Goal: Task Accomplishment & Management: Complete application form

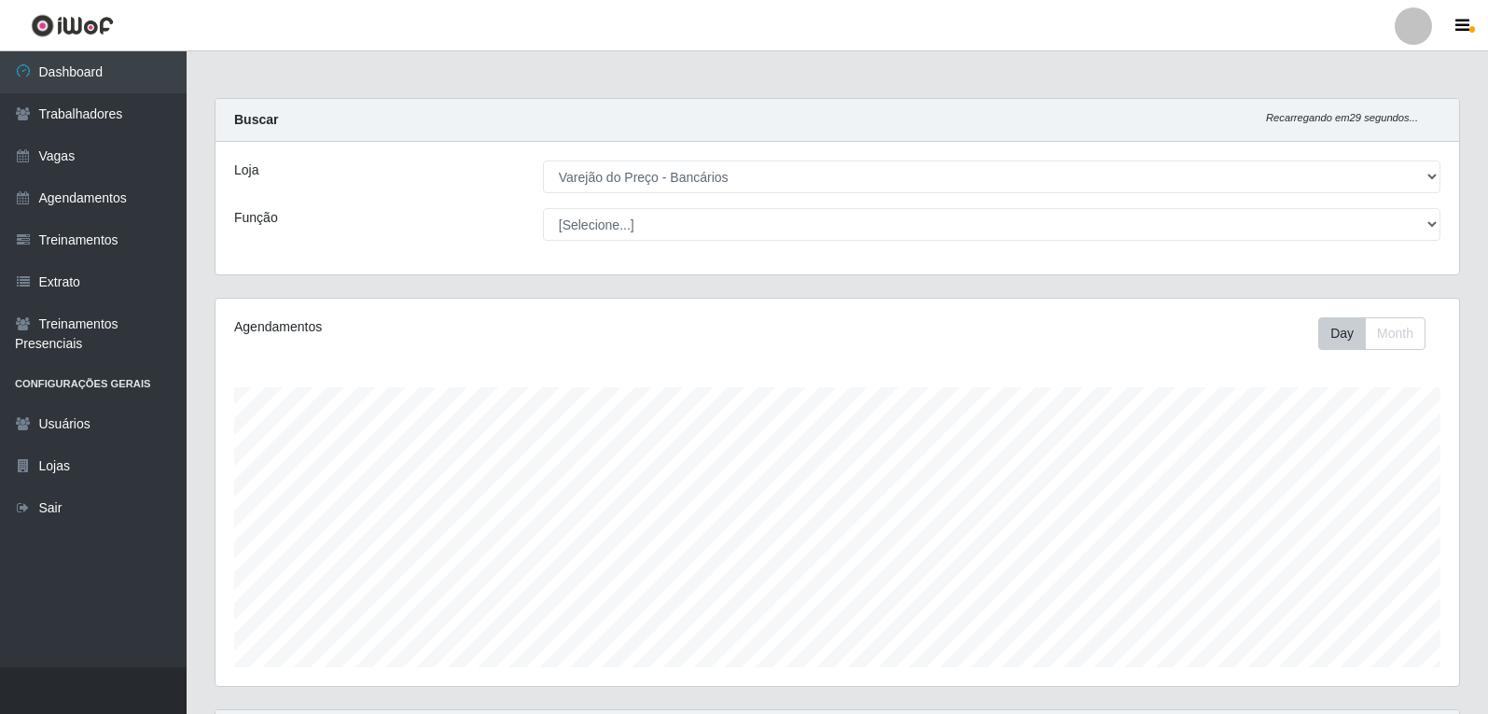
select select "157"
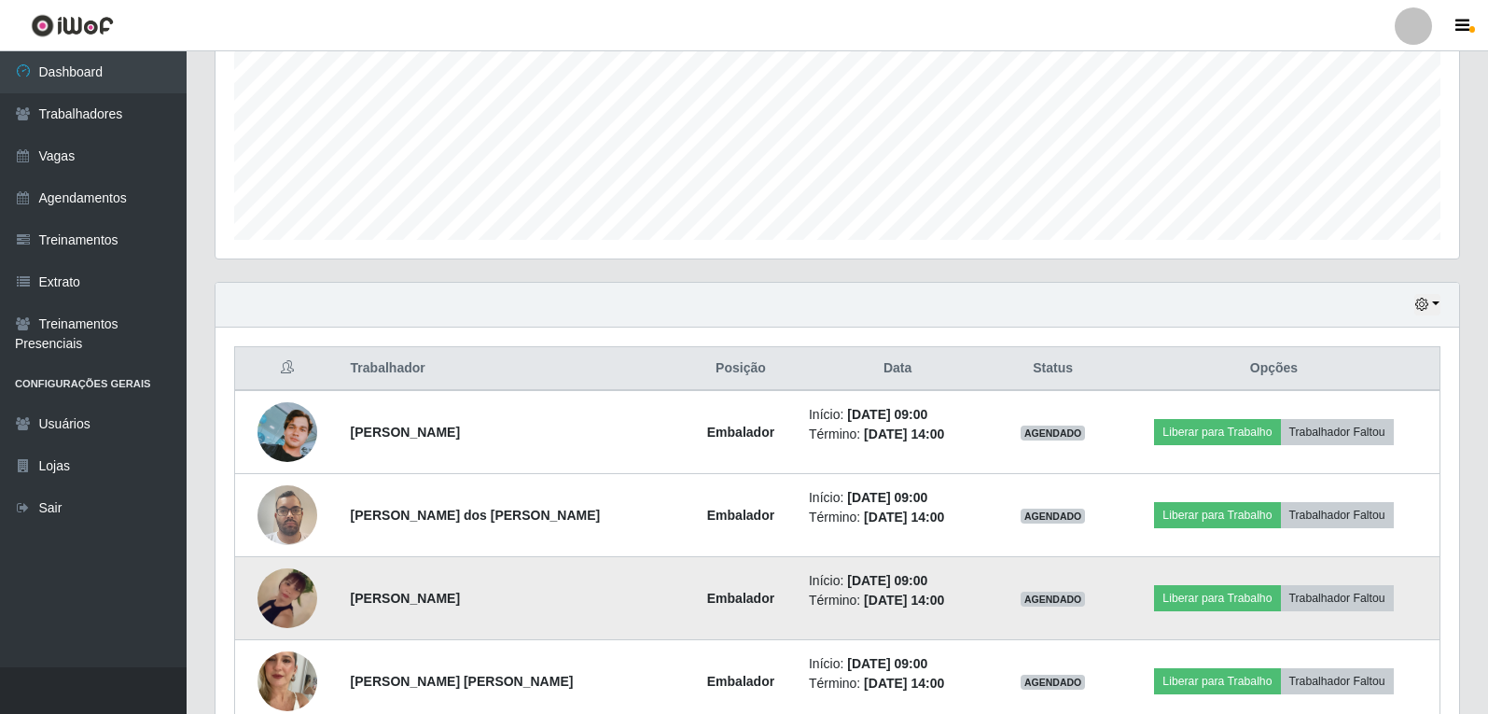
scroll to position [473, 0]
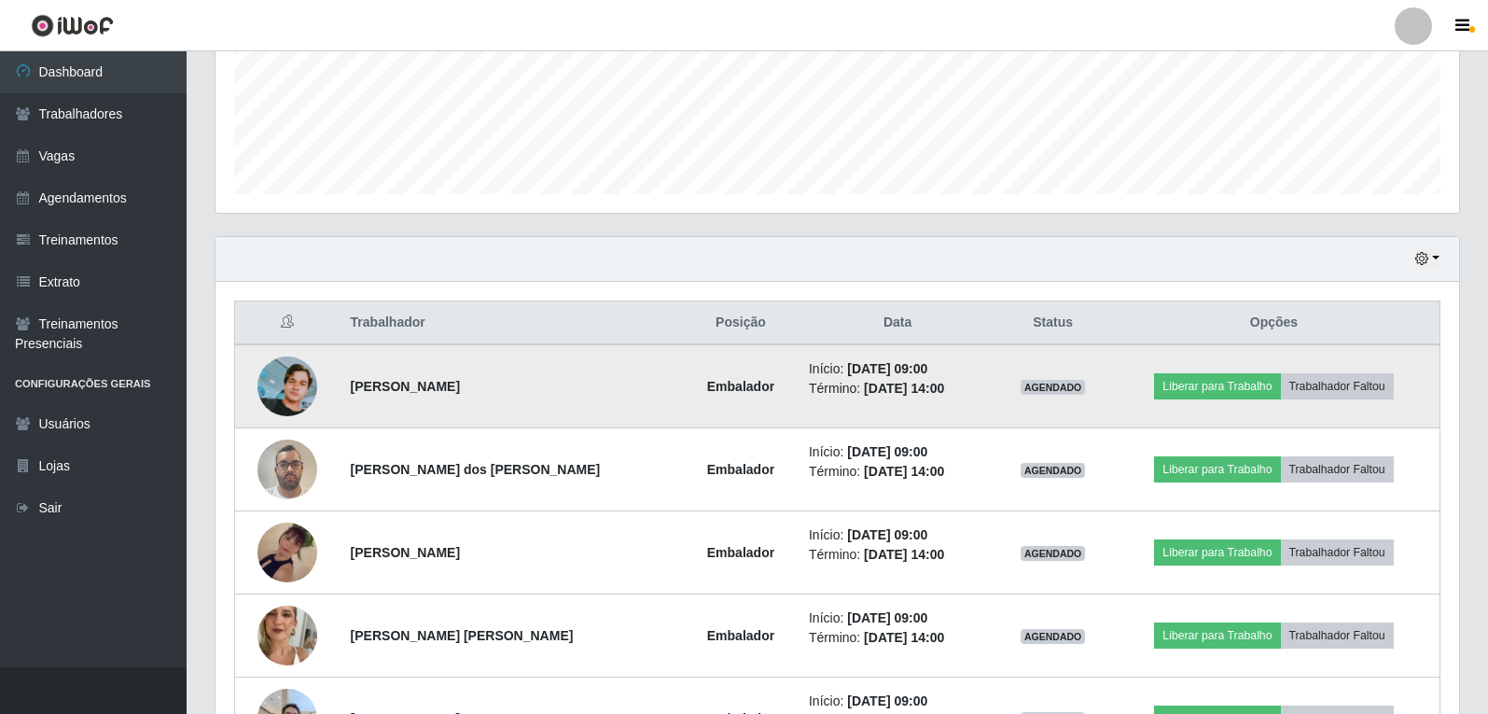
click at [302, 376] on img at bounding box center [288, 386] width 60 height 60
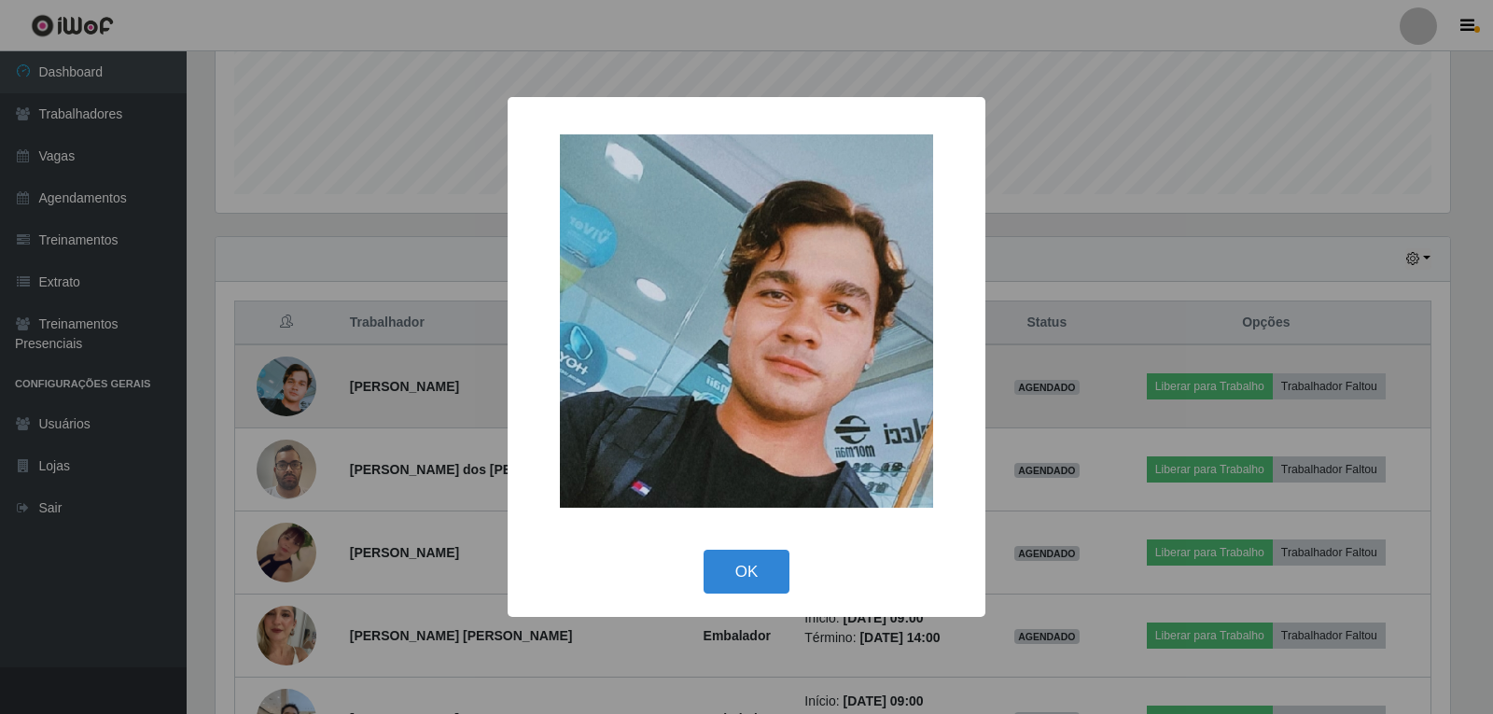
click at [302, 372] on div "× OK Cancel" at bounding box center [746, 357] width 1493 height 714
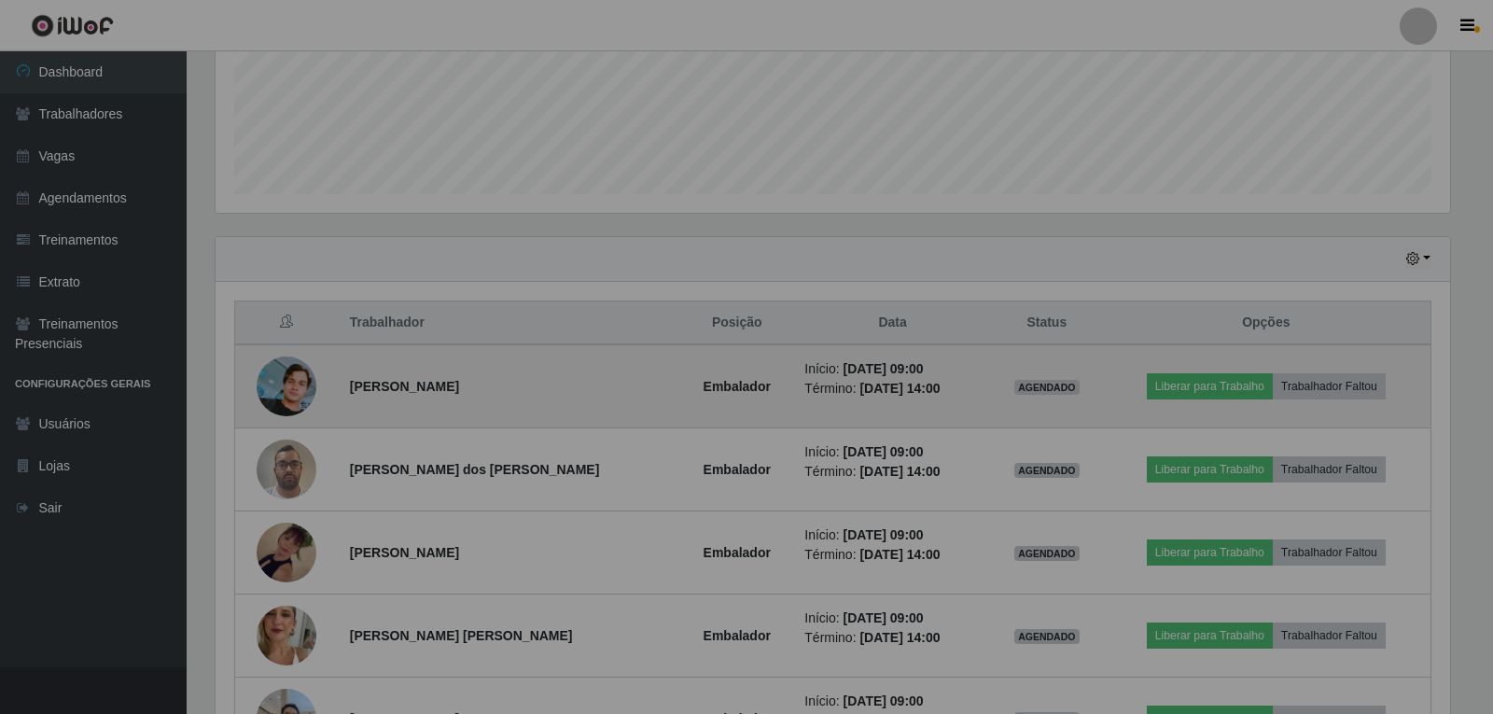
scroll to position [387, 1244]
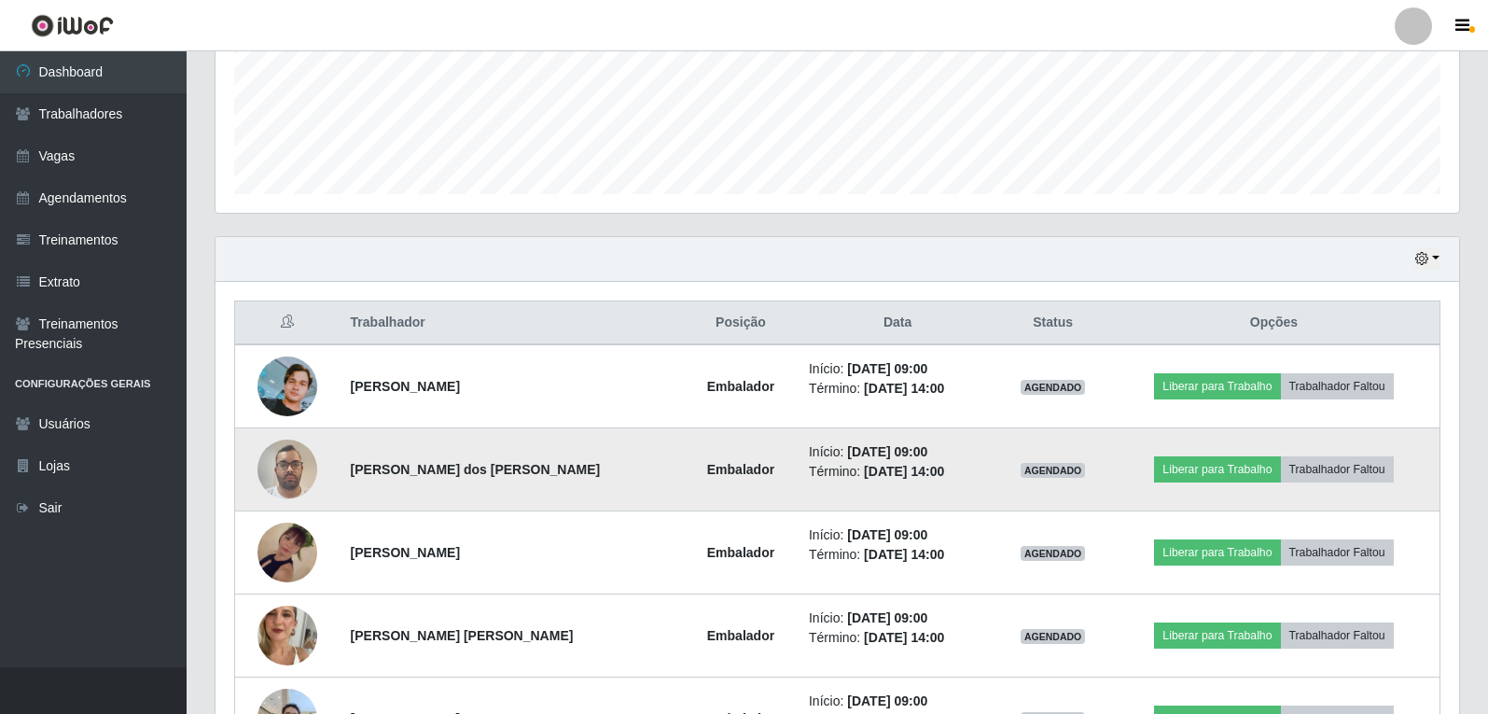
click at [296, 470] on img at bounding box center [288, 468] width 60 height 79
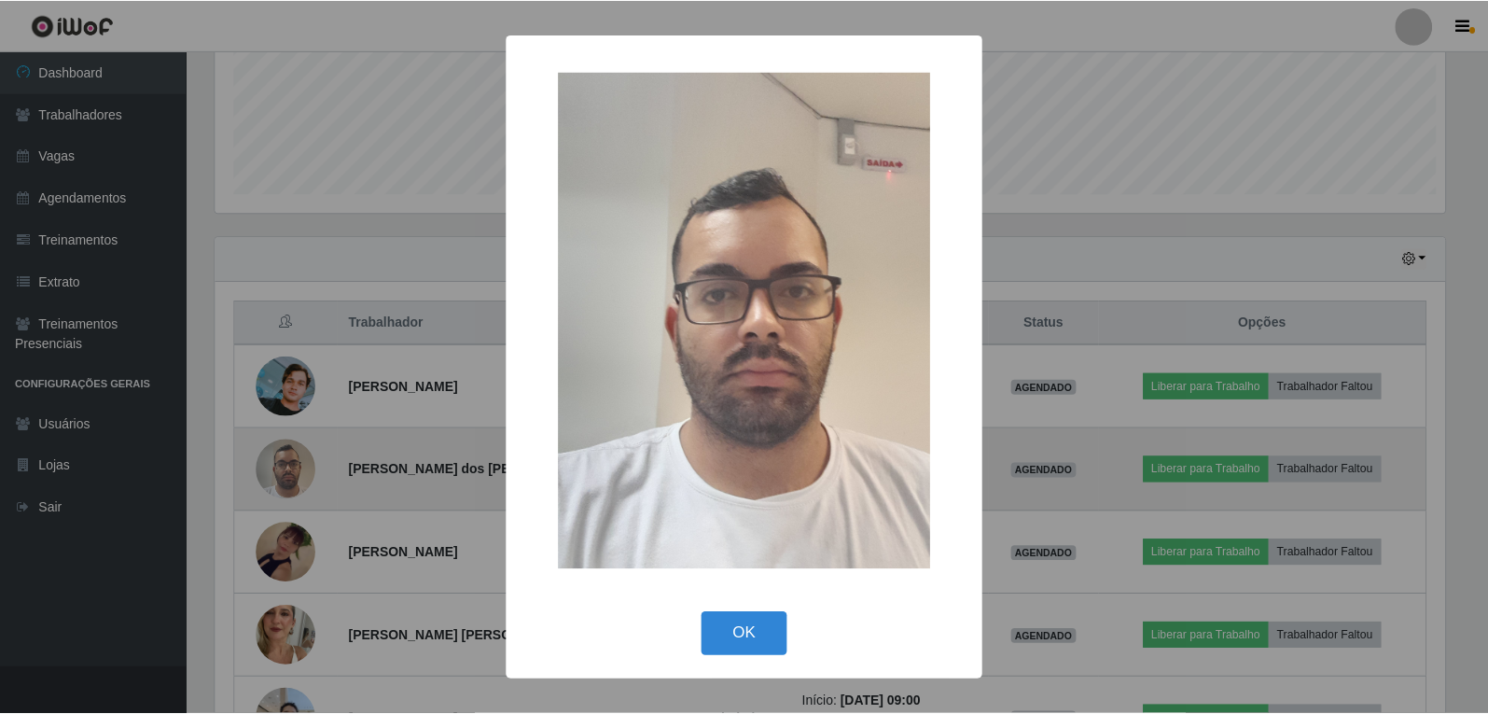
scroll to position [387, 1235]
click at [296, 470] on div "× OK Cancel" at bounding box center [746, 357] width 1493 height 714
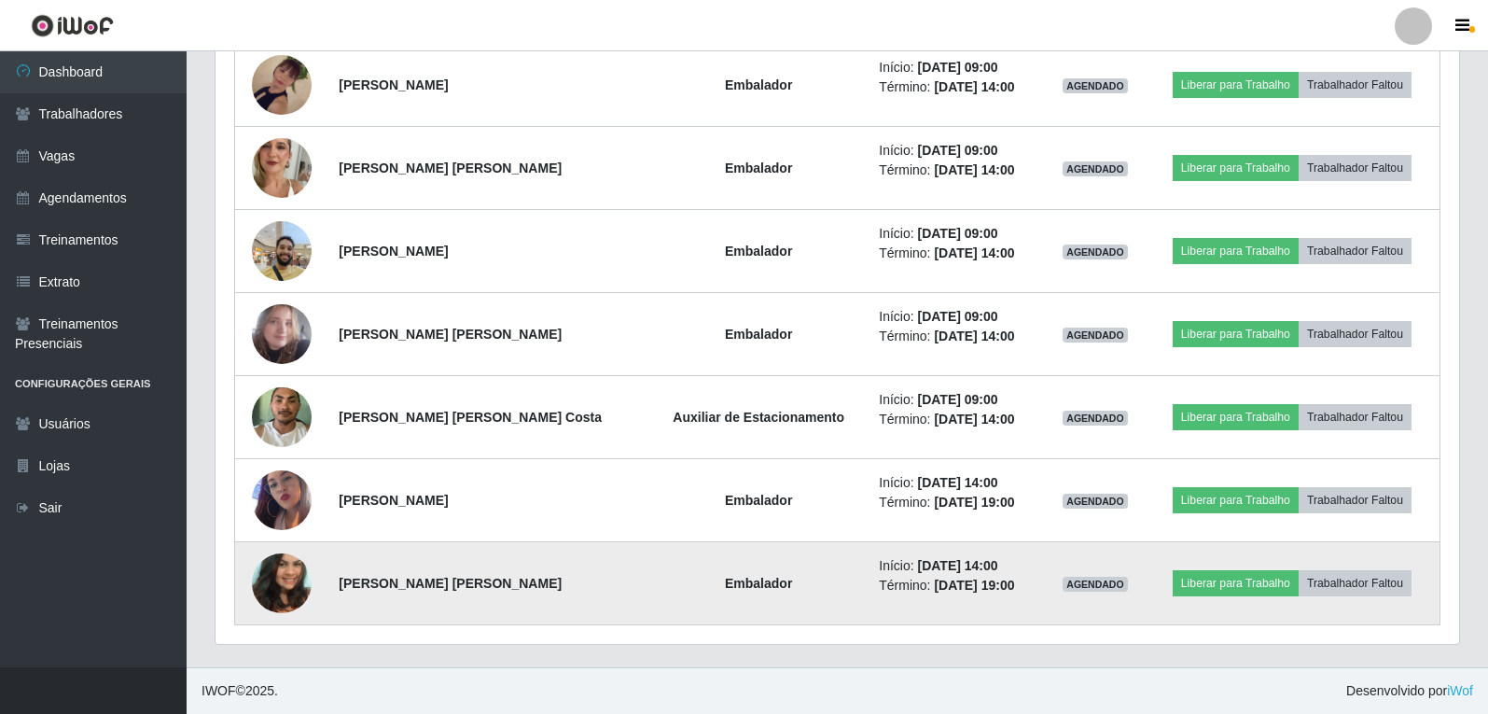
scroll to position [858, 0]
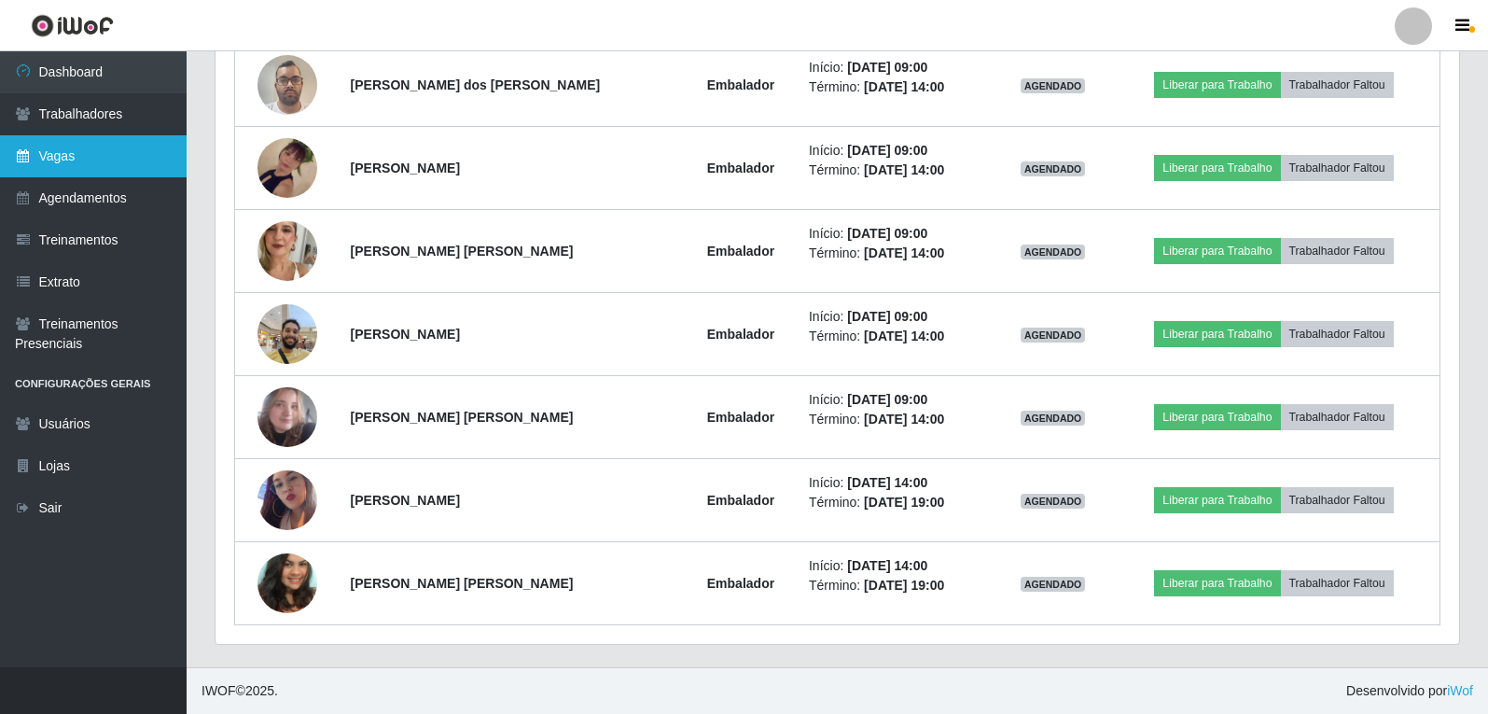
click at [77, 160] on link "Vagas" at bounding box center [93, 156] width 187 height 42
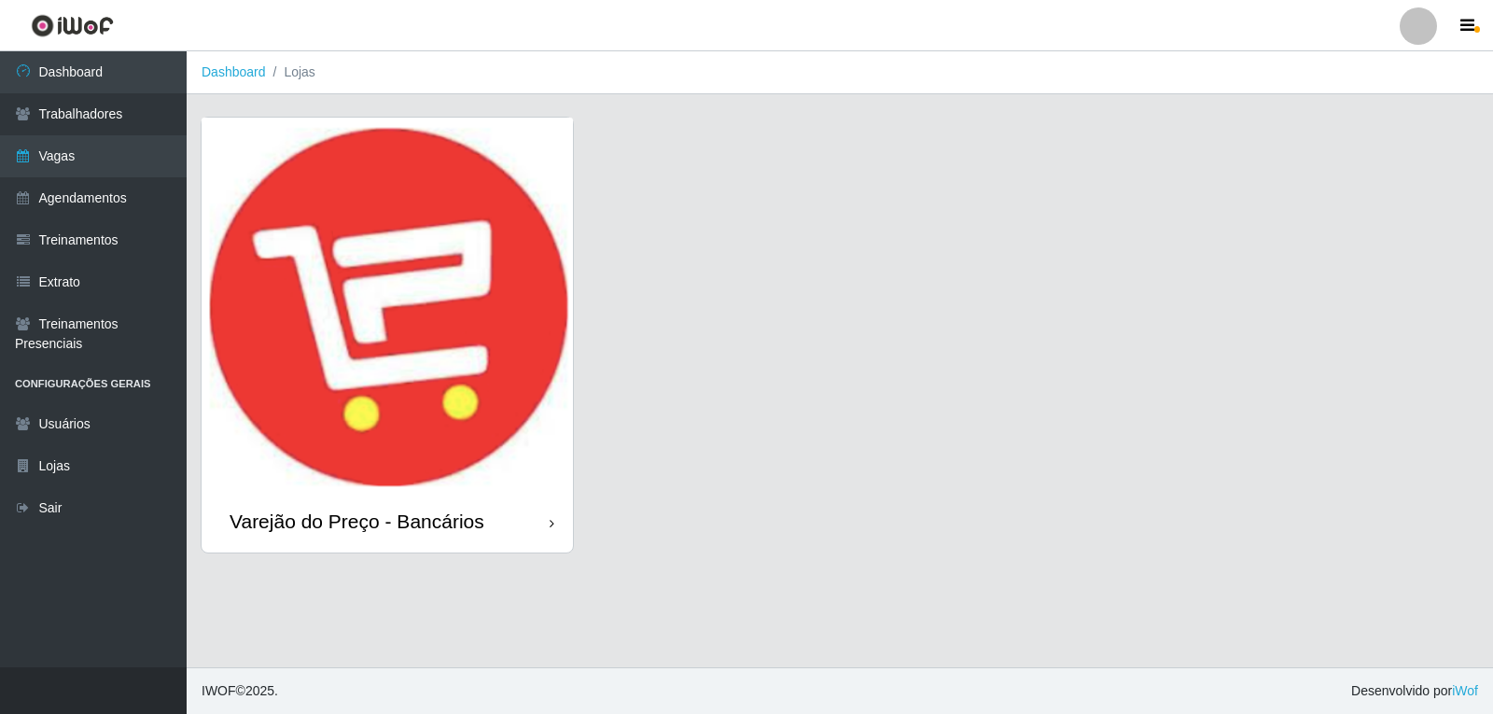
click at [393, 287] on img at bounding box center [387, 304] width 371 height 373
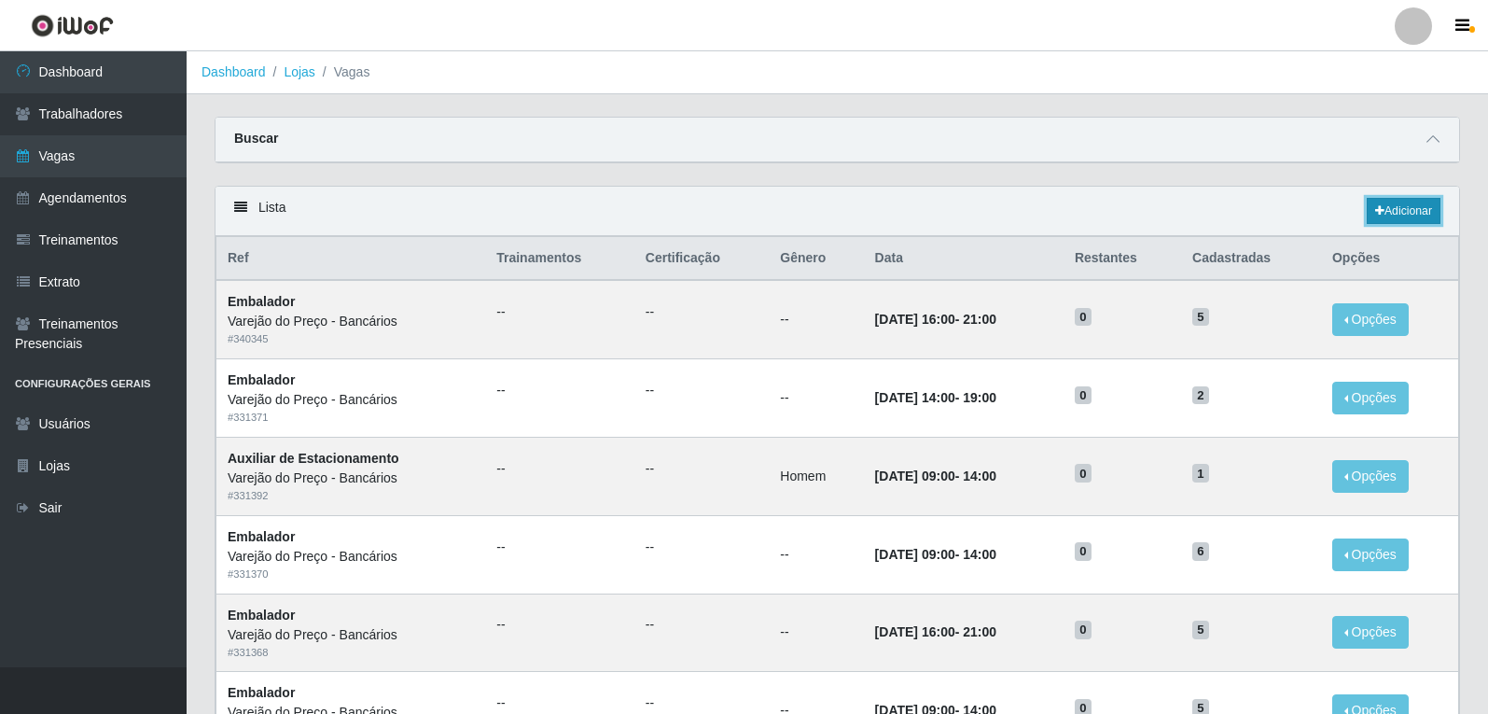
click at [1392, 215] on link "Adicionar" at bounding box center [1404, 211] width 74 height 26
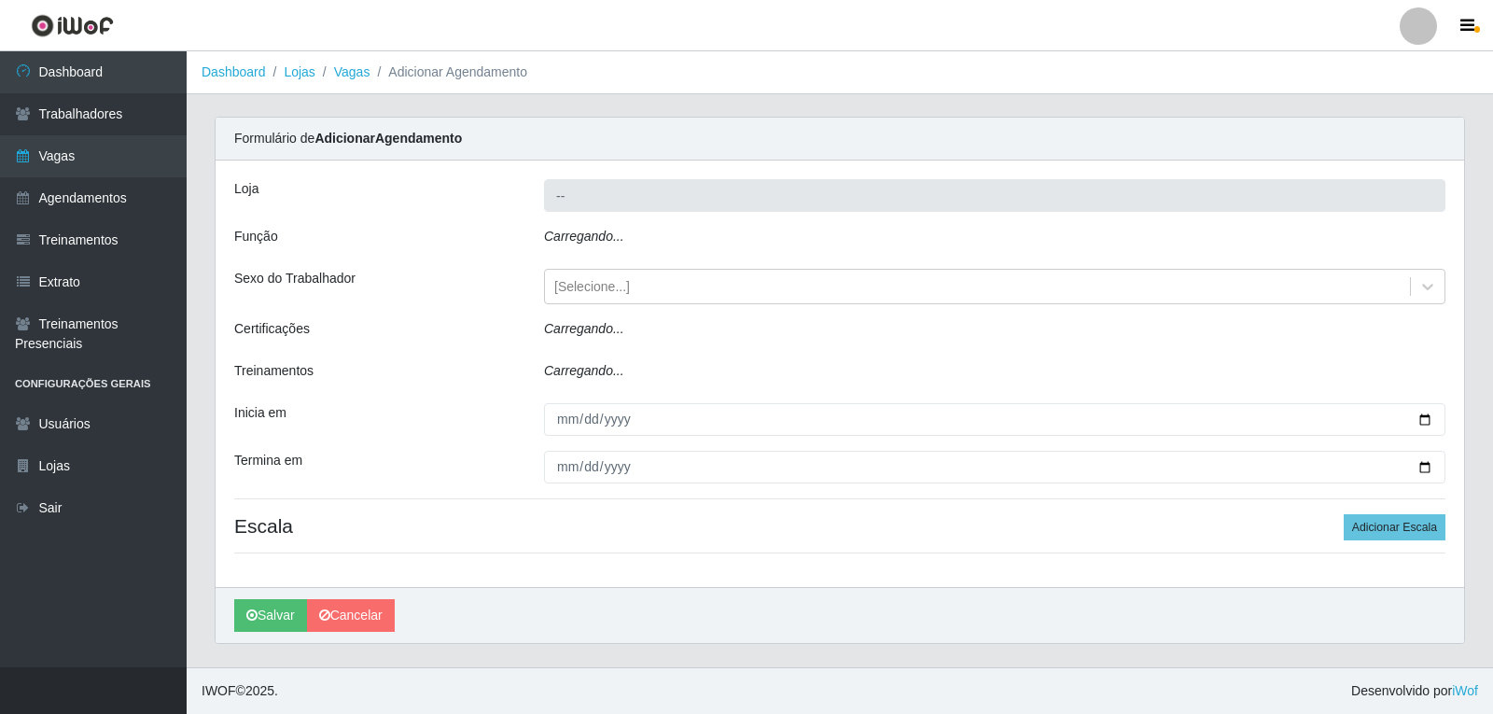
type input "Varejão do Preço - Bancários"
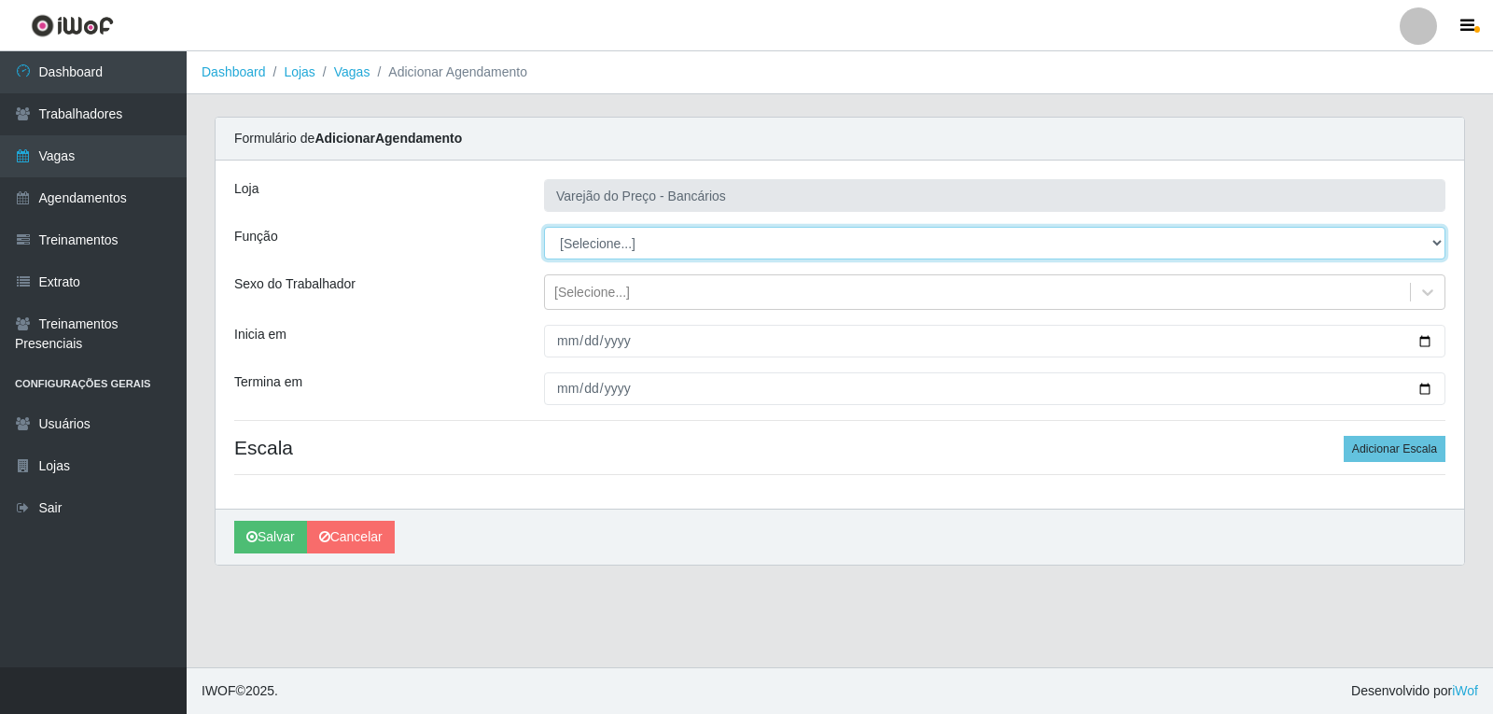
click at [636, 245] on select "[Selecione...] Auxiliar de Estacionamento Auxiliar de Estacionamento + Auxiliar…" at bounding box center [994, 243] width 901 height 33
select select "1"
click at [544, 227] on select "[Selecione...] Auxiliar de Estacionamento Auxiliar de Estacionamento + Auxiliar…" at bounding box center [994, 243] width 901 height 33
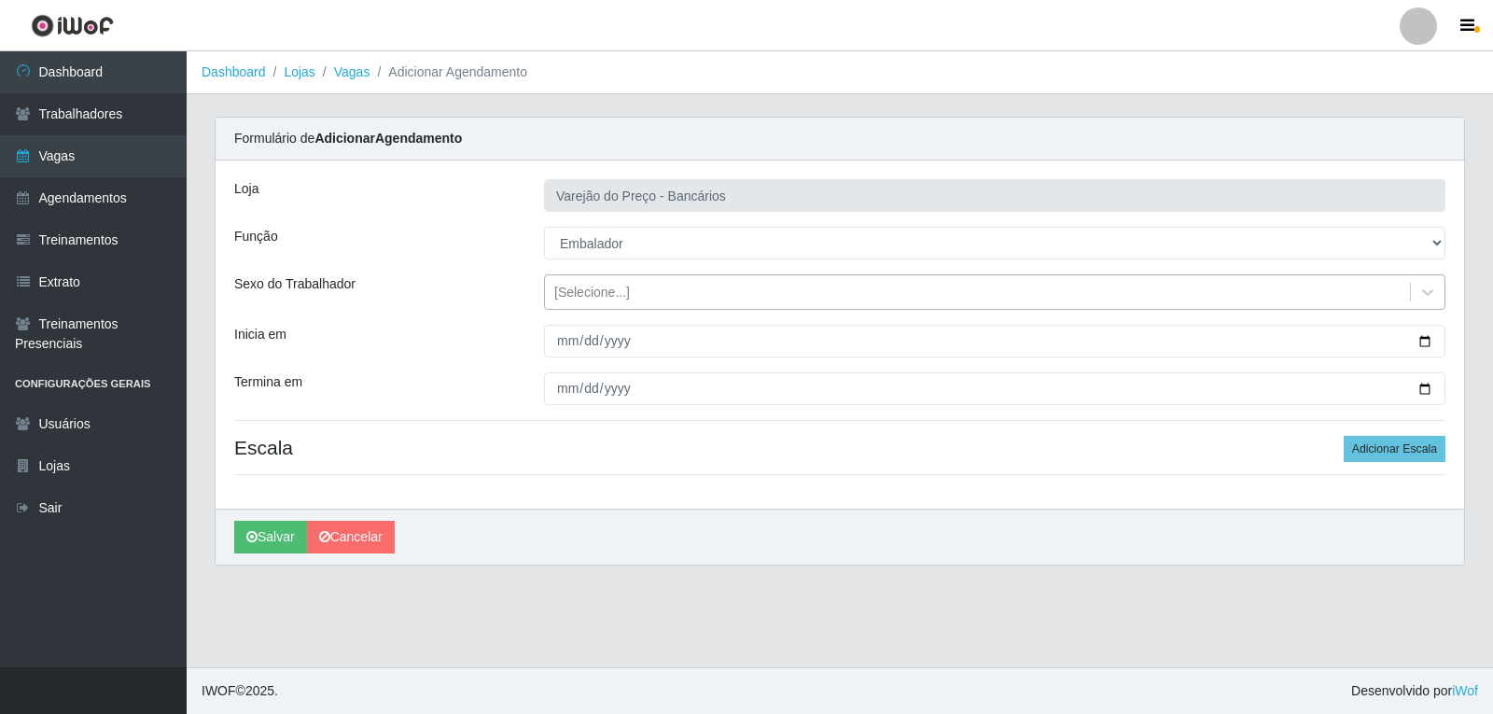
click at [579, 300] on div "[Selecione...]" at bounding box center [592, 293] width 76 height 20
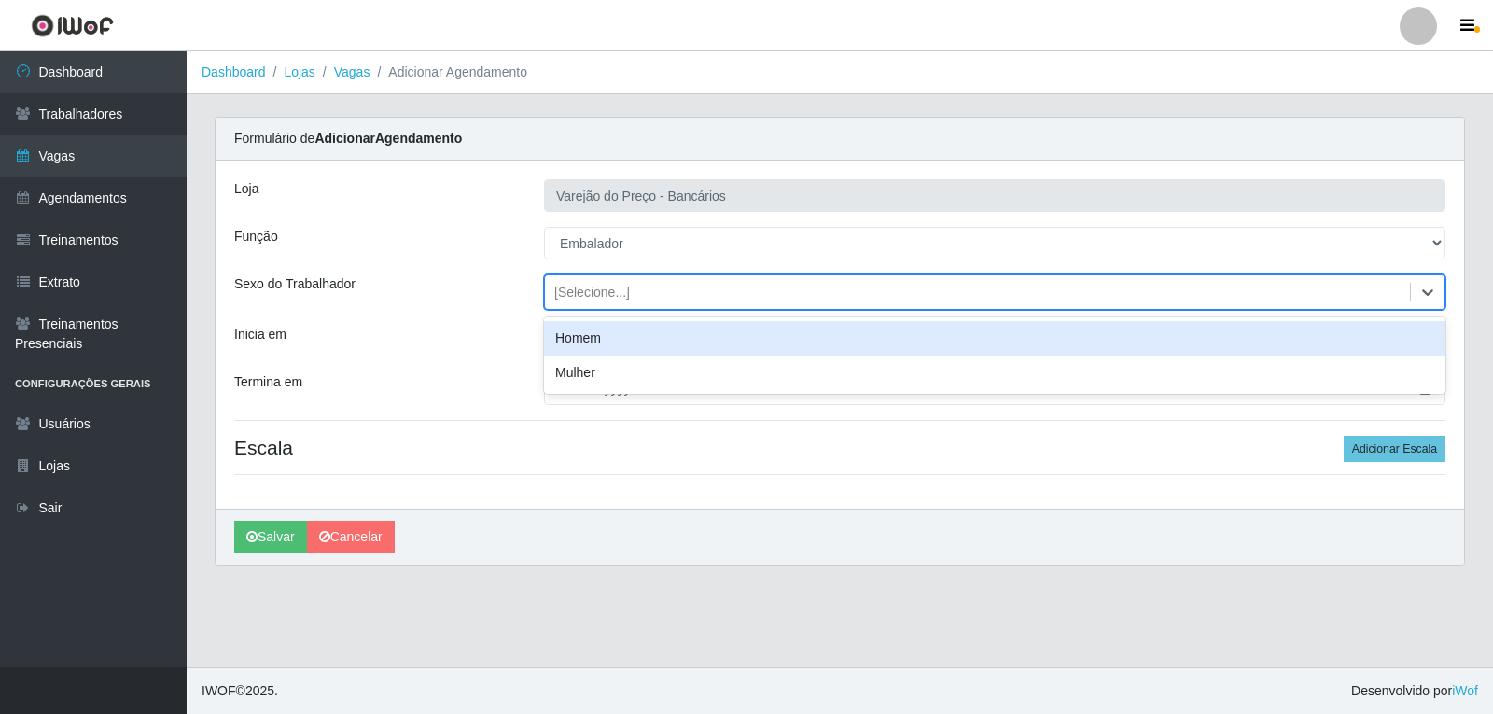
click at [580, 302] on div "[Selecione...]" at bounding box center [977, 292] width 865 height 31
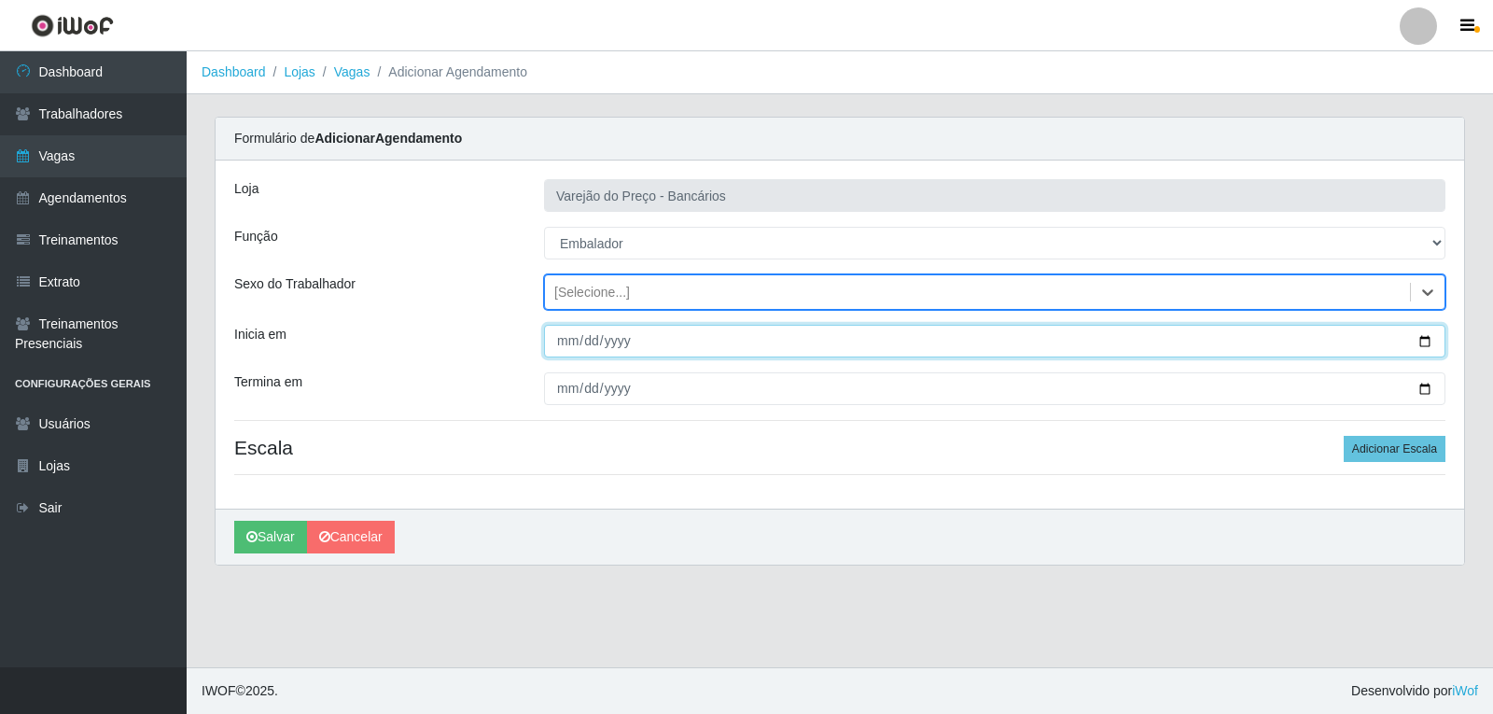
click at [566, 337] on input "Inicia em" at bounding box center [994, 341] width 901 height 33
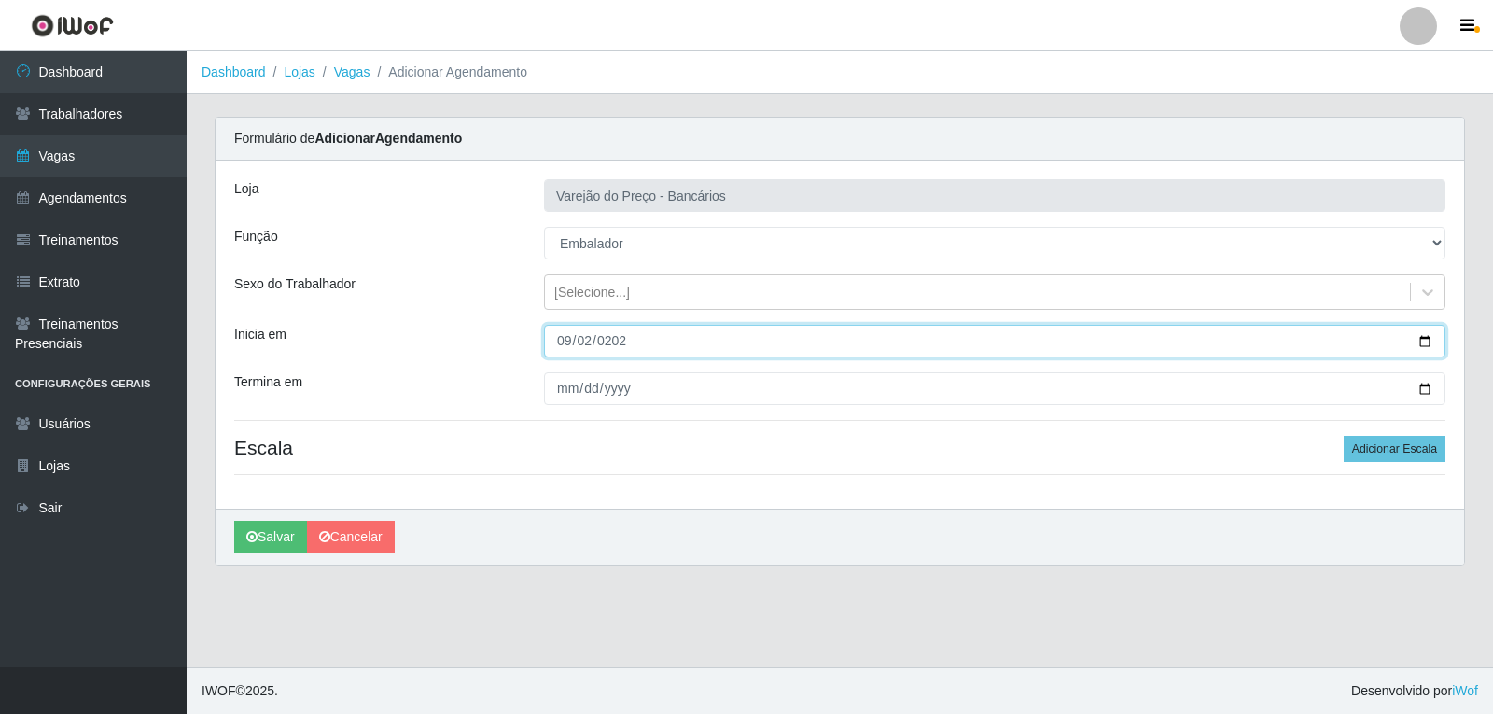
type input "2025-09-02"
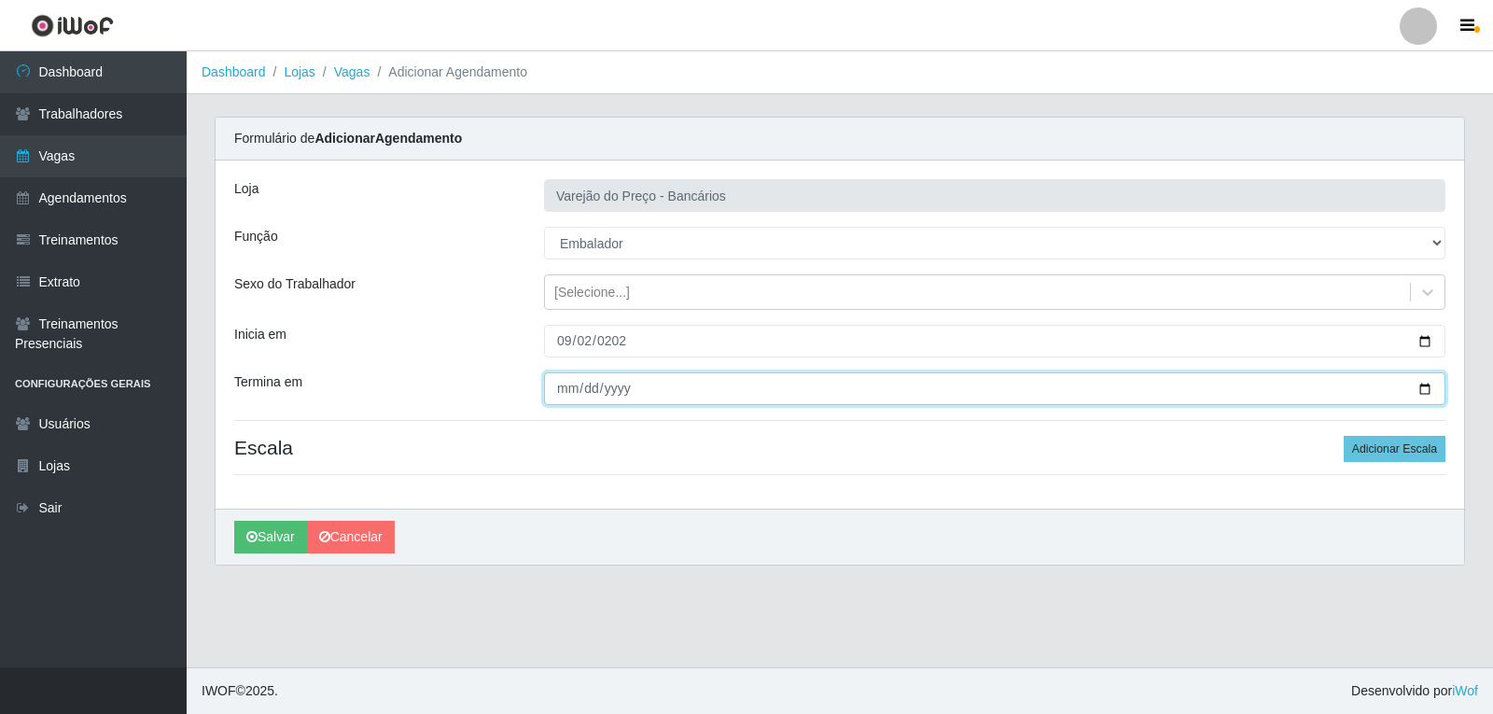
click at [560, 398] on input "Termina em" at bounding box center [994, 388] width 901 height 33
type input "2025-09-02"
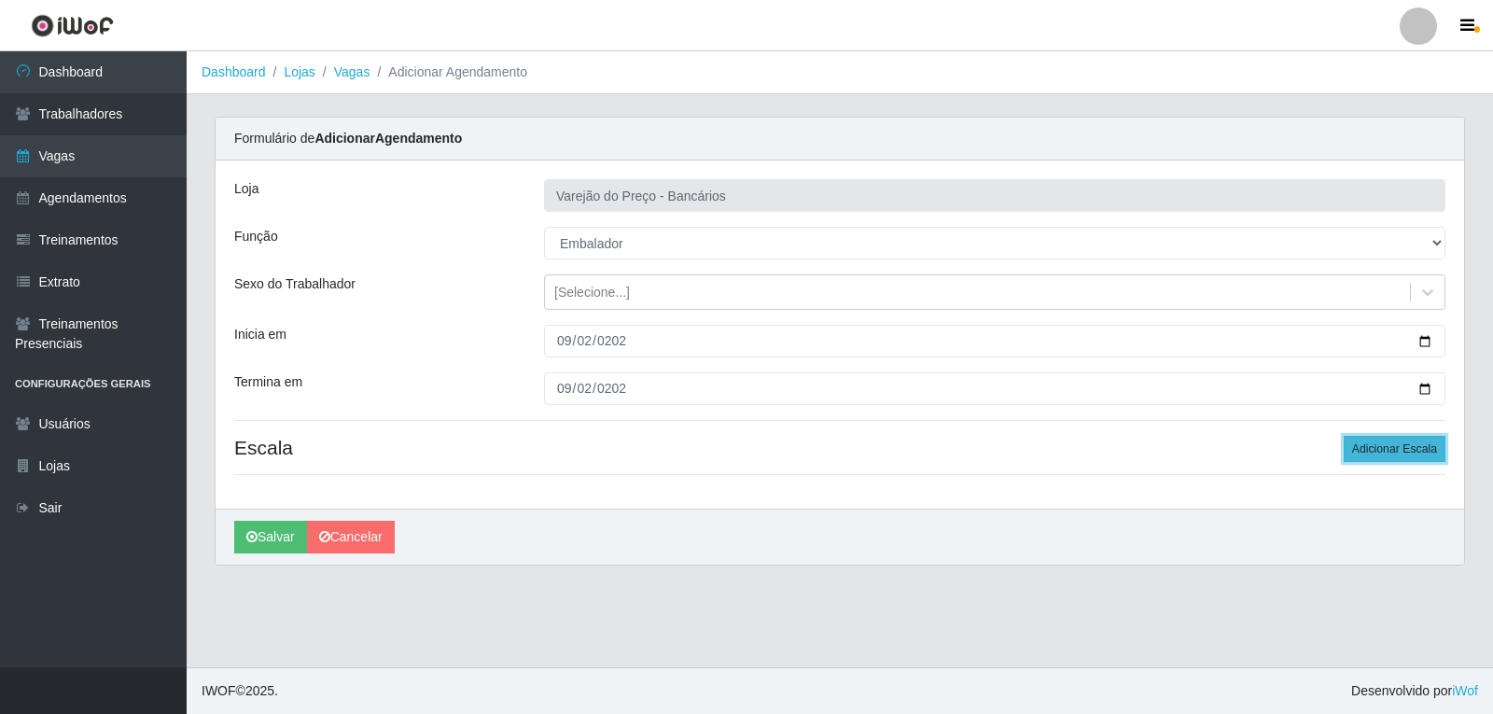
click at [1431, 450] on button "Adicionar Escala" at bounding box center [1395, 449] width 102 height 26
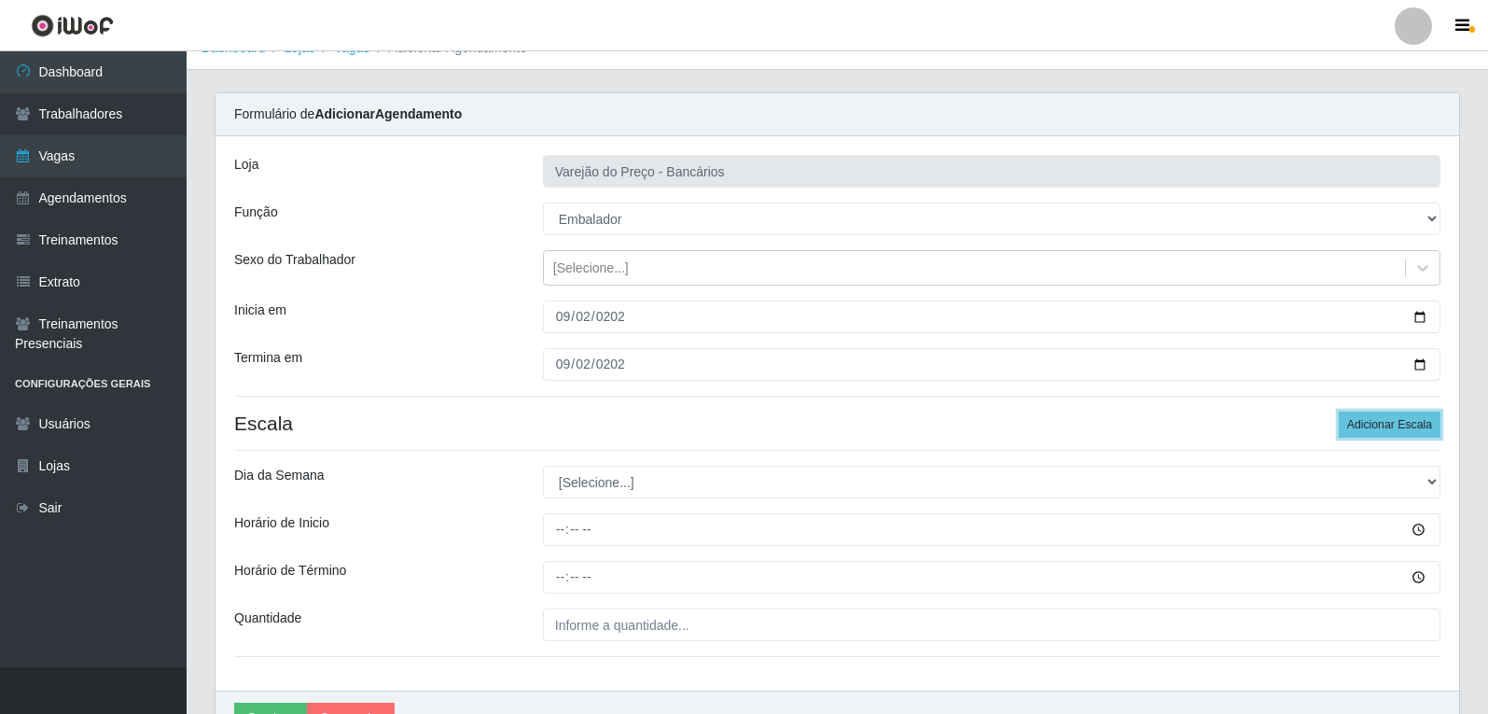
scroll to position [93, 0]
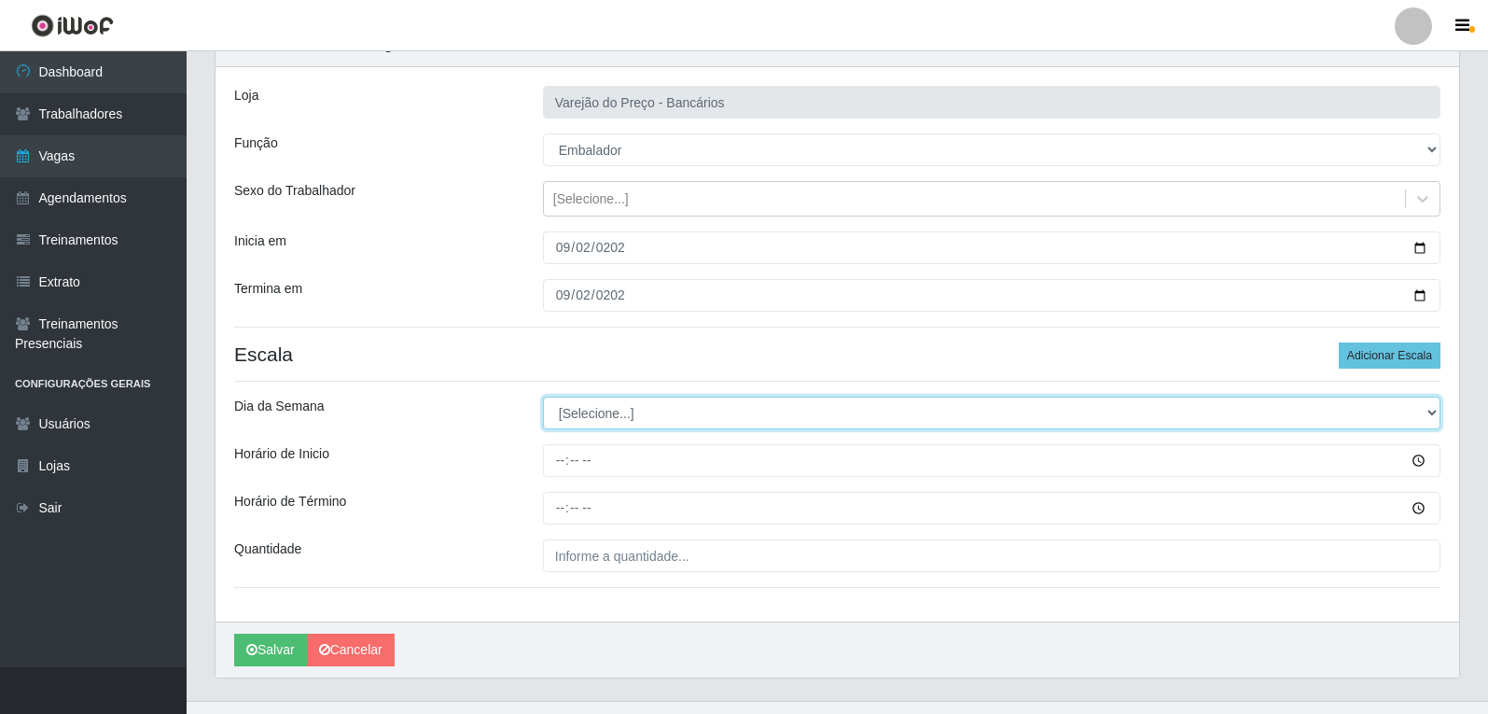
click at [594, 416] on select "[Selecione...] Segunda Terça Quarta Quinta Sexta Sábado Domingo" at bounding box center [992, 413] width 898 height 33
select select "2"
click at [543, 397] on select "[Selecione...] Segunda Terça Quarta Quinta Sexta Sábado Domingo" at bounding box center [992, 413] width 898 height 33
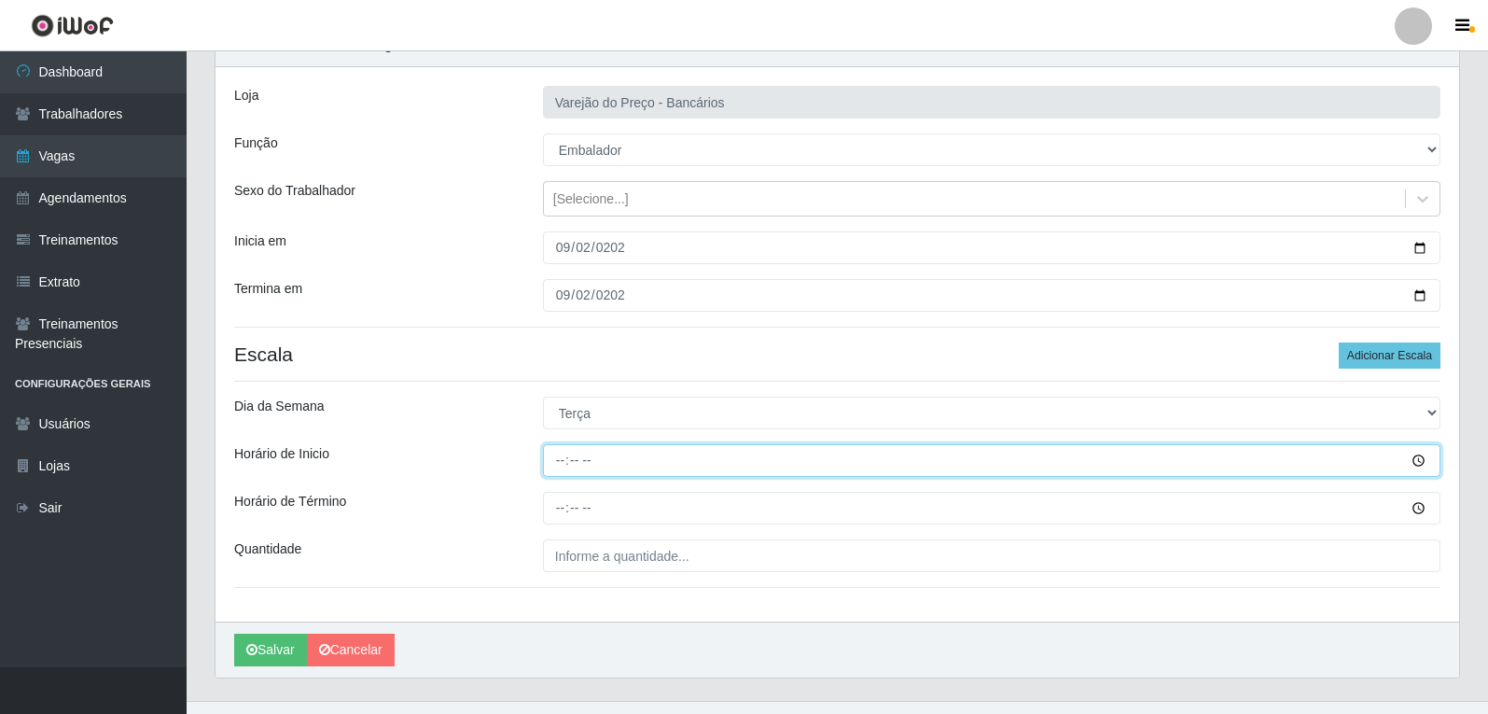
click at [557, 463] on input "Horário de Inicio" at bounding box center [992, 460] width 898 height 33
type input "16:00"
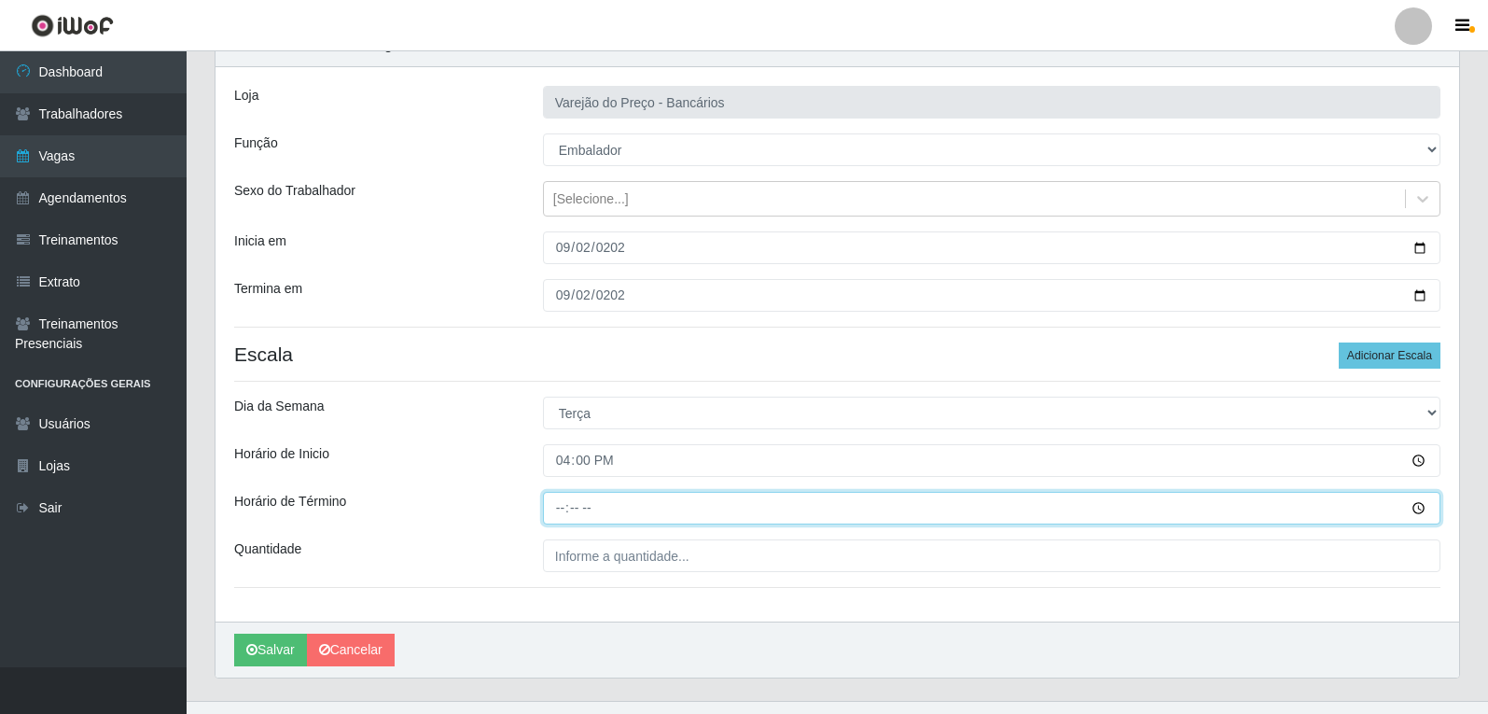
click at [567, 508] on input "Horário de Término" at bounding box center [992, 508] width 898 height 33
type input "21:00"
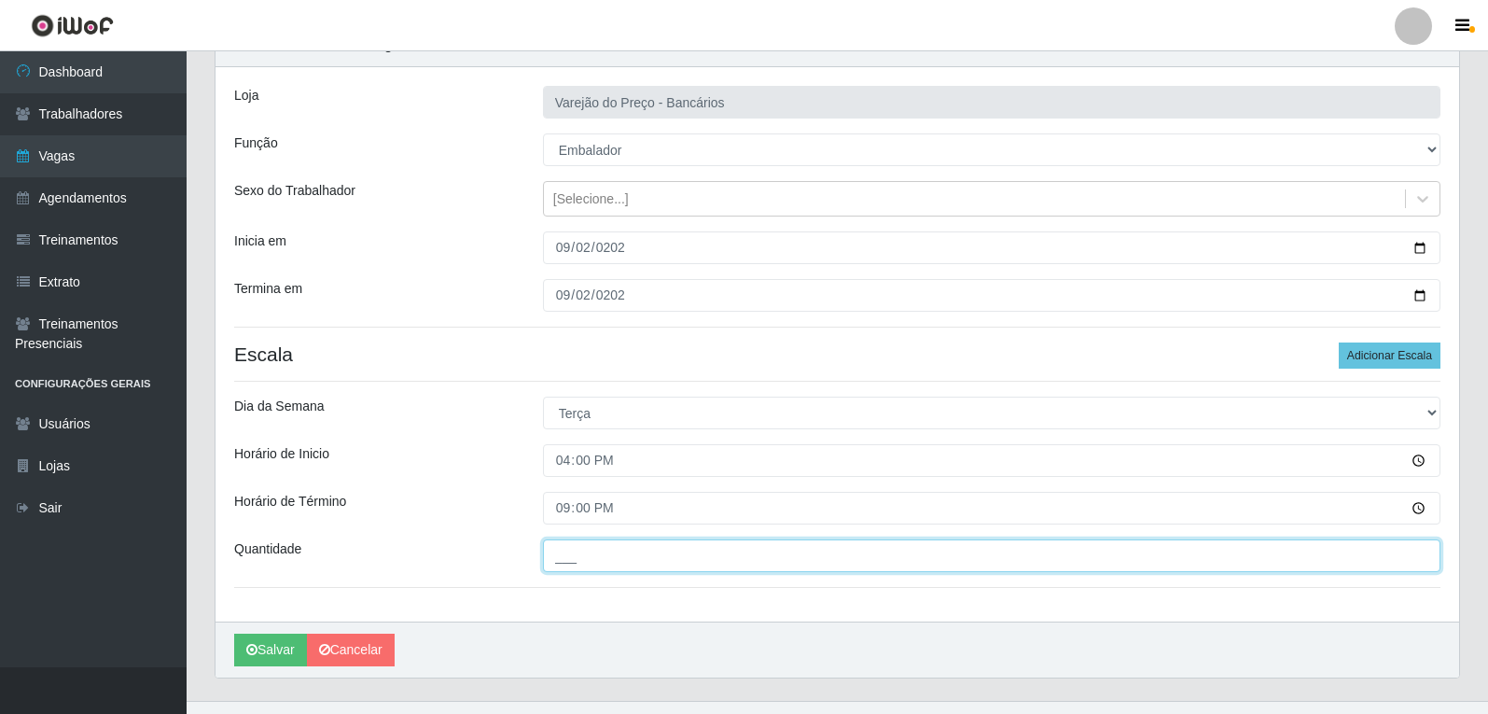
click at [607, 560] on input "___" at bounding box center [992, 555] width 898 height 33
click at [590, 567] on input "5__" at bounding box center [992, 555] width 898 height 33
click at [579, 552] on input "___" at bounding box center [992, 555] width 898 height 33
type input "06_"
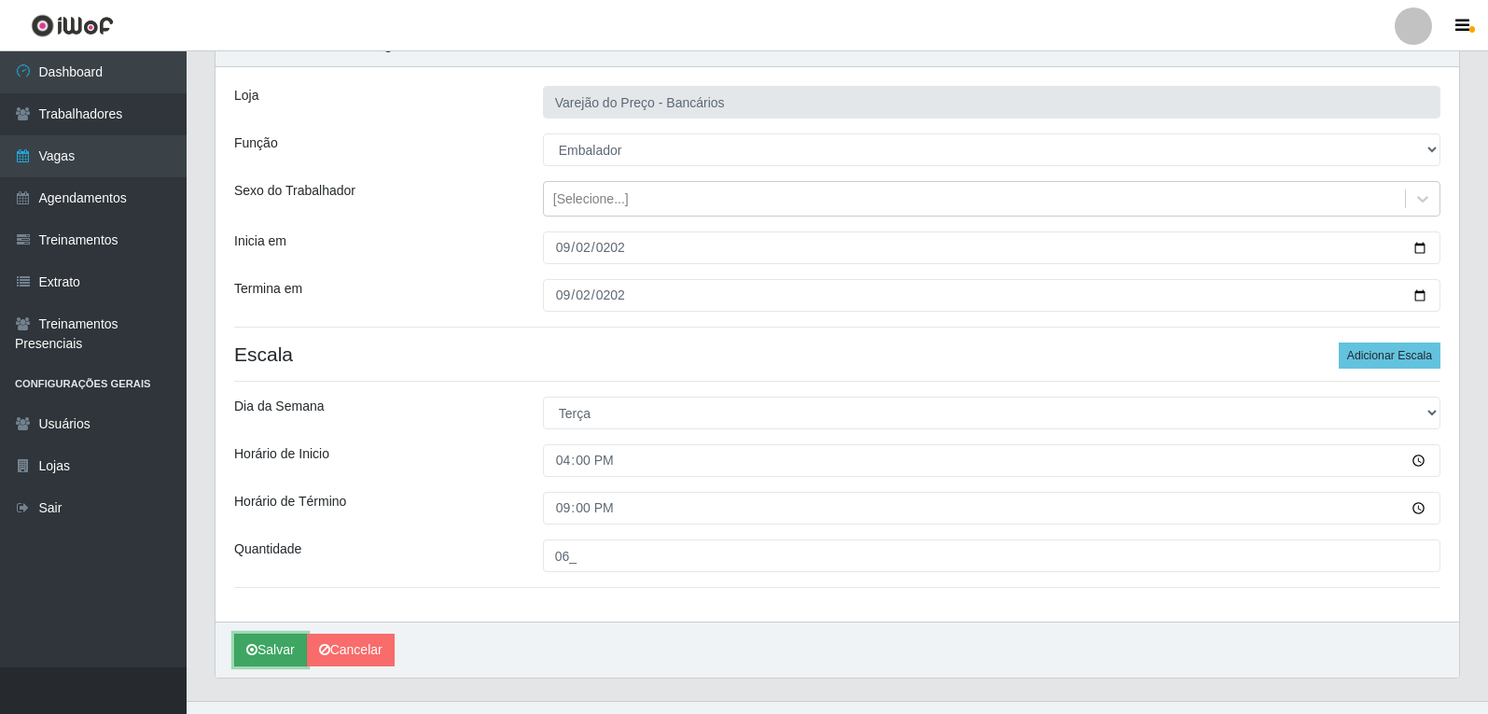
click at [257, 651] on icon "submit" at bounding box center [251, 649] width 11 height 13
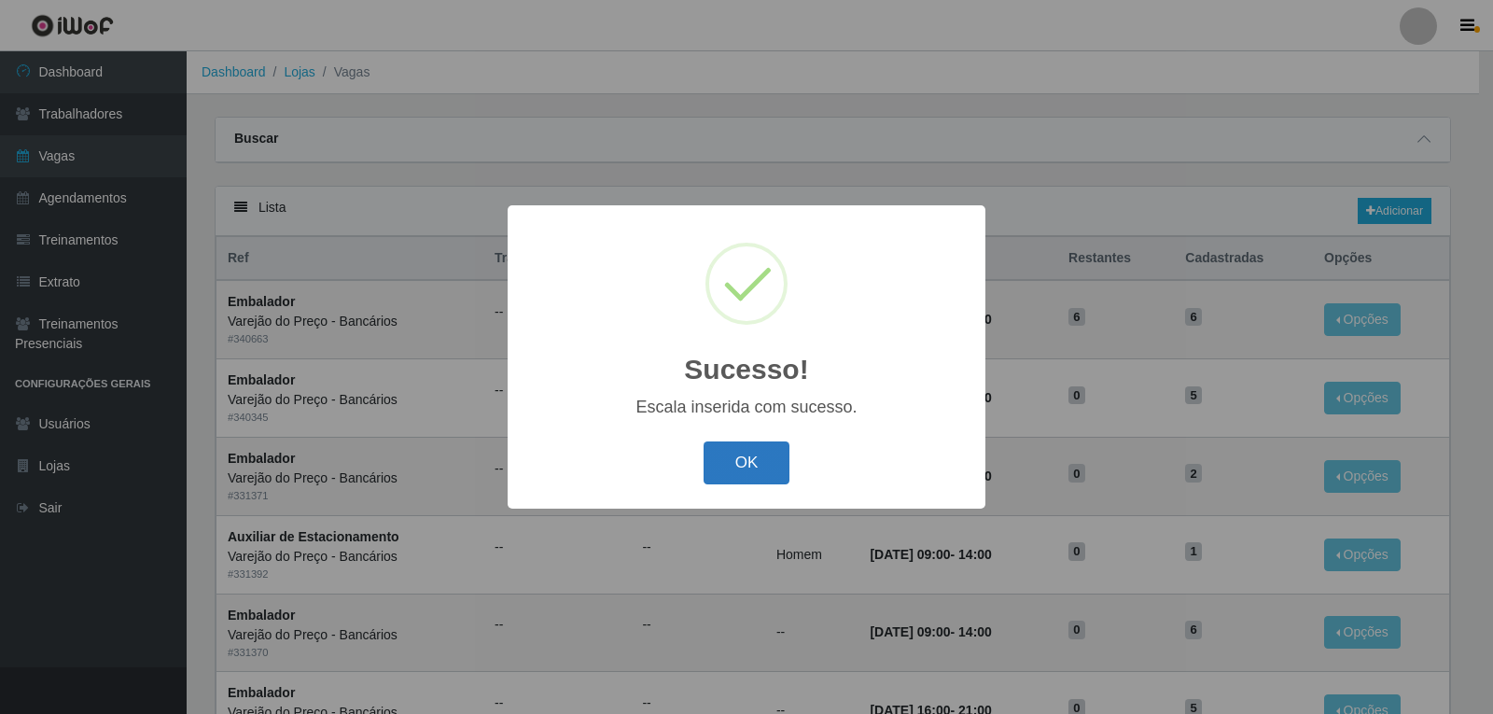
click at [738, 462] on button "OK" at bounding box center [747, 463] width 87 height 44
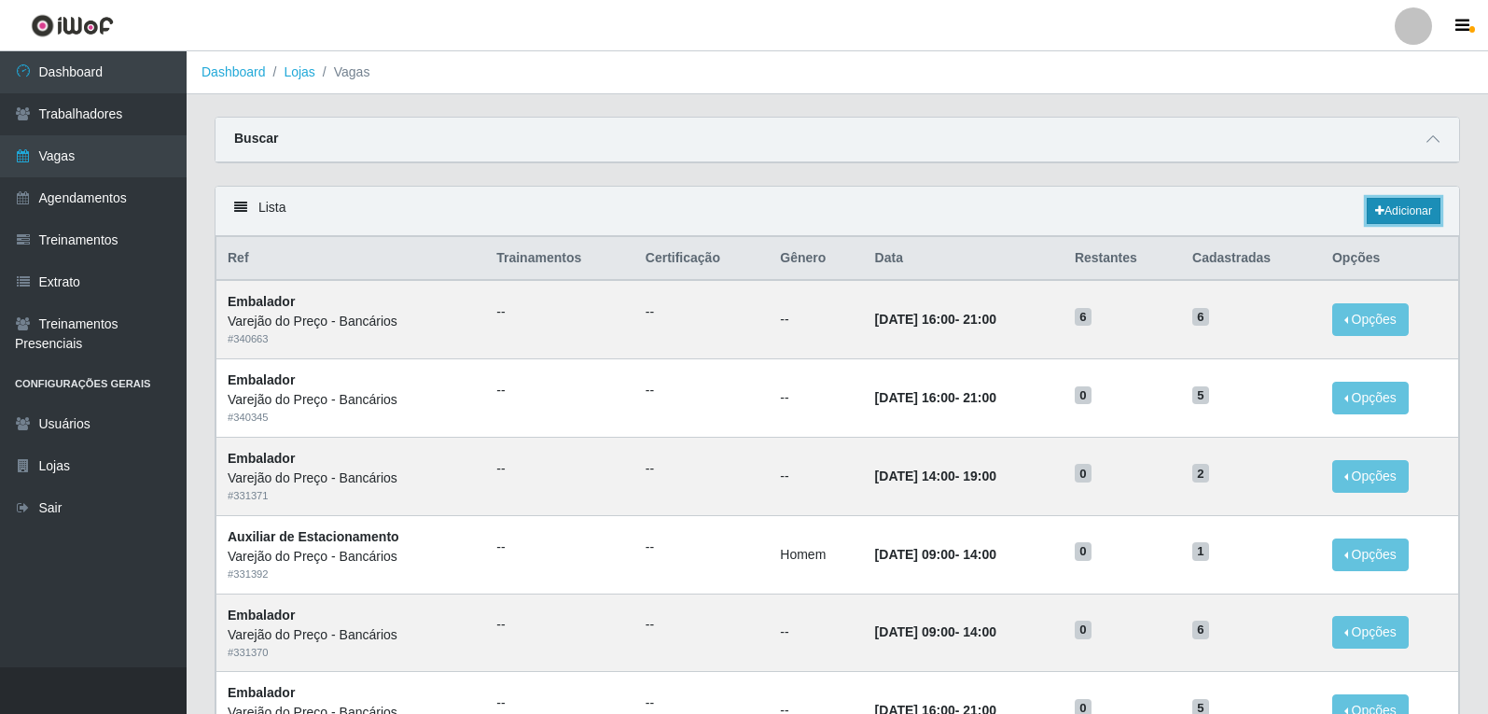
click at [1430, 205] on link "Adicionar" at bounding box center [1404, 211] width 74 height 26
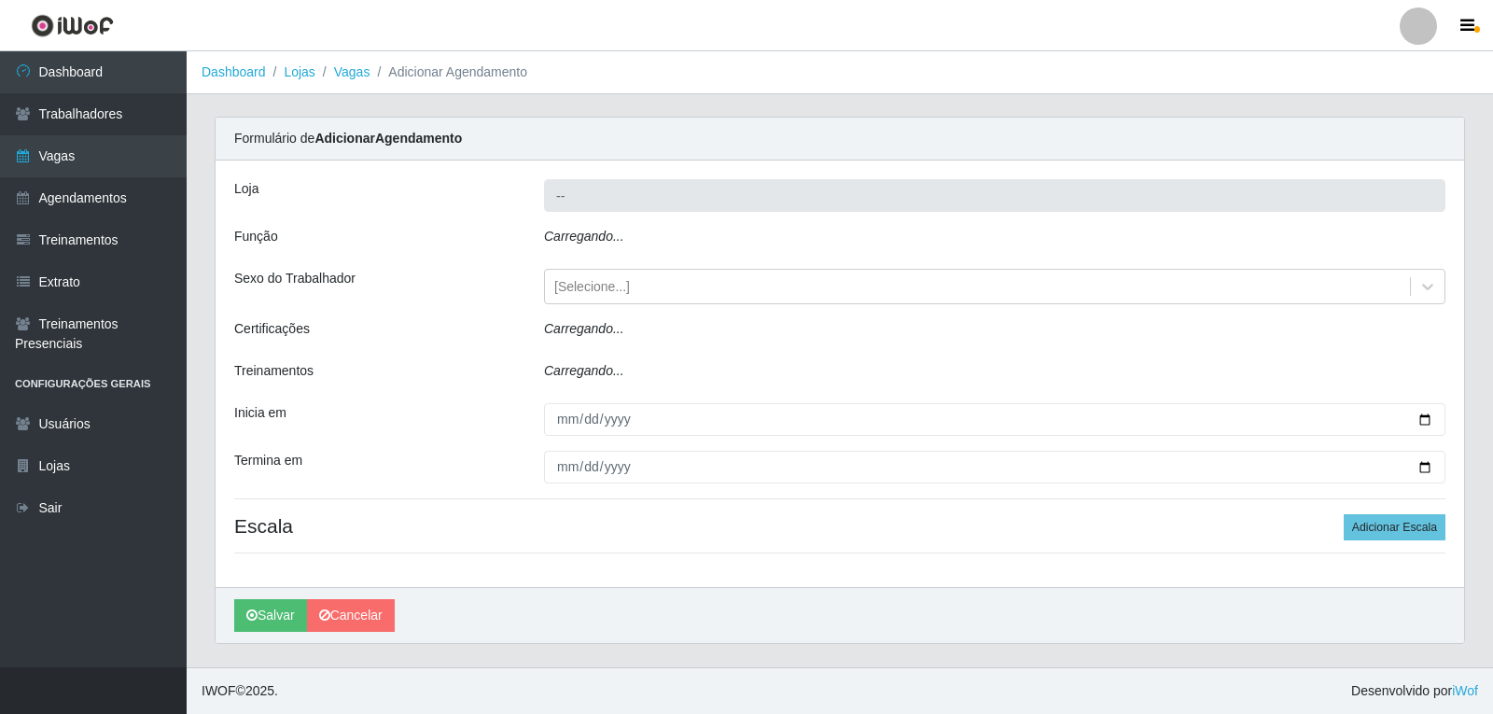
type input "Varejão do Preço - Bancários"
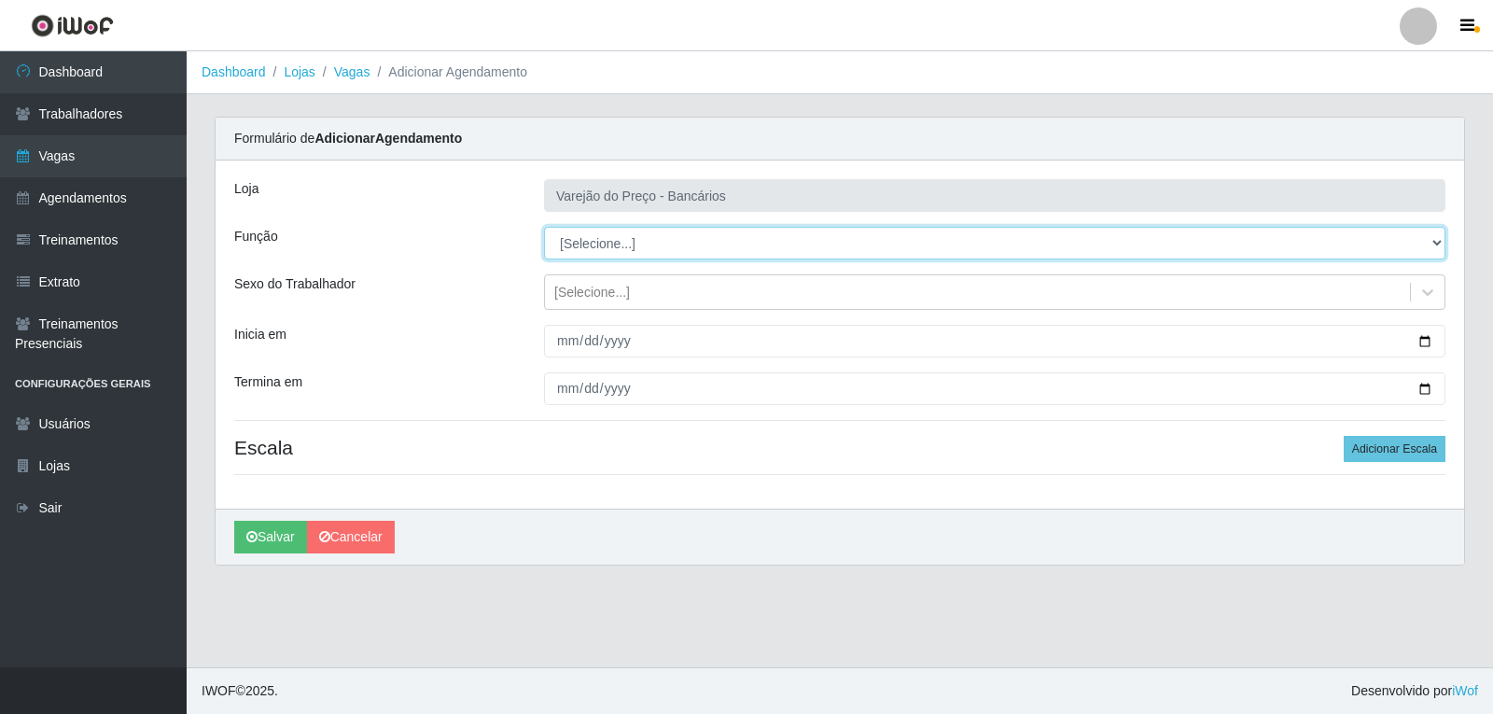
click at [606, 248] on select "[Selecione...] Auxiliar de Estacionamento Auxiliar de Estacionamento + Auxiliar…" at bounding box center [994, 243] width 901 height 33
select select "4"
click at [544, 227] on select "[Selecione...] Auxiliar de Estacionamento Auxiliar de Estacionamento + Auxiliar…" at bounding box center [994, 243] width 901 height 33
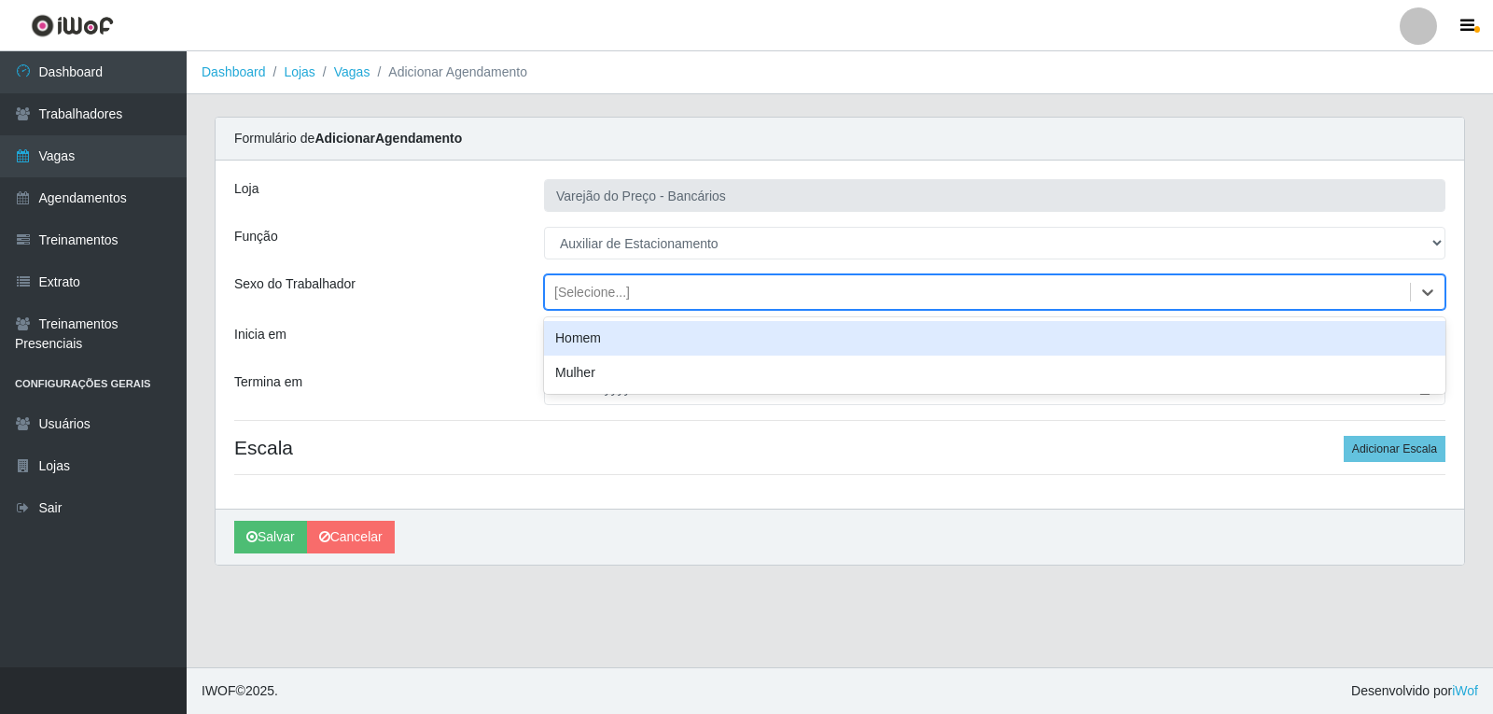
click at [590, 299] on div "[Selecione...]" at bounding box center [592, 293] width 76 height 20
click at [591, 340] on div "Homem" at bounding box center [994, 338] width 901 height 35
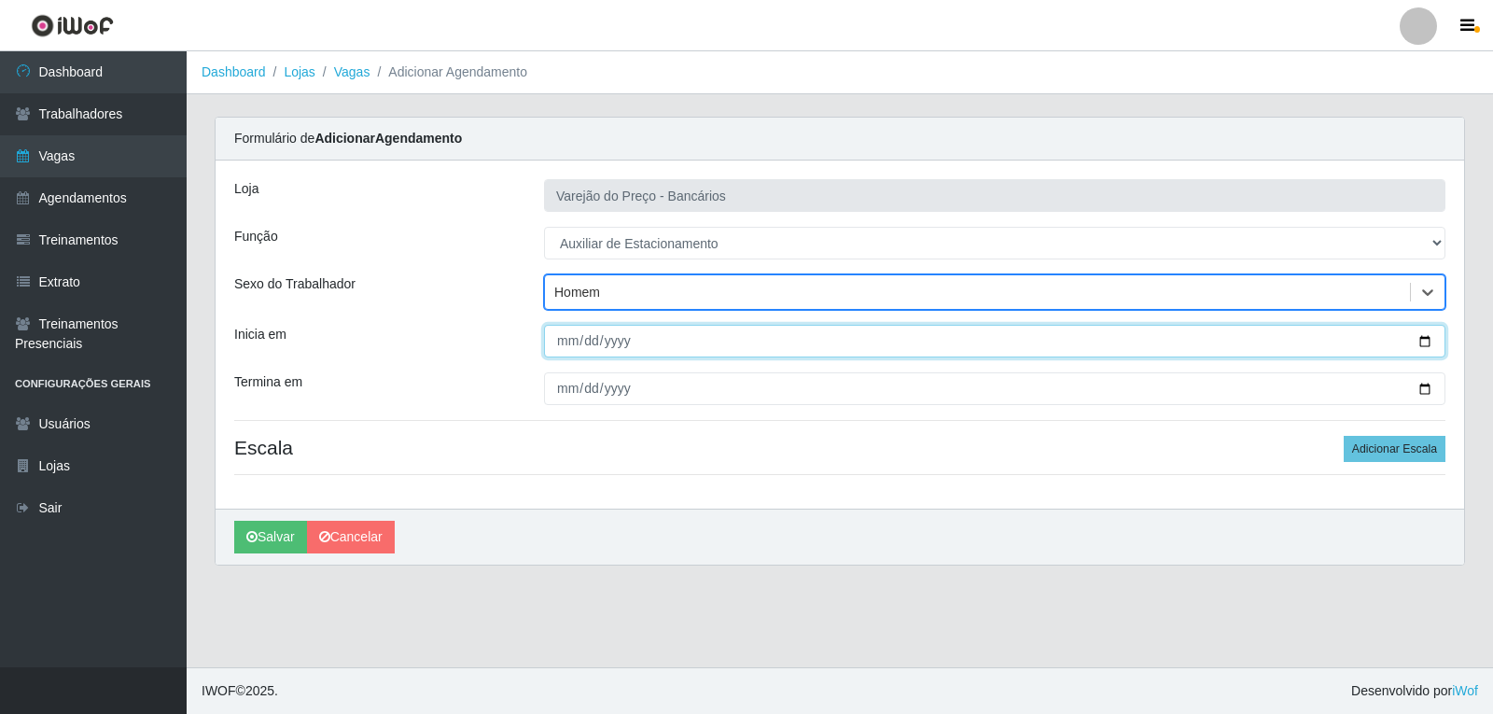
click at [569, 342] on input "Inicia em" at bounding box center [994, 341] width 901 height 33
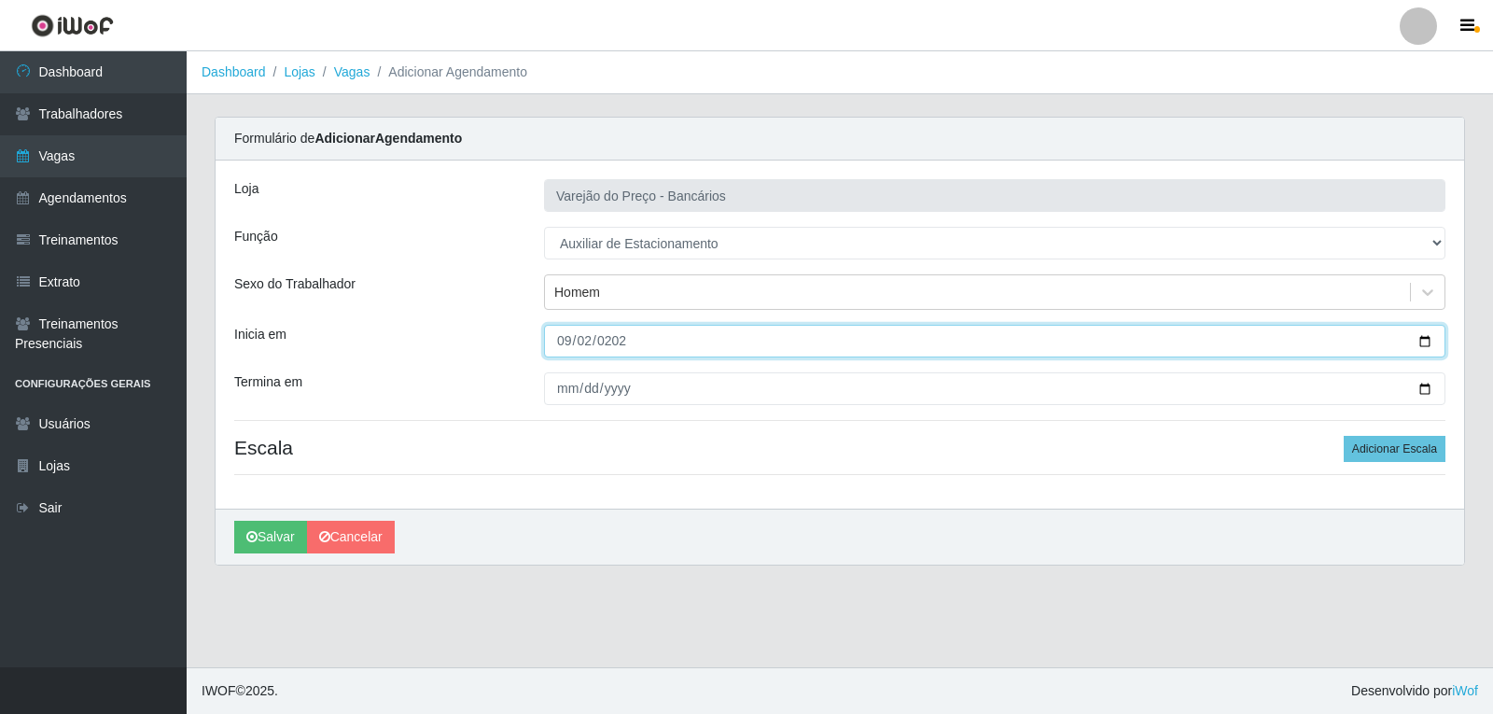
type input "2025-09-02"
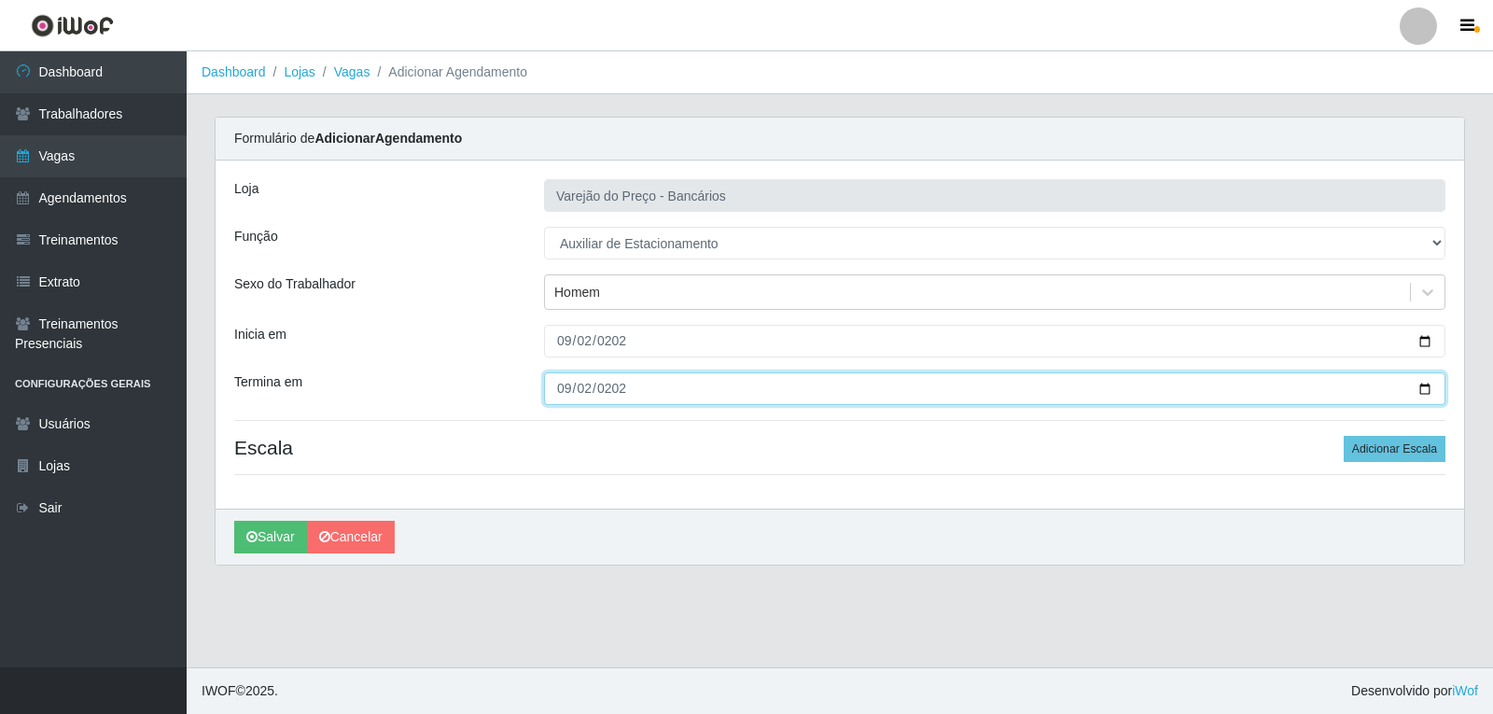
type input "2025-09-02"
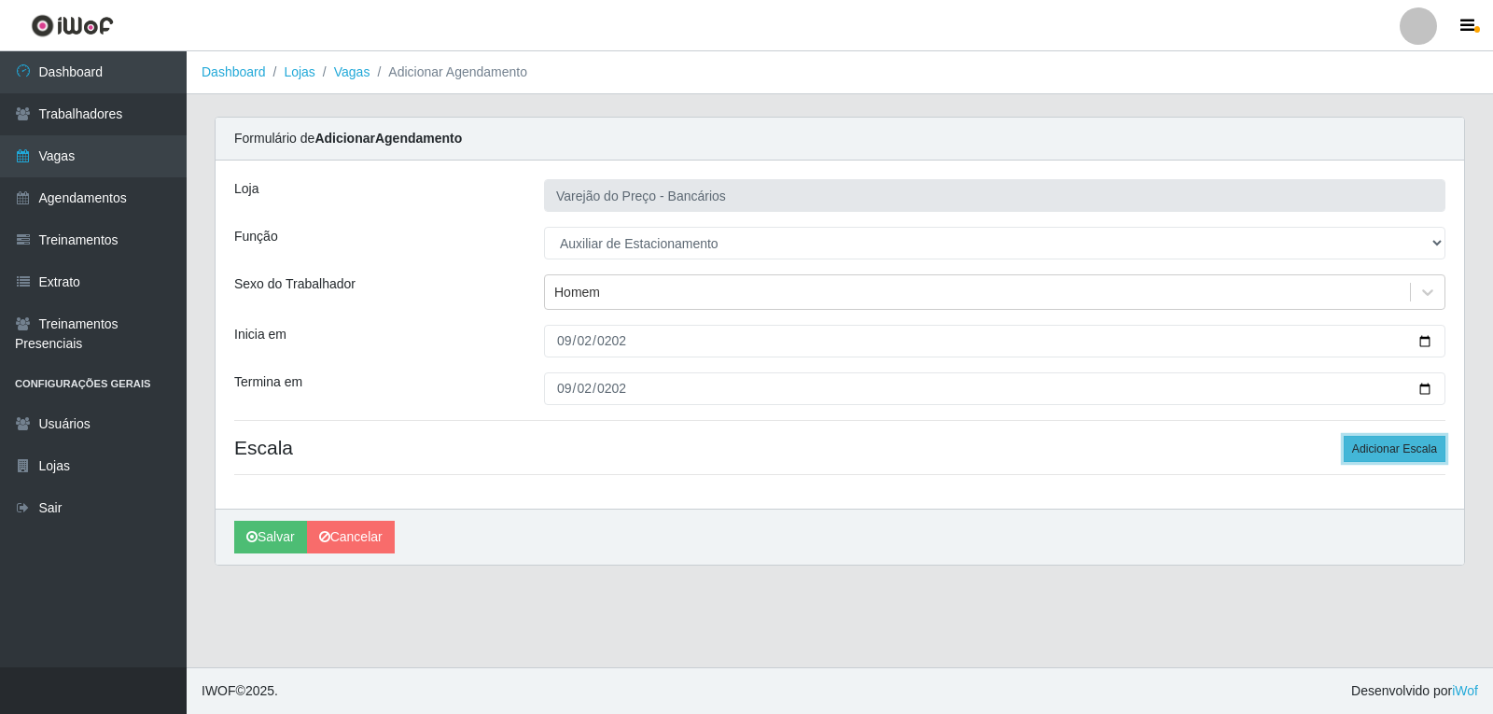
click at [1417, 450] on button "Adicionar Escala" at bounding box center [1395, 449] width 102 height 26
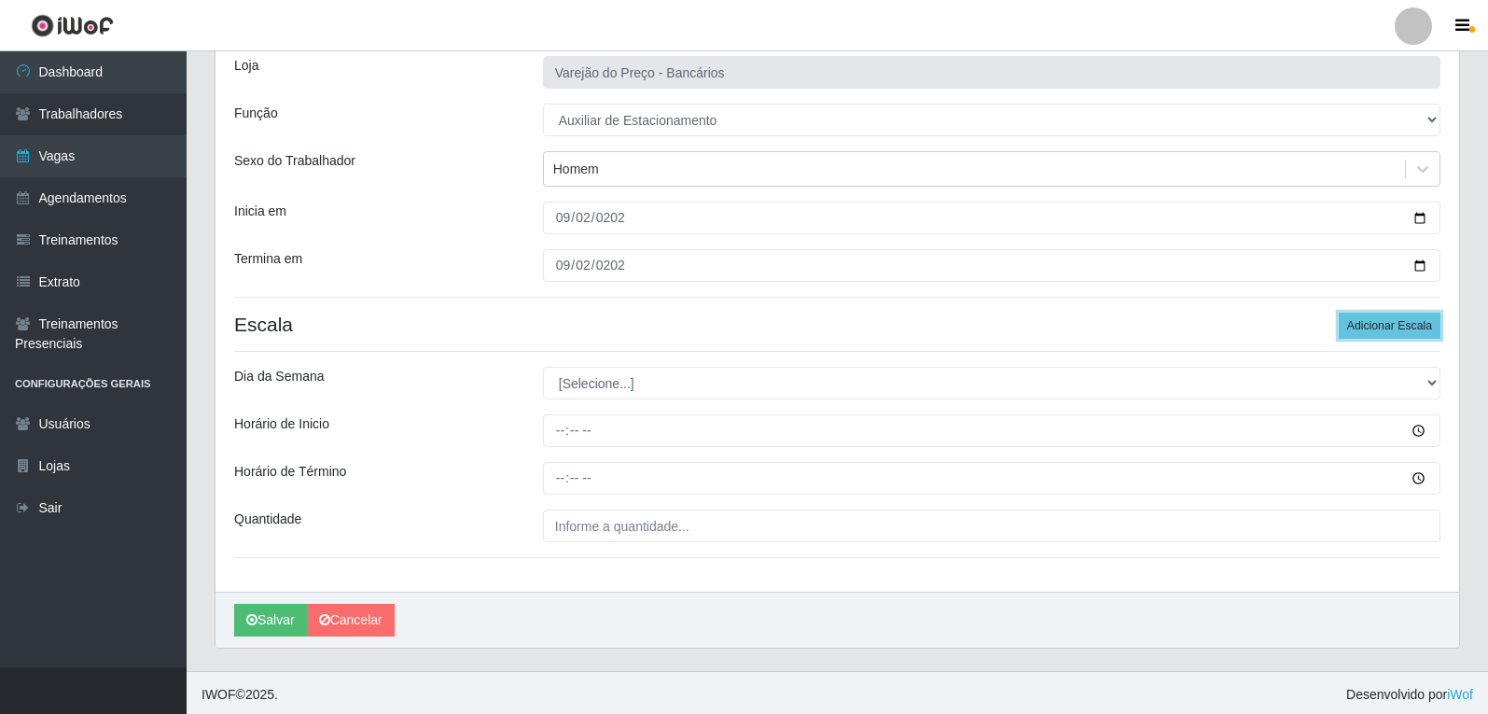
scroll to position [127, 0]
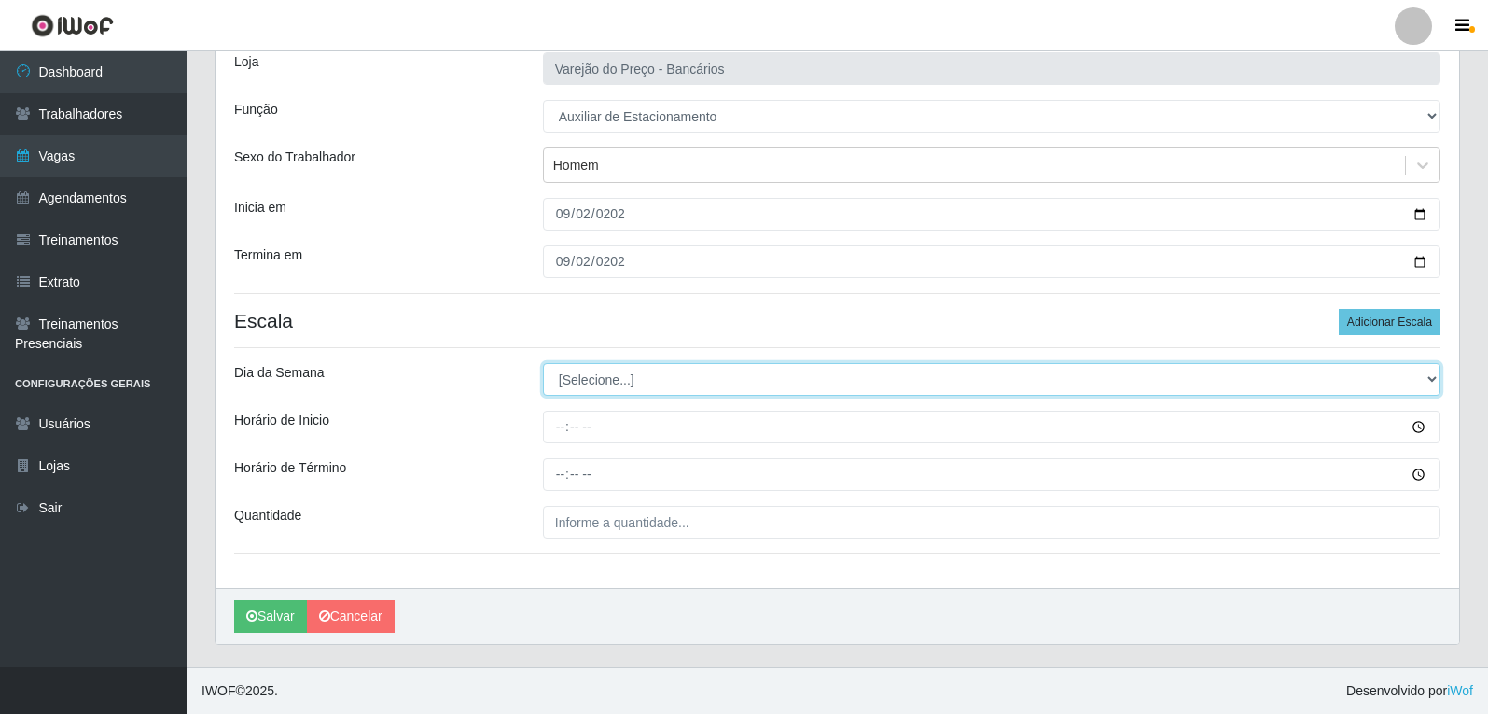
click at [574, 371] on select "[Selecione...] Segunda Terça Quarta Quinta Sexta Sábado Domingo" at bounding box center [992, 379] width 898 height 33
select select "2"
click at [543, 363] on select "[Selecione...] Segunda Terça Quarta Quinta Sexta Sábado Domingo" at bounding box center [992, 379] width 898 height 33
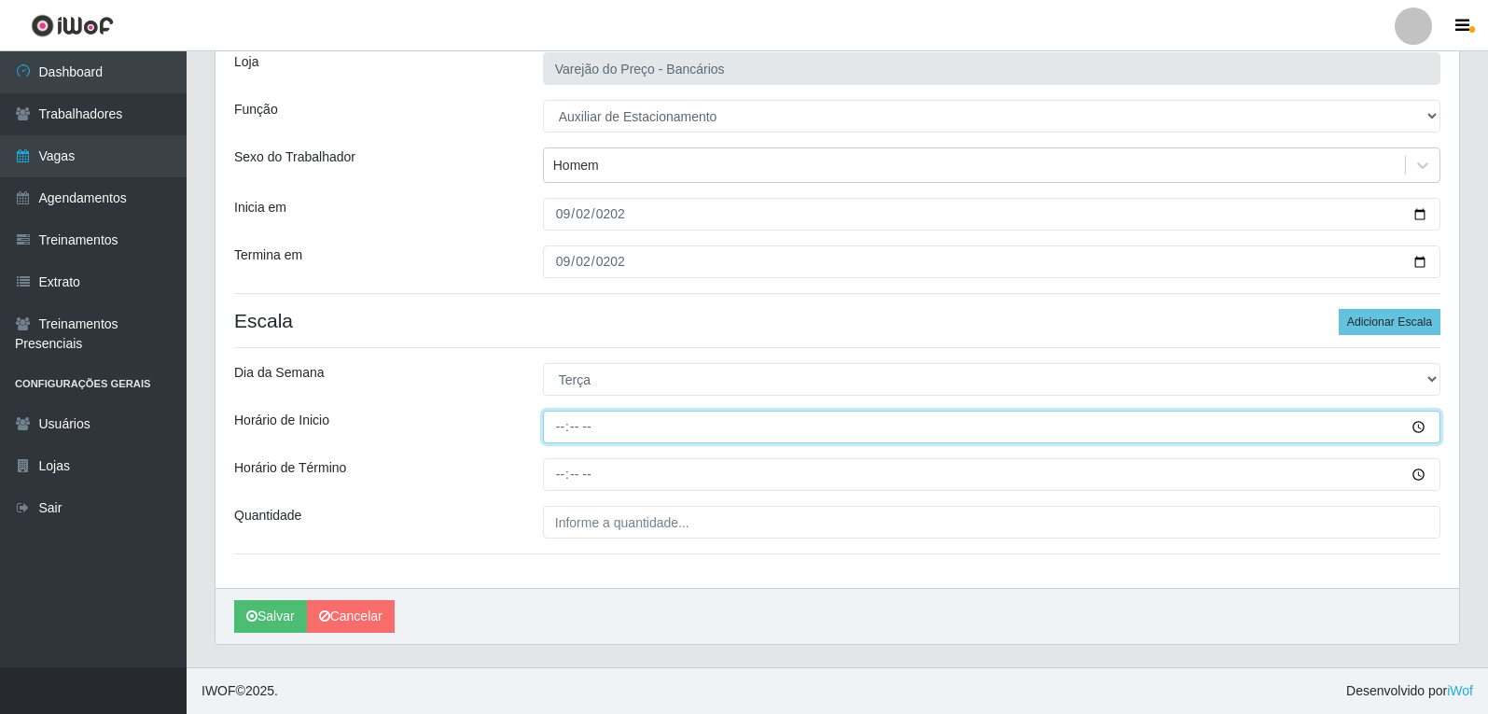
click at [563, 428] on input "Horário de Inicio" at bounding box center [992, 427] width 898 height 33
type input "16:00"
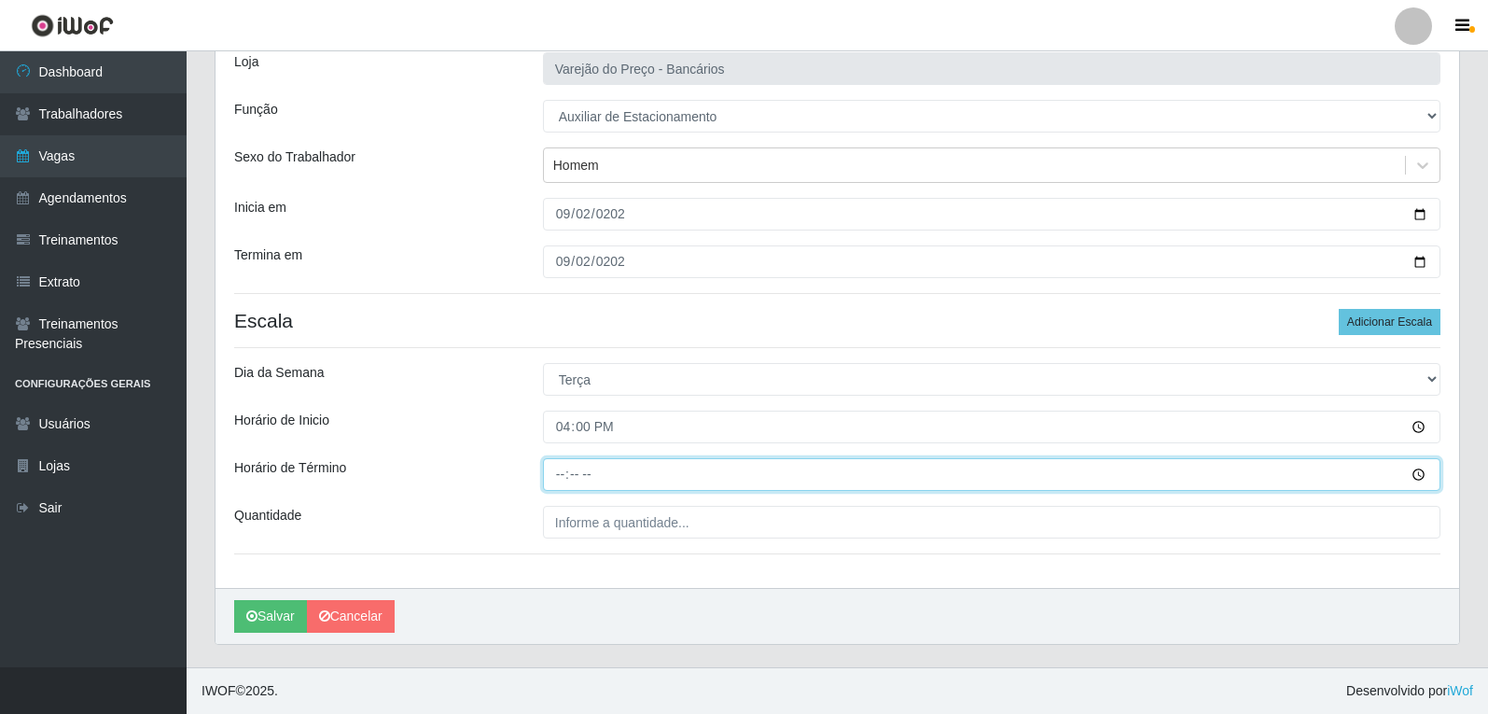
type input "21:00"
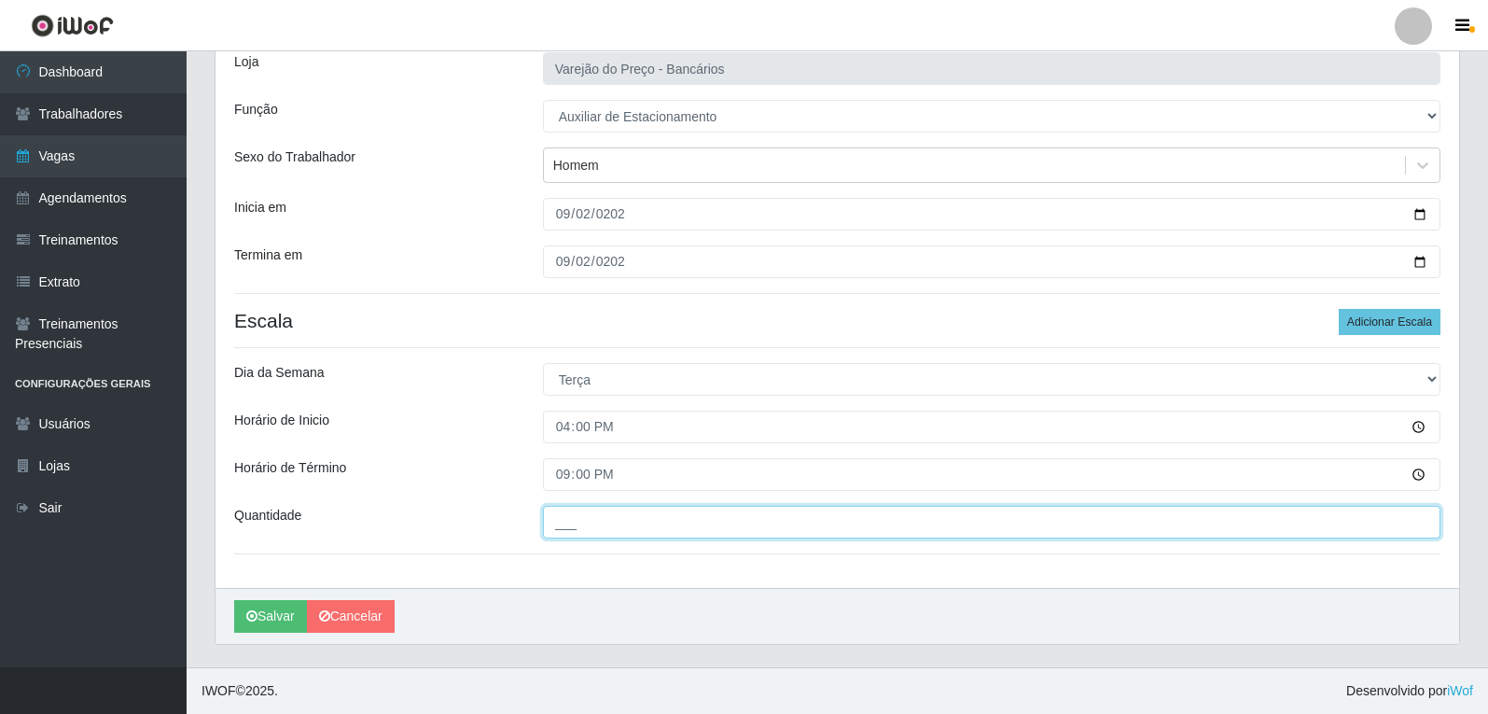
click at [601, 532] on input "___" at bounding box center [992, 522] width 898 height 33
type input "1__"
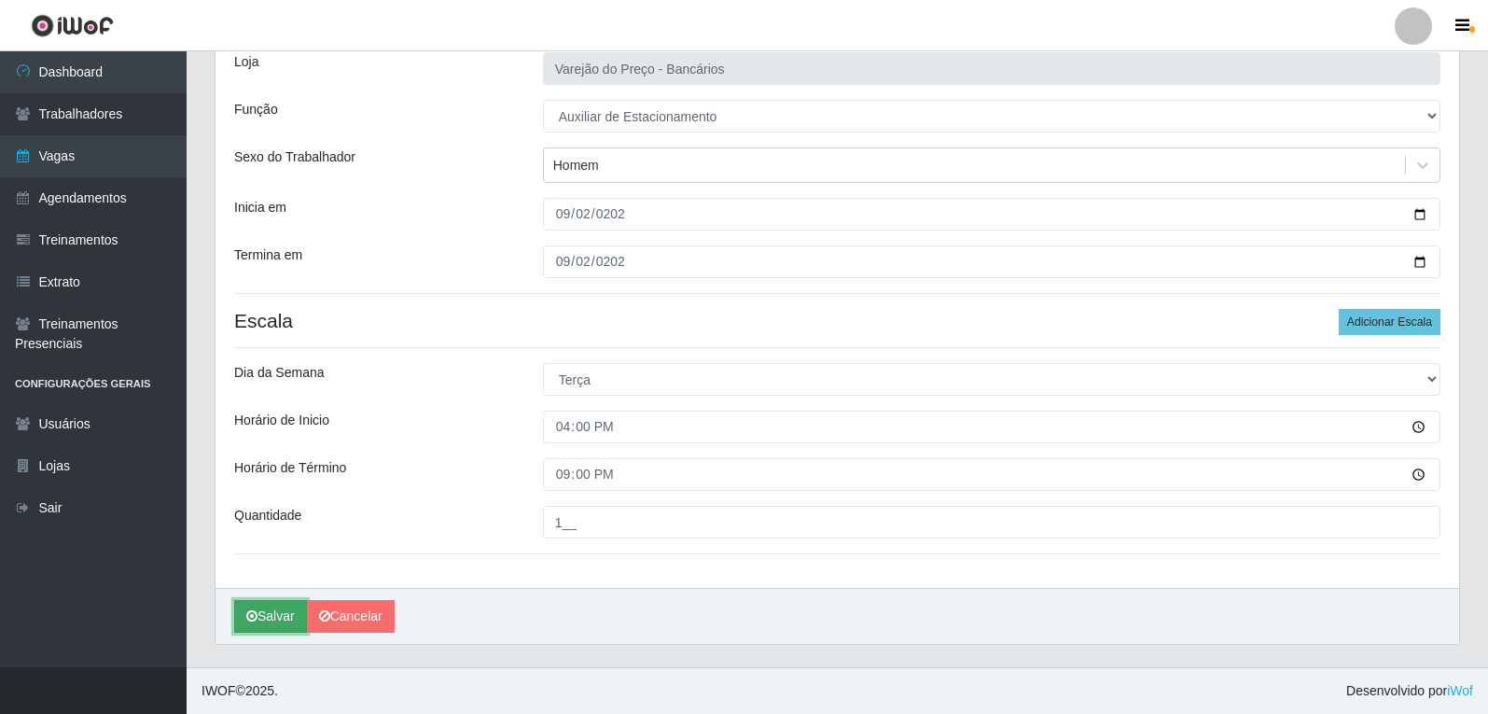
click at [282, 610] on button "Salvar" at bounding box center [270, 616] width 73 height 33
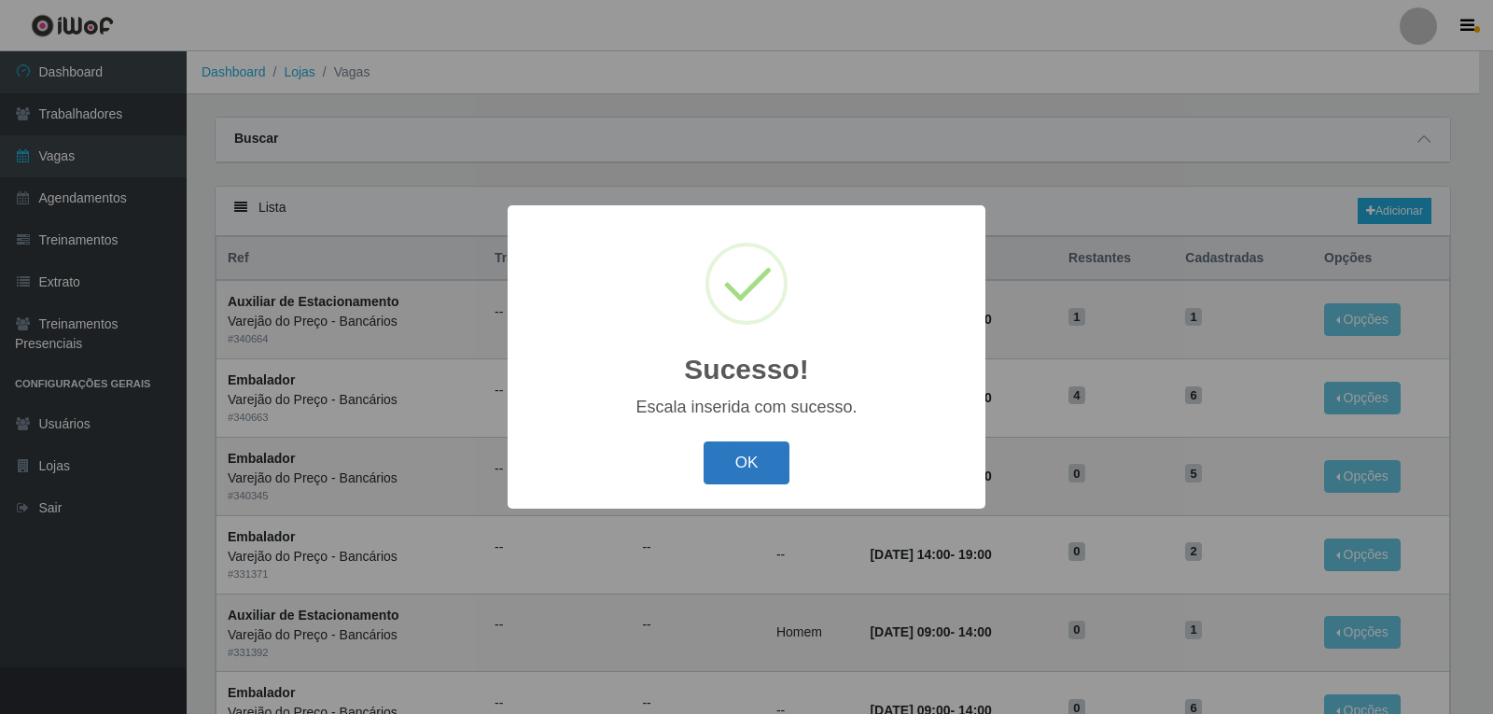
click at [727, 454] on button "OK" at bounding box center [747, 463] width 87 height 44
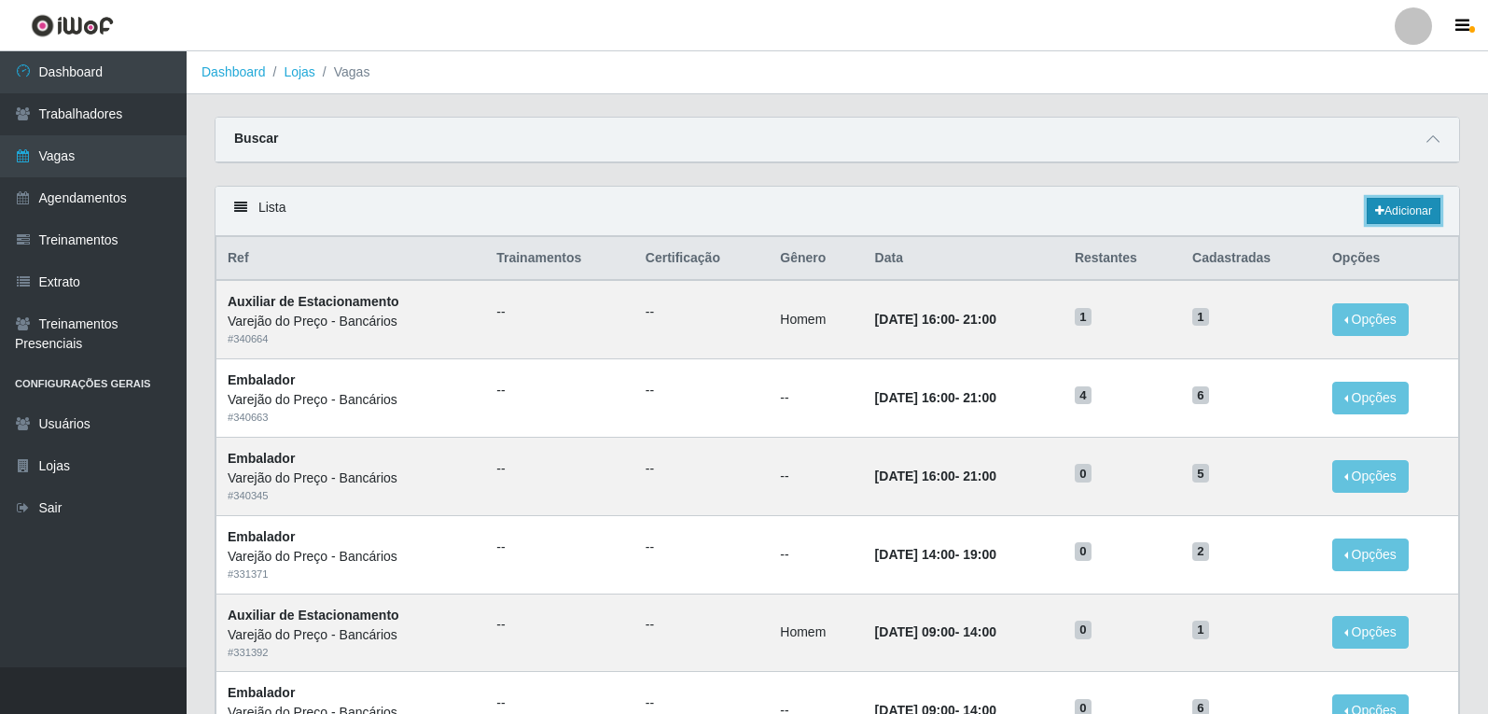
click at [1410, 216] on link "Adicionar" at bounding box center [1404, 211] width 74 height 26
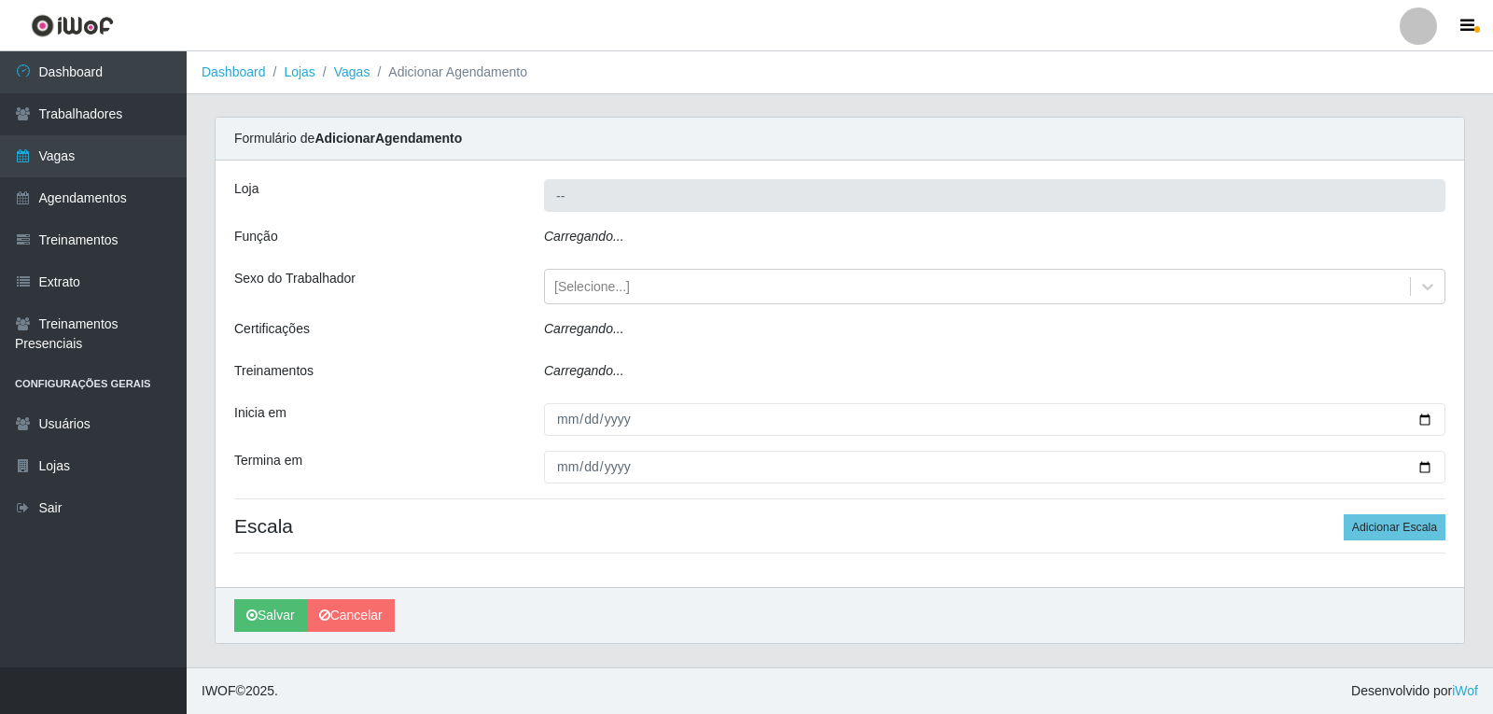
type input "Varejão do Preço - Bancários"
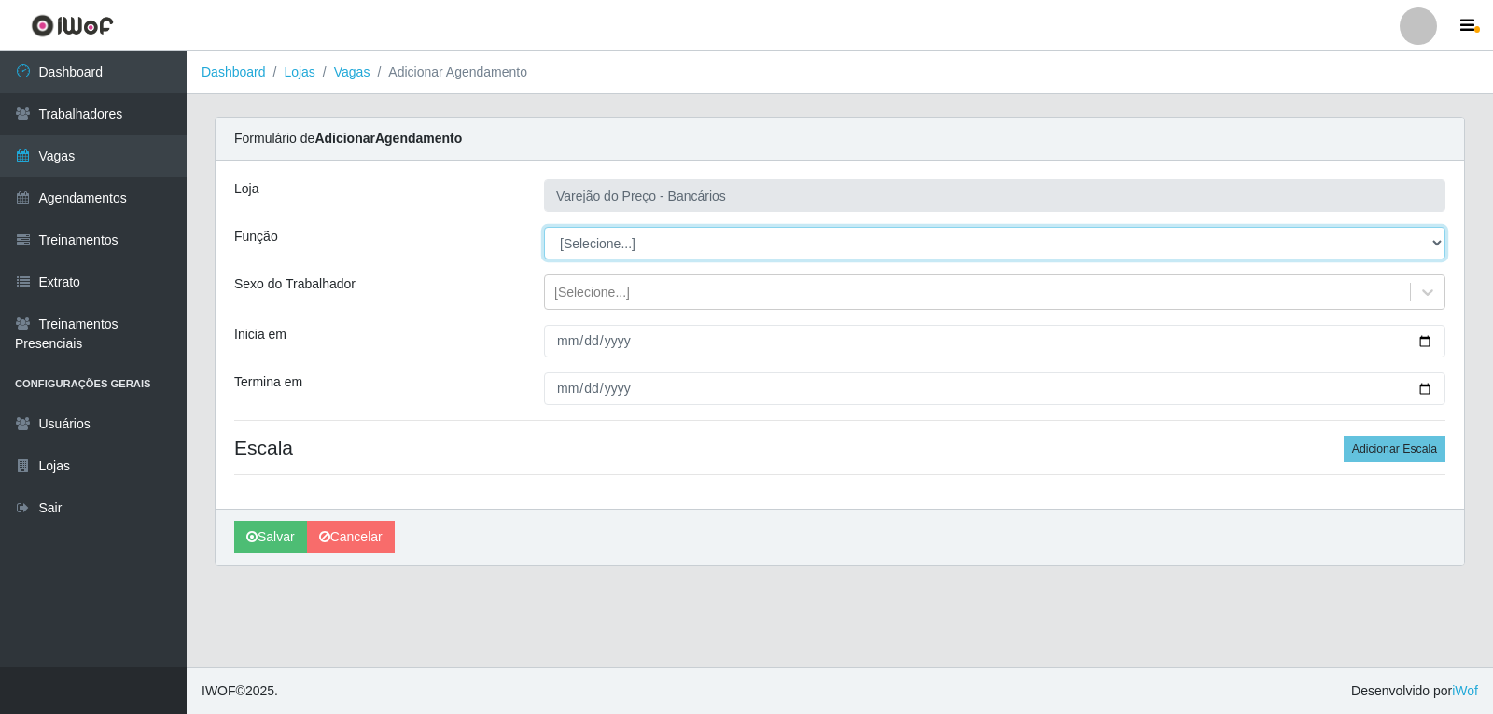
click at [621, 241] on select "[Selecione...] Auxiliar de Estacionamento Auxiliar de Estacionamento + Auxiliar…" at bounding box center [994, 243] width 901 height 33
select select "1"
click at [544, 227] on select "[Selecione...] Auxiliar de Estacionamento Auxiliar de Estacionamento + Auxiliar…" at bounding box center [994, 243] width 901 height 33
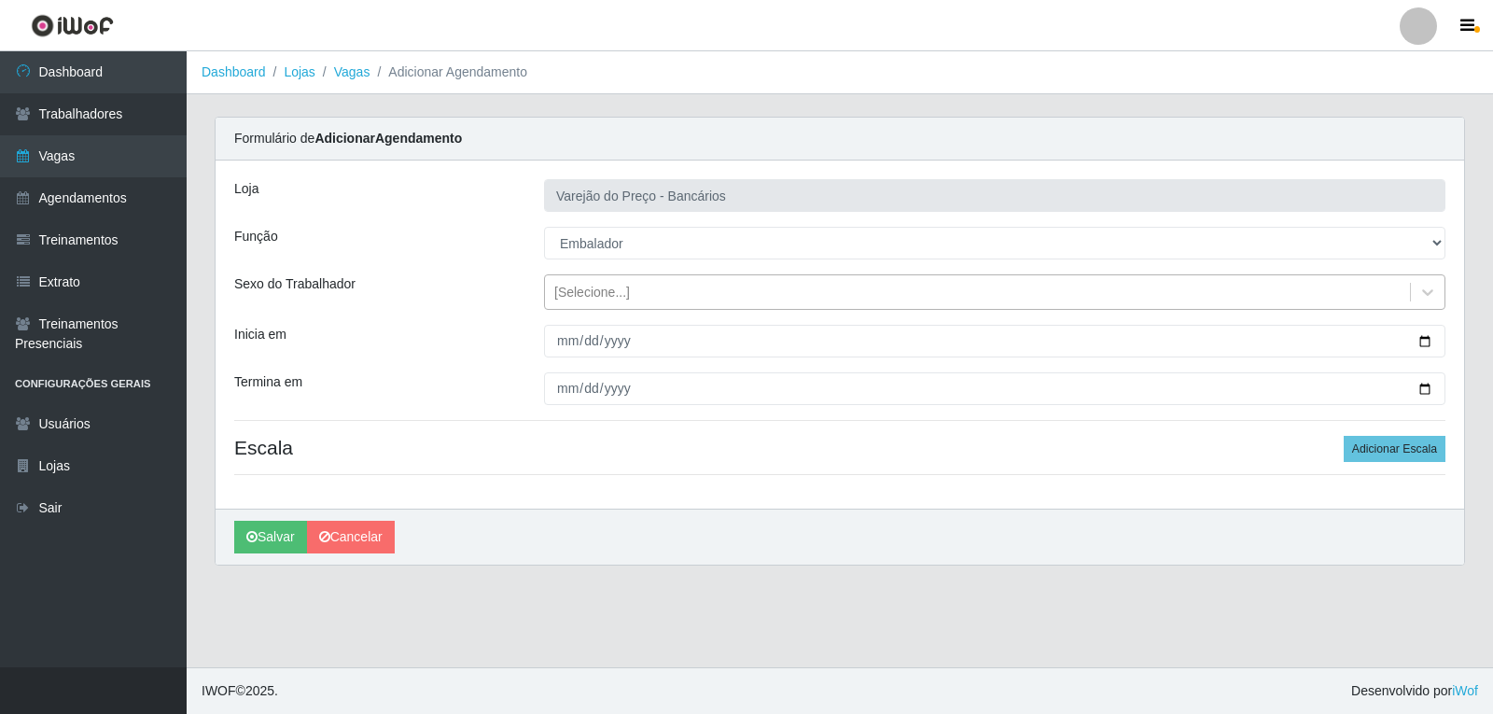
click at [571, 296] on div "[Selecione...]" at bounding box center [592, 293] width 76 height 20
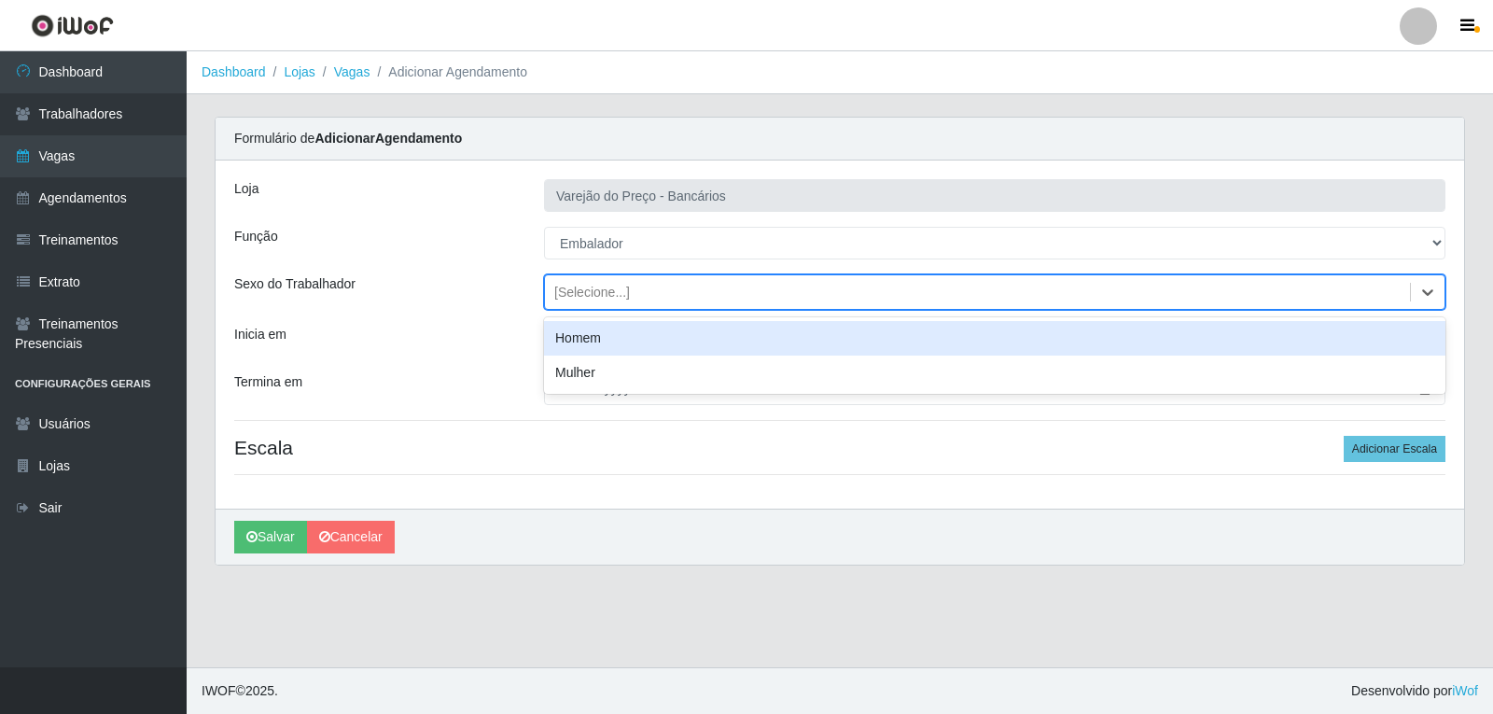
click at [603, 346] on div "Homem" at bounding box center [994, 338] width 901 height 35
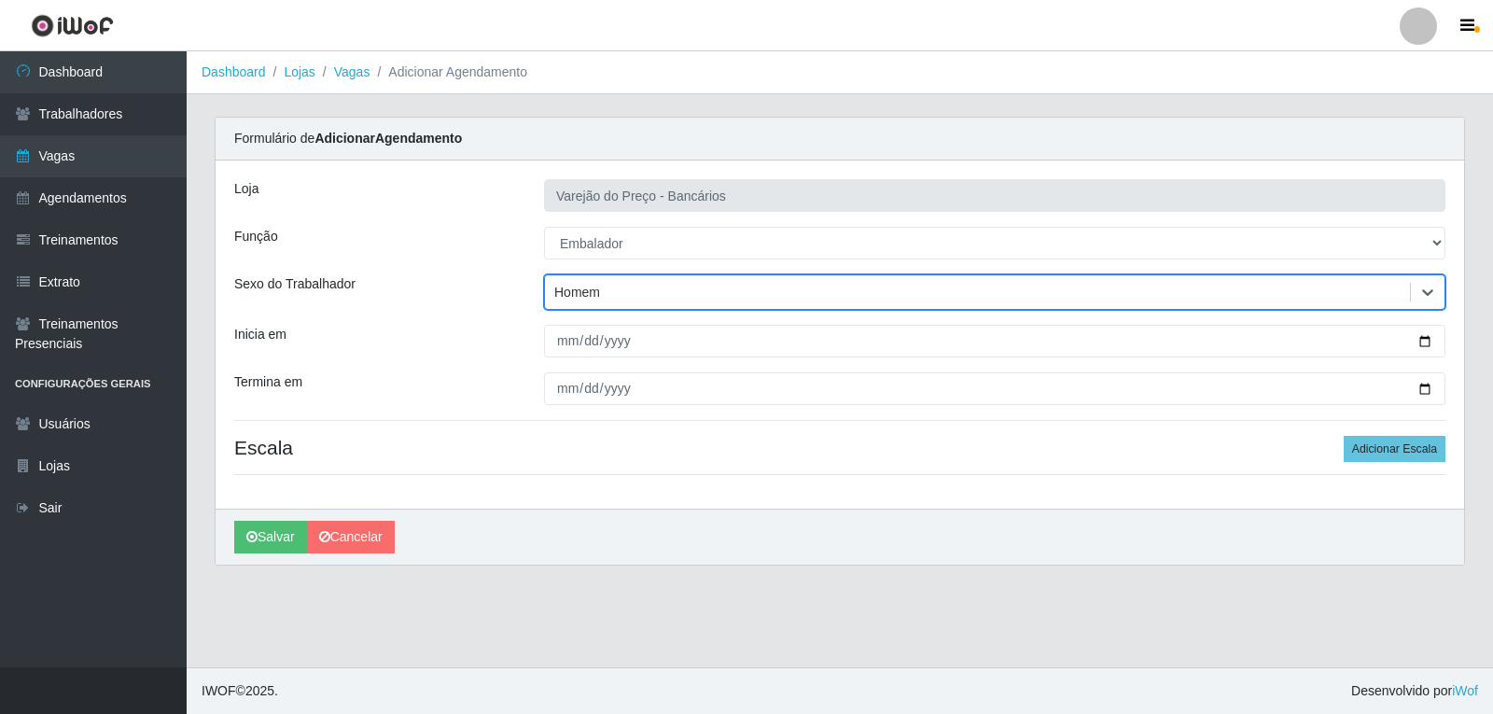
click at [617, 285] on div "Homem" at bounding box center [977, 292] width 865 height 31
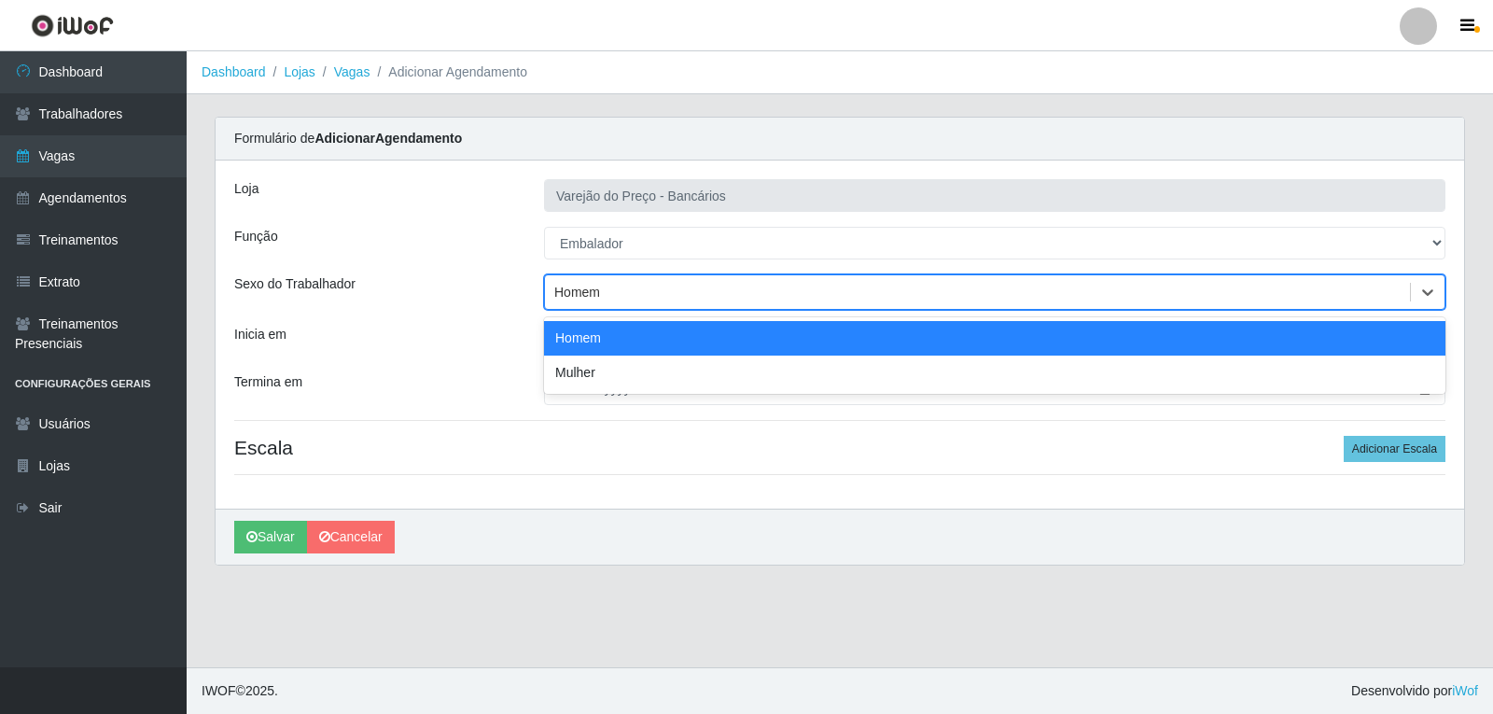
click at [610, 301] on div "Homem" at bounding box center [977, 292] width 865 height 31
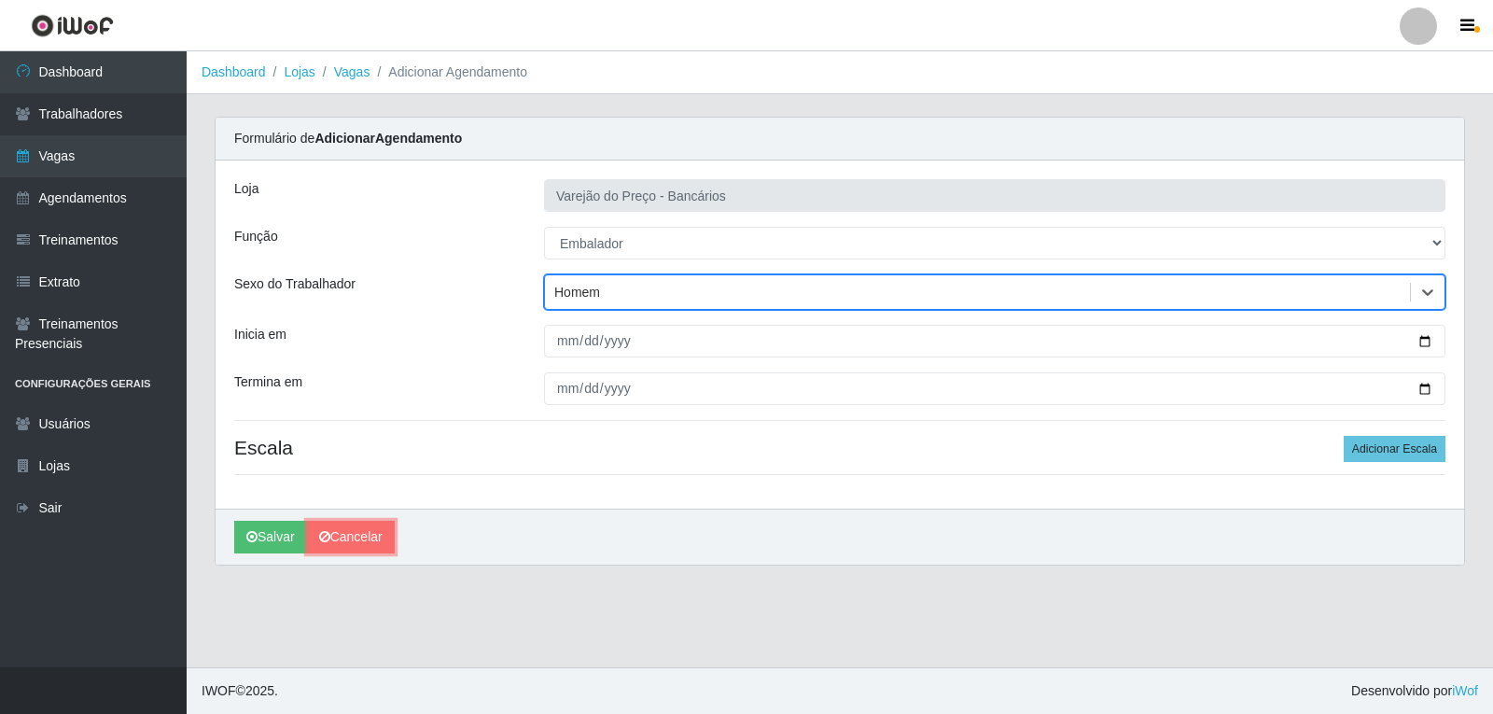
click at [360, 550] on link "Cancelar" at bounding box center [351, 537] width 88 height 33
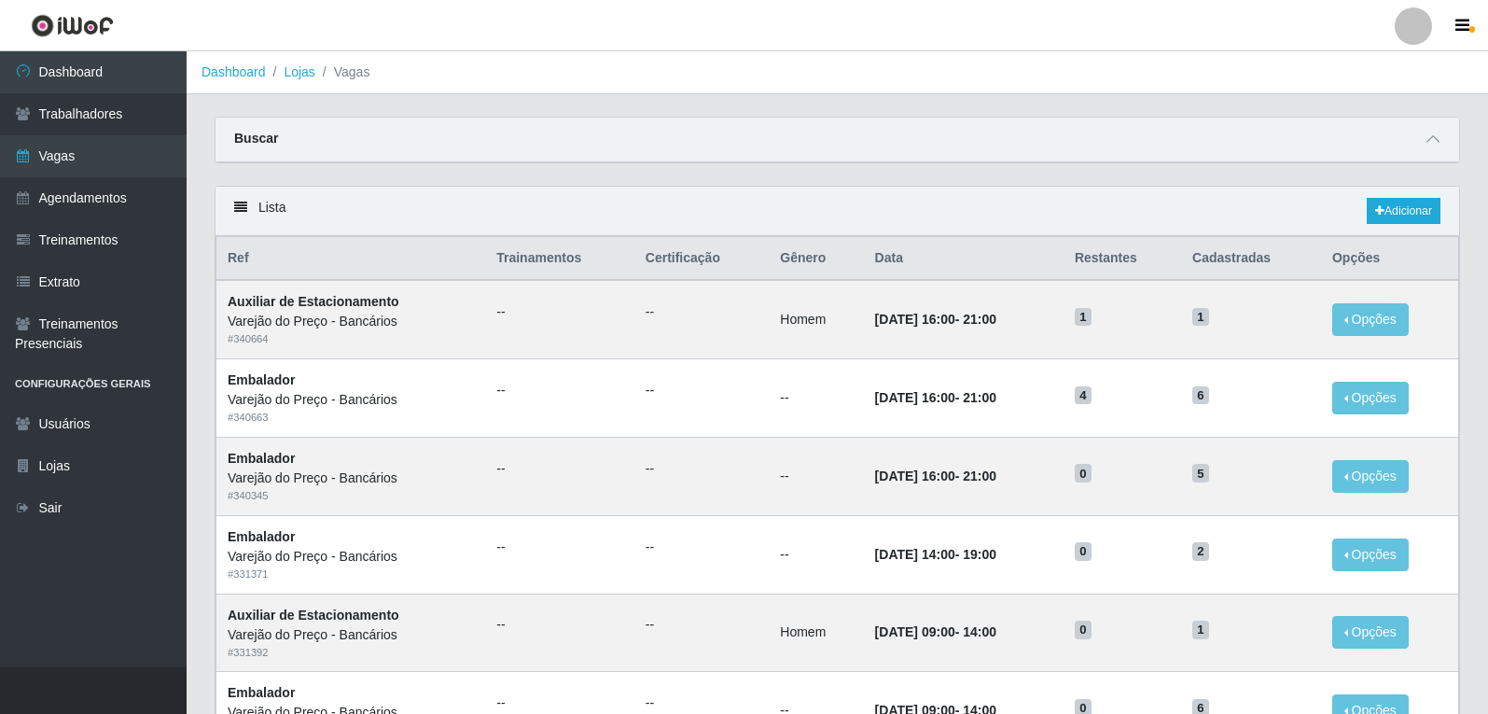
click at [1375, 198] on div "Lista Adicionar" at bounding box center [838, 211] width 1244 height 49
click at [1376, 212] on icon at bounding box center [1379, 210] width 9 height 11
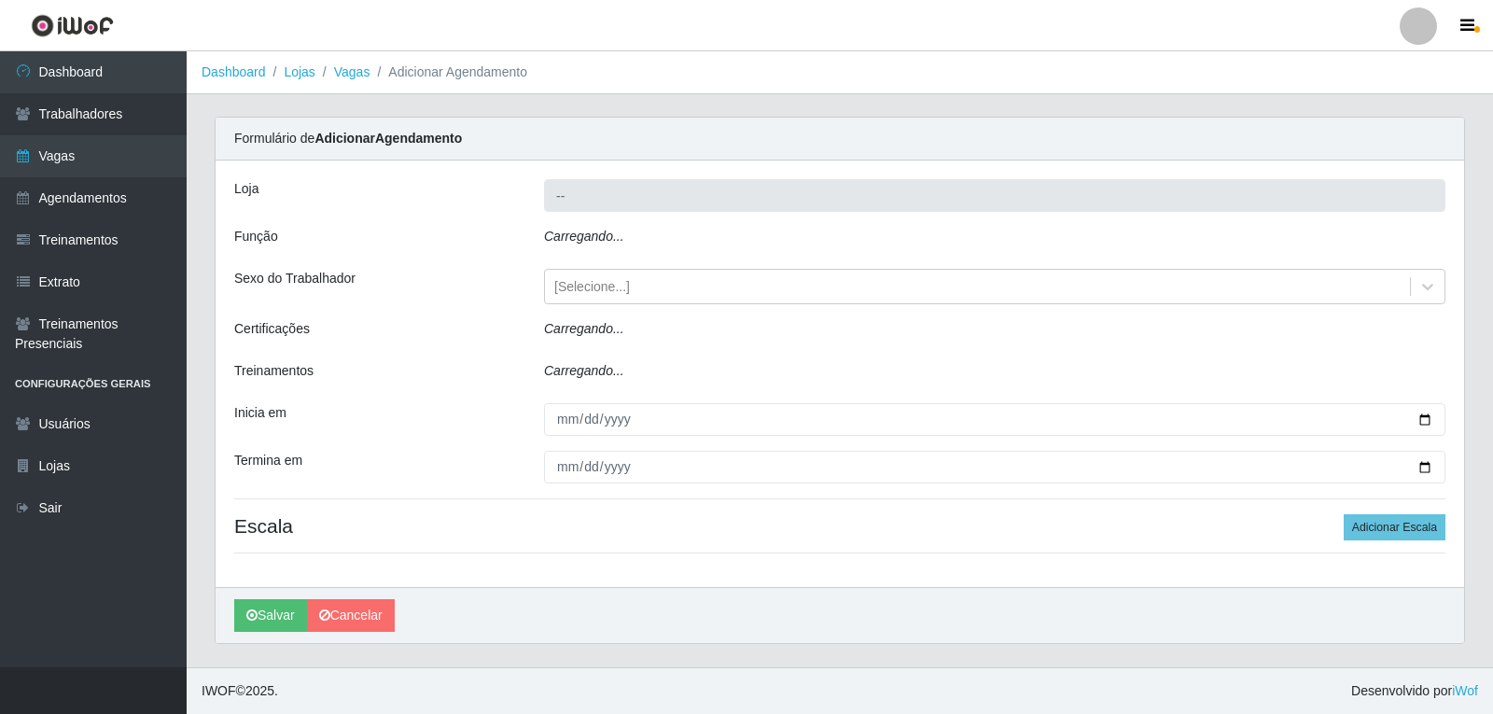
type input "Varejão do Preço - Bancários"
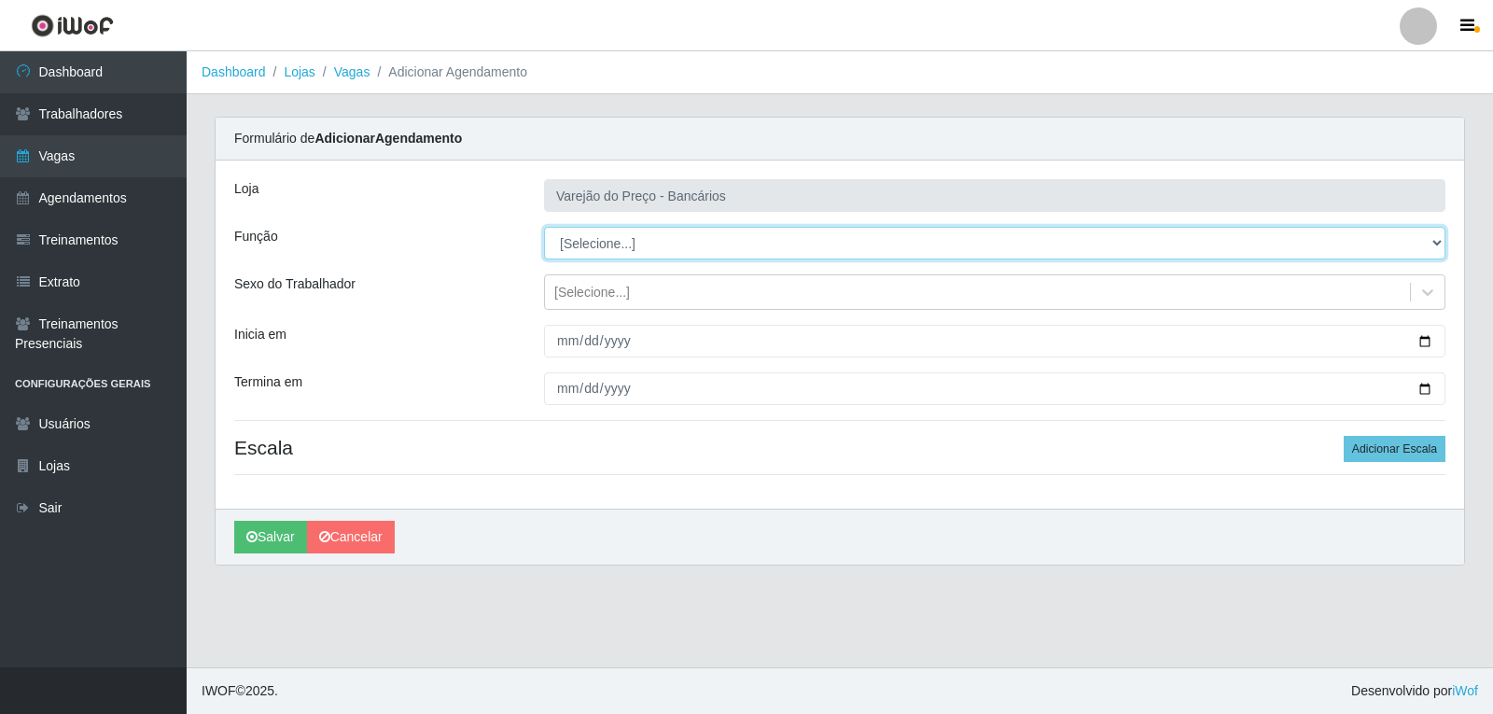
click at [586, 254] on select "[Selecione...] Auxiliar de Estacionamento Auxiliar de Estacionamento + Auxiliar…" at bounding box center [994, 243] width 901 height 33
select select "4"
click at [544, 227] on select "[Selecione...] Auxiliar de Estacionamento Auxiliar de Estacionamento + Auxiliar…" at bounding box center [994, 243] width 901 height 33
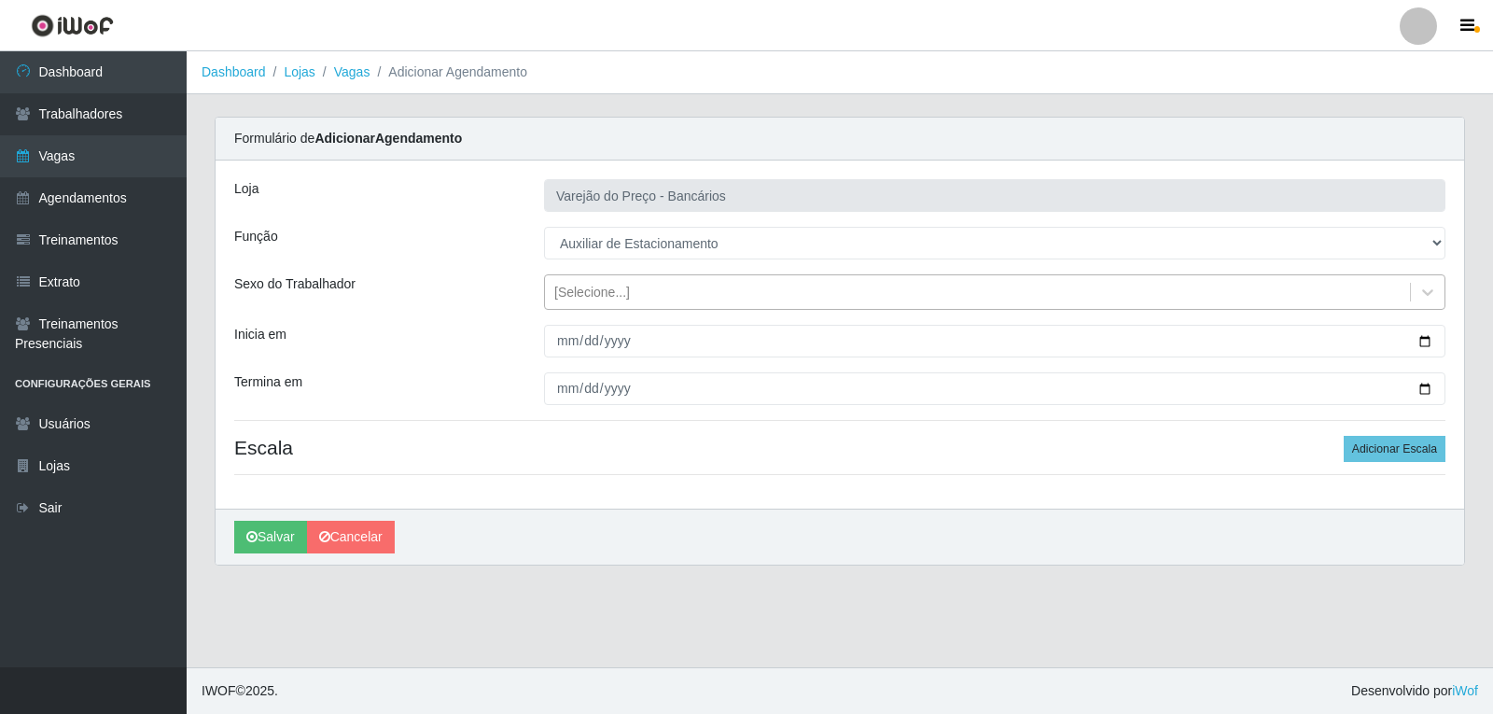
click at [565, 294] on div "[Selecione...]" at bounding box center [592, 293] width 76 height 20
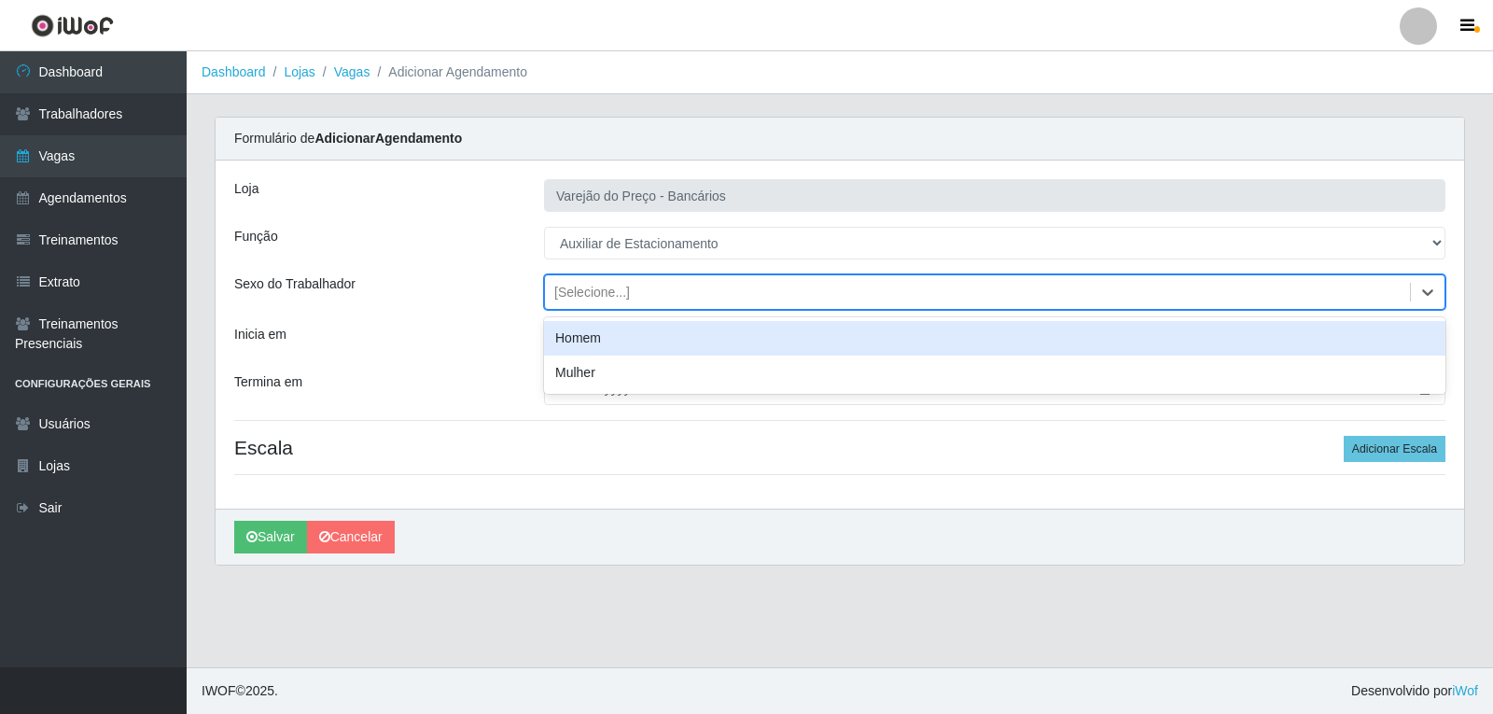
click at [600, 335] on div "Homem" at bounding box center [994, 338] width 901 height 35
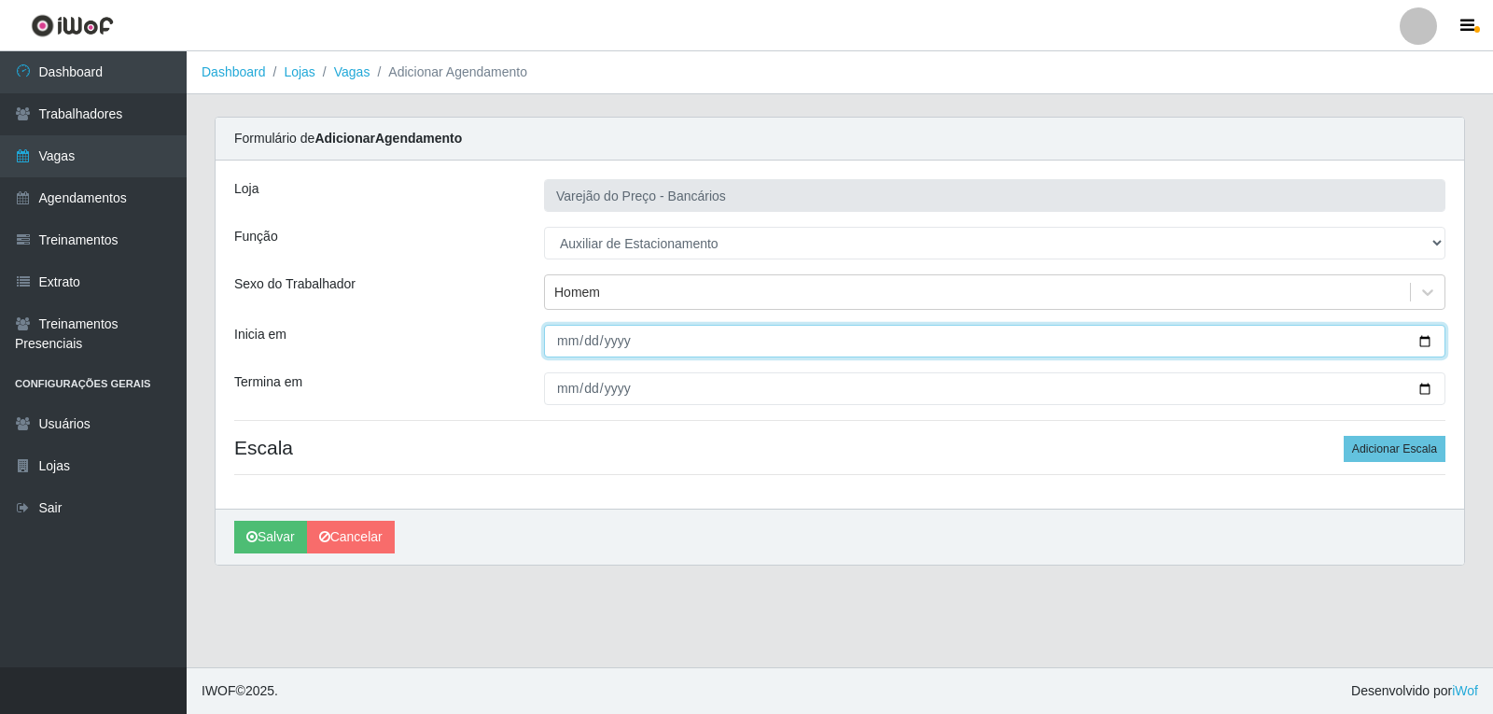
click at [562, 345] on input "Inicia em" at bounding box center [994, 341] width 901 height 33
type input "2025-09-03"
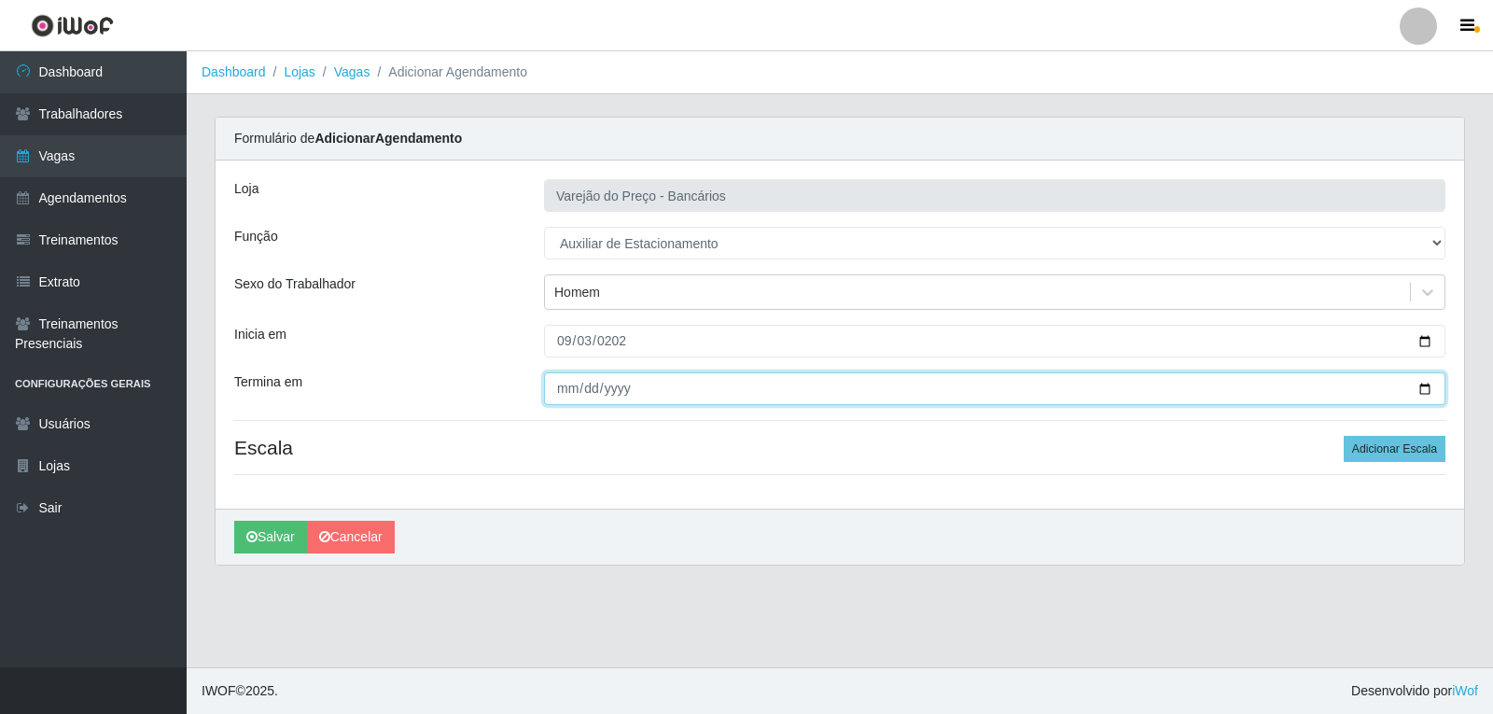
click at [570, 386] on input "Termina em" at bounding box center [994, 388] width 901 height 33
type input "2025-09-03"
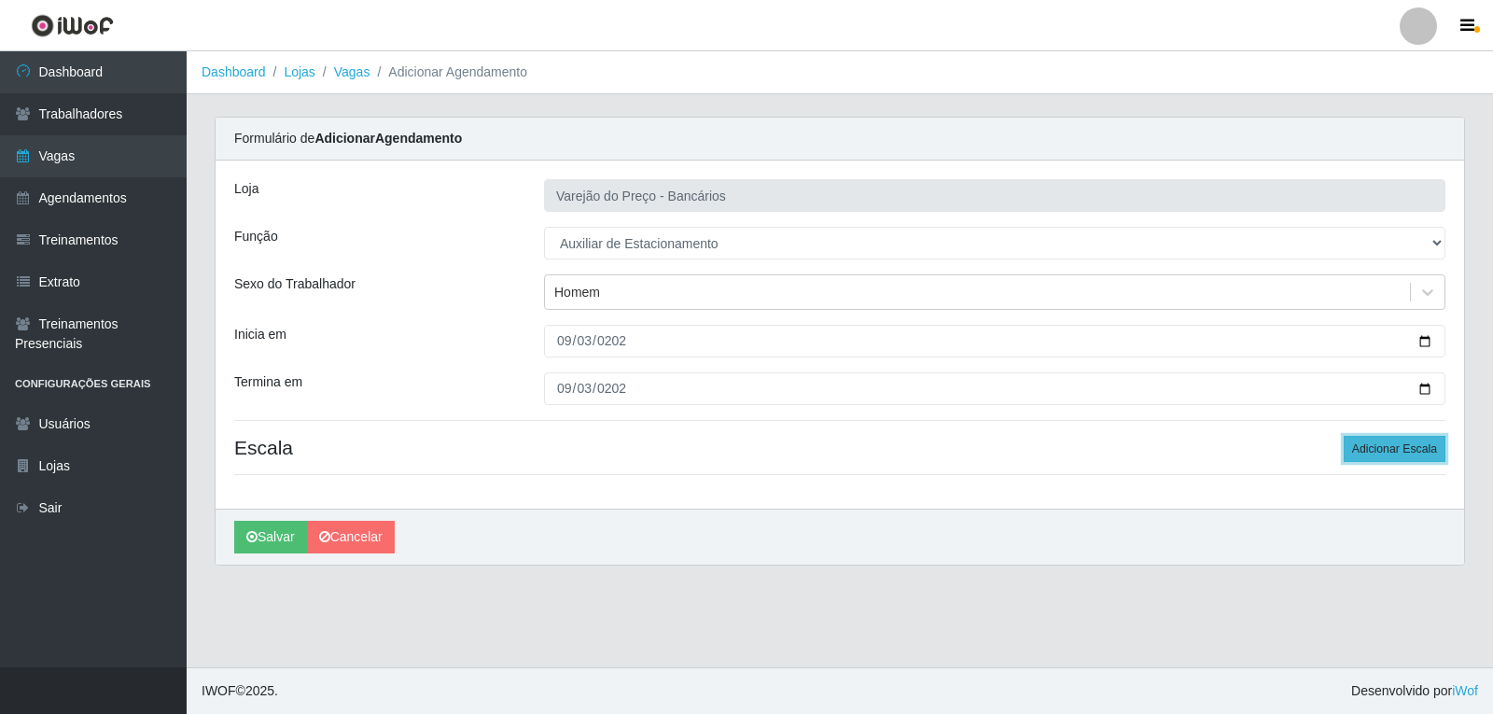
click at [1408, 455] on button "Adicionar Escala" at bounding box center [1395, 449] width 102 height 26
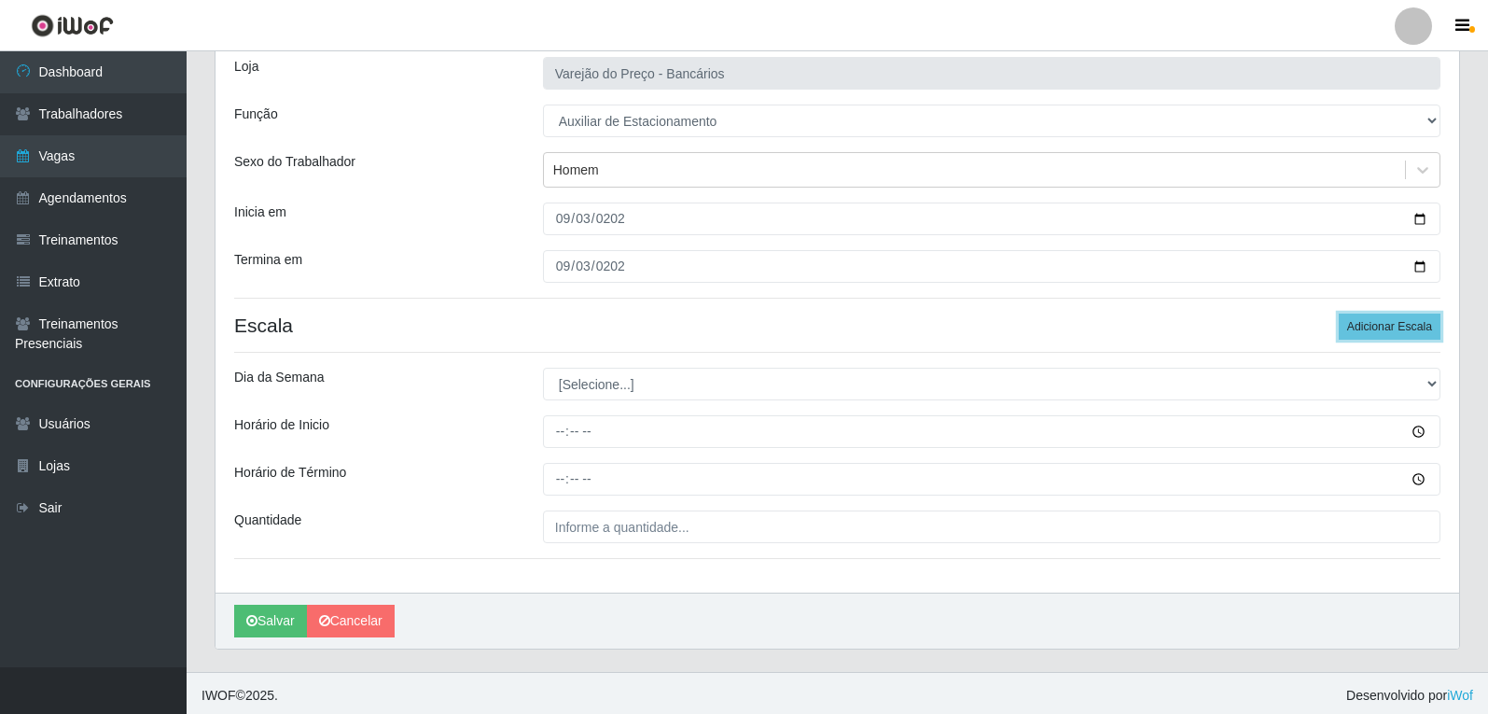
scroll to position [127, 0]
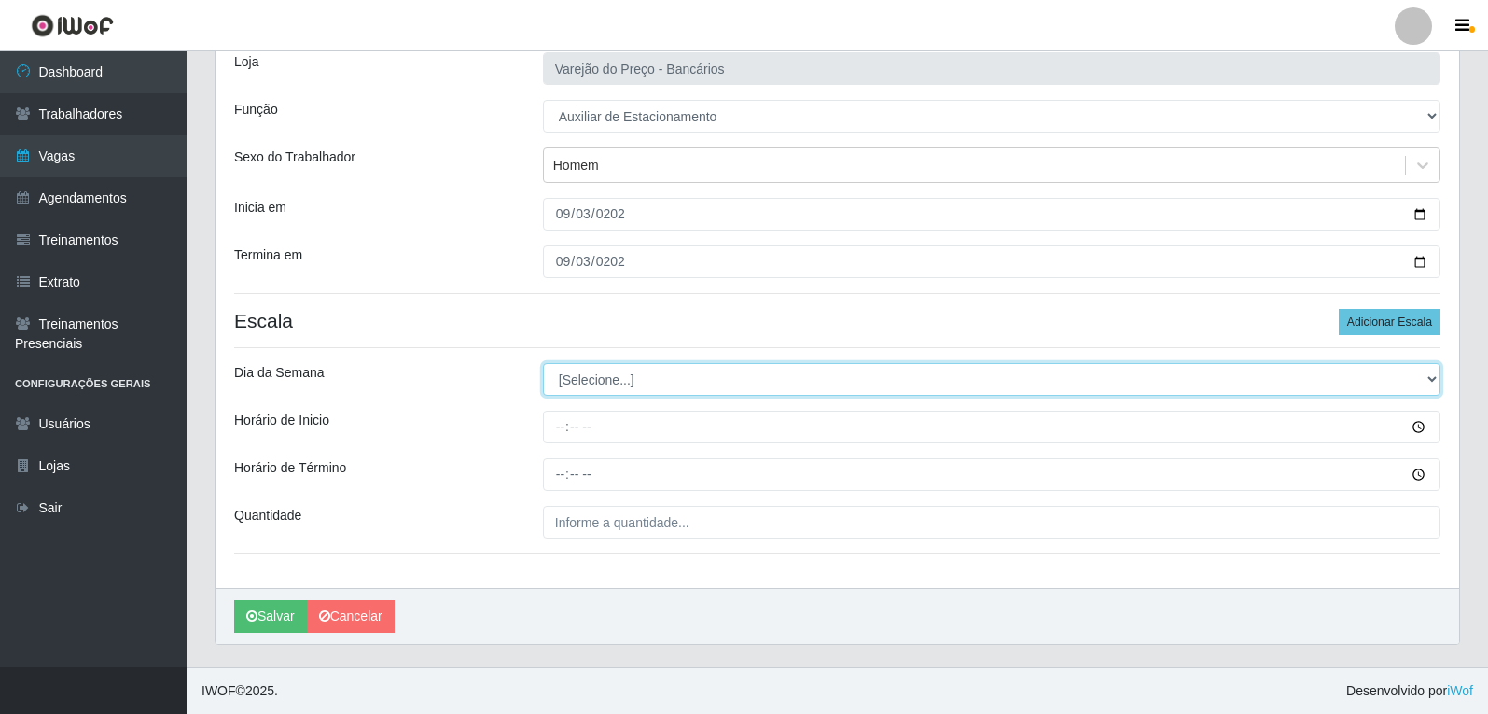
click at [579, 371] on select "[Selecione...] Segunda Terça Quarta Quinta Sexta Sábado Domingo" at bounding box center [992, 379] width 898 height 33
select select "3"
click at [543, 363] on select "[Selecione...] Segunda Terça Quarta Quinta Sexta Sábado Domingo" at bounding box center [992, 379] width 898 height 33
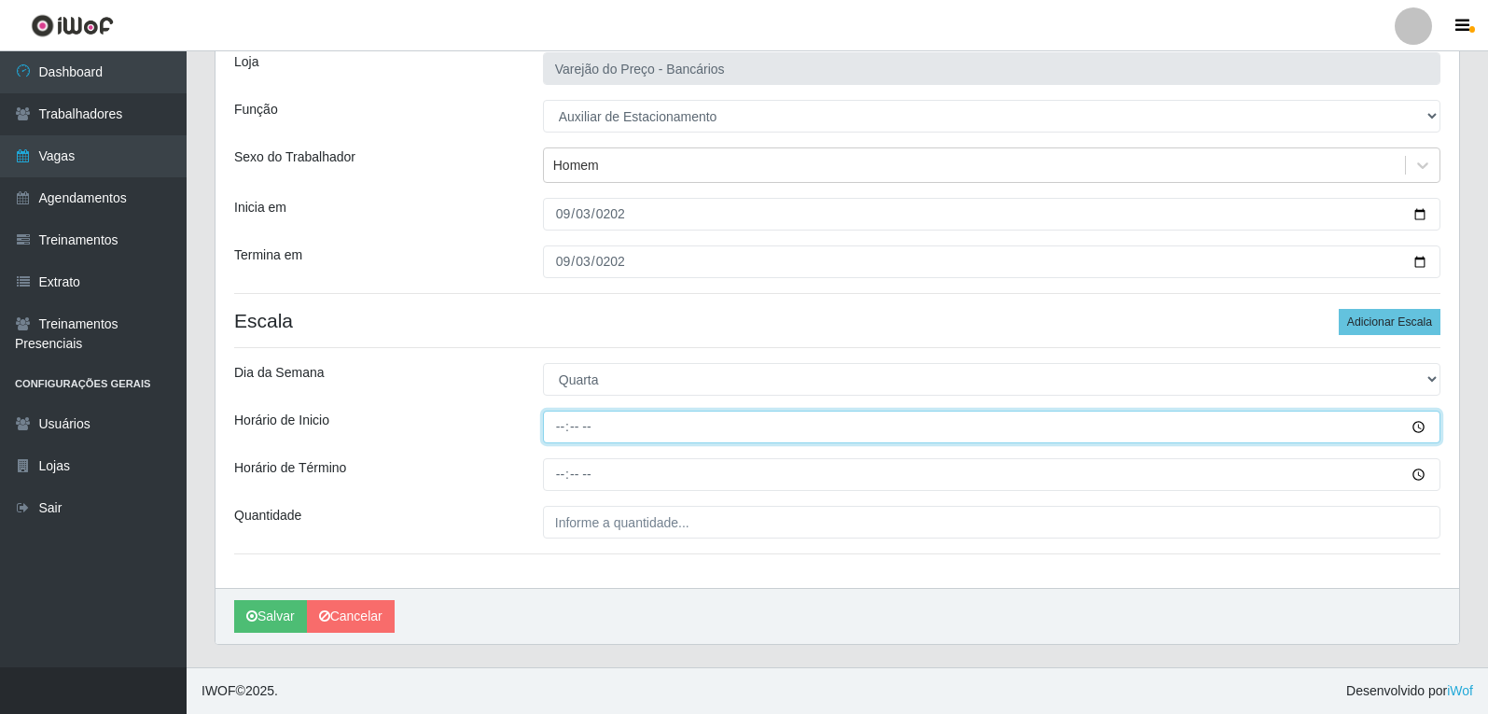
click at [566, 428] on input "Horário de Inicio" at bounding box center [992, 427] width 898 height 33
type input "09:00"
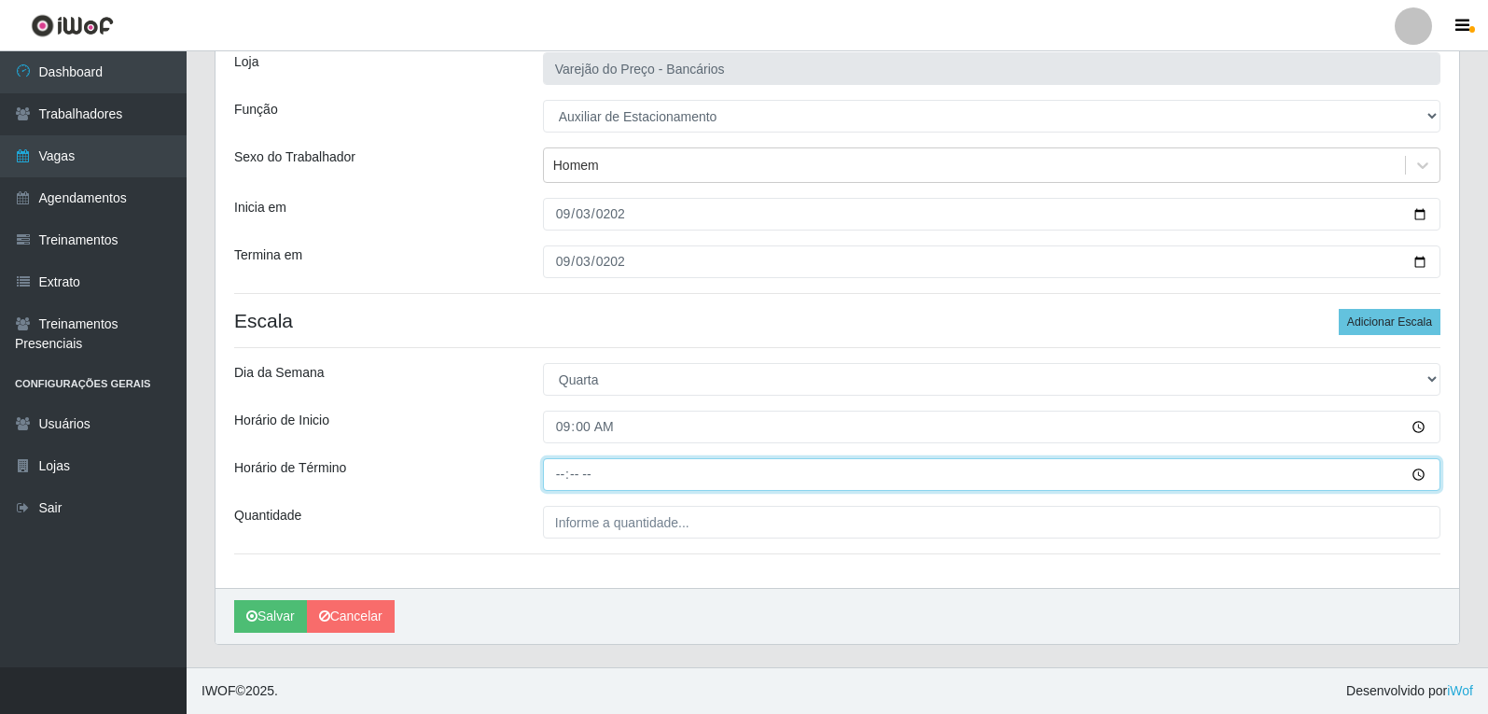
type input "14:00"
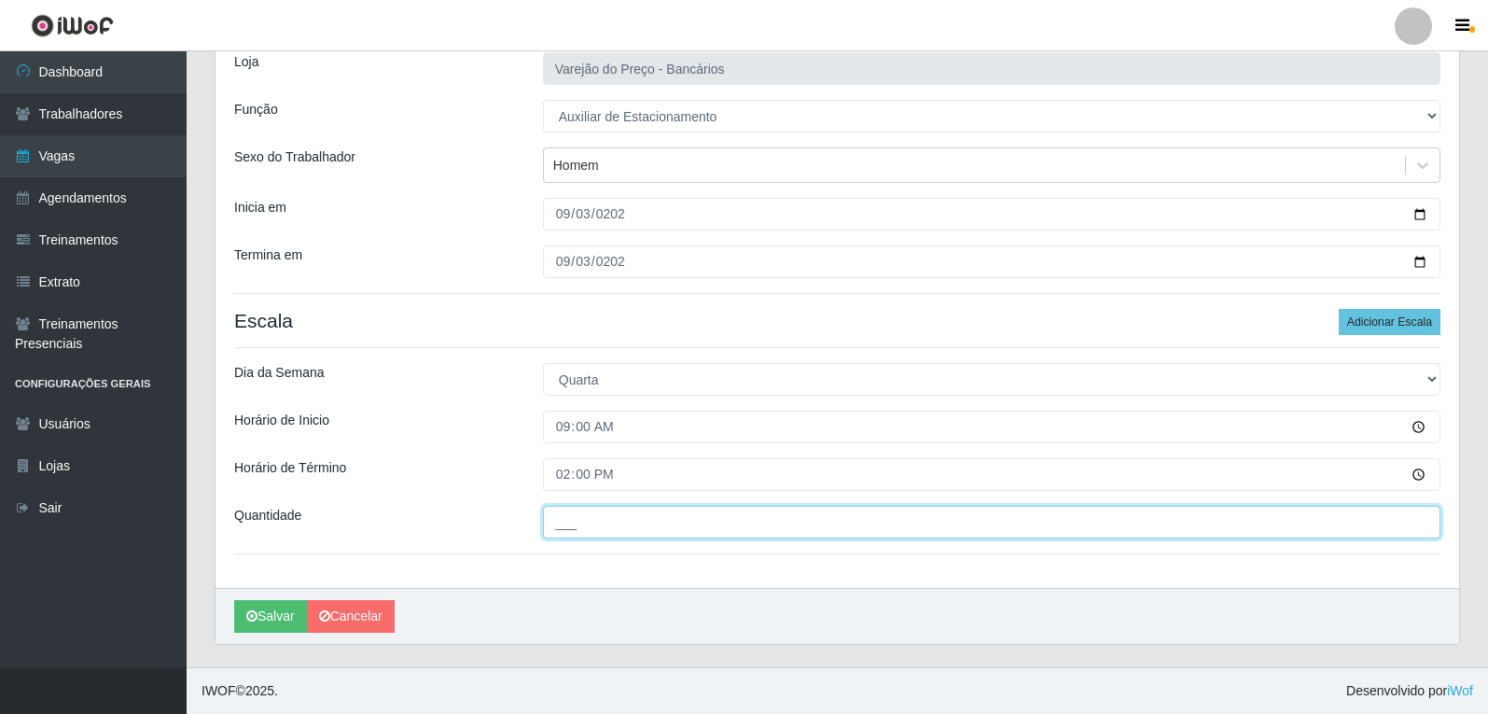
click at [567, 531] on input "___" at bounding box center [992, 522] width 898 height 33
type input "1__"
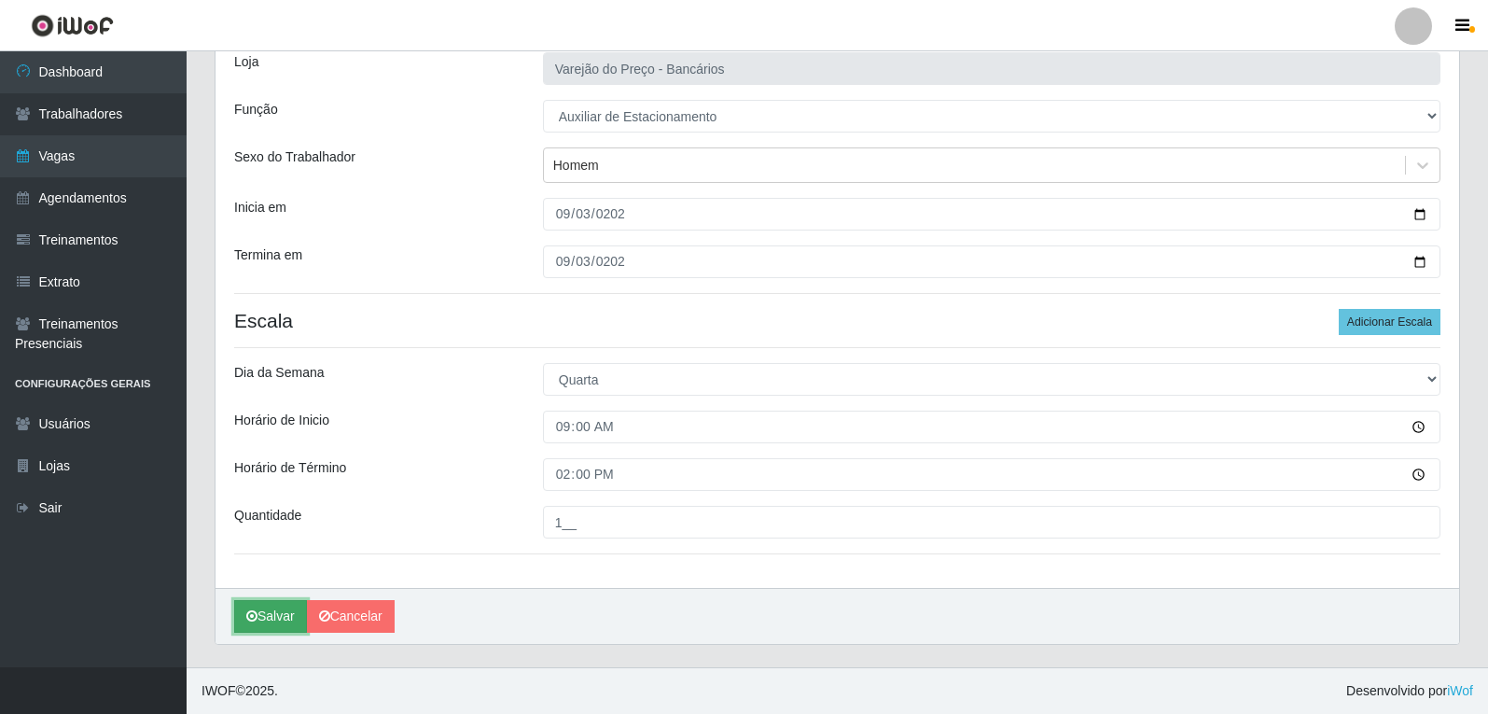
click at [248, 619] on icon "submit" at bounding box center [251, 615] width 11 height 13
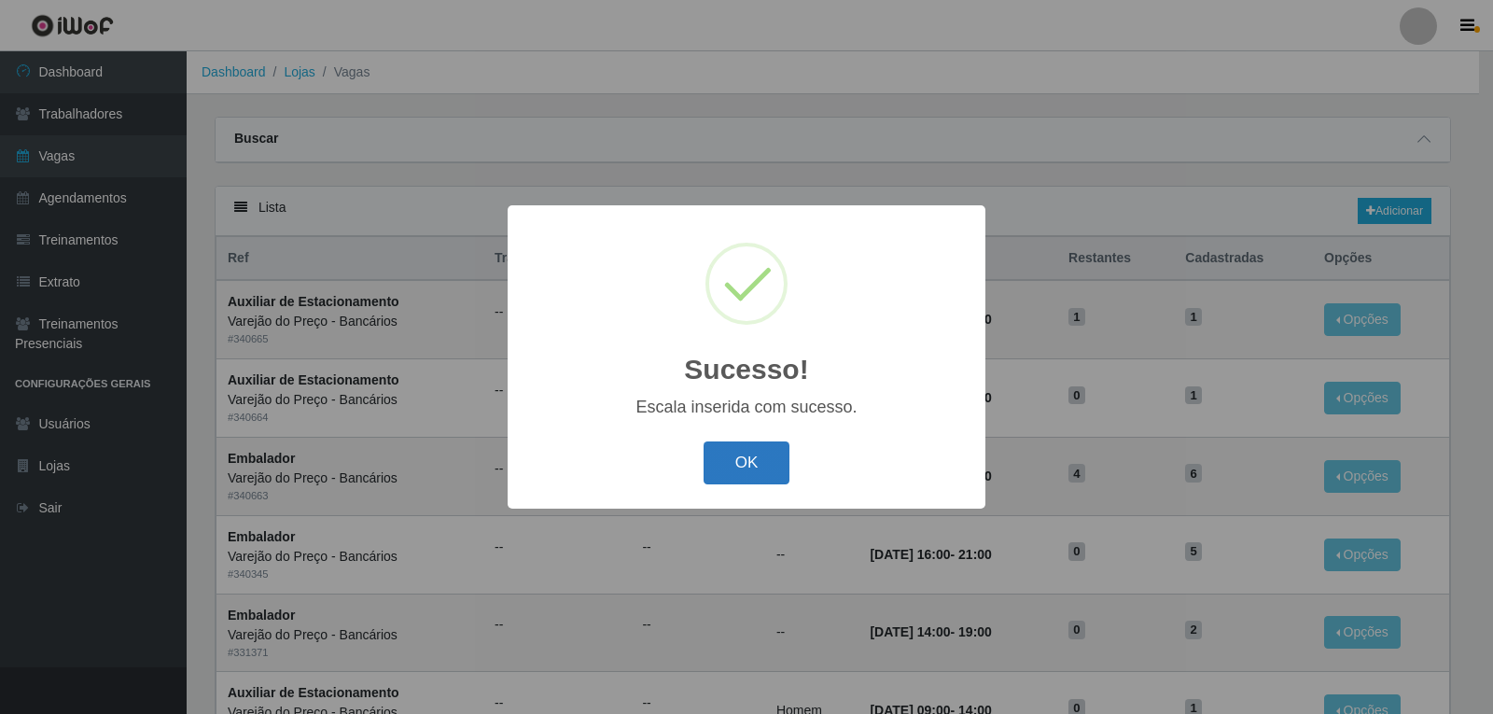
click at [775, 456] on button "OK" at bounding box center [747, 463] width 87 height 44
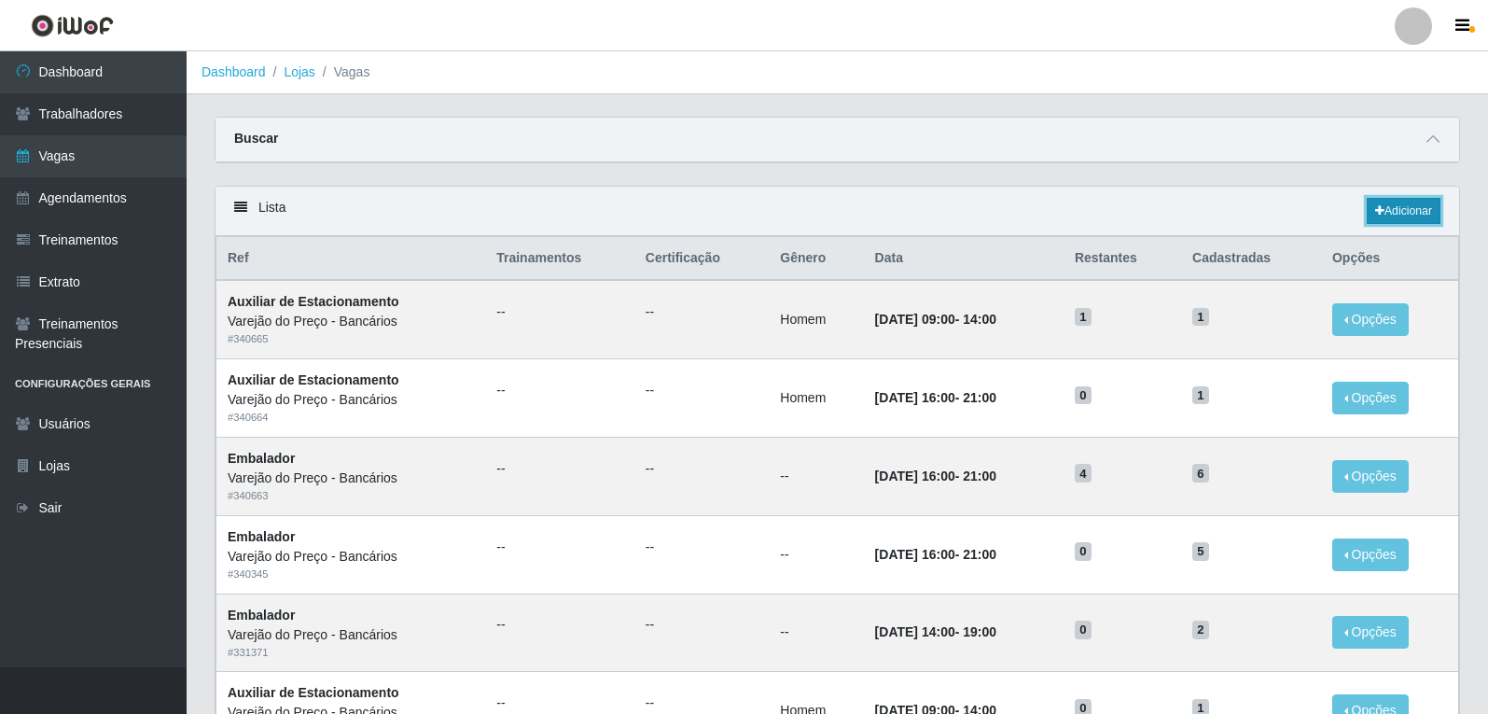
click at [1398, 207] on link "Adicionar" at bounding box center [1404, 211] width 74 height 26
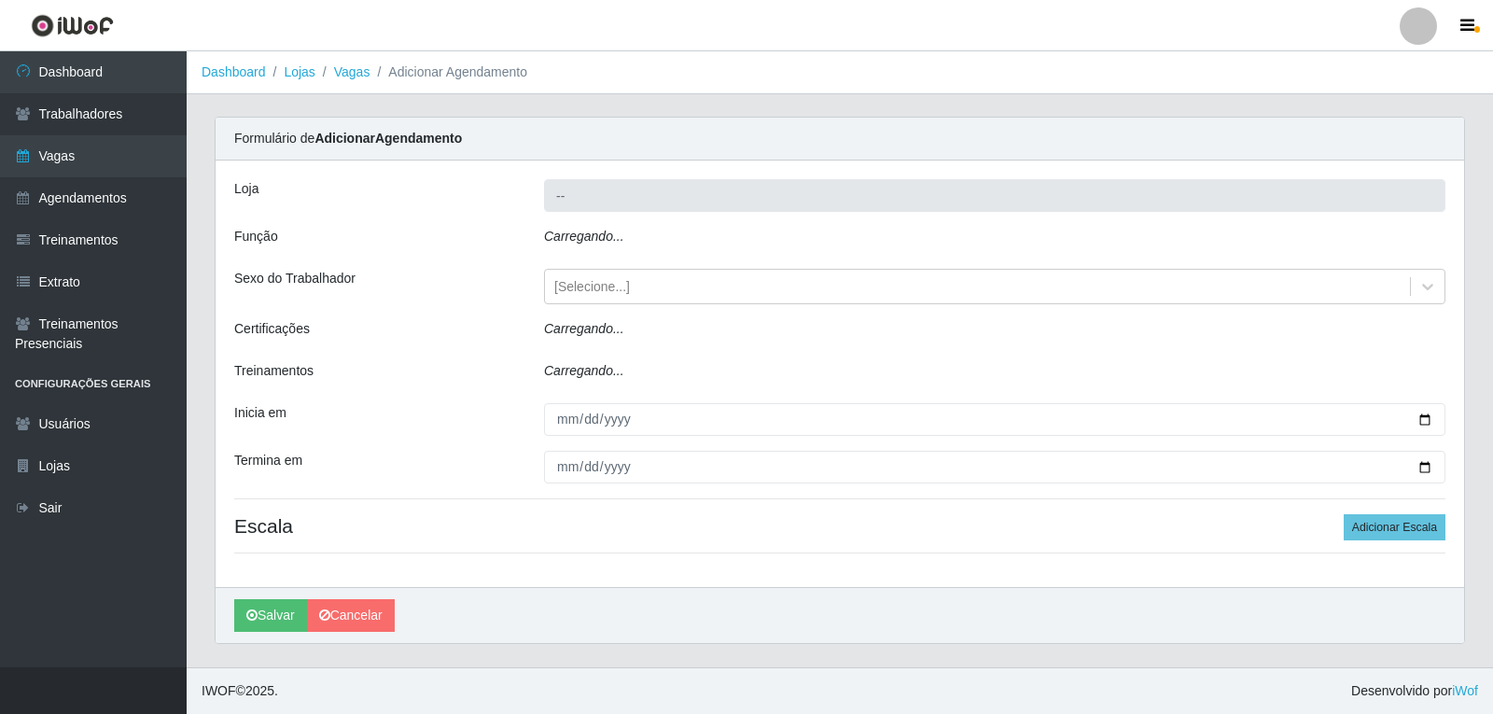
type input "Varejão do Preço - Bancários"
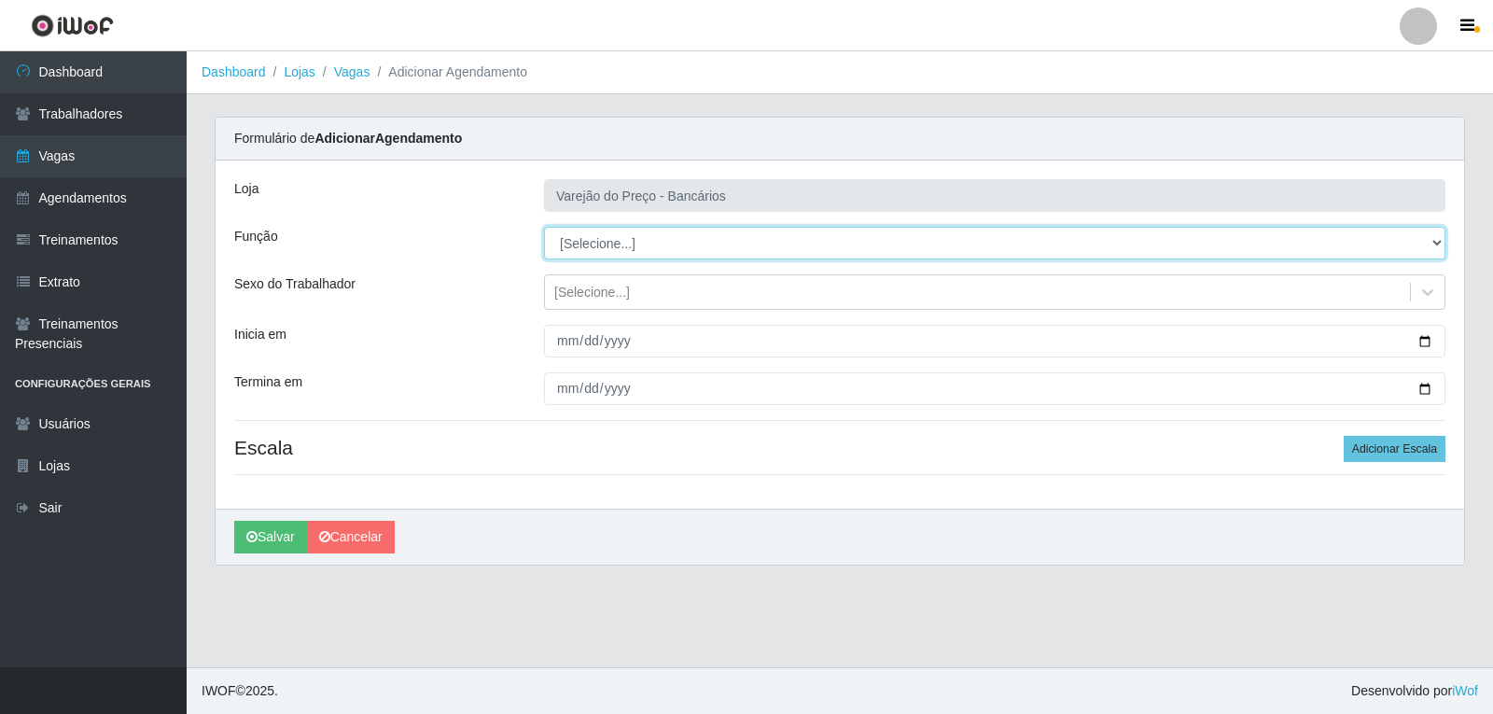
click at [597, 249] on select "[Selecione...] Auxiliar de Estacionamento Auxiliar de Estacionamento + Auxiliar…" at bounding box center [994, 243] width 901 height 33
select select "1"
click at [544, 227] on select "[Selecione...] Auxiliar de Estacionamento Auxiliar de Estacionamento + Auxiliar…" at bounding box center [994, 243] width 901 height 33
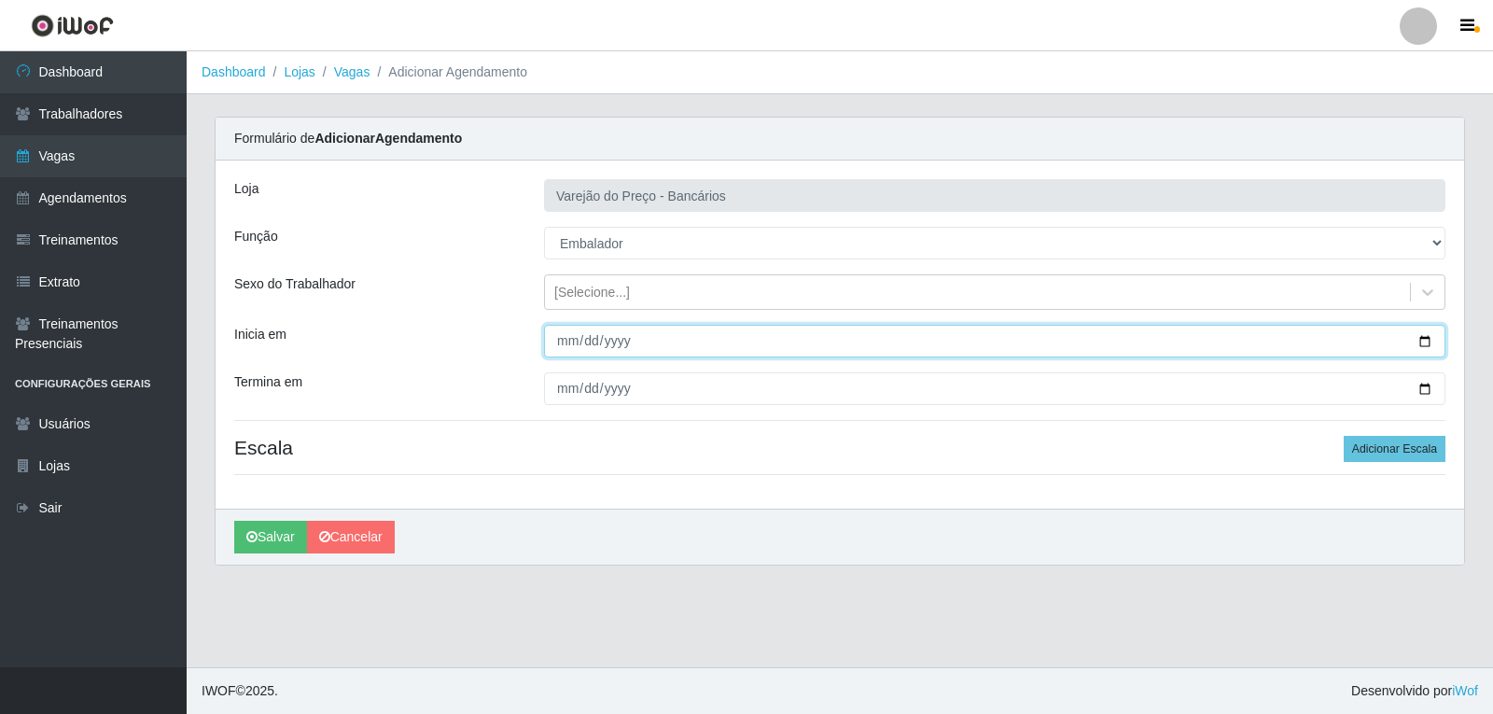
click at [606, 336] on input "Inicia em" at bounding box center [994, 341] width 901 height 33
type input "2025-09-03"
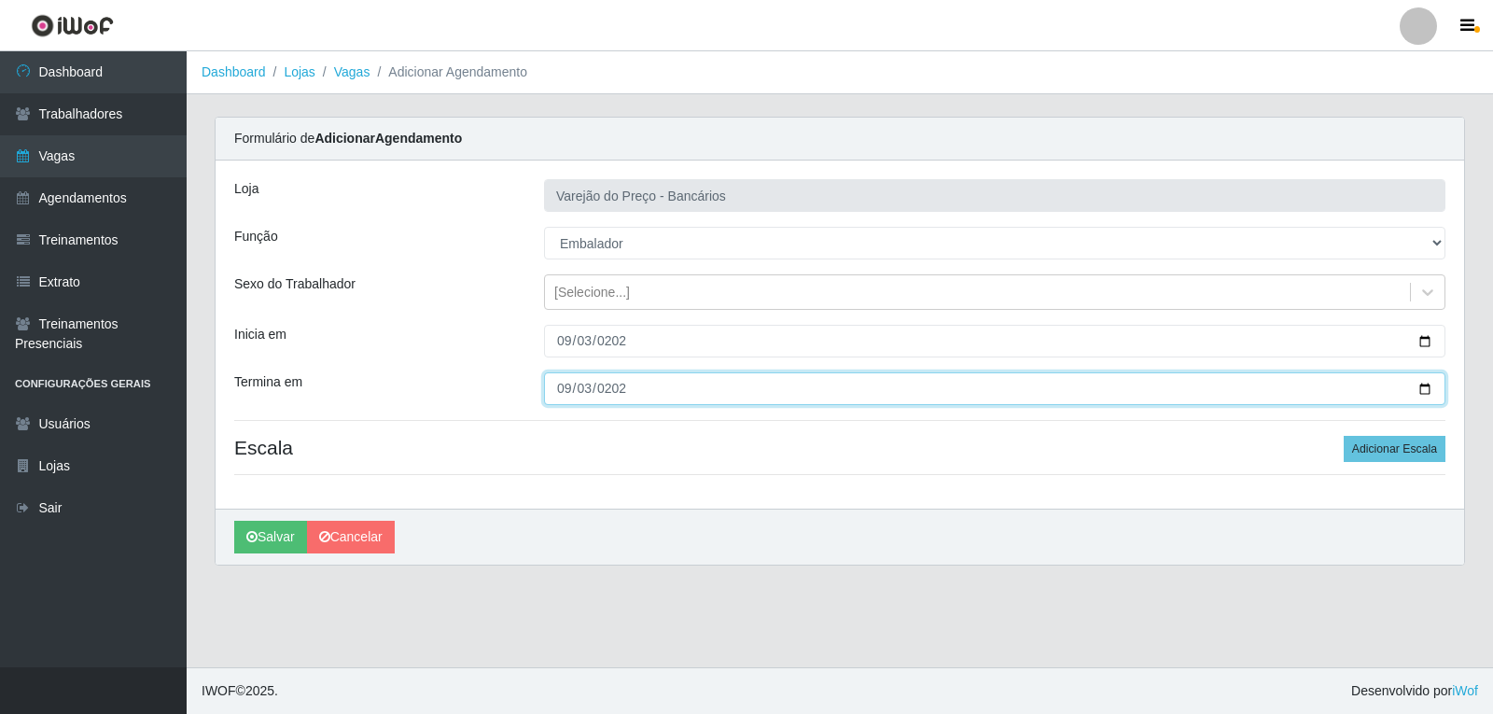
type input "2025-09-03"
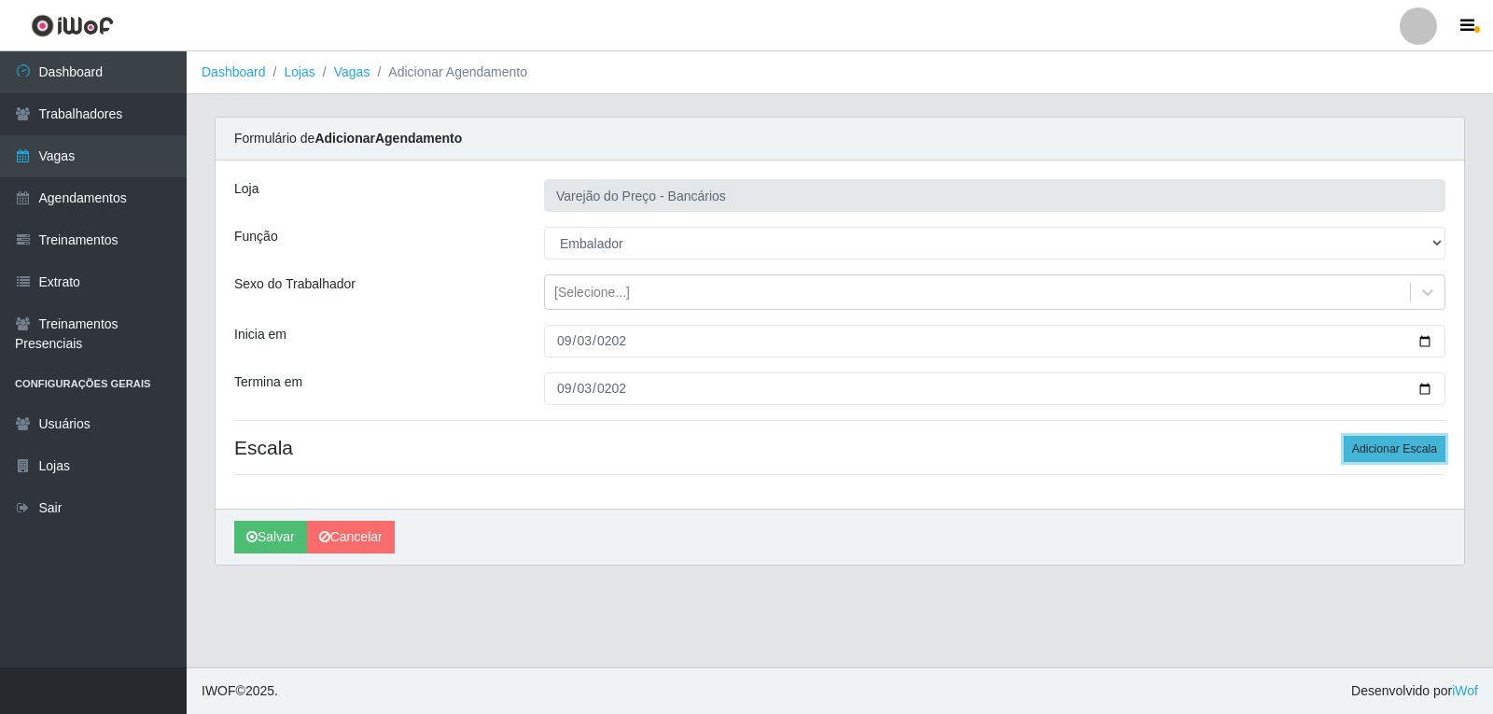
click at [1428, 440] on button "Adicionar Escala" at bounding box center [1395, 449] width 102 height 26
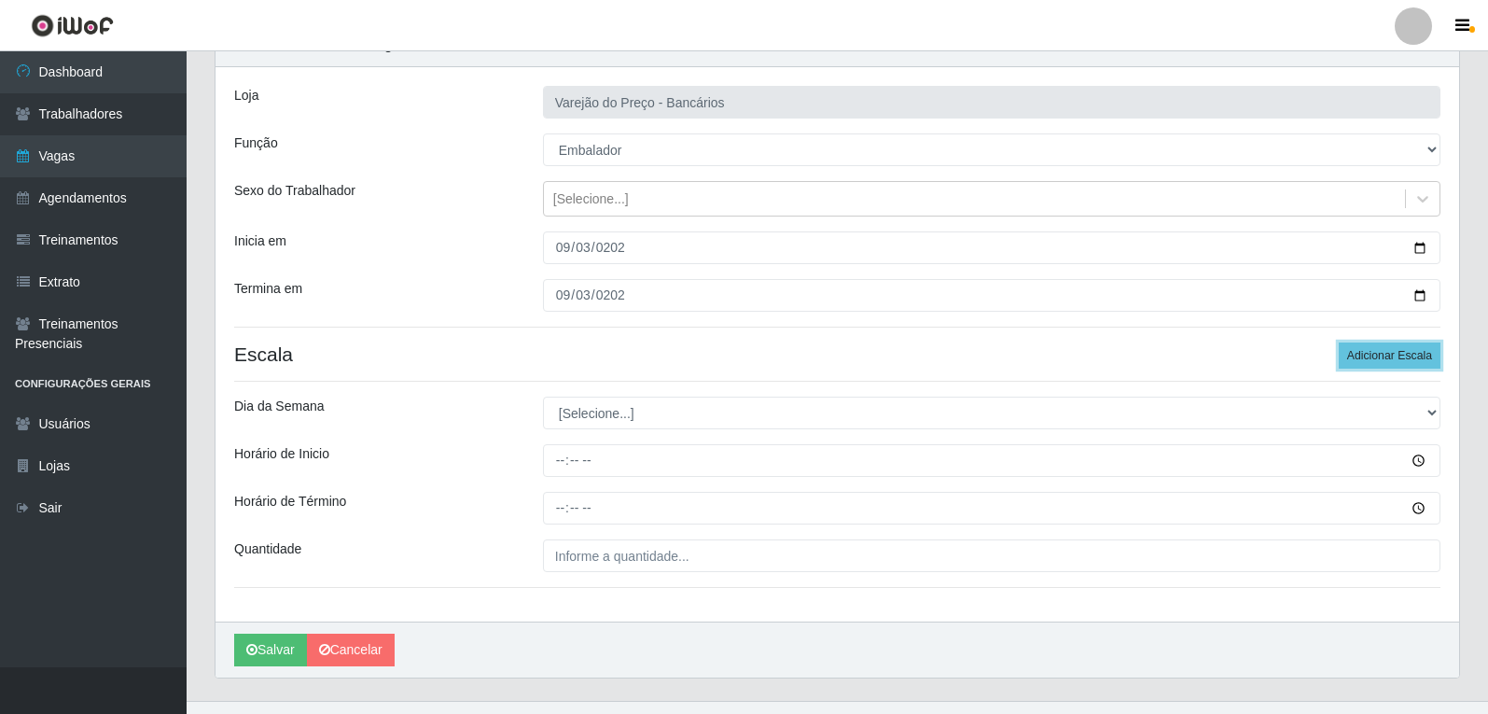
scroll to position [127, 0]
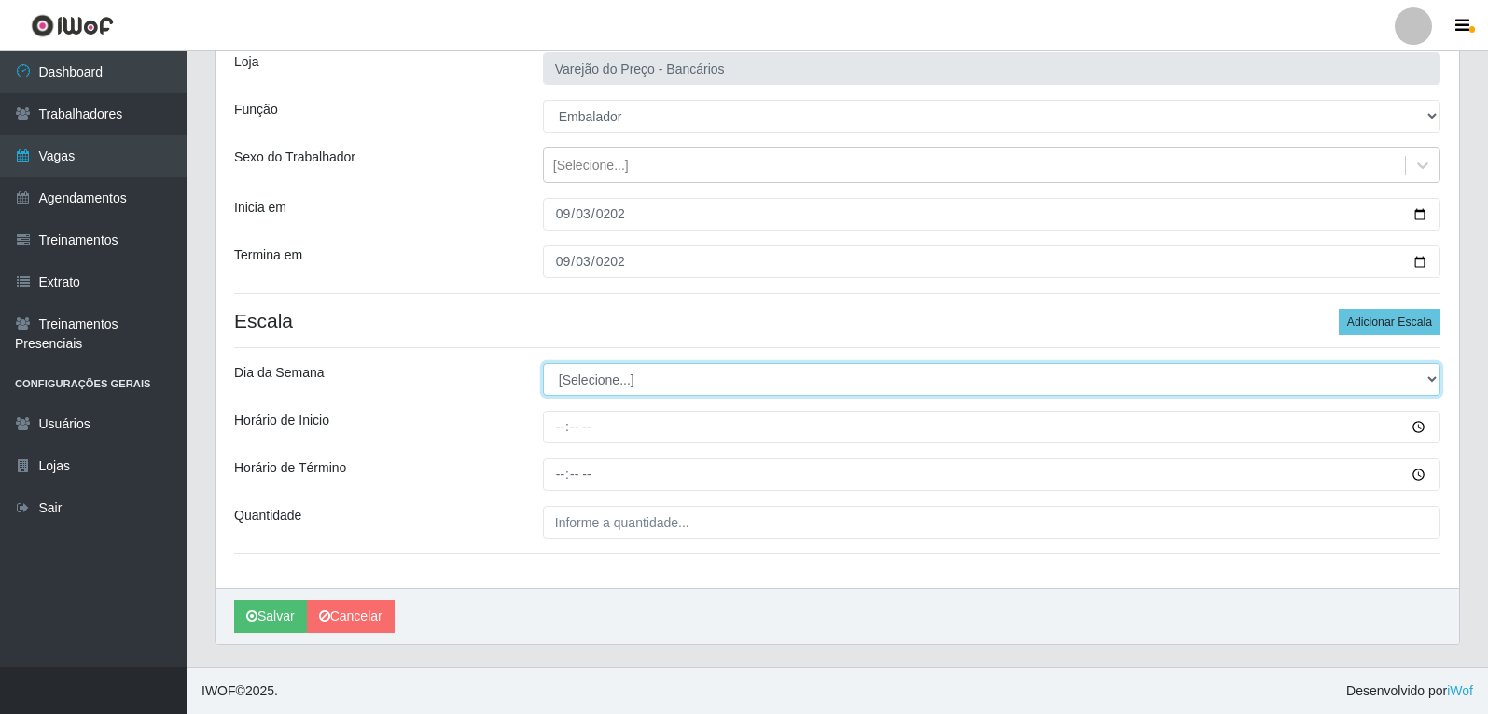
click at [593, 381] on select "[Selecione...] Segunda Terça Quarta Quinta Sexta Sábado Domingo" at bounding box center [992, 379] width 898 height 33
select select "3"
click at [543, 363] on select "[Selecione...] Segunda Terça Quarta Quinta Sexta Sábado Domingo" at bounding box center [992, 379] width 898 height 33
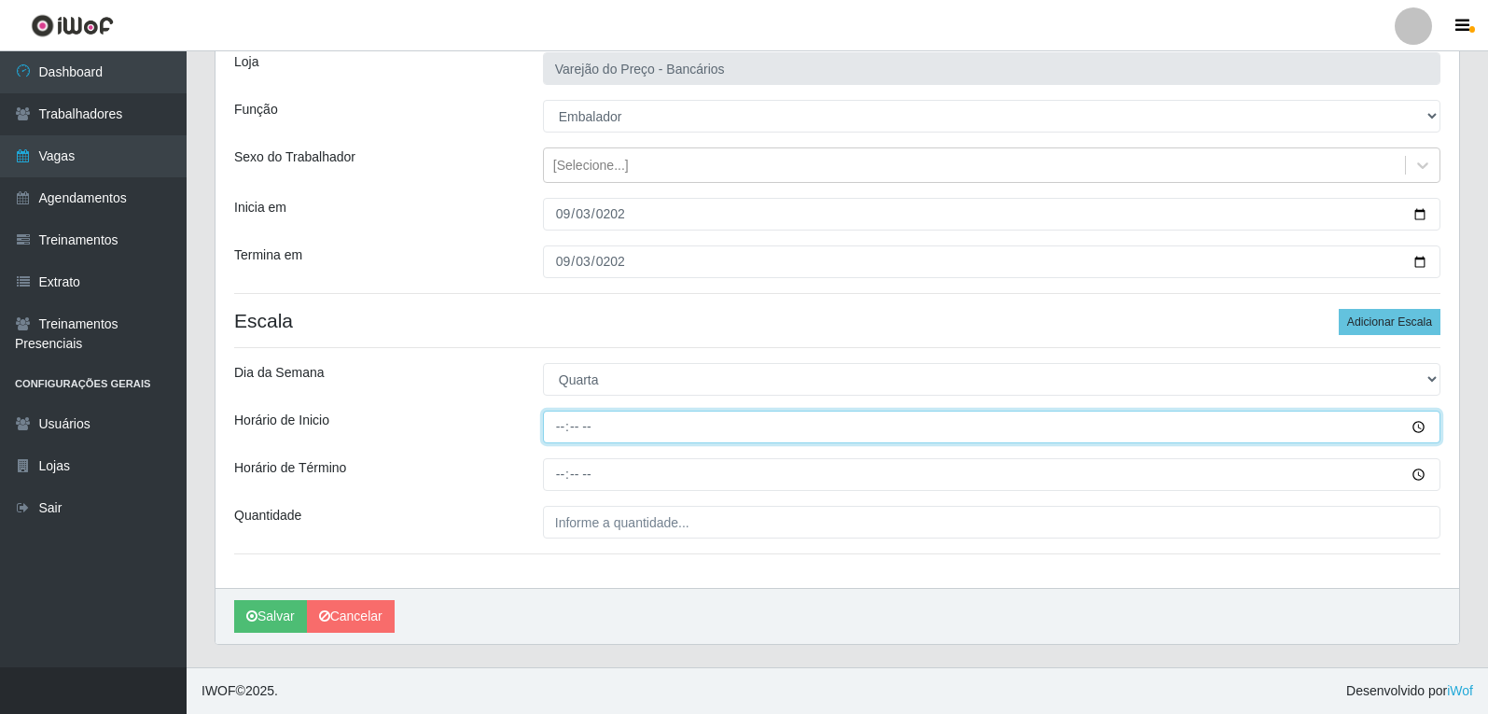
click at [558, 423] on input "Horário de Inicio" at bounding box center [992, 427] width 898 height 33
type input "16:00"
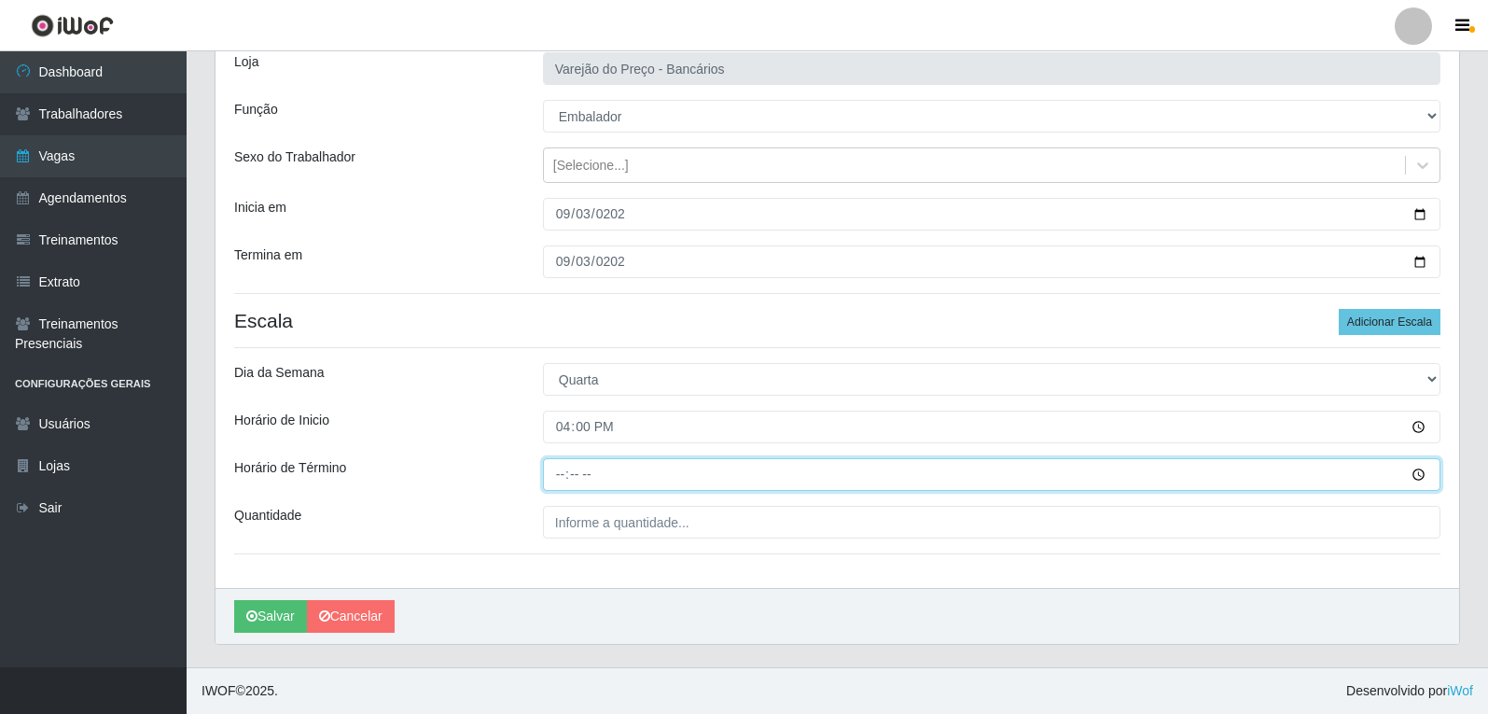
click at [565, 480] on input "Horário de Término" at bounding box center [992, 474] width 898 height 33
type input "21:00"
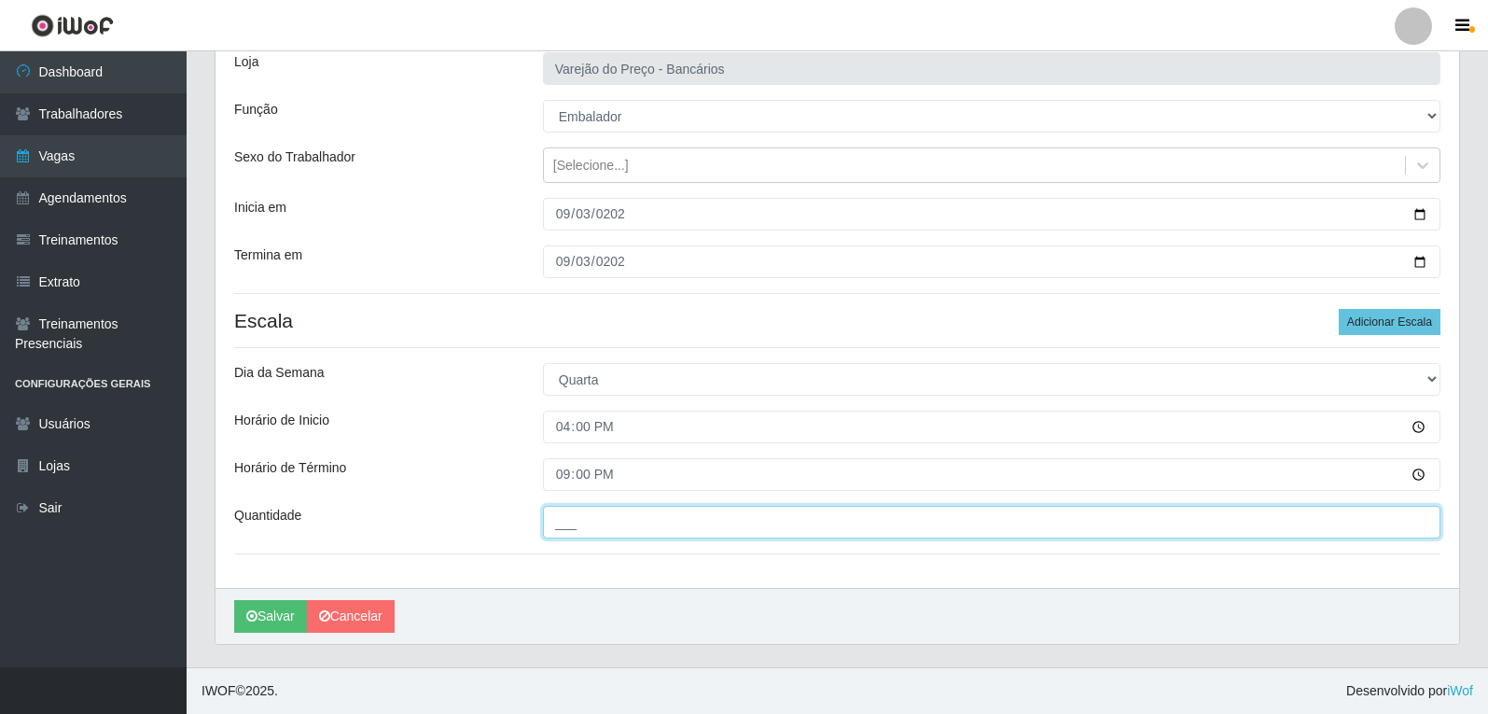
click at [596, 523] on input "___" at bounding box center [992, 522] width 898 height 33
type input "06_"
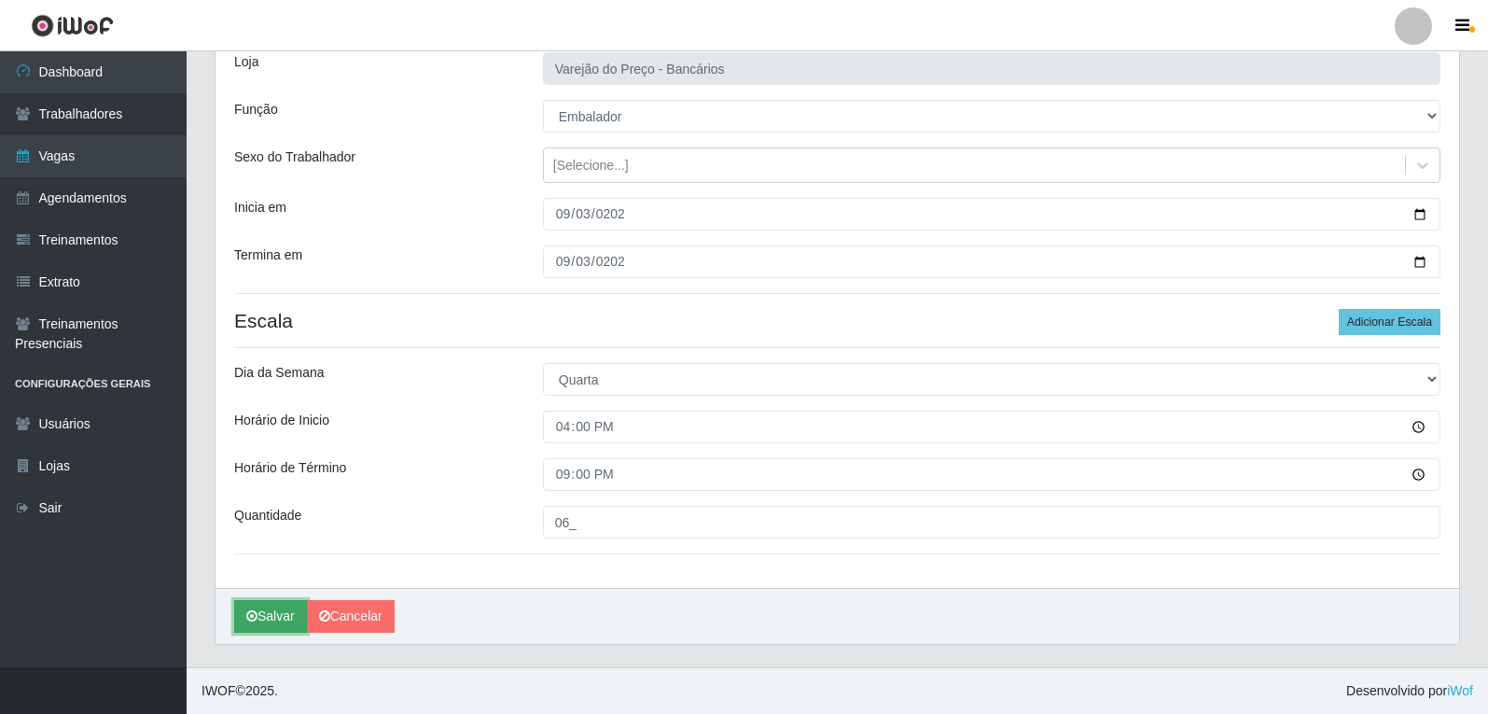
click at [252, 612] on icon "submit" at bounding box center [251, 615] width 11 height 13
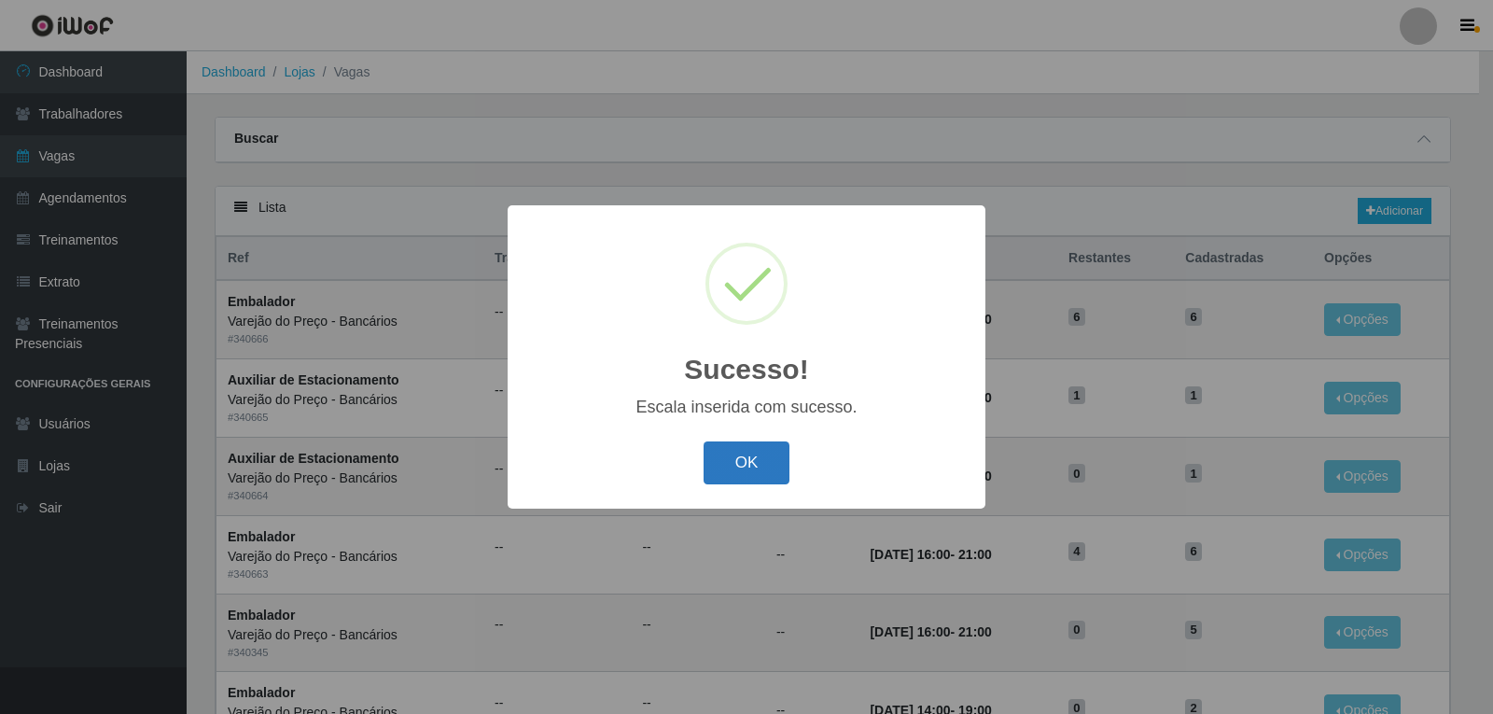
click at [770, 465] on button "OK" at bounding box center [747, 463] width 87 height 44
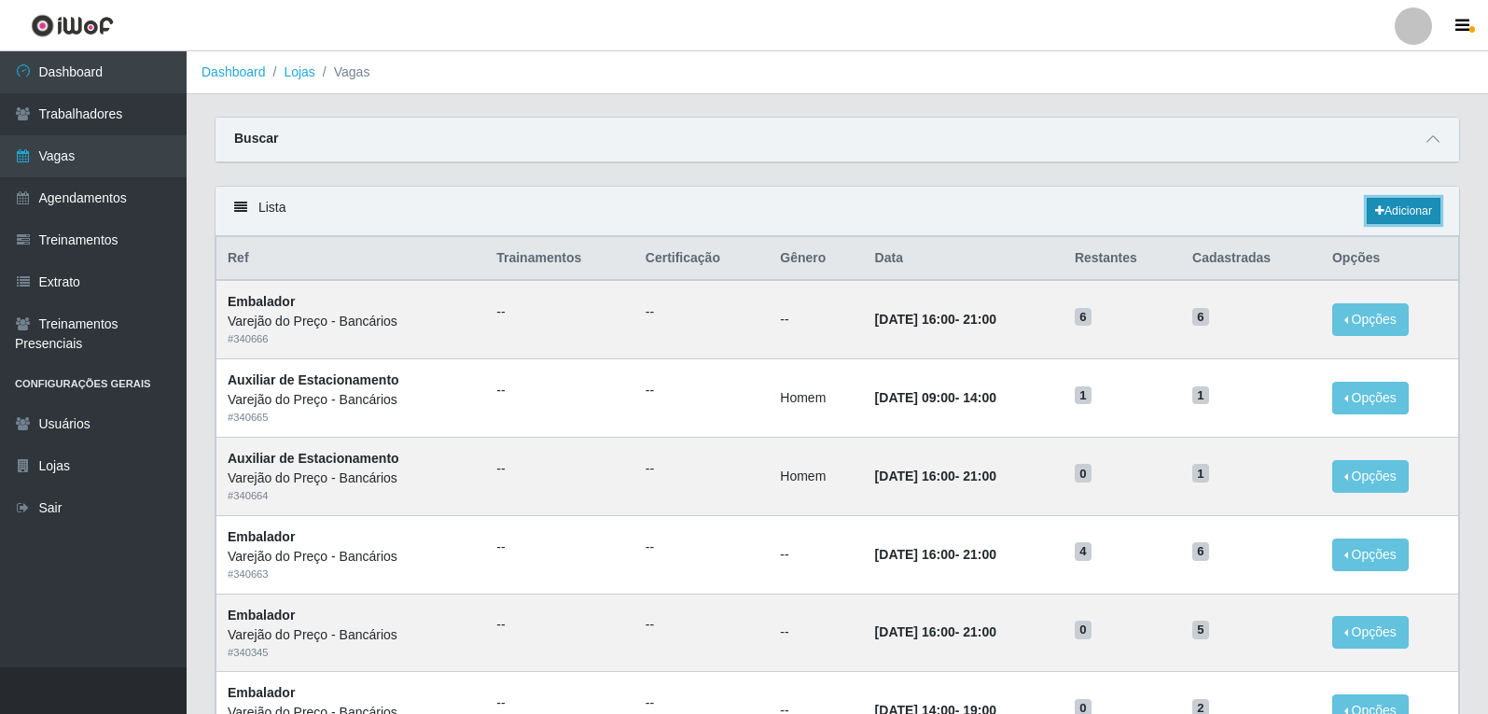
click at [1378, 208] on icon at bounding box center [1379, 210] width 9 height 11
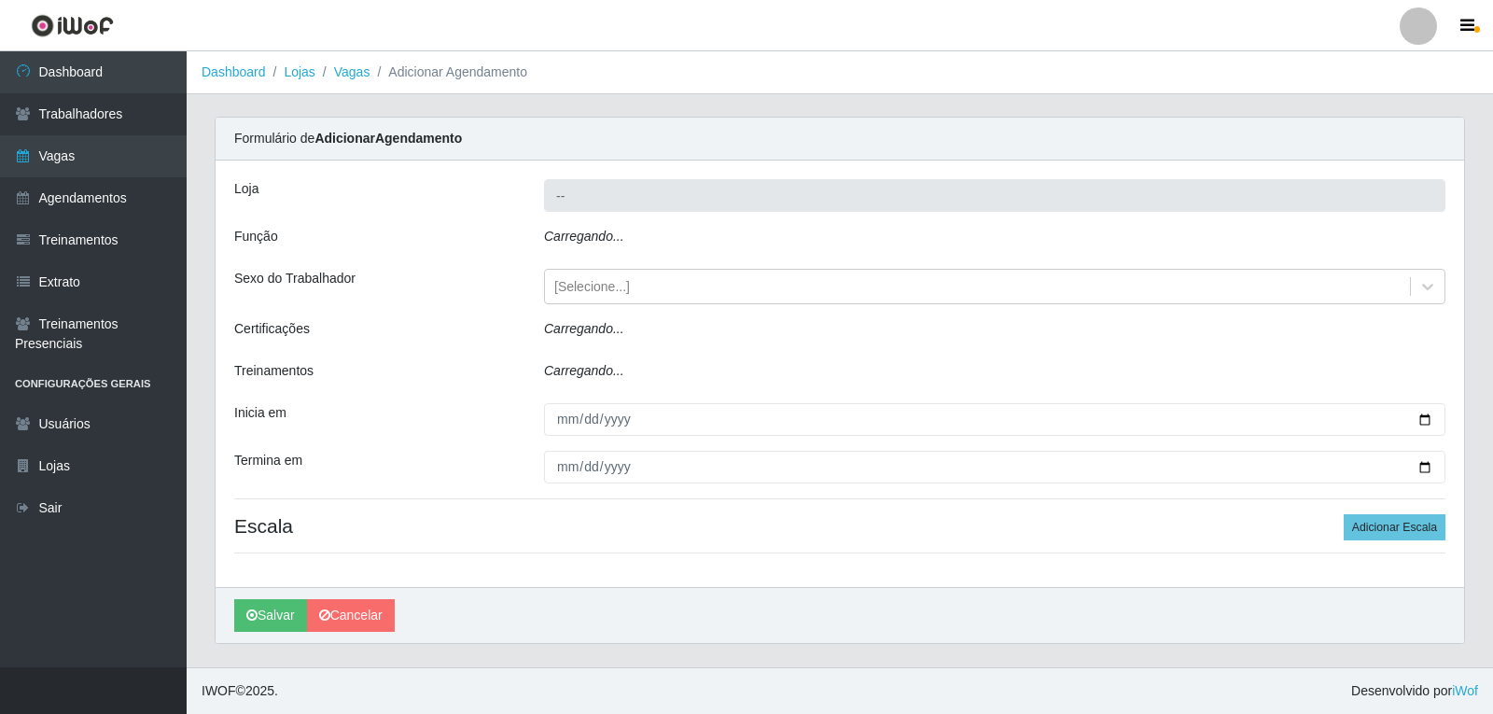
type input "Varejão do Preço - Bancários"
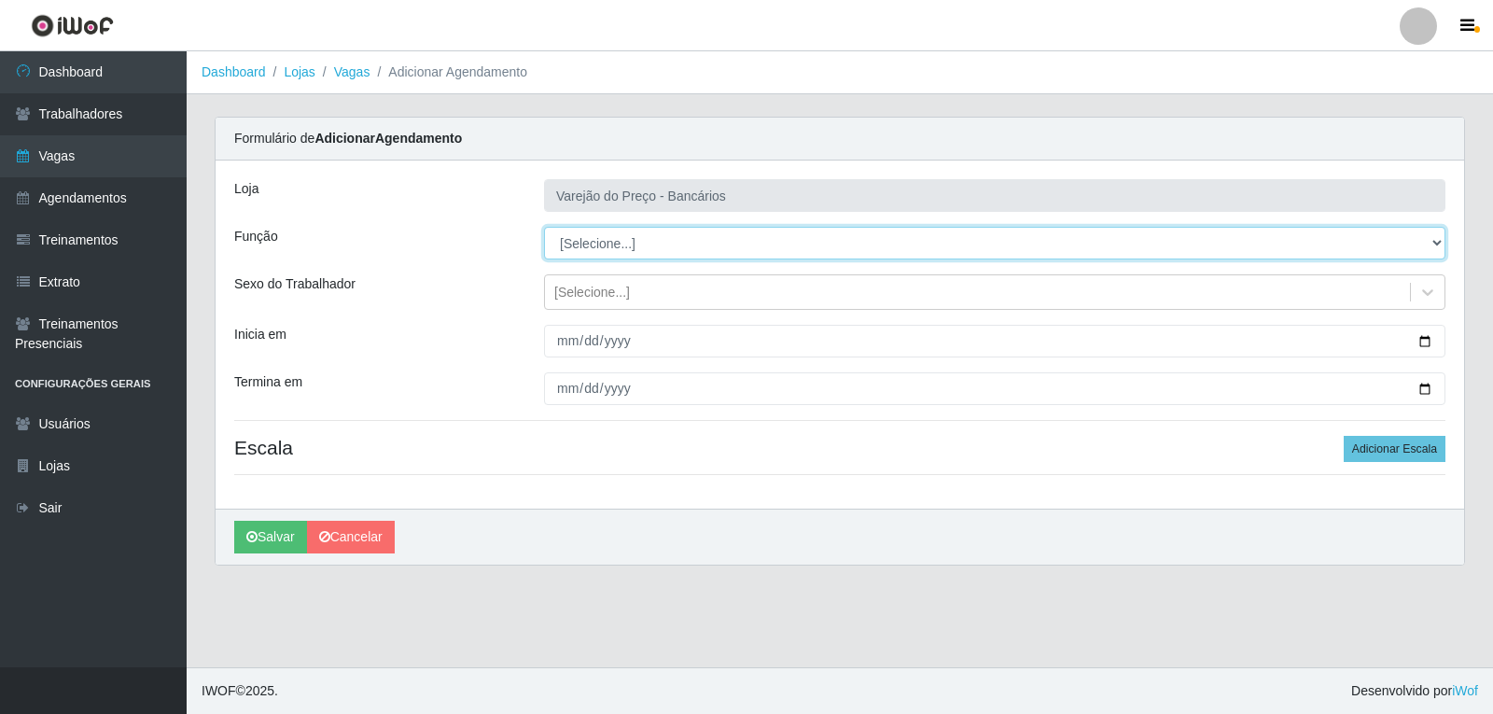
click at [574, 251] on select "[Selecione...] Auxiliar de Estacionamento Auxiliar de Estacionamento + Auxiliar…" at bounding box center [994, 243] width 901 height 33
click at [544, 227] on select "[Selecione...] Auxiliar de Estacionamento Auxiliar de Estacionamento + Auxiliar…" at bounding box center [994, 243] width 901 height 33
click at [589, 238] on select "[Selecione...] Auxiliar de Estacionamento Auxiliar de Estacionamento + Auxiliar…" at bounding box center [994, 243] width 901 height 33
select select "1"
click at [544, 227] on select "[Selecione...] Auxiliar de Estacionamento Auxiliar de Estacionamento + Auxiliar…" at bounding box center [994, 243] width 901 height 33
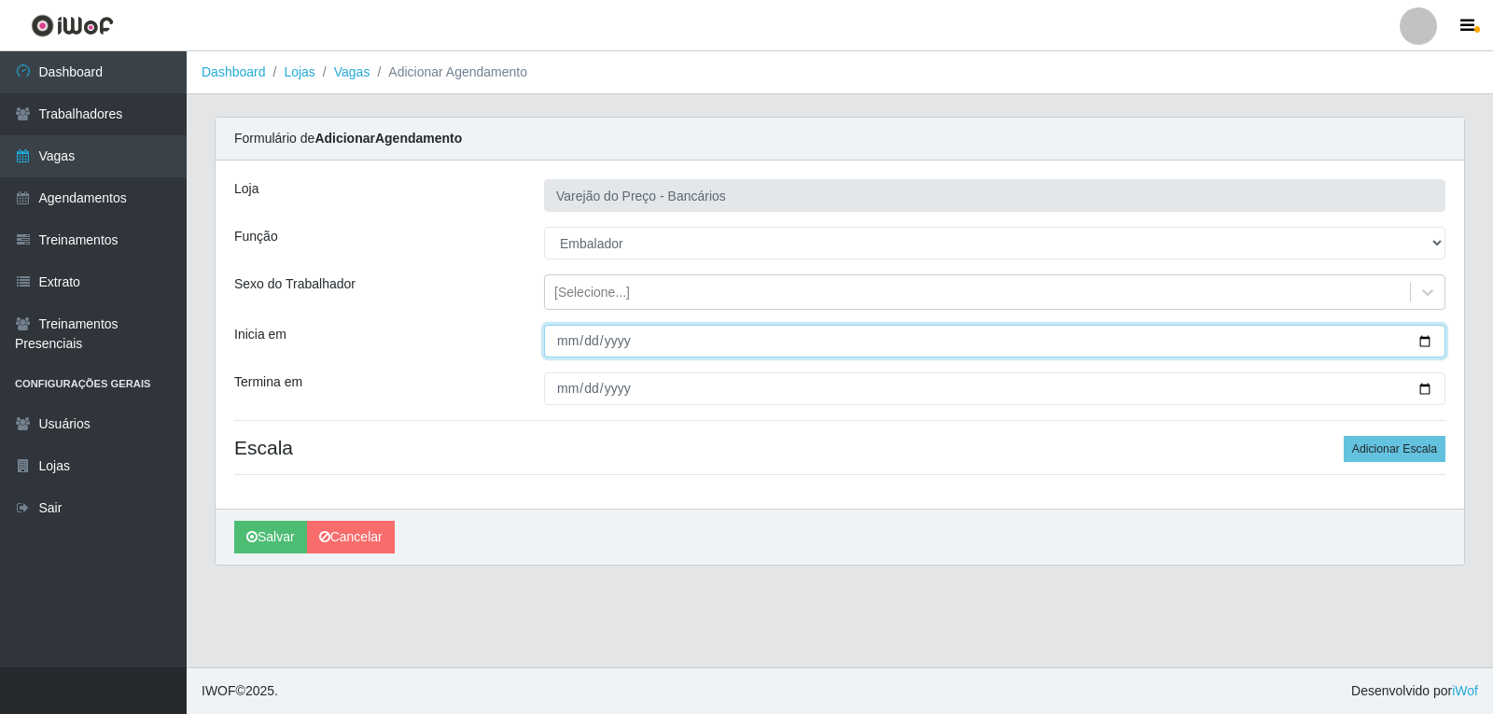
click at [562, 346] on input "Inicia em" at bounding box center [994, 341] width 901 height 33
type input "2025-09-04"
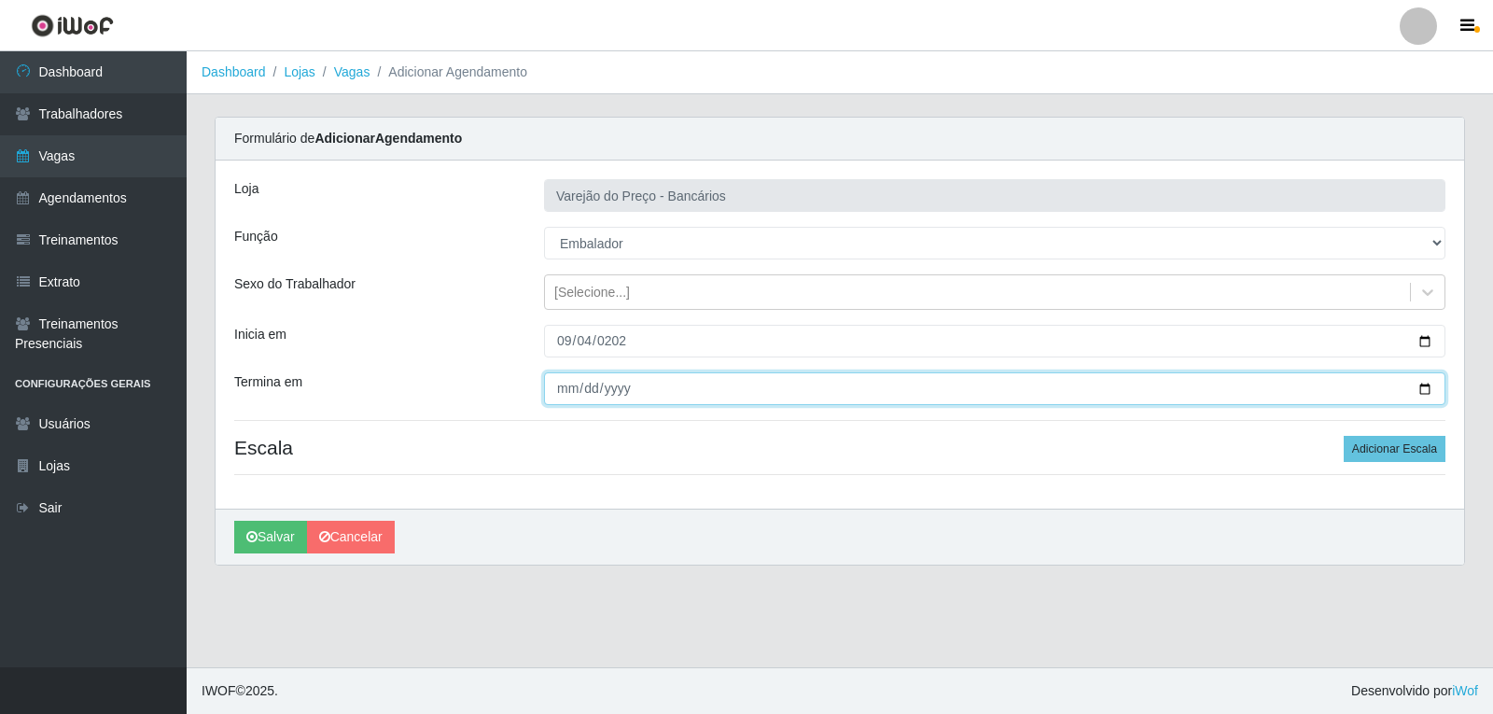
click at [567, 394] on input "Termina em" at bounding box center [994, 388] width 901 height 33
type input "2025-09-04"
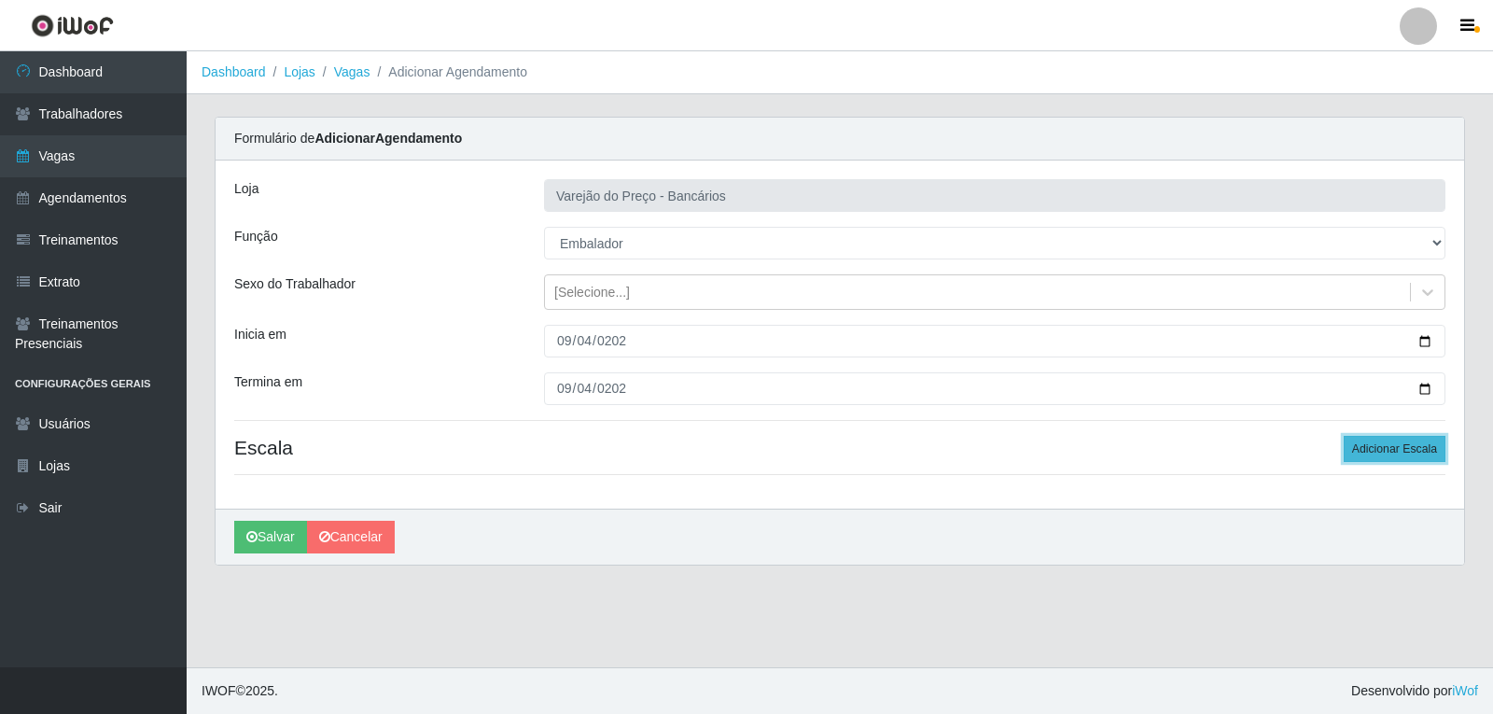
click at [1380, 455] on button "Adicionar Escala" at bounding box center [1395, 449] width 102 height 26
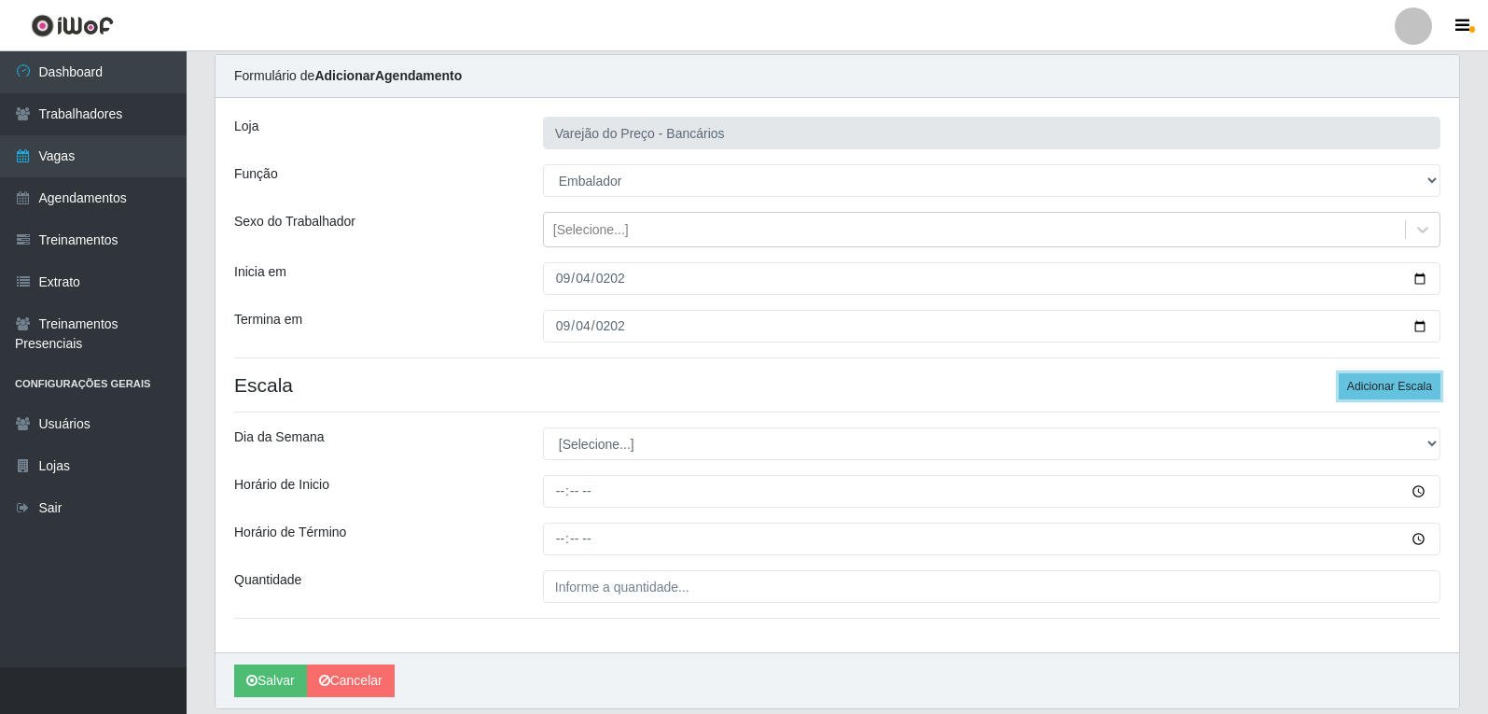
scroll to position [127, 0]
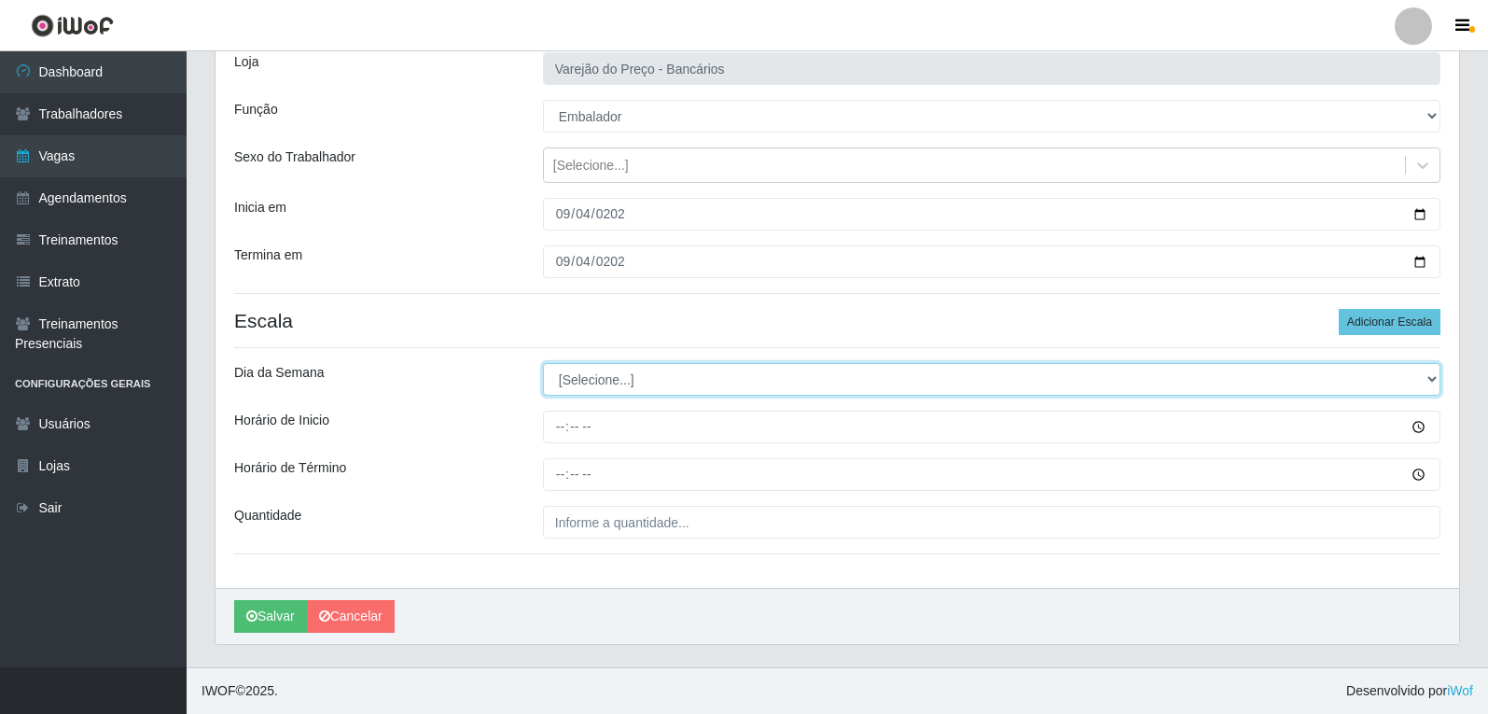
click at [577, 381] on select "[Selecione...] Segunda Terça Quarta Quinta Sexta Sábado Domingo" at bounding box center [992, 379] width 898 height 33
select select "4"
click at [543, 363] on select "[Selecione...] Segunda Terça Quarta Quinta Sexta Sábado Domingo" at bounding box center [992, 379] width 898 height 33
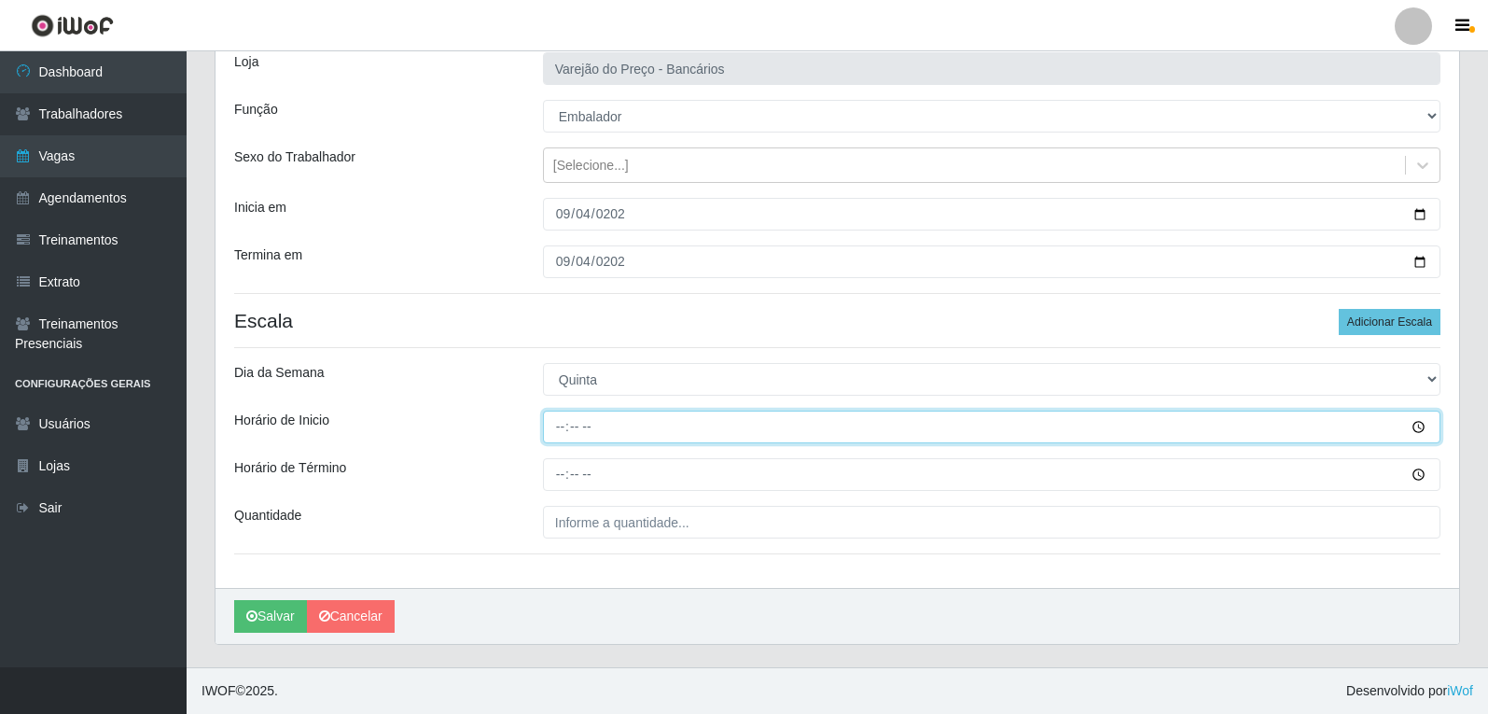
click at [565, 430] on input "Horário de Inicio" at bounding box center [992, 427] width 898 height 33
type input "16:00"
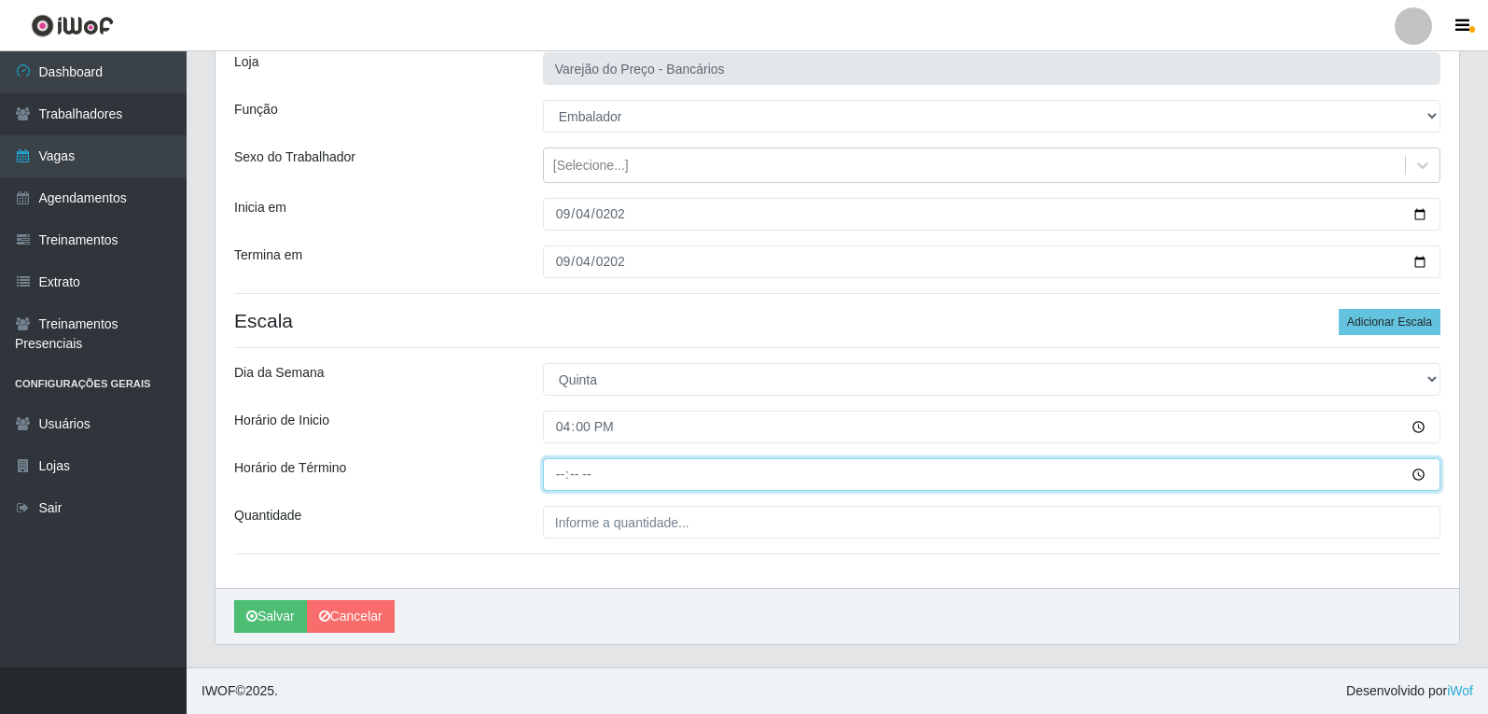
type input "21:00"
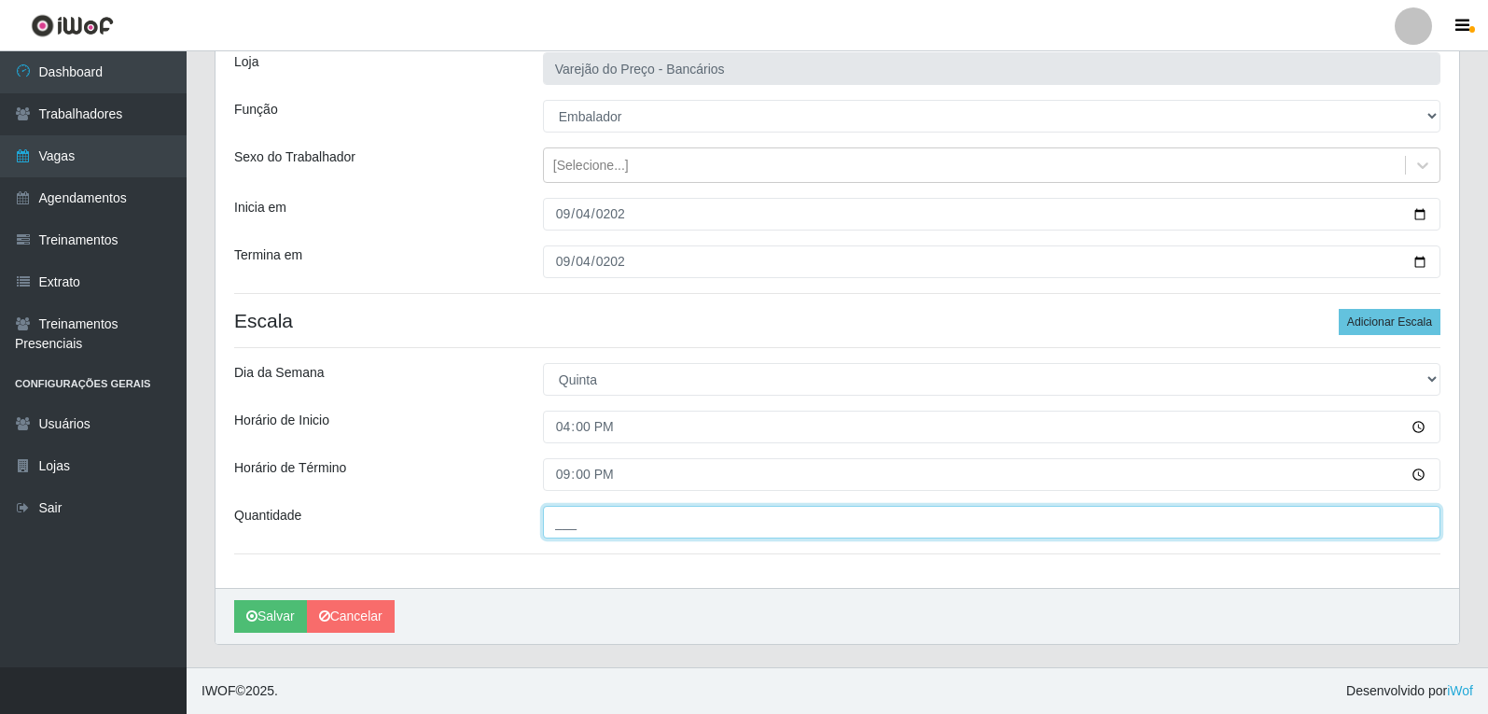
click at [603, 525] on input "___" at bounding box center [992, 522] width 898 height 33
type input "06_"
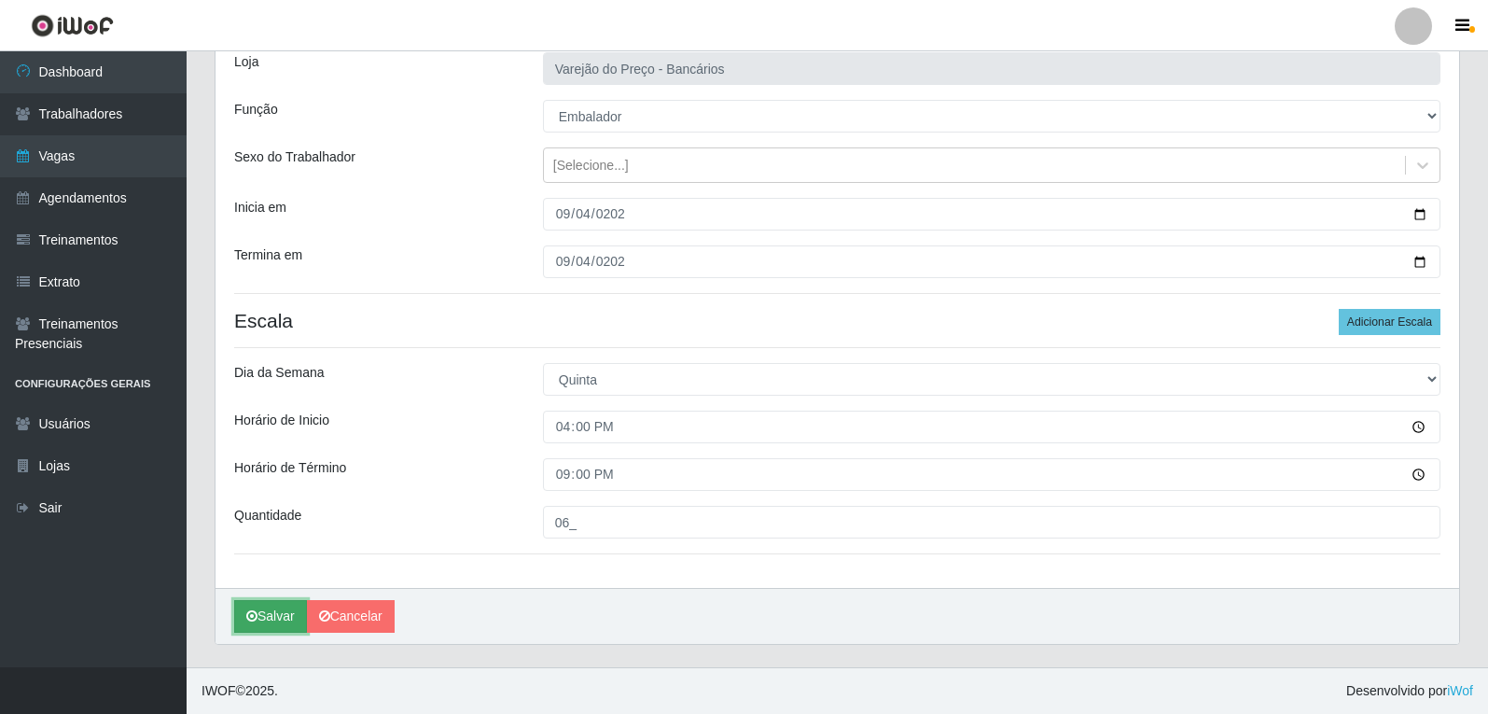
click at [275, 621] on button "Salvar" at bounding box center [270, 616] width 73 height 33
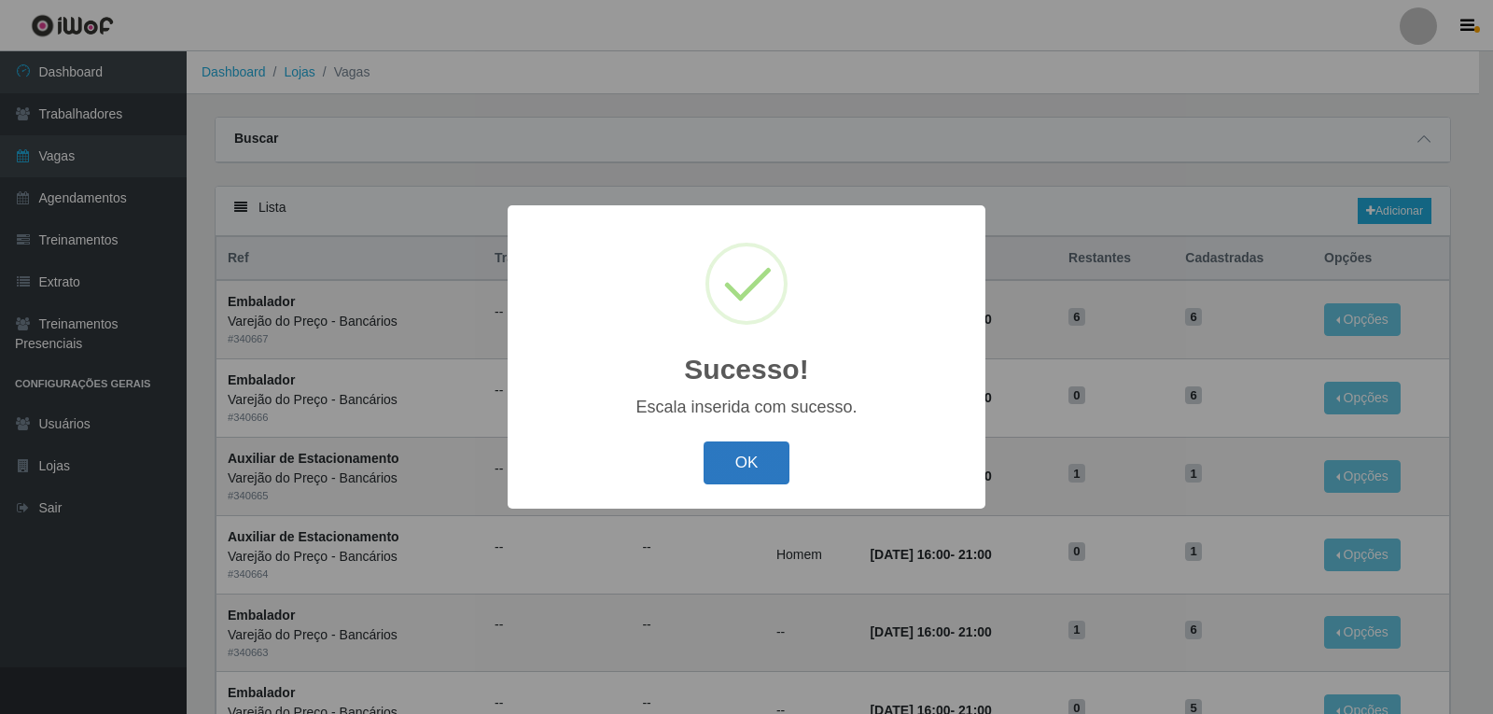
click at [733, 459] on button "OK" at bounding box center [747, 463] width 87 height 44
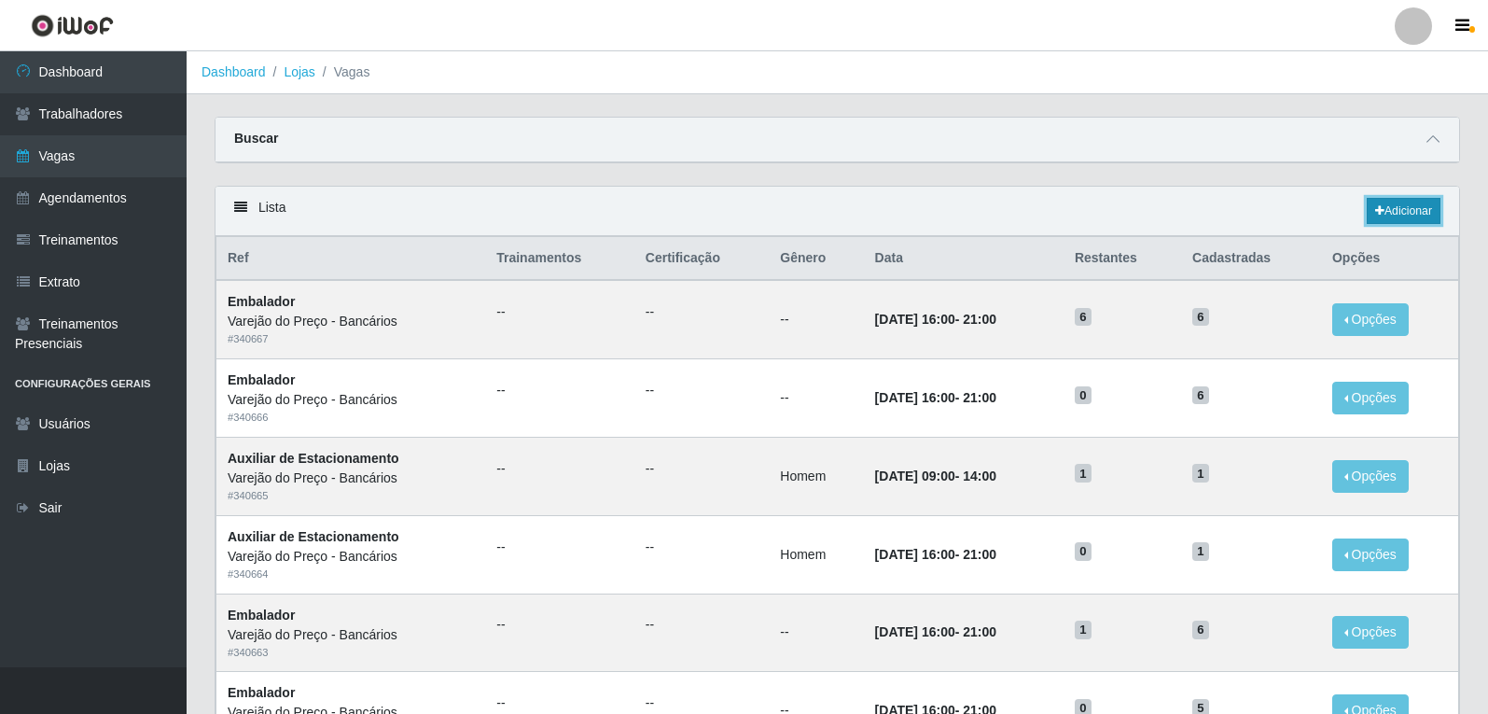
click at [1375, 212] on icon at bounding box center [1379, 210] width 9 height 11
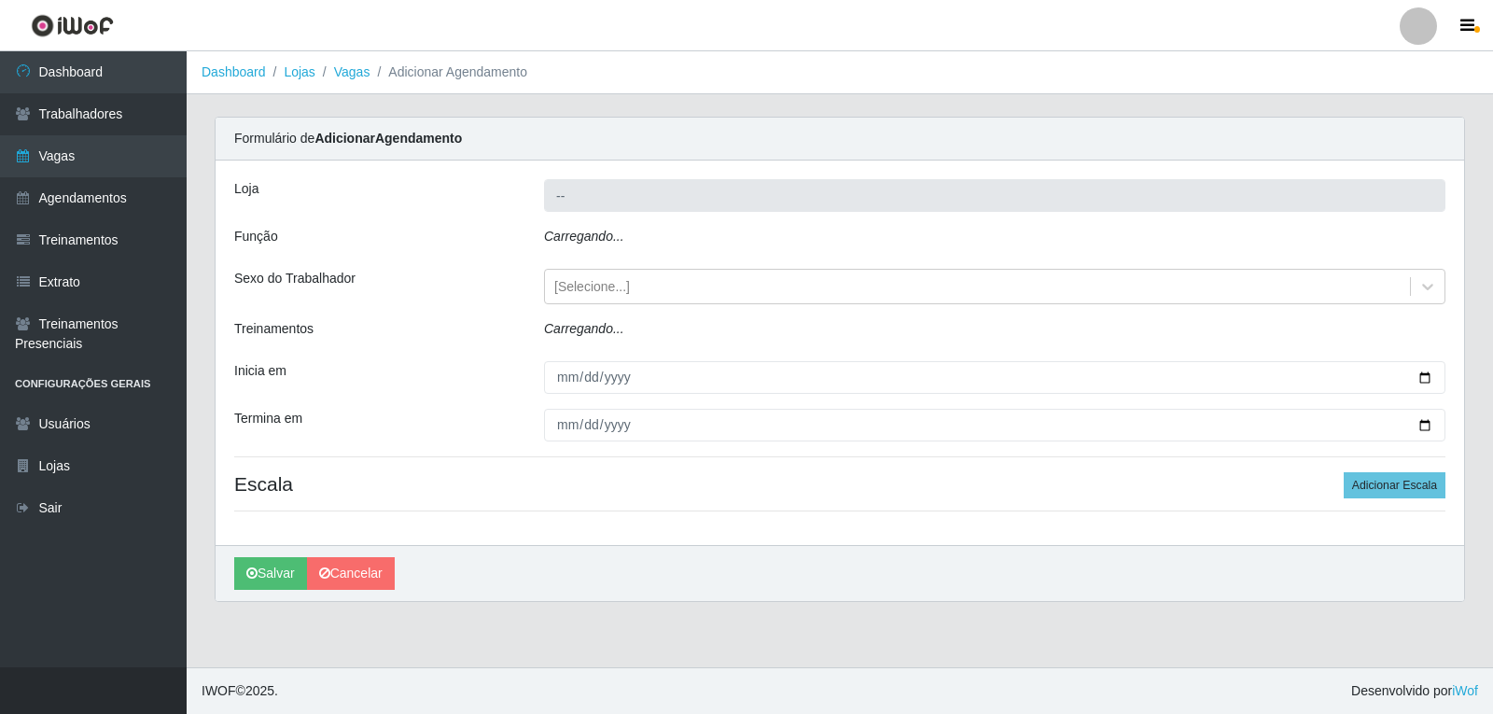
type input "Varejão do Preço - Bancários"
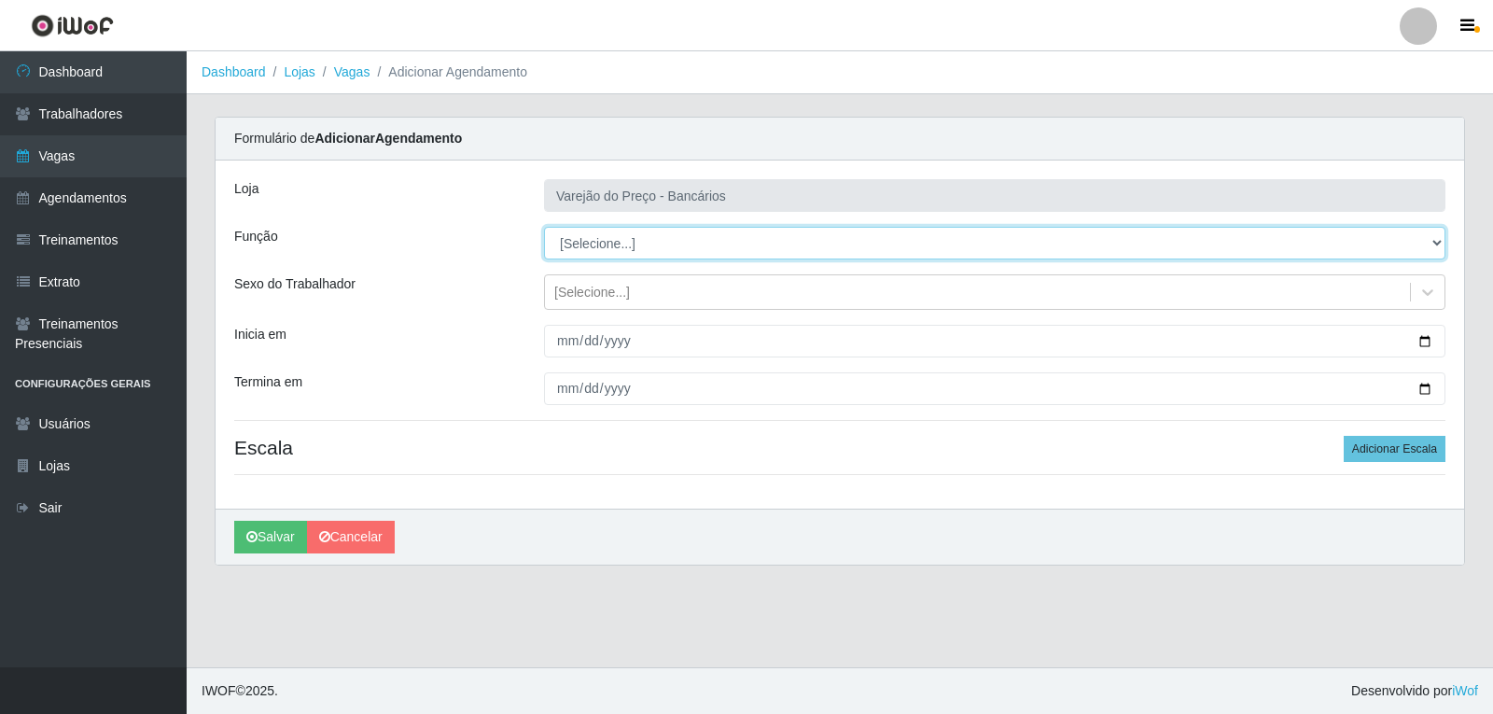
click at [585, 254] on select "[Selecione...] Auxiliar de Estacionamento Auxiliar de Estacionamento + Auxiliar…" at bounding box center [994, 243] width 901 height 33
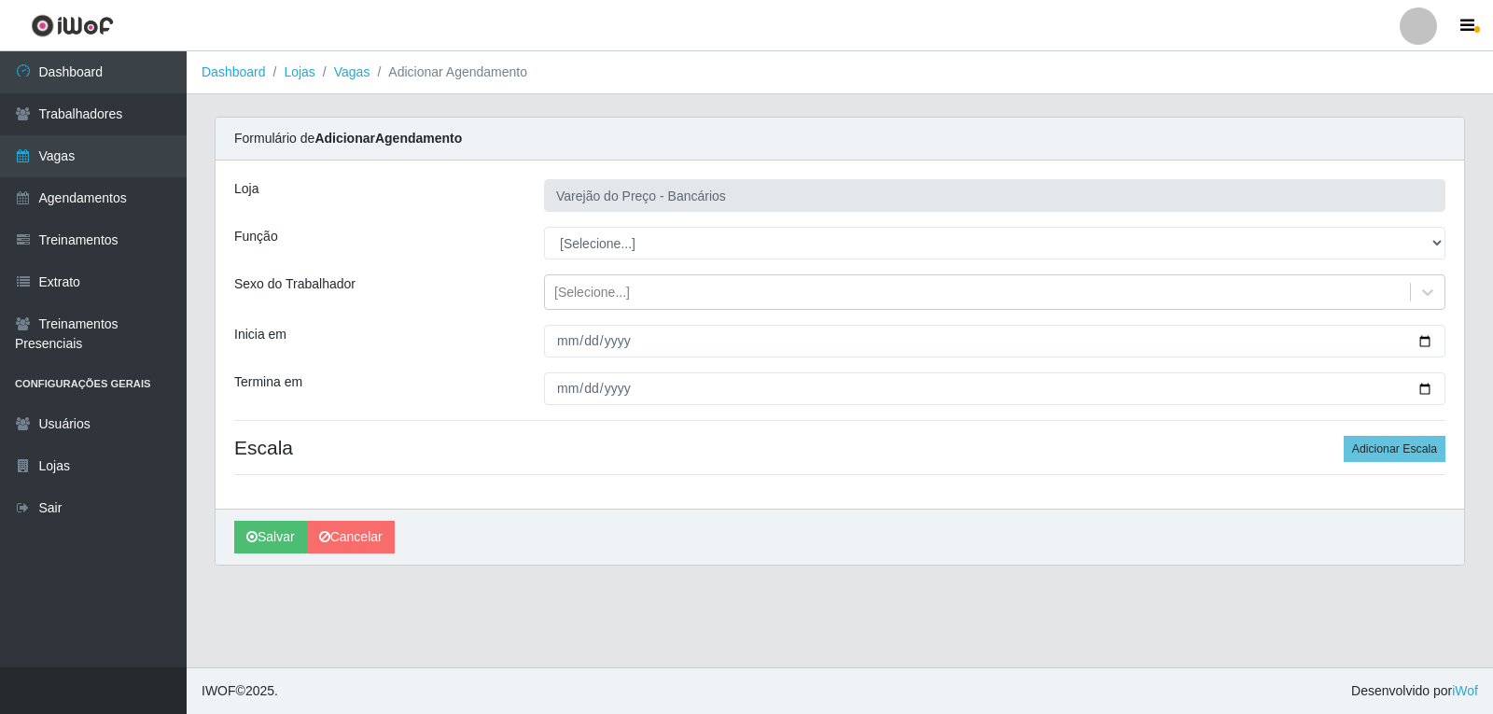
click at [443, 419] on div "Loja Varejão do Preço - Bancários Função [Selecione...] Auxiliar de Estacioname…" at bounding box center [840, 335] width 1249 height 348
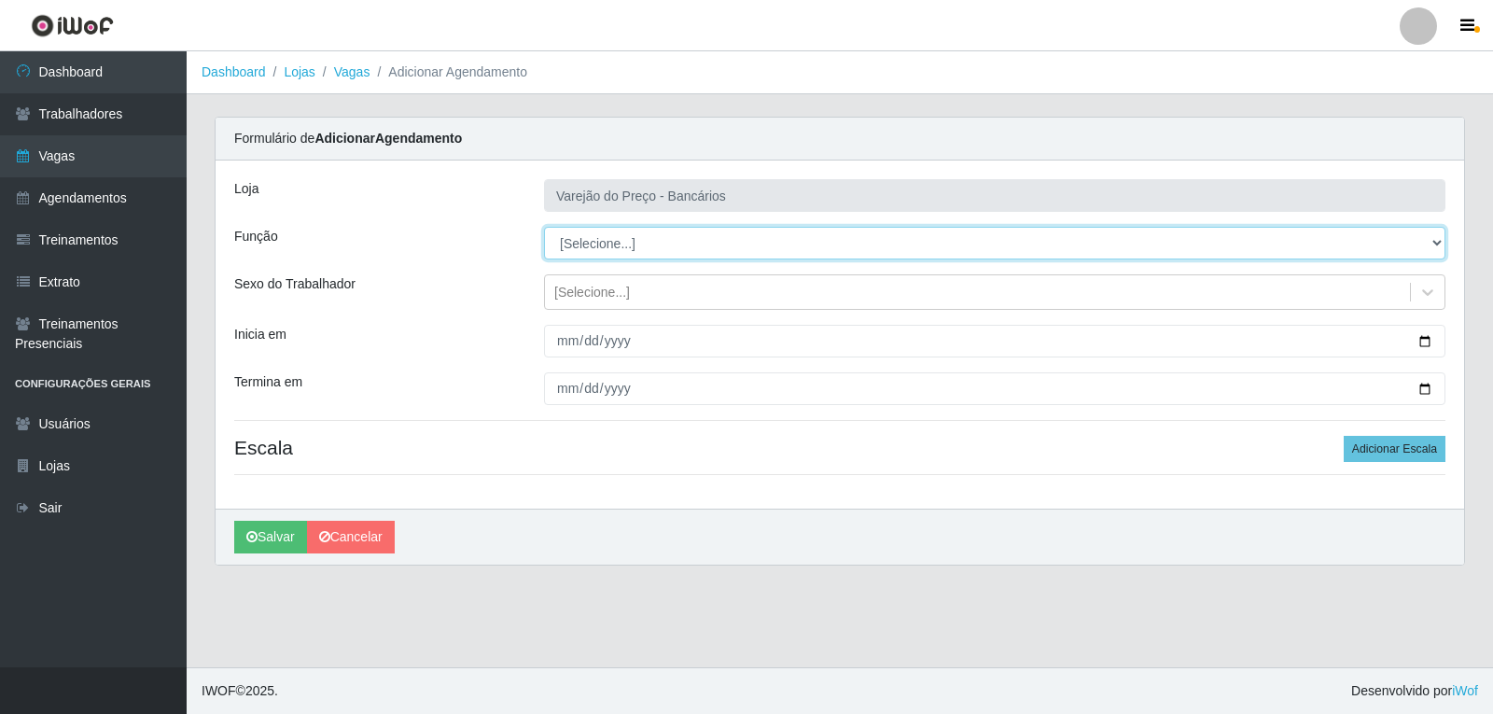
click at [621, 247] on select "[Selecione...] Auxiliar de Estacionamento Auxiliar de Estacionamento + Auxiliar…" at bounding box center [994, 243] width 901 height 33
select select "4"
click at [544, 227] on select "[Selecione...] Auxiliar de Estacionamento Auxiliar de Estacionamento + Auxiliar…" at bounding box center [994, 243] width 901 height 33
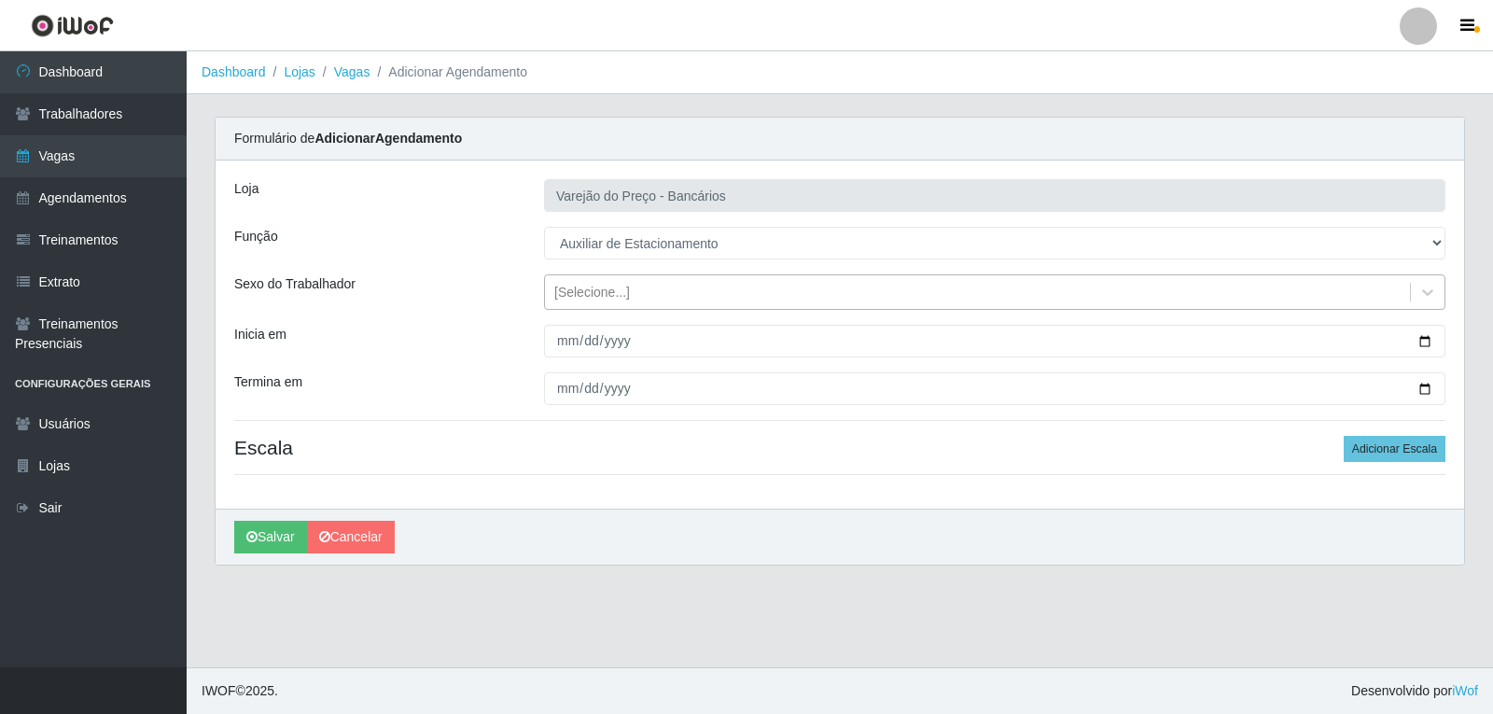
click at [590, 290] on div "[Selecione...]" at bounding box center [592, 293] width 76 height 20
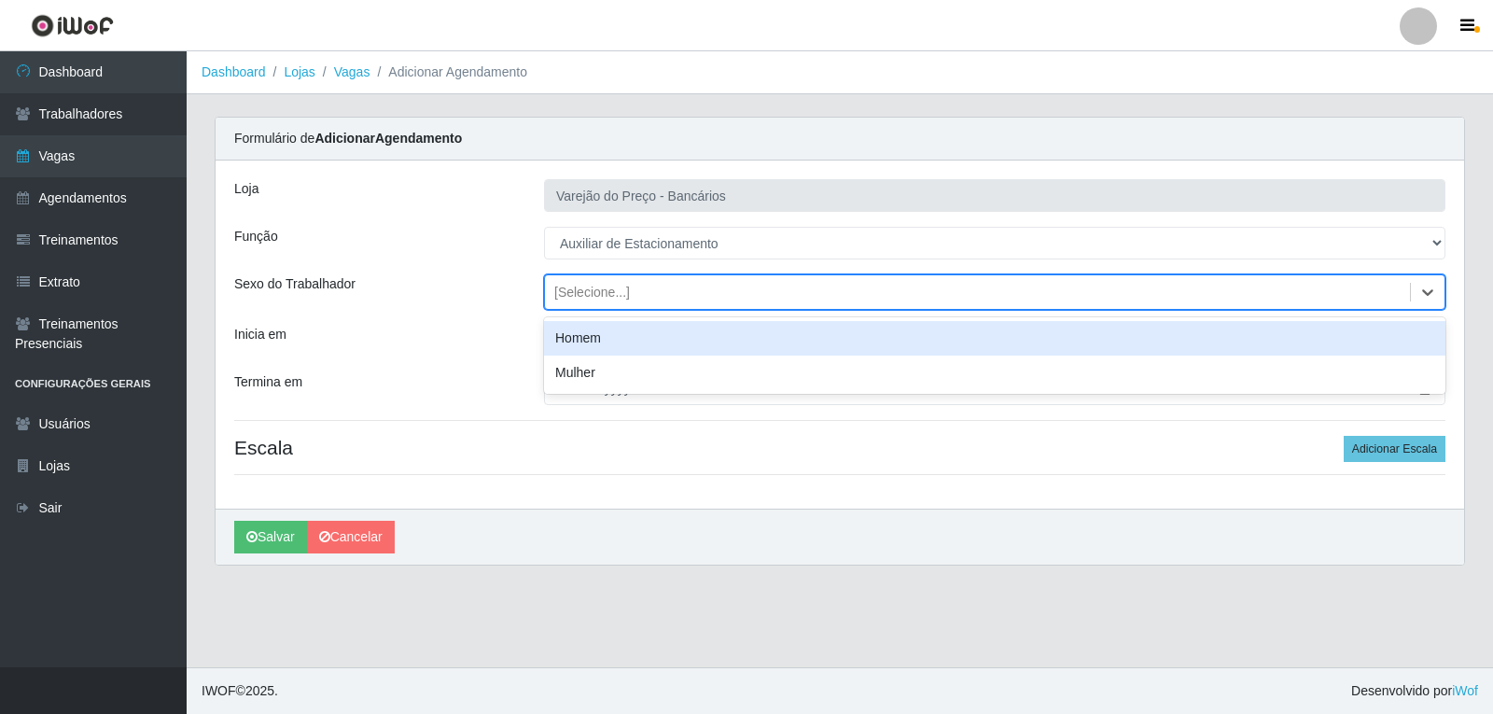
click at [589, 343] on div "Homem" at bounding box center [994, 338] width 901 height 35
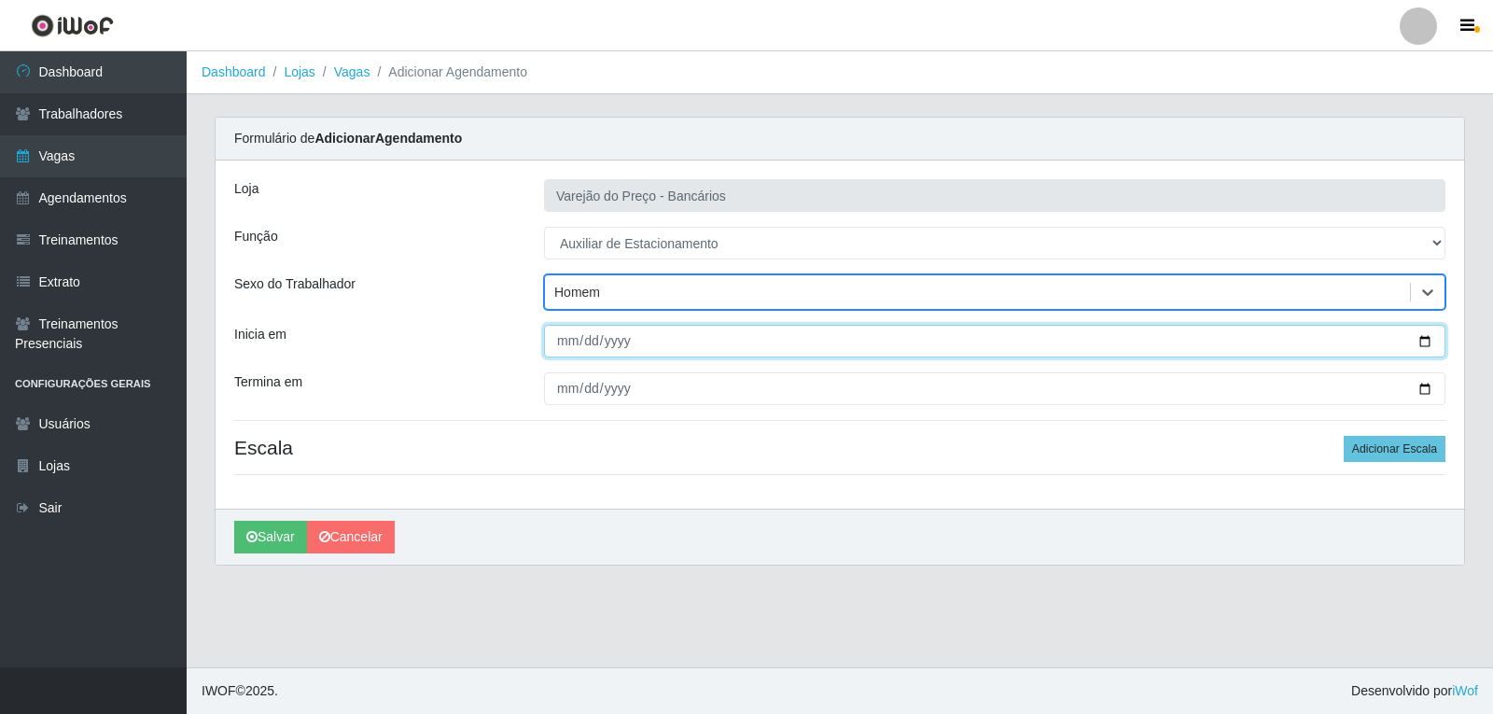
click at [565, 347] on input "Inicia em" at bounding box center [994, 341] width 901 height 33
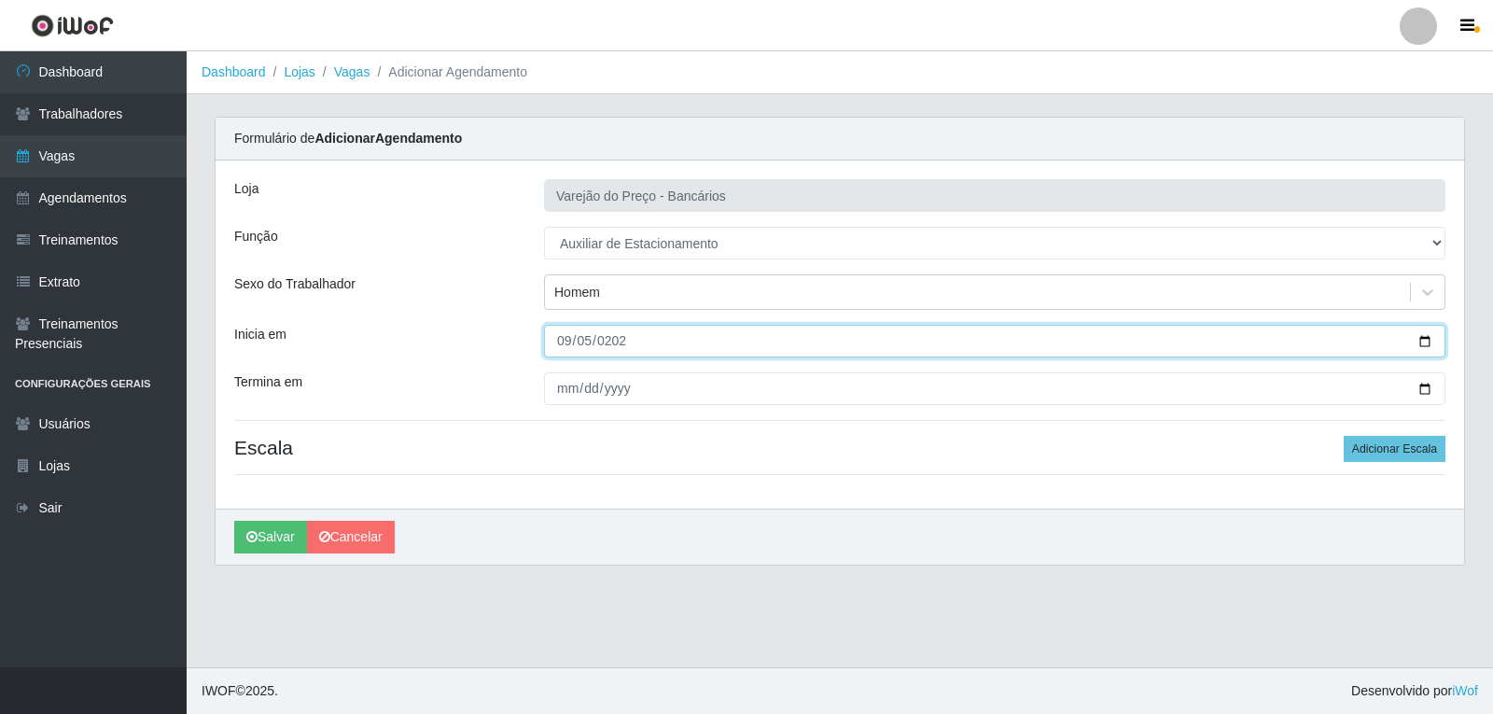
type input "2025-09-05"
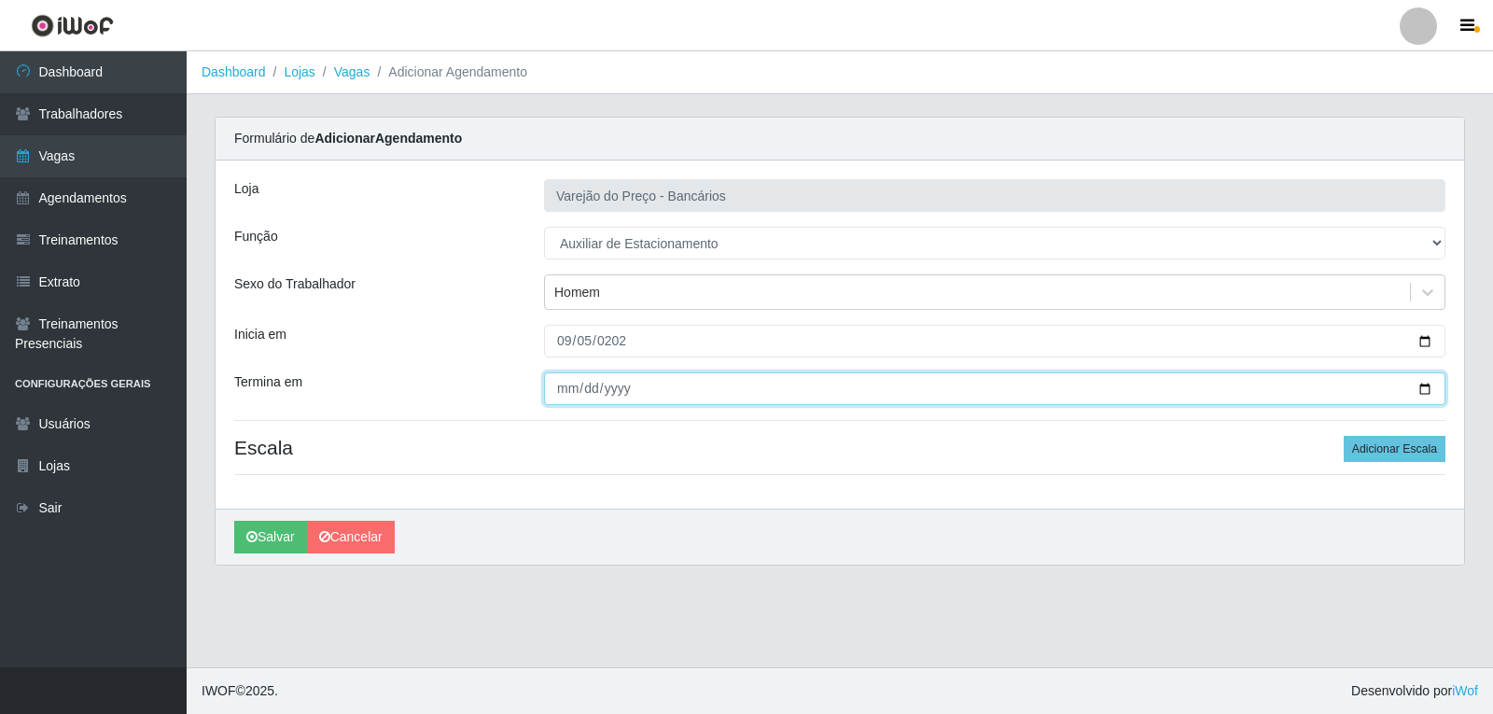
click at [562, 393] on input "Termina em" at bounding box center [994, 388] width 901 height 33
type input "2025-09-05"
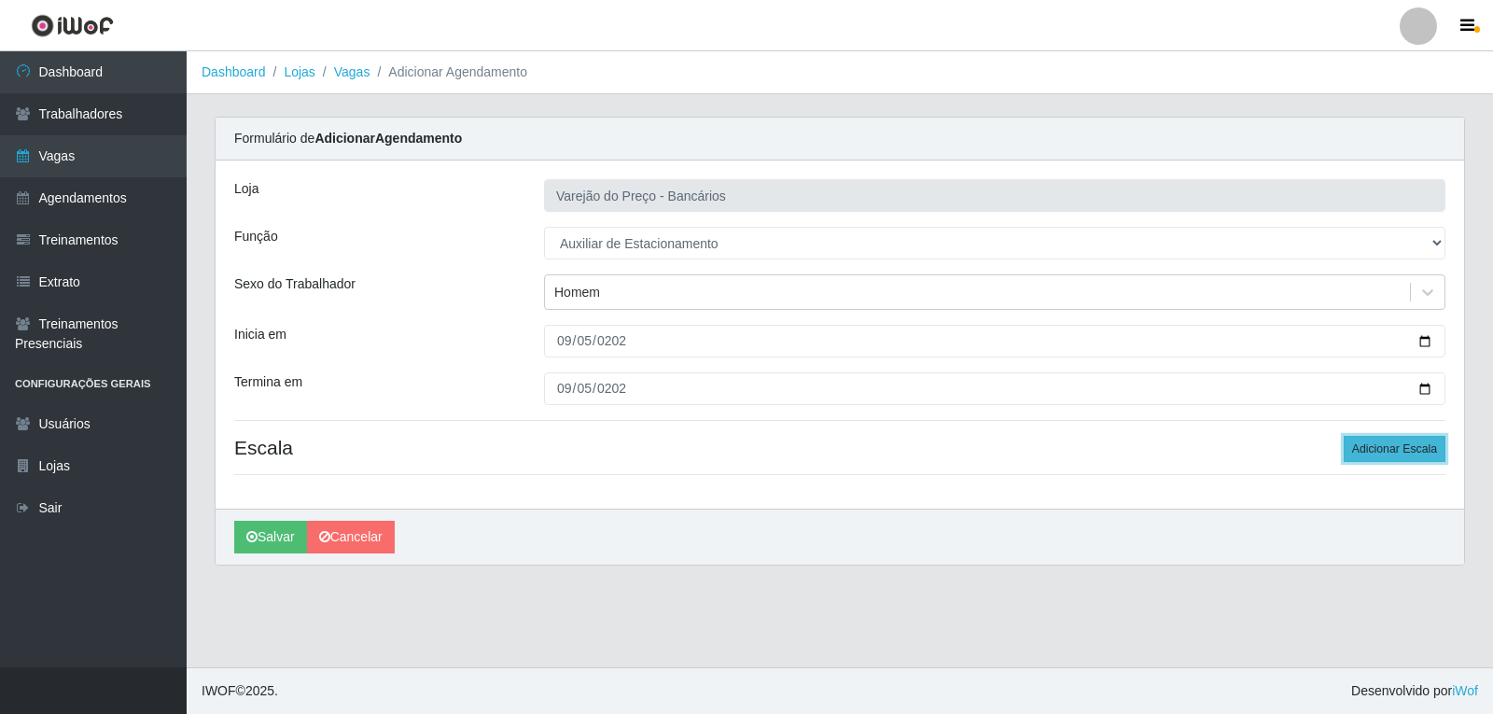
click at [1389, 447] on button "Adicionar Escala" at bounding box center [1395, 449] width 102 height 26
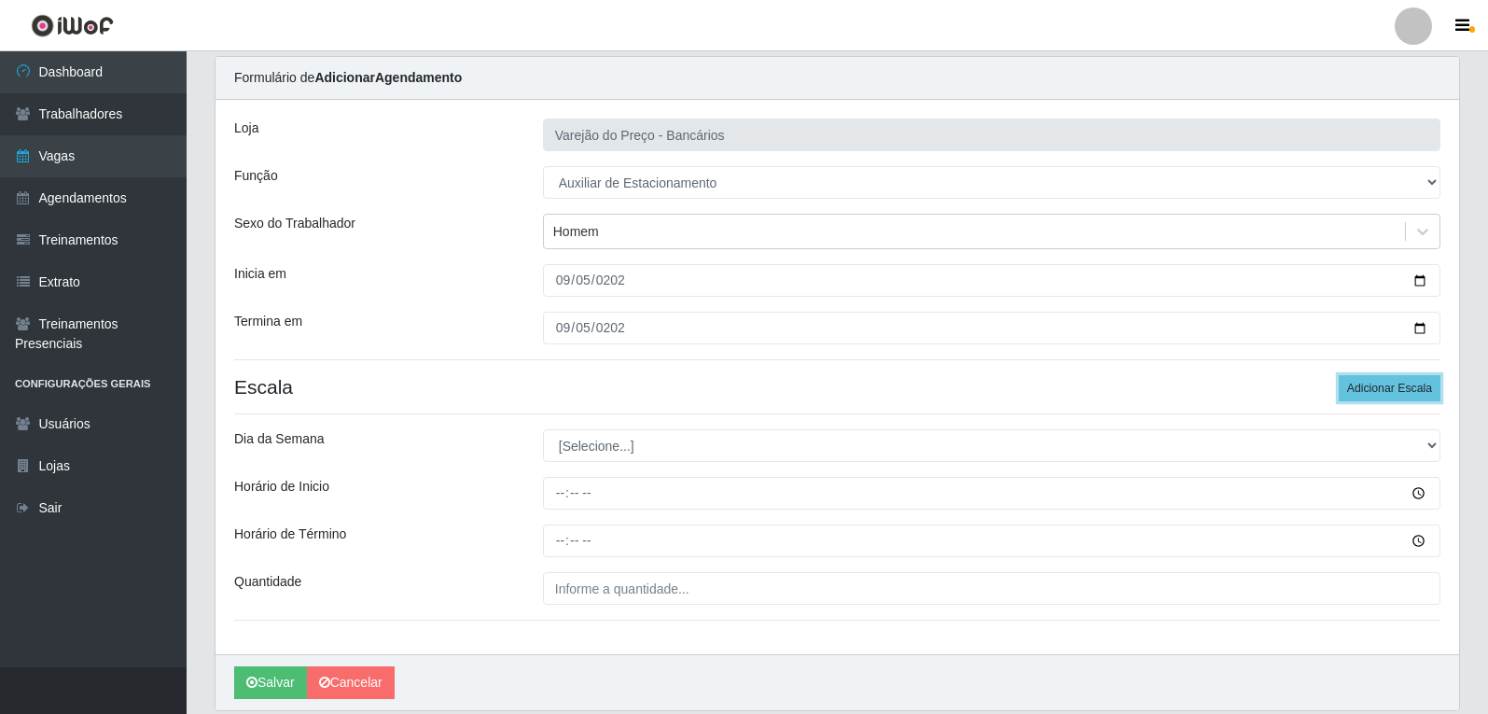
scroll to position [127, 0]
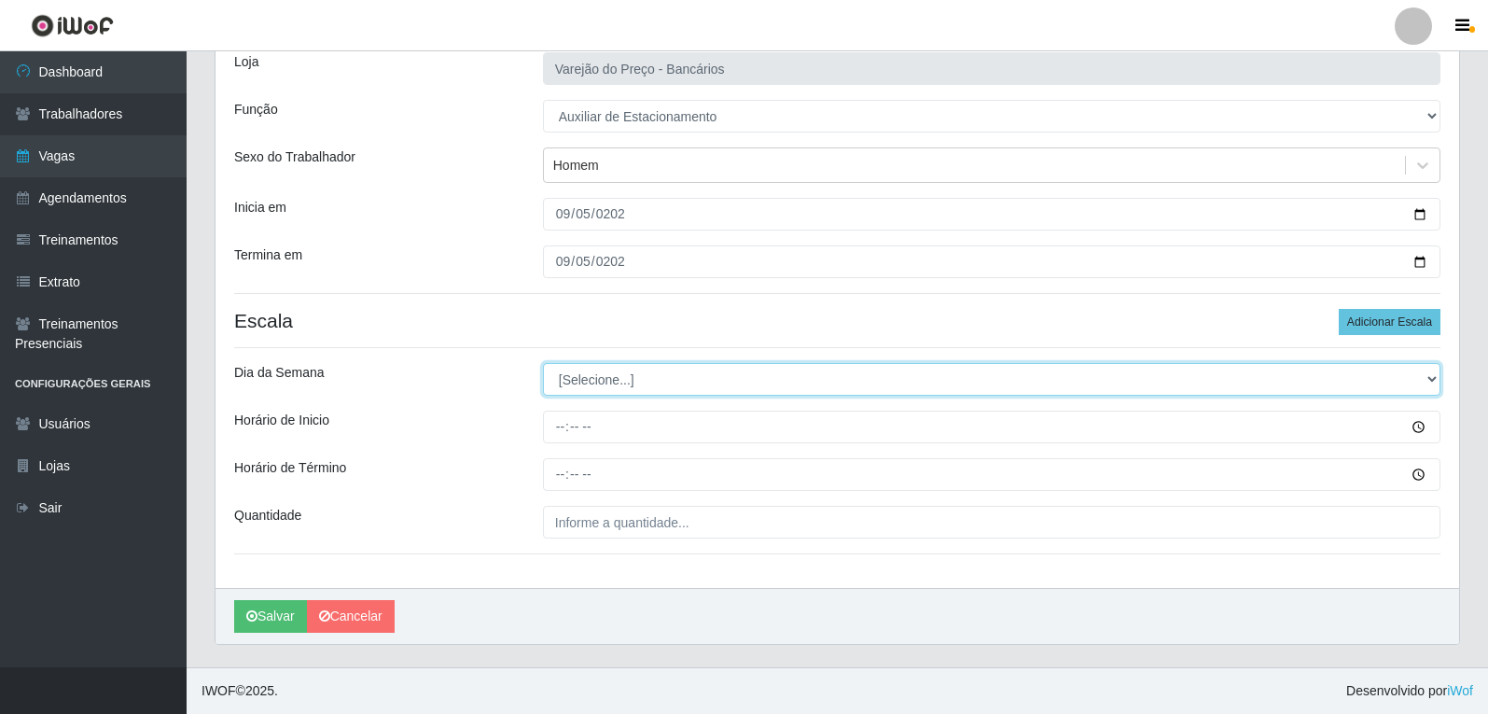
click at [688, 387] on select "[Selecione...] Segunda Terça Quarta Quinta Sexta Sábado Domingo" at bounding box center [992, 379] width 898 height 33
select select "5"
click at [543, 363] on select "[Selecione...] Segunda Terça Quarta Quinta Sexta Sábado Domingo" at bounding box center [992, 379] width 898 height 33
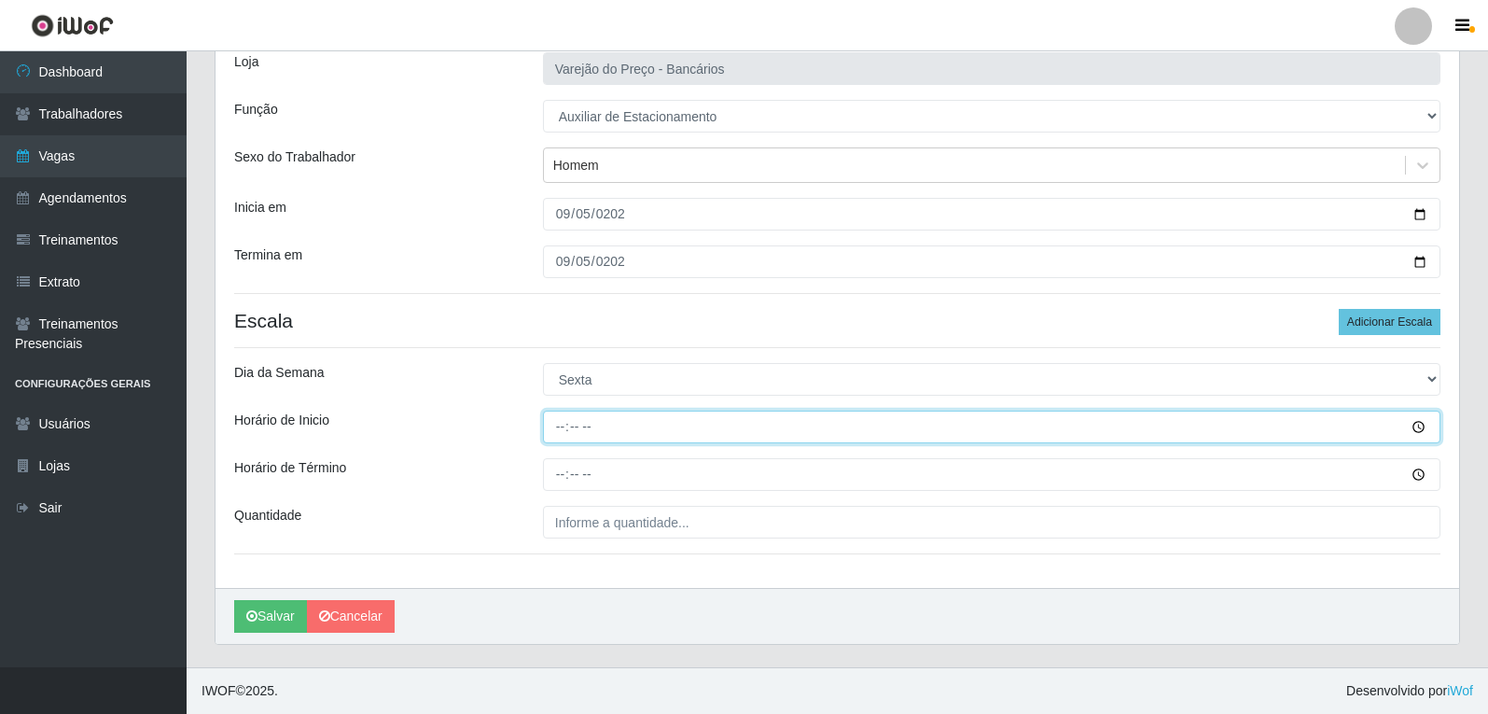
click at [561, 427] on input "Horário de Inicio" at bounding box center [992, 427] width 898 height 33
type input "09:00"
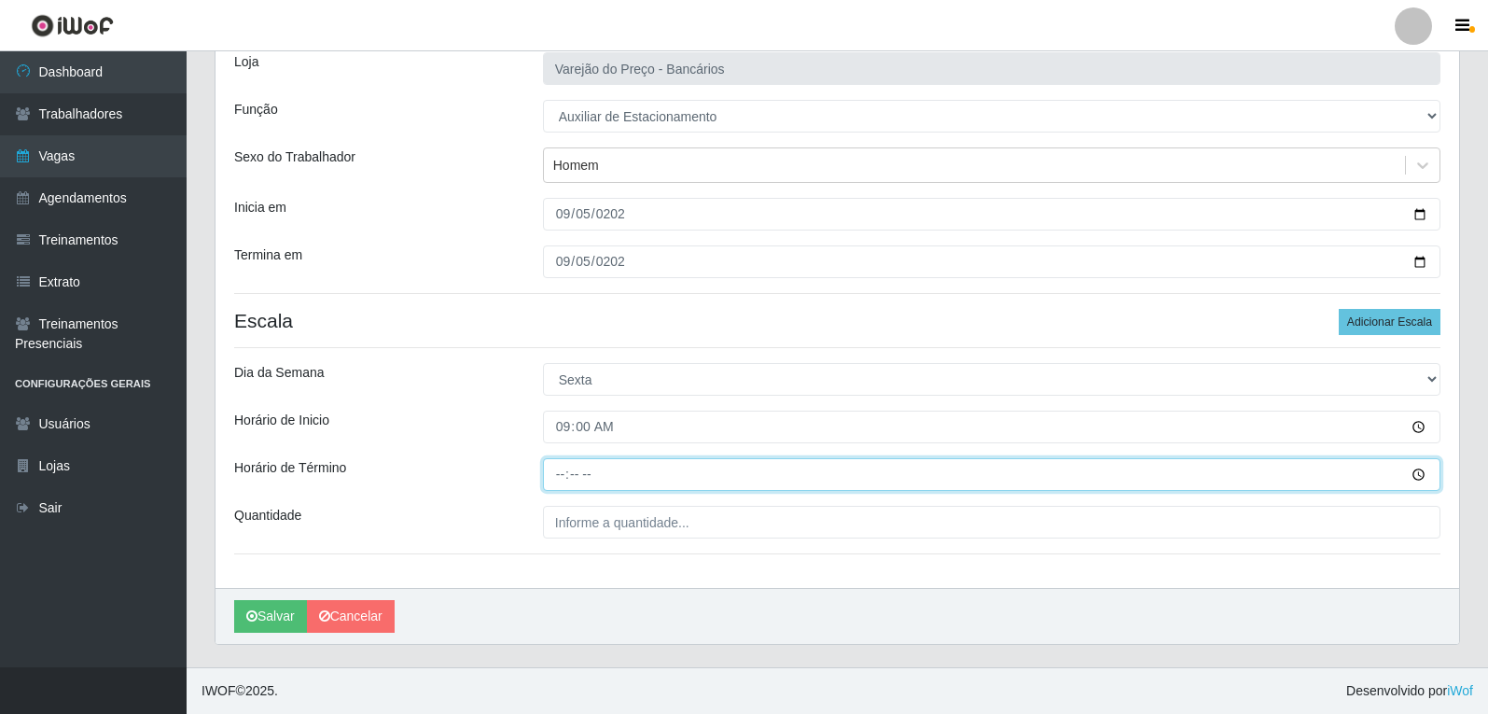
type input "14:00"
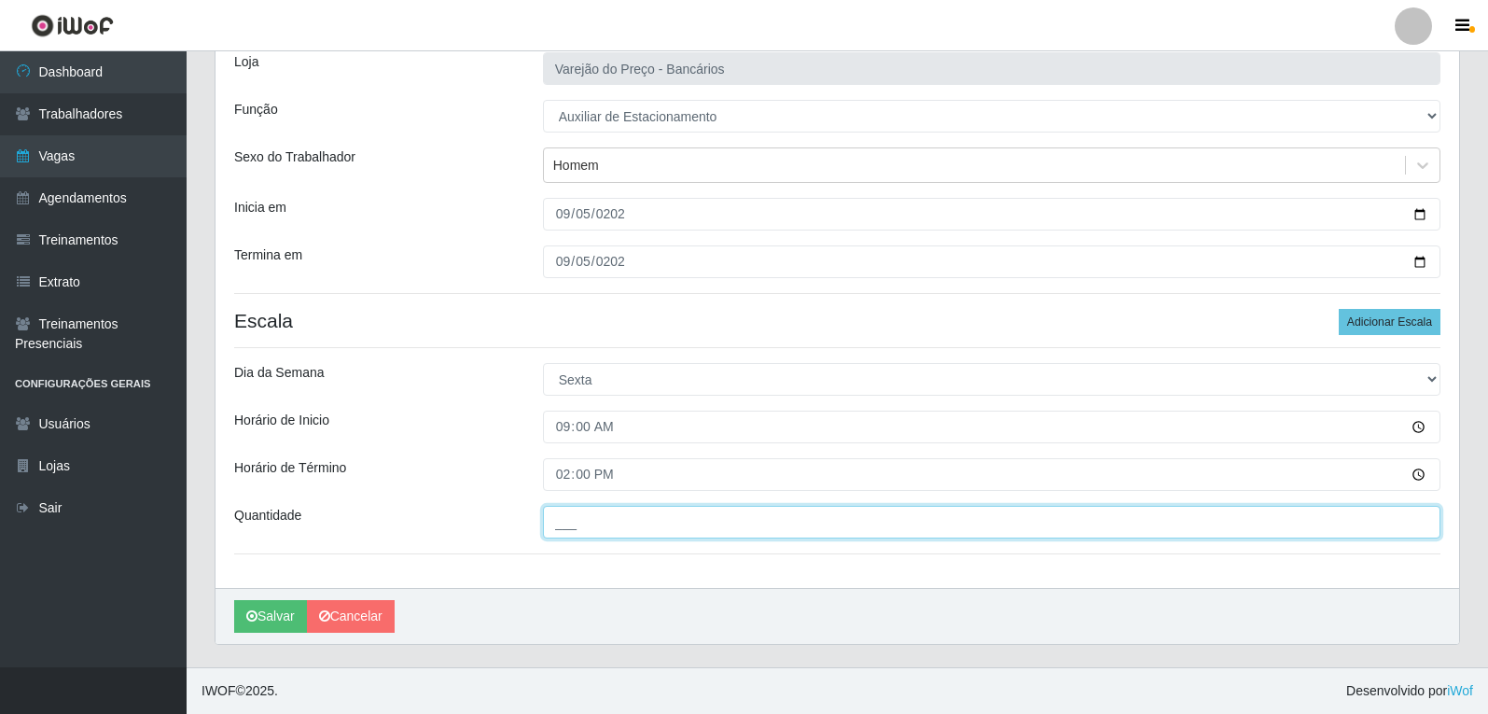
click at [587, 524] on input "___" at bounding box center [992, 522] width 898 height 33
type input "1__"
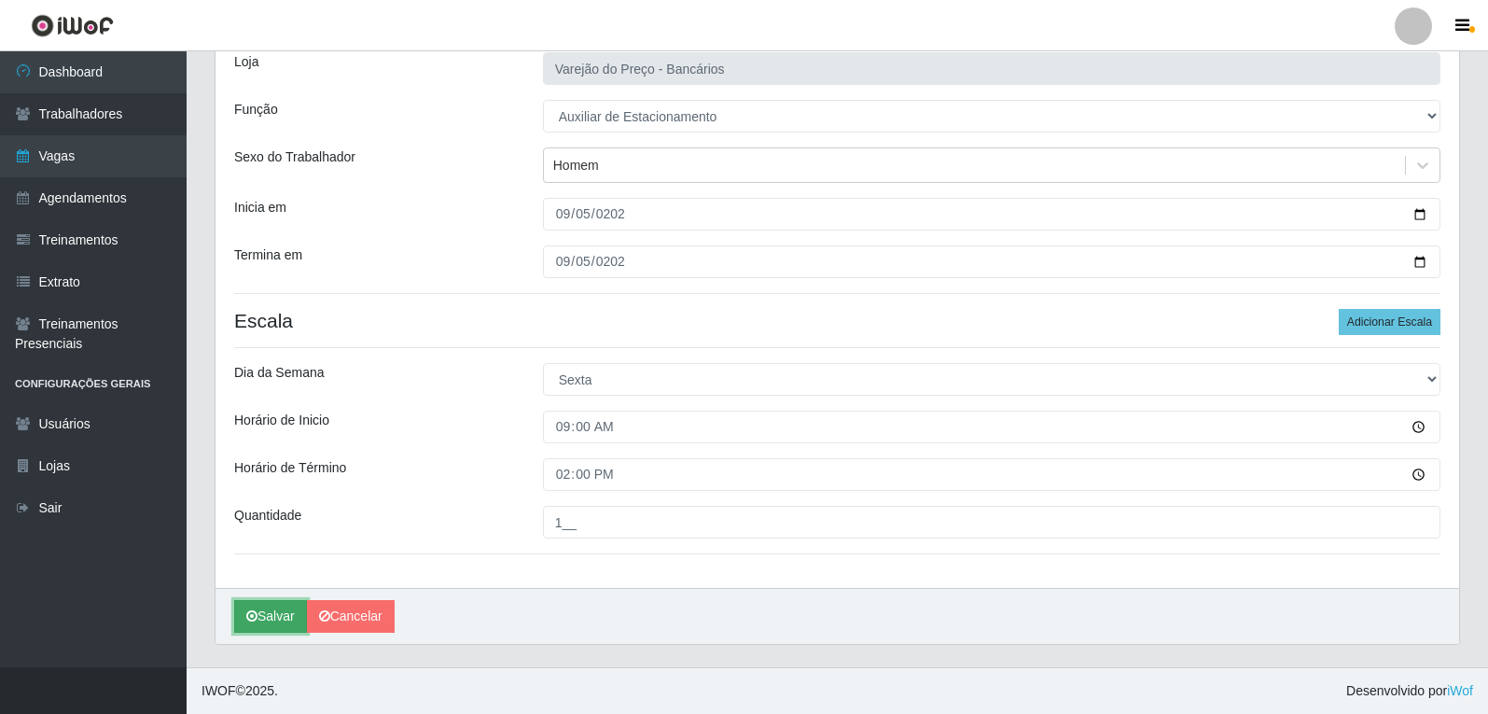
click at [277, 616] on button "Salvar" at bounding box center [270, 616] width 73 height 33
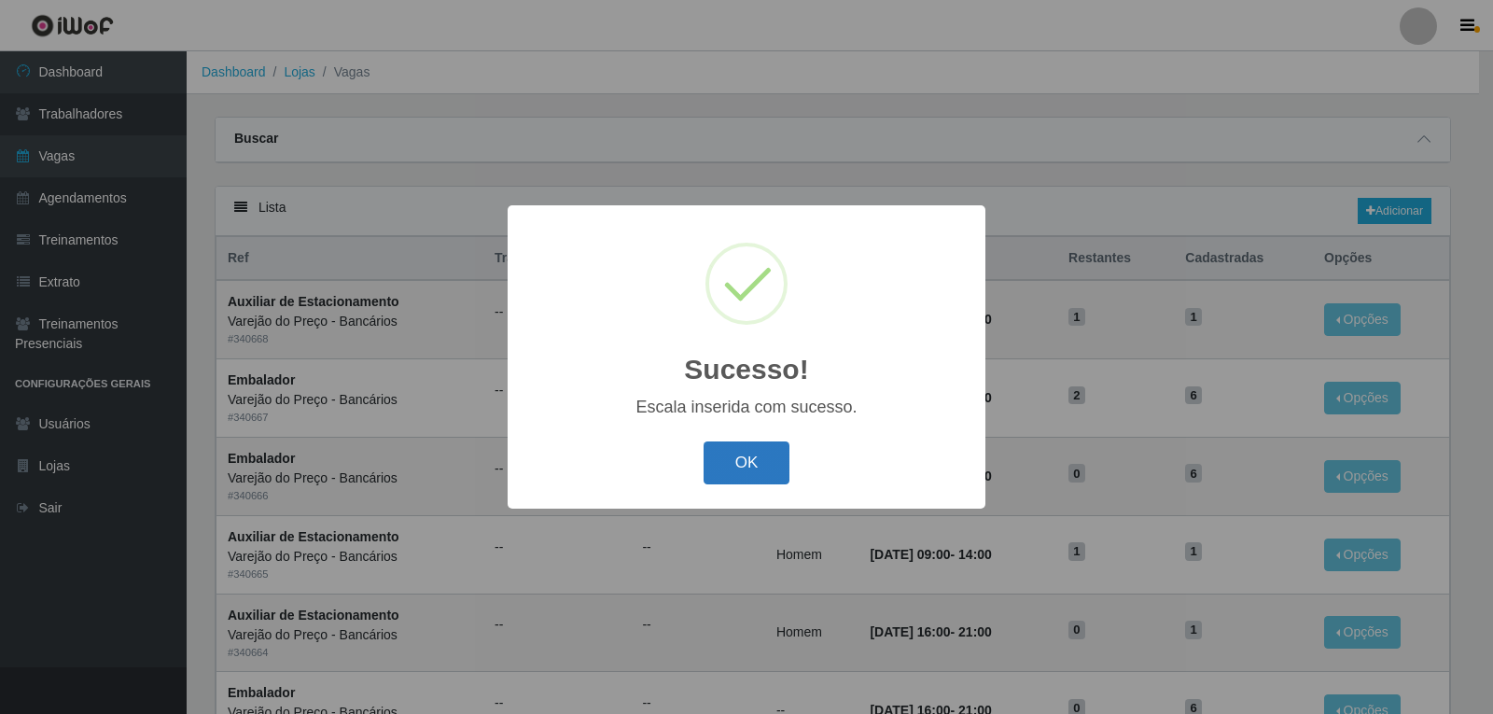
click at [769, 454] on button "OK" at bounding box center [747, 463] width 87 height 44
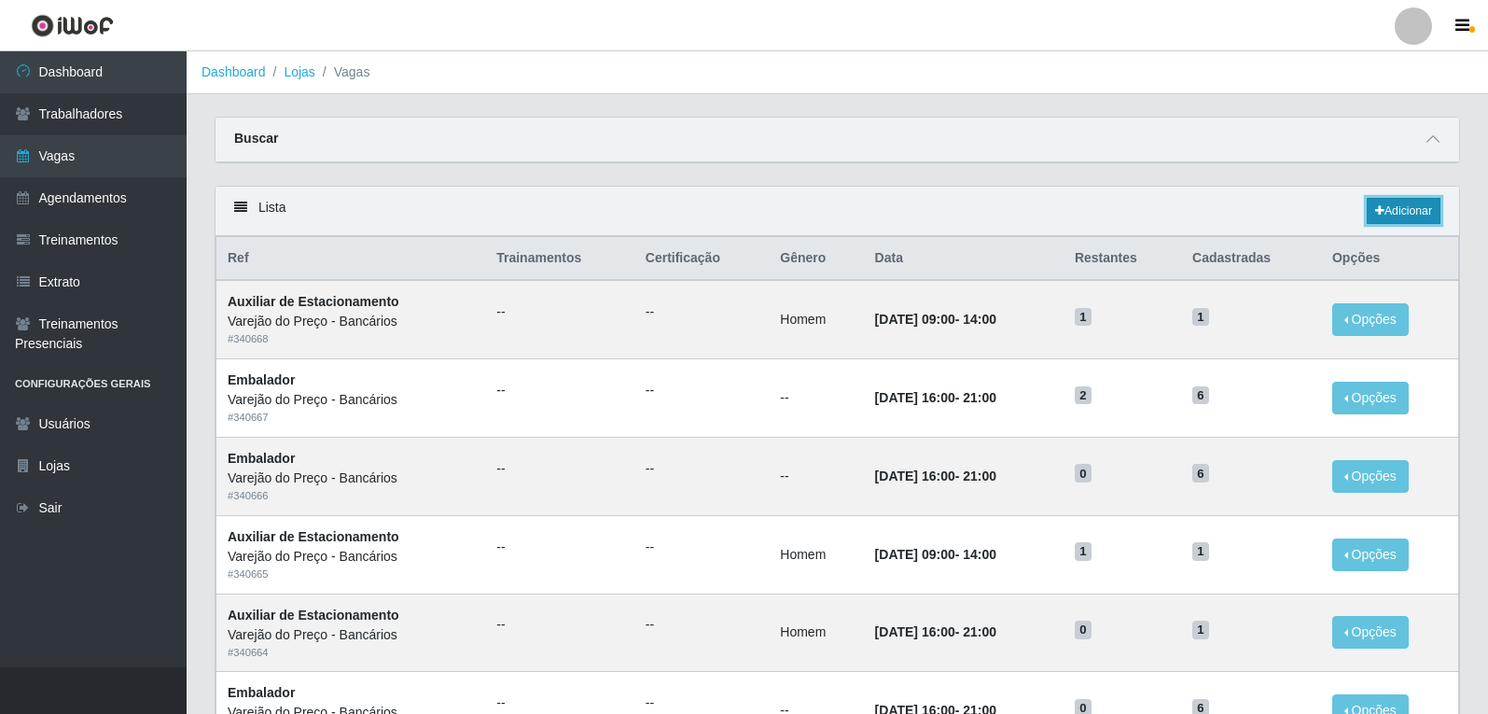
click at [1392, 213] on link "Adicionar" at bounding box center [1404, 211] width 74 height 26
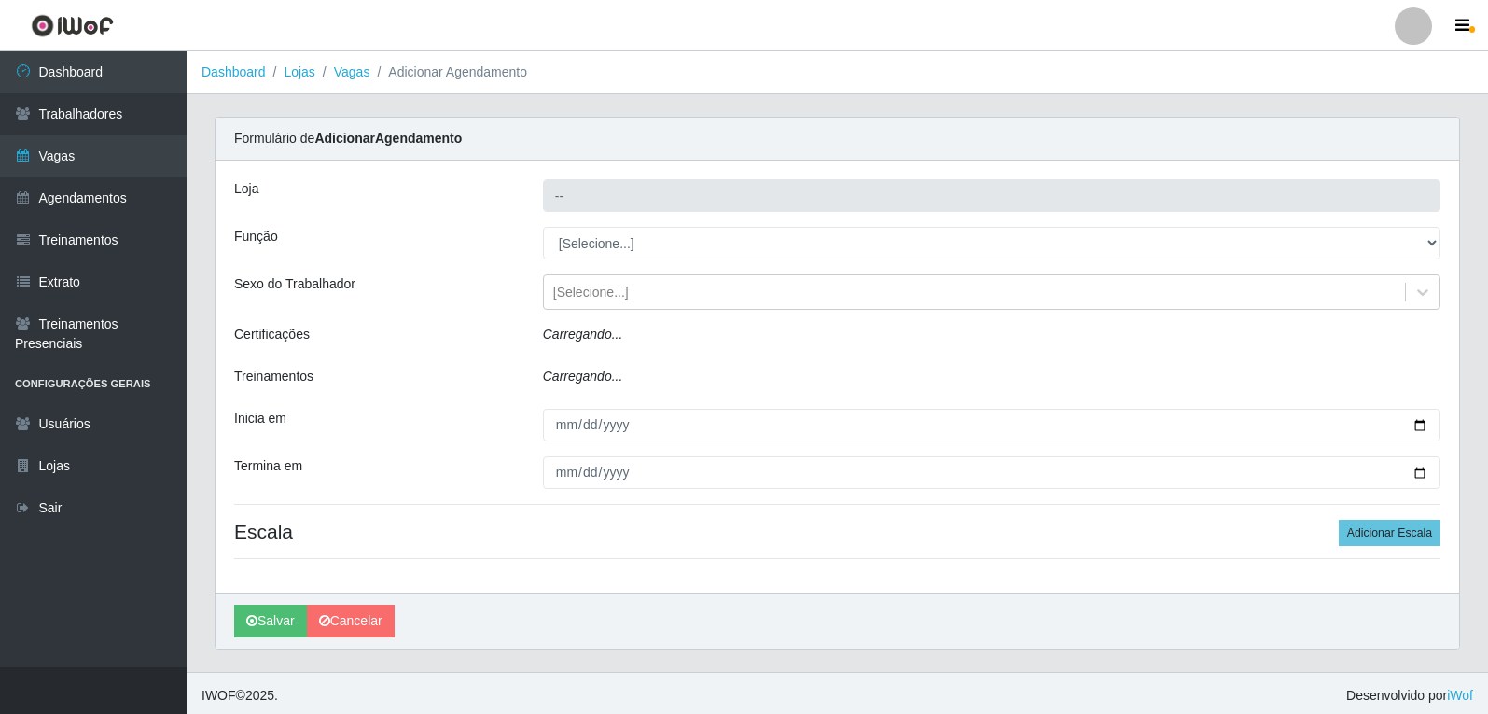
type input "Varejão do Preço - Bancários"
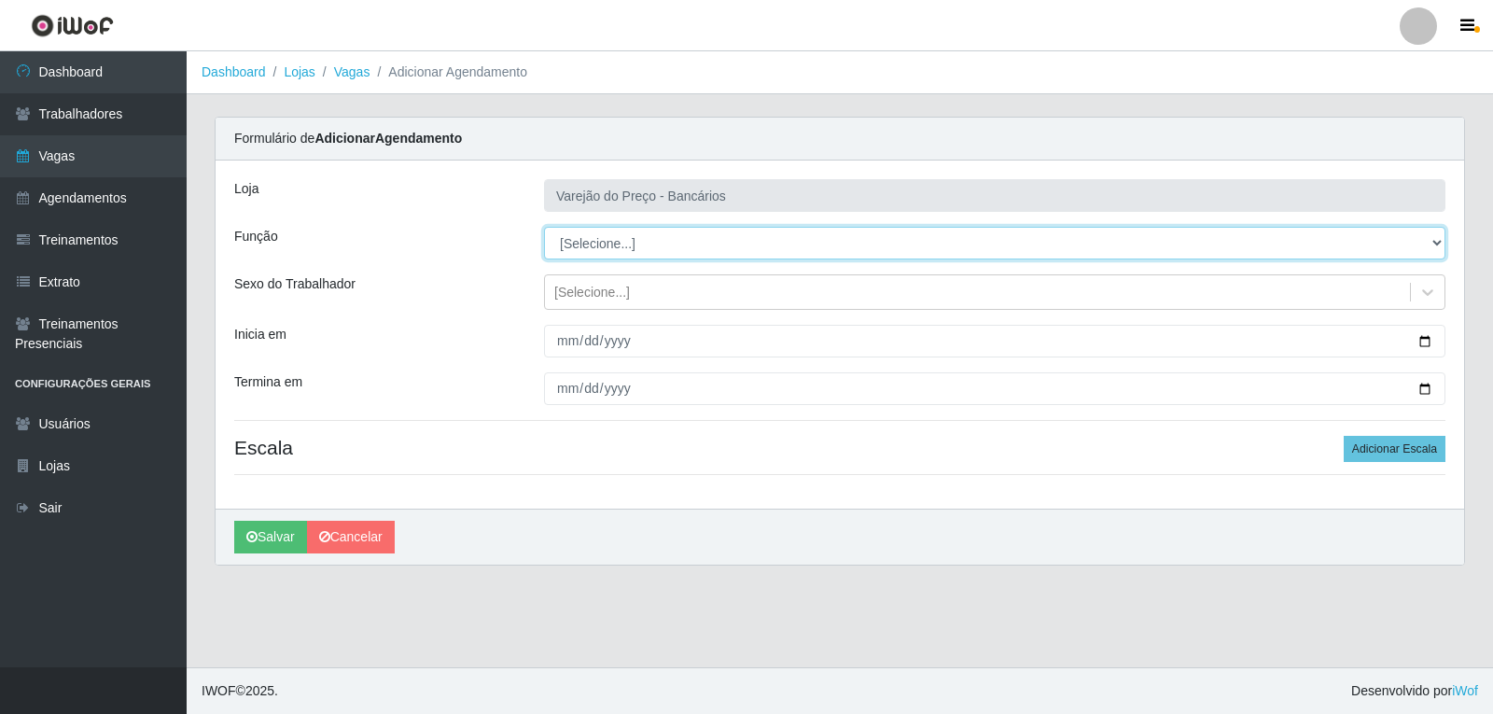
click at [607, 258] on select "[Selecione...] Auxiliar de Estacionamento Auxiliar de Estacionamento + Auxiliar…" at bounding box center [994, 243] width 901 height 33
select select "1"
click at [544, 227] on select "[Selecione...] Auxiliar de Estacionamento Auxiliar de Estacionamento + Auxiliar…" at bounding box center [994, 243] width 901 height 33
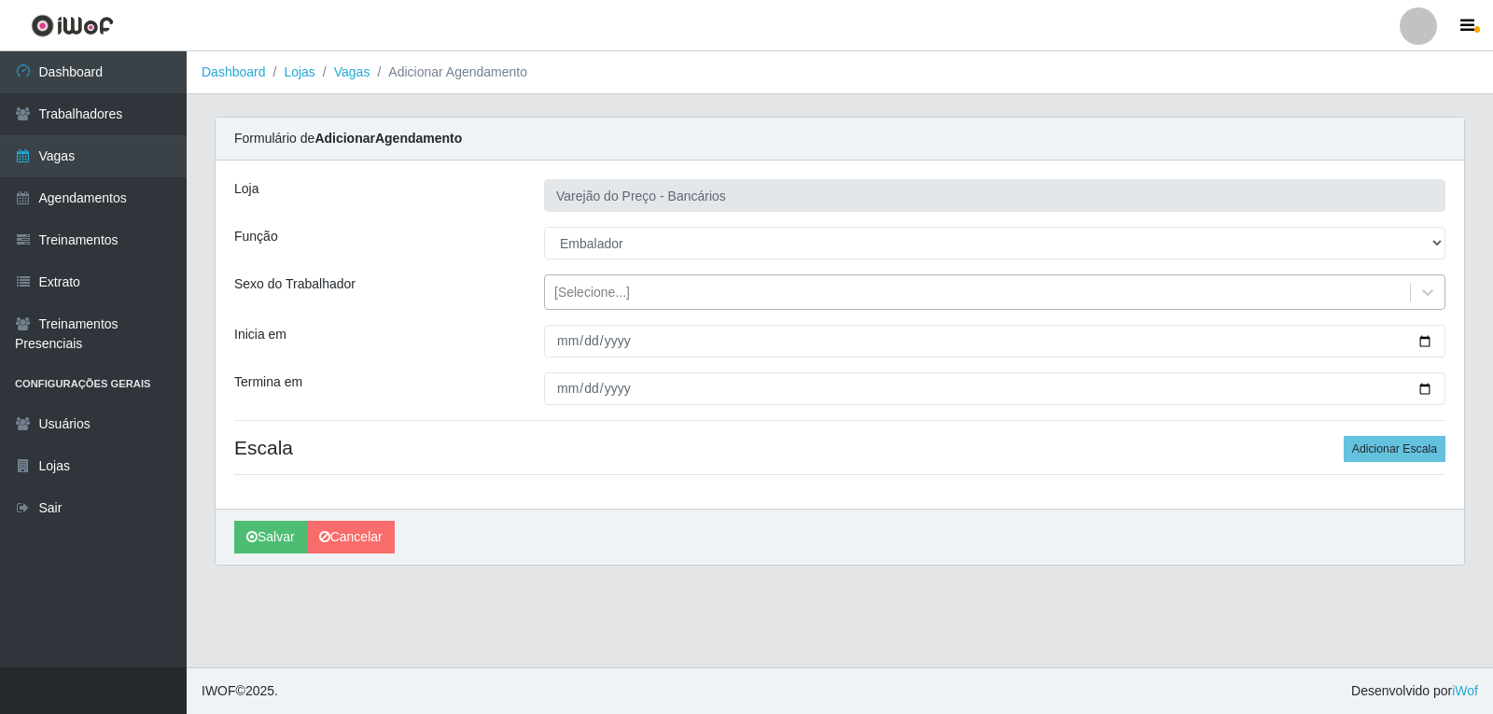
click at [594, 298] on div "[Selecione...]" at bounding box center [592, 293] width 76 height 20
click at [599, 311] on div "Loja Varejão do Preço - Bancários Função [Selecione...] Auxiliar de Estacioname…" at bounding box center [840, 335] width 1249 height 348
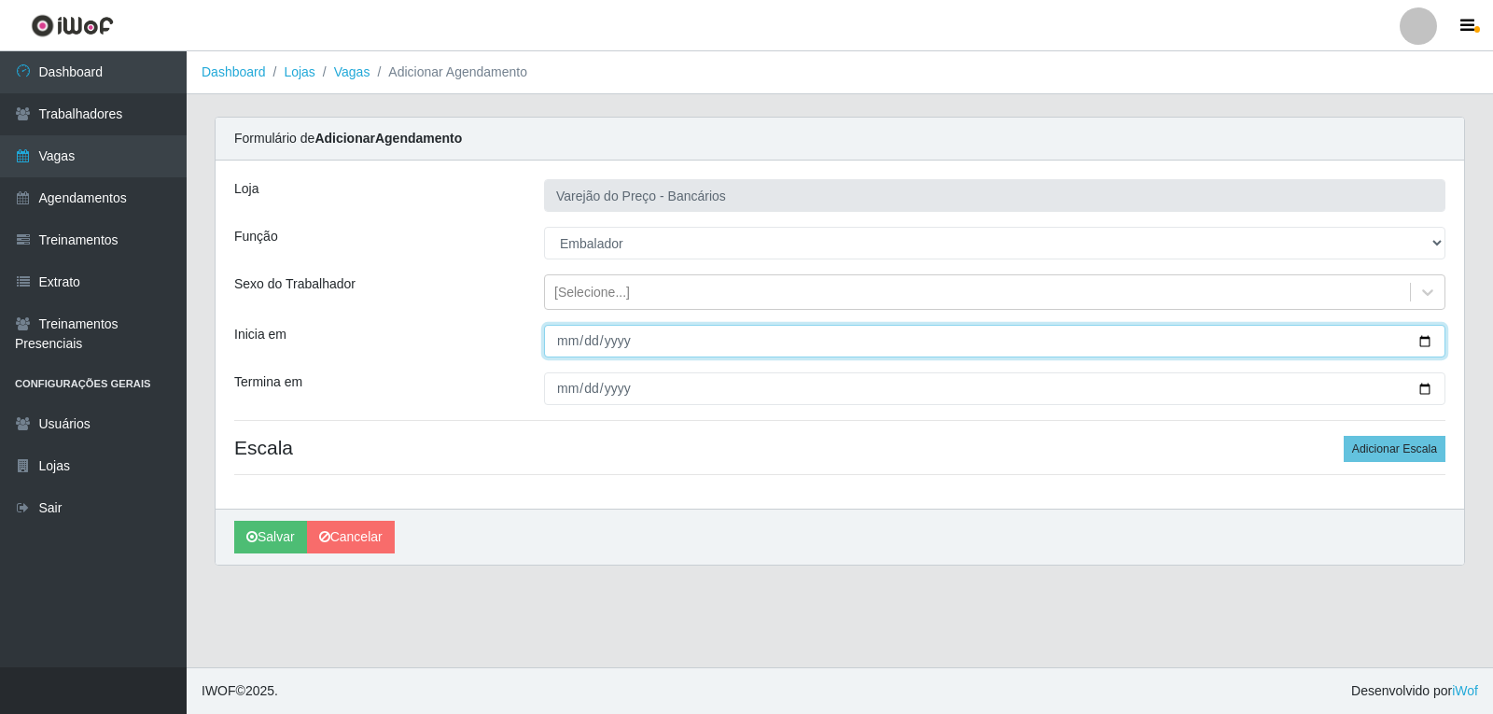
click at [559, 348] on input "Inicia em" at bounding box center [994, 341] width 901 height 33
type input "2025-09-05"
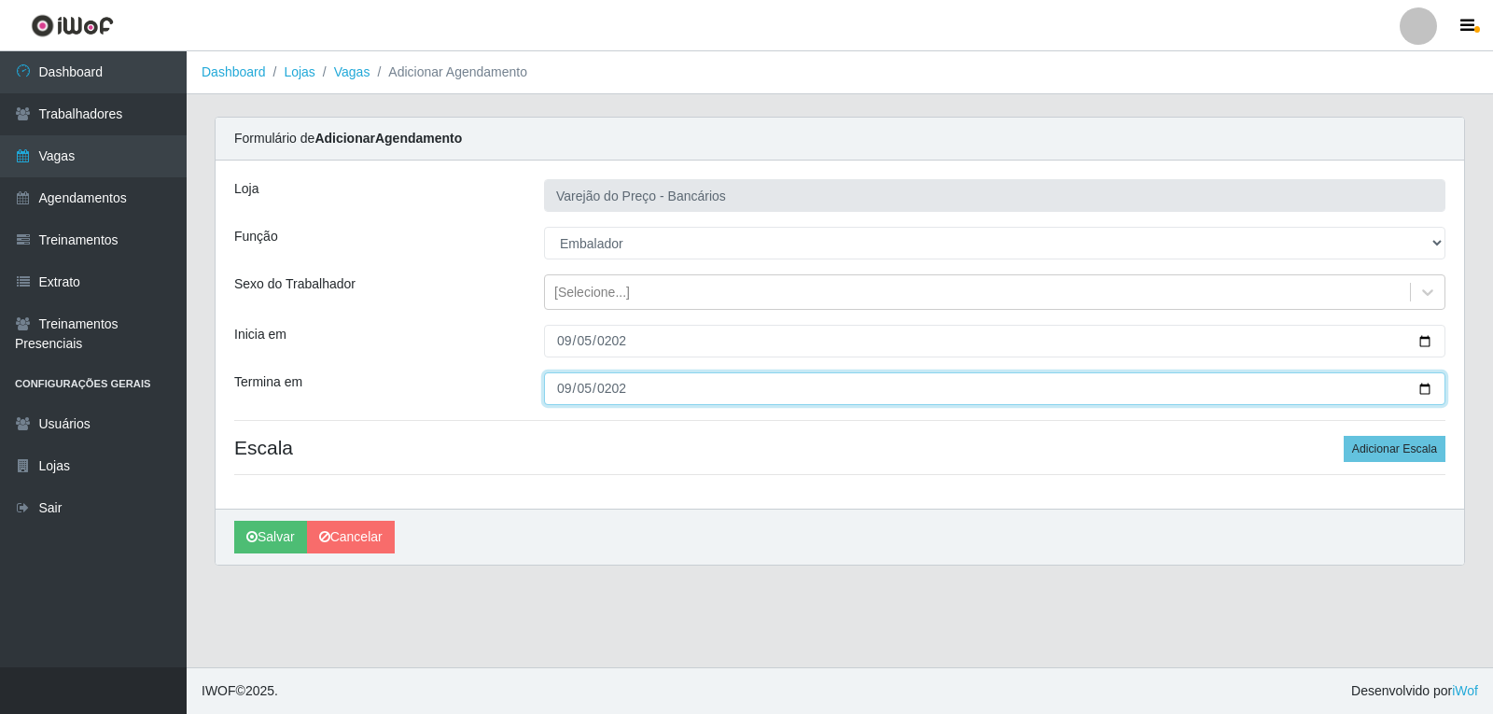
type input "2025-09-05"
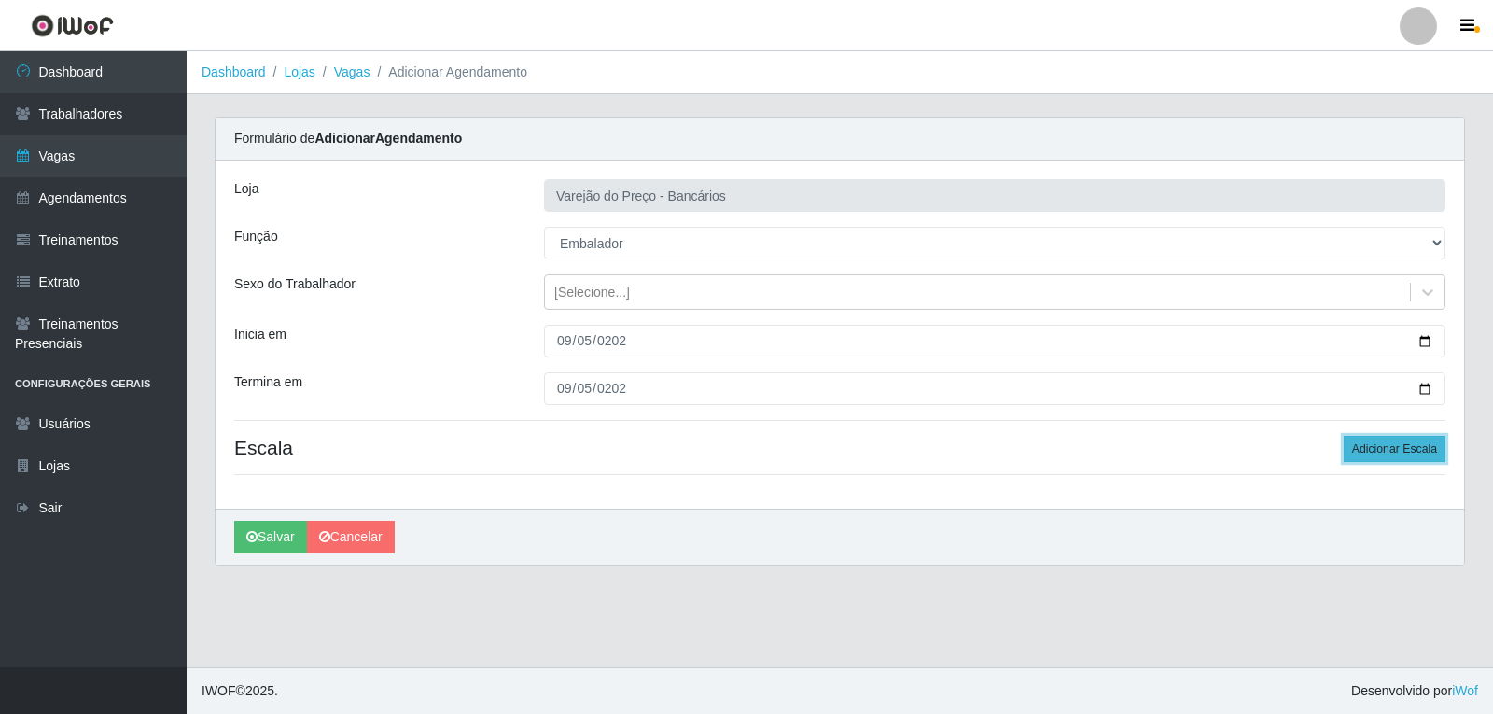
click at [1426, 445] on button "Adicionar Escala" at bounding box center [1395, 449] width 102 height 26
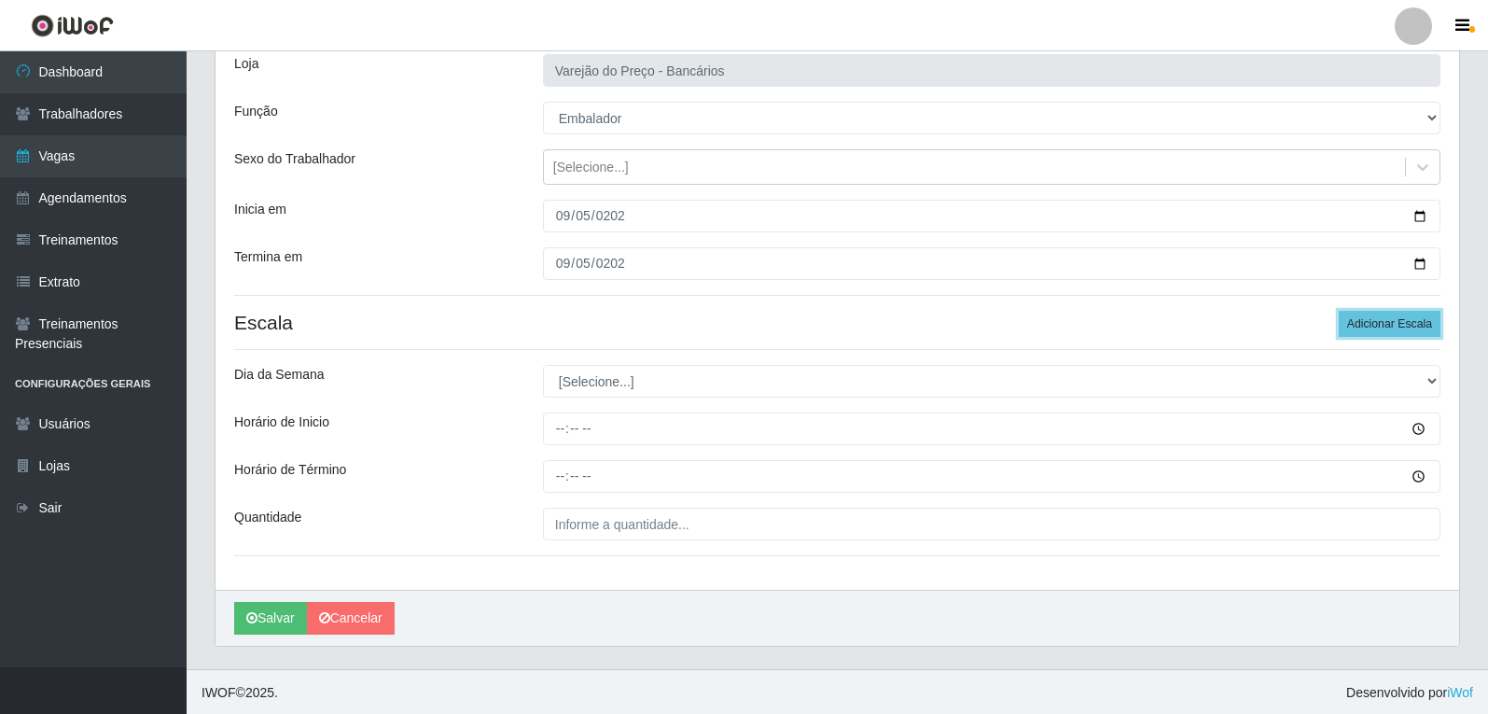
scroll to position [127, 0]
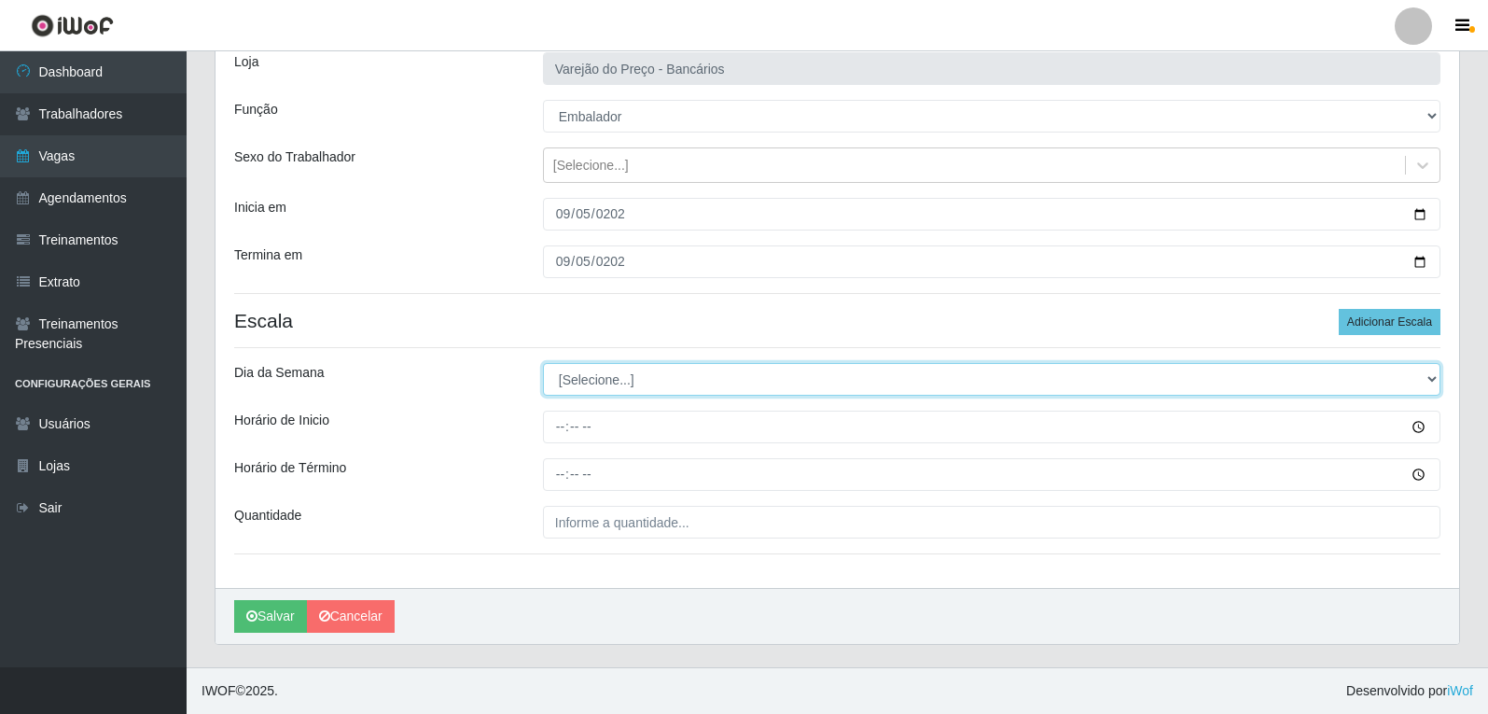
click at [606, 379] on select "[Selecione...] Segunda Terça Quarta Quinta Sexta Sábado Domingo" at bounding box center [992, 379] width 898 height 33
select select "5"
click at [543, 363] on select "[Selecione...] Segunda Terça Quarta Quinta Sexta Sábado Domingo" at bounding box center [992, 379] width 898 height 33
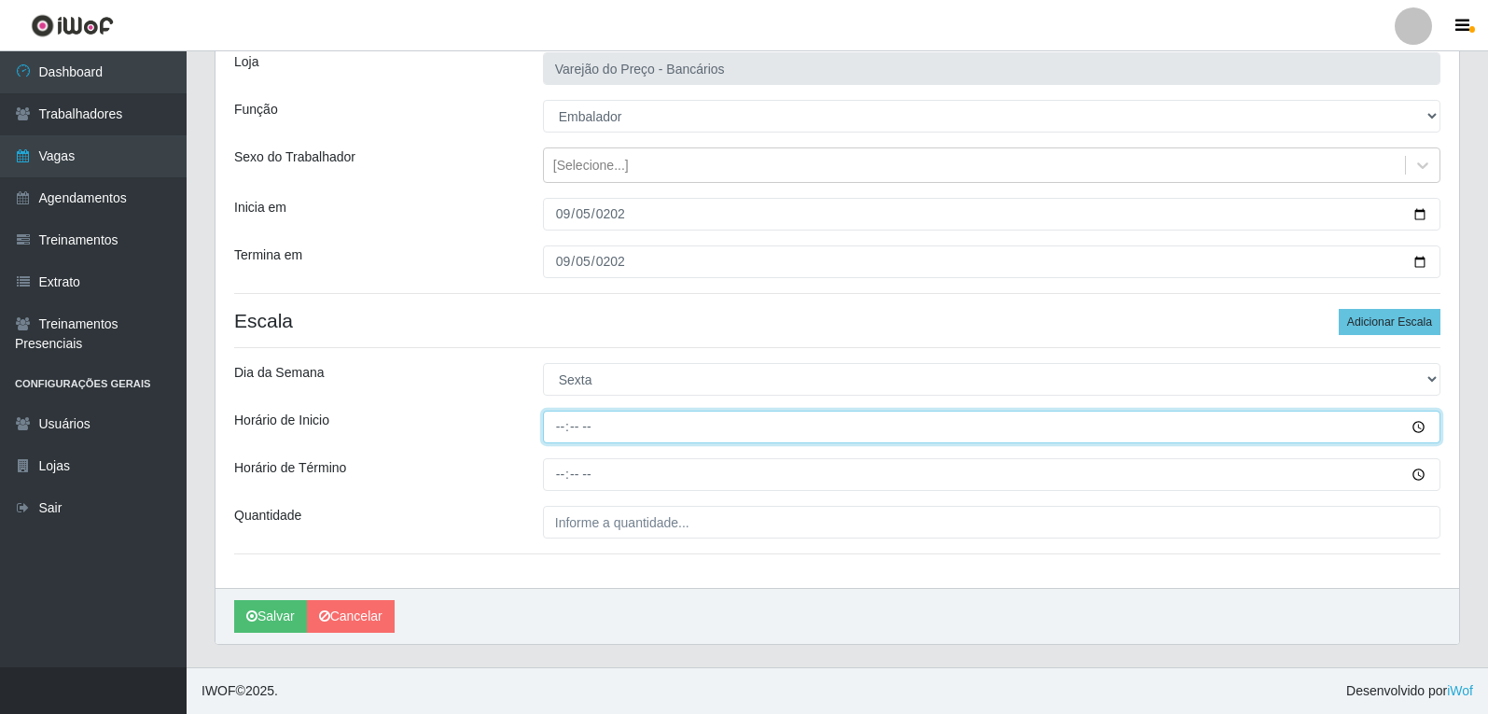
click at [568, 432] on input "Horário de Inicio" at bounding box center [992, 427] width 898 height 33
type input "09:00"
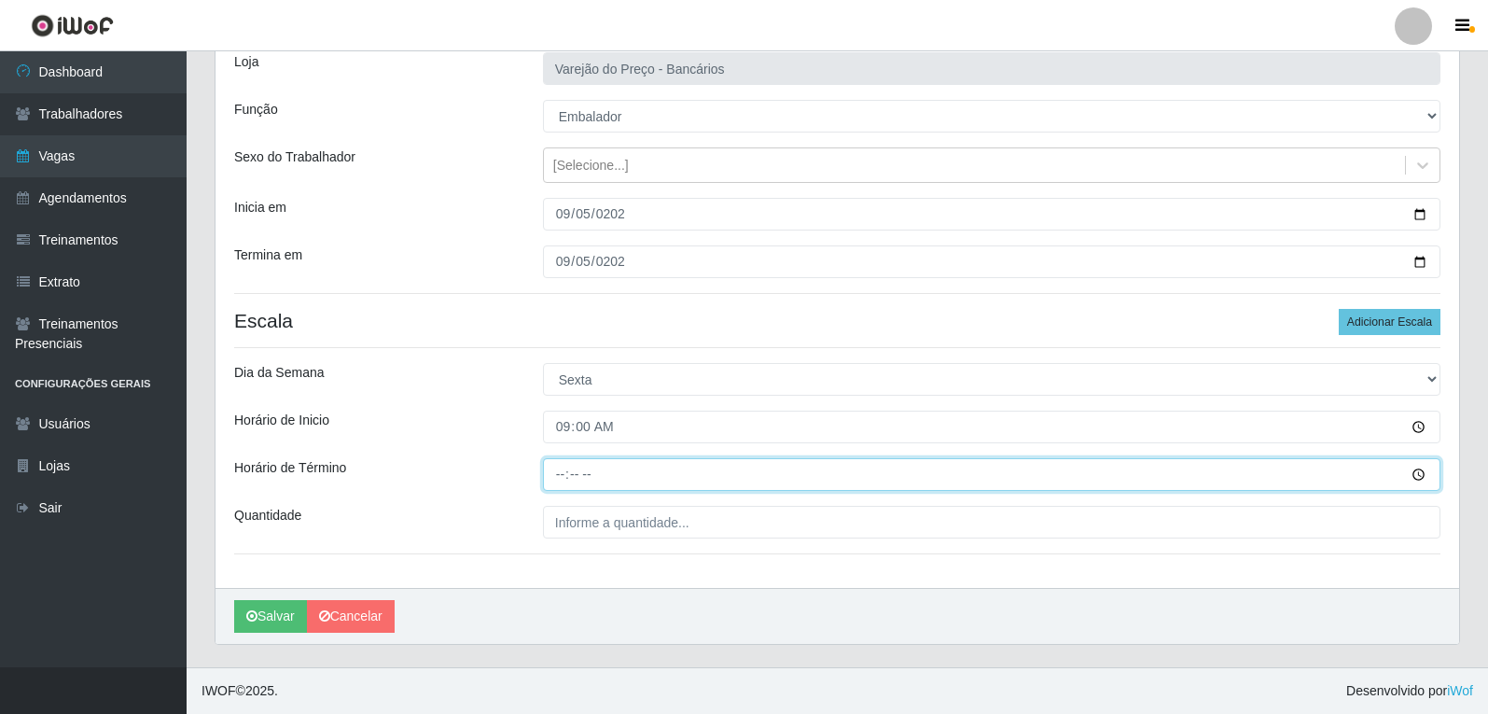
type input "14:00"
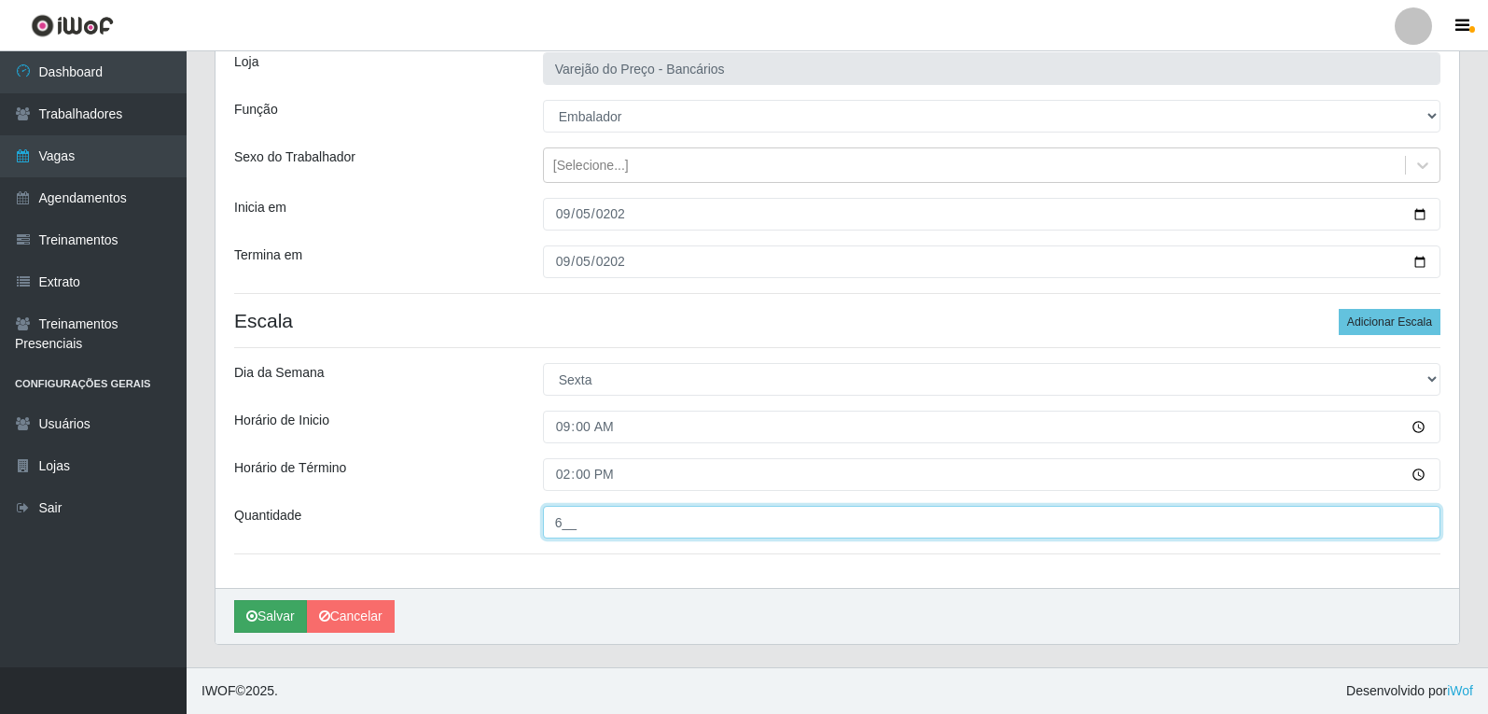
type input "6__"
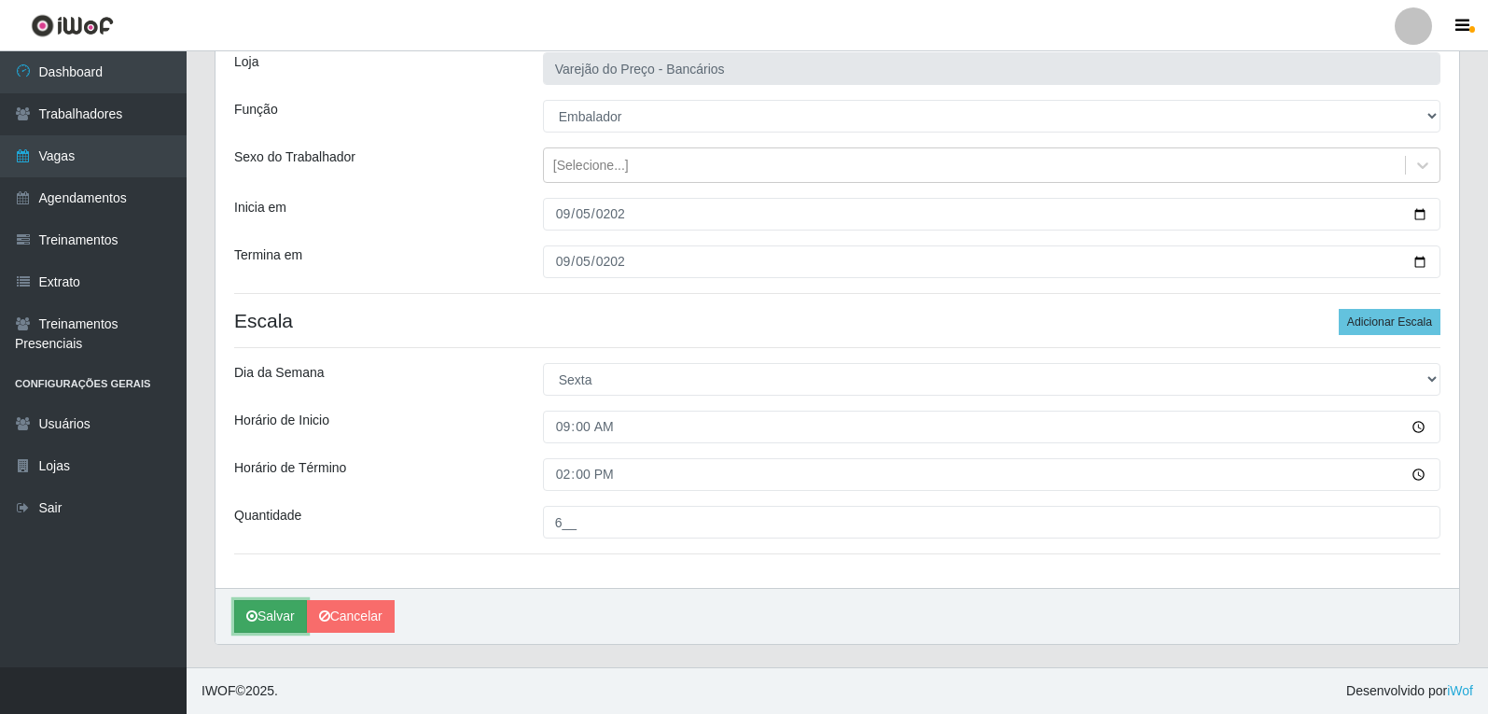
click at [276, 611] on button "Salvar" at bounding box center [270, 616] width 73 height 33
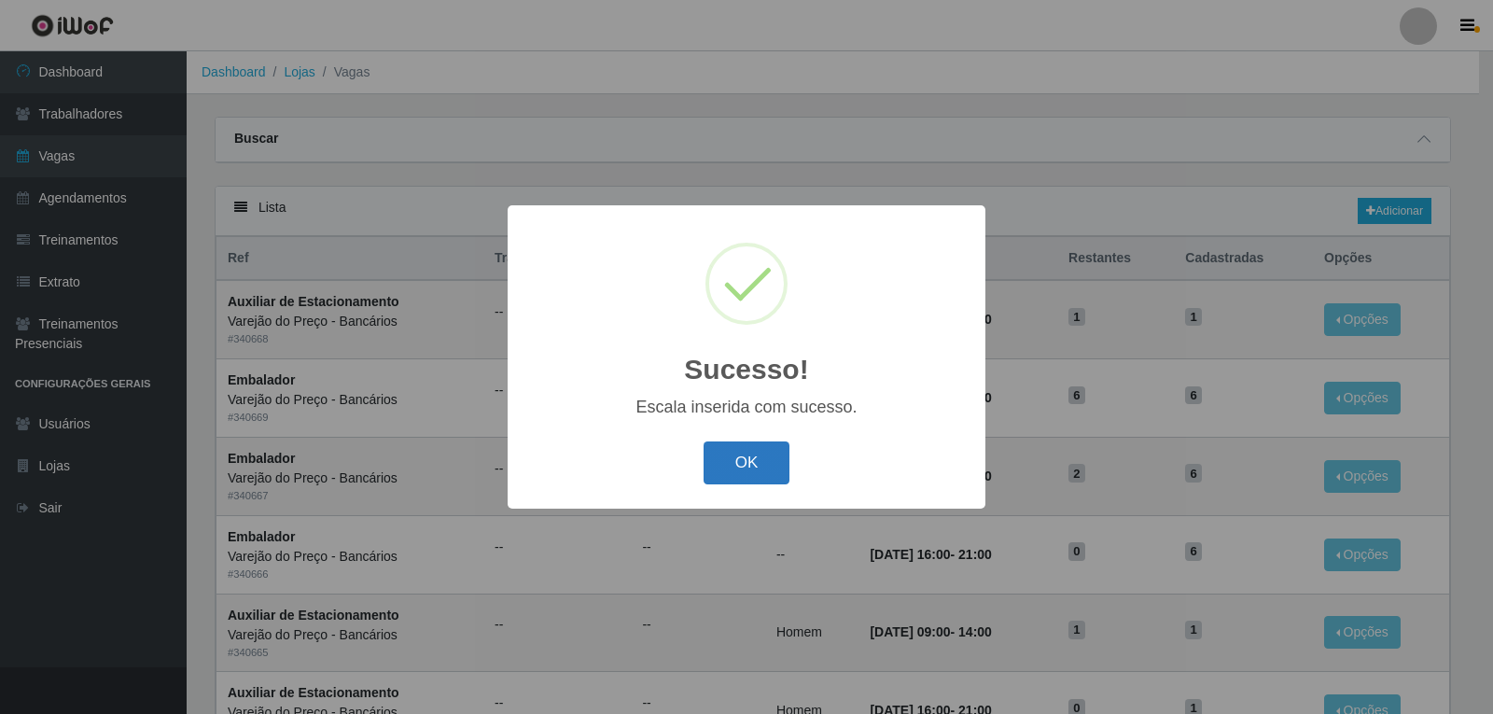
click at [766, 468] on button "OK" at bounding box center [747, 463] width 87 height 44
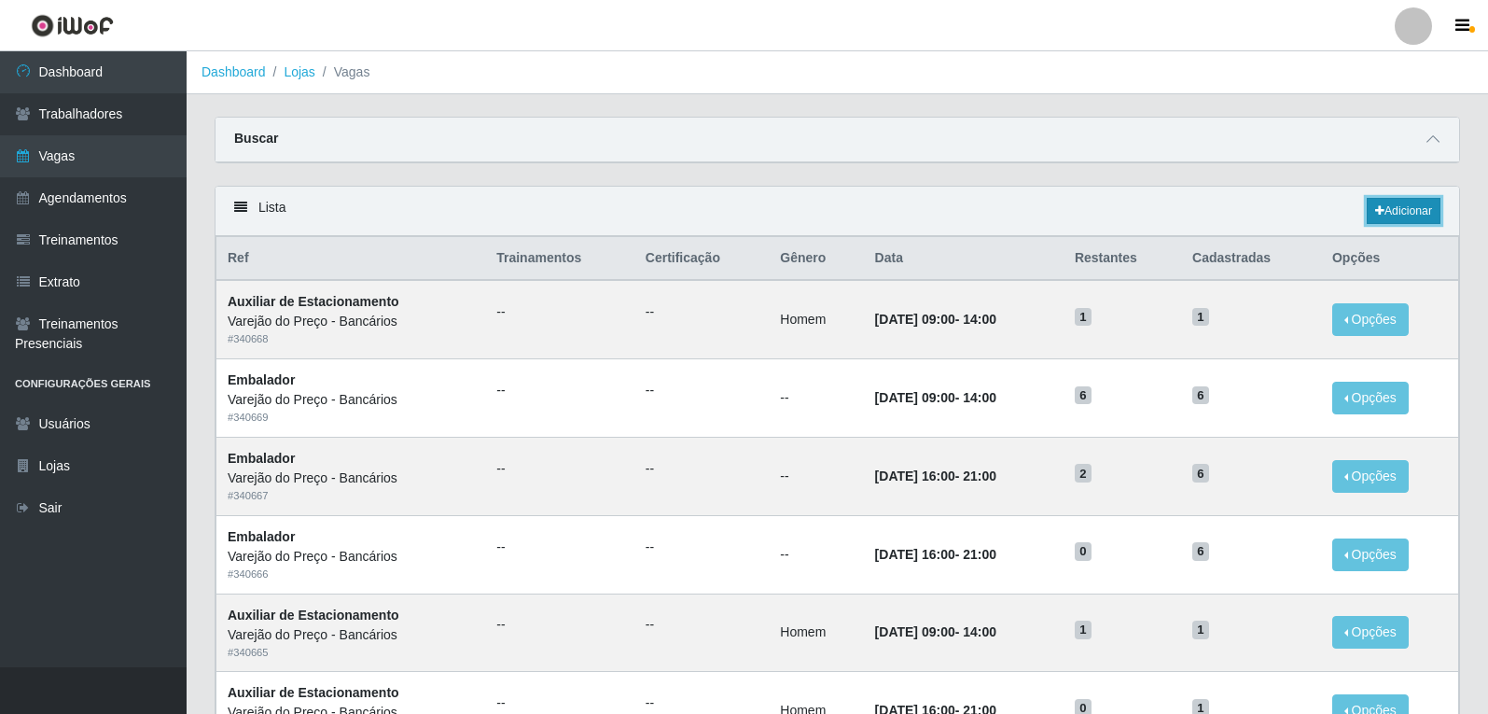
click at [1410, 208] on link "Adicionar" at bounding box center [1404, 211] width 74 height 26
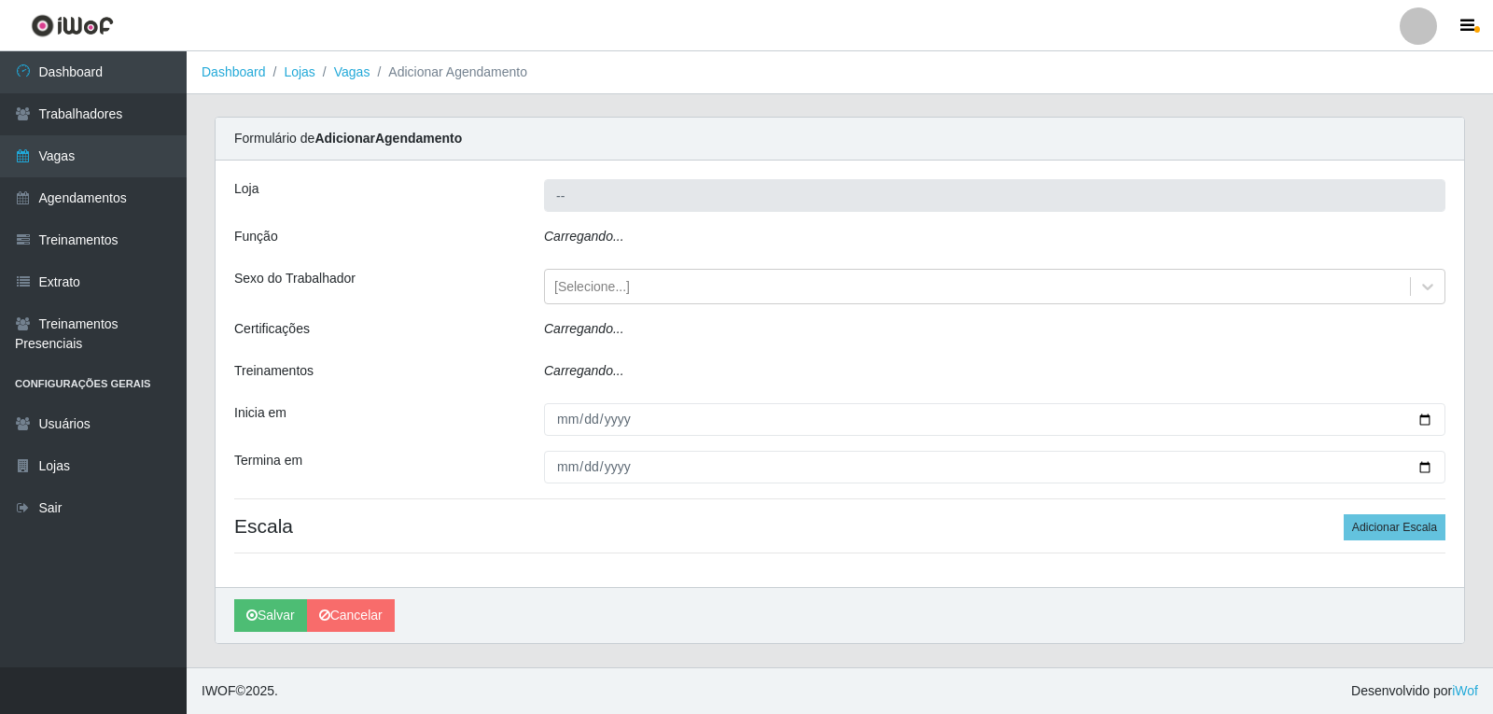
type input "Varejão do Preço - Bancários"
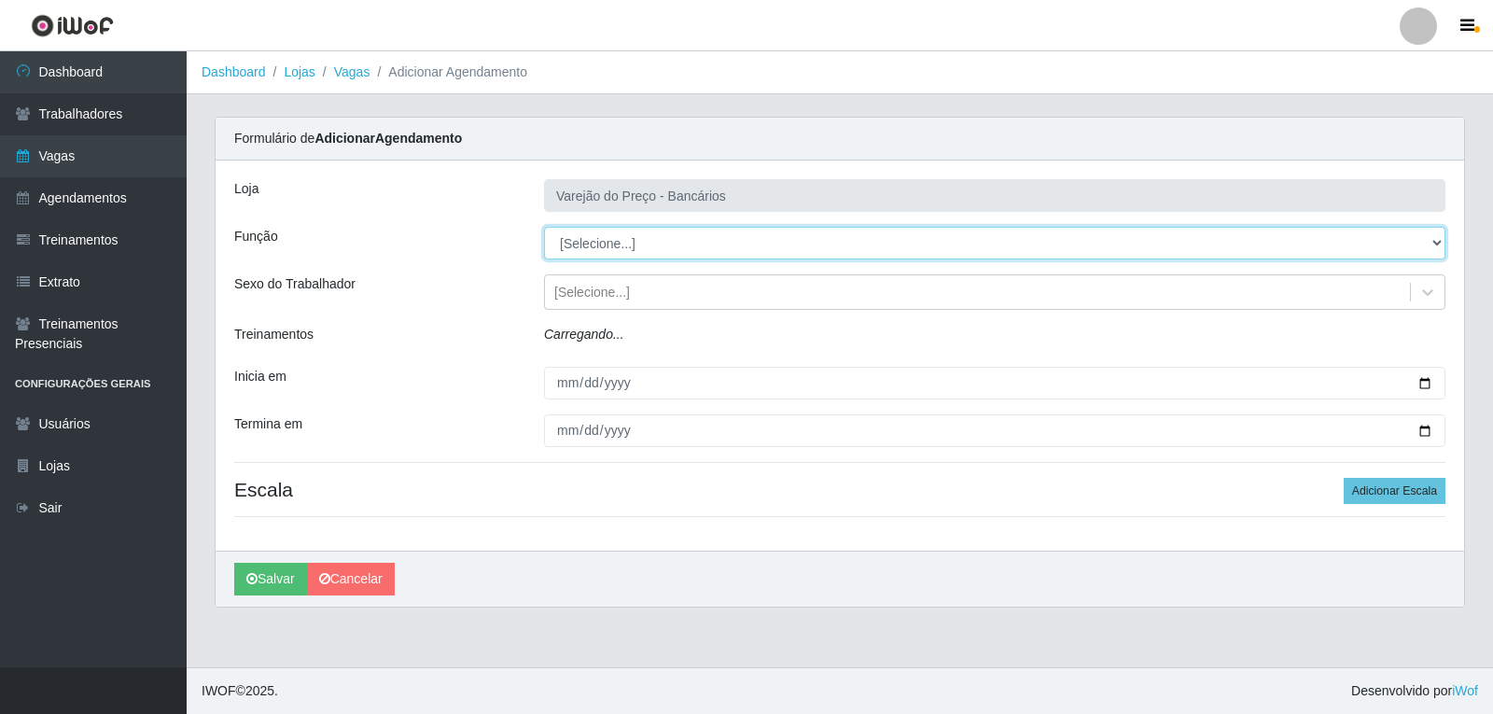
click at [571, 249] on select "[Selecione...] Auxiliar de Estacionamento Auxiliar de Estacionamento + Auxiliar…" at bounding box center [994, 243] width 901 height 33
select select "1"
click at [544, 227] on select "[Selecione...] Auxiliar de Estacionamento Auxiliar de Estacionamento + Auxiliar…" at bounding box center [994, 243] width 901 height 33
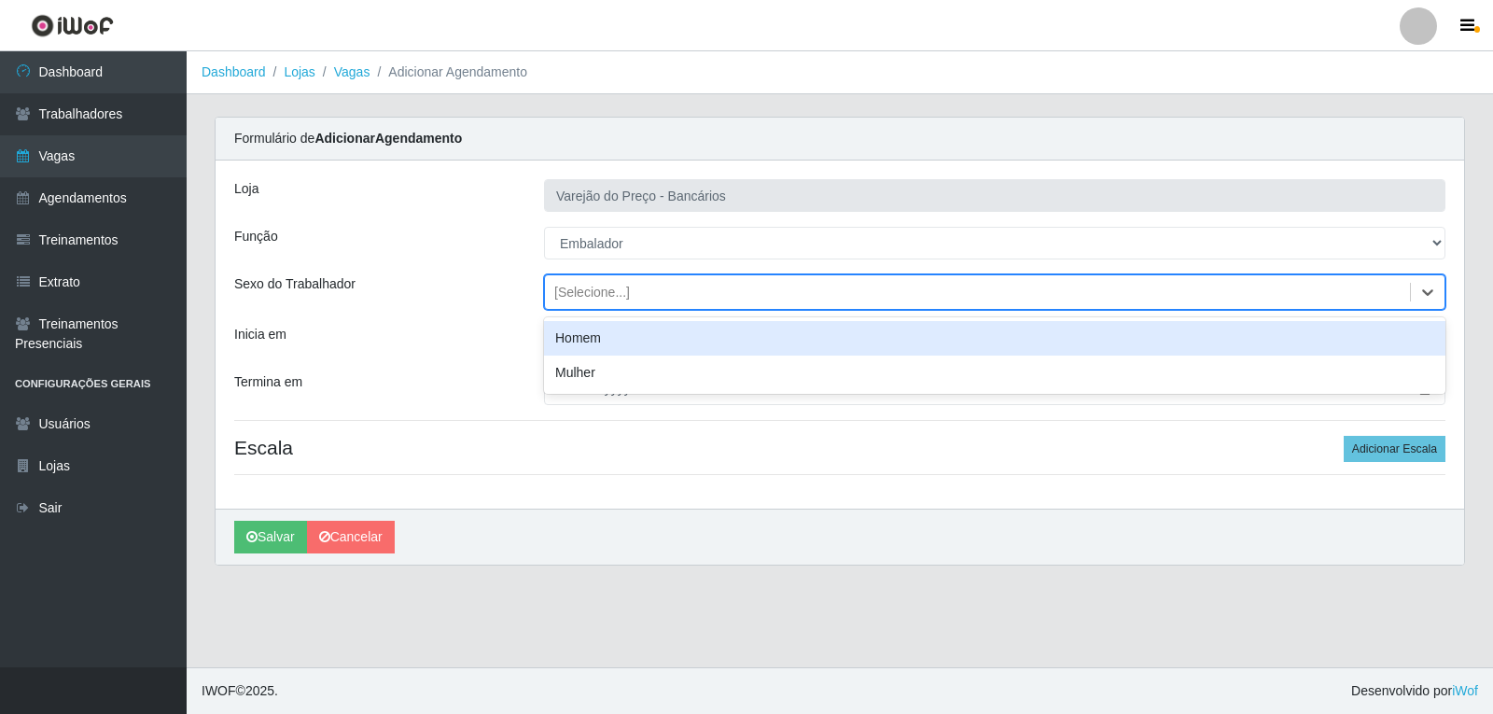
click at [602, 293] on div "[Selecione...]" at bounding box center [592, 293] width 76 height 20
click at [588, 300] on div "[Selecione...]" at bounding box center [592, 293] width 76 height 20
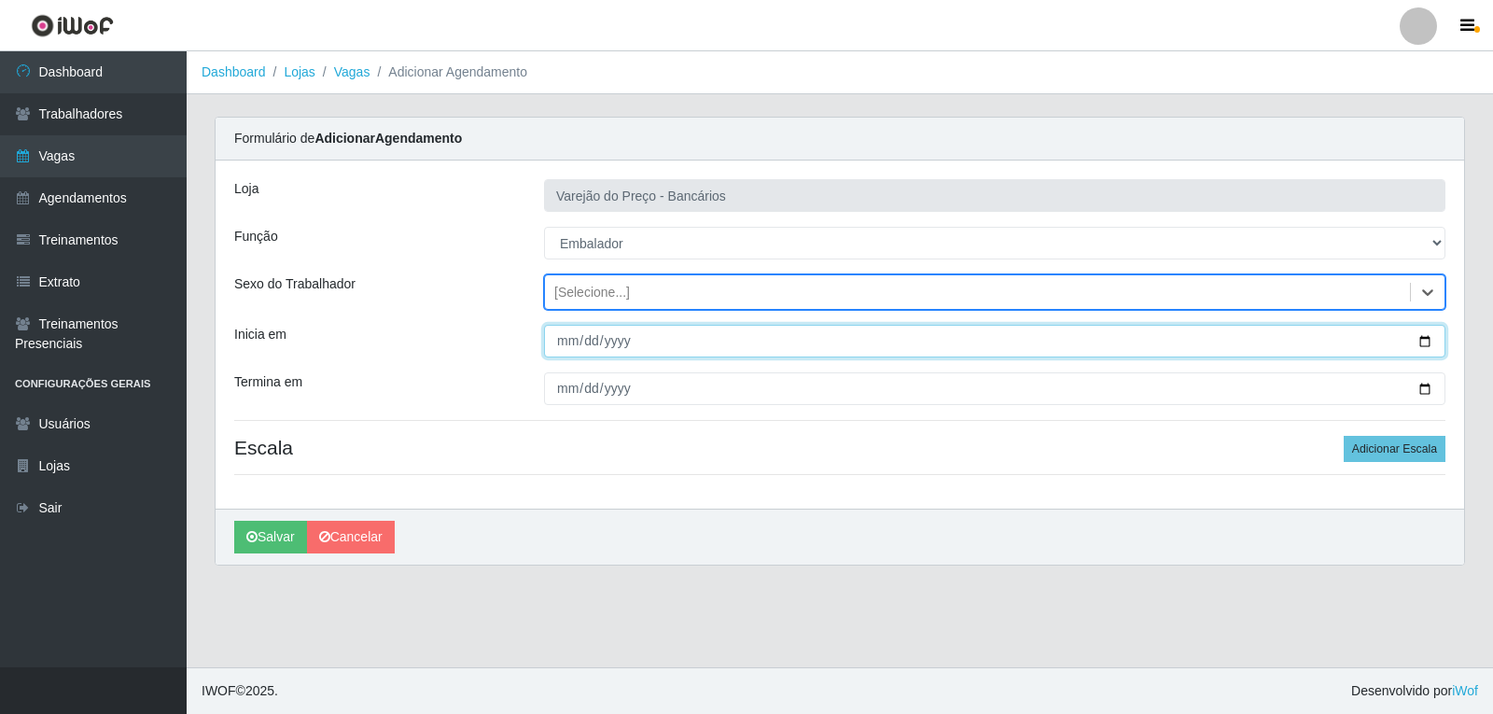
click at [569, 349] on input "Inicia em" at bounding box center [994, 341] width 901 height 33
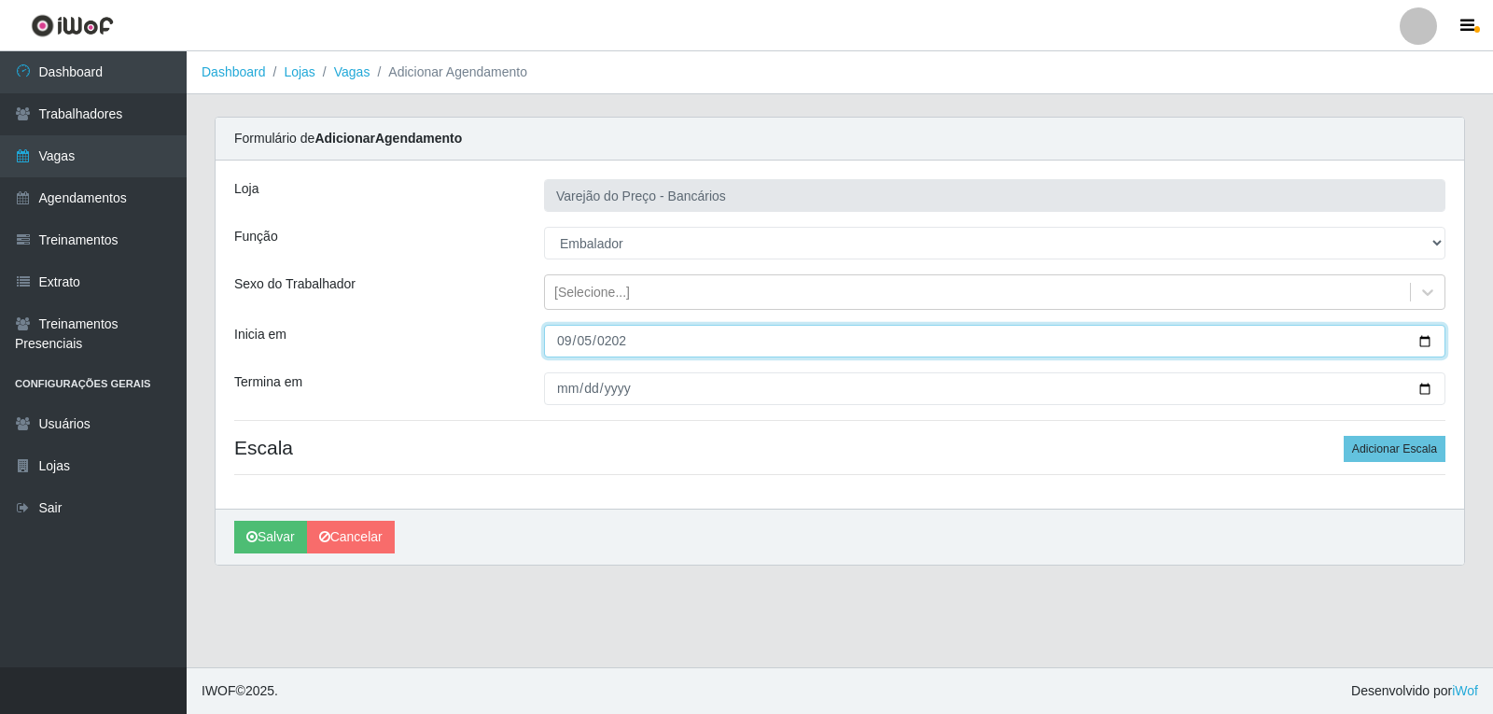
type input "2025-09-05"
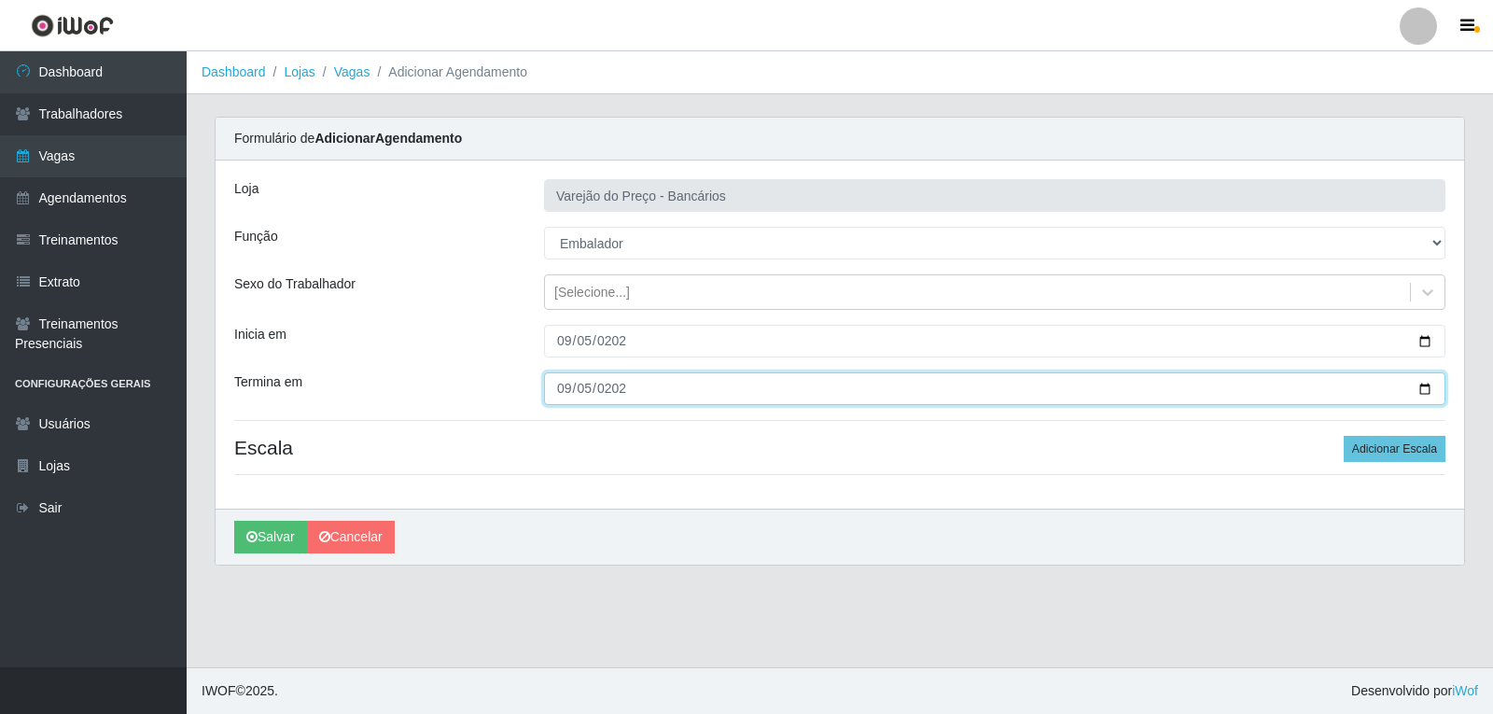
type input "2025-09-05"
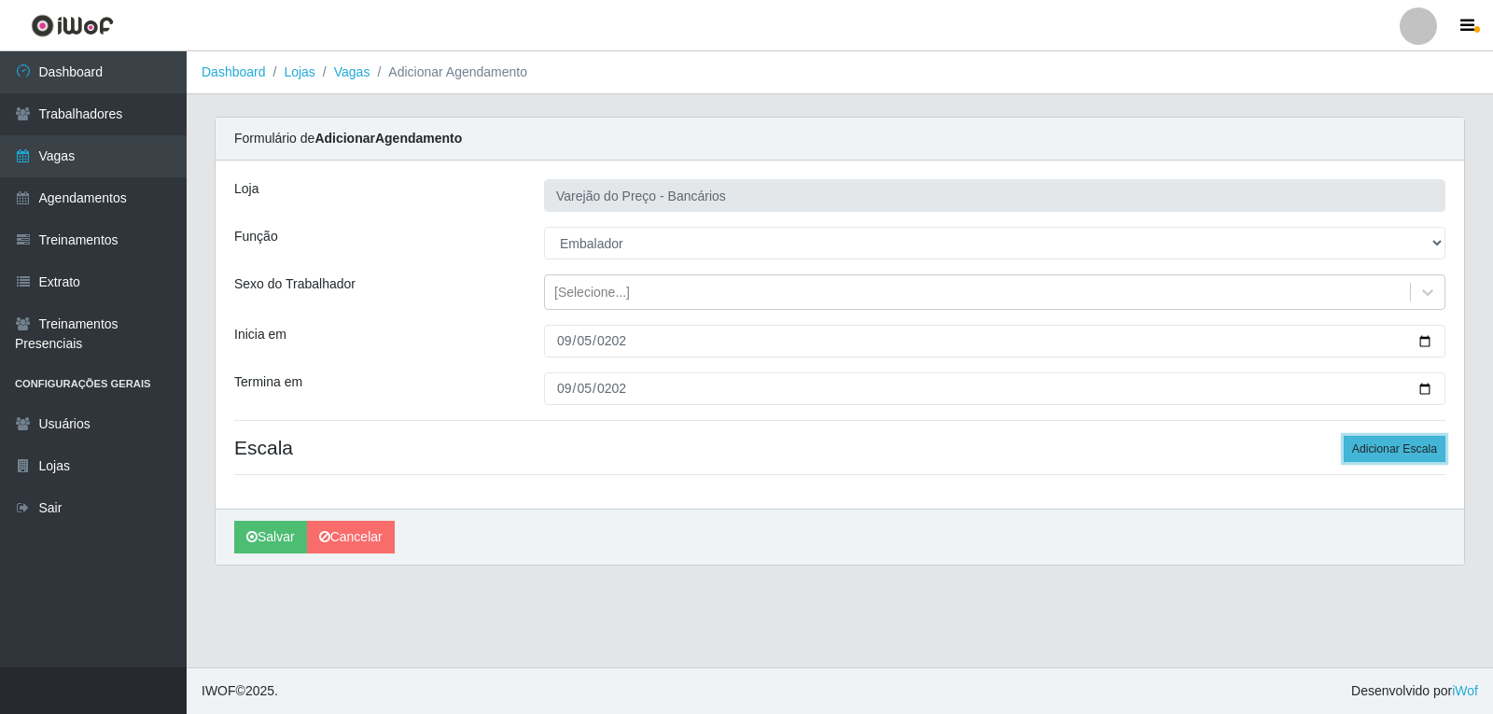
click at [1391, 451] on button "Adicionar Escala" at bounding box center [1395, 449] width 102 height 26
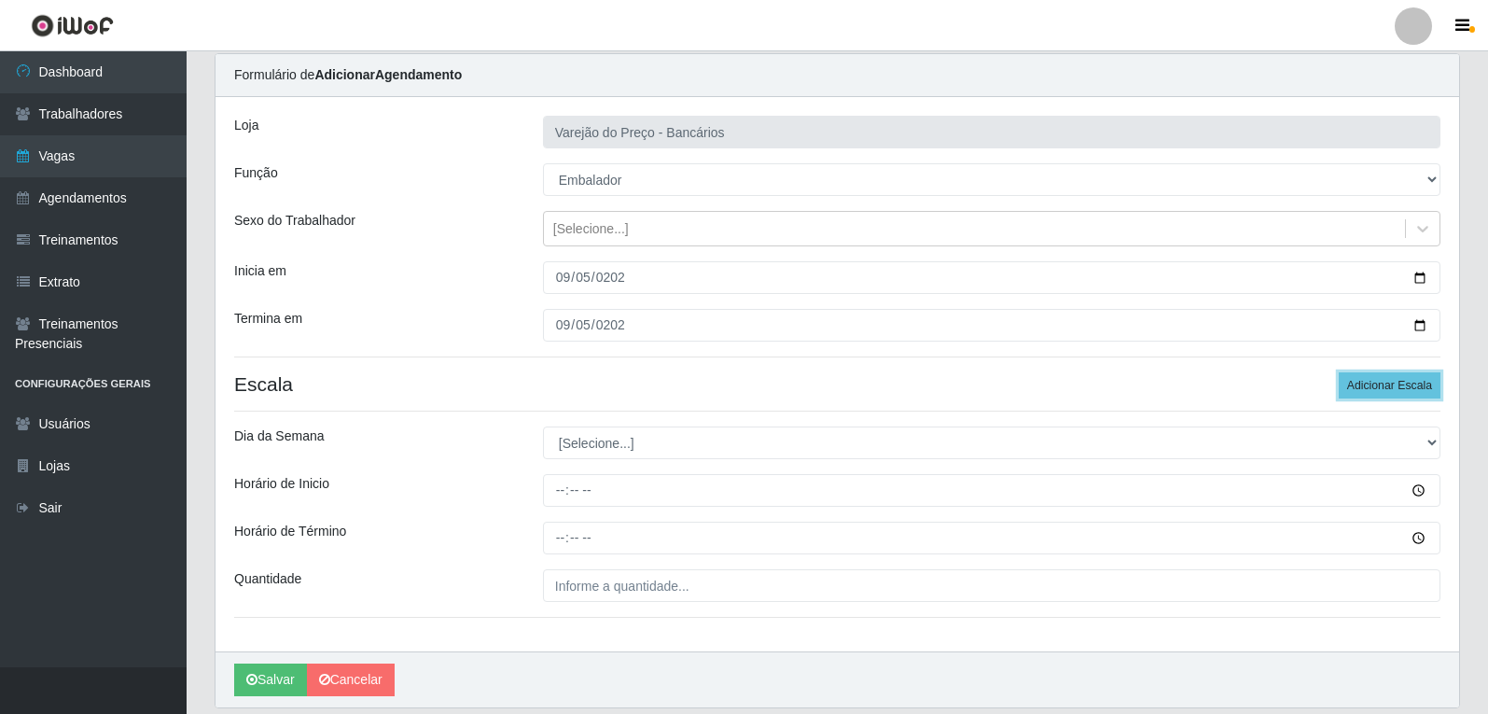
scroll to position [127, 0]
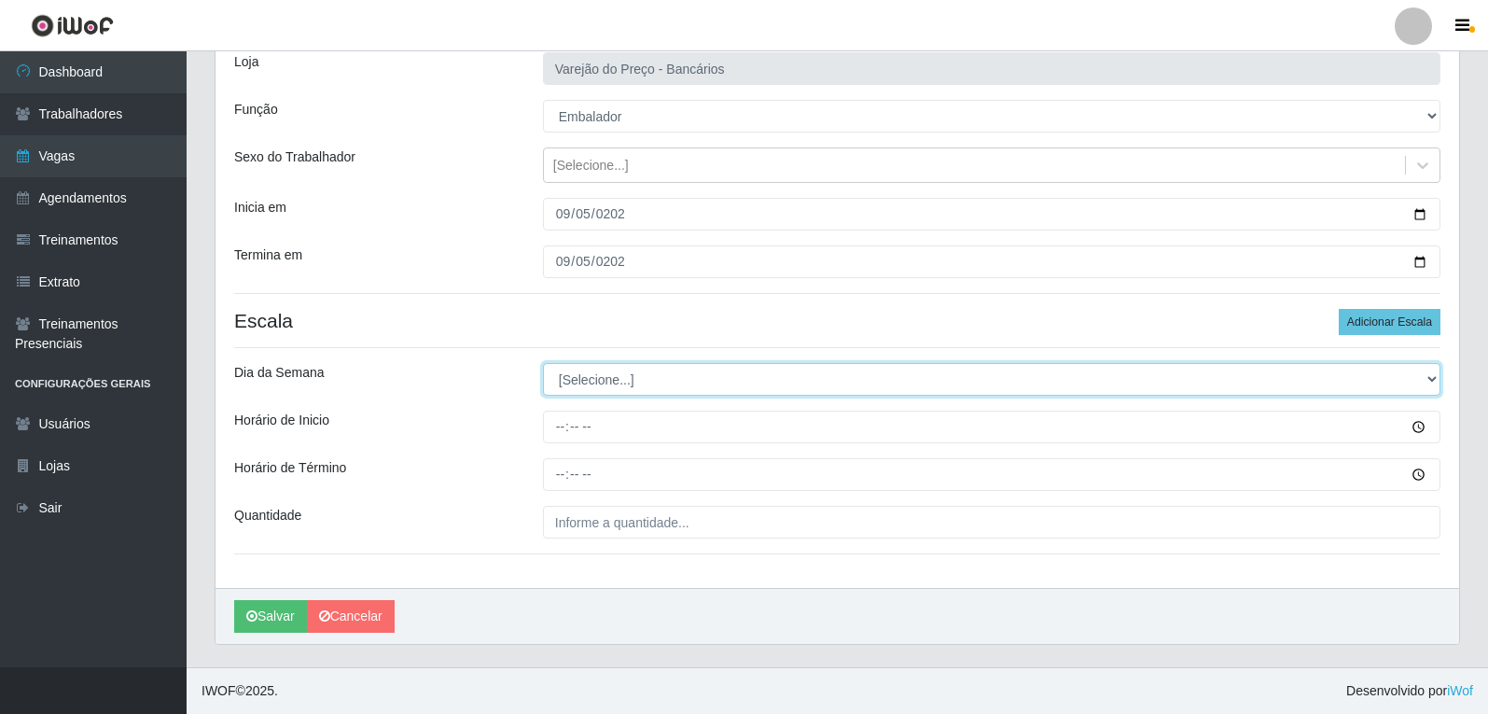
click at [576, 375] on select "[Selecione...] Segunda Terça Quarta Quinta Sexta Sábado Domingo" at bounding box center [992, 379] width 898 height 33
select select "5"
click at [543, 363] on select "[Selecione...] Segunda Terça Quarta Quinta Sexta Sábado Domingo" at bounding box center [992, 379] width 898 height 33
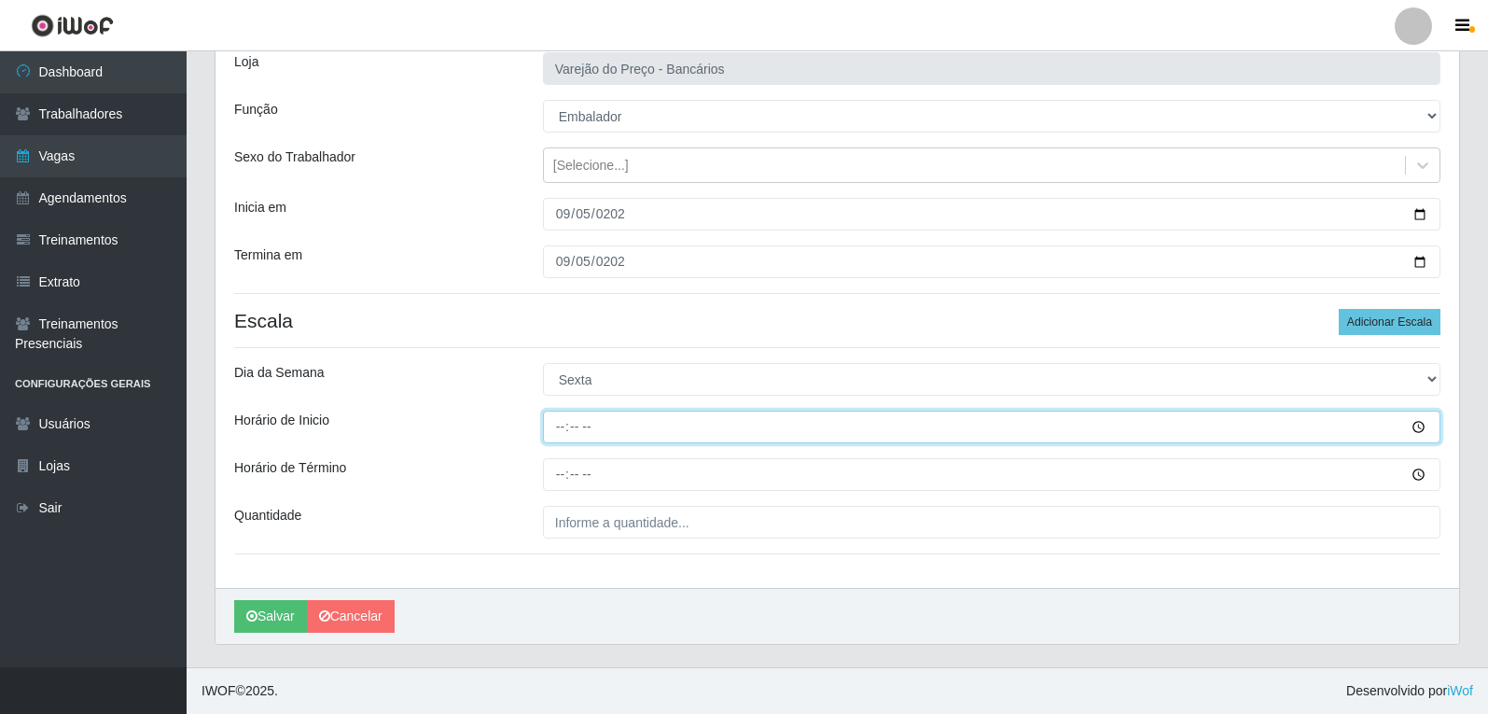
click at [560, 427] on input "Horário de Inicio" at bounding box center [992, 427] width 898 height 33
type input "16:00"
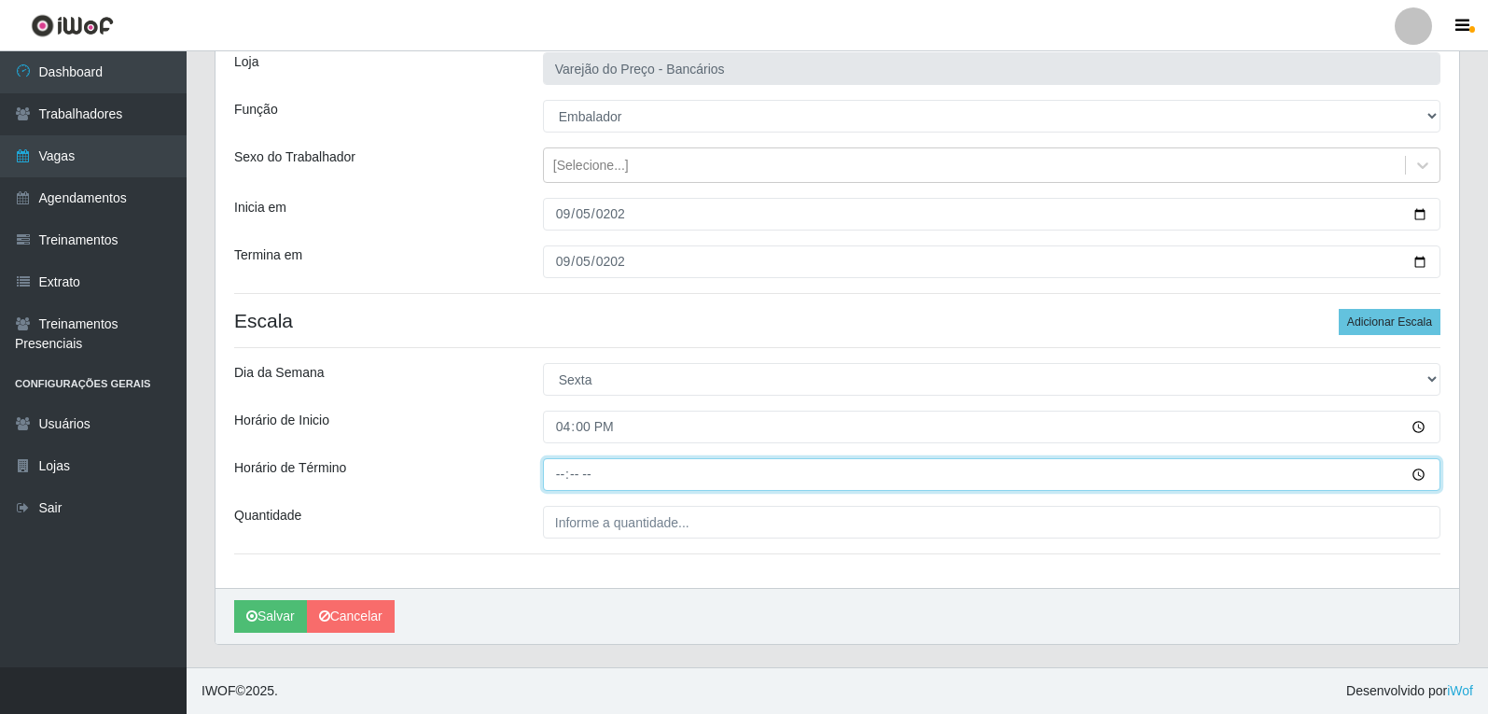
type input "21:00"
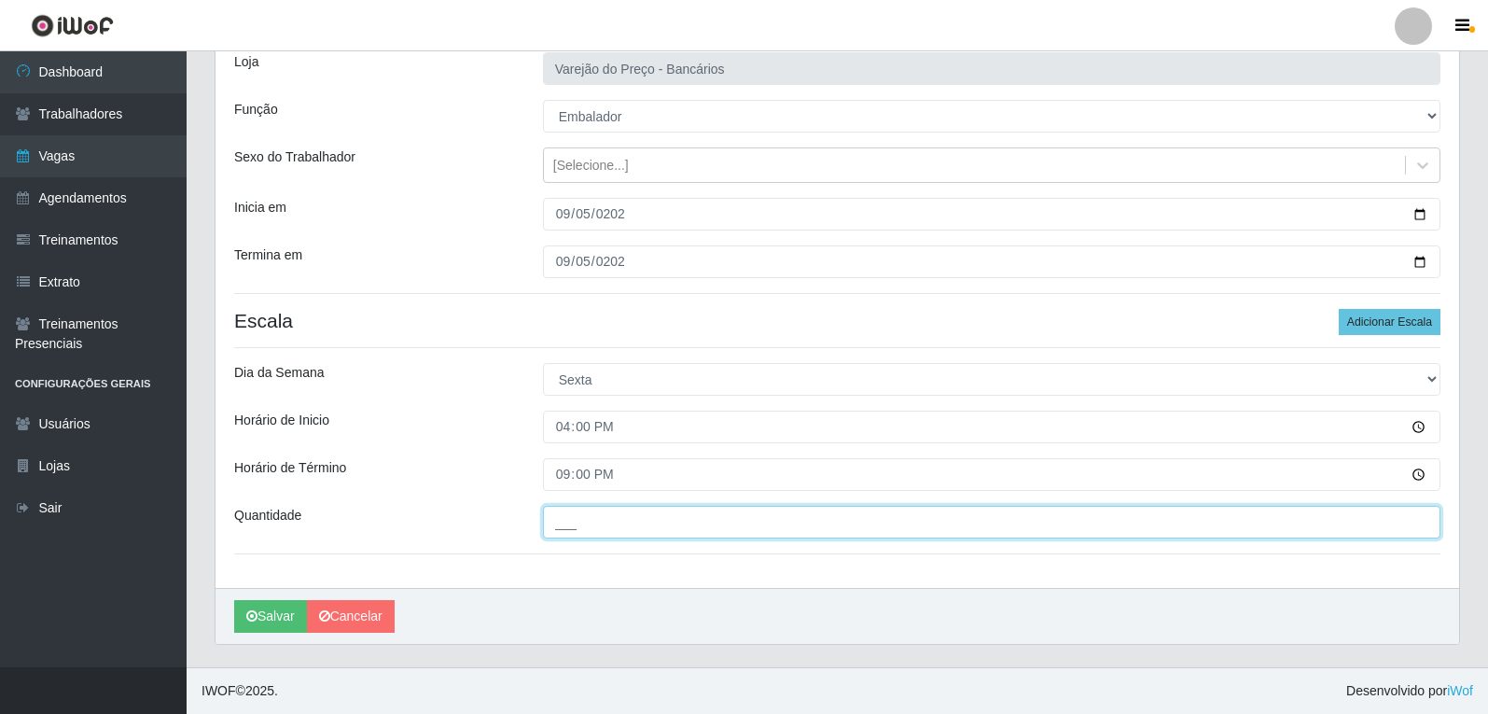
click at [588, 527] on input "___" at bounding box center [992, 522] width 898 height 33
type input "06_"
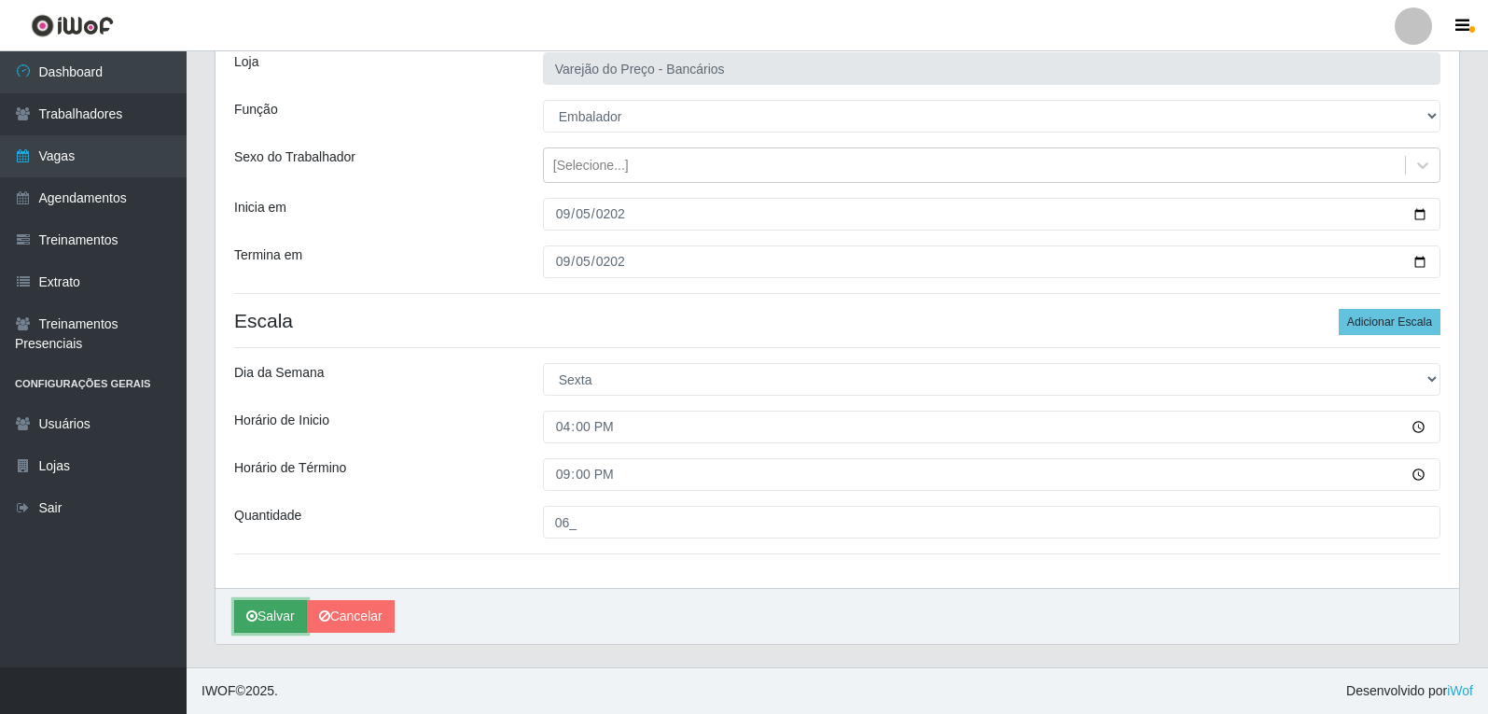
click at [289, 612] on button "Salvar" at bounding box center [270, 616] width 73 height 33
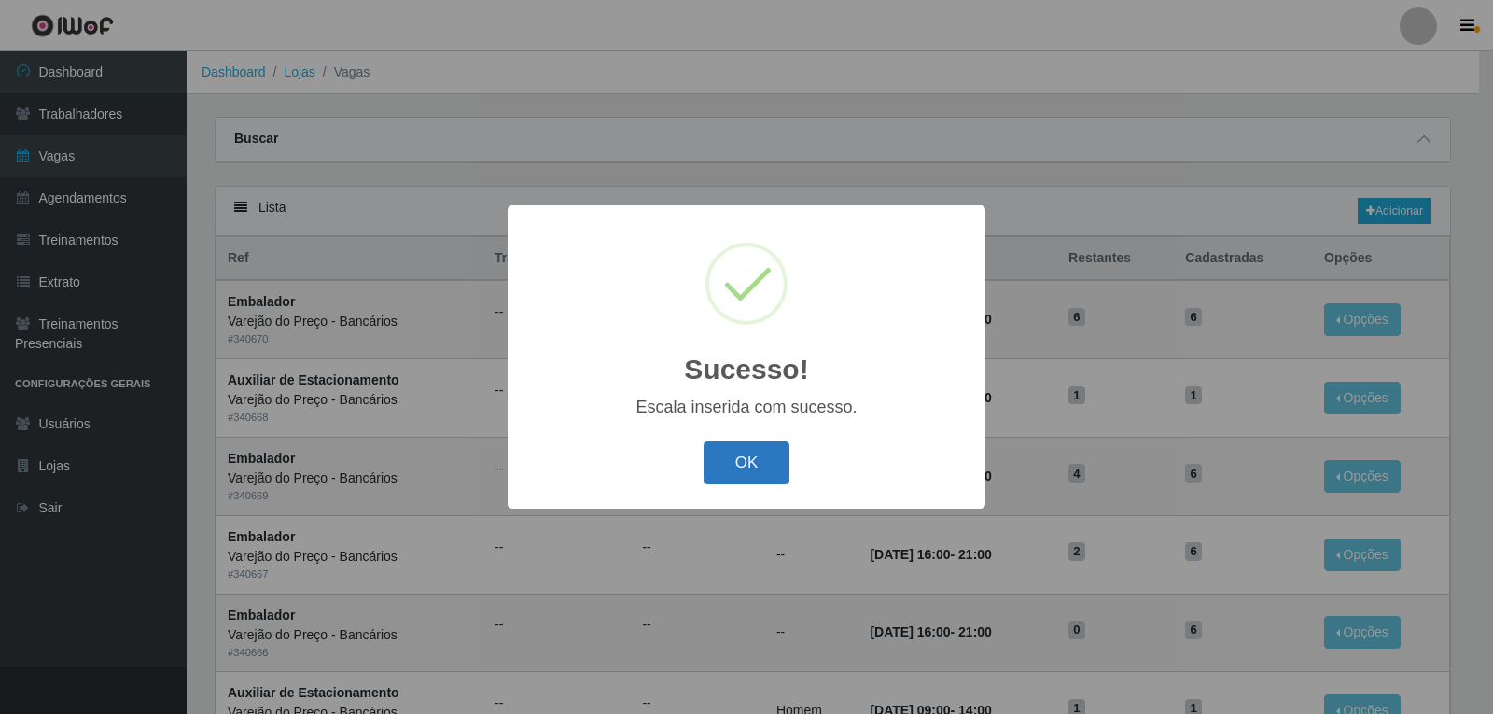
click at [781, 467] on button "OK" at bounding box center [747, 463] width 87 height 44
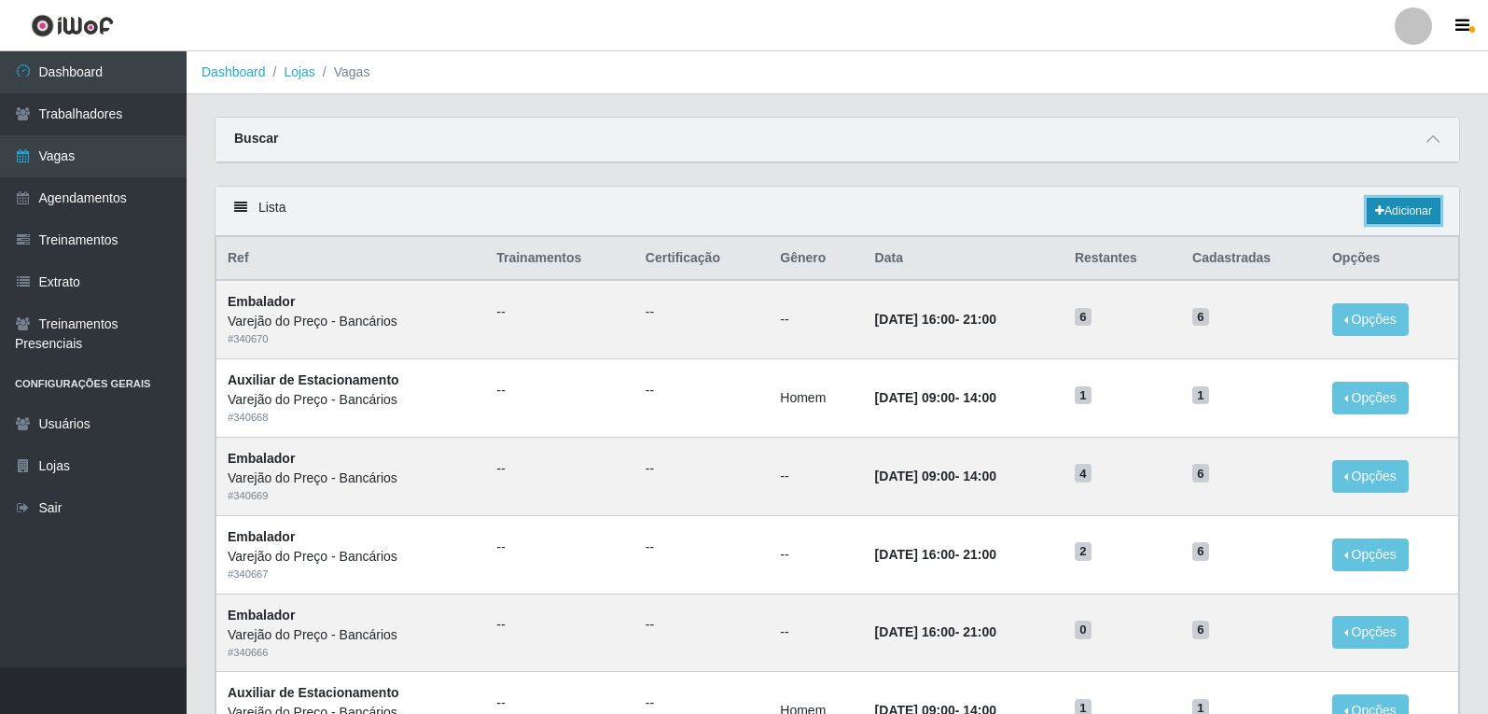
click at [1393, 217] on link "Adicionar" at bounding box center [1404, 211] width 74 height 26
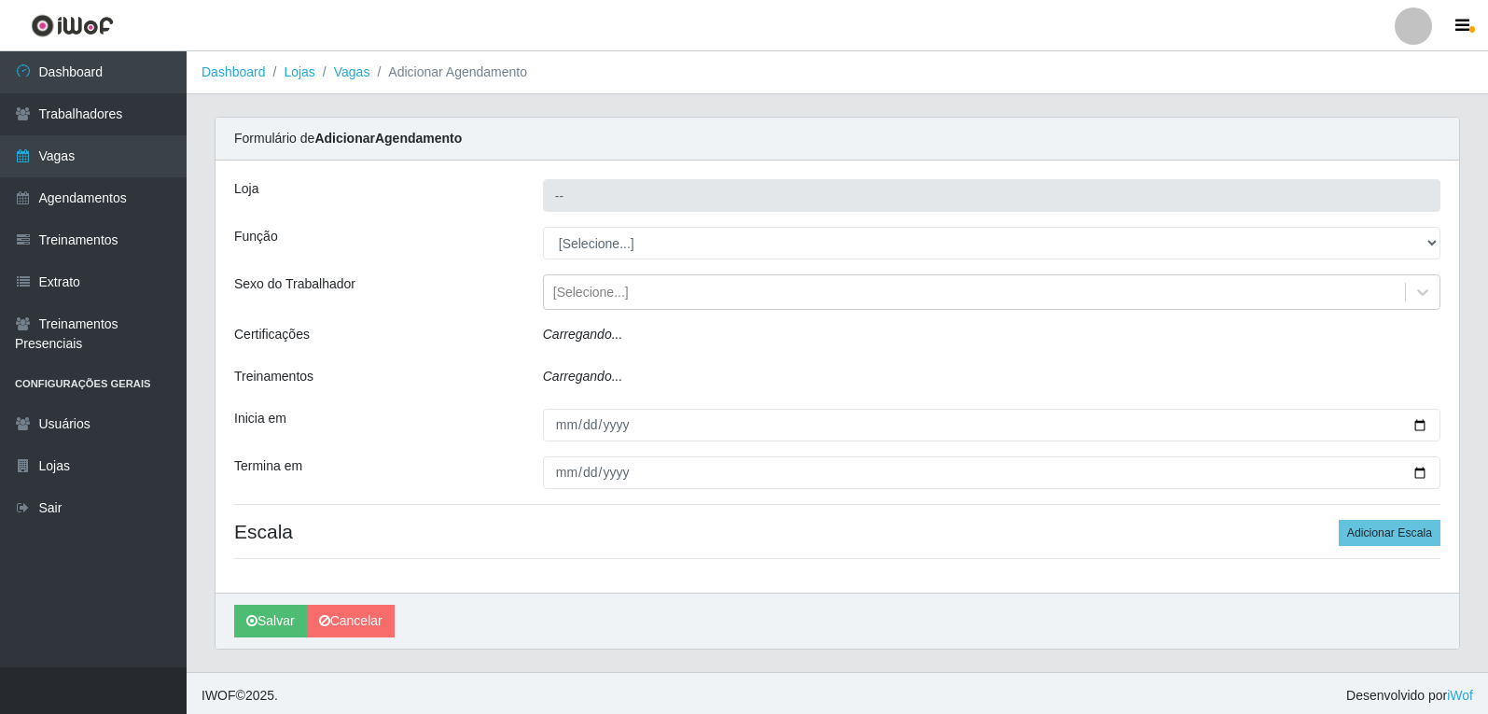
type input "Varejão do Preço - Bancários"
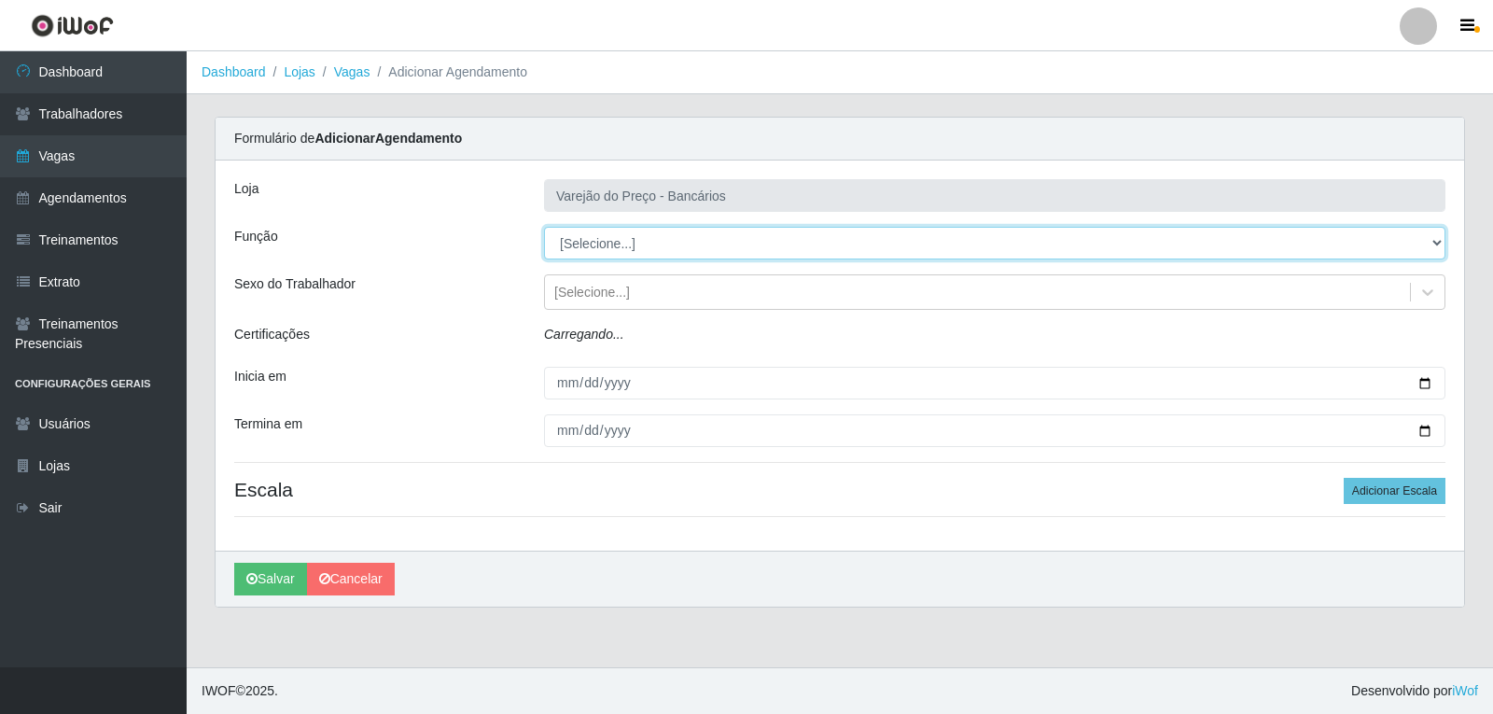
click at [584, 233] on select "[Selecione...] Auxiliar de Estacionamento Auxiliar de Estacionamento + Auxiliar…" at bounding box center [994, 243] width 901 height 33
select select "4"
click at [544, 227] on select "[Selecione...] Auxiliar de Estacionamento Auxiliar de Estacionamento + Auxiliar…" at bounding box center [994, 243] width 901 height 33
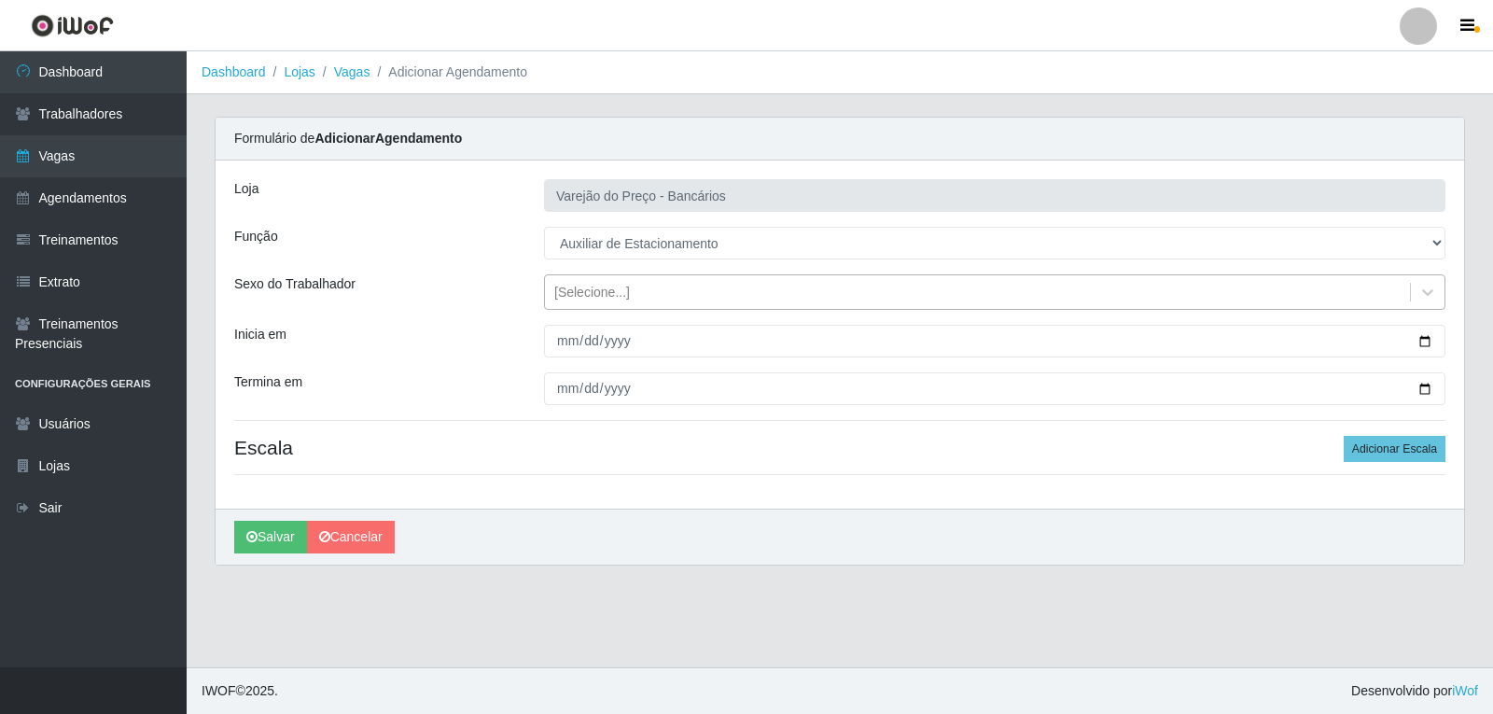
click at [590, 297] on div "[Selecione...]" at bounding box center [592, 293] width 76 height 20
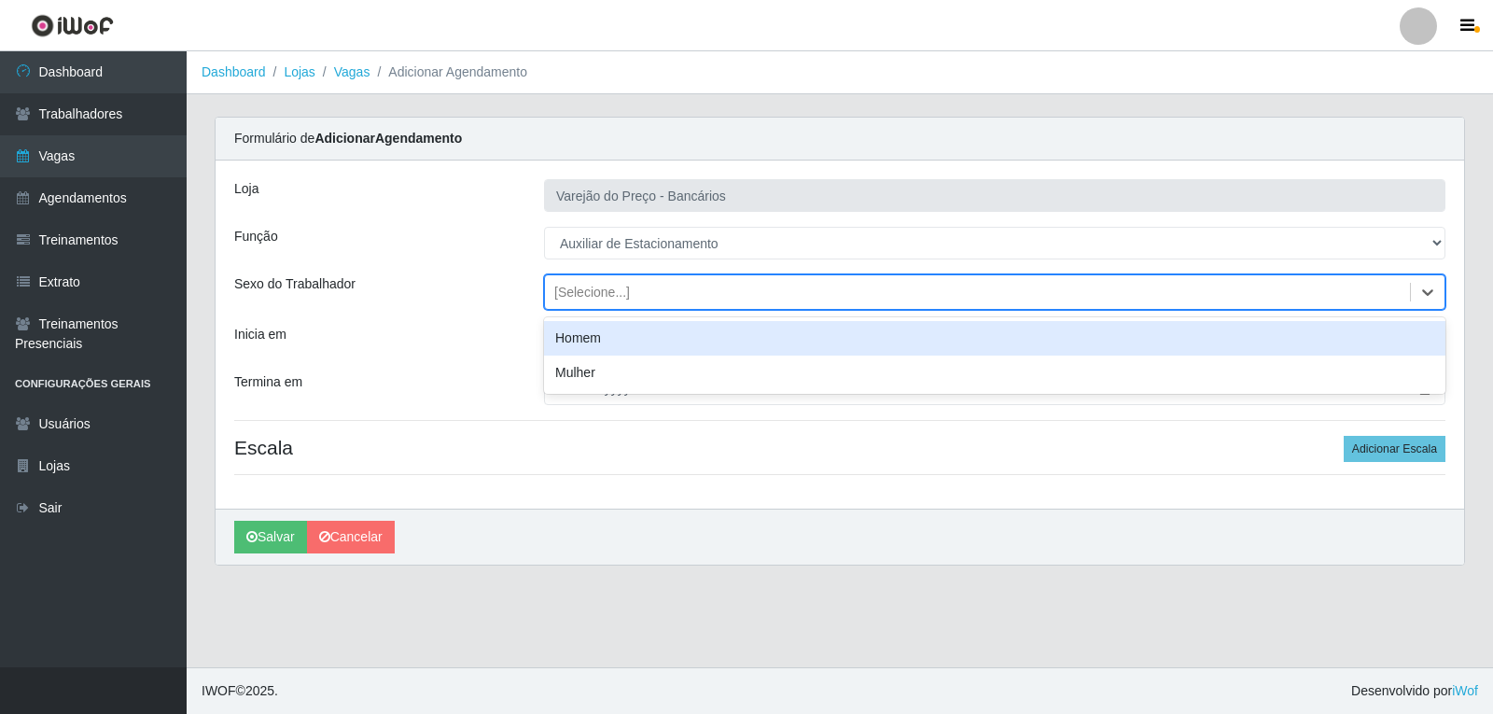
click at [595, 342] on div "Homem" at bounding box center [994, 338] width 901 height 35
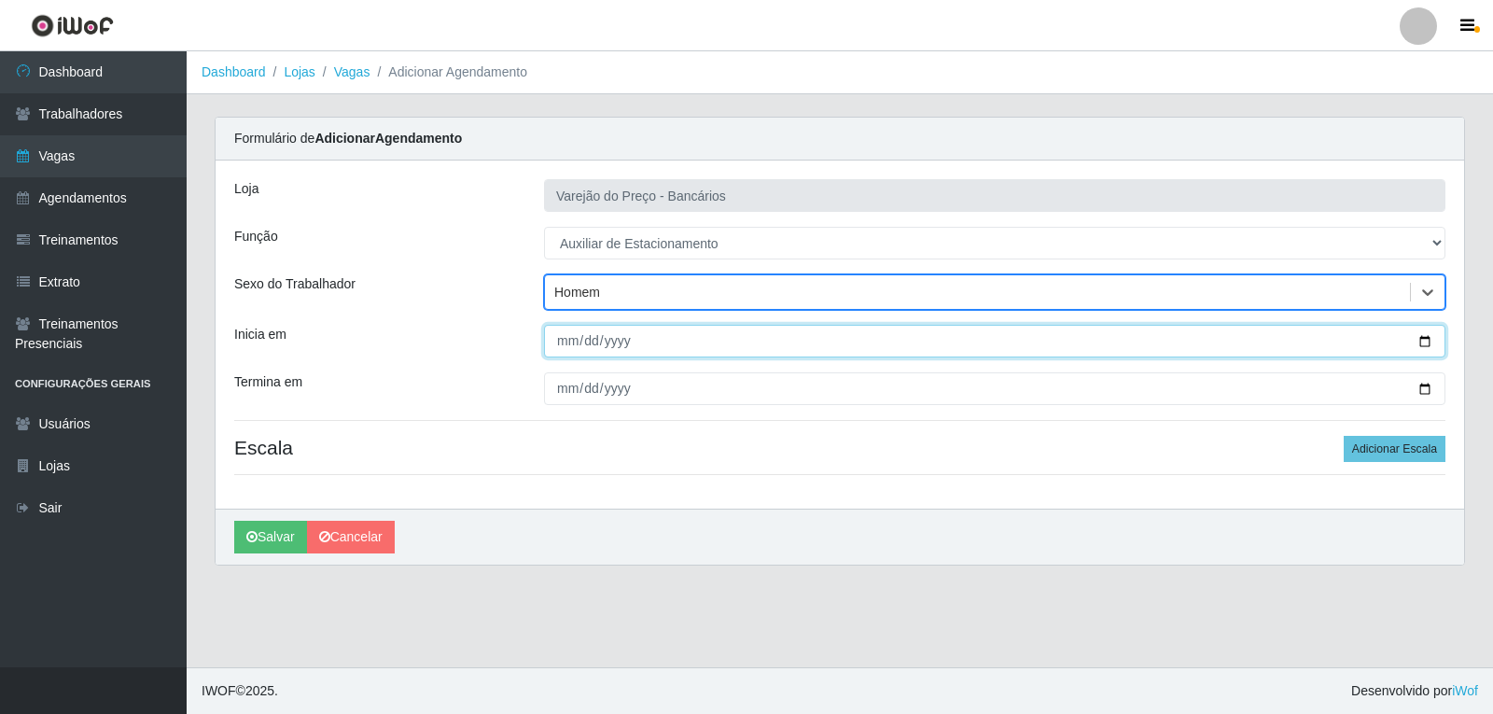
click at [562, 340] on input "Inicia em" at bounding box center [994, 341] width 901 height 33
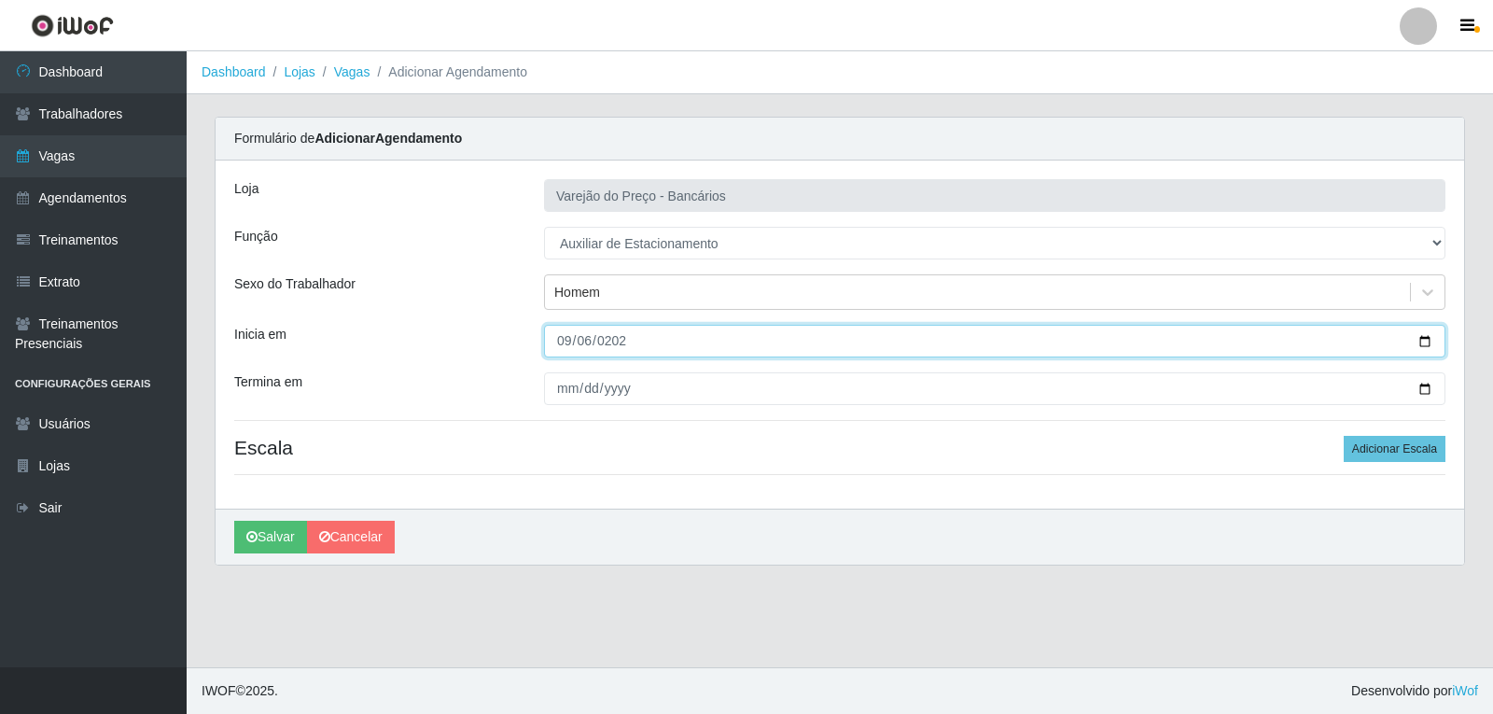
type input "2025-09-06"
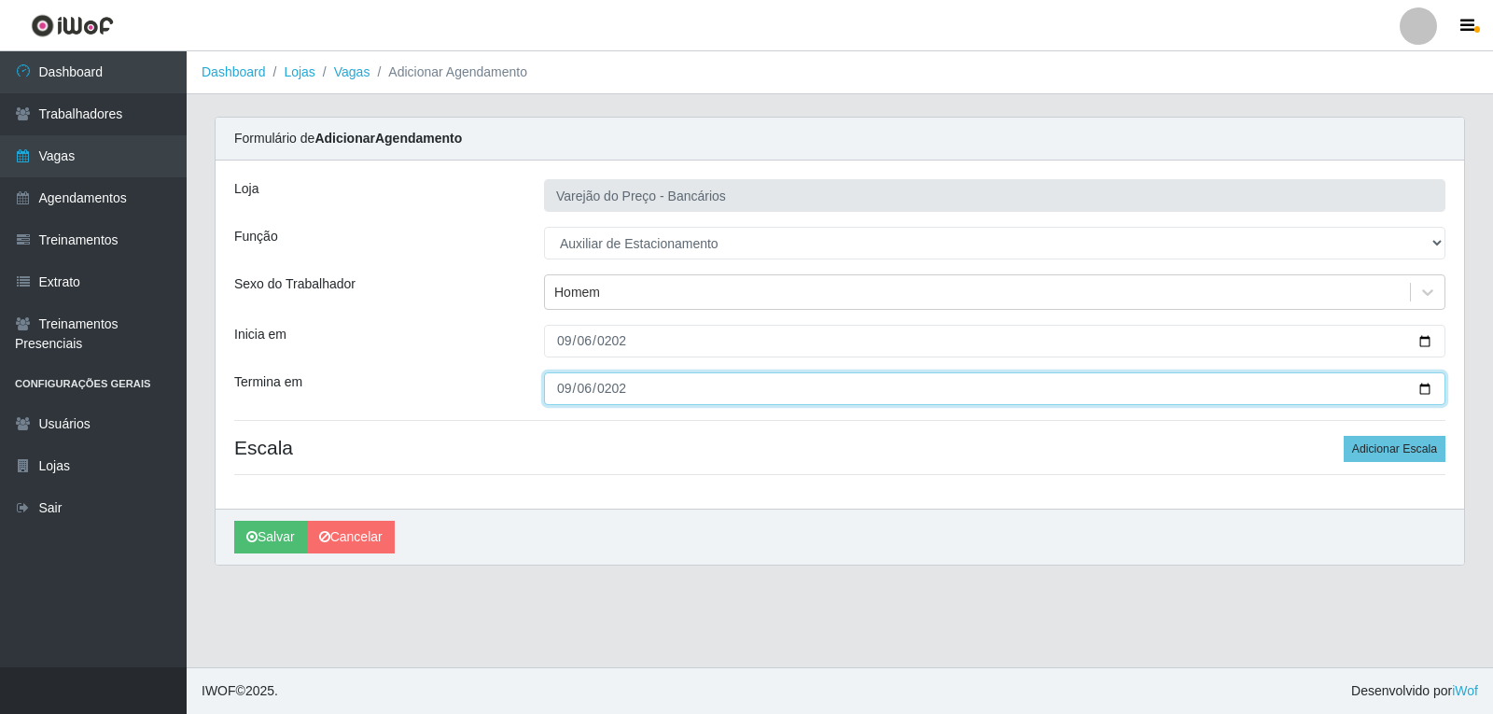
type input "2025-09-06"
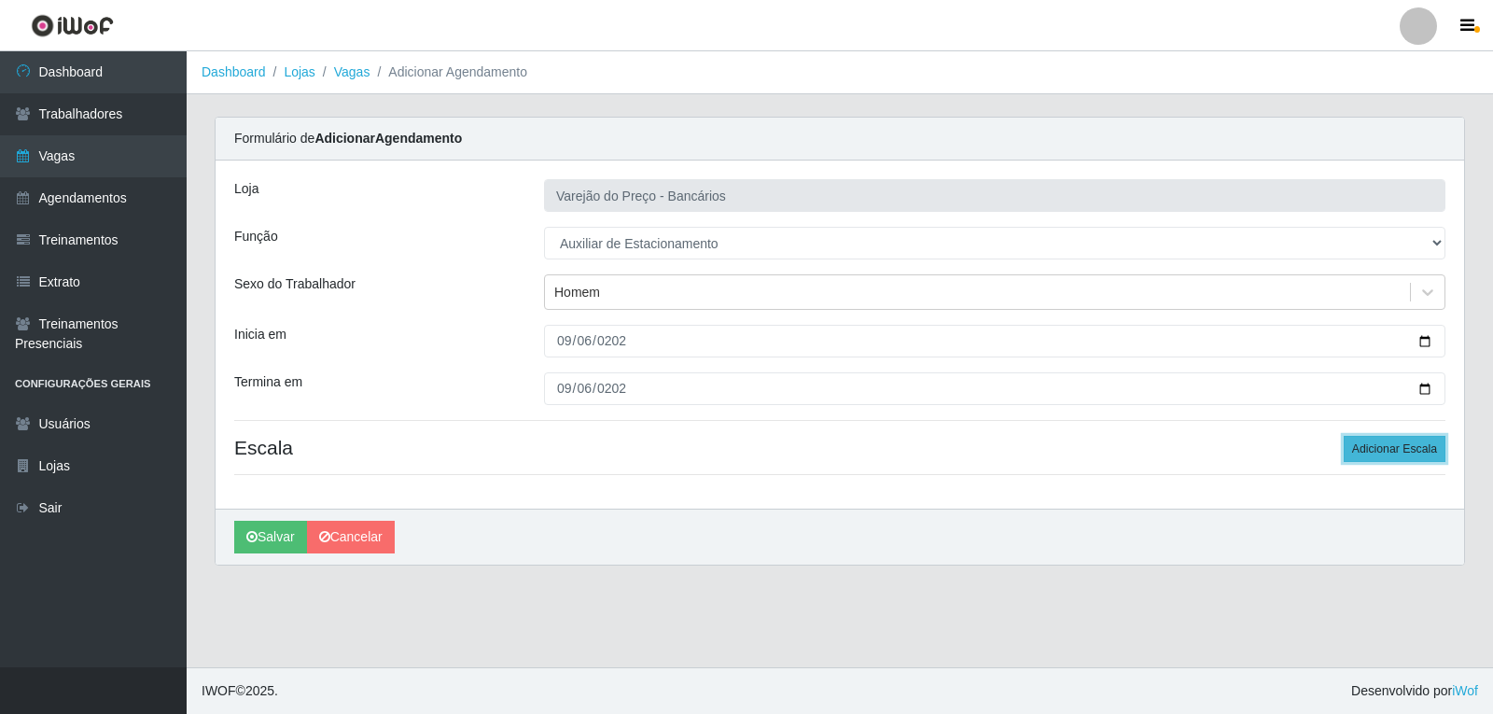
click at [1421, 444] on button "Adicionar Escala" at bounding box center [1395, 449] width 102 height 26
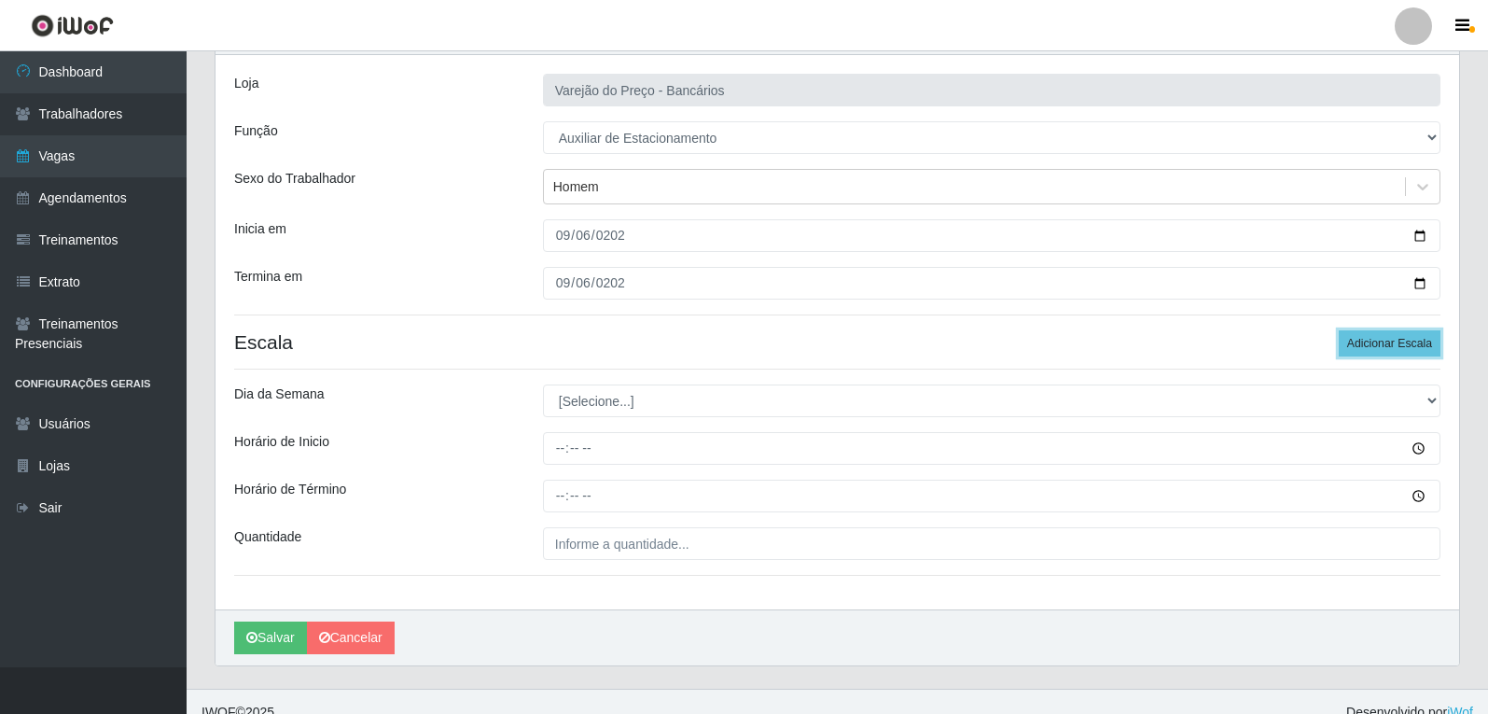
scroll to position [127, 0]
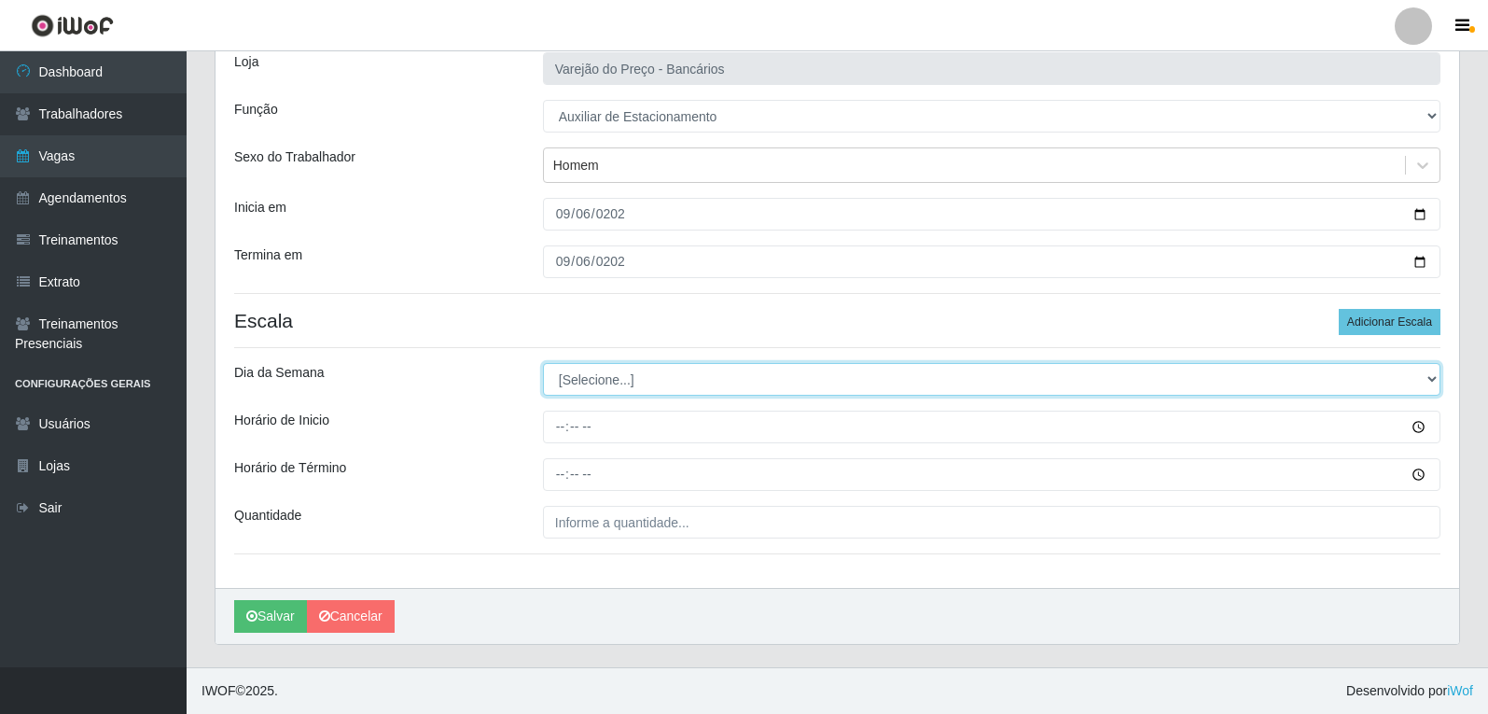
click at [576, 385] on select "[Selecione...] Segunda Terça Quarta Quinta Sexta Sábado Domingo" at bounding box center [992, 379] width 898 height 33
select select "6"
click at [543, 363] on select "[Selecione...] Segunda Terça Quarta Quinta Sexta Sábado Domingo" at bounding box center [992, 379] width 898 height 33
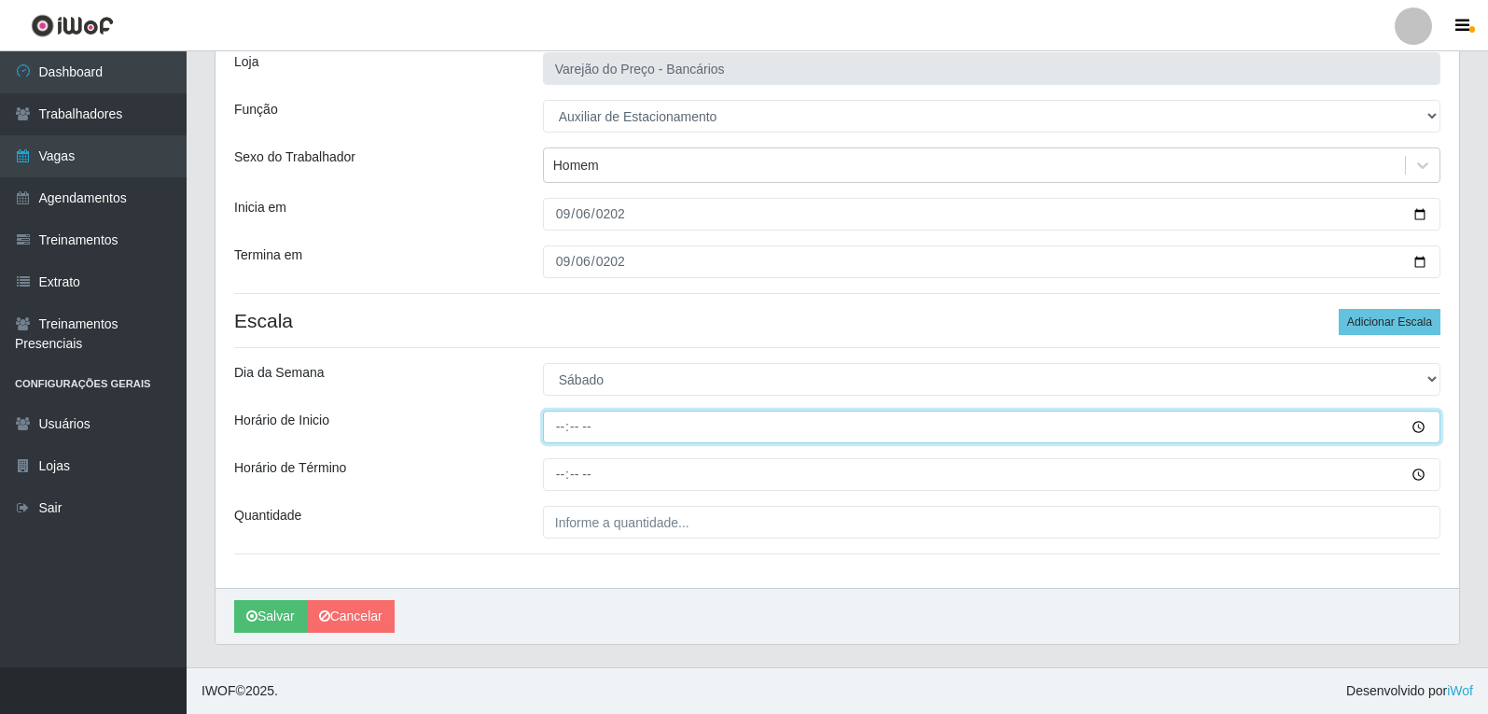
click at [562, 427] on input "Horário de Inicio" at bounding box center [992, 427] width 898 height 33
type input "09:00"
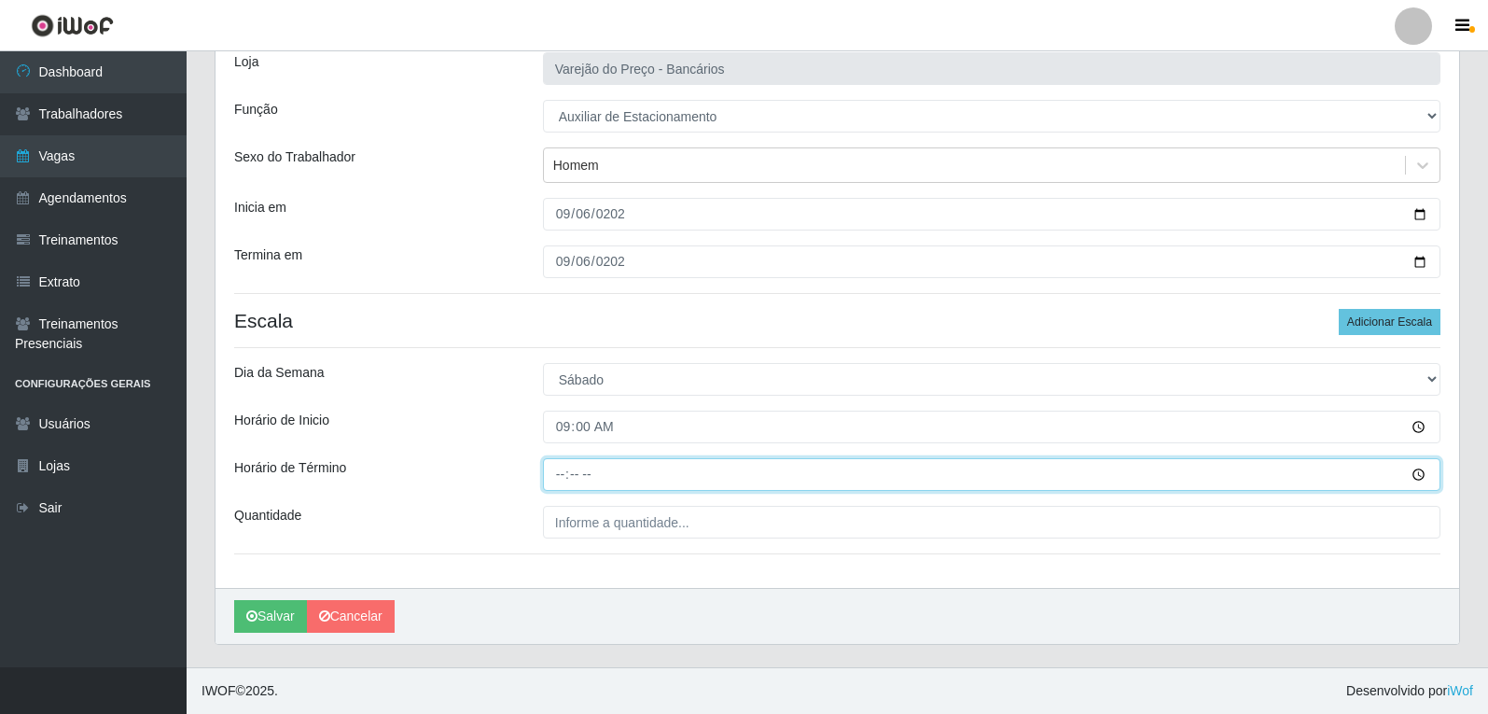
click at [562, 480] on input "Horário de Término" at bounding box center [992, 474] width 898 height 33
type input "14:00"
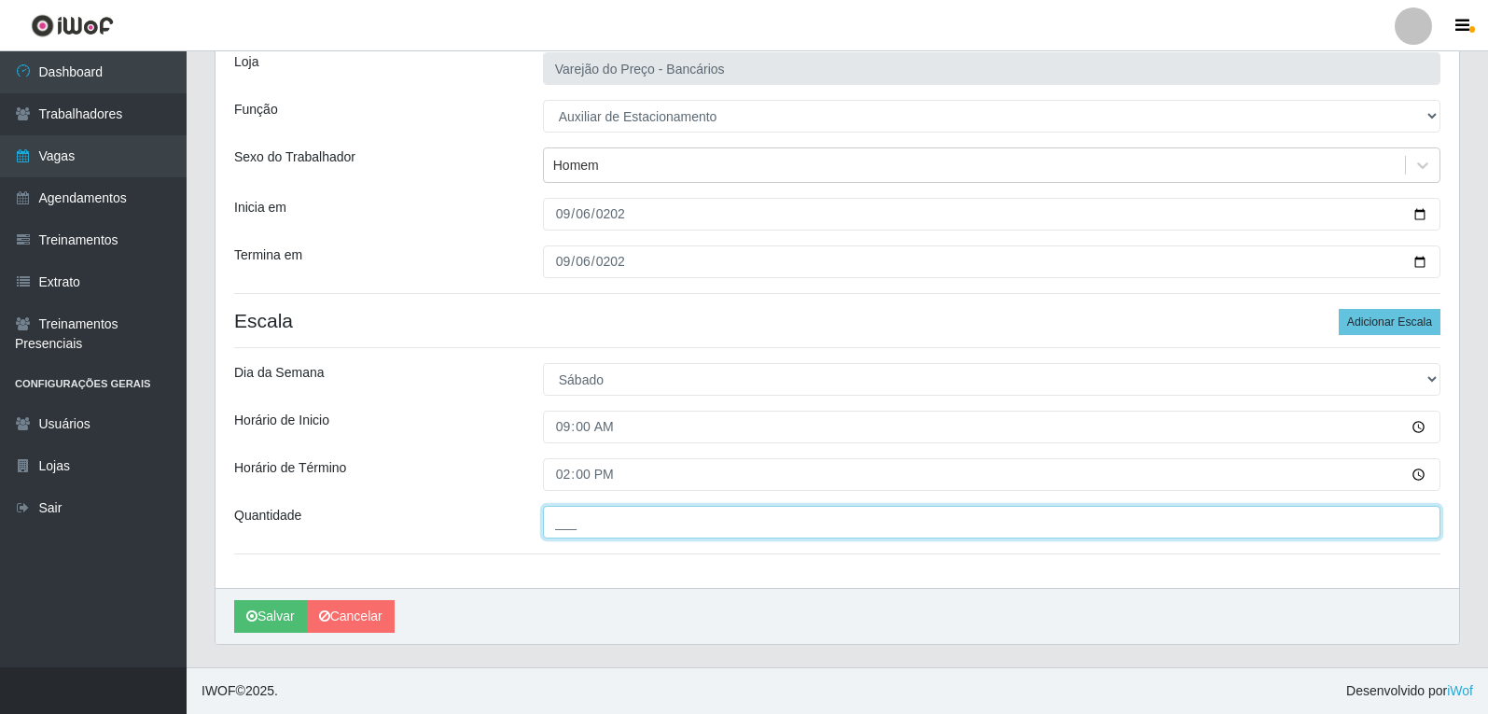
click at [612, 523] on input "___" at bounding box center [992, 522] width 898 height 33
type input "1__"
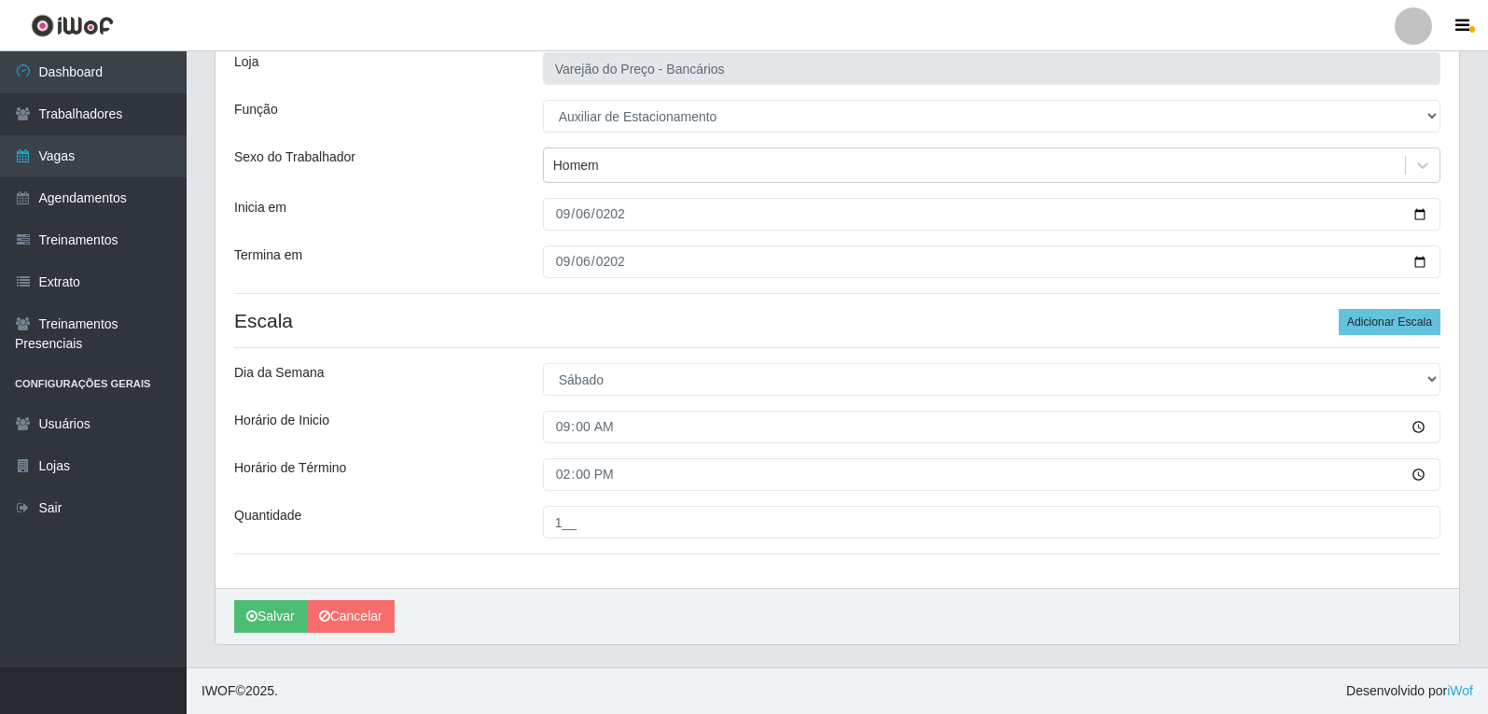
click at [269, 596] on div "Salvar Cancelar" at bounding box center [838, 616] width 1244 height 56
click at [273, 617] on button "Salvar" at bounding box center [270, 616] width 73 height 33
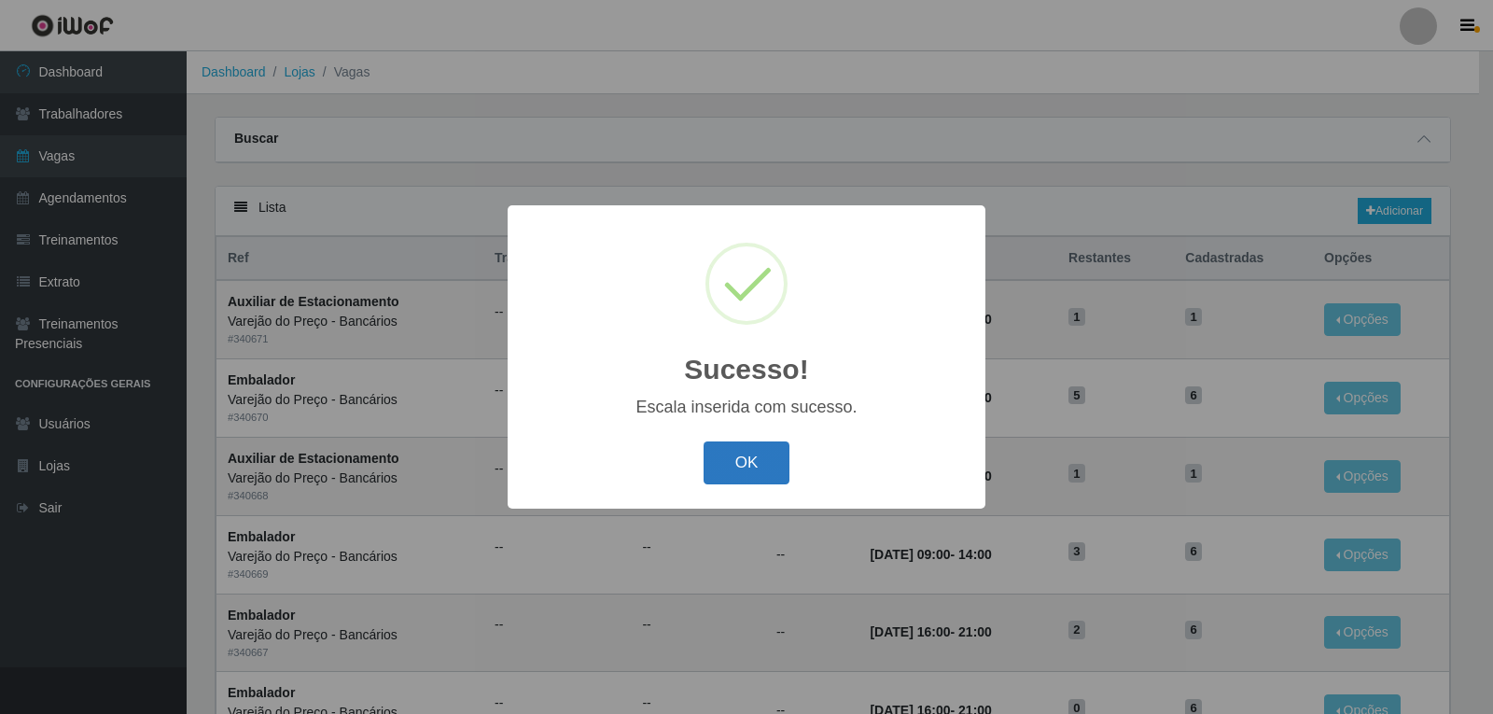
click at [754, 478] on button "OK" at bounding box center [747, 463] width 87 height 44
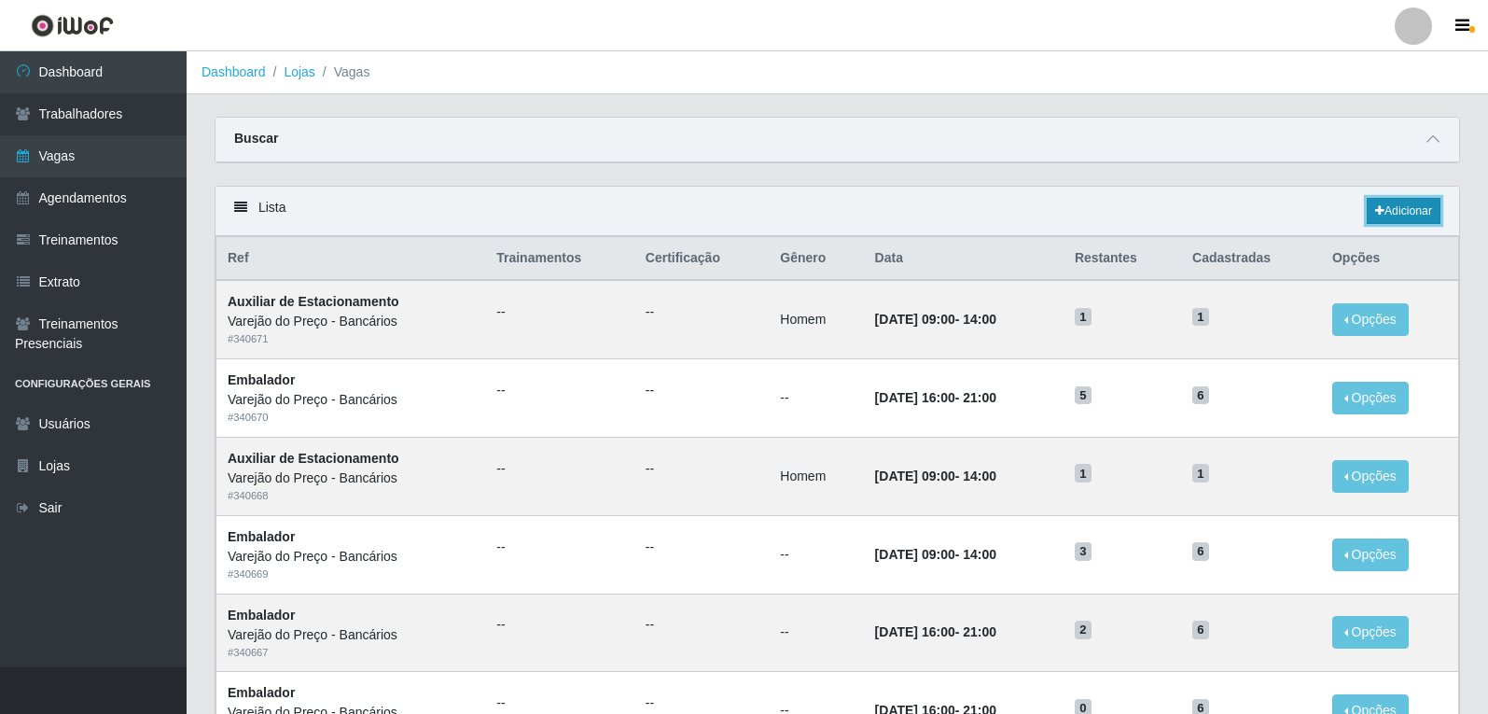
click at [1417, 221] on link "Adicionar" at bounding box center [1404, 211] width 74 height 26
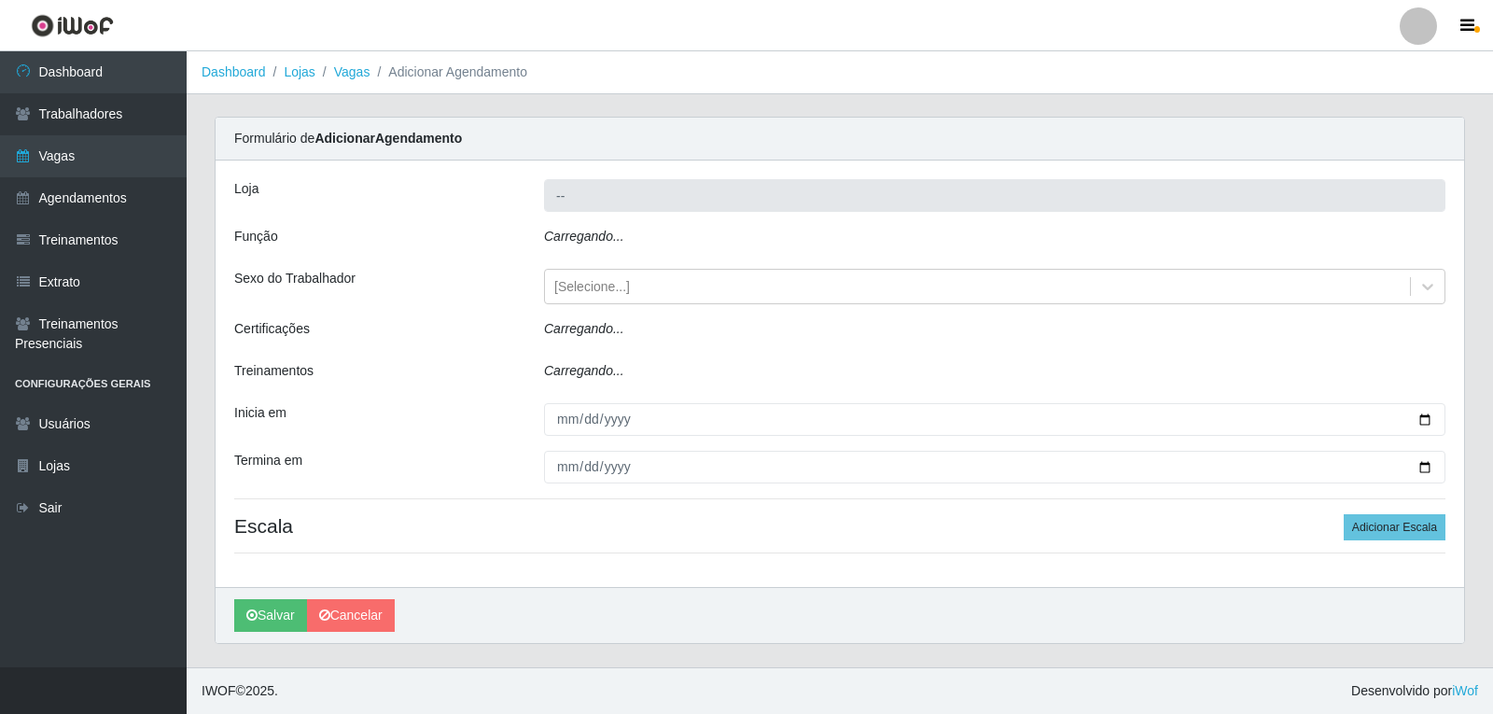
type input "Varejão do Preço - Bancários"
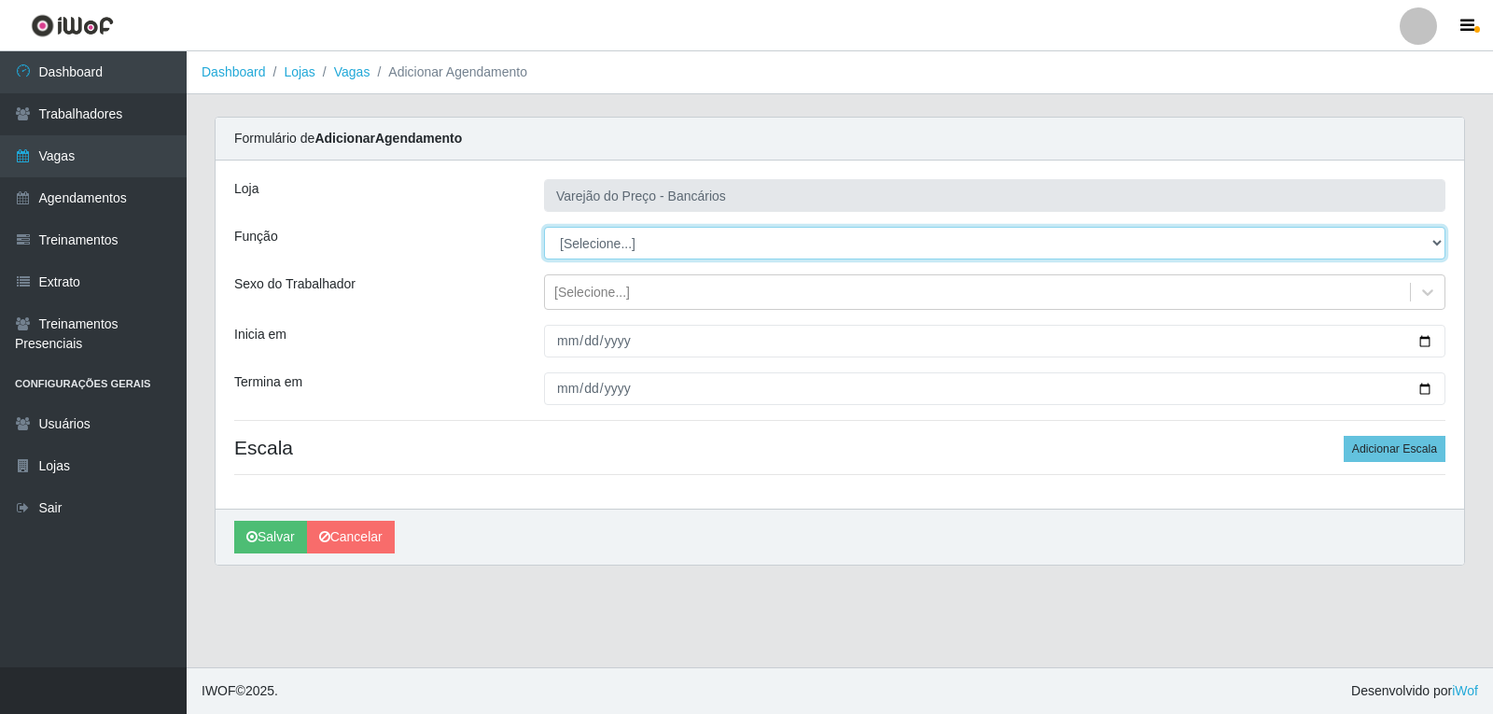
click at [590, 245] on select "[Selecione...] Auxiliar de Estacionamento Auxiliar de Estacionamento + Auxiliar…" at bounding box center [994, 243] width 901 height 33
select select "1"
click at [544, 227] on select "[Selecione...] Auxiliar de Estacionamento Auxiliar de Estacionamento + Auxiliar…" at bounding box center [994, 243] width 901 height 33
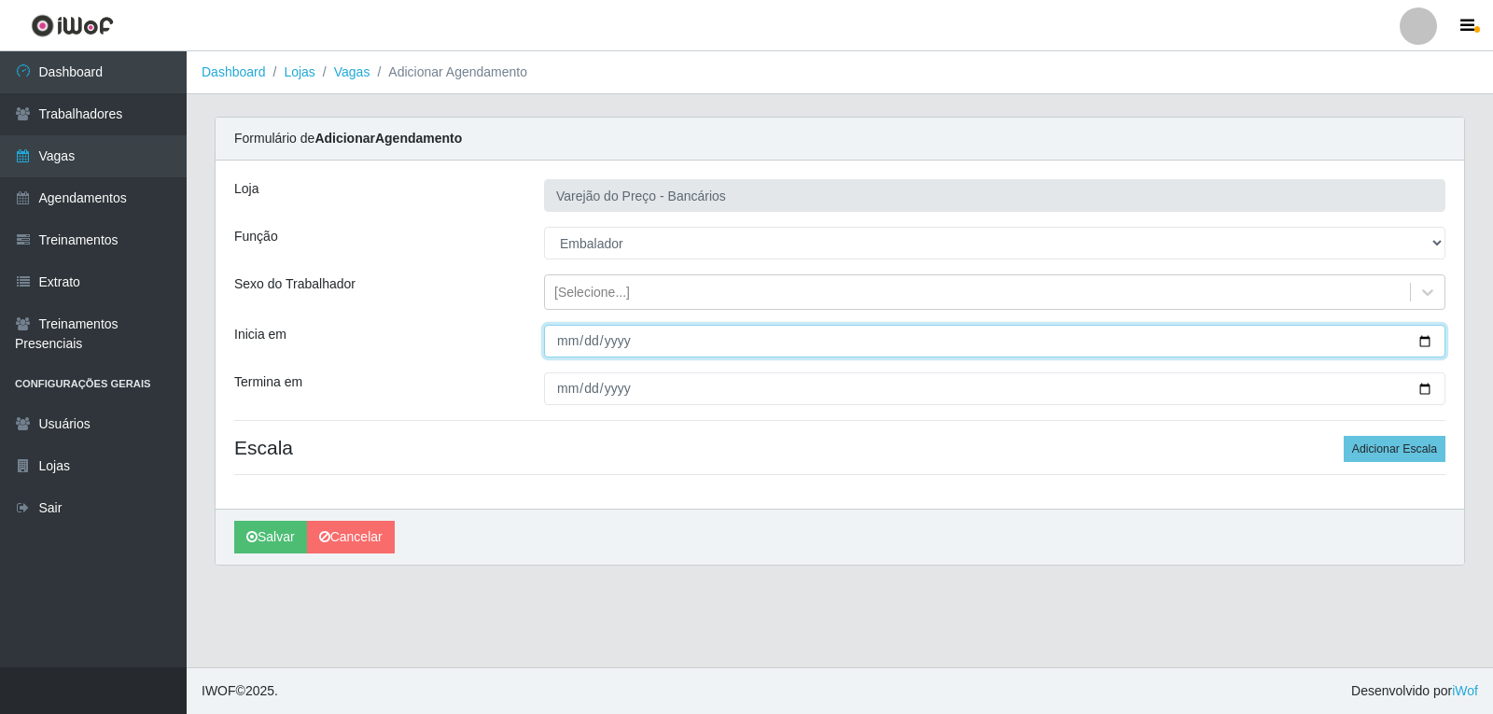
click at [568, 342] on input "Inicia em" at bounding box center [994, 341] width 901 height 33
type input "0001-02-06"
type input "2025-09-06"
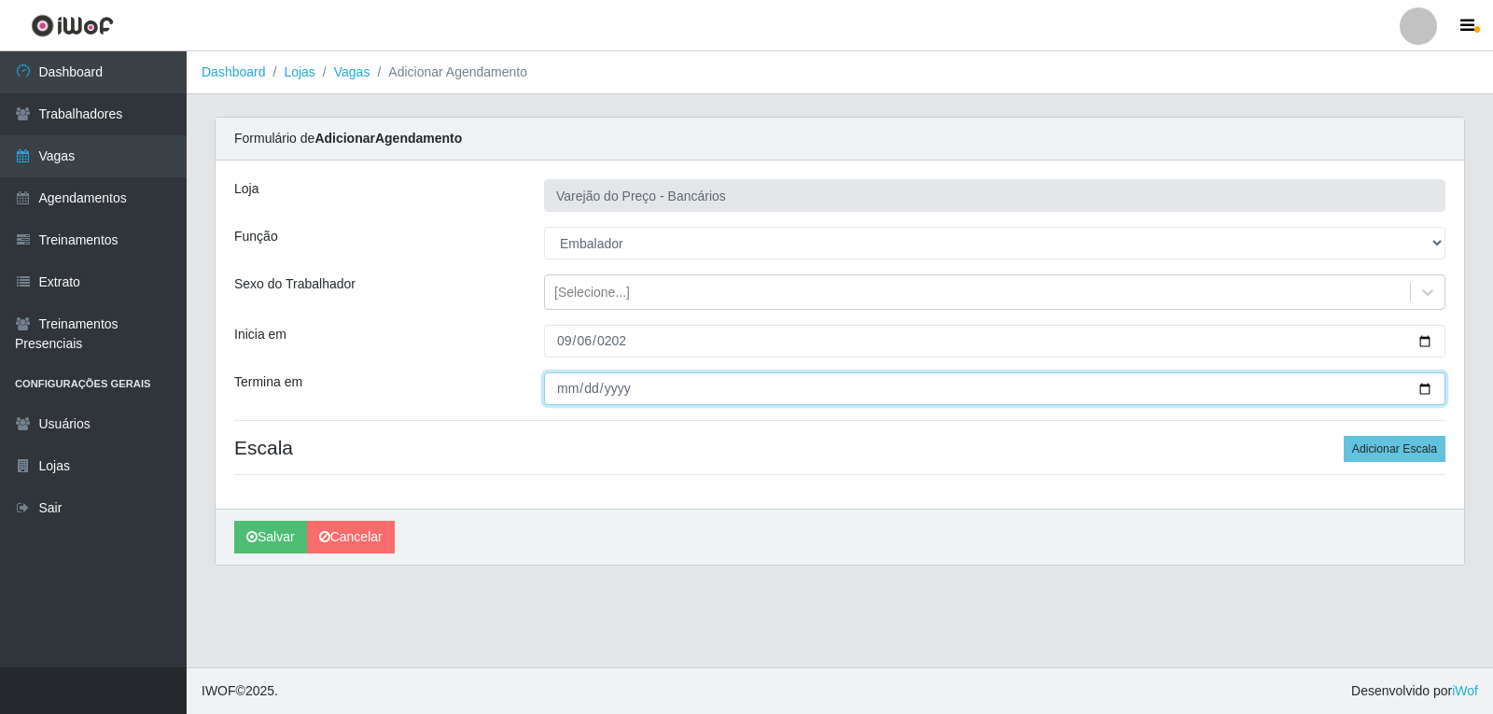
click at [565, 395] on input "Termina em" at bounding box center [994, 388] width 901 height 33
type input "2025-09-06"
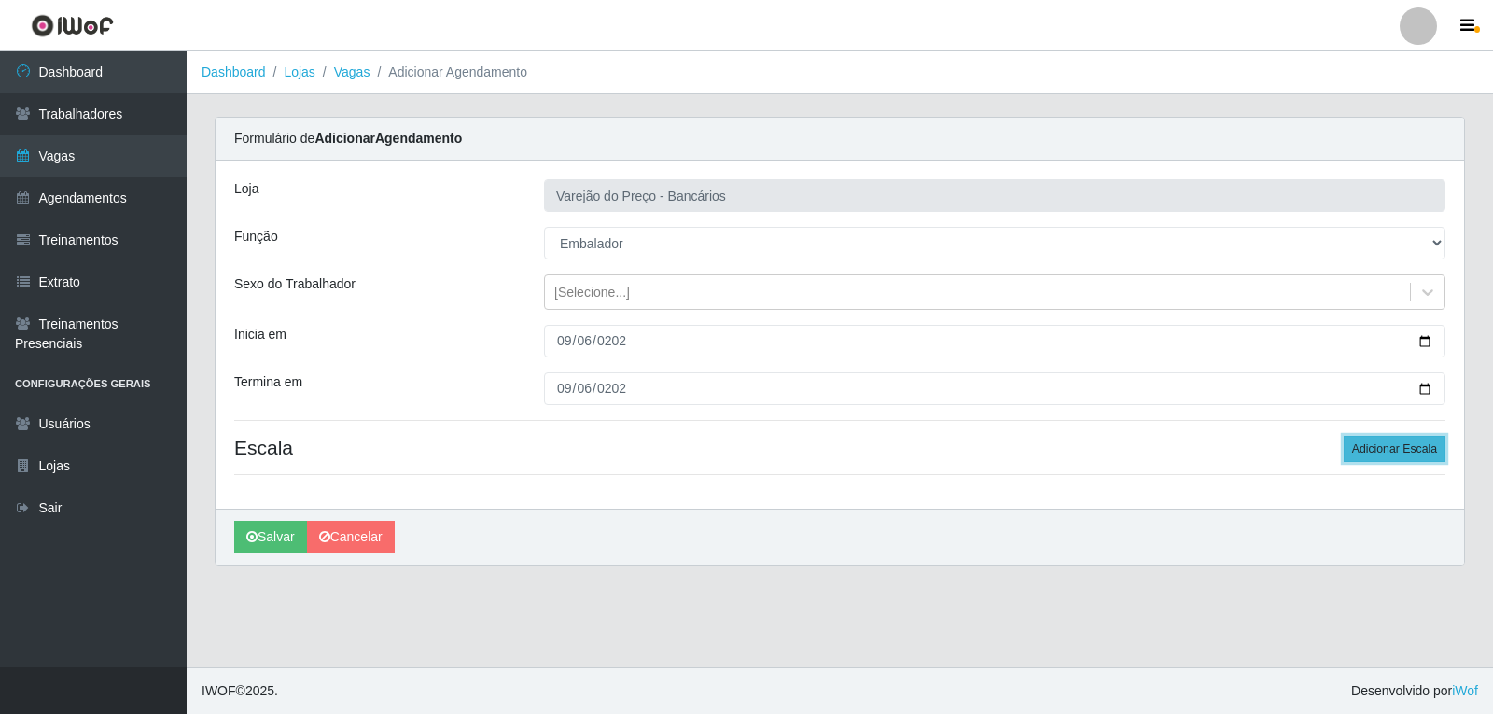
click at [1365, 454] on button "Adicionar Escala" at bounding box center [1395, 449] width 102 height 26
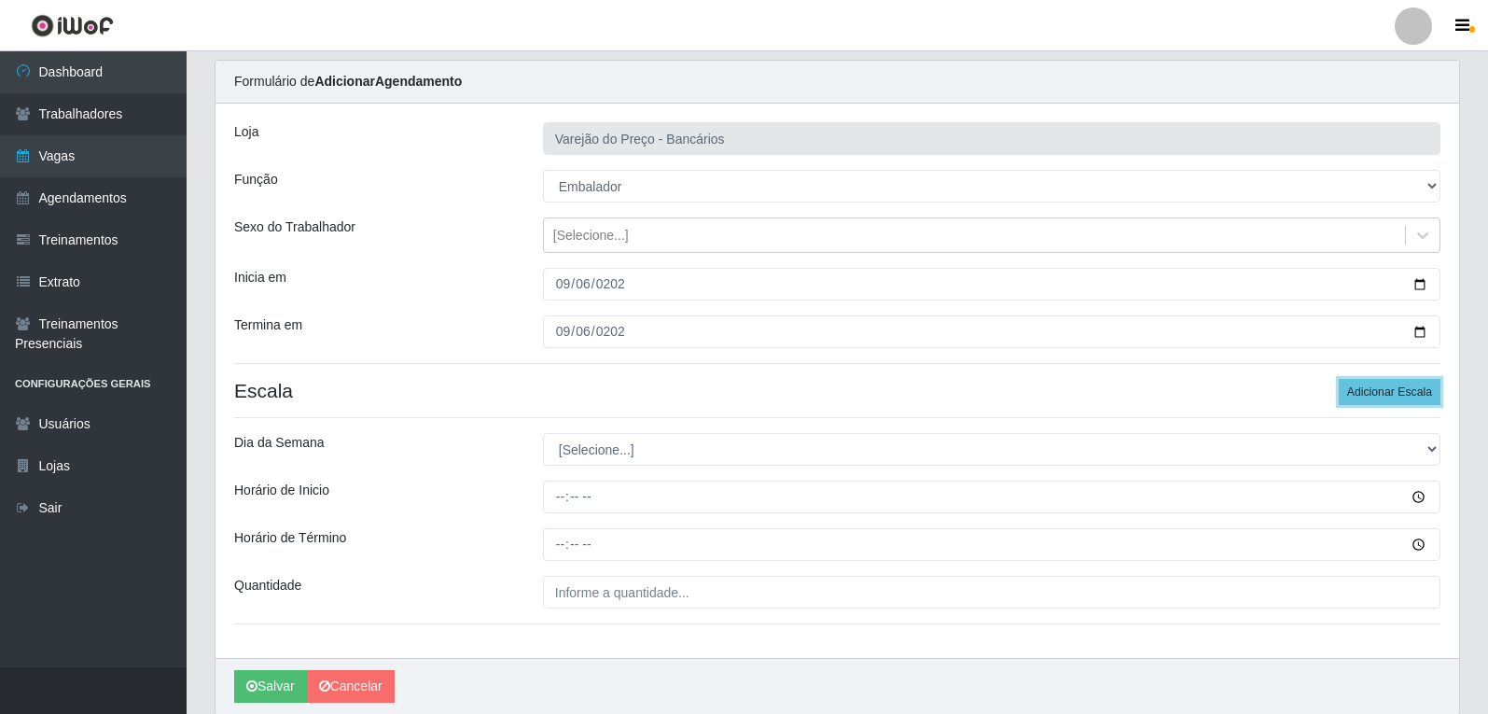
scroll to position [127, 0]
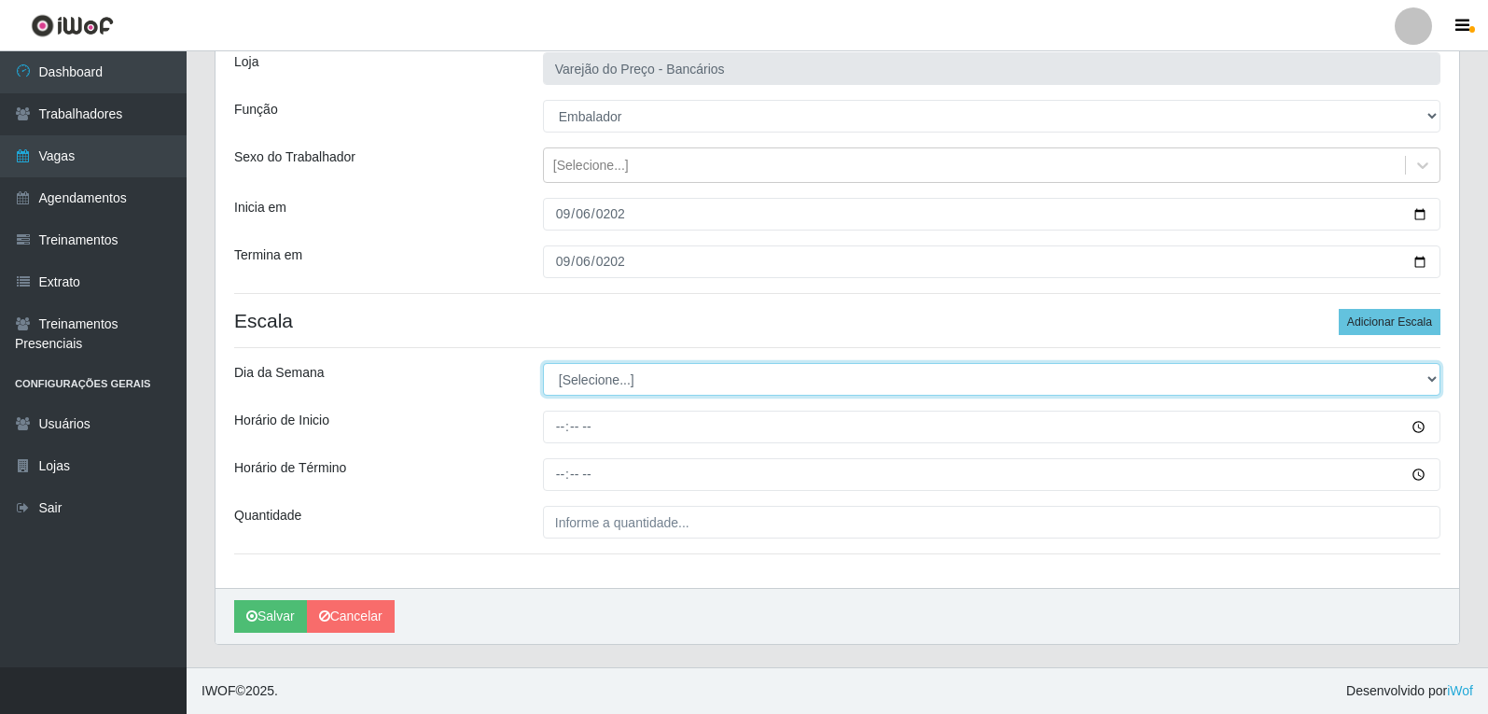
click at [578, 382] on select "[Selecione...] Segunda Terça Quarta Quinta Sexta Sábado Domingo" at bounding box center [992, 379] width 898 height 33
select select "6"
click at [543, 363] on select "[Selecione...] Segunda Terça Quarta Quinta Sexta Sábado Domingo" at bounding box center [992, 379] width 898 height 33
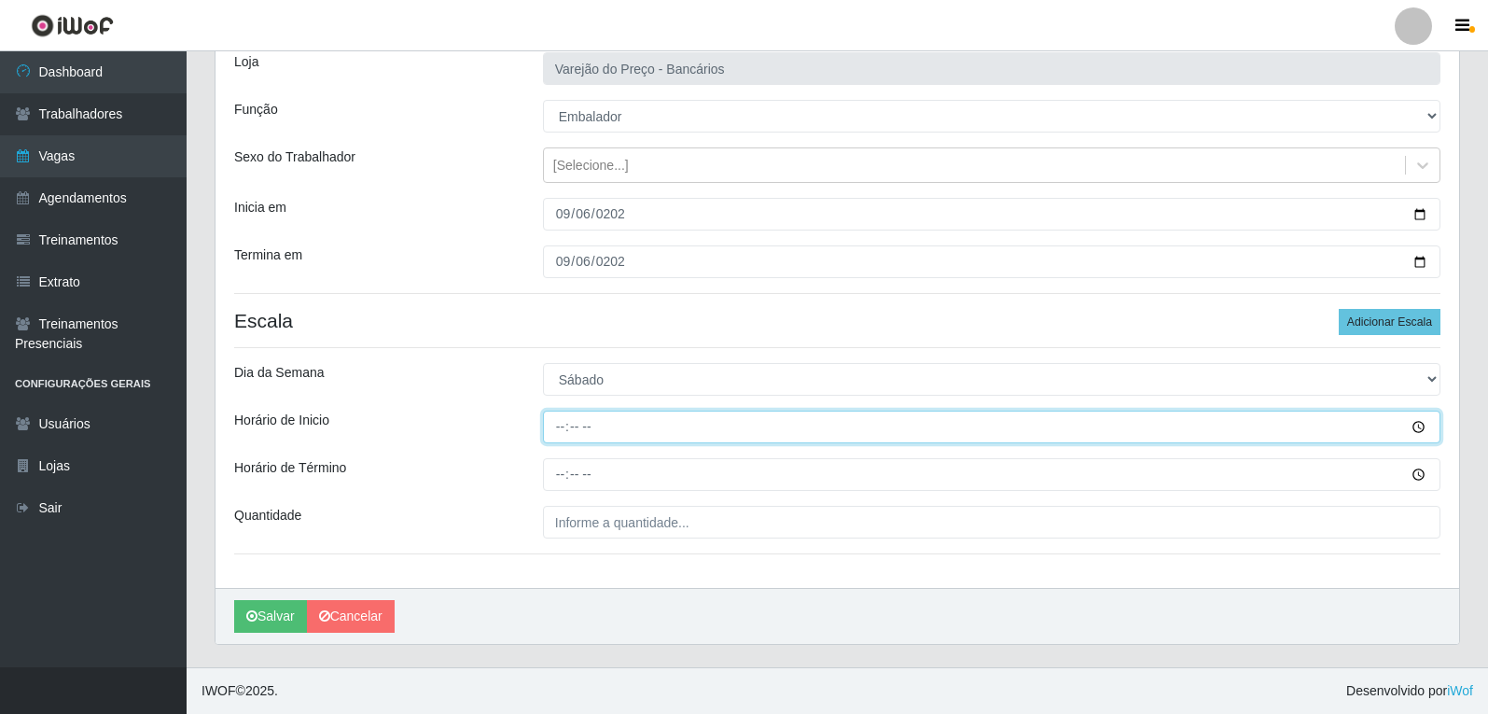
click at [560, 429] on input "Horário de Inicio" at bounding box center [992, 427] width 898 height 33
type input "09:00"
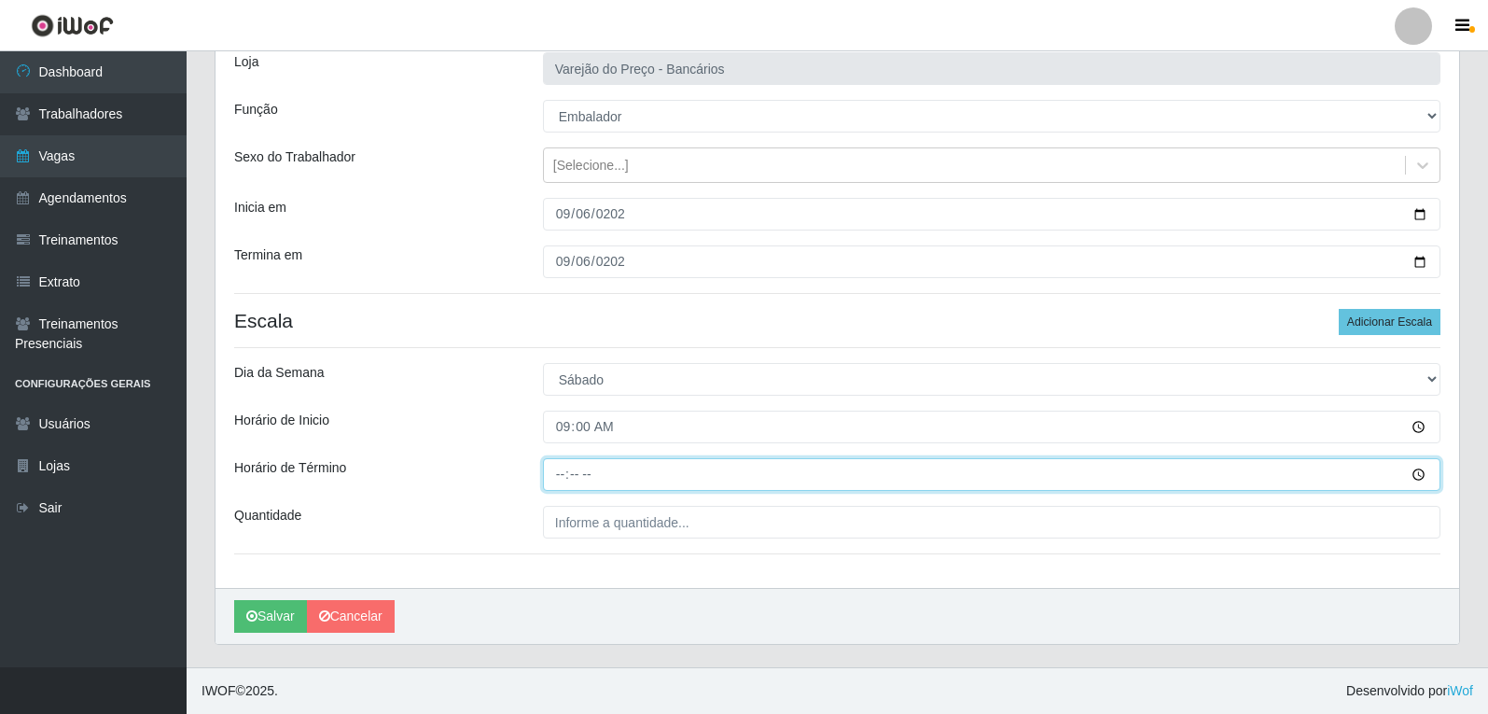
type input "14:00"
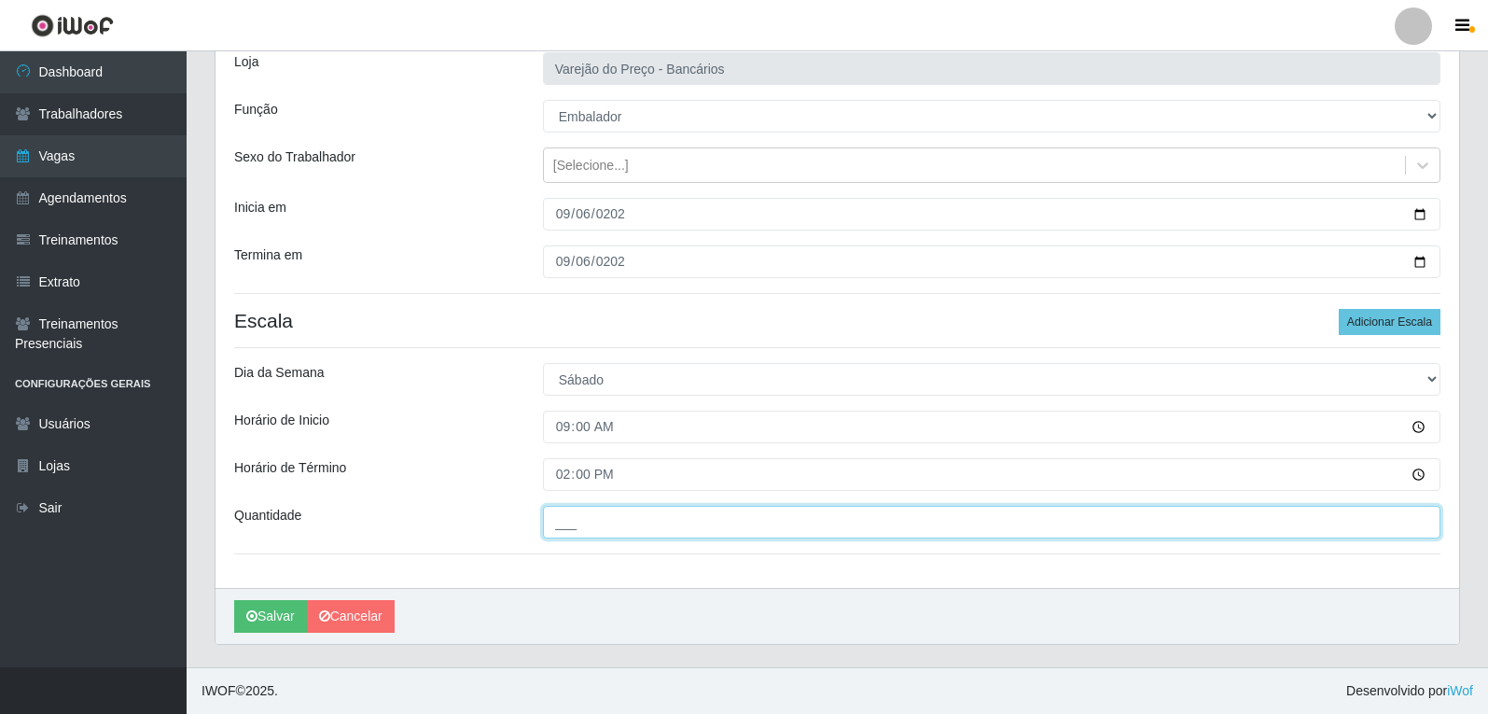
click at [572, 531] on input "___" at bounding box center [992, 522] width 898 height 33
type input "06_"
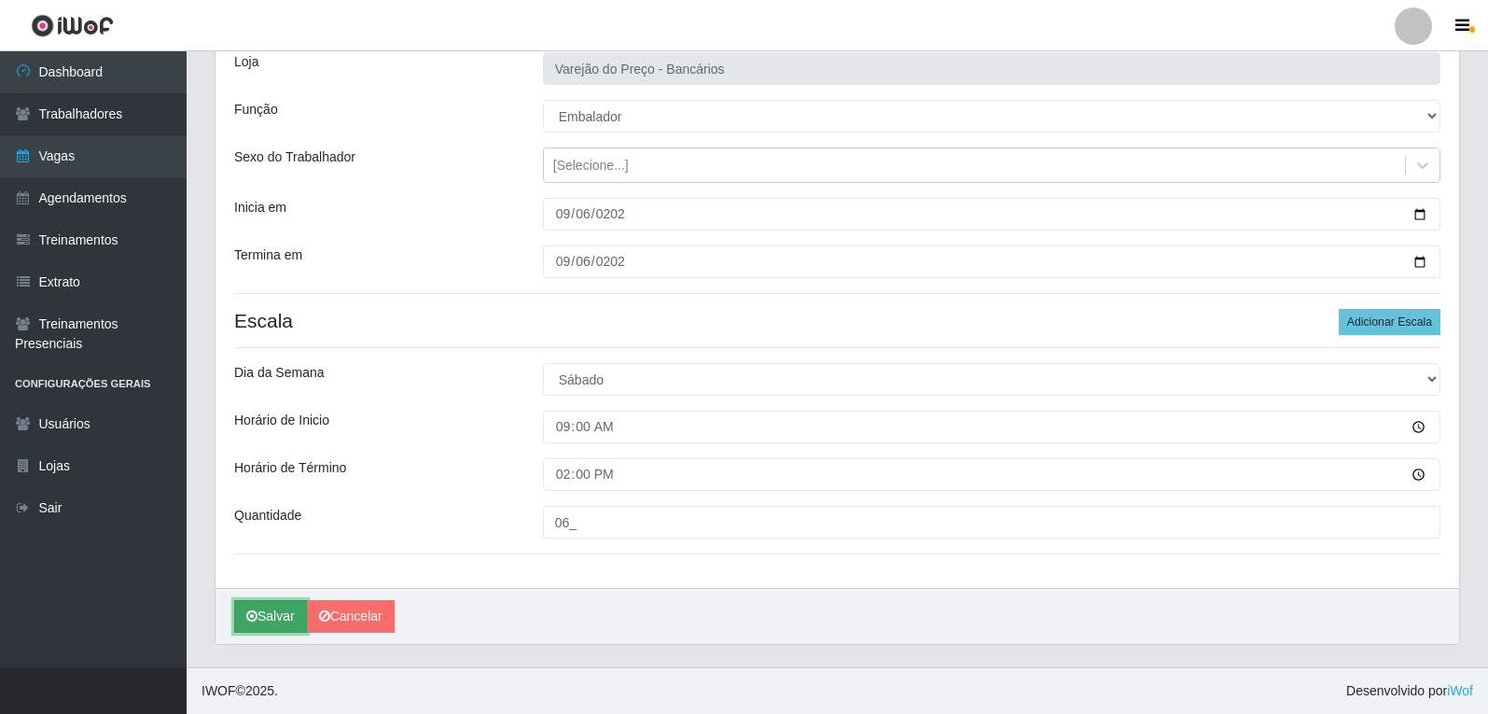
click at [269, 624] on button "Salvar" at bounding box center [270, 616] width 73 height 33
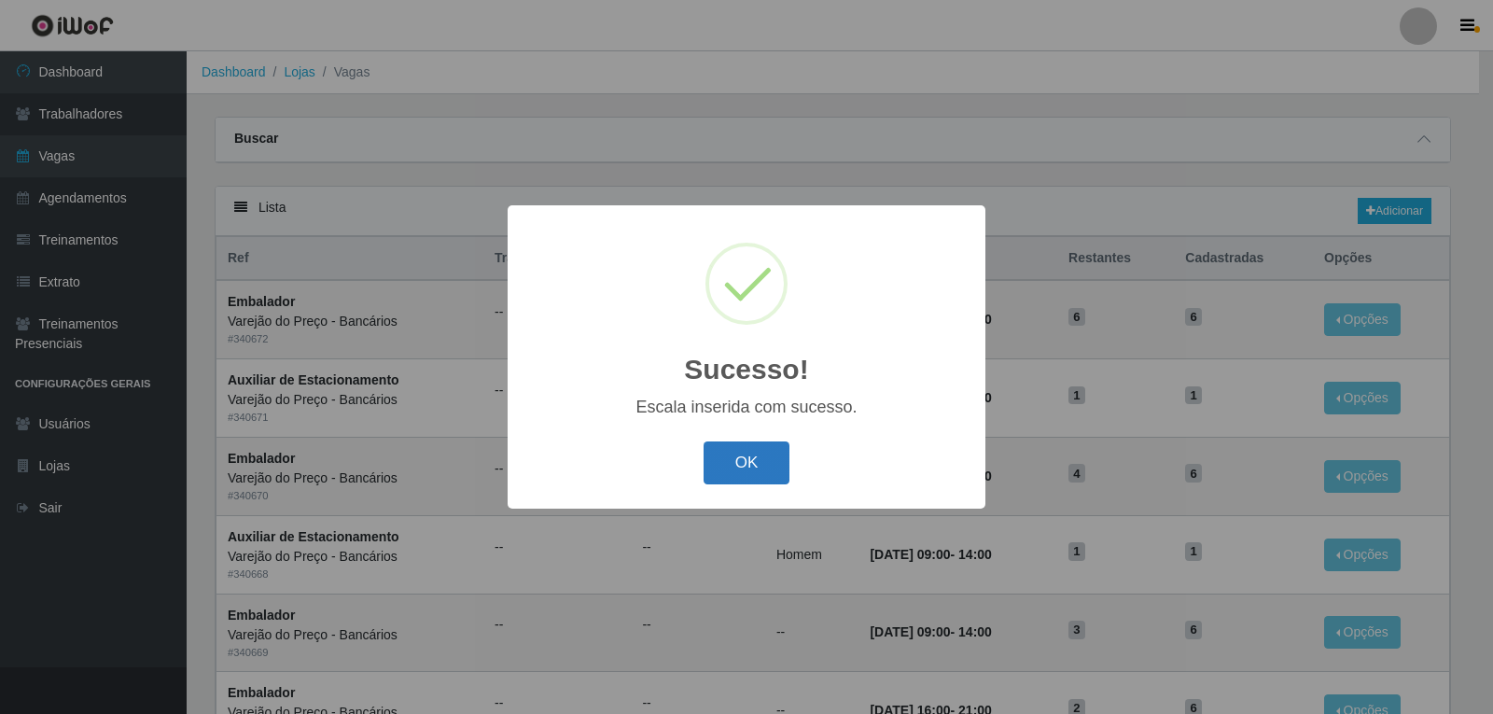
click at [713, 459] on button "OK" at bounding box center [747, 463] width 87 height 44
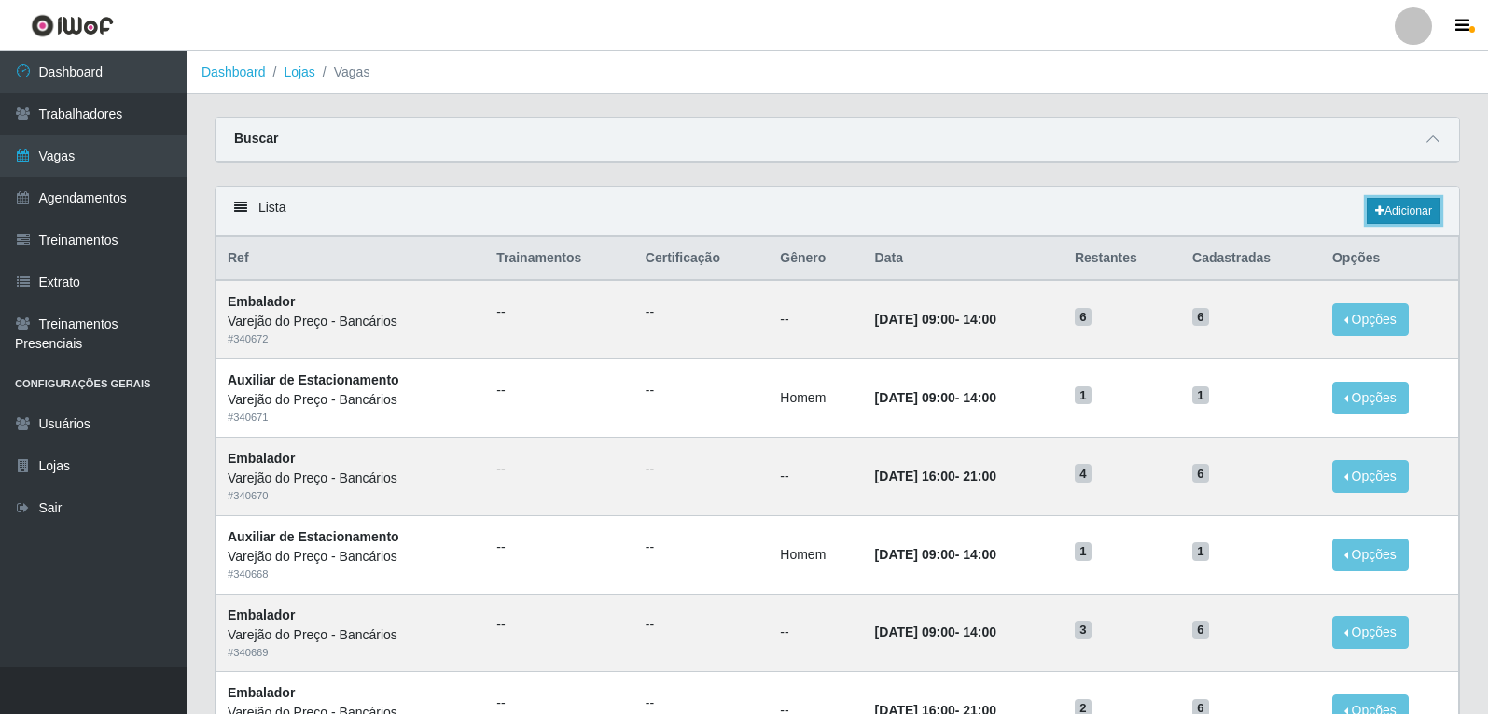
click at [1409, 211] on link "Adicionar" at bounding box center [1404, 211] width 74 height 26
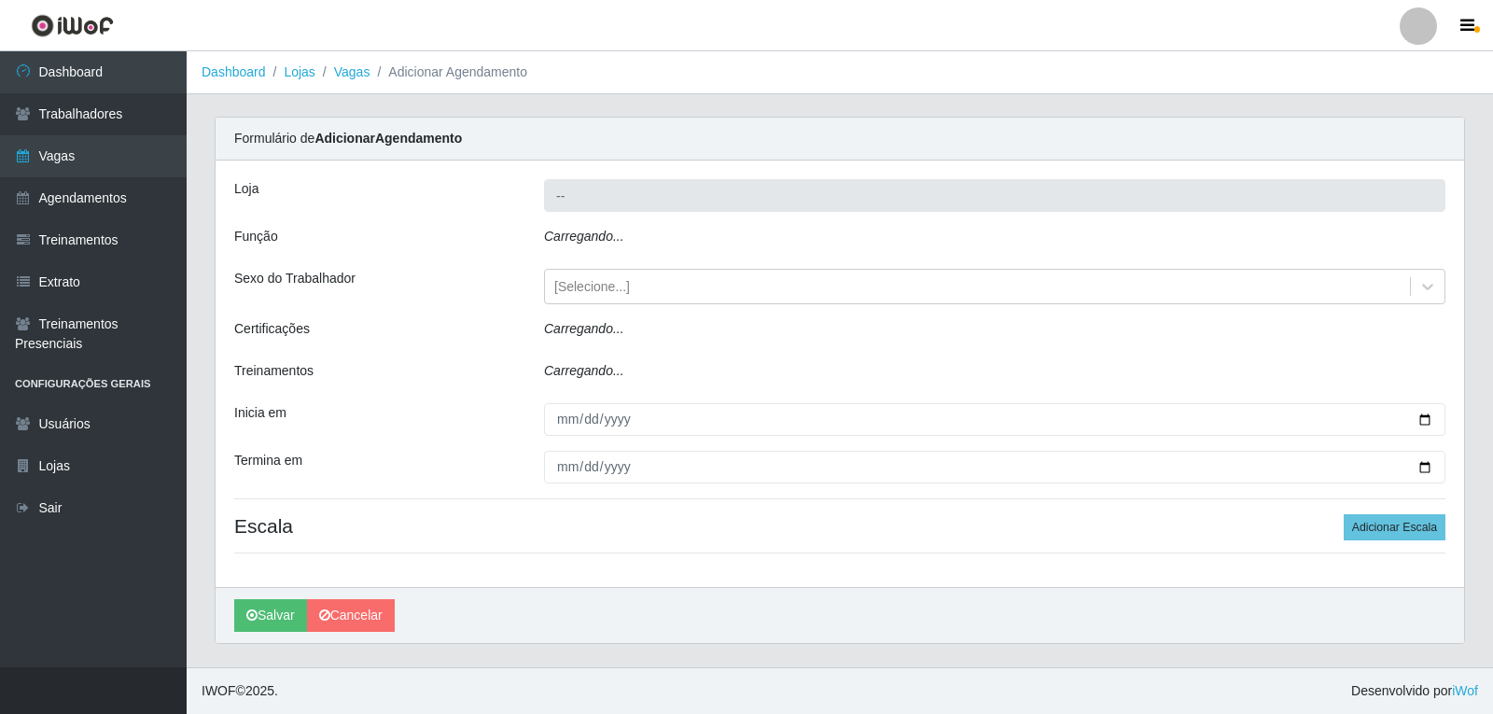
type input "Varejão do Preço - Bancários"
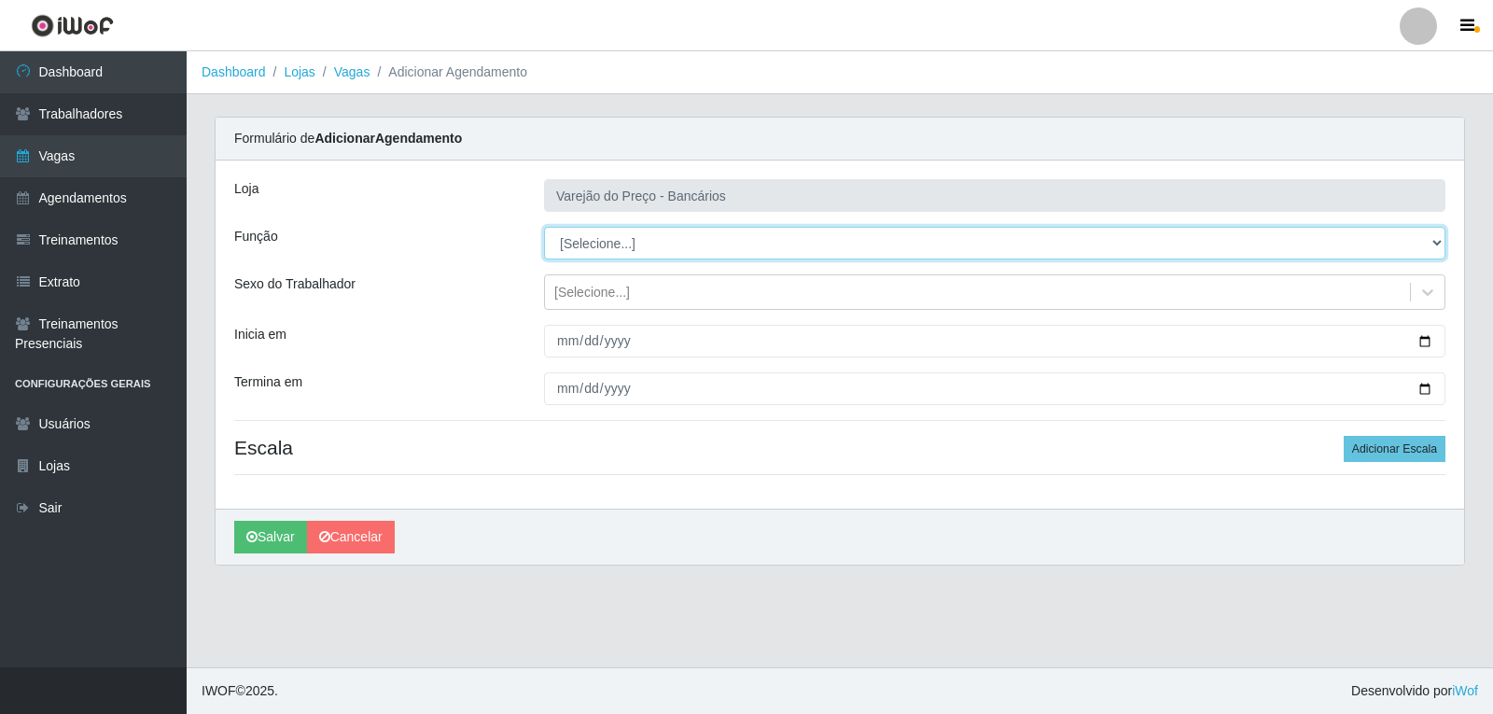
click at [596, 245] on select "[Selecione...] Auxiliar de Estacionamento Auxiliar de Estacionamento + Auxiliar…" at bounding box center [994, 243] width 901 height 33
select select "1"
click at [544, 227] on select "[Selecione...] Auxiliar de Estacionamento Auxiliar de Estacionamento + Auxiliar…" at bounding box center [994, 243] width 901 height 33
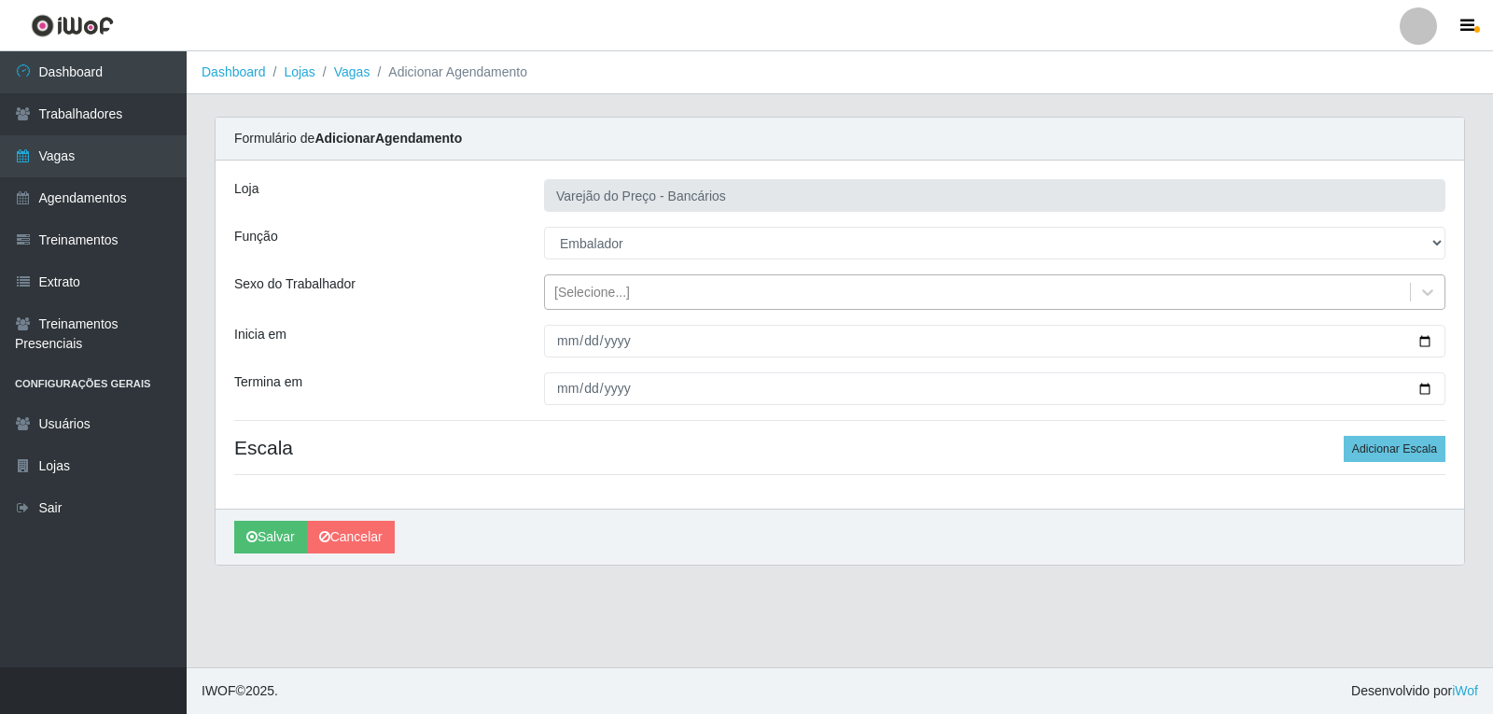
click at [595, 296] on div "[Selecione...]" at bounding box center [592, 293] width 76 height 20
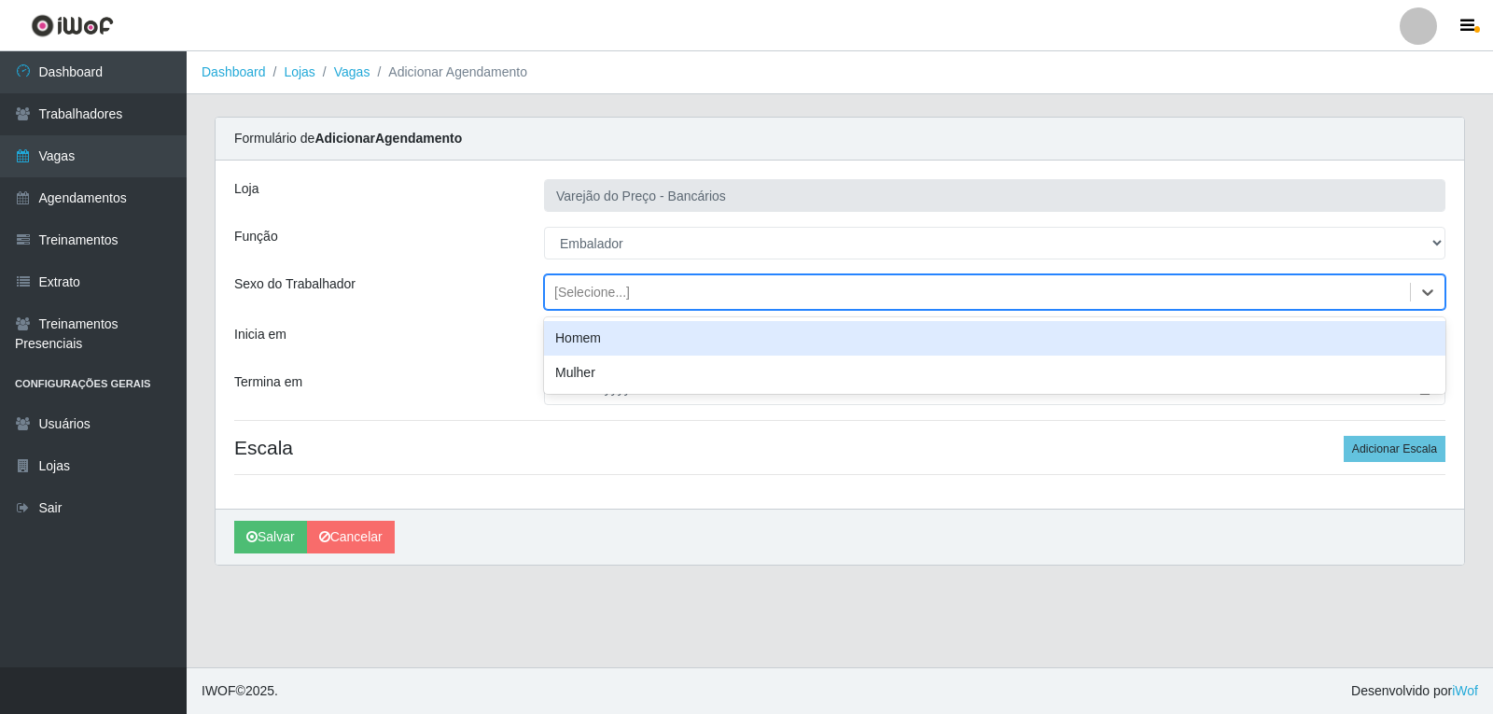
click at [593, 291] on div "[Selecione...]" at bounding box center [592, 293] width 76 height 20
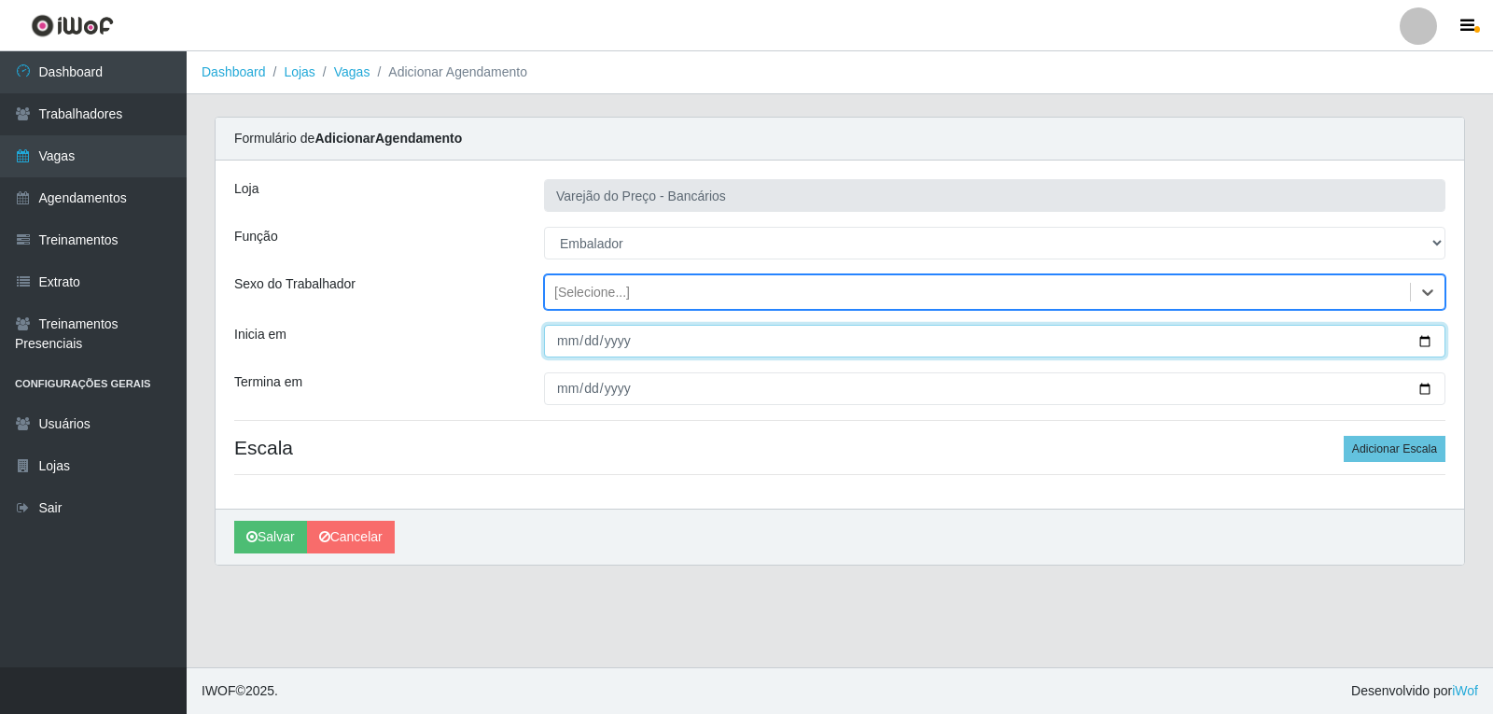
click at [562, 342] on input "Inicia em" at bounding box center [994, 341] width 901 height 33
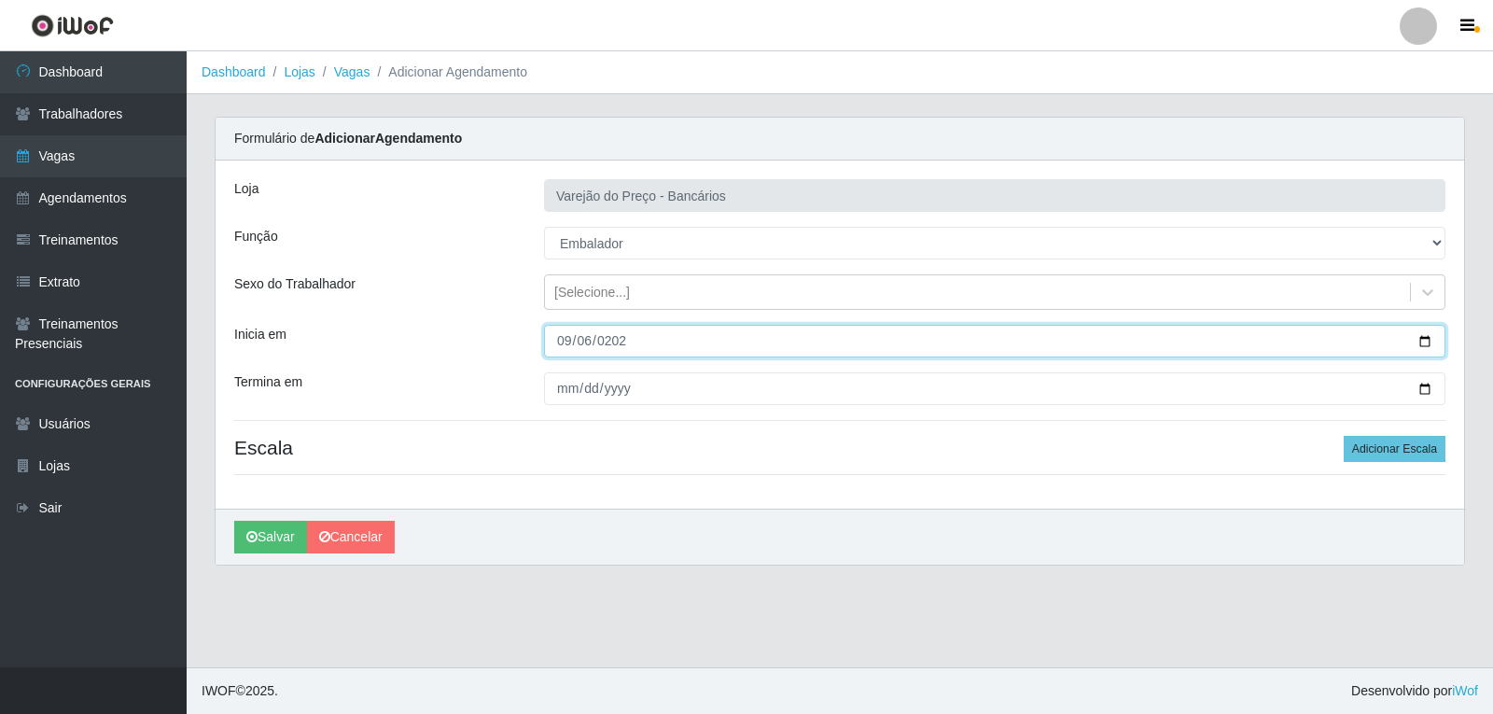
type input "2025-09-06"
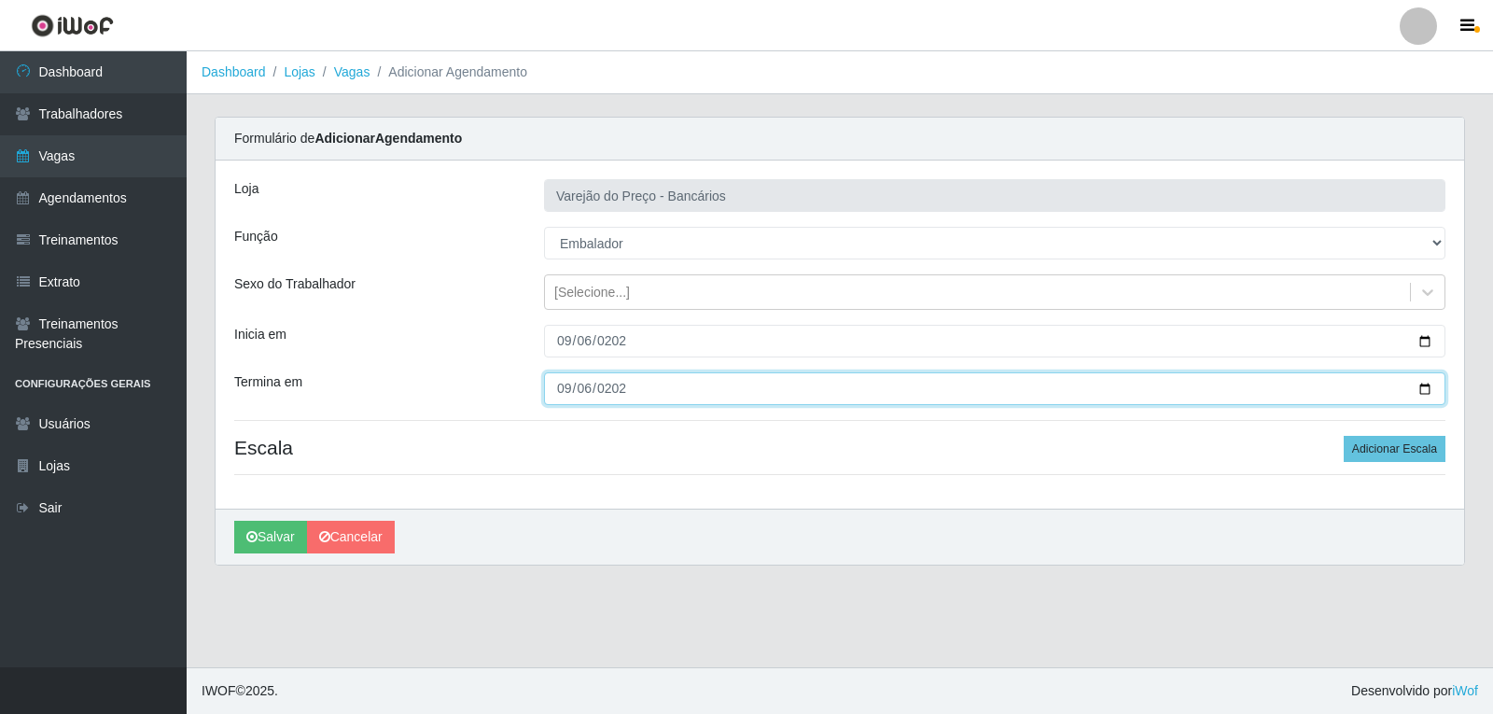
type input "2025-09-06"
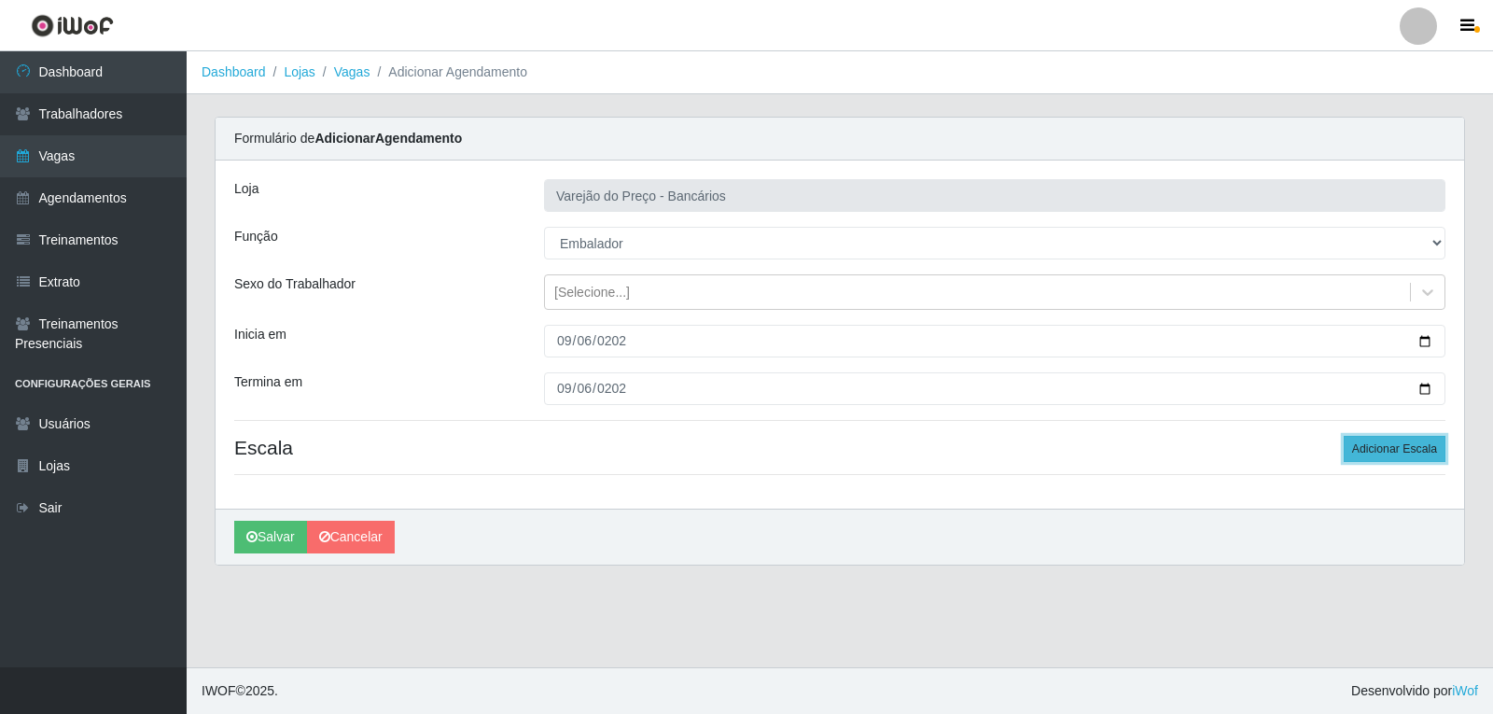
click at [1388, 449] on button "Adicionar Escala" at bounding box center [1395, 449] width 102 height 26
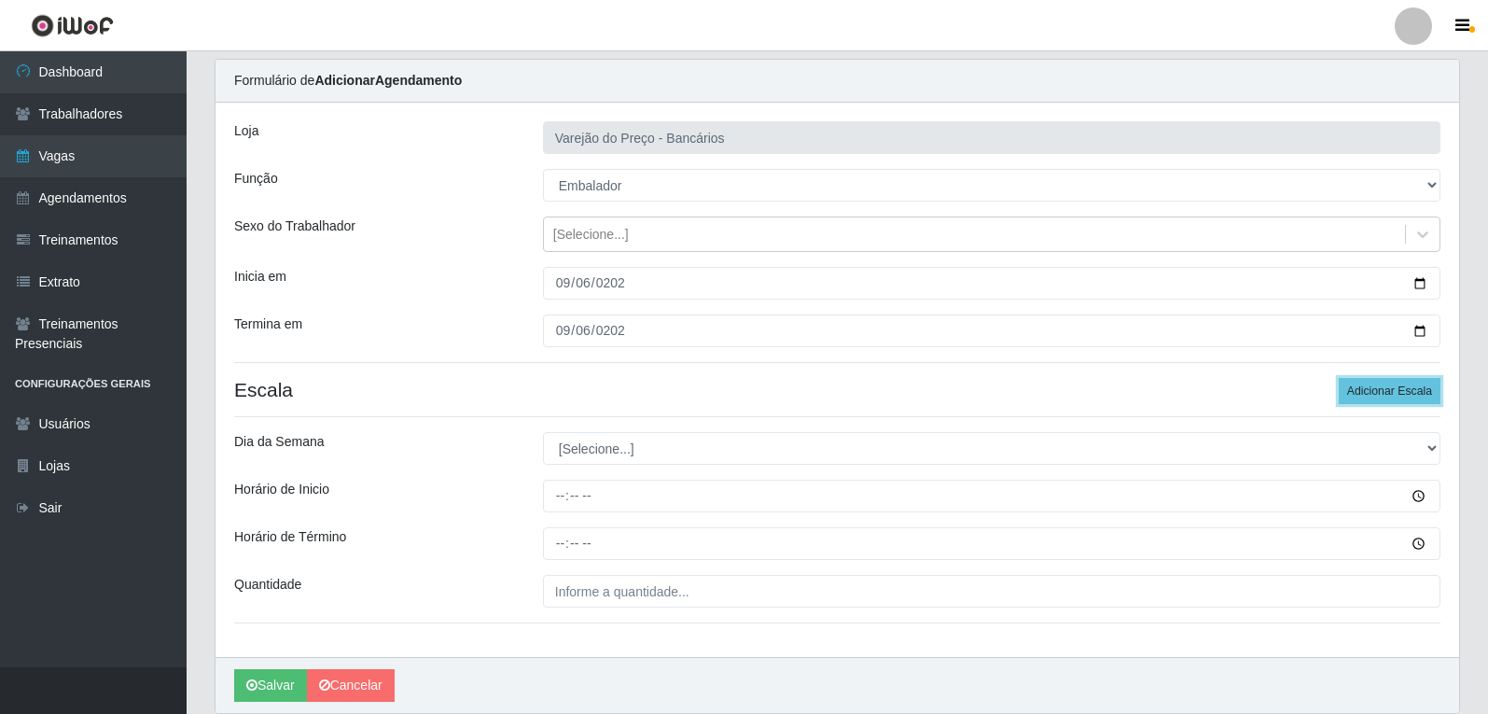
scroll to position [127, 0]
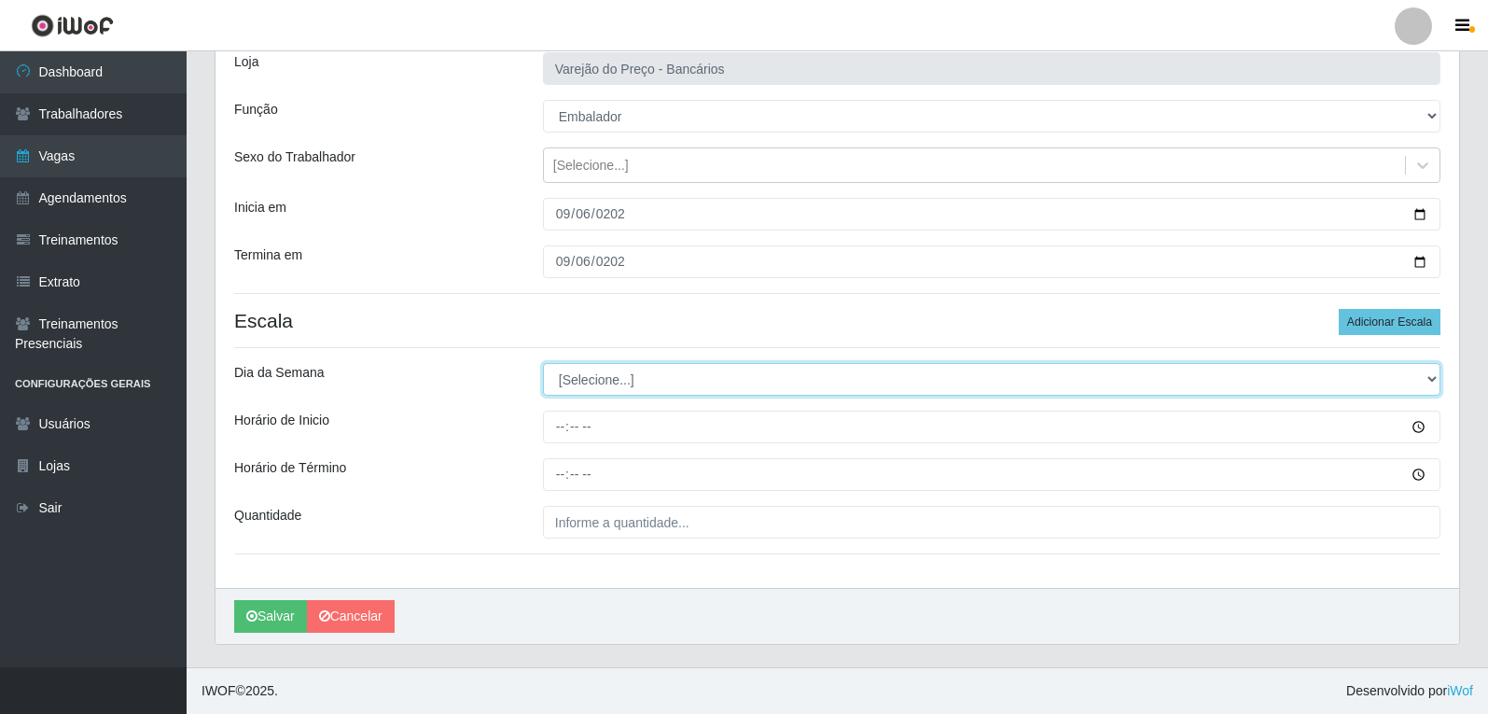
click at [572, 376] on select "[Selecione...] Segunda Terça Quarta Quinta Sexta Sábado Domingo" at bounding box center [992, 379] width 898 height 33
select select "6"
click at [543, 363] on select "[Selecione...] Segunda Terça Quarta Quinta Sexta Sábado Domingo" at bounding box center [992, 379] width 898 height 33
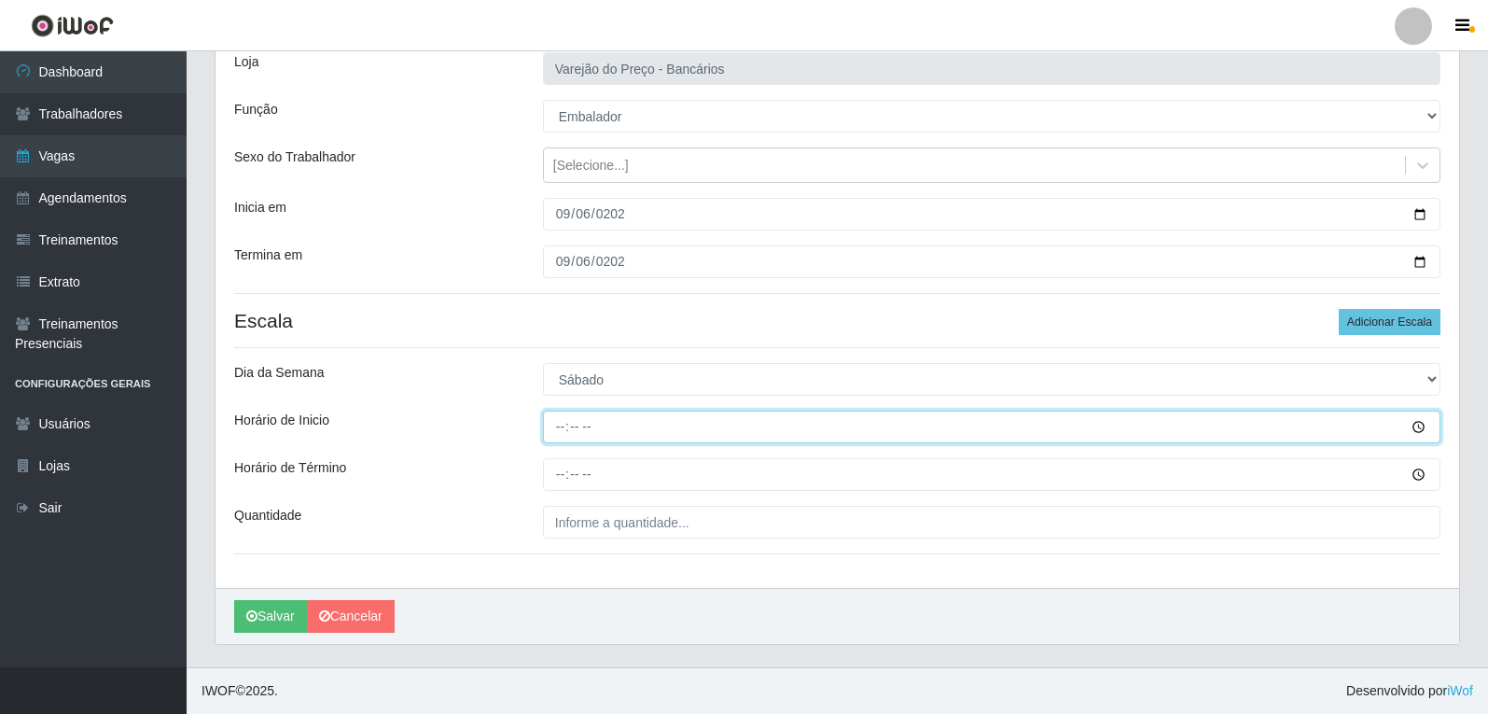
click at [561, 438] on input "Horário de Inicio" at bounding box center [992, 427] width 898 height 33
type input "16:00"
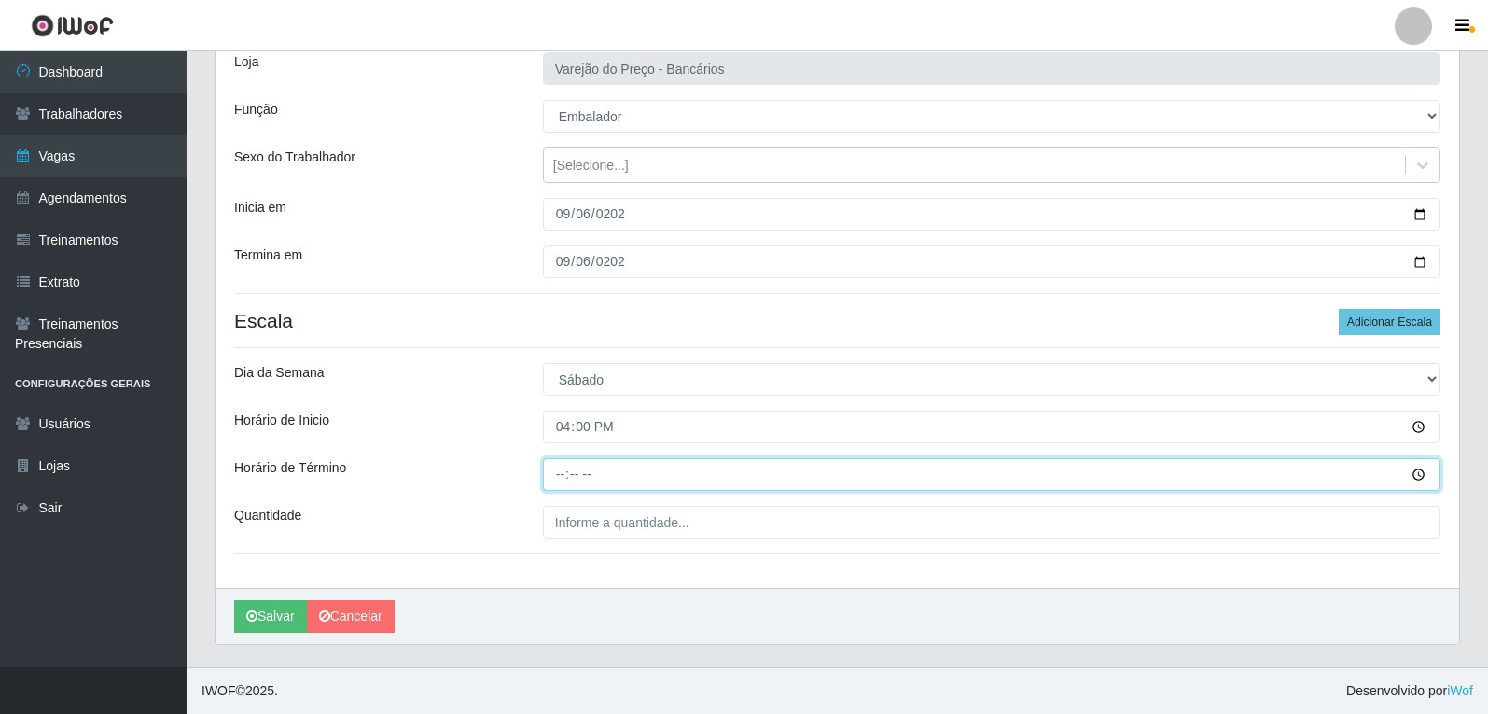
type input "21:00"
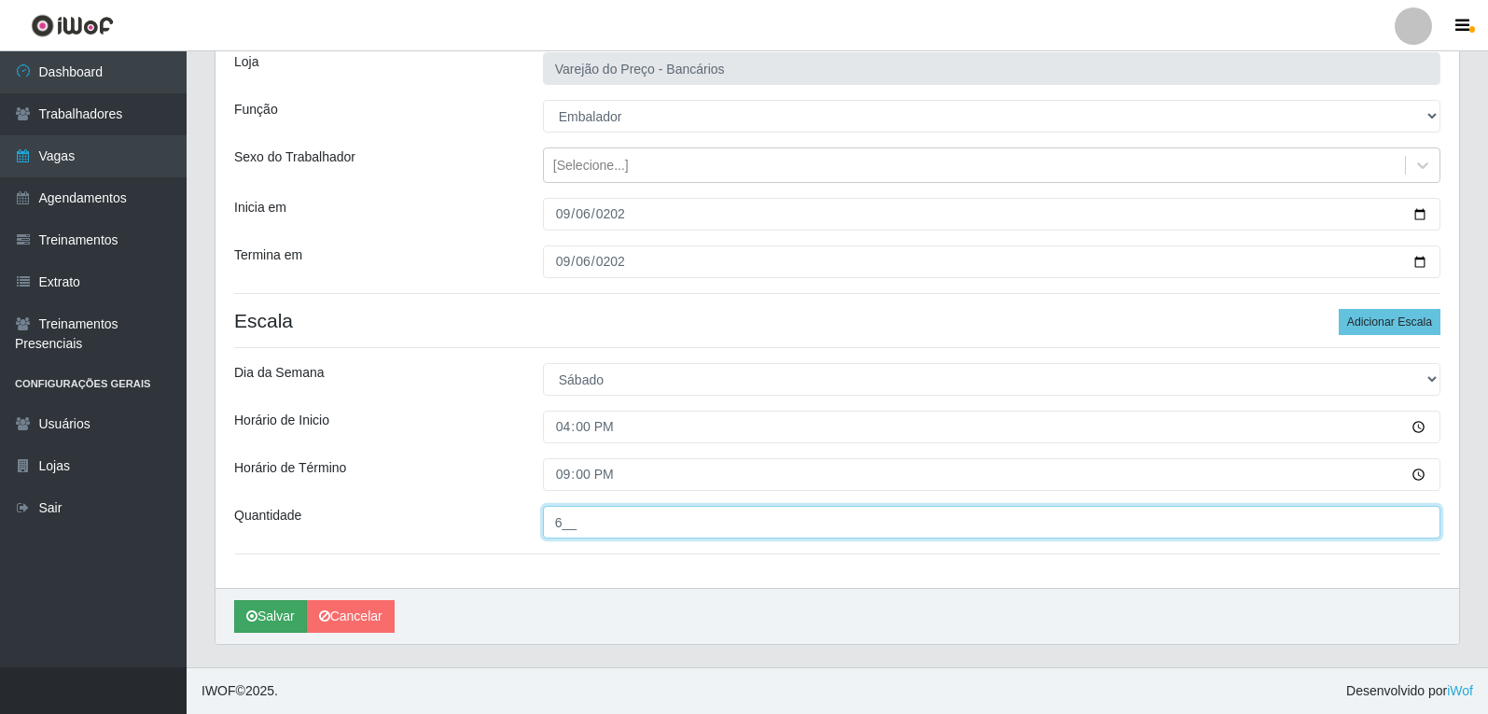
type input "6__"
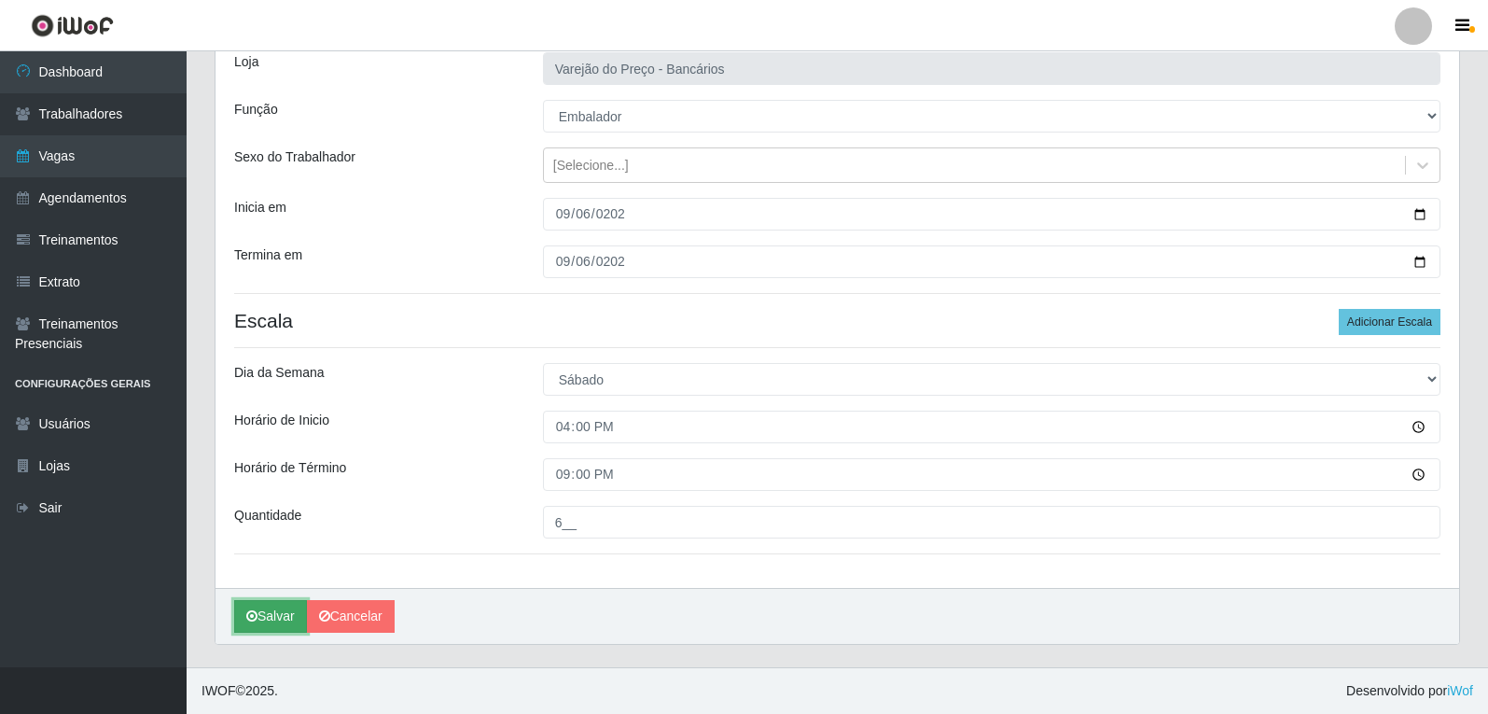
click at [249, 625] on button "Salvar" at bounding box center [270, 616] width 73 height 33
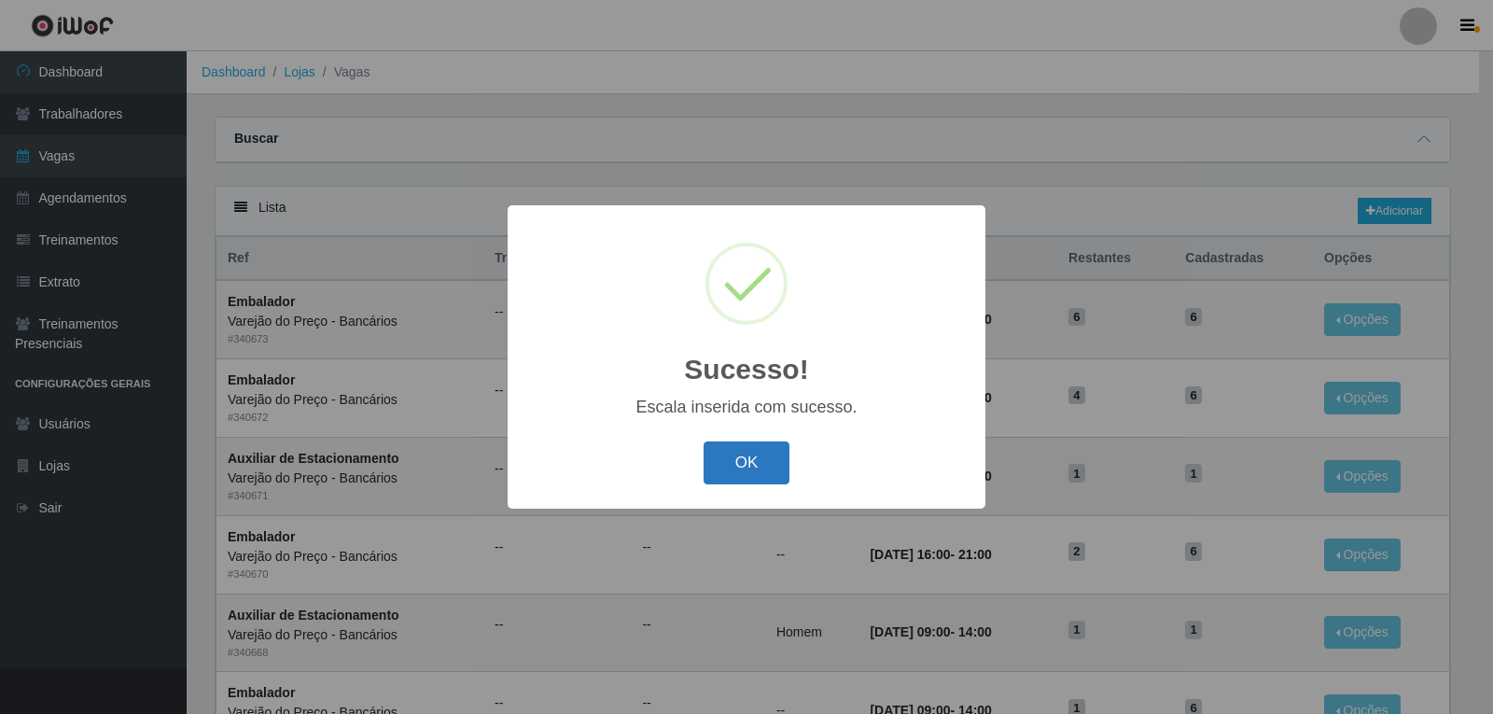
click at [741, 446] on button "OK" at bounding box center [747, 463] width 87 height 44
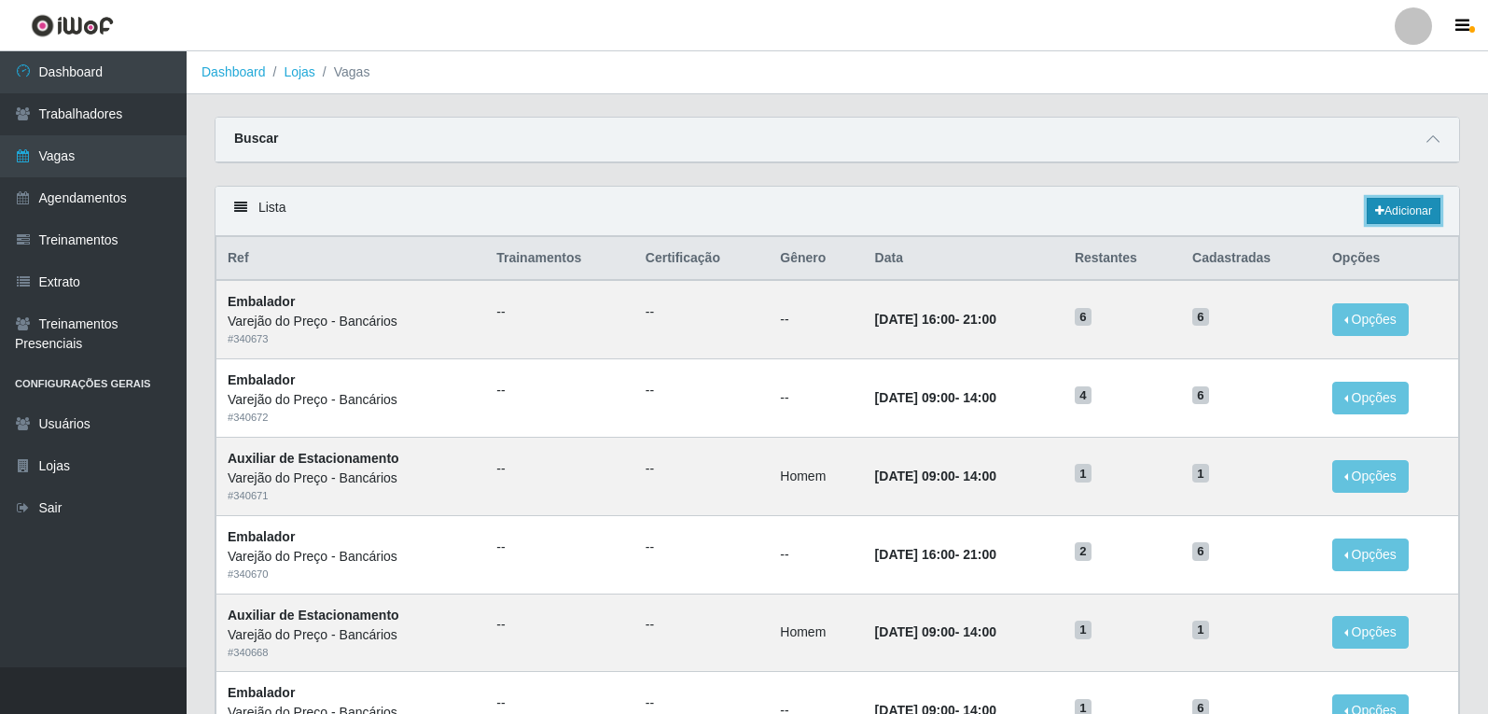
click at [1417, 211] on link "Adicionar" at bounding box center [1404, 211] width 74 height 26
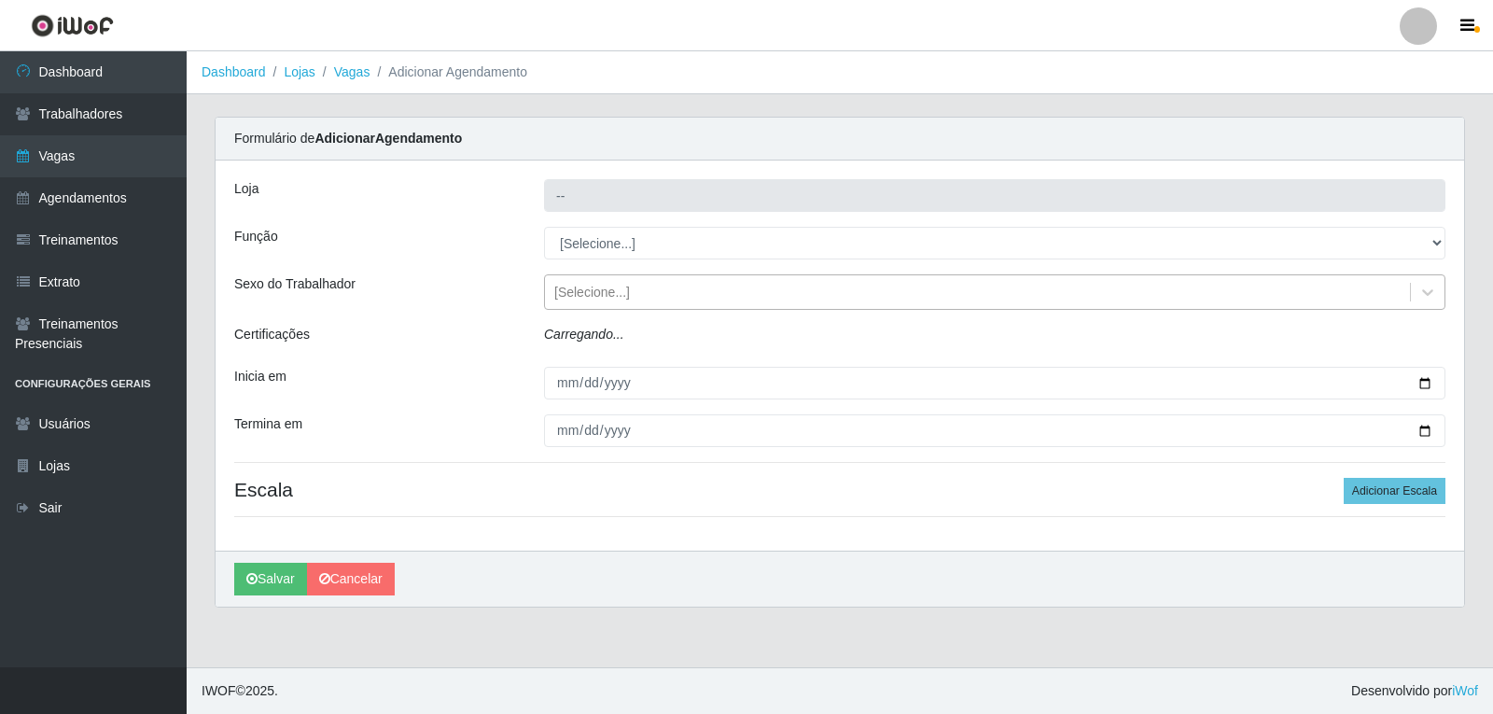
type input "Varejão do Preço - Bancários"
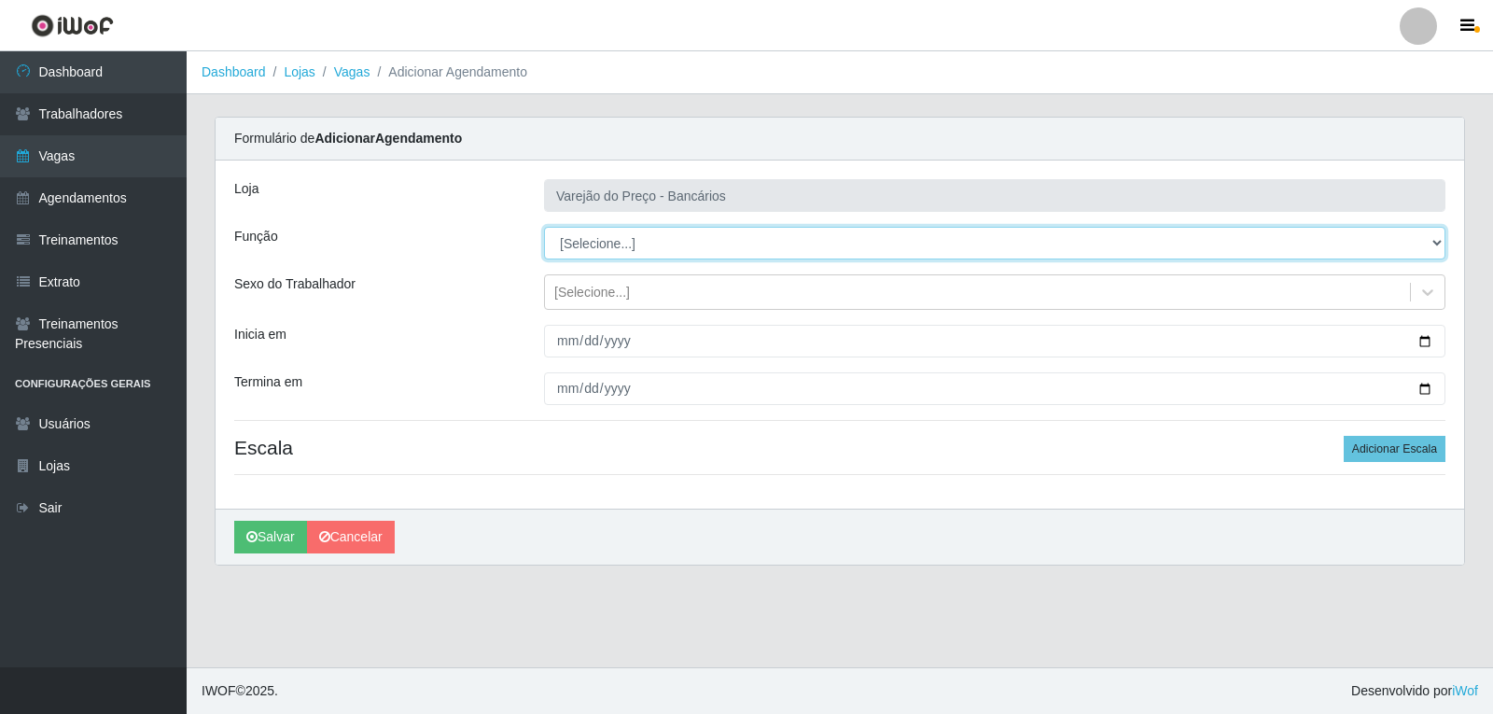
click at [594, 249] on select "[Selecione...] Auxiliar de Estacionamento Auxiliar de Estacionamento + Auxiliar…" at bounding box center [994, 243] width 901 height 33
select select "1"
click at [544, 227] on select "[Selecione...] Auxiliar de Estacionamento Auxiliar de Estacionamento + Auxiliar…" at bounding box center [994, 243] width 901 height 33
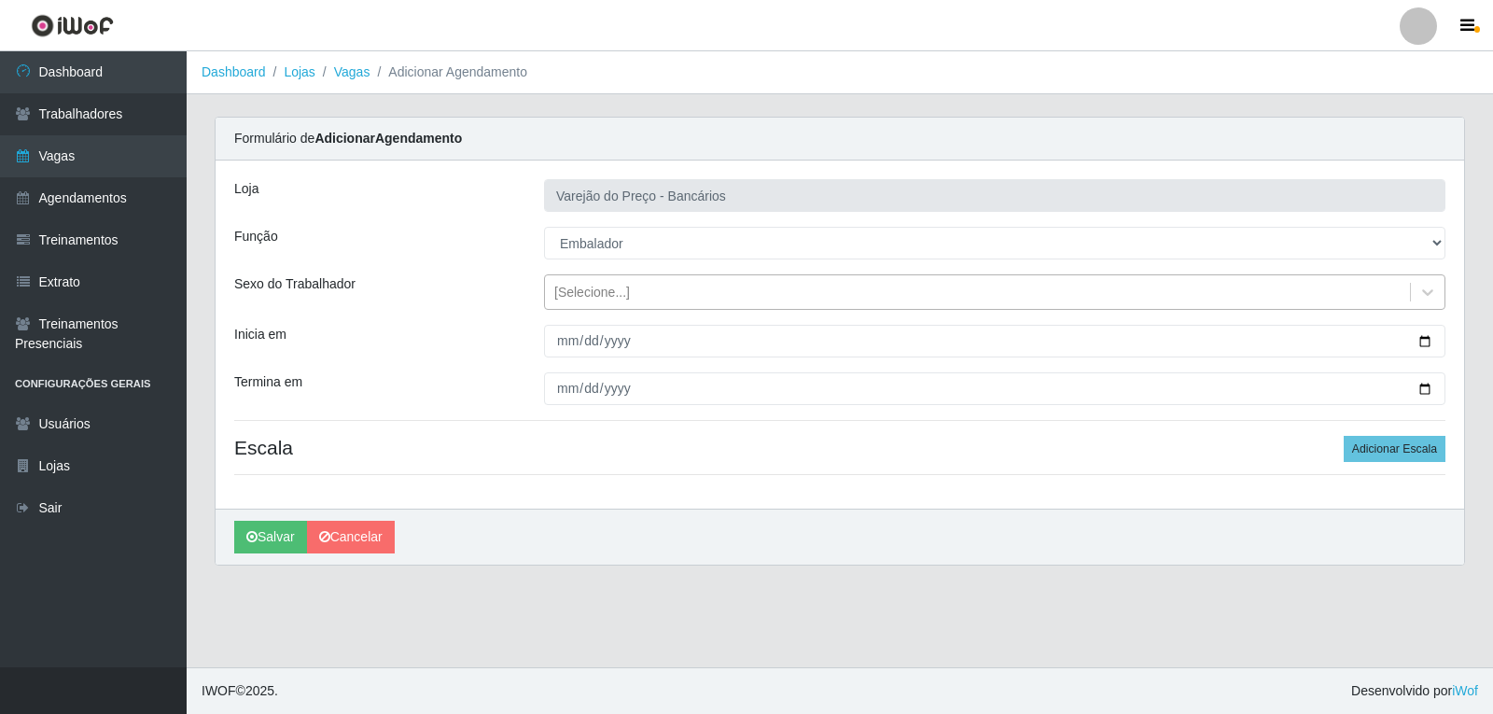
click at [570, 296] on div "[Selecione...]" at bounding box center [592, 293] width 76 height 20
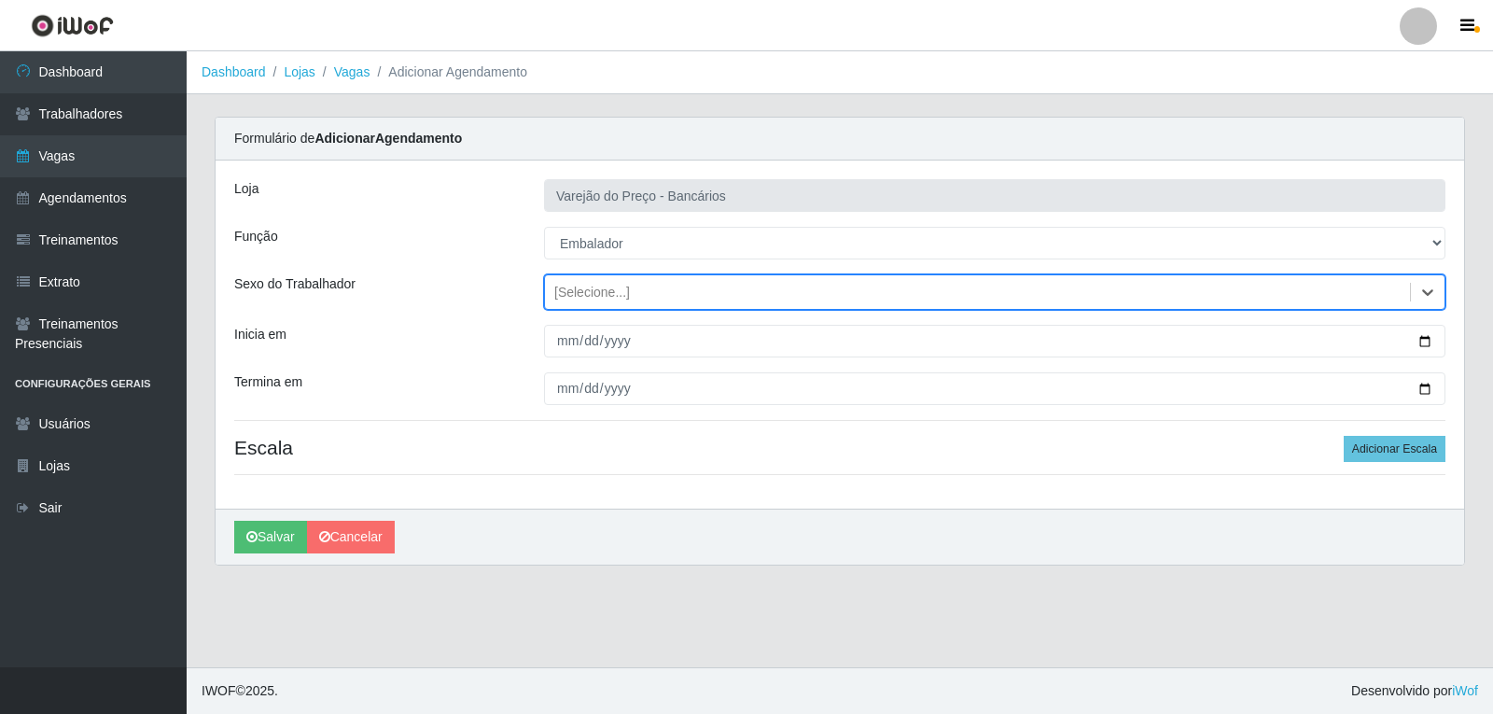
click at [573, 301] on div "[Selecione...]" at bounding box center [592, 293] width 76 height 20
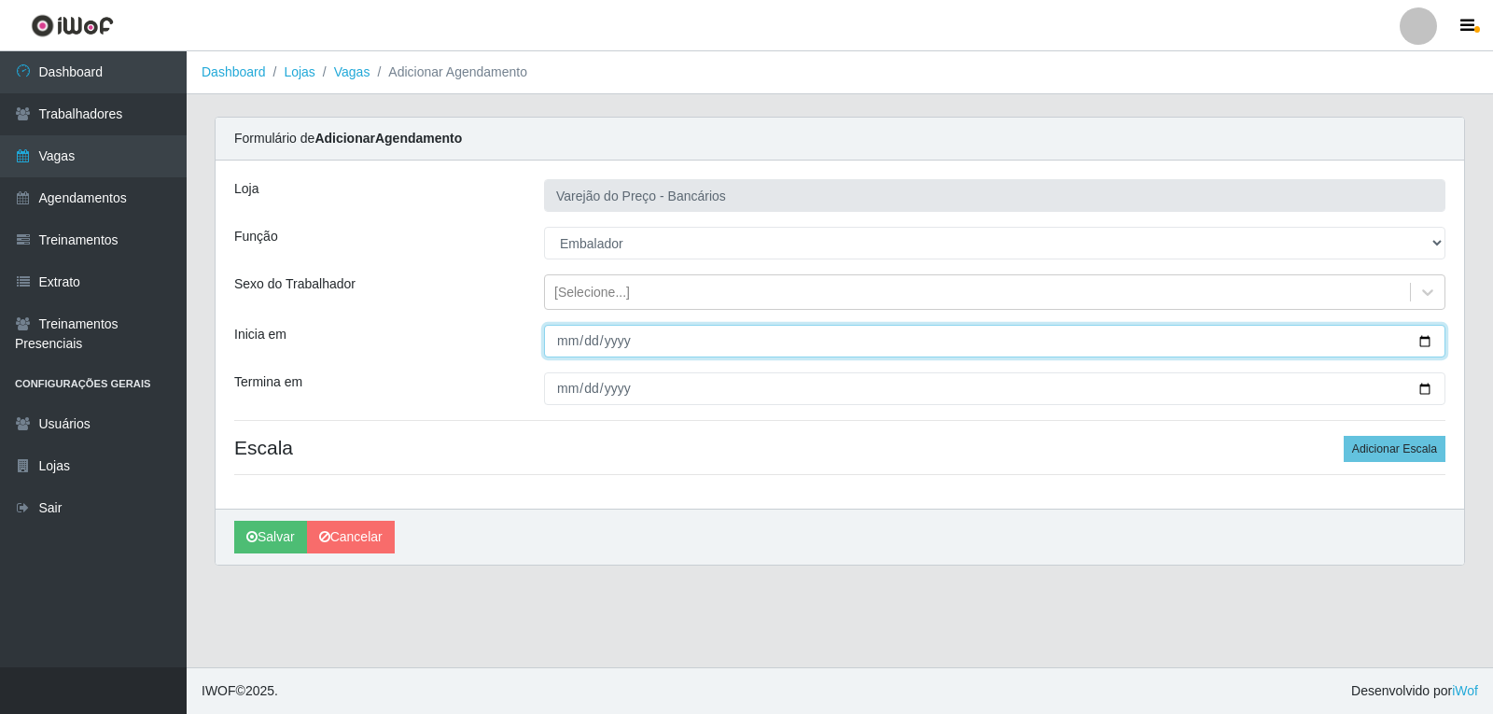
click at [569, 342] on input "Inicia em" at bounding box center [994, 341] width 901 height 33
type input "252025-09-07"
type input "2025-09-07"
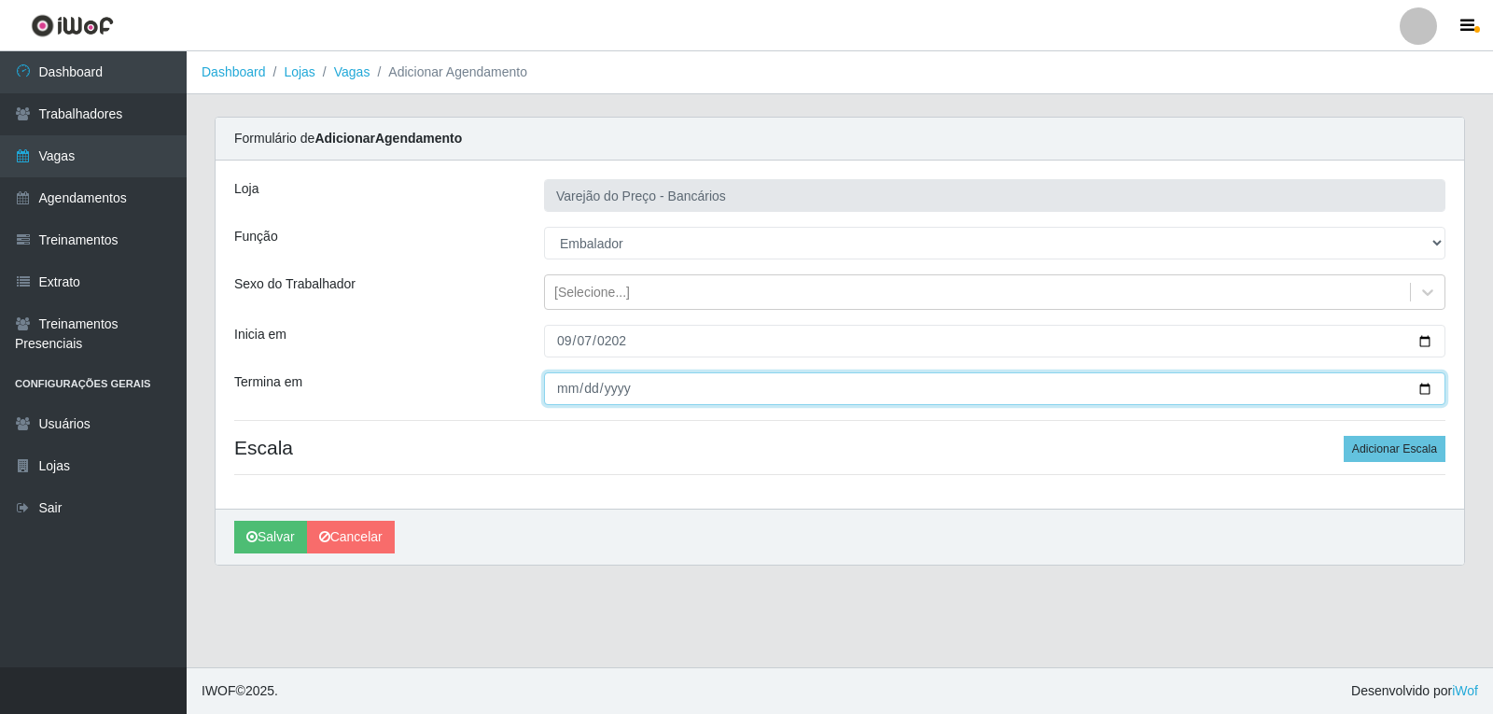
click at [575, 387] on input "Termina em" at bounding box center [994, 388] width 901 height 33
type input "2025-09-07"
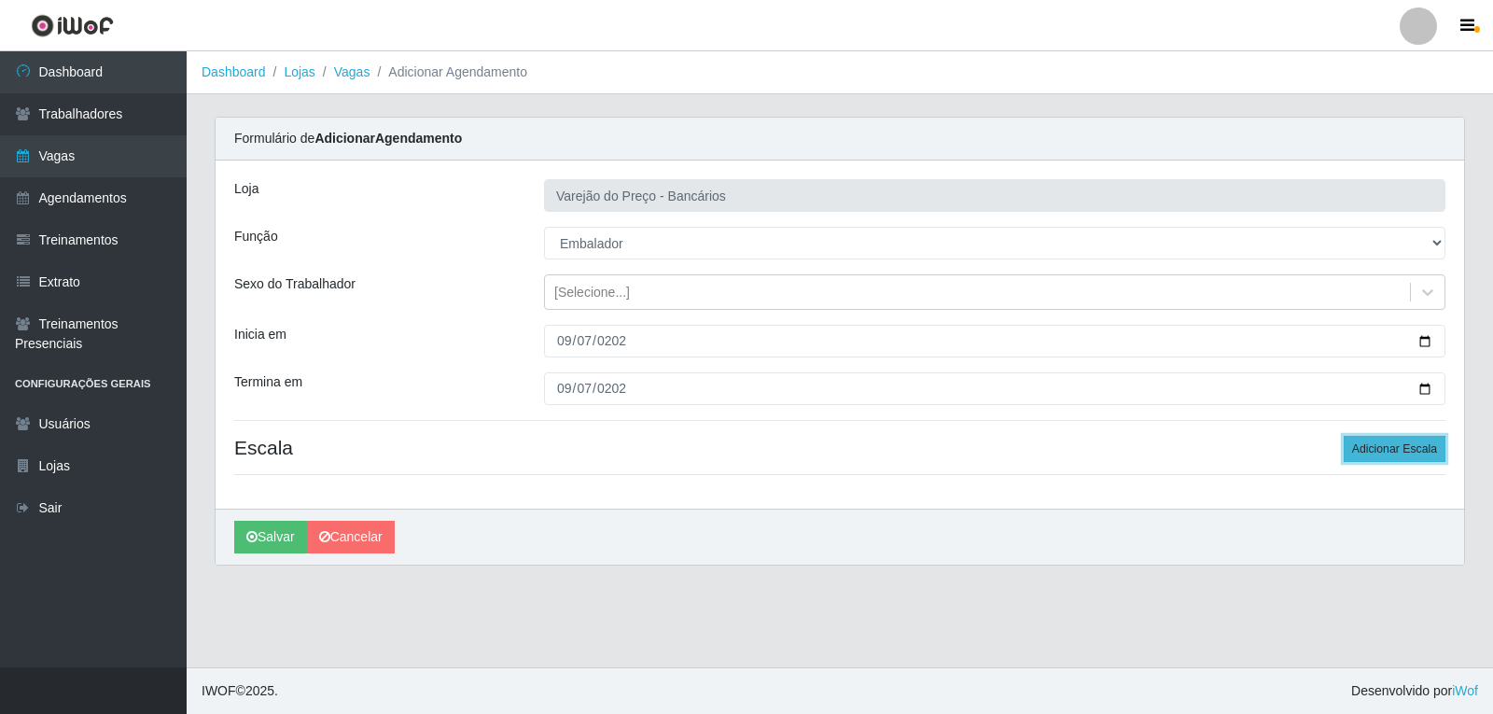
click at [1428, 450] on button "Adicionar Escala" at bounding box center [1395, 449] width 102 height 26
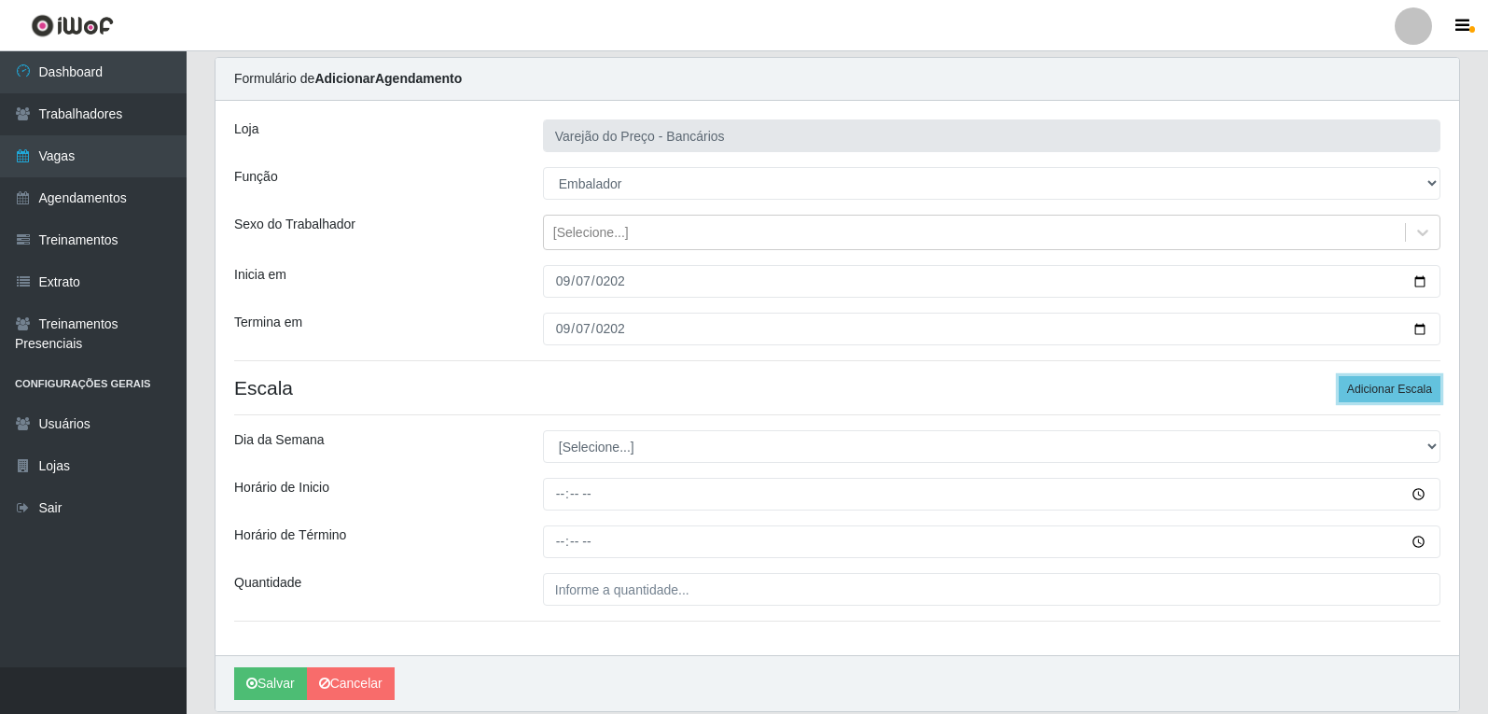
scroll to position [93, 0]
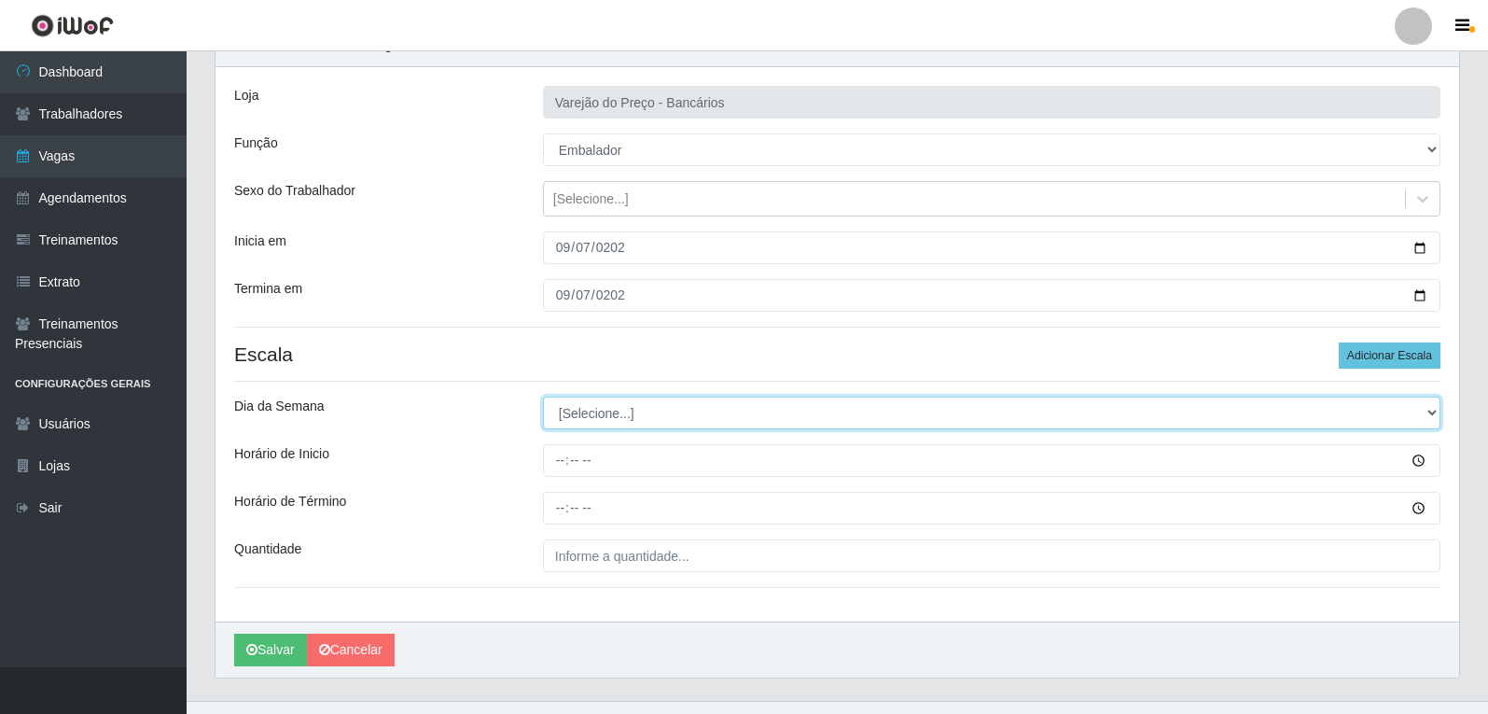
click at [617, 417] on select "[Selecione...] Segunda Terça Quarta Quinta Sexta Sábado Domingo" at bounding box center [992, 413] width 898 height 33
select select "0"
click at [543, 397] on select "[Selecione...] Segunda Terça Quarta Quinta Sexta Sábado Domingo" at bounding box center [992, 413] width 898 height 33
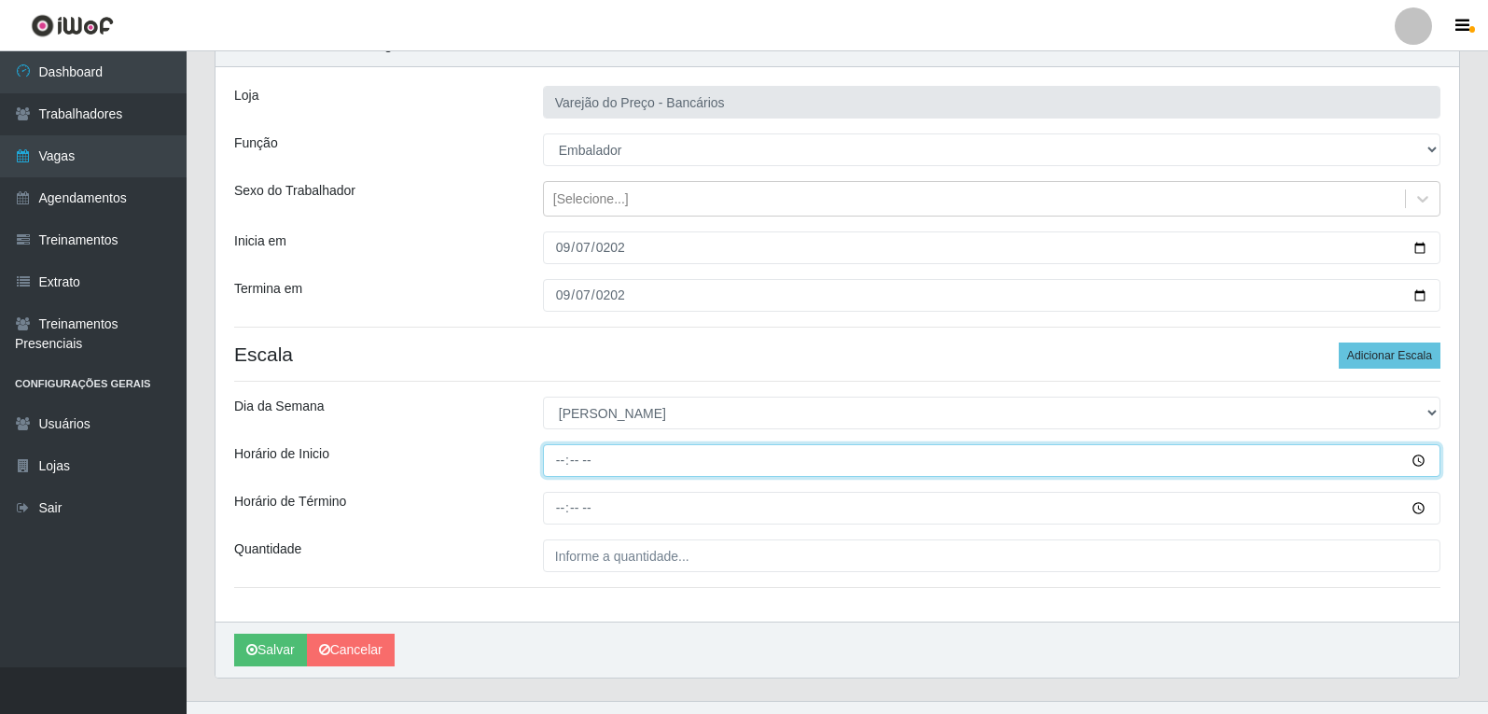
click at [566, 462] on input "Horário de Inicio" at bounding box center [992, 460] width 898 height 33
type input "09:00"
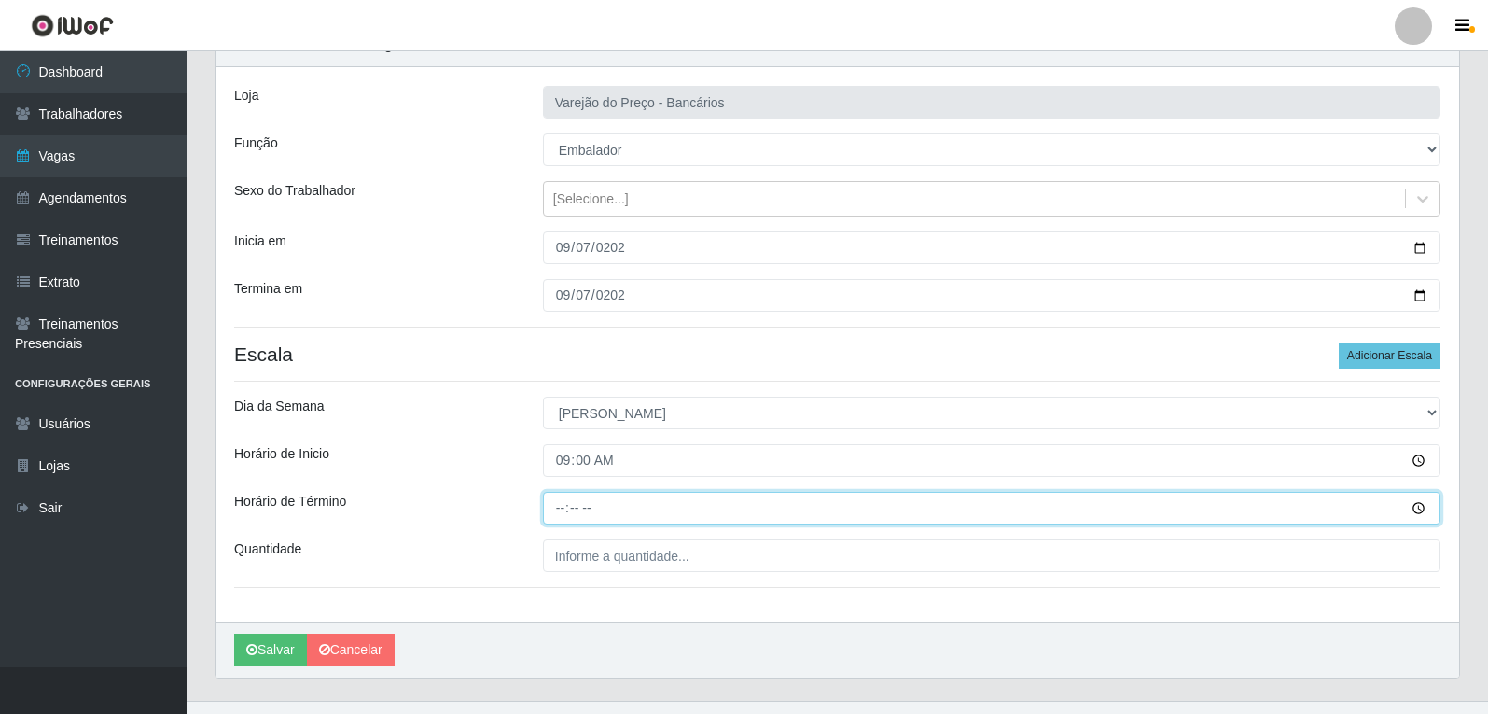
click at [570, 517] on input "Horário de Término" at bounding box center [992, 508] width 898 height 33
type input "14:00"
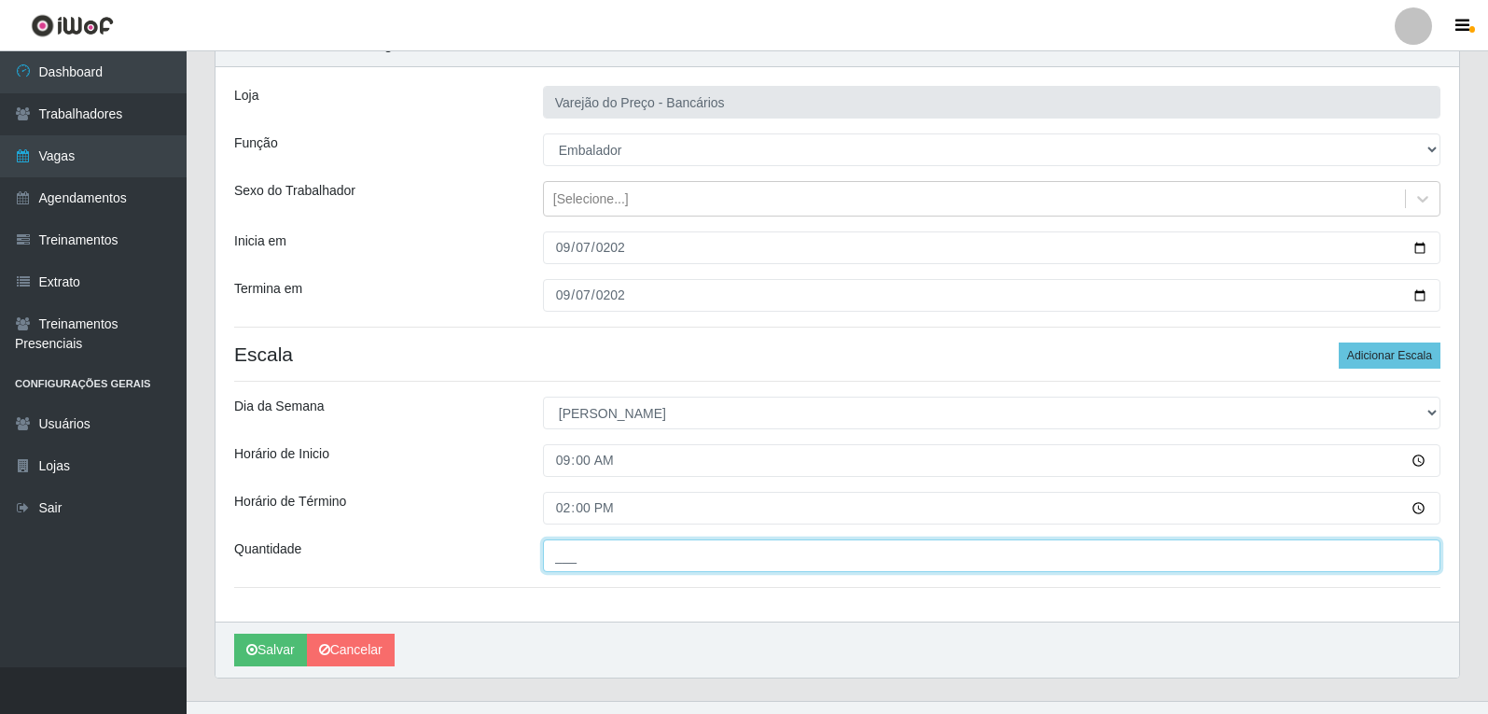
click at [585, 568] on input "___" at bounding box center [992, 555] width 898 height 33
type input "6__"
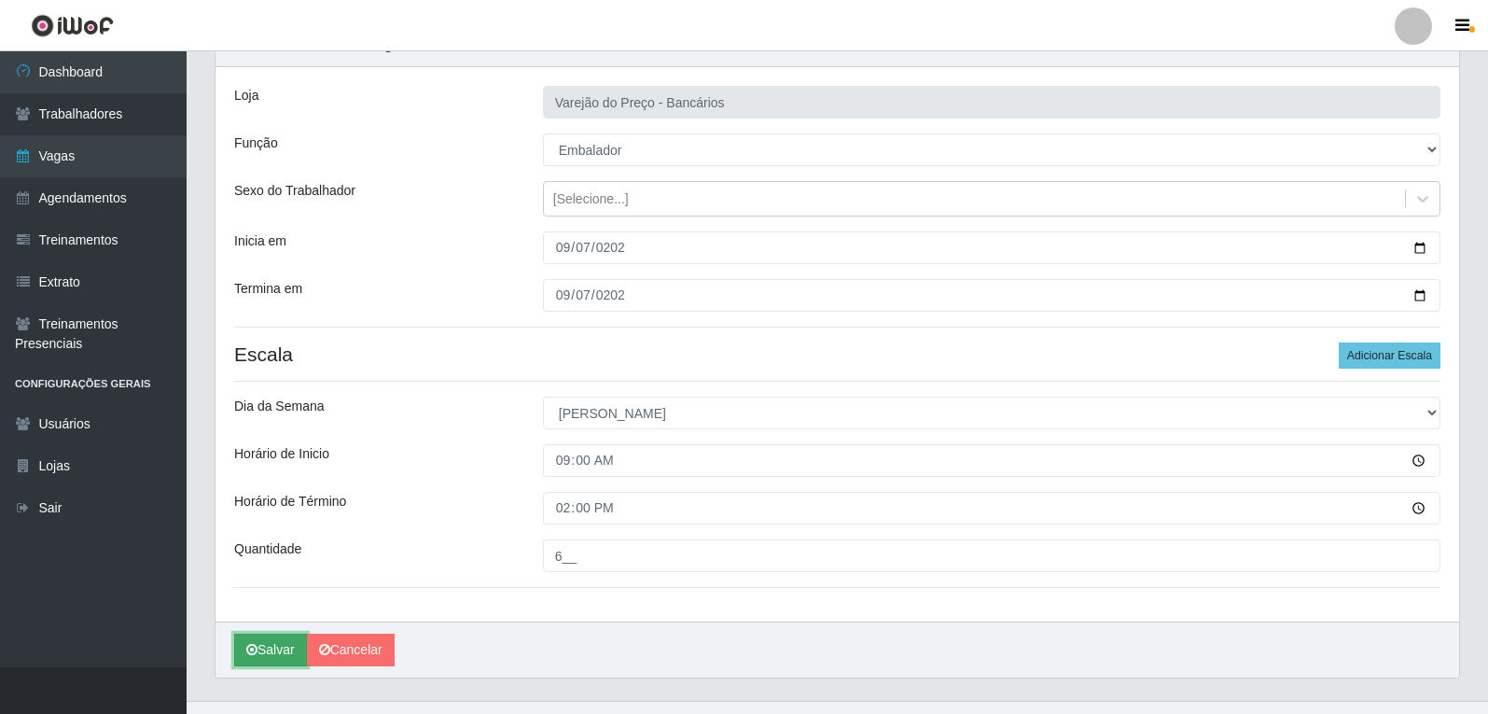
click at [287, 645] on button "Salvar" at bounding box center [270, 650] width 73 height 33
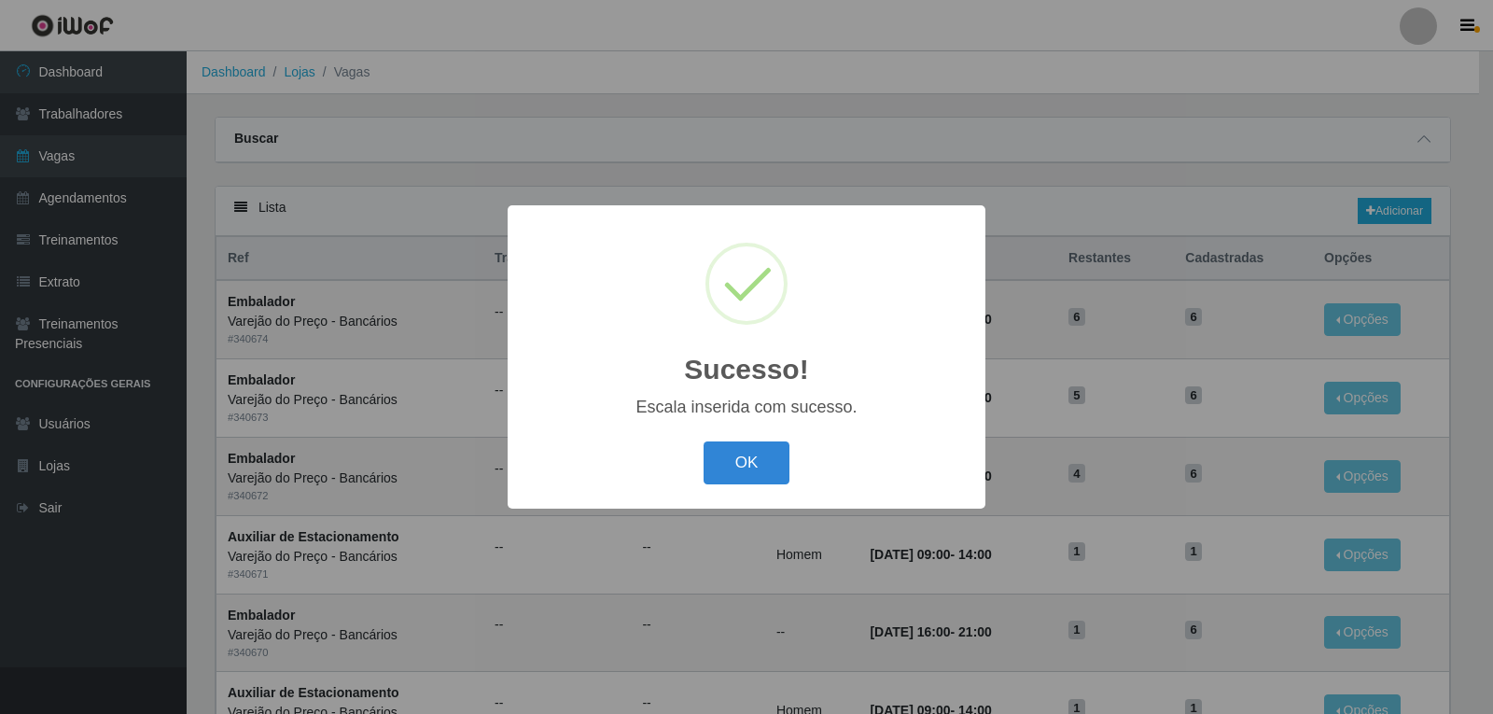
click at [704, 441] on button "OK" at bounding box center [747, 463] width 87 height 44
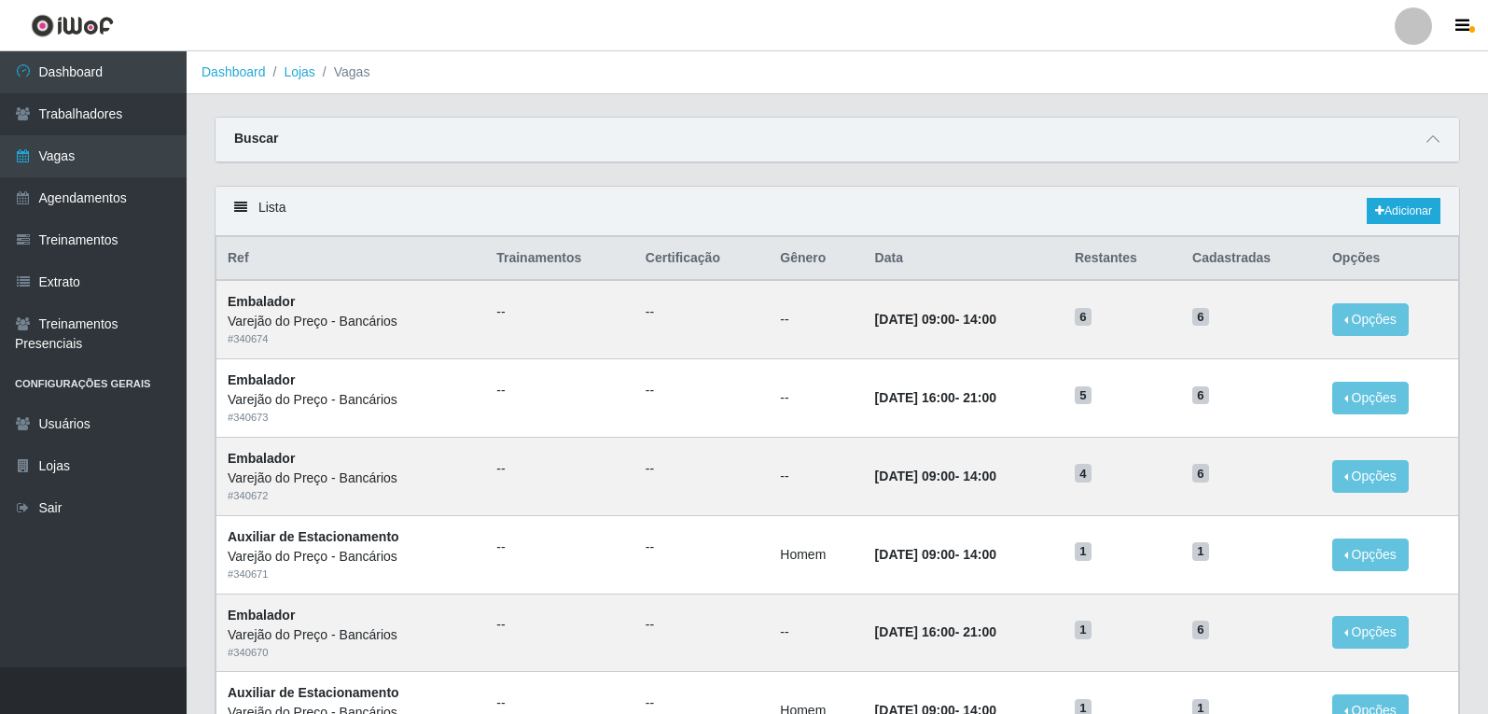
click at [1445, 202] on div "Lista Adicionar" at bounding box center [838, 211] width 1244 height 49
click at [1427, 211] on link "Adicionar" at bounding box center [1404, 211] width 74 height 26
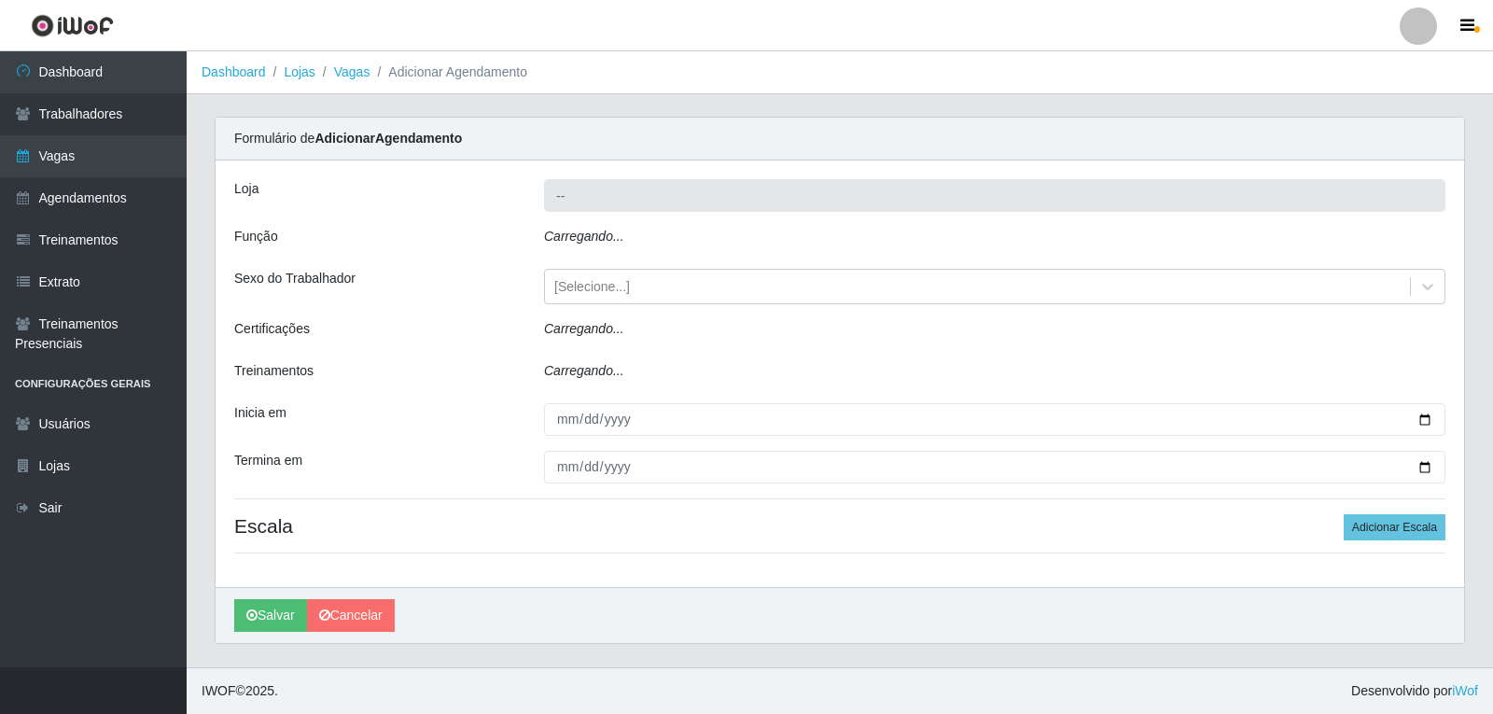
type input "Varejão do Preço - Bancários"
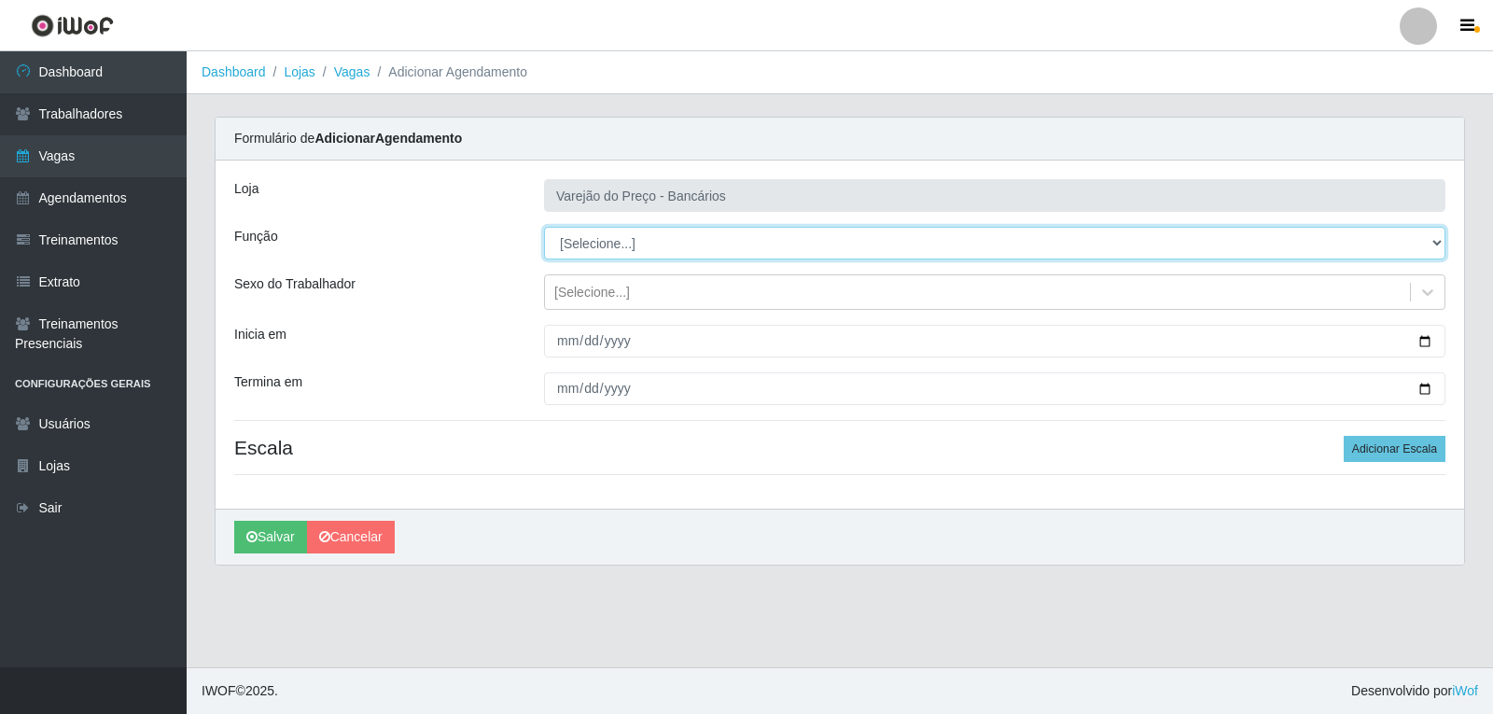
click at [590, 238] on select "[Selecione...] Auxiliar de Estacionamento Auxiliar de Estacionamento + Auxiliar…" at bounding box center [994, 243] width 901 height 33
select select "1"
click at [544, 227] on select "[Selecione...] Auxiliar de Estacionamento Auxiliar de Estacionamento + Auxiliar…" at bounding box center [994, 243] width 901 height 33
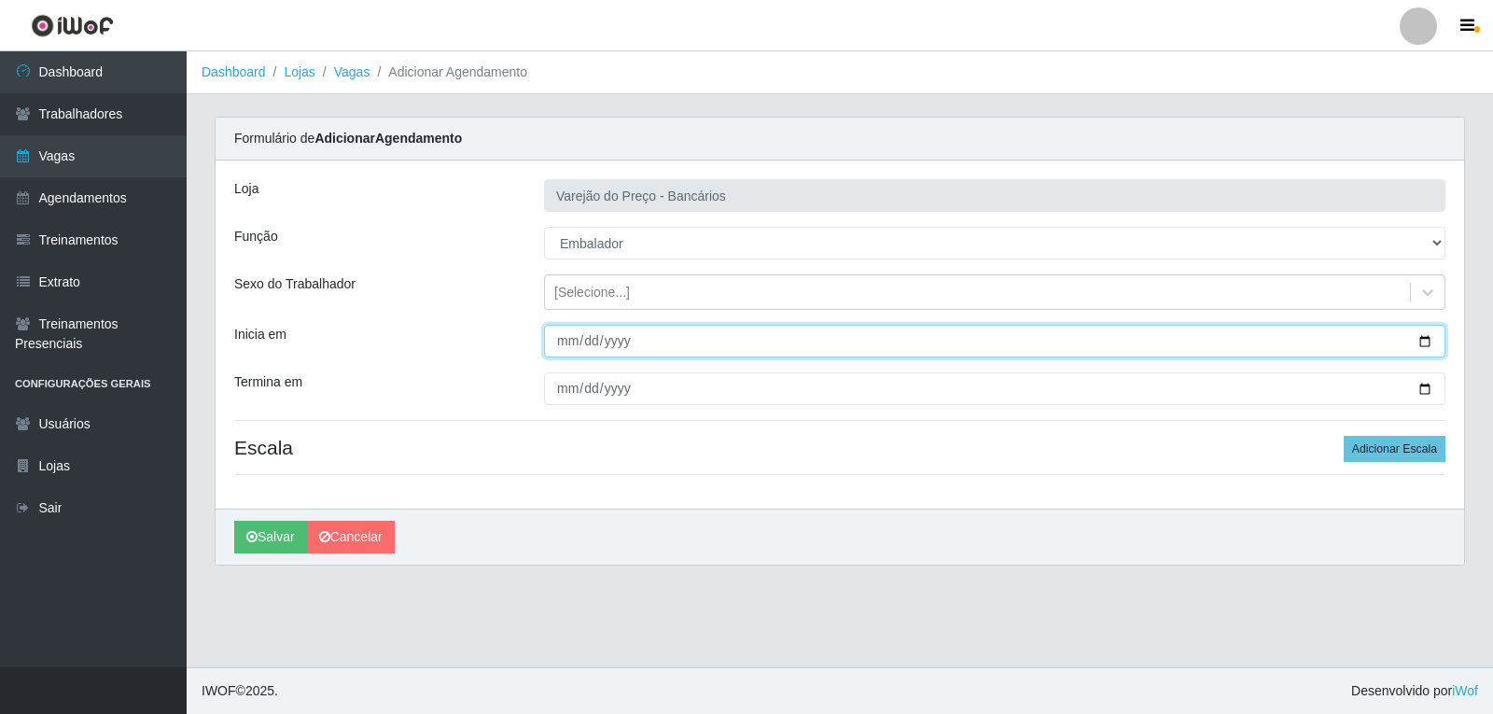
click at [572, 350] on input "Inicia em" at bounding box center [994, 341] width 901 height 33
type input "2025-09-07"
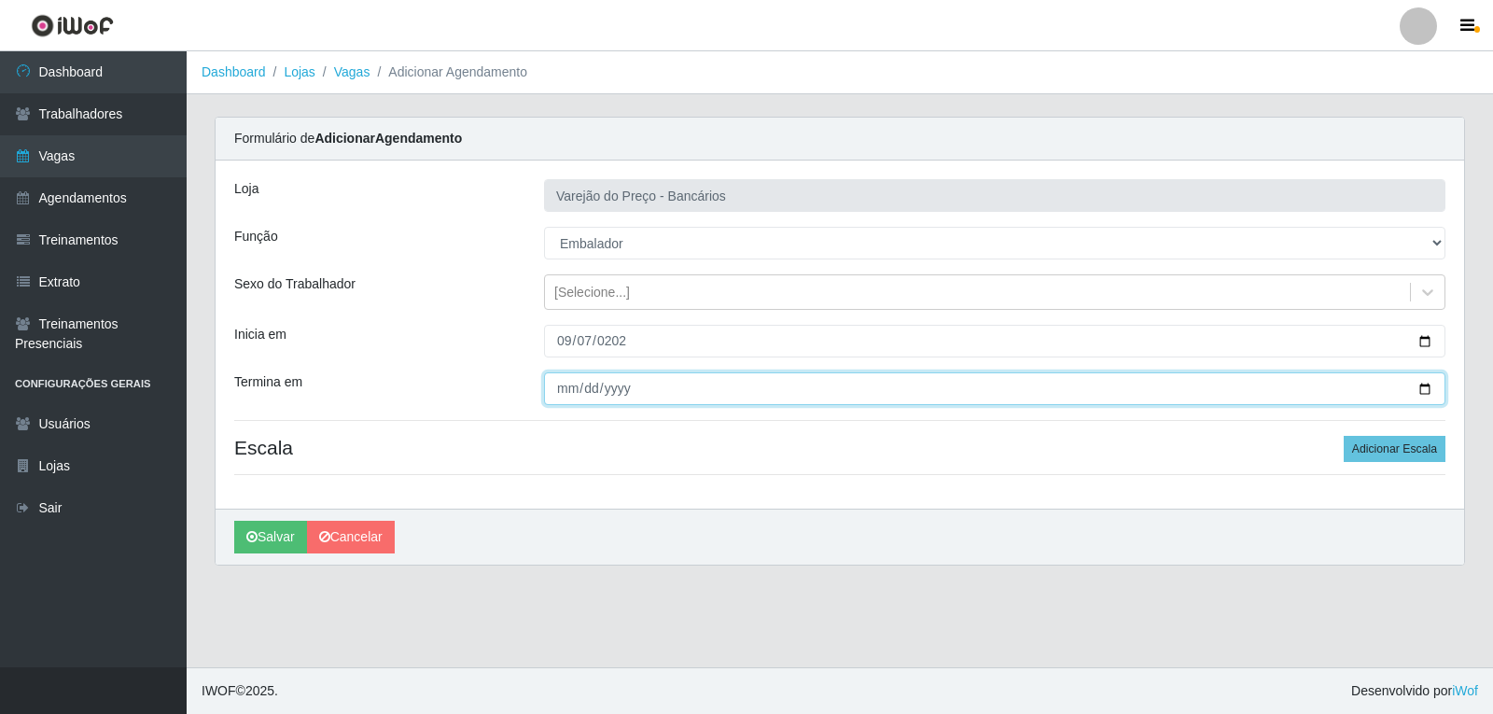
click at [562, 379] on input "Termina em" at bounding box center [994, 388] width 901 height 33
type input "2025-09-07"
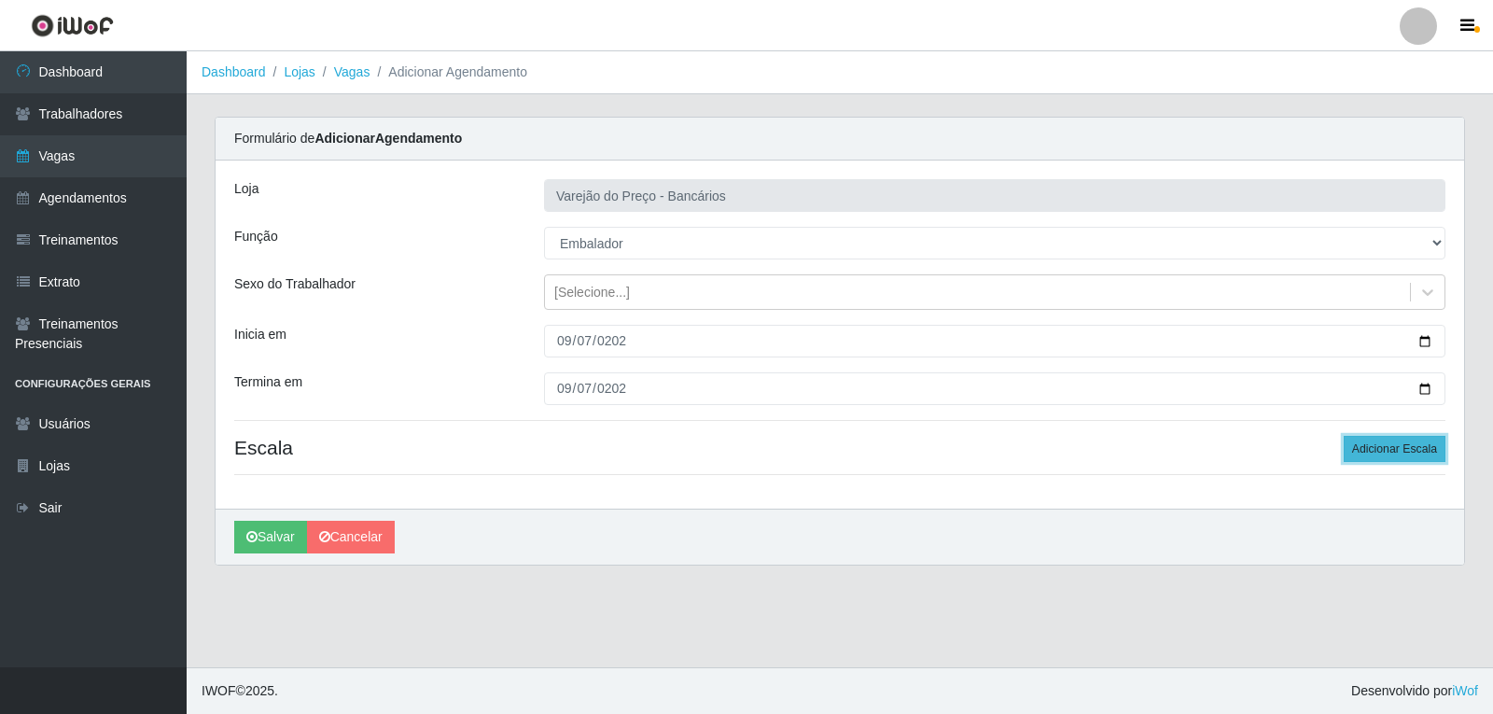
click at [1372, 440] on button "Adicionar Escala" at bounding box center [1395, 449] width 102 height 26
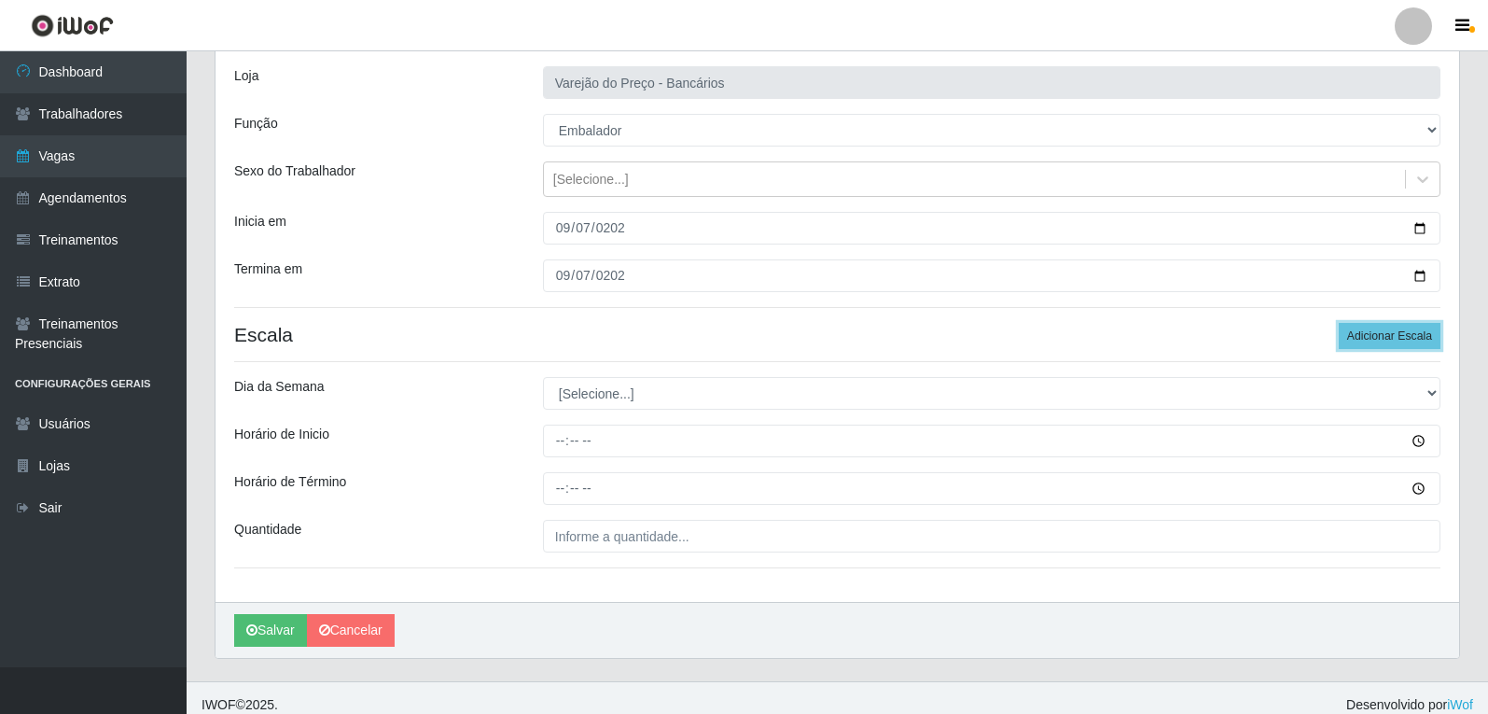
scroll to position [127, 0]
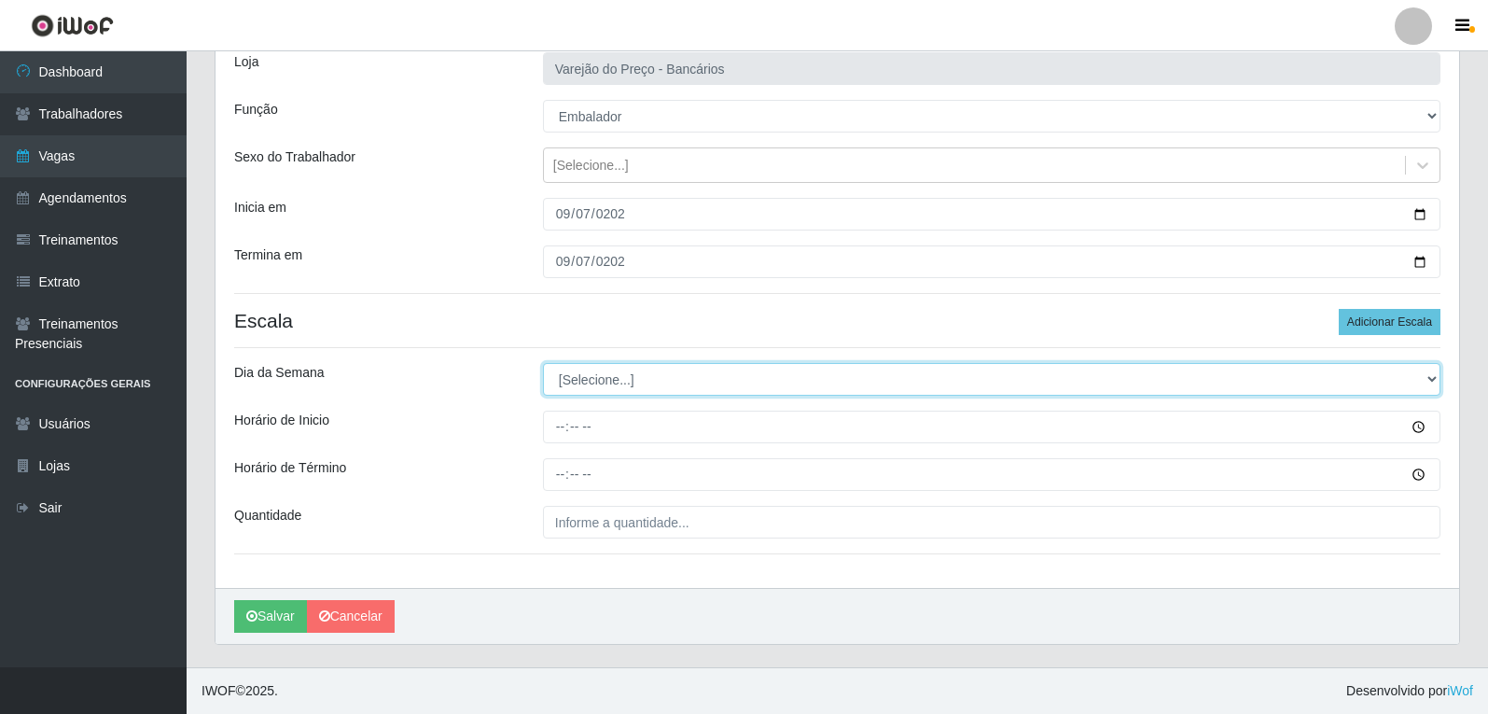
click at [592, 377] on select "[Selecione...] Segunda Terça Quarta Quinta Sexta Sábado Domingo" at bounding box center [992, 379] width 898 height 33
select select "0"
click at [543, 363] on select "[Selecione...] Segunda Terça Quarta Quinta Sexta Sábado Domingo" at bounding box center [992, 379] width 898 height 33
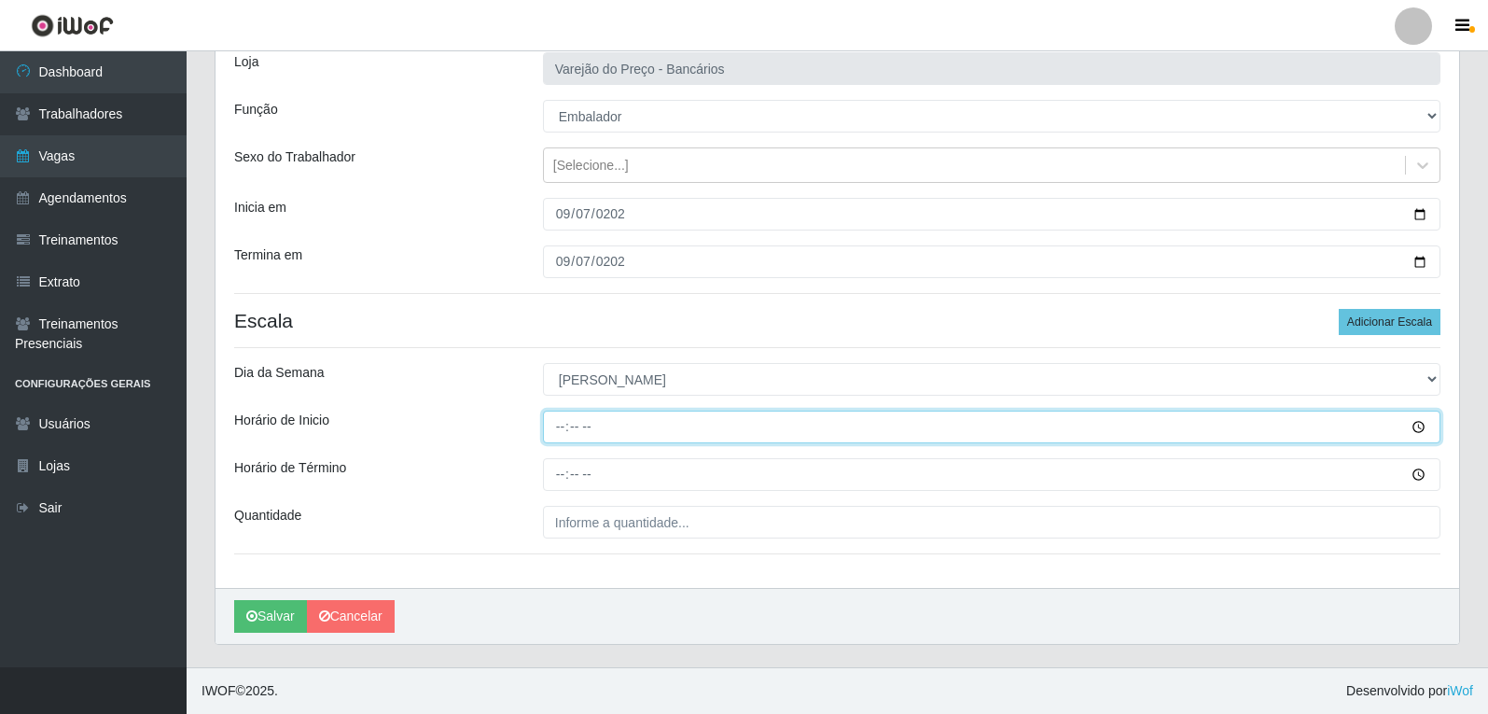
click at [560, 431] on input "Horário de Inicio" at bounding box center [992, 427] width 898 height 33
type input "14:00"
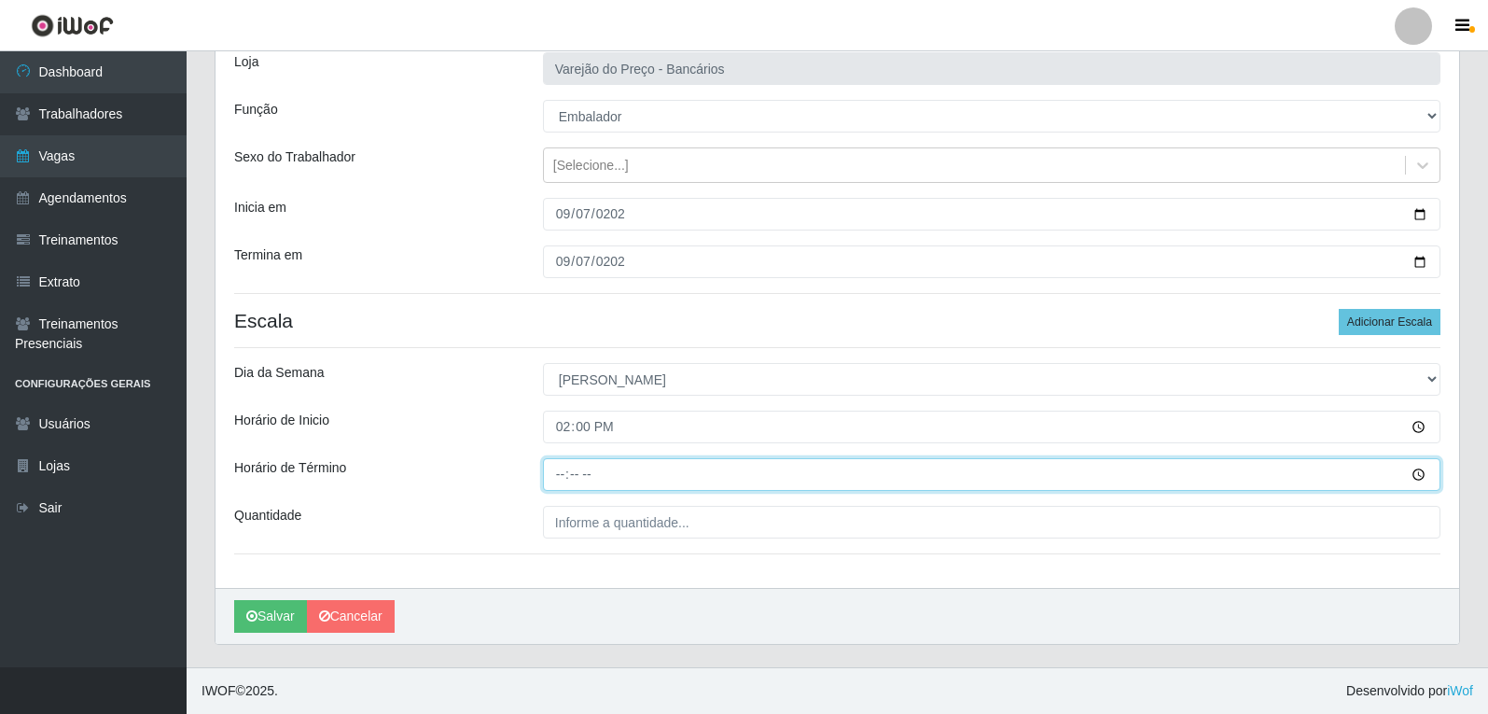
type input "19:00"
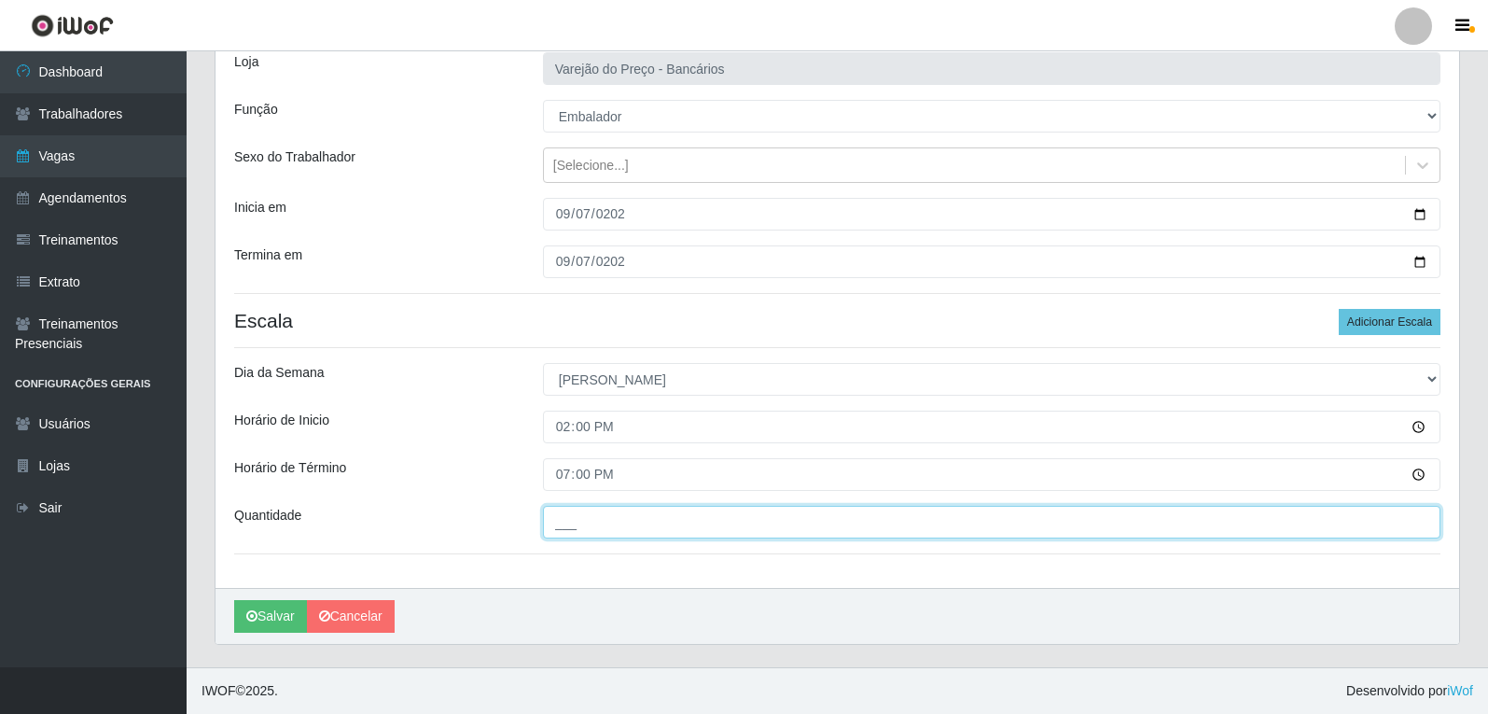
click at [565, 524] on input "___" at bounding box center [992, 522] width 898 height 33
type input "02_"
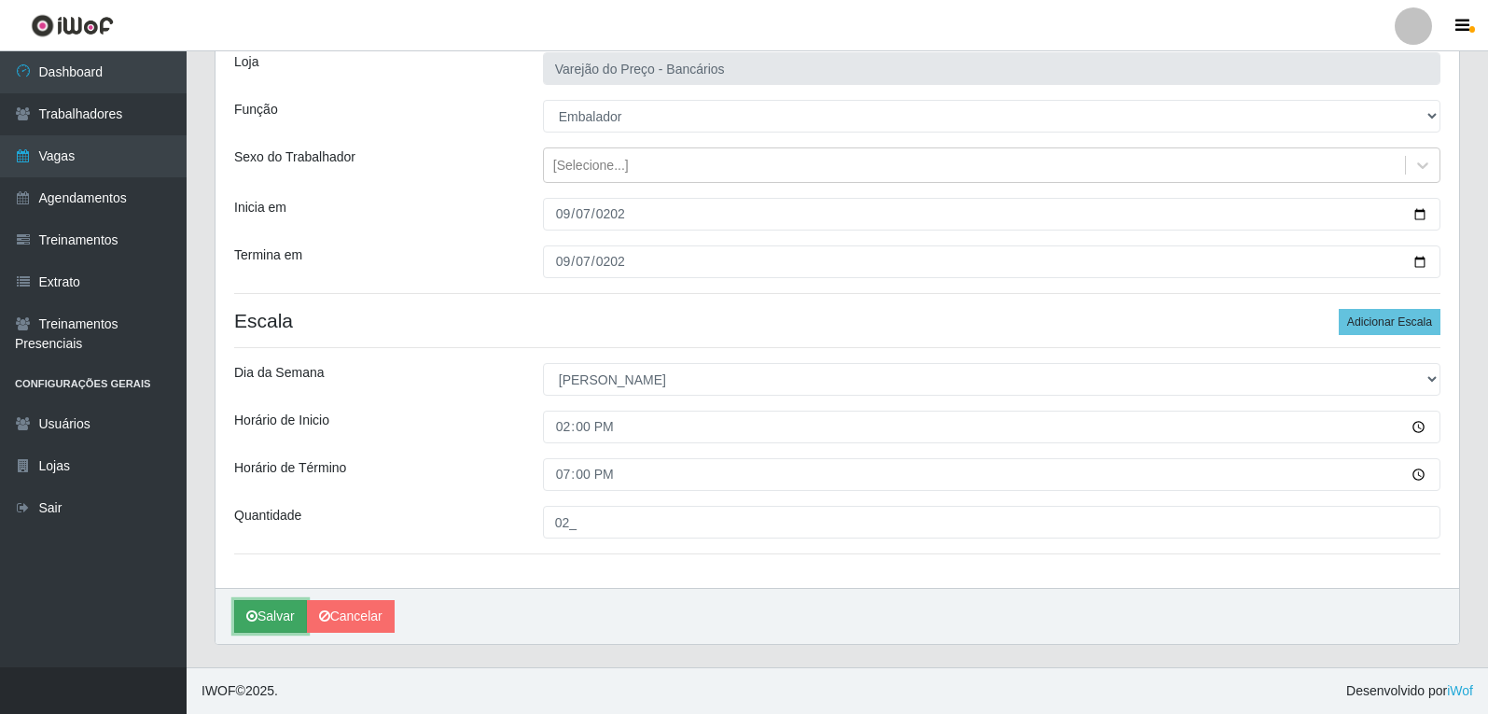
click at [266, 605] on button "Salvar" at bounding box center [270, 616] width 73 height 33
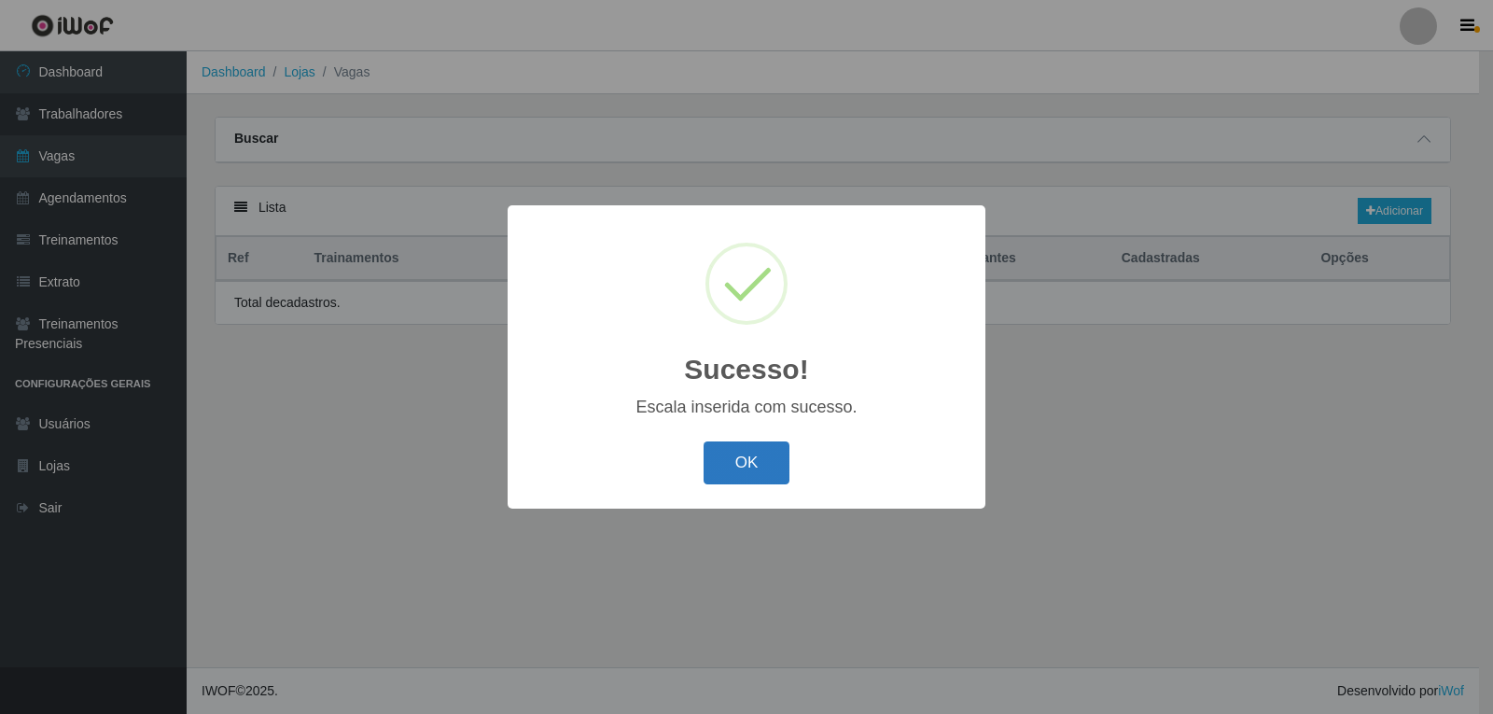
click at [718, 468] on button "OK" at bounding box center [747, 463] width 87 height 44
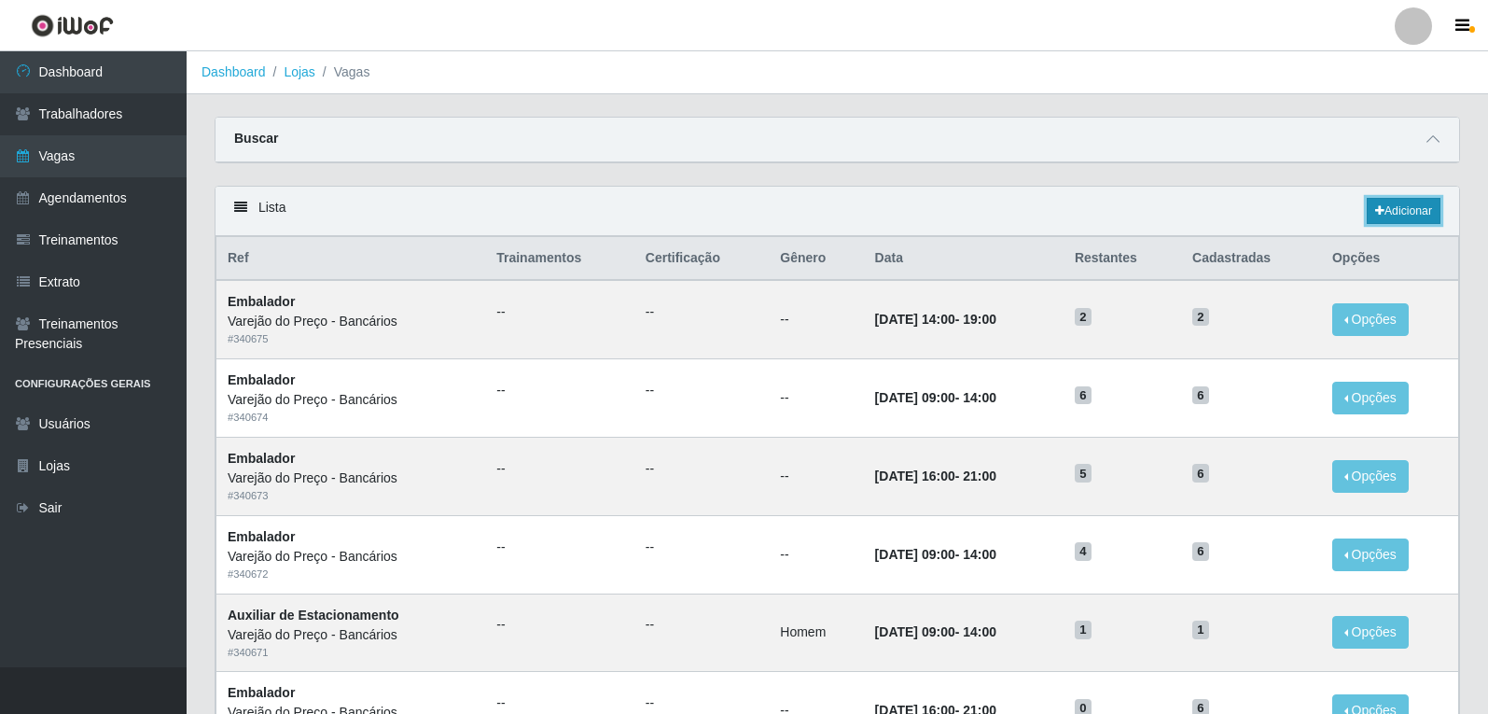
click at [1395, 205] on link "Adicionar" at bounding box center [1404, 211] width 74 height 26
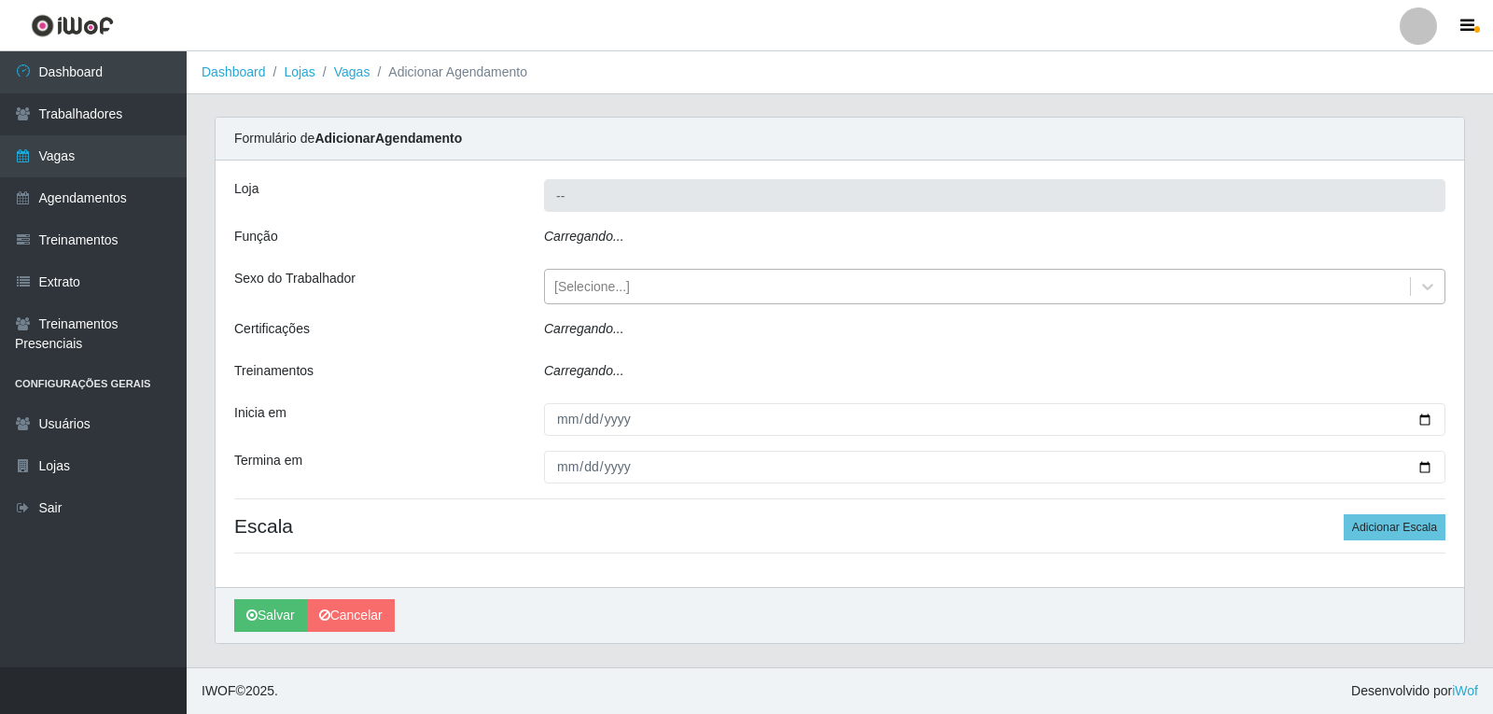
type input "Varejão do Preço - Bancários"
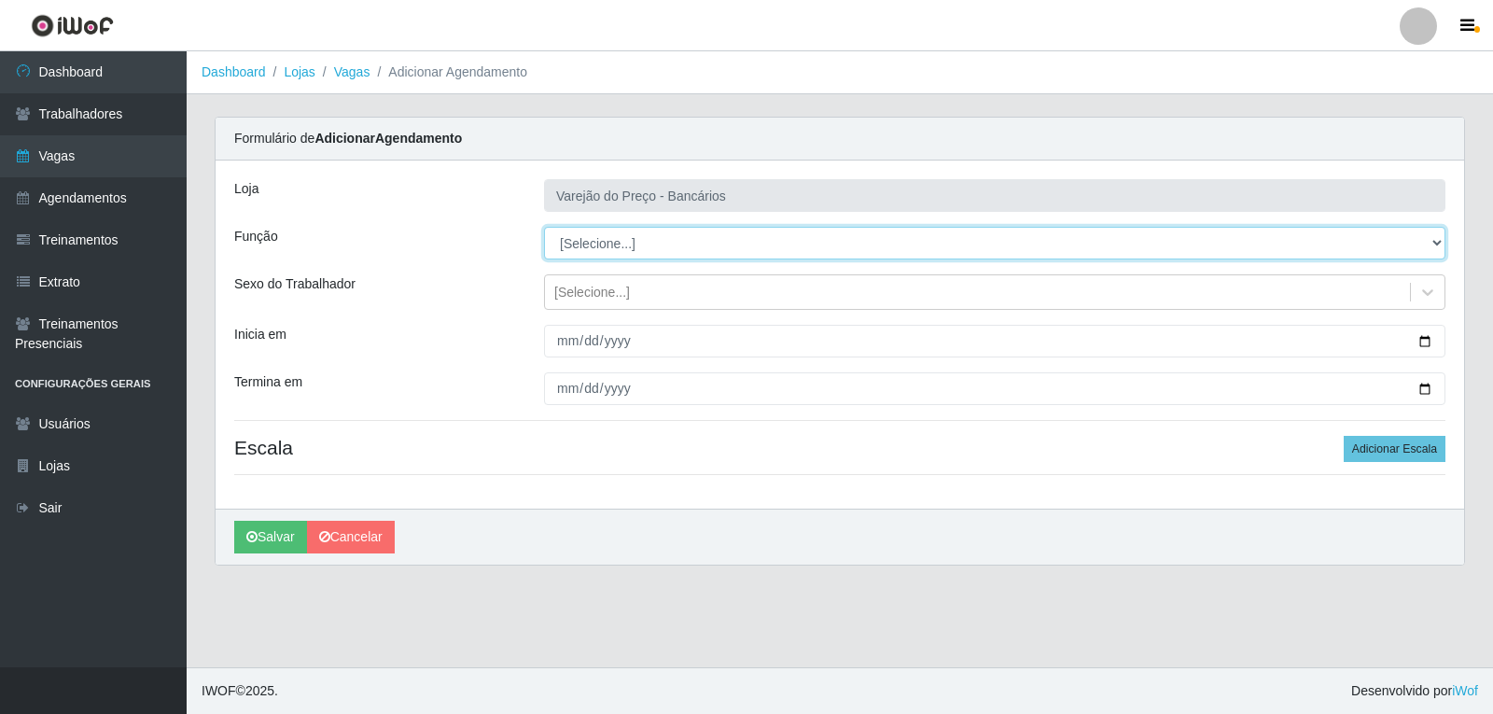
click at [583, 244] on select "[Selecione...] Auxiliar de Estacionamento Auxiliar de Estacionamento + Auxiliar…" at bounding box center [994, 243] width 901 height 33
select select "4"
click at [544, 227] on select "[Selecione...] Auxiliar de Estacionamento Auxiliar de Estacionamento + Auxiliar…" at bounding box center [994, 243] width 901 height 33
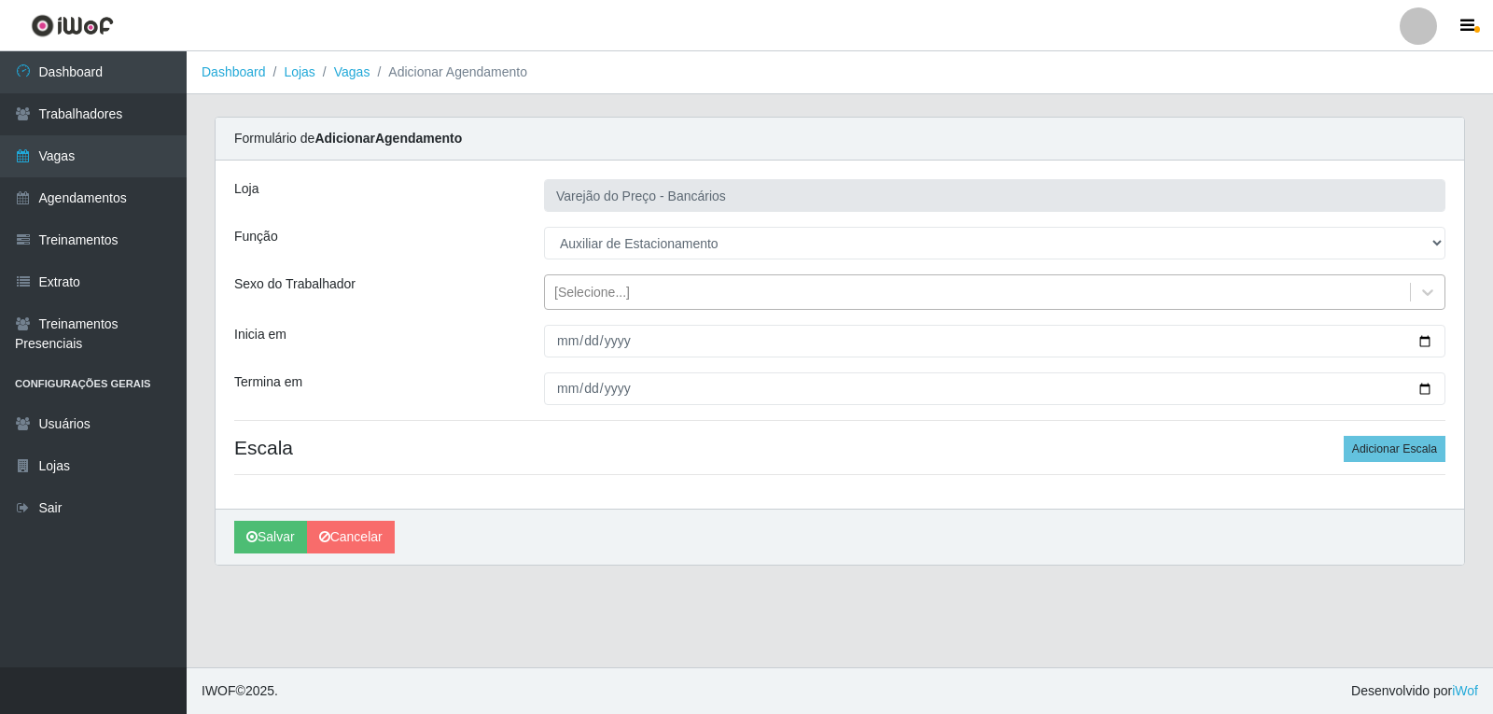
click at [586, 297] on div "[Selecione...]" at bounding box center [592, 293] width 76 height 20
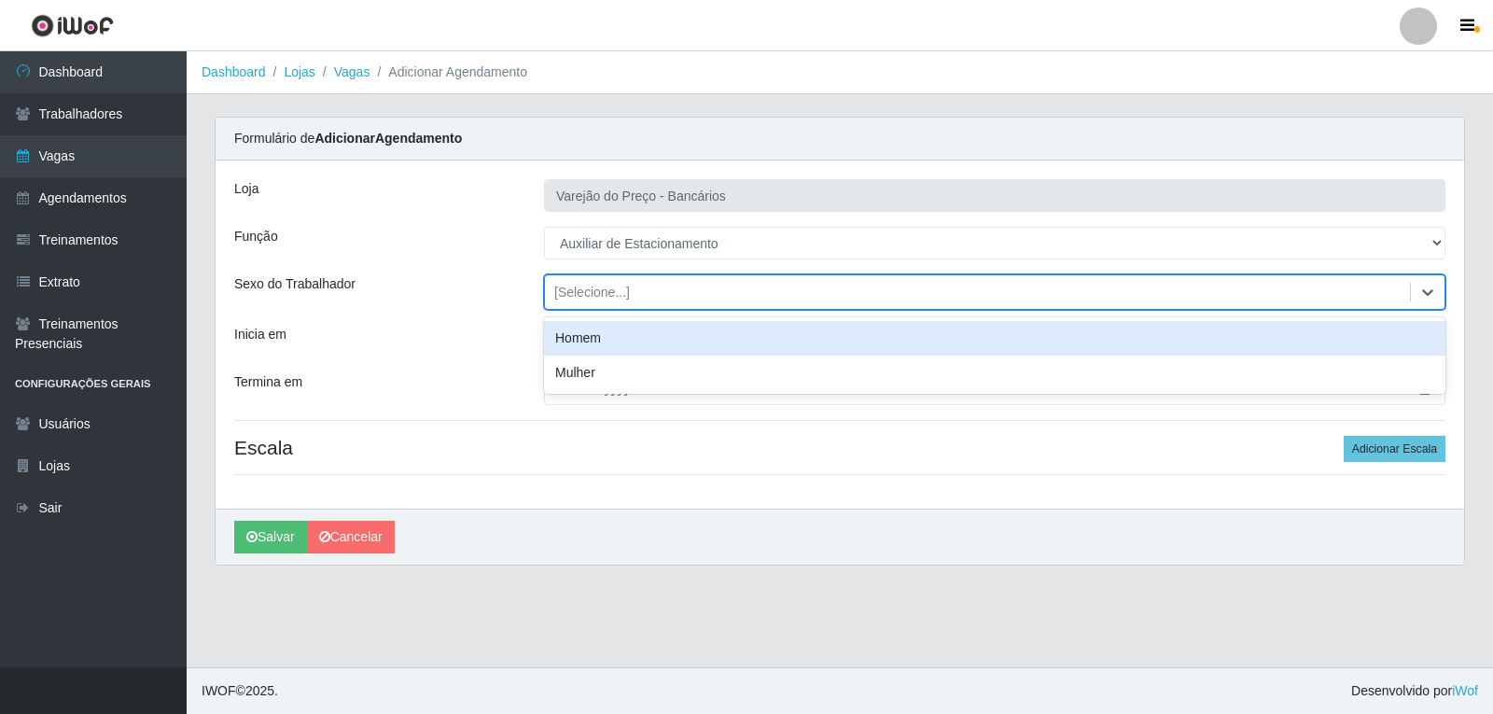
click at [583, 335] on div "Homem" at bounding box center [994, 338] width 901 height 35
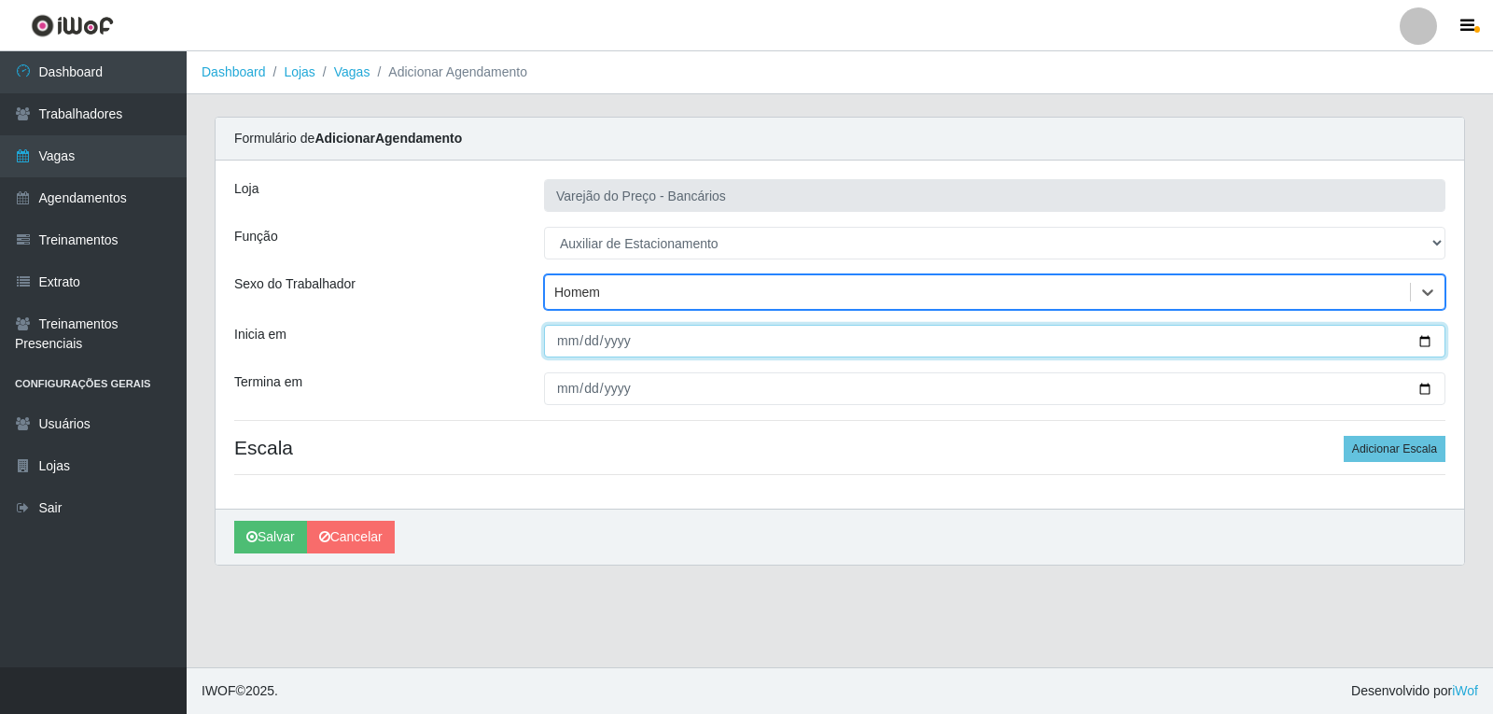
click at [568, 346] on input "Inicia em" at bounding box center [994, 341] width 901 height 33
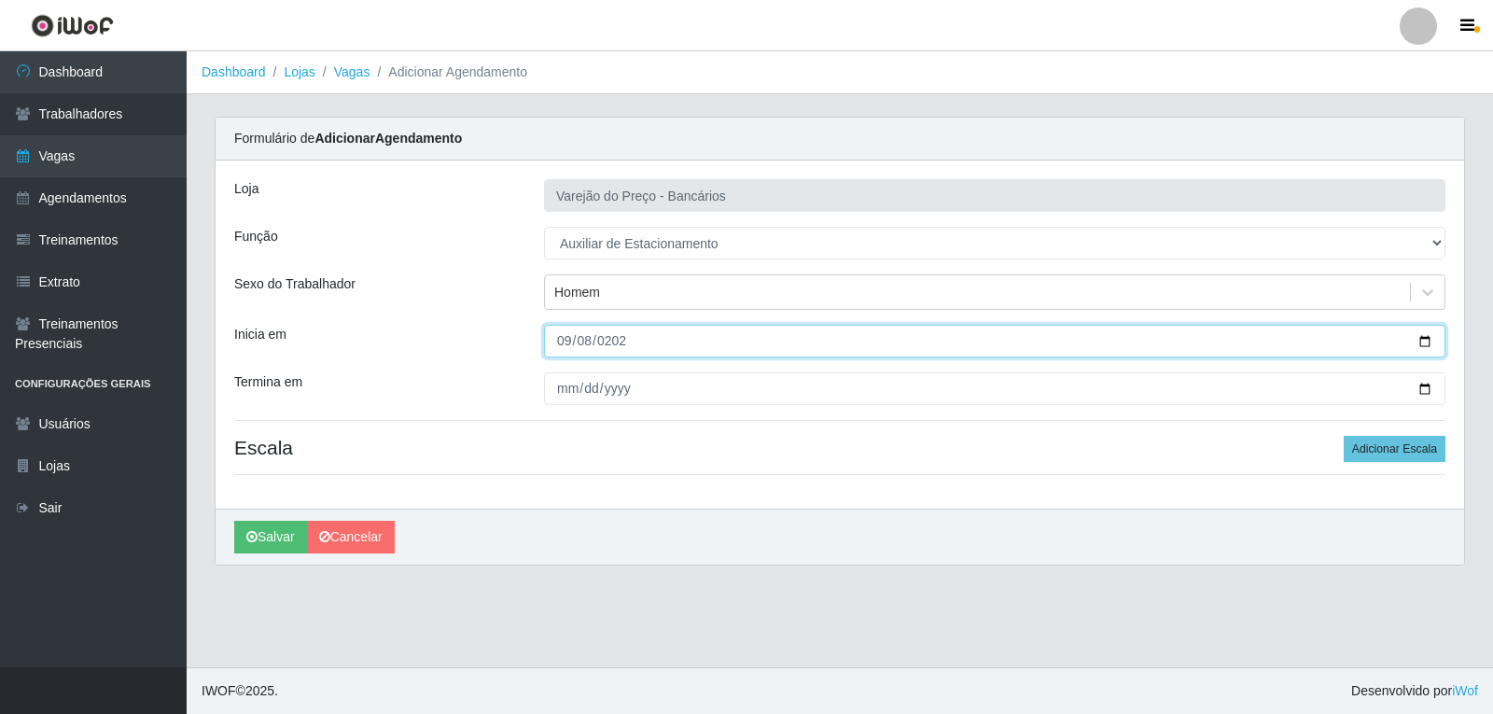
type input "2025-09-08"
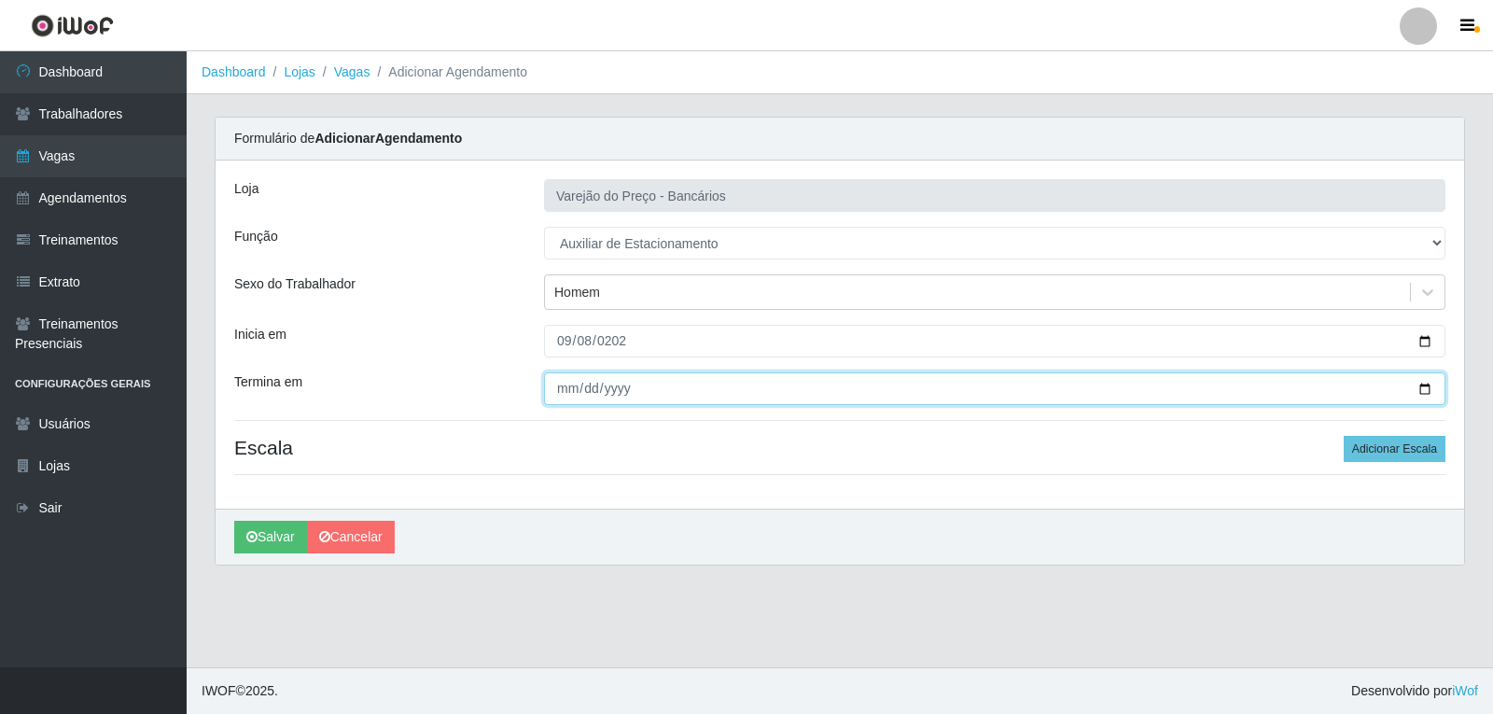
click at [565, 392] on input "Termina em" at bounding box center [994, 388] width 901 height 33
type input "2025-09-08"
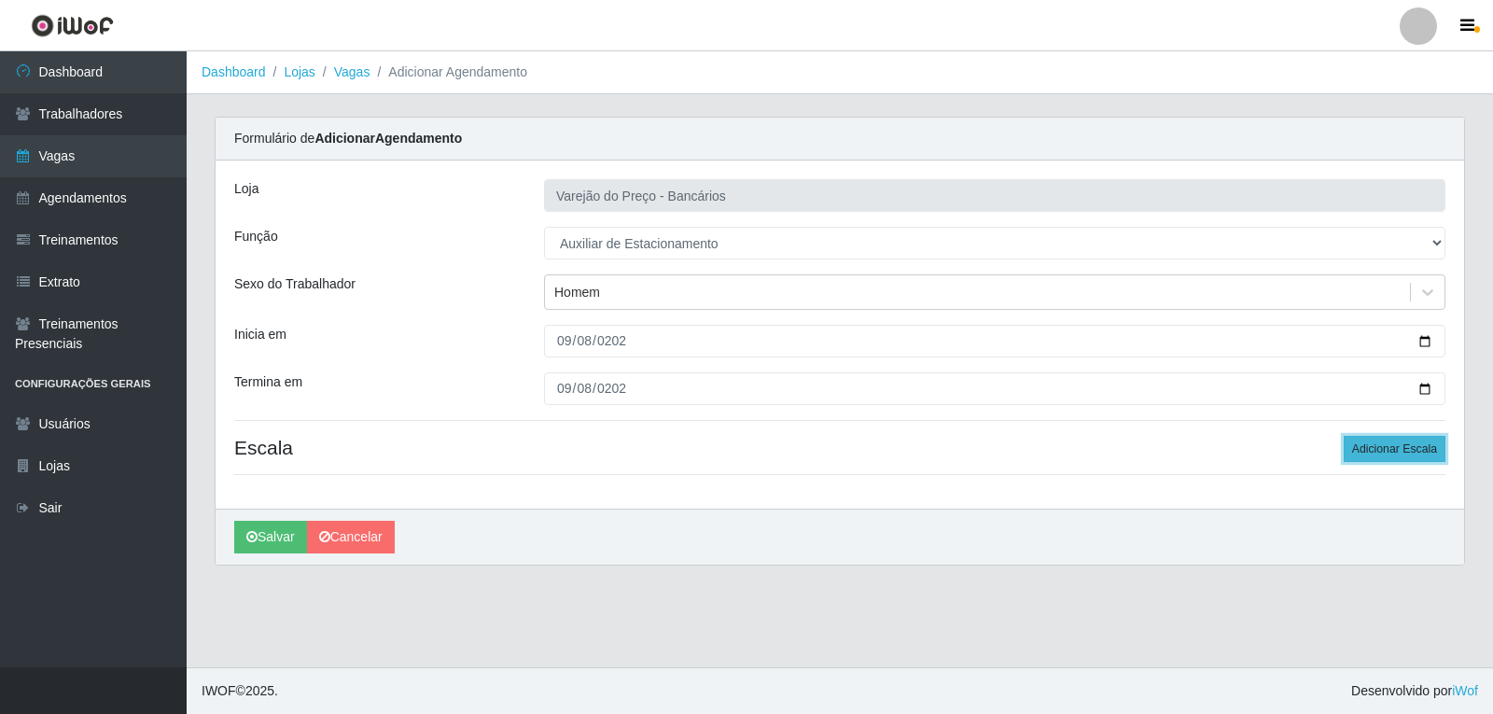
click at [1368, 455] on button "Adicionar Escala" at bounding box center [1395, 449] width 102 height 26
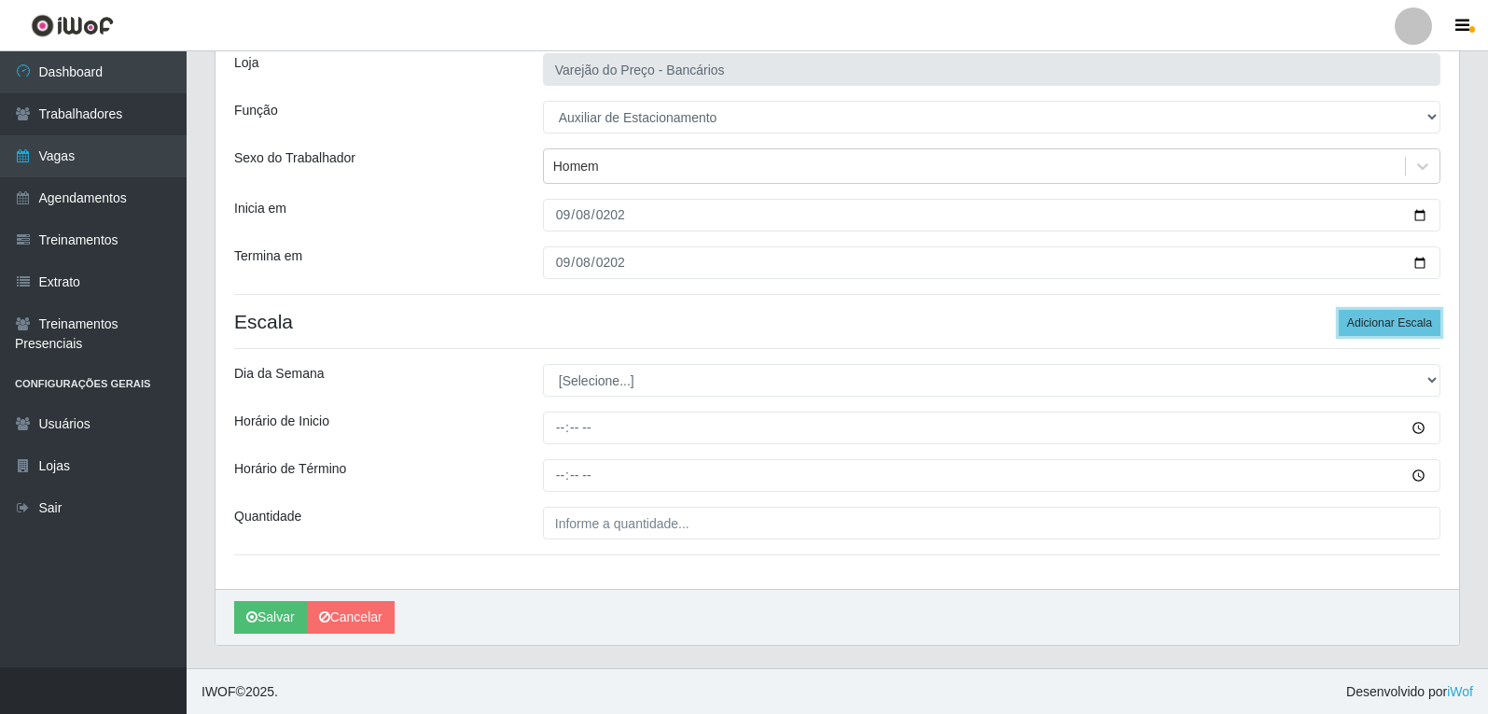
scroll to position [127, 0]
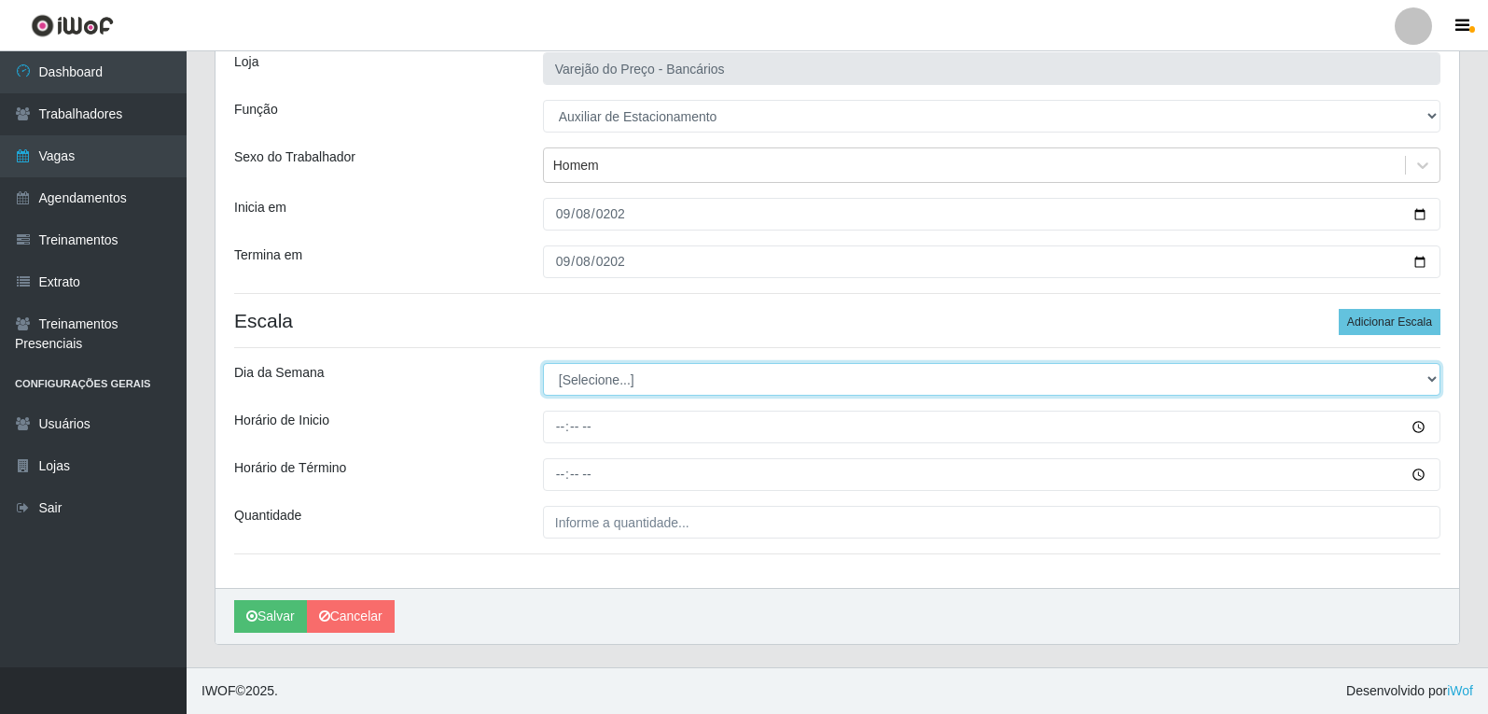
click at [612, 374] on select "[Selecione...] Segunda Terça Quarta Quinta Sexta Sábado Domingo" at bounding box center [992, 379] width 898 height 33
select select "1"
click at [543, 363] on select "[Selecione...] Segunda Terça Quarta Quinta Sexta Sábado Domingo" at bounding box center [992, 379] width 898 height 33
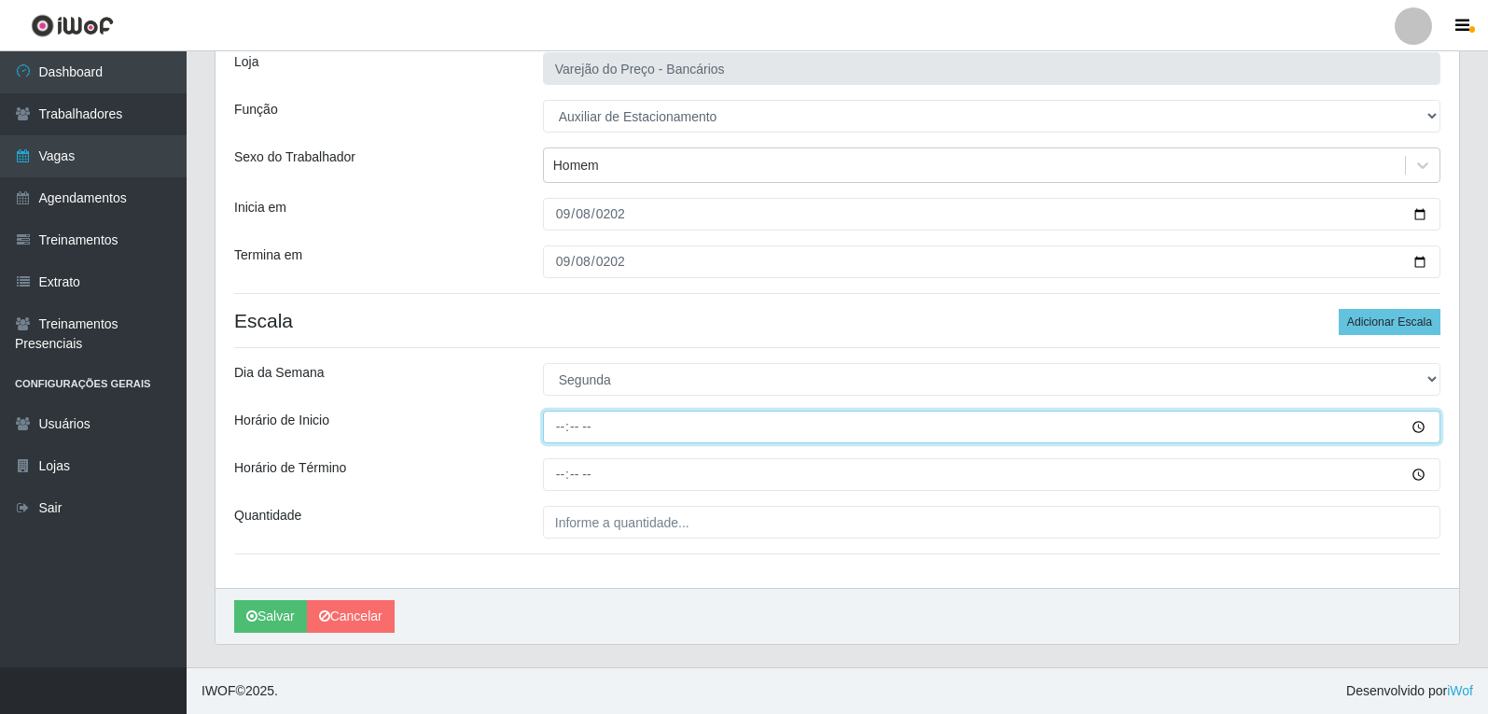
click at [558, 429] on input "Horário de Inicio" at bounding box center [992, 427] width 898 height 33
type input "16:00"
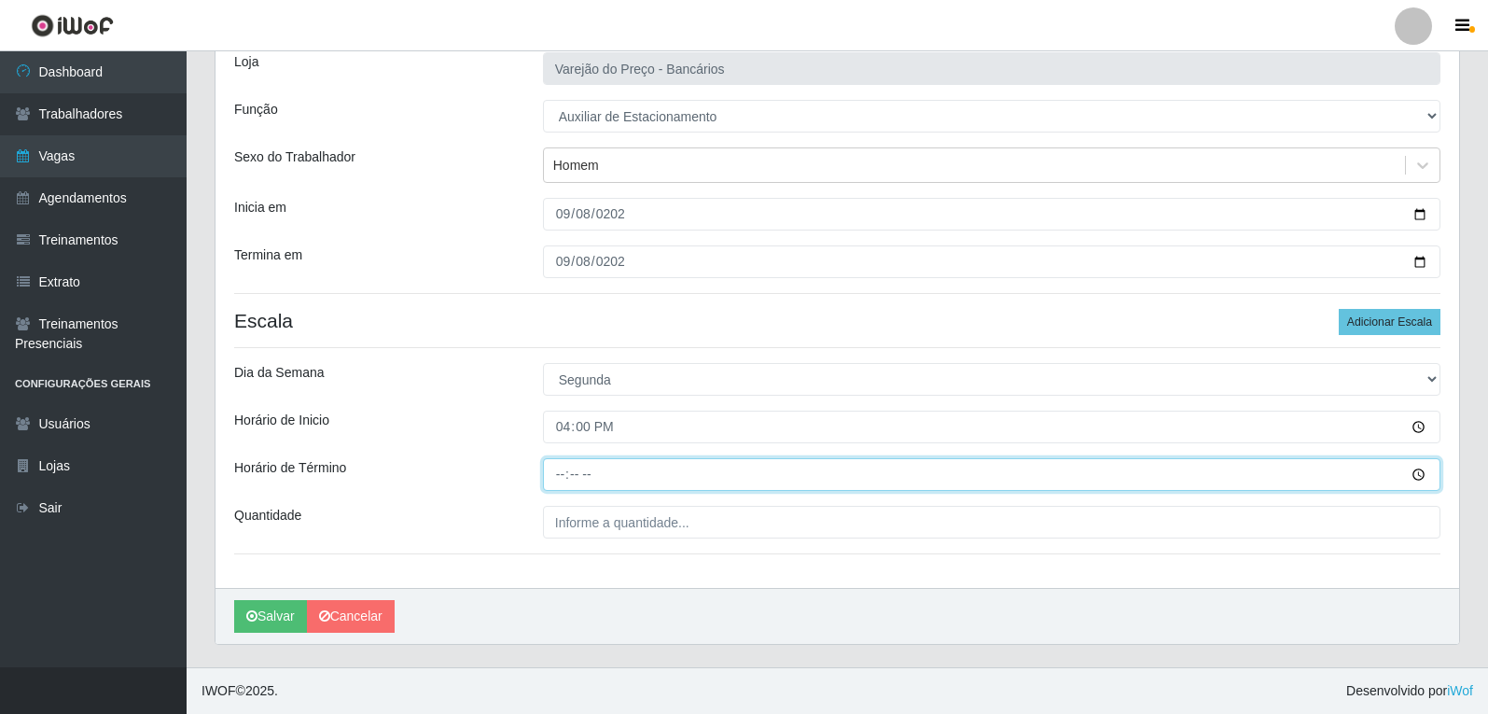
type input "21:00"
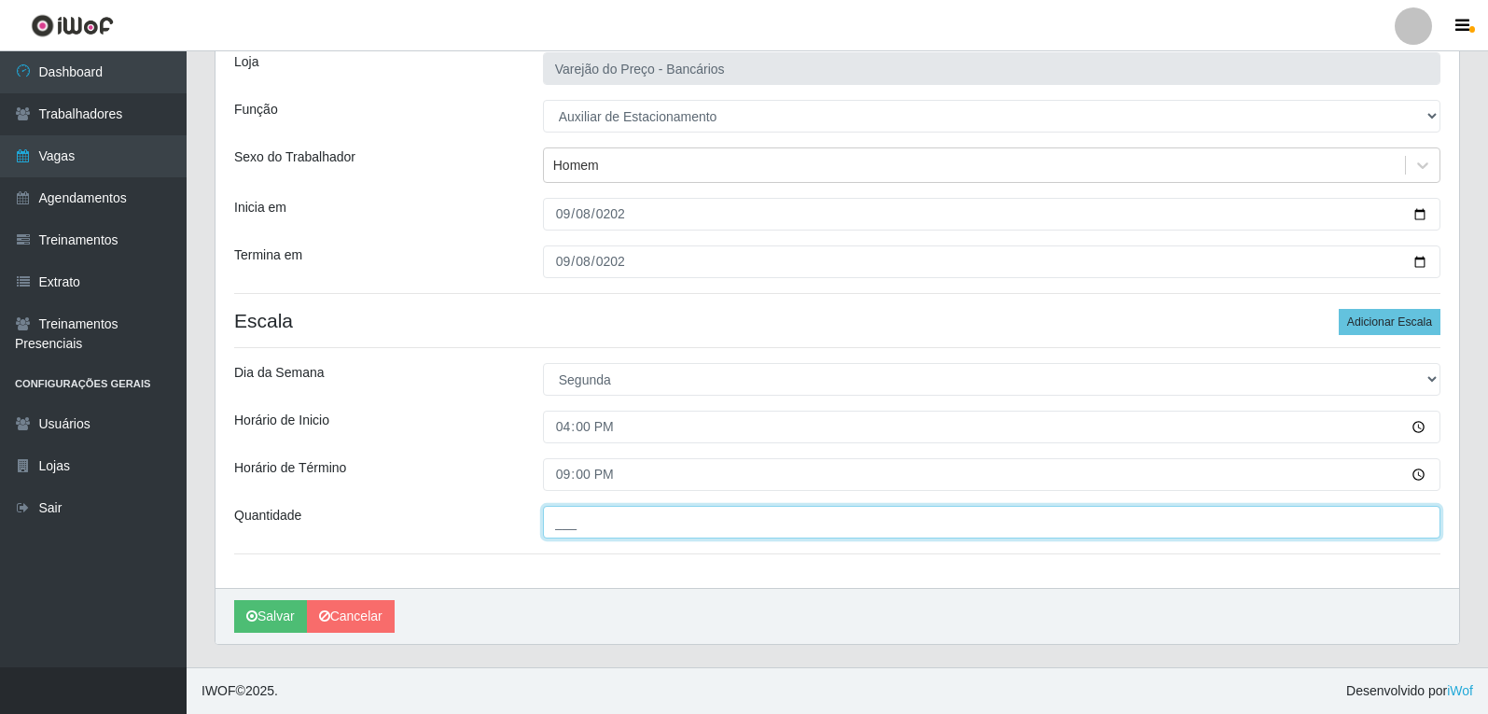
click at [620, 534] on input "___" at bounding box center [992, 522] width 898 height 33
type input "1__"
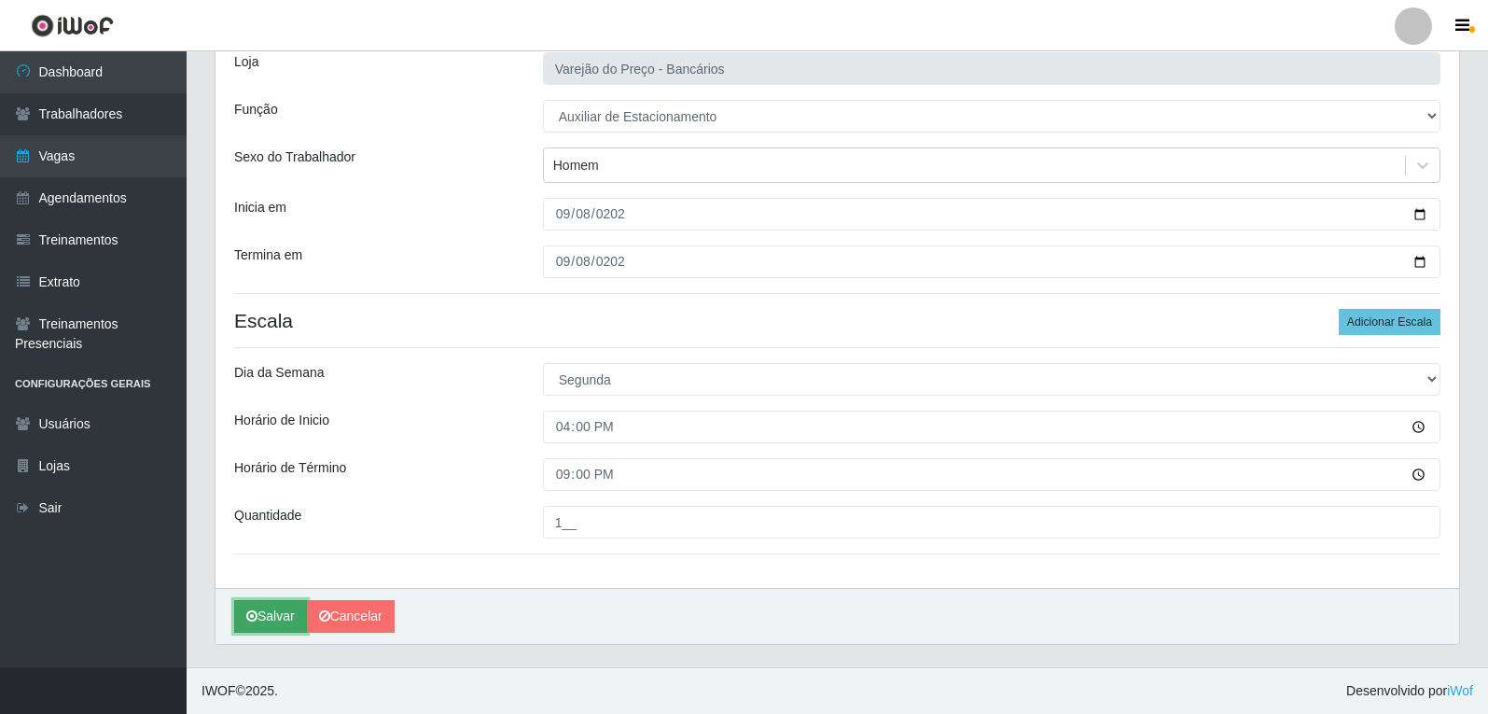
click at [284, 620] on button "Salvar" at bounding box center [270, 616] width 73 height 33
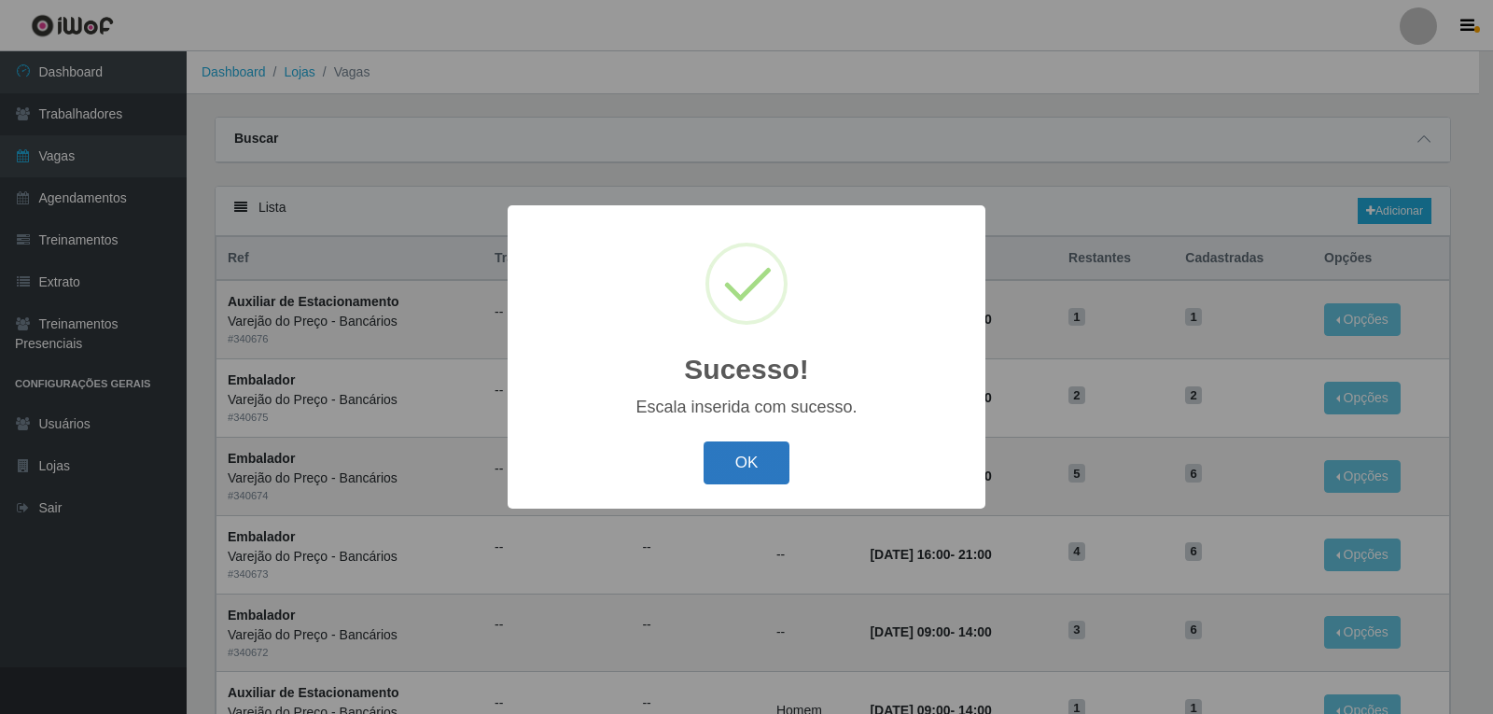
click at [740, 446] on button "OK" at bounding box center [747, 463] width 87 height 44
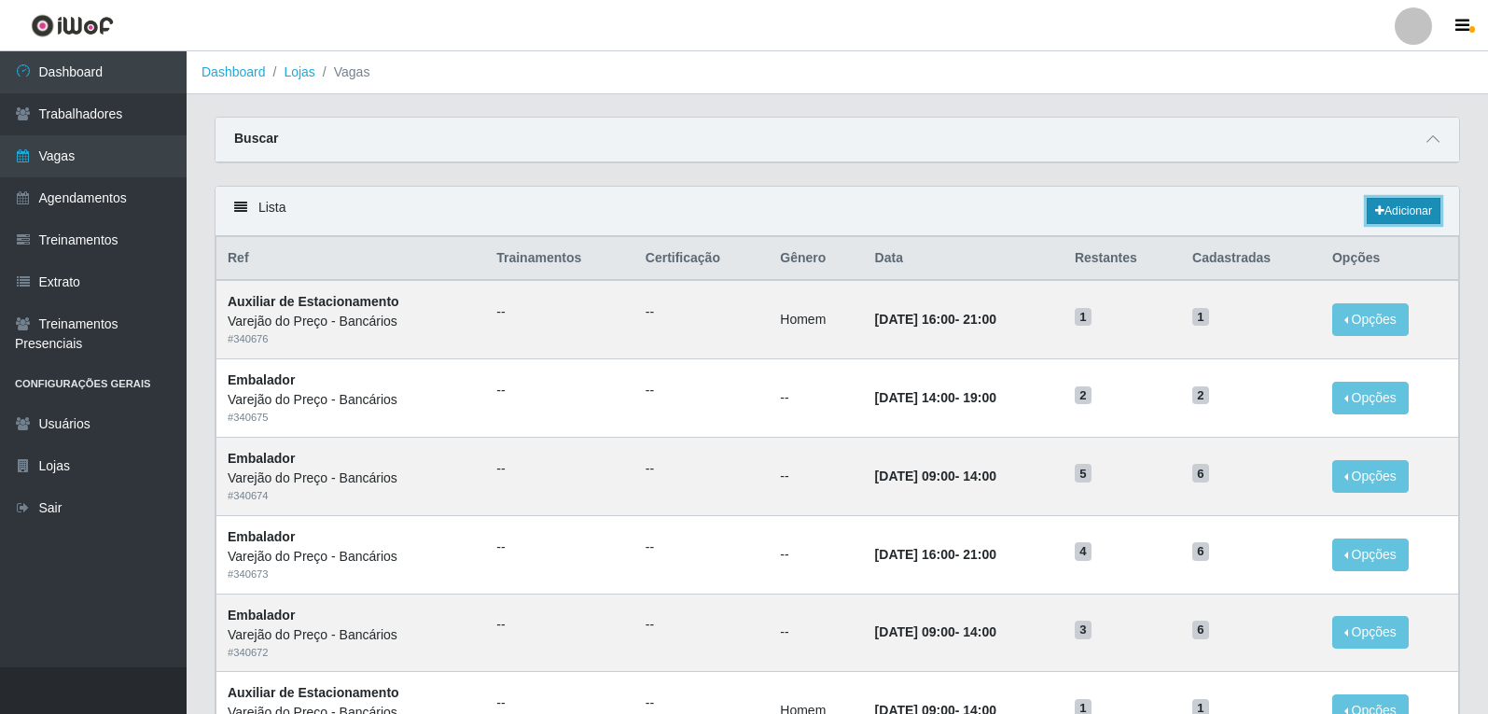
click at [1423, 206] on link "Adicionar" at bounding box center [1404, 211] width 74 height 26
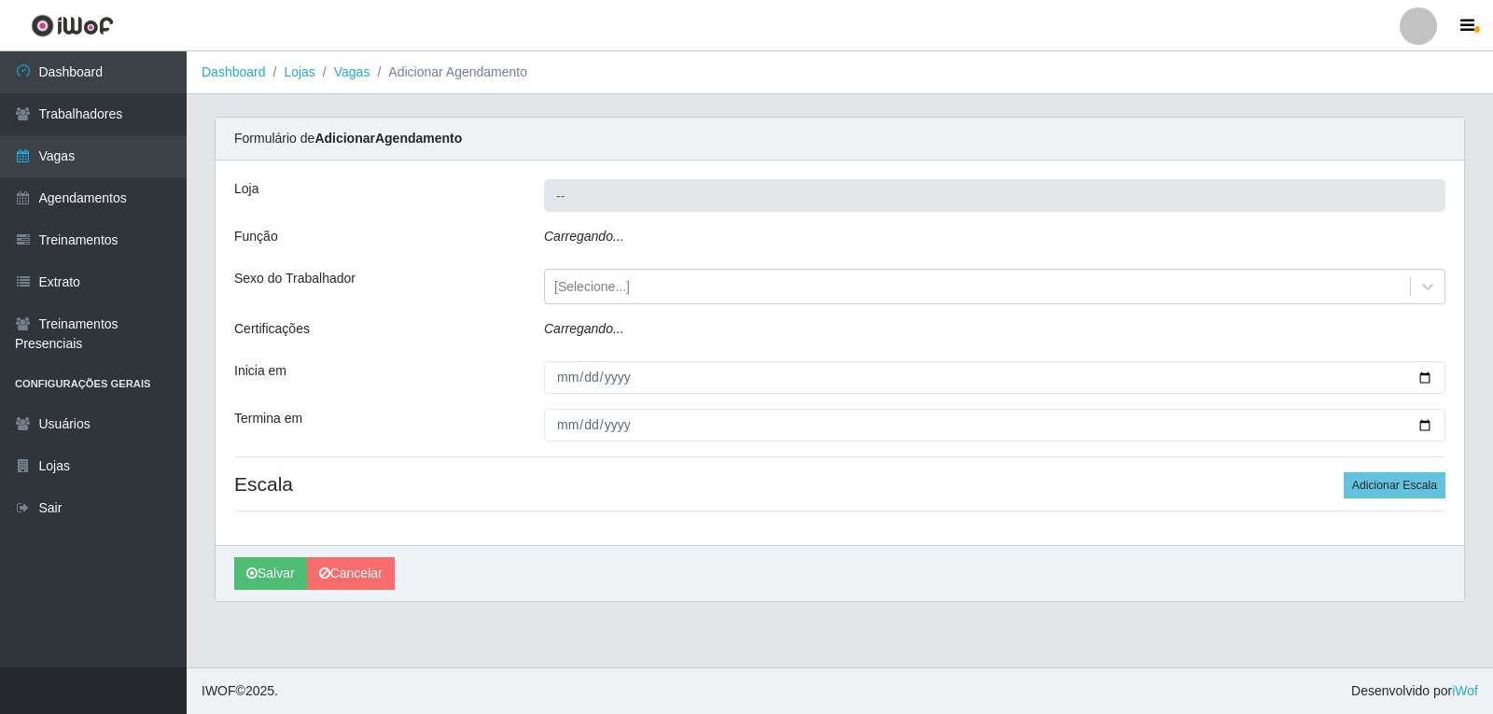
type input "Varejão do Preço - Bancários"
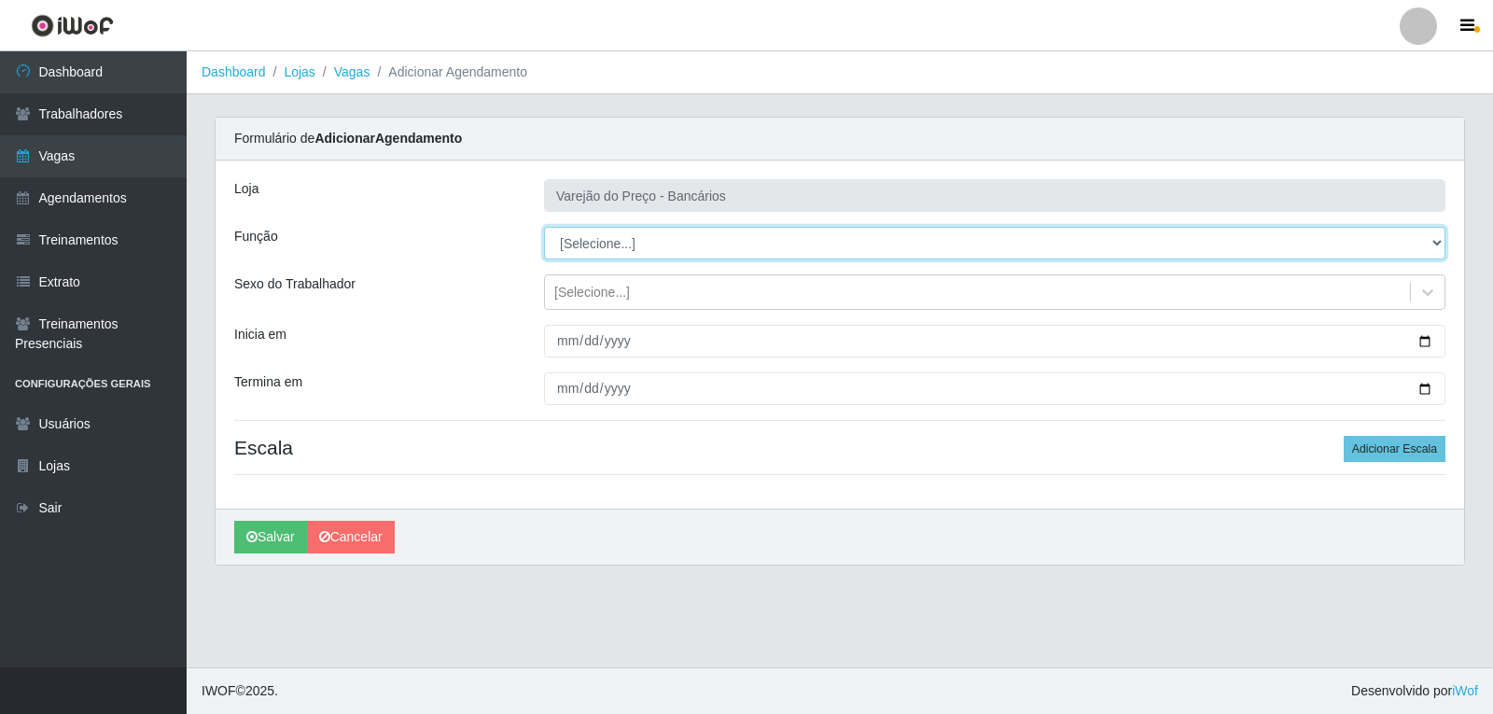
click at [585, 241] on select "[Selecione...] Auxiliar de Estacionamento Auxiliar de Estacionamento + Auxiliar…" at bounding box center [994, 243] width 901 height 33
select select "1"
click at [544, 227] on select "[Selecione...] Auxiliar de Estacionamento Auxiliar de Estacionamento + Auxiliar…" at bounding box center [994, 243] width 901 height 33
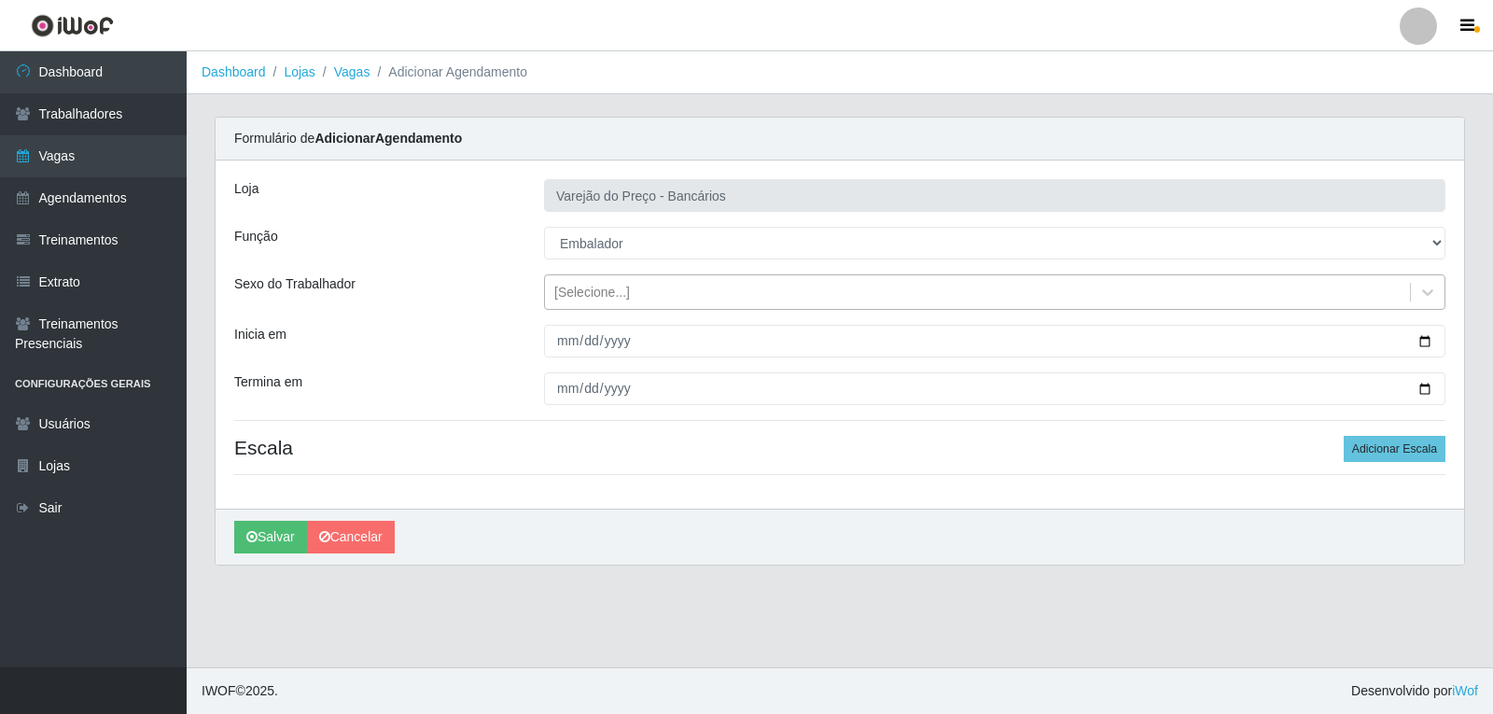
click at [578, 292] on div "[Selecione...]" at bounding box center [592, 293] width 76 height 20
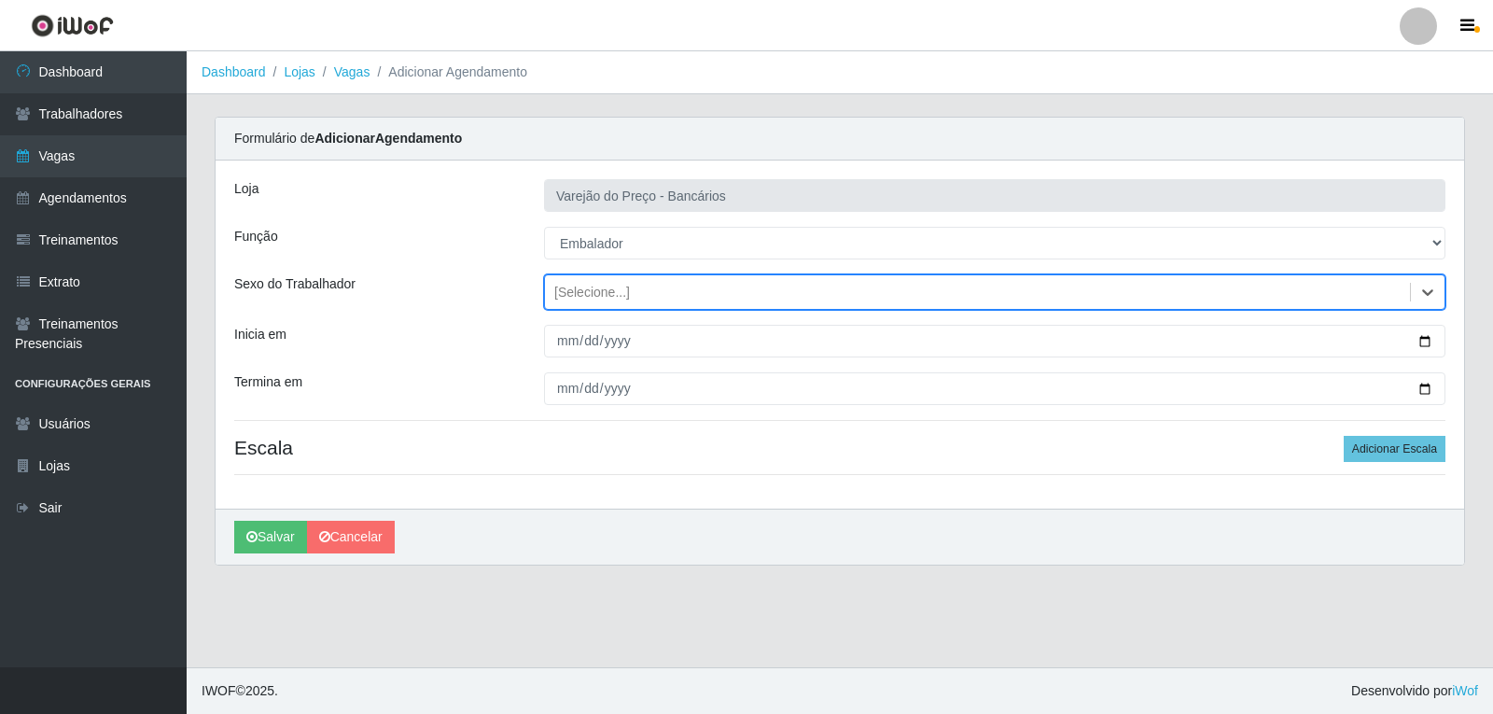
click at [586, 283] on div "[Selecione...]" at bounding box center [592, 293] width 76 height 20
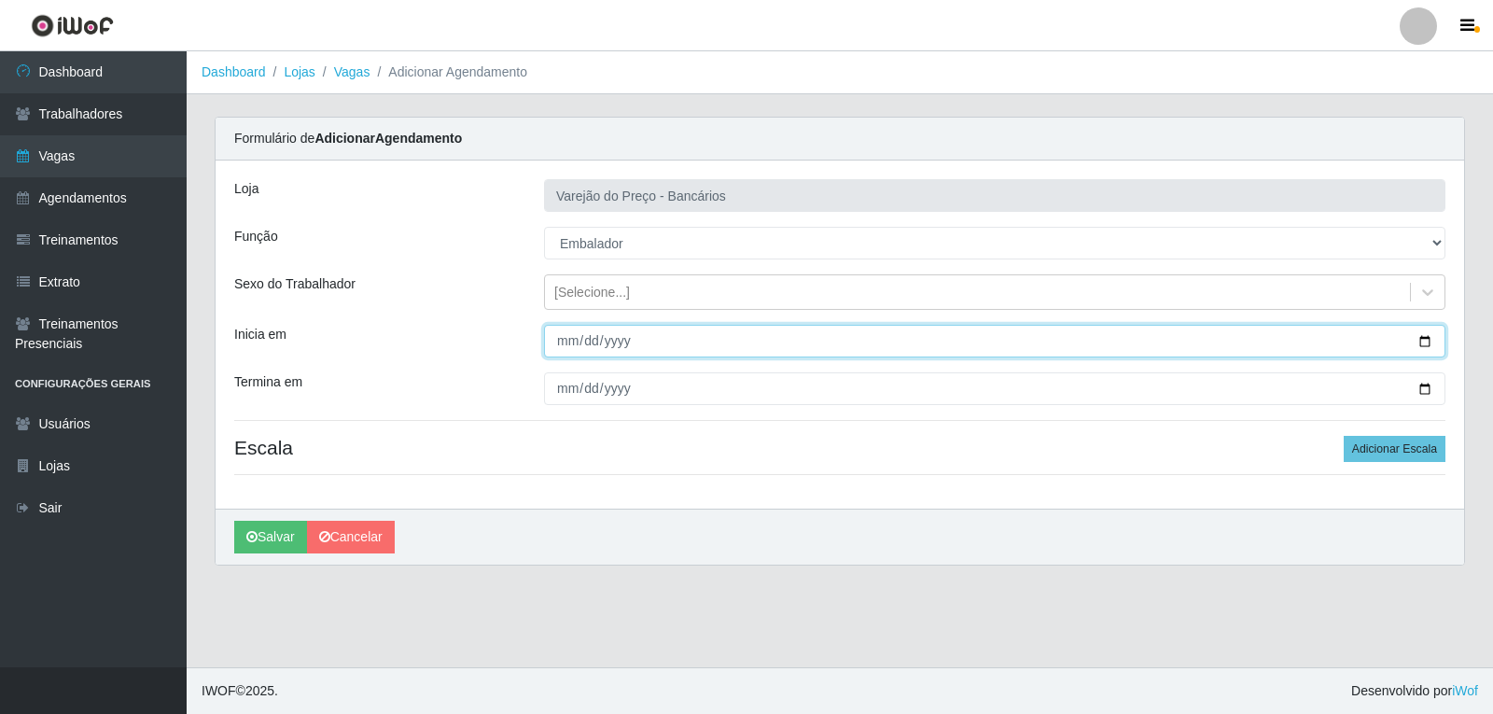
click at [560, 343] on input "Inicia em" at bounding box center [994, 341] width 901 height 33
type input "2025-09-08"
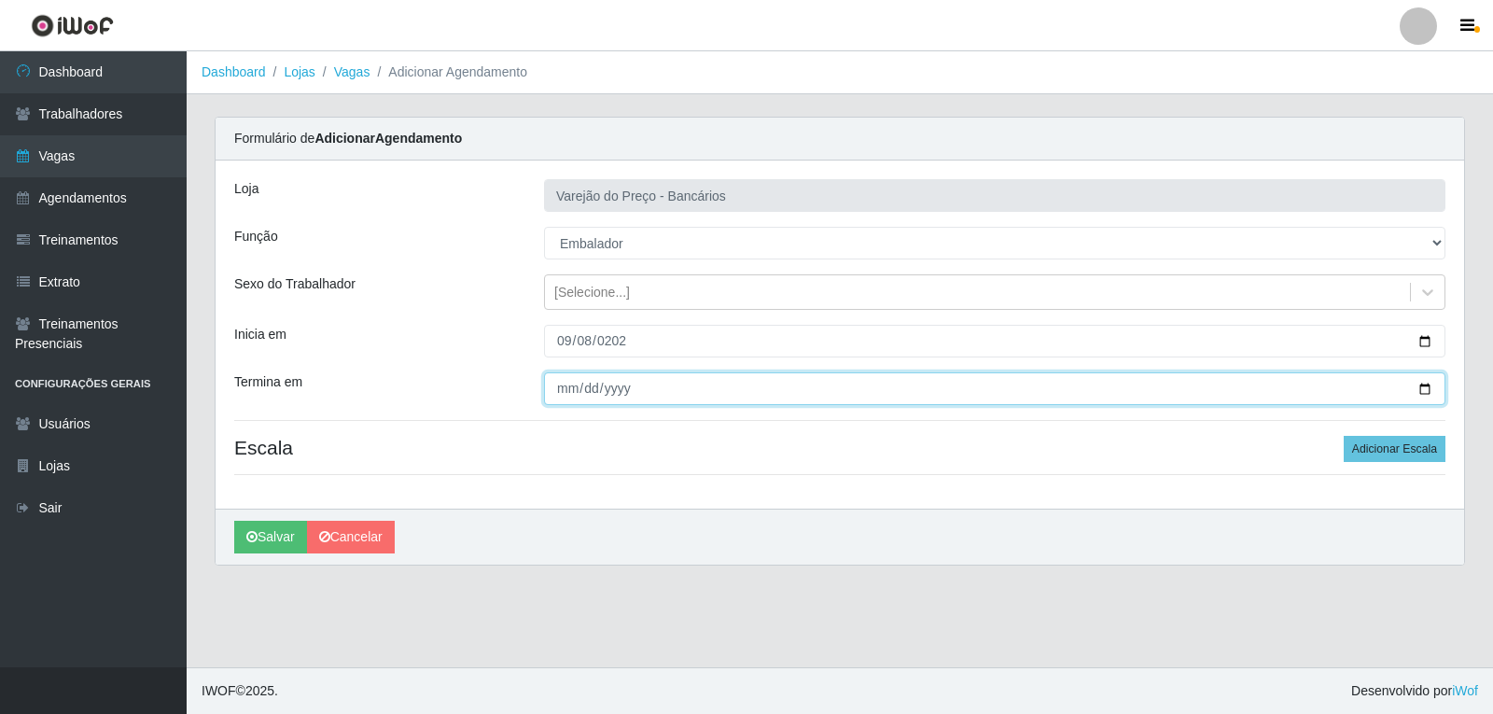
click at [566, 385] on input "Termina em" at bounding box center [994, 388] width 901 height 33
type input "2025-09-08"
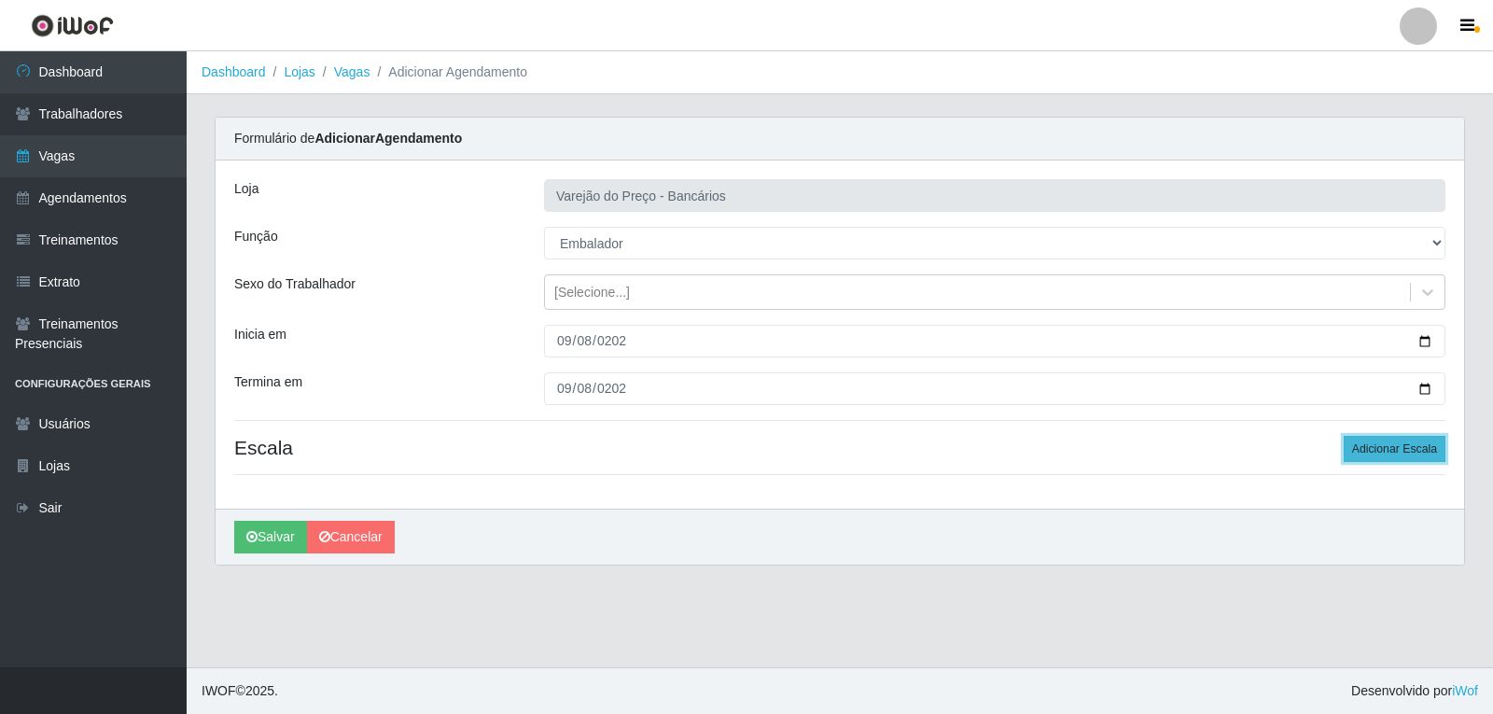
click at [1377, 454] on button "Adicionar Escala" at bounding box center [1395, 449] width 102 height 26
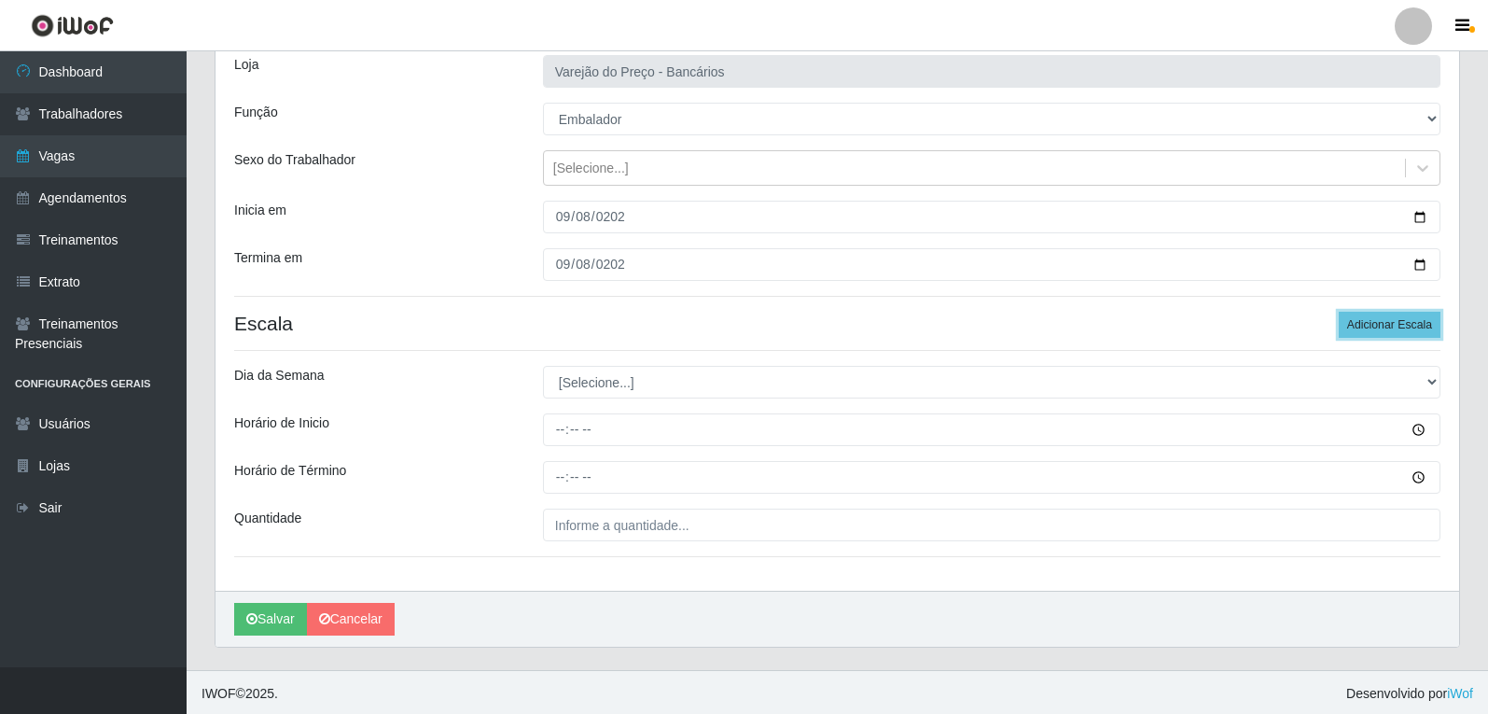
scroll to position [127, 0]
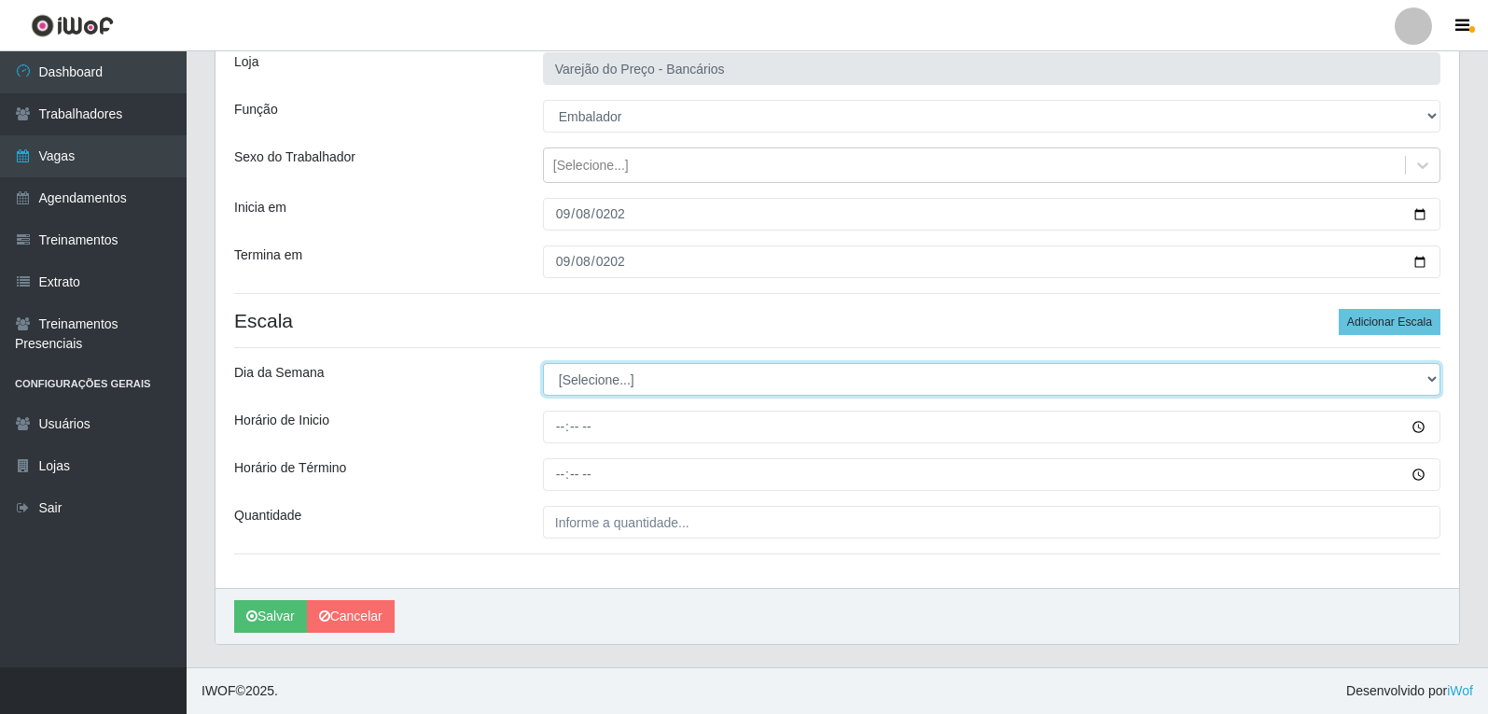
click at [598, 378] on select "[Selecione...] Segunda Terça Quarta Quinta Sexta Sábado Domingo" at bounding box center [992, 379] width 898 height 33
select select "1"
click at [543, 363] on select "[Selecione...] Segunda Terça Quarta Quinta Sexta Sábado Domingo" at bounding box center [992, 379] width 898 height 33
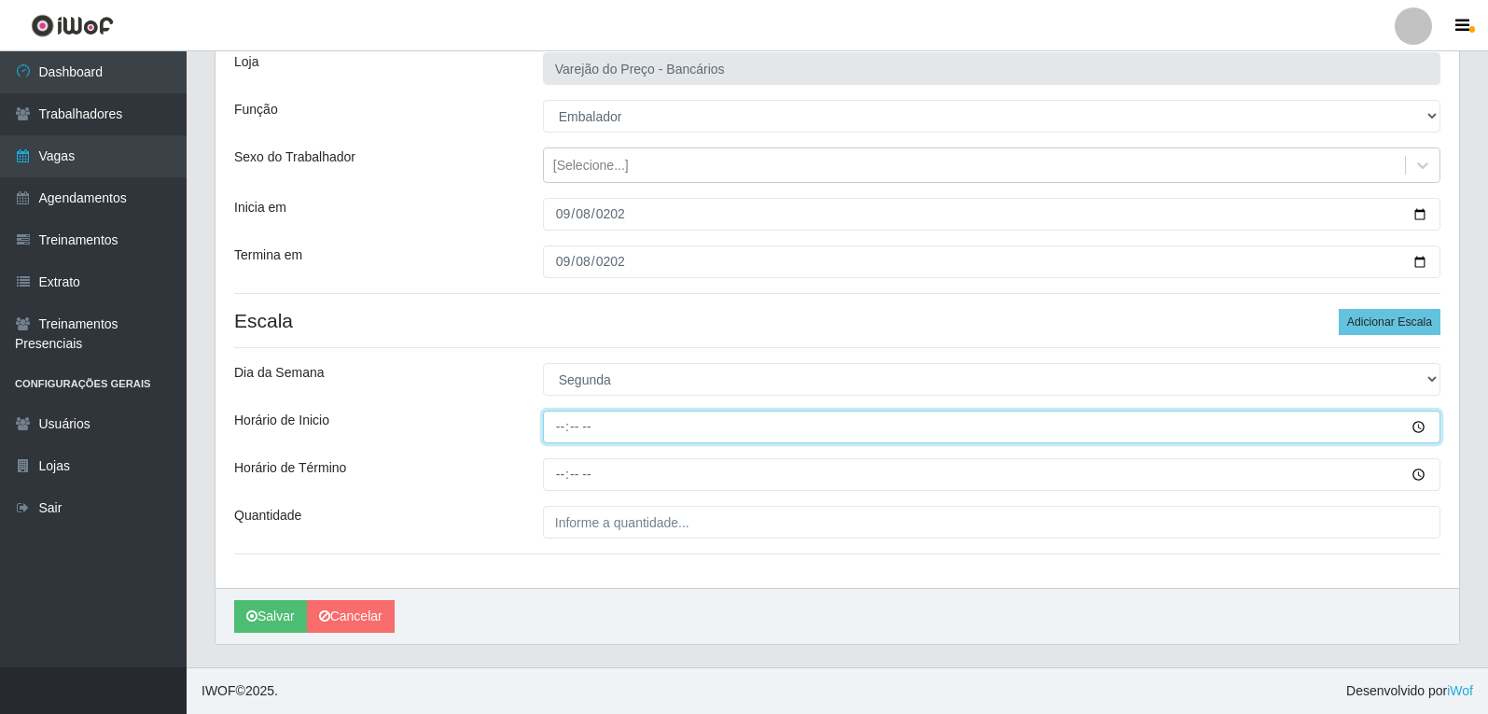
click at [559, 429] on input "Horário de Inicio" at bounding box center [992, 427] width 898 height 33
type input "16:00"
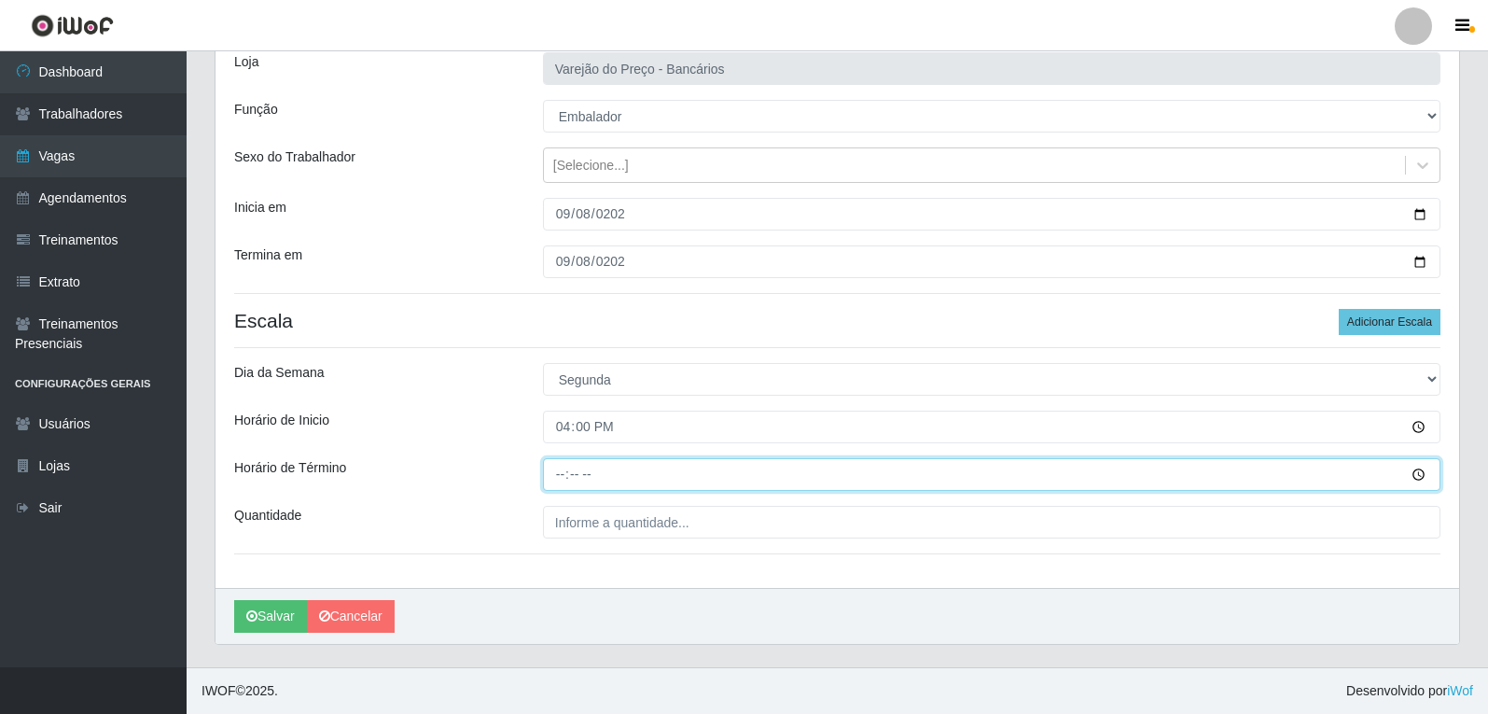
type input "21:00"
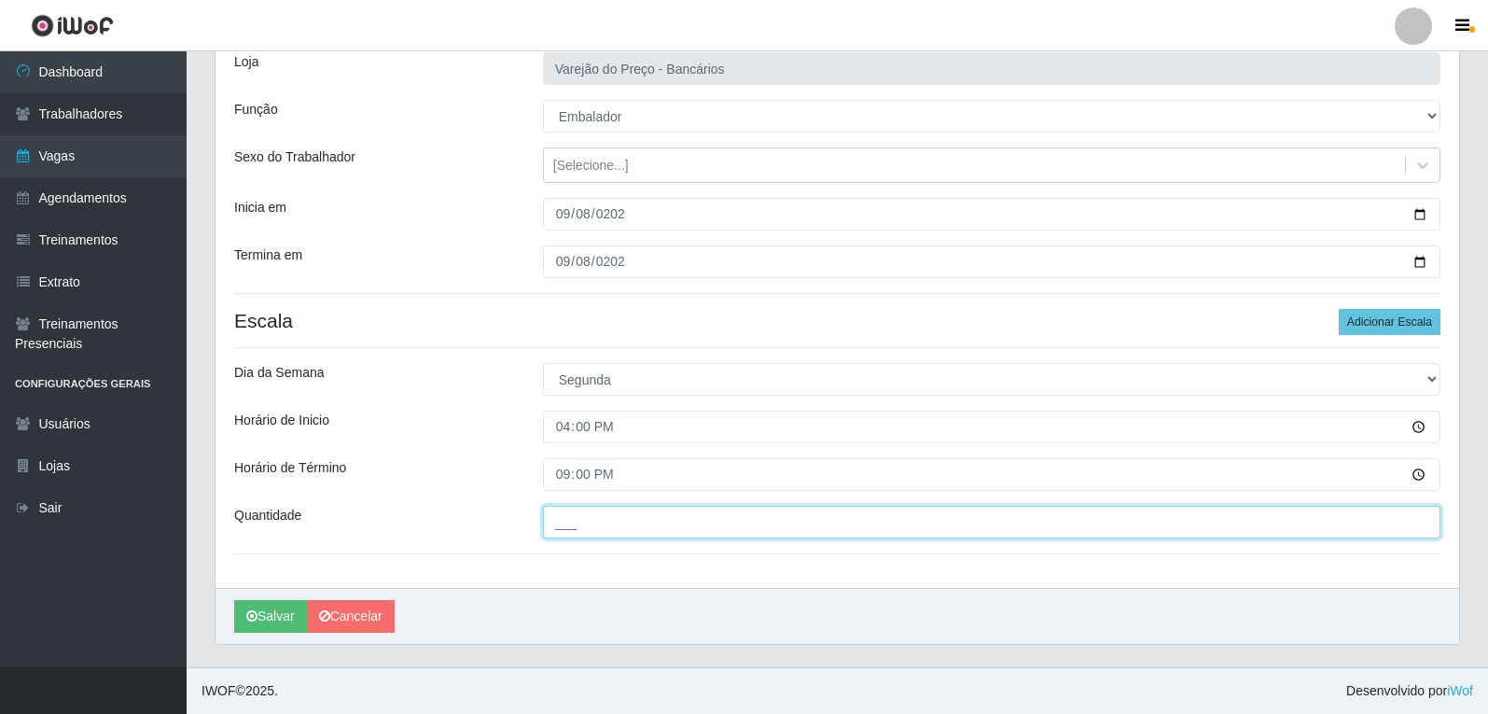
click at [613, 531] on input "___" at bounding box center [992, 522] width 898 height 33
type input "05_"
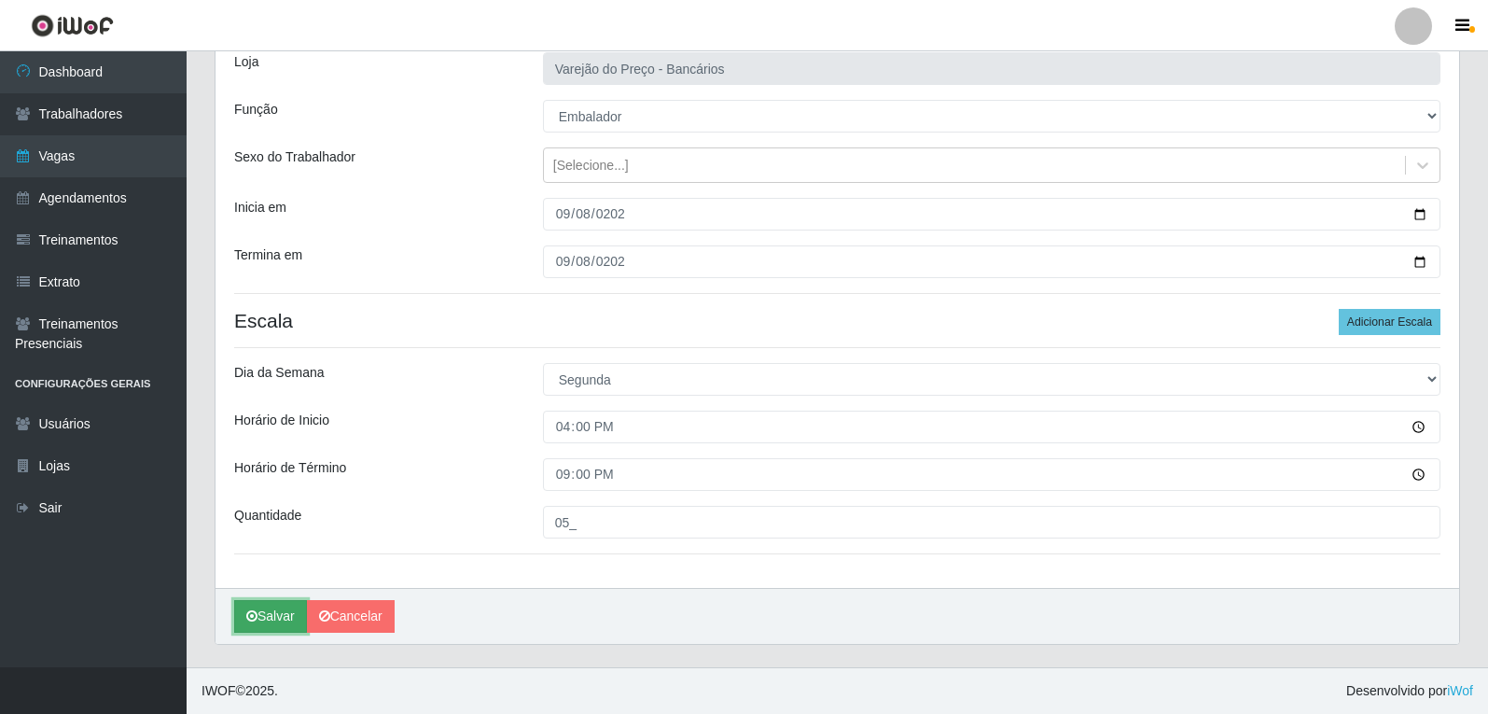
click at [256, 610] on icon "submit" at bounding box center [251, 615] width 11 height 13
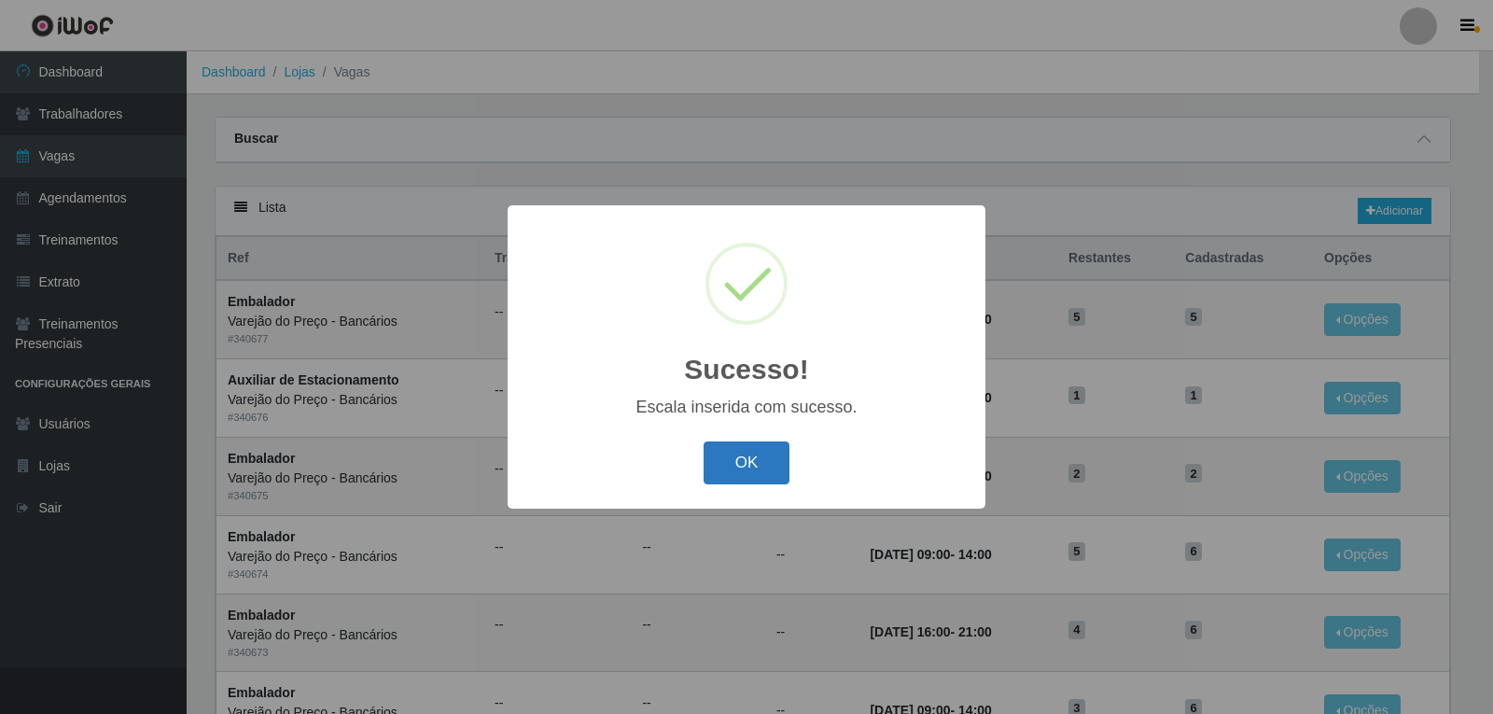
click at [741, 455] on button "OK" at bounding box center [747, 463] width 87 height 44
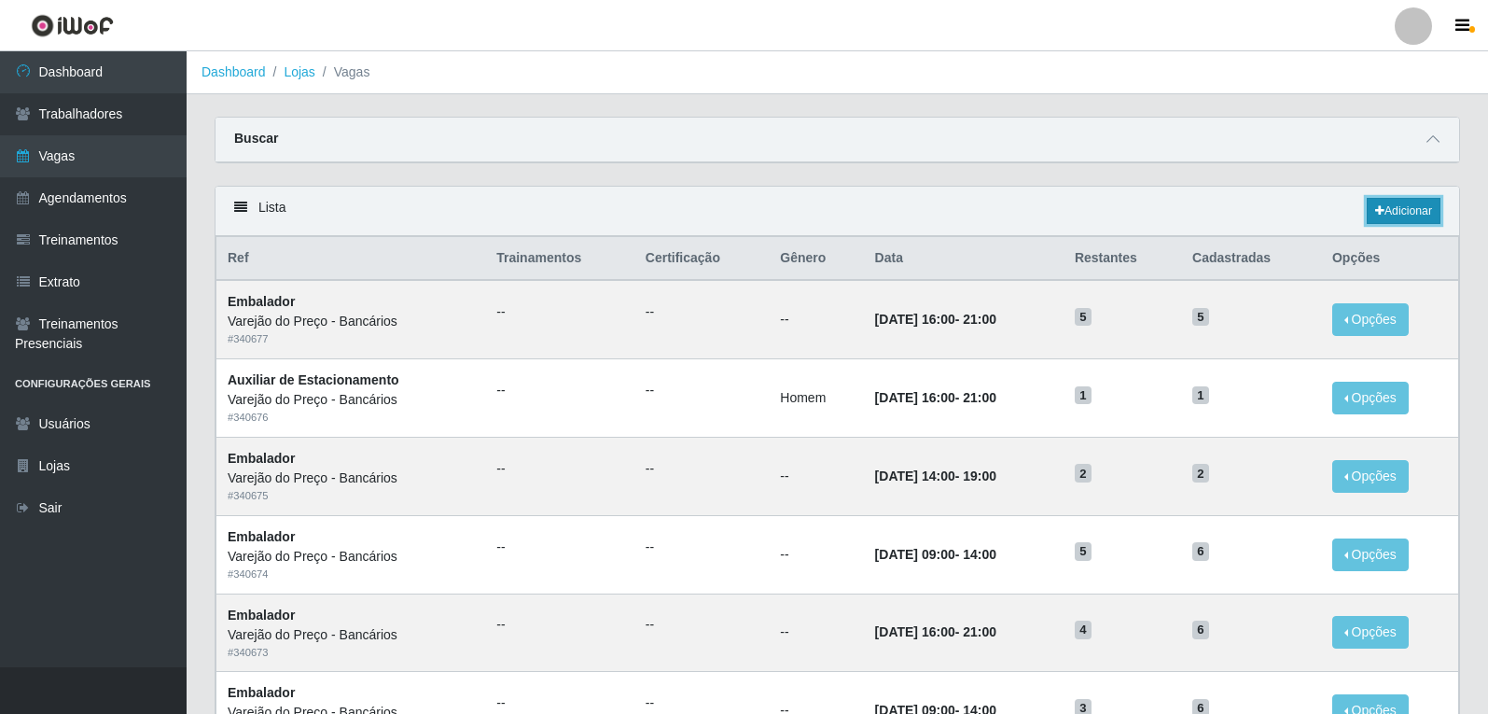
click at [1417, 202] on link "Adicionar" at bounding box center [1404, 211] width 74 height 26
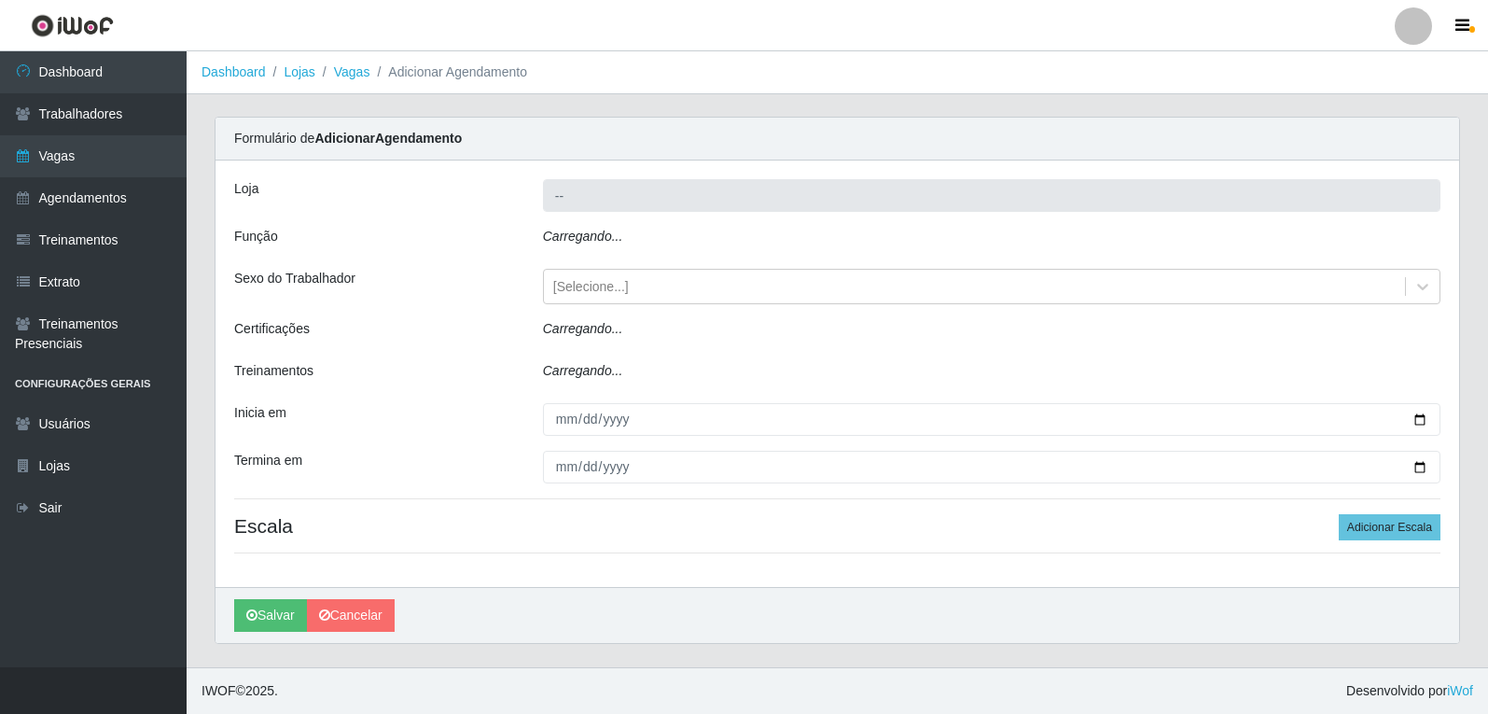
type input "Varejão do Preço - Bancários"
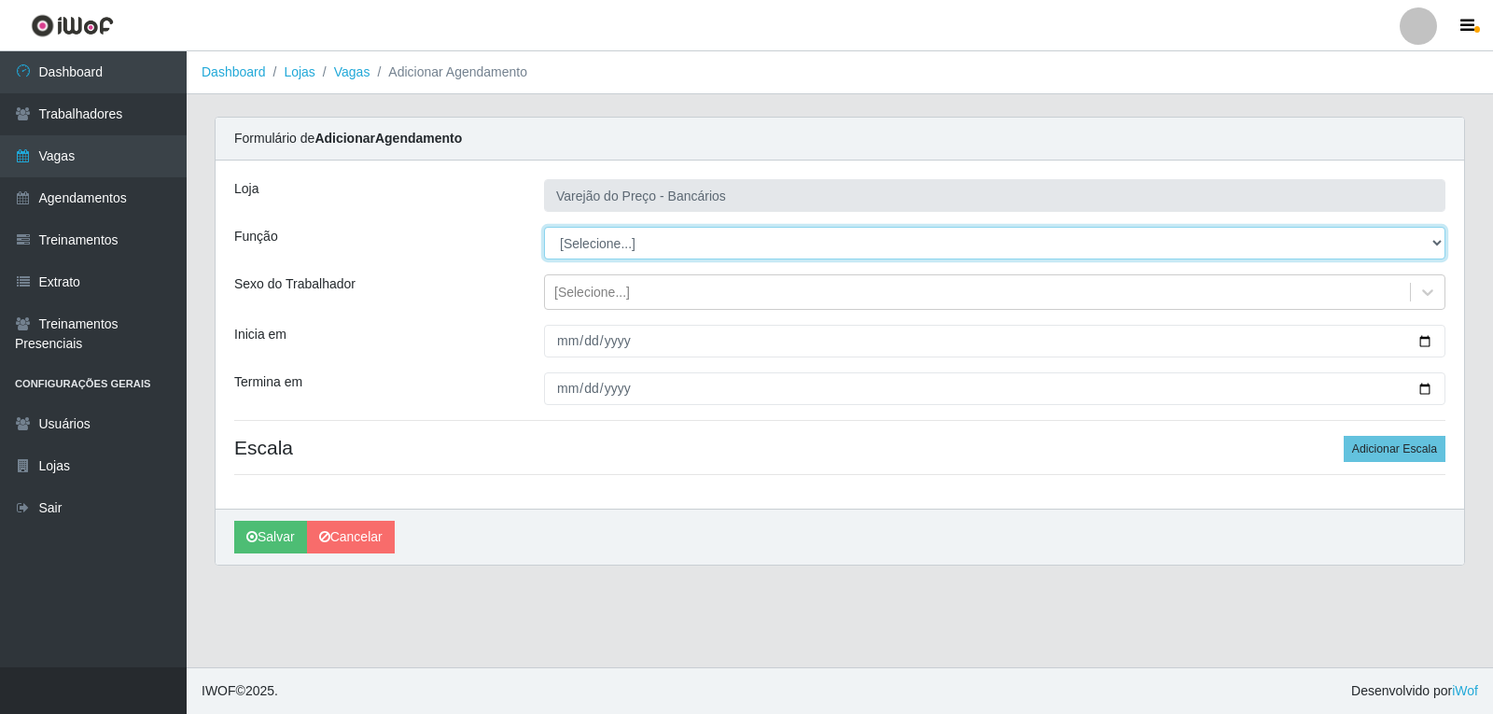
click at [585, 241] on select "[Selecione...] Auxiliar de Estacionamento Auxiliar de Estacionamento + Auxiliar…" at bounding box center [994, 243] width 901 height 33
click at [544, 227] on select "[Selecione...] Auxiliar de Estacionamento Auxiliar de Estacionamento + Auxiliar…" at bounding box center [994, 243] width 901 height 33
click at [591, 248] on select "[Selecione...] Auxiliar de Estacionamento Auxiliar de Estacionamento + Auxiliar…" at bounding box center [994, 243] width 901 height 33
click at [544, 227] on select "[Selecione...] Auxiliar de Estacionamento Auxiliar de Estacionamento + Auxiliar…" at bounding box center [994, 243] width 901 height 33
click at [637, 243] on select "[Selecione...] Auxiliar de Estacionamento Auxiliar de Estacionamento + Auxiliar…" at bounding box center [994, 243] width 901 height 33
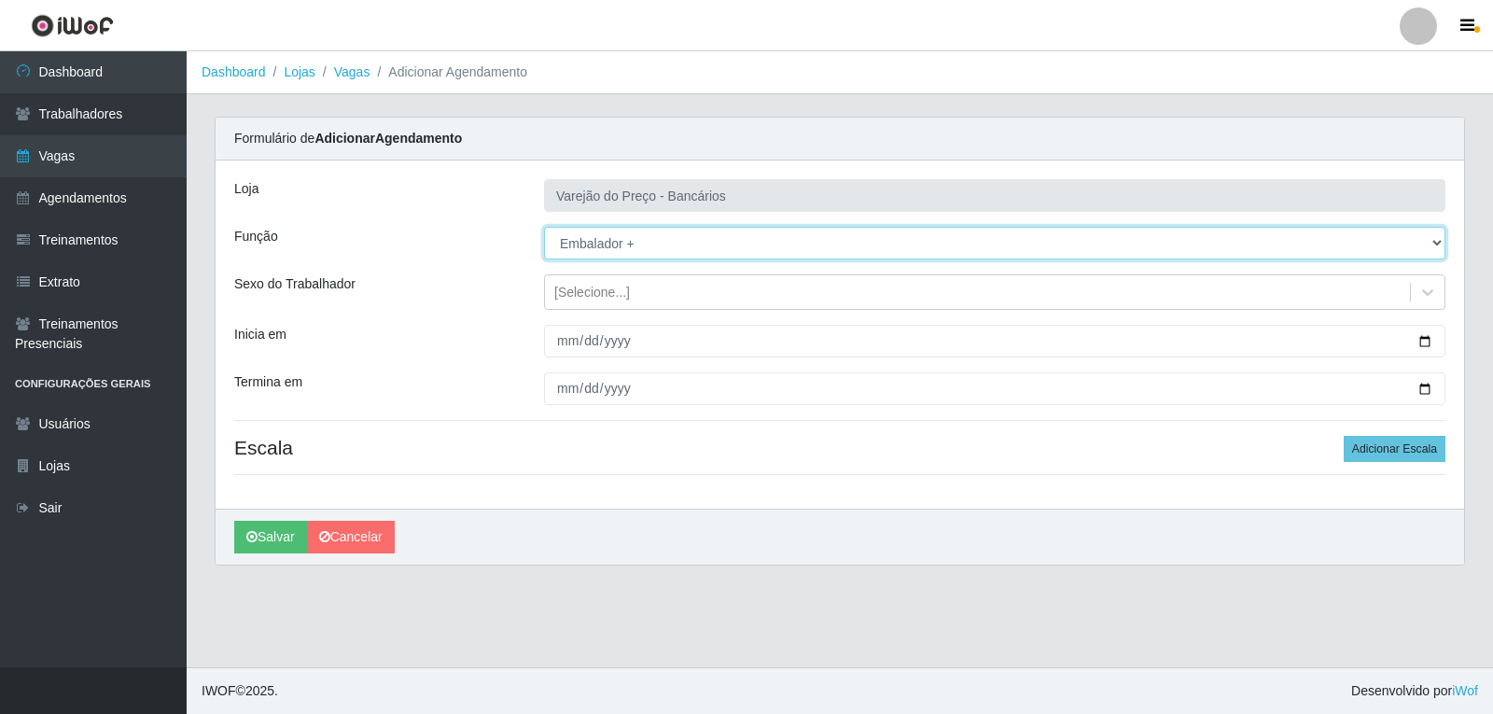
select select "1"
click at [544, 227] on select "[Selecione...] Auxiliar de Estacionamento Auxiliar de Estacionamento + Auxiliar…" at bounding box center [994, 243] width 901 height 33
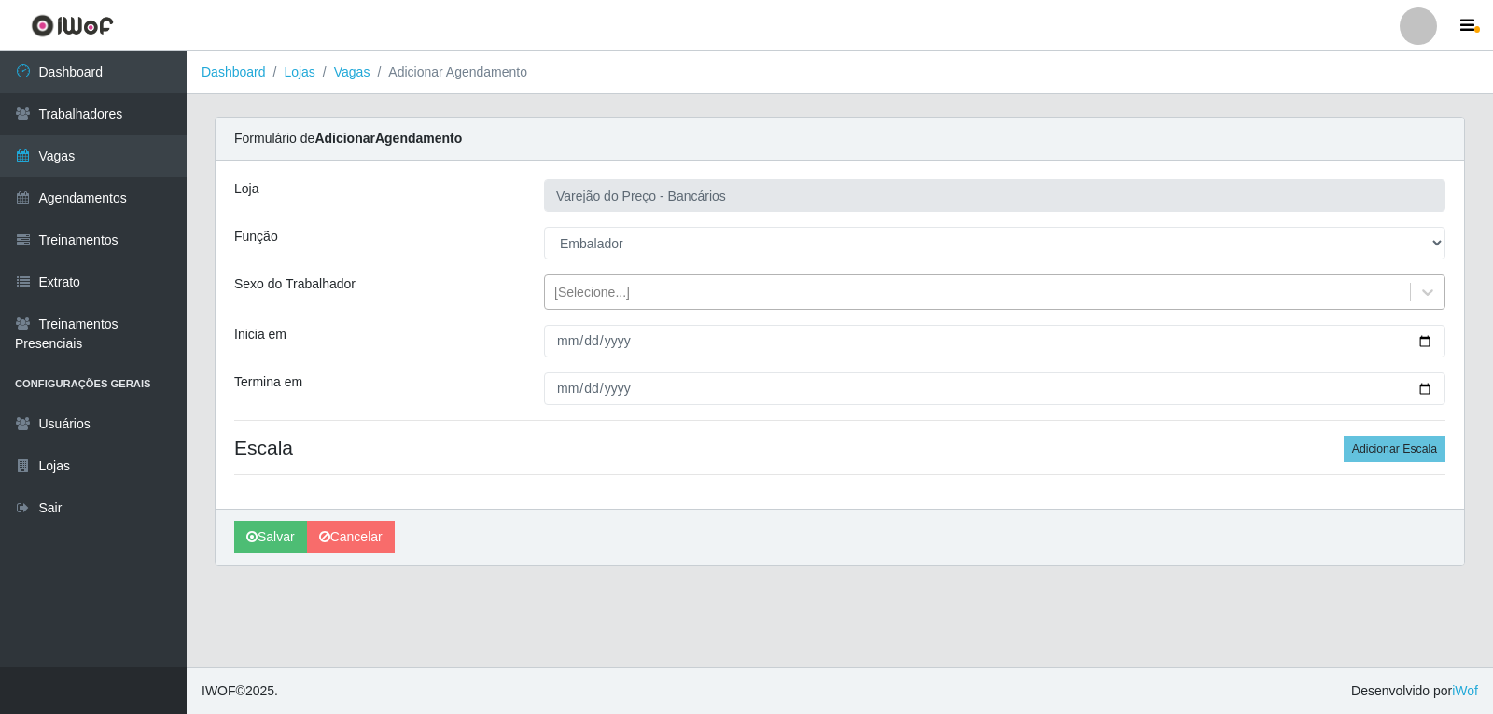
click at [578, 299] on div "[Selecione...]" at bounding box center [592, 293] width 76 height 20
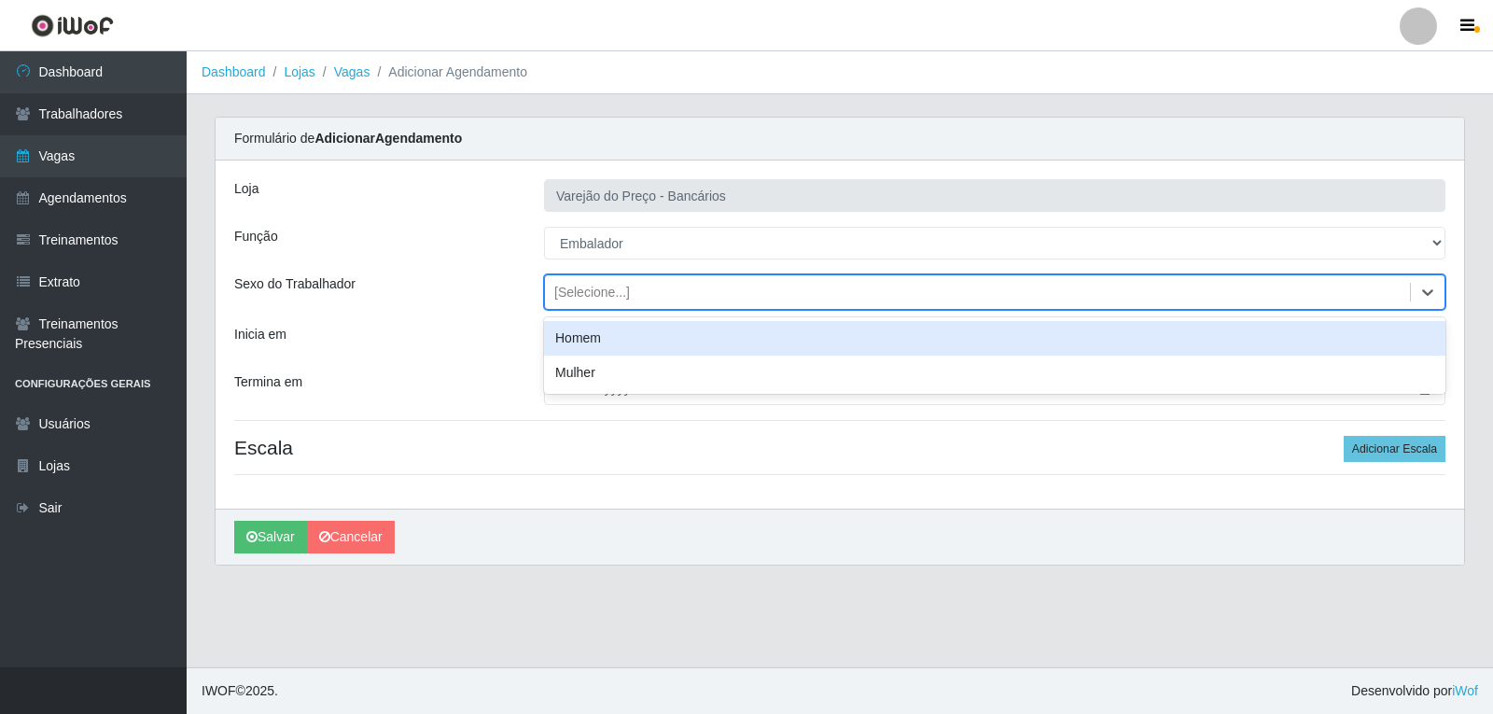
click at [578, 292] on div "[Selecione...]" at bounding box center [592, 293] width 76 height 20
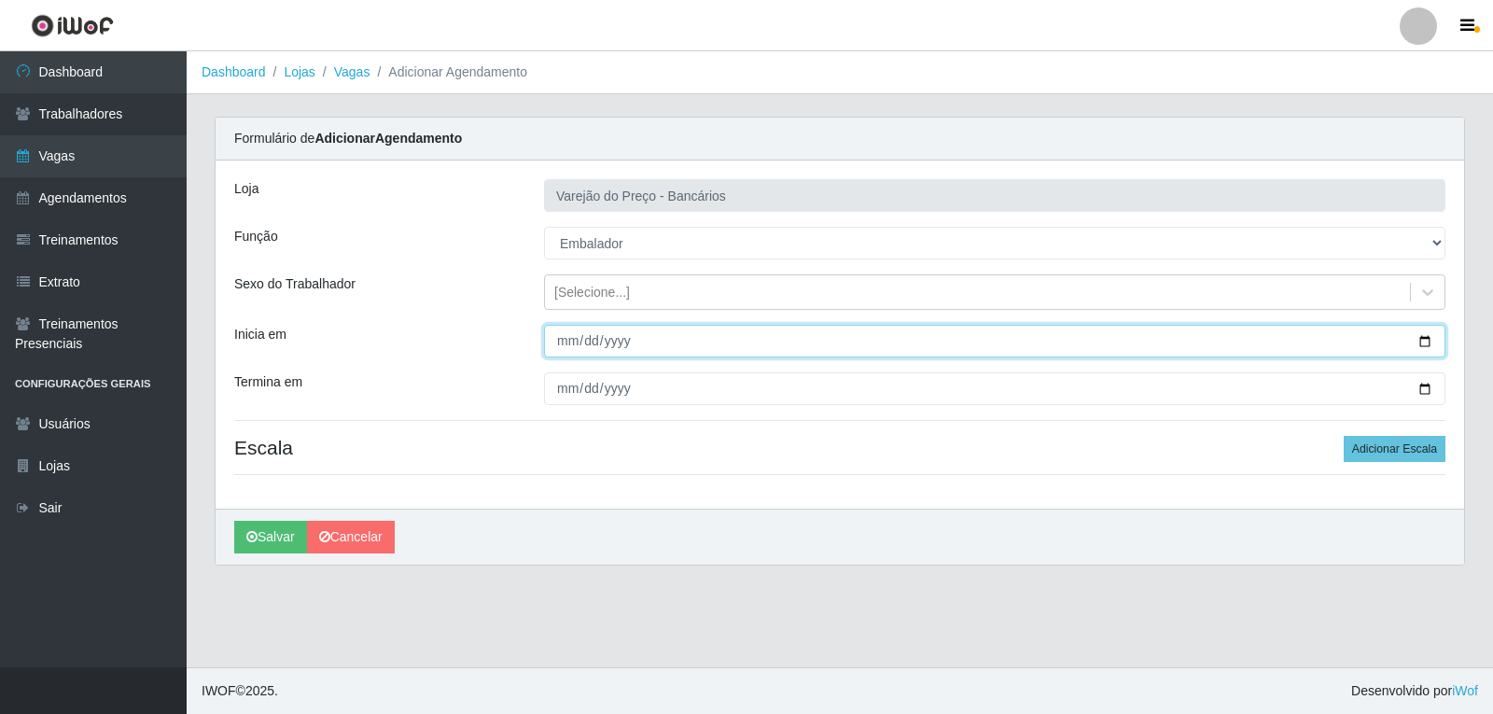
click at [569, 345] on input "Inicia em" at bounding box center [994, 341] width 901 height 33
type input "2025-09-09"
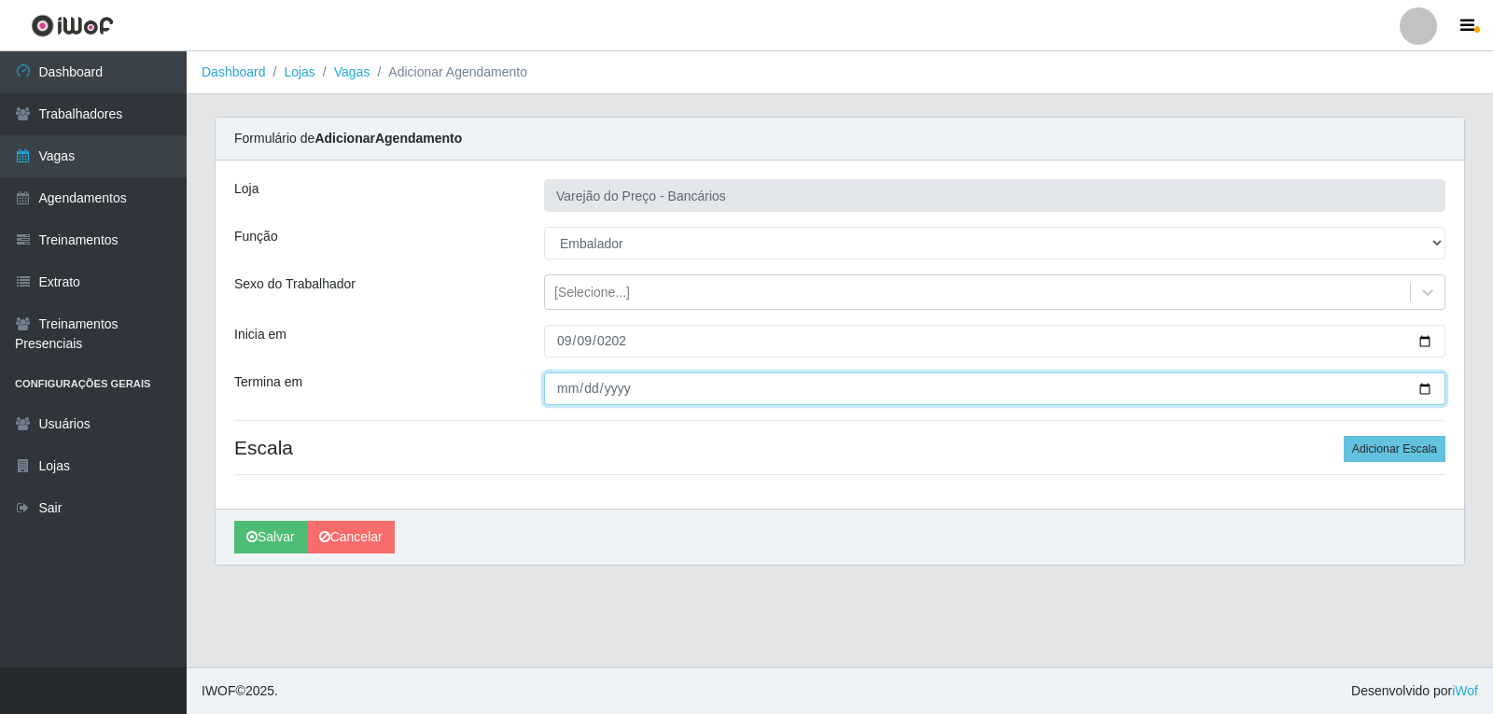
click at [572, 387] on input "Termina em" at bounding box center [994, 388] width 901 height 33
type input "2025-09-09"
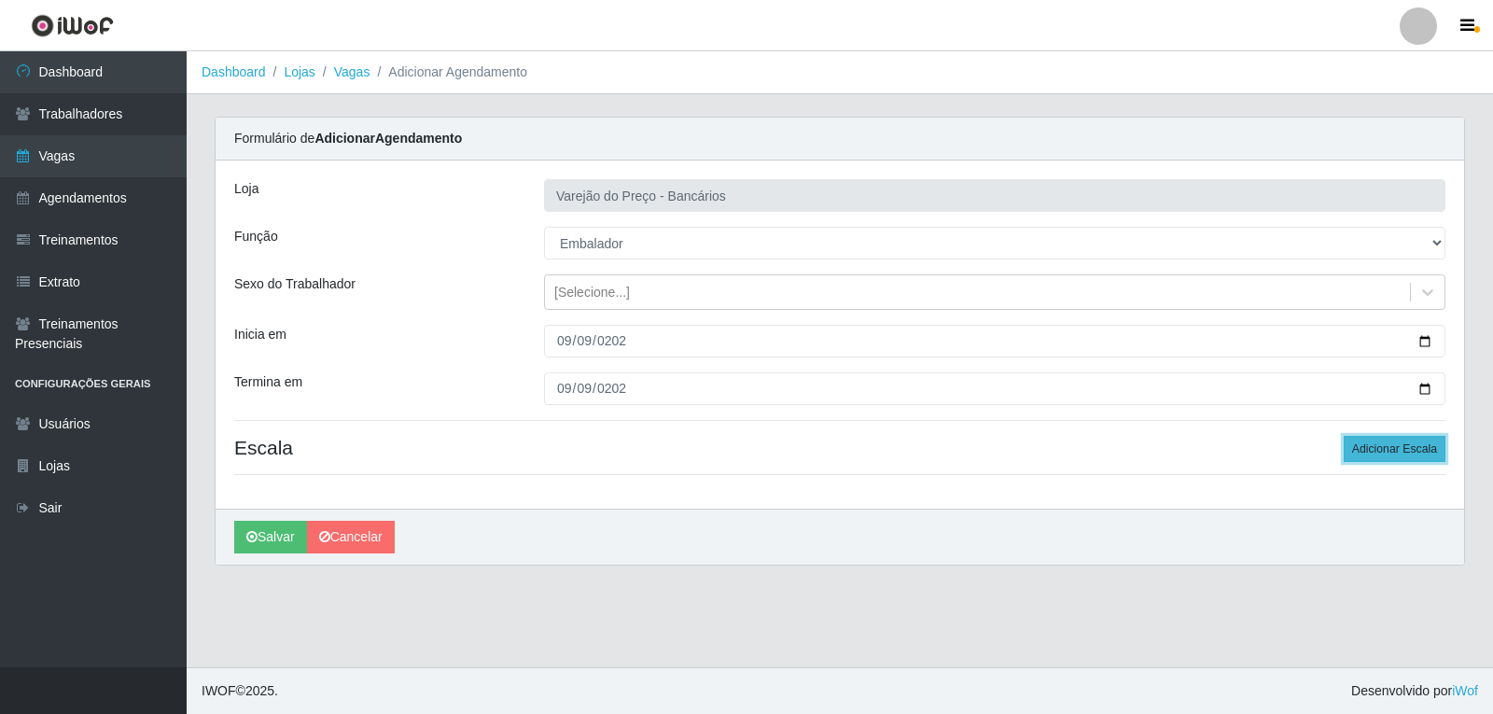
click at [1431, 449] on button "Adicionar Escala" at bounding box center [1395, 449] width 102 height 26
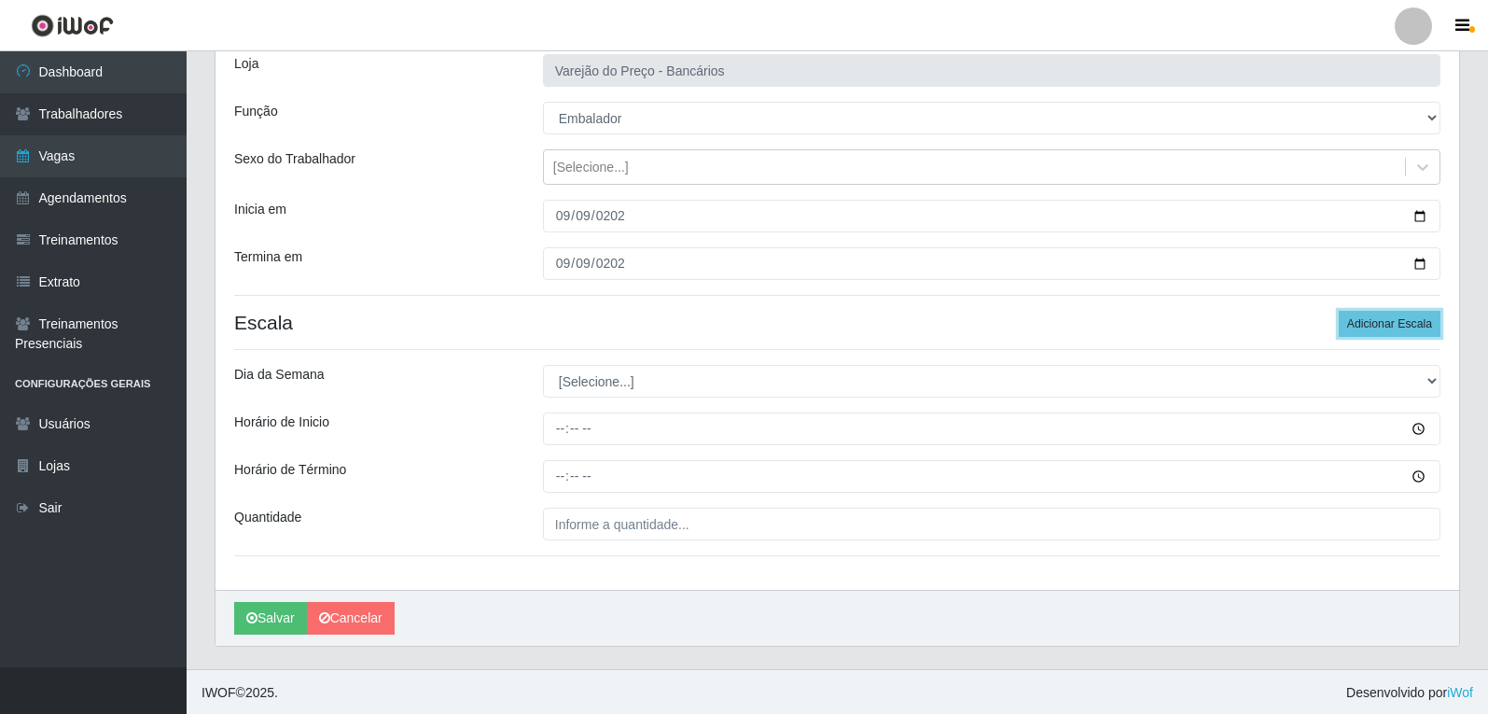
scroll to position [127, 0]
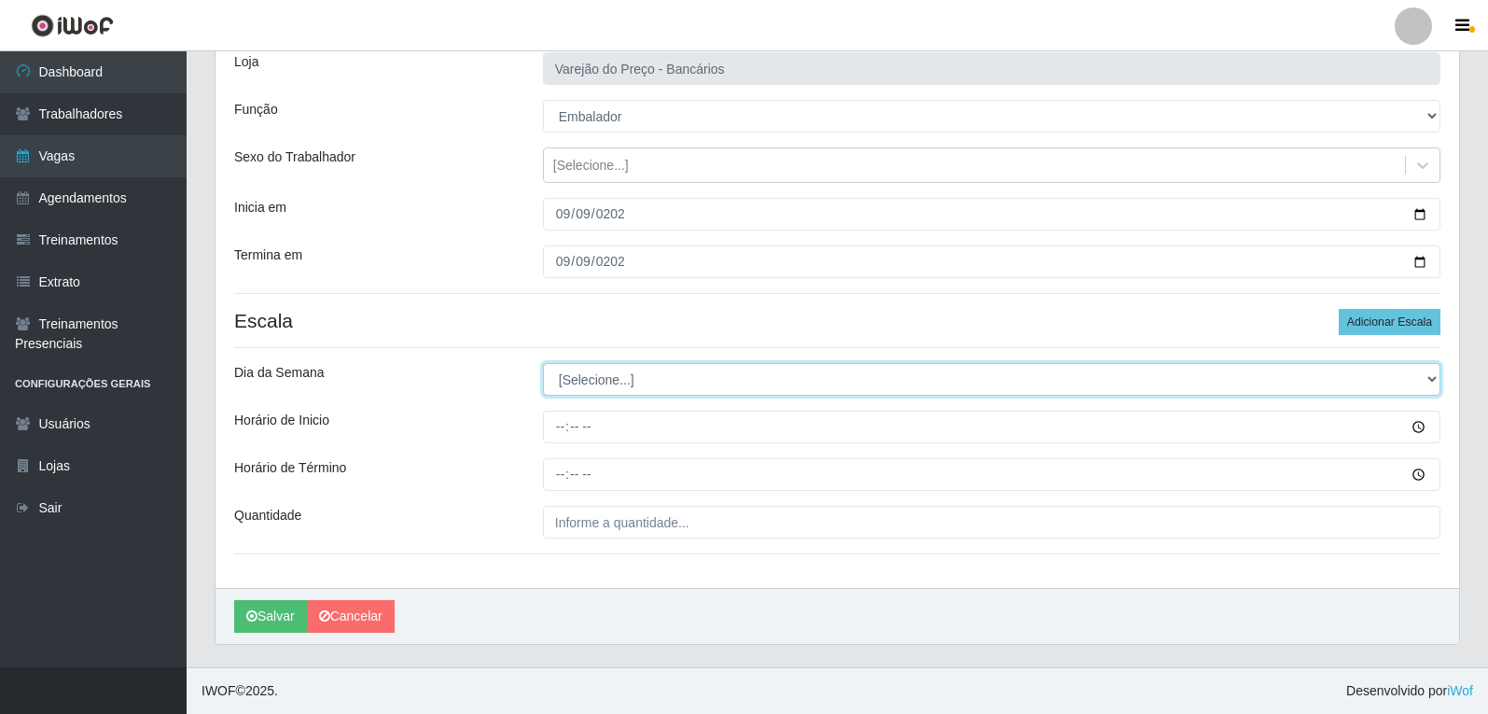
click at [582, 382] on select "[Selecione...] Segunda Terça Quarta Quinta Sexta Sábado Domingo" at bounding box center [992, 379] width 898 height 33
select select "2"
click at [543, 363] on select "[Selecione...] Segunda Terça Quarta Quinta Sexta Sábado Domingo" at bounding box center [992, 379] width 898 height 33
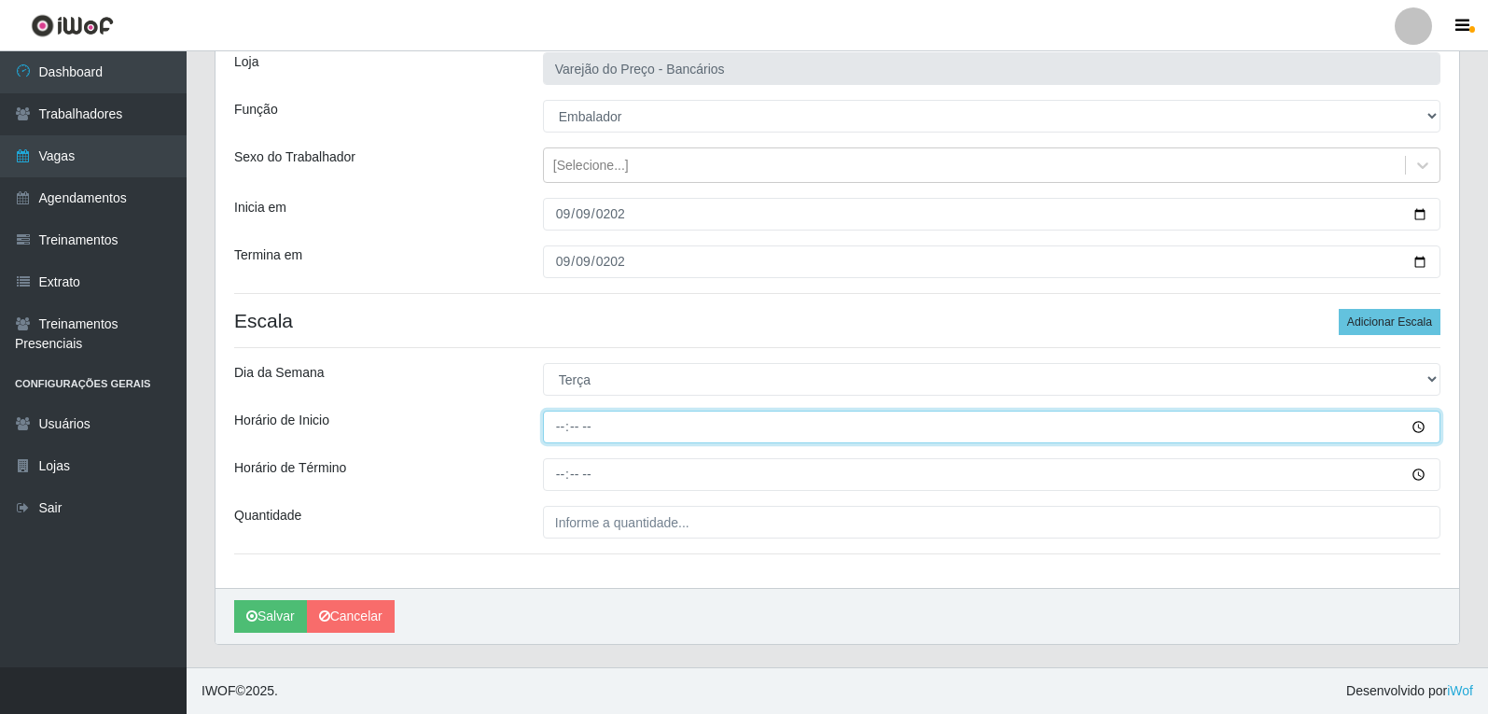
click at [553, 430] on input "Horário de Inicio" at bounding box center [992, 427] width 898 height 33
type input "16:00"
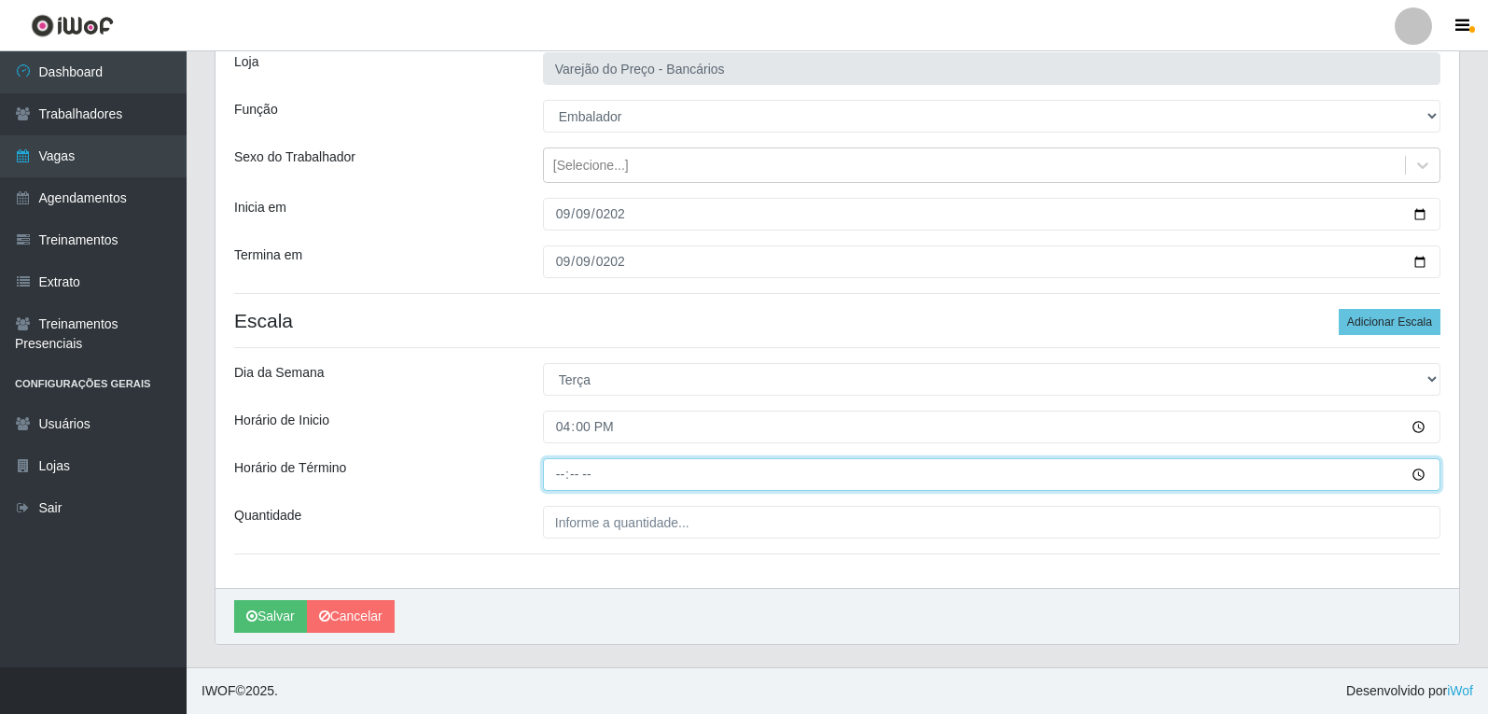
click at [565, 476] on input "Horário de Término" at bounding box center [992, 474] width 898 height 33
type input "21:00"
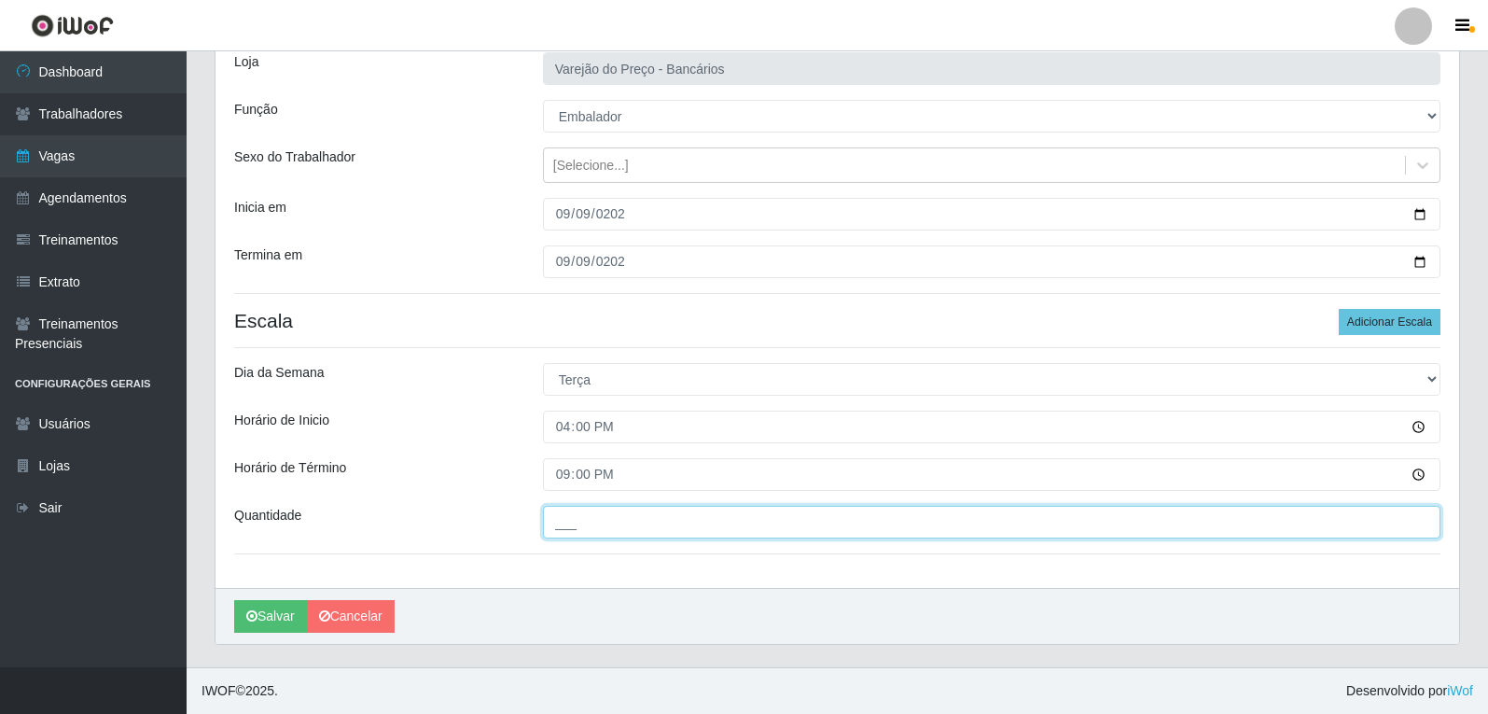
click at [580, 534] on input "___" at bounding box center [992, 522] width 898 height 33
type input "05_"
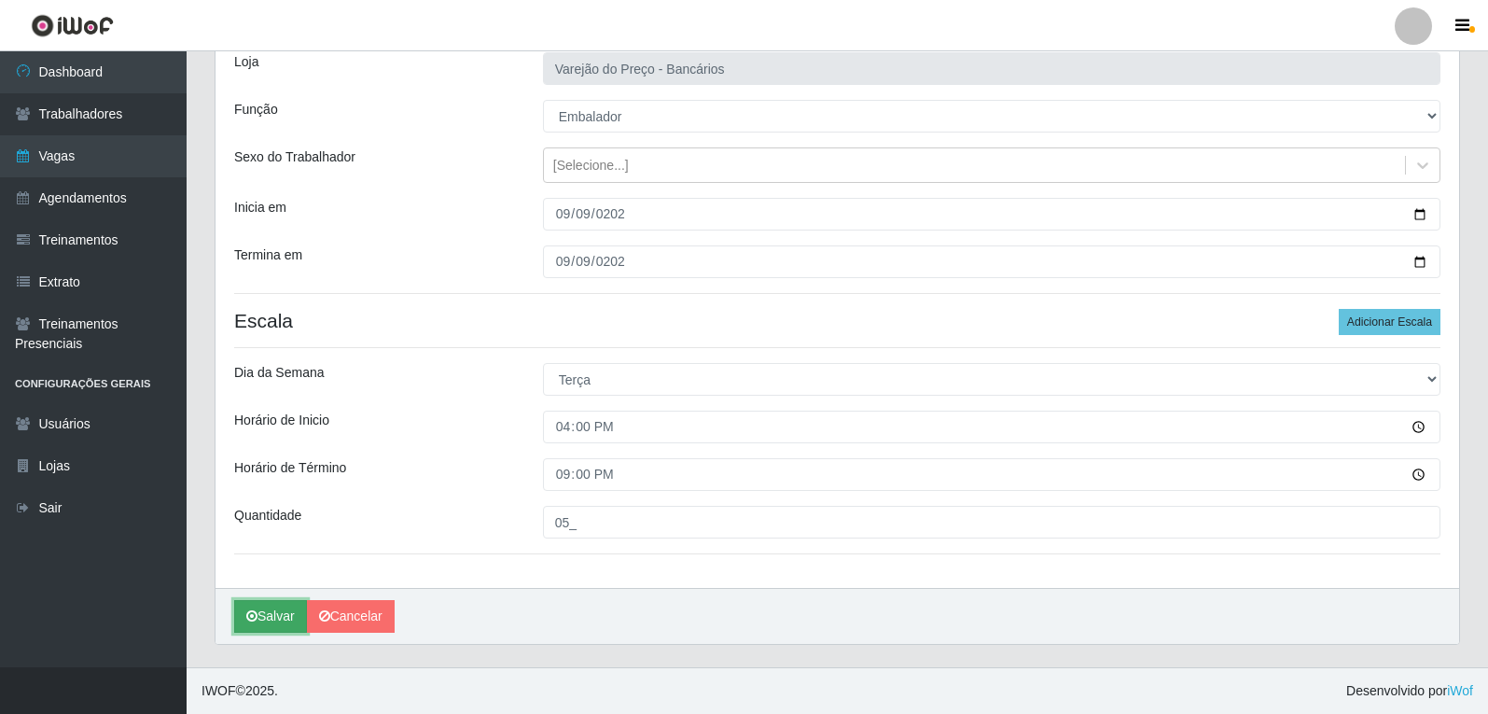
click at [277, 607] on button "Salvar" at bounding box center [270, 616] width 73 height 33
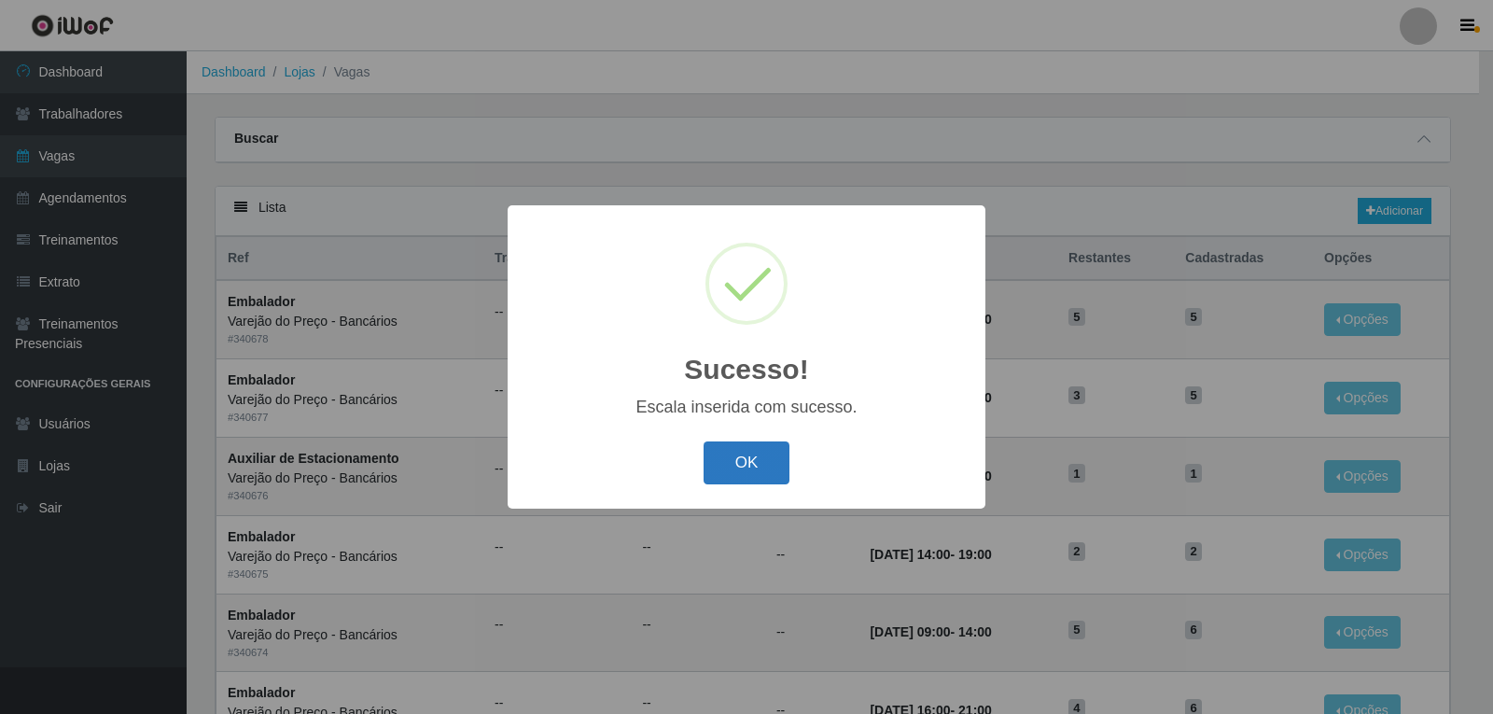
click at [766, 471] on button "OK" at bounding box center [747, 463] width 87 height 44
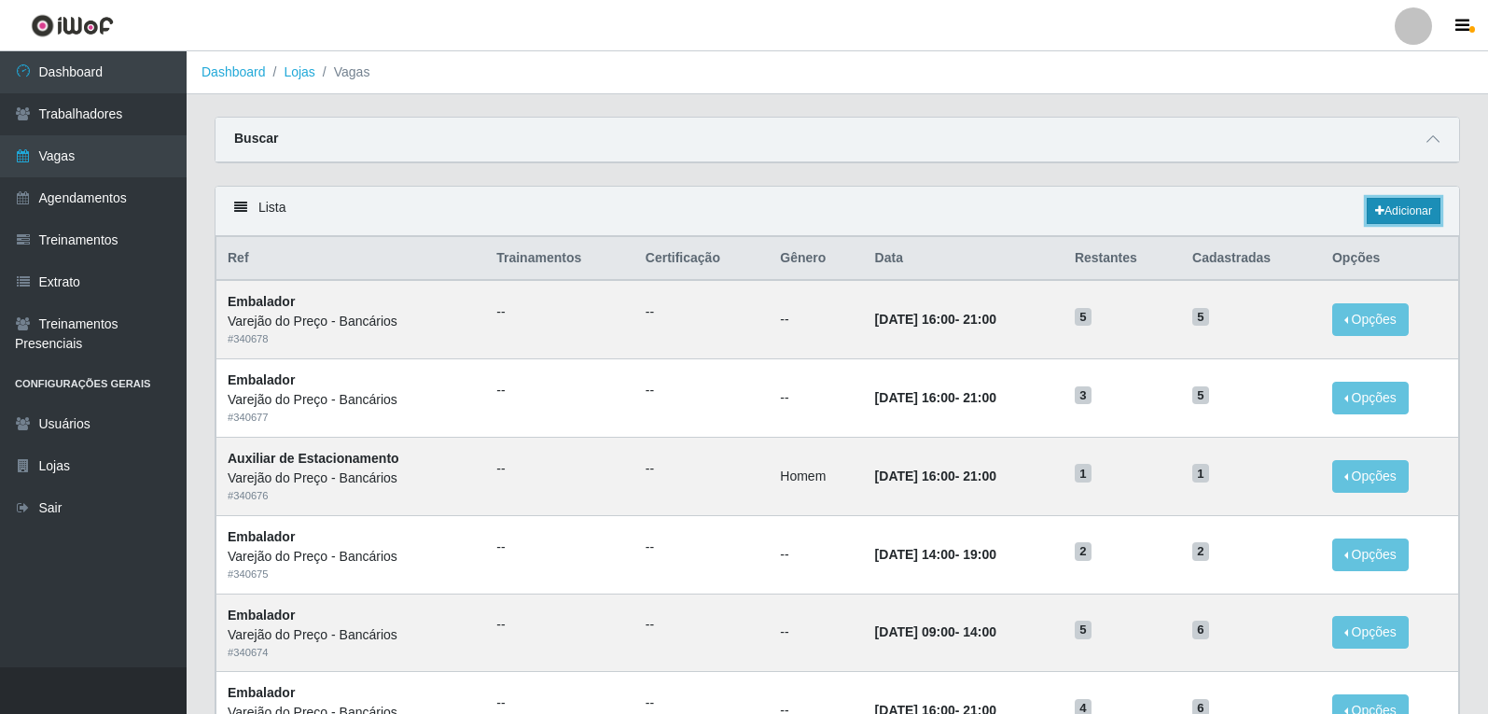
click at [1387, 207] on link "Adicionar" at bounding box center [1404, 211] width 74 height 26
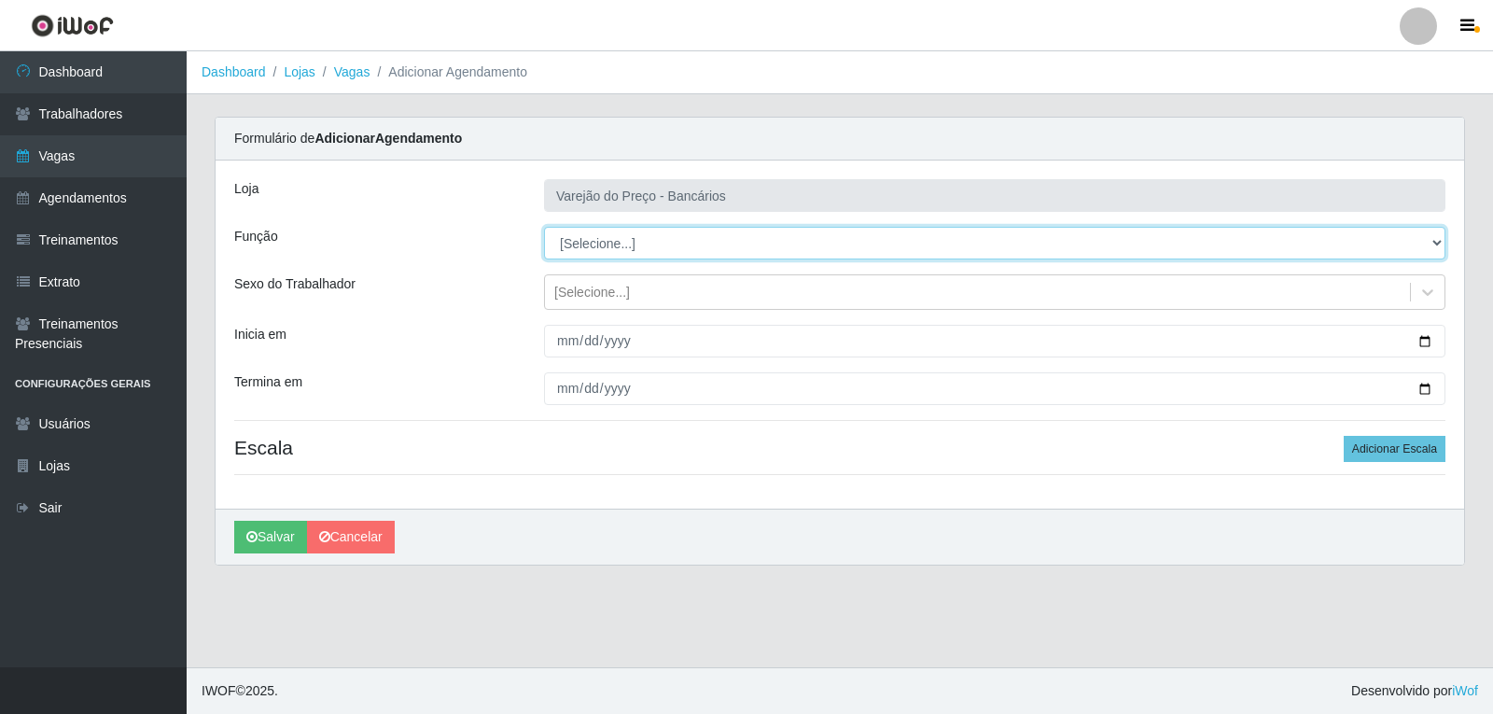
click at [614, 245] on select "[Selecione...] Auxiliar de Estacionamento Auxiliar de Estacionamento + Auxiliar…" at bounding box center [994, 243] width 901 height 33
select select "4"
click at [544, 227] on select "[Selecione...] Auxiliar de Estacionamento Auxiliar de Estacionamento + Auxiliar…" at bounding box center [994, 243] width 901 height 33
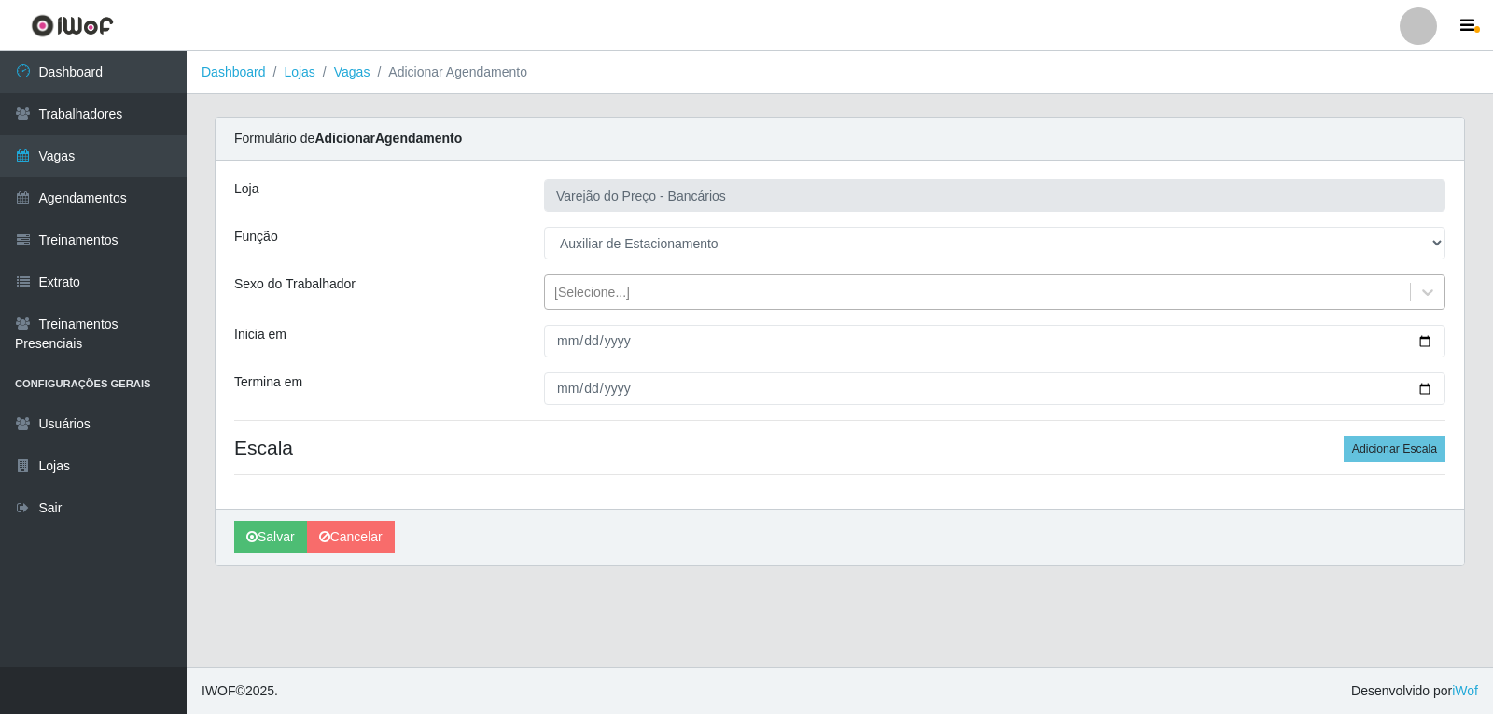
click at [607, 297] on div "[Selecione...]" at bounding box center [592, 293] width 76 height 20
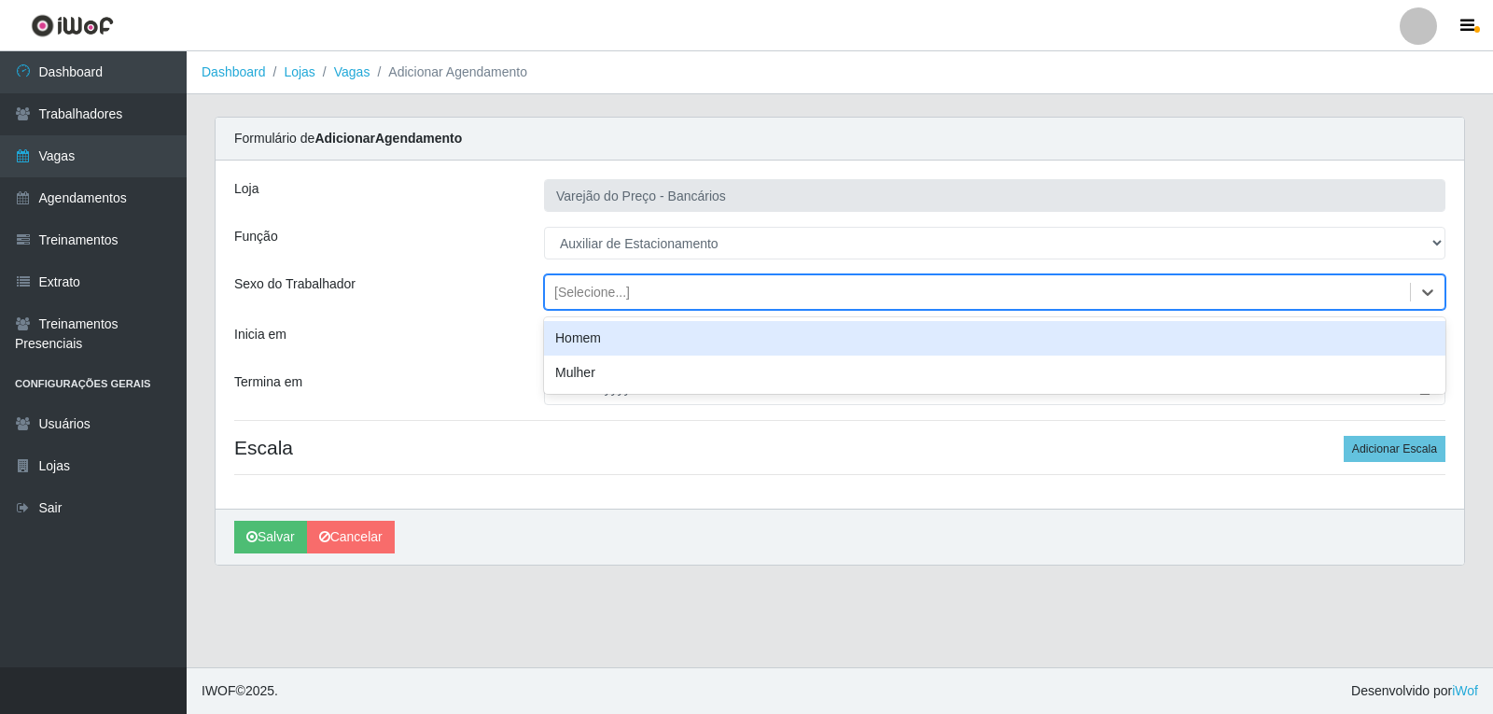
click at [605, 342] on div "Homem" at bounding box center [994, 338] width 901 height 35
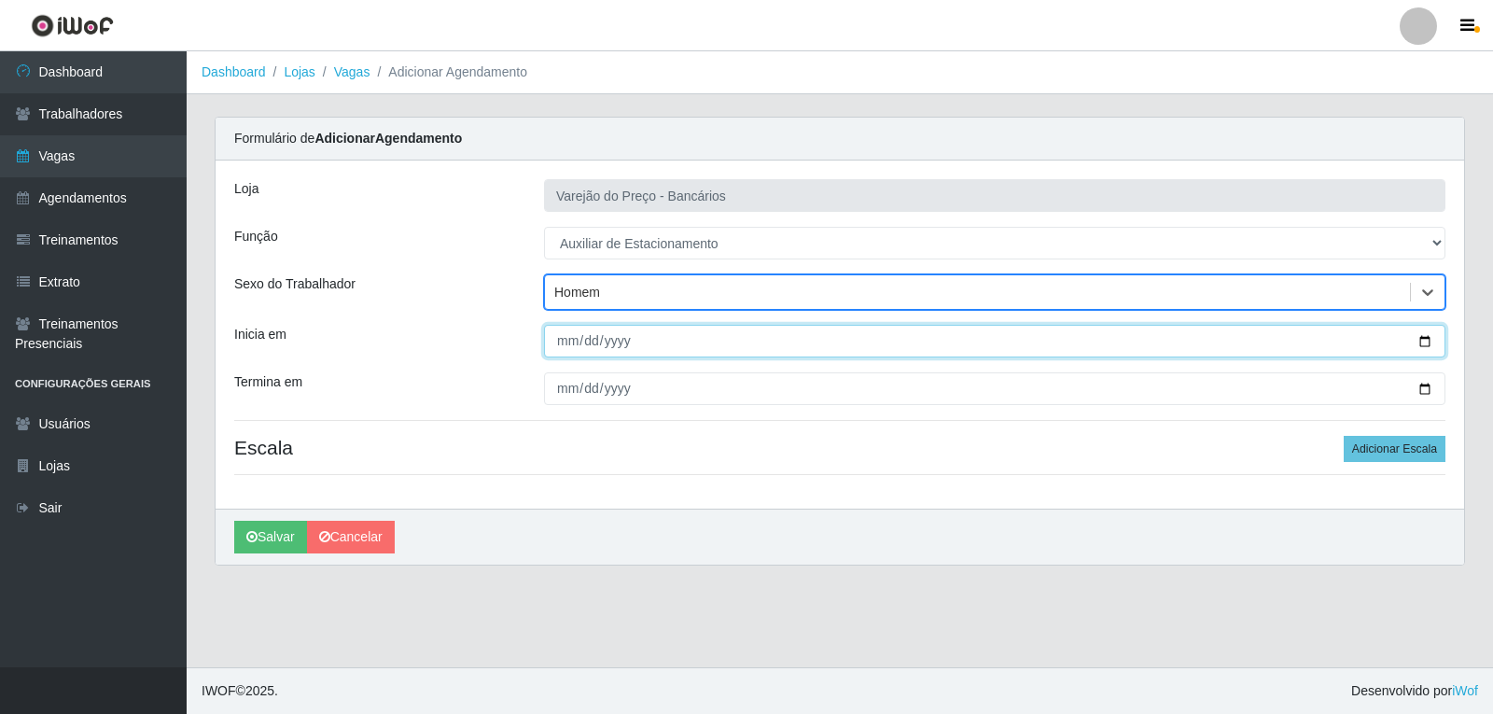
click at [573, 334] on input "Inicia em" at bounding box center [994, 341] width 901 height 33
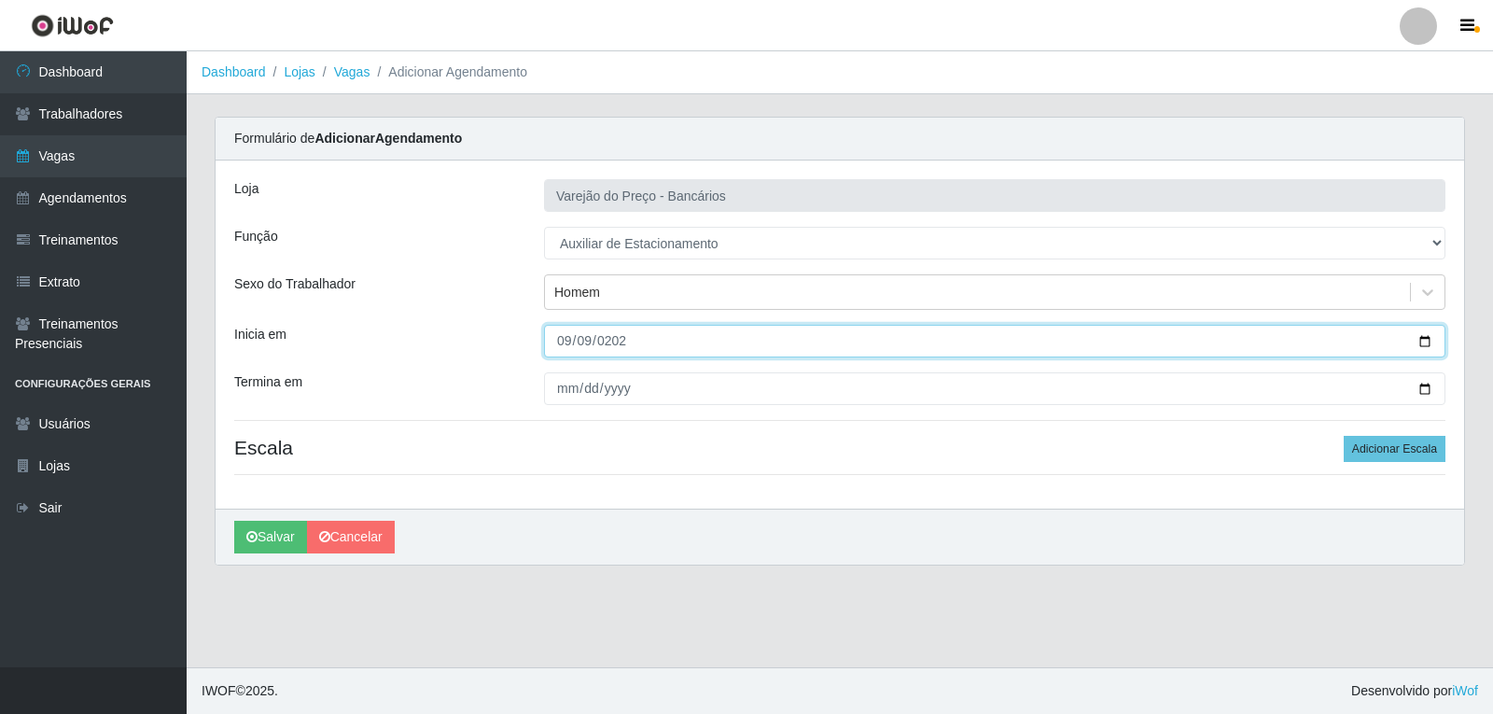
type input "2025-09-09"
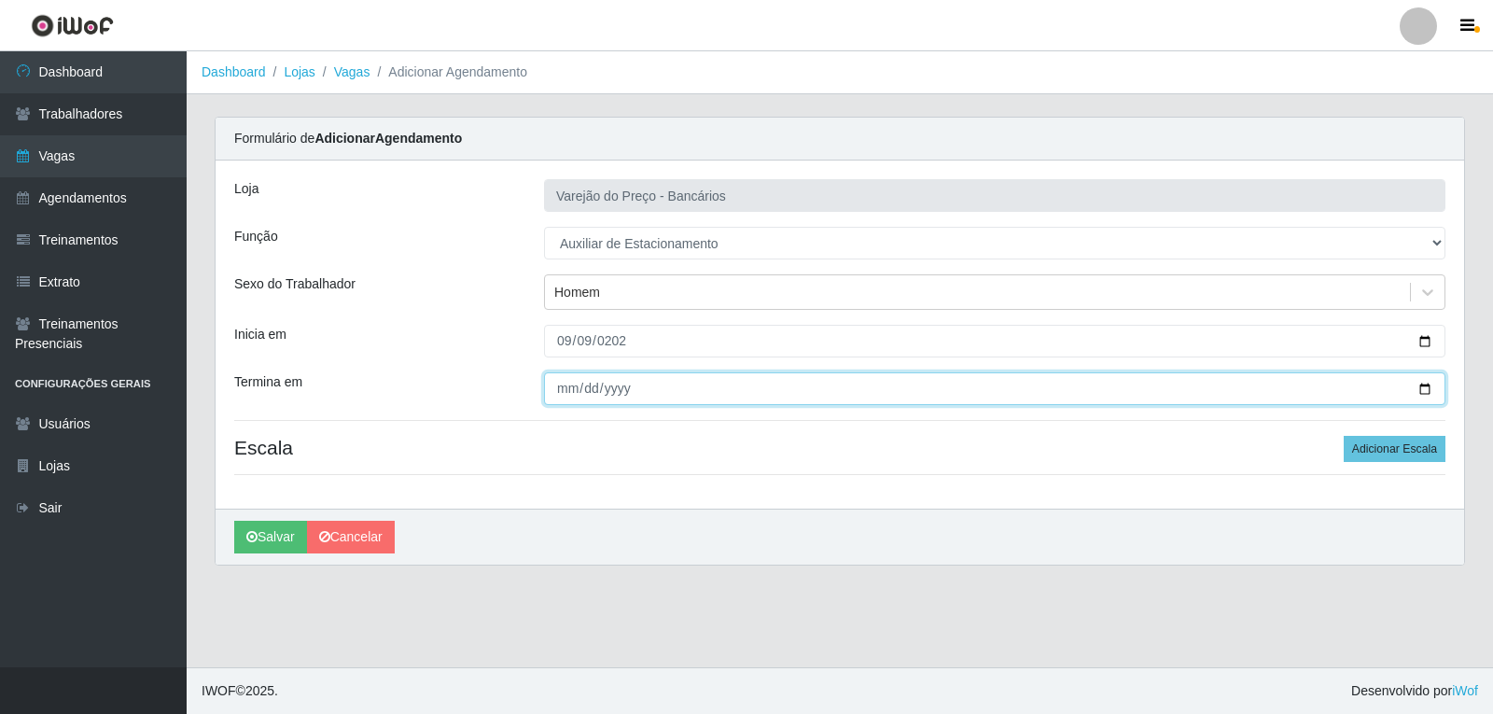
click at [556, 398] on input "Termina em" at bounding box center [994, 388] width 901 height 33
type input "2025-09-09"
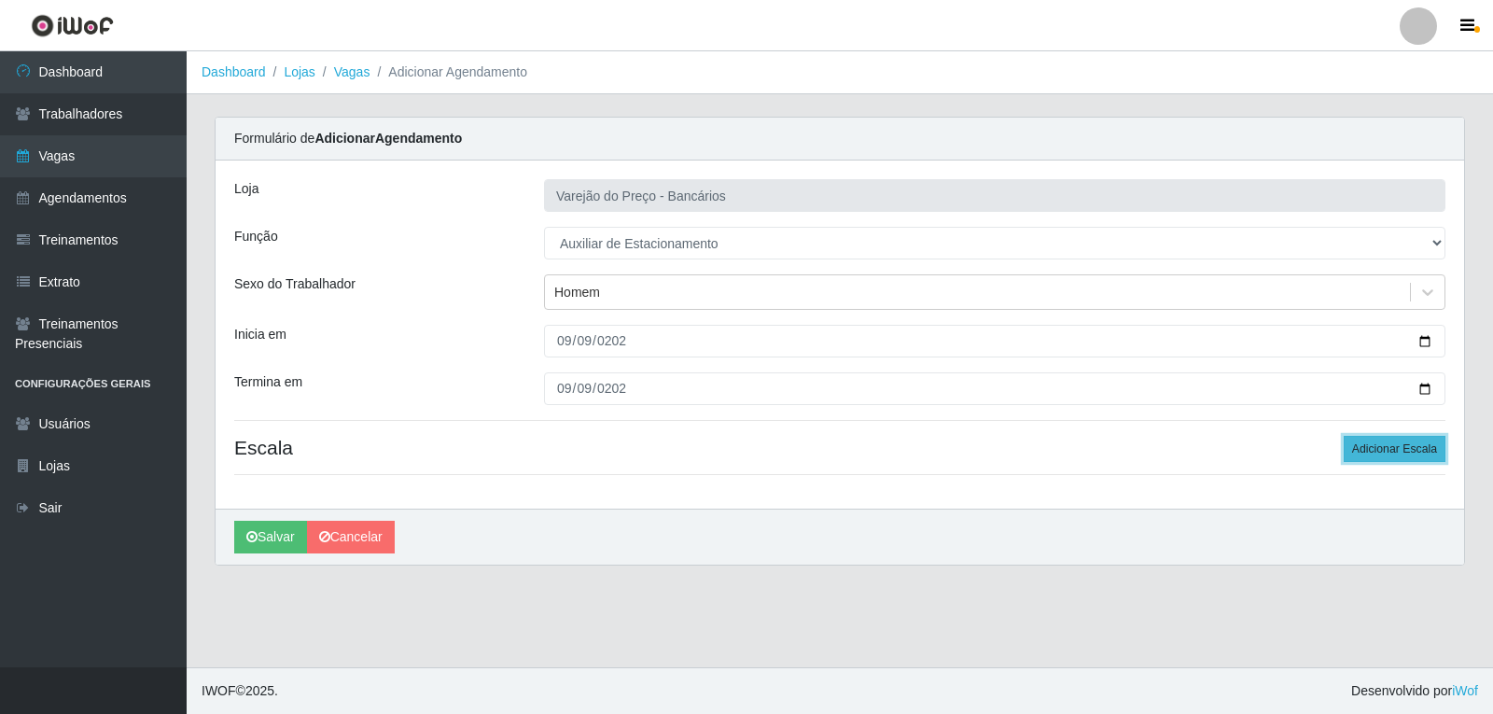
click at [1368, 441] on button "Adicionar Escala" at bounding box center [1395, 449] width 102 height 26
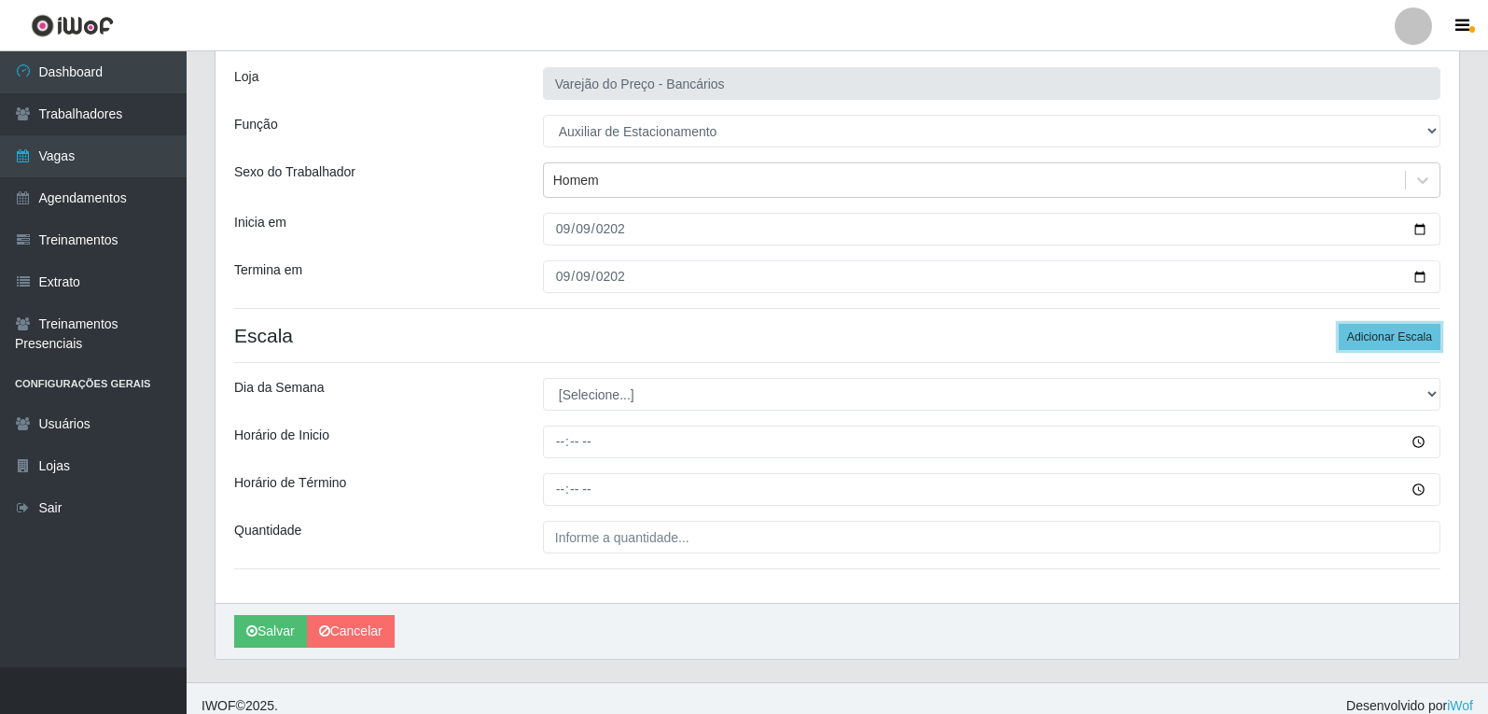
scroll to position [127, 0]
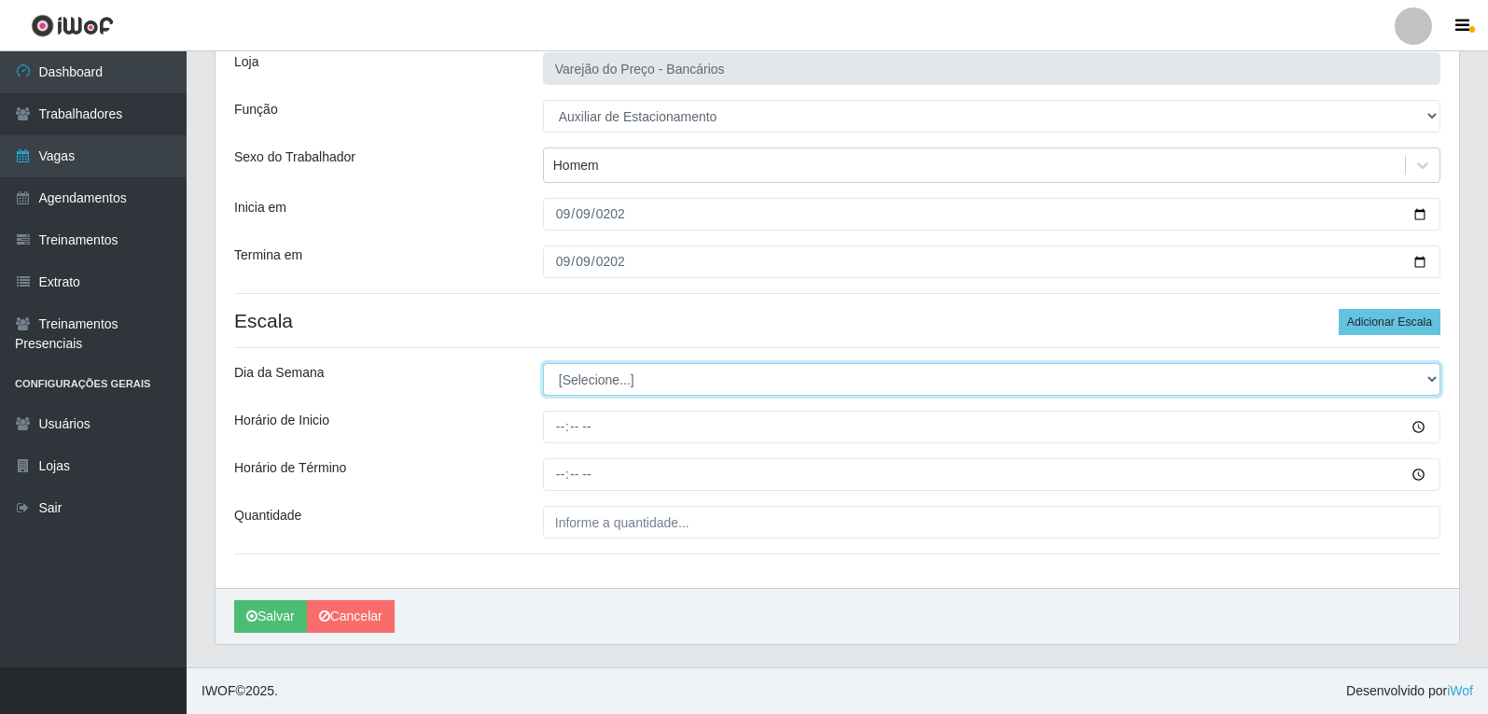
click at [604, 373] on select "[Selecione...] Segunda Terça Quarta Quinta Sexta Sábado Domingo" at bounding box center [992, 379] width 898 height 33
select select "2"
click at [543, 363] on select "[Selecione...] Segunda Terça Quarta Quinta Sexta Sábado Domingo" at bounding box center [992, 379] width 898 height 33
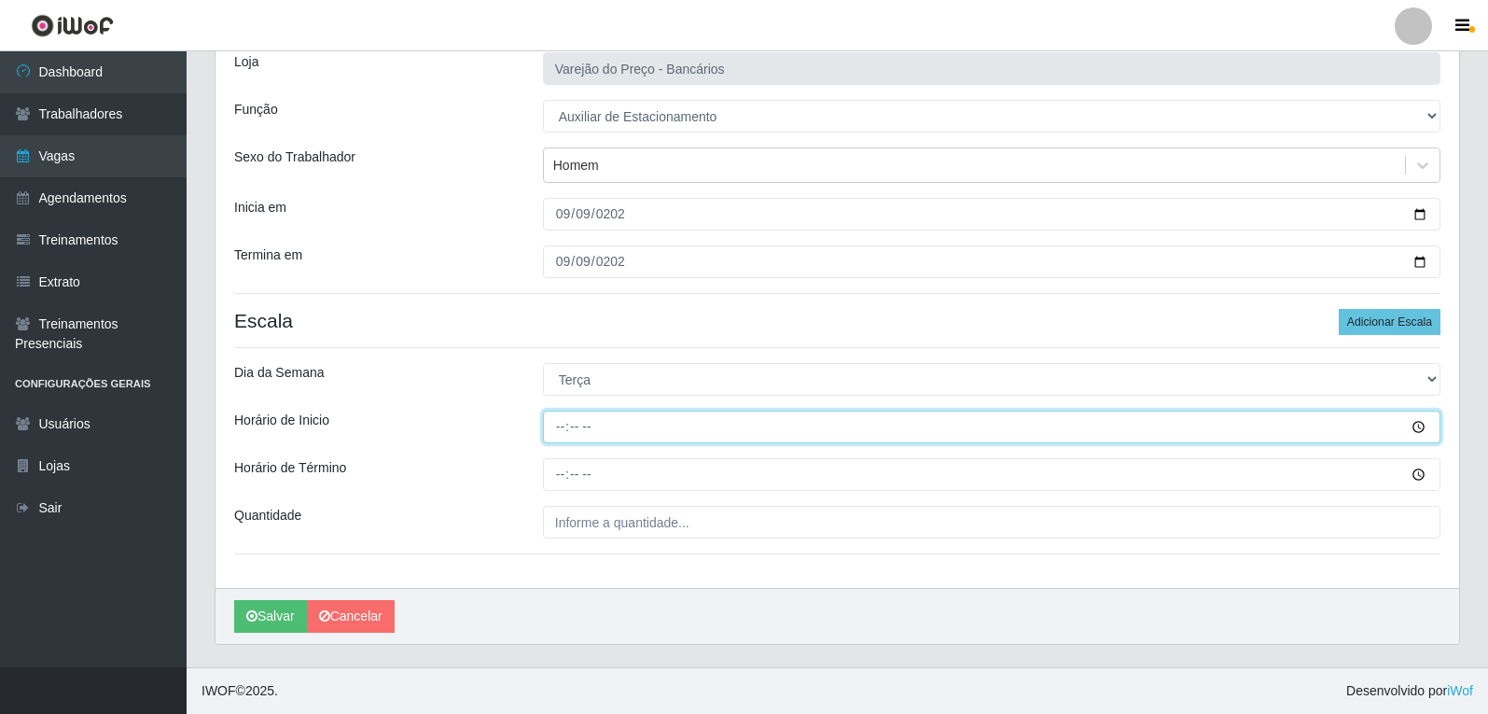
click at [565, 427] on input "Horário de Inicio" at bounding box center [992, 427] width 898 height 33
type input "16:00"
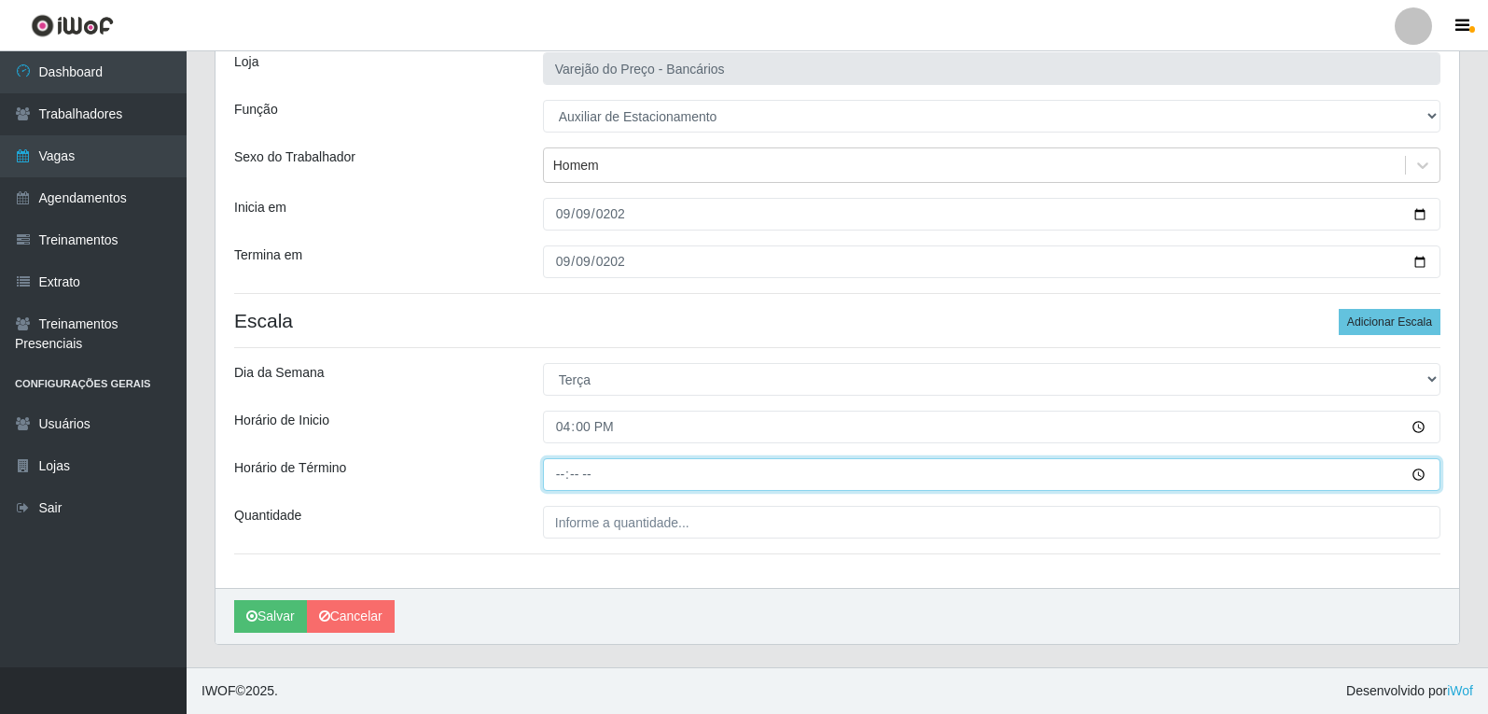
click at [572, 479] on input "Horário de Término" at bounding box center [992, 474] width 898 height 33
type input "21:00"
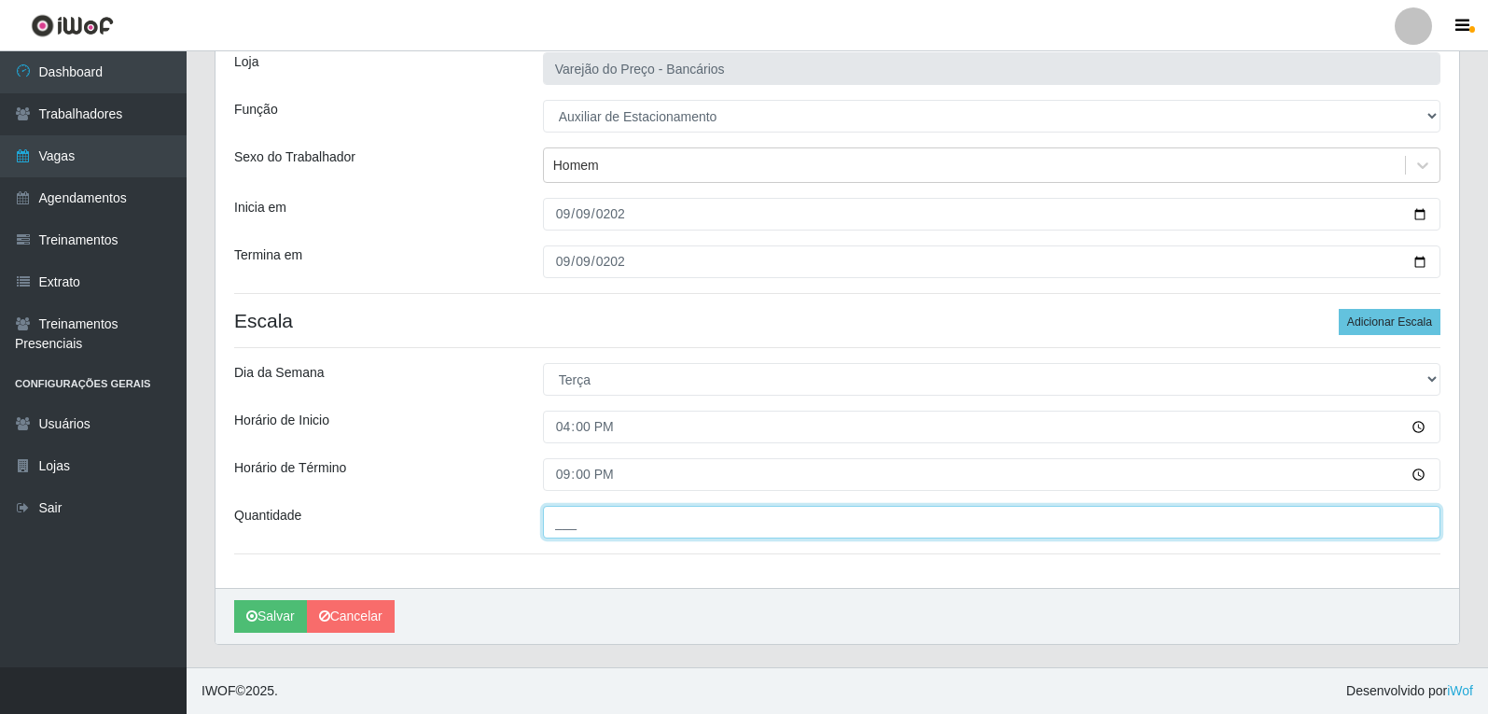
click at [583, 523] on input "___" at bounding box center [992, 522] width 898 height 33
type input "1__"
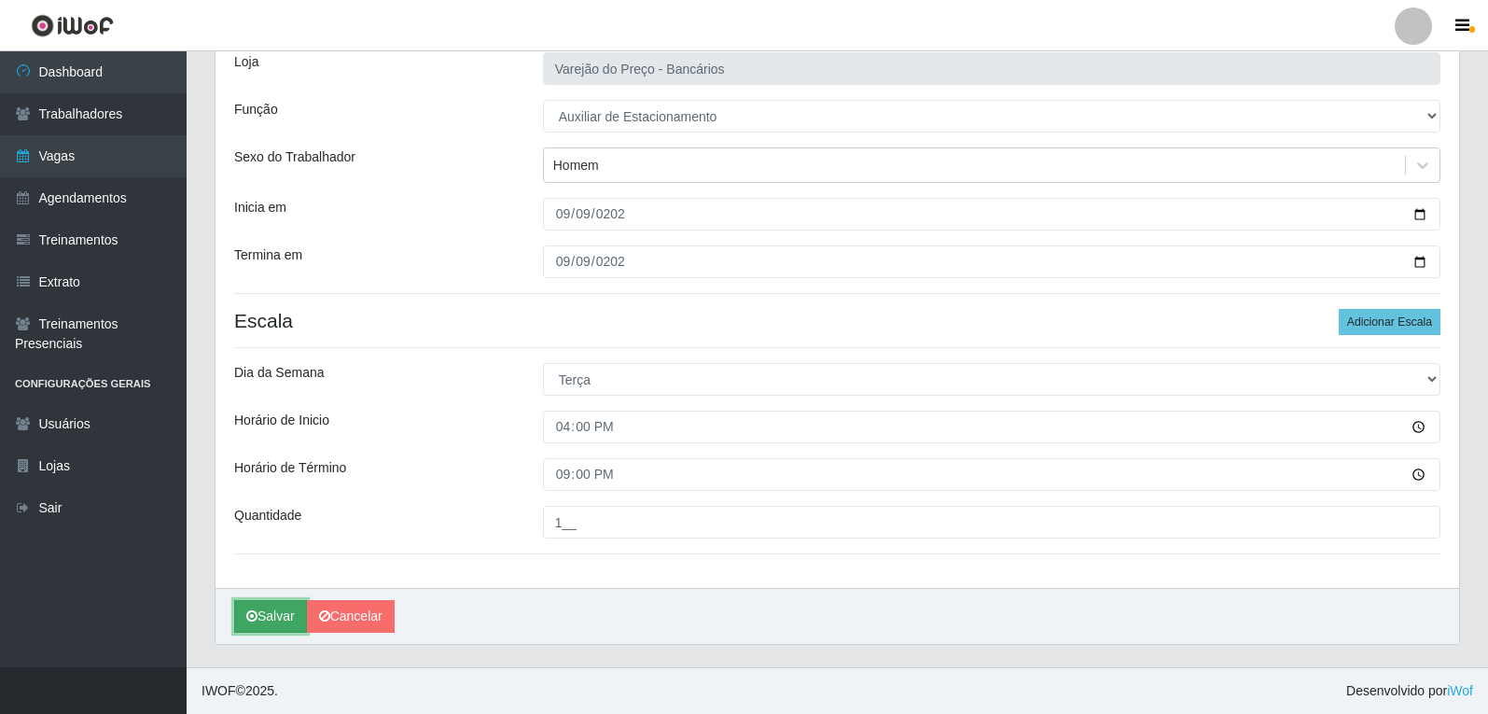
click at [281, 612] on button "Salvar" at bounding box center [270, 616] width 73 height 33
click at [277, 615] on button "Salvar" at bounding box center [270, 616] width 73 height 33
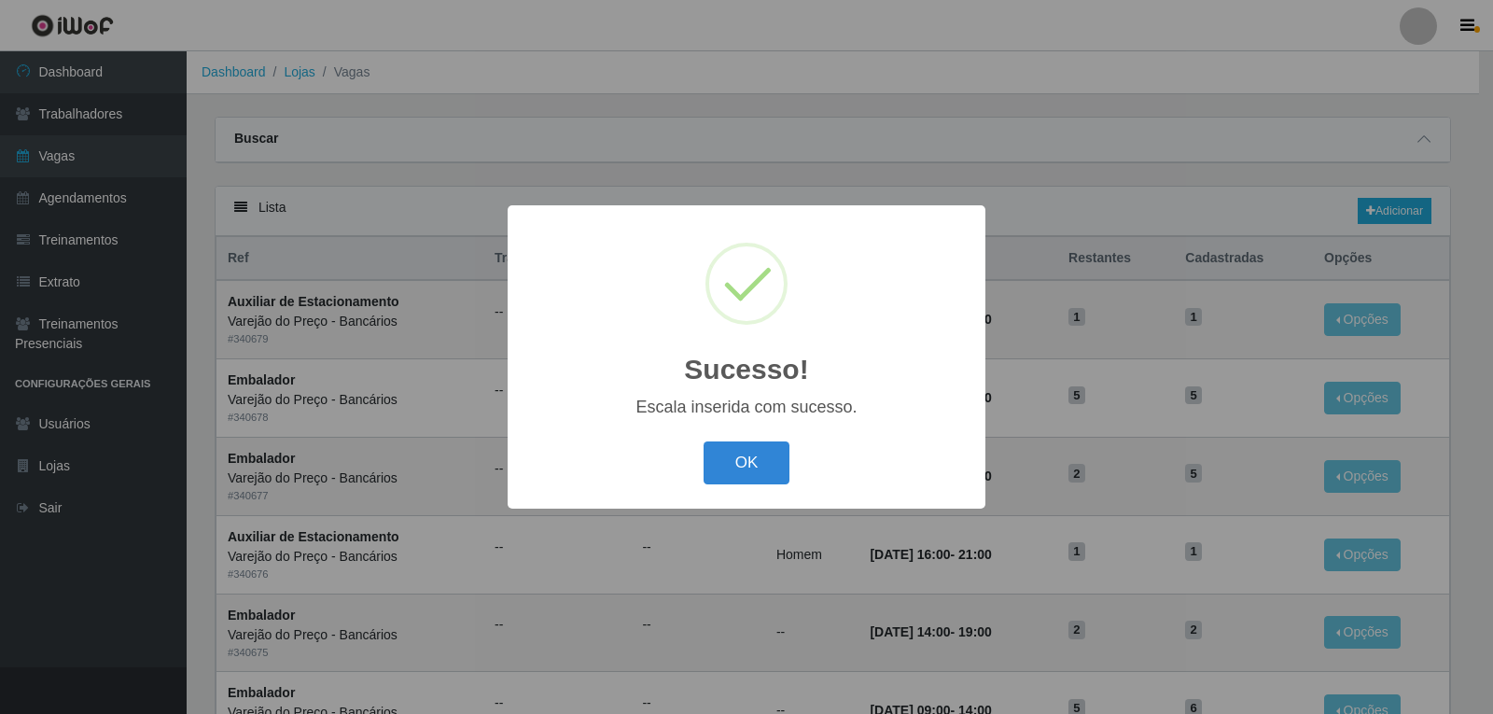
click at [704, 441] on button "OK" at bounding box center [747, 463] width 87 height 44
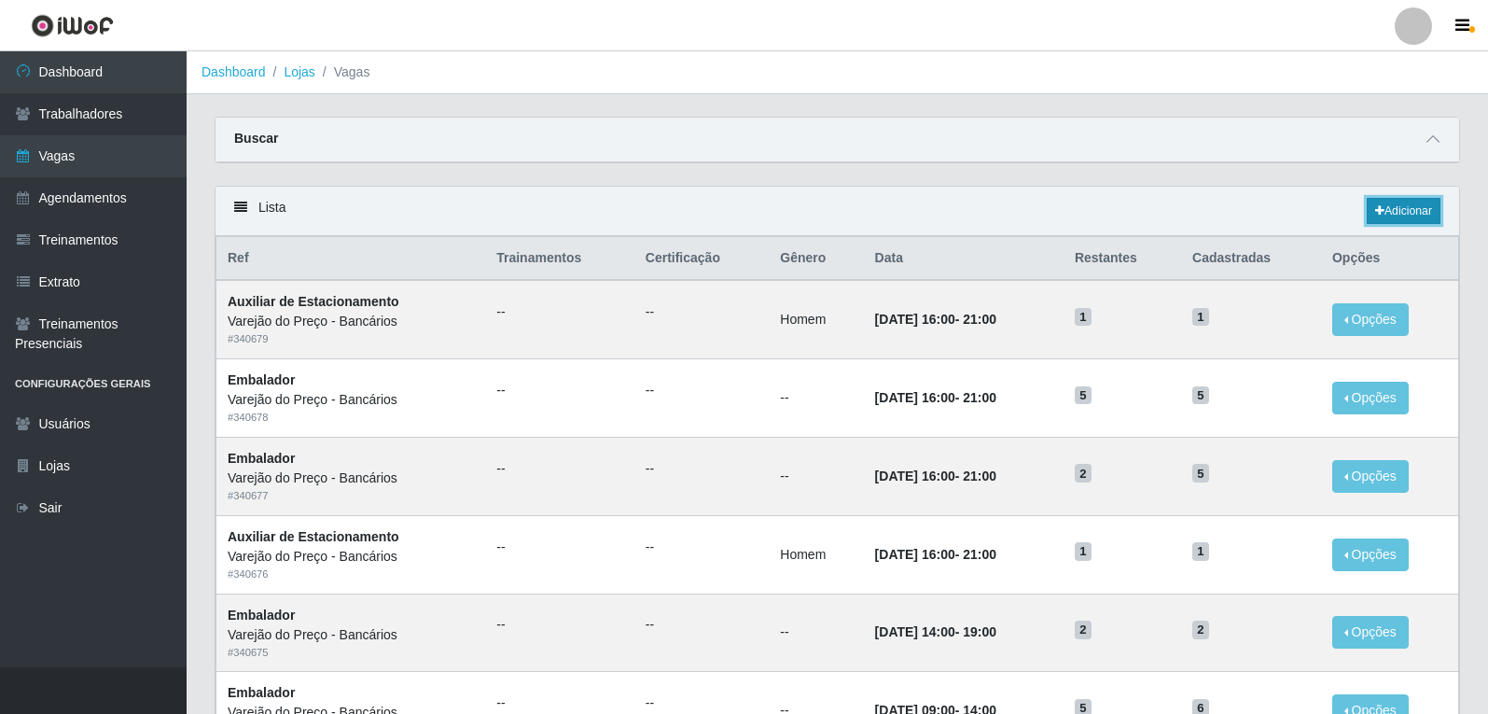
click at [1382, 211] on link "Adicionar" at bounding box center [1404, 211] width 74 height 26
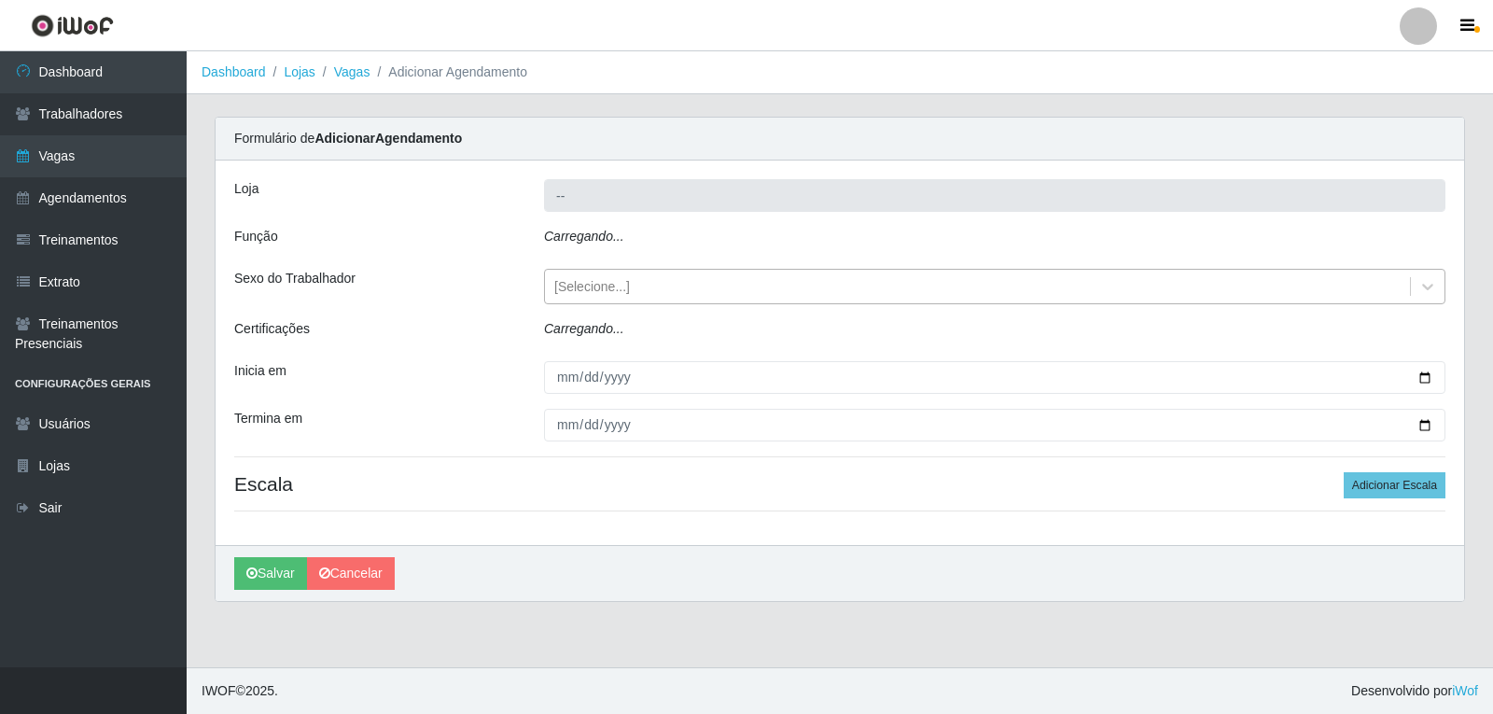
type input "Varejão do Preço - Bancários"
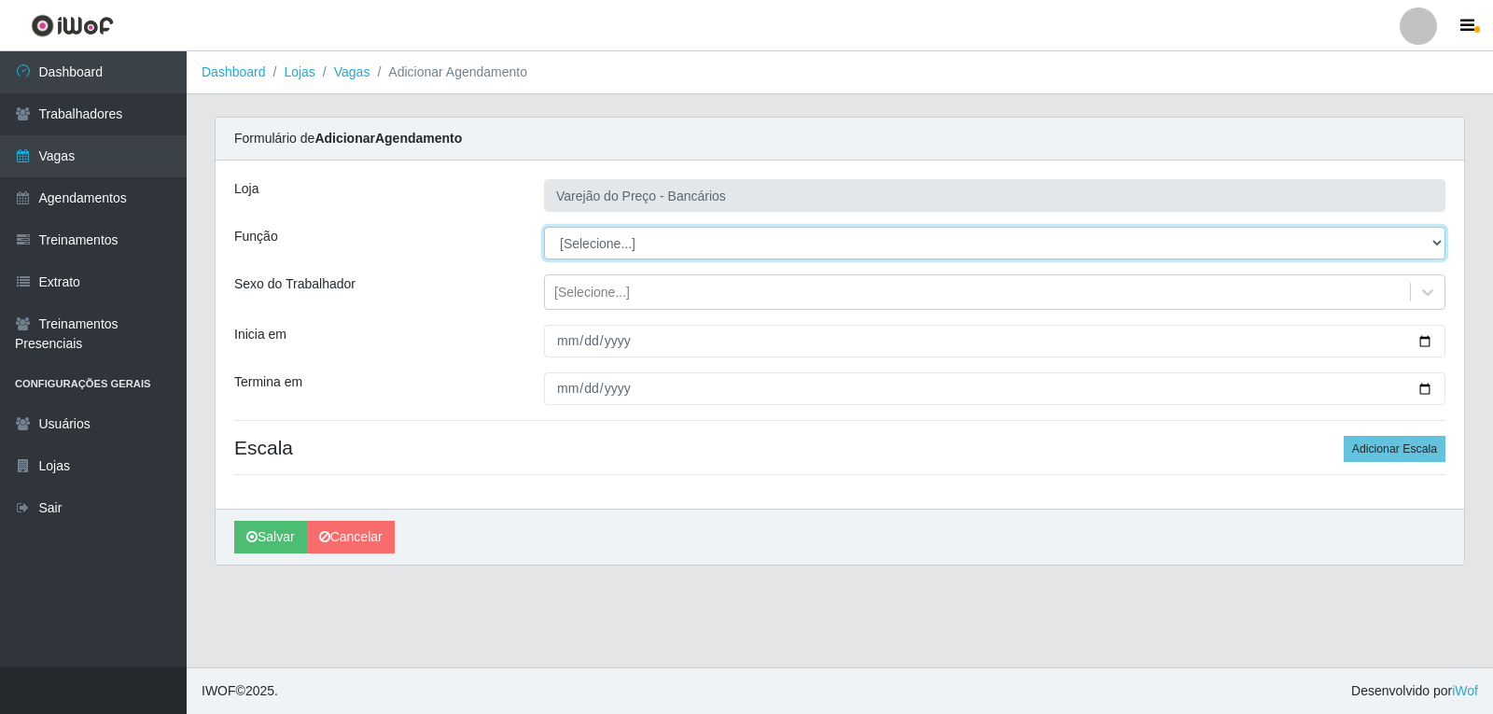
click at [603, 244] on select "[Selecione...] Auxiliar de Estacionamento Auxiliar de Estacionamento + Auxiliar…" at bounding box center [994, 243] width 901 height 33
select select "1"
click at [544, 227] on select "[Selecione...] Auxiliar de Estacionamento Auxiliar de Estacionamento + Auxiliar…" at bounding box center [994, 243] width 901 height 33
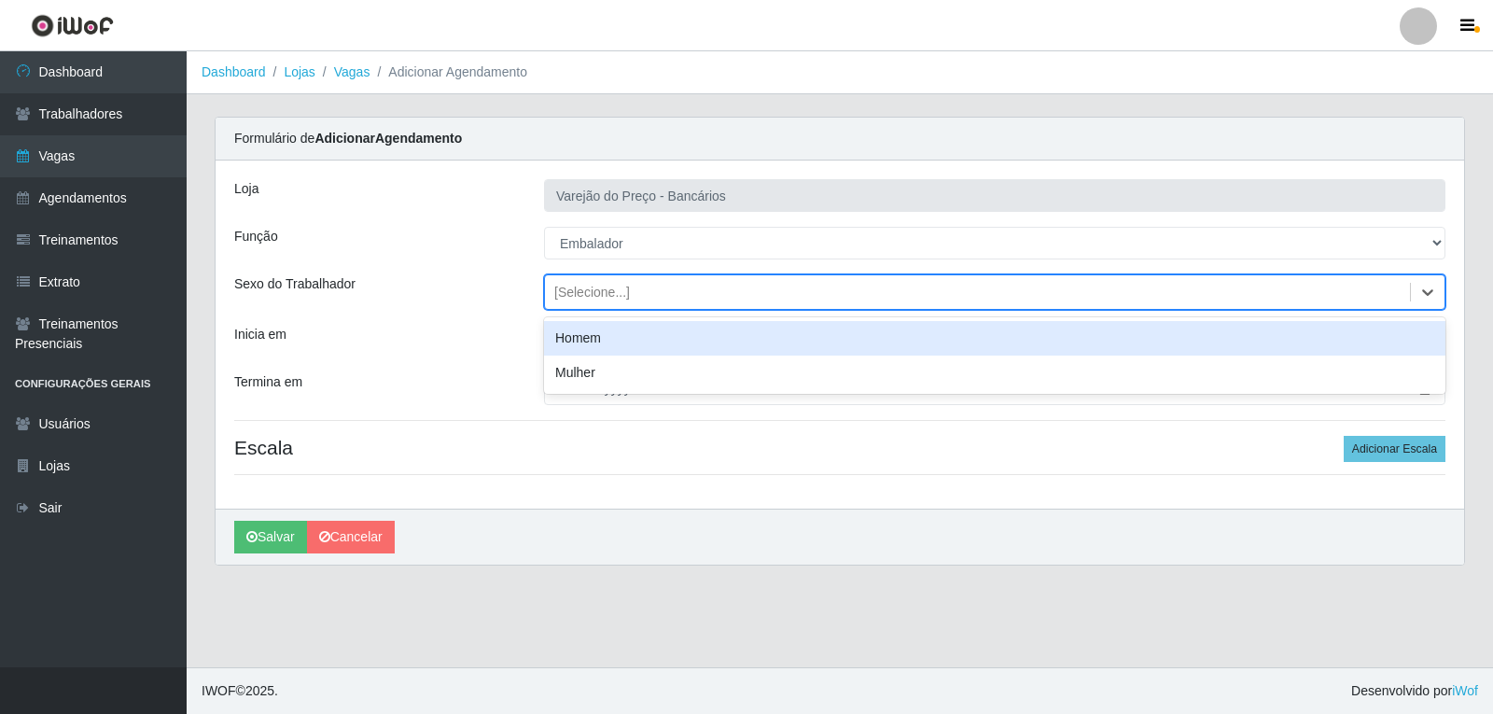
click at [594, 294] on div "[Selecione...]" at bounding box center [592, 293] width 76 height 20
click at [593, 300] on div "[Selecione...]" at bounding box center [592, 293] width 76 height 20
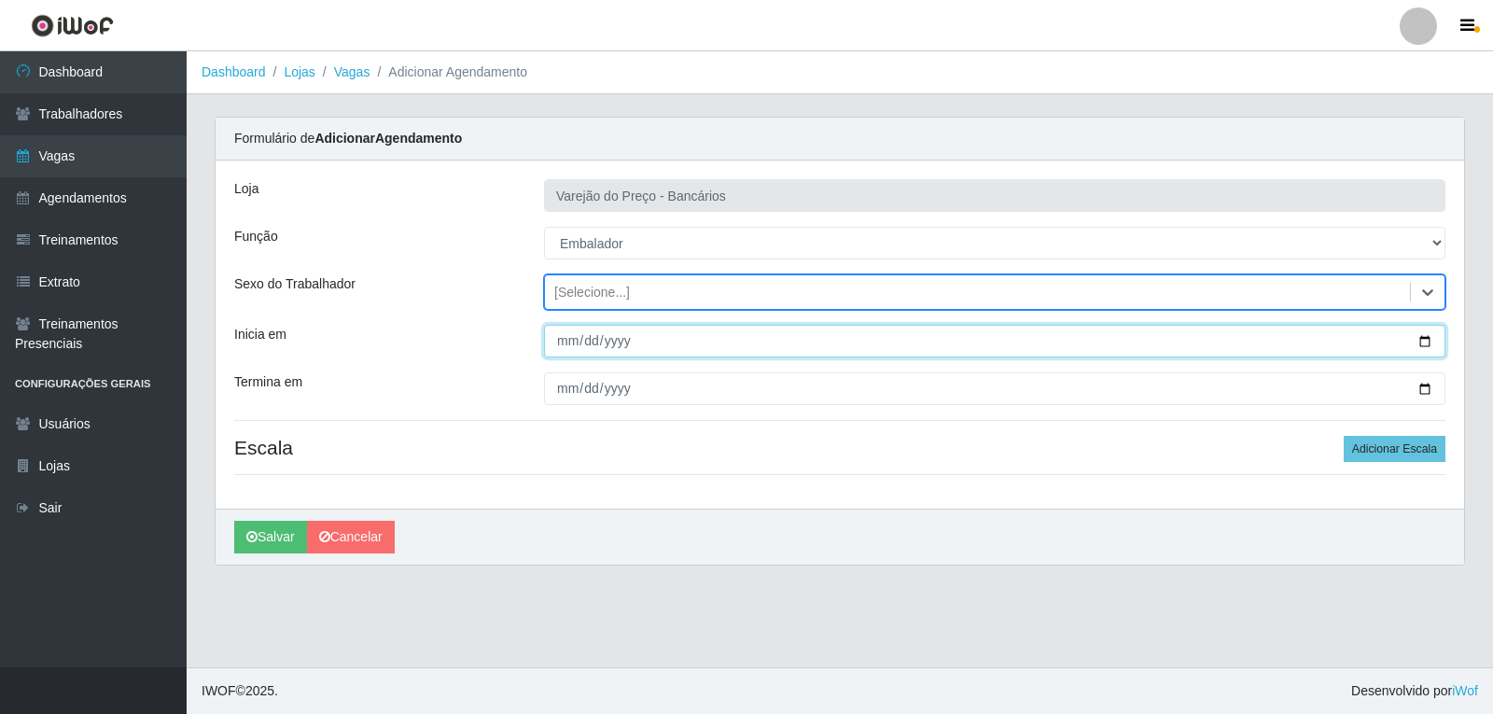
click at [562, 343] on input "Inicia em" at bounding box center [994, 341] width 901 height 33
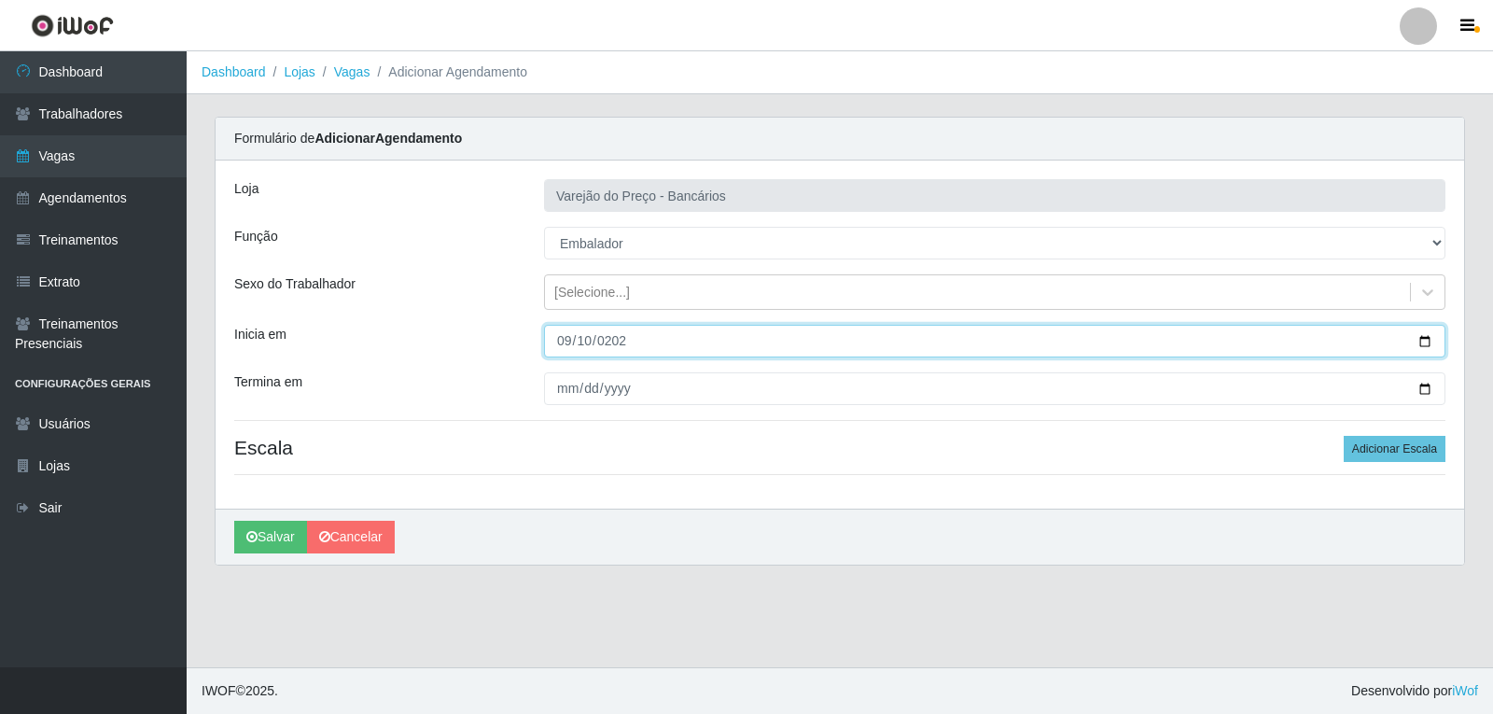
type input "2025-09-10"
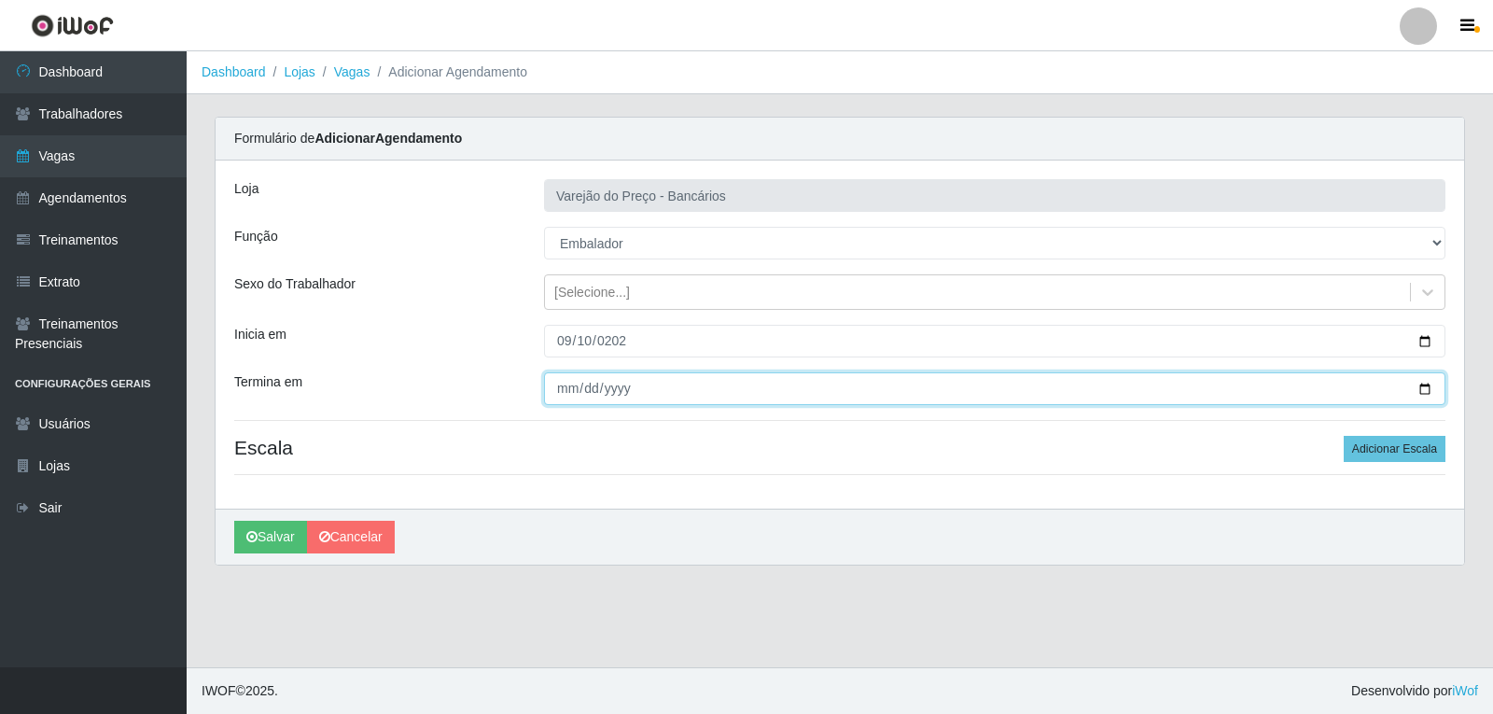
click at [572, 385] on input "Termina em" at bounding box center [994, 388] width 901 height 33
type input "2025-09-10"
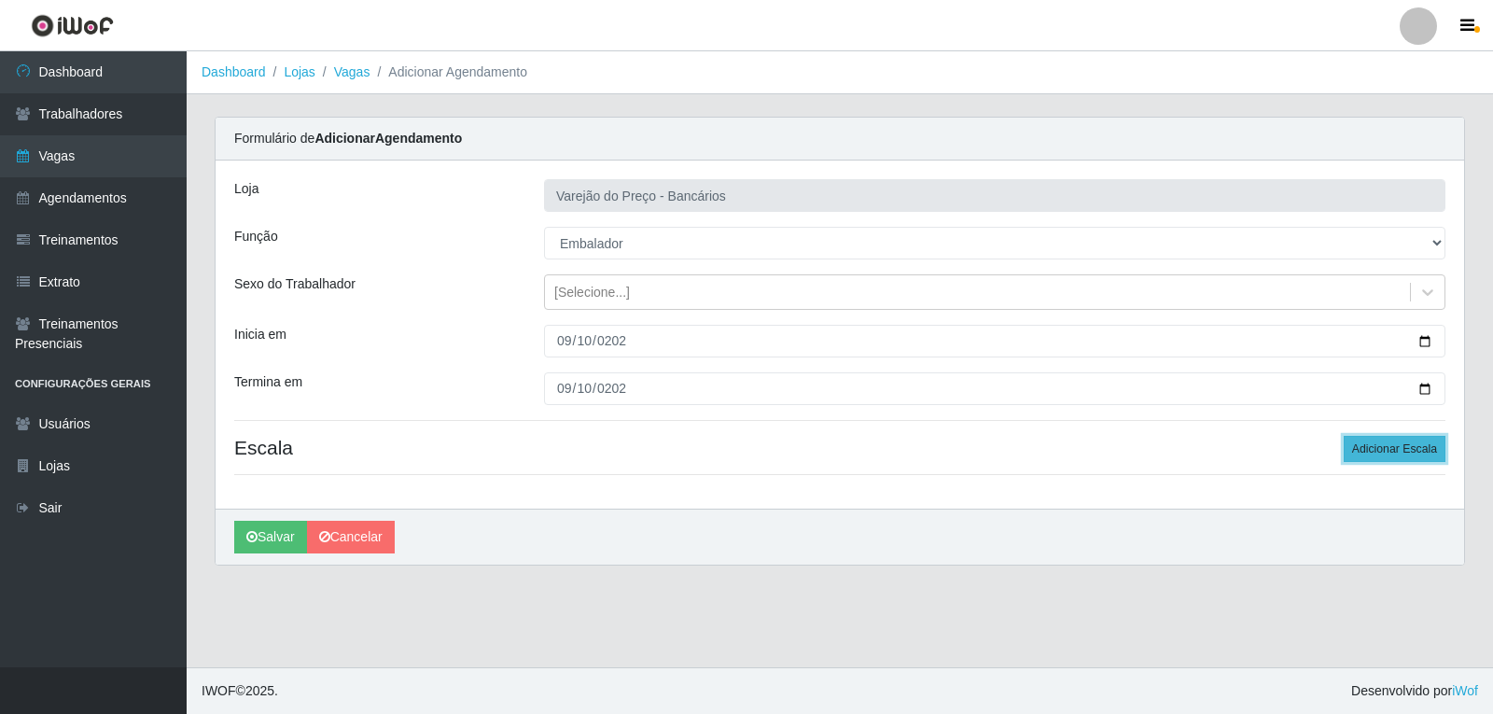
click at [1430, 453] on button "Adicionar Escala" at bounding box center [1395, 449] width 102 height 26
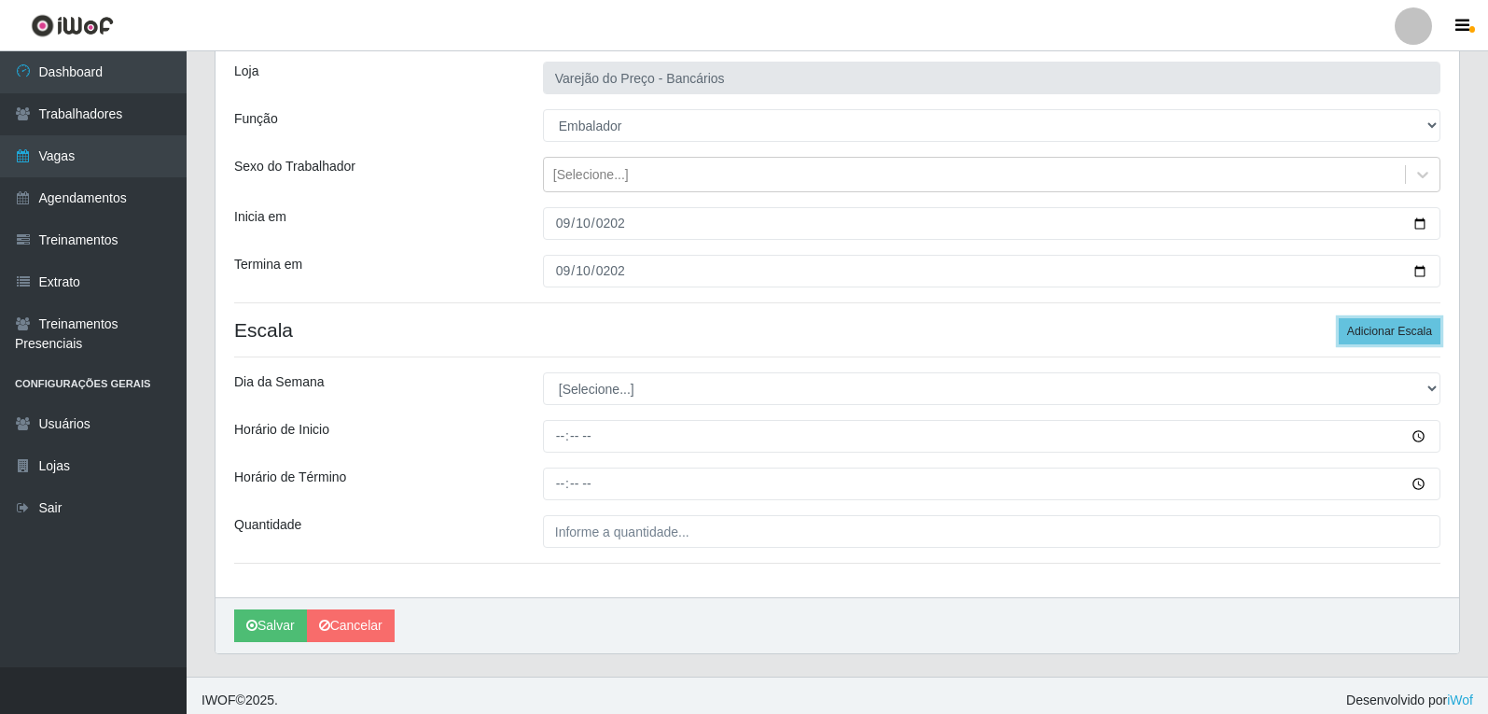
scroll to position [127, 0]
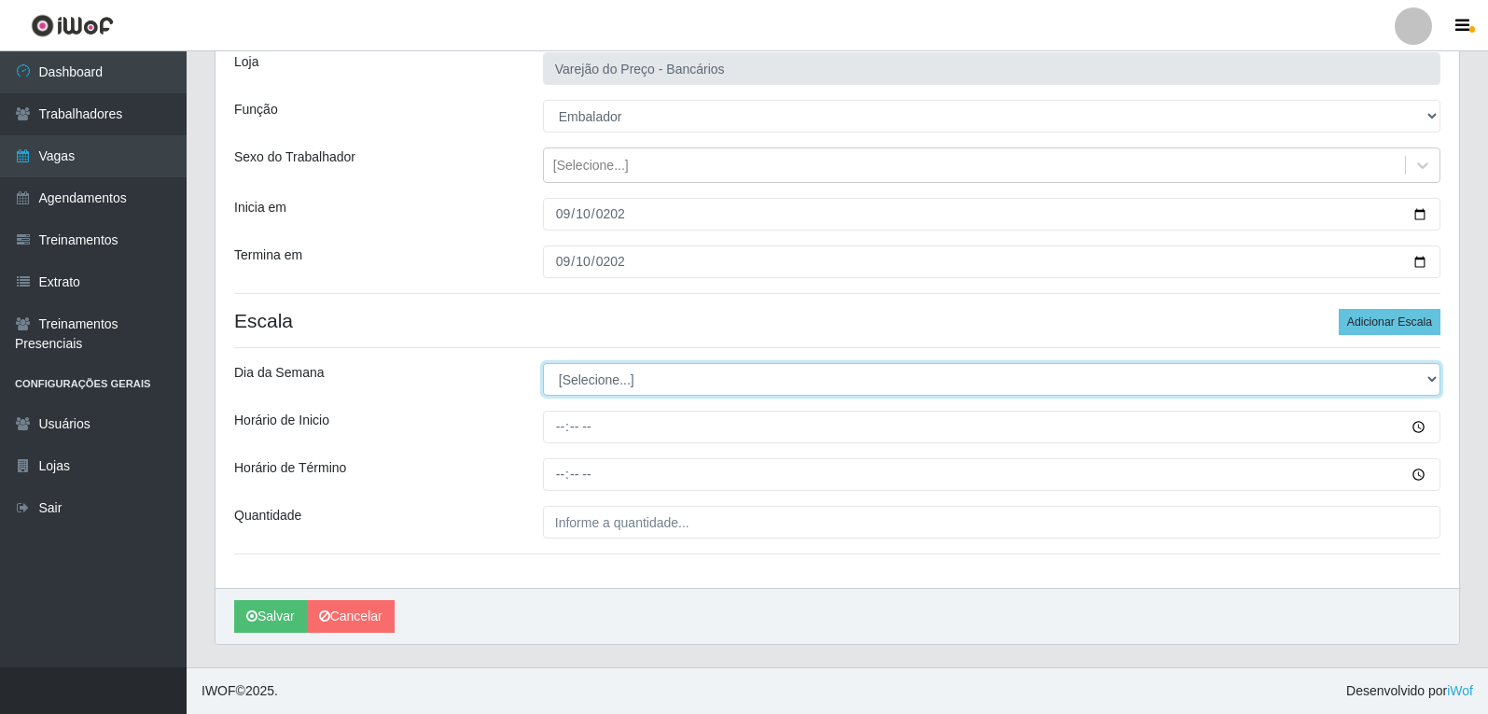
click at [619, 387] on select "[Selecione...] Segunda Terça Quarta Quinta Sexta Sábado Domingo" at bounding box center [992, 379] width 898 height 33
select select "3"
click at [543, 363] on select "[Selecione...] Segunda Terça Quarta Quinta Sexta Sábado Domingo" at bounding box center [992, 379] width 898 height 33
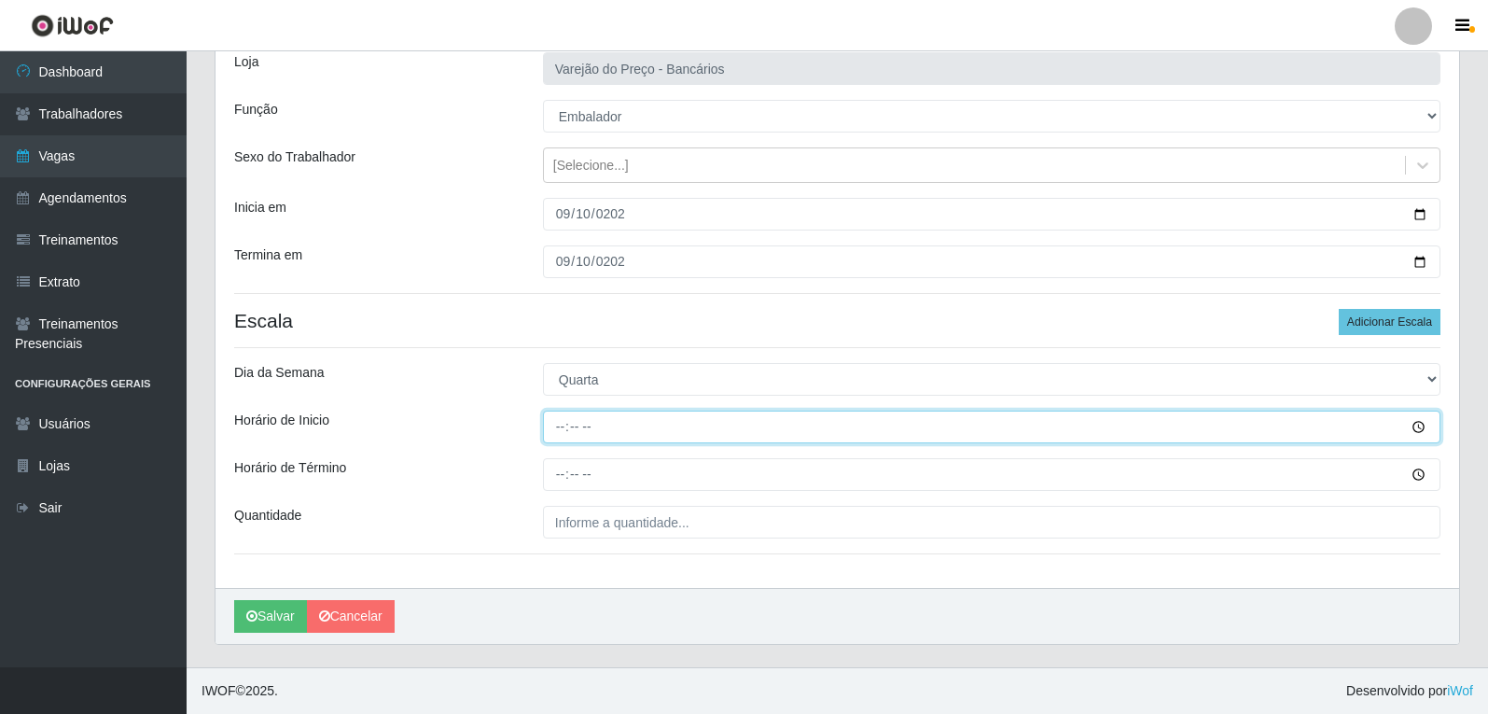
click at [562, 431] on input "Horário de Inicio" at bounding box center [992, 427] width 898 height 33
type input "16:00"
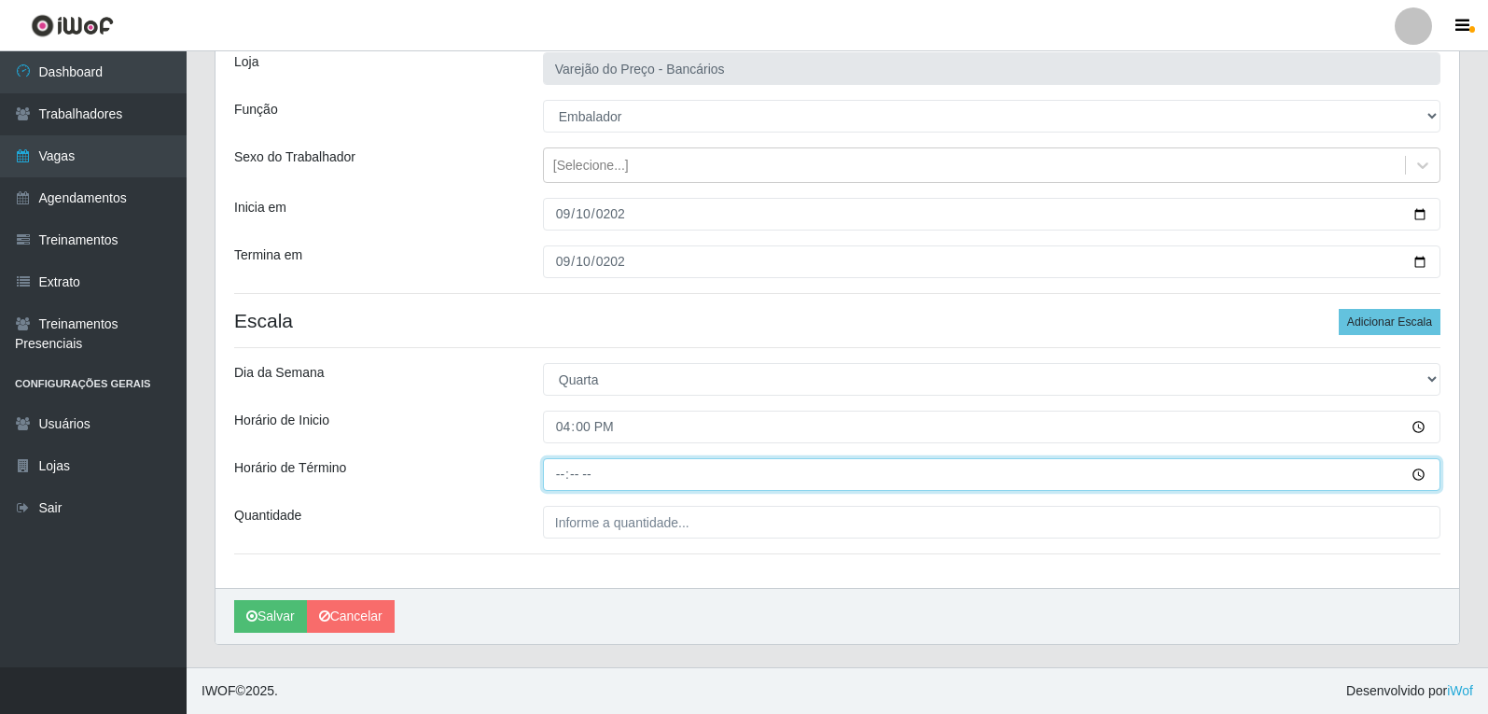
click at [556, 474] on input "Horário de Término" at bounding box center [992, 474] width 898 height 33
type input "21:00"
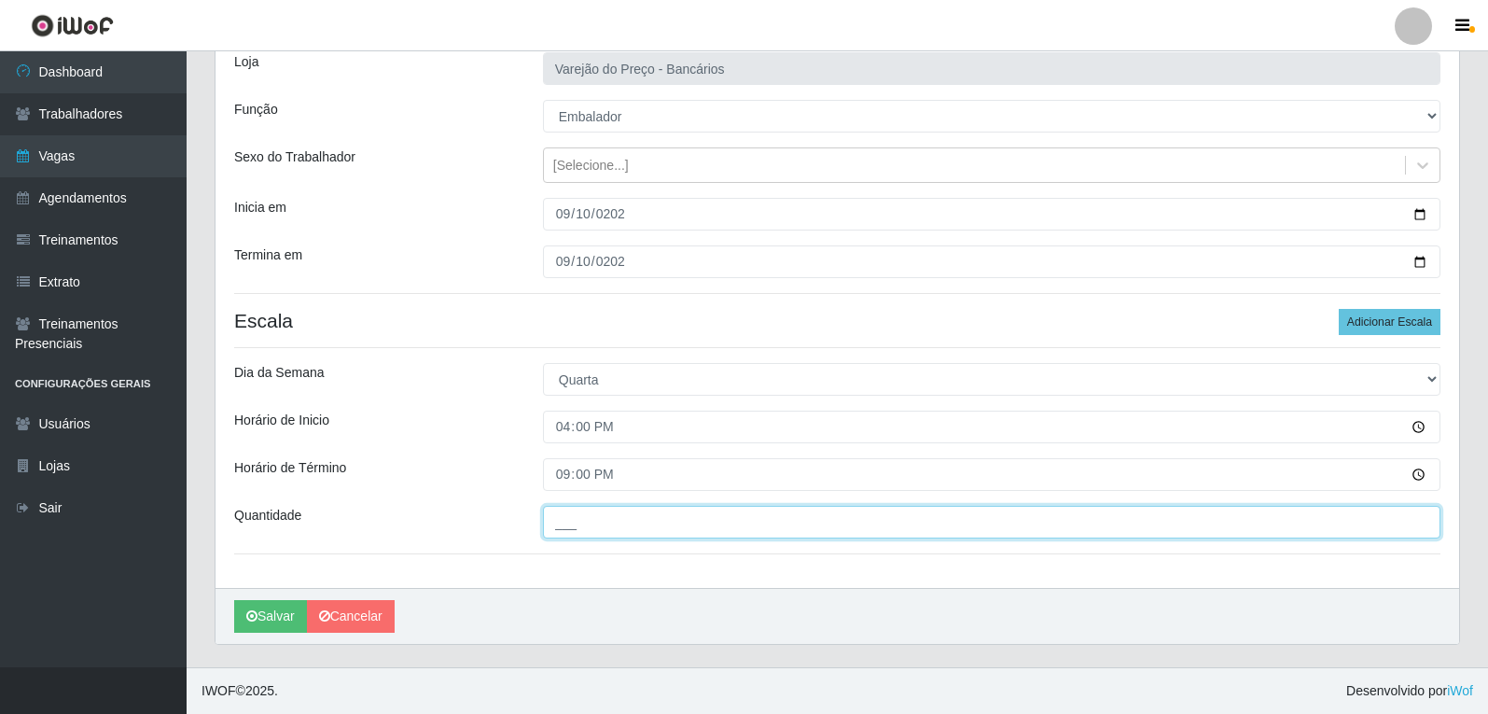
drag, startPoint x: 593, startPoint y: 508, endPoint x: 594, endPoint y: 517, distance: 9.4
click at [593, 512] on input "___" at bounding box center [992, 522] width 898 height 33
type input "5__"
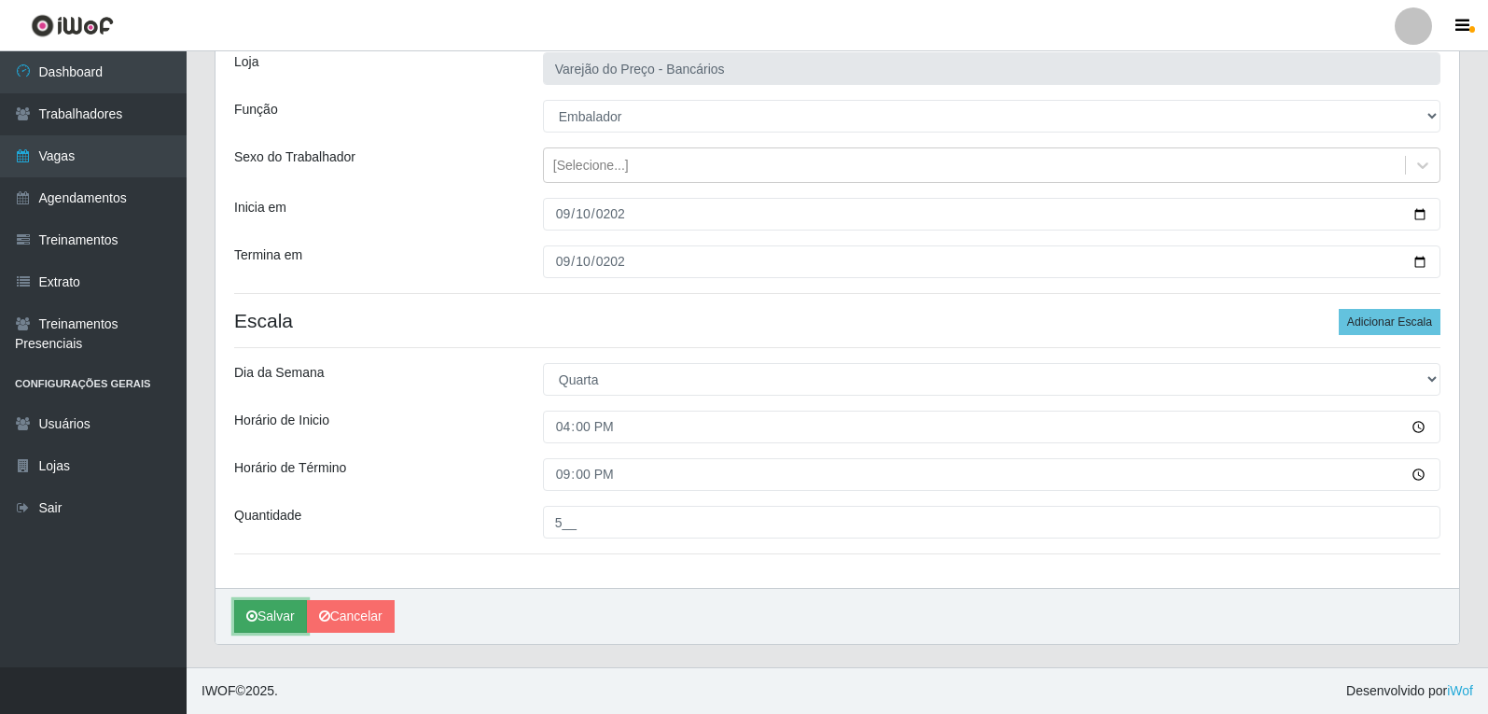
click at [279, 614] on button "Salvar" at bounding box center [270, 616] width 73 height 33
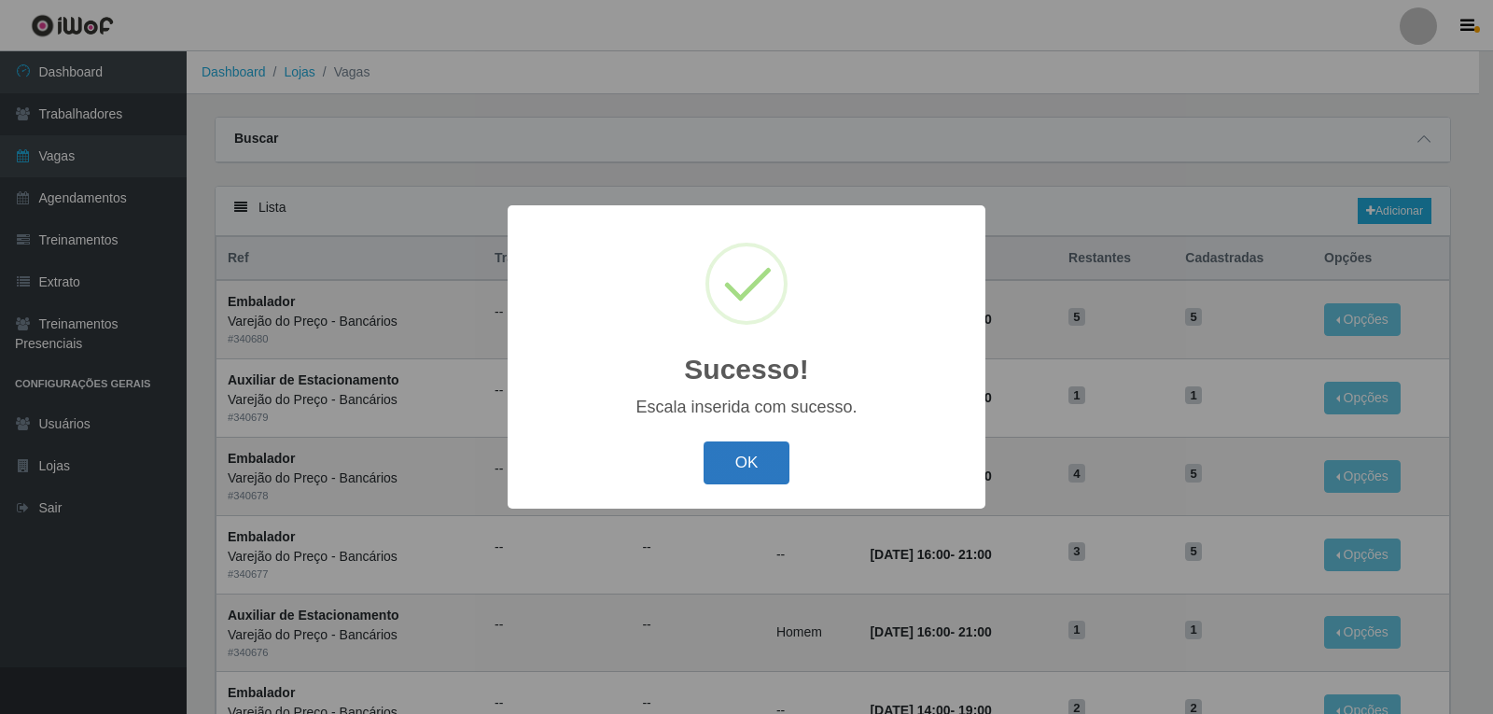
click at [741, 457] on button "OK" at bounding box center [747, 463] width 87 height 44
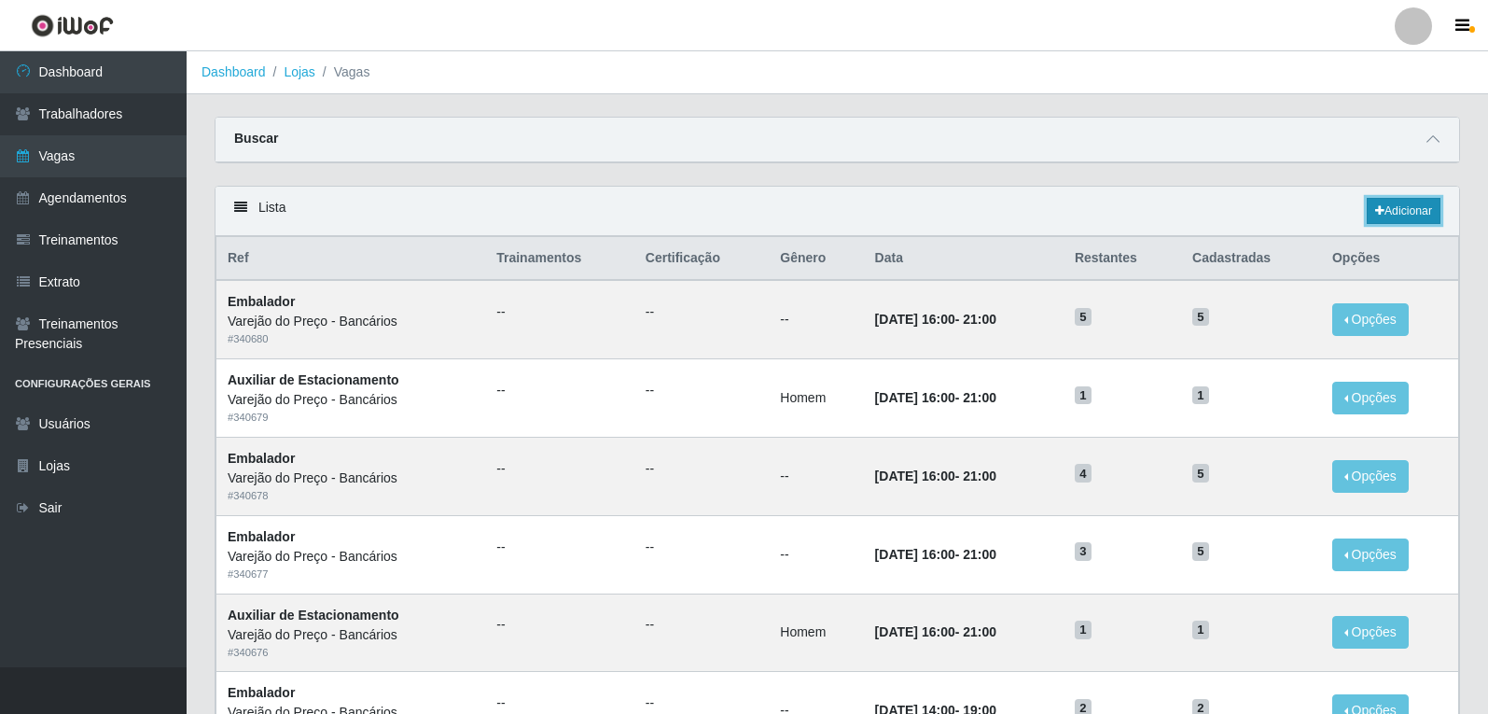
click at [1412, 210] on link "Adicionar" at bounding box center [1404, 211] width 74 height 26
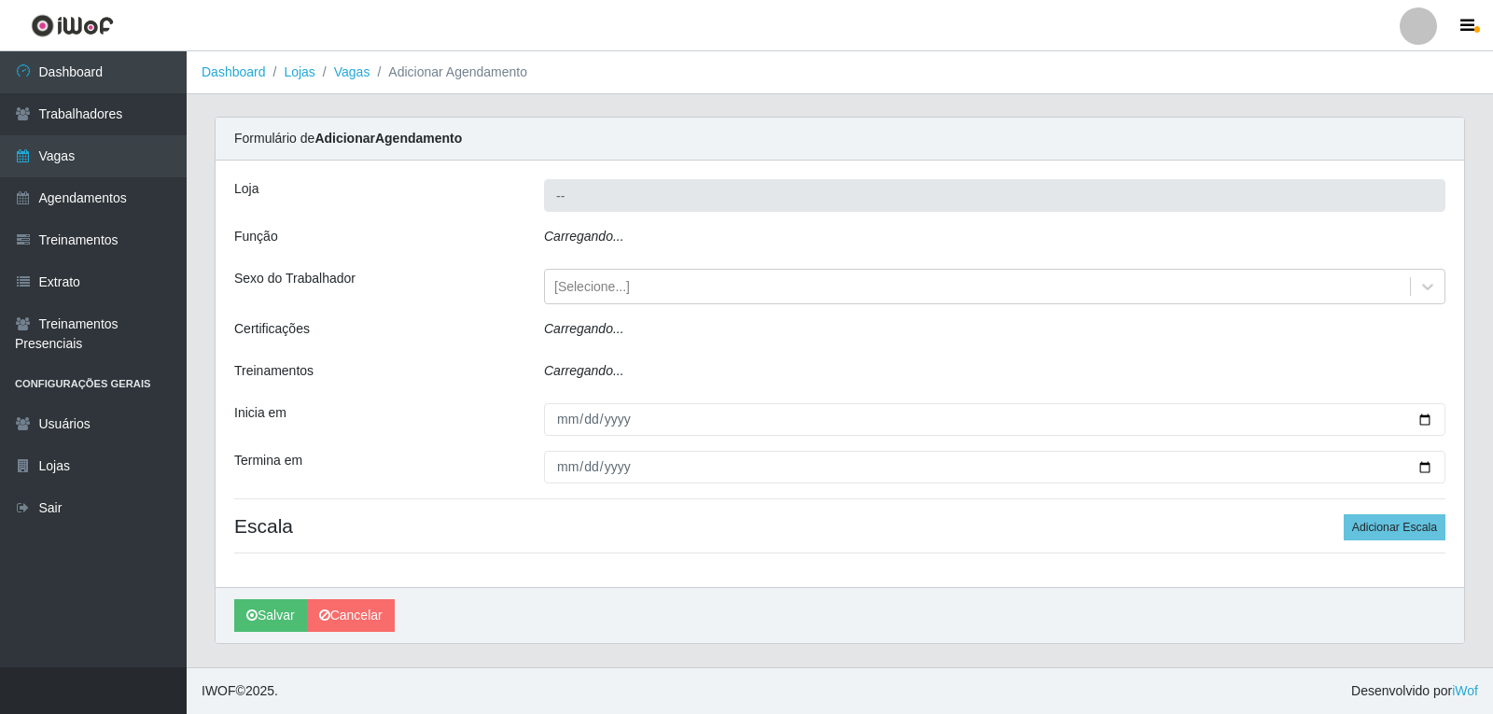
type input "Varejão do Preço - Bancários"
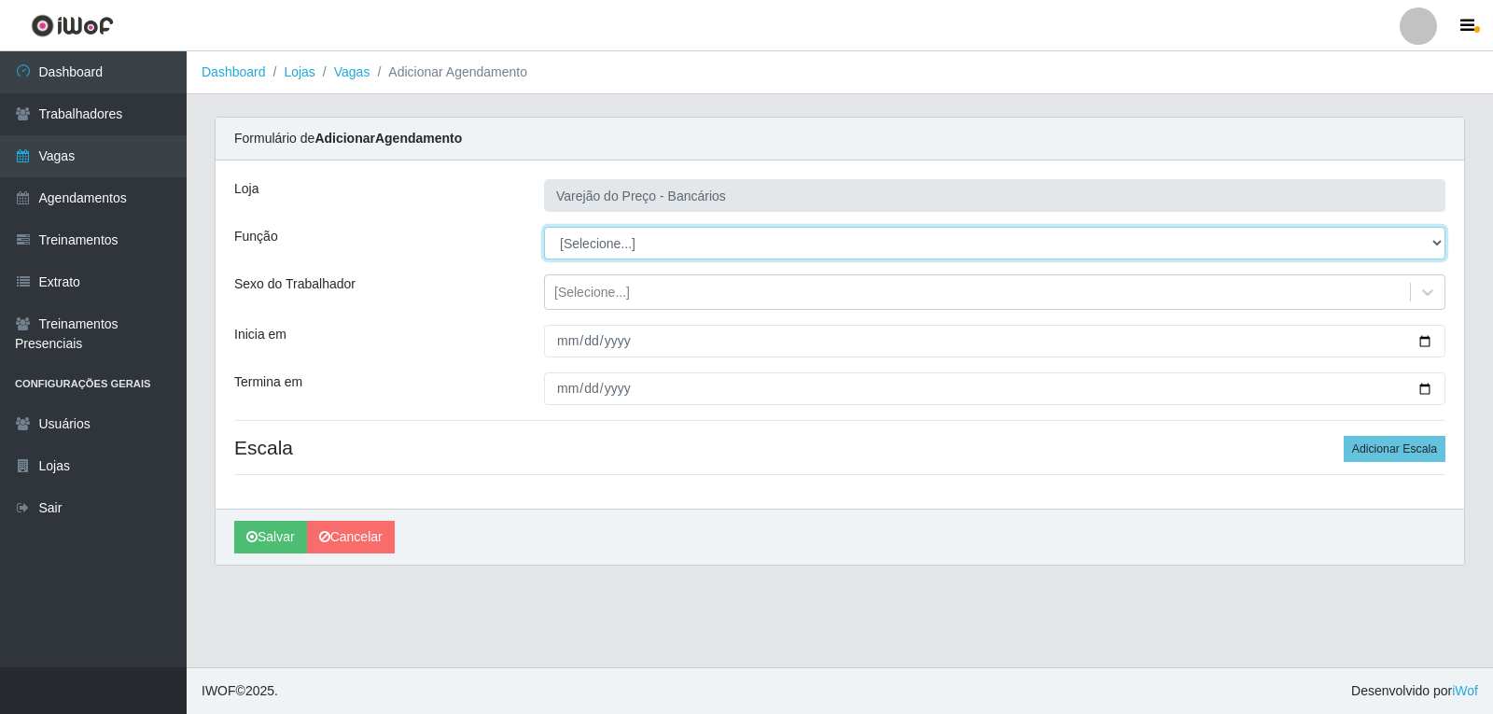
click at [586, 246] on select "[Selecione...] Auxiliar de Estacionamento Auxiliar de Estacionamento + Auxiliar…" at bounding box center [994, 243] width 901 height 33
select select "4"
click at [544, 227] on select "[Selecione...] Auxiliar de Estacionamento Auxiliar de Estacionamento + Auxiliar…" at bounding box center [994, 243] width 901 height 33
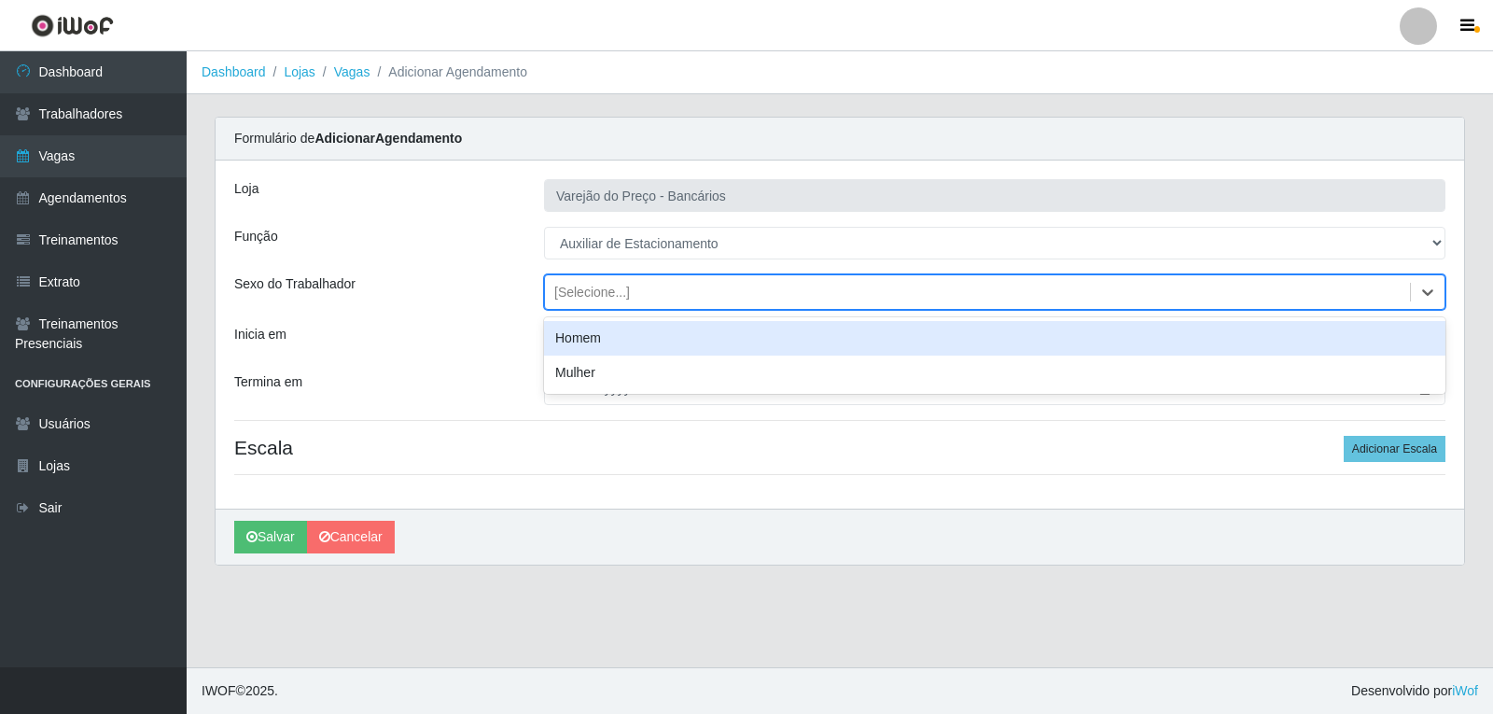
click at [571, 294] on div "[Selecione...]" at bounding box center [592, 293] width 76 height 20
click at [593, 328] on div "Homem" at bounding box center [994, 338] width 901 height 35
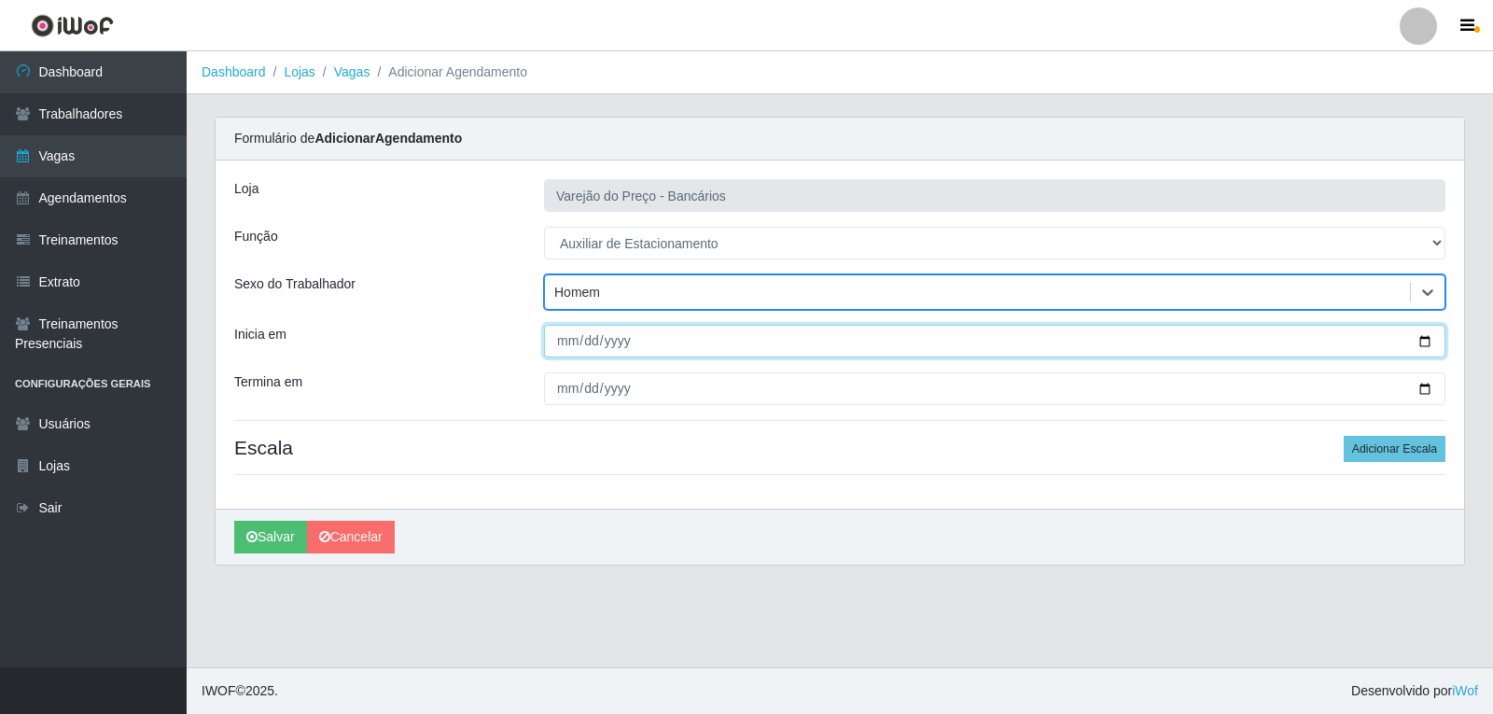
click at [565, 345] on input "Inicia em" at bounding box center [994, 341] width 901 height 33
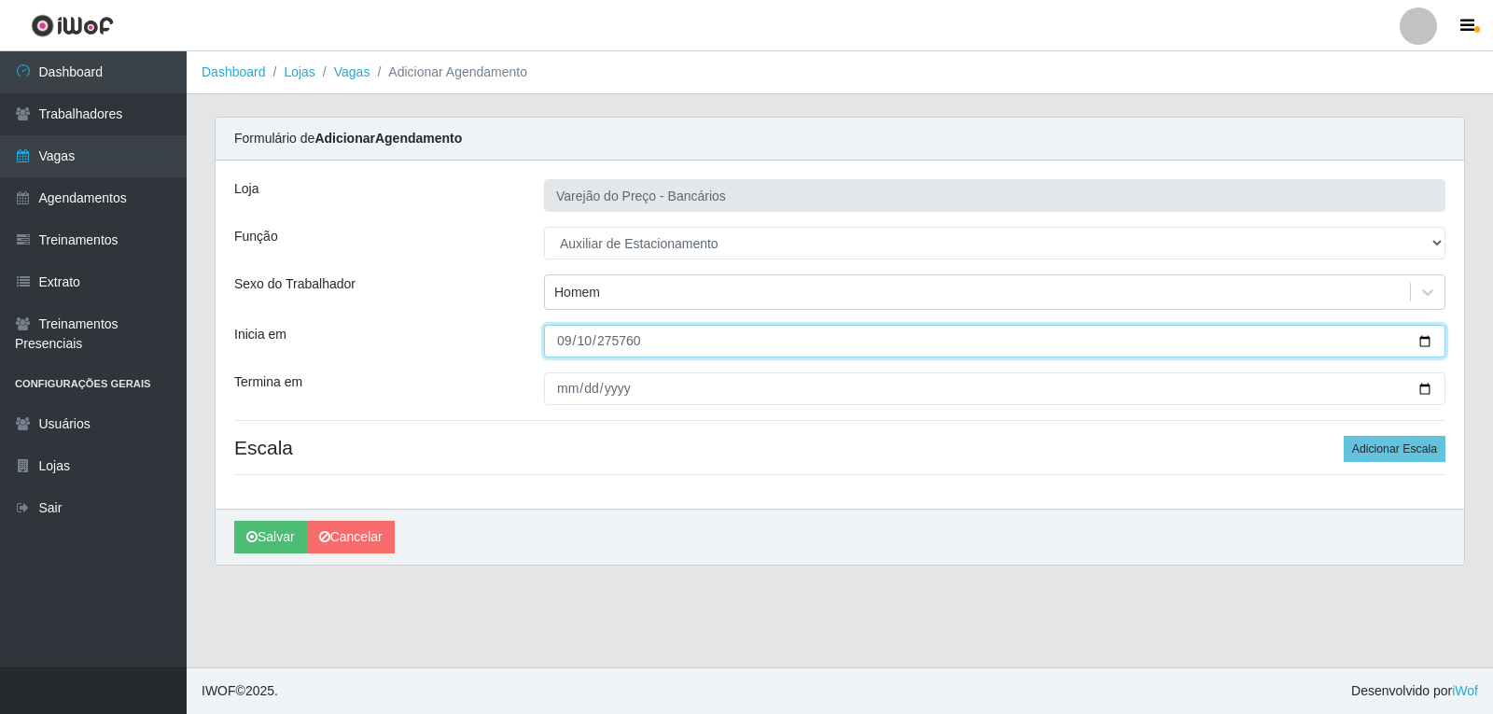
type input "200000-09-10"
type input "2025-09-10"
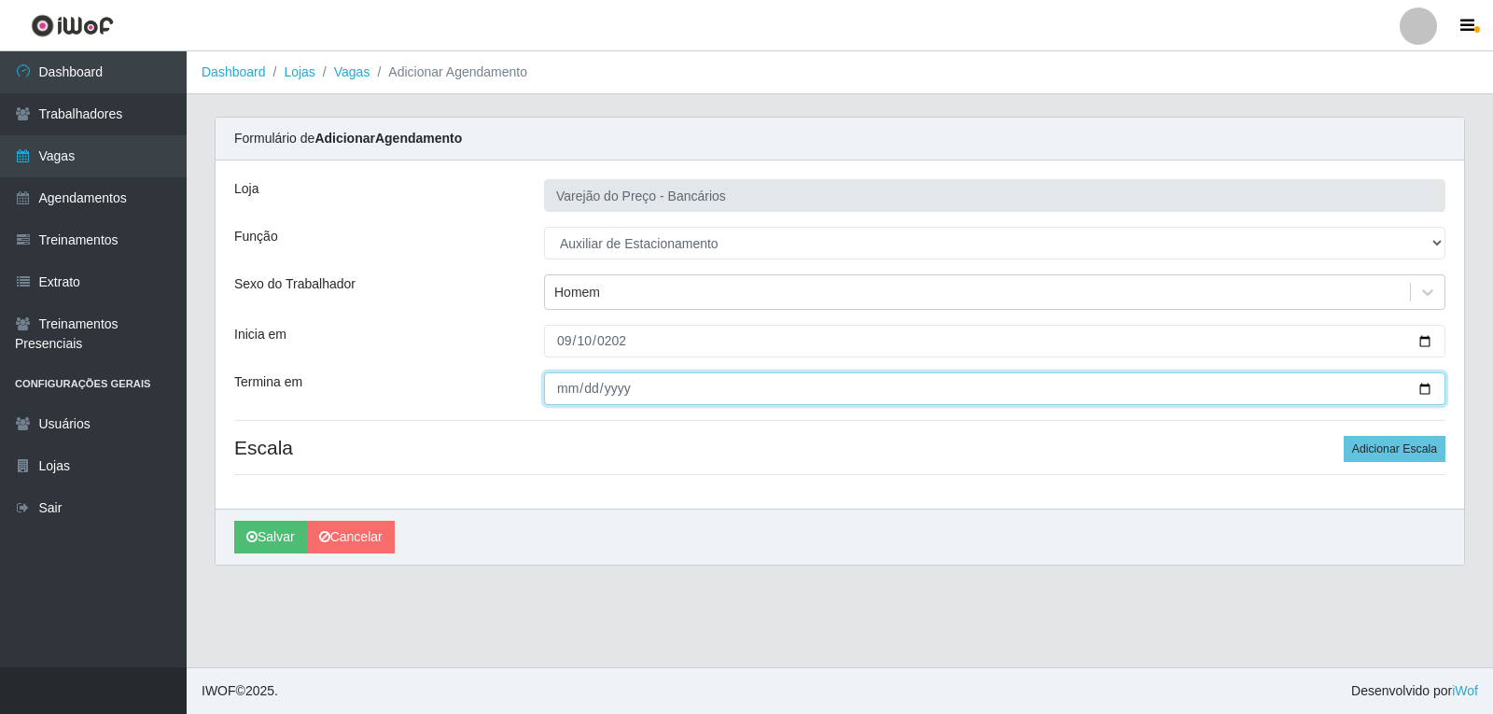
click at [561, 378] on input "Termina em" at bounding box center [994, 388] width 901 height 33
type input "2025-09-10"
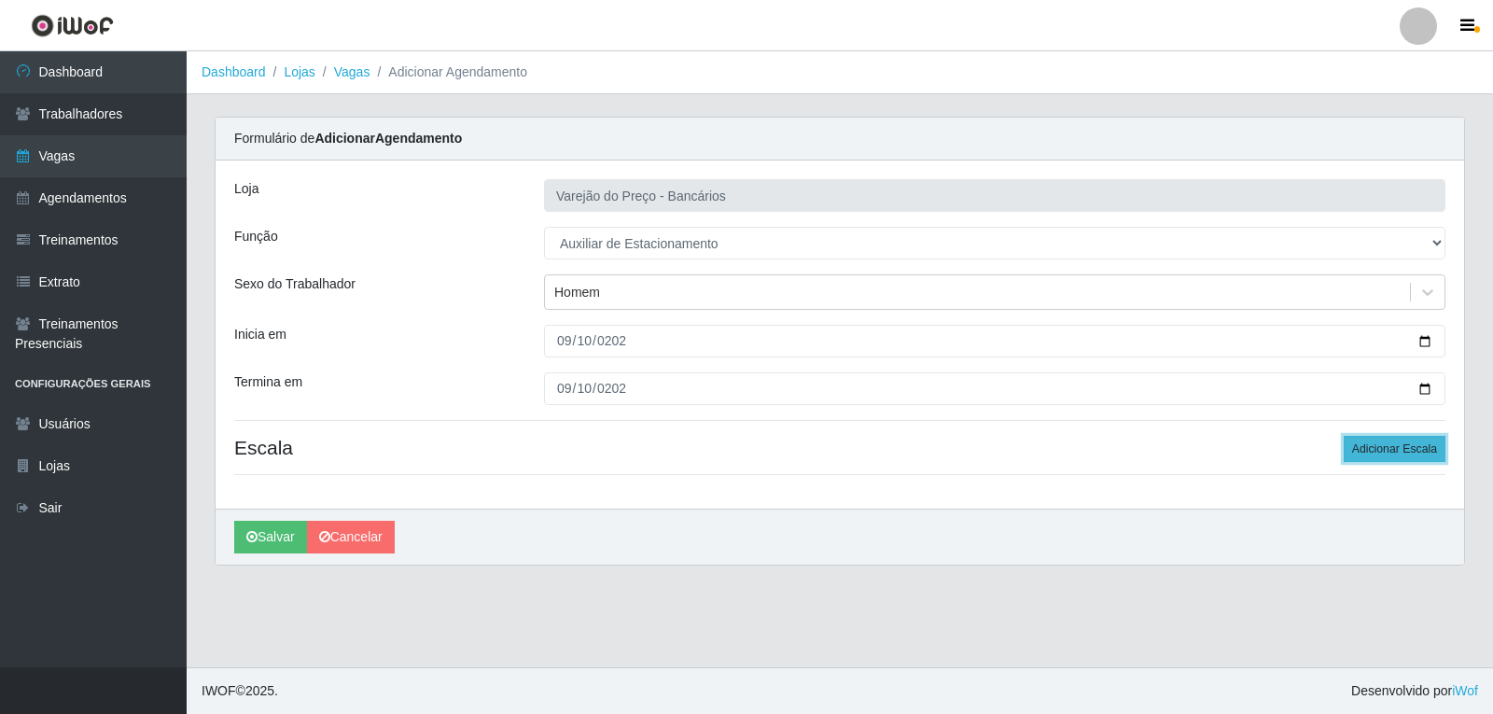
click at [1438, 449] on button "Adicionar Escala" at bounding box center [1395, 449] width 102 height 26
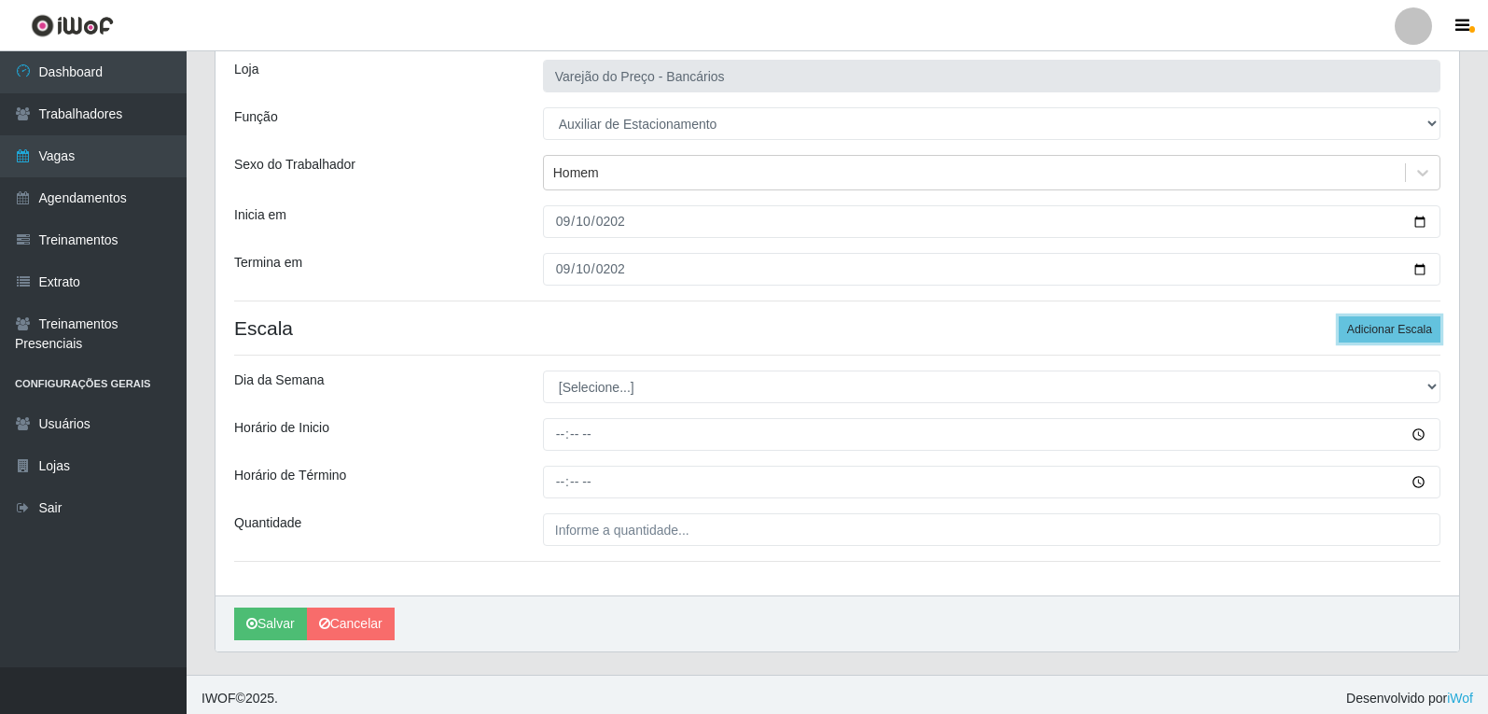
scroll to position [127, 0]
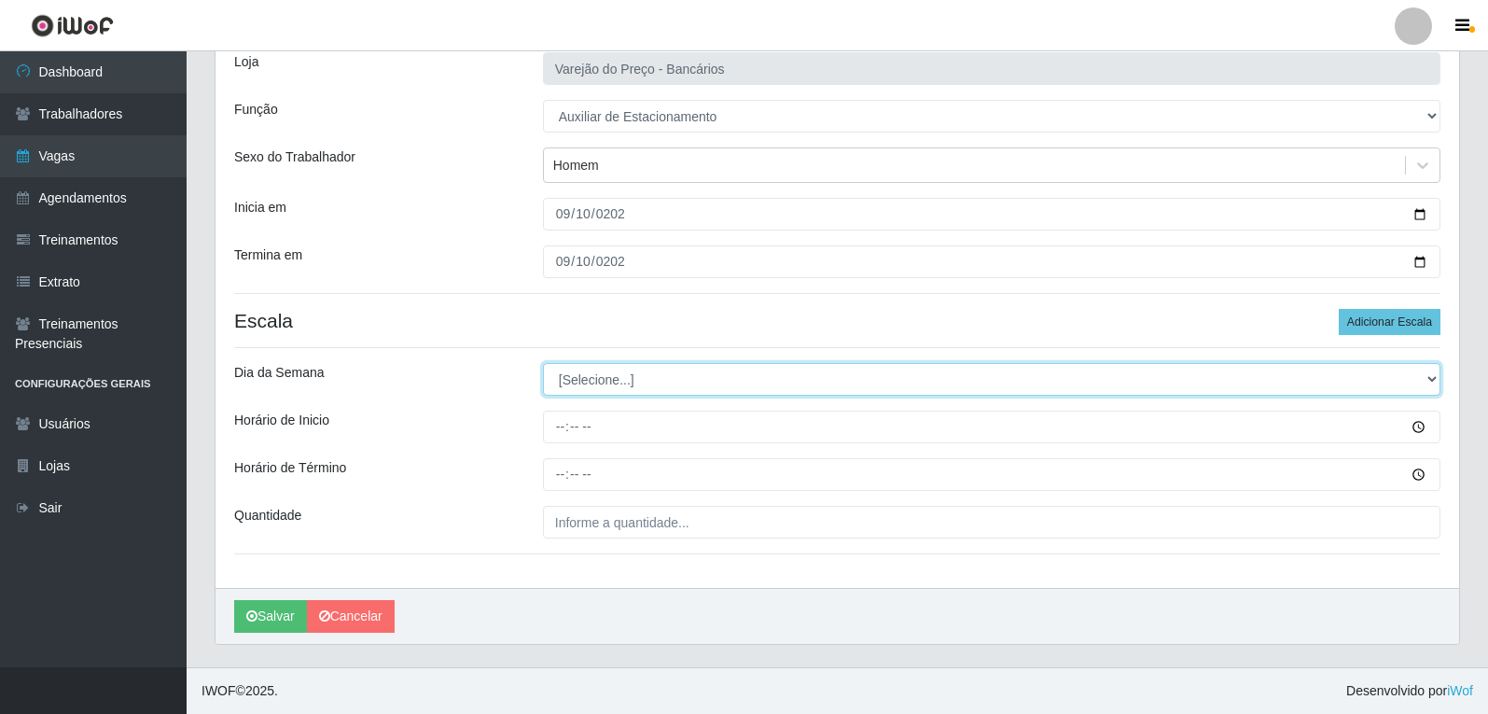
click at [632, 371] on select "[Selecione...] Segunda Terça Quarta Quinta Sexta Sábado Domingo" at bounding box center [992, 379] width 898 height 33
select select "3"
click at [543, 363] on select "[Selecione...] Segunda Terça Quarta Quinta Sexta Sábado Domingo" at bounding box center [992, 379] width 898 height 33
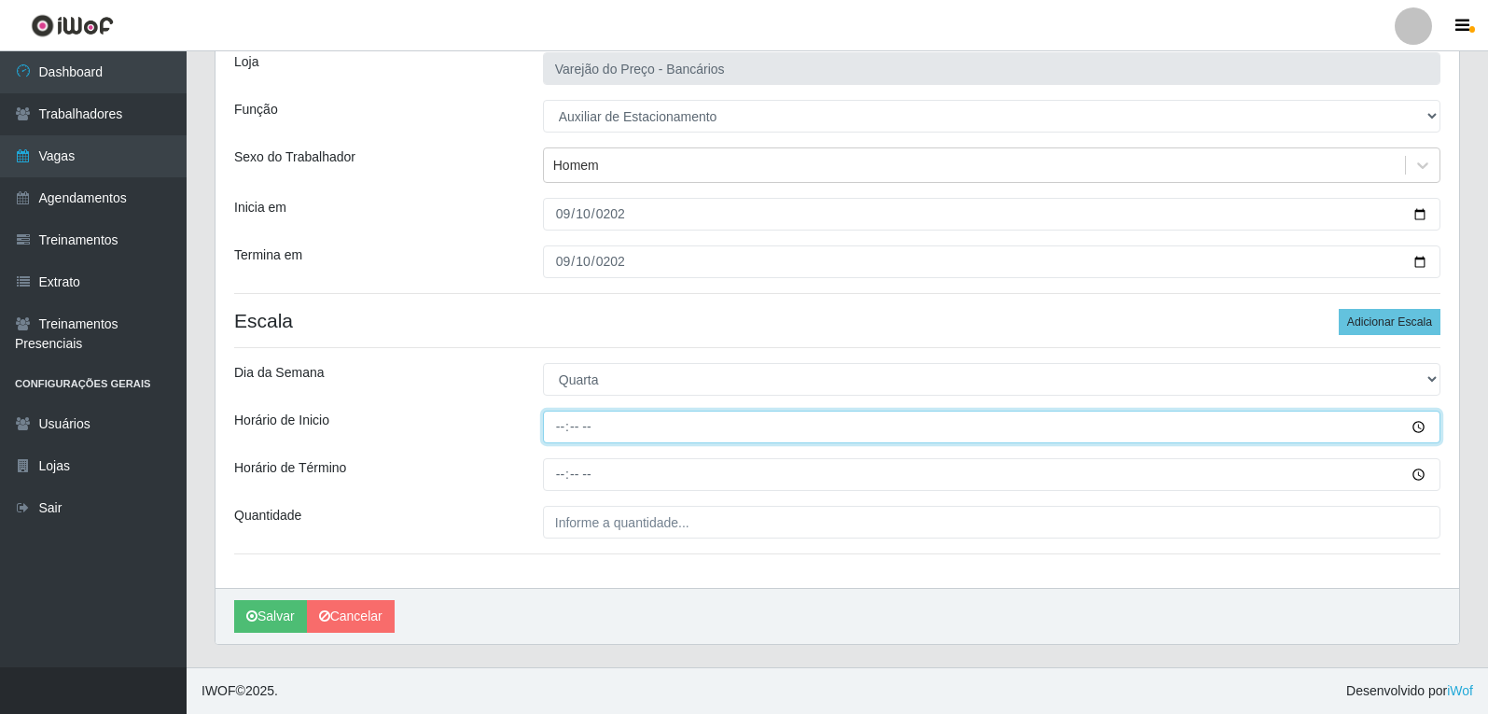
click at [561, 429] on input "Horário de Inicio" at bounding box center [992, 427] width 898 height 33
type input "16:00"
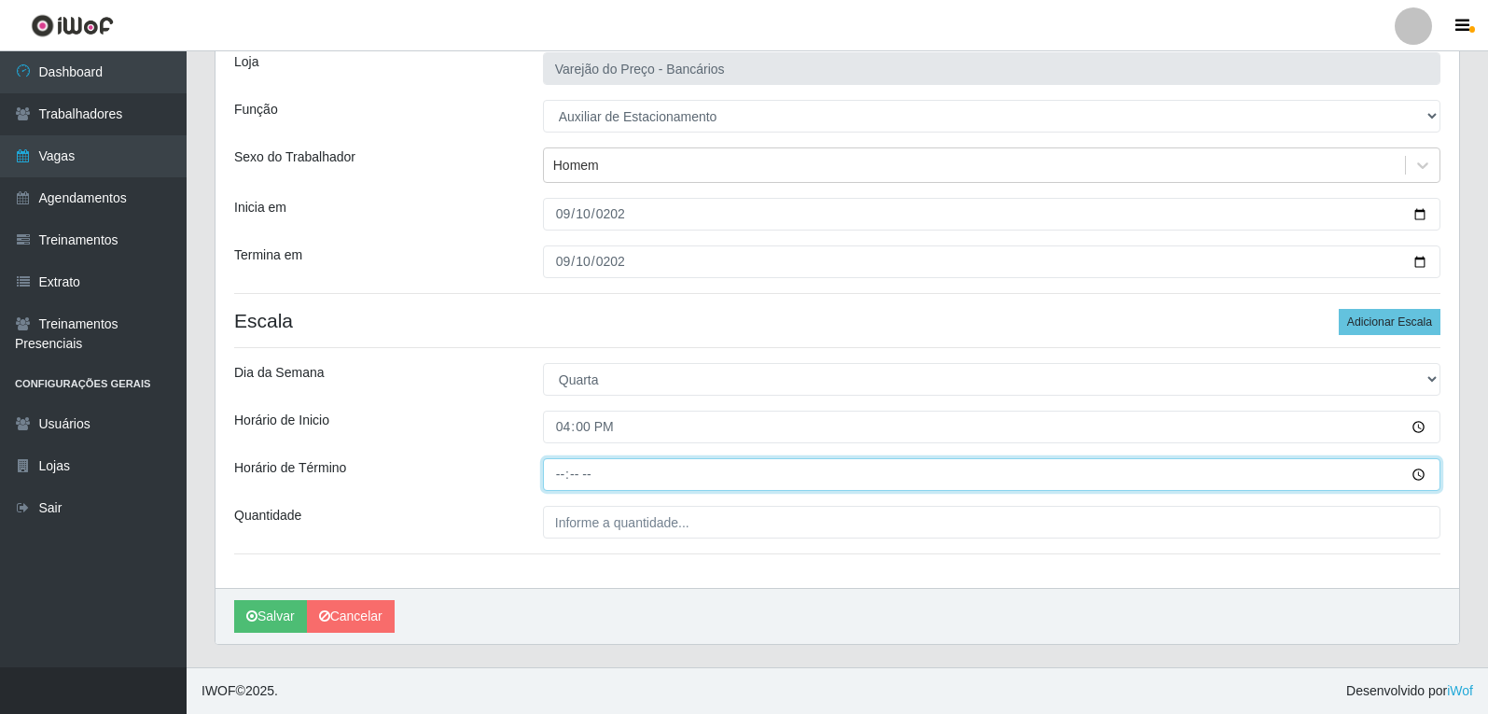
click at [564, 469] on input "Horário de Término" at bounding box center [992, 474] width 898 height 33
type input "21:00"
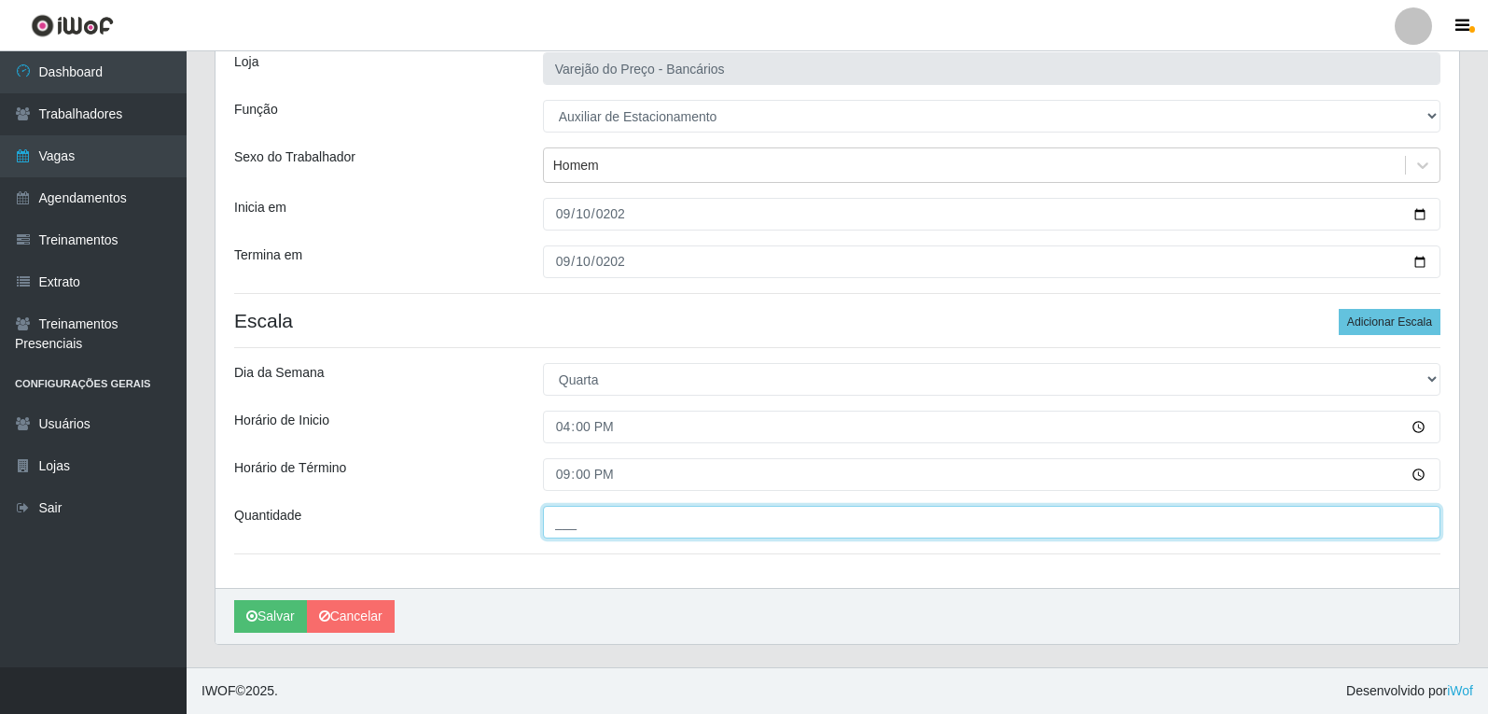
click at [576, 526] on input "___" at bounding box center [992, 522] width 898 height 33
type input "1__"
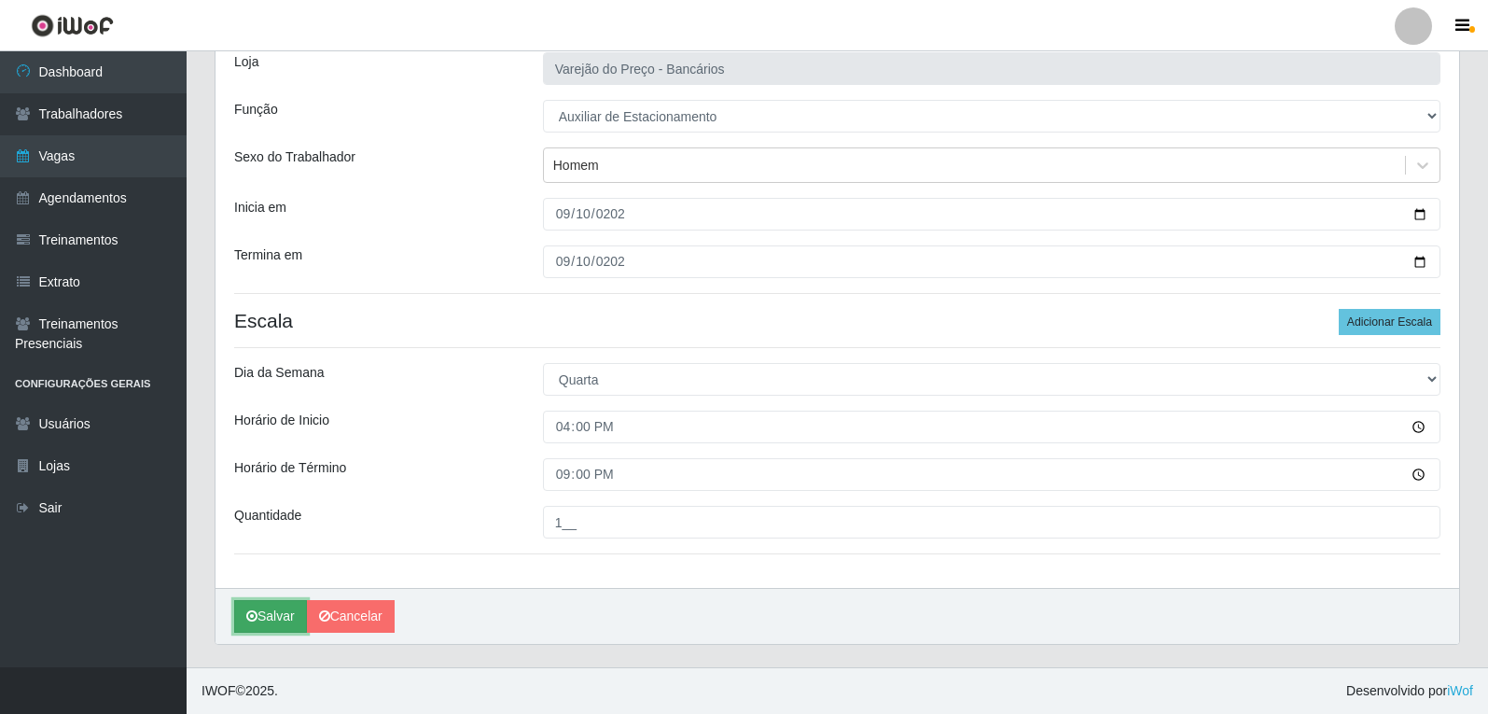
click at [274, 622] on button "Salvar" at bounding box center [270, 616] width 73 height 33
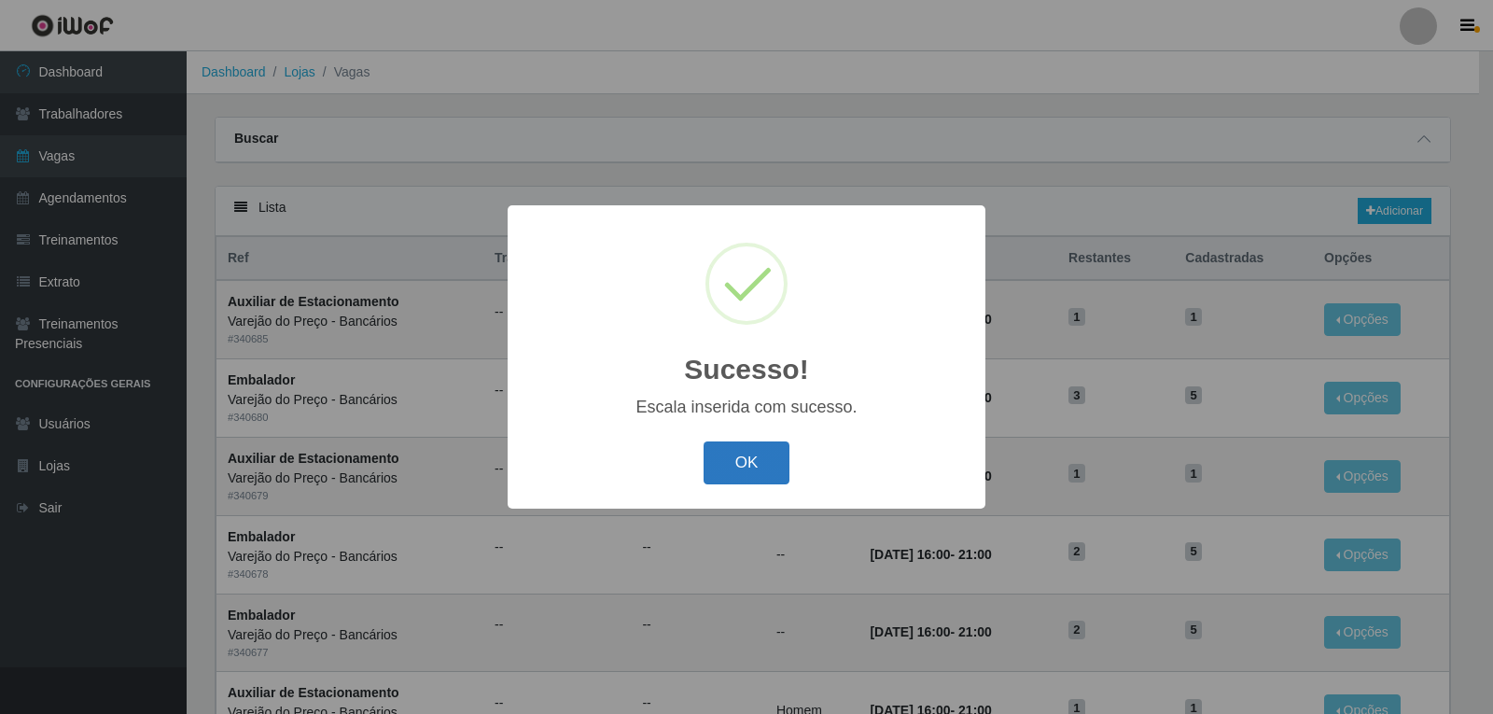
click at [733, 462] on button "OK" at bounding box center [747, 463] width 87 height 44
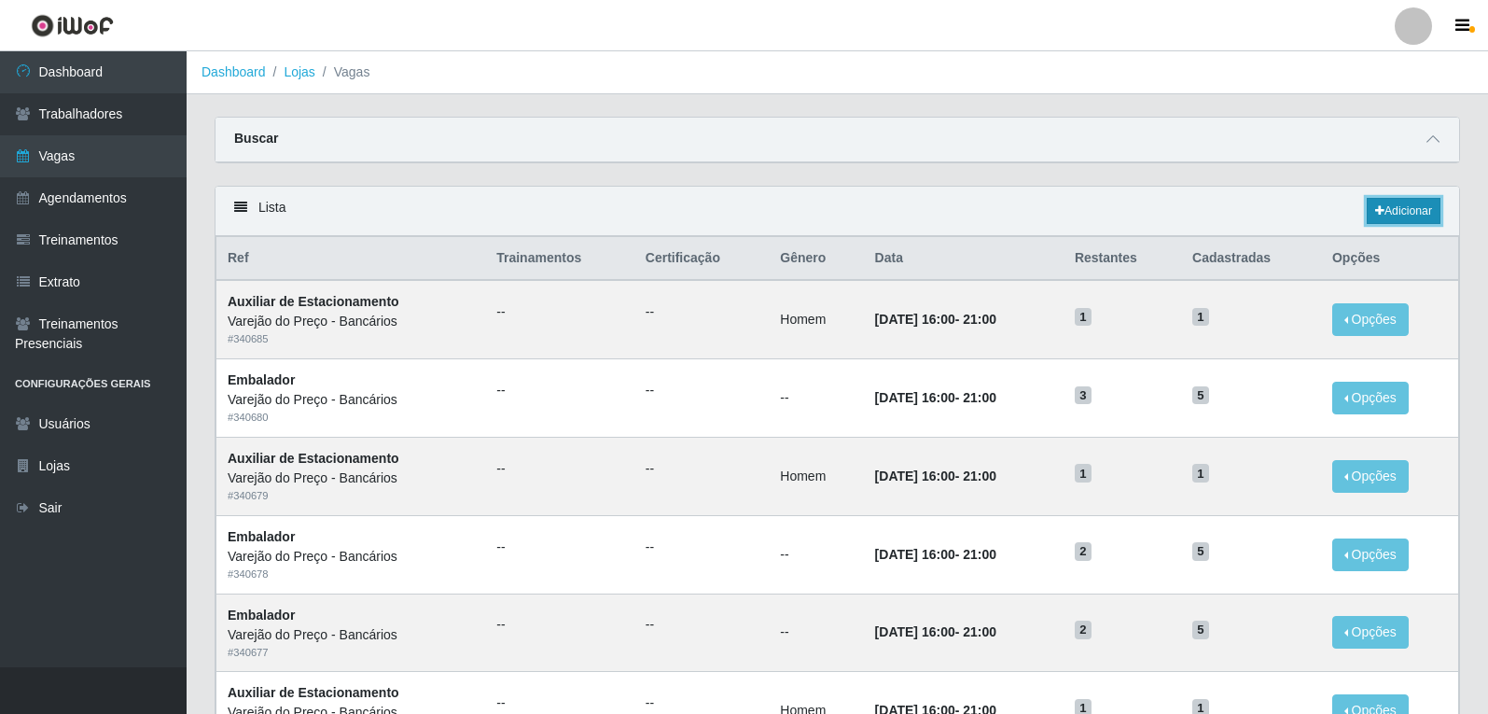
click at [1393, 205] on link "Adicionar" at bounding box center [1404, 211] width 74 height 26
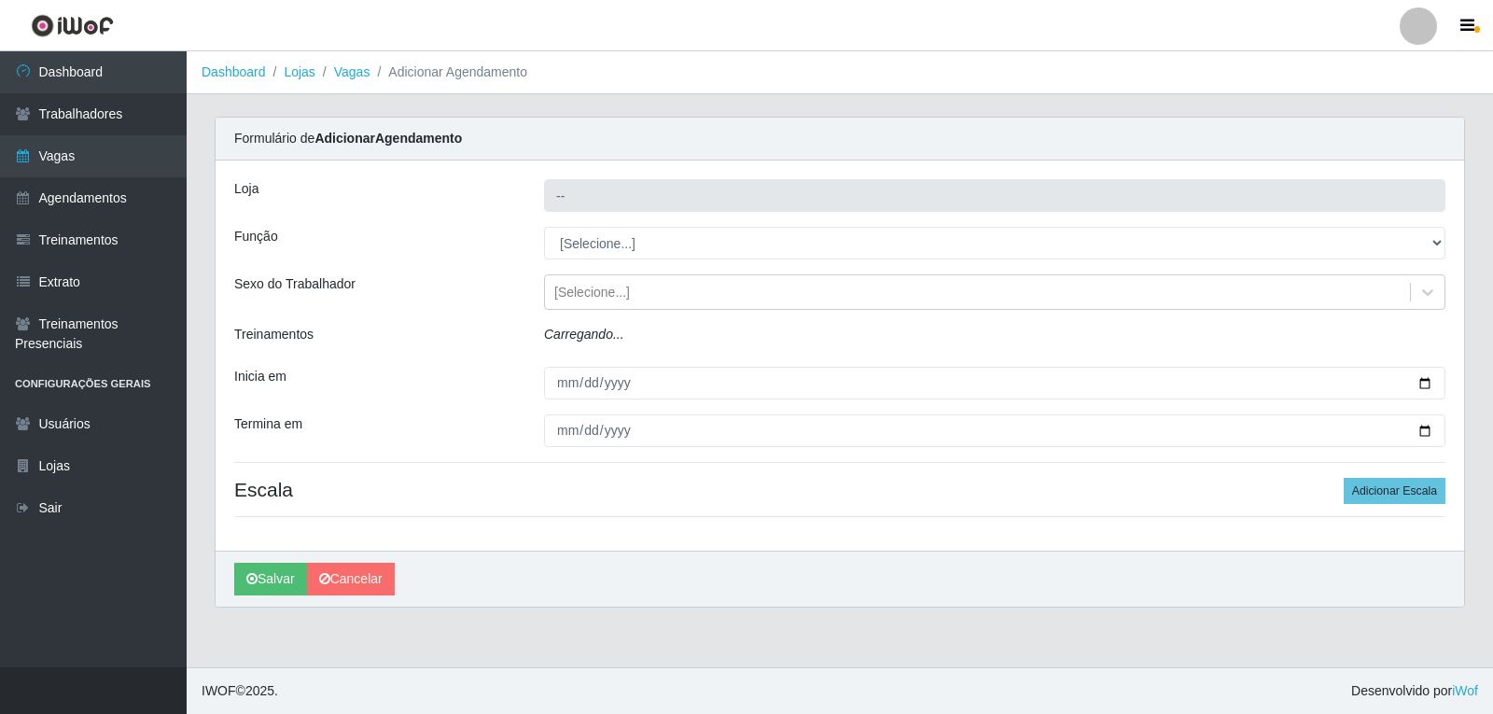
type input "Varejão do Preço - Bancários"
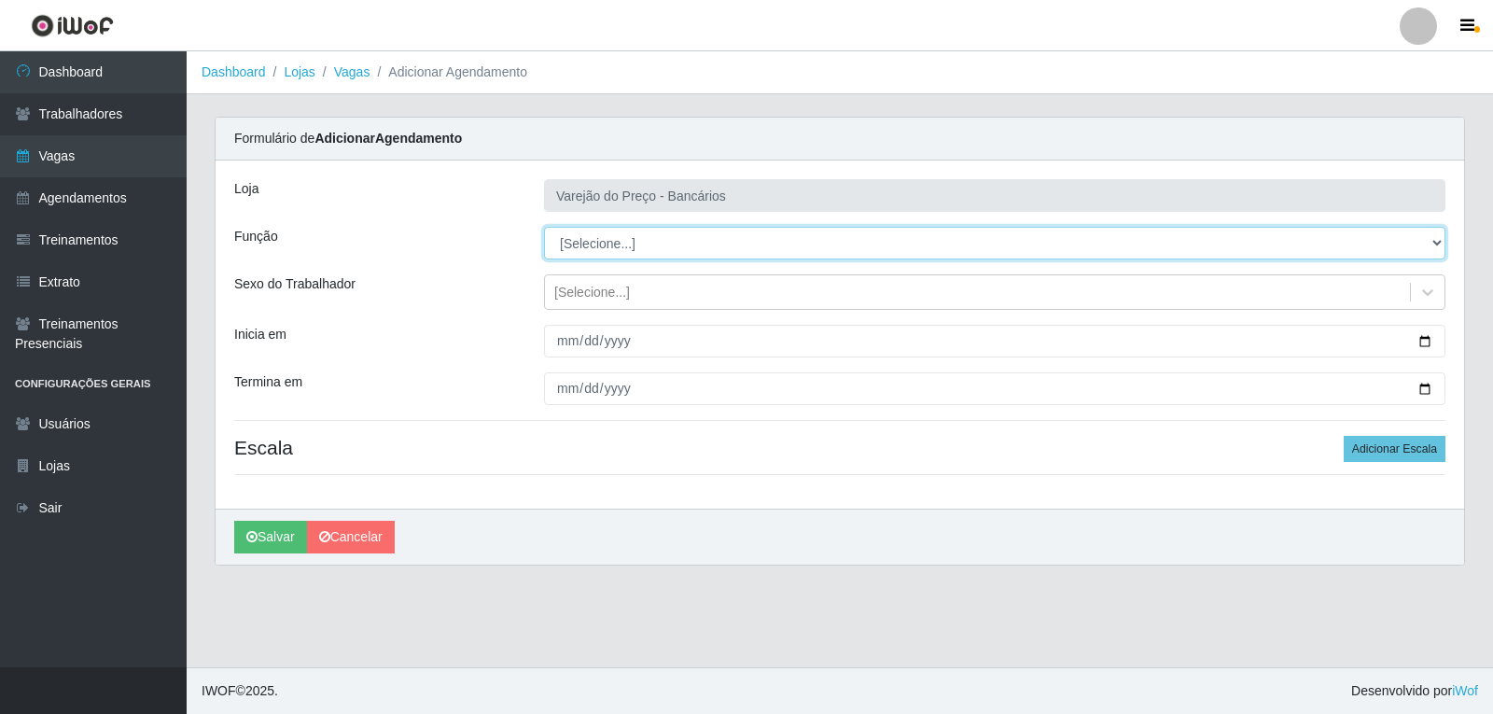
click at [596, 246] on select "[Selecione...] Auxiliar de Estacionamento Auxiliar de Estacionamento + Auxiliar…" at bounding box center [994, 243] width 901 height 33
click at [544, 227] on select "[Selecione...] Auxiliar de Estacionamento Auxiliar de Estacionamento + Auxiliar…" at bounding box center [994, 243] width 901 height 33
click at [615, 255] on select "[Selecione...] Auxiliar de Estacionamento Auxiliar de Estacionamento + Auxiliar…" at bounding box center [994, 243] width 901 height 33
select select "1"
click at [544, 227] on select "[Selecione...] Auxiliar de Estacionamento Auxiliar de Estacionamento + Auxiliar…" at bounding box center [994, 243] width 901 height 33
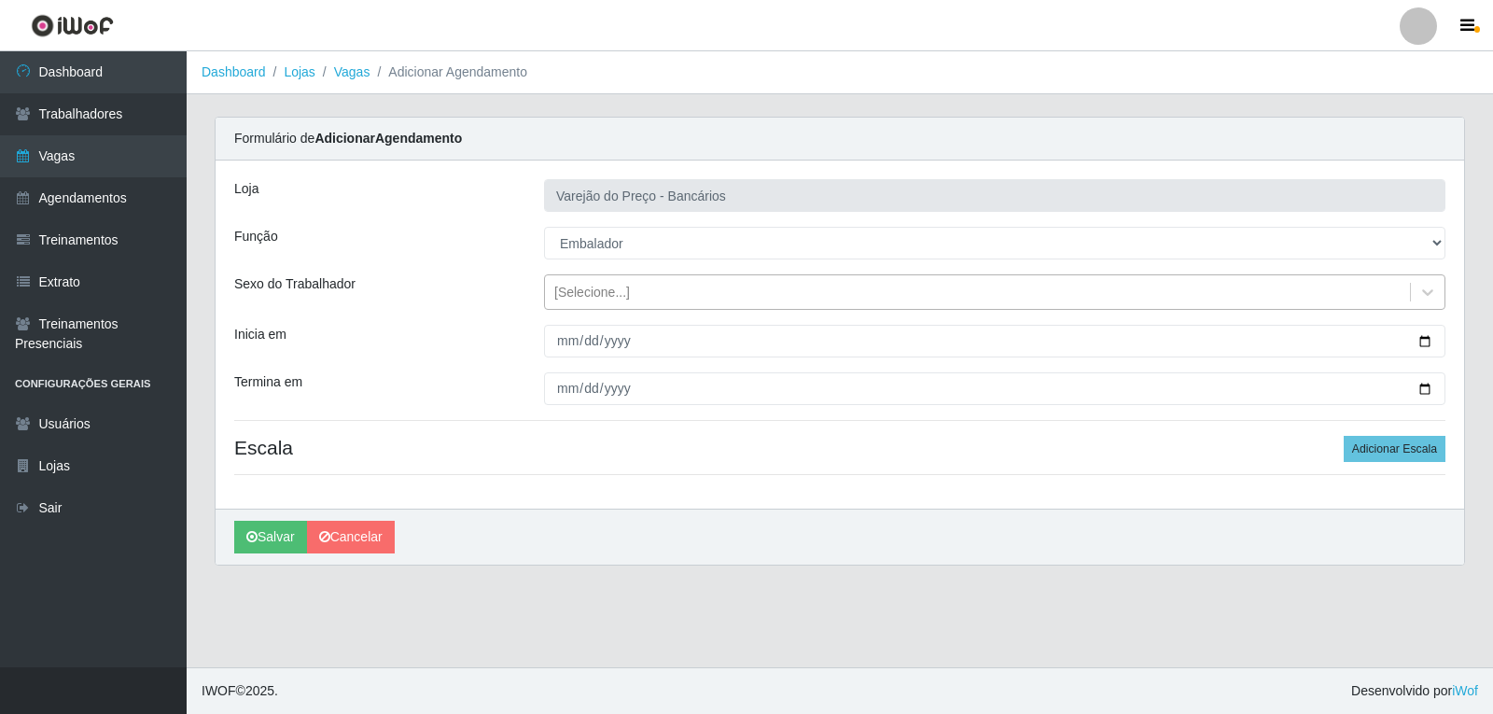
click at [591, 296] on div "[Selecione...]" at bounding box center [592, 293] width 76 height 20
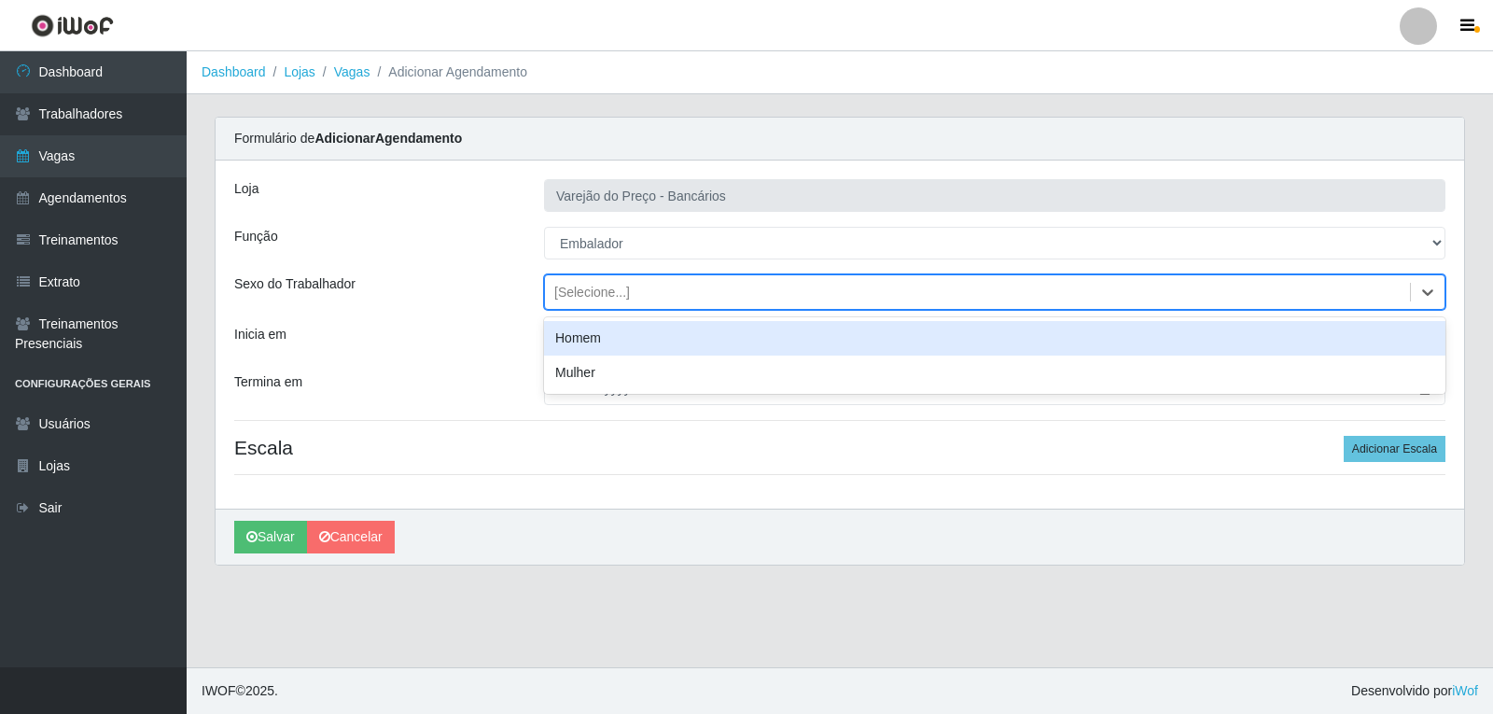
click at [590, 292] on div "[Selecione...]" at bounding box center [592, 293] width 76 height 20
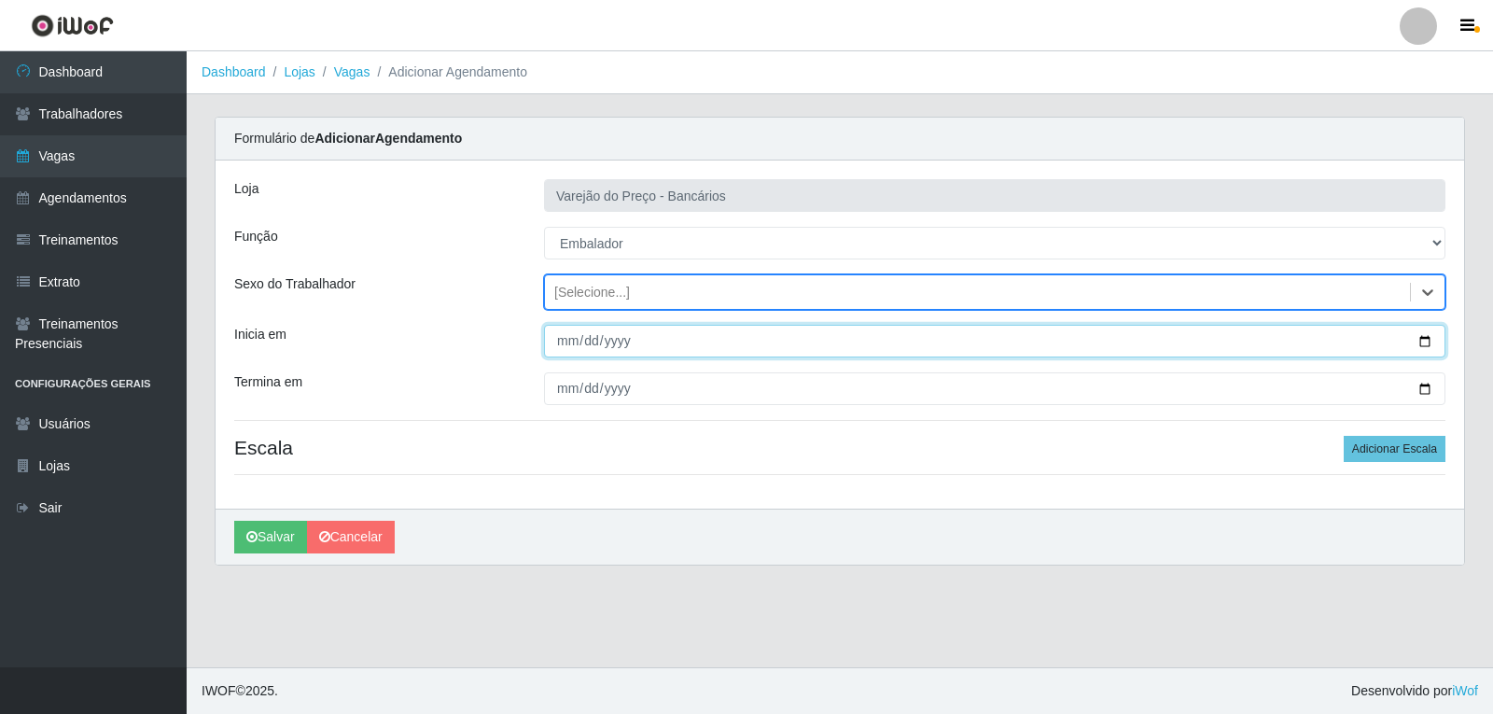
drag, startPoint x: 573, startPoint y: 338, endPoint x: 565, endPoint y: 323, distance: 17.1
click at [570, 338] on input "Inicia em" at bounding box center [994, 341] width 901 height 33
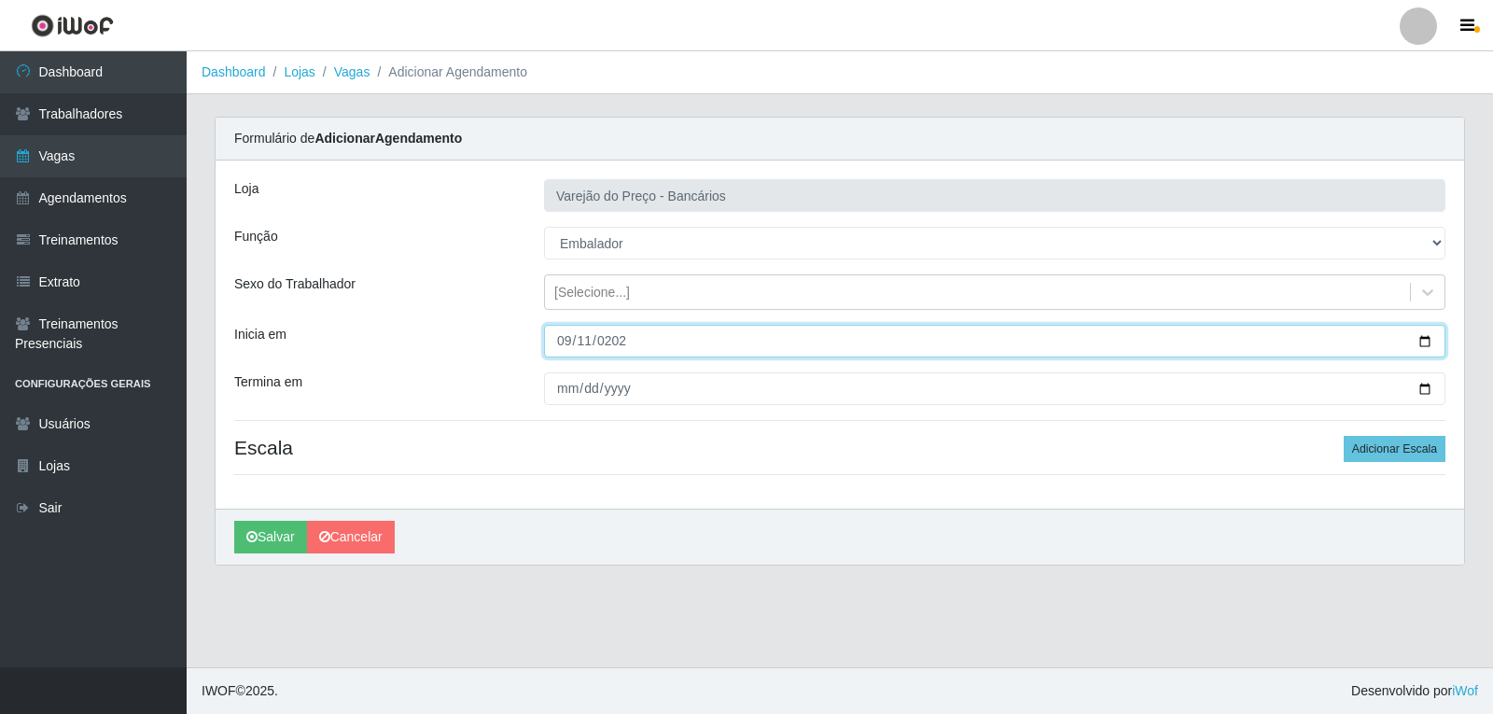
type input "2025-09-11"
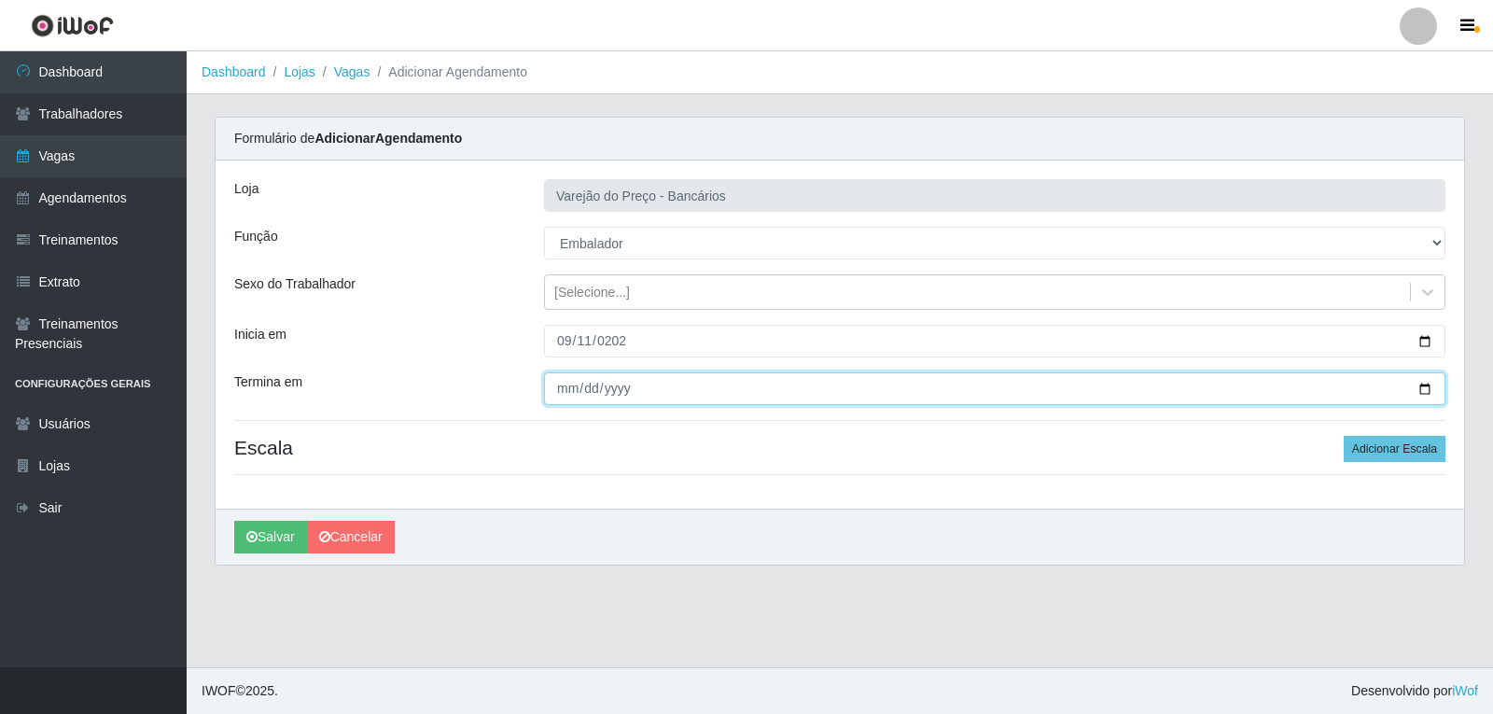
click at [558, 389] on input "Termina em" at bounding box center [994, 388] width 901 height 33
type input "2025-09-11"
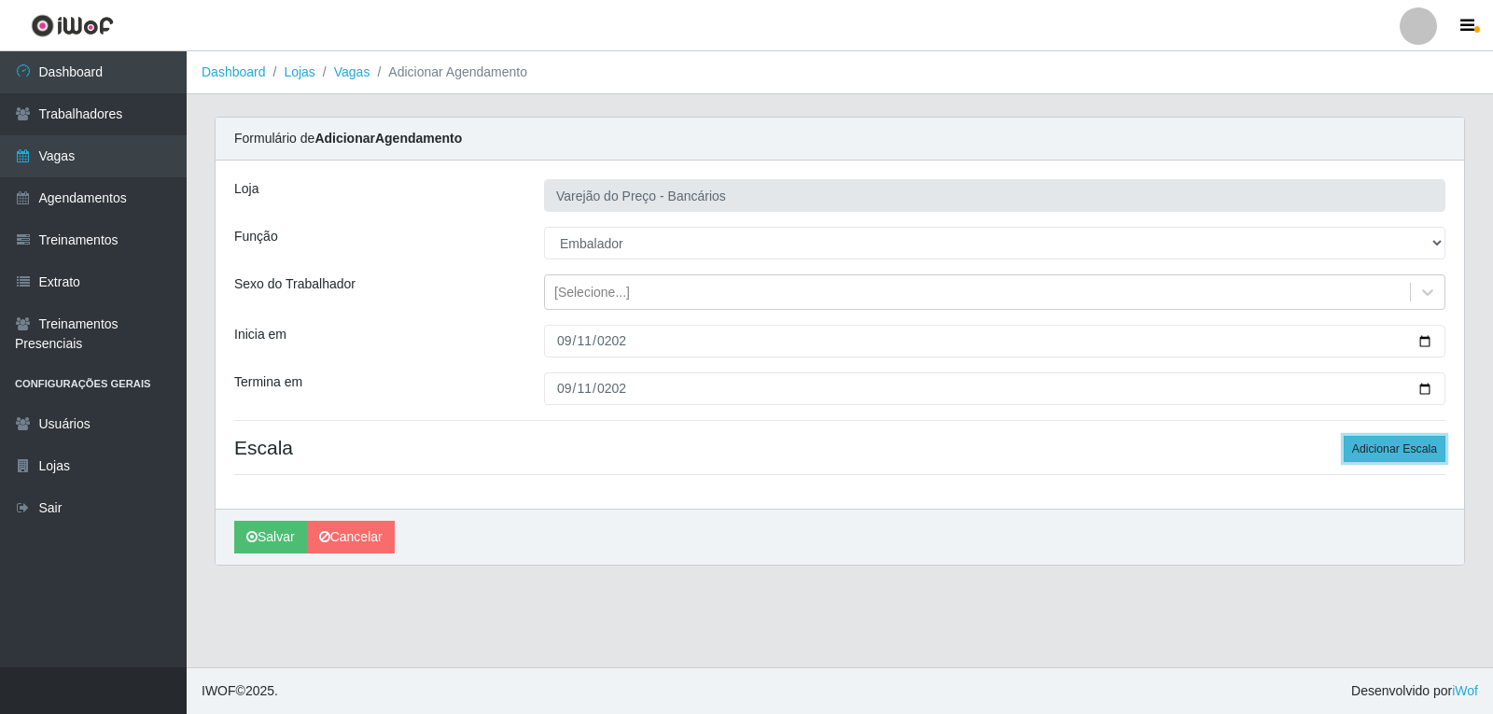
click at [1378, 450] on button "Adicionar Escala" at bounding box center [1395, 449] width 102 height 26
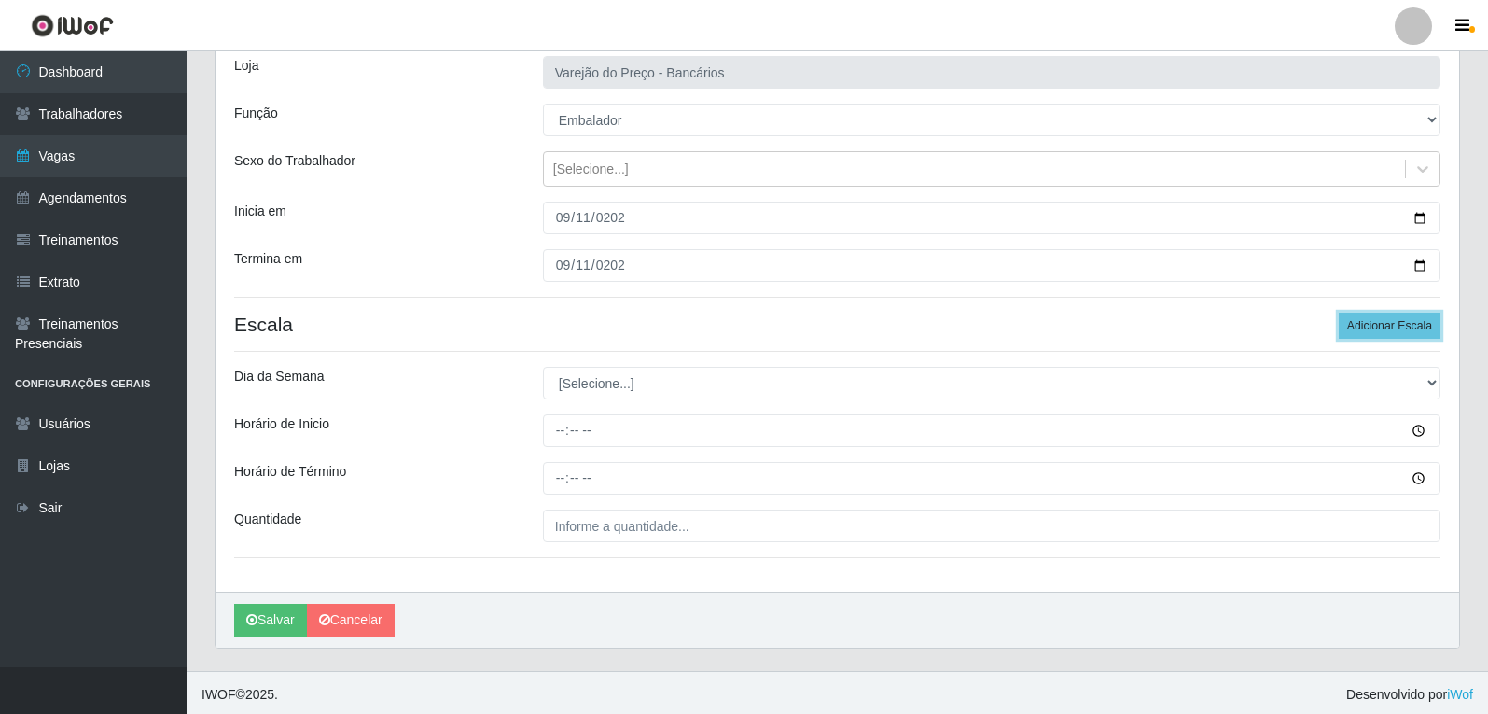
scroll to position [127, 0]
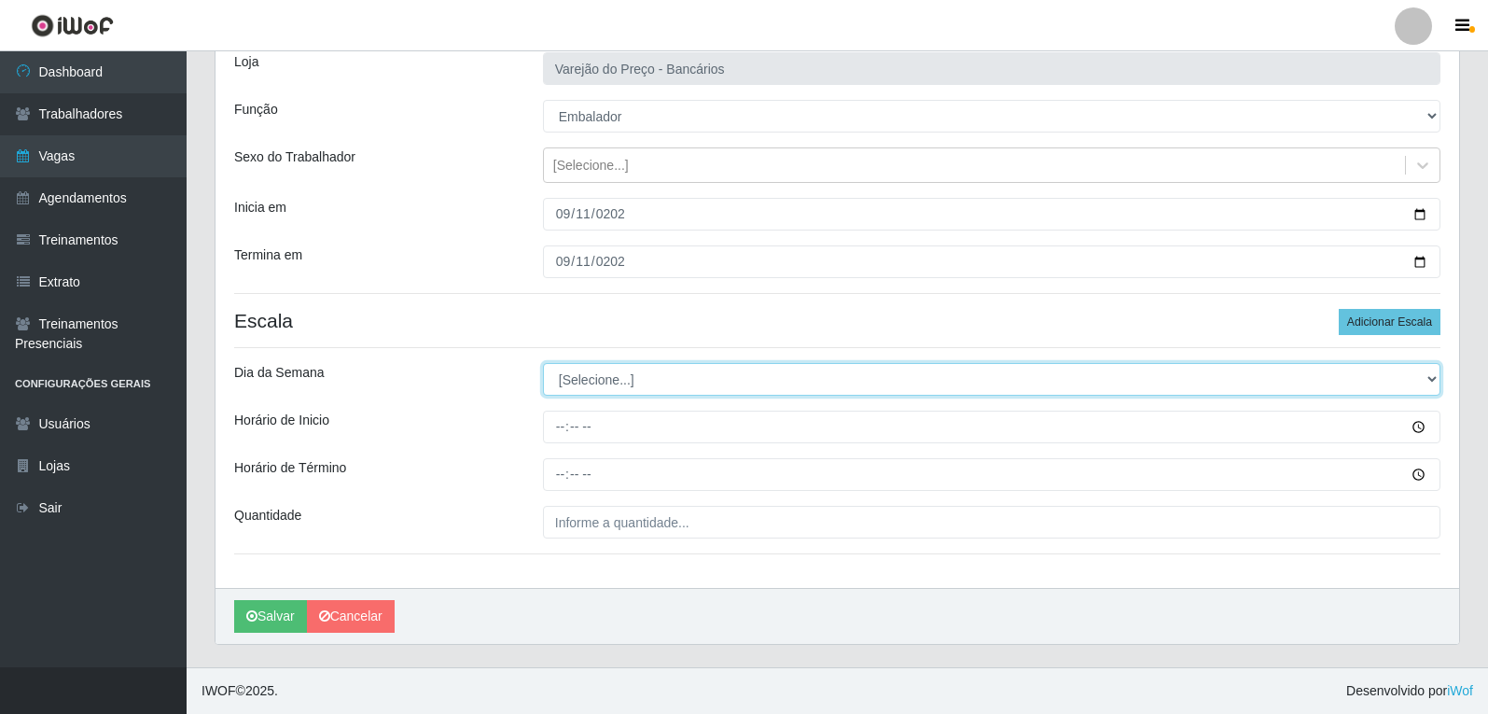
click at [589, 385] on select "[Selecione...] Segunda Terça Quarta Quinta Sexta Sábado Domingo" at bounding box center [992, 379] width 898 height 33
select select "4"
click at [543, 363] on select "[Selecione...] Segunda Terça Quarta Quinta Sexta Sábado Domingo" at bounding box center [992, 379] width 898 height 33
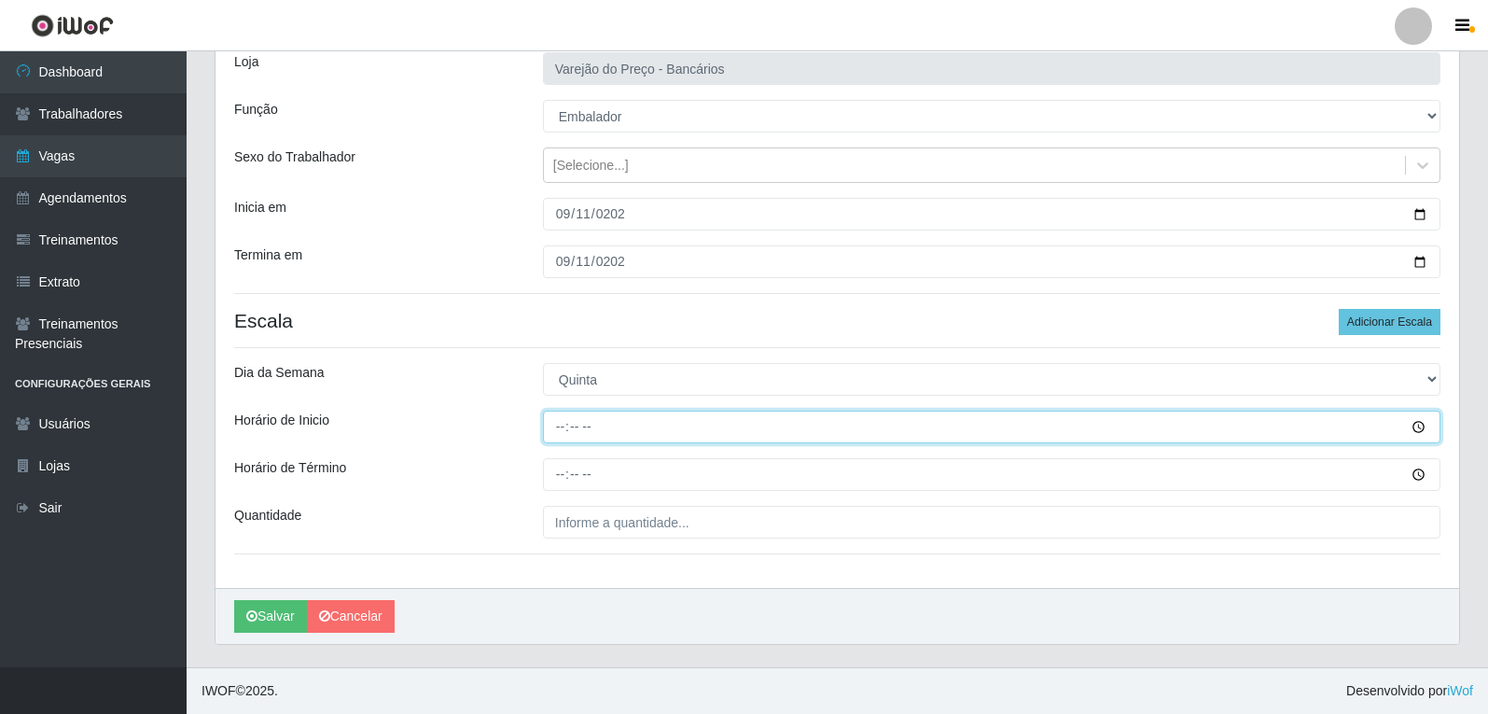
click at [556, 434] on input "Horário de Inicio" at bounding box center [992, 427] width 898 height 33
type input "16:00"
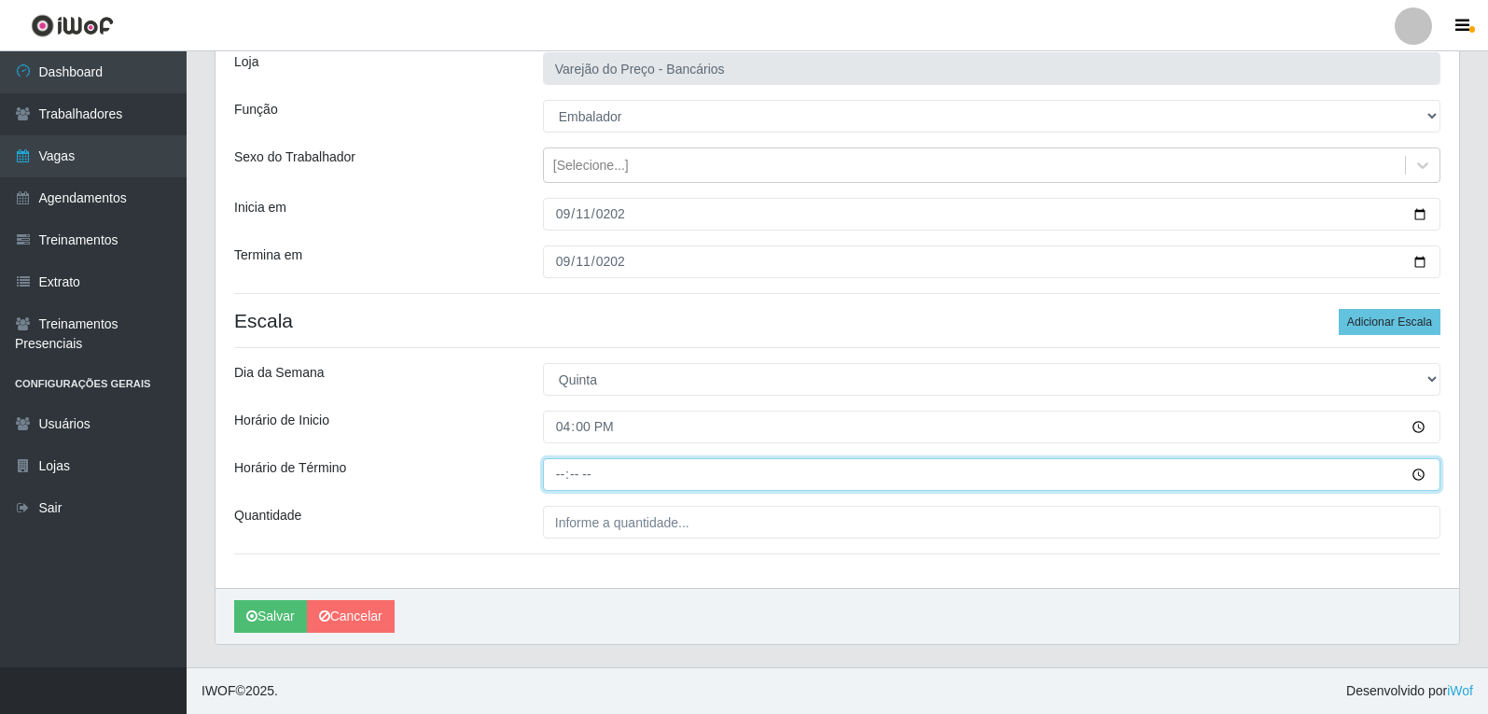
click at [565, 479] on input "Horário de Término" at bounding box center [992, 474] width 898 height 33
type input "21:00"
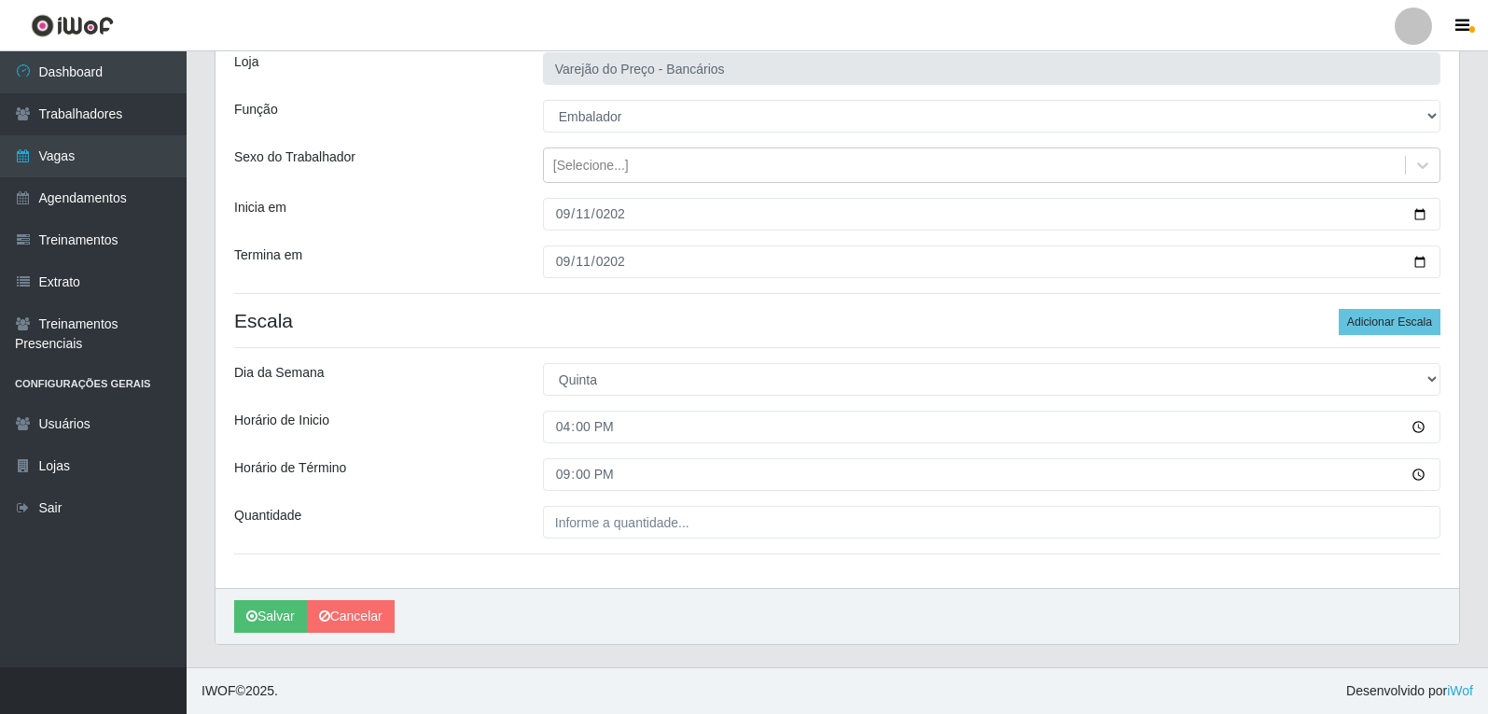
click at [620, 504] on div "Loja Varejão do Preço - Bancários Função [Selecione...] Auxiliar de Estacioname…" at bounding box center [838, 311] width 1244 height 554
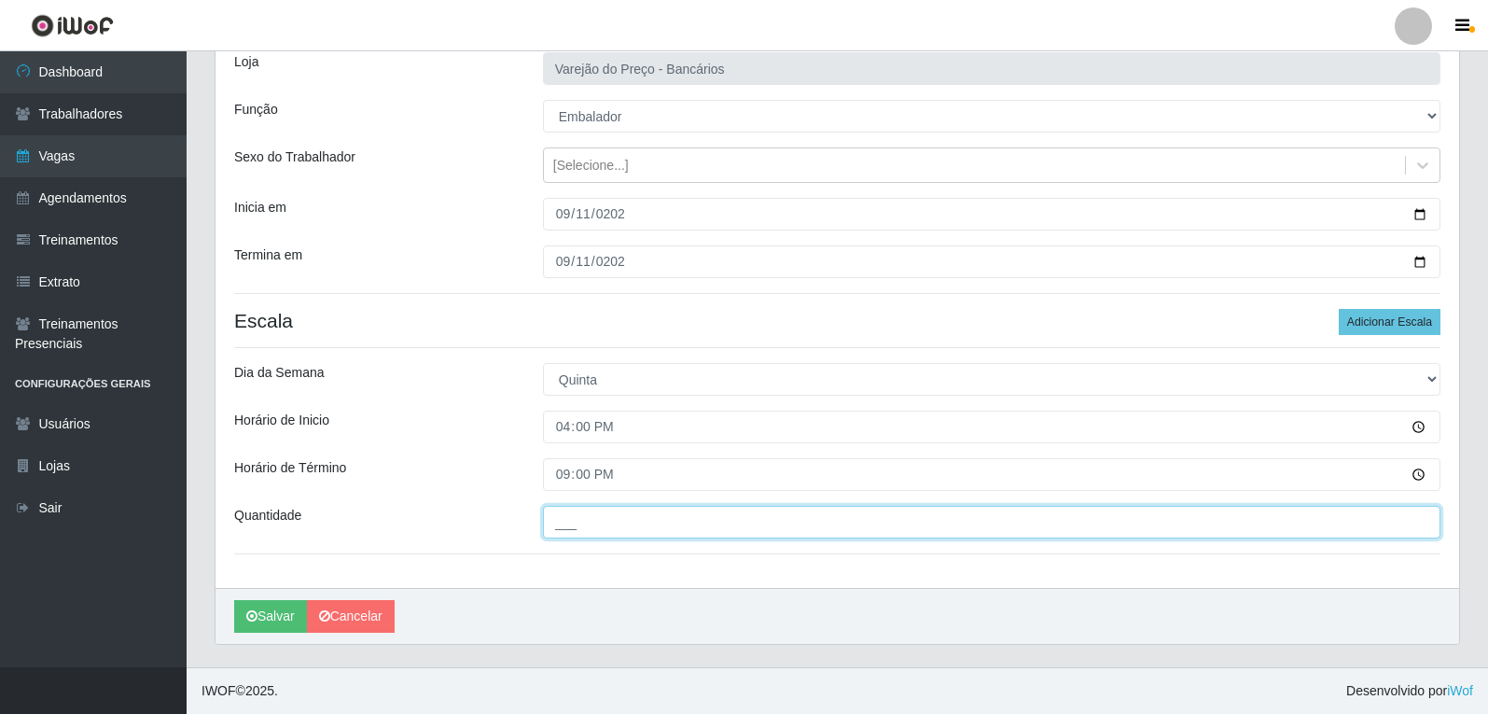
click at [619, 513] on input "___" at bounding box center [992, 522] width 898 height 33
type input "05_"
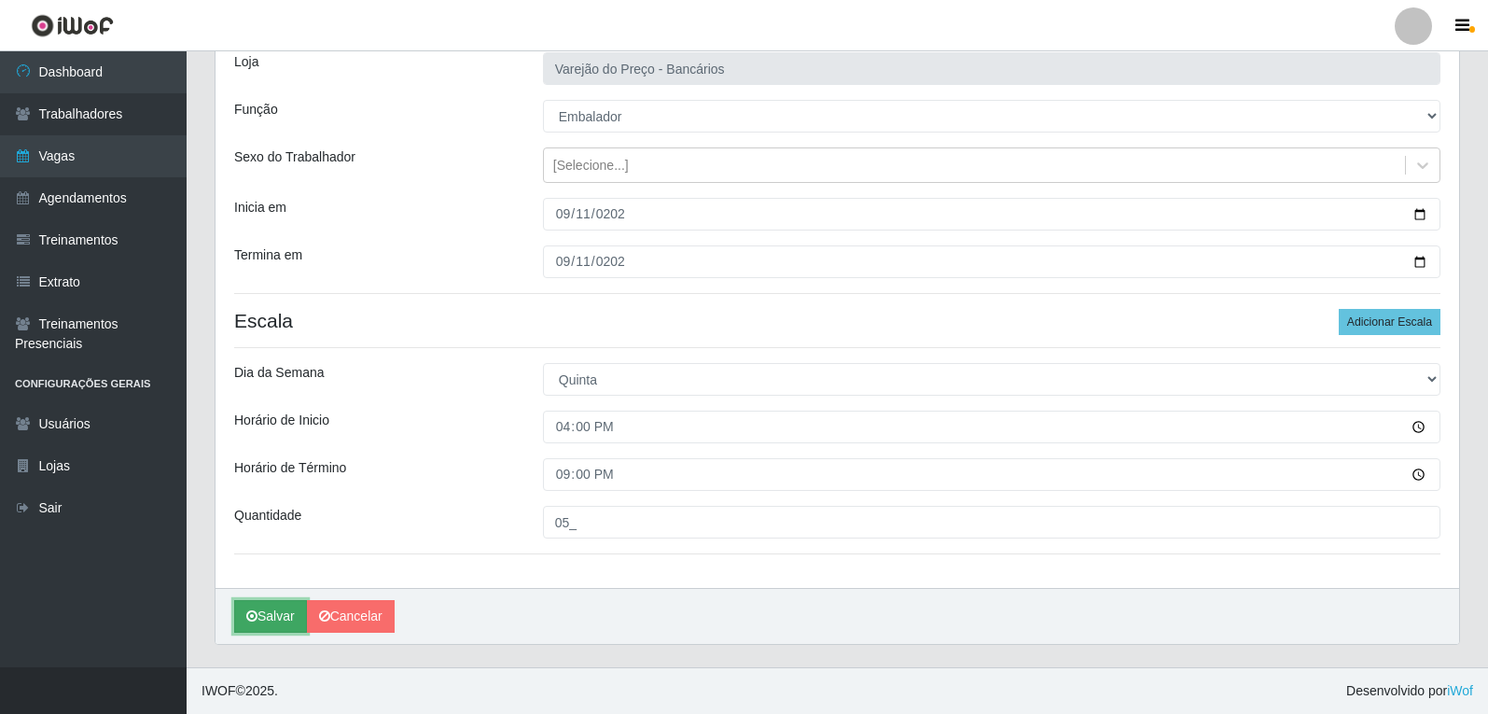
click at [258, 609] on button "Salvar" at bounding box center [270, 616] width 73 height 33
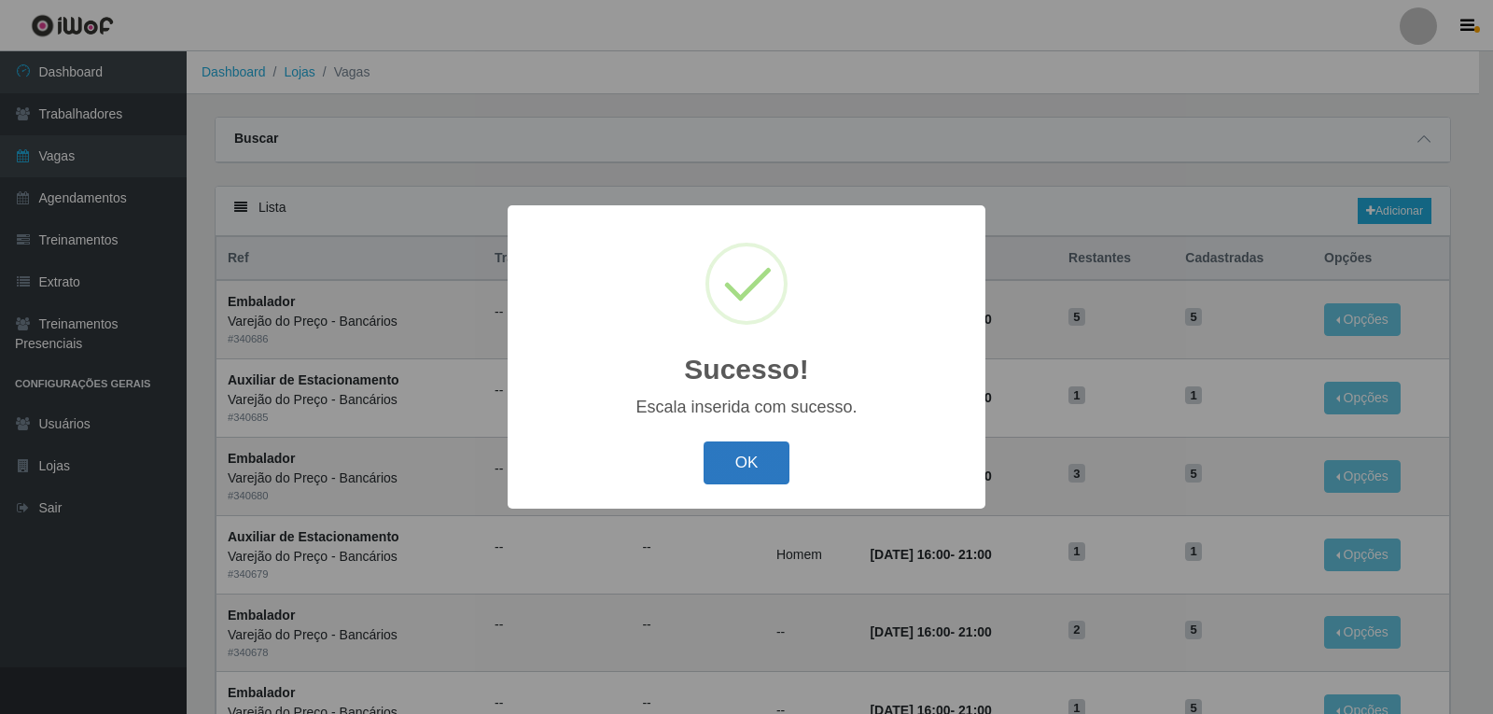
click at [739, 470] on button "OK" at bounding box center [747, 463] width 87 height 44
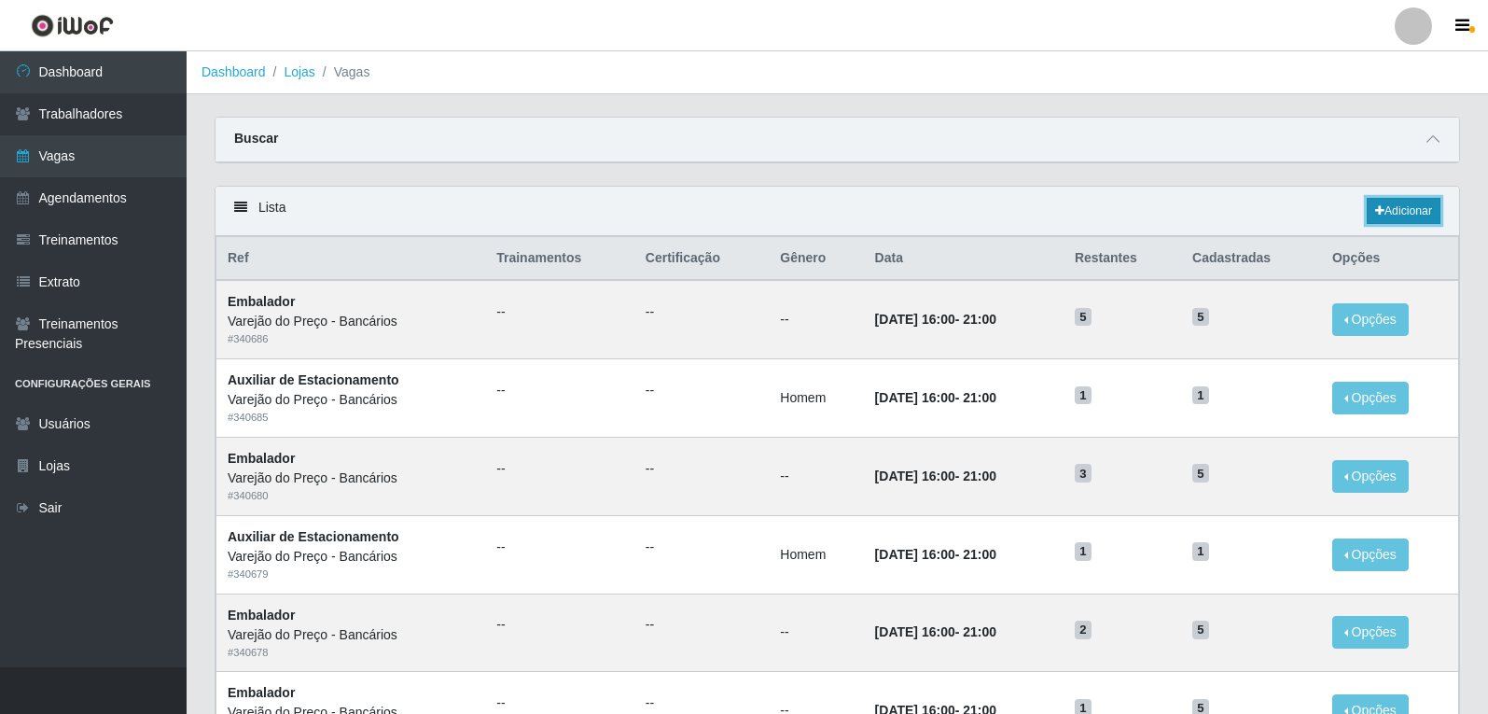
click at [1402, 216] on link "Adicionar" at bounding box center [1404, 211] width 74 height 26
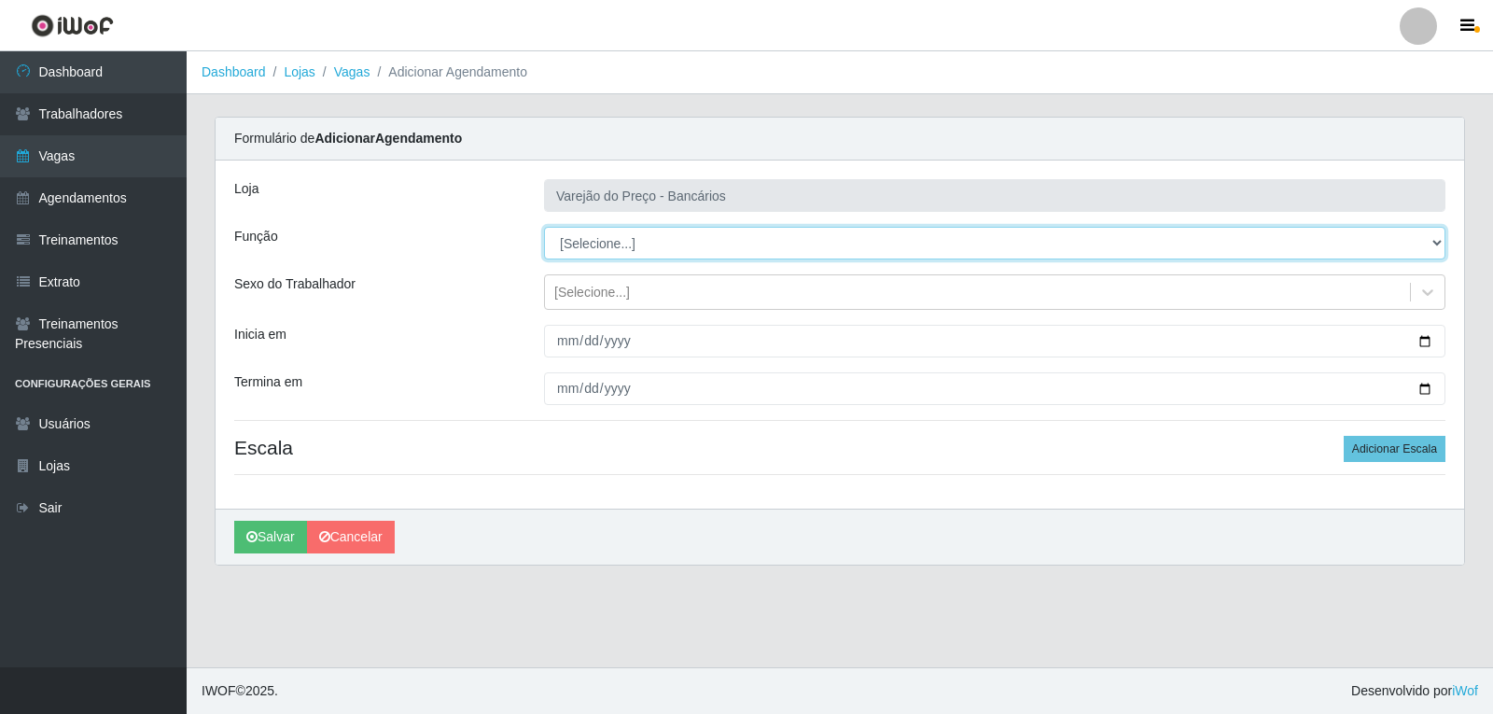
click at [595, 244] on select "[Selecione...] Auxiliar de Estacionamento Auxiliar de Estacionamento + Auxiliar…" at bounding box center [994, 243] width 901 height 33
select select "4"
click at [544, 227] on select "[Selecione...] Auxiliar de Estacionamento Auxiliar de Estacionamento + Auxiliar…" at bounding box center [994, 243] width 901 height 33
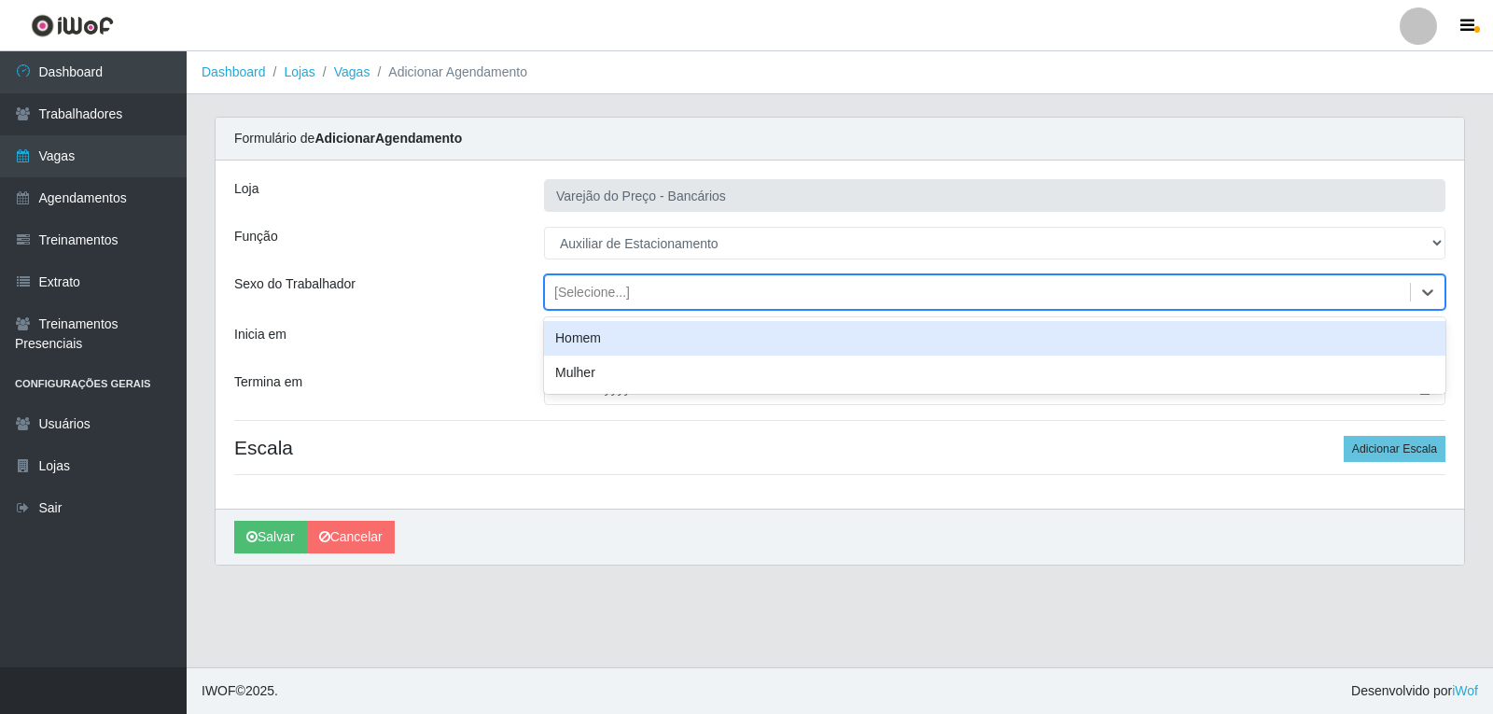
click at [579, 298] on div "[Selecione...]" at bounding box center [592, 293] width 76 height 20
click at [581, 337] on div "Homem" at bounding box center [994, 338] width 901 height 35
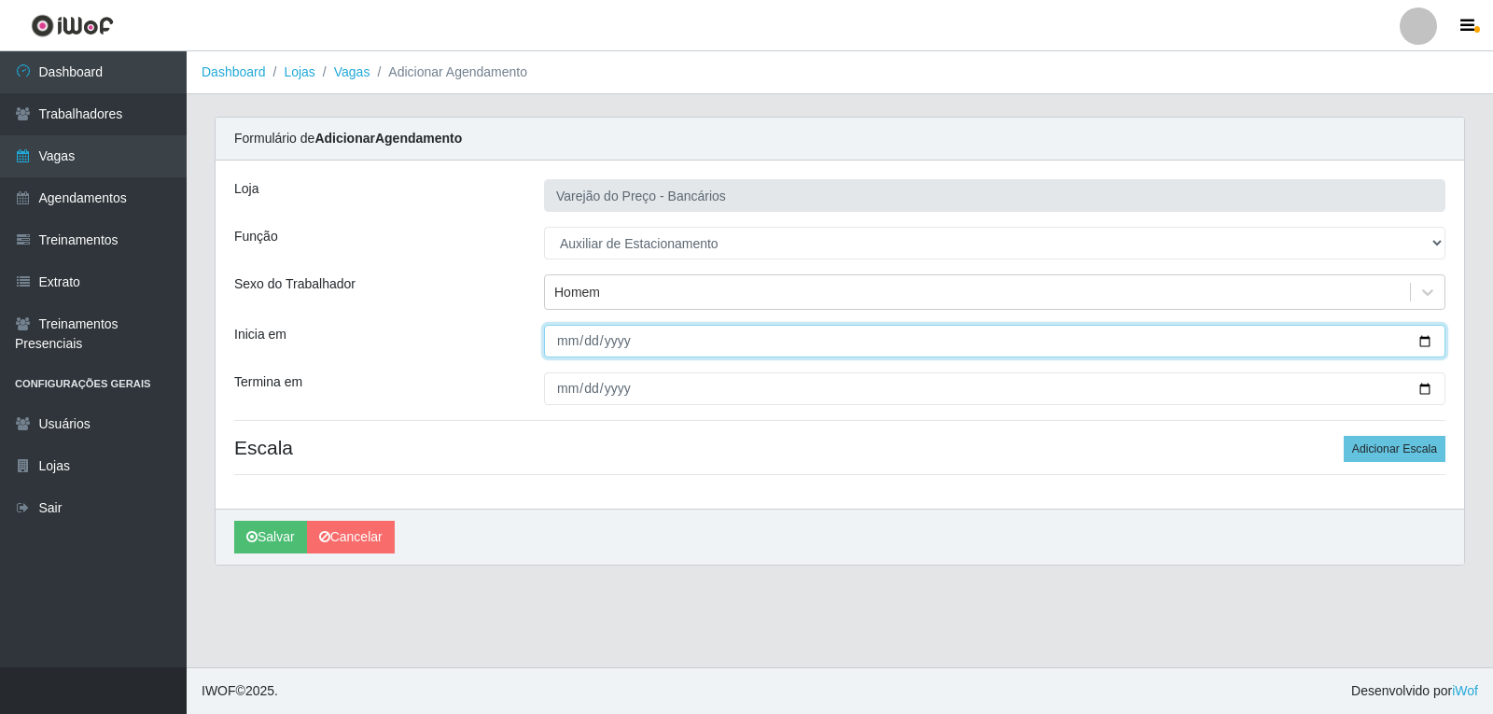
click at [565, 343] on input "Inicia em" at bounding box center [994, 341] width 901 height 33
type input "2025-09-11"
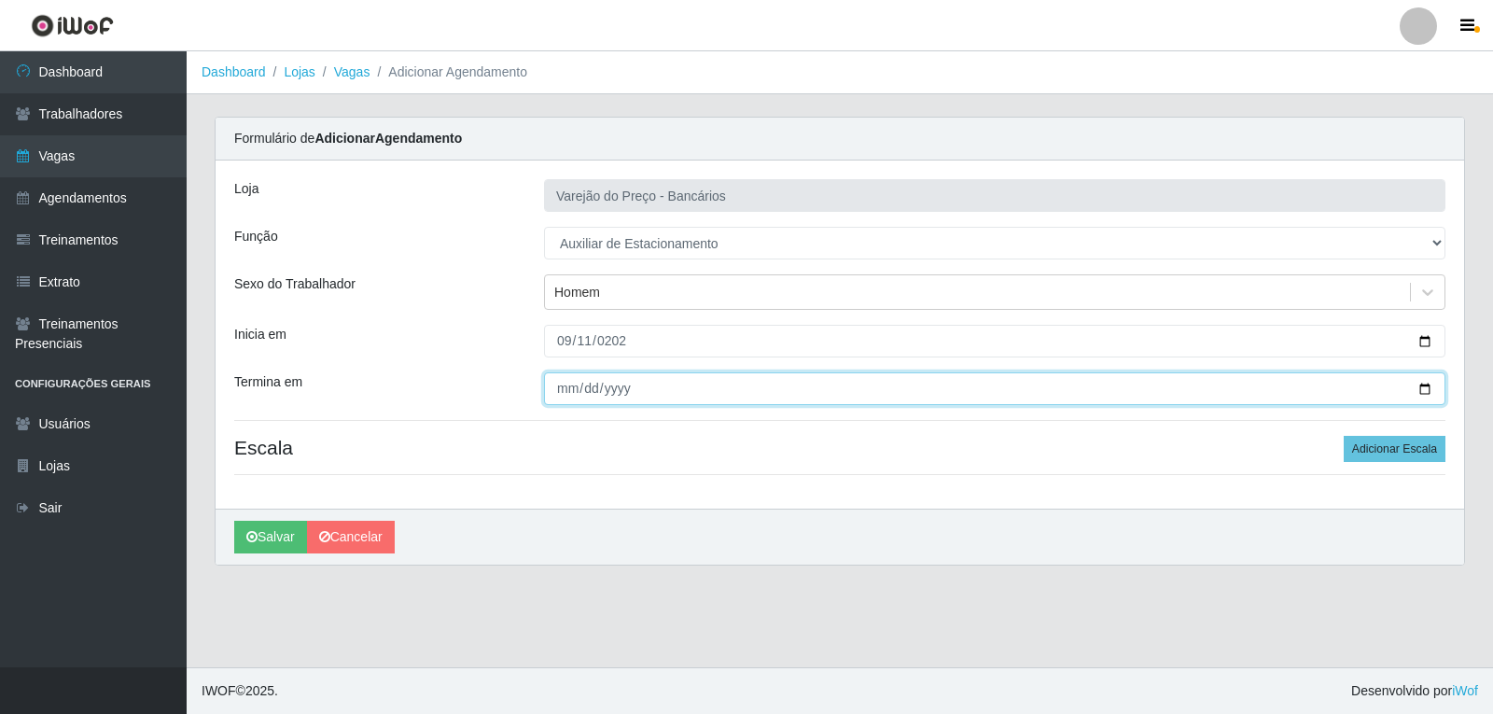
click at [571, 384] on input "Termina em" at bounding box center [994, 388] width 901 height 33
type input "2025-09-11"
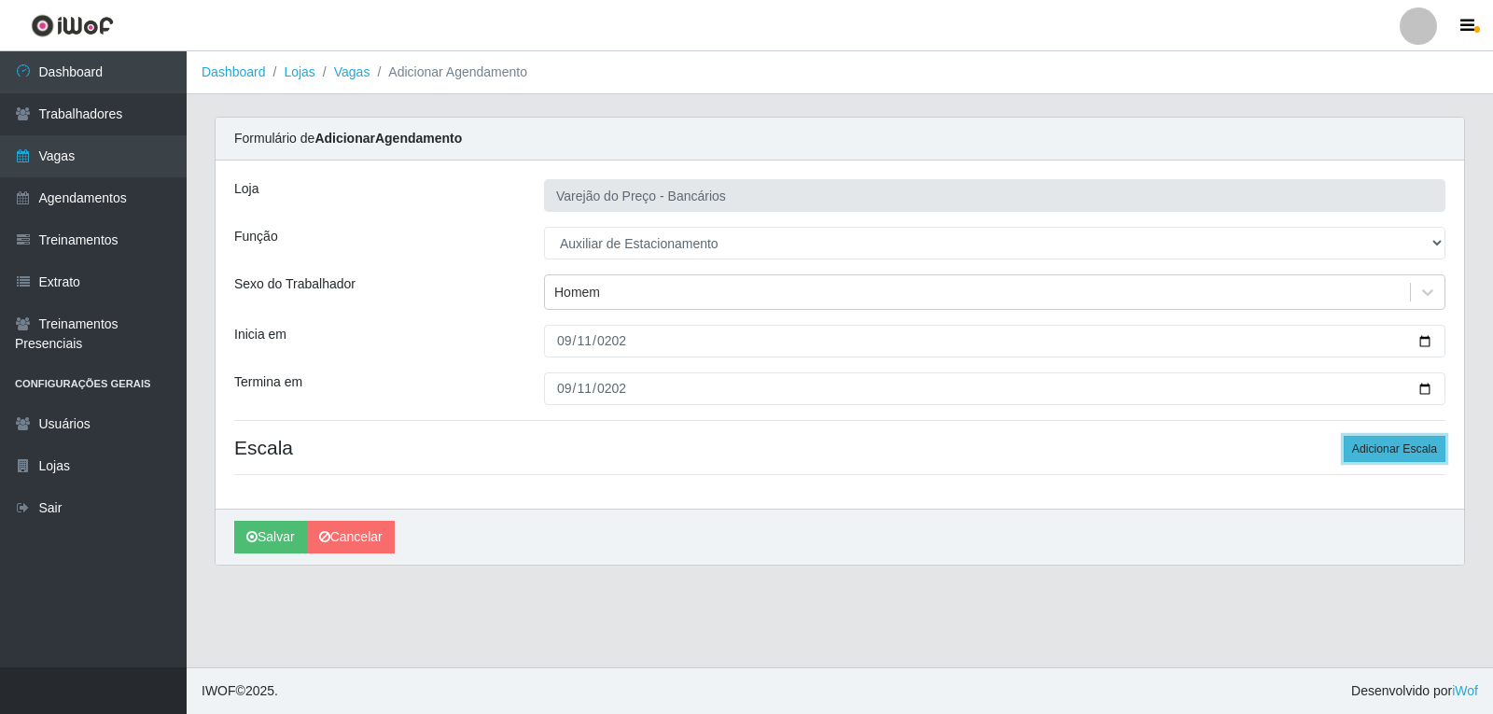
click at [1395, 449] on button "Adicionar Escala" at bounding box center [1395, 449] width 102 height 26
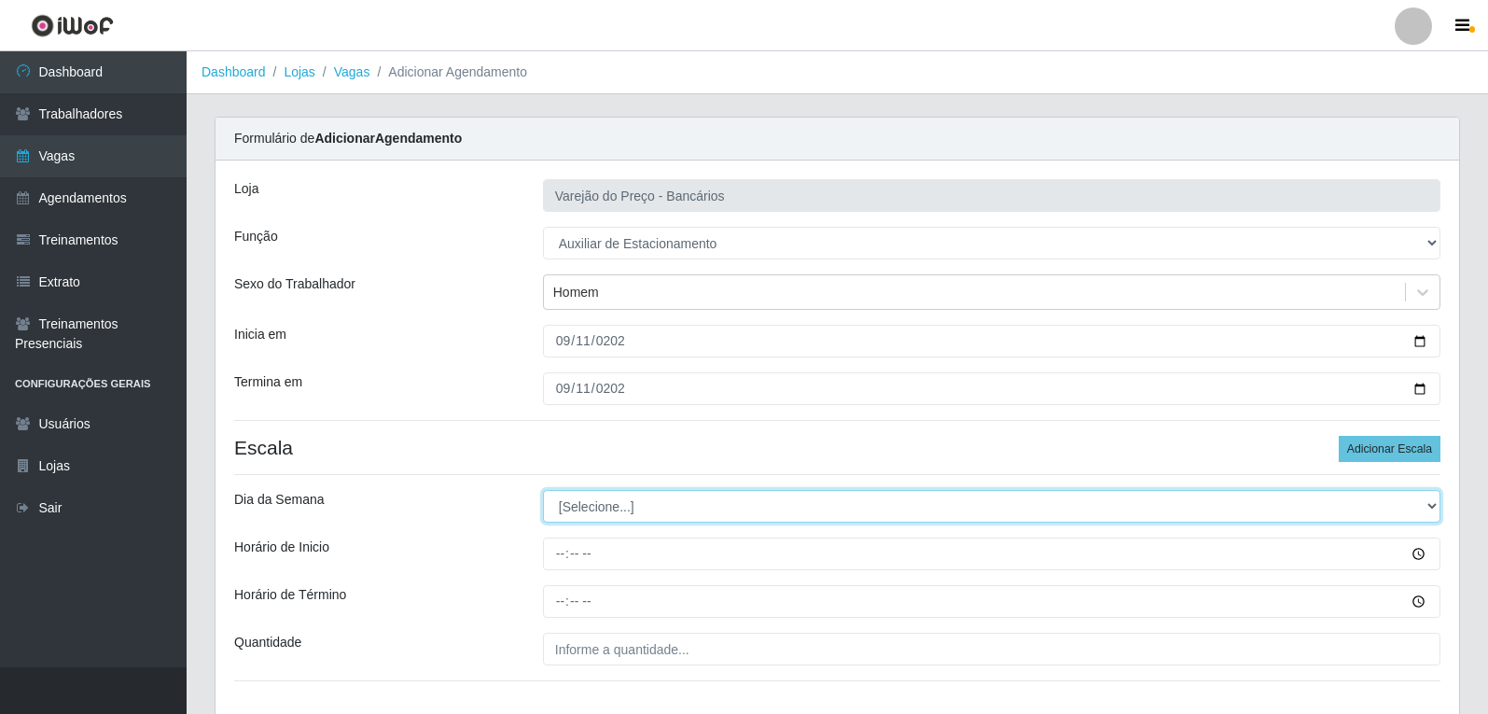
click at [565, 502] on select "[Selecione...] Segunda Terça Quarta Quinta Sexta Sábado Domingo" at bounding box center [992, 506] width 898 height 33
select select "4"
click at [543, 490] on select "[Selecione...] Segunda Terça Quarta Quinta Sexta Sábado Domingo" at bounding box center [992, 506] width 898 height 33
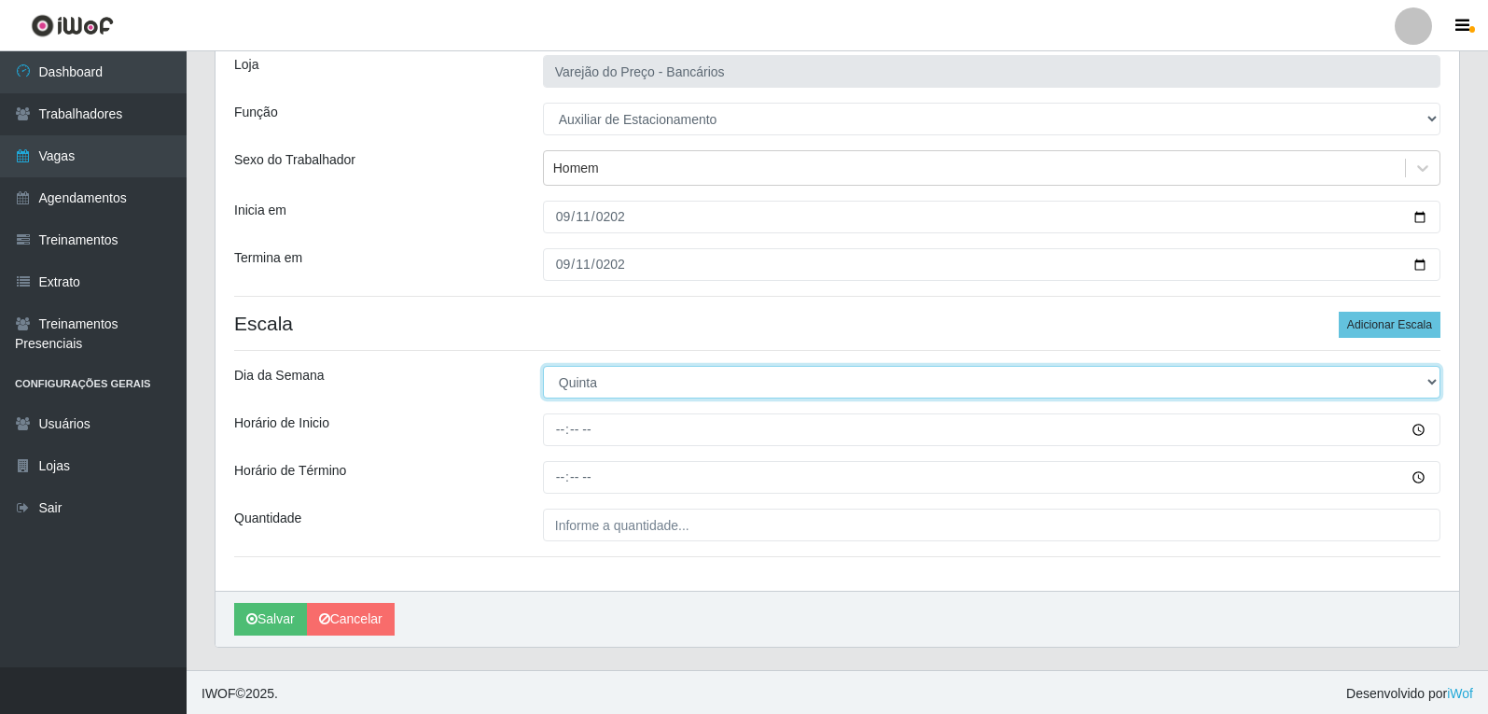
scroll to position [127, 0]
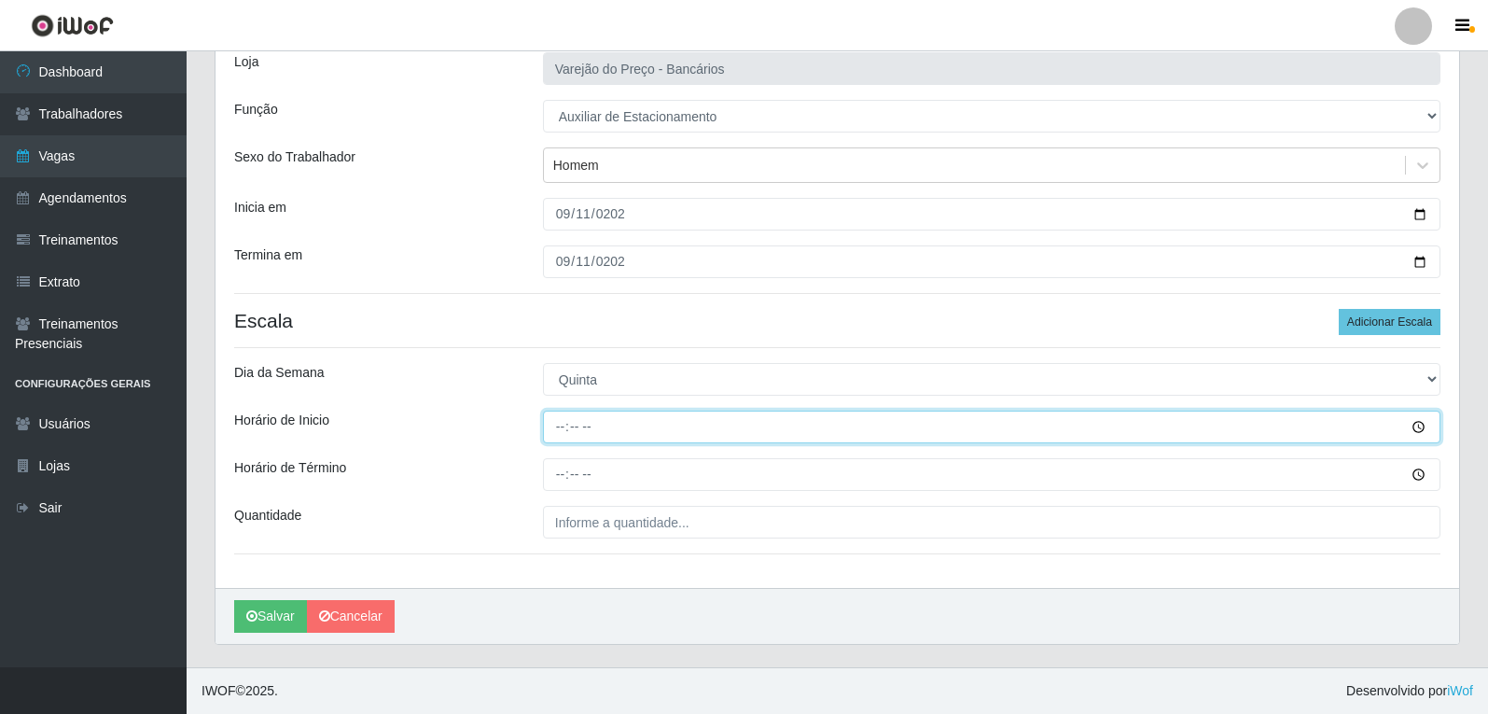
click at [557, 426] on input "Horário de Inicio" at bounding box center [992, 427] width 898 height 33
type input "16:00"
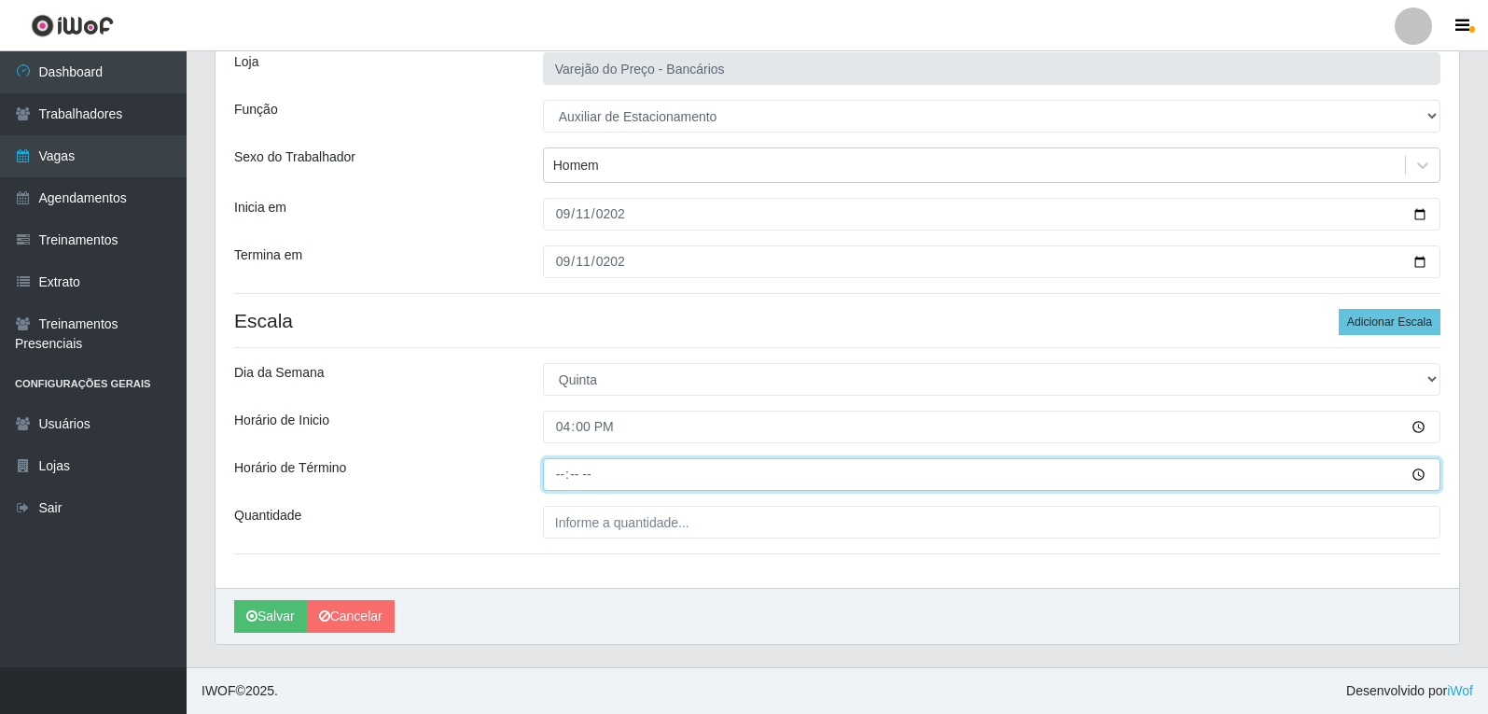
click at [569, 472] on input "Horário de Término" at bounding box center [992, 474] width 898 height 33
type input "21:00"
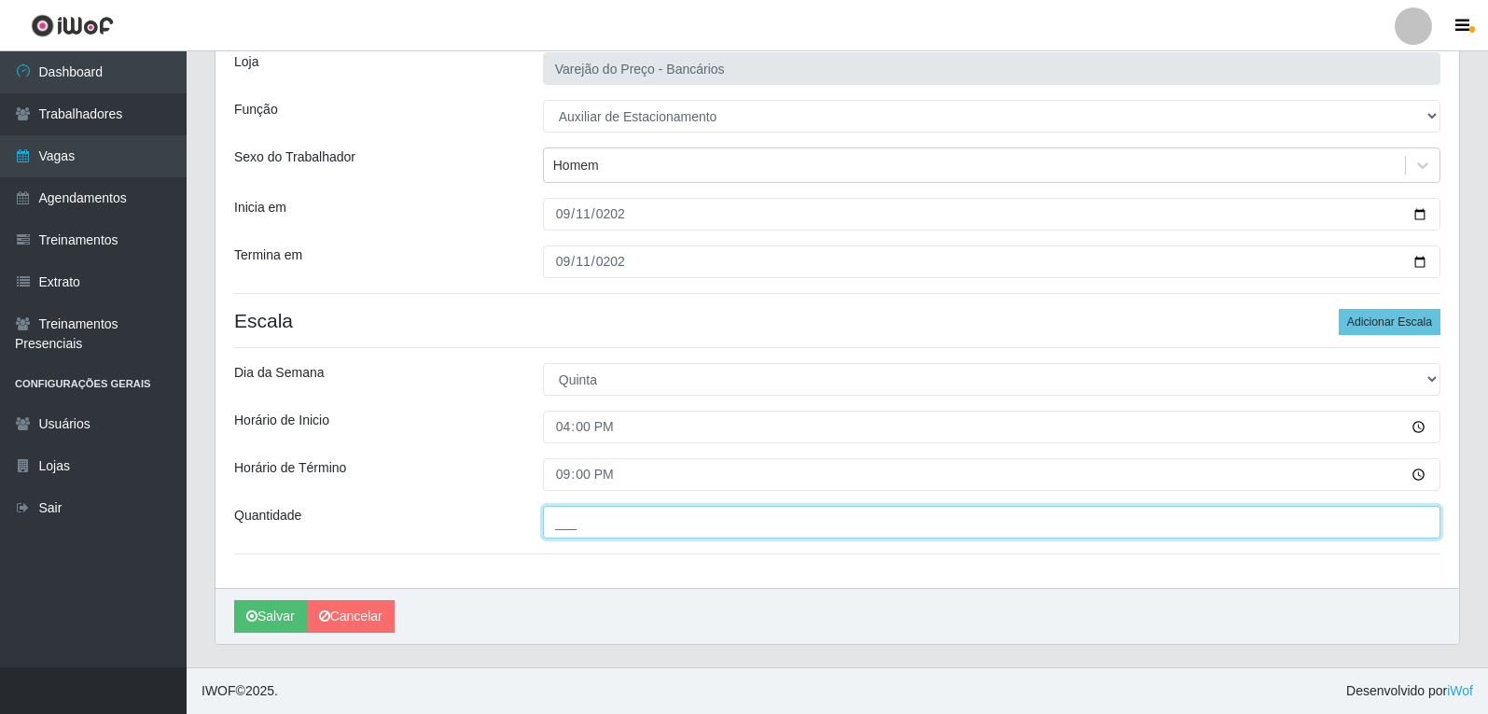
click at [563, 534] on input "___" at bounding box center [992, 522] width 898 height 33
type input "1__"
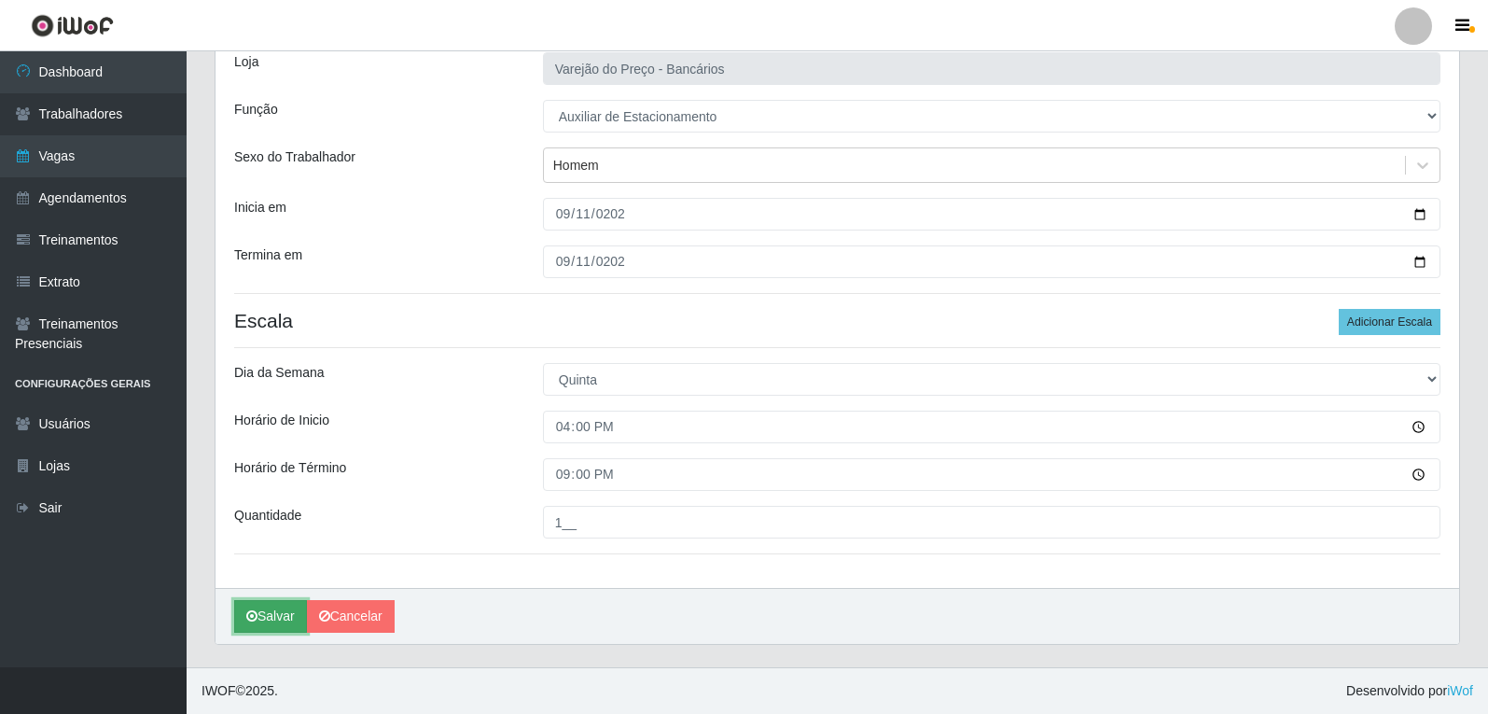
click at [281, 609] on button "Salvar" at bounding box center [270, 616] width 73 height 33
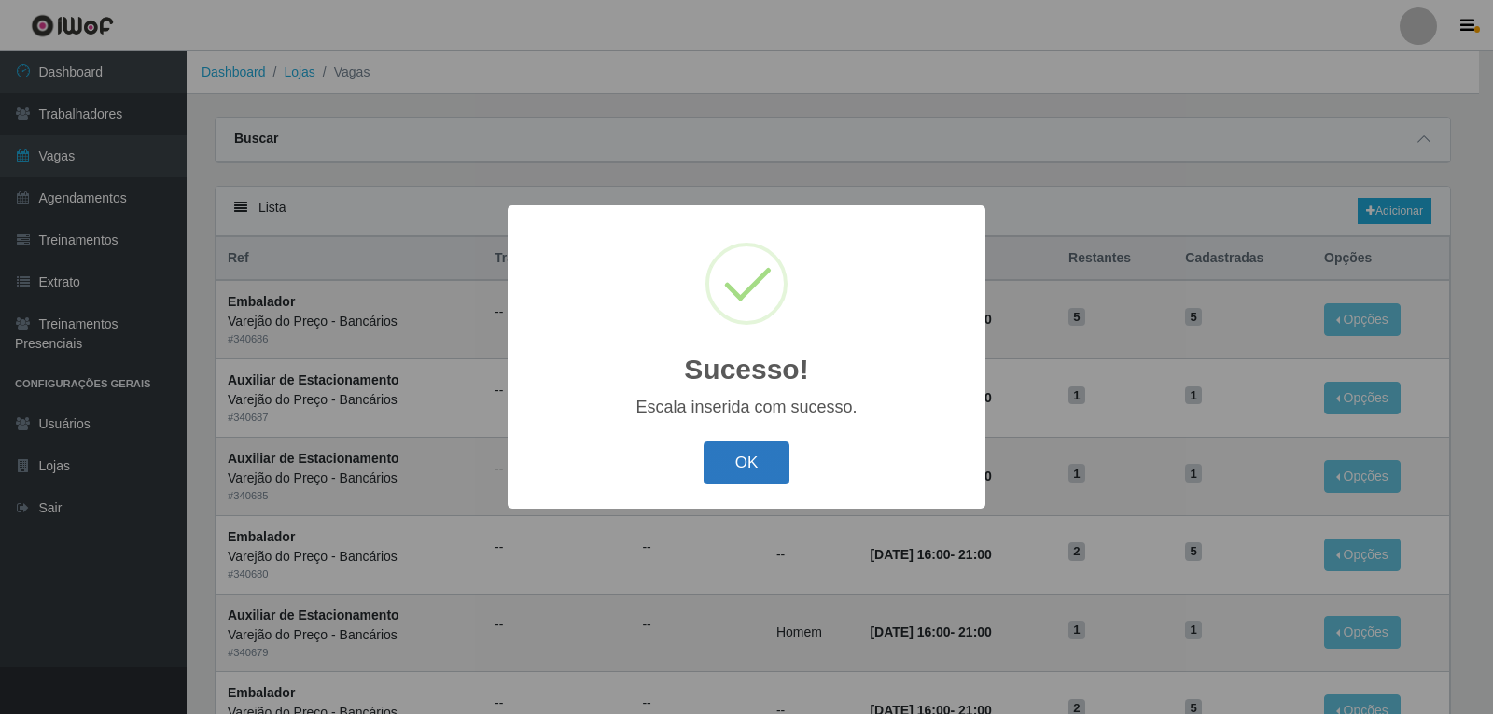
click at [757, 454] on button "OK" at bounding box center [747, 463] width 87 height 44
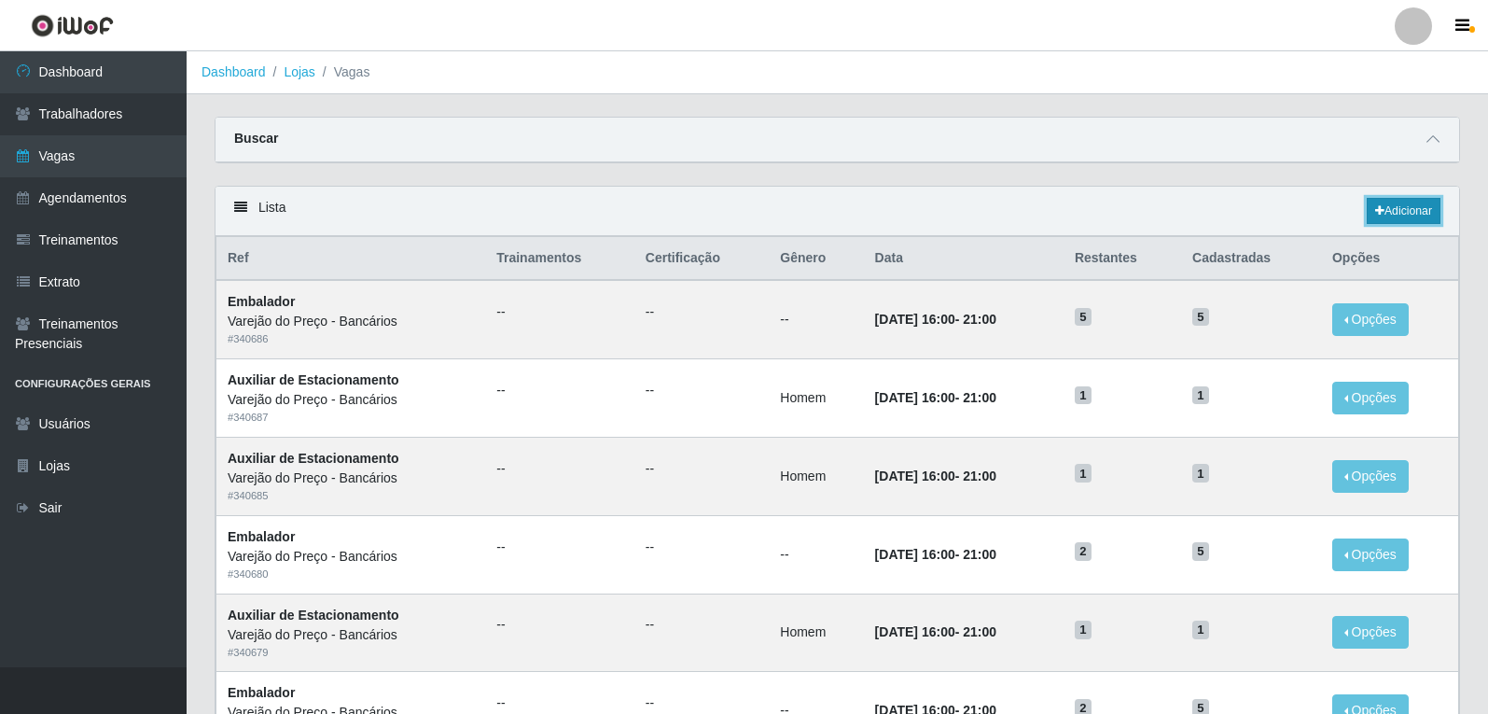
click at [1422, 212] on link "Adicionar" at bounding box center [1404, 211] width 74 height 26
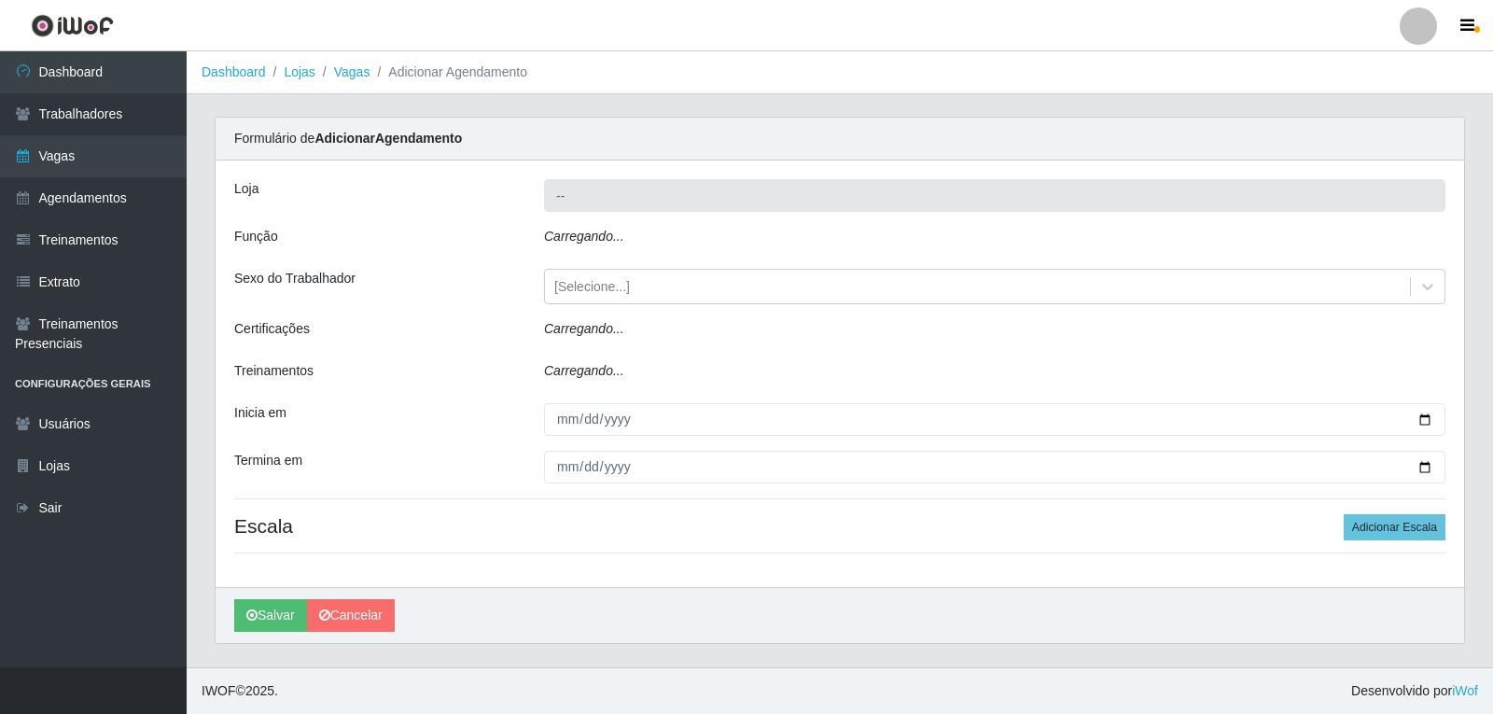
type input "Varejão do Preço - Bancários"
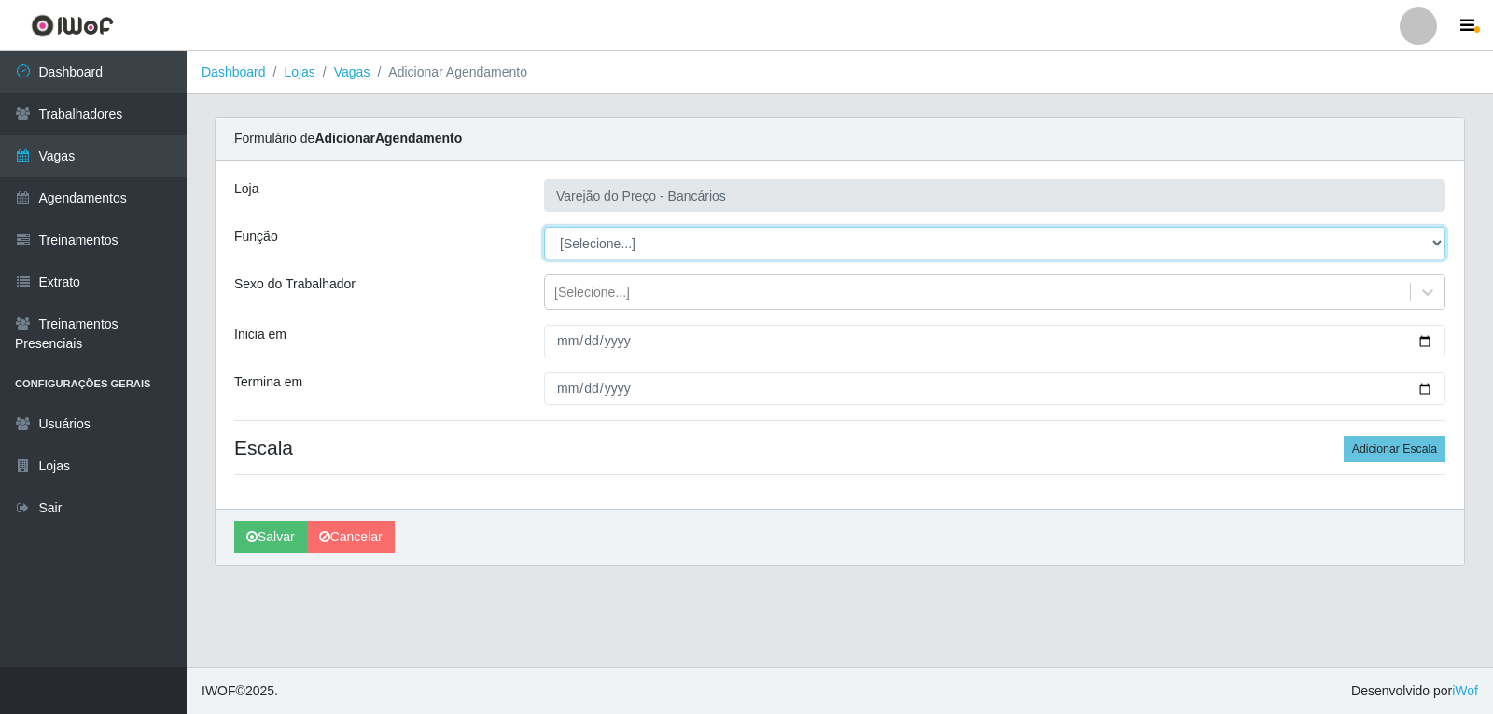
click at [587, 248] on select "[Selecione...] Auxiliar de Estacionamento Auxiliar de Estacionamento + Auxiliar…" at bounding box center [994, 243] width 901 height 33
select select "1"
click at [544, 227] on select "[Selecione...] Auxiliar de Estacionamento Auxiliar de Estacionamento + Auxiliar…" at bounding box center [994, 243] width 901 height 33
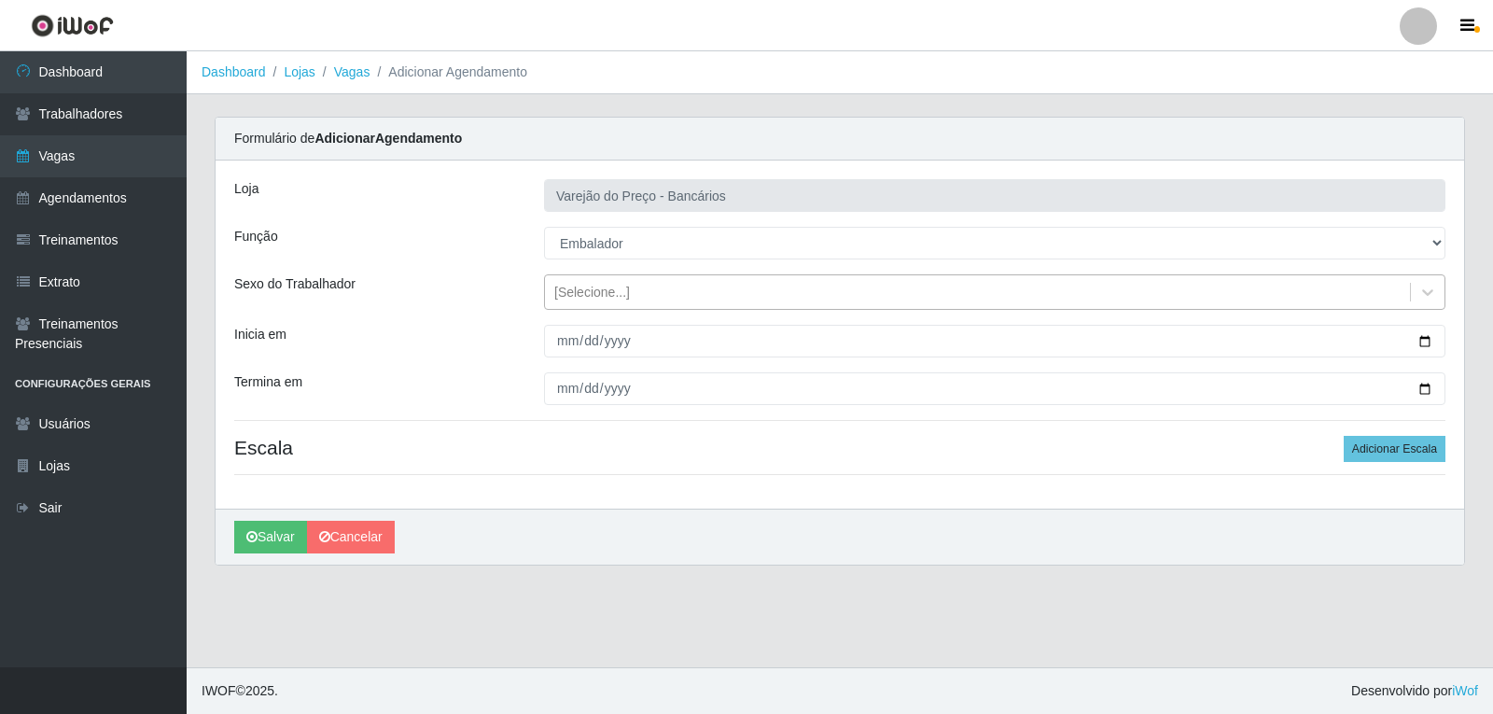
click at [567, 300] on div "[Selecione...]" at bounding box center [592, 293] width 76 height 20
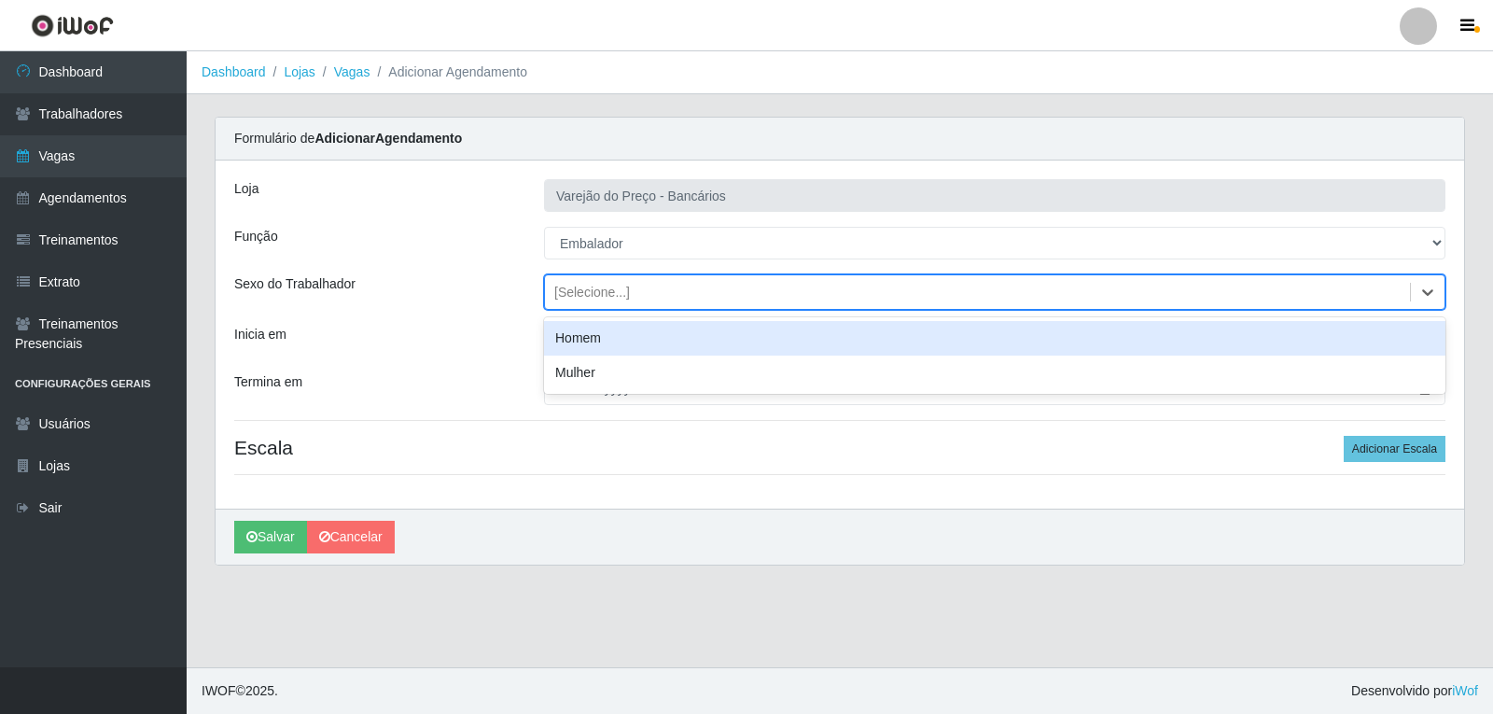
click at [576, 296] on div "[Selecione...]" at bounding box center [592, 293] width 76 height 20
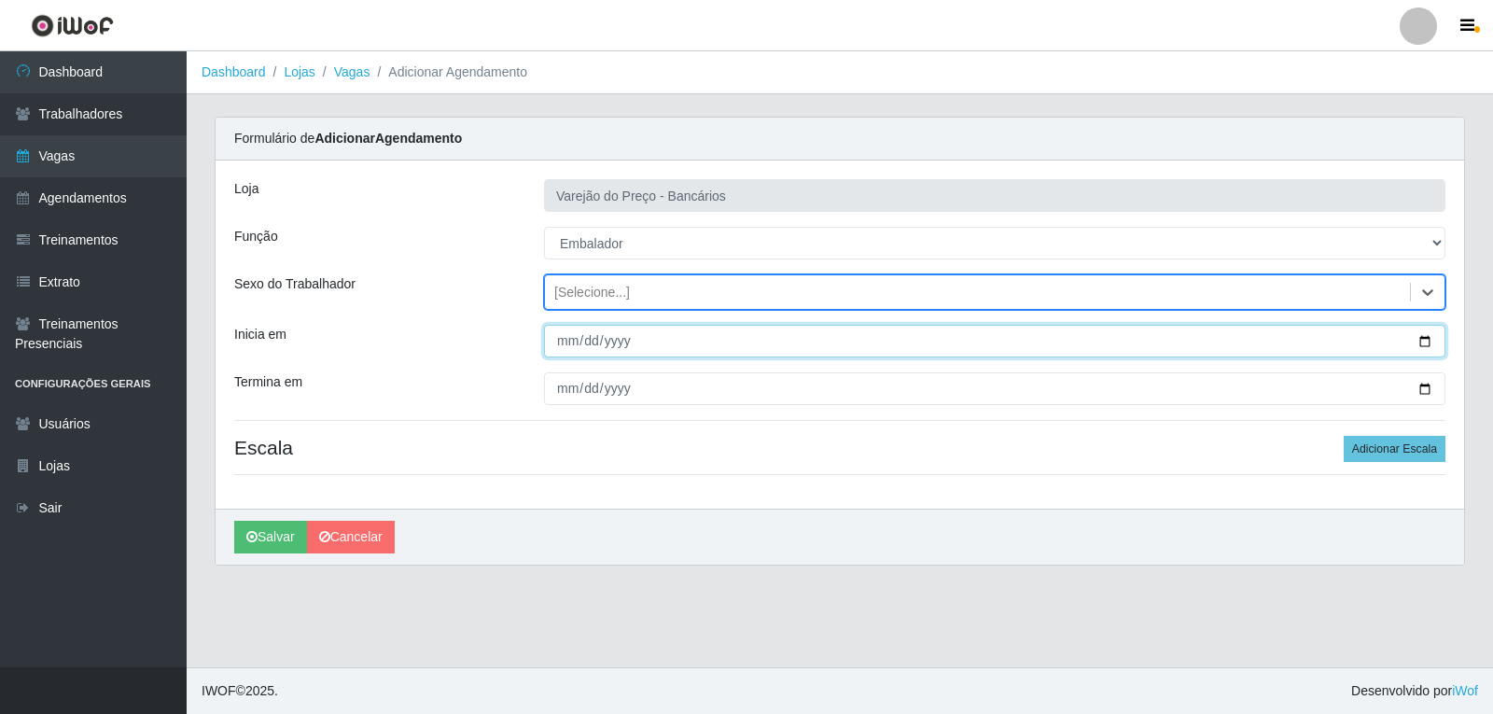
click at [562, 340] on input "Inicia em" at bounding box center [994, 341] width 901 height 33
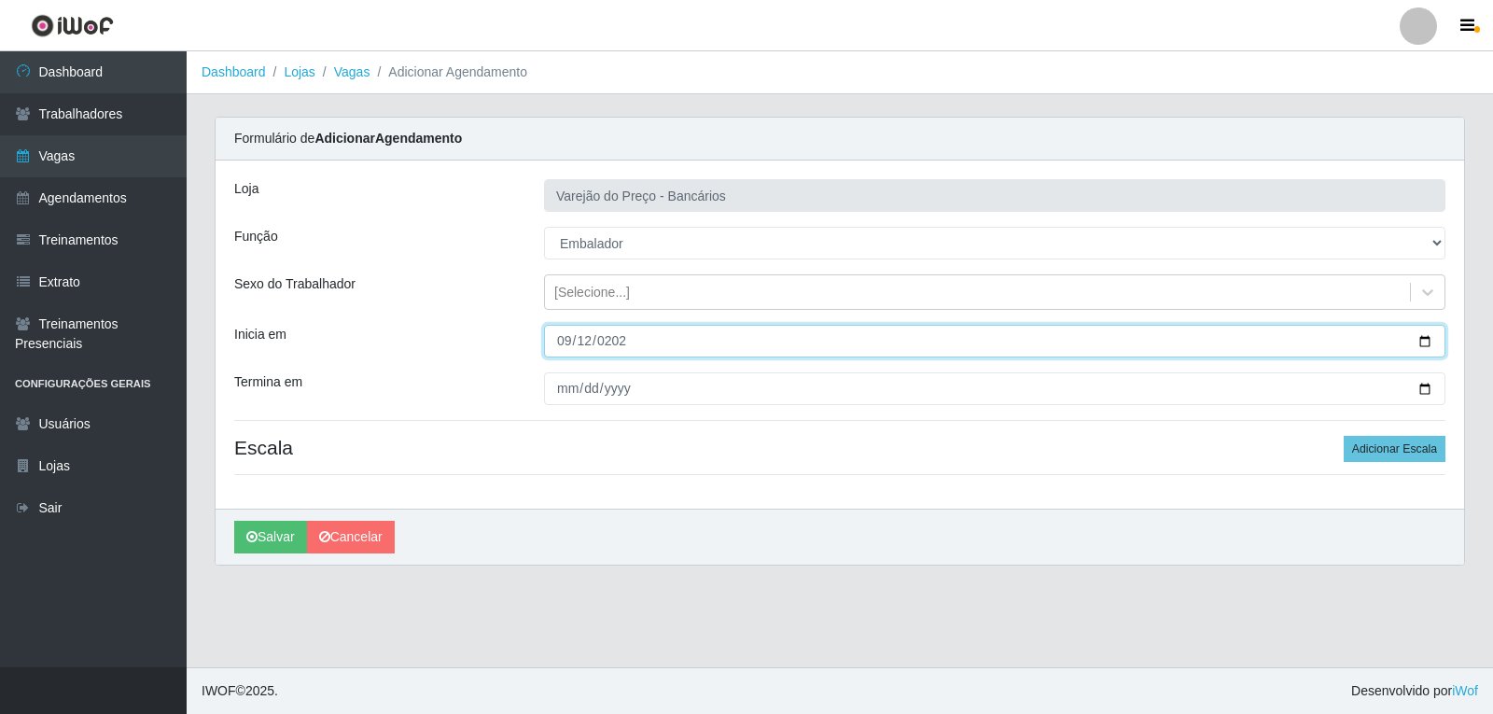
type input "2025-09-12"
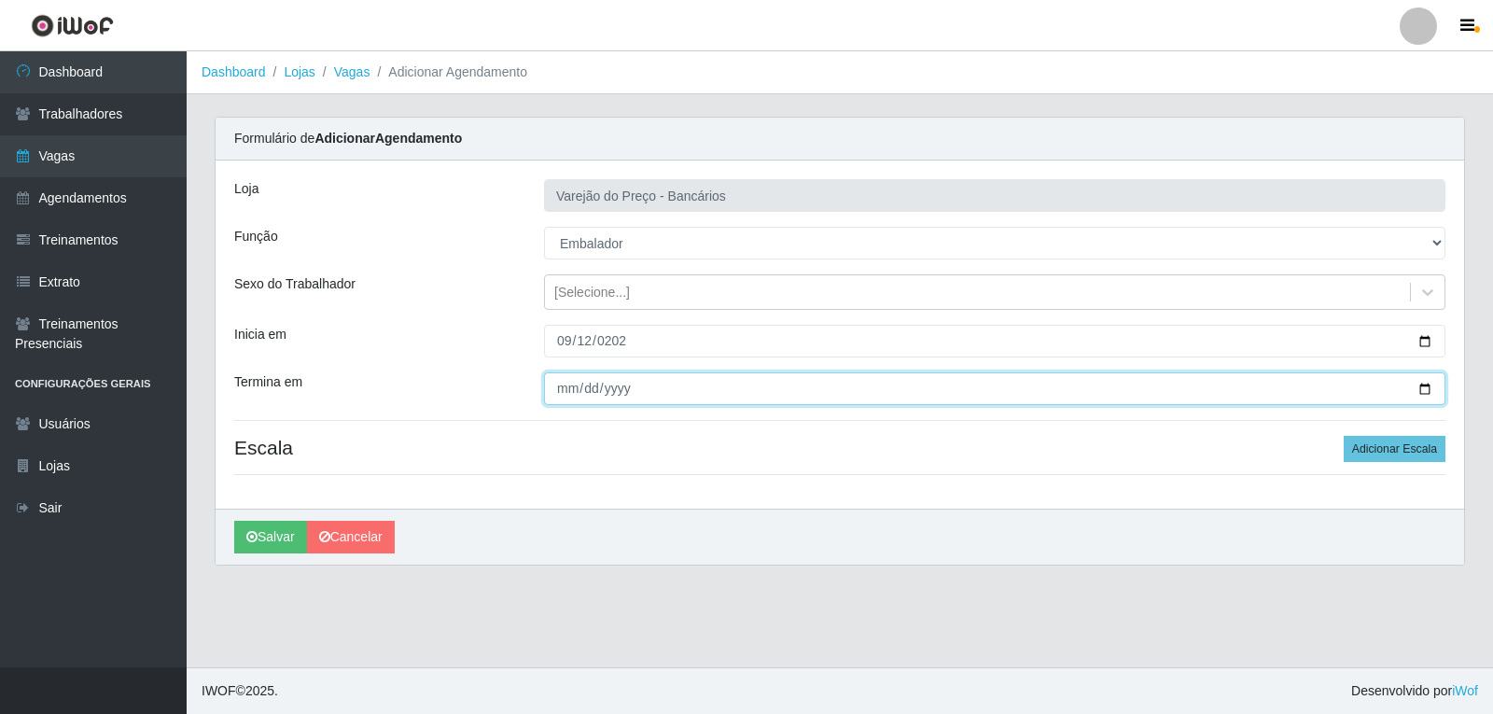
click at [565, 385] on input "Termina em" at bounding box center [994, 388] width 901 height 33
type input "200000-09-12"
type input "2025-09-12"
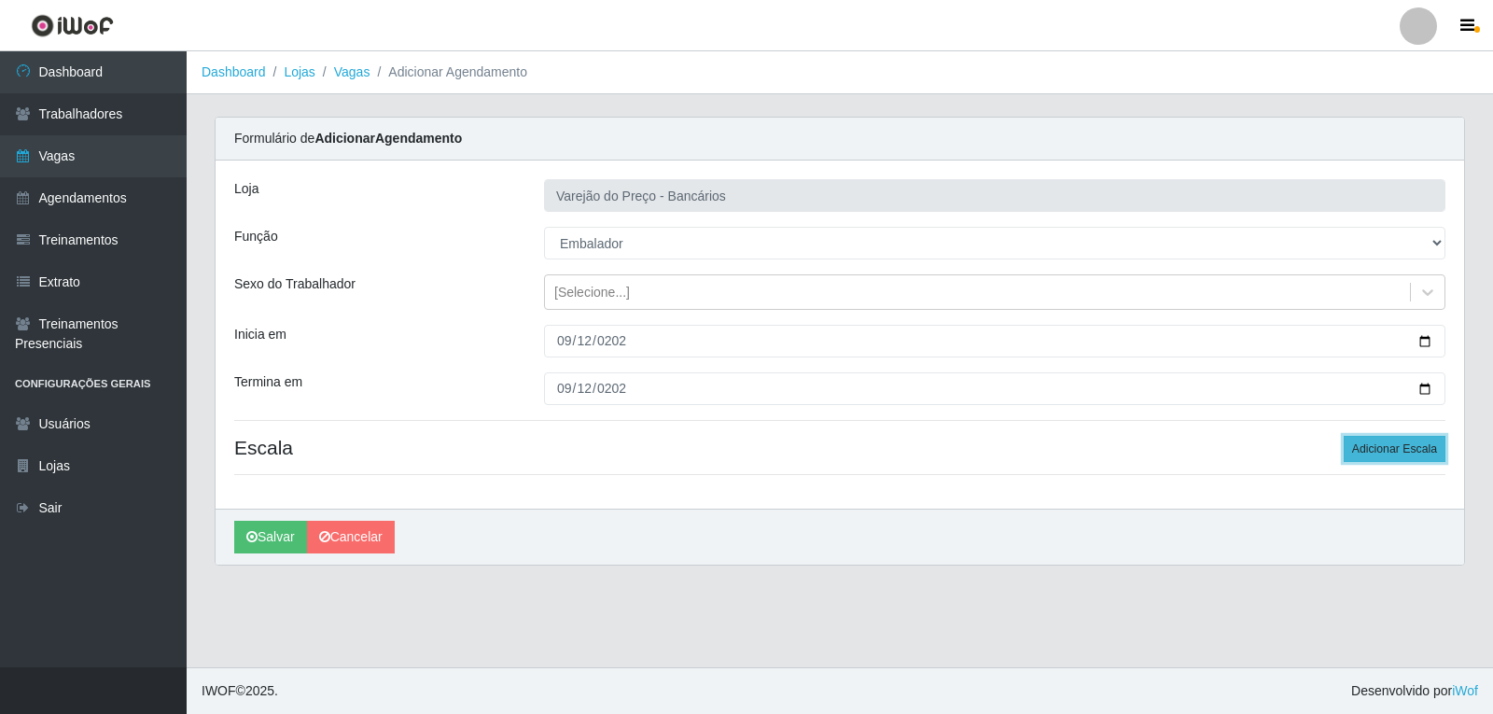
click at [1375, 446] on button "Adicionar Escala" at bounding box center [1395, 449] width 102 height 26
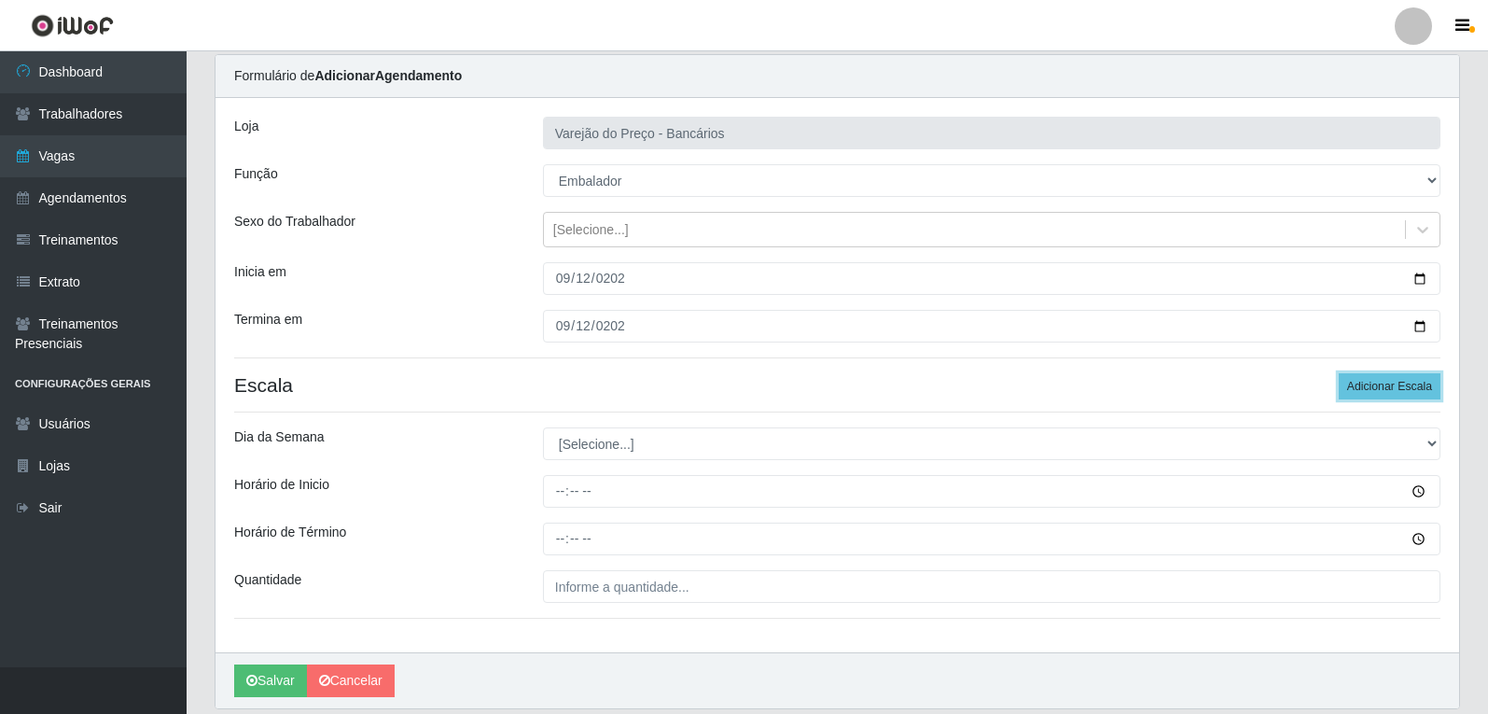
scroll to position [127, 0]
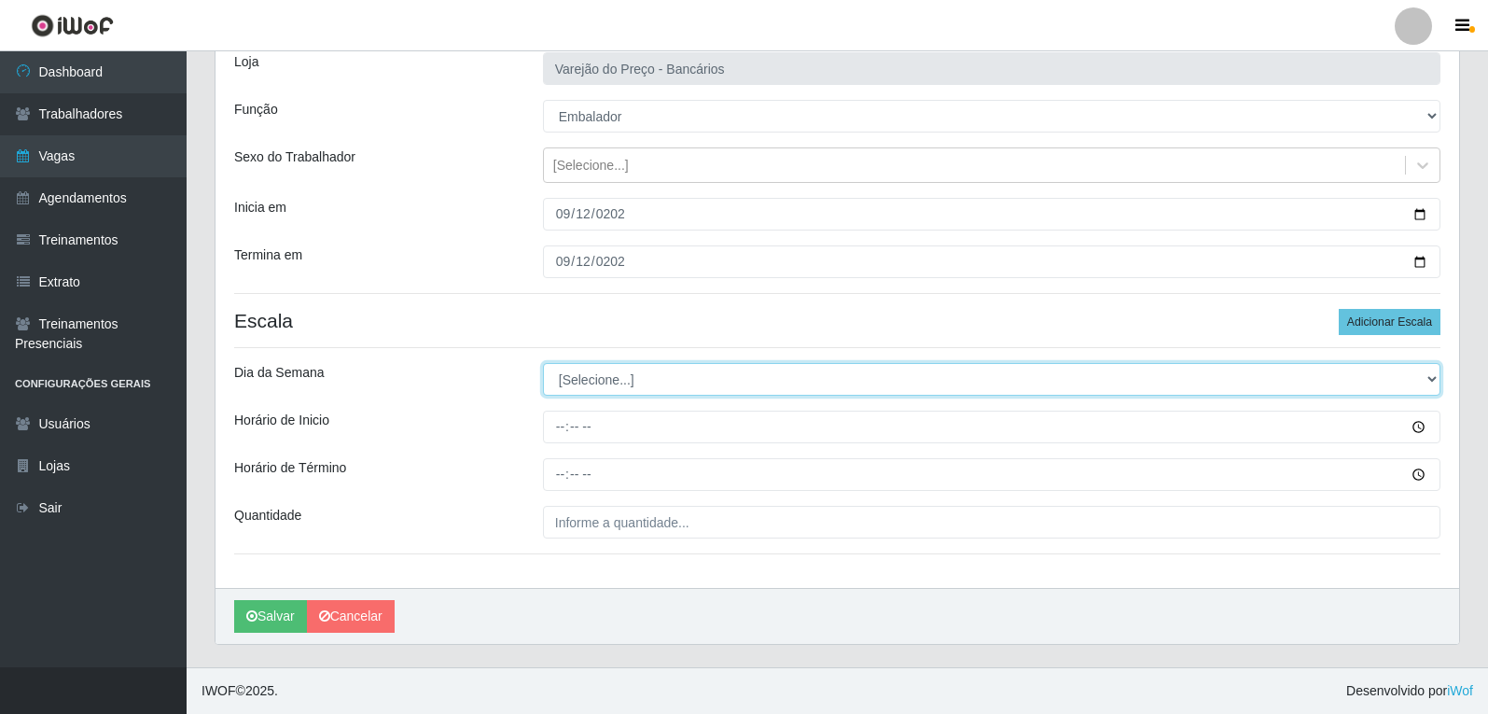
click at [582, 373] on select "[Selecione...] Segunda Terça Quarta Quinta Sexta Sábado Domingo" at bounding box center [992, 379] width 898 height 33
select select "5"
click at [543, 363] on select "[Selecione...] Segunda Terça Quarta Quinta Sexta Sábado Domingo" at bounding box center [992, 379] width 898 height 33
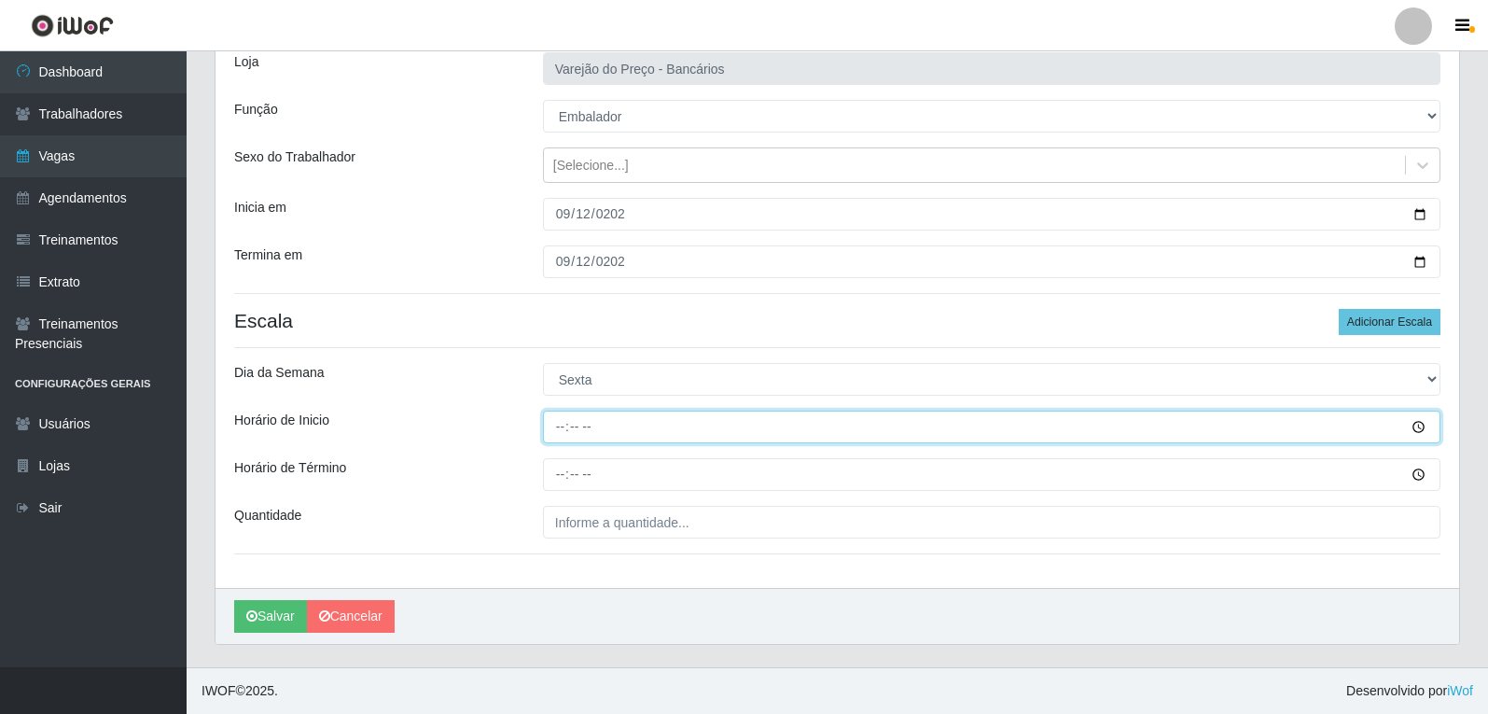
click at [566, 428] on input "Horário de Inicio" at bounding box center [992, 427] width 898 height 33
type input "16:00"
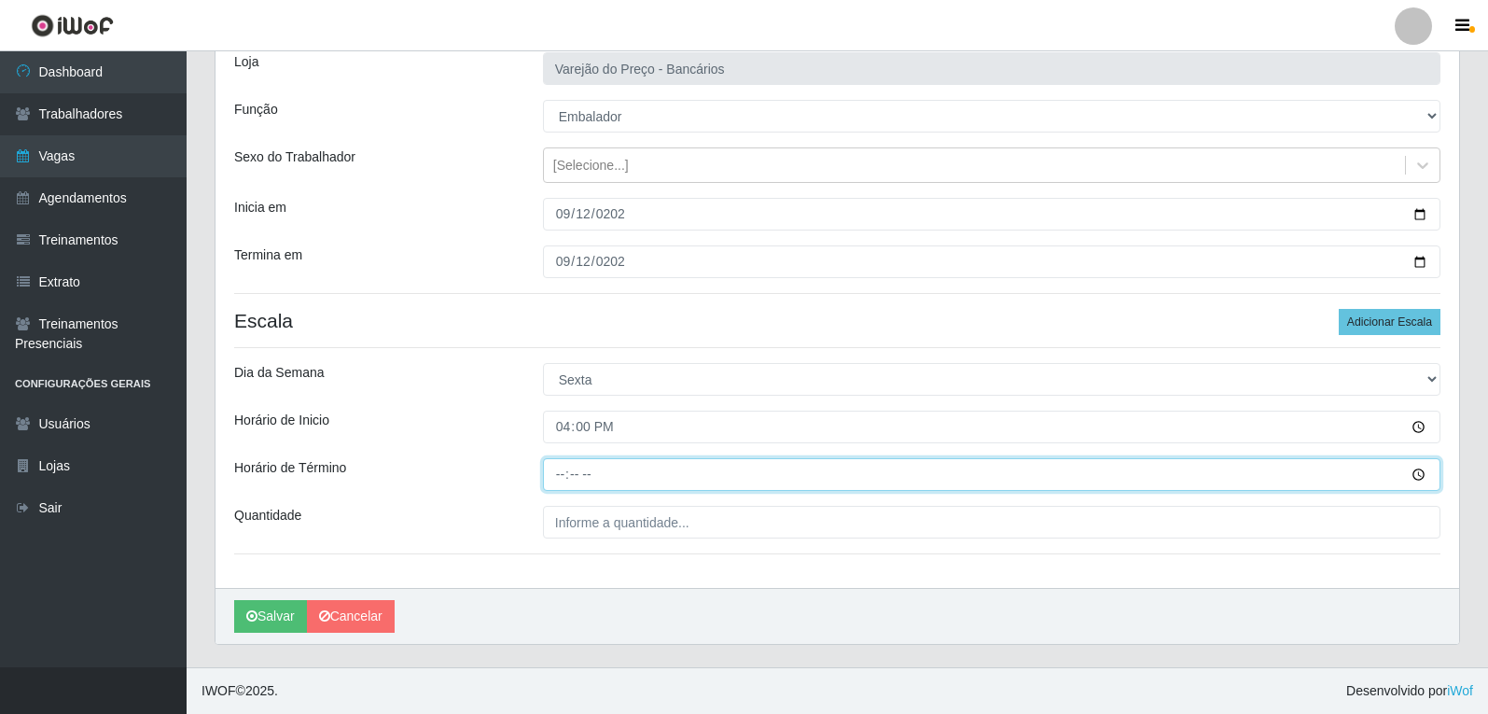
click at [559, 479] on input "Horário de Término" at bounding box center [992, 474] width 898 height 33
type input "21:00"
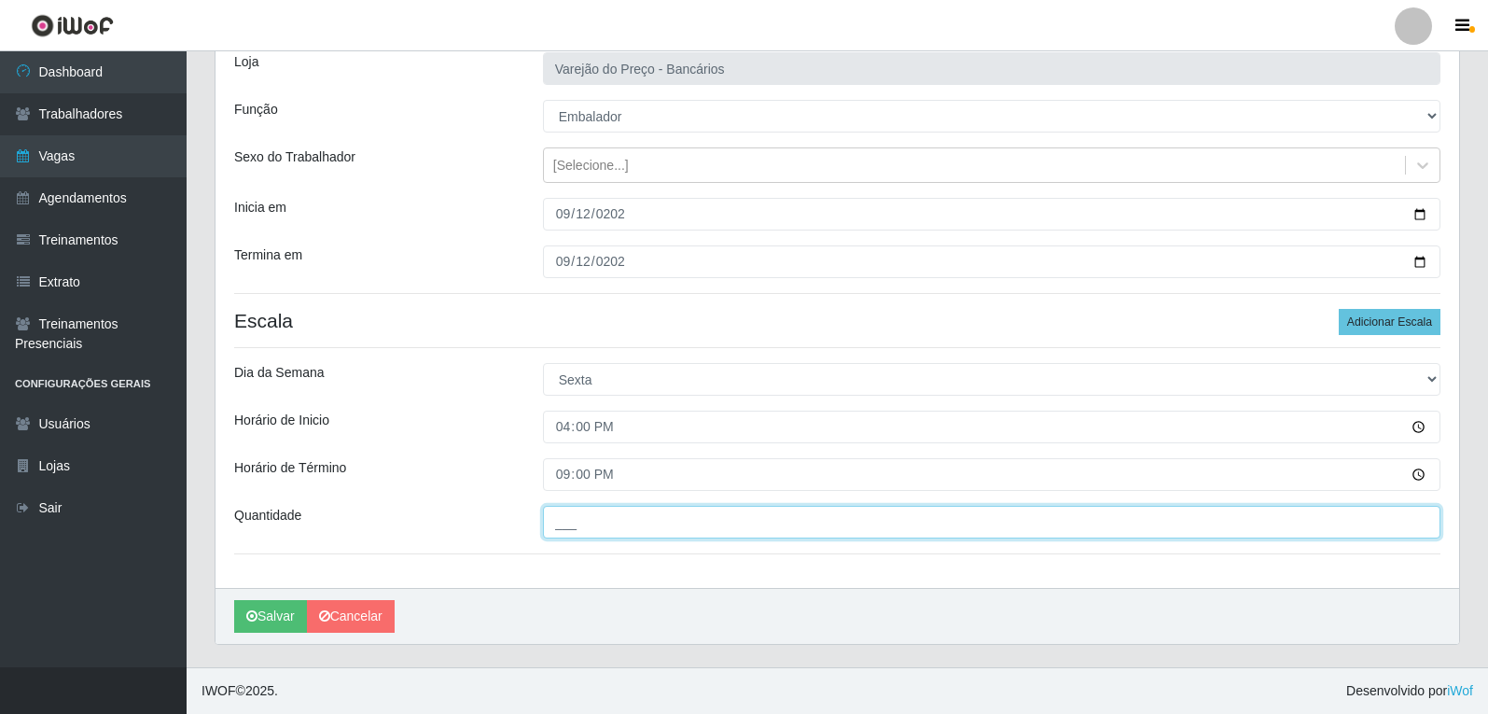
click at [580, 534] on input "___" at bounding box center [992, 522] width 898 height 33
click at [581, 529] on input "5__" at bounding box center [992, 522] width 898 height 33
click at [579, 529] on input "5__" at bounding box center [992, 522] width 898 height 33
click at [559, 523] on input "5__" at bounding box center [992, 522] width 898 height 33
click at [587, 528] on input "___" at bounding box center [992, 522] width 898 height 33
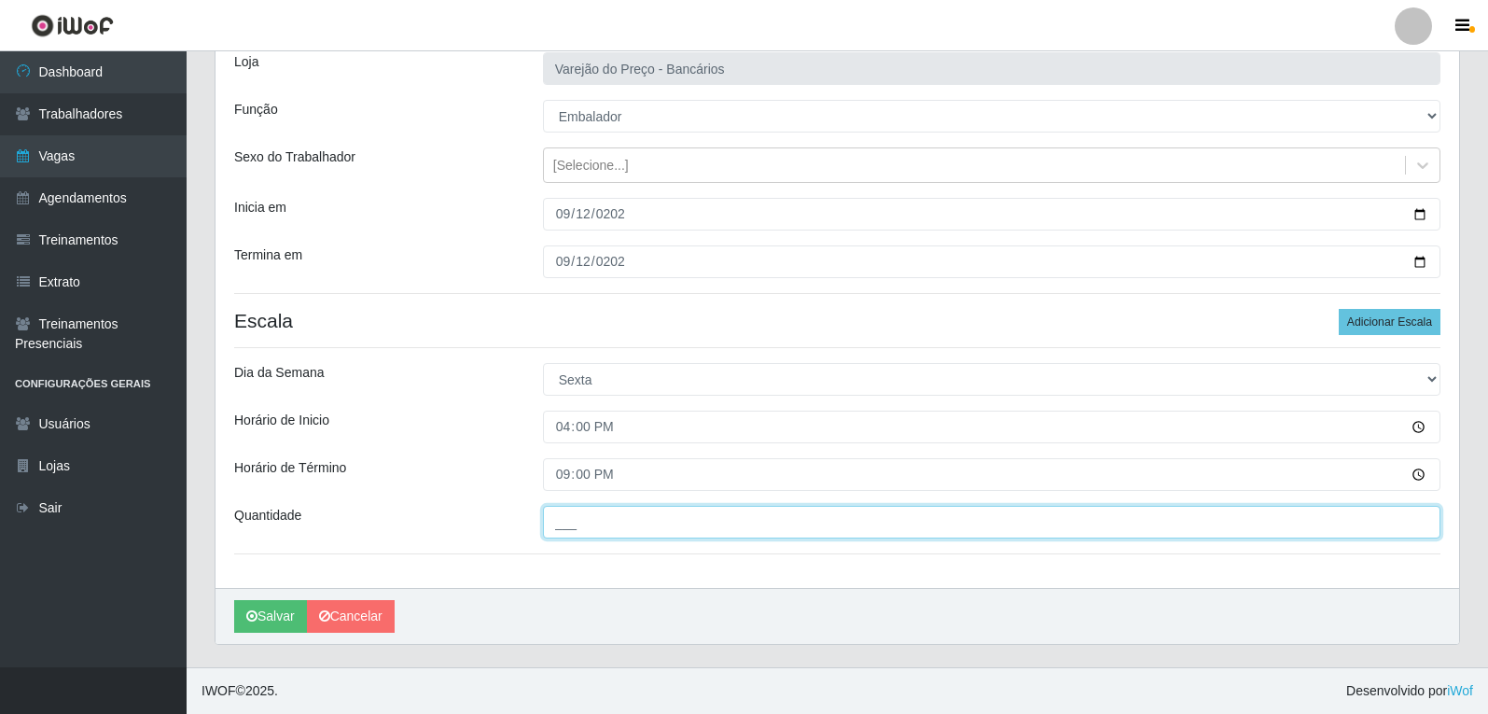
type input "05_"
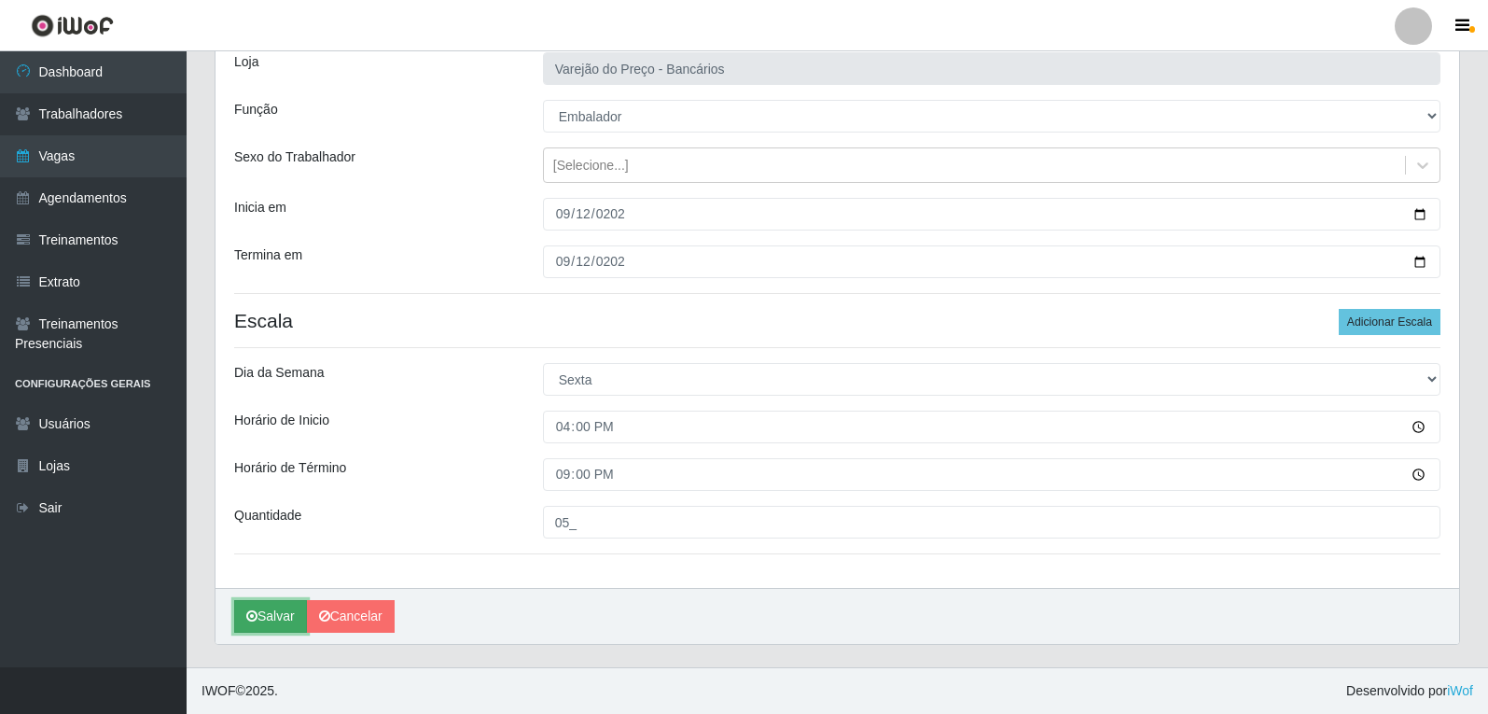
click at [274, 611] on button "Salvar" at bounding box center [270, 616] width 73 height 33
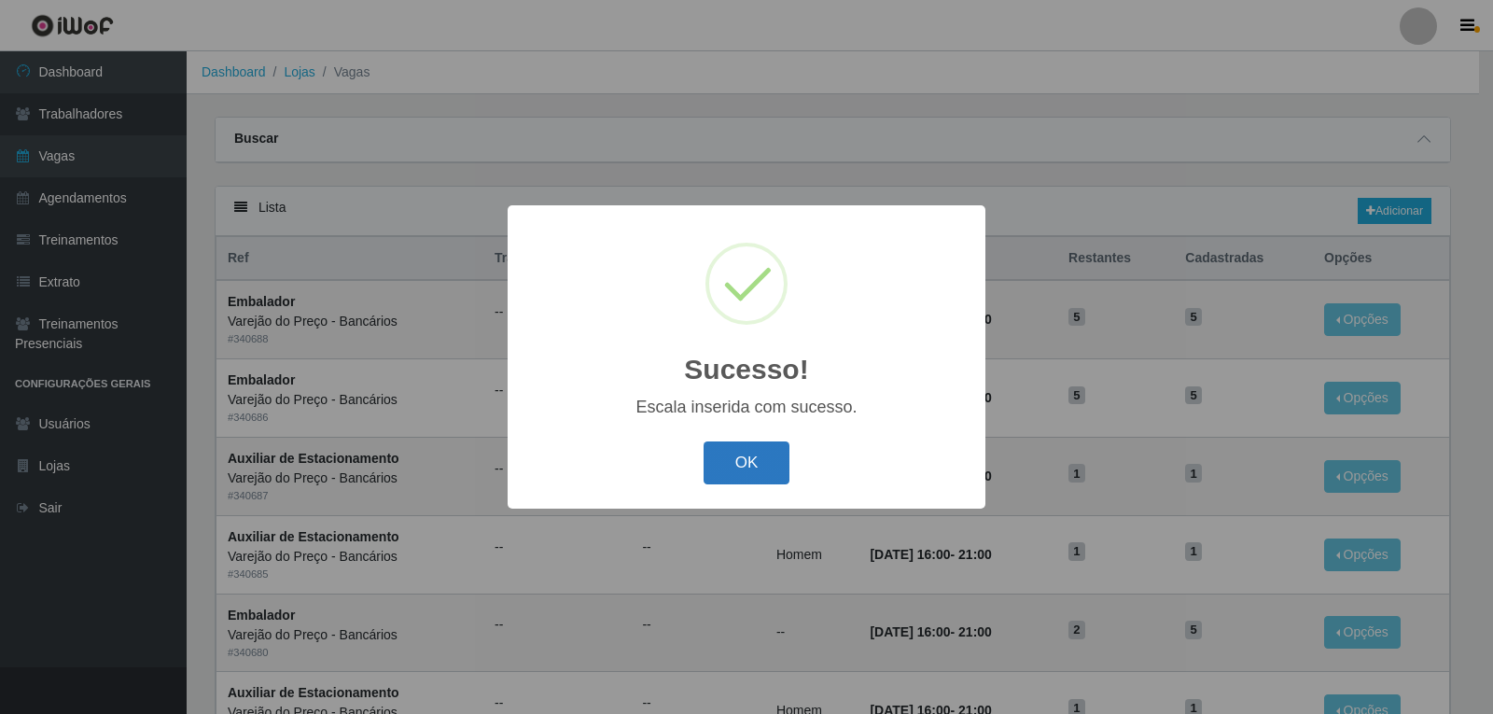
click at [746, 478] on button "OK" at bounding box center [747, 463] width 87 height 44
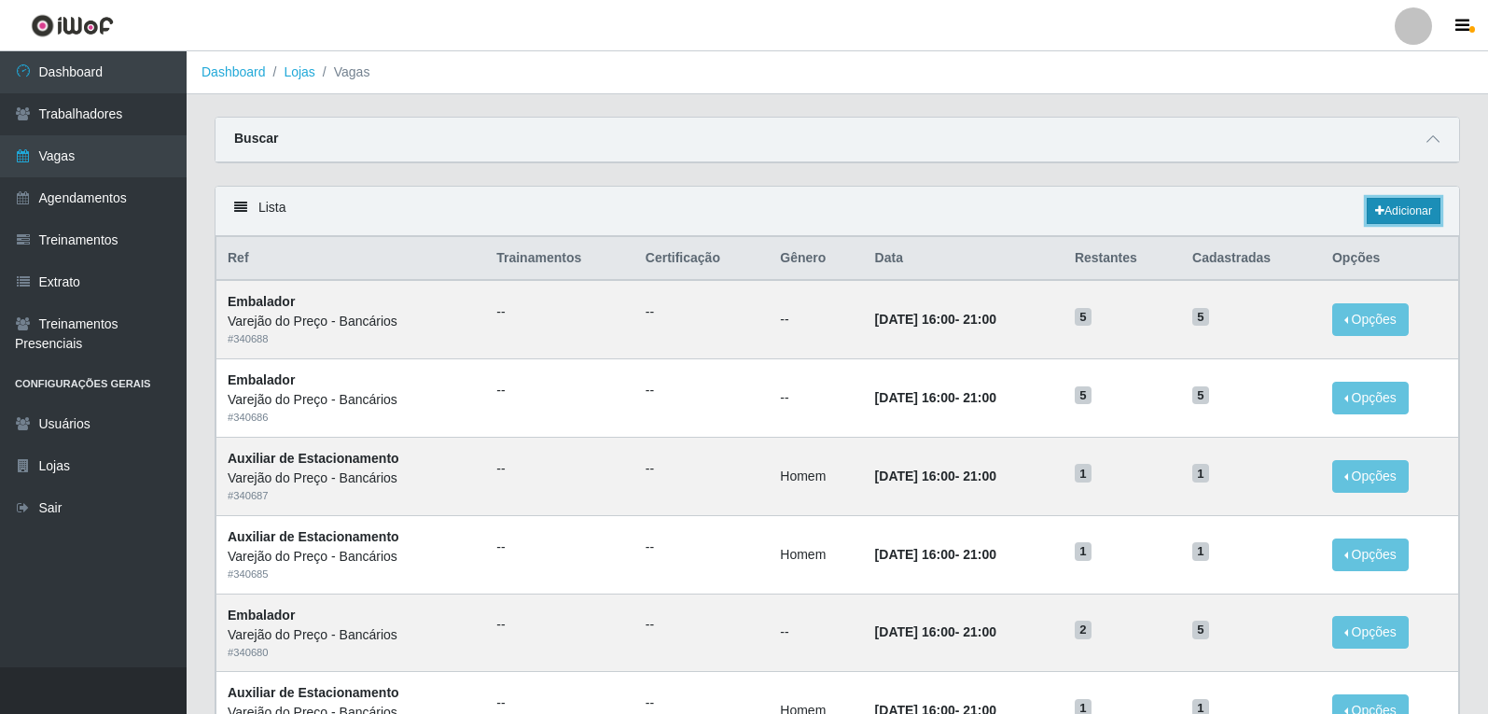
click at [1385, 213] on link "Adicionar" at bounding box center [1404, 211] width 74 height 26
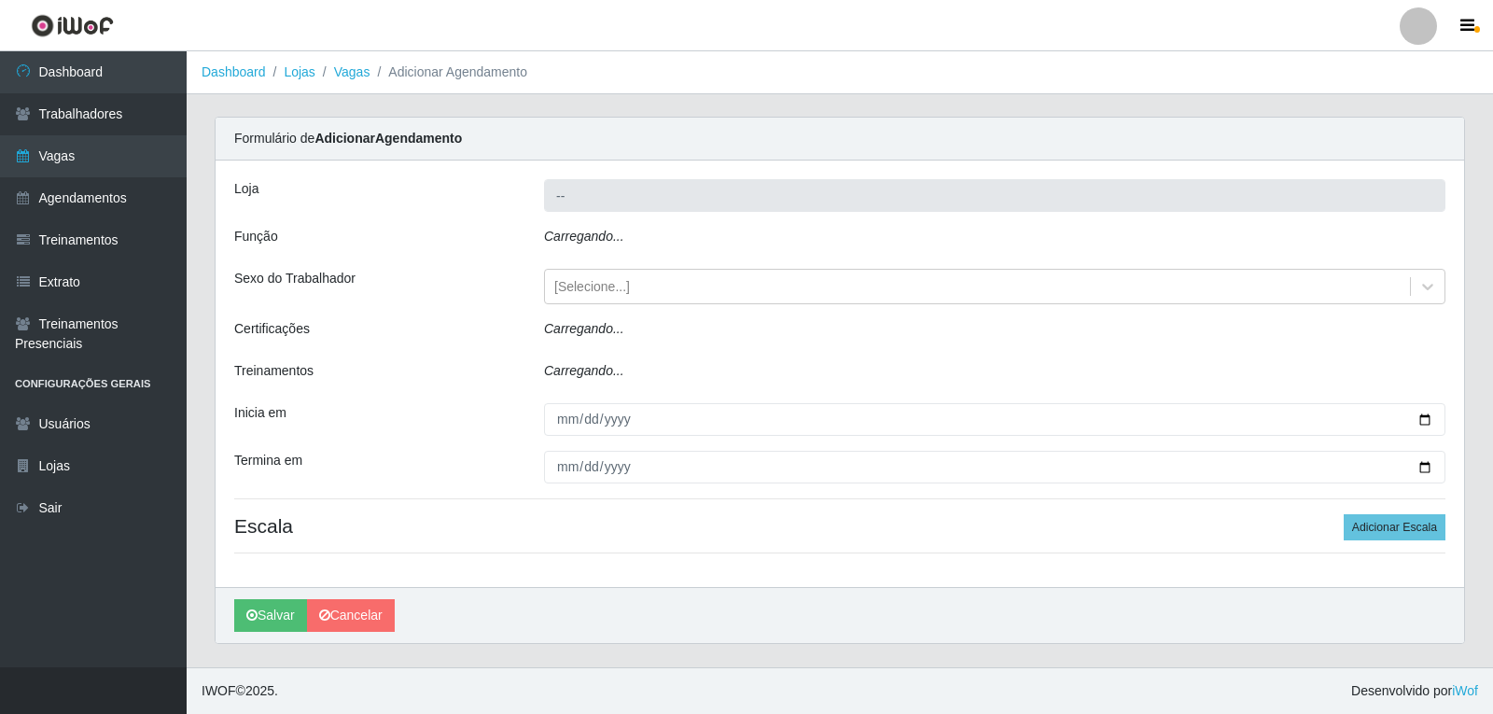
type input "Varejão do Preço - Bancários"
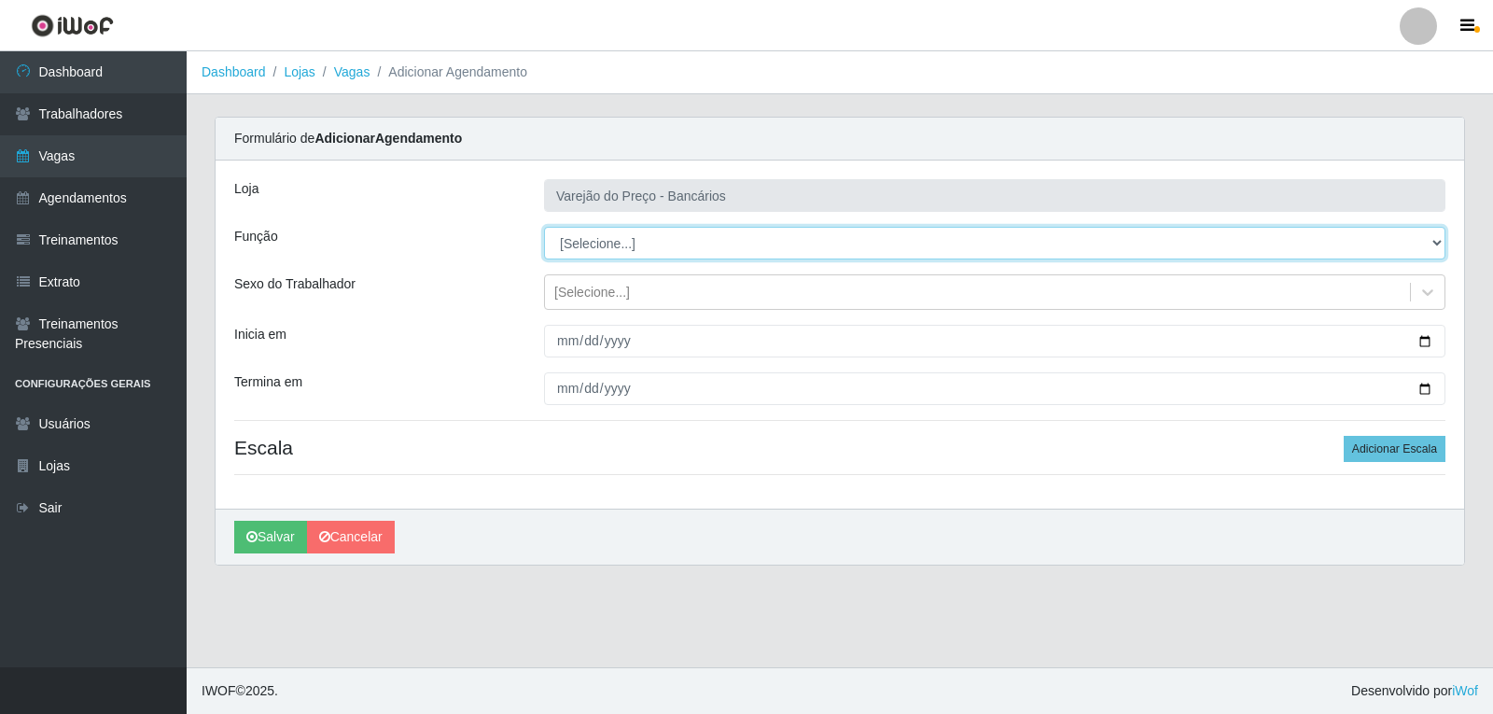
click at [593, 240] on select "[Selecione...] Auxiliar de Estacionamento Auxiliar de Estacionamento + Auxiliar…" at bounding box center [994, 243] width 901 height 33
select select "4"
click at [544, 227] on select "[Selecione...] Auxiliar de Estacionamento Auxiliar de Estacionamento + Auxiliar…" at bounding box center [994, 243] width 901 height 33
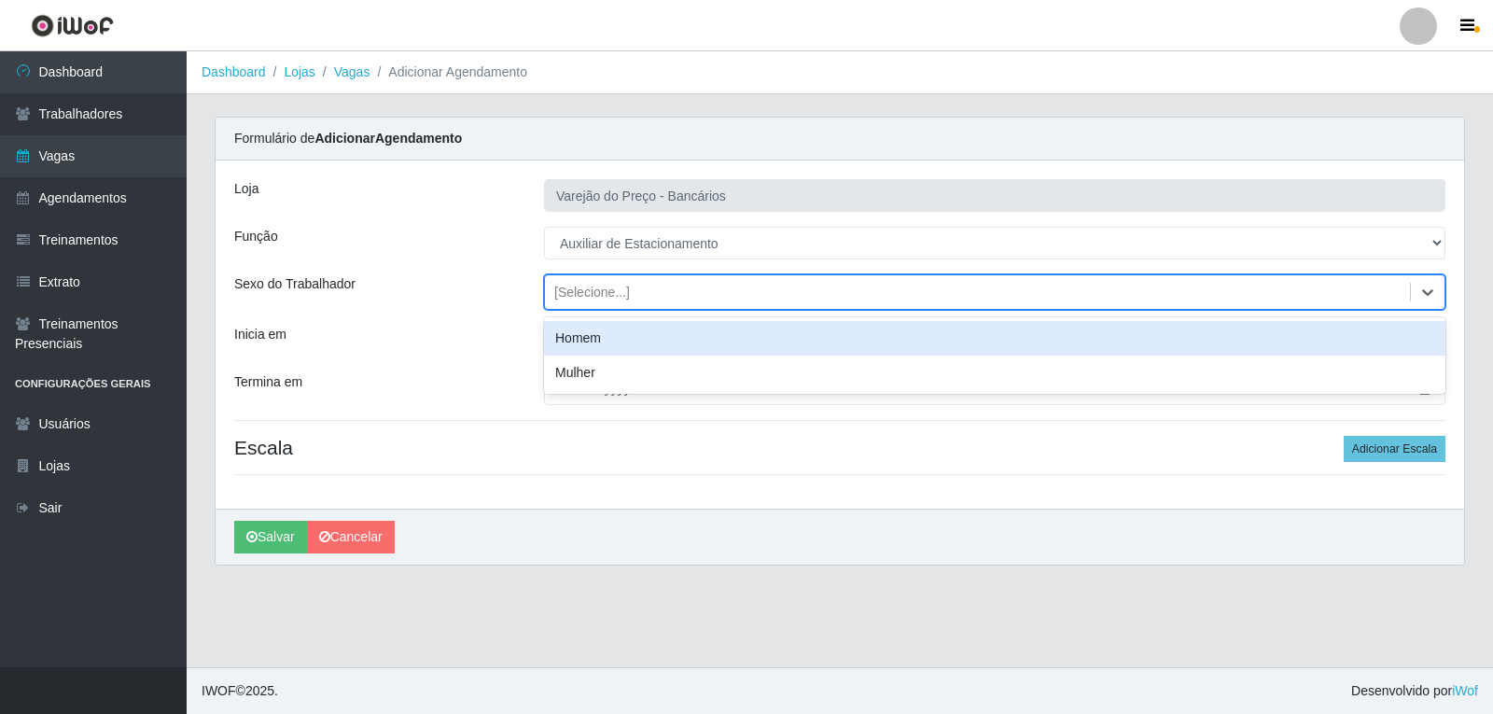
click at [589, 299] on div "[Selecione...]" at bounding box center [592, 293] width 76 height 20
click at [621, 351] on div "Homem" at bounding box center [994, 338] width 901 height 35
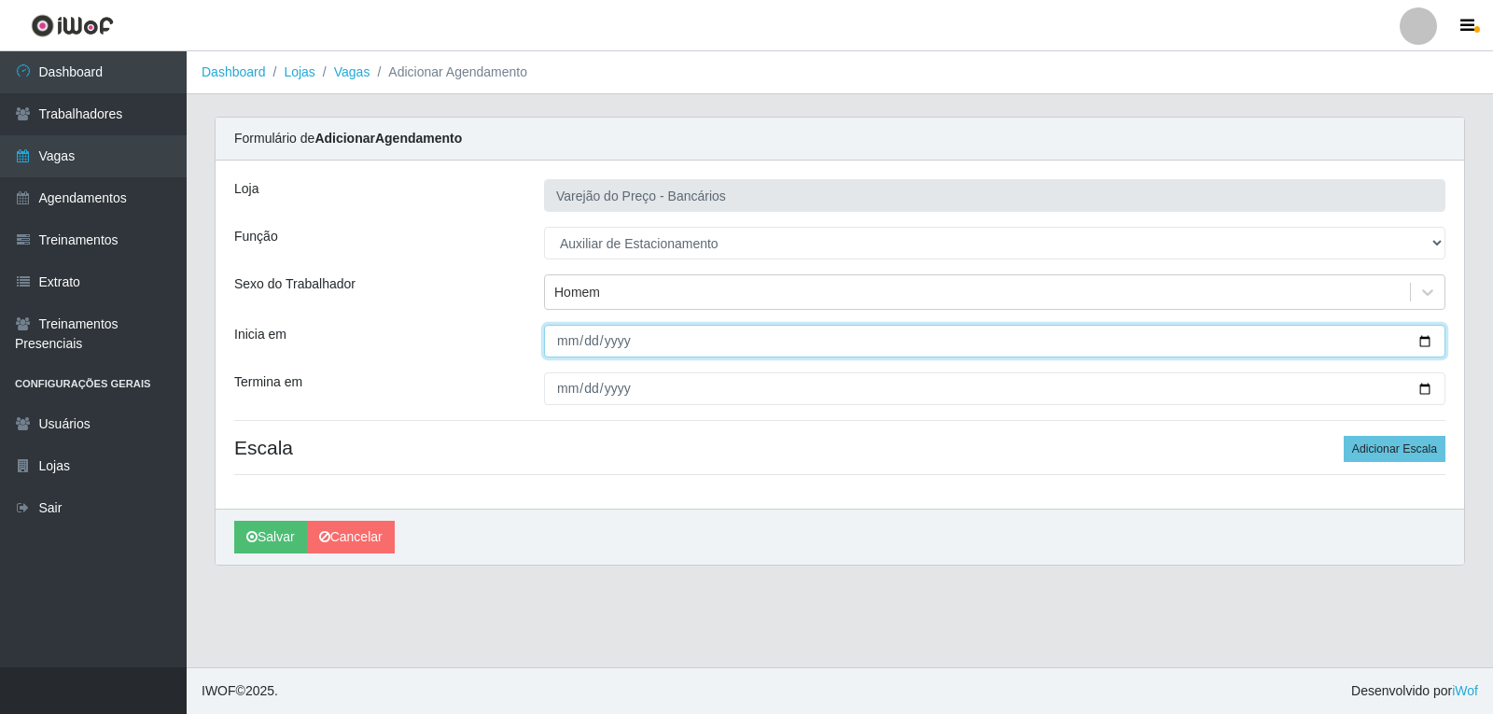
click at [574, 343] on input "Inicia em" at bounding box center [994, 341] width 901 height 33
type input "2025-09-12"
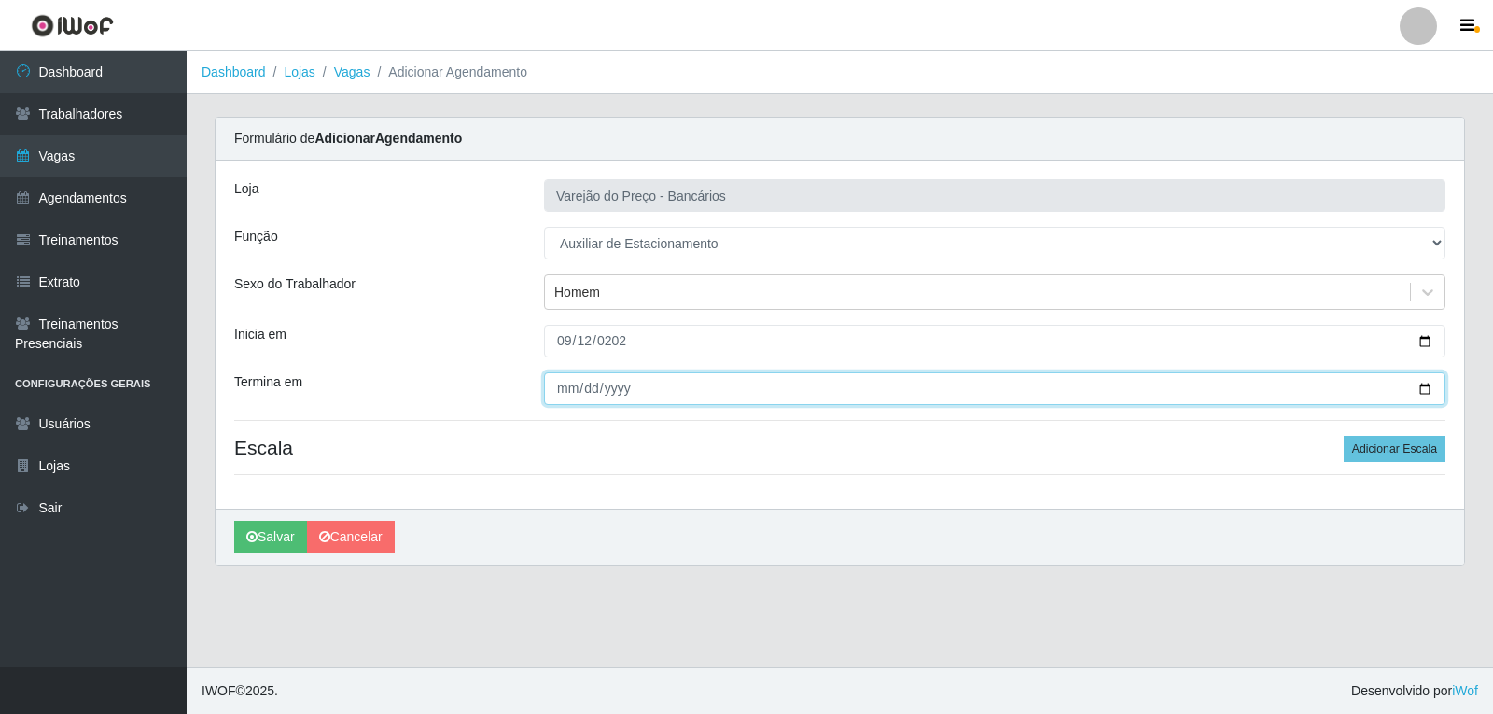
click at [564, 391] on input "Termina em" at bounding box center [994, 388] width 901 height 33
type input "2025-09-12"
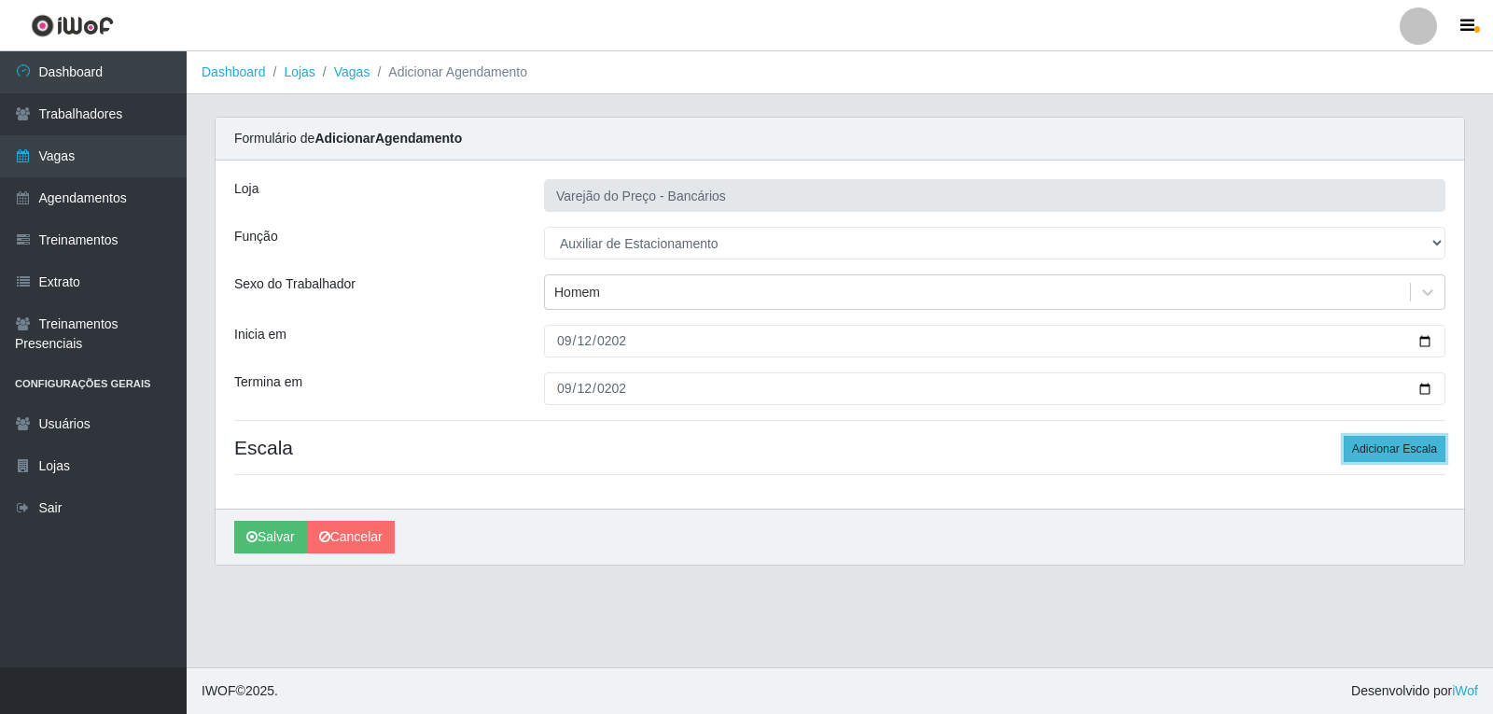
click at [1363, 446] on button "Adicionar Escala" at bounding box center [1395, 449] width 102 height 26
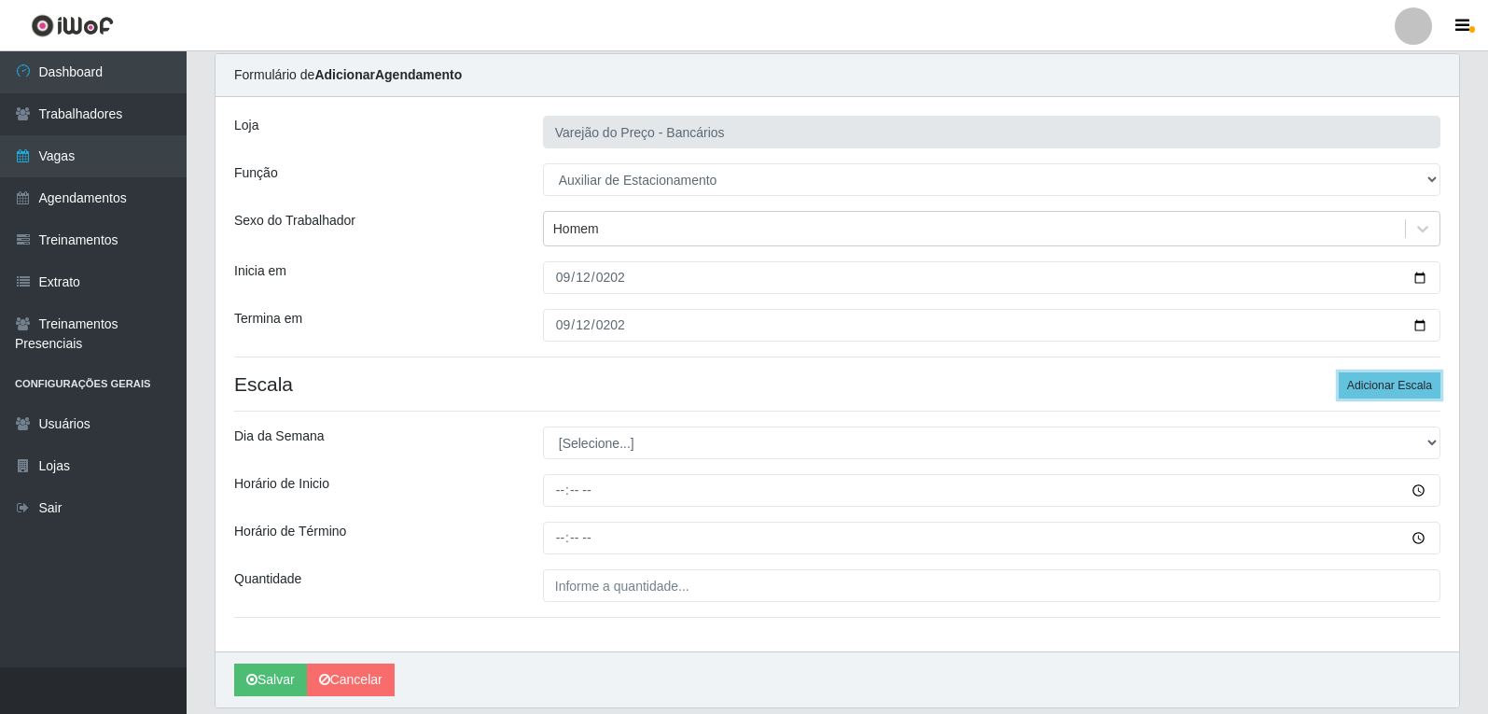
scroll to position [127, 0]
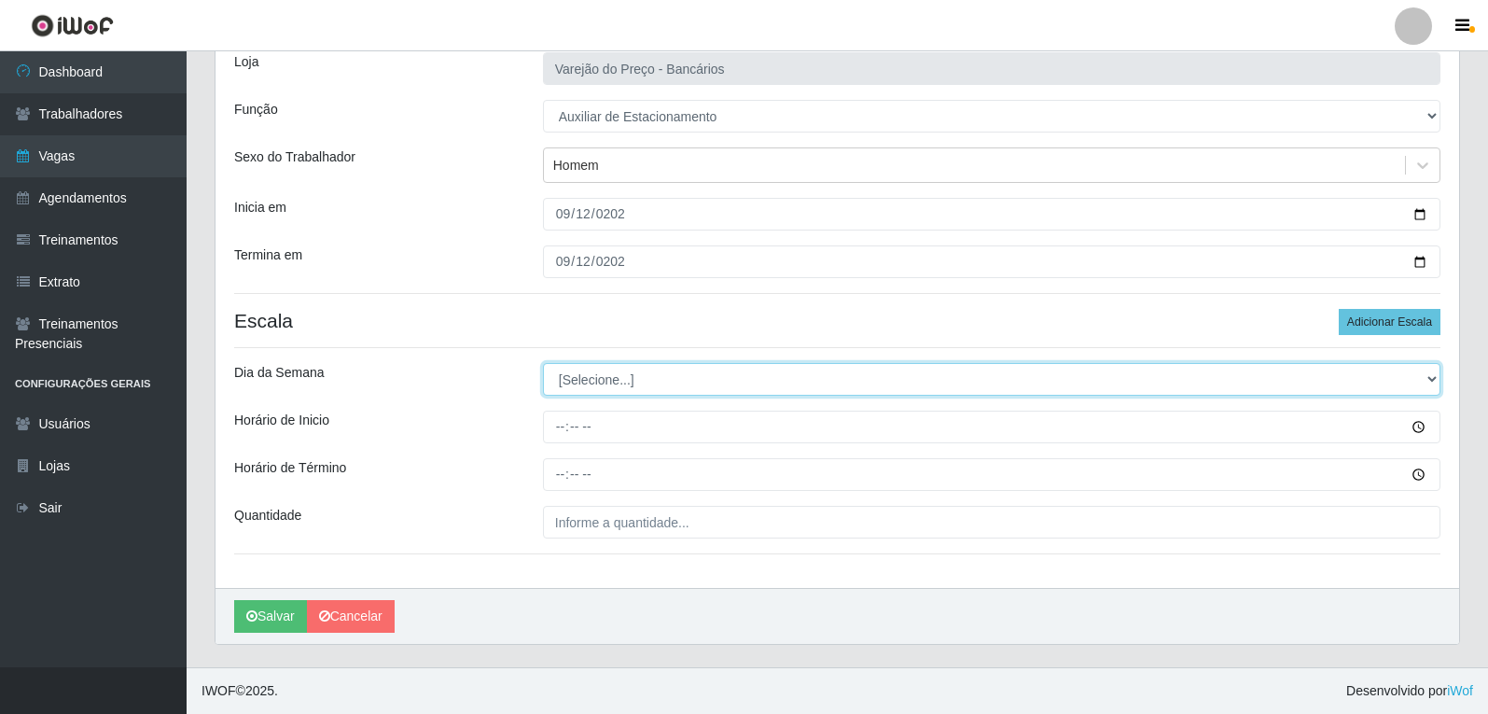
click at [581, 377] on select "[Selecione...] Segunda Terça Quarta Quinta Sexta Sábado Domingo" at bounding box center [992, 379] width 898 height 33
select select "5"
click at [543, 363] on select "[Selecione...] Segunda Terça Quarta Quinta Sexta Sábado Domingo" at bounding box center [992, 379] width 898 height 33
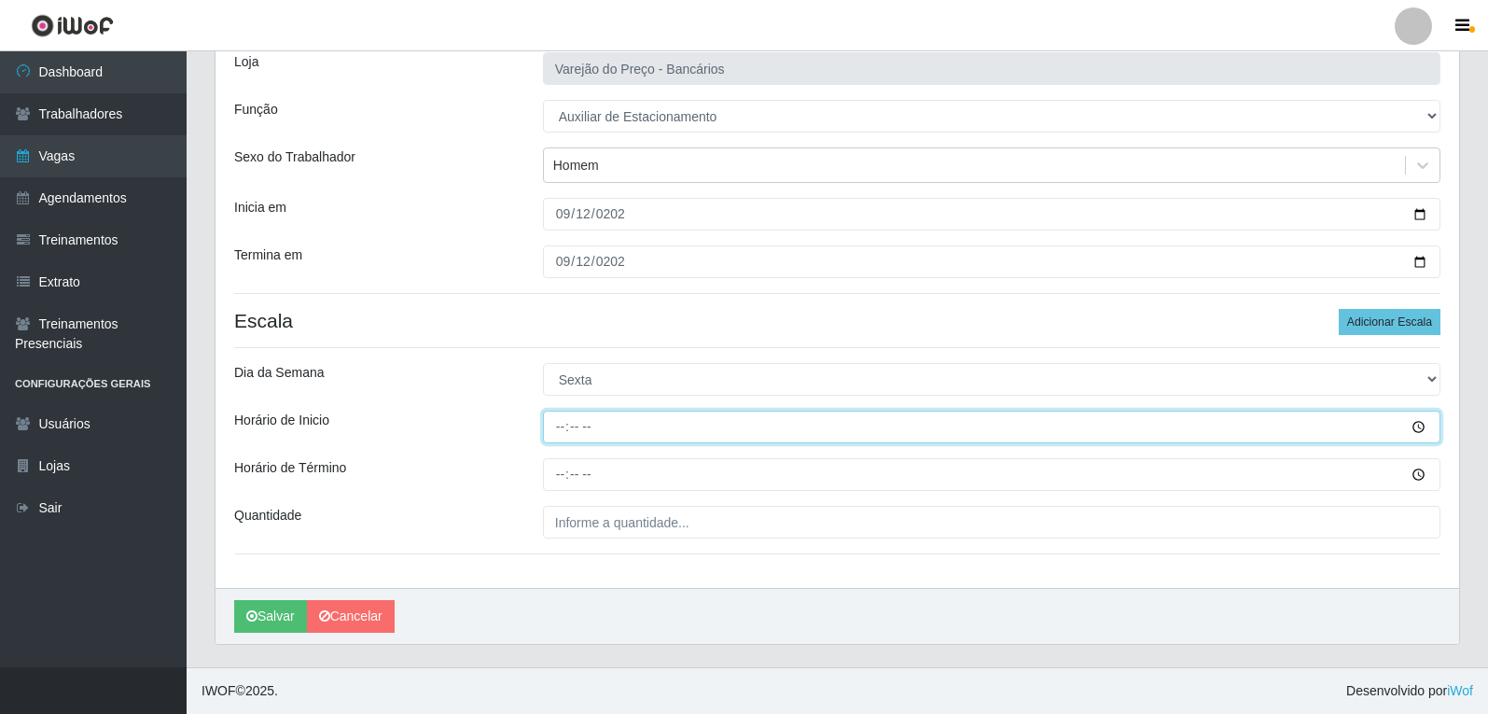
click at [565, 421] on input "Horário de Inicio" at bounding box center [992, 427] width 898 height 33
type input "16:00"
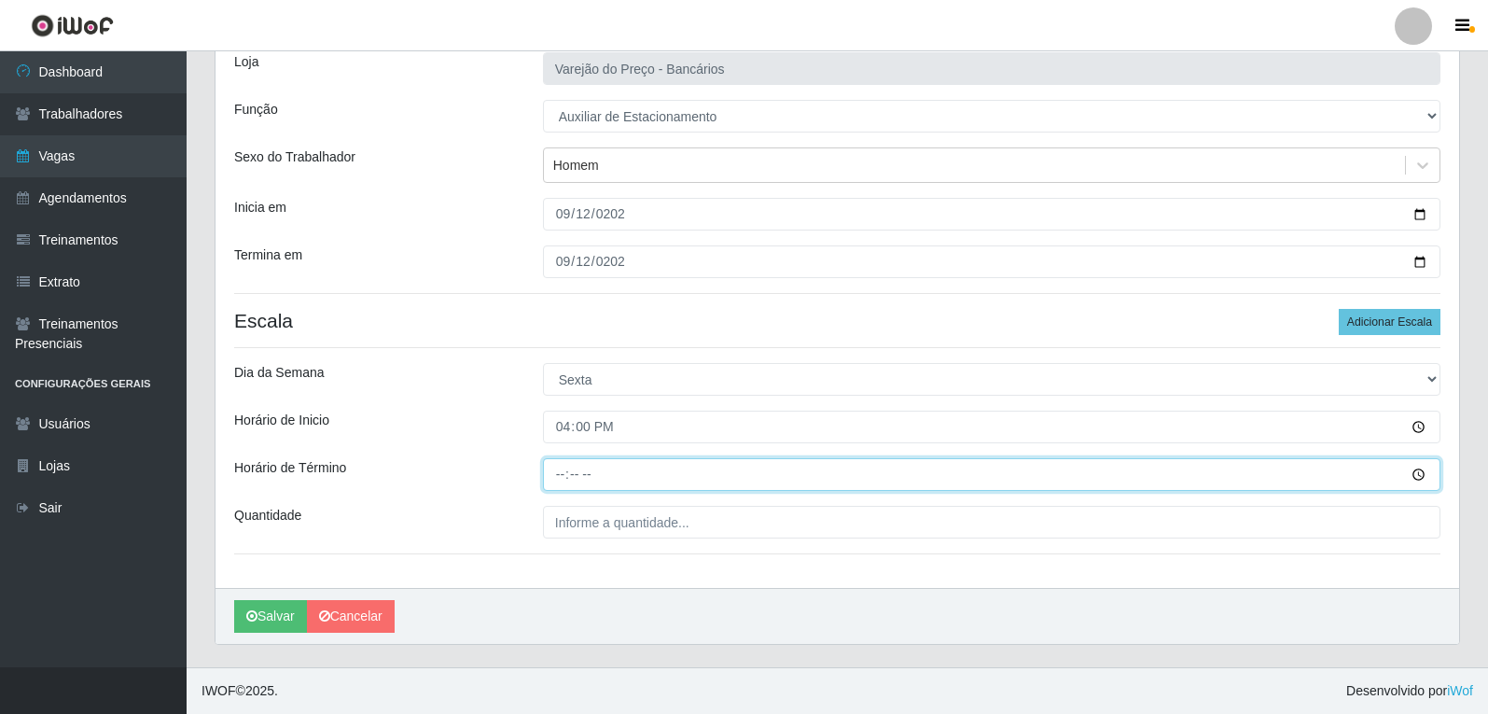
click at [556, 476] on input "Horário de Término" at bounding box center [992, 474] width 898 height 33
type input "21:00"
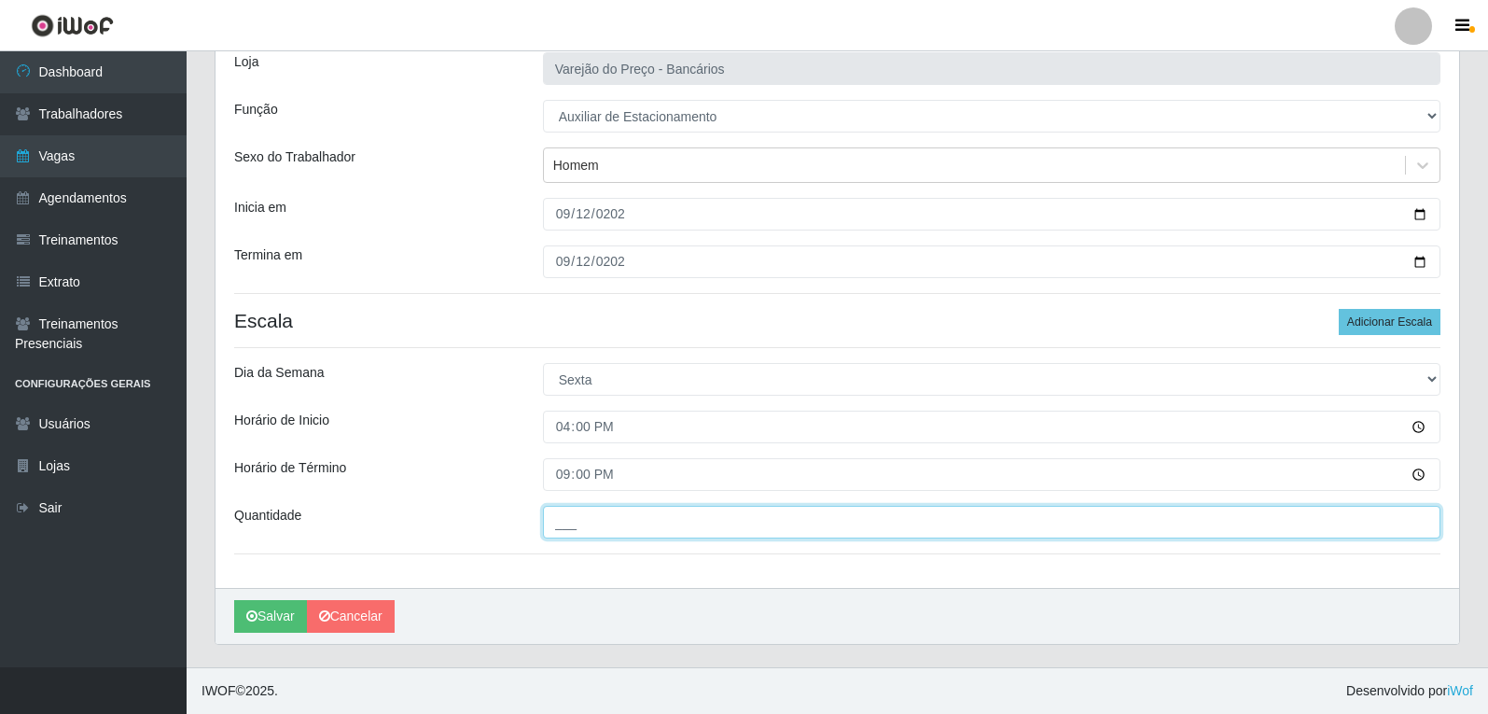
click at [598, 527] on input "___" at bounding box center [992, 522] width 898 height 33
type input "1__"
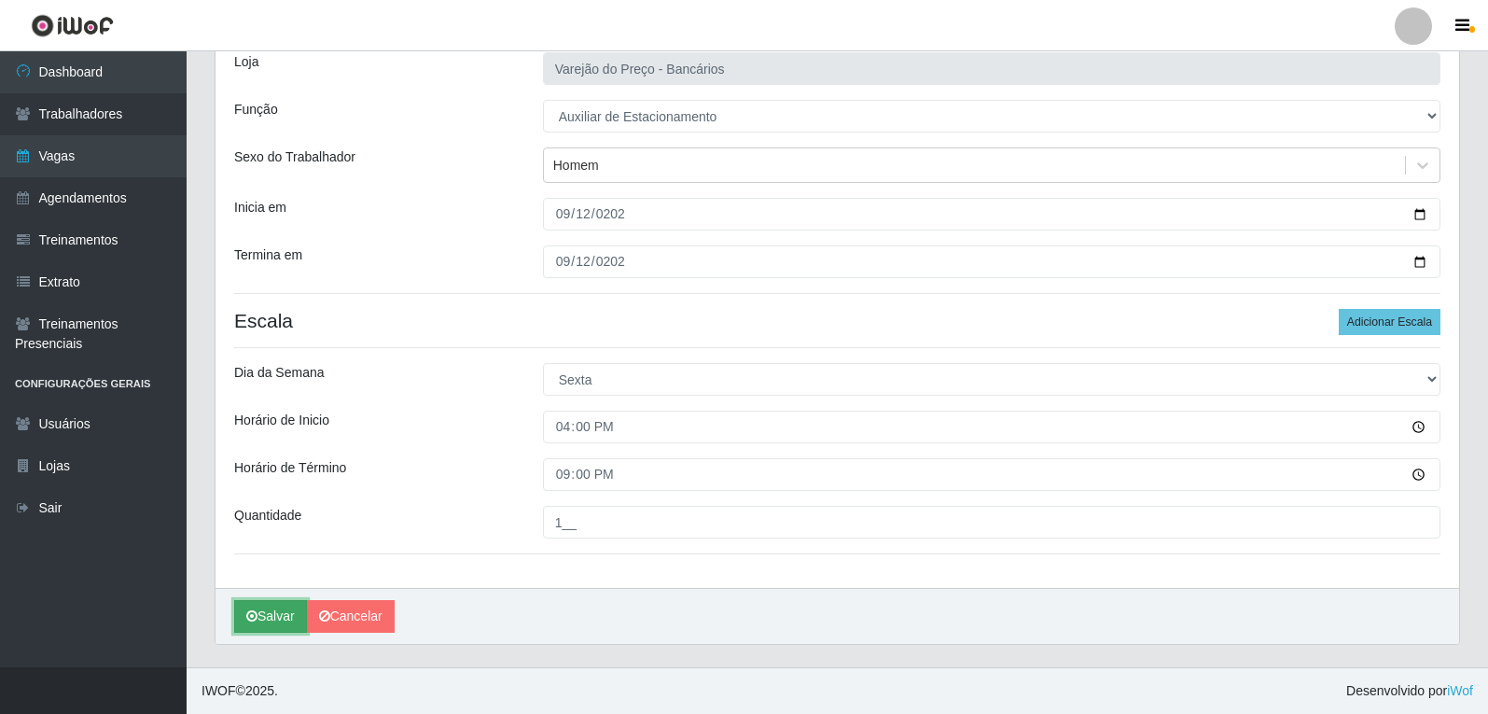
click at [279, 623] on button "Salvar" at bounding box center [270, 616] width 73 height 33
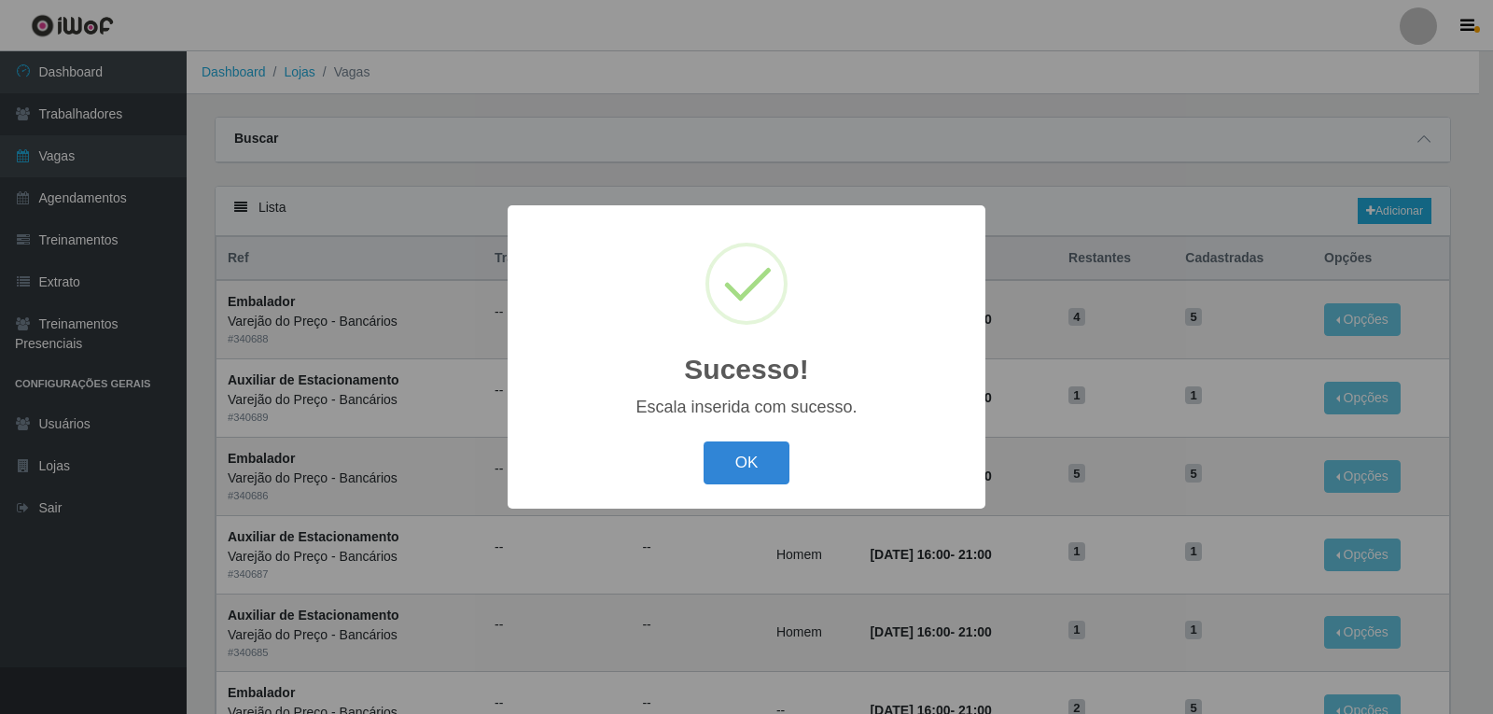
click at [704, 441] on button "OK" at bounding box center [747, 463] width 87 height 44
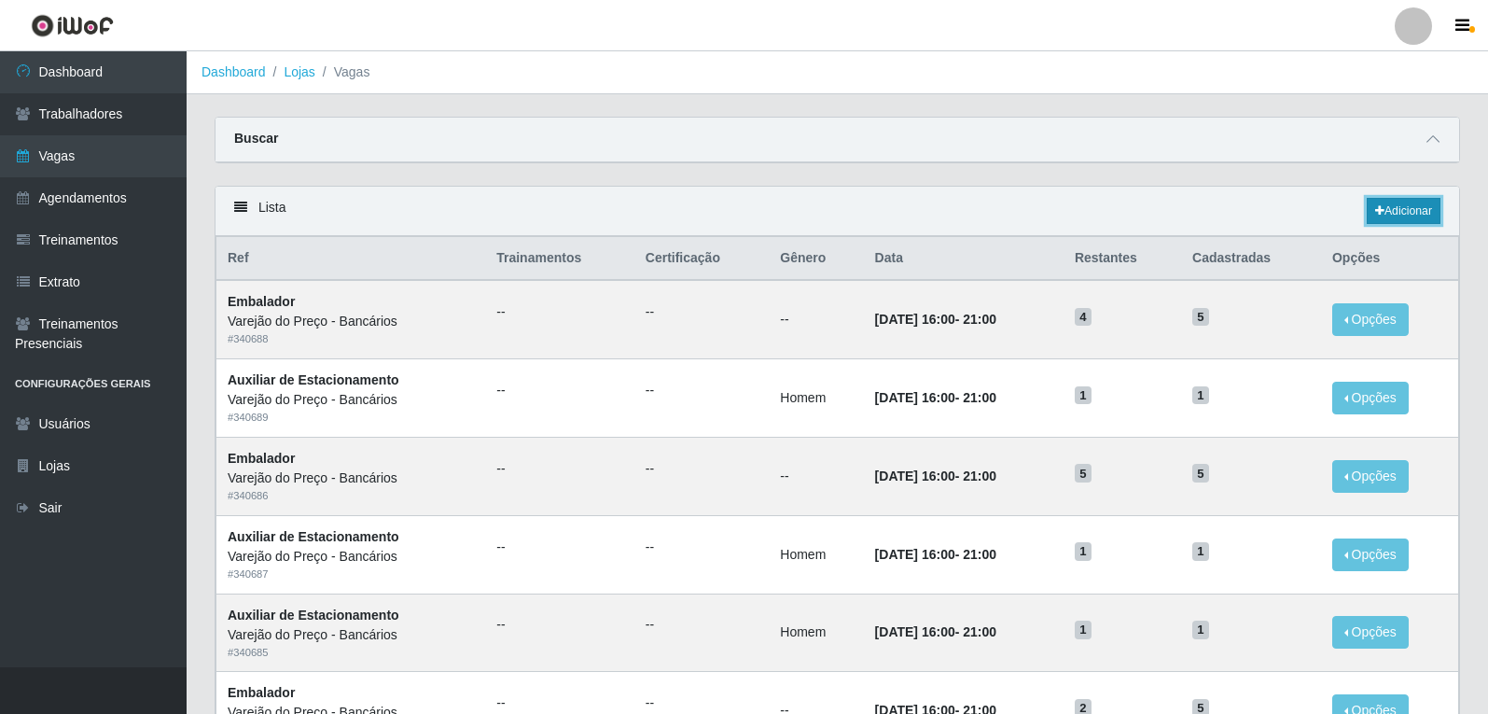
click at [1400, 209] on link "Adicionar" at bounding box center [1404, 211] width 74 height 26
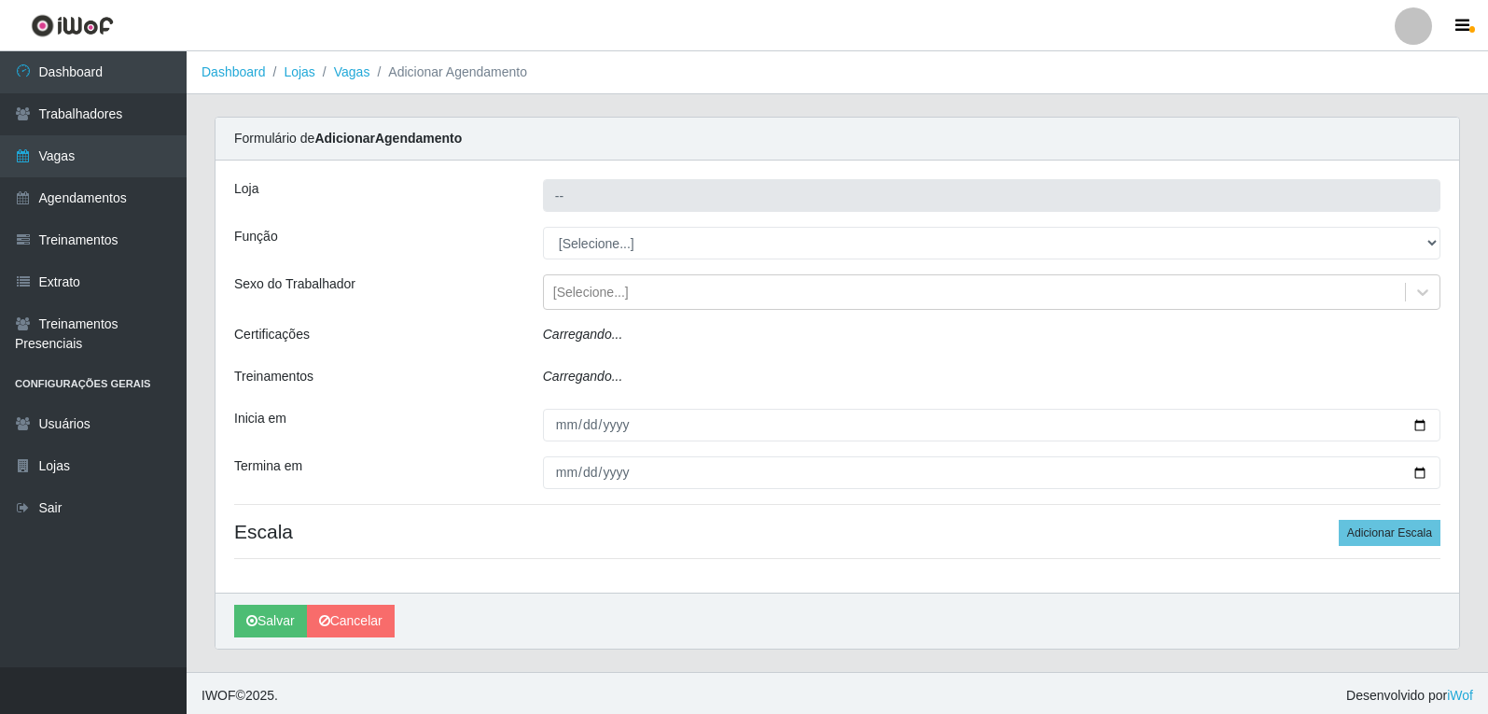
type input "Varejão do Preço - Bancários"
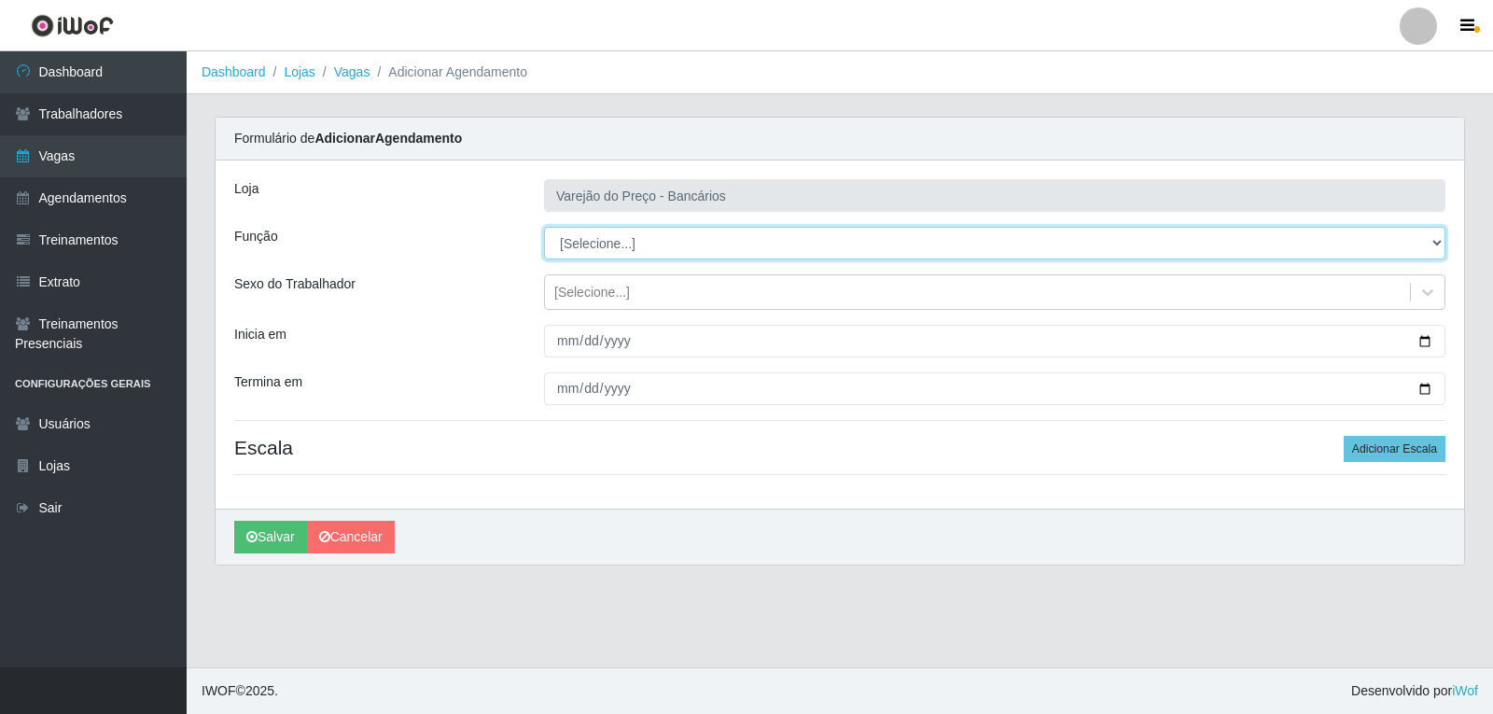
click at [607, 240] on select "[Selecione...] Auxiliar de Estacionamento Auxiliar de Estacionamento + Auxiliar…" at bounding box center [994, 243] width 901 height 33
select select "1"
click at [544, 227] on select "[Selecione...] Auxiliar de Estacionamento Auxiliar de Estacionamento + Auxiliar…" at bounding box center [994, 243] width 901 height 33
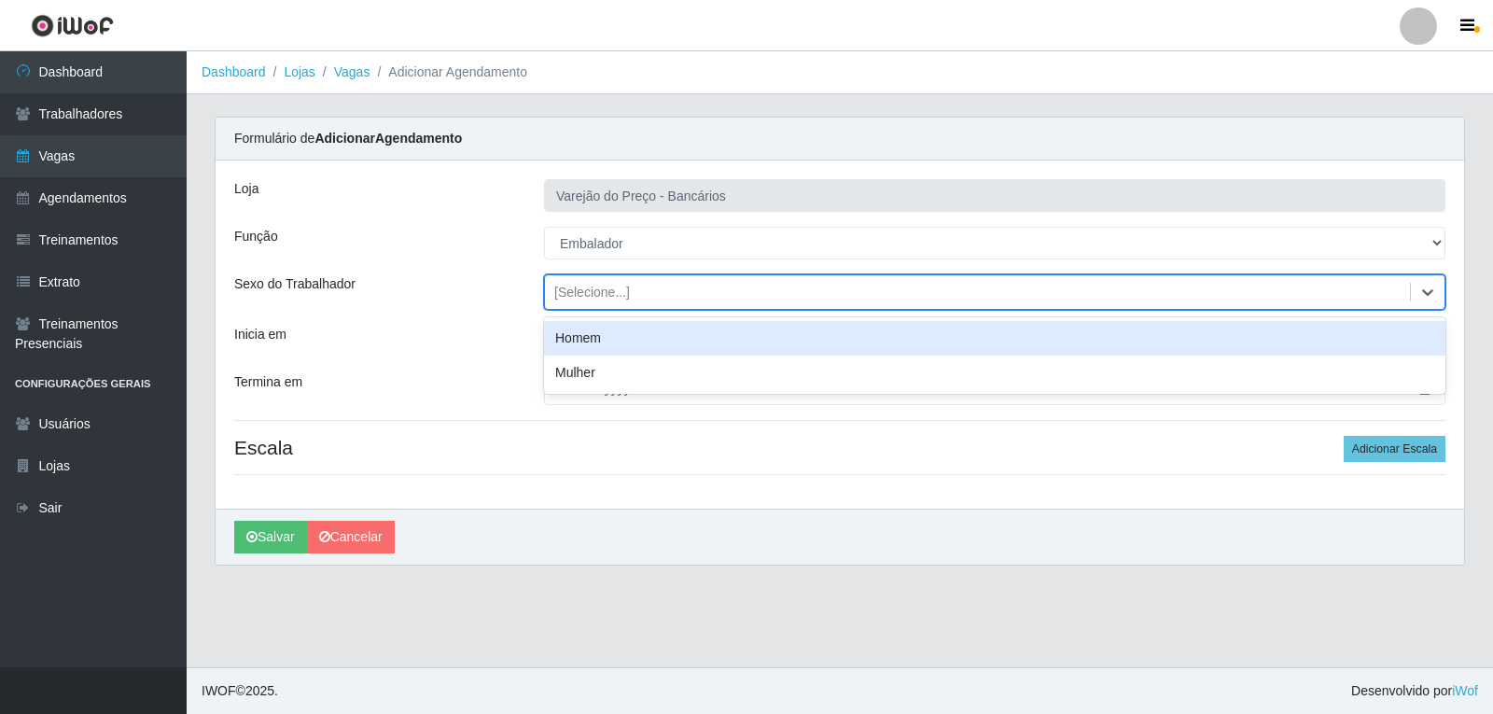
click at [583, 294] on div "[Selecione...]" at bounding box center [592, 293] width 76 height 20
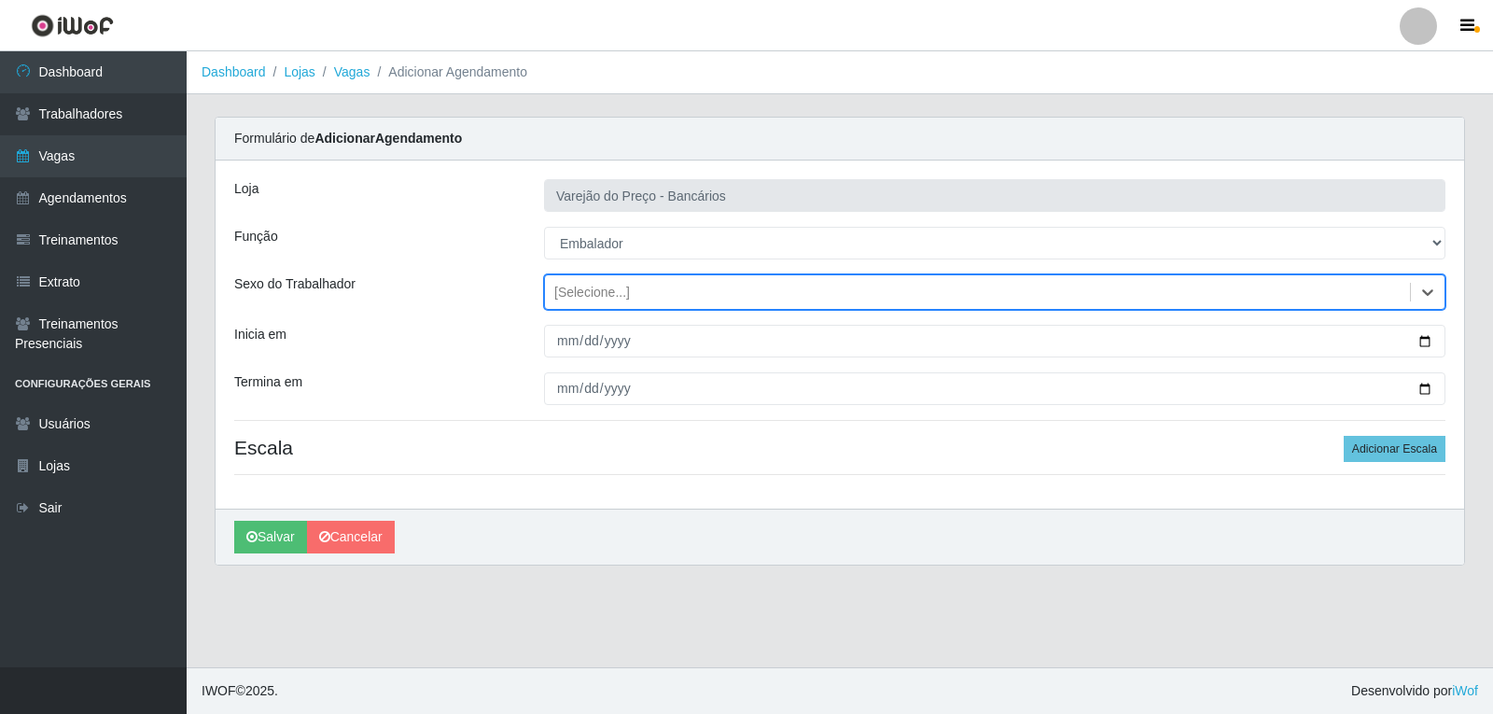
click at [586, 294] on div "[Selecione...]" at bounding box center [592, 293] width 76 height 20
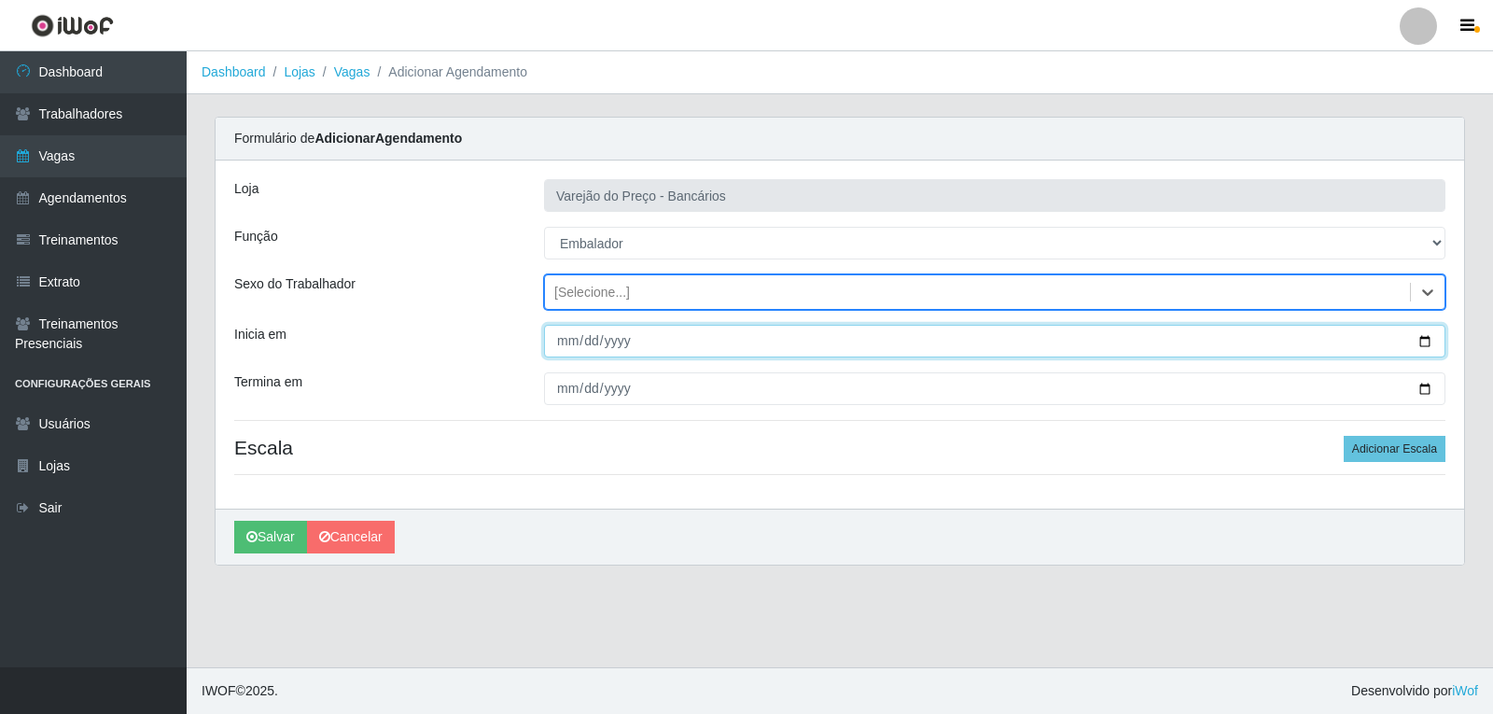
click at [568, 334] on input "Inicia em" at bounding box center [994, 341] width 901 height 33
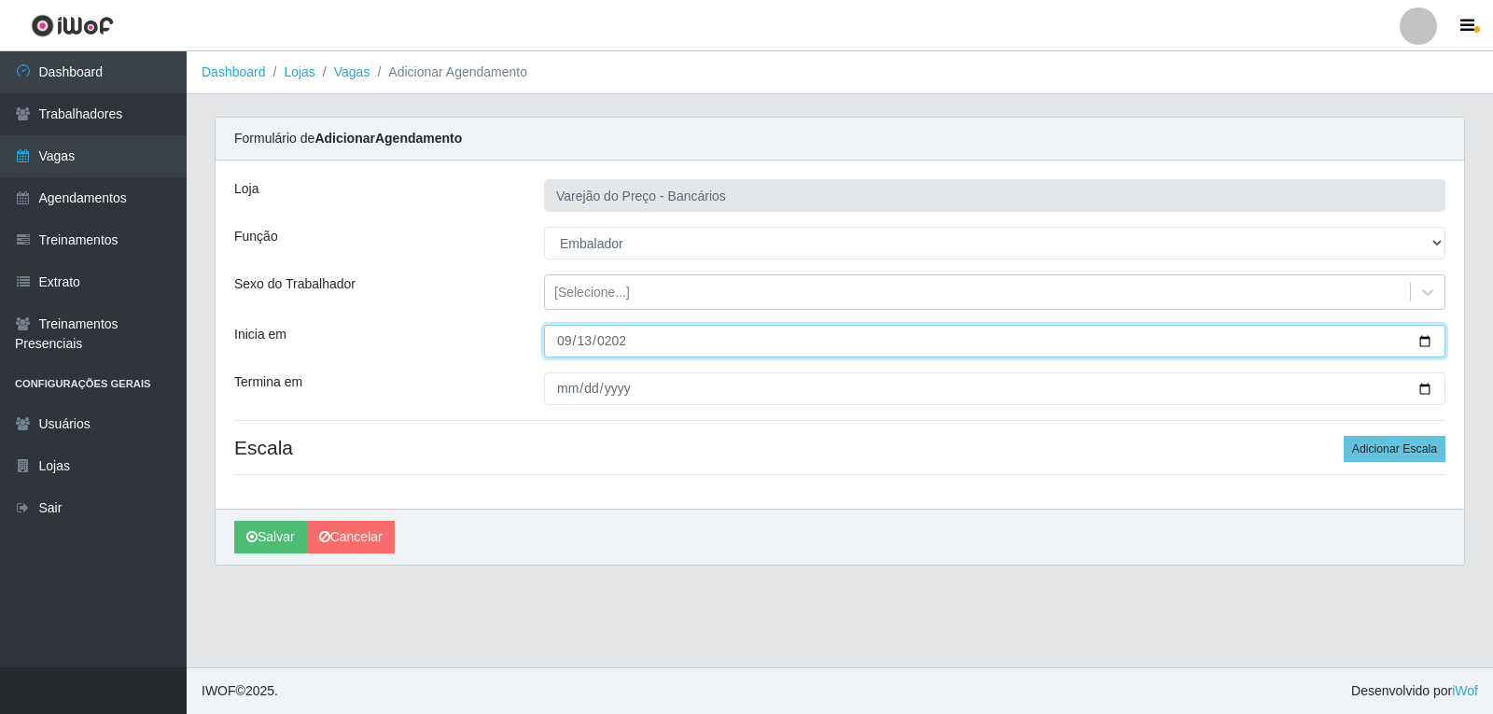
type input "[DATE]"
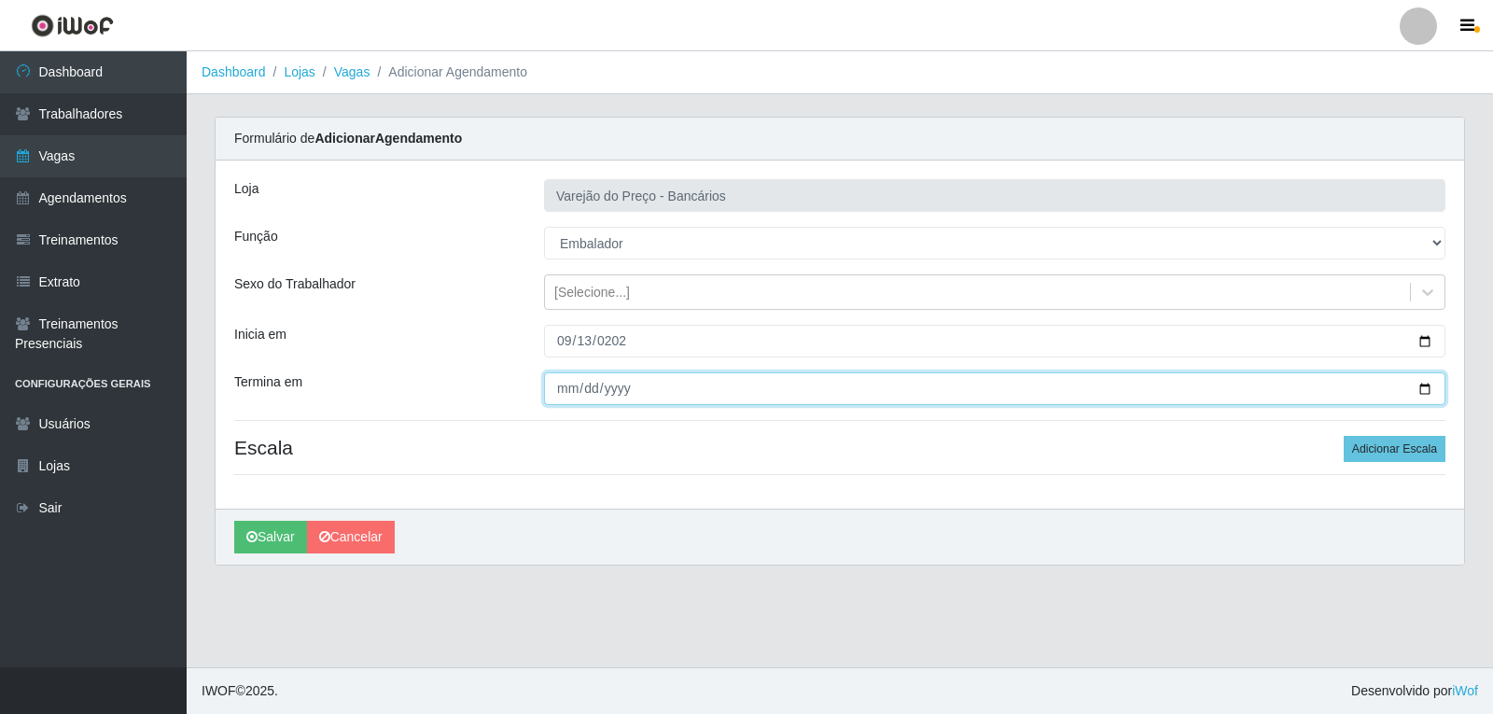
click at [572, 387] on input "Termina em" at bounding box center [994, 388] width 901 height 33
type input "[DATE]"
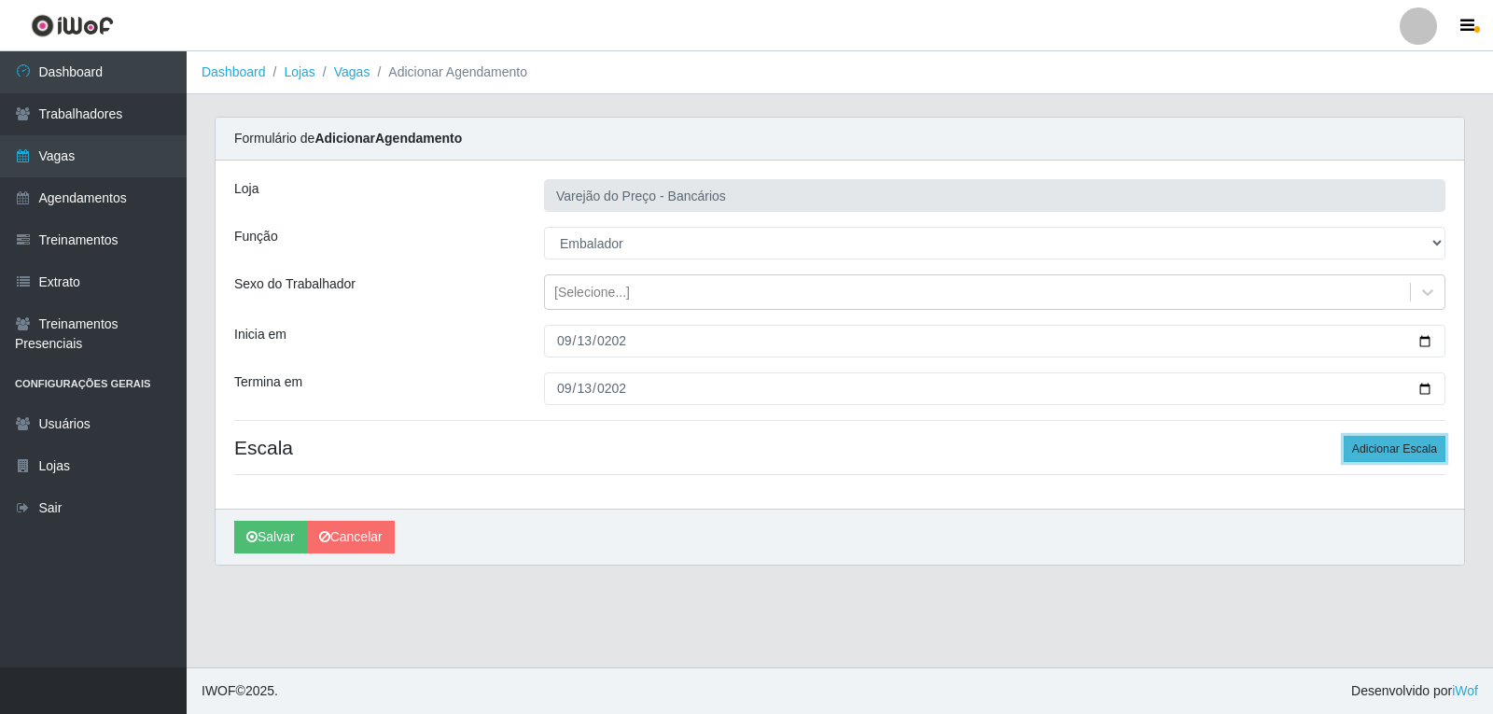
click at [1433, 447] on button "Adicionar Escala" at bounding box center [1395, 449] width 102 height 26
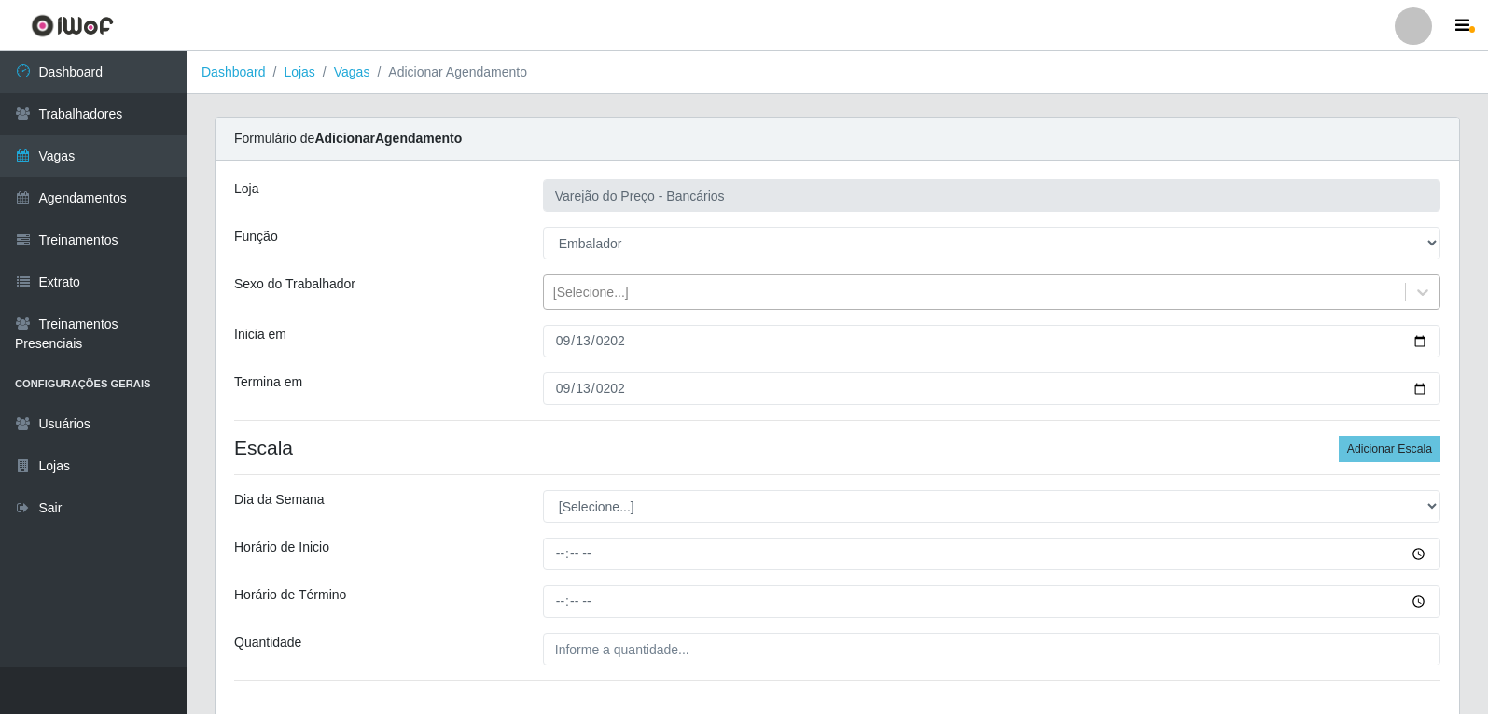
click at [589, 288] on div "[Selecione...]" at bounding box center [591, 293] width 76 height 20
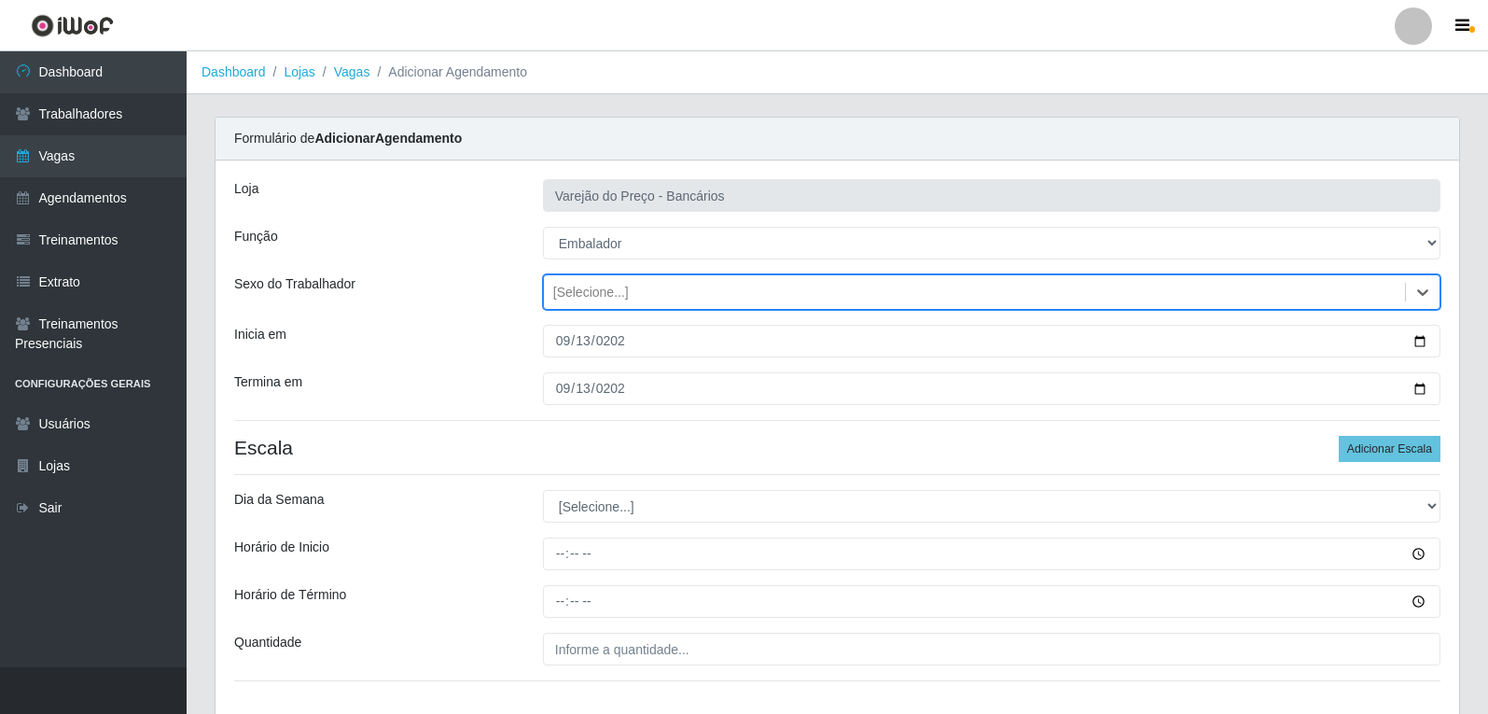
click at [589, 288] on div "[Selecione...]" at bounding box center [591, 293] width 76 height 20
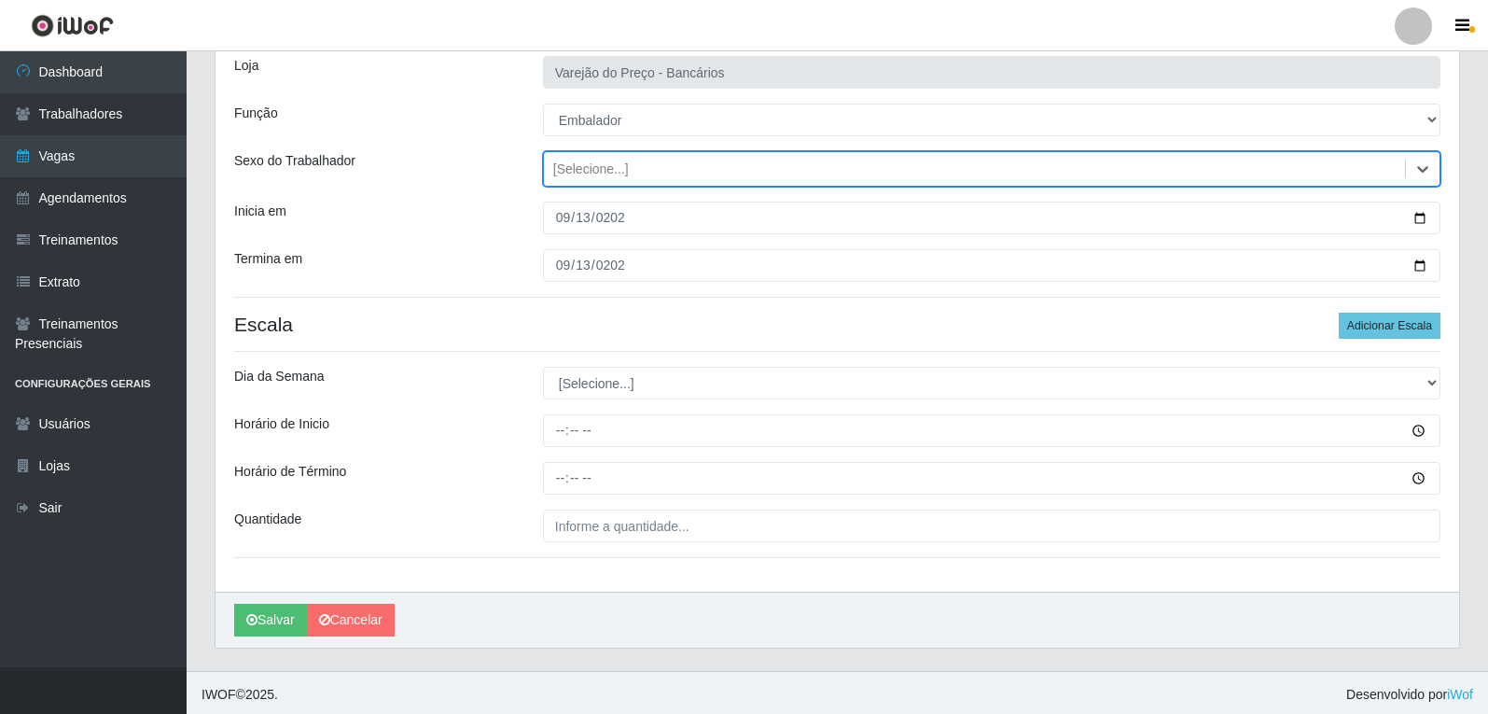
scroll to position [127, 0]
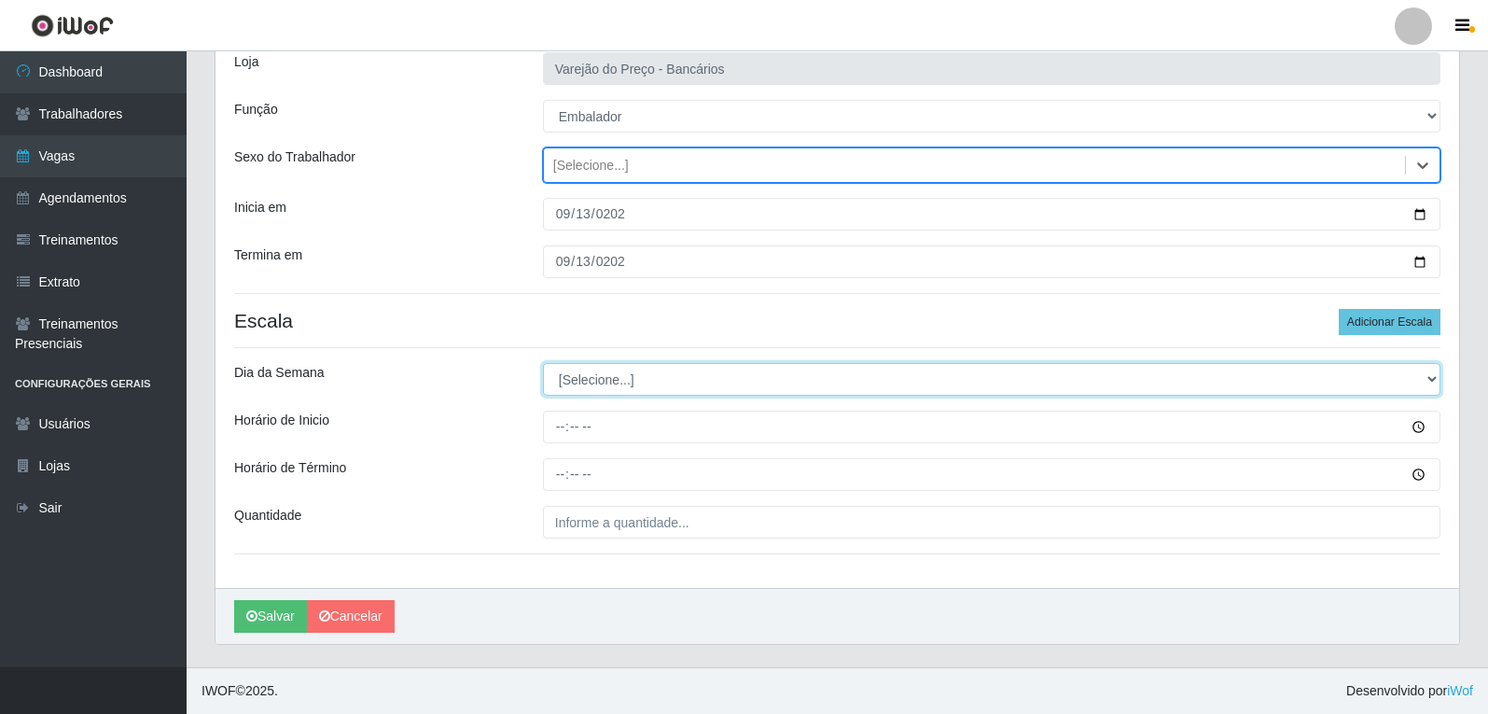
click at [588, 373] on select "[Selecione...] Segunda Terça Quarta Quinta Sexta Sábado Domingo" at bounding box center [992, 379] width 898 height 33
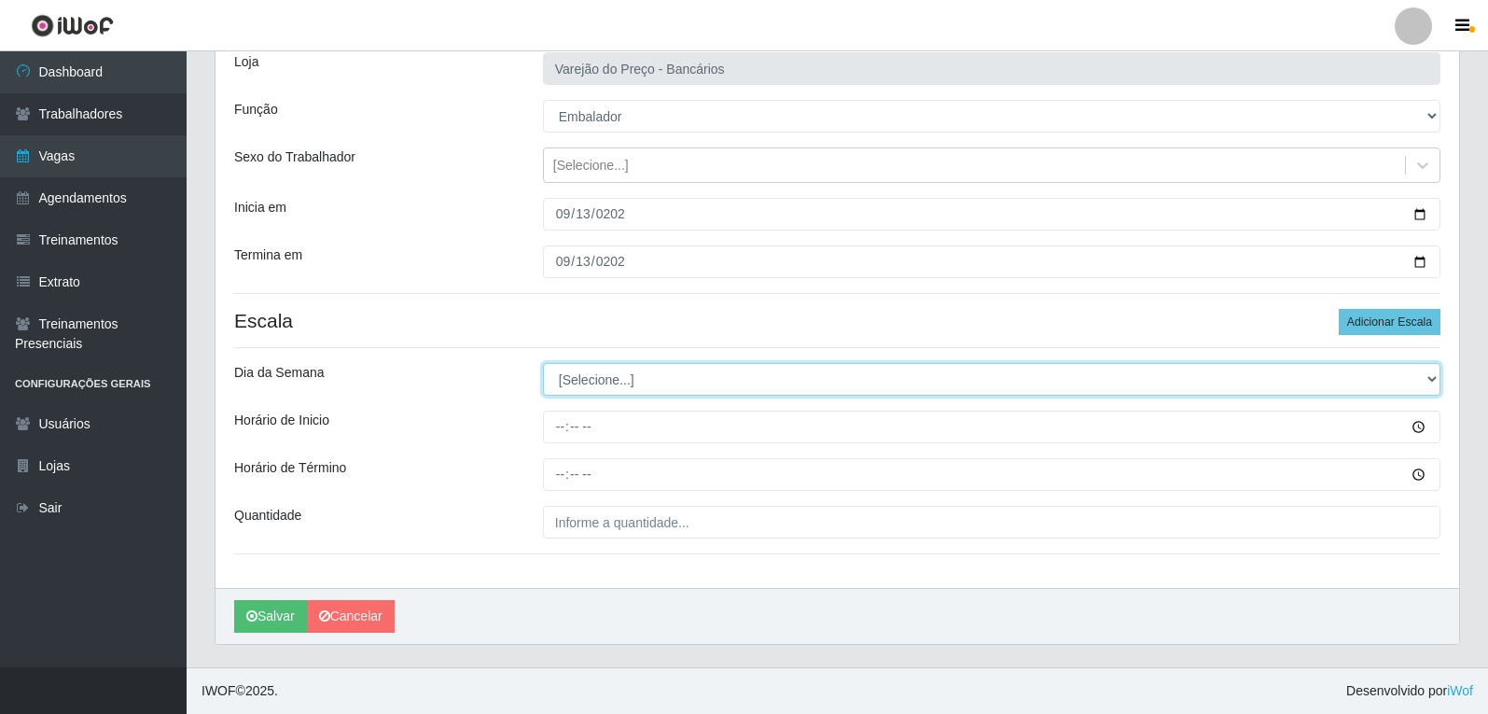
select select "6"
click at [543, 363] on select "[Selecione...] Segunda Terça Quarta Quinta Sexta Sábado Domingo" at bounding box center [992, 379] width 898 height 33
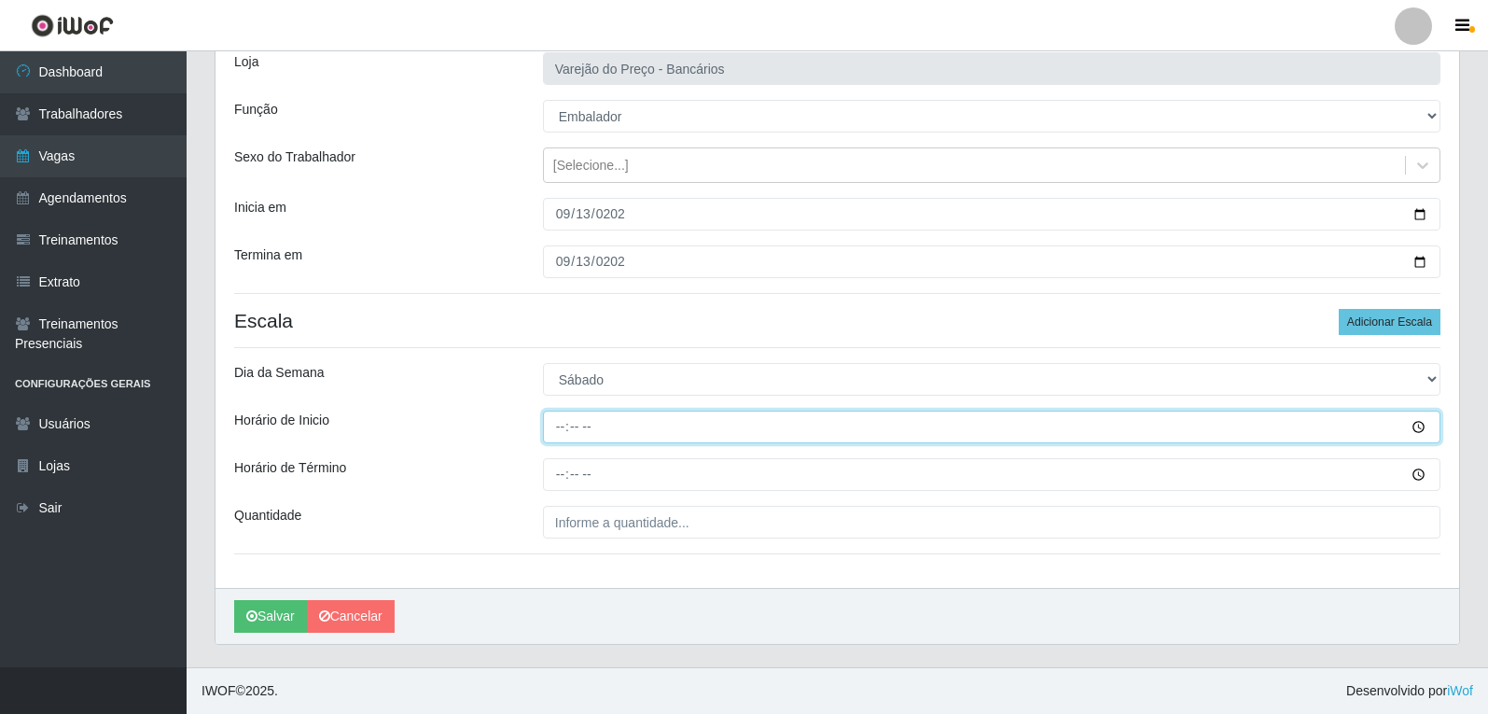
click at [563, 427] on input "Horário de Inicio" at bounding box center [992, 427] width 898 height 33
type input "09:00"
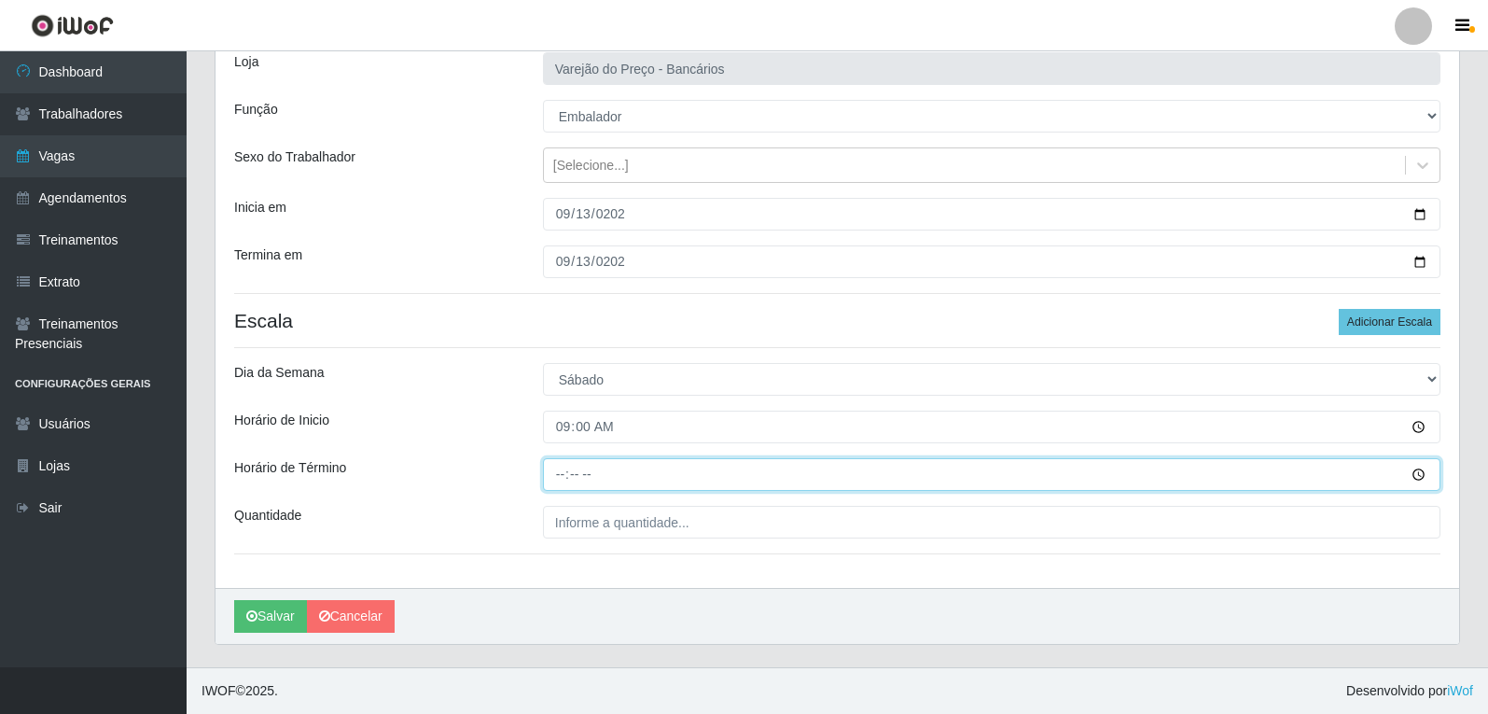
click at [560, 491] on input "Horário de Término" at bounding box center [992, 474] width 898 height 33
type input "14:00"
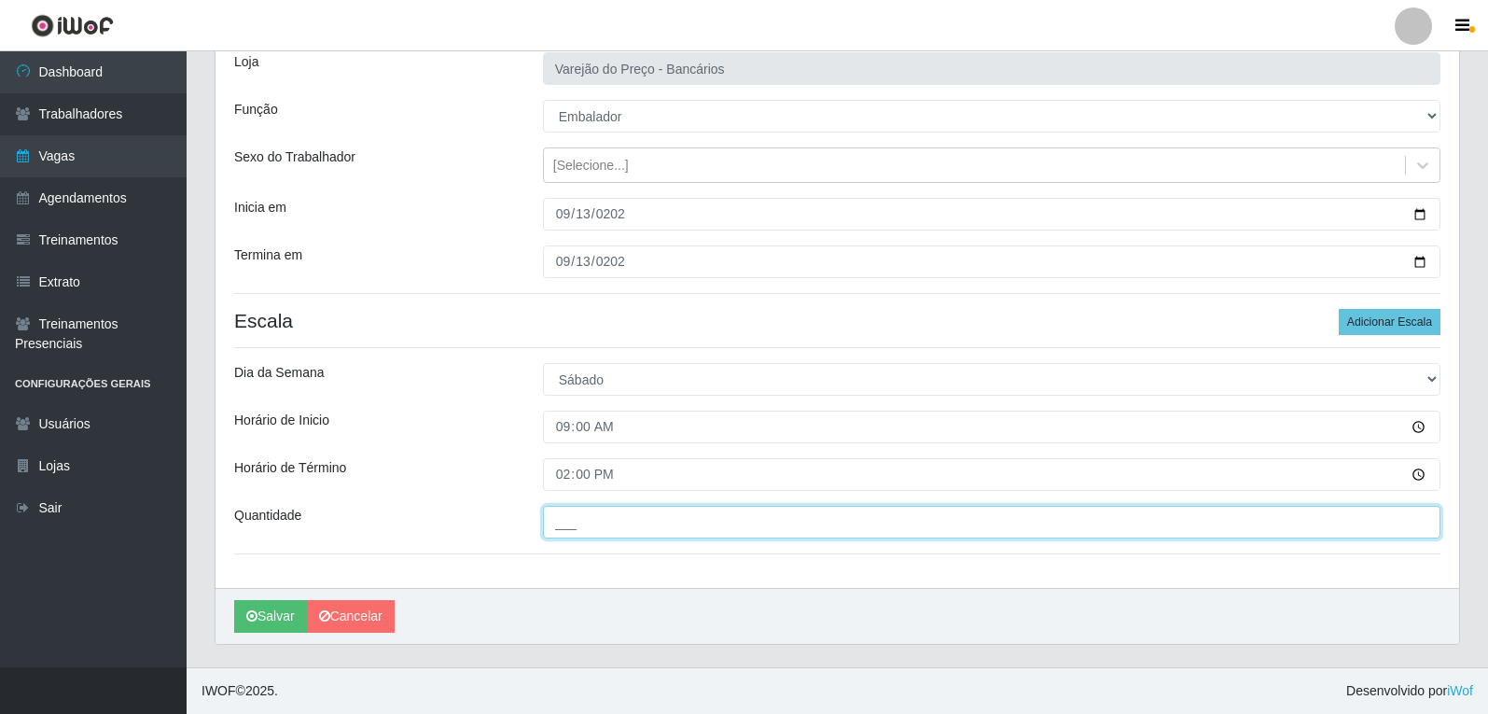
click at [579, 519] on input "___" at bounding box center [992, 522] width 898 height 33
type input "05_"
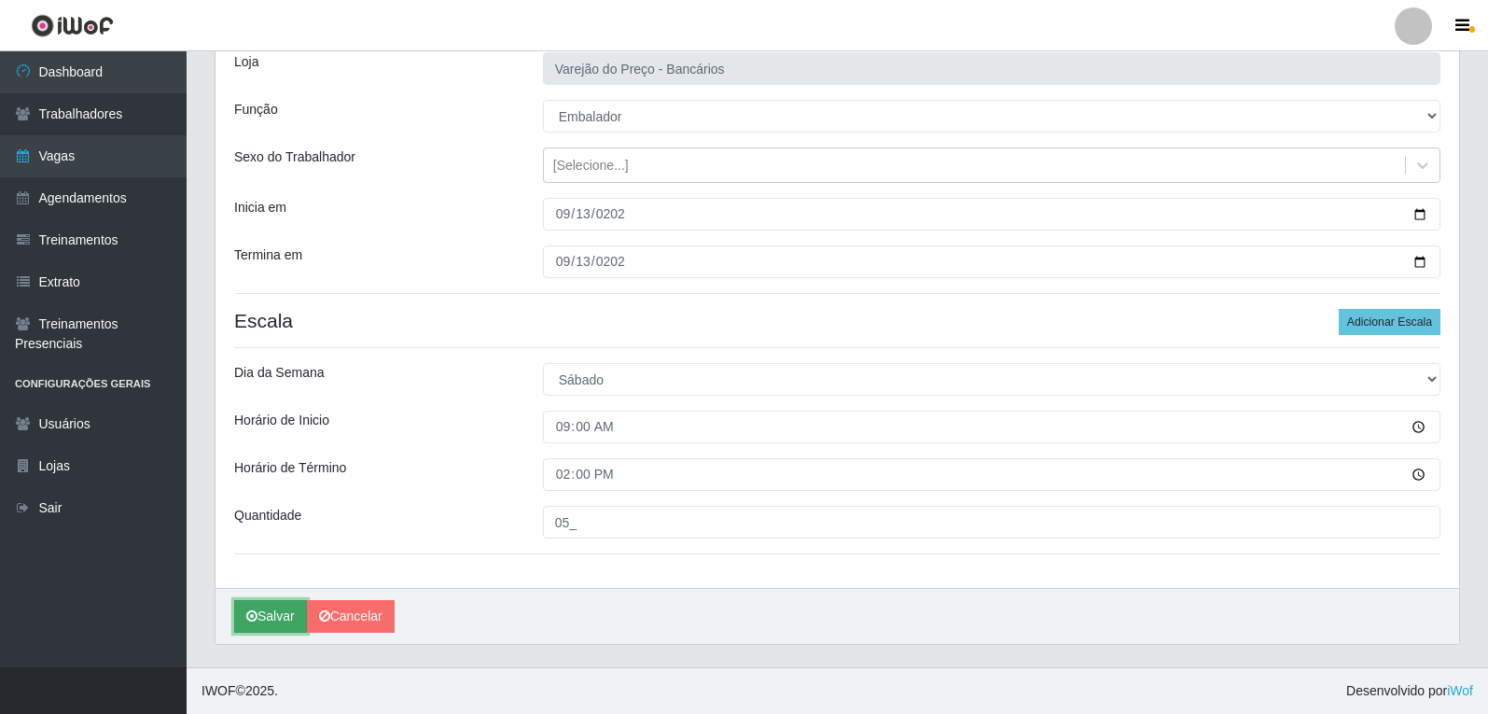
click at [251, 622] on icon "submit" at bounding box center [251, 615] width 11 height 13
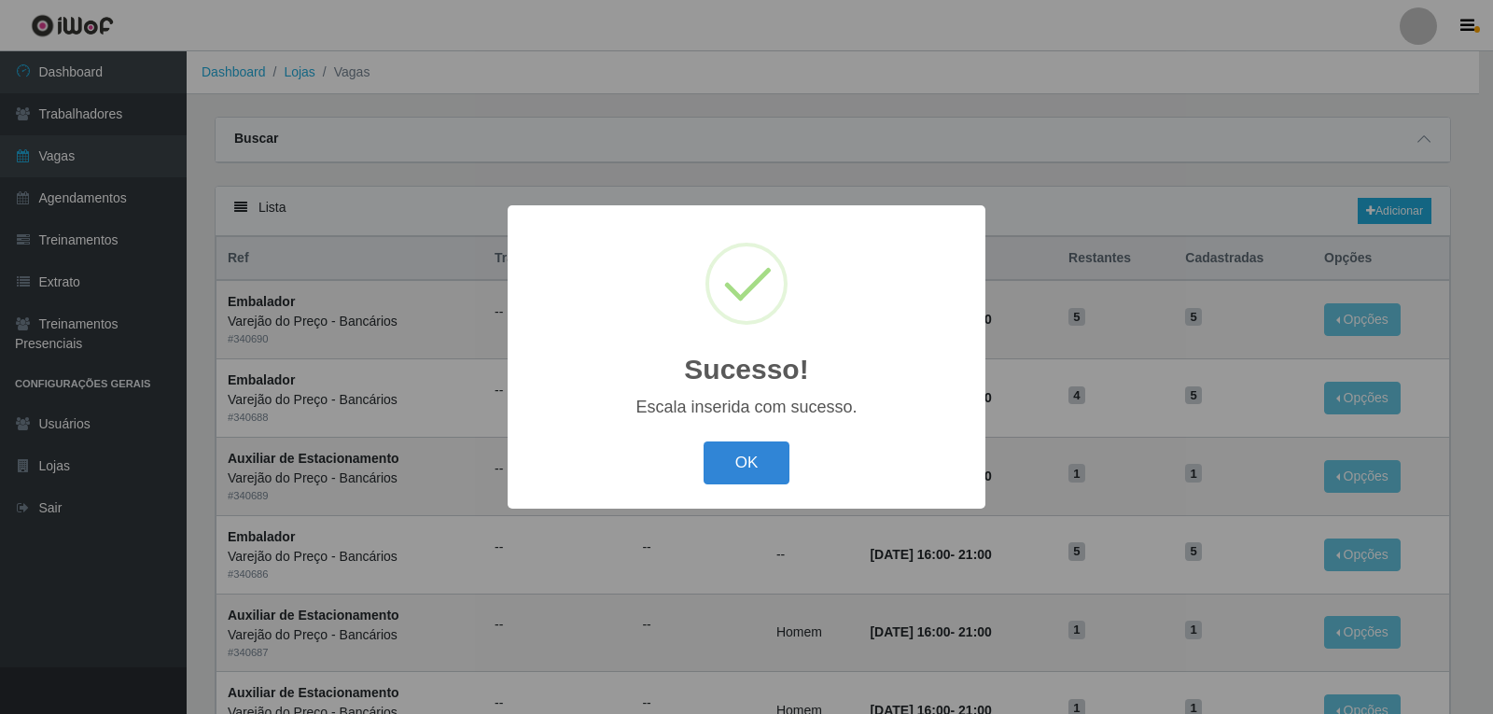
click at [704, 441] on button "OK" at bounding box center [747, 463] width 87 height 44
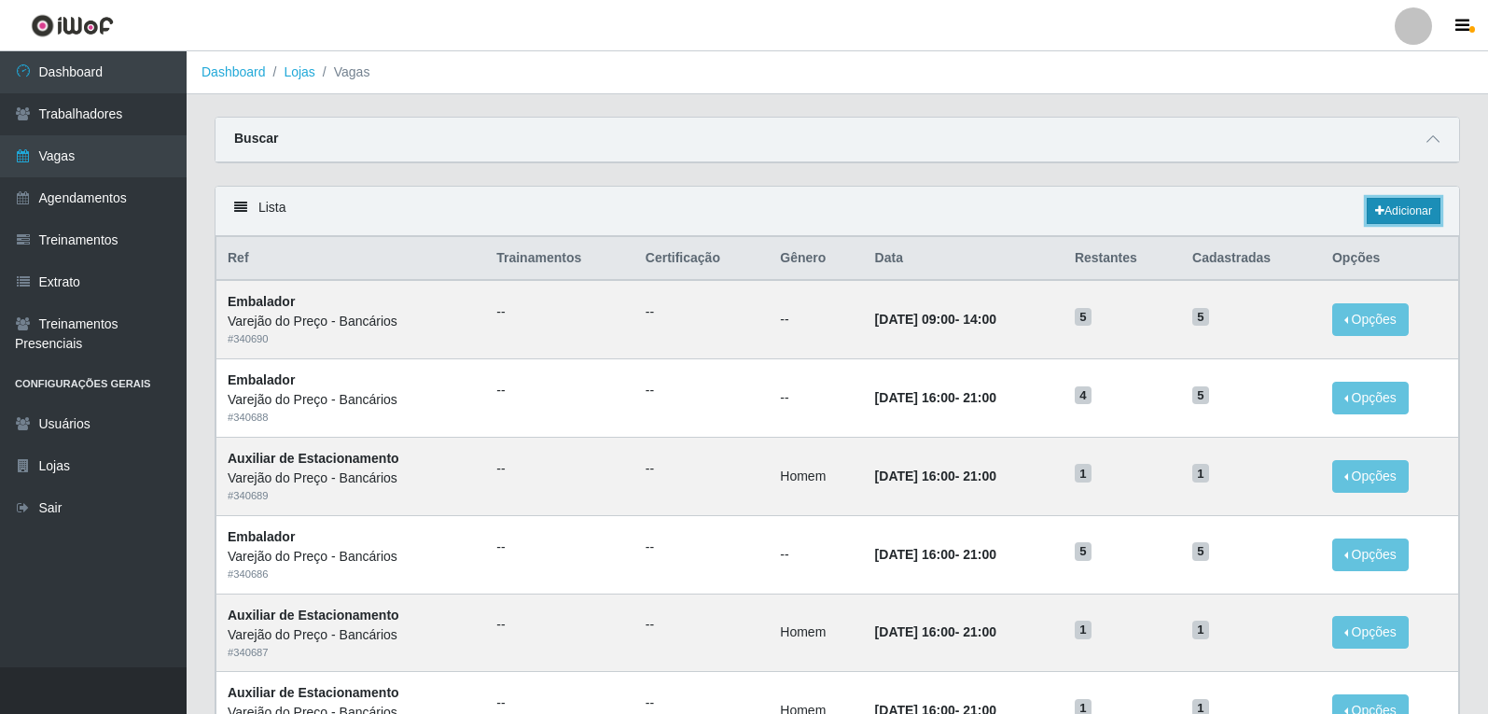
click at [1429, 209] on link "Adicionar" at bounding box center [1404, 211] width 74 height 26
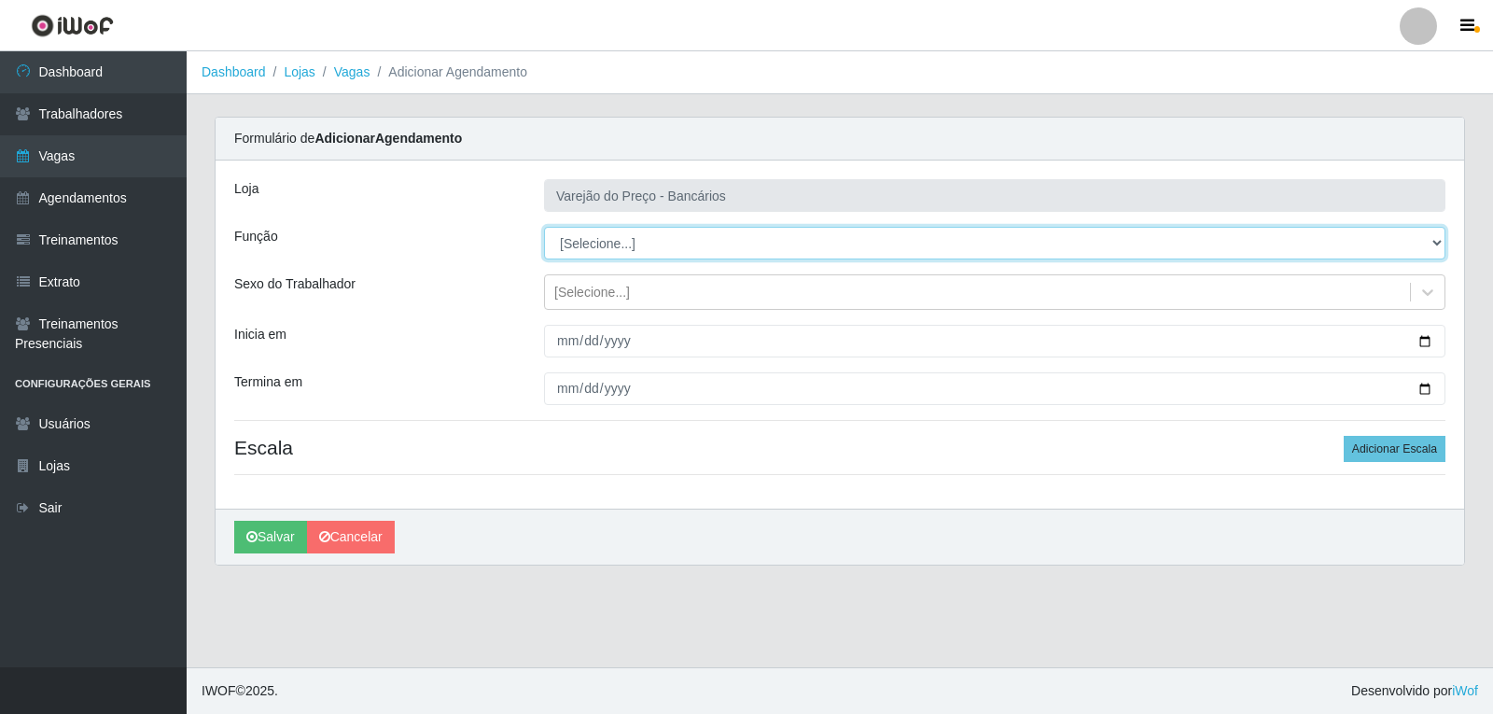
click at [565, 244] on select "[Selecione...] Auxiliar de Estacionamento Auxiliar de Estacionamento + Auxiliar…" at bounding box center [994, 243] width 901 height 33
click at [544, 227] on select "[Selecione...] Auxiliar de Estacionamento Auxiliar de Estacionamento + Auxiliar…" at bounding box center [994, 243] width 901 height 33
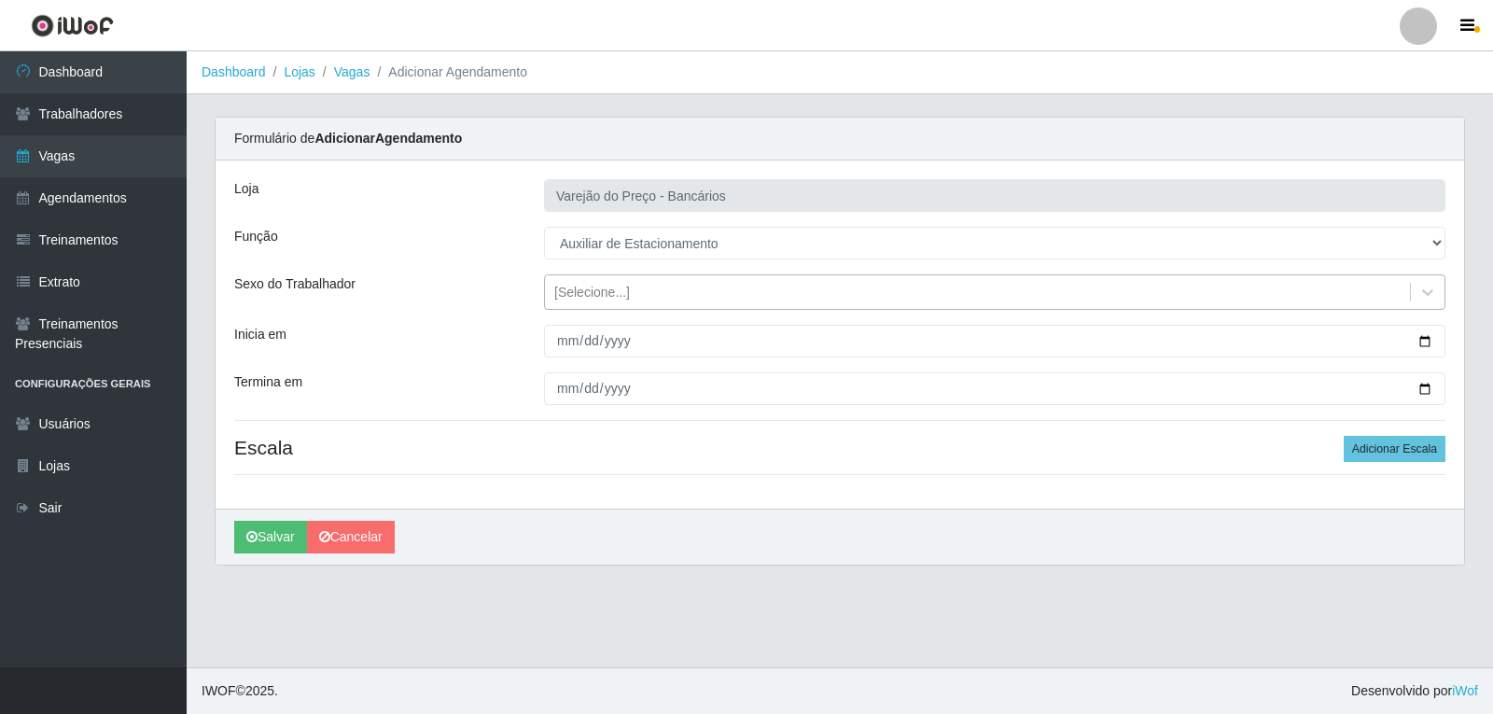
click at [576, 292] on div "[Selecione...]" at bounding box center [592, 293] width 76 height 20
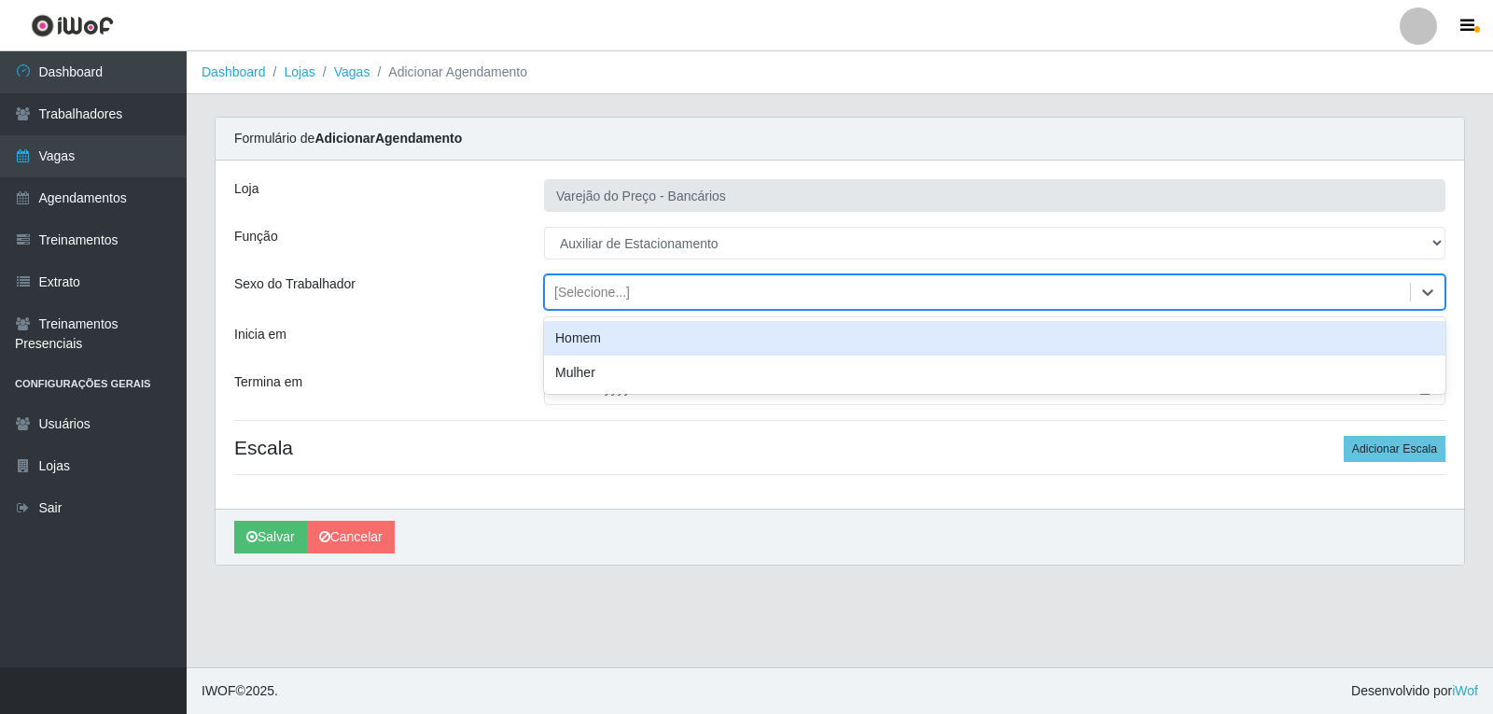
click at [593, 340] on div "Homem" at bounding box center [994, 338] width 901 height 35
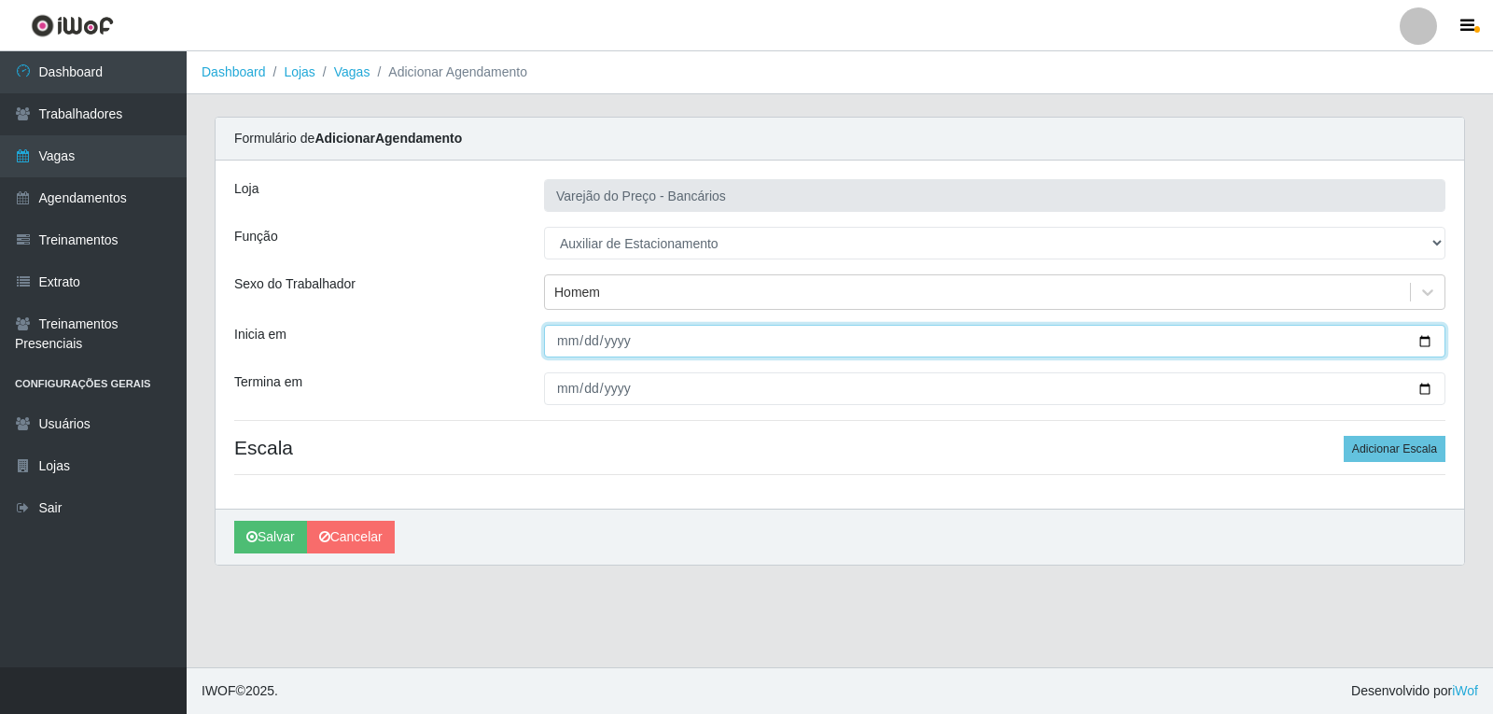
click at [561, 343] on input "Inicia em" at bounding box center [994, 341] width 901 height 33
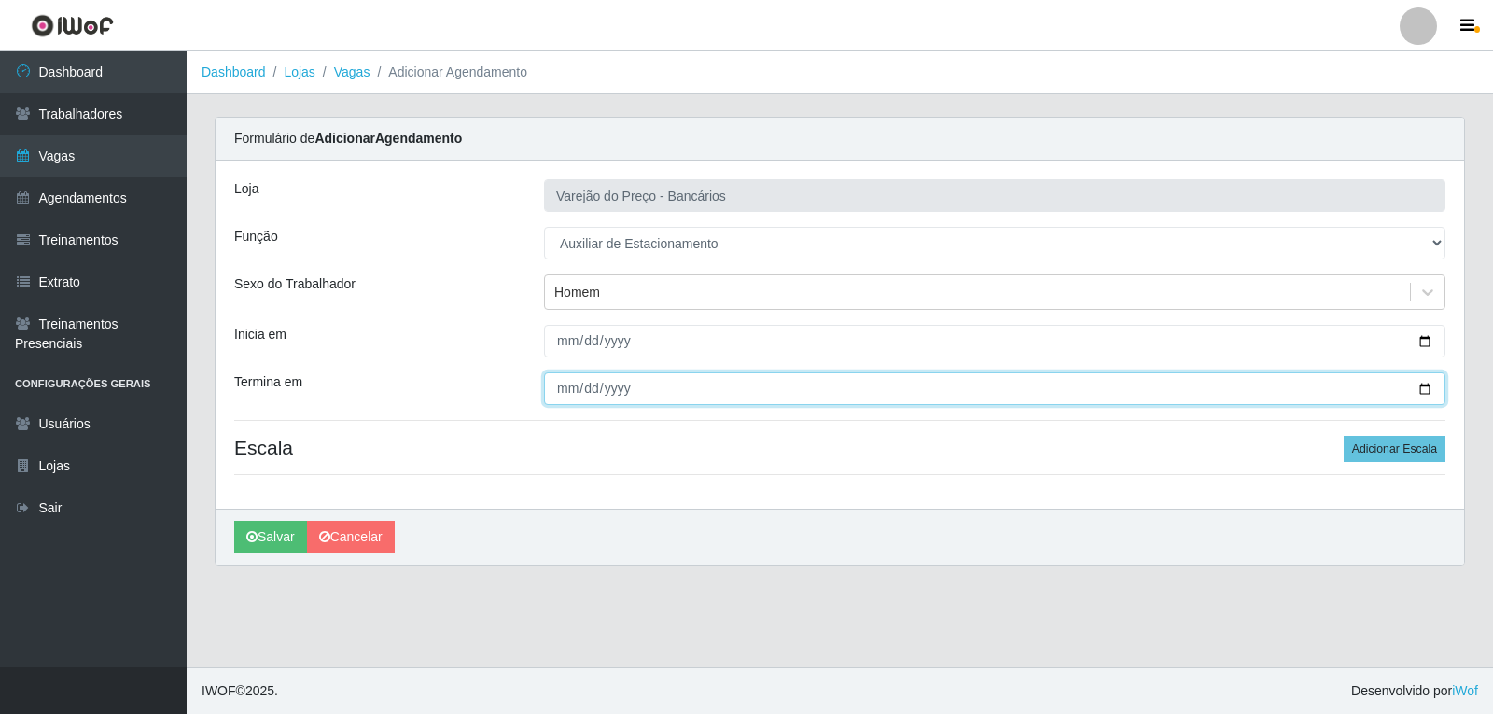
click at [563, 381] on input "Termina em" at bounding box center [994, 388] width 901 height 33
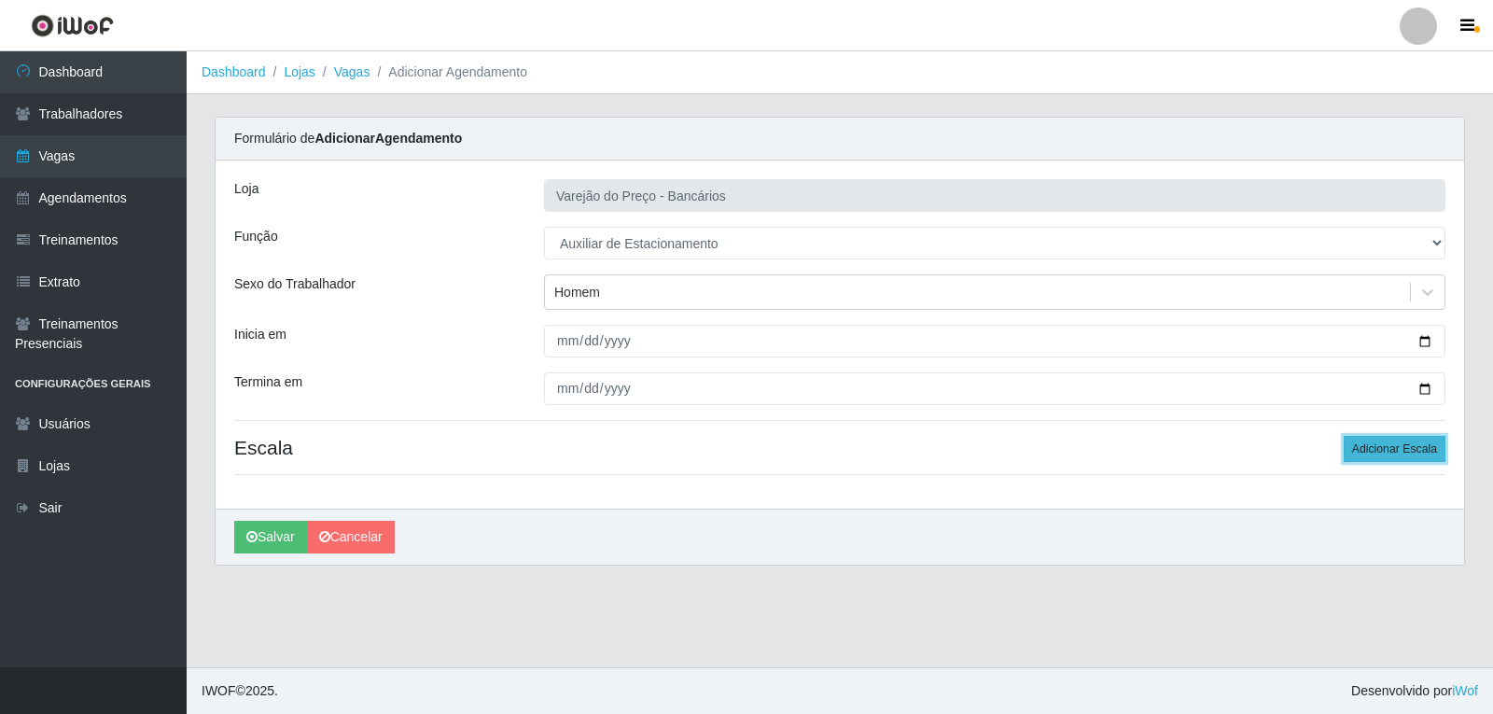
click at [1376, 444] on button "Adicionar Escala" at bounding box center [1395, 449] width 102 height 26
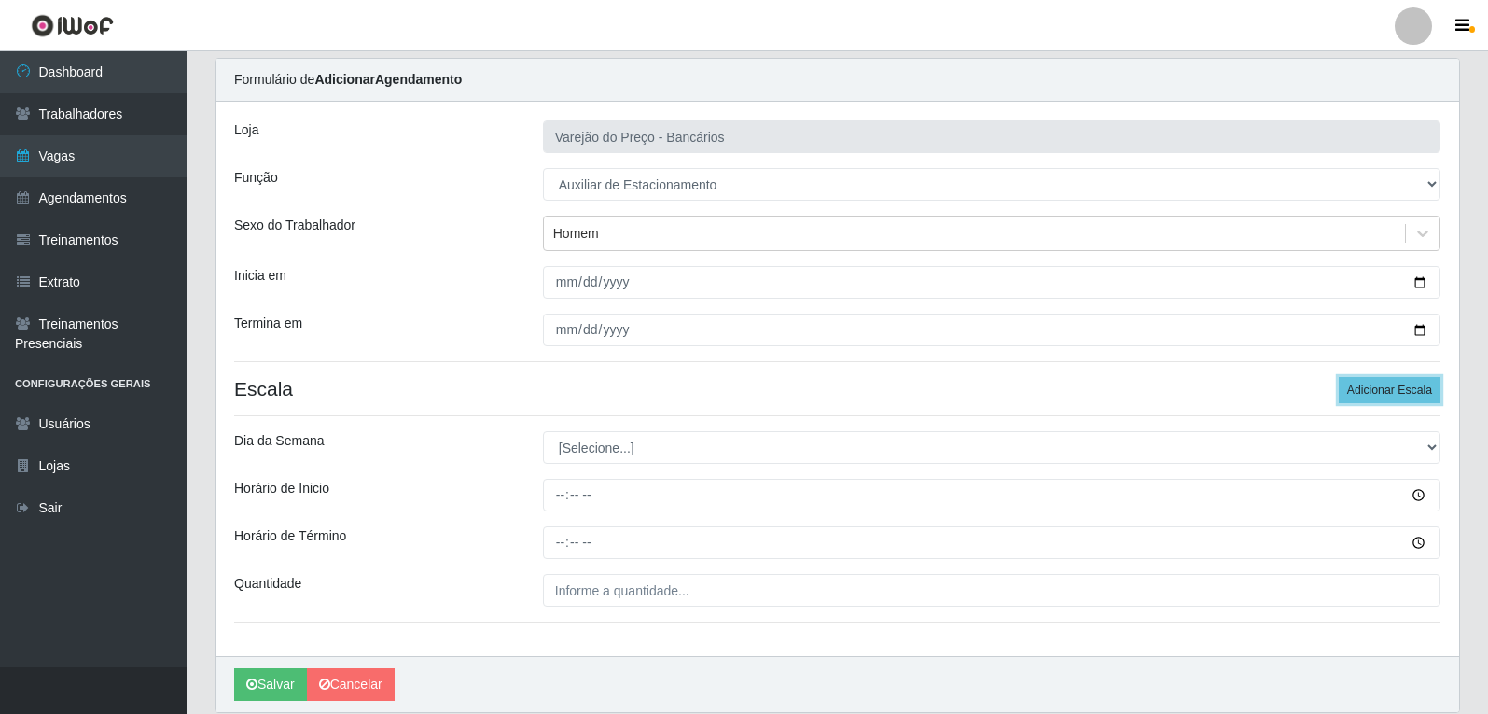
scroll to position [127, 0]
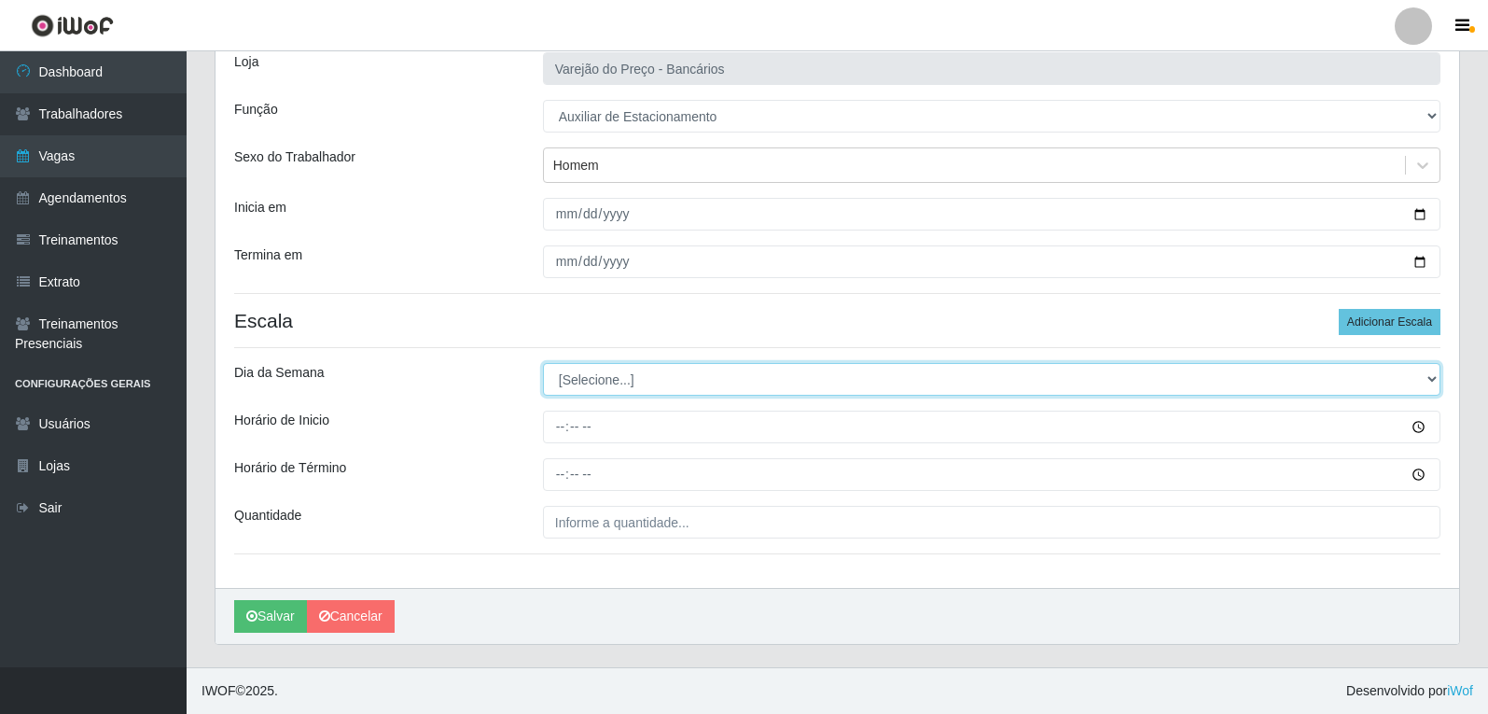
click at [622, 383] on select "[Selecione...] Segunda Terça Quarta Quinta Sexta Sábado Domingo" at bounding box center [992, 379] width 898 height 33
click at [543, 363] on select "[Selecione...] Segunda Terça Quarta Quinta Sexta Sábado Domingo" at bounding box center [992, 379] width 898 height 33
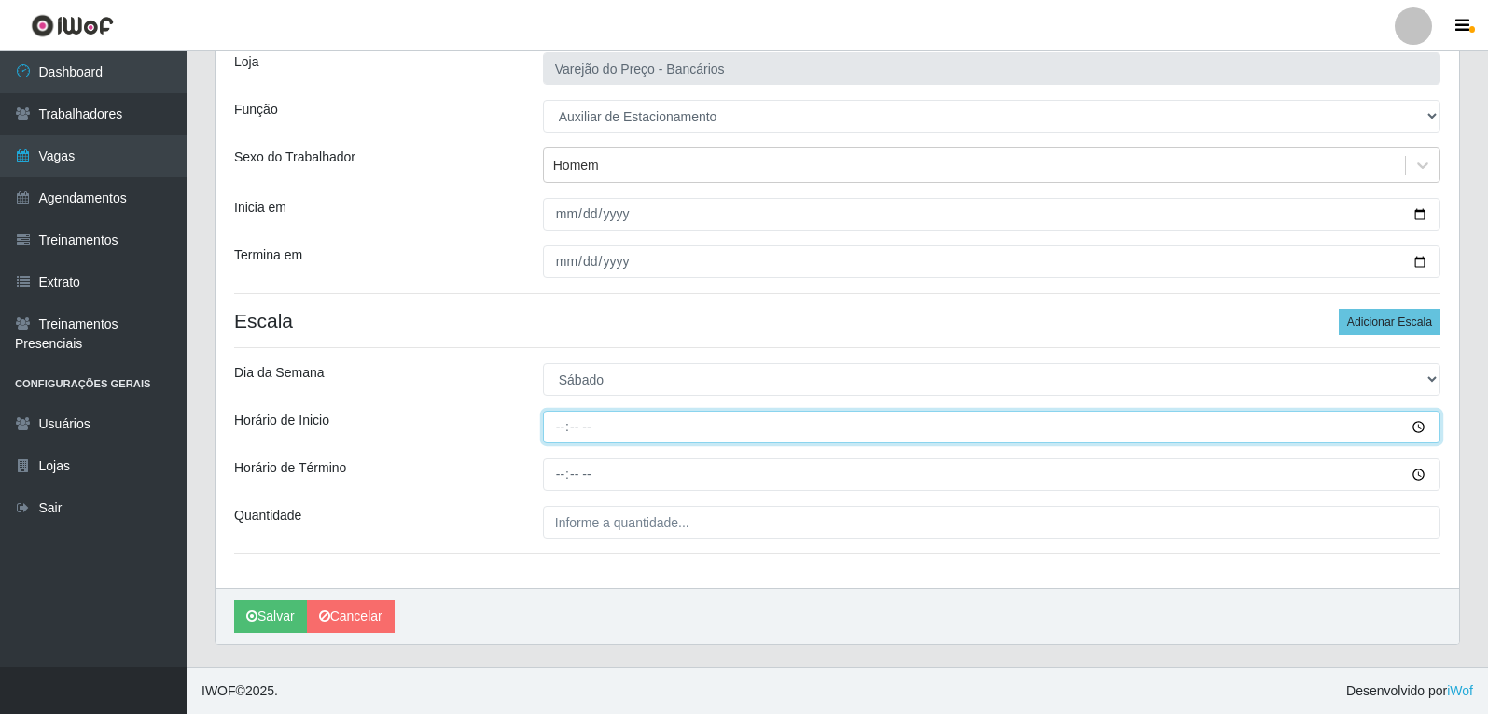
click at [563, 426] on input "Horário de Inicio" at bounding box center [992, 427] width 898 height 33
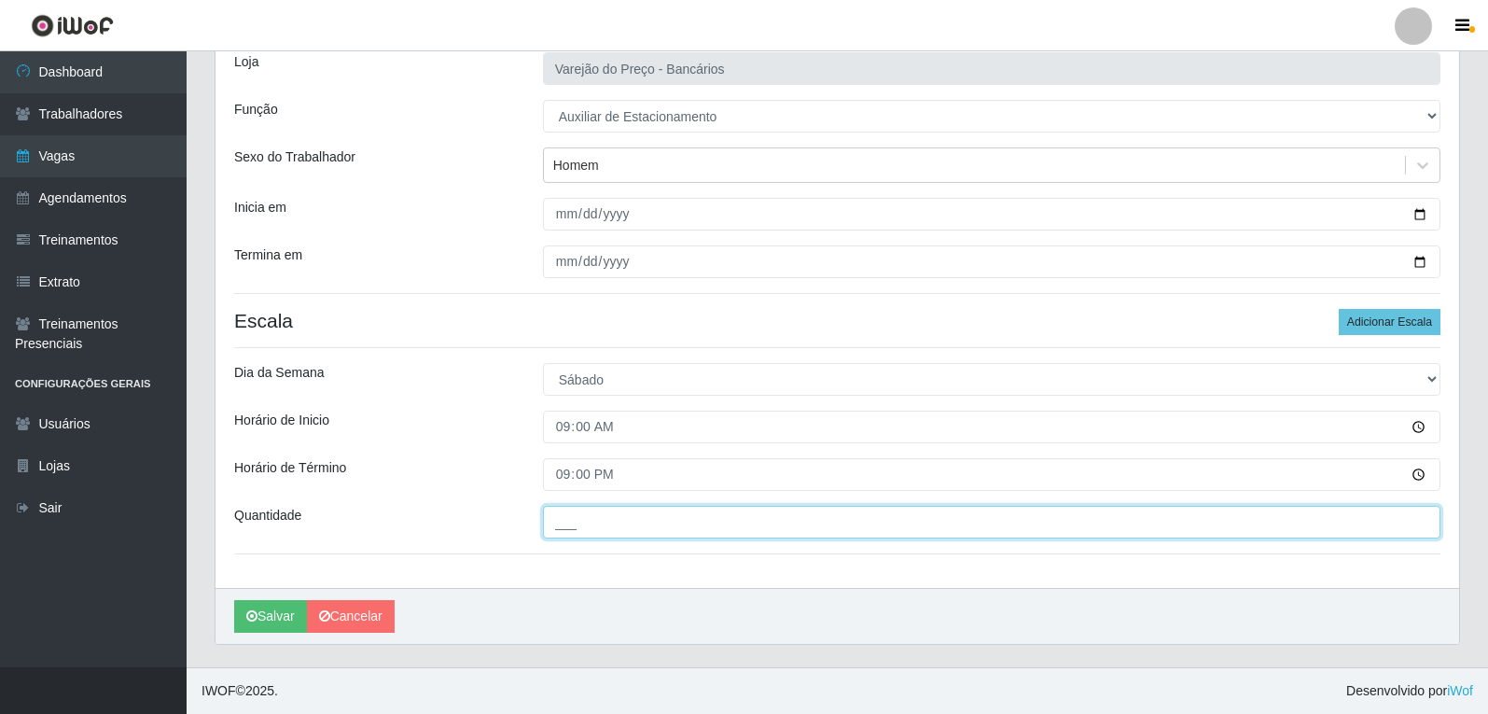
click at [591, 509] on input "___" at bounding box center [992, 522] width 898 height 33
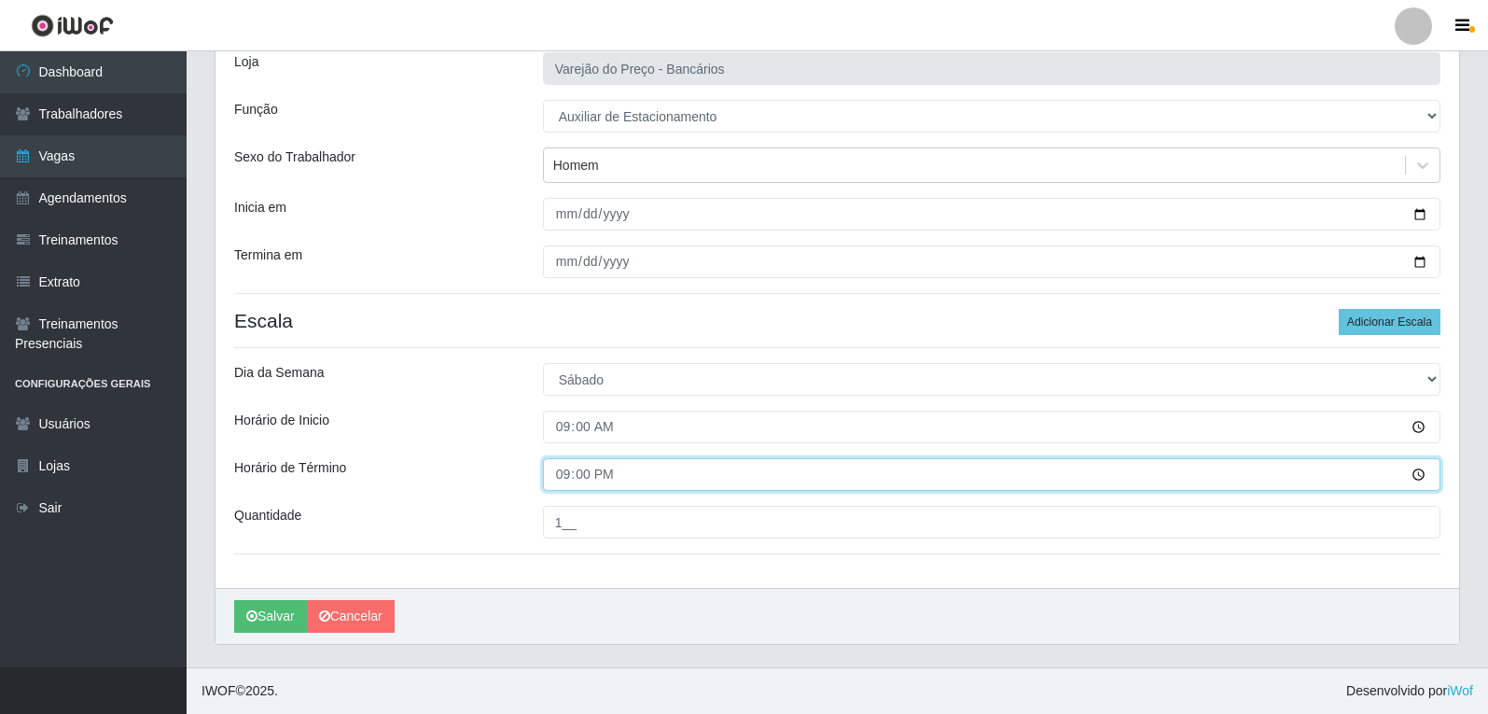
click at [559, 479] on input "21:00" at bounding box center [992, 474] width 898 height 33
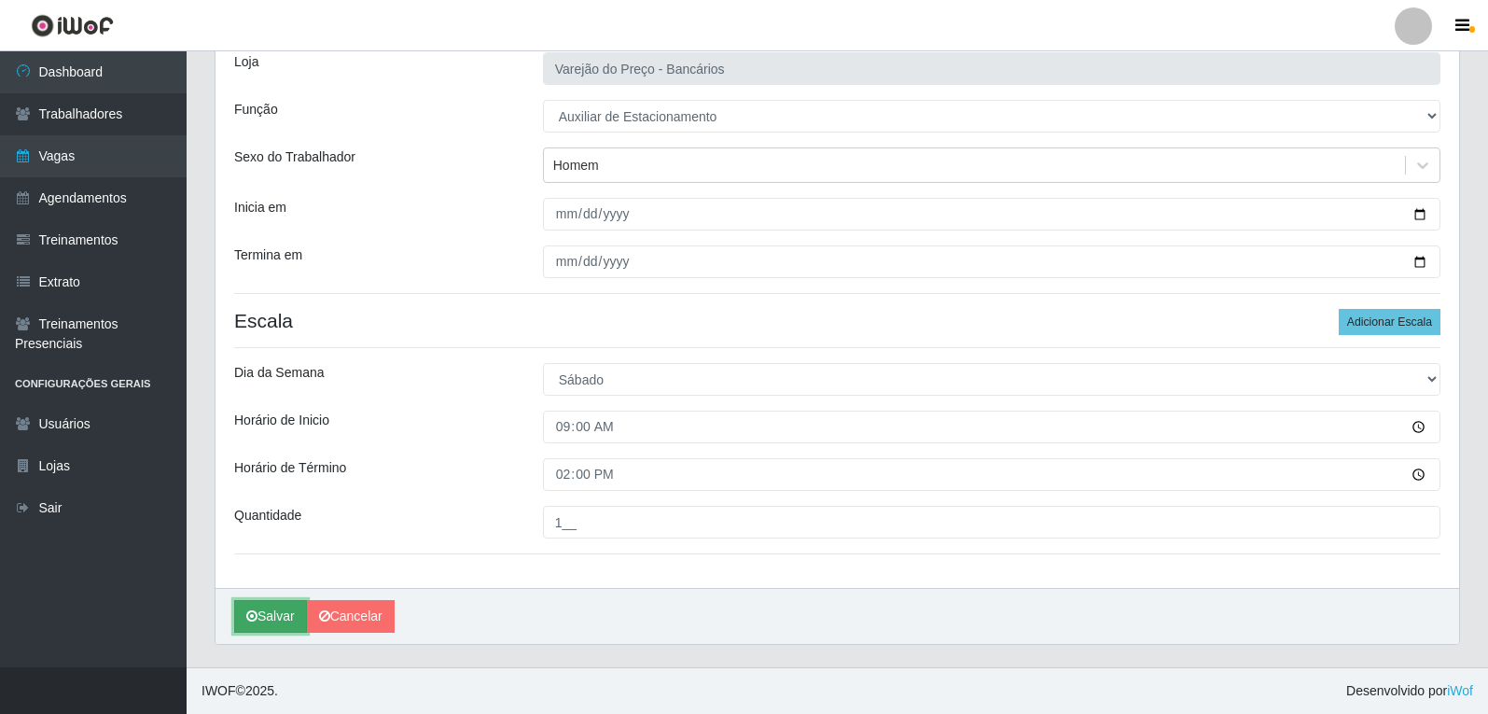
click at [283, 619] on button "Salvar" at bounding box center [270, 616] width 73 height 33
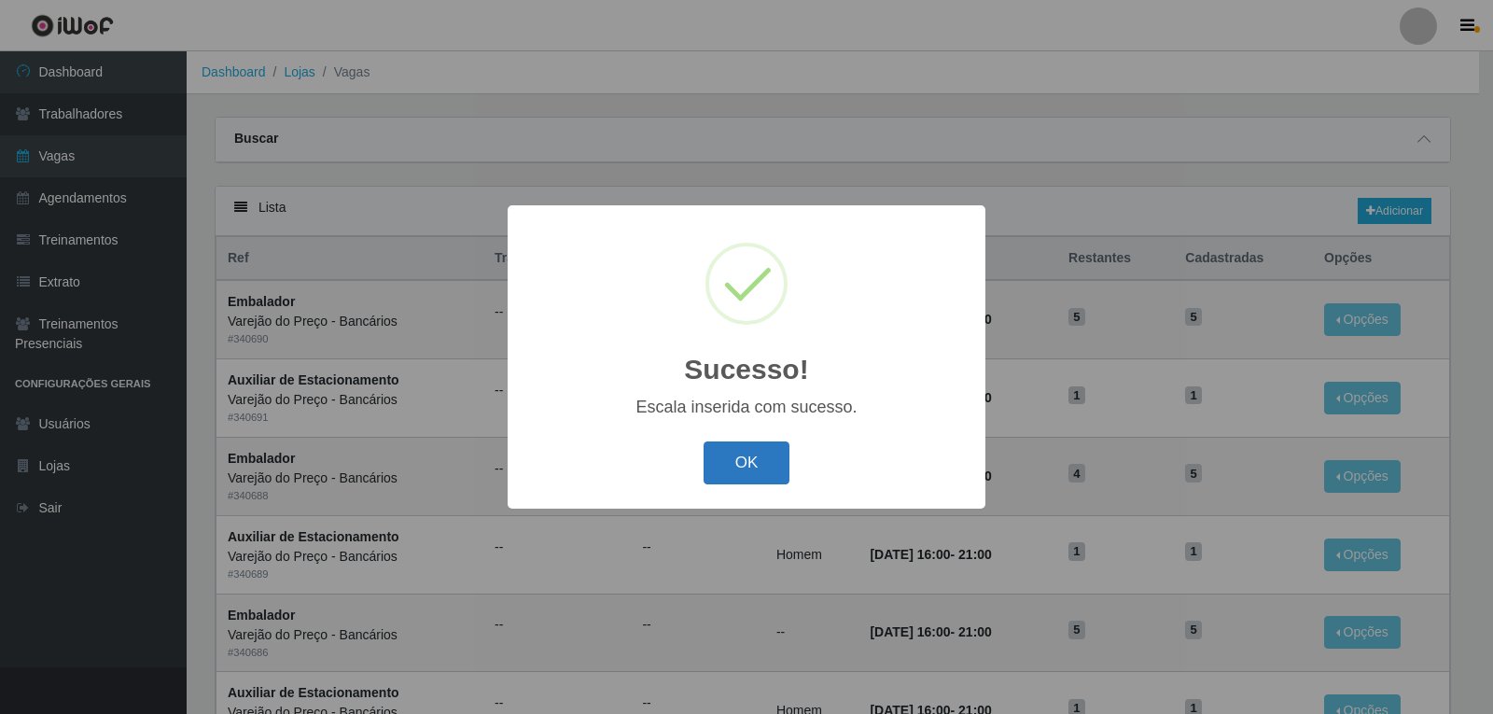
click at [732, 466] on button "OK" at bounding box center [747, 463] width 87 height 44
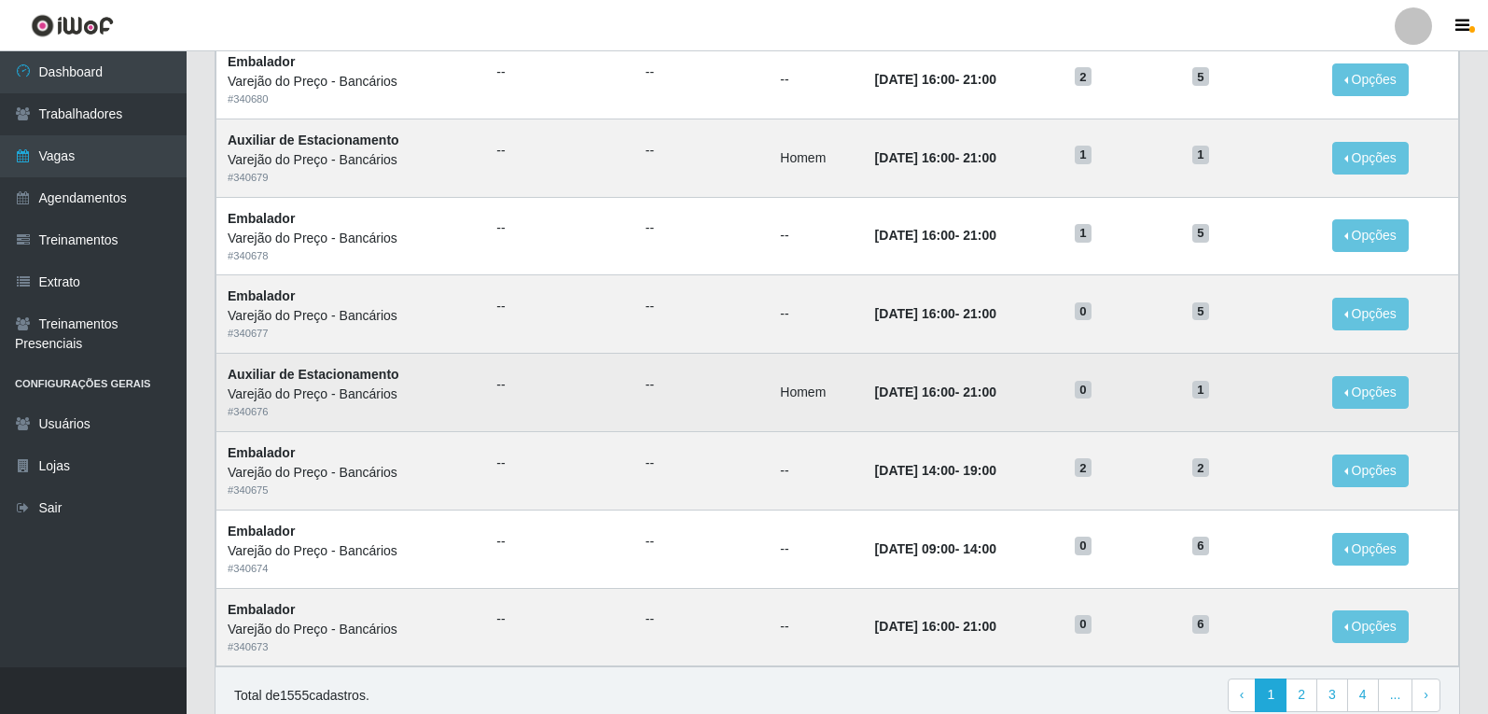
scroll to position [840, 0]
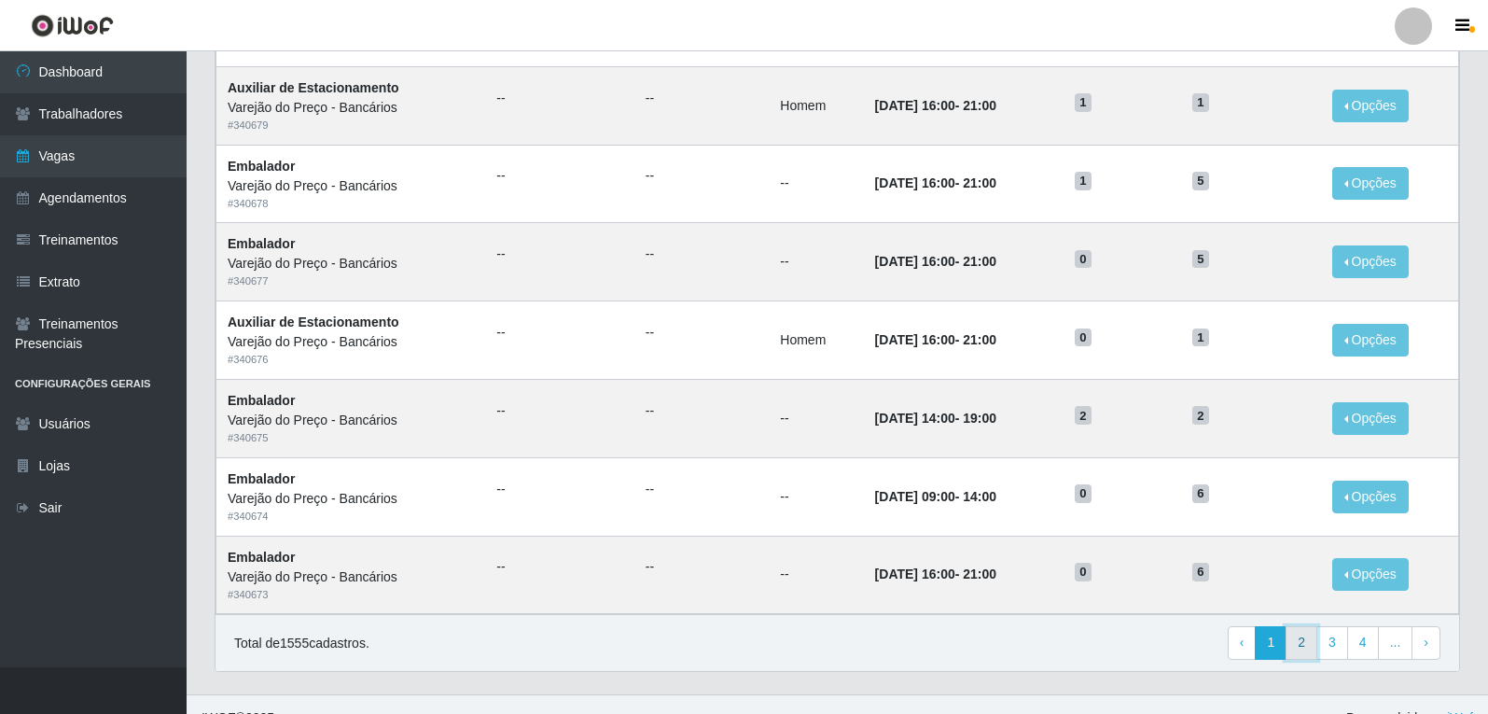
drag, startPoint x: 1305, startPoint y: 641, endPoint x: 1314, endPoint y: 635, distance: 10.1
click at [1305, 641] on link "2" at bounding box center [1302, 643] width 32 height 34
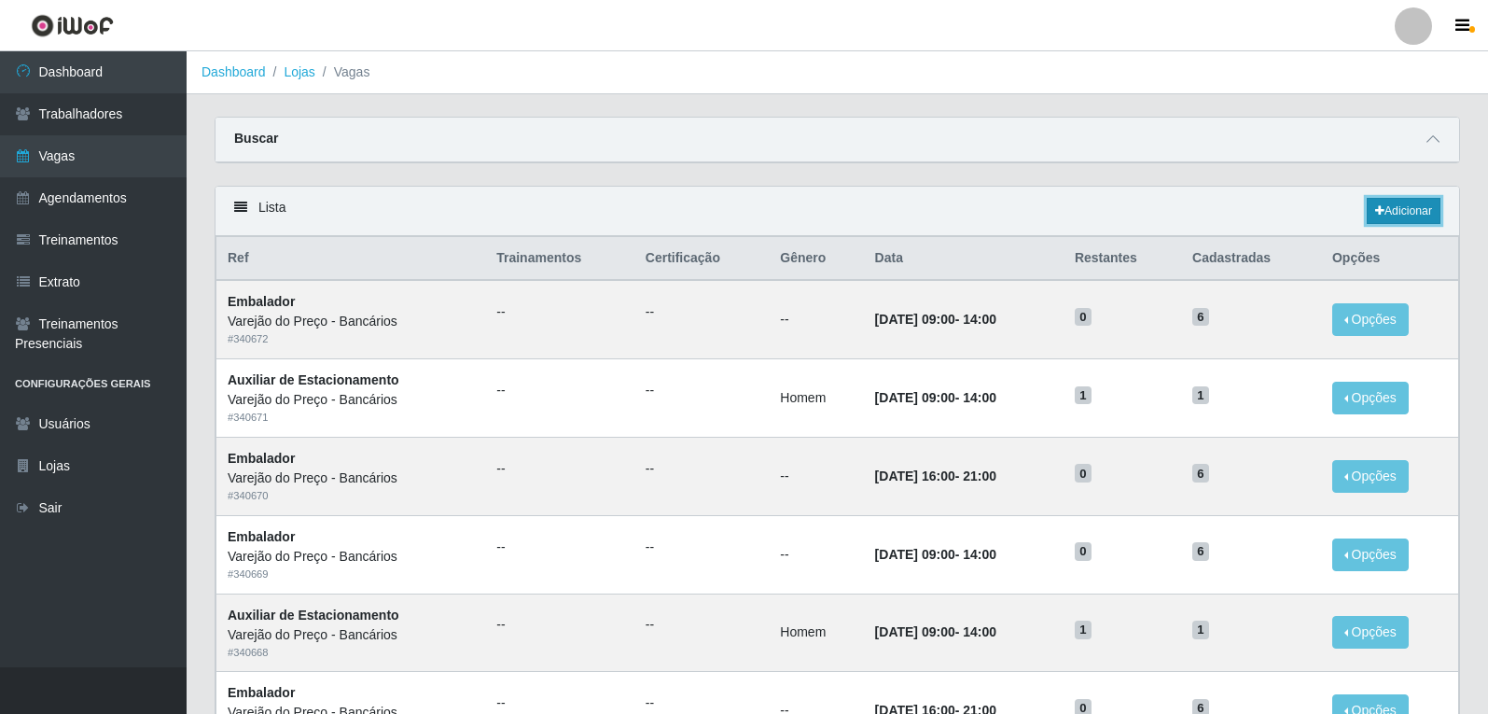
click at [1384, 208] on link "Adicionar" at bounding box center [1404, 211] width 74 height 26
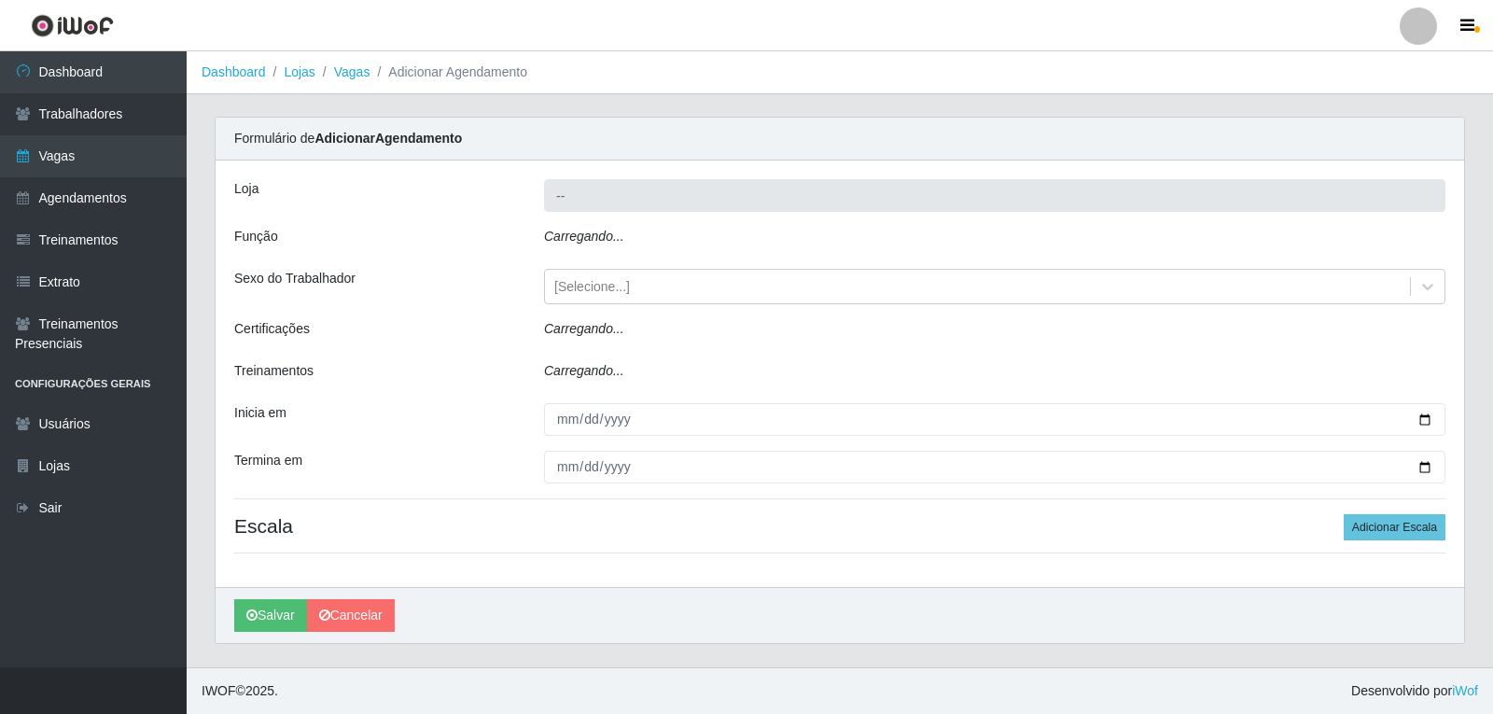
type input "Varejão do Preço - Bancários"
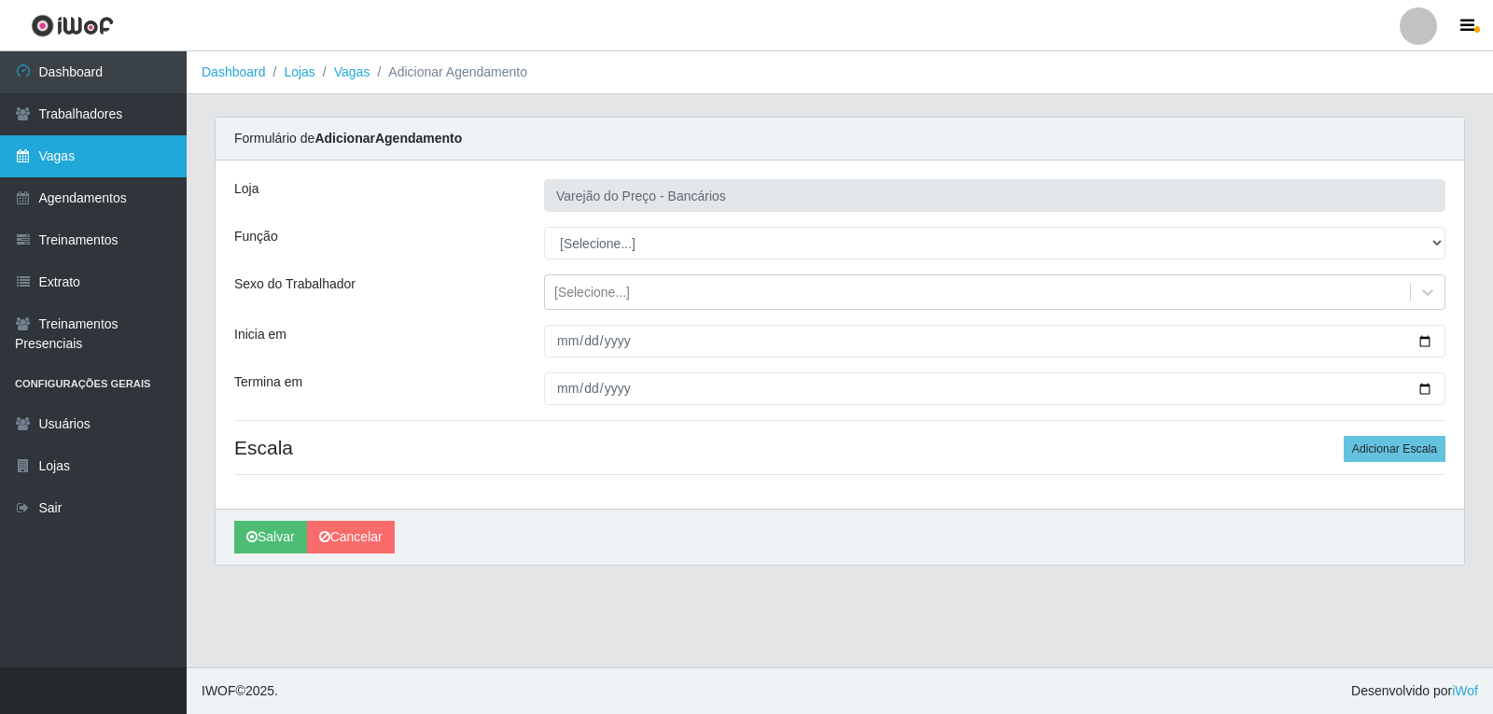
click at [98, 163] on link "Vagas" at bounding box center [93, 156] width 187 height 42
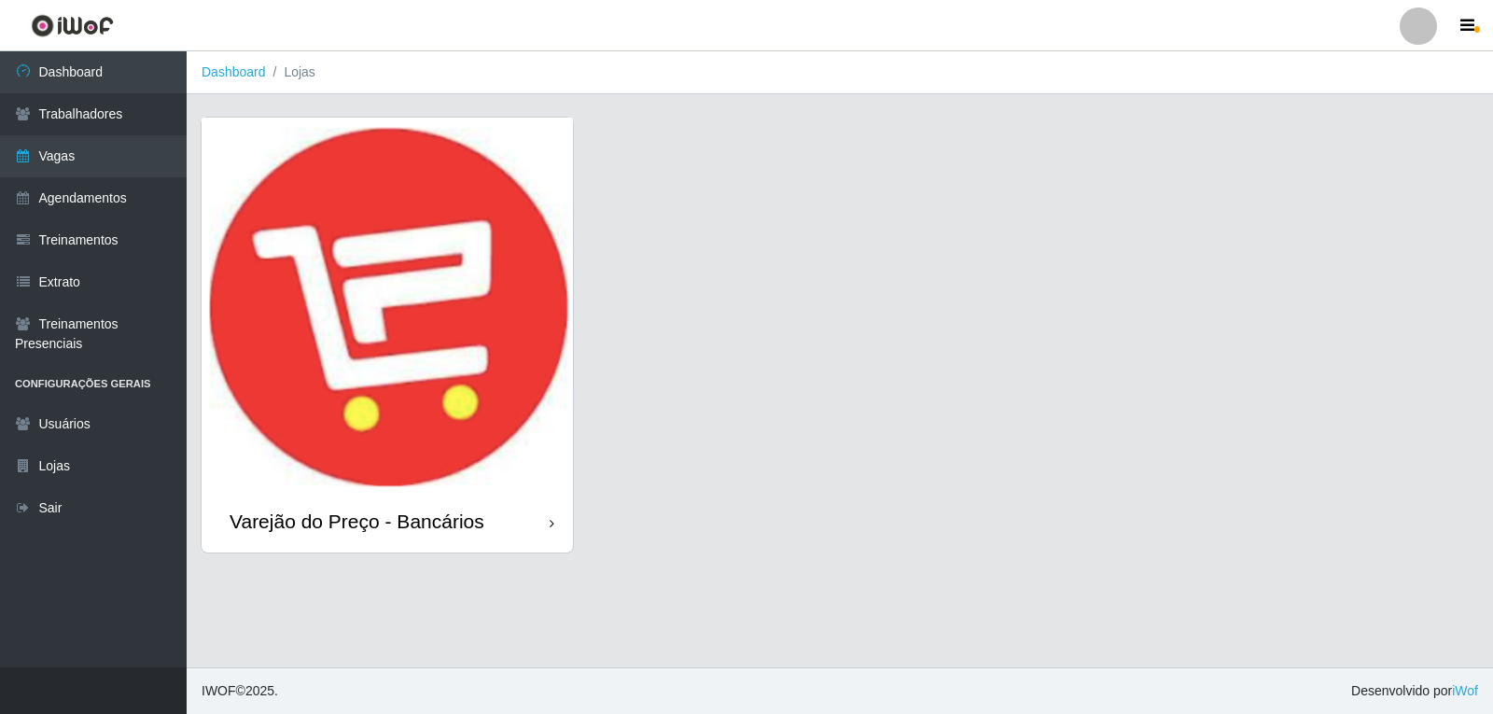
click at [370, 279] on img at bounding box center [387, 304] width 371 height 373
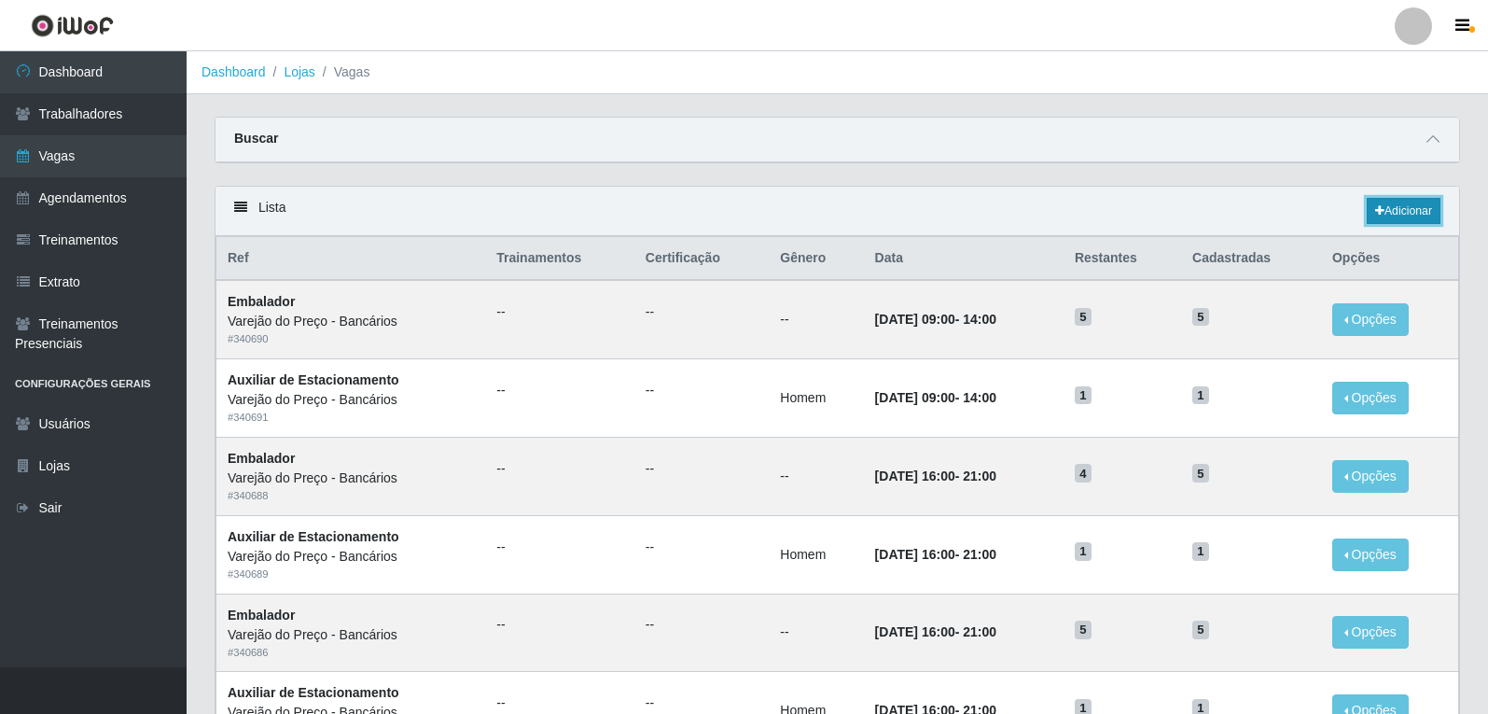
click at [1412, 202] on link "Adicionar" at bounding box center [1404, 211] width 74 height 26
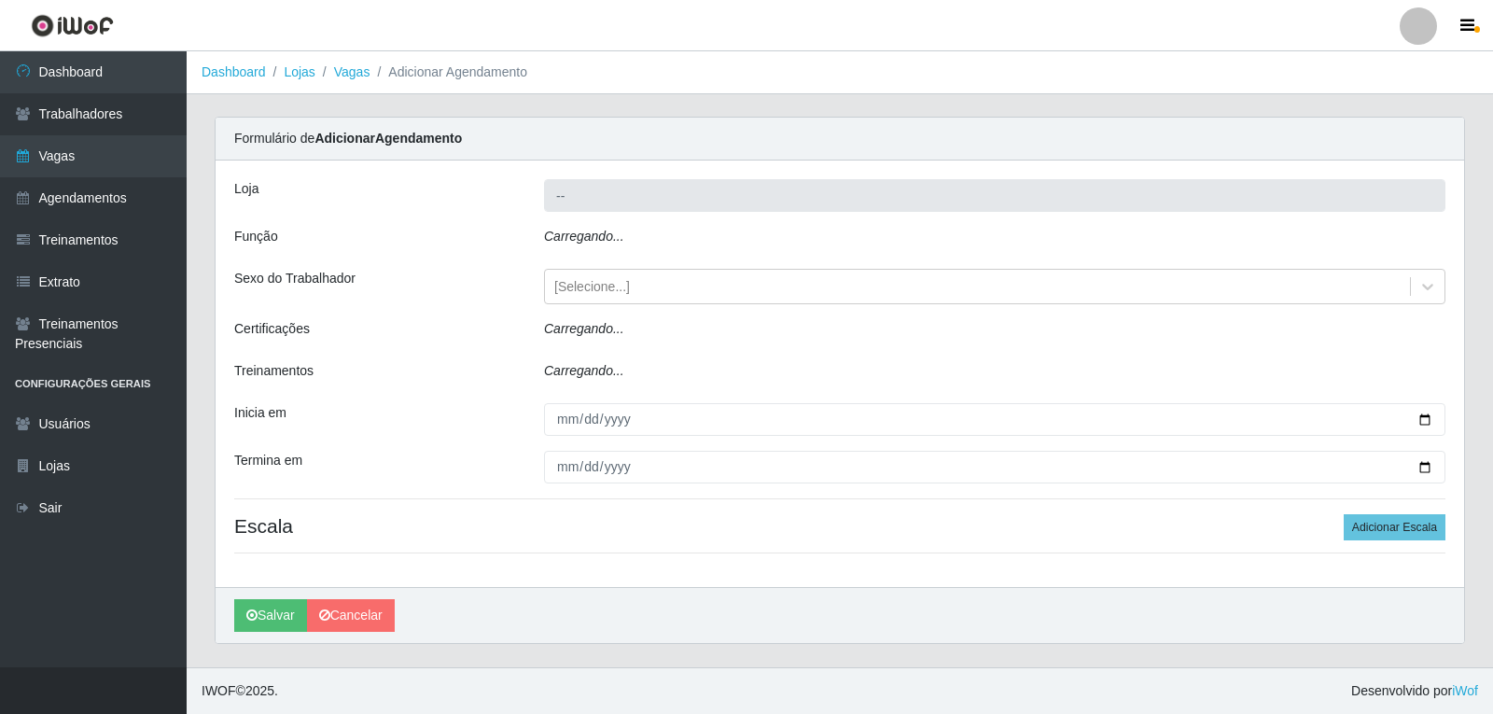
type input "Varejão do Preço - Bancários"
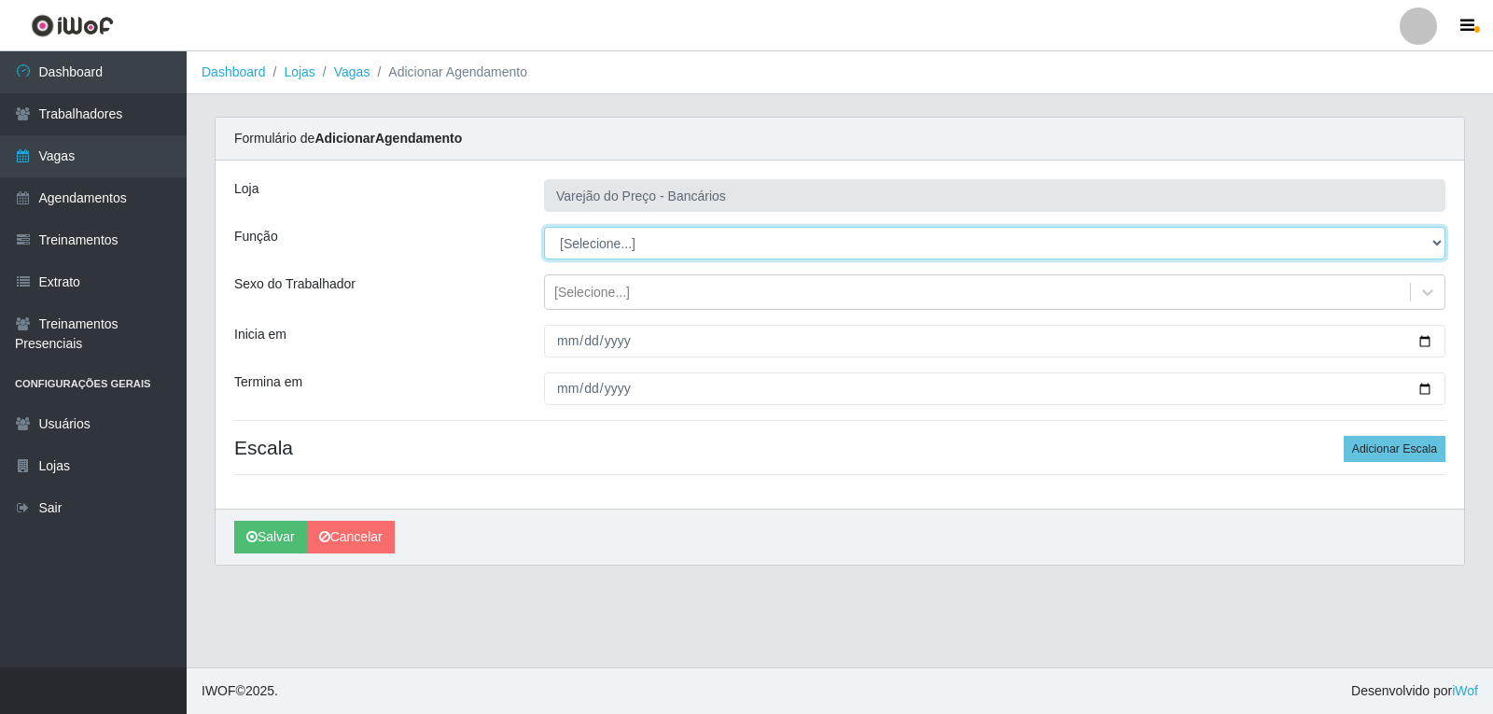
click at [570, 238] on select "[Selecione...] Auxiliar de Estacionamento Auxiliar de Estacionamento + Auxiliar…" at bounding box center [994, 243] width 901 height 33
select select "1"
click at [544, 227] on select "[Selecione...] Auxiliar de Estacionamento Auxiliar de Estacionamento + Auxiliar…" at bounding box center [994, 243] width 901 height 33
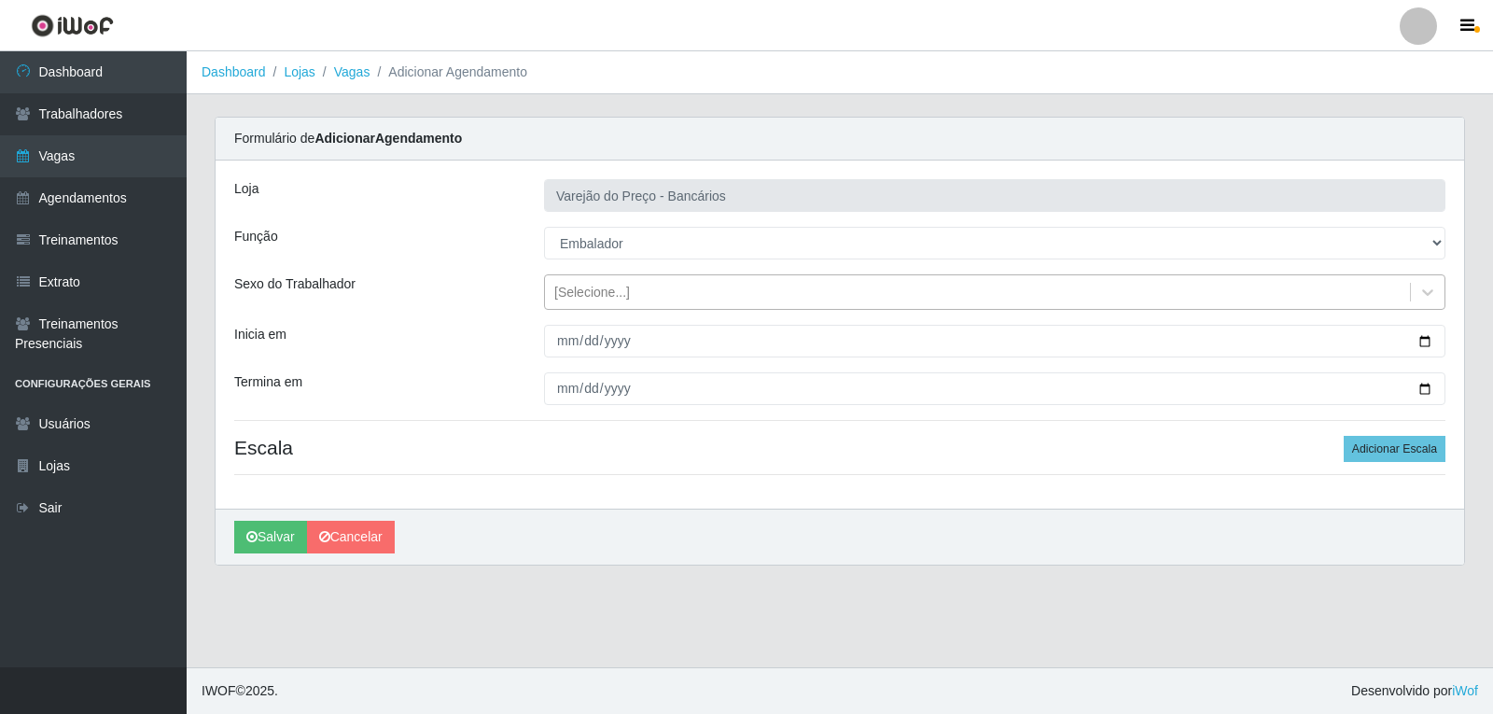
click at [565, 290] on div "[Selecione...]" at bounding box center [592, 293] width 76 height 20
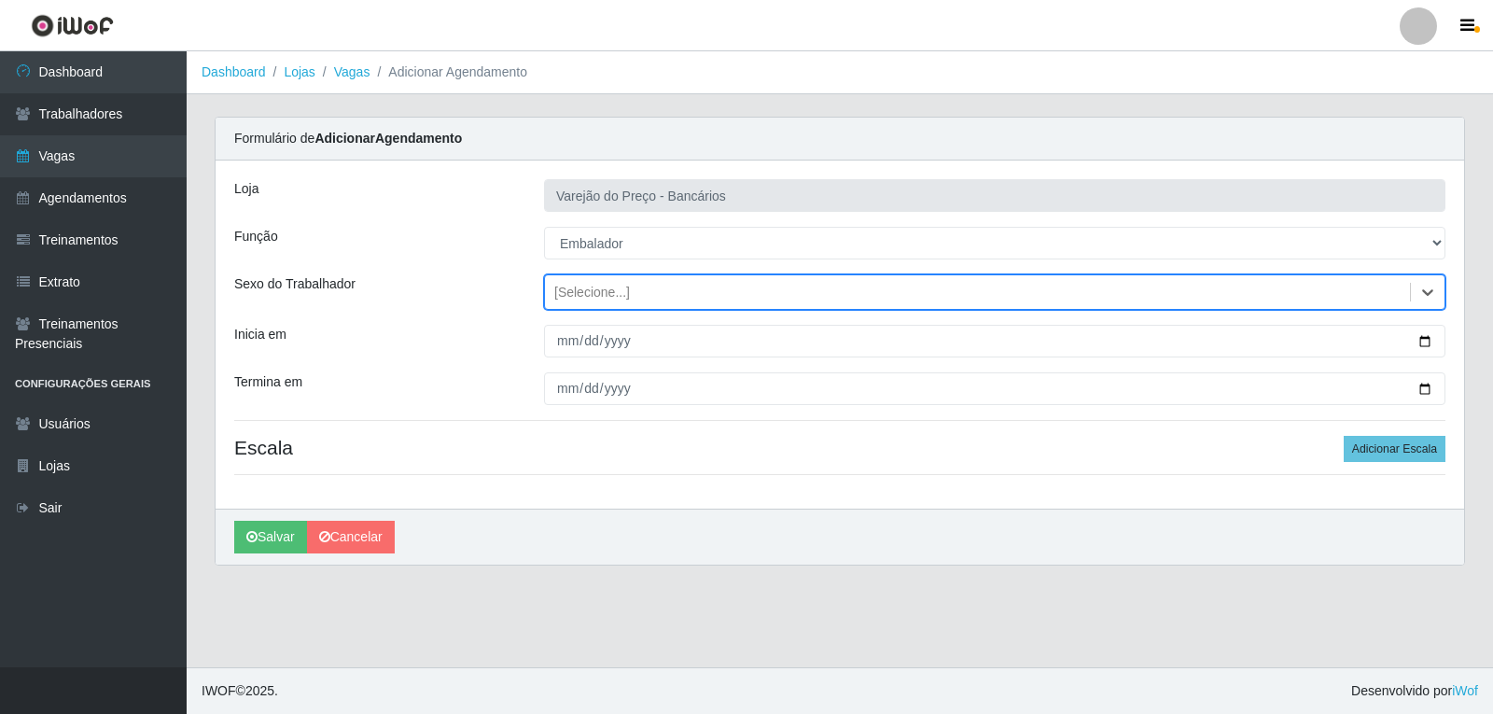
click at [563, 292] on div "[Selecione...]" at bounding box center [592, 293] width 76 height 20
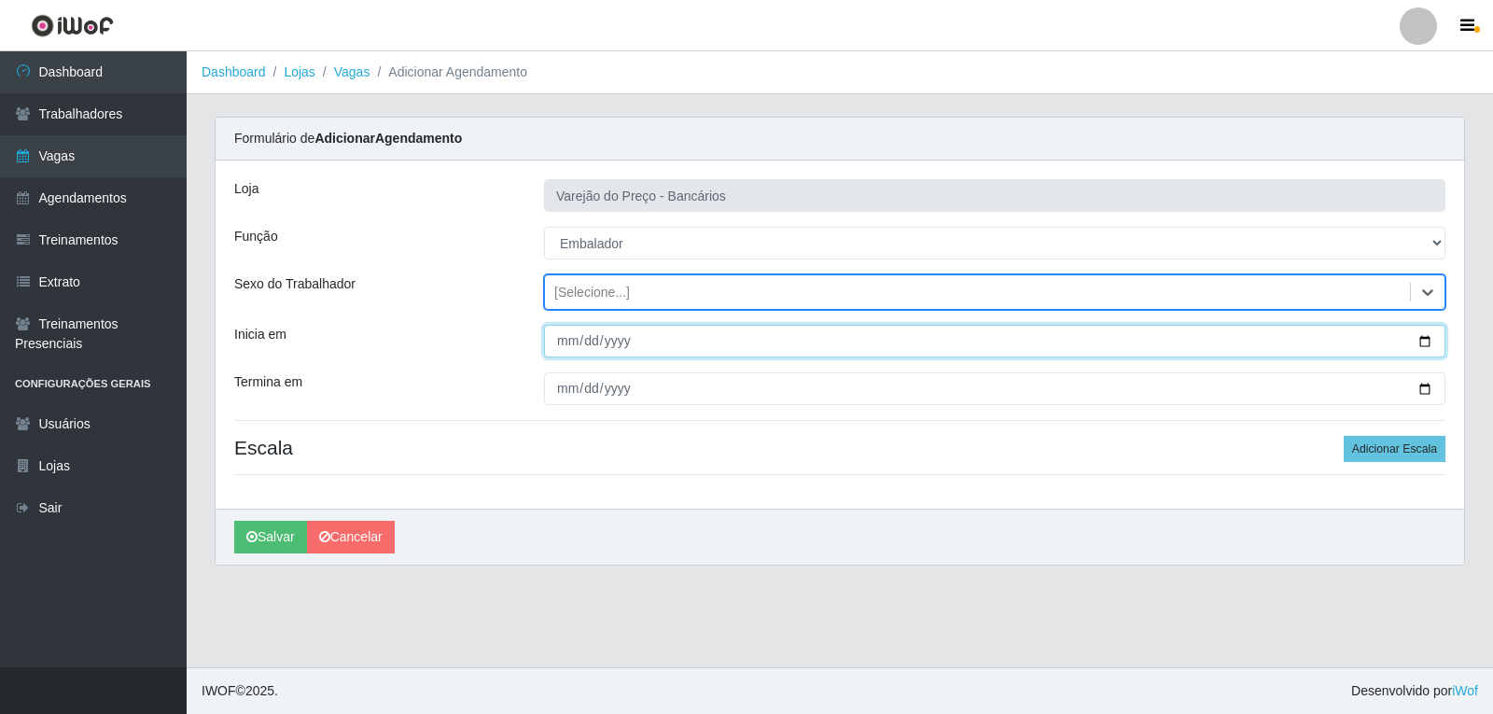
click at [573, 346] on input "Inicia em" at bounding box center [994, 341] width 901 height 33
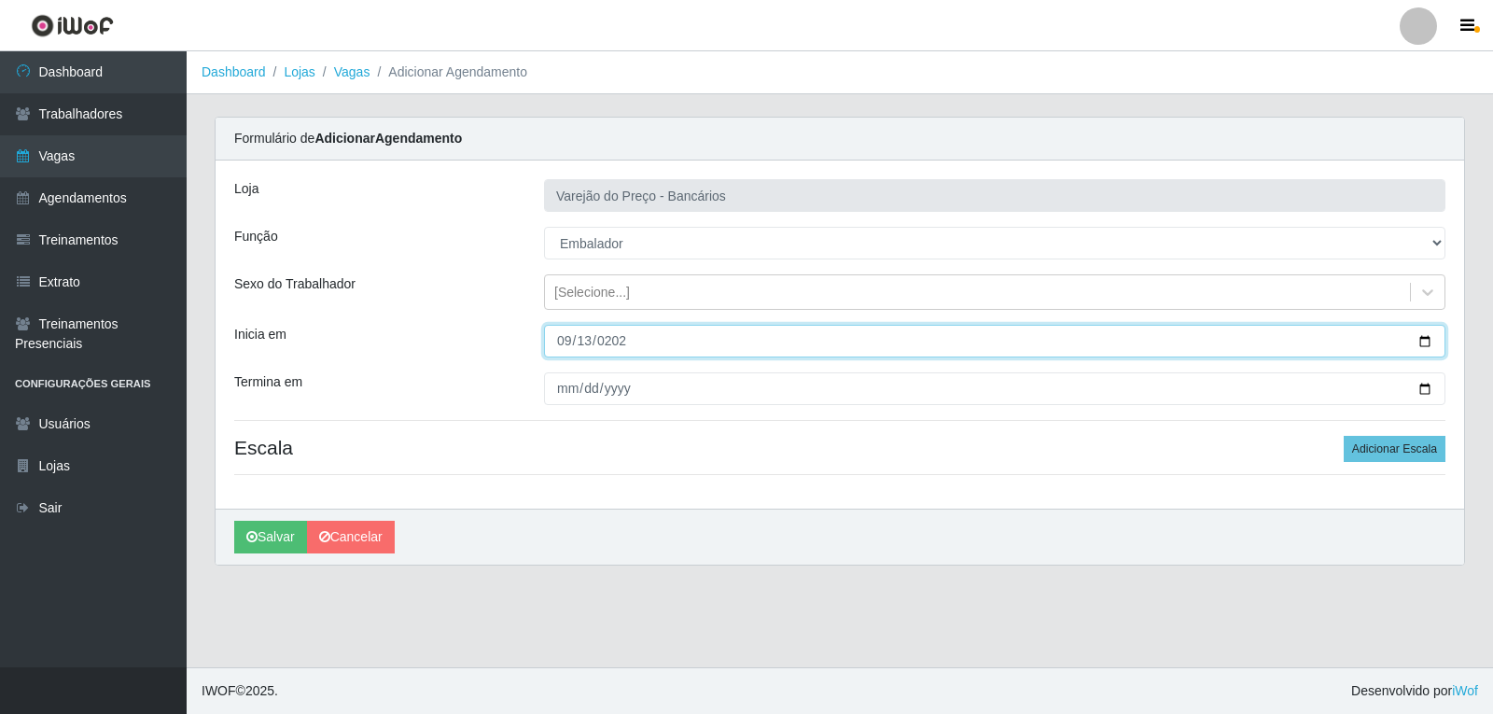
type input "[DATE]"
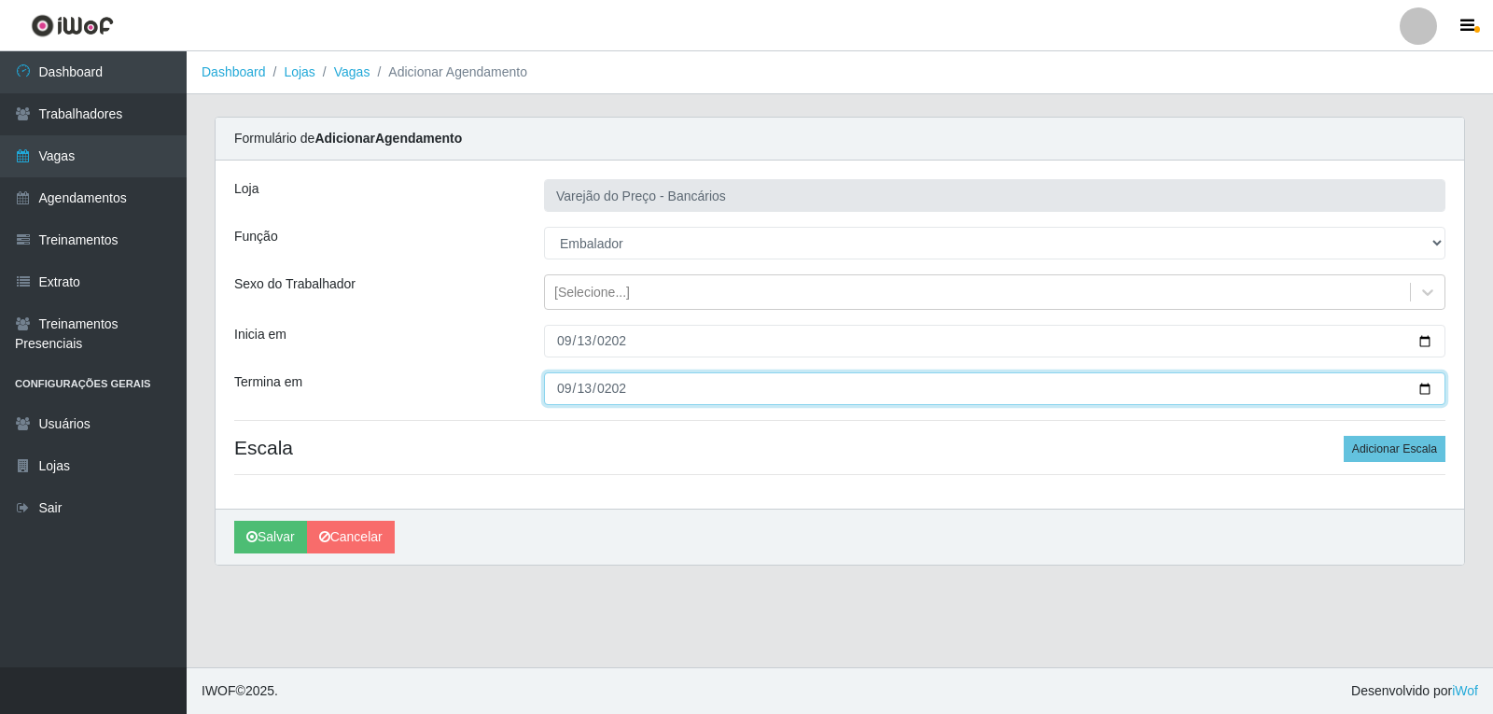
type input "[DATE]"
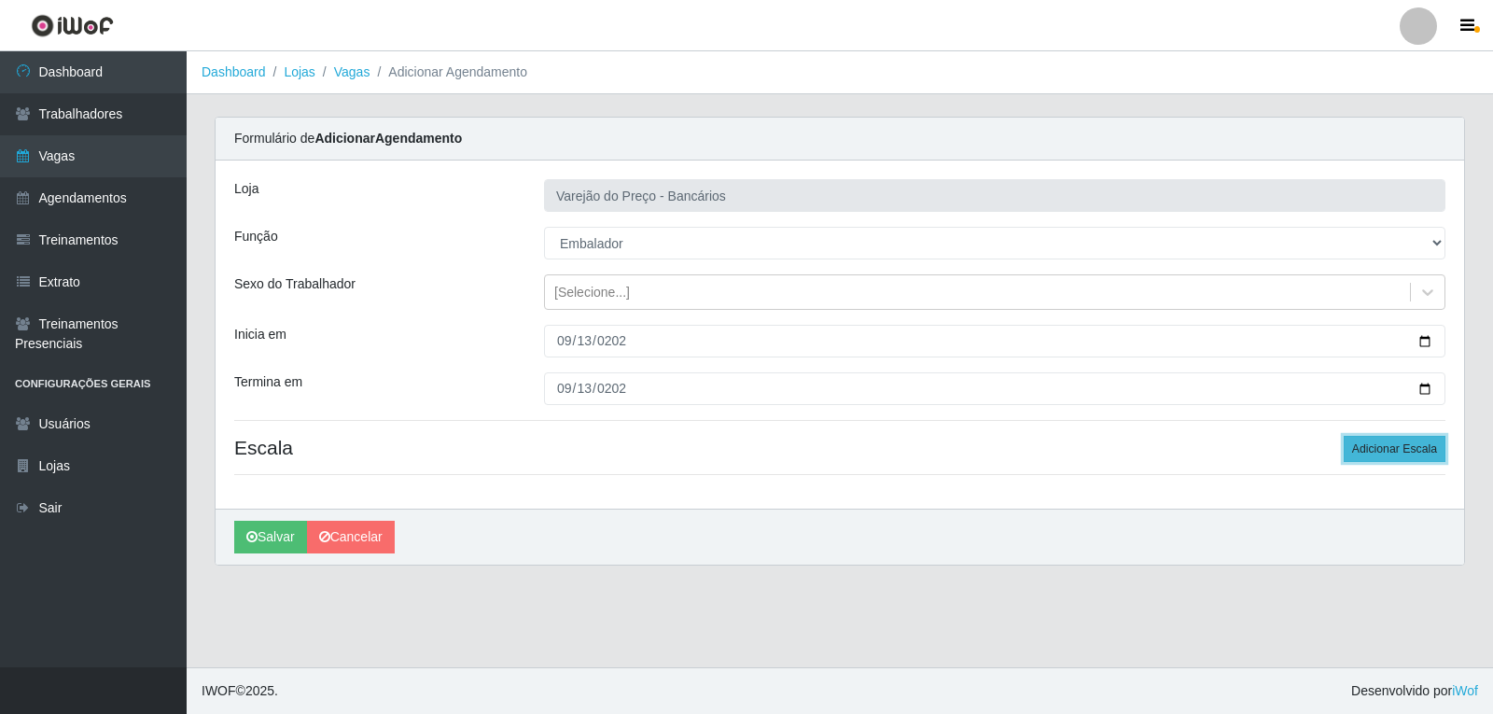
click at [1397, 456] on button "Adicionar Escala" at bounding box center [1395, 449] width 102 height 26
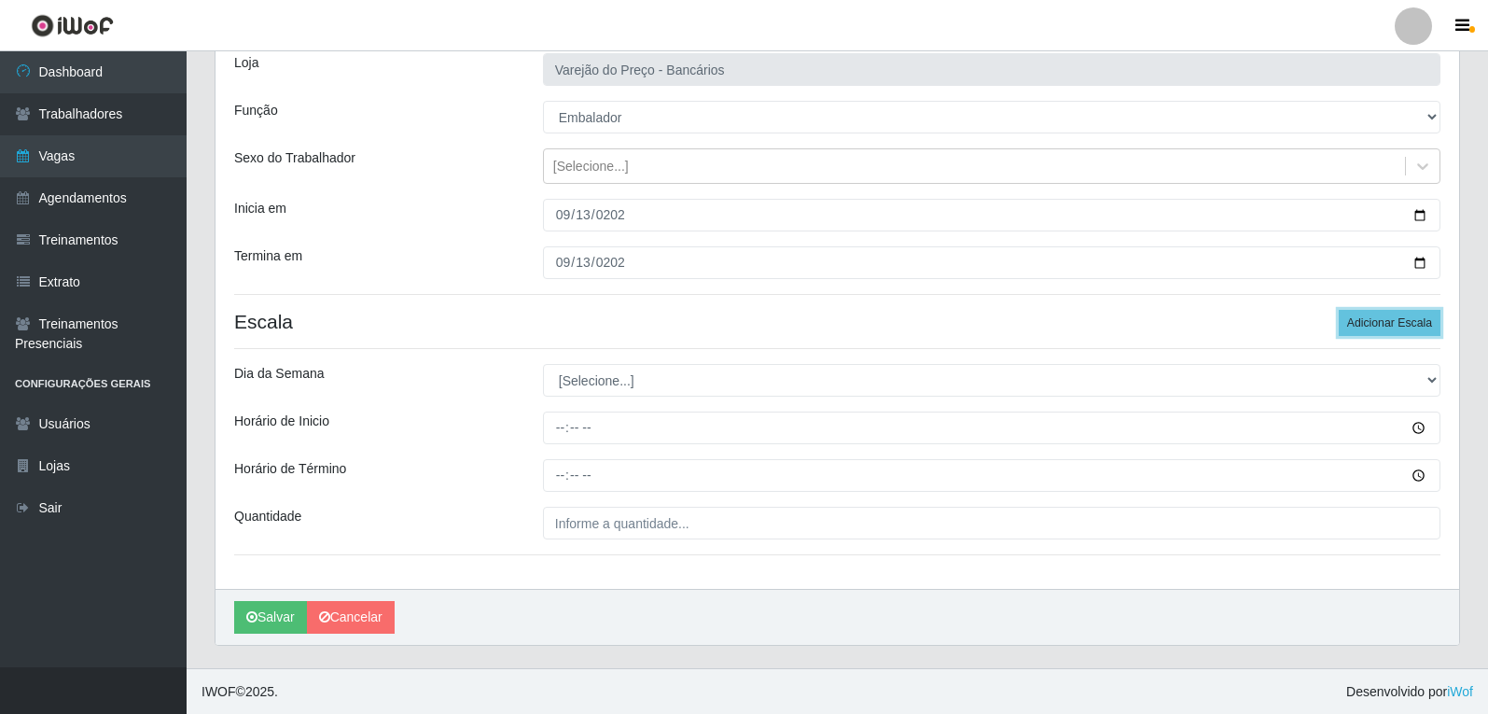
scroll to position [127, 0]
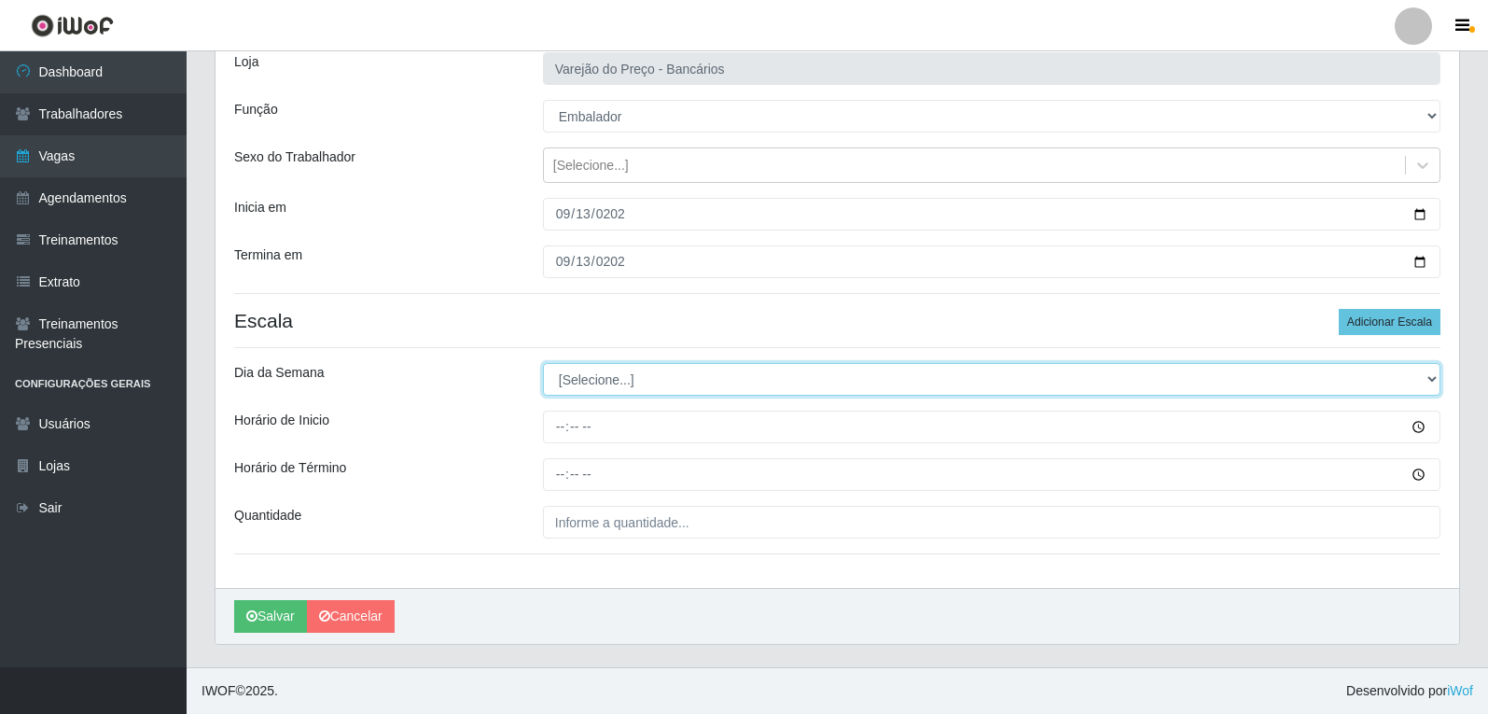
click at [587, 378] on select "[Selecione...] Segunda Terça Quarta Quinta Sexta Sábado Domingo" at bounding box center [992, 379] width 898 height 33
select select "6"
click at [543, 363] on select "[Selecione...] Segunda Terça Quarta Quinta Sexta Sábado Domingo" at bounding box center [992, 379] width 898 height 33
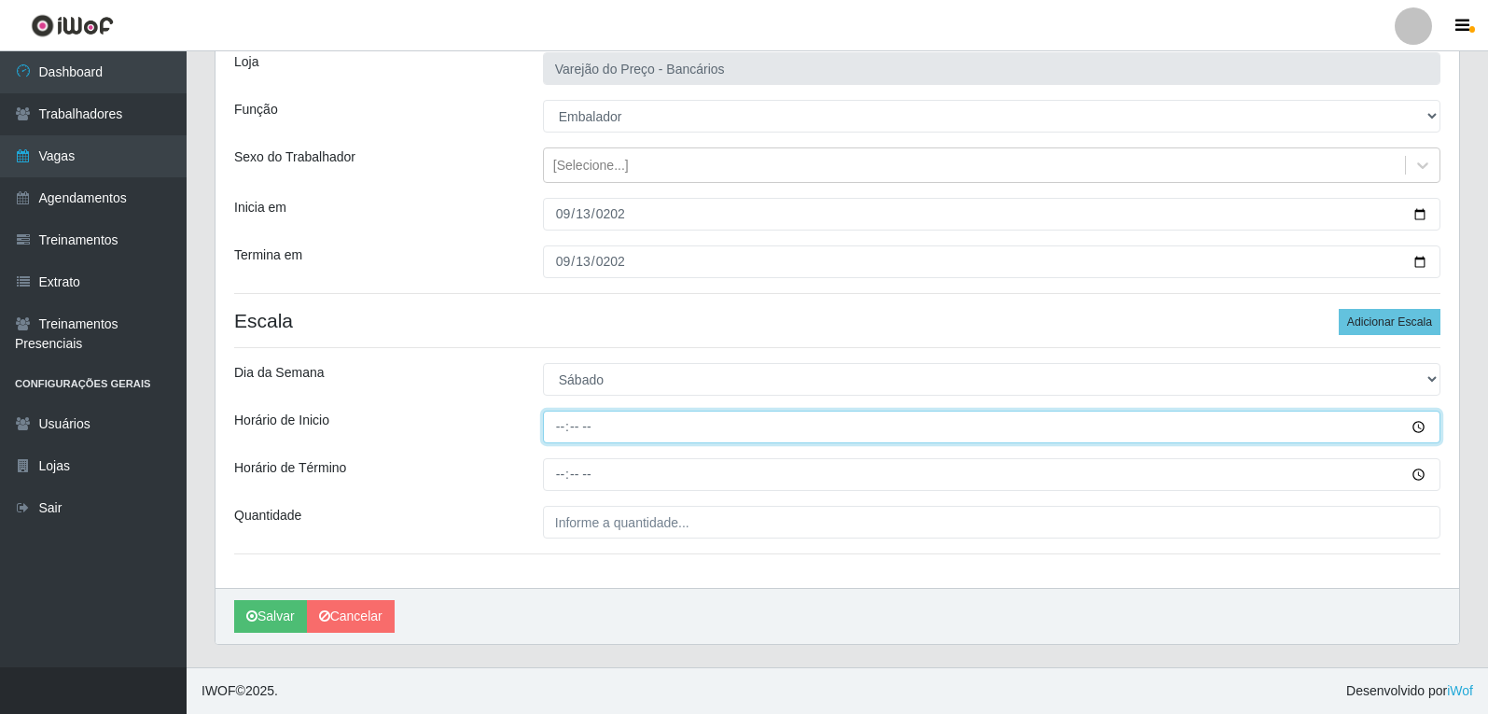
click at [555, 433] on input "Horário de Inicio" at bounding box center [992, 427] width 898 height 33
type input "16:00"
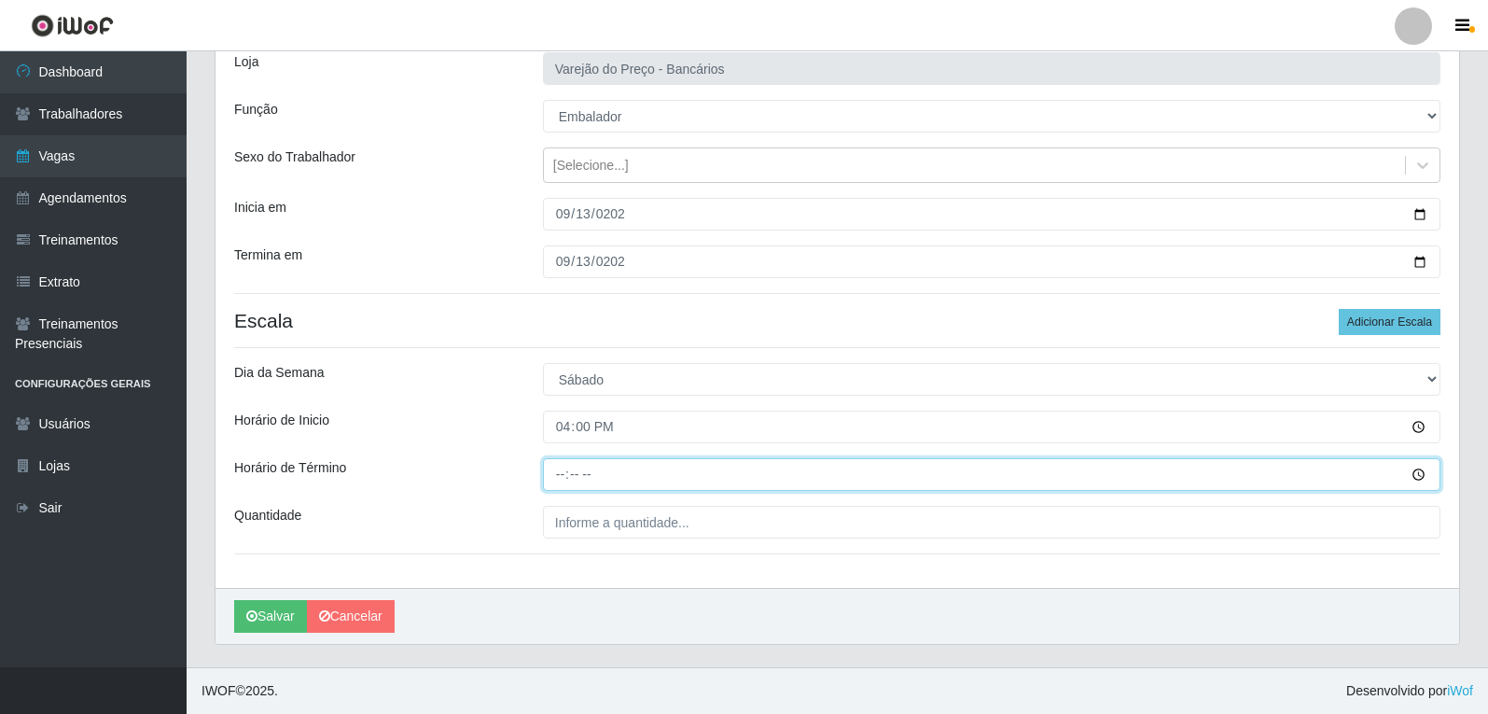
type input "21:00"
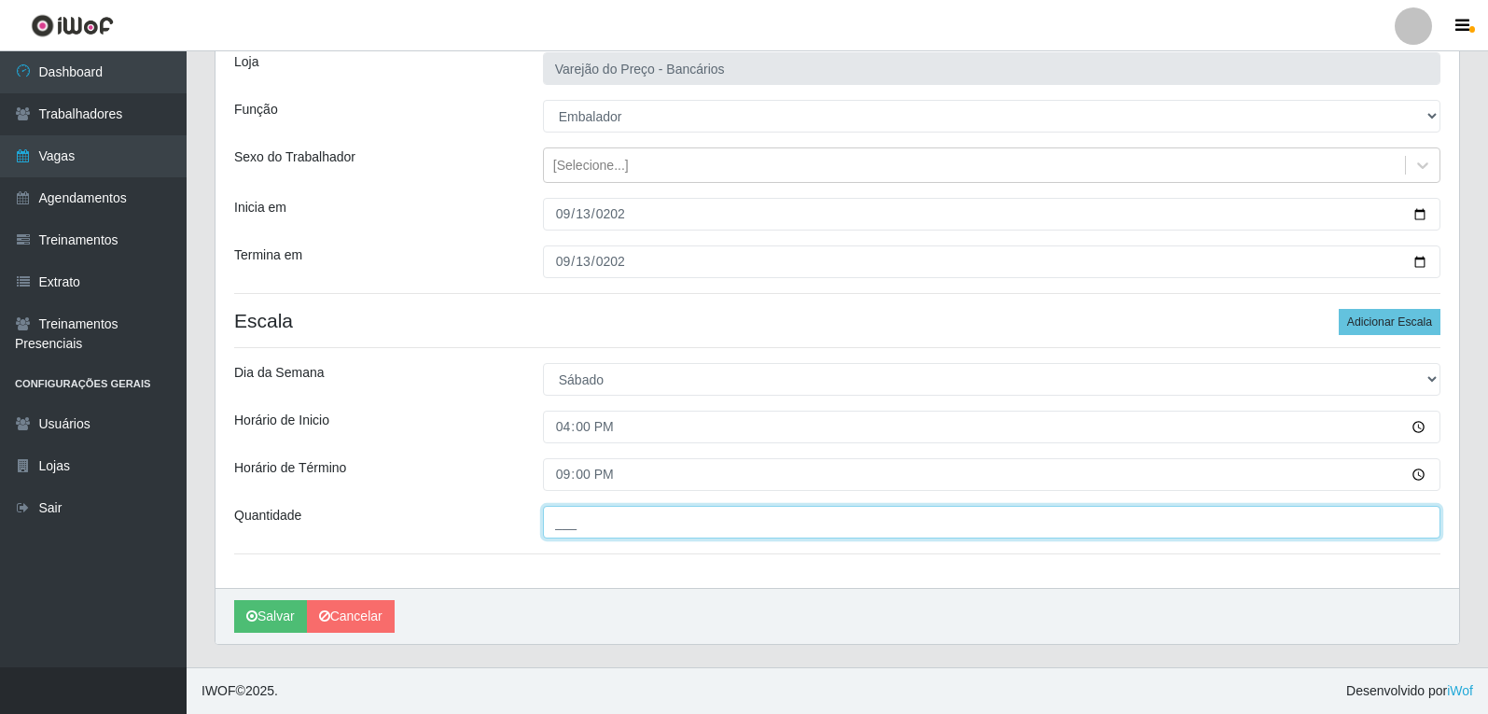
click at [581, 529] on input "___" at bounding box center [992, 522] width 898 height 33
type input "5__"
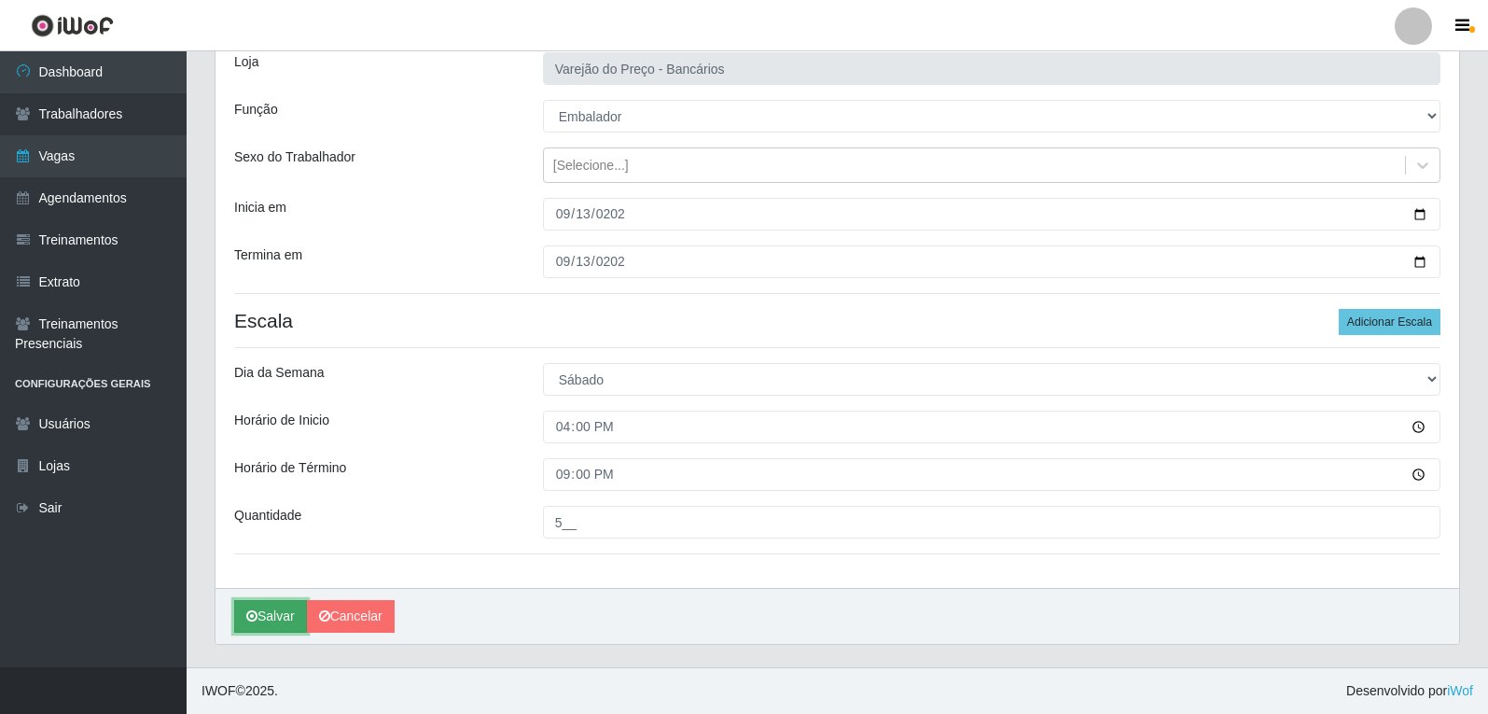
click at [272, 624] on button "Salvar" at bounding box center [270, 616] width 73 height 33
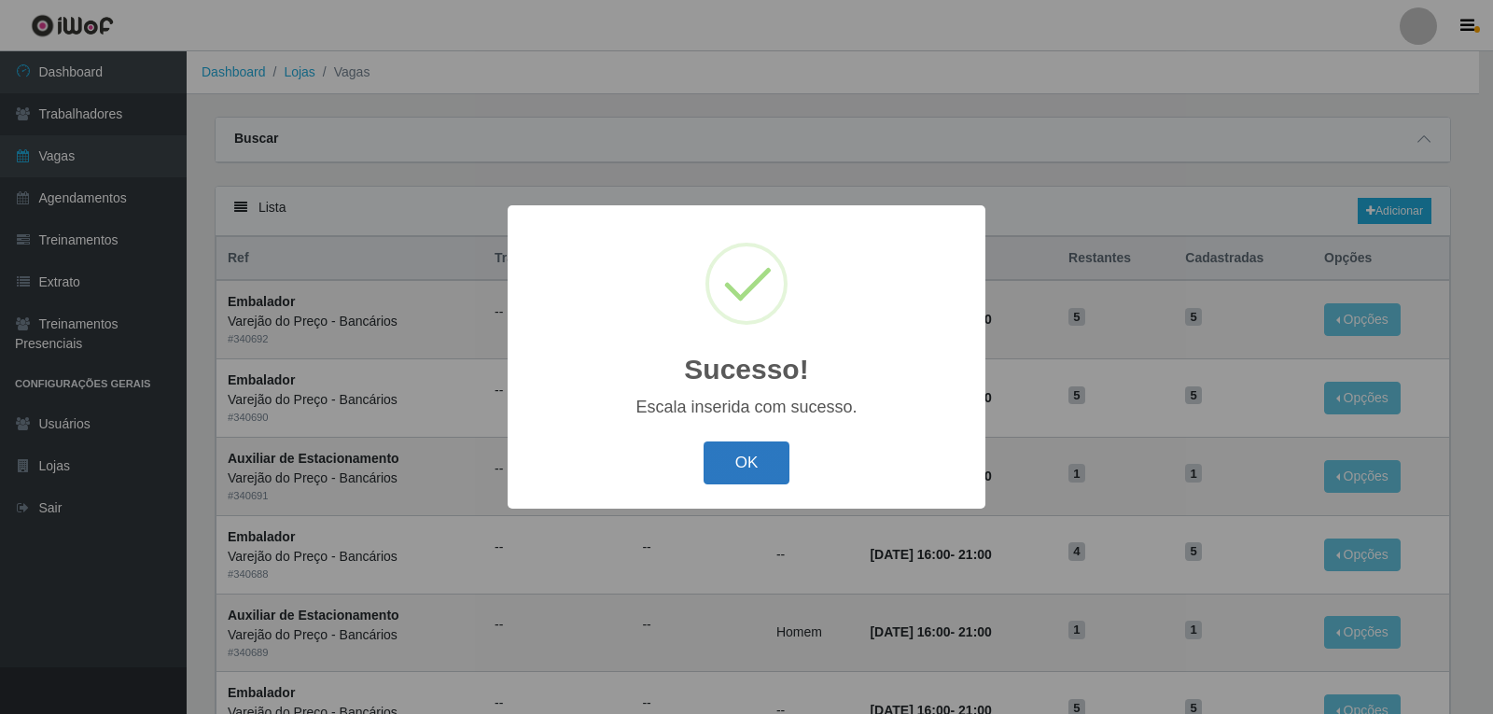
click at [745, 466] on button "OK" at bounding box center [747, 463] width 87 height 44
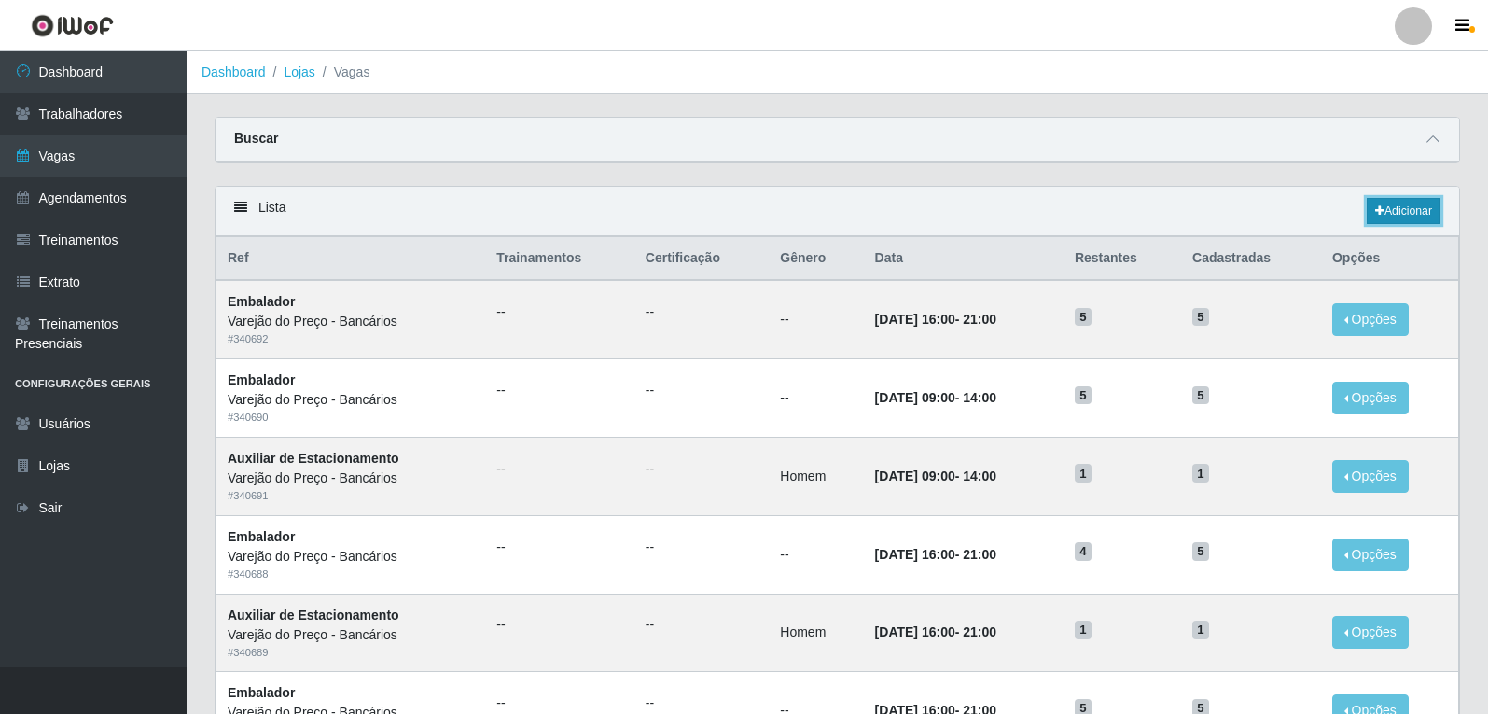
click at [1431, 214] on link "Adicionar" at bounding box center [1404, 211] width 74 height 26
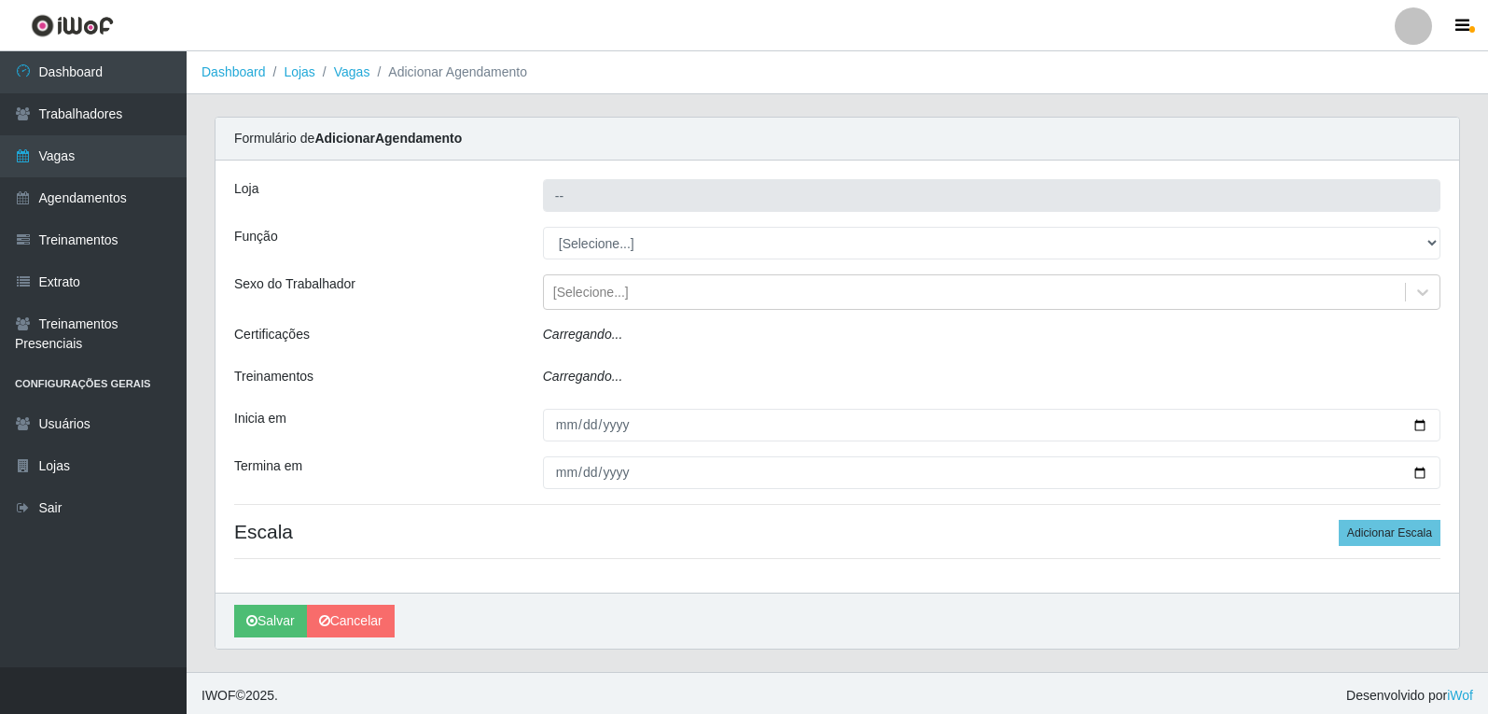
type input "Varejão do Preço - Bancários"
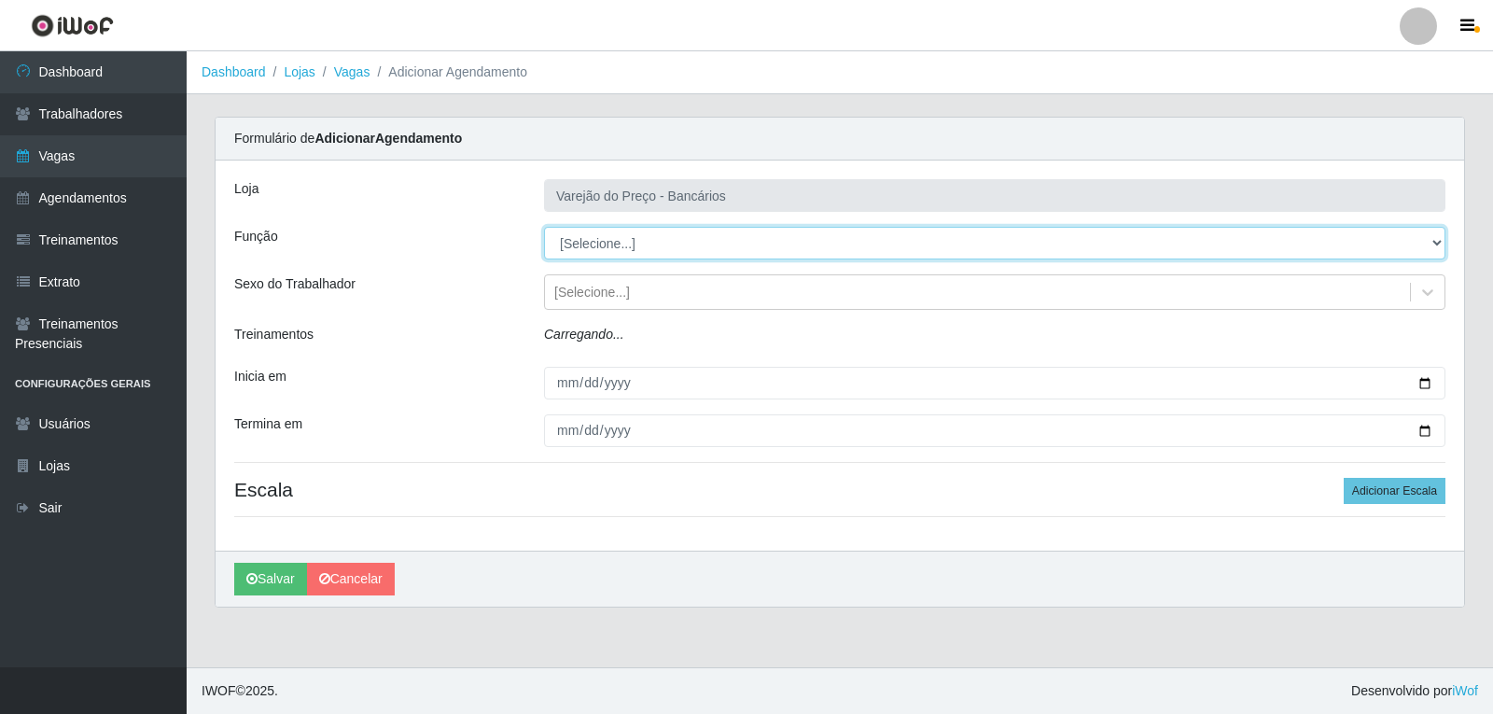
click at [594, 237] on select "[Selecione...] Auxiliar de Estacionamento Auxiliar de Estacionamento + Auxiliar…" at bounding box center [994, 243] width 901 height 33
select select "4"
click at [544, 227] on select "[Selecione...] Auxiliar de Estacionamento Auxiliar de Estacionamento + Auxiliar…" at bounding box center [994, 243] width 901 height 33
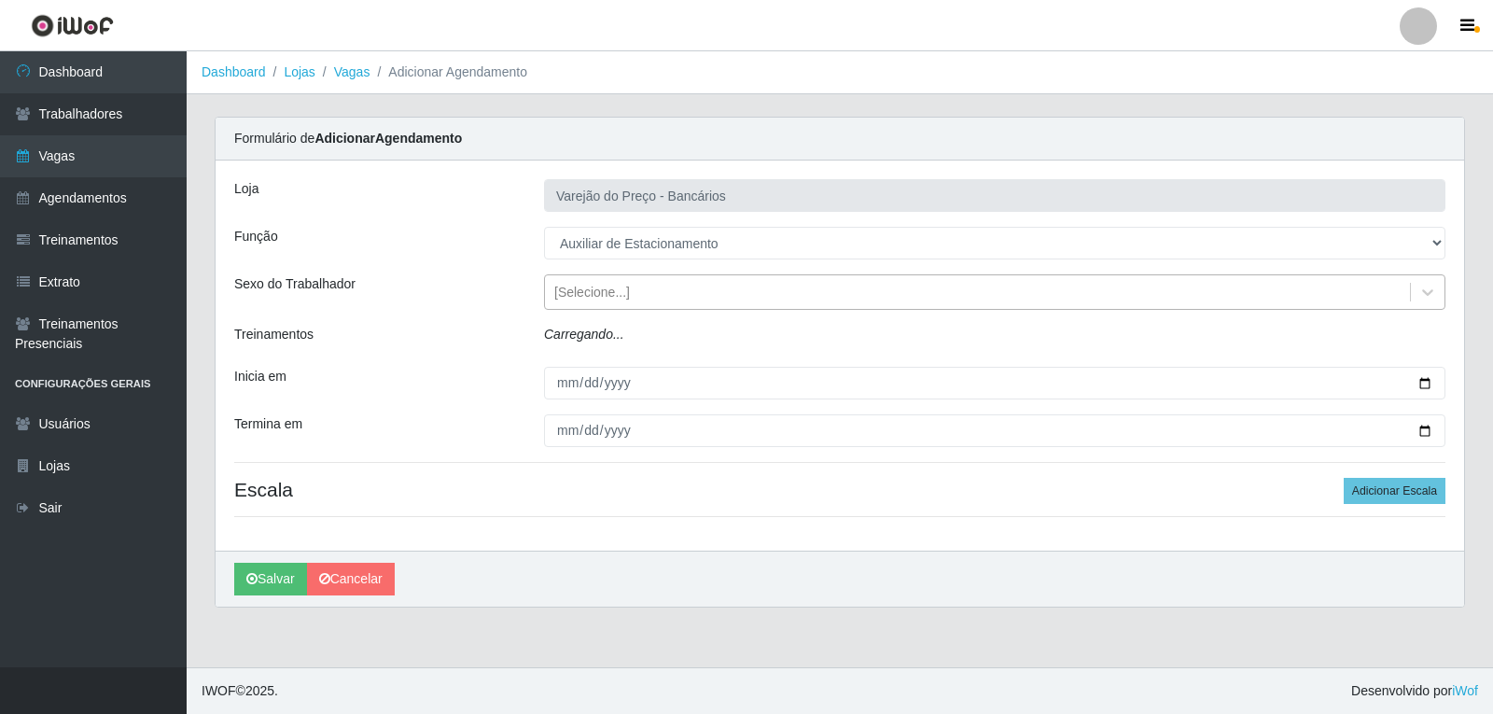
click at [573, 297] on div "[Selecione...]" at bounding box center [592, 293] width 76 height 20
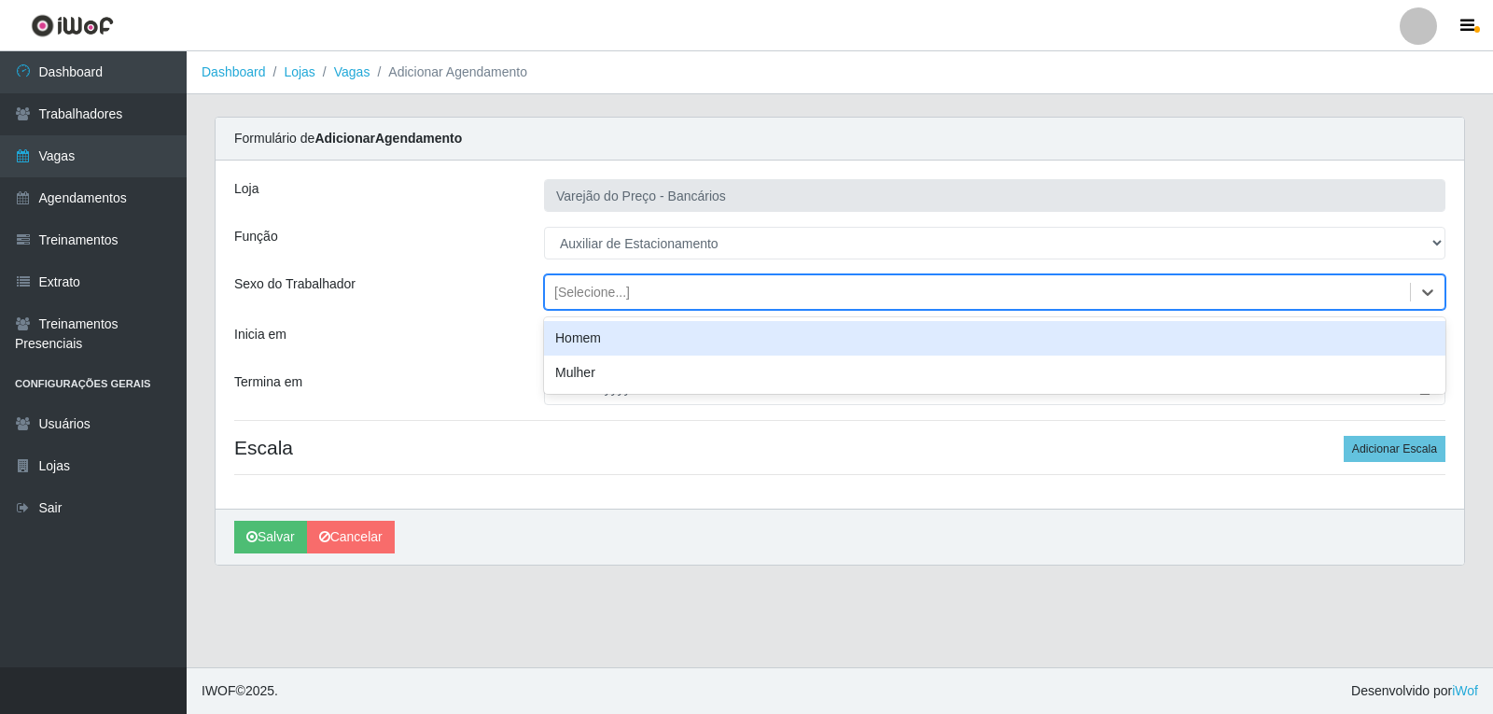
click at [592, 341] on div "Homem" at bounding box center [994, 338] width 901 height 35
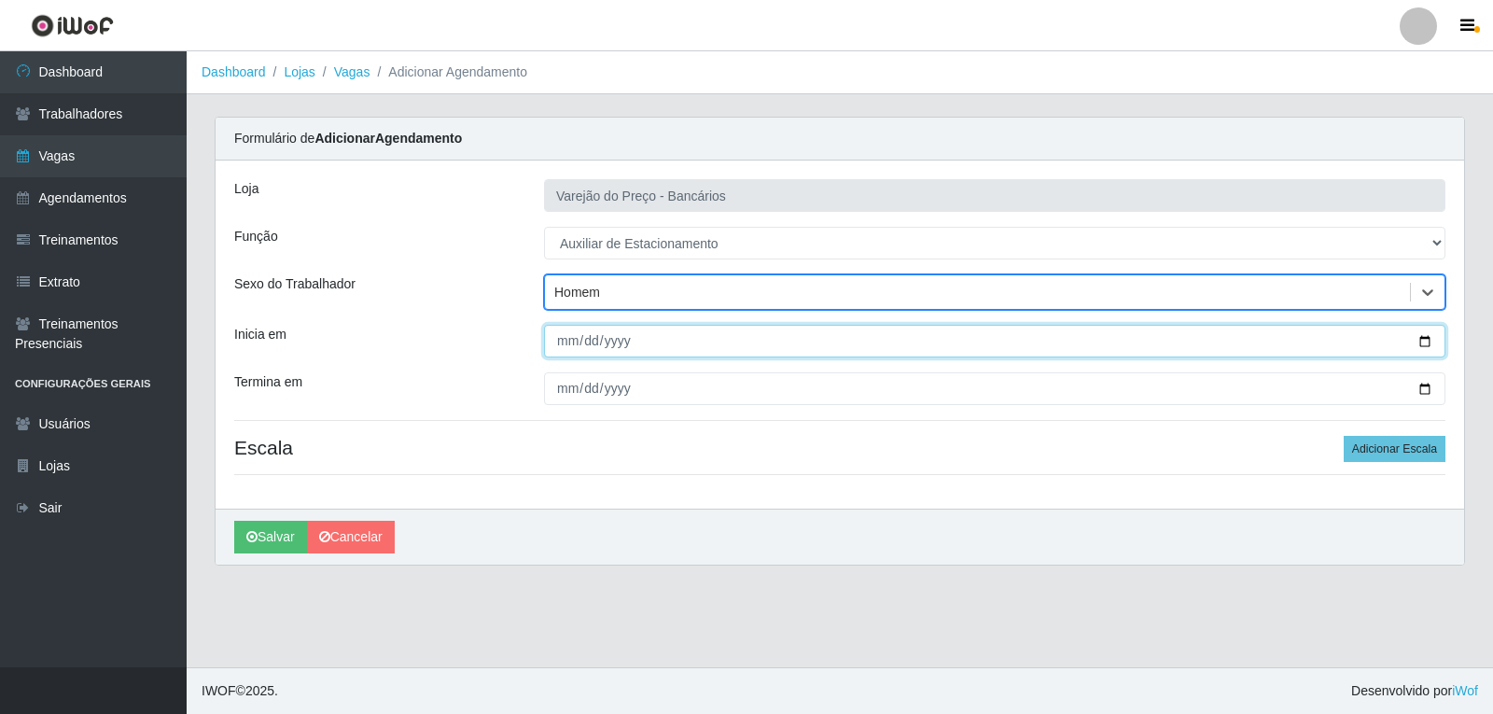
click at [563, 347] on input "Inicia em" at bounding box center [994, 341] width 901 height 33
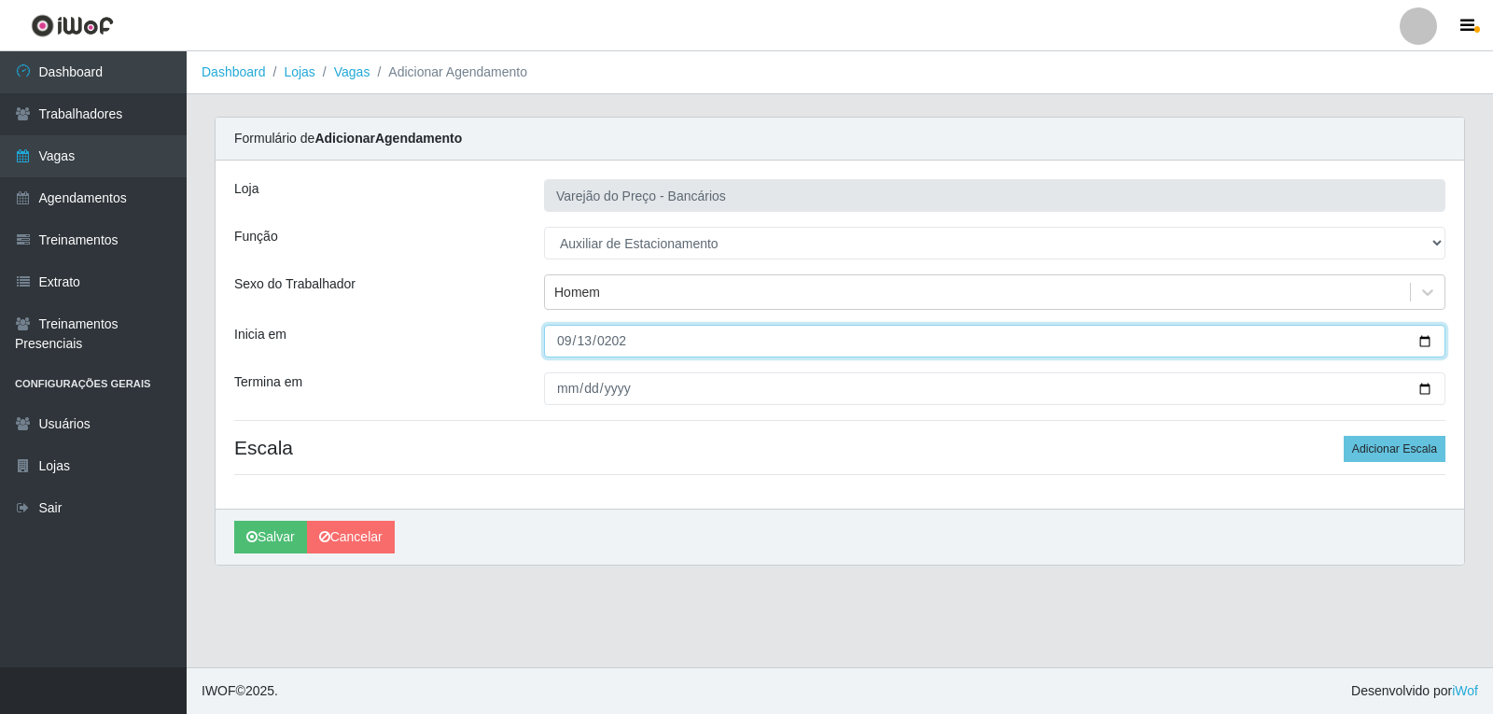
type input "[DATE]"
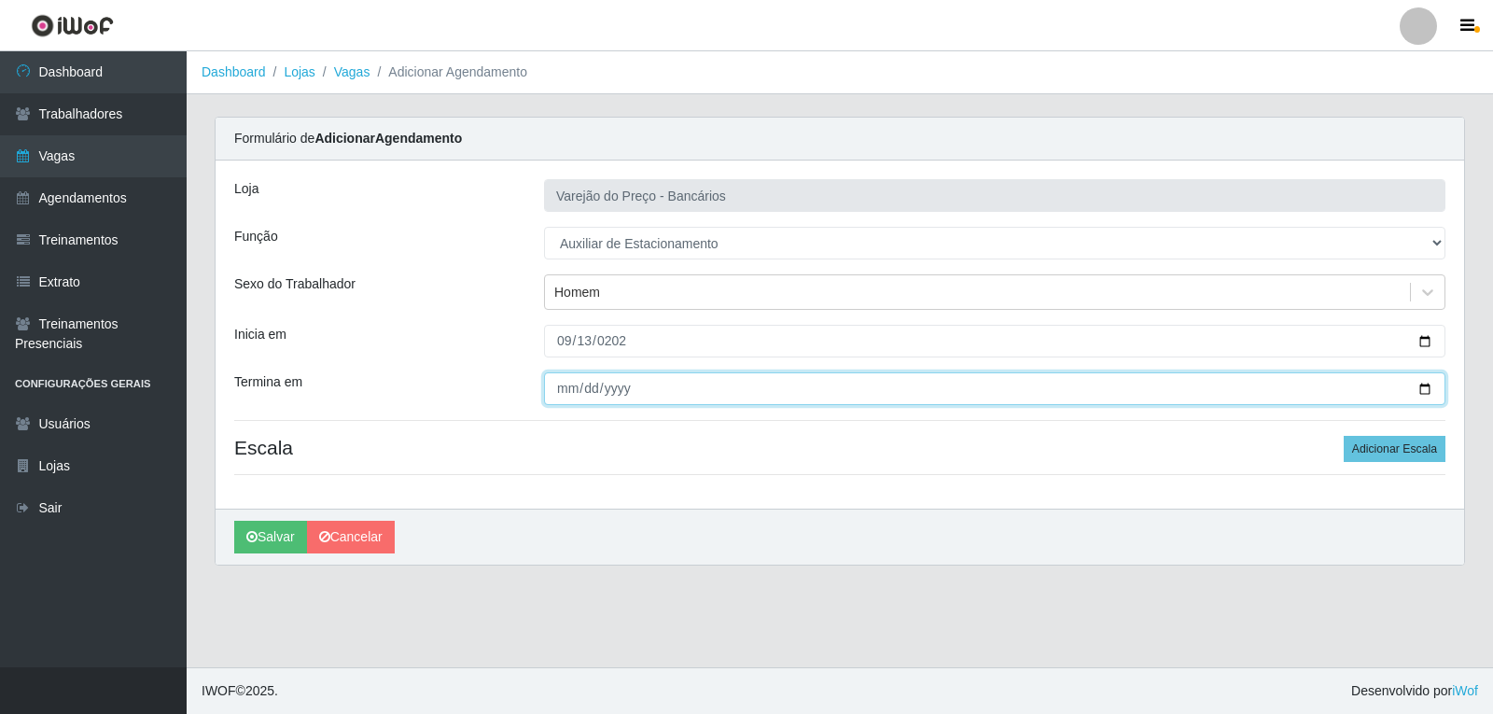
click at [558, 390] on input "Termina em" at bounding box center [994, 388] width 901 height 33
type input "[DATE]"
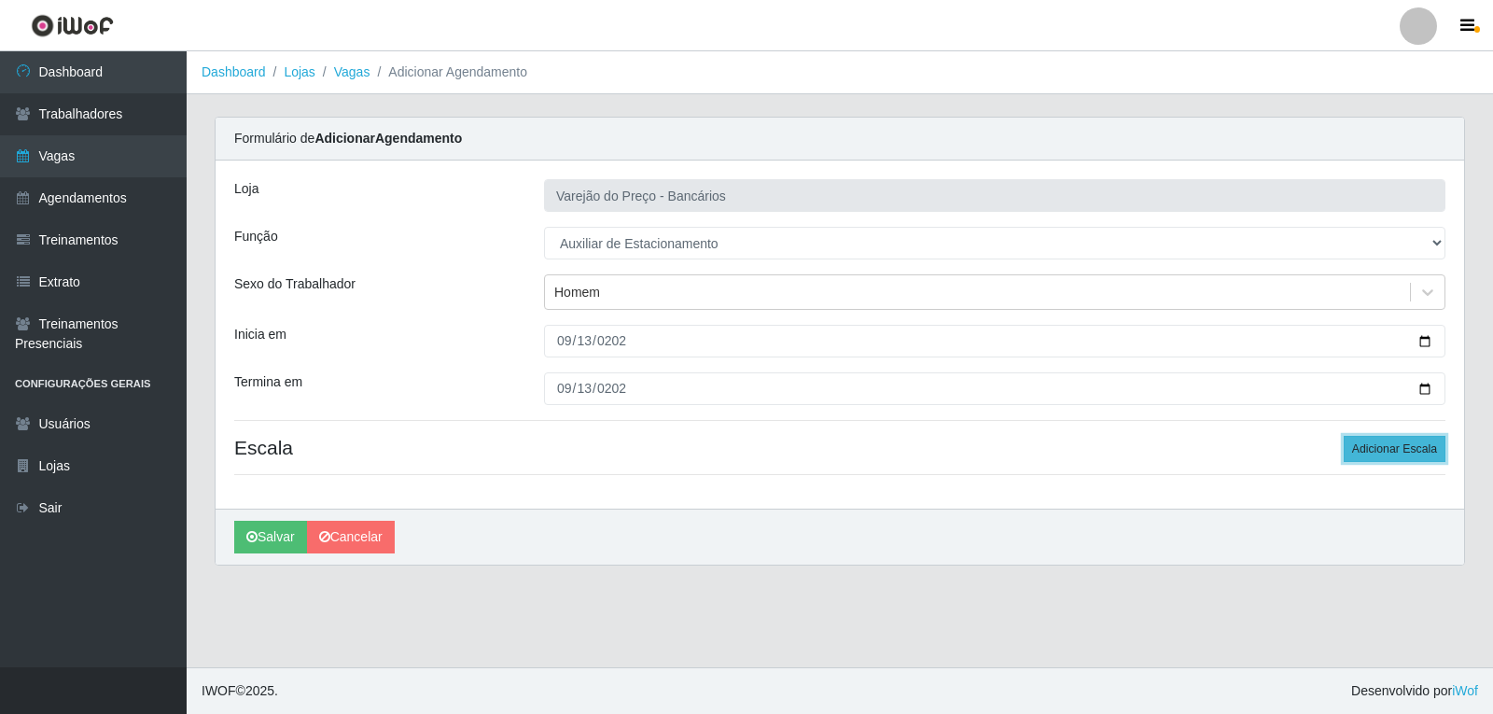
click at [1417, 443] on button "Adicionar Escala" at bounding box center [1395, 449] width 102 height 26
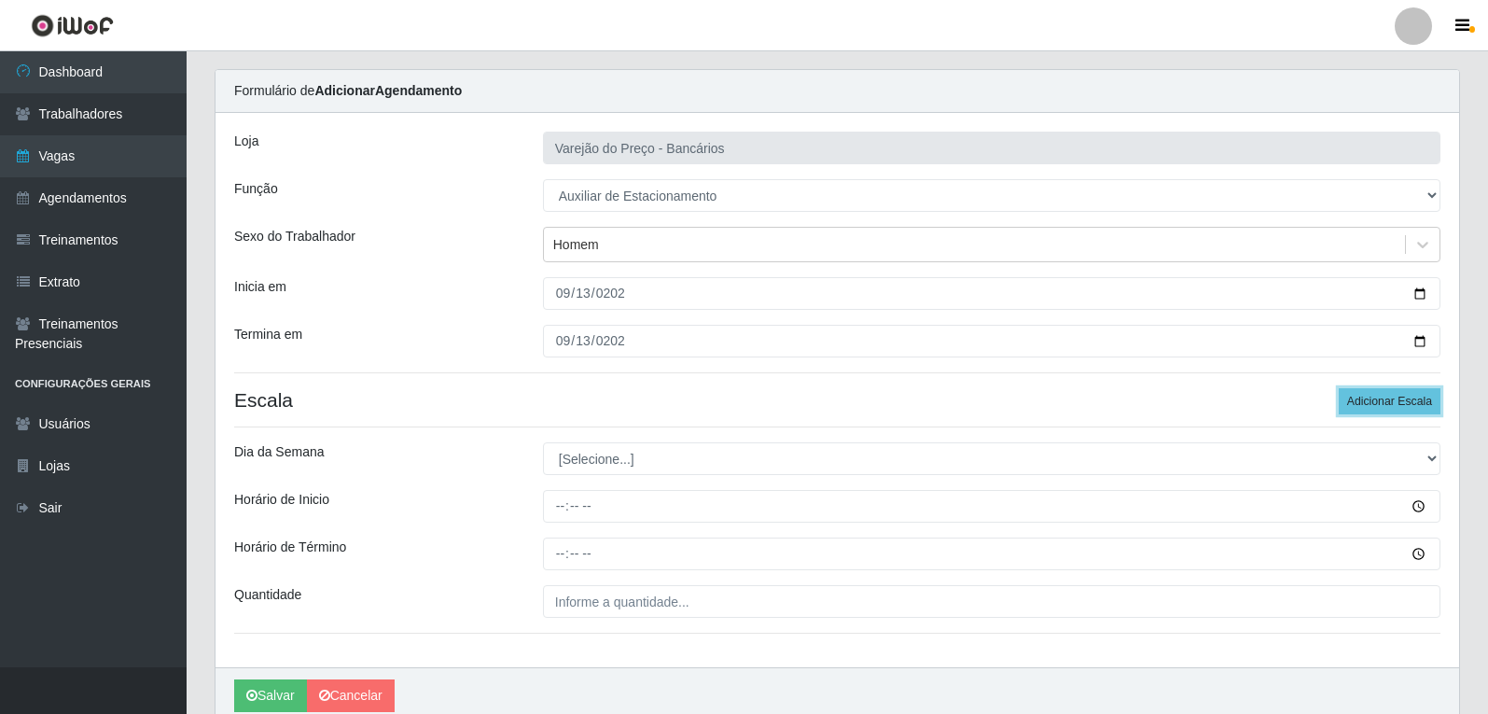
scroll to position [127, 0]
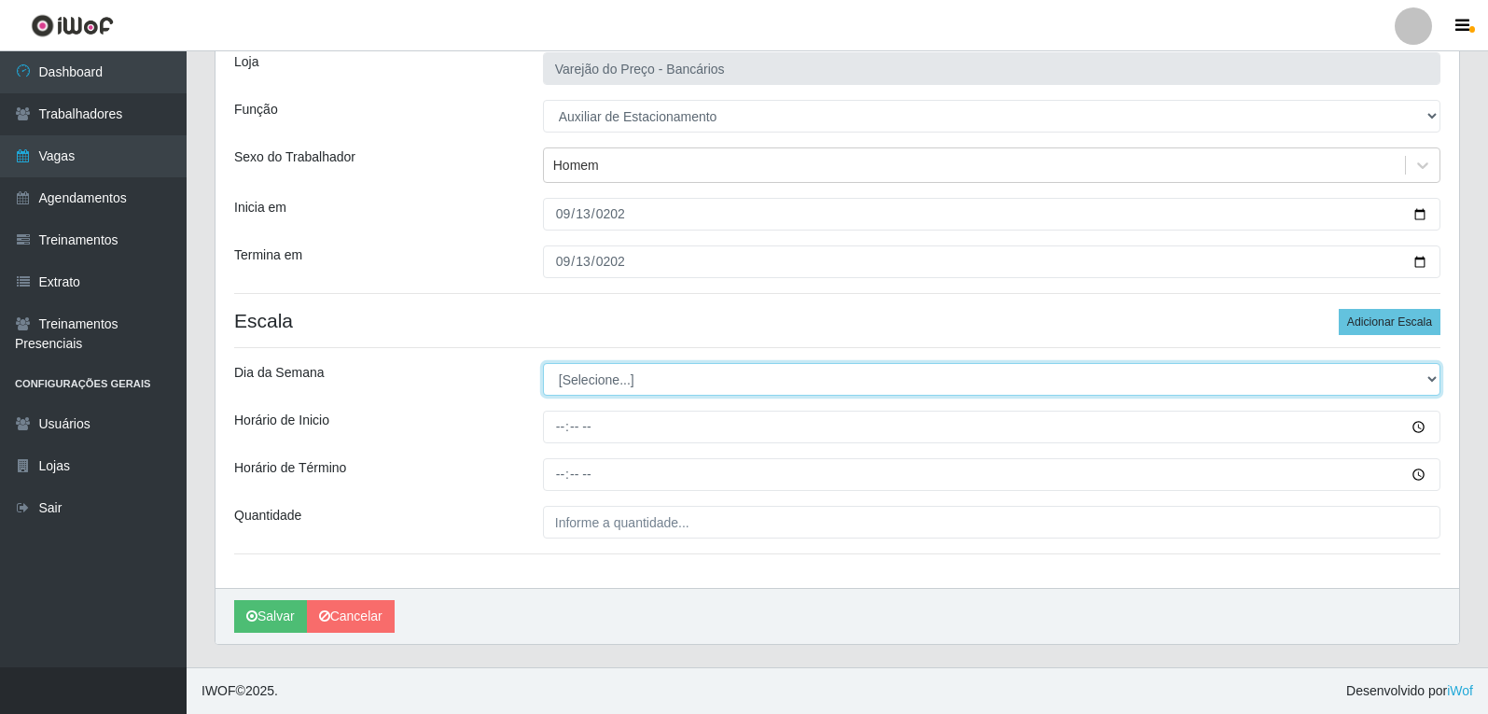
click at [621, 382] on select "[Selecione...] Segunda Terça Quarta Quinta Sexta Sábado Domingo" at bounding box center [992, 379] width 898 height 33
select select "6"
click at [543, 363] on select "[Selecione...] Segunda Terça Quarta Quinta Sexta Sábado Domingo" at bounding box center [992, 379] width 898 height 33
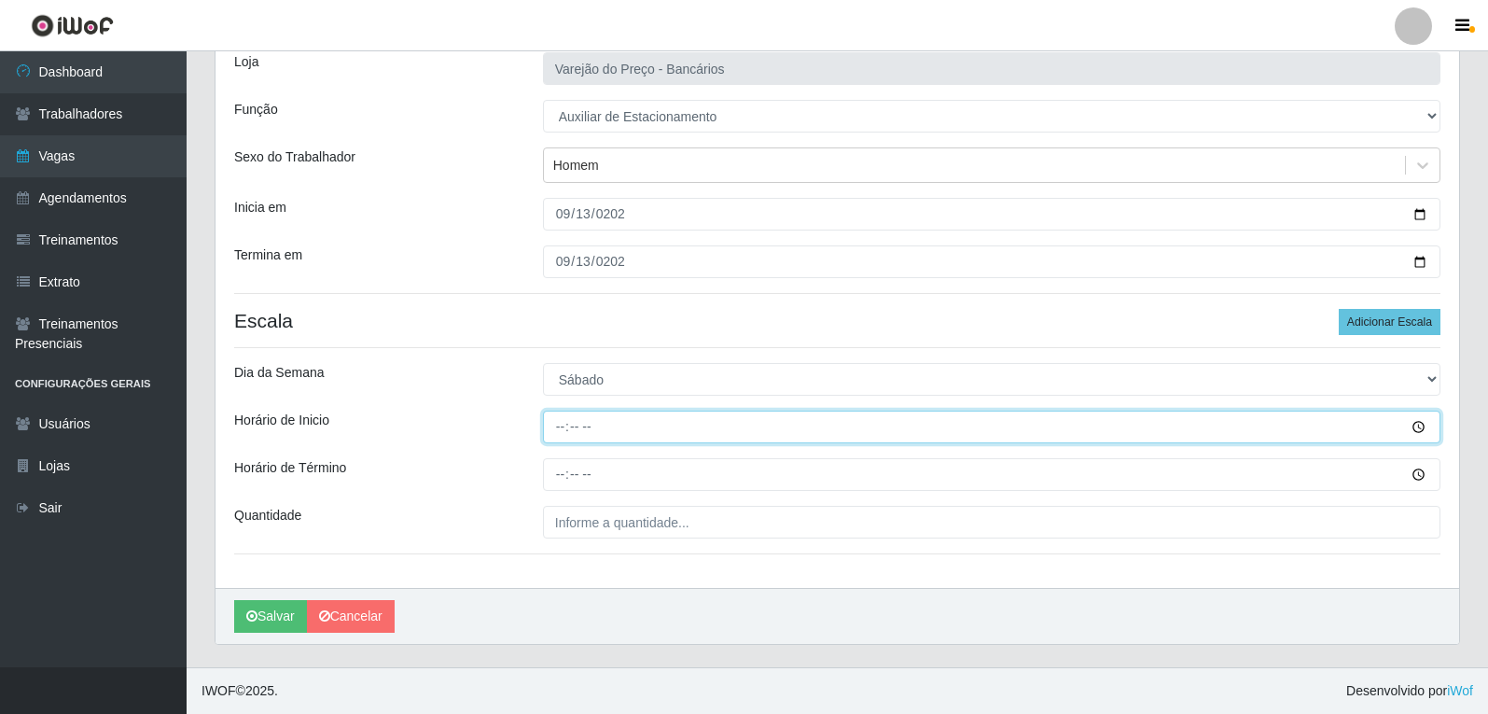
click at [564, 427] on input "Horário de Inicio" at bounding box center [992, 427] width 898 height 33
type input "16:00"
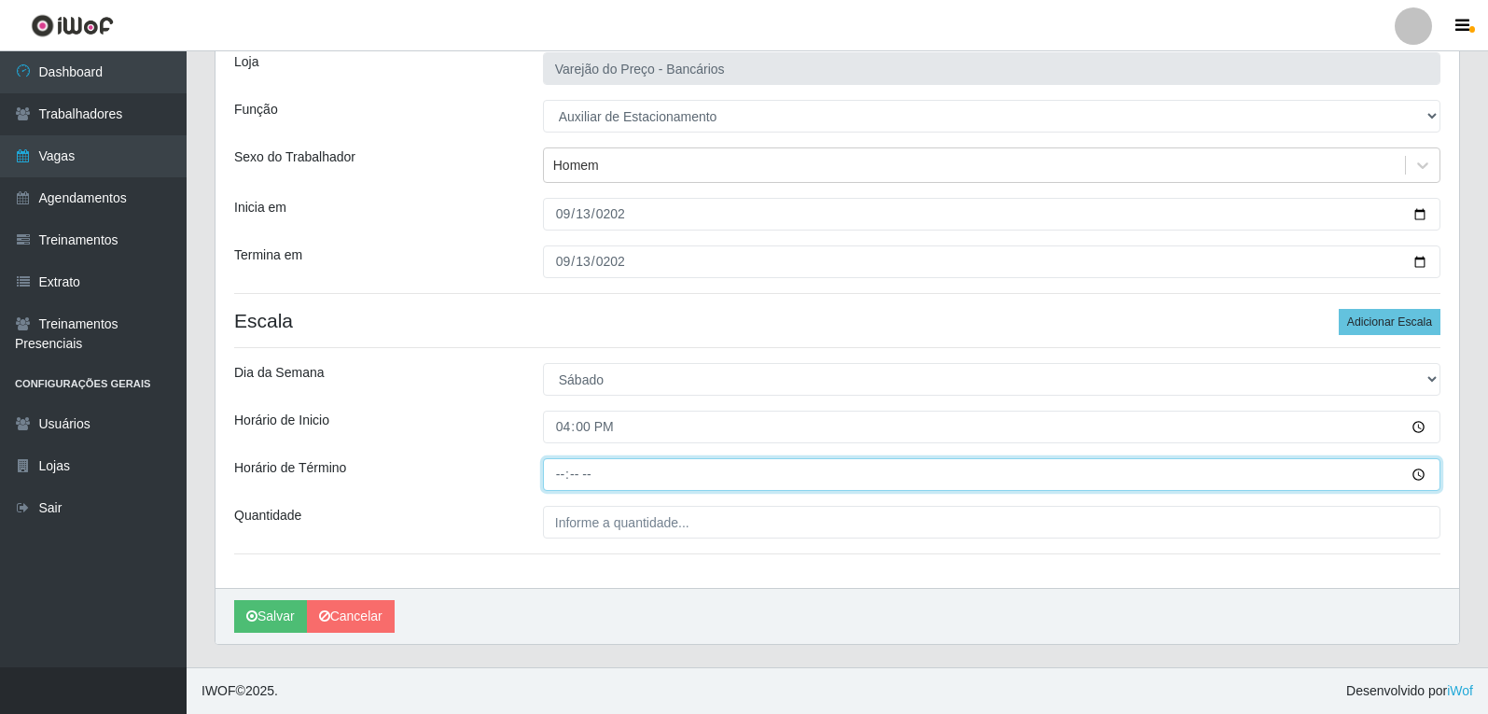
click at [565, 467] on input "Horário de Término" at bounding box center [992, 474] width 898 height 33
type input "21:00"
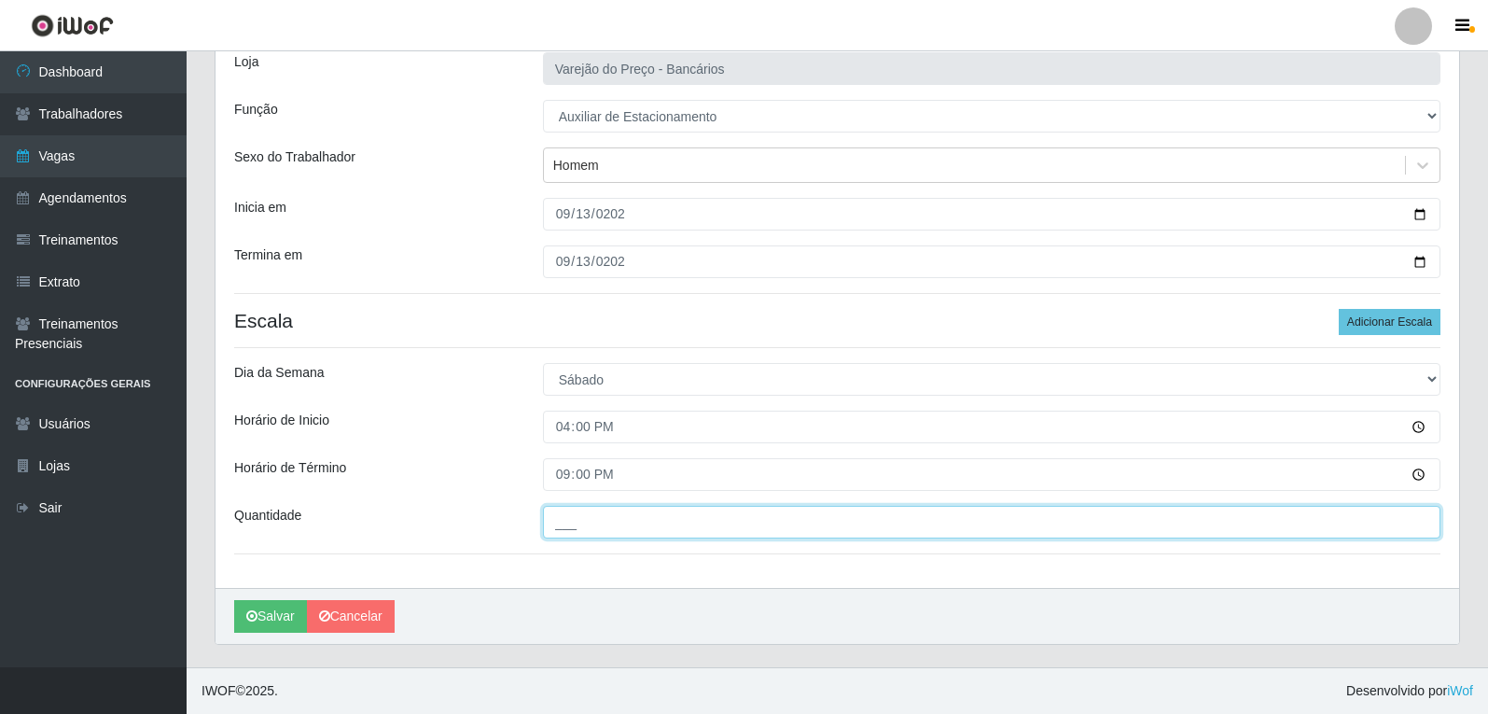
click at [620, 531] on input "___" at bounding box center [992, 522] width 898 height 33
type input "1__"
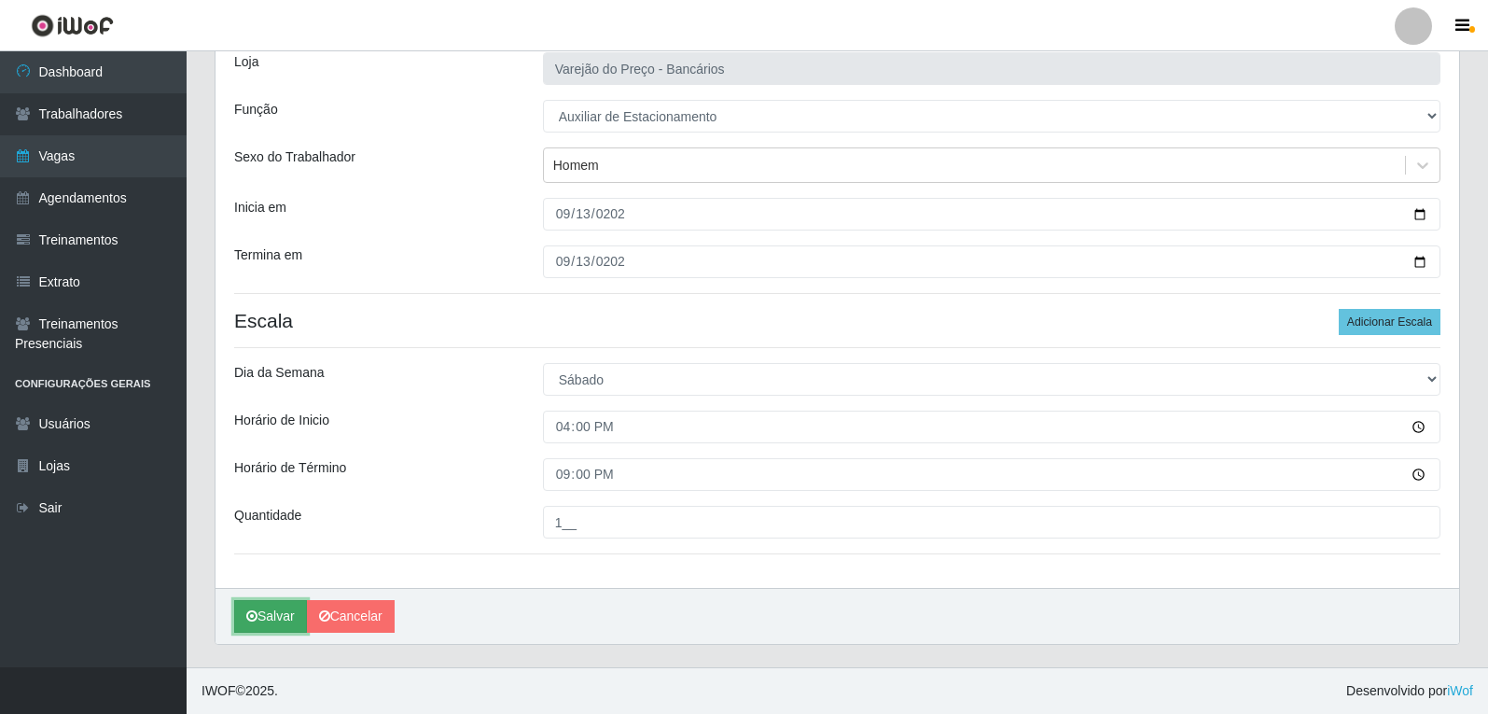
click at [234, 600] on button "Salvar" at bounding box center [270, 616] width 73 height 33
click at [244, 607] on button "Salvar" at bounding box center [270, 616] width 73 height 33
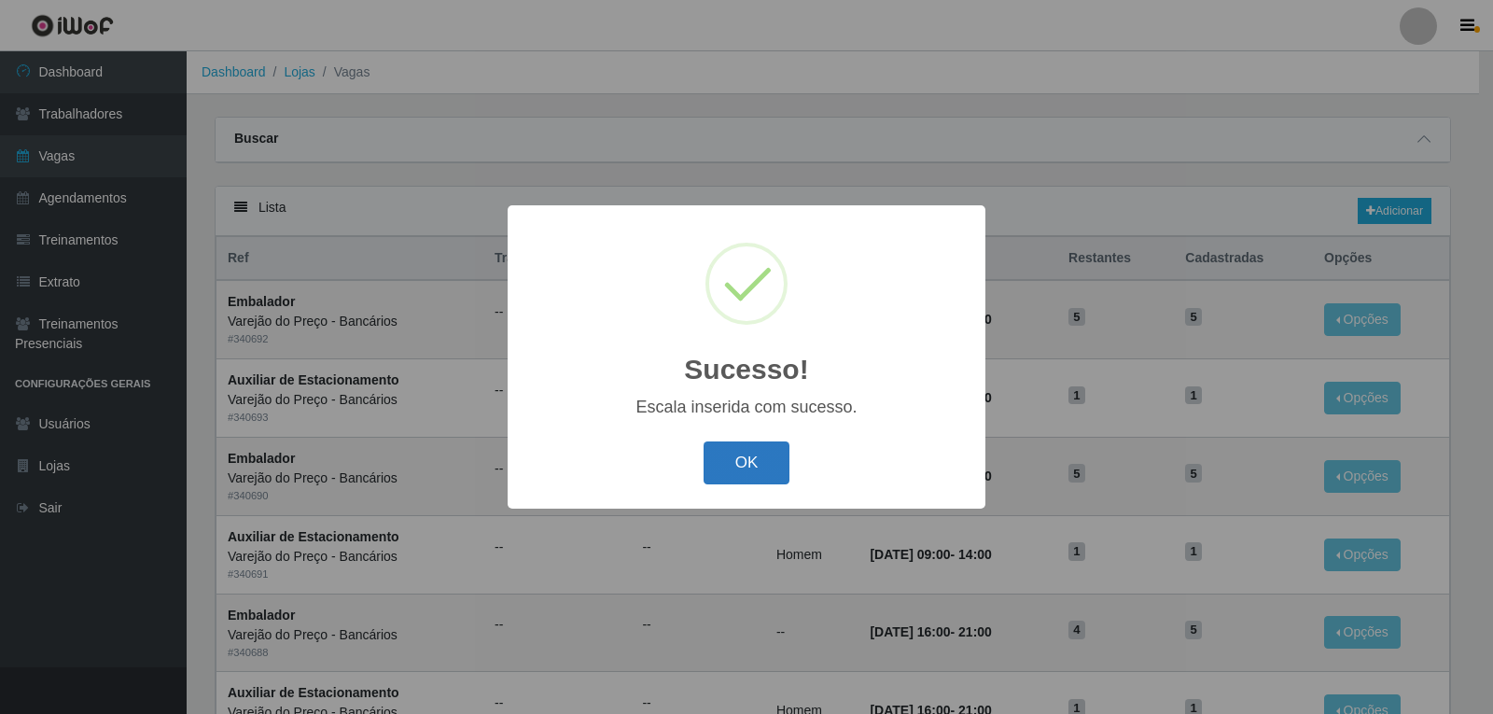
click at [747, 461] on button "OK" at bounding box center [747, 463] width 87 height 44
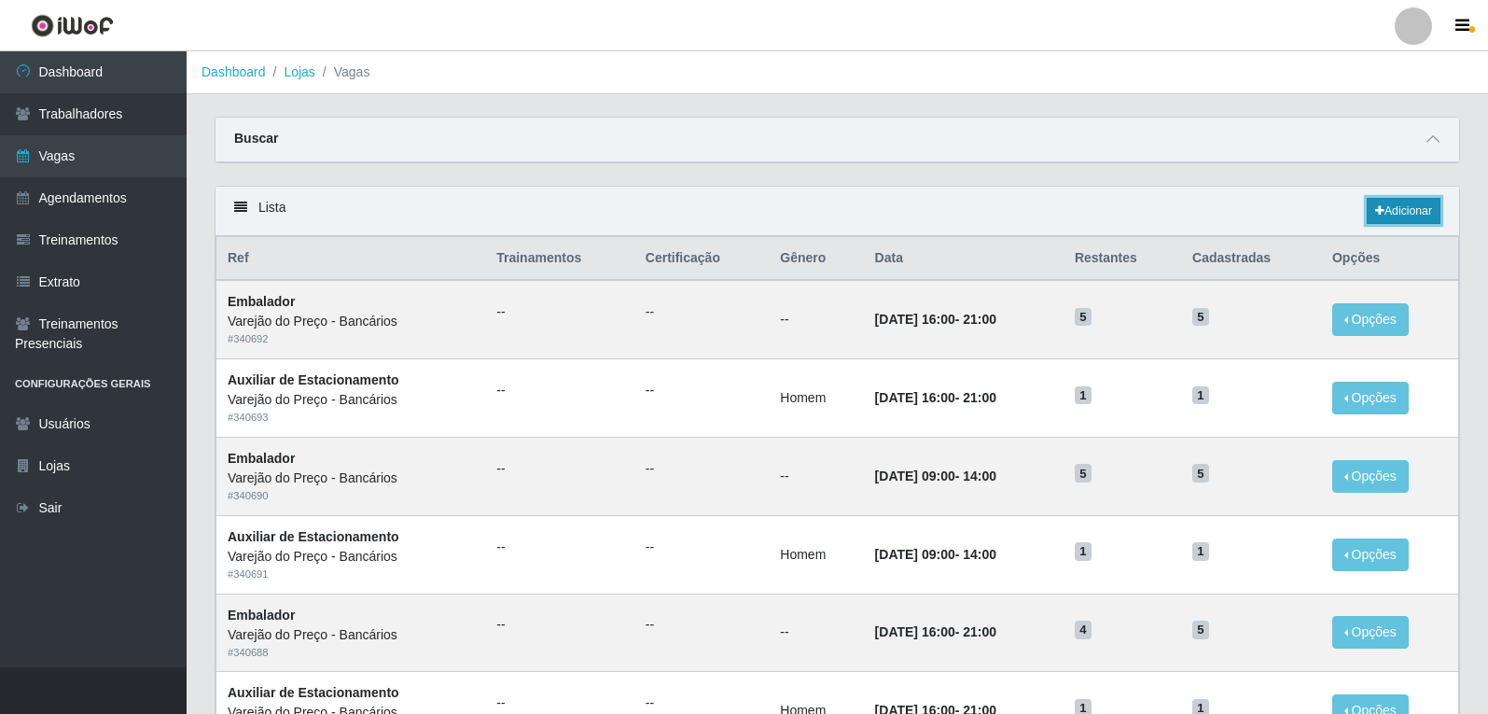
click at [1379, 208] on icon at bounding box center [1379, 210] width 9 height 11
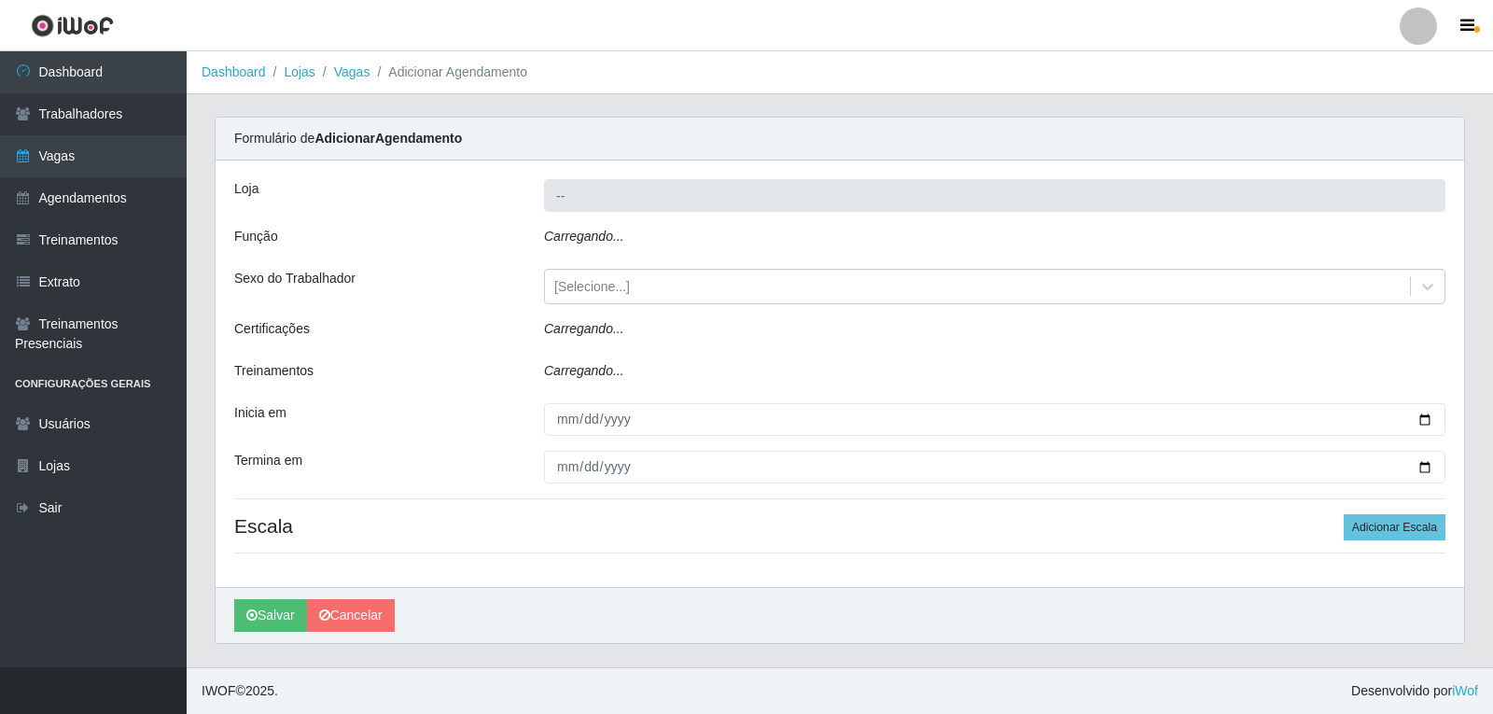
type input "Varejão do Preço - Bancários"
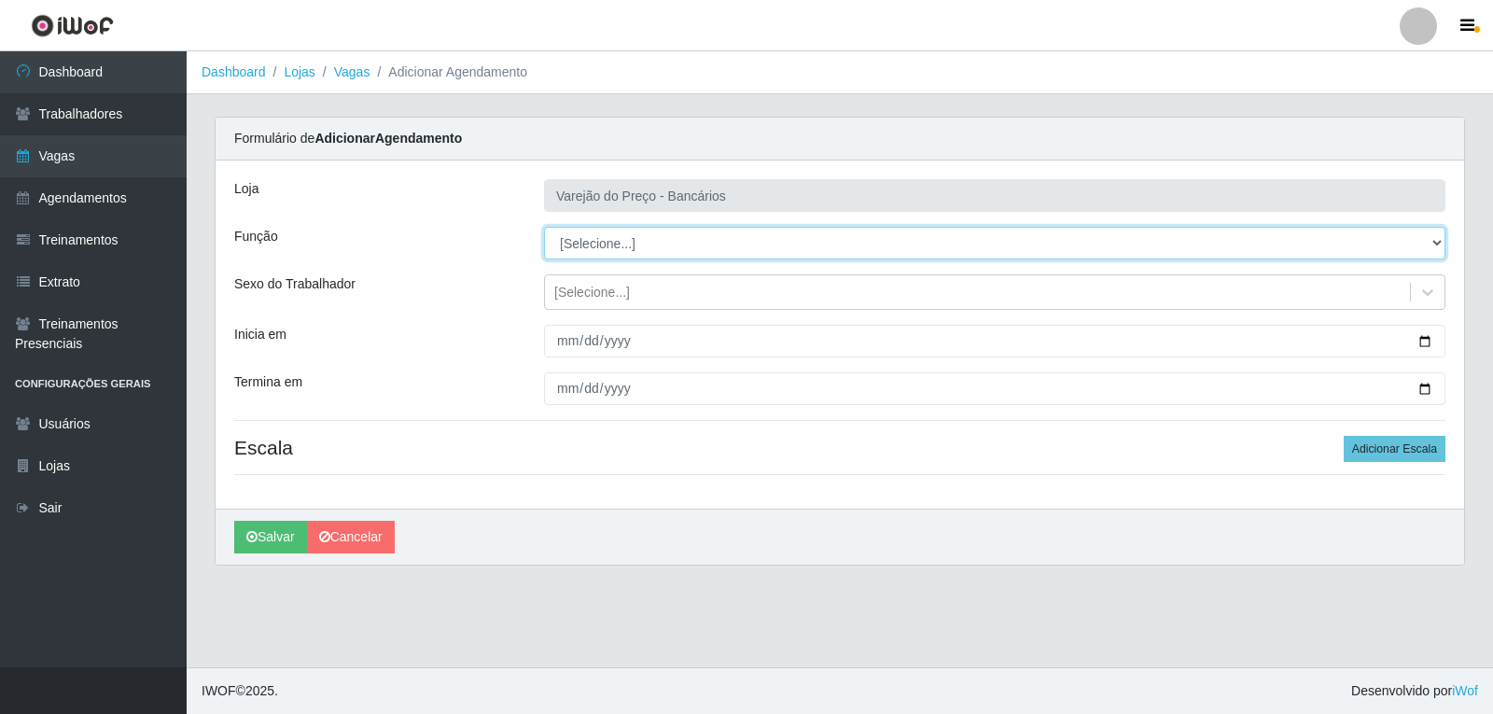
click at [568, 247] on select "[Selecione...] Auxiliar de Estacionamento Auxiliar de Estacionamento + Auxiliar…" at bounding box center [994, 243] width 901 height 33
select select "1"
click at [544, 227] on select "[Selecione...] Auxiliar de Estacionamento Auxiliar de Estacionamento + Auxiliar…" at bounding box center [994, 243] width 901 height 33
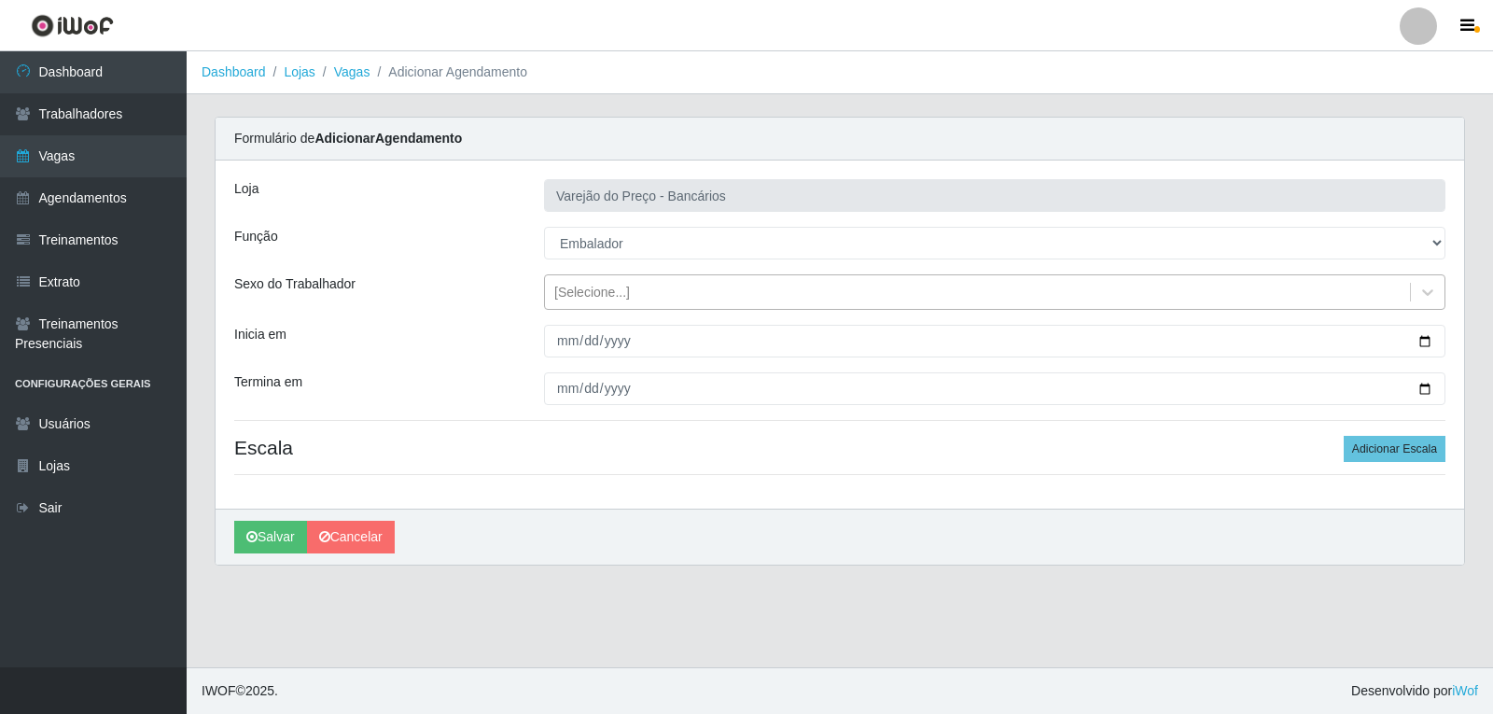
click at [569, 293] on div "[Selecione...]" at bounding box center [592, 293] width 76 height 20
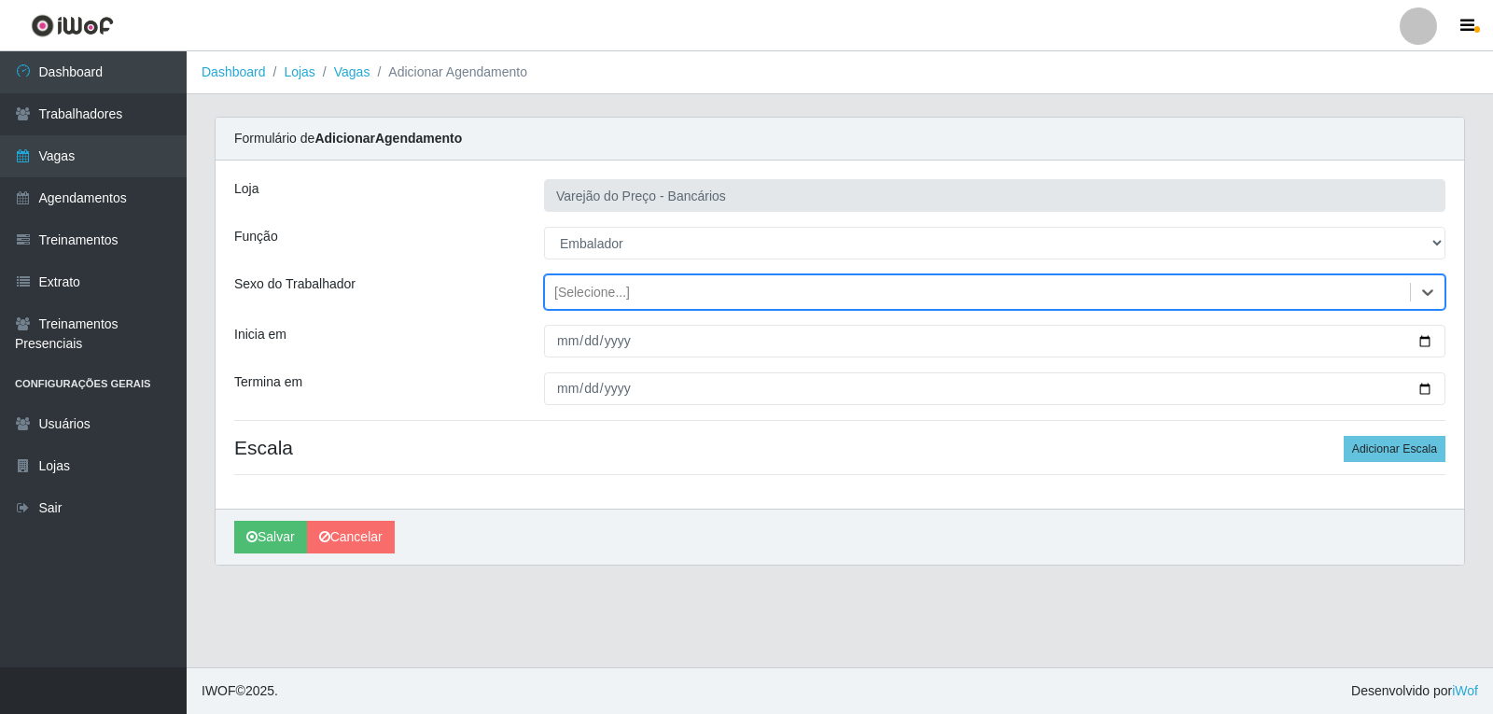
click at [579, 286] on div "[Selecione...]" at bounding box center [592, 293] width 76 height 20
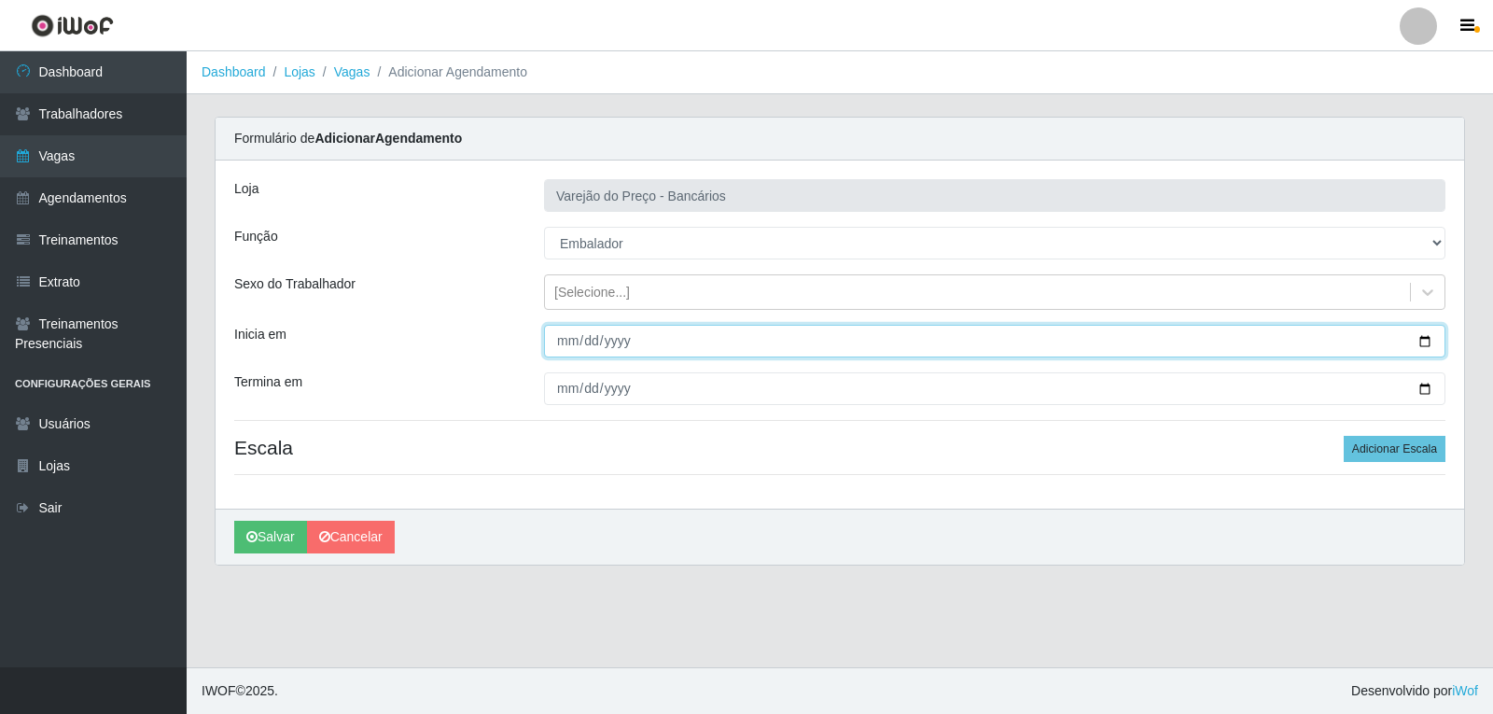
click at [567, 349] on input "Inicia em" at bounding box center [994, 341] width 901 height 33
type input "[DATE]"
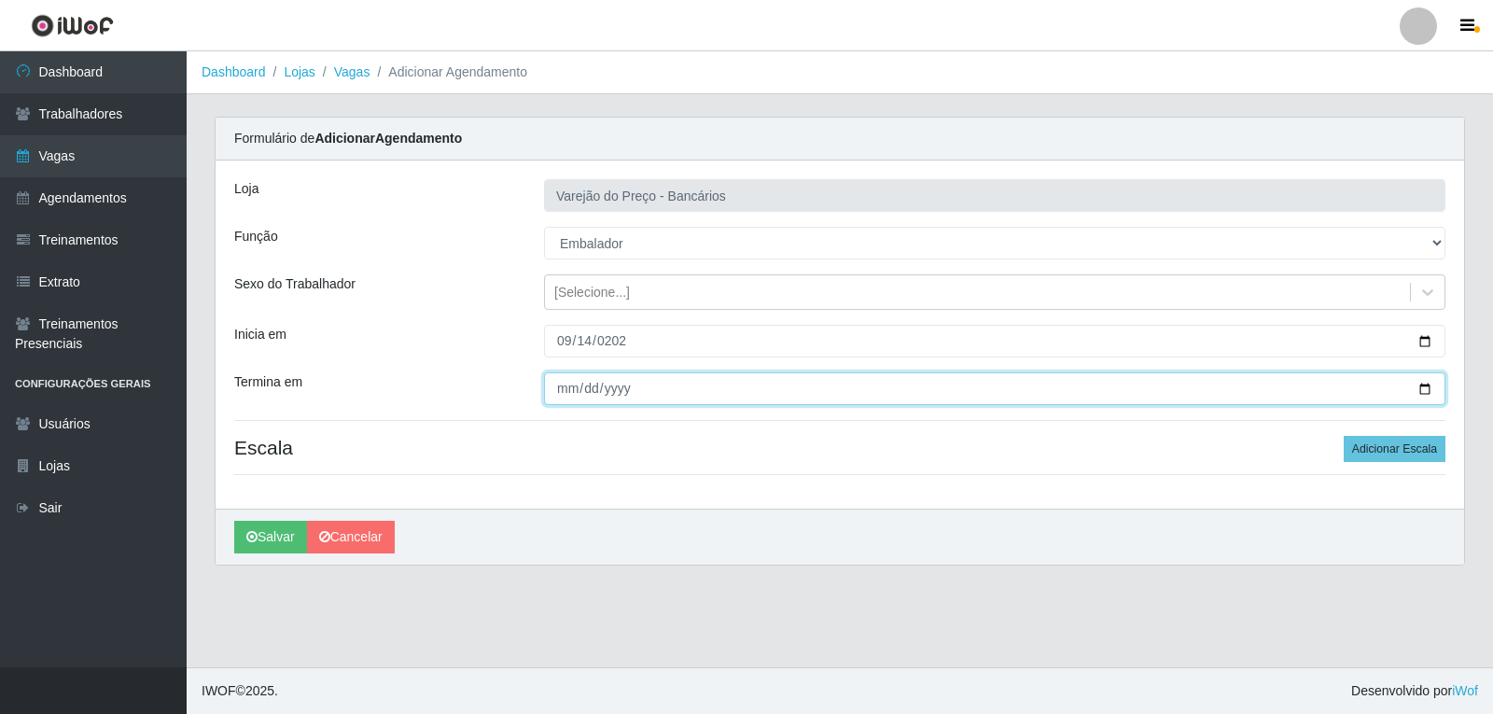
click at [573, 385] on input "Termina em" at bounding box center [994, 388] width 901 height 33
type input "[DATE]"
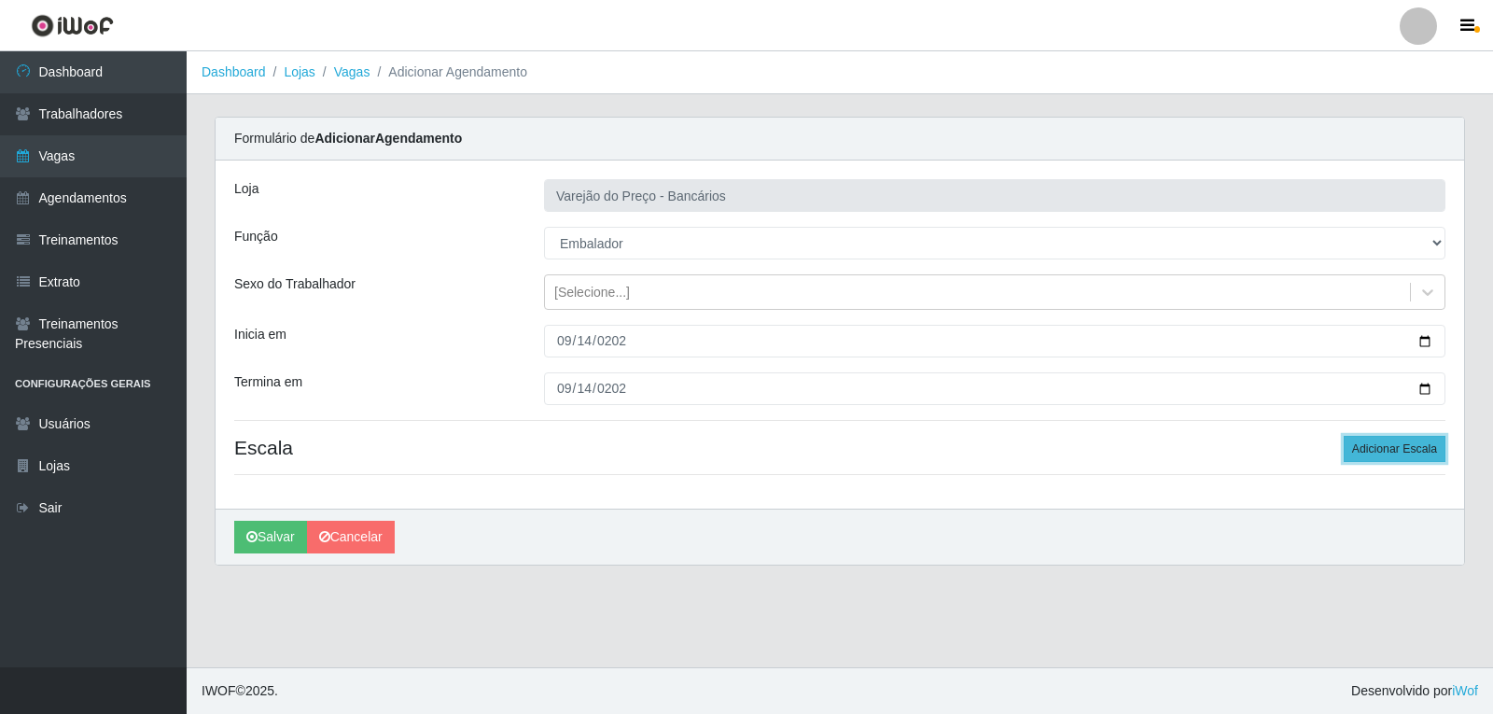
click at [1382, 453] on button "Adicionar Escala" at bounding box center [1395, 449] width 102 height 26
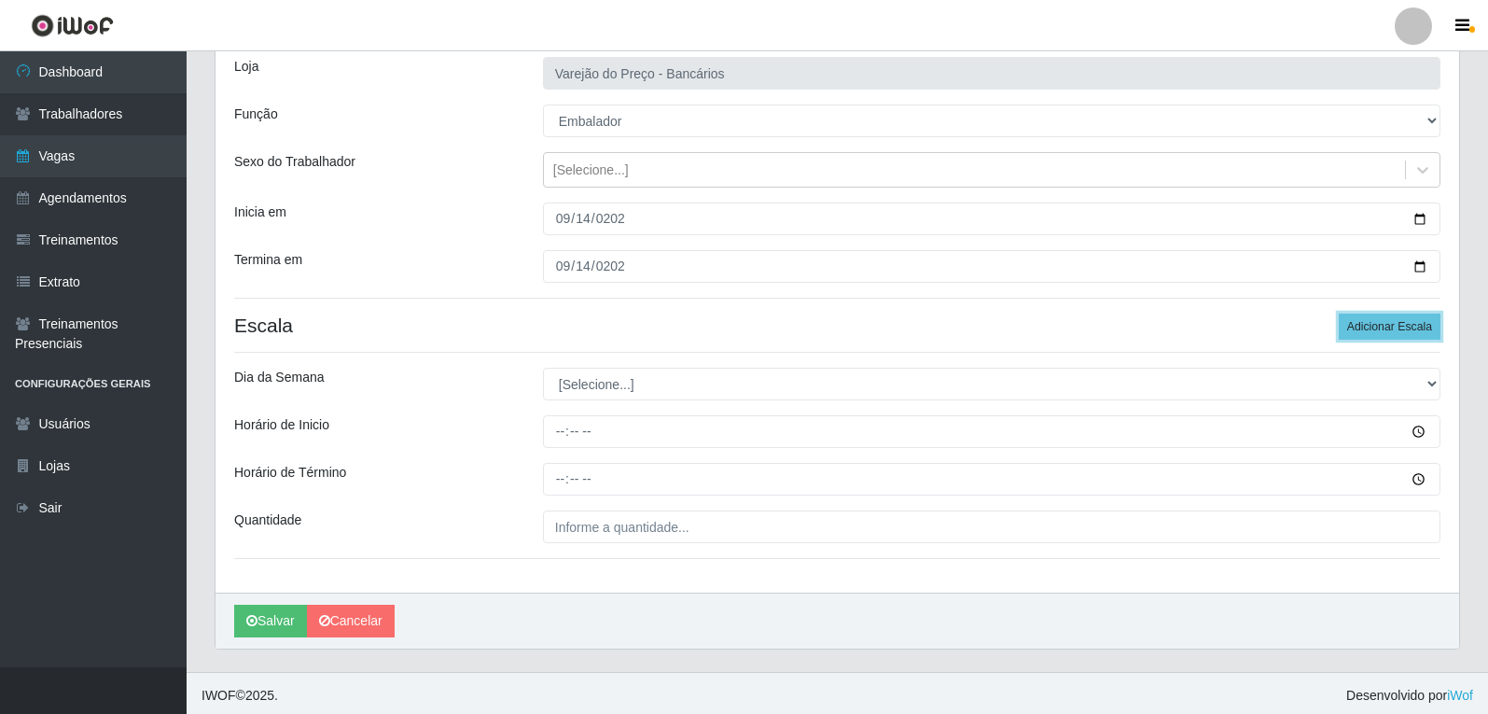
scroll to position [127, 0]
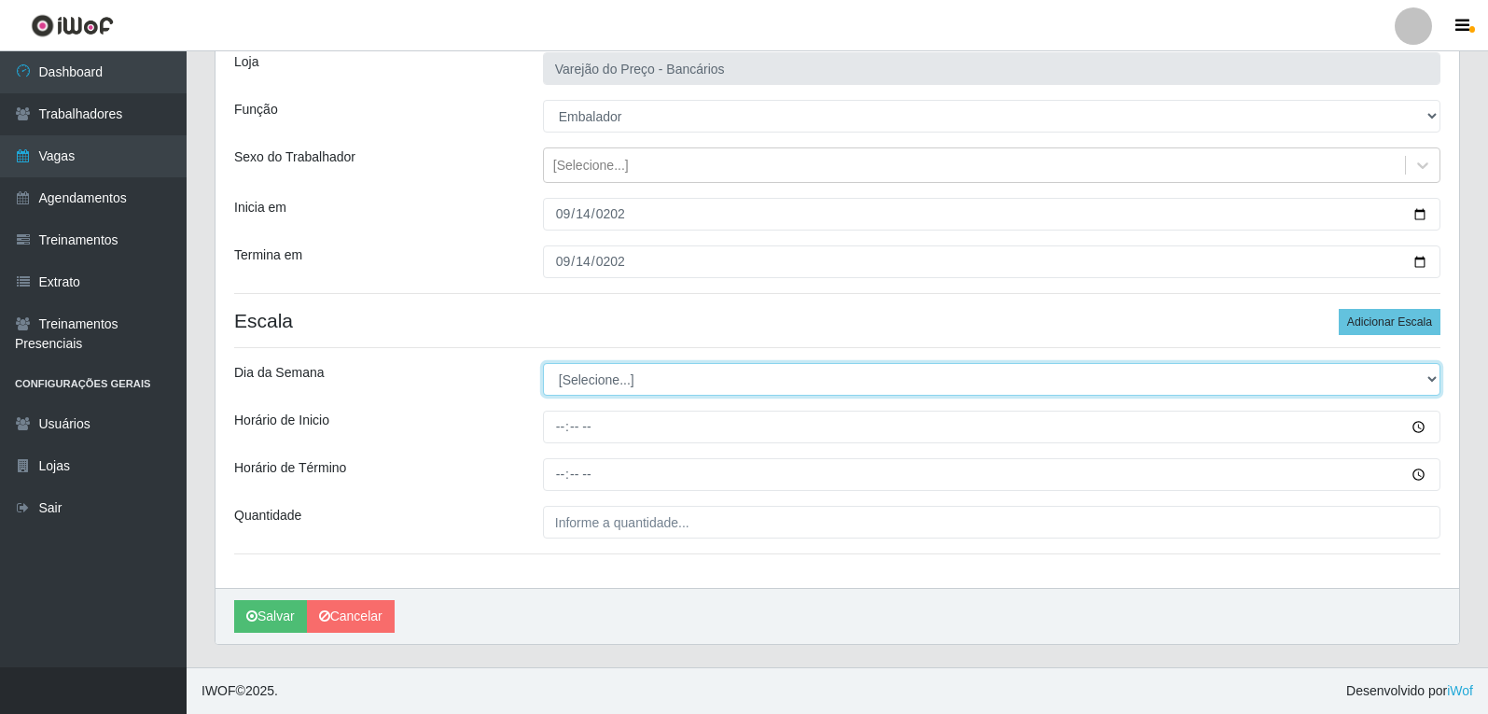
click at [597, 370] on select "[Selecione...] Segunda Terça Quarta Quinta Sexta Sábado Domingo" at bounding box center [992, 379] width 898 height 33
click at [582, 386] on select "[Selecione...] Segunda Terça Quarta Quinta Sexta Sábado Domingo" at bounding box center [992, 379] width 898 height 33
select select "0"
click at [543, 363] on select "[Selecione...] Segunda Terça Quarta Quinta Sexta Sábado Domingo" at bounding box center [992, 379] width 898 height 33
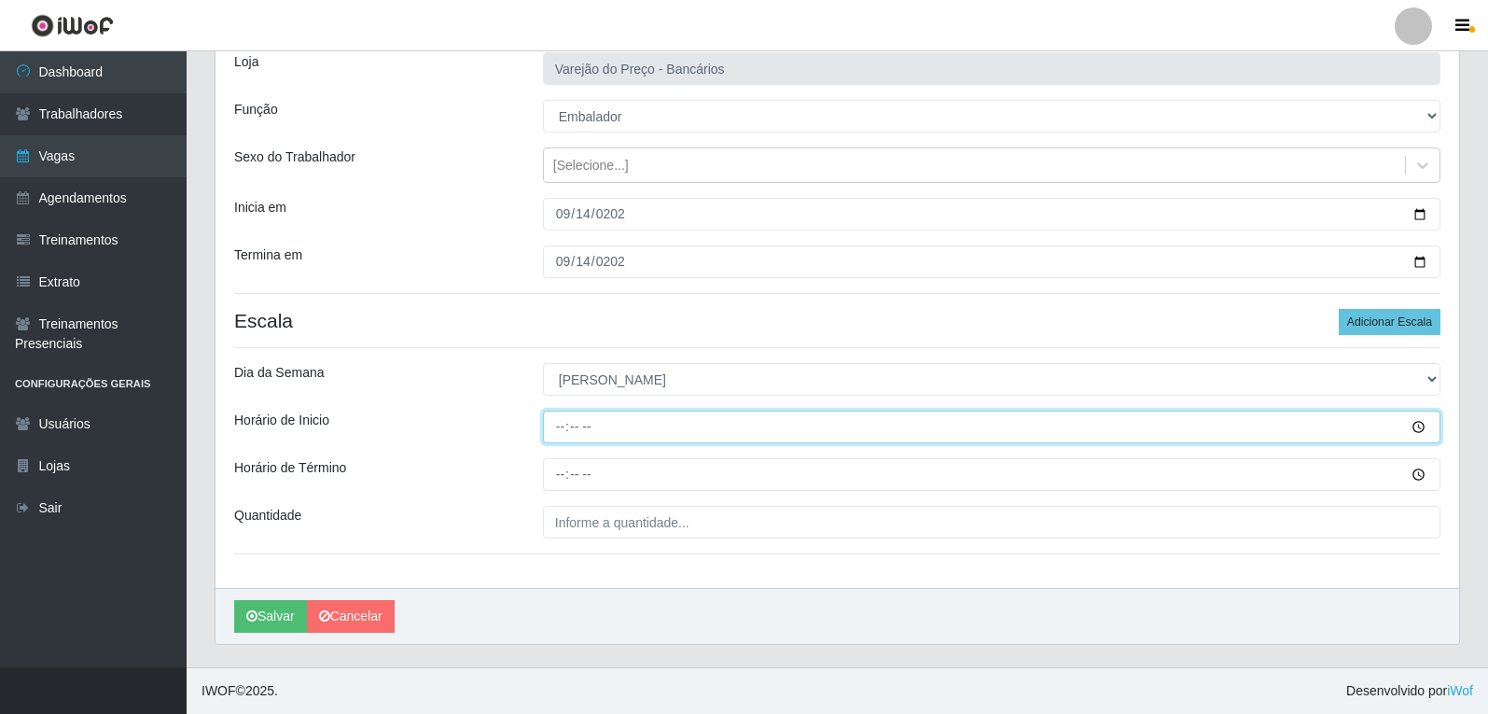
click at [564, 426] on input "Horário de Inicio" at bounding box center [992, 427] width 898 height 33
type input "09:00"
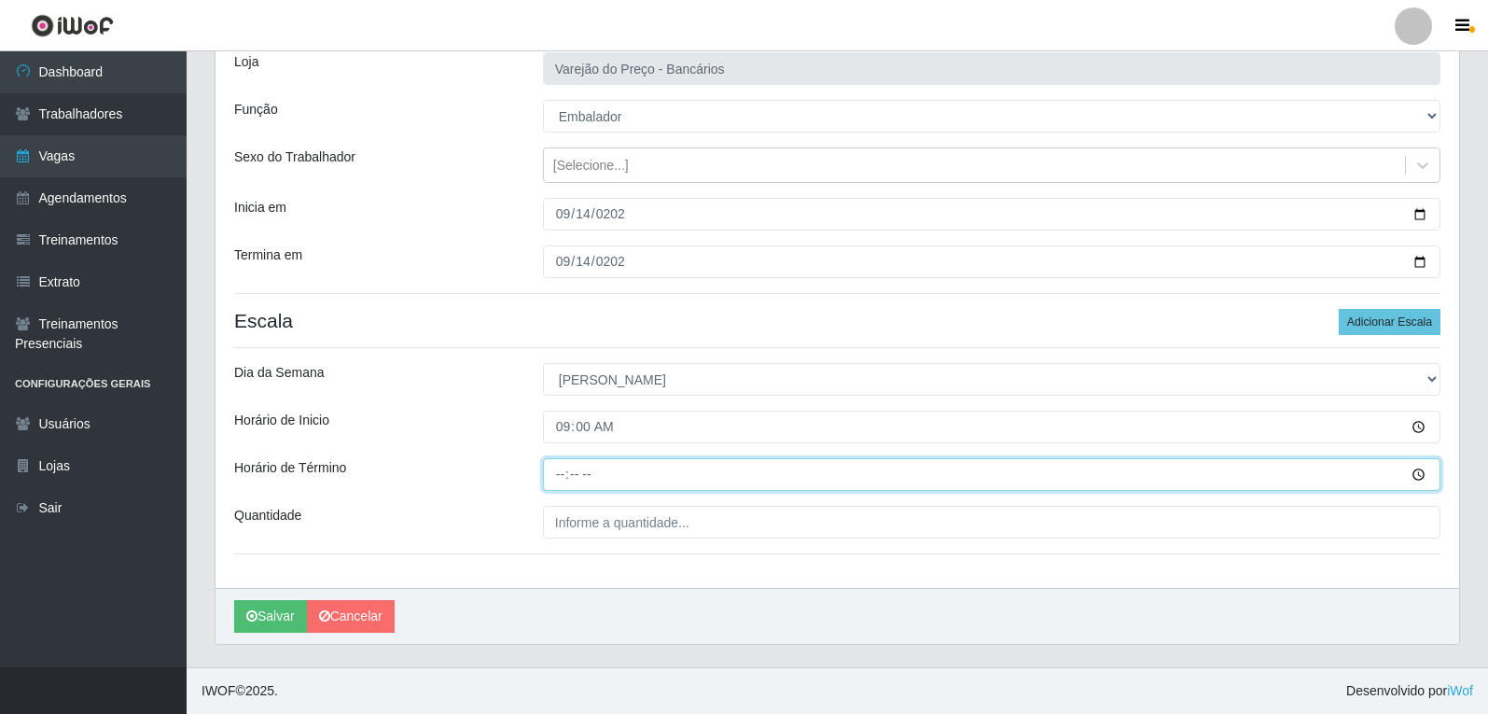
click at [559, 468] on input "Horário de Término" at bounding box center [992, 474] width 898 height 33
type input "14:00"
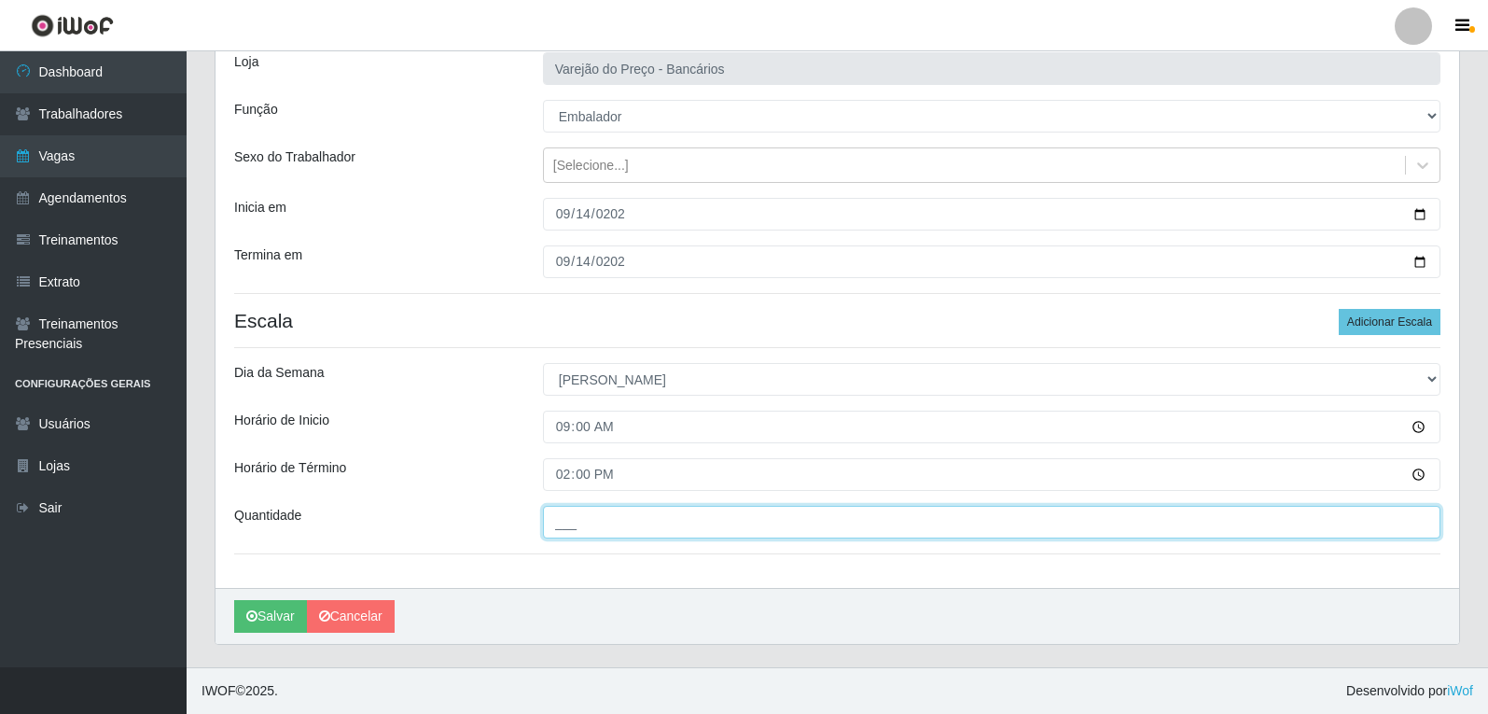
click at [595, 529] on input "___" at bounding box center [992, 522] width 898 height 33
type input "6__"
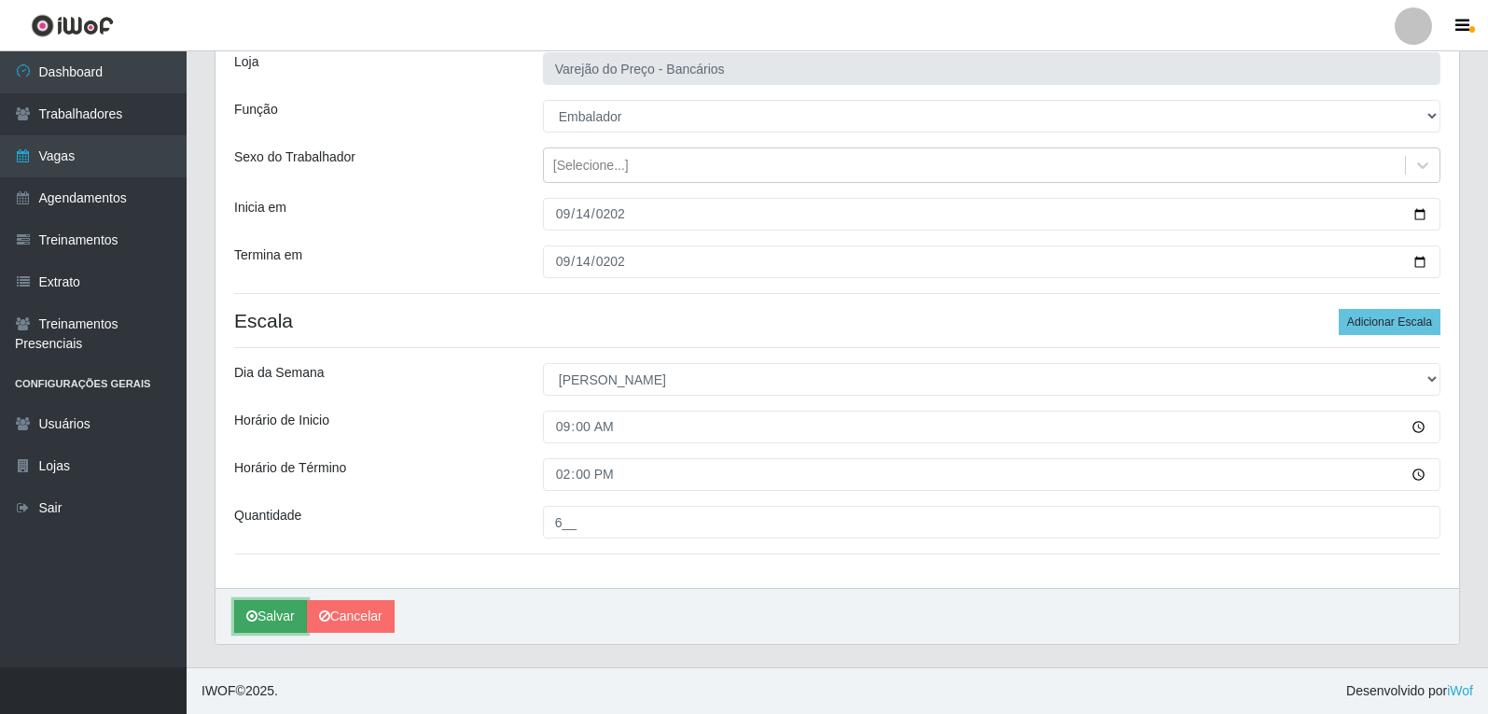
click at [278, 614] on button "Salvar" at bounding box center [270, 616] width 73 height 33
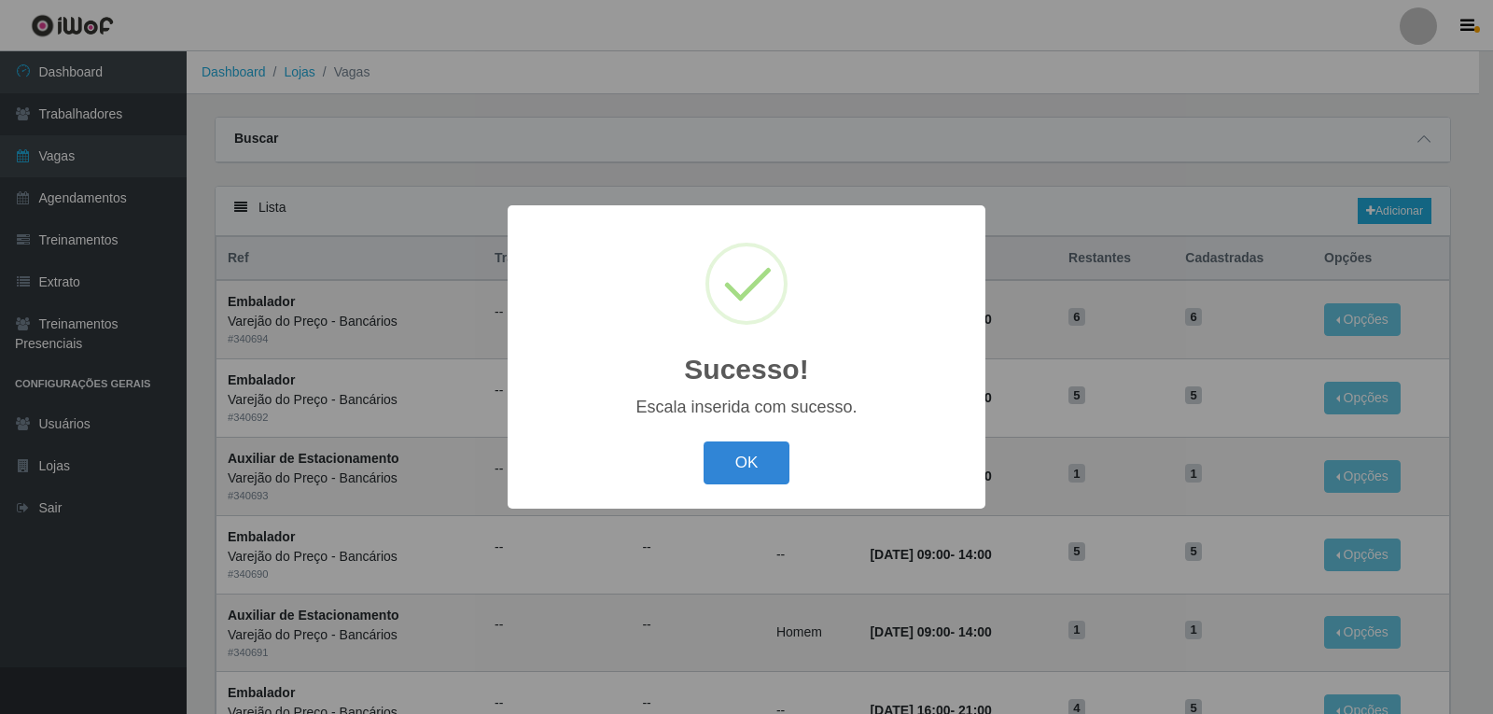
click at [704, 441] on button "OK" at bounding box center [747, 463] width 87 height 44
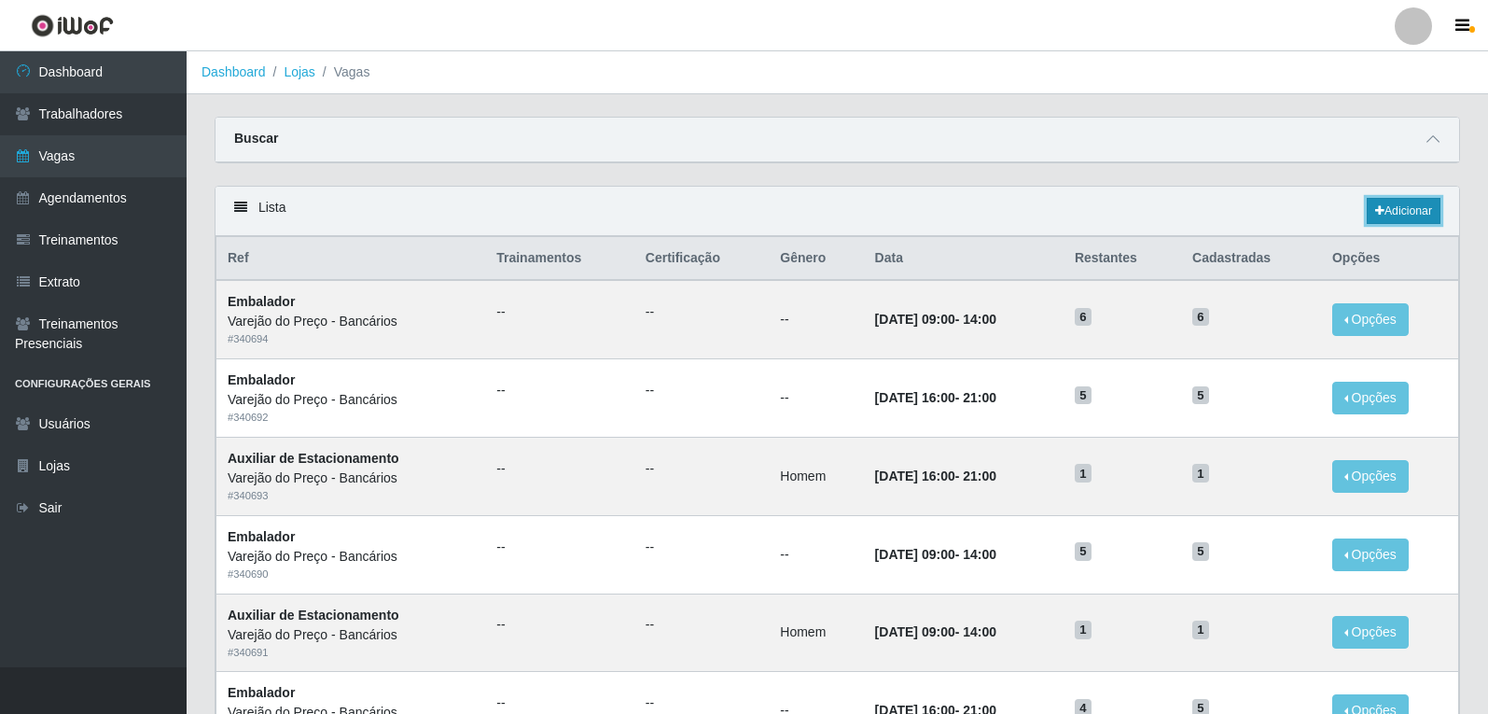
click at [1422, 211] on link "Adicionar" at bounding box center [1404, 211] width 74 height 26
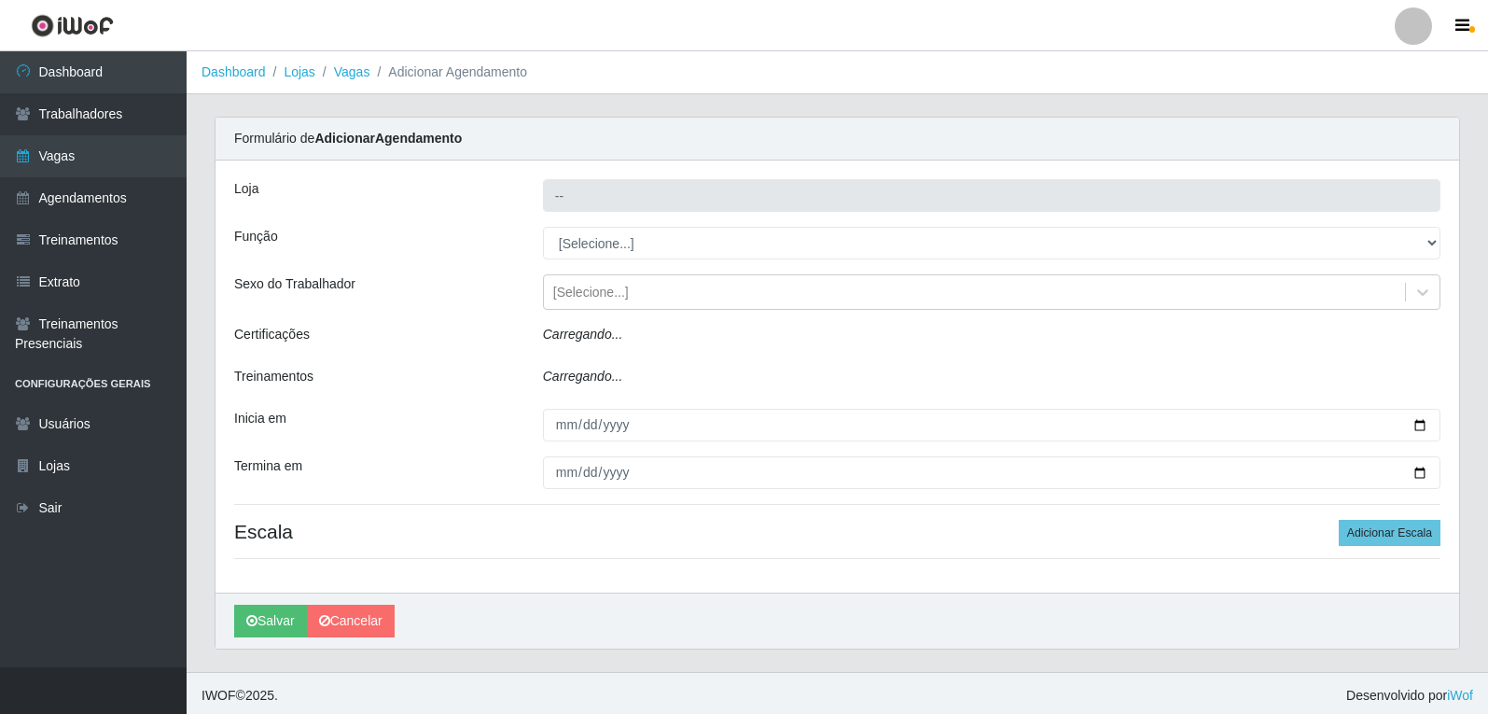
type input "Varejão do Preço - Bancários"
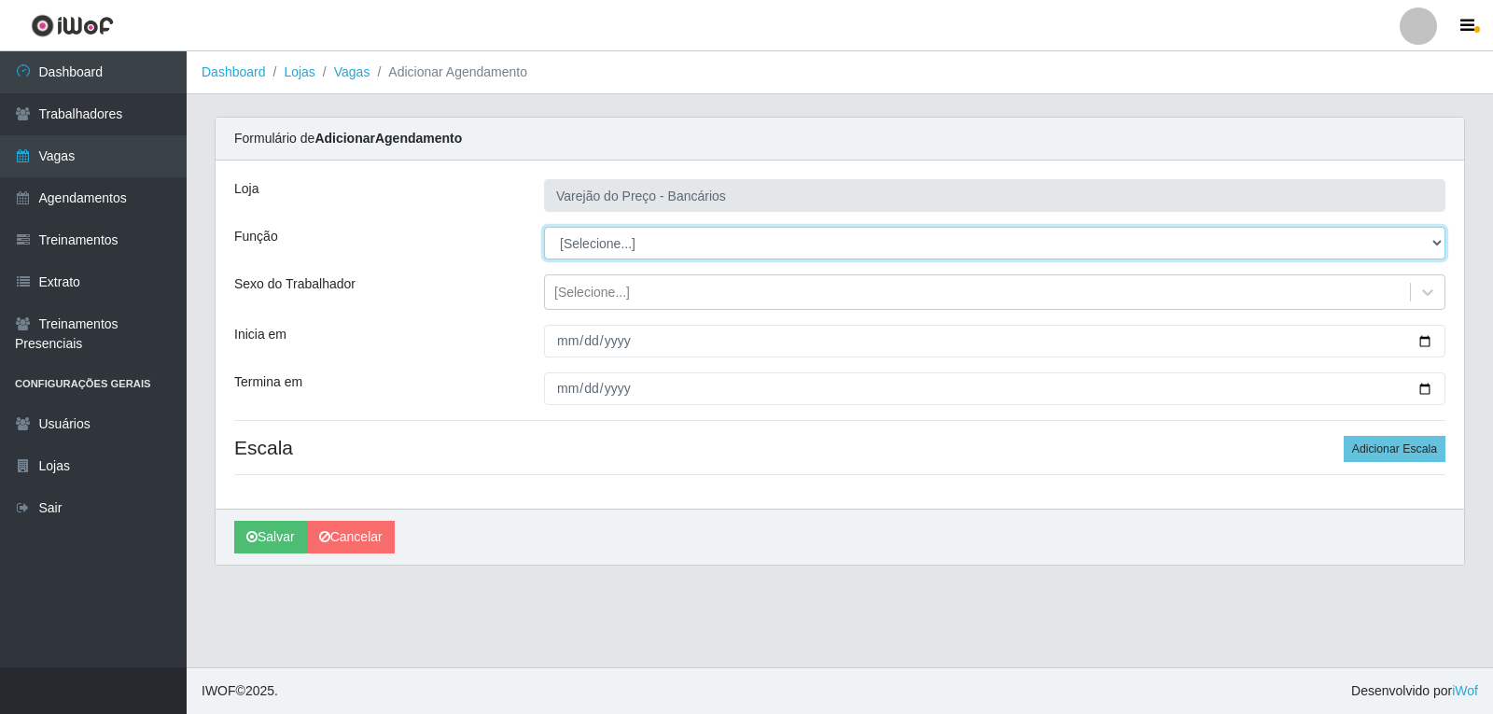
click at [601, 244] on select "[Selecione...] Auxiliar de Estacionamento Auxiliar de Estacionamento + Auxiliar…" at bounding box center [994, 243] width 901 height 33
select select "4"
click at [544, 227] on select "[Selecione...] Auxiliar de Estacionamento Auxiliar de Estacionamento + Auxiliar…" at bounding box center [994, 243] width 901 height 33
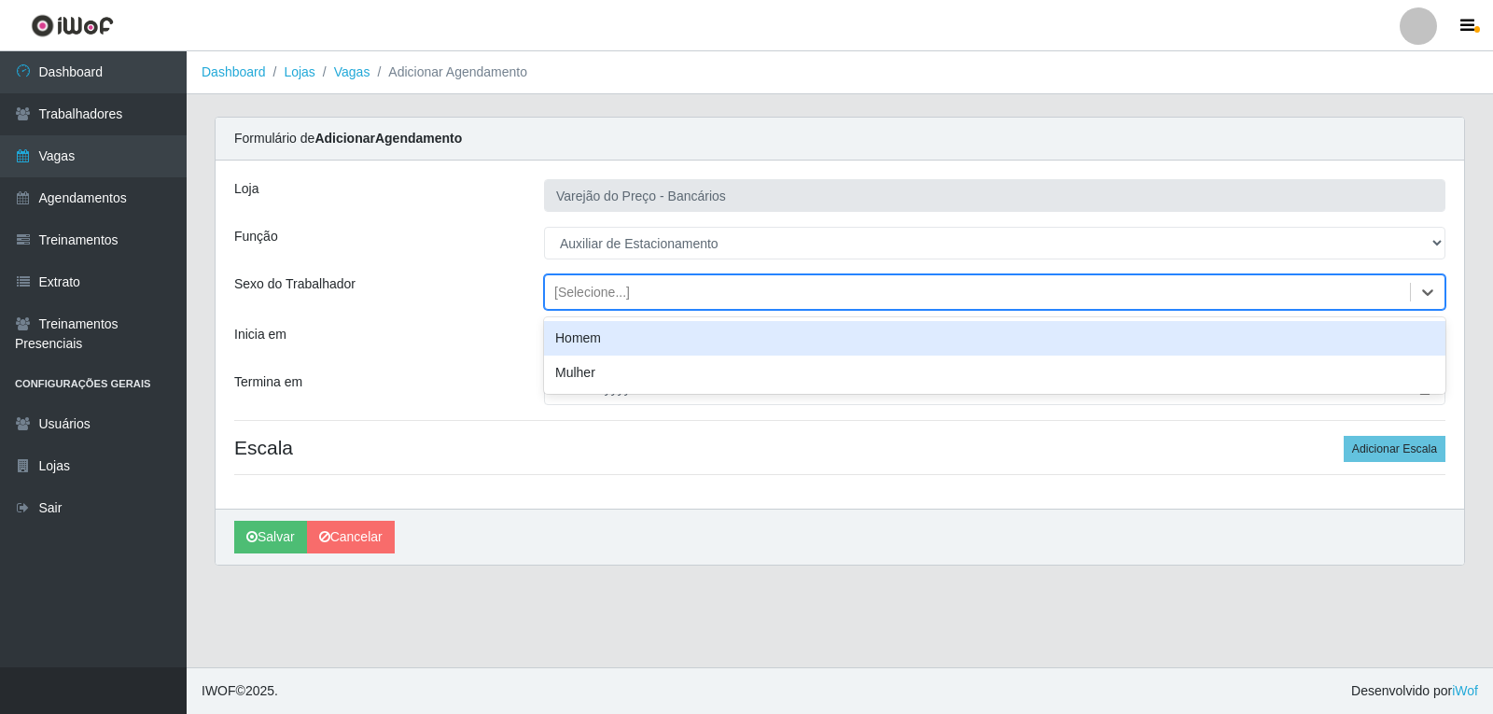
click at [573, 293] on div "[Selecione...]" at bounding box center [592, 293] width 76 height 20
click at [573, 295] on div "[Selecione...]" at bounding box center [592, 293] width 76 height 20
click at [566, 344] on div "Homem" at bounding box center [994, 338] width 901 height 35
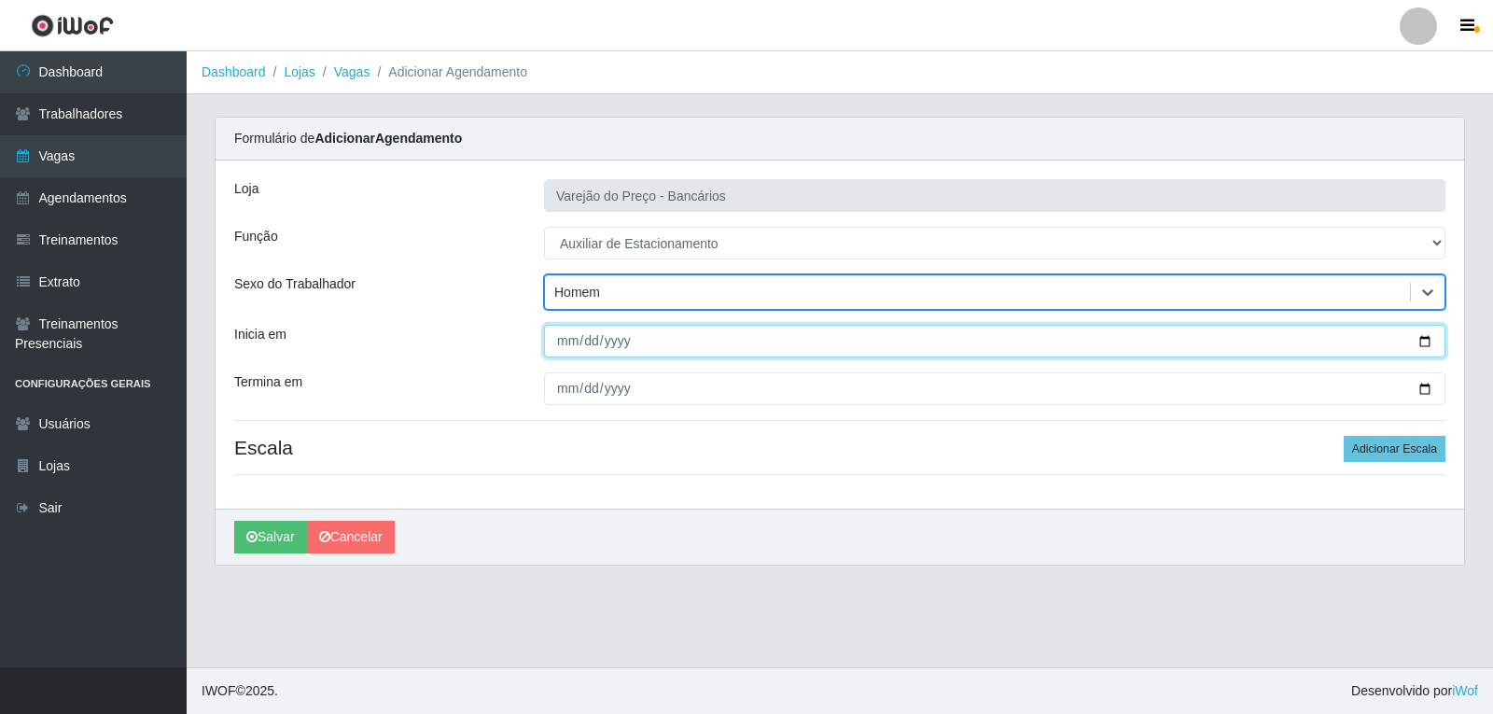
click at [564, 338] on input "Inicia em" at bounding box center [994, 341] width 901 height 33
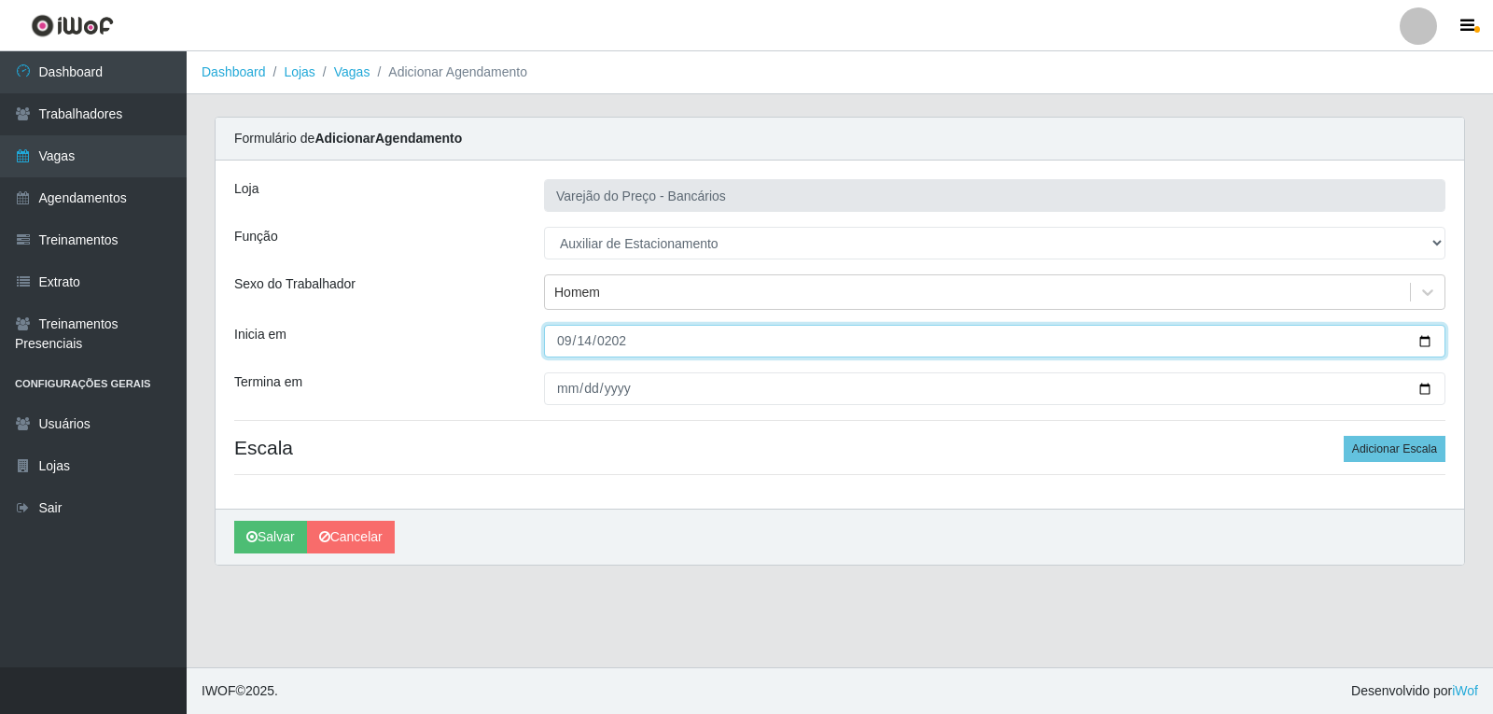
type input "[DATE]"
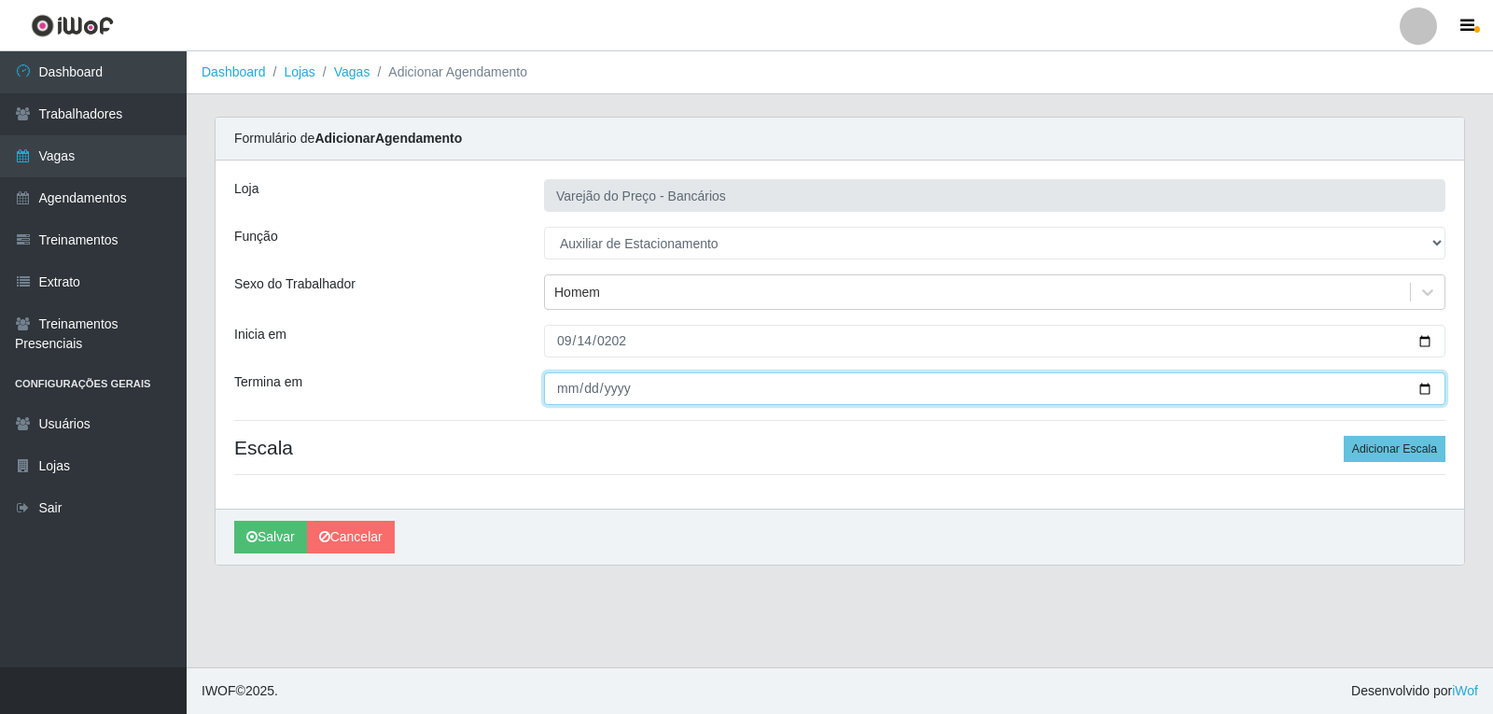
click at [559, 389] on input "Termina em" at bounding box center [994, 388] width 901 height 33
type input "[DATE]"
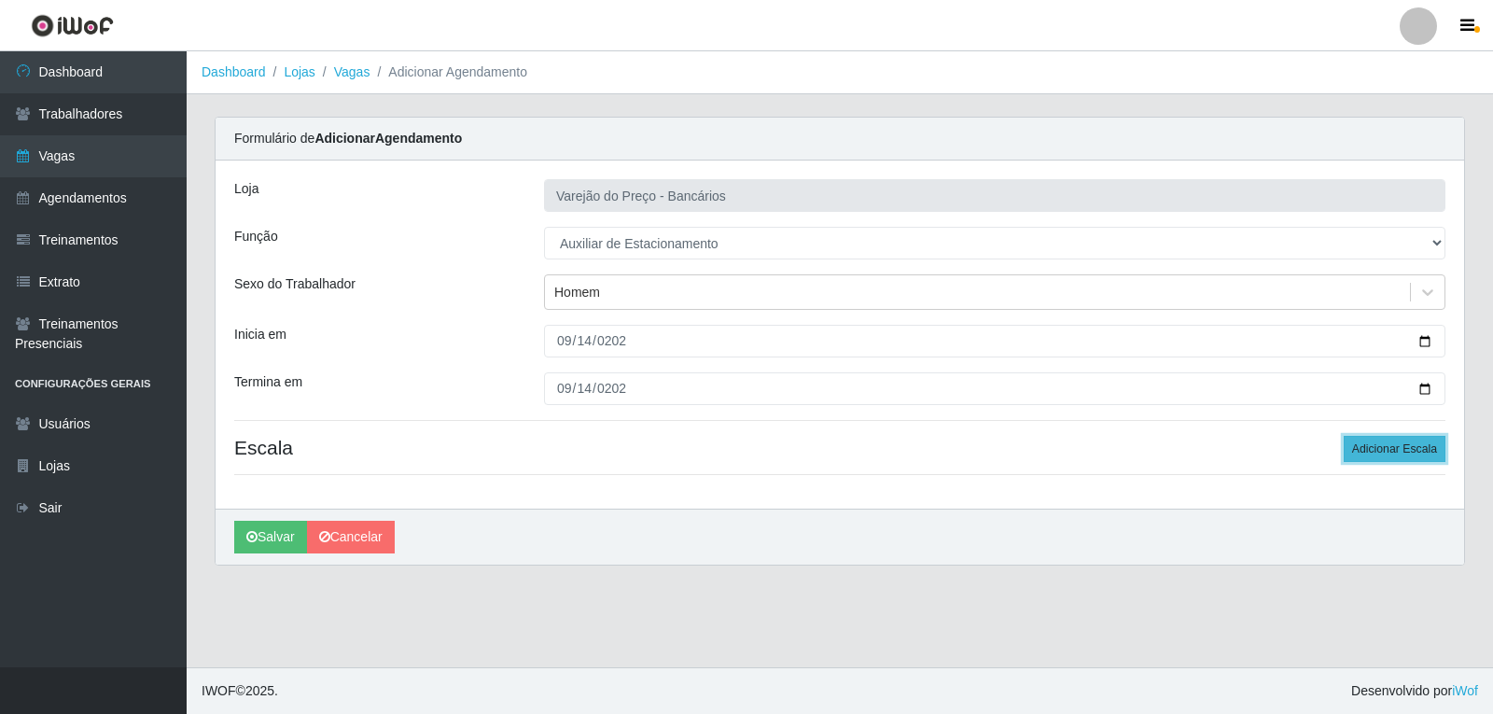
click at [1425, 451] on button "Adicionar Escala" at bounding box center [1395, 449] width 102 height 26
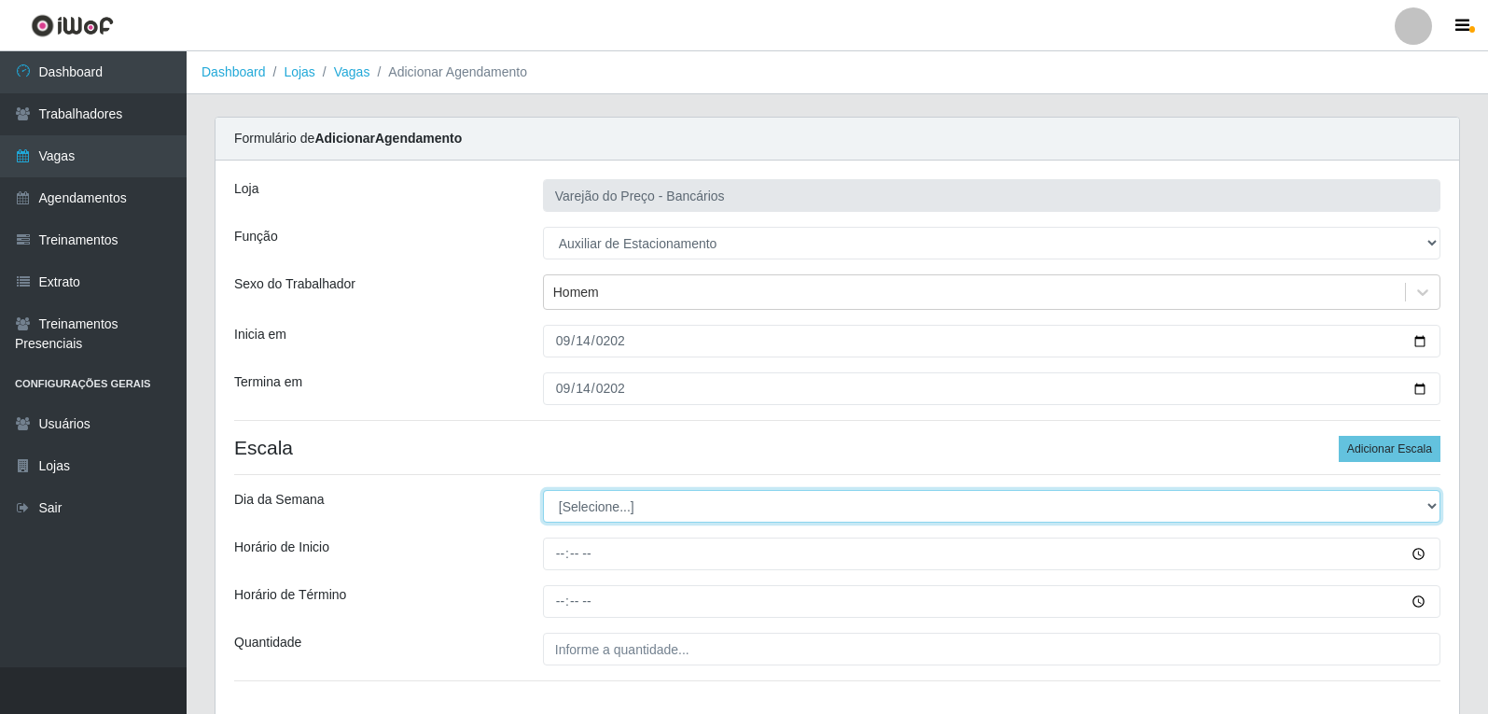
click at [613, 503] on select "[Selecione...] Segunda Terça Quarta Quinta Sexta Sábado Domingo" at bounding box center [992, 506] width 898 height 33
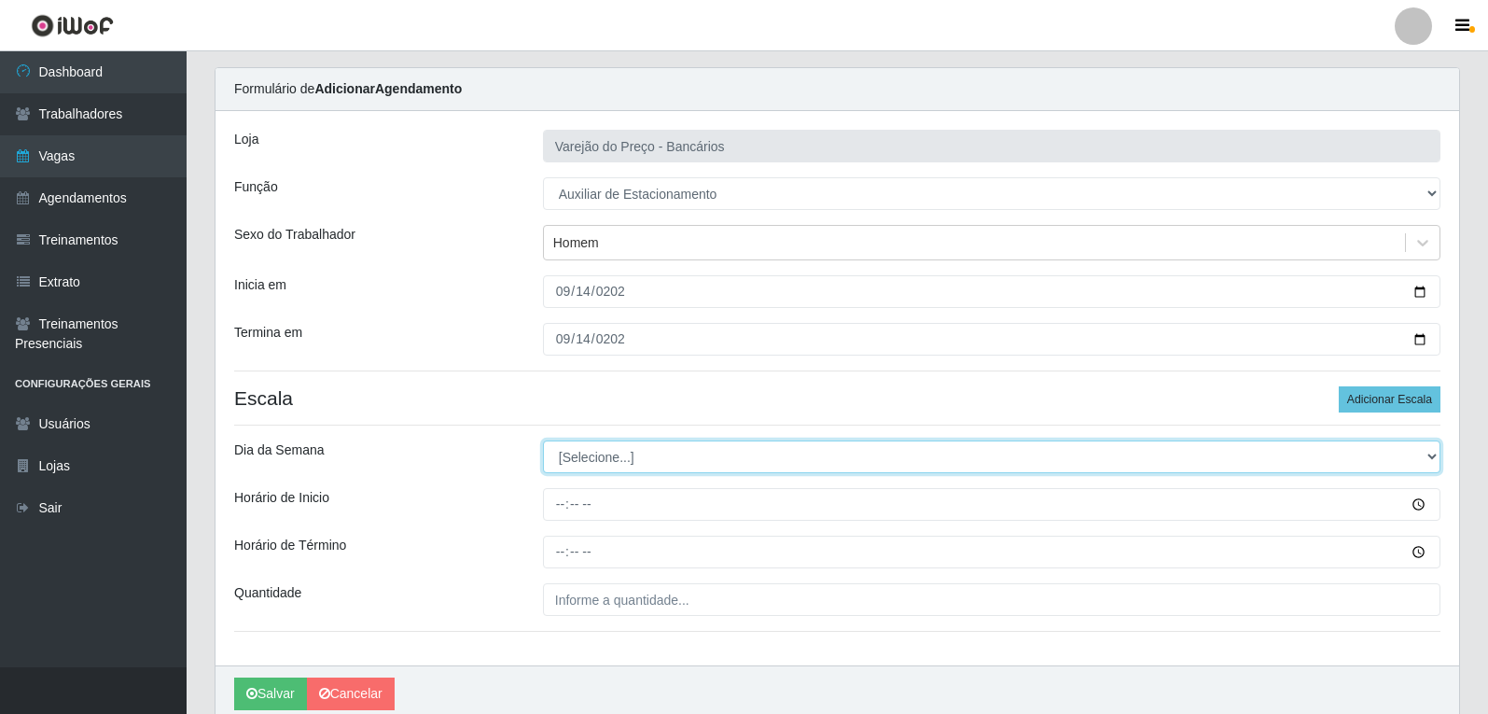
scroll to position [93, 0]
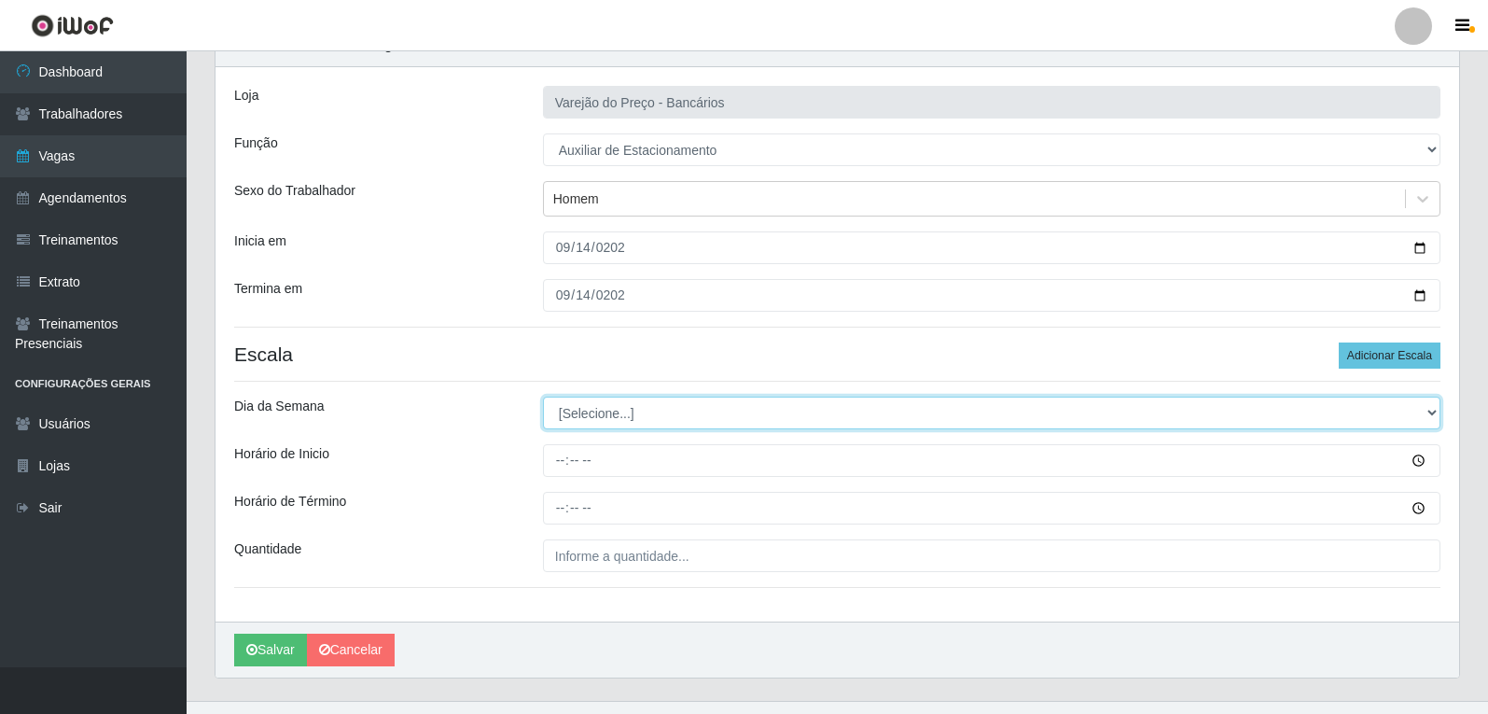
click at [593, 413] on select "[Selecione...] Segunda Terça Quarta Quinta Sexta Sábado Domingo" at bounding box center [992, 413] width 898 height 33
select select "0"
click at [543, 397] on select "[Selecione...] Segunda Terça Quarta Quinta Sexta Sábado Domingo" at bounding box center [992, 413] width 898 height 33
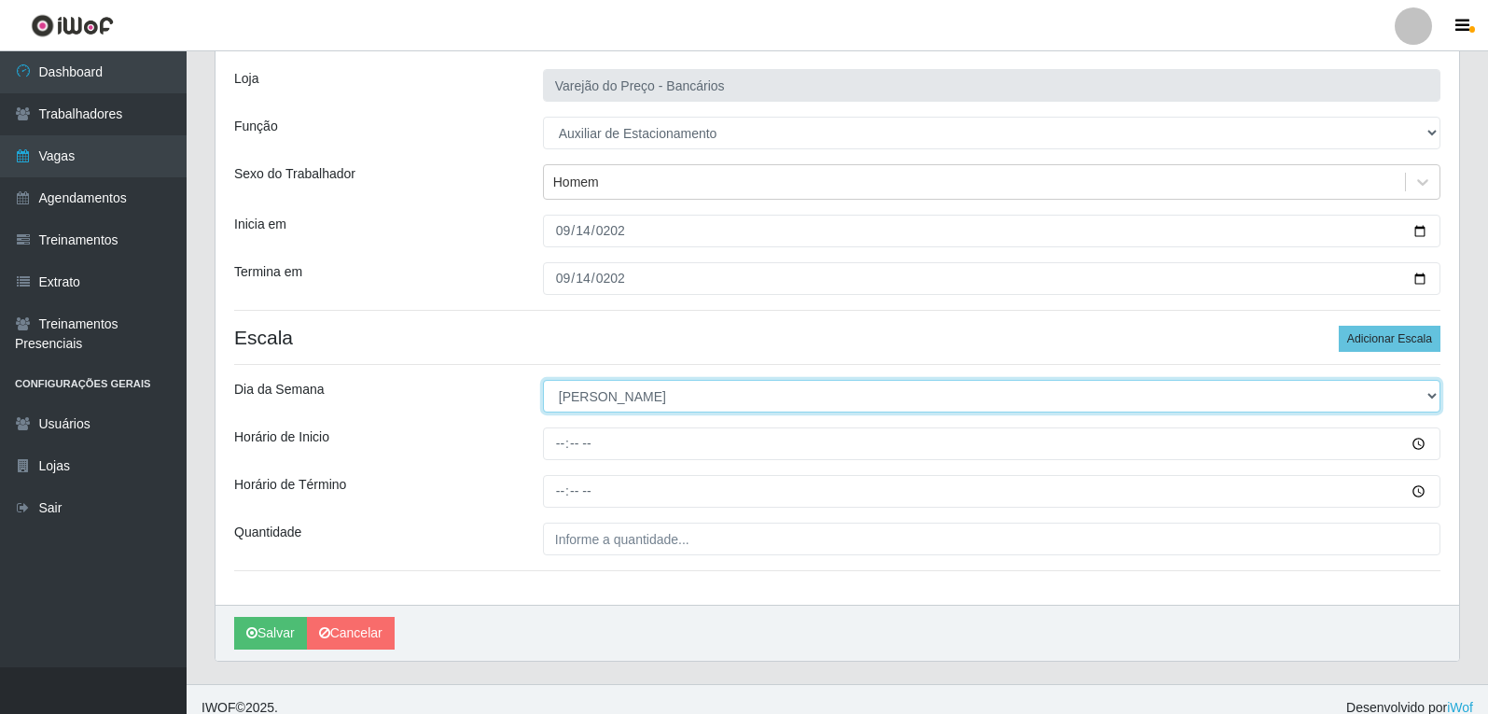
scroll to position [127, 0]
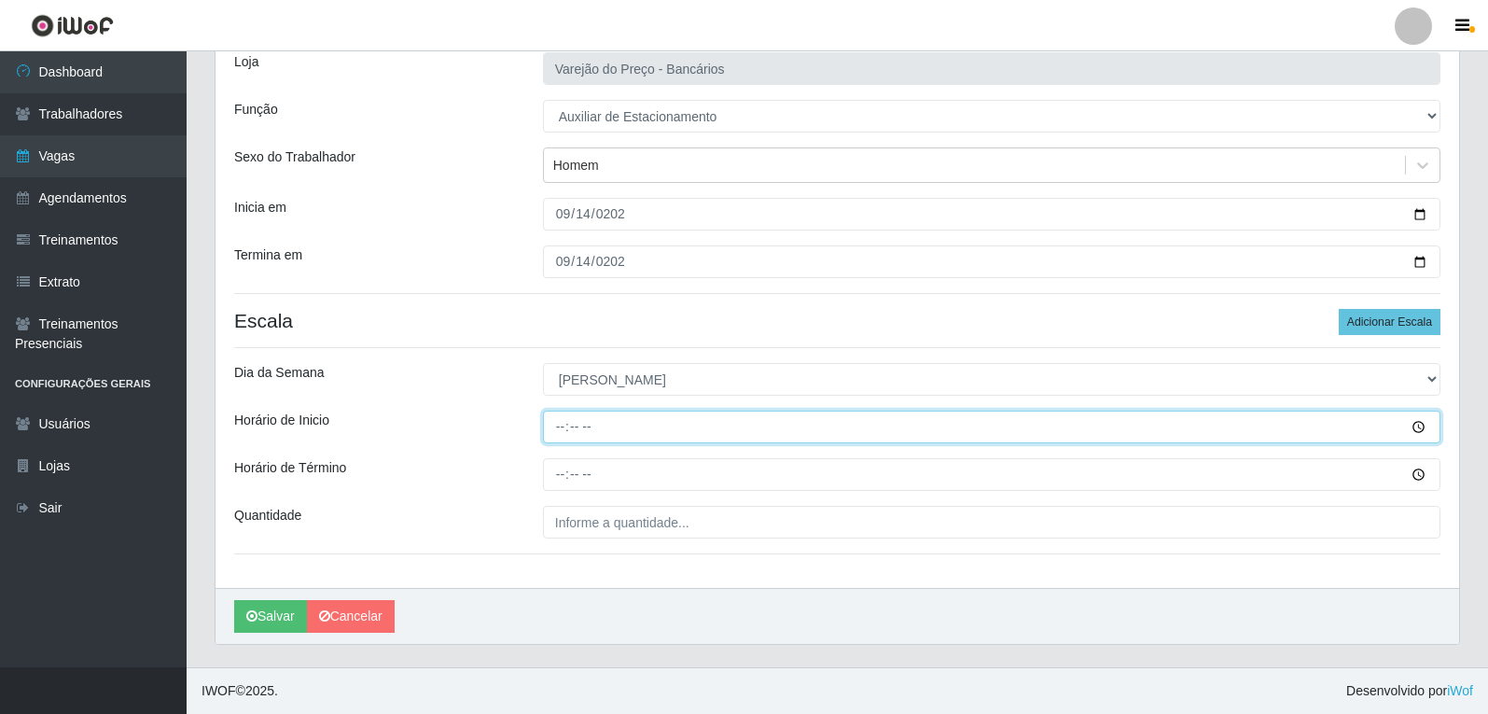
click at [561, 423] on input "Horário de Inicio" at bounding box center [992, 427] width 898 height 33
type input "09:00"
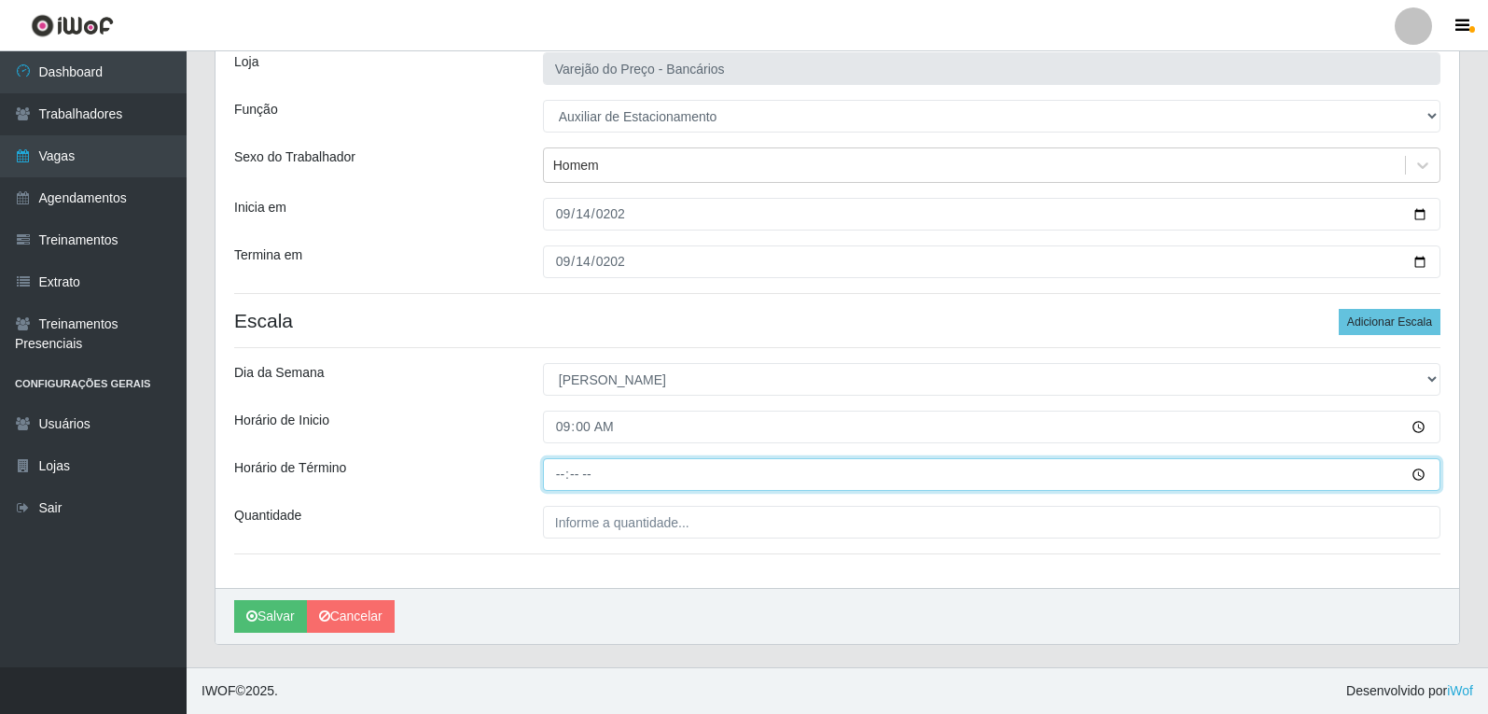
type input "14:00"
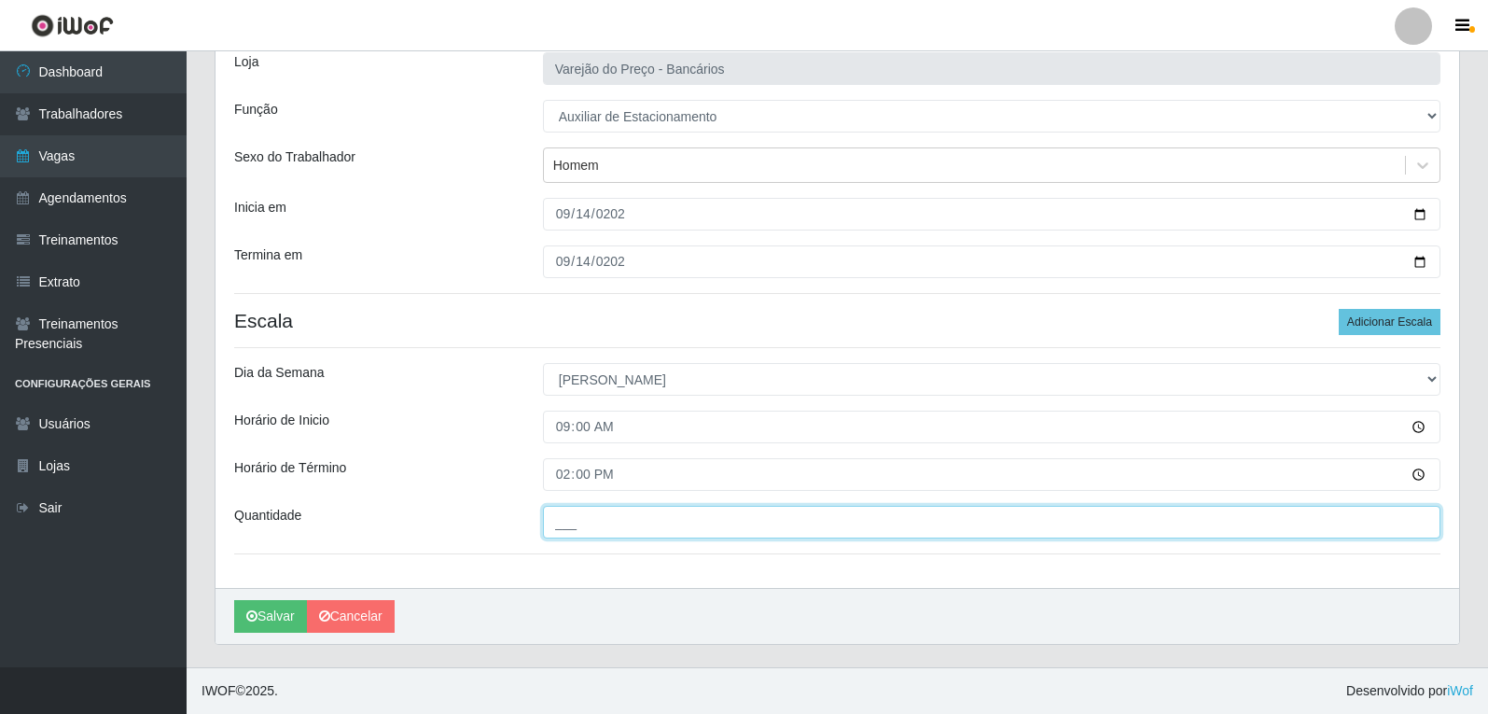
click at [587, 537] on input "___" at bounding box center [992, 522] width 898 height 33
type input "1__"
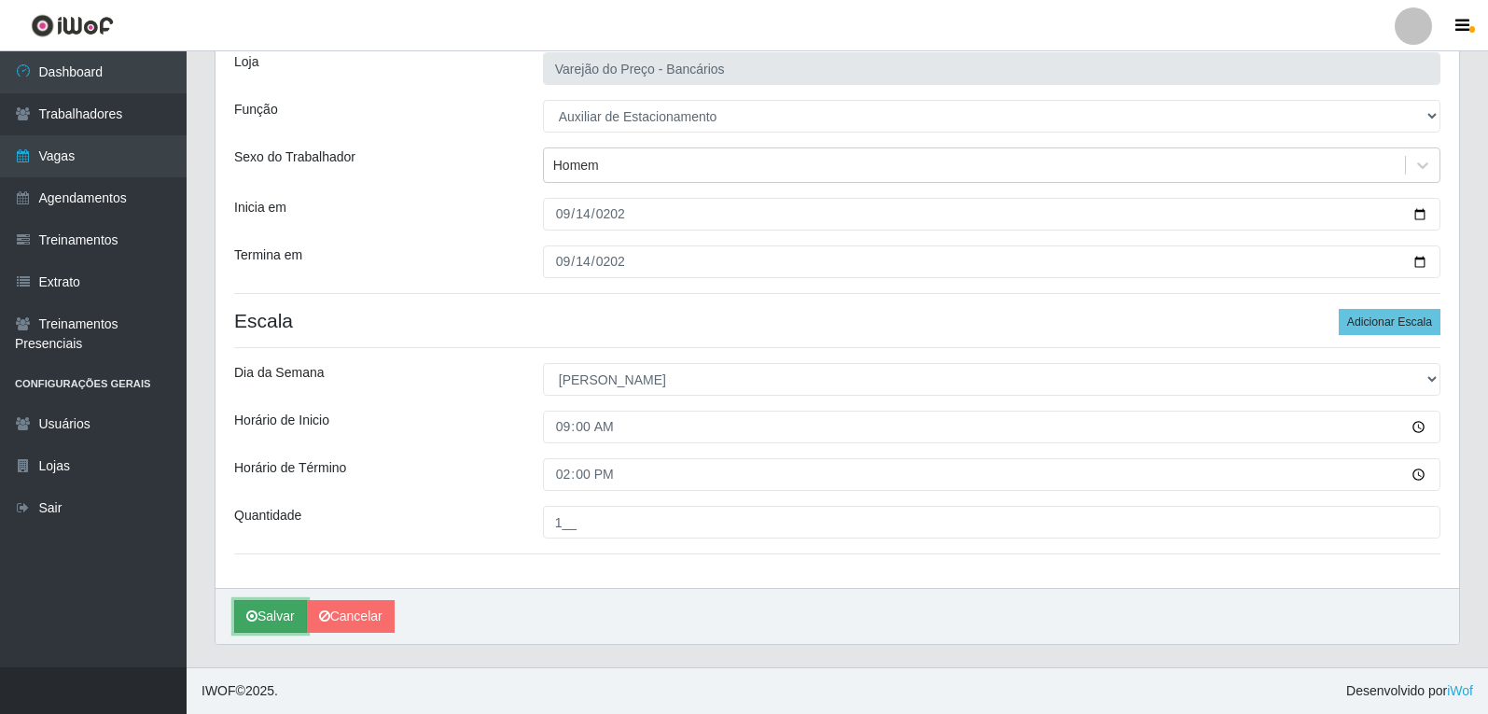
click at [277, 615] on button "Salvar" at bounding box center [270, 616] width 73 height 33
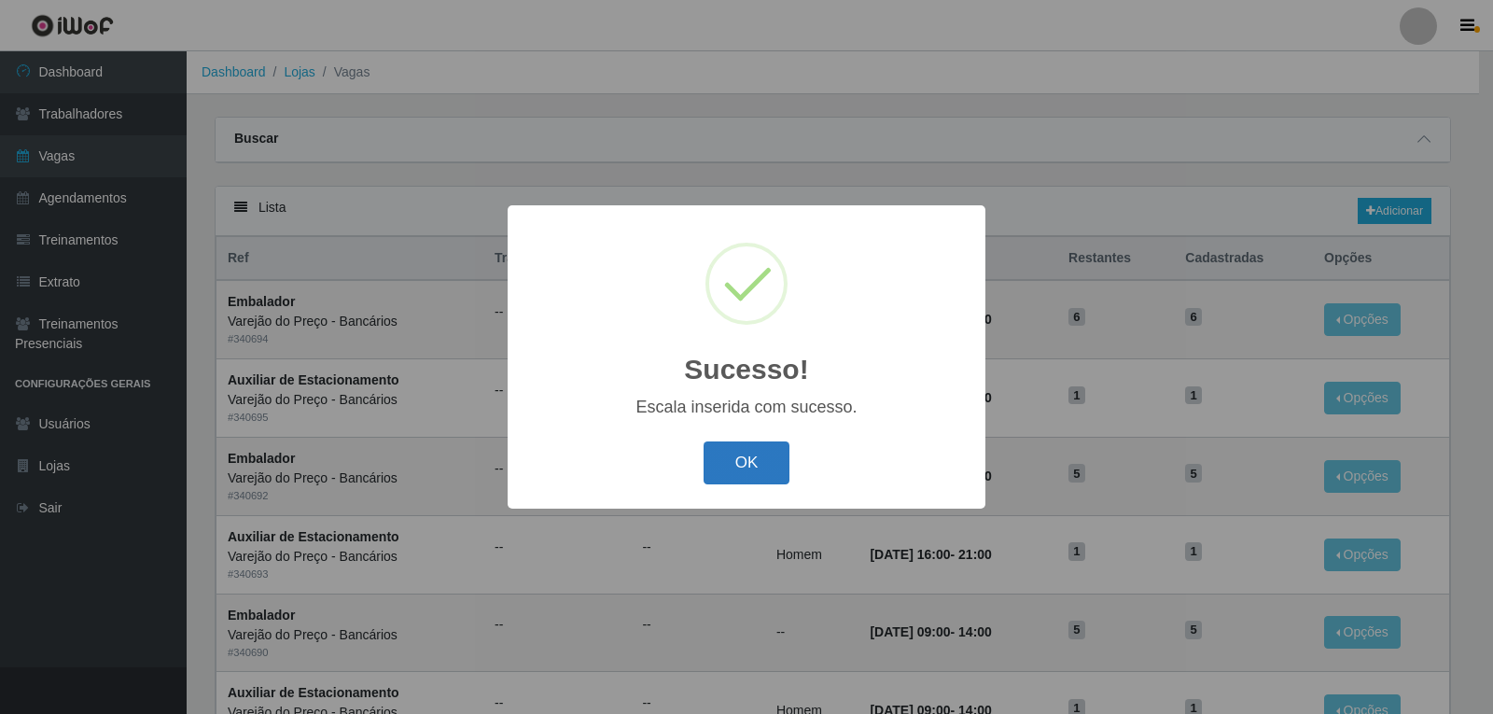
click at [723, 468] on button "OK" at bounding box center [747, 463] width 87 height 44
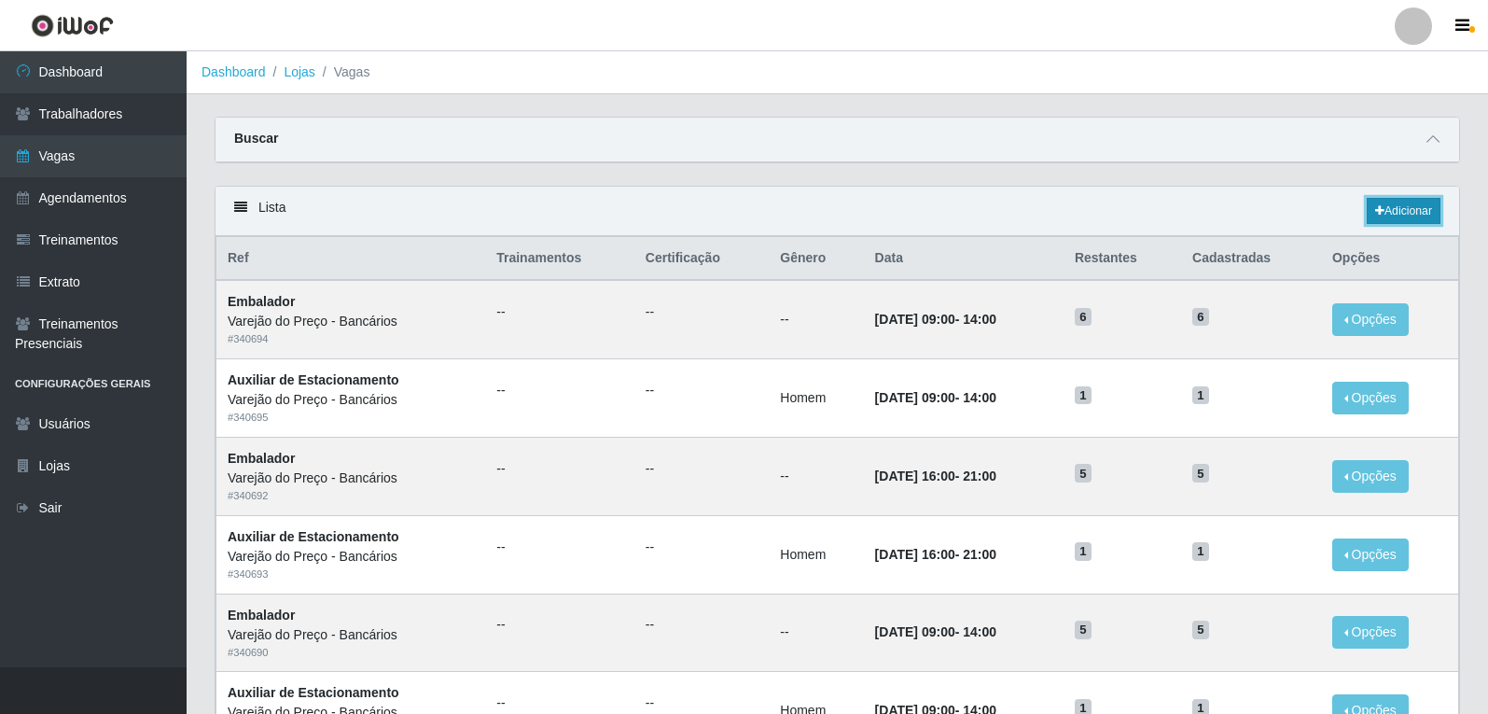
click at [1417, 217] on link "Adicionar" at bounding box center [1404, 211] width 74 height 26
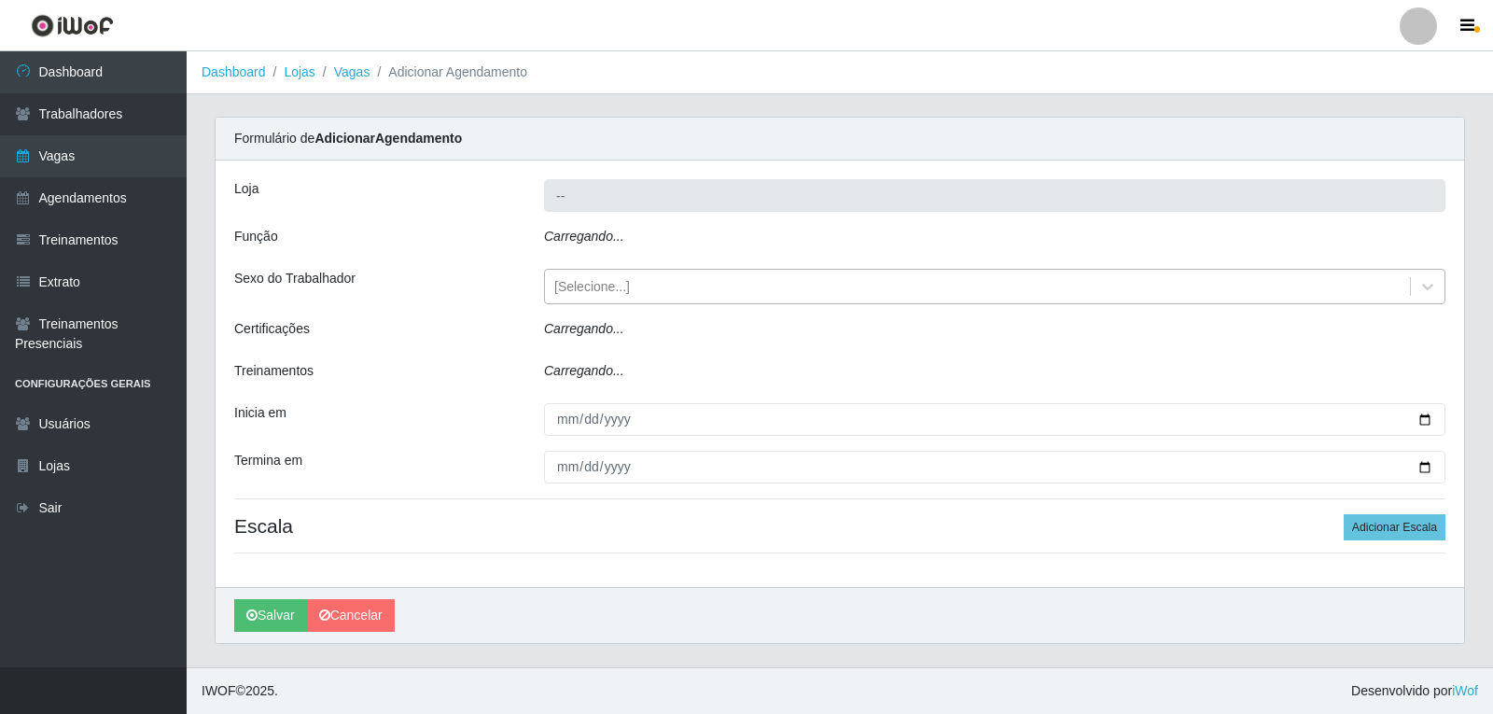
type input "Varejão do Preço - Bancários"
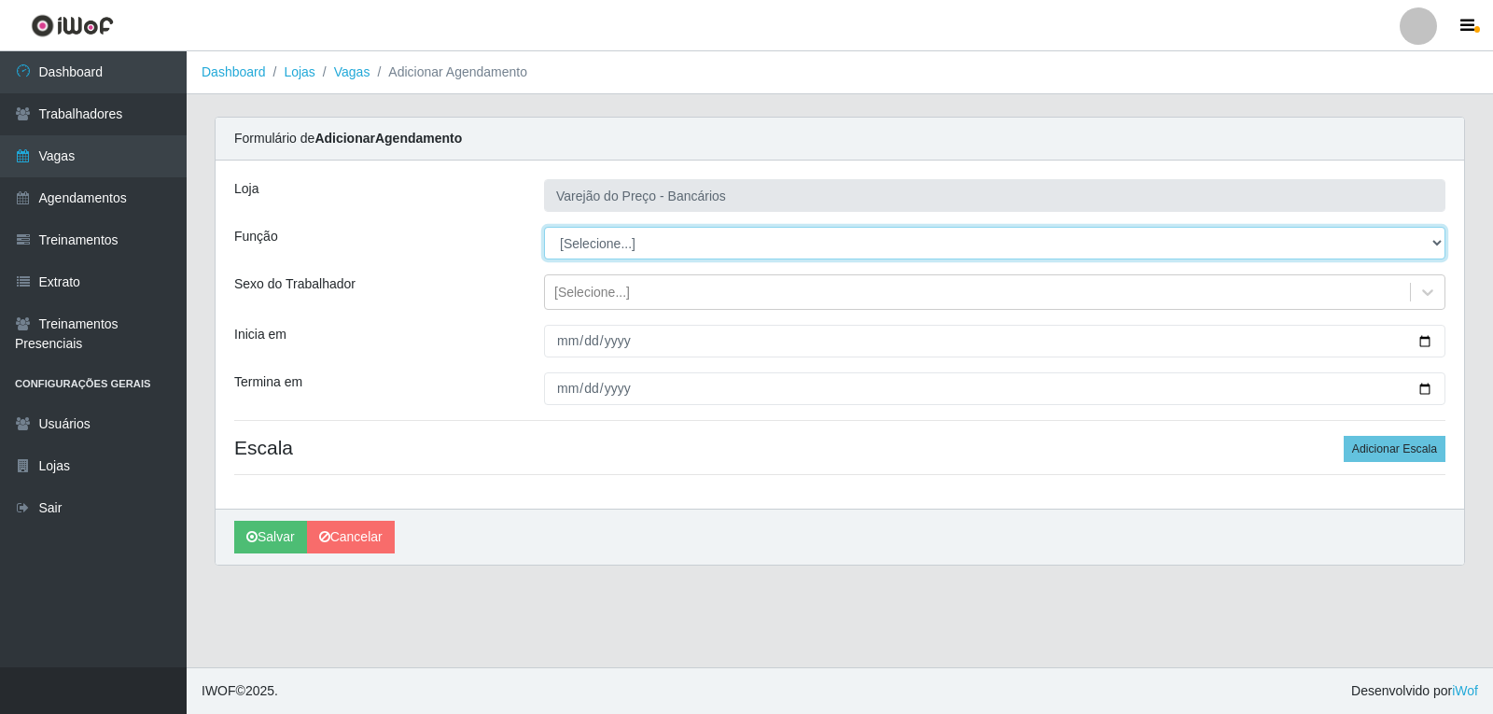
click at [598, 238] on select "[Selecione...] Auxiliar de Estacionamento Auxiliar de Estacionamento + Auxiliar…" at bounding box center [994, 243] width 901 height 33
select select "1"
click at [544, 227] on select "[Selecione...] Auxiliar de Estacionamento Auxiliar de Estacionamento + Auxiliar…" at bounding box center [994, 243] width 901 height 33
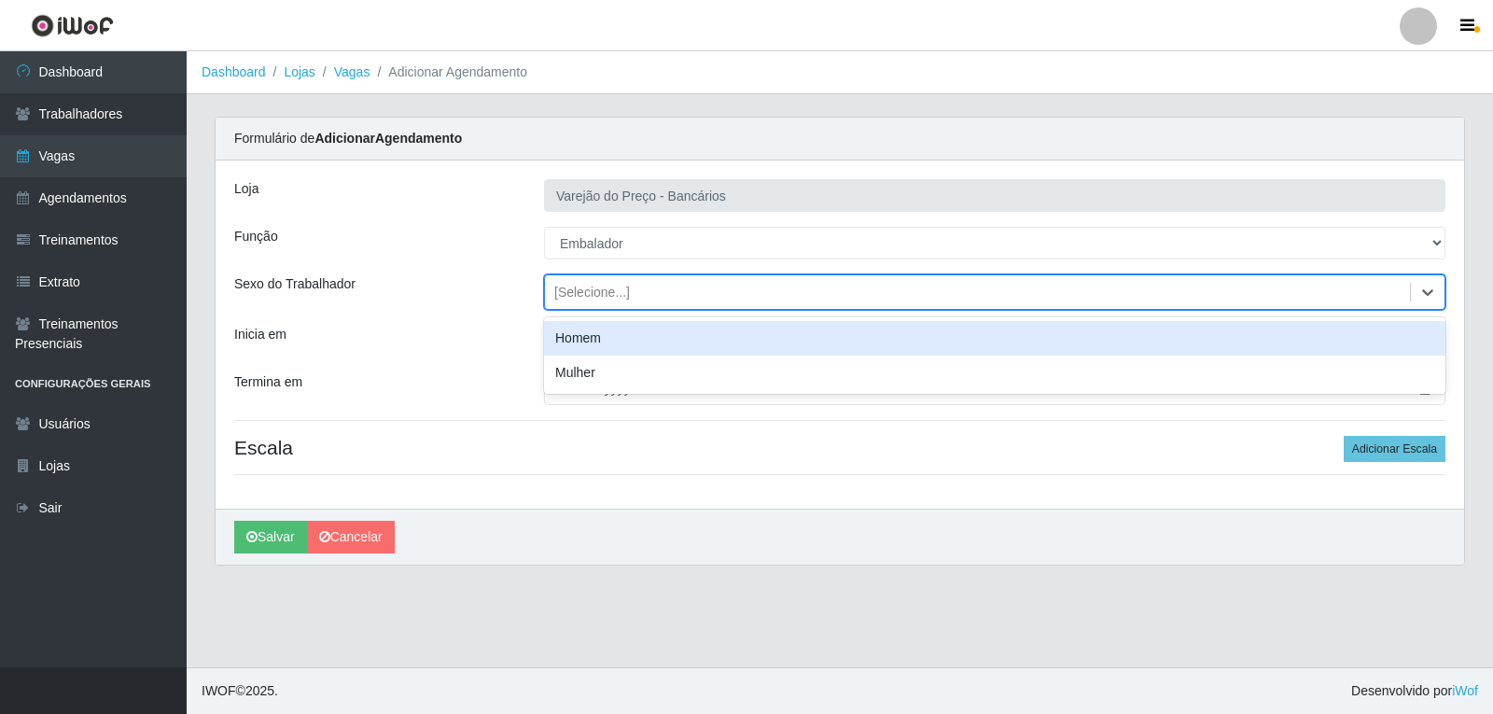
click at [594, 290] on div "[Selecione...]" at bounding box center [592, 293] width 76 height 20
click at [606, 343] on div "Homem" at bounding box center [994, 338] width 901 height 35
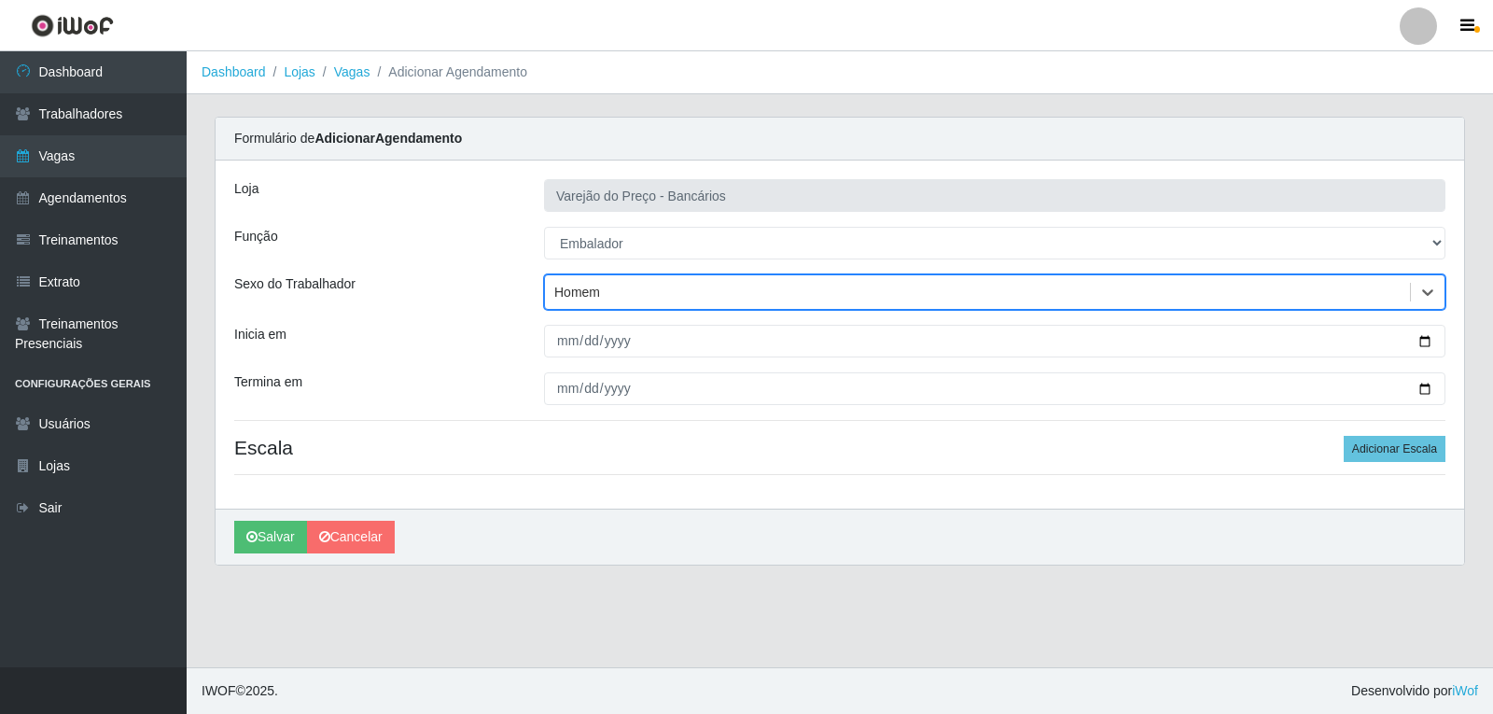
click at [626, 286] on div "Homem" at bounding box center [977, 292] width 865 height 31
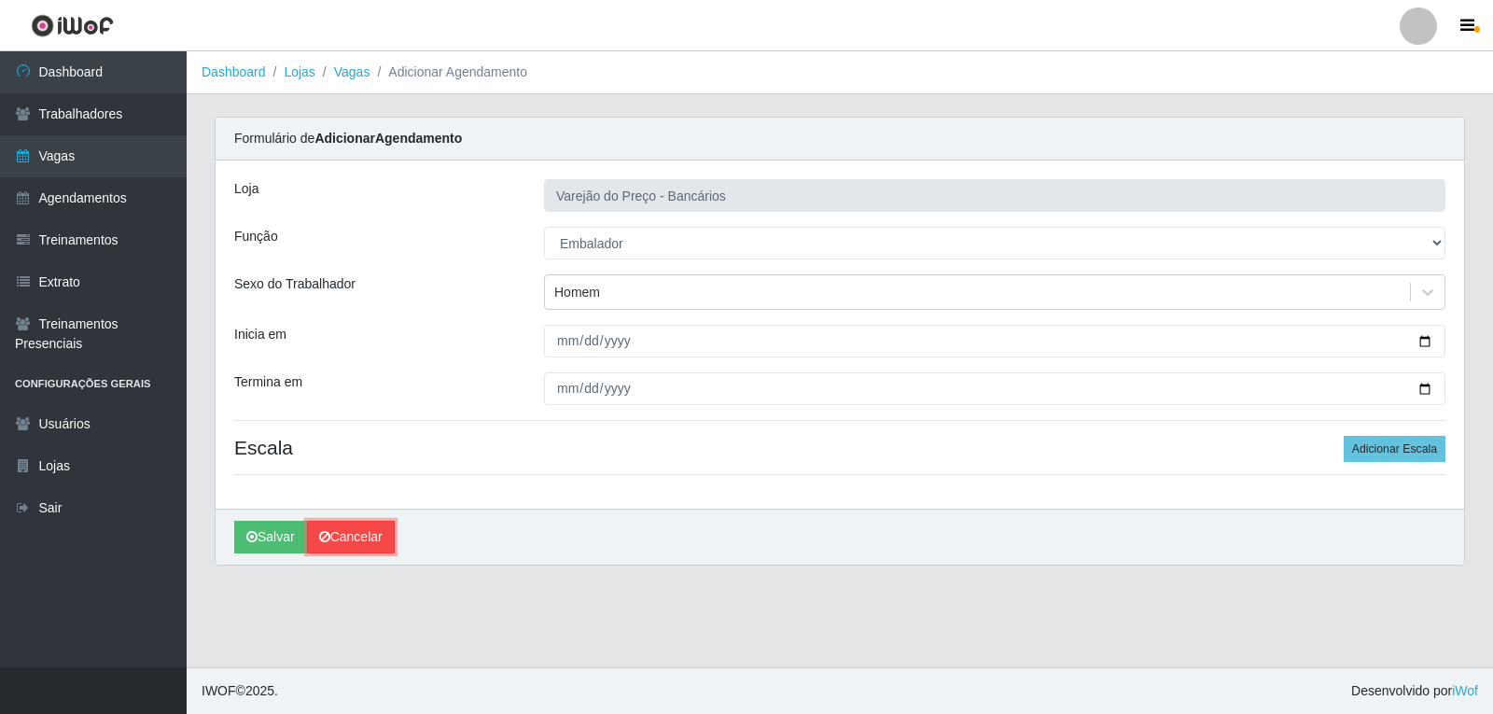
click at [329, 538] on link "Cancelar" at bounding box center [351, 537] width 88 height 33
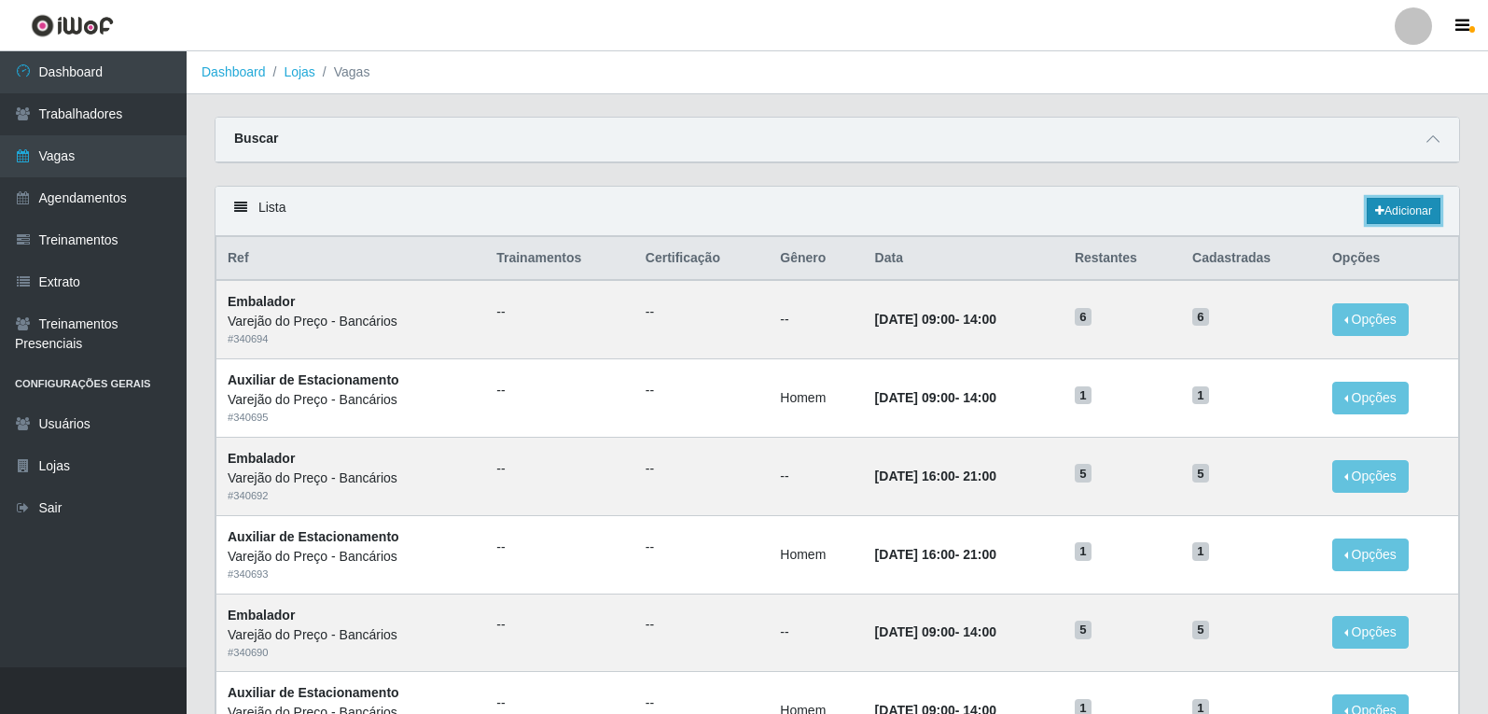
click at [1415, 208] on link "Adicionar" at bounding box center [1404, 211] width 74 height 26
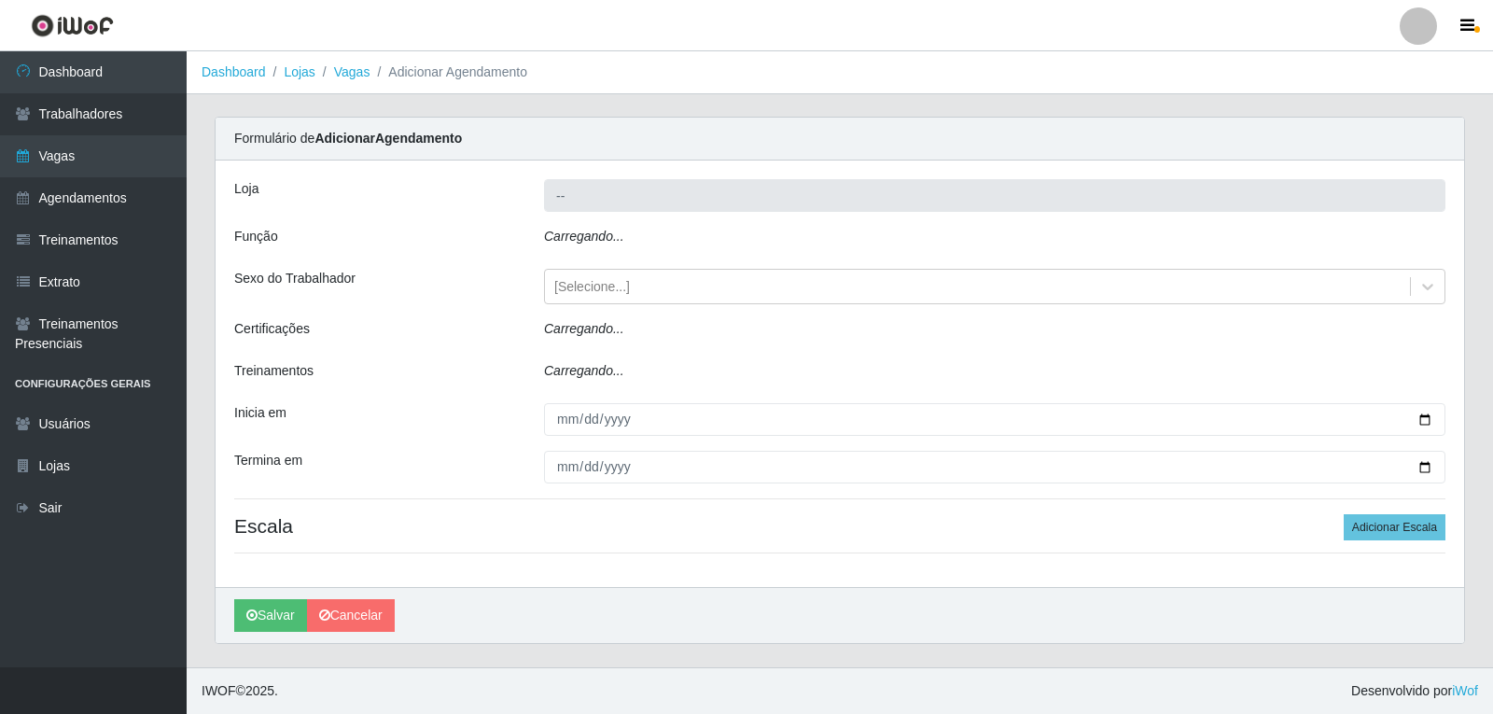
type input "Varejão do Preço - Bancários"
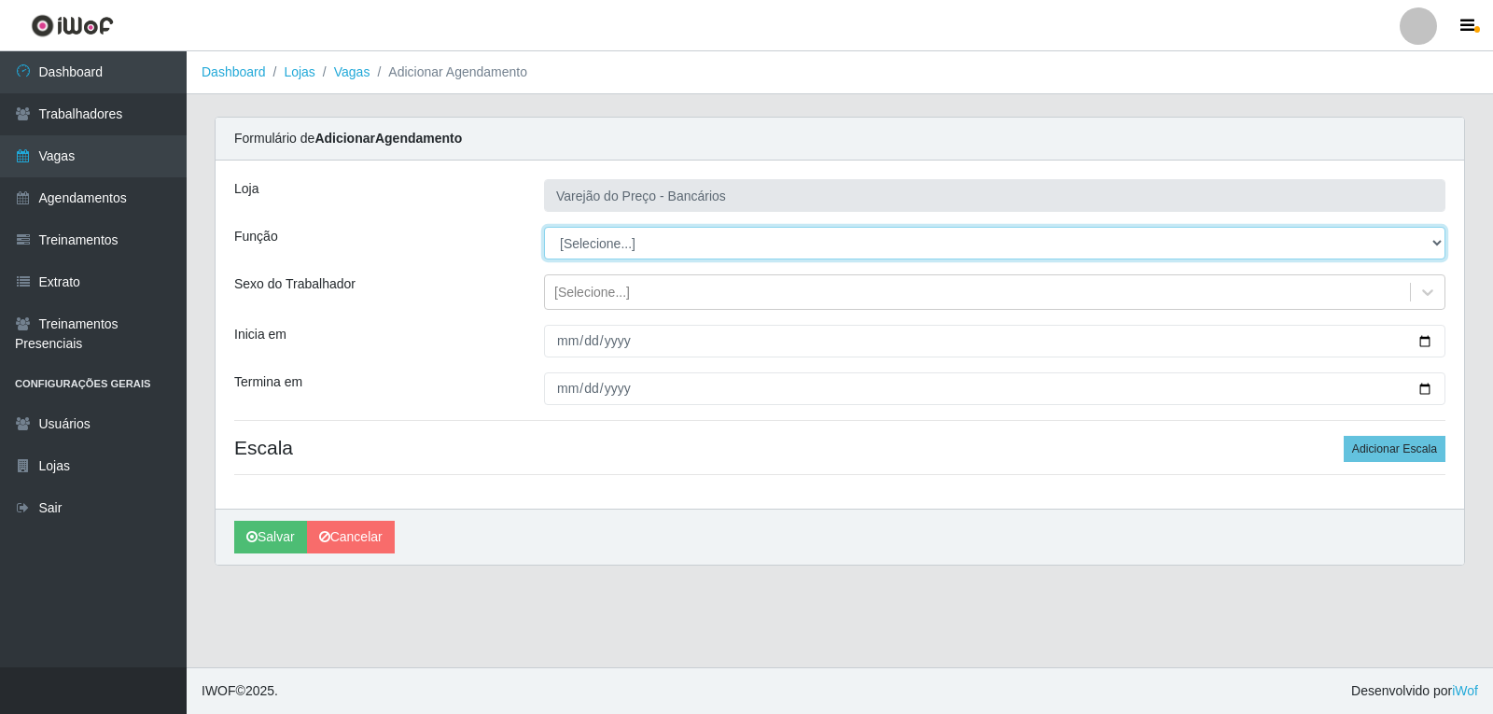
click at [609, 239] on select "[Selecione...] Auxiliar de Estacionamento Auxiliar de Estacionamento + Auxiliar…" at bounding box center [994, 243] width 901 height 33
select select "1"
click at [544, 227] on select "[Selecione...] Auxiliar de Estacionamento Auxiliar de Estacionamento + Auxiliar…" at bounding box center [994, 243] width 901 height 33
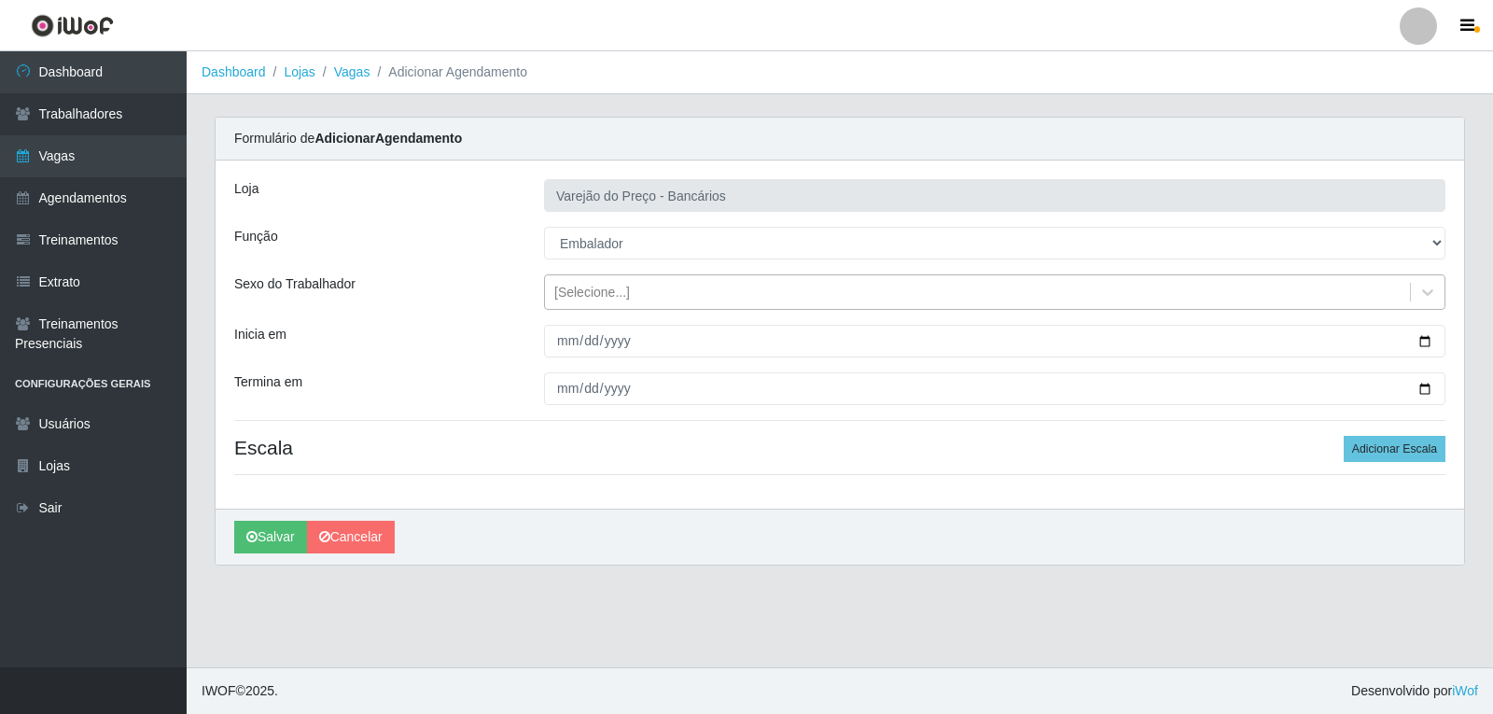
click at [589, 289] on div "[Selecione...]" at bounding box center [592, 293] width 76 height 20
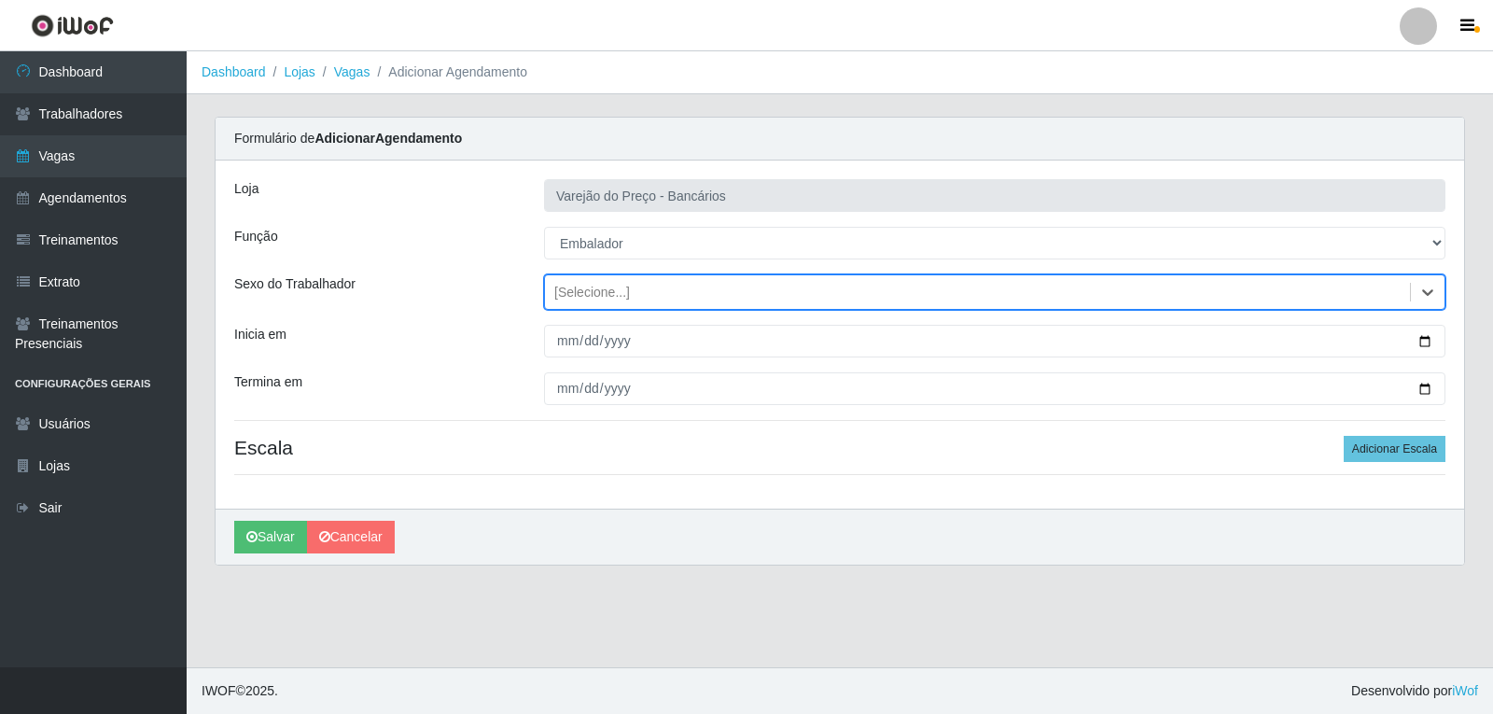
click at [591, 289] on div "[Selecione...]" at bounding box center [592, 293] width 76 height 20
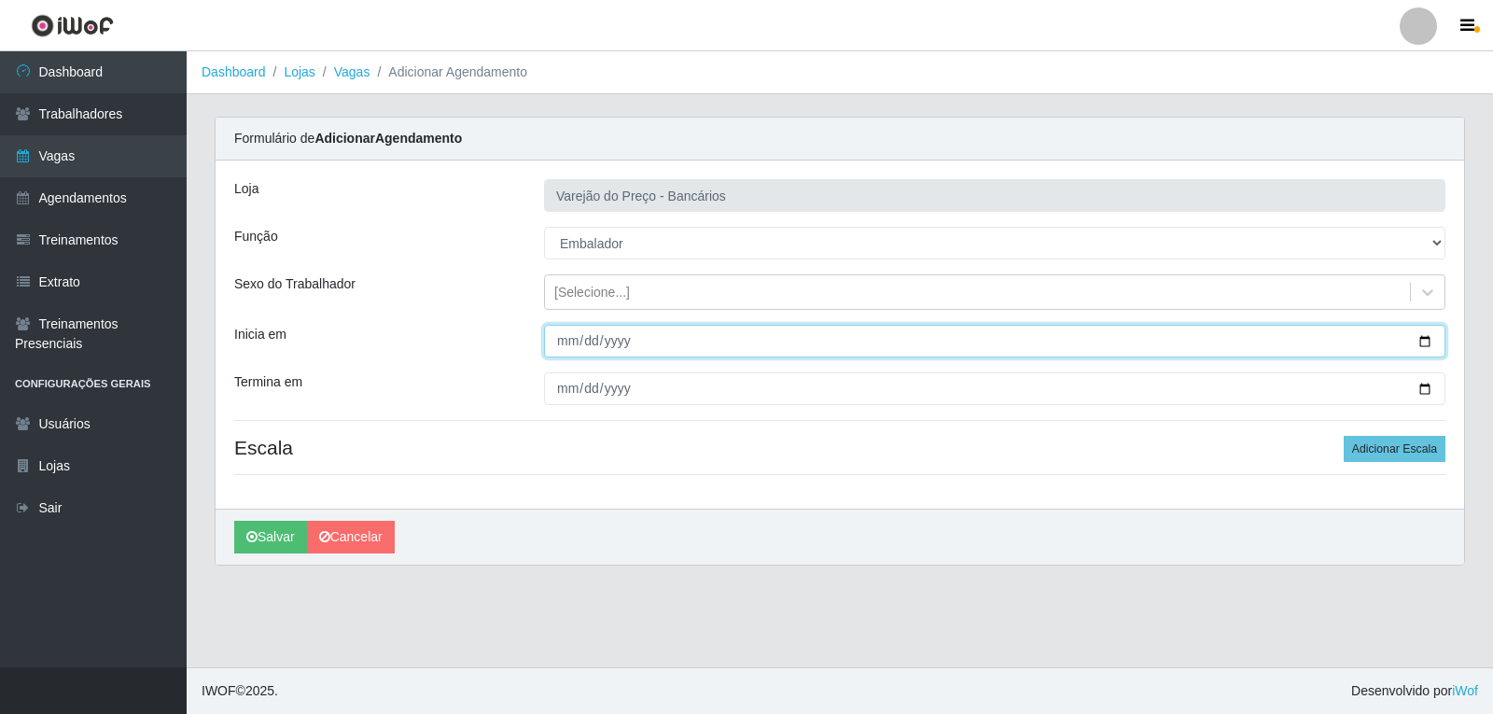
click at [569, 342] on input "Inicia em" at bounding box center [994, 341] width 901 height 33
type input "[PHONE_NUMBER]"
type input "250000-09-14"
type input "[DATE]"
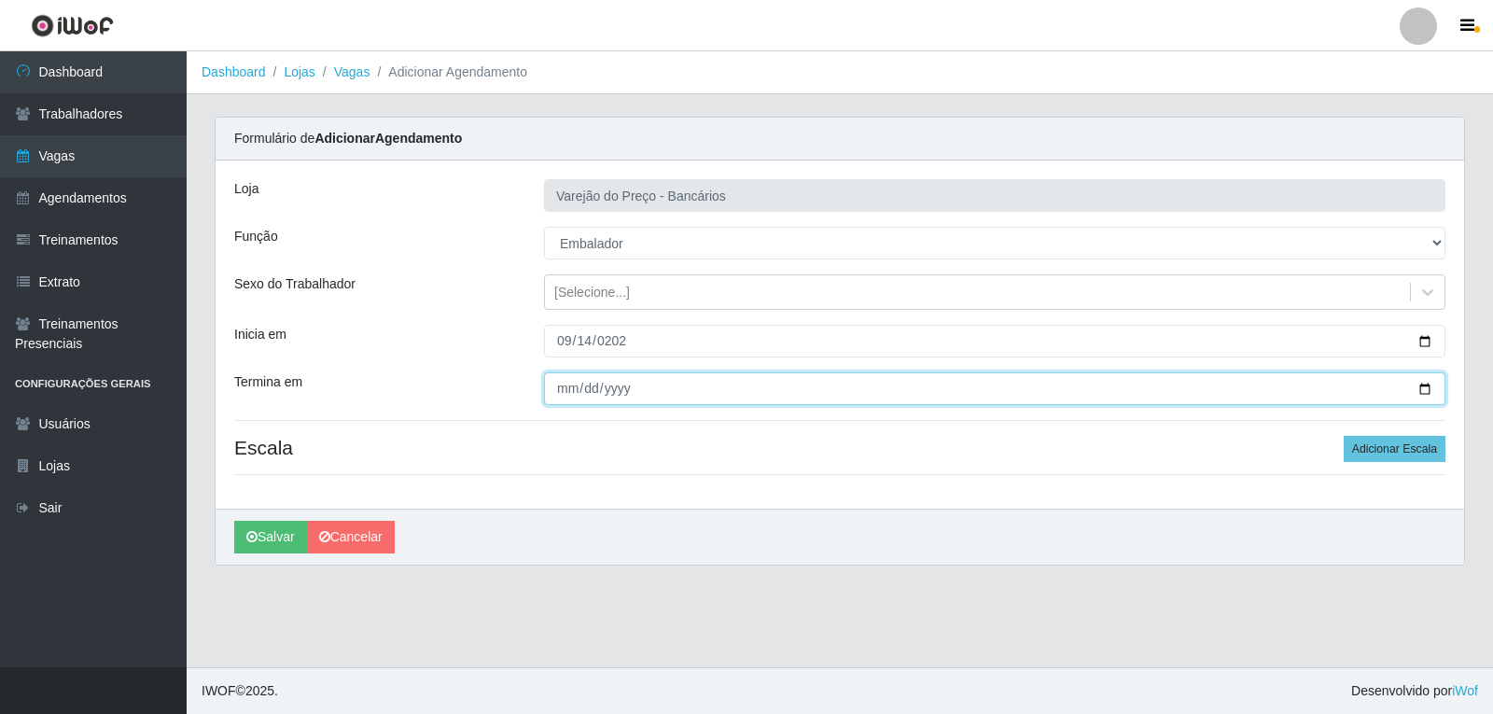
click at [567, 384] on input "Termina em" at bounding box center [994, 388] width 901 height 33
type input "[DATE]"
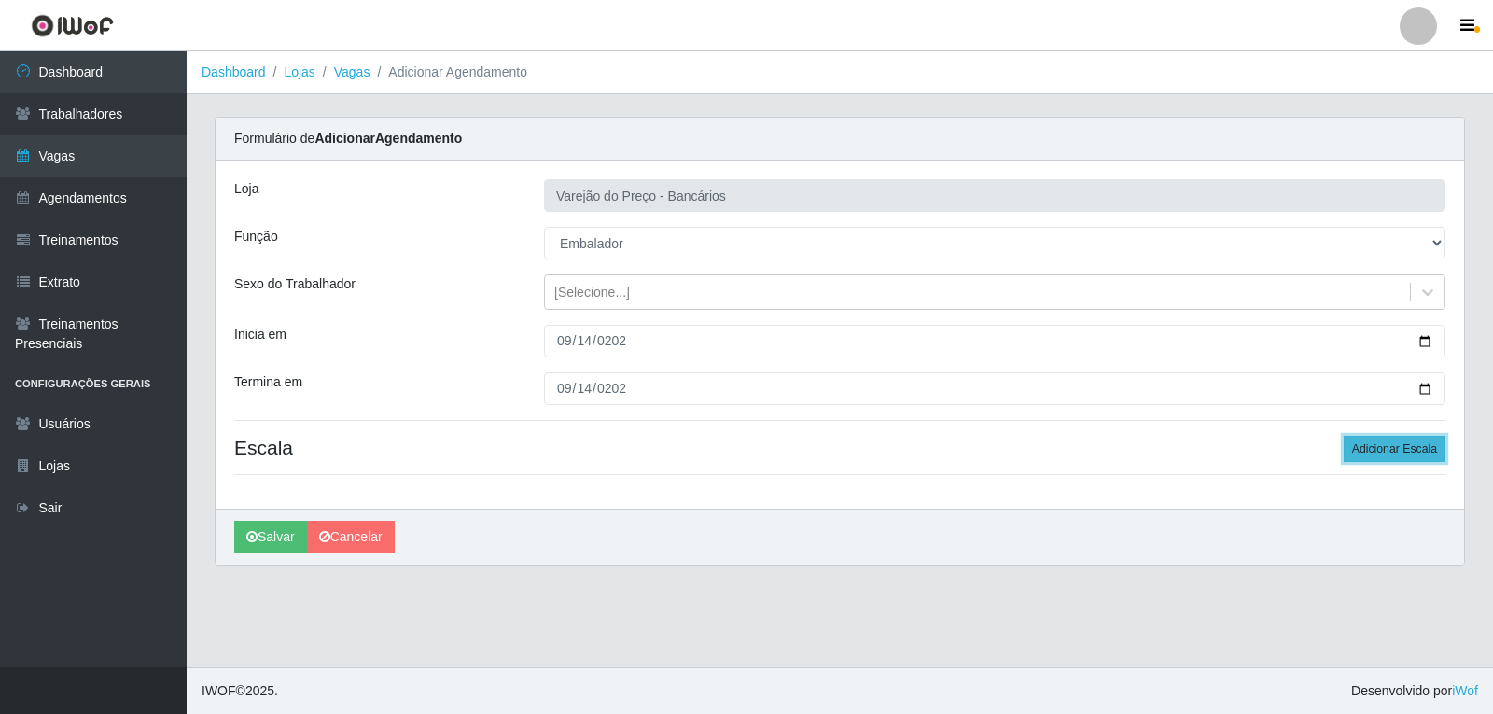
click at [1428, 453] on button "Adicionar Escala" at bounding box center [1395, 449] width 102 height 26
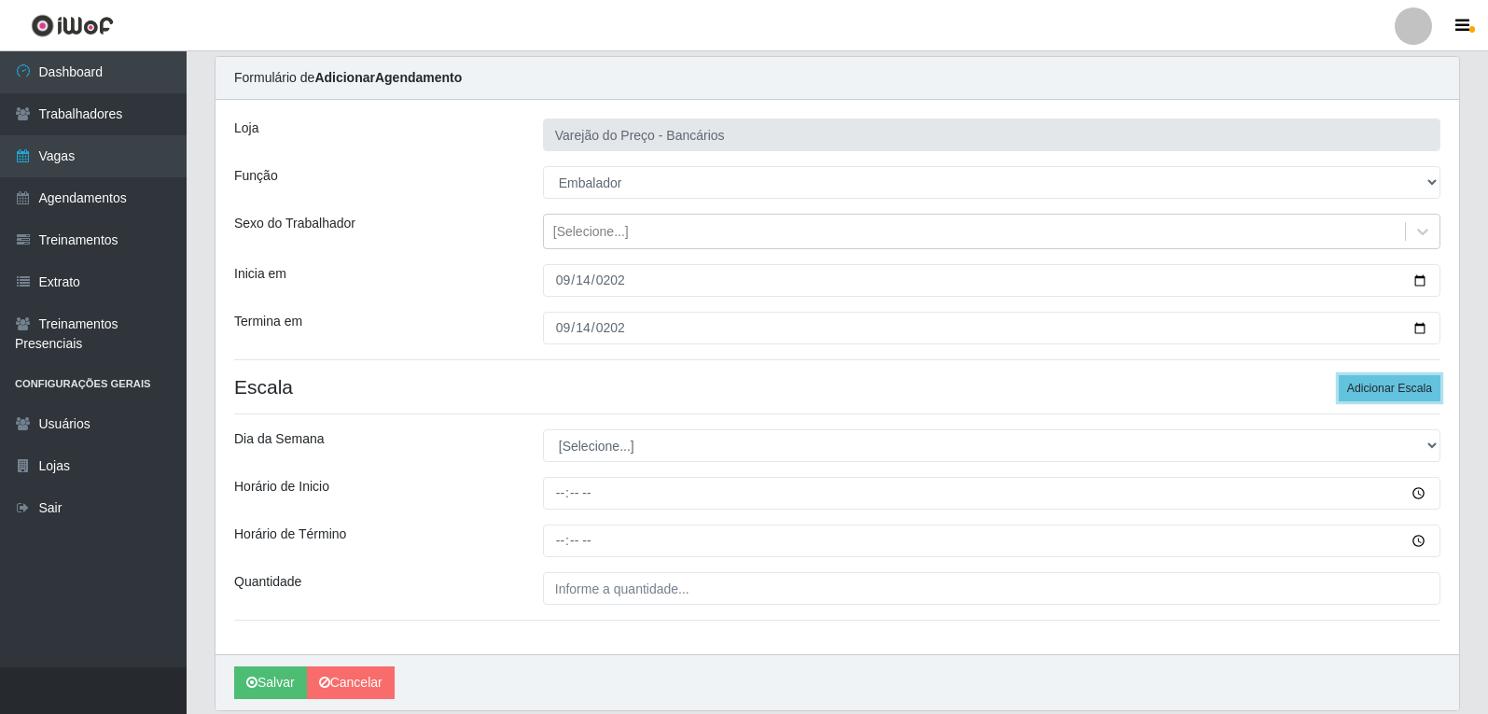
scroll to position [93, 0]
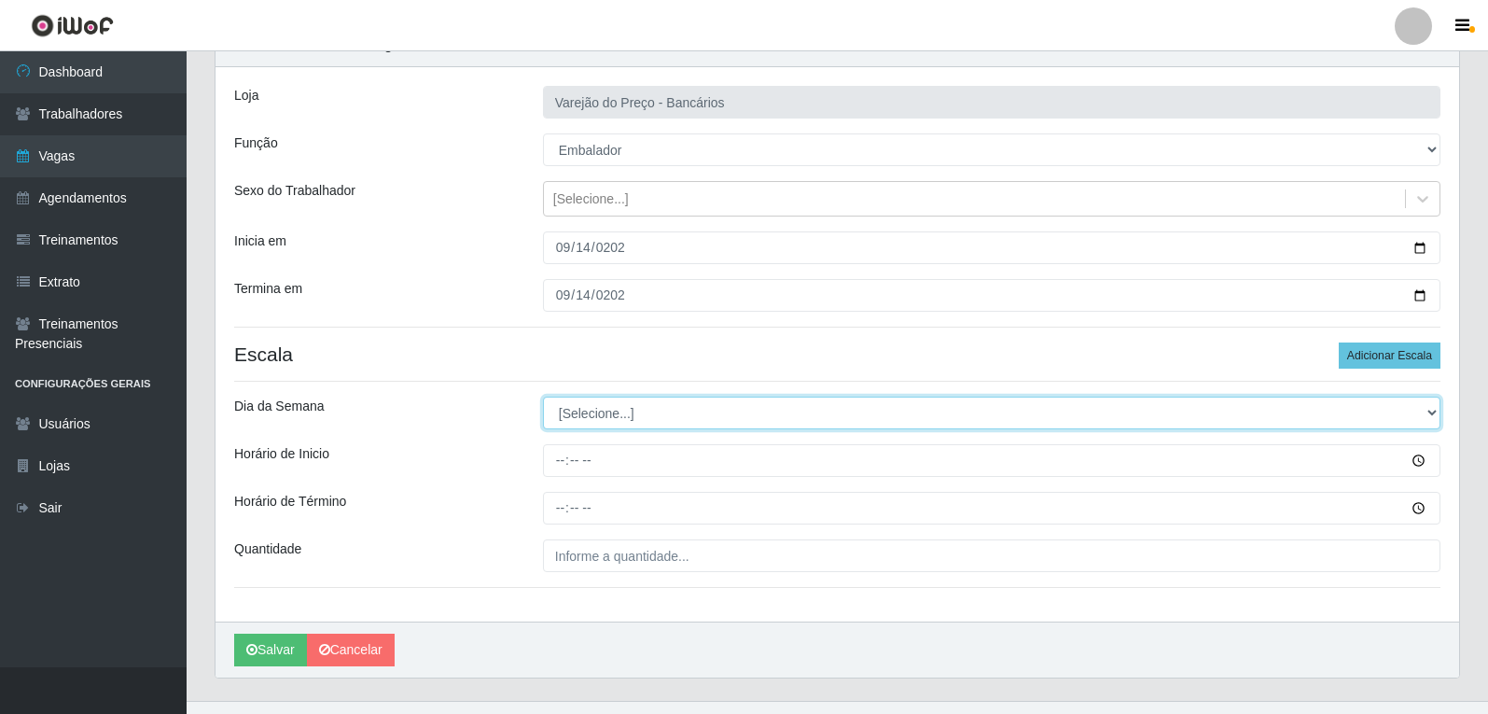
click at [574, 415] on select "[Selecione...] Segunda Terça Quarta Quinta Sexta Sábado Domingo" at bounding box center [992, 413] width 898 height 33
select select "0"
click at [543, 397] on select "[Selecione...] Segunda Terça Quarta Quinta Sexta Sábado Domingo" at bounding box center [992, 413] width 898 height 33
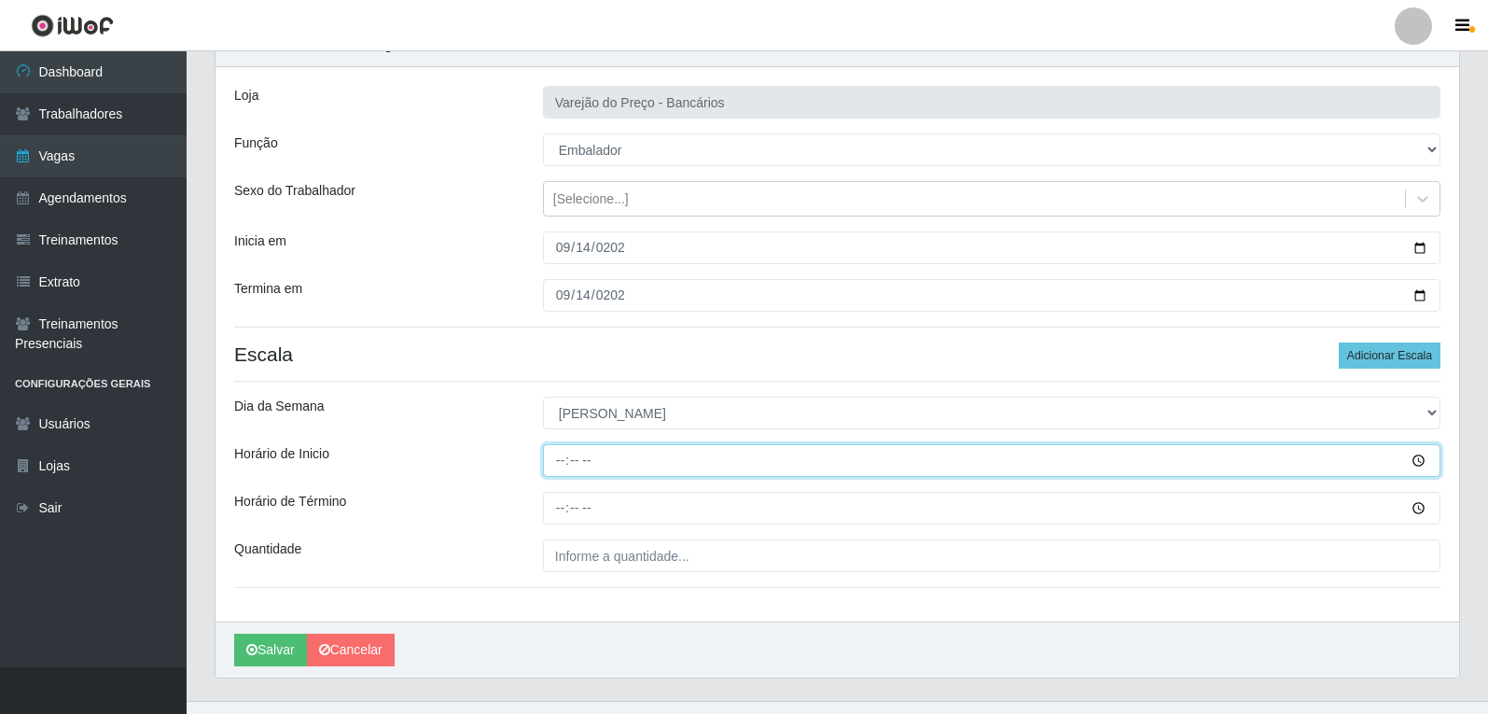
click at [558, 457] on input "Horário de Inicio" at bounding box center [992, 460] width 898 height 33
type input "14:00"
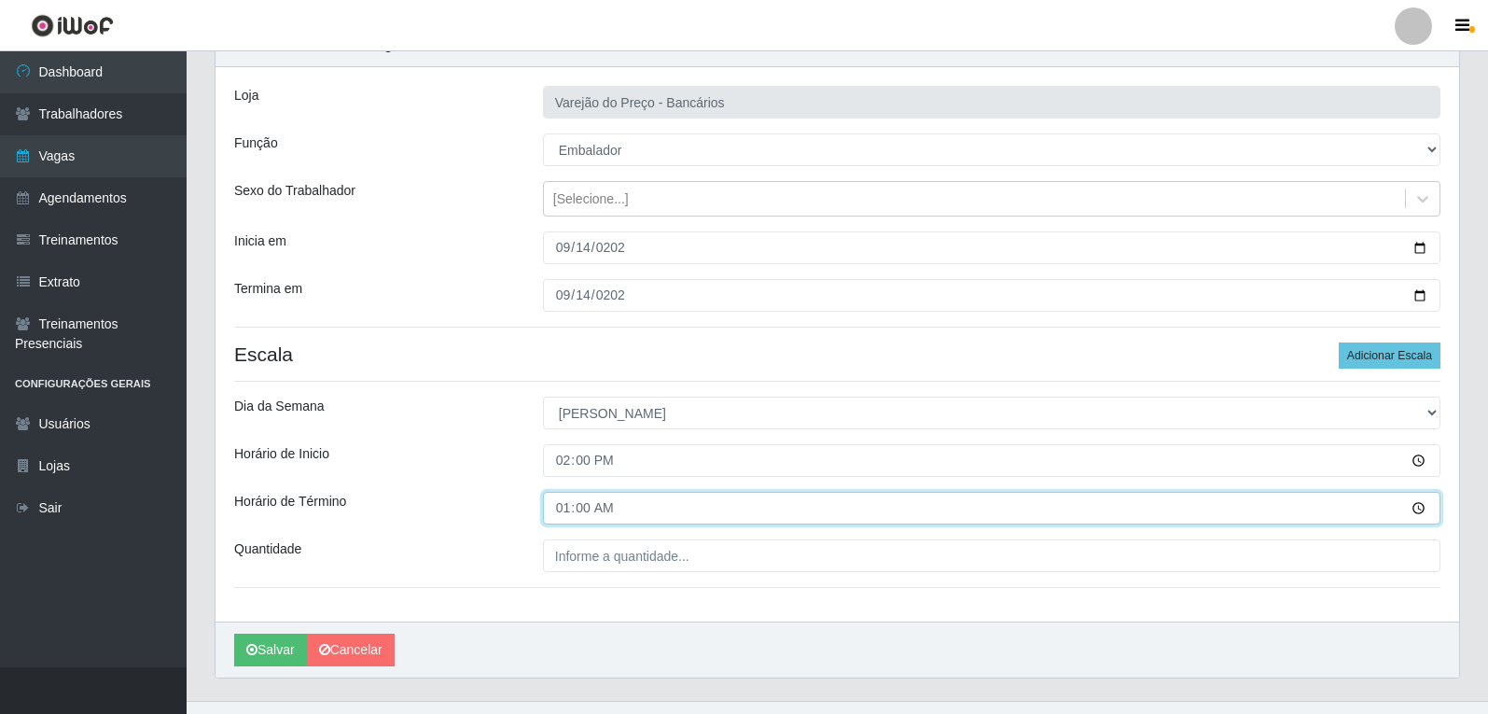
type input "19:00"
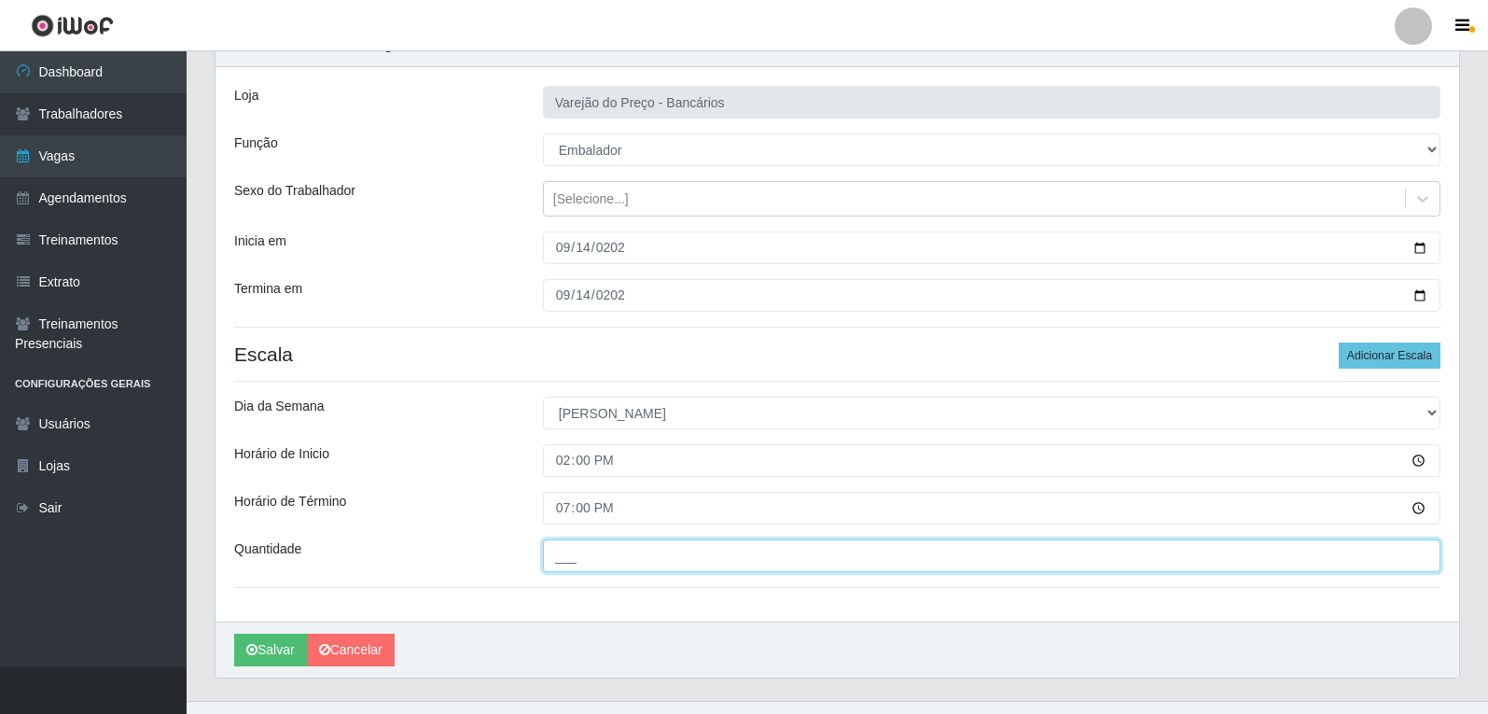
click at [592, 567] on input "___" at bounding box center [992, 555] width 898 height 33
type input "02_"
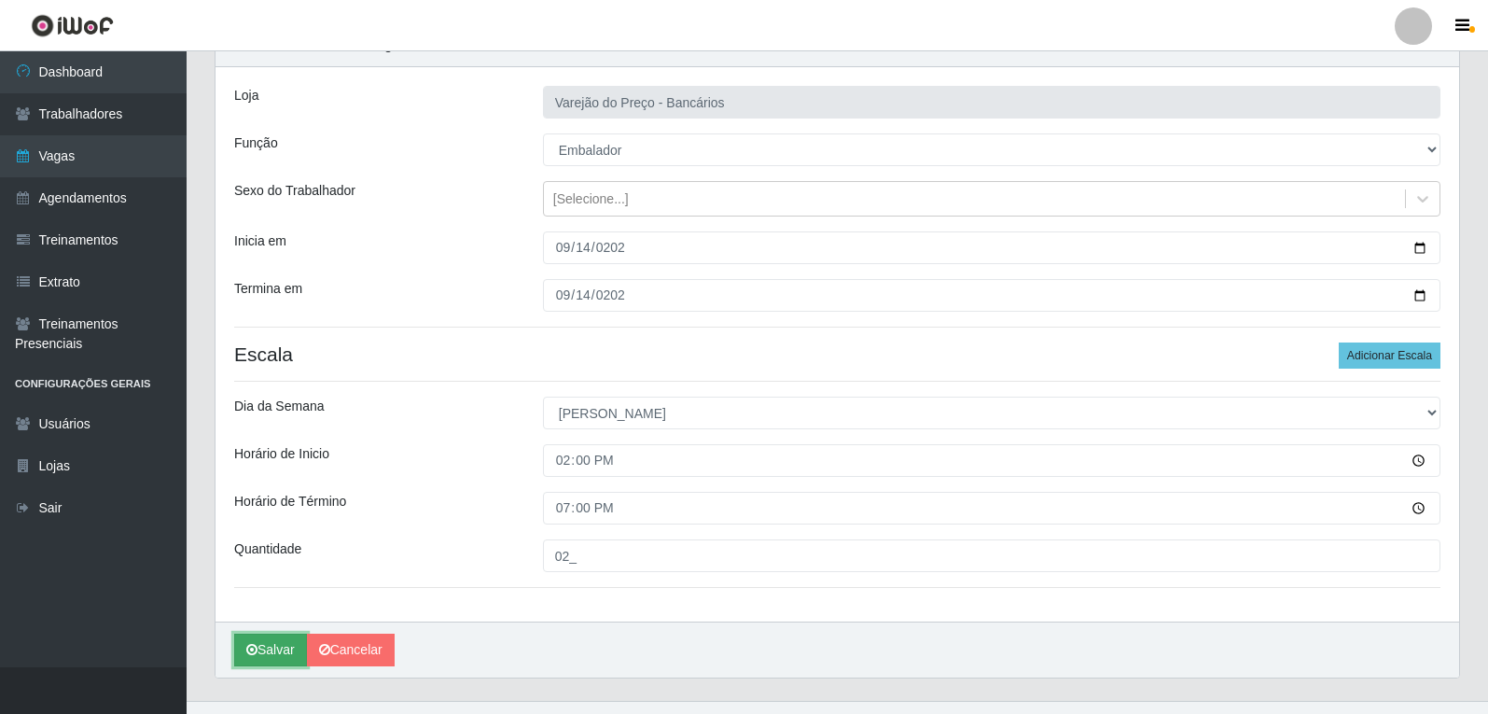
click at [287, 652] on button "Salvar" at bounding box center [270, 650] width 73 height 33
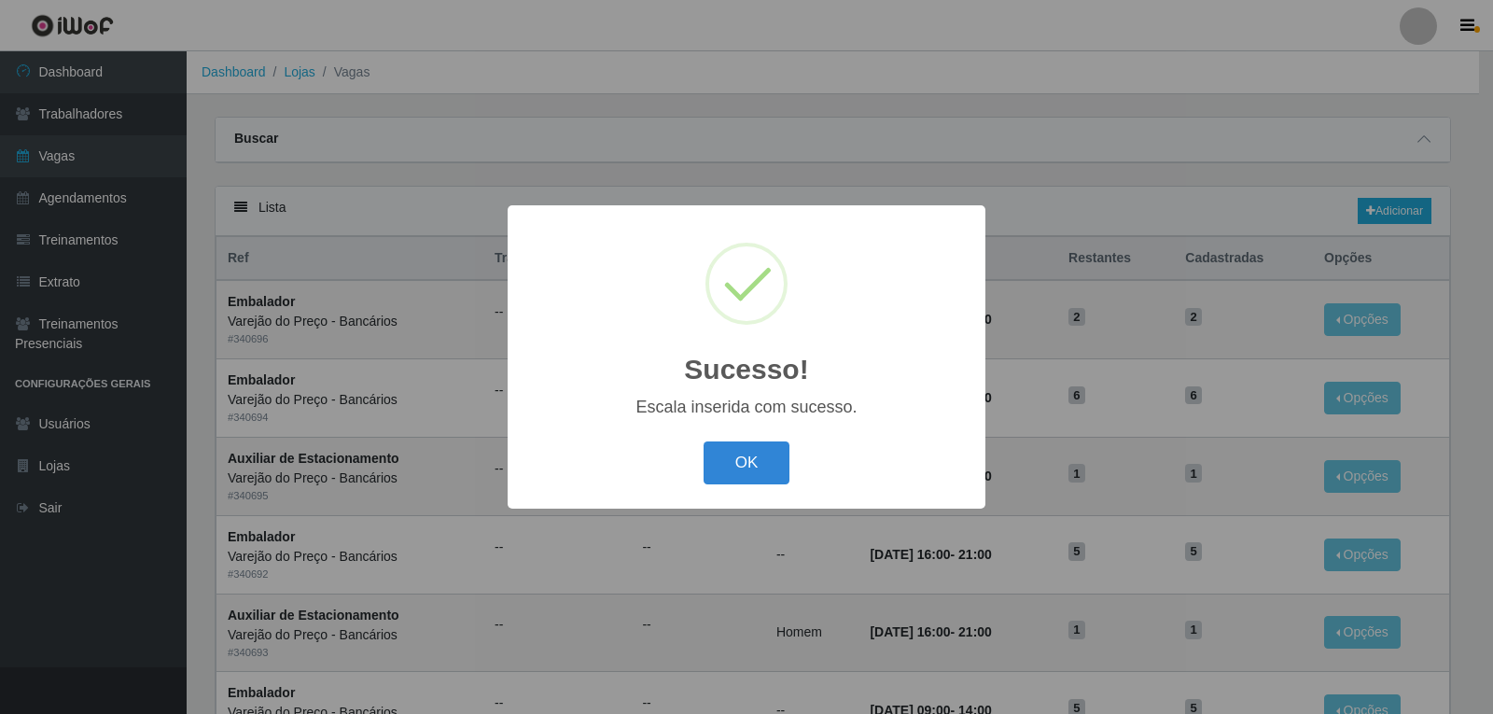
click at [704, 441] on button "OK" at bounding box center [747, 463] width 87 height 44
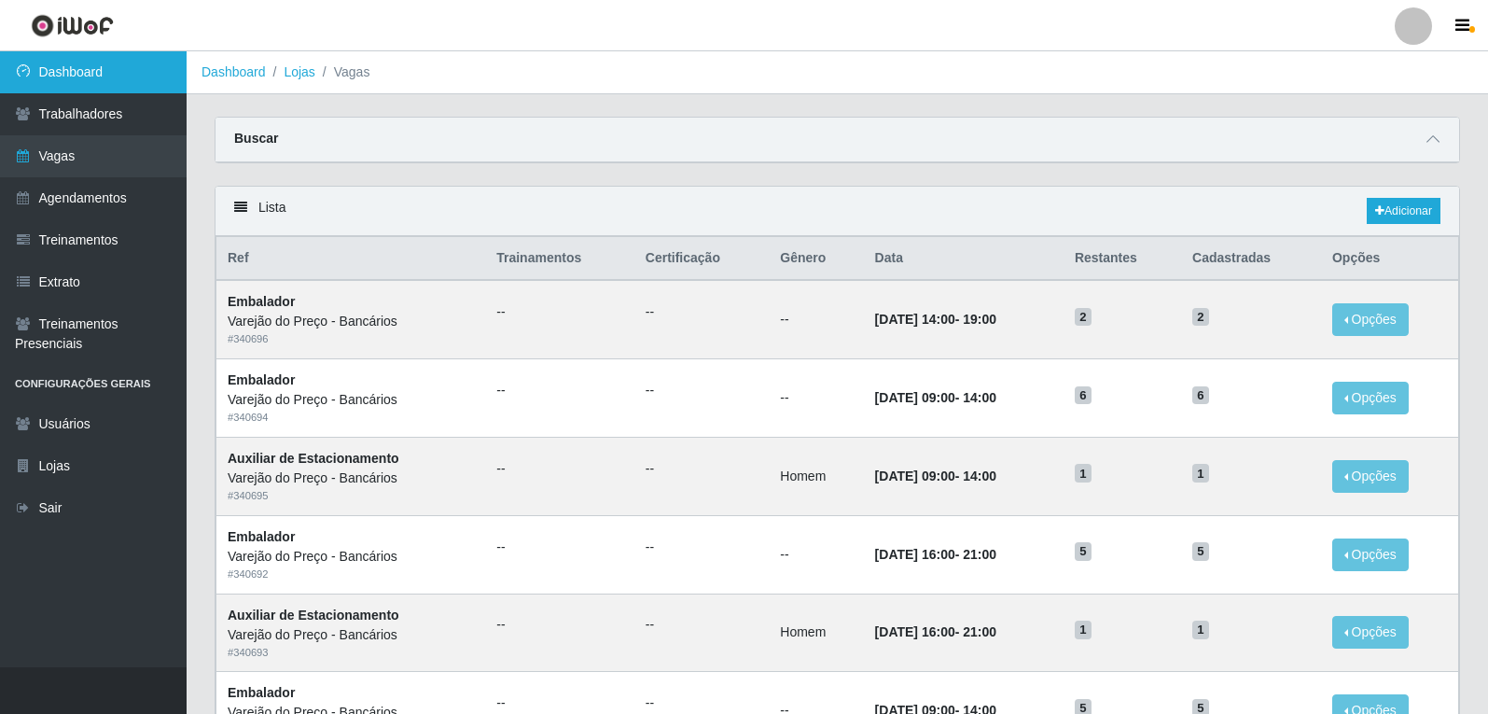
click at [117, 81] on link "Dashboard" at bounding box center [93, 72] width 187 height 42
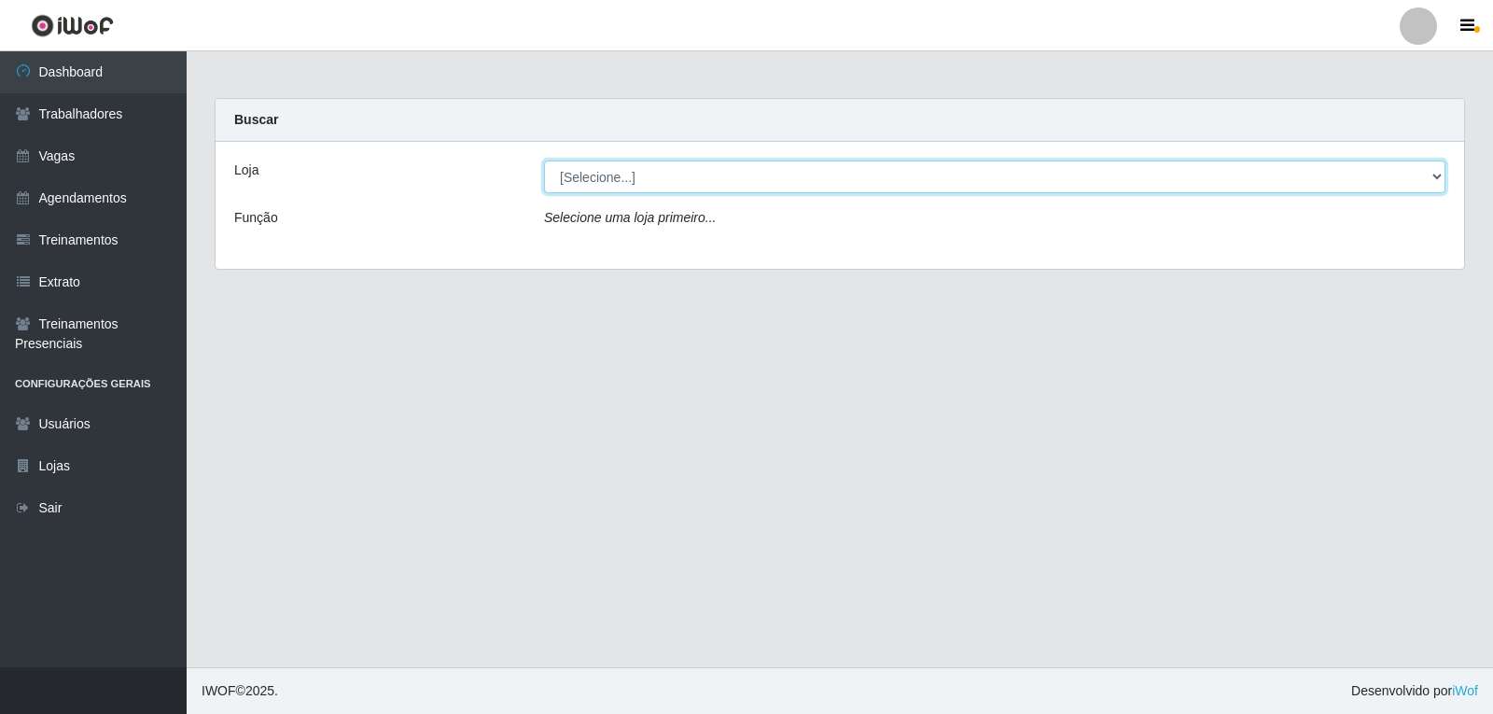
click at [624, 172] on select "[Selecione...] Varejão do Preço - Bancários" at bounding box center [994, 177] width 901 height 33
select select "157"
click at [544, 161] on select "[Selecione...] Varejão do Preço - Bancários" at bounding box center [994, 177] width 901 height 33
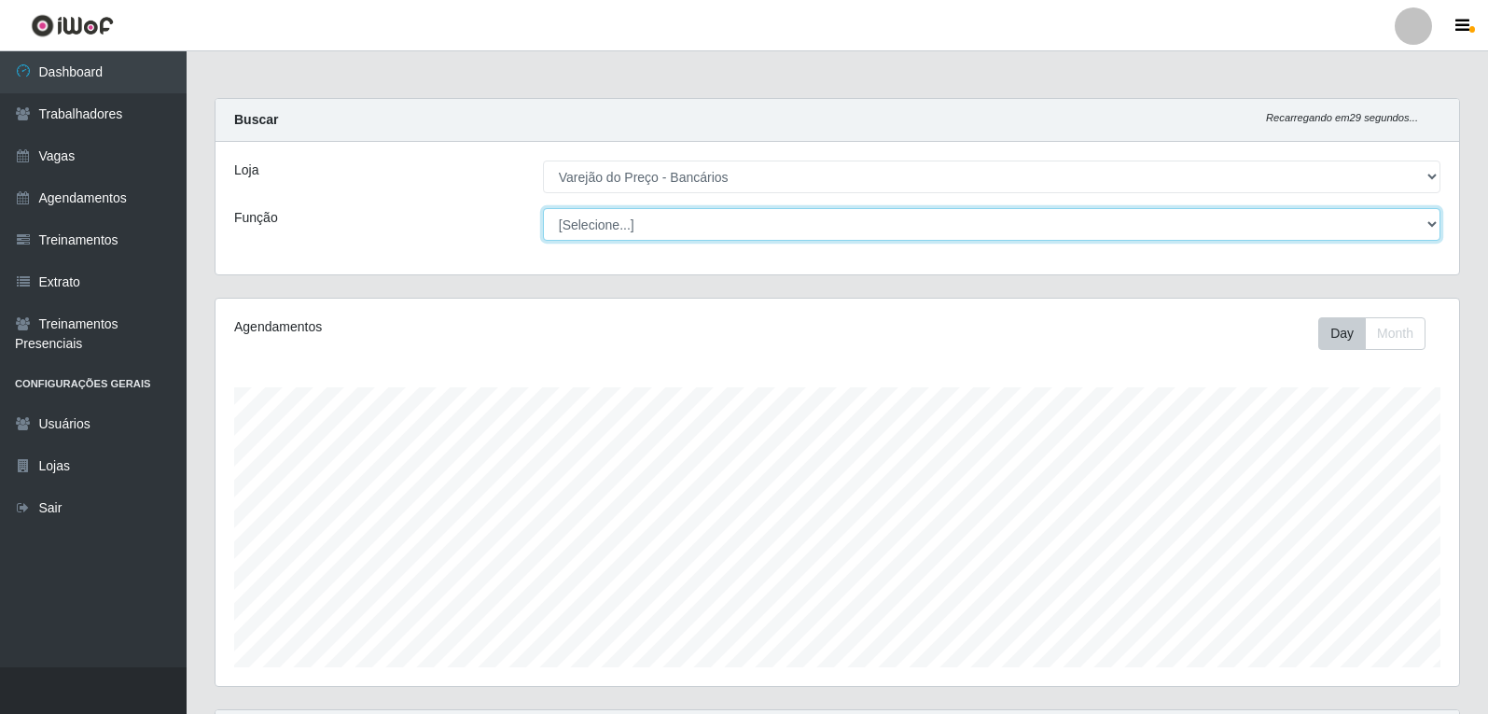
click at [621, 211] on select "[Selecione...] Auxiliar de Estacionamento Auxiliar de Estacionamento + Auxiliar…" at bounding box center [992, 224] width 898 height 33
click at [543, 208] on select "[Selecione...] Auxiliar de Estacionamento Auxiliar de Estacionamento + Auxiliar…" at bounding box center [992, 224] width 898 height 33
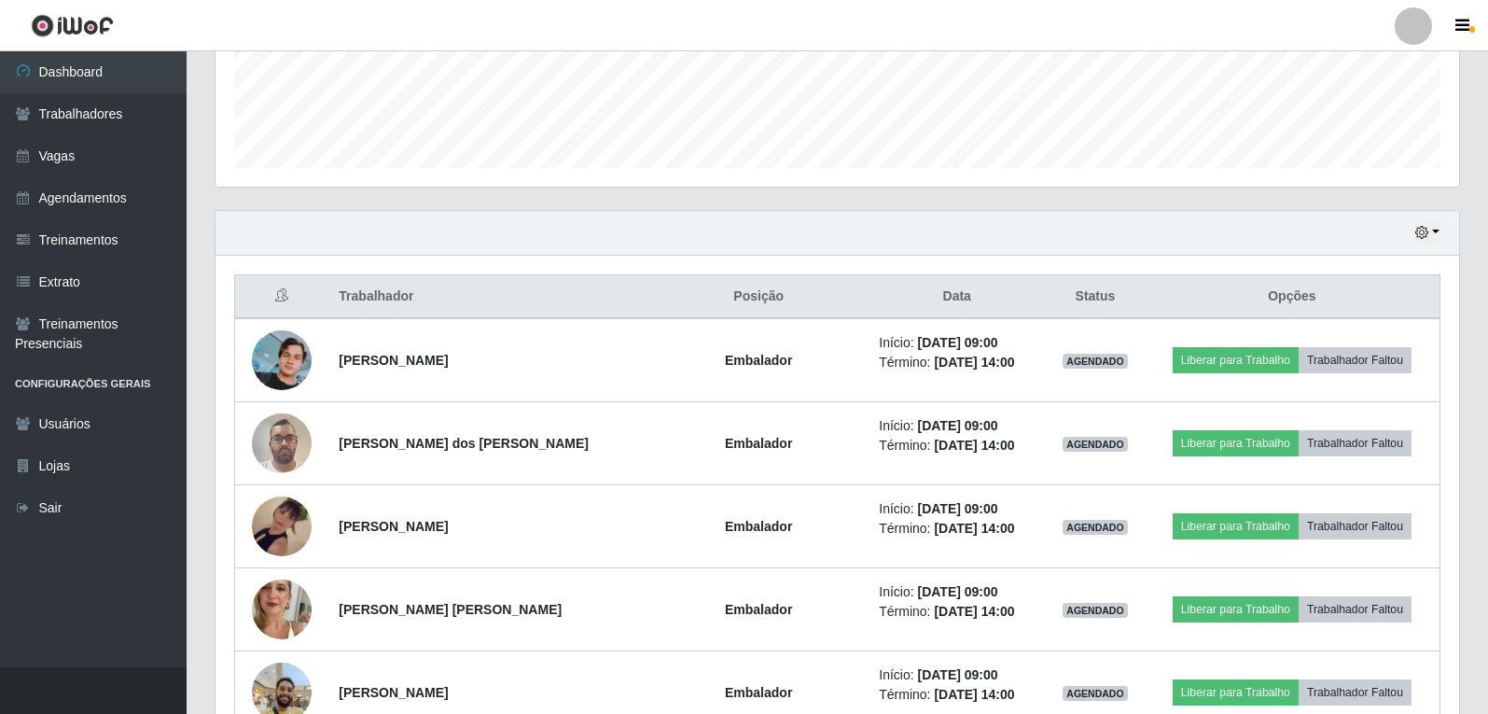
scroll to position [467, 0]
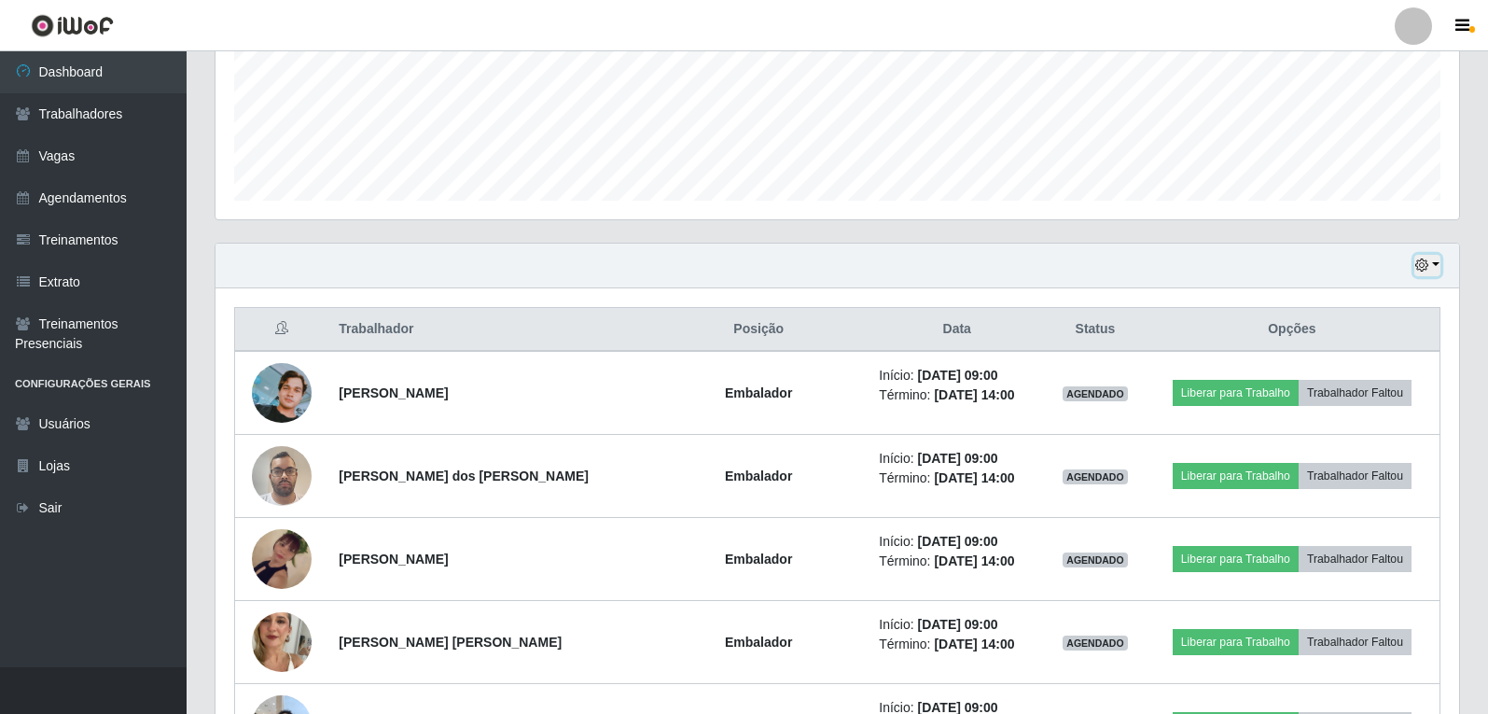
click at [1421, 270] on icon "button" at bounding box center [1422, 264] width 13 height 13
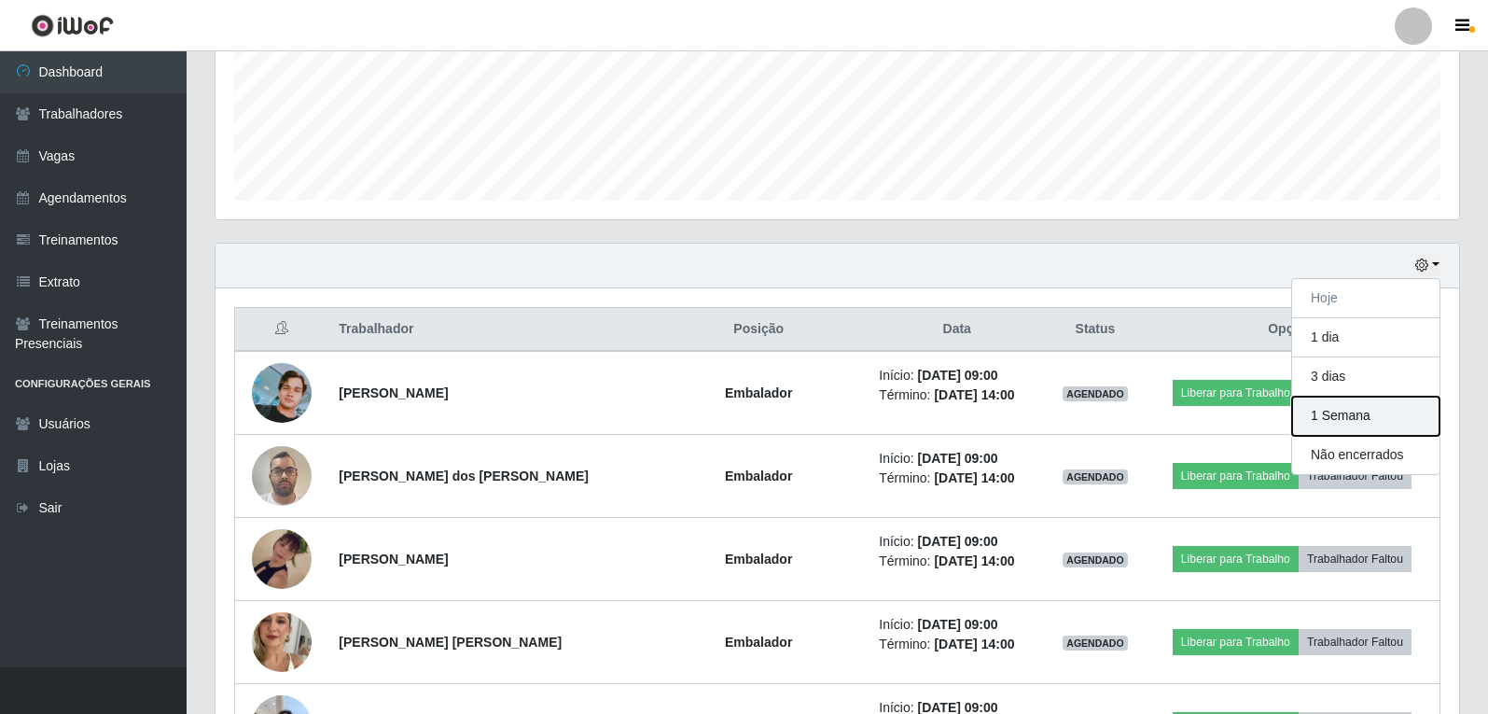
click at [1341, 423] on button "1 Semana" at bounding box center [1365, 416] width 147 height 39
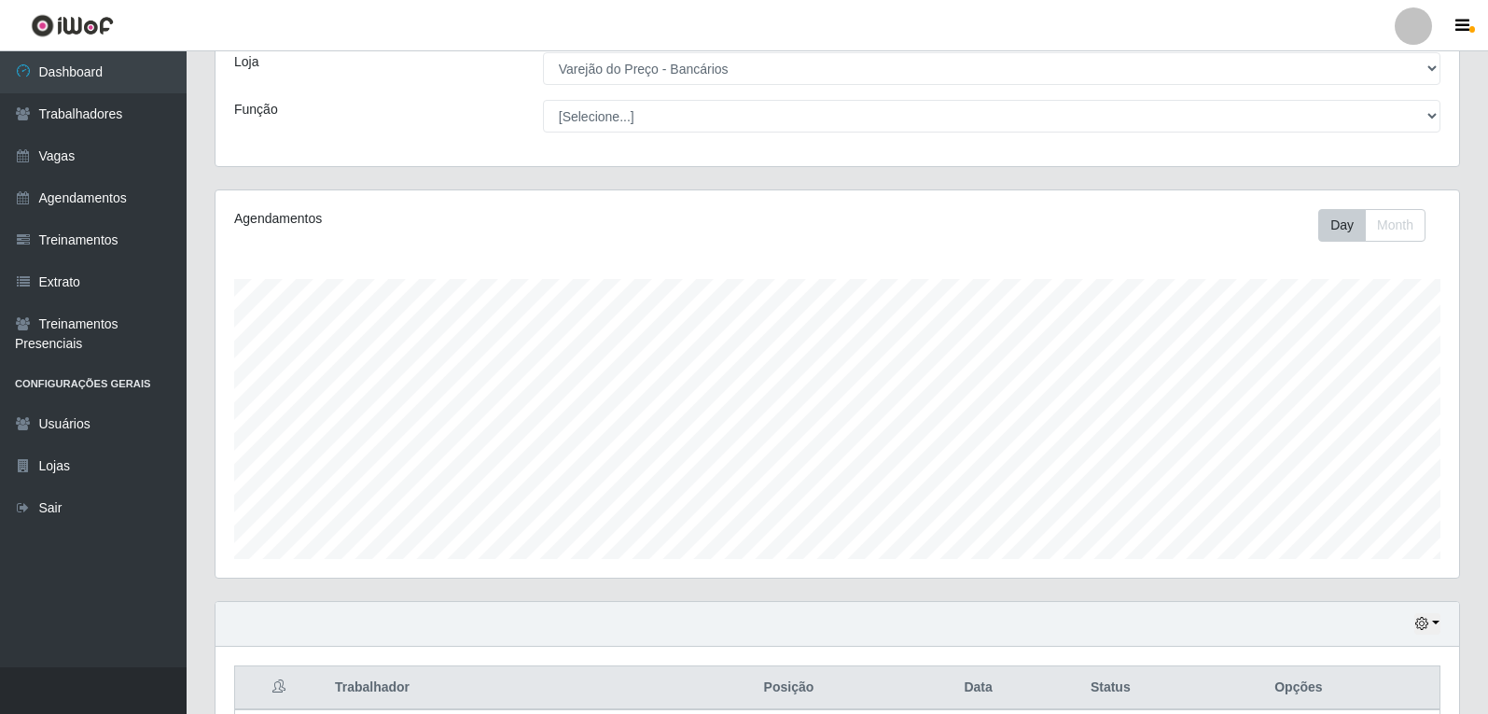
scroll to position [76, 0]
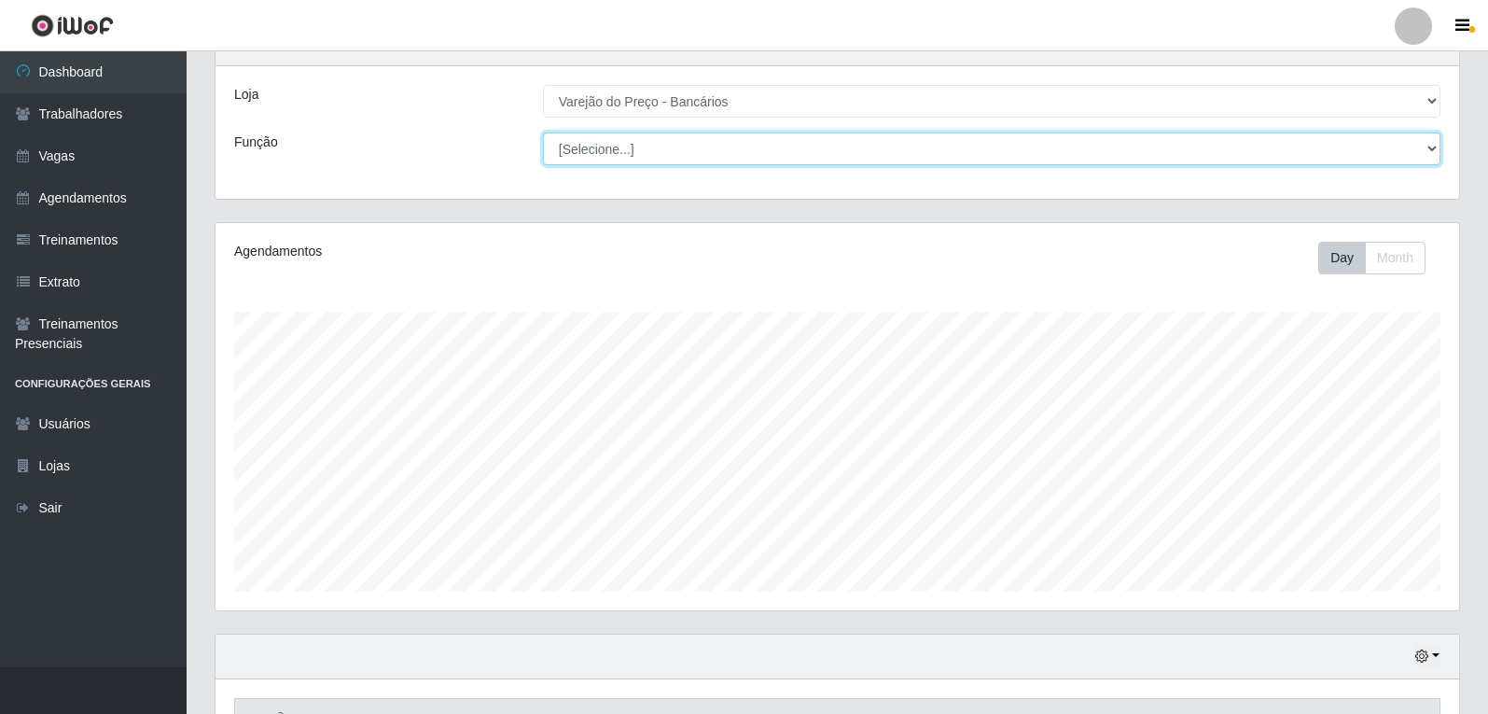
click at [611, 152] on select "[Selecione...] Auxiliar de Estacionamento Auxiliar de Estacionamento + Auxiliar…" at bounding box center [992, 149] width 898 height 33
click at [543, 133] on select "[Selecione...] Auxiliar de Estacionamento Auxiliar de Estacionamento + Auxiliar…" at bounding box center [992, 149] width 898 height 33
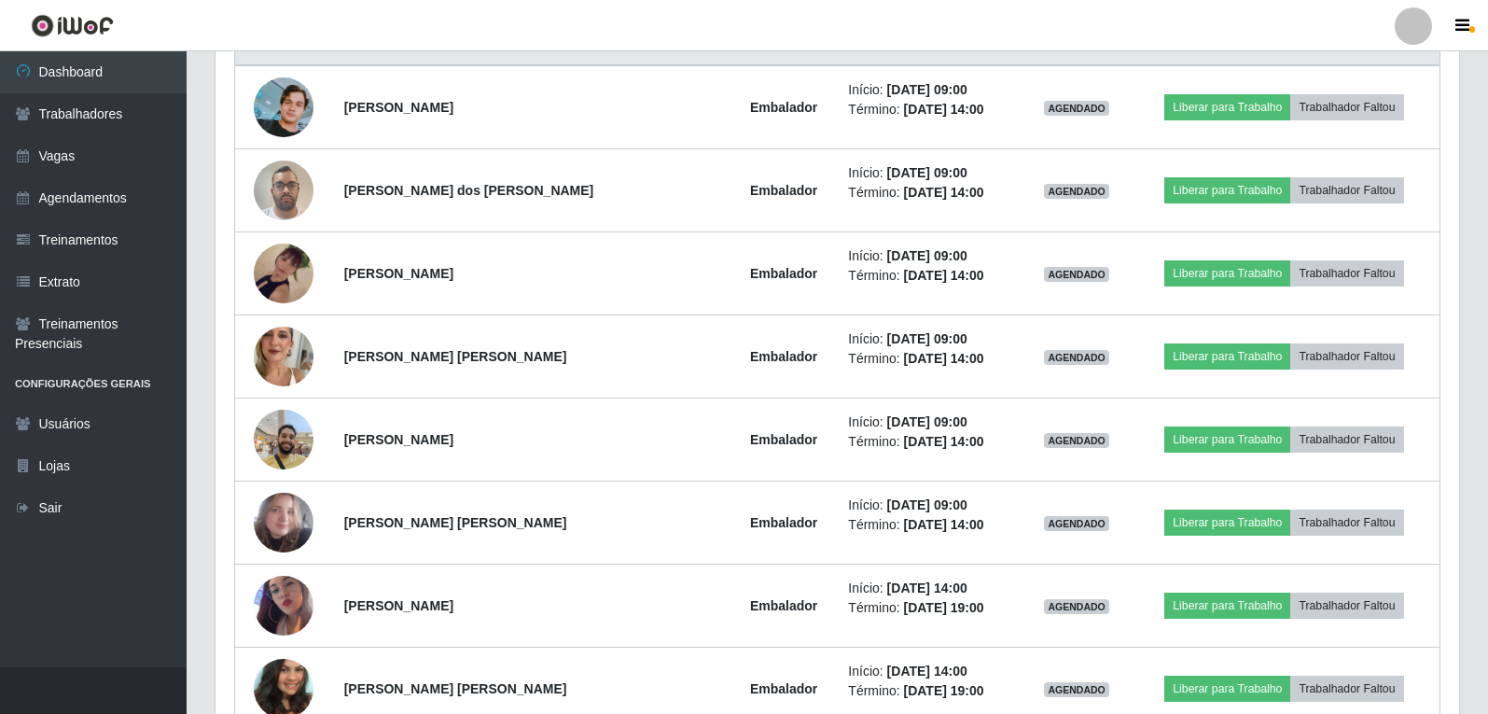
scroll to position [380, 0]
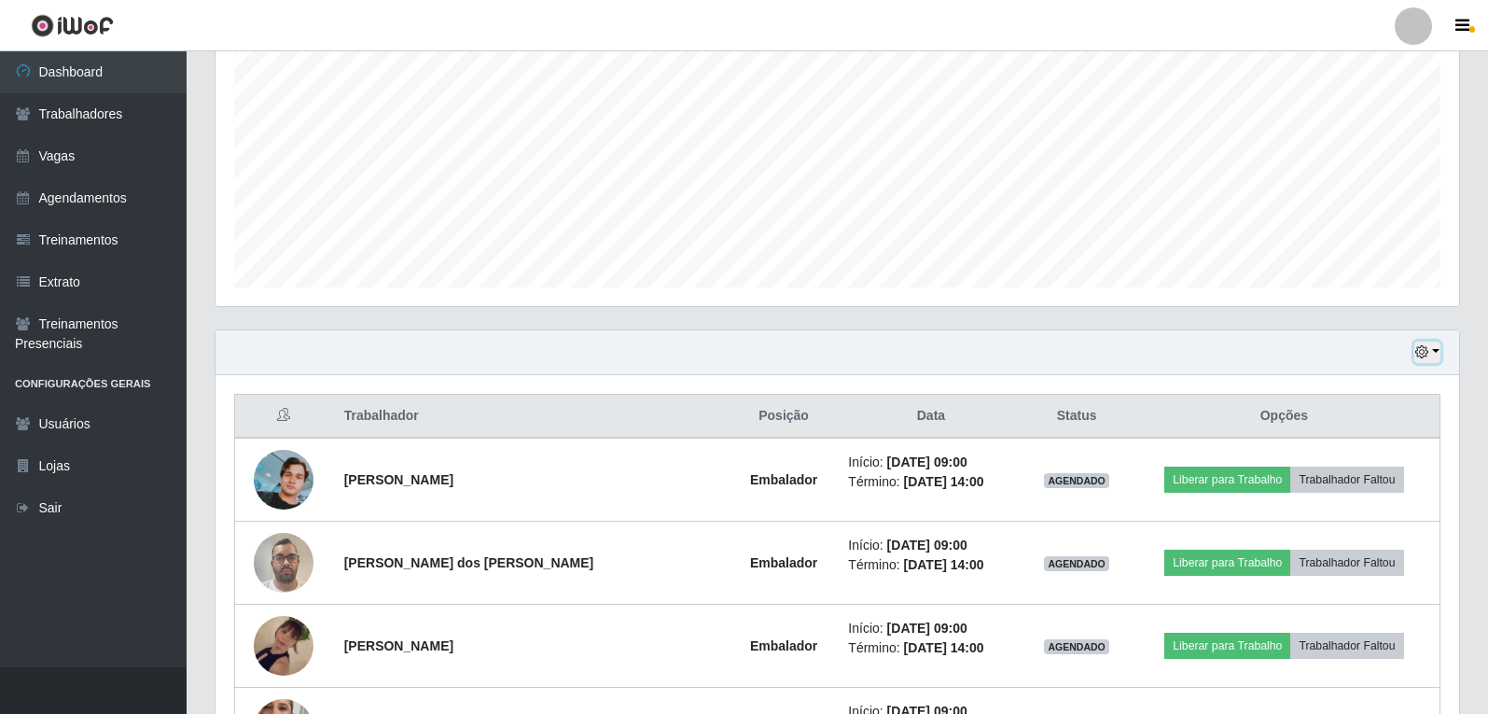
click at [1428, 344] on button "button" at bounding box center [1428, 352] width 26 height 21
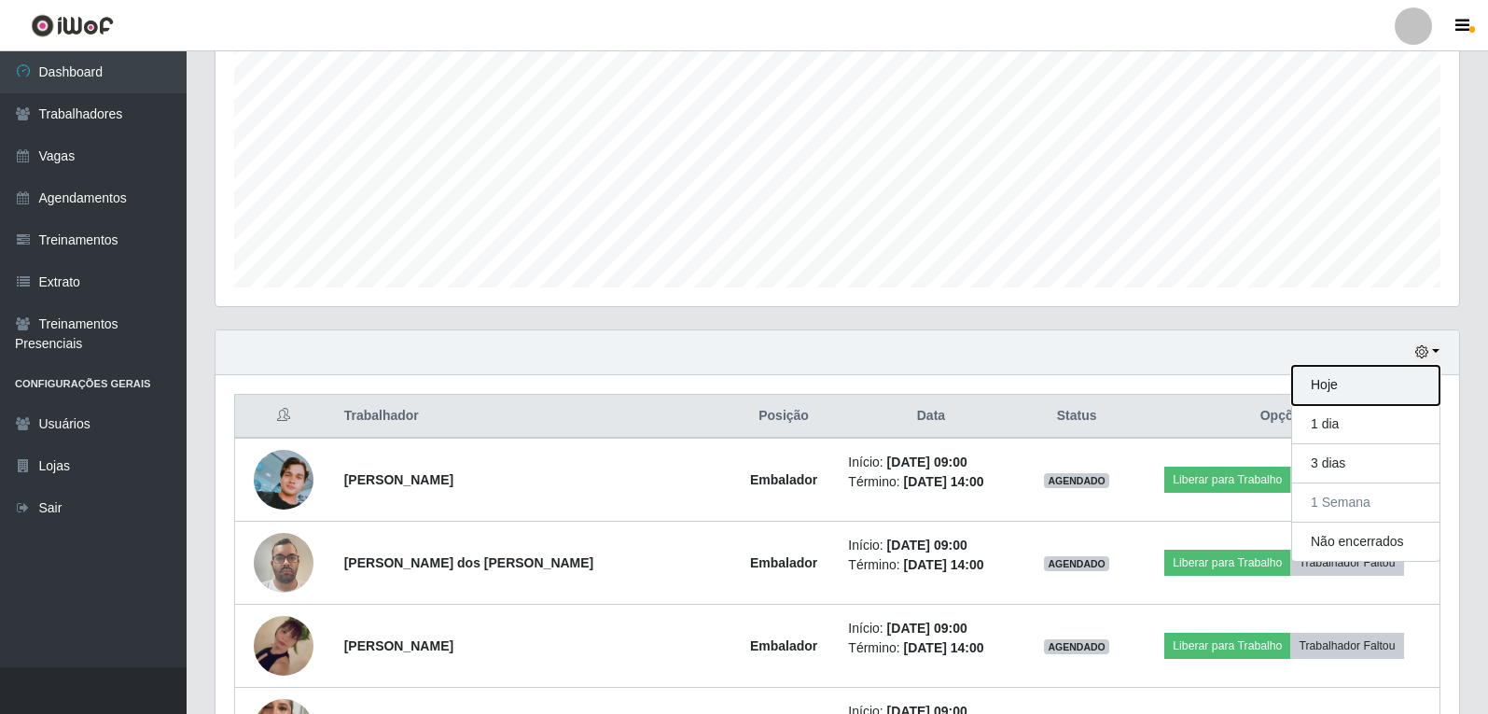
click at [1333, 394] on button "Hoje" at bounding box center [1365, 385] width 147 height 39
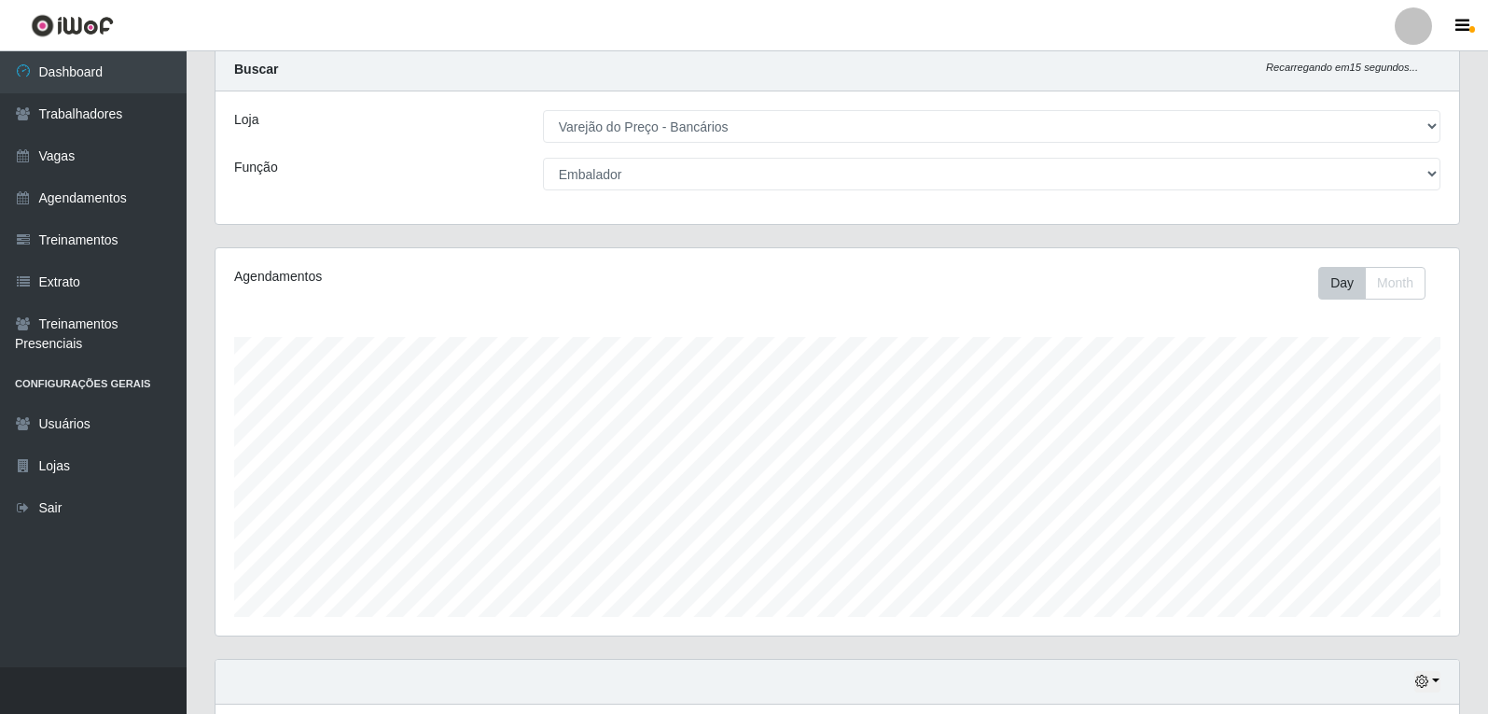
scroll to position [18, 0]
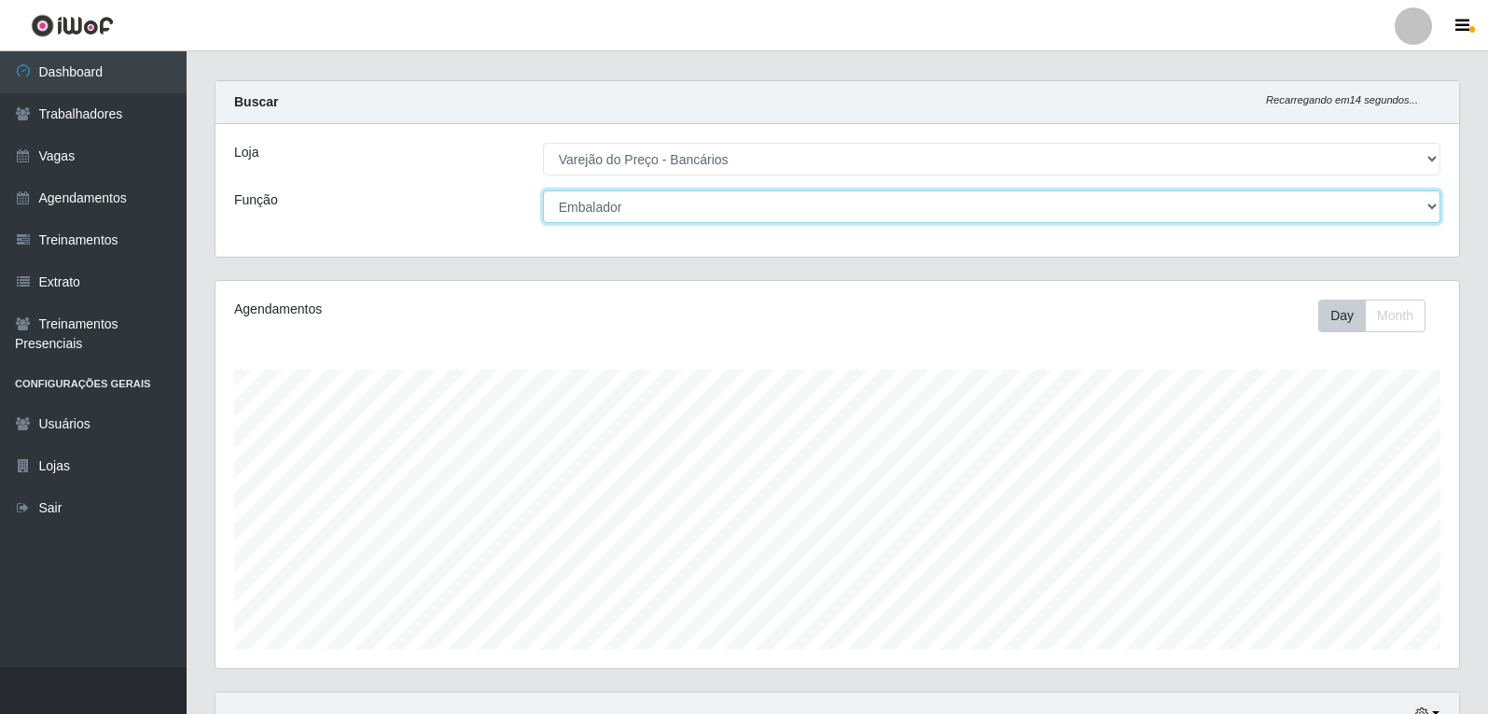
click at [650, 205] on select "[Selecione...] Auxiliar de Estacionamento Auxiliar de Estacionamento + Auxiliar…" at bounding box center [992, 206] width 898 height 33
click at [543, 190] on select "[Selecione...] Auxiliar de Estacionamento Auxiliar de Estacionamento + Auxiliar…" at bounding box center [992, 206] width 898 height 33
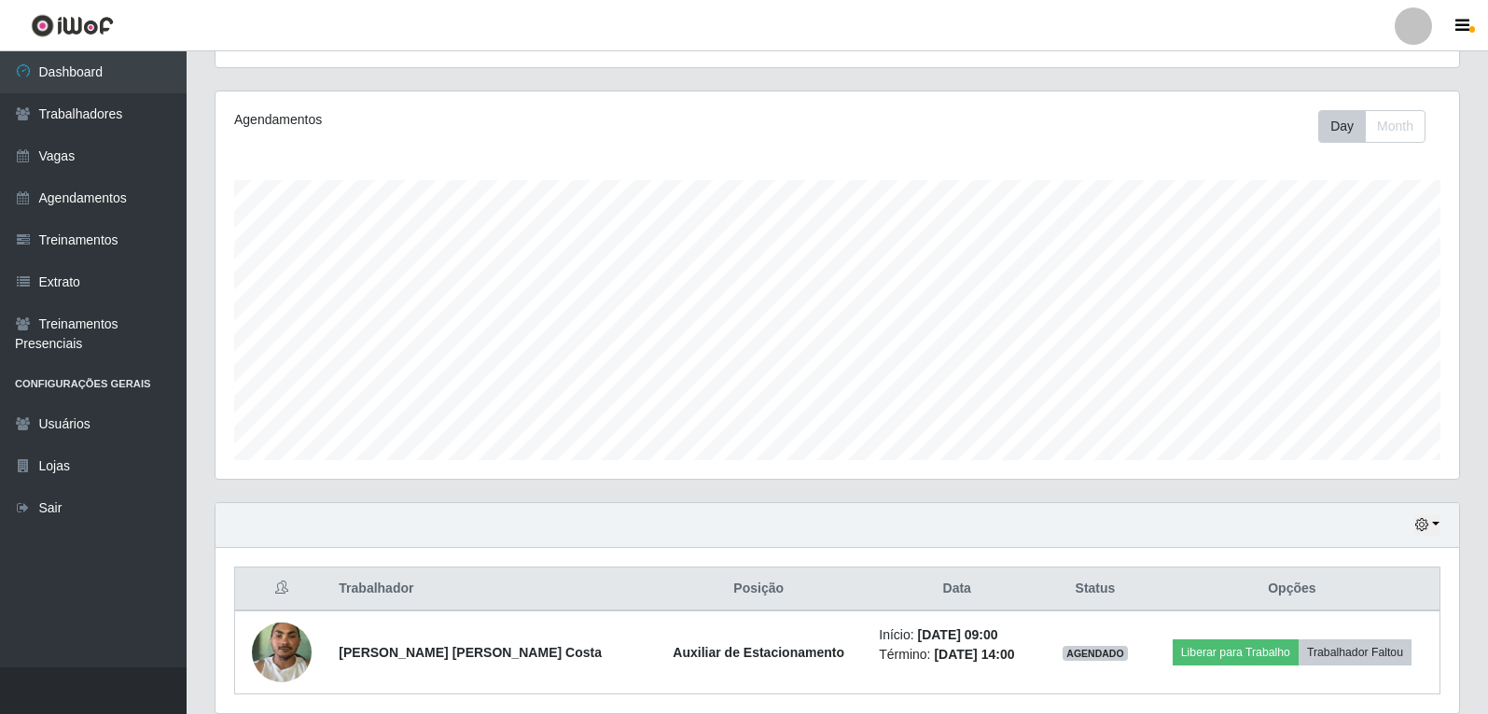
scroll to position [90, 0]
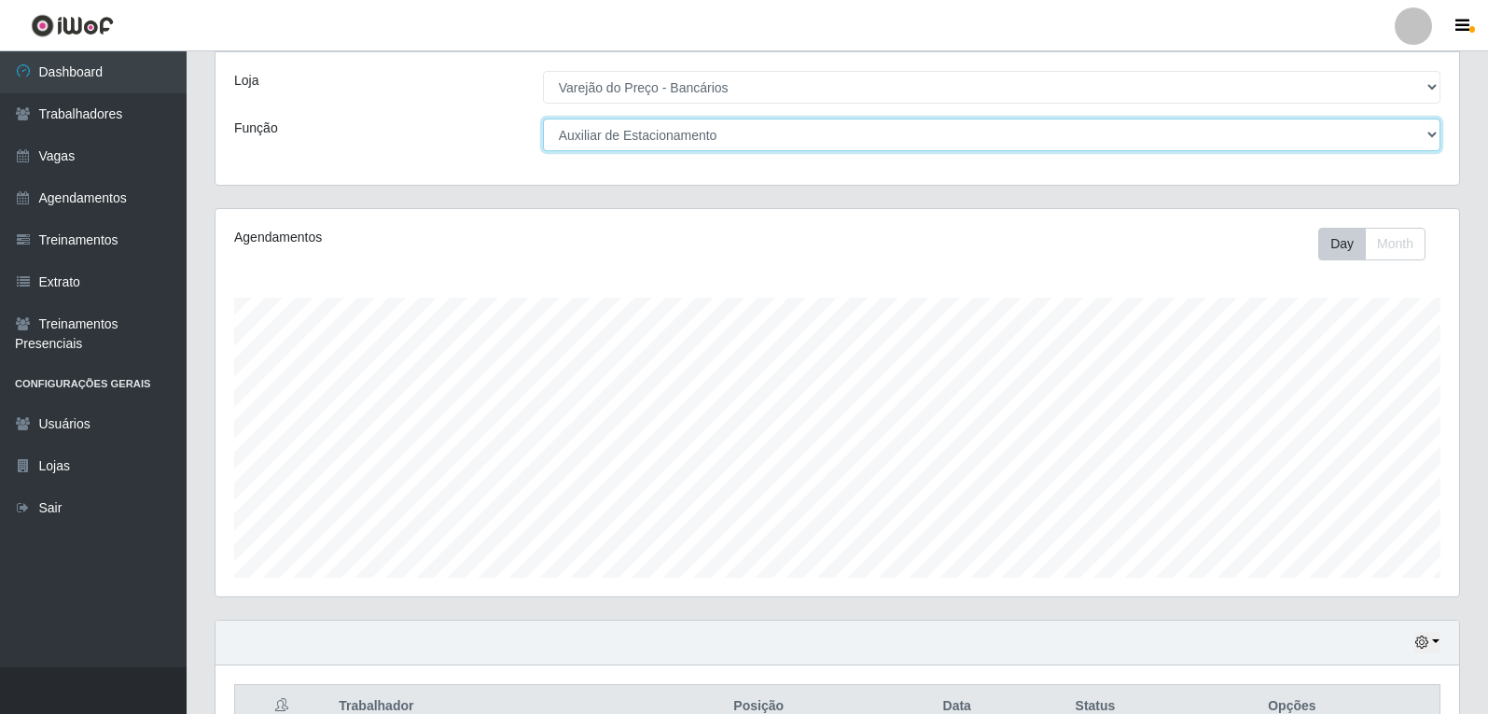
click at [573, 133] on select "[Selecione...] Auxiliar de Estacionamento Auxiliar de Estacionamento + Auxiliar…" at bounding box center [992, 135] width 898 height 33
select select "[Selecione...]"
click at [543, 119] on select "[Selecione...] Auxiliar de Estacionamento Auxiliar de Estacionamento + Auxiliar…" at bounding box center [992, 135] width 898 height 33
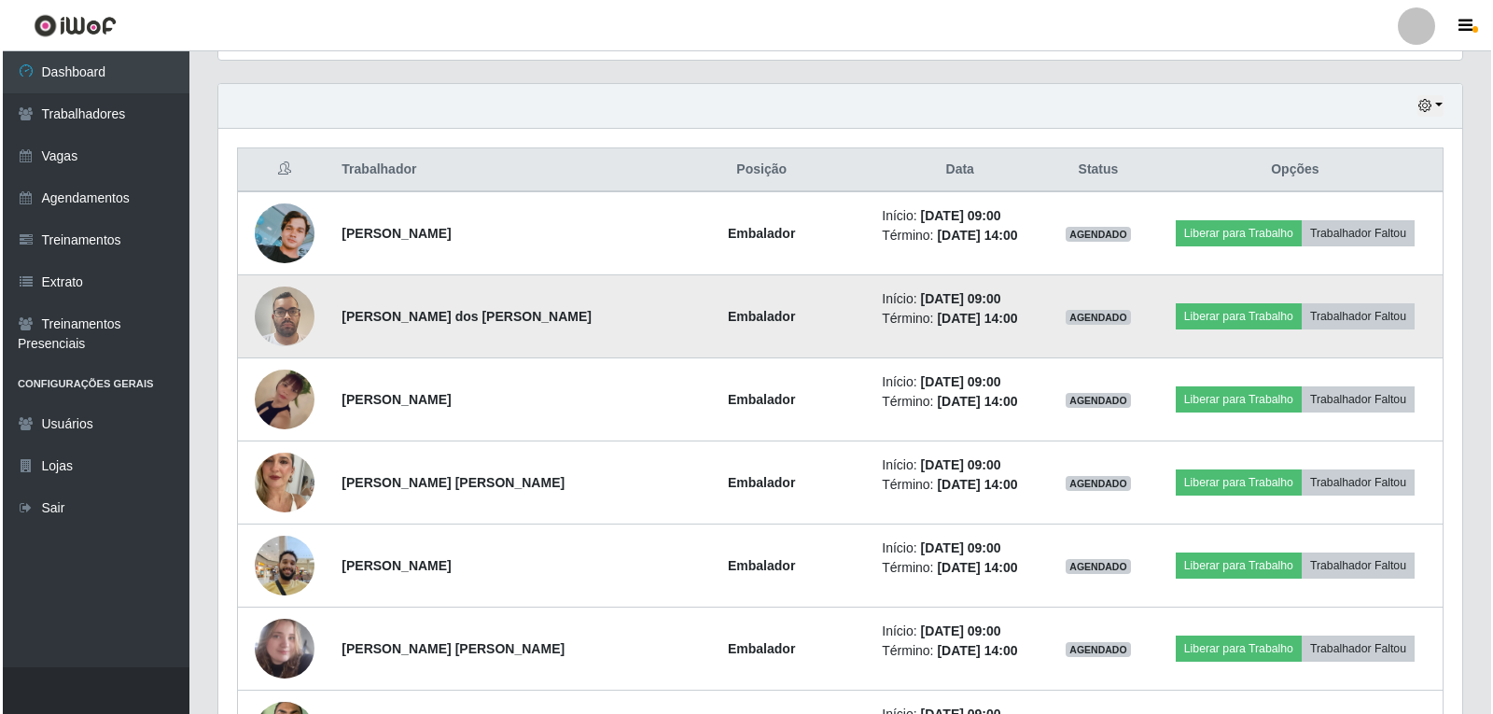
scroll to position [660, 0]
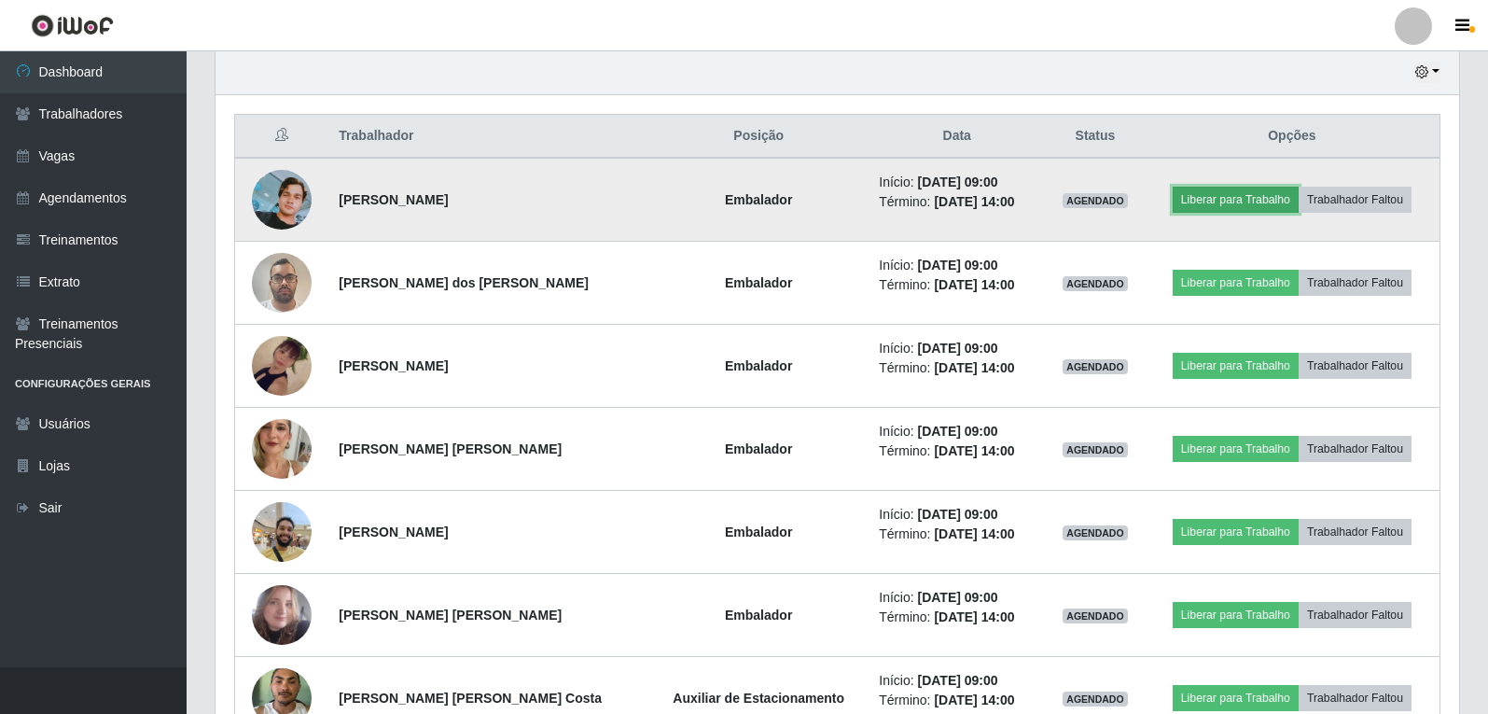
click at [1223, 192] on button "Liberar para Trabalho" at bounding box center [1236, 200] width 126 height 26
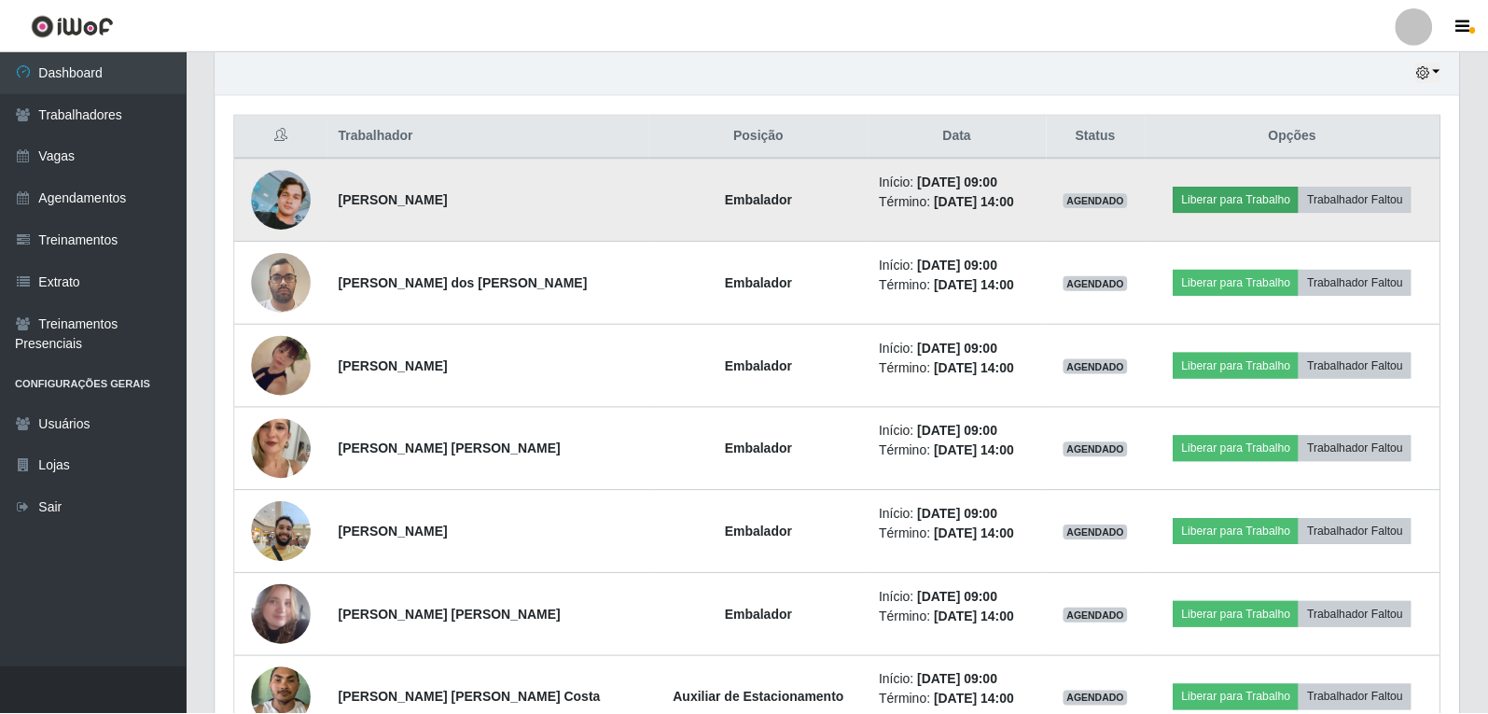
scroll to position [387, 1235]
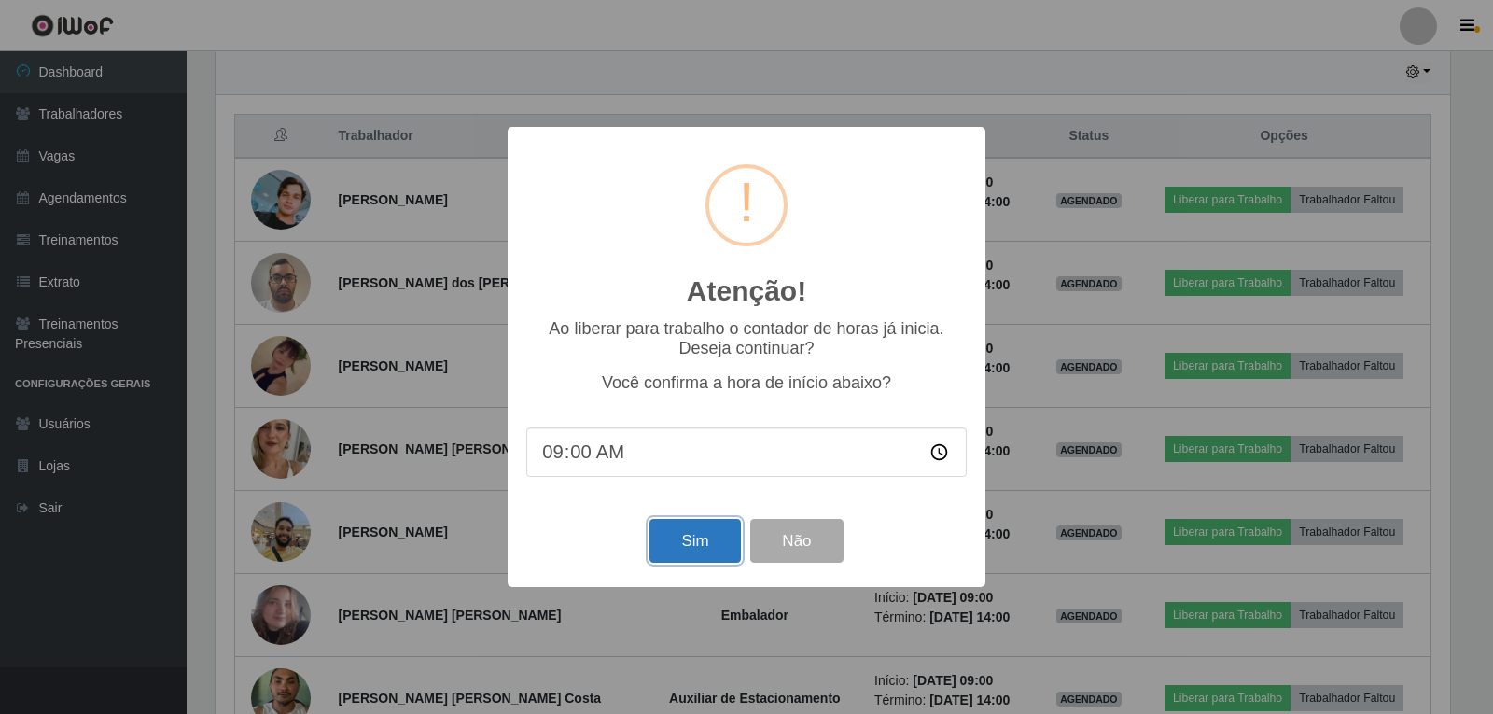
click at [709, 547] on button "Sim" at bounding box center [694, 541] width 91 height 44
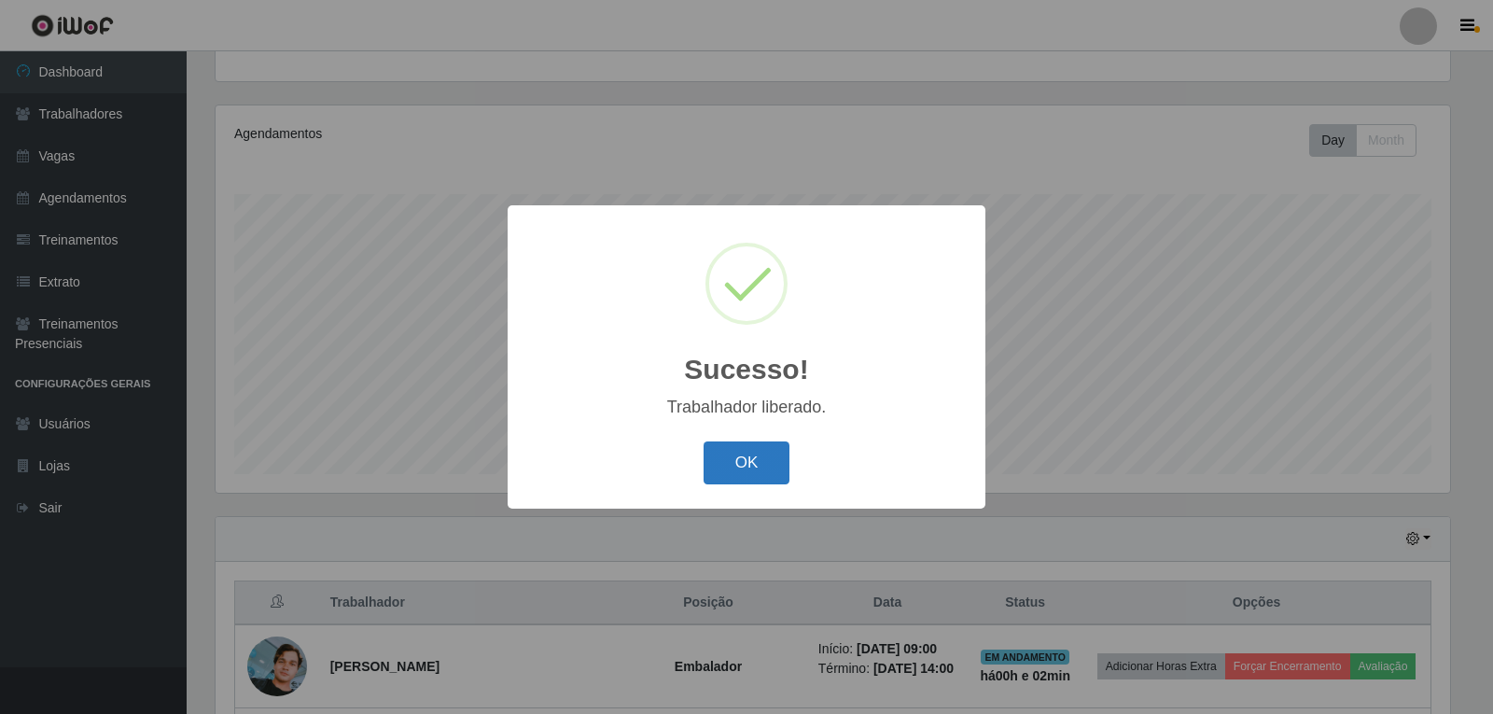
click at [763, 446] on button "OK" at bounding box center [747, 463] width 87 height 44
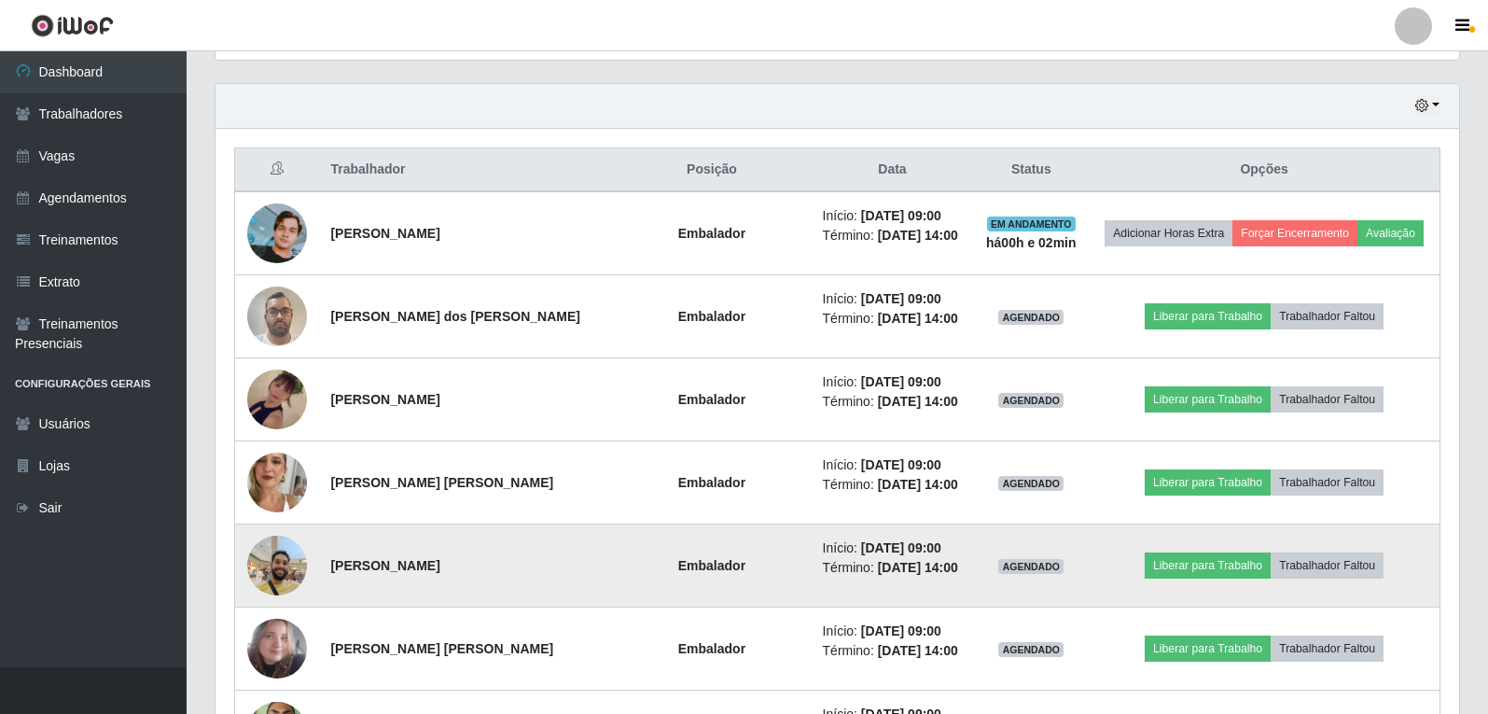
scroll to position [660, 0]
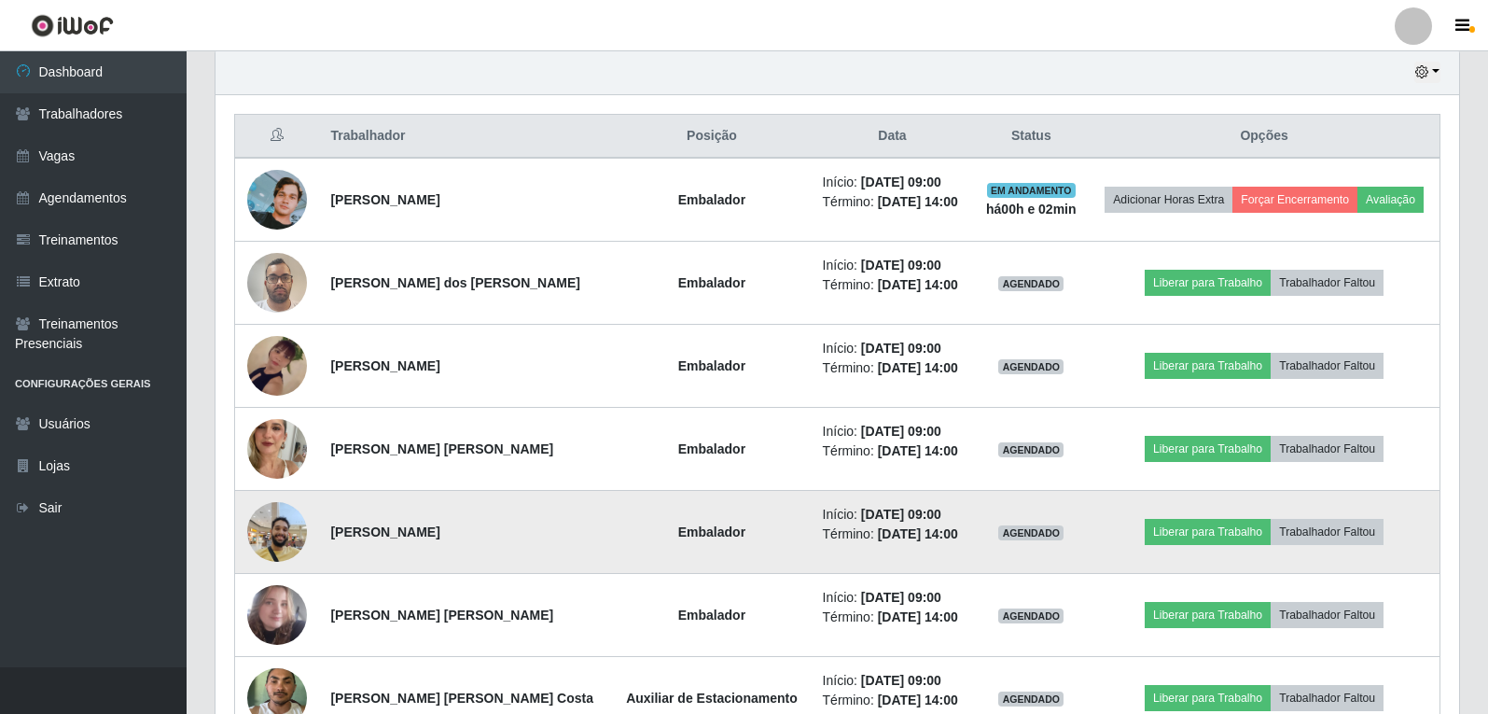
click at [290, 534] on img at bounding box center [277, 532] width 60 height 106
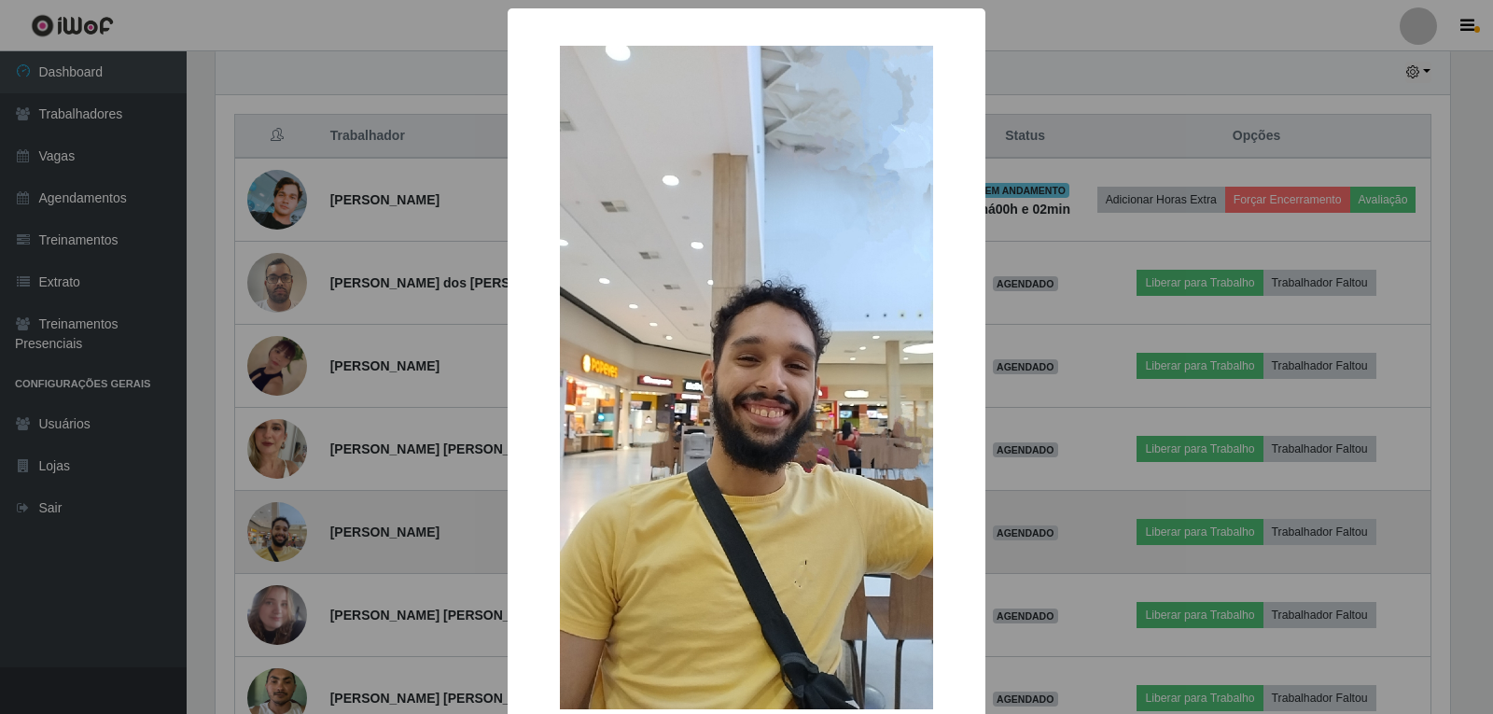
click at [290, 534] on div "× OK Cancel" at bounding box center [746, 357] width 1493 height 714
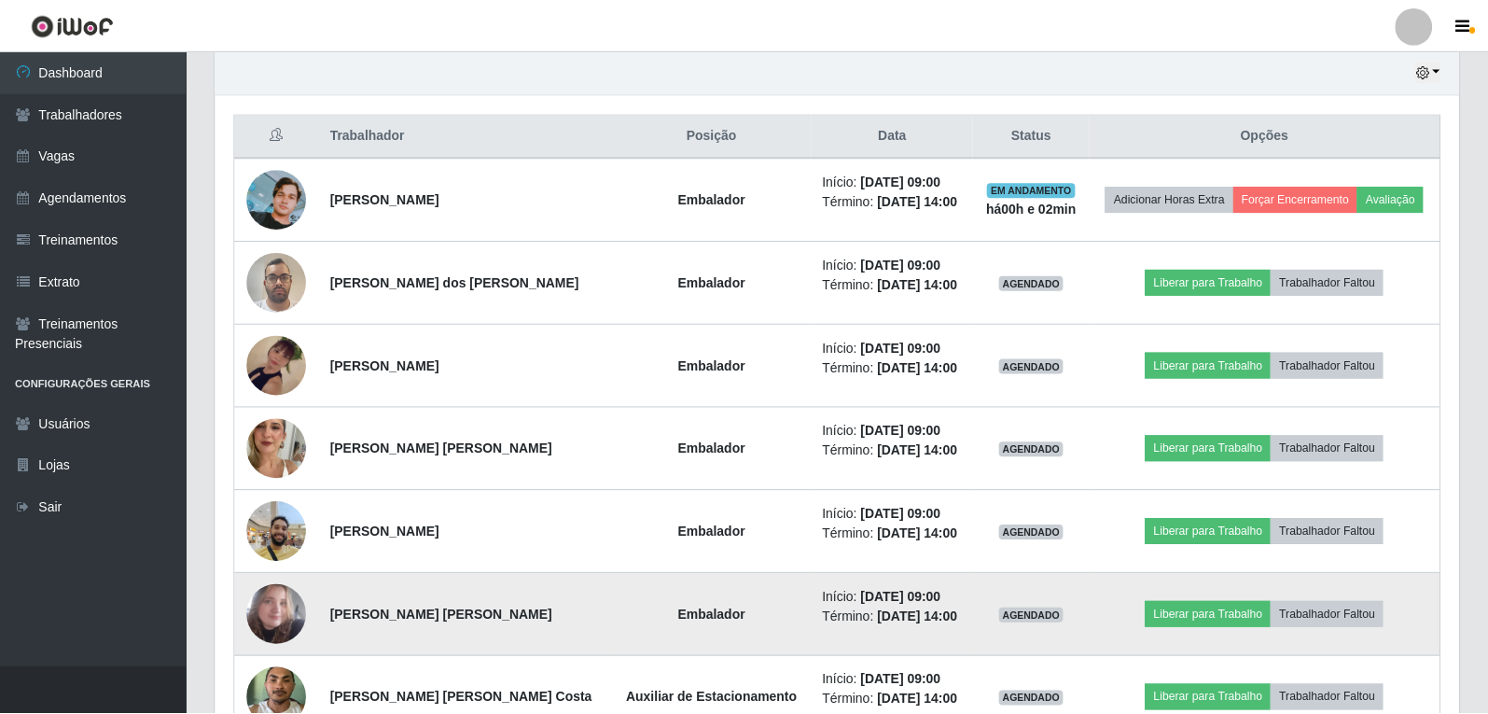
scroll to position [387, 1244]
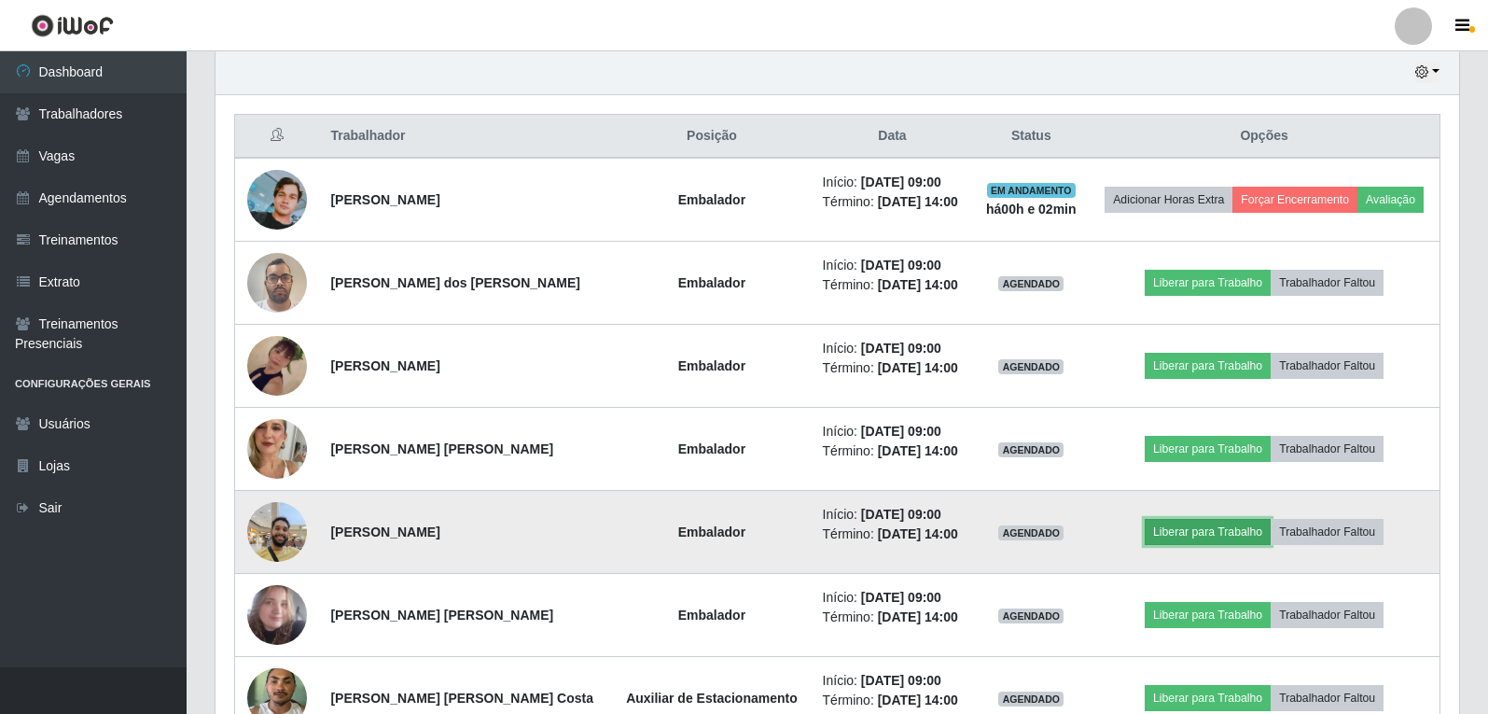
click at [1207, 531] on button "Liberar para Trabalho" at bounding box center [1208, 532] width 126 height 26
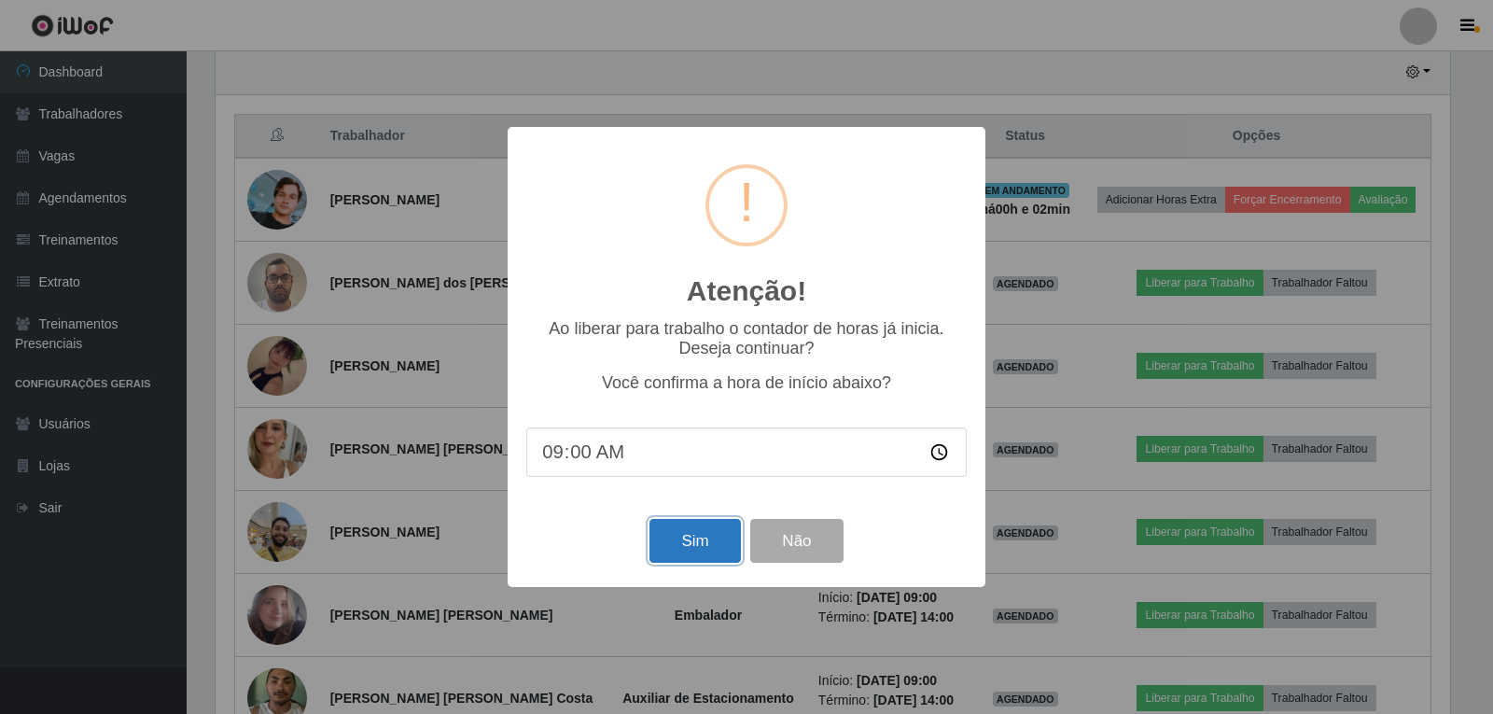
click at [679, 537] on button "Sim" at bounding box center [694, 541] width 91 height 44
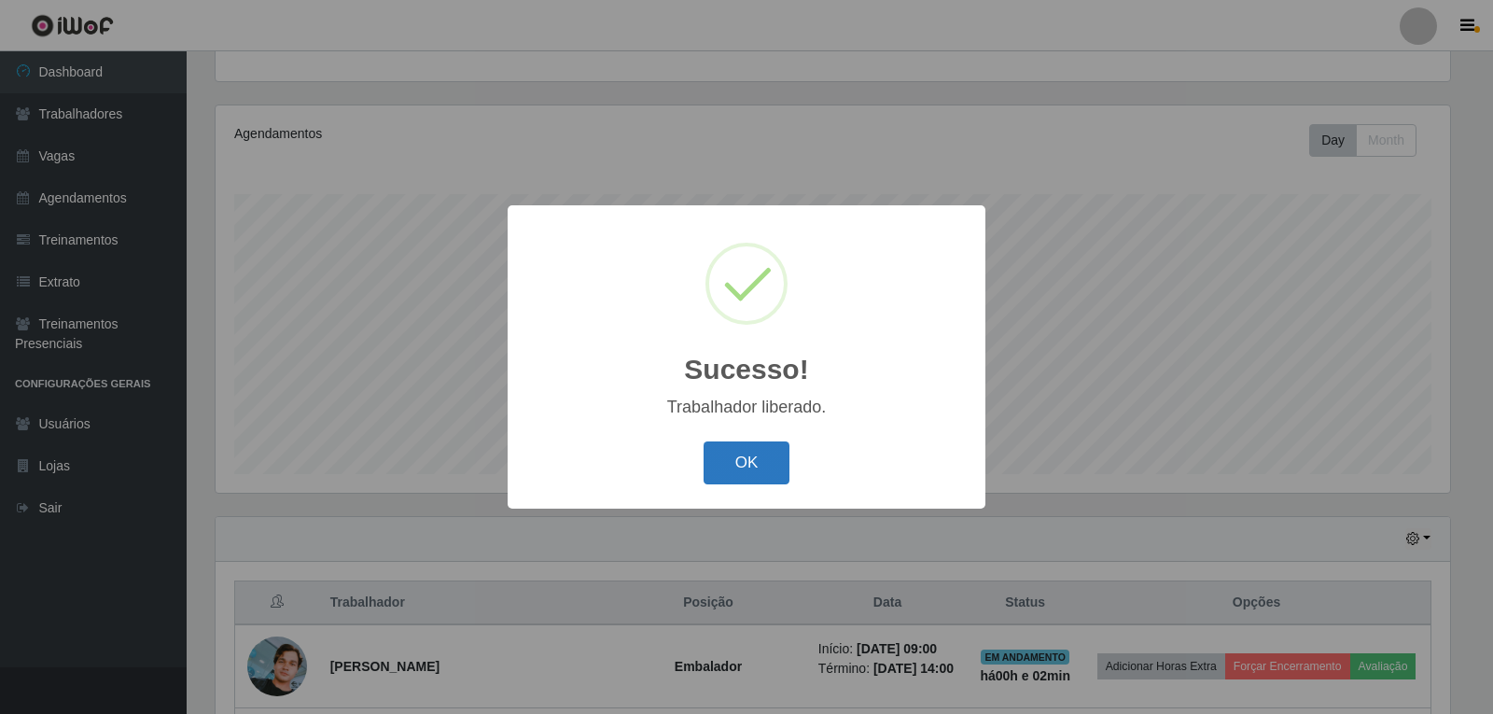
click at [754, 473] on button "OK" at bounding box center [747, 463] width 87 height 44
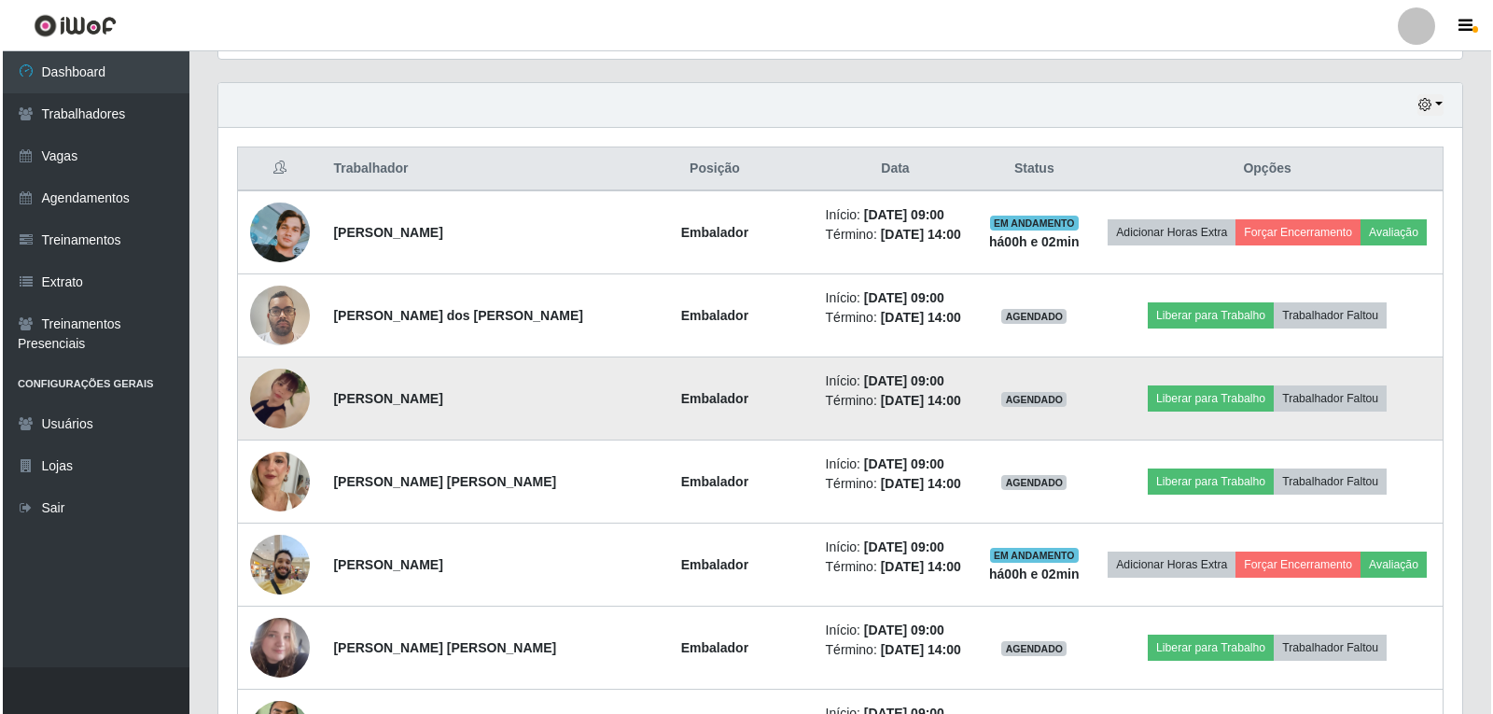
scroll to position [660, 0]
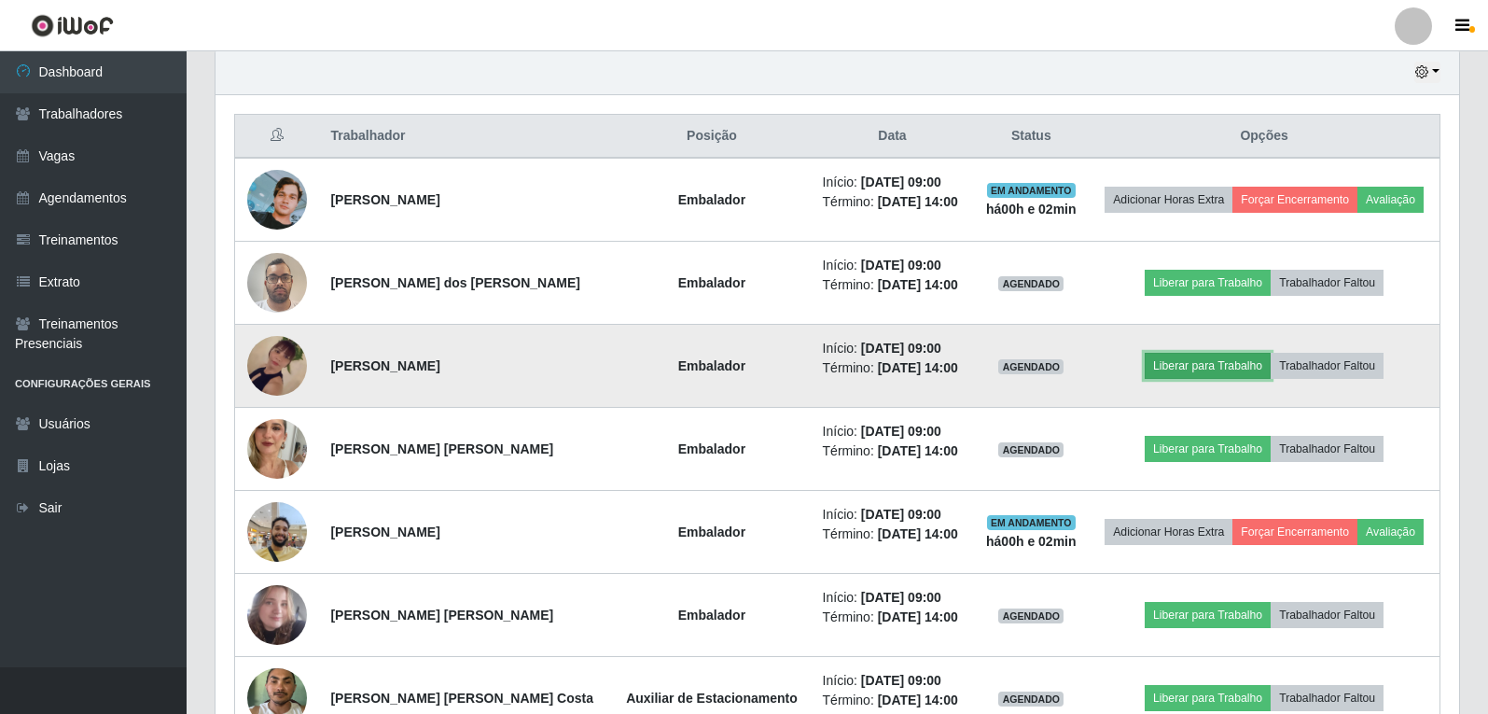
click at [1235, 370] on button "Liberar para Trabalho" at bounding box center [1208, 366] width 126 height 26
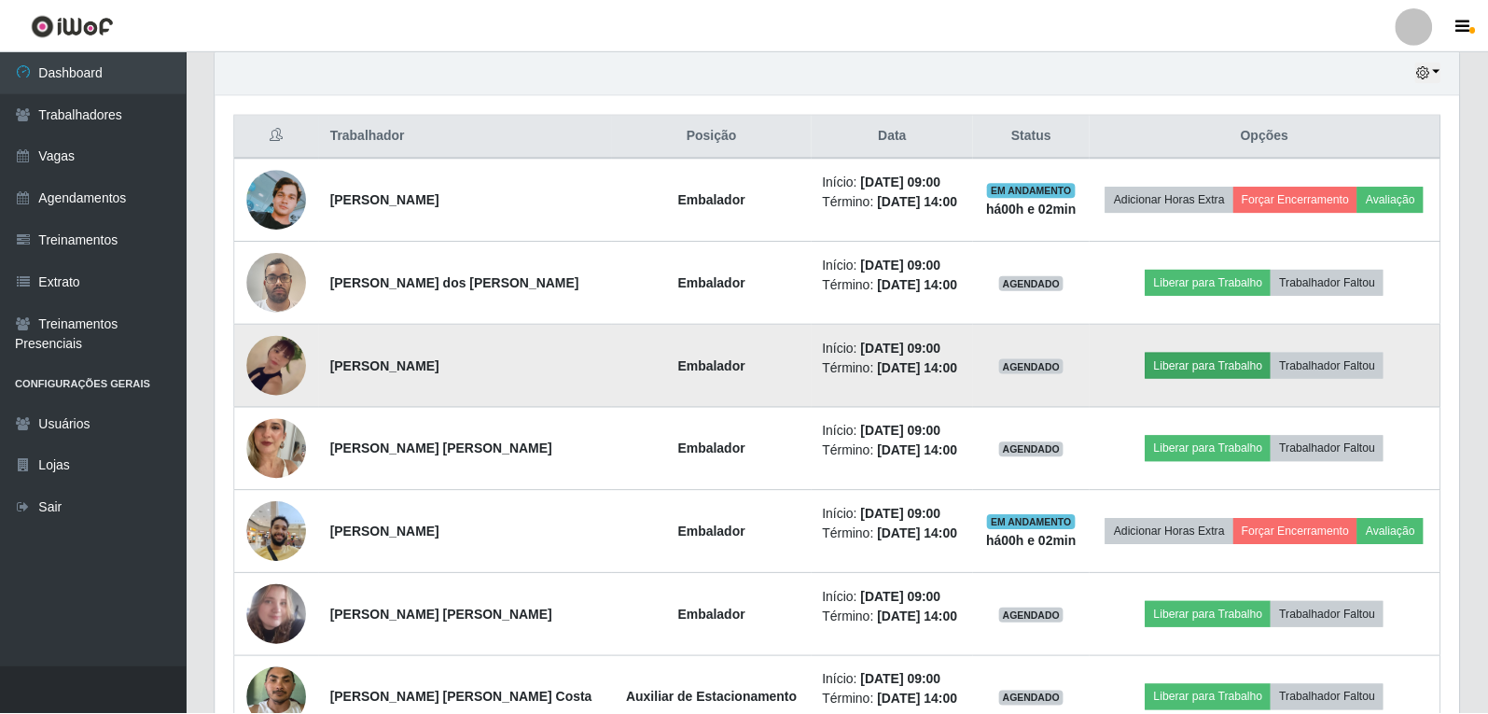
scroll to position [387, 1235]
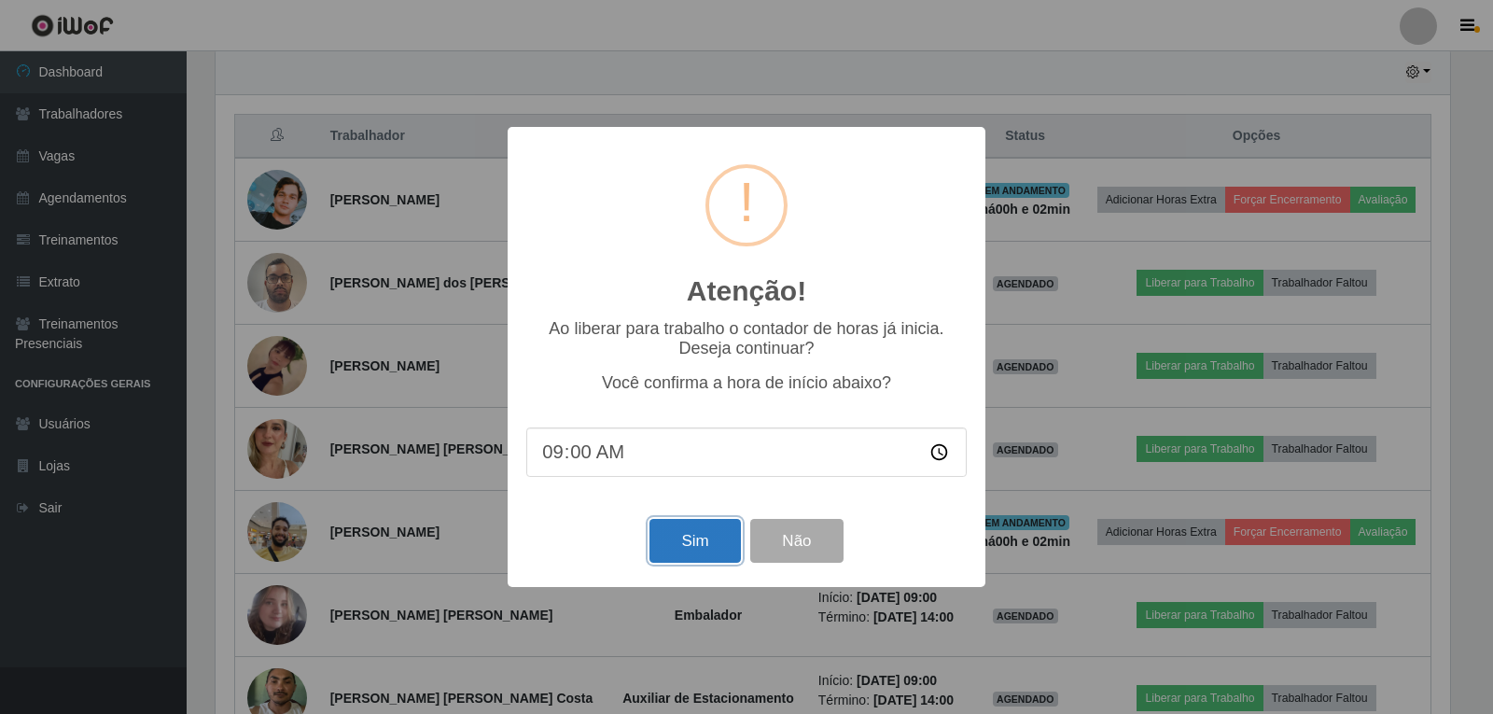
click at [701, 542] on button "Sim" at bounding box center [694, 541] width 91 height 44
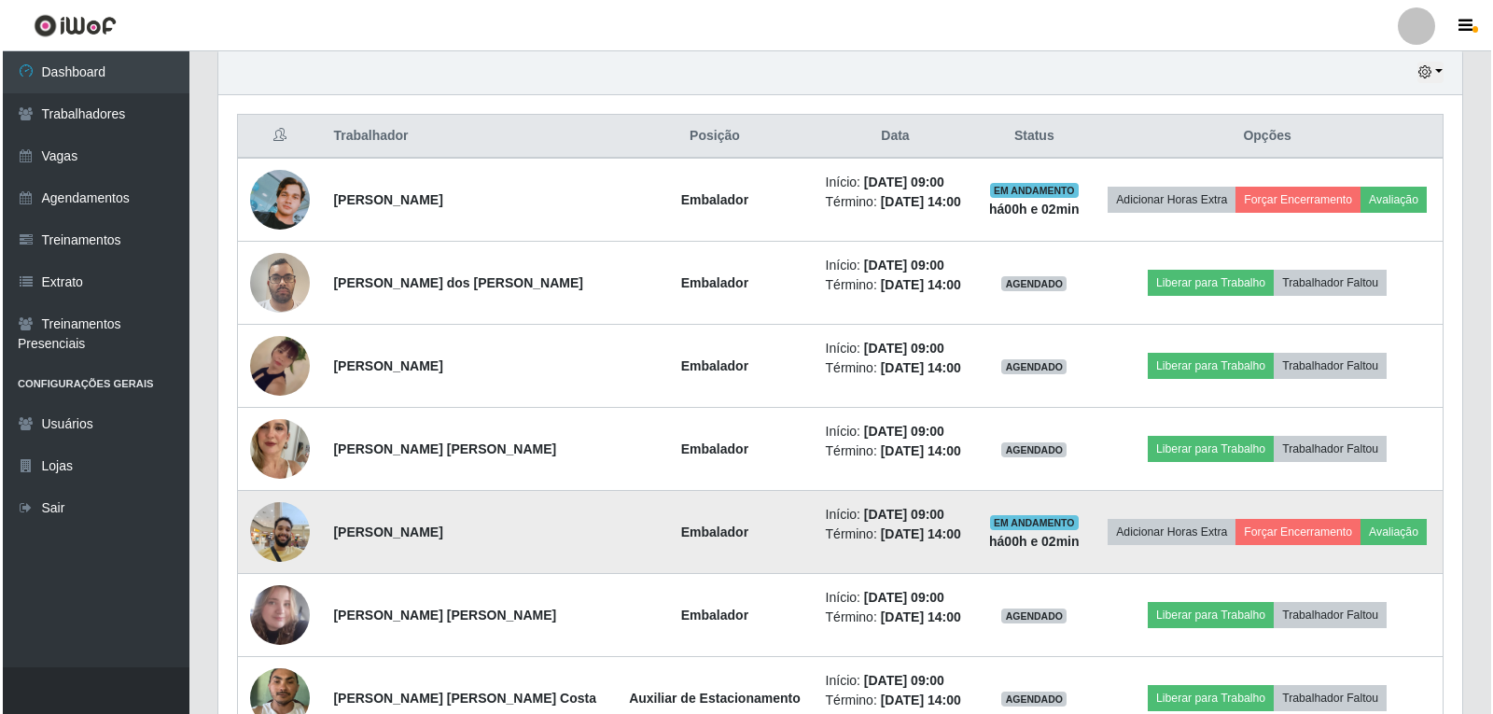
scroll to position [0, 0]
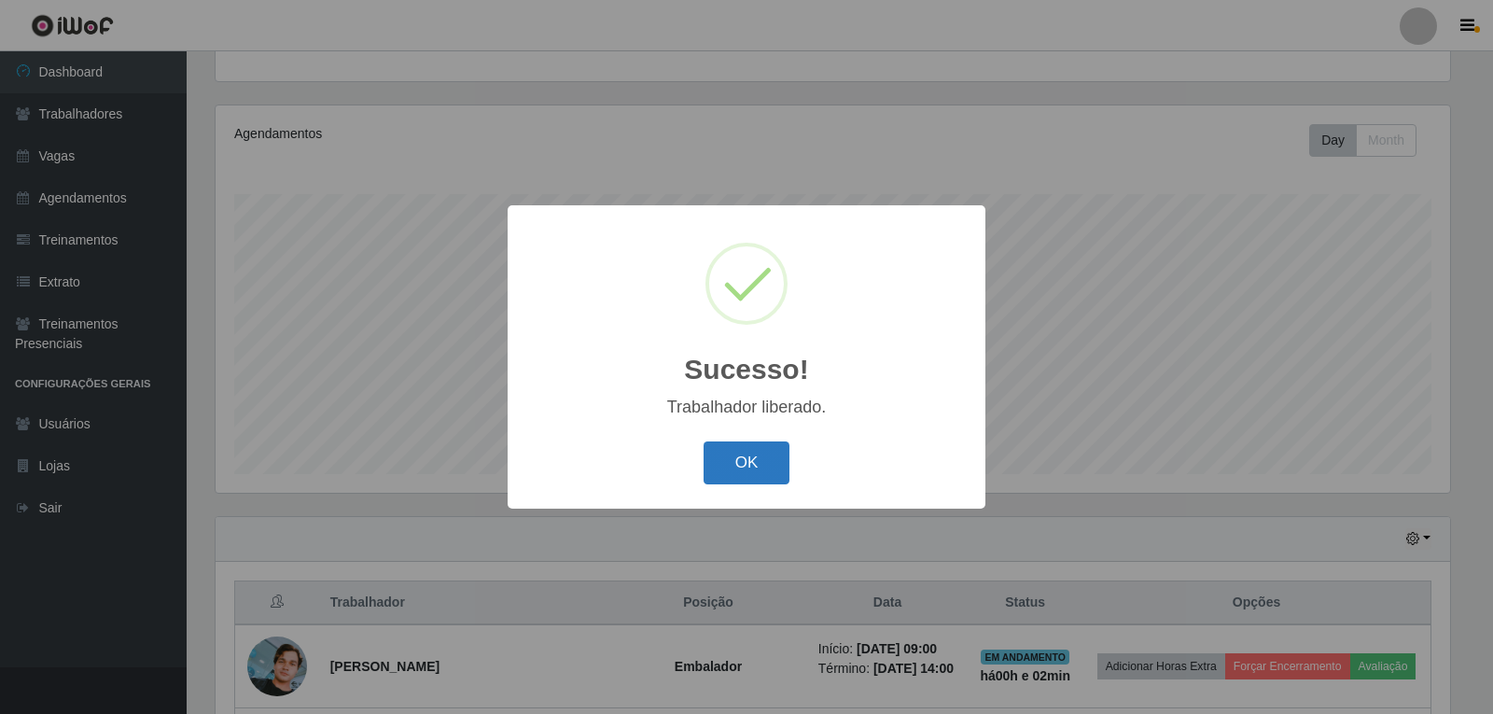
click at [747, 477] on button "OK" at bounding box center [747, 463] width 87 height 44
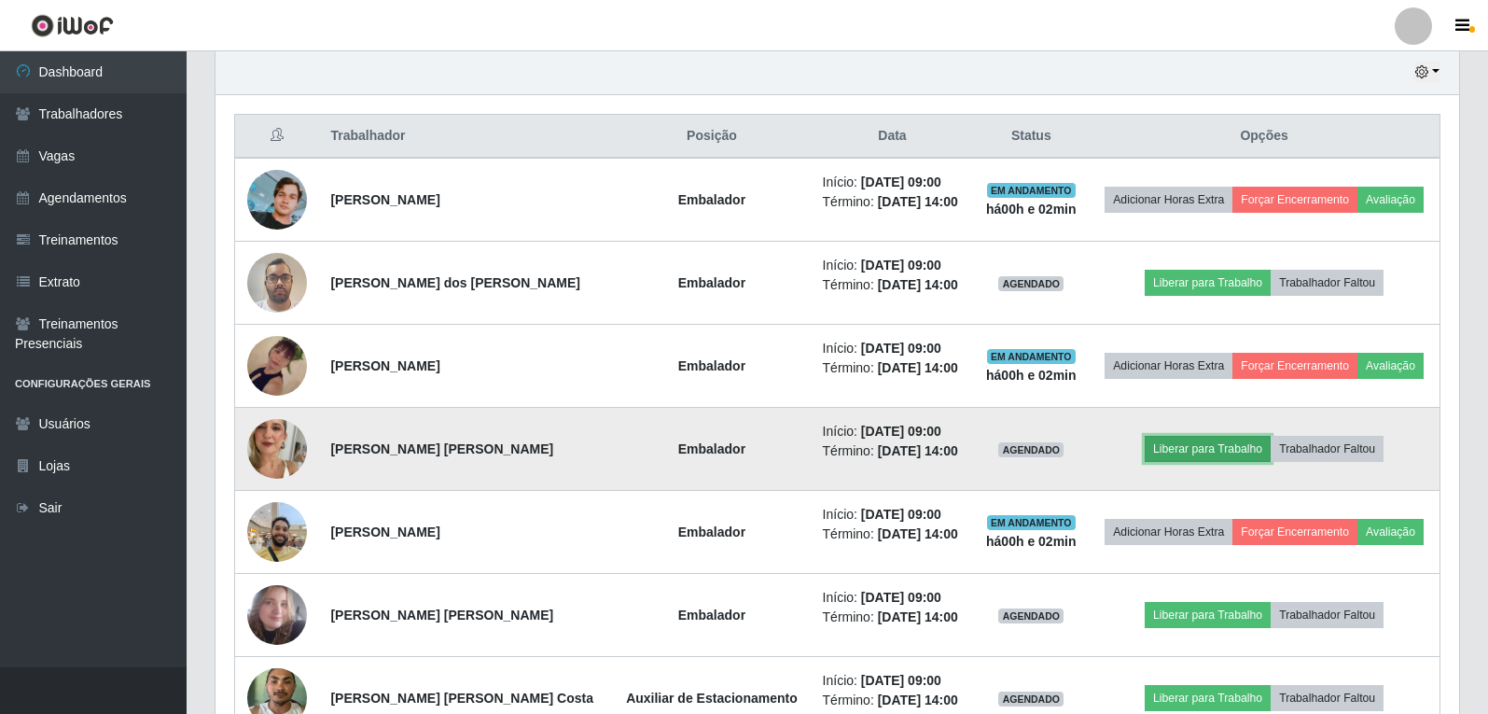
click at [1218, 442] on button "Liberar para Trabalho" at bounding box center [1208, 449] width 126 height 26
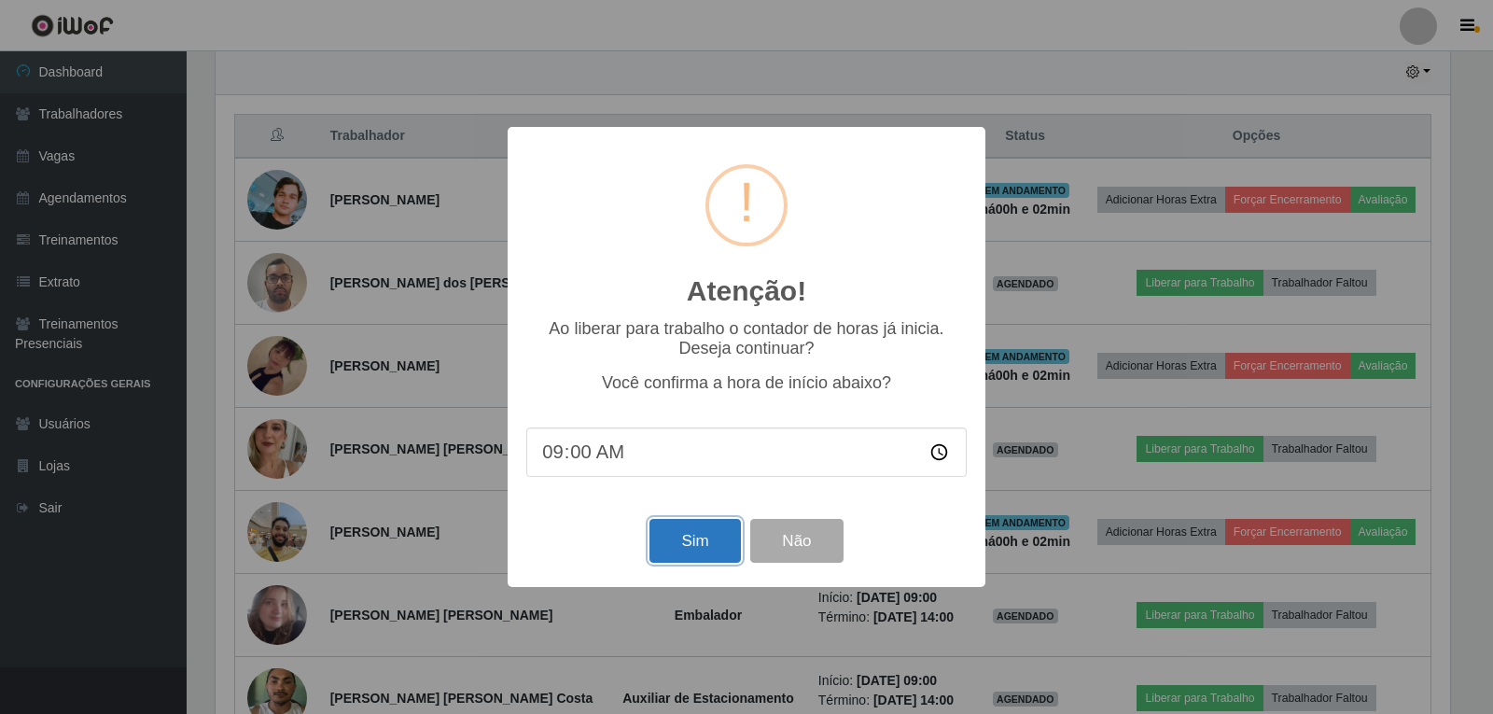
click at [687, 542] on button "Sim" at bounding box center [694, 541] width 91 height 44
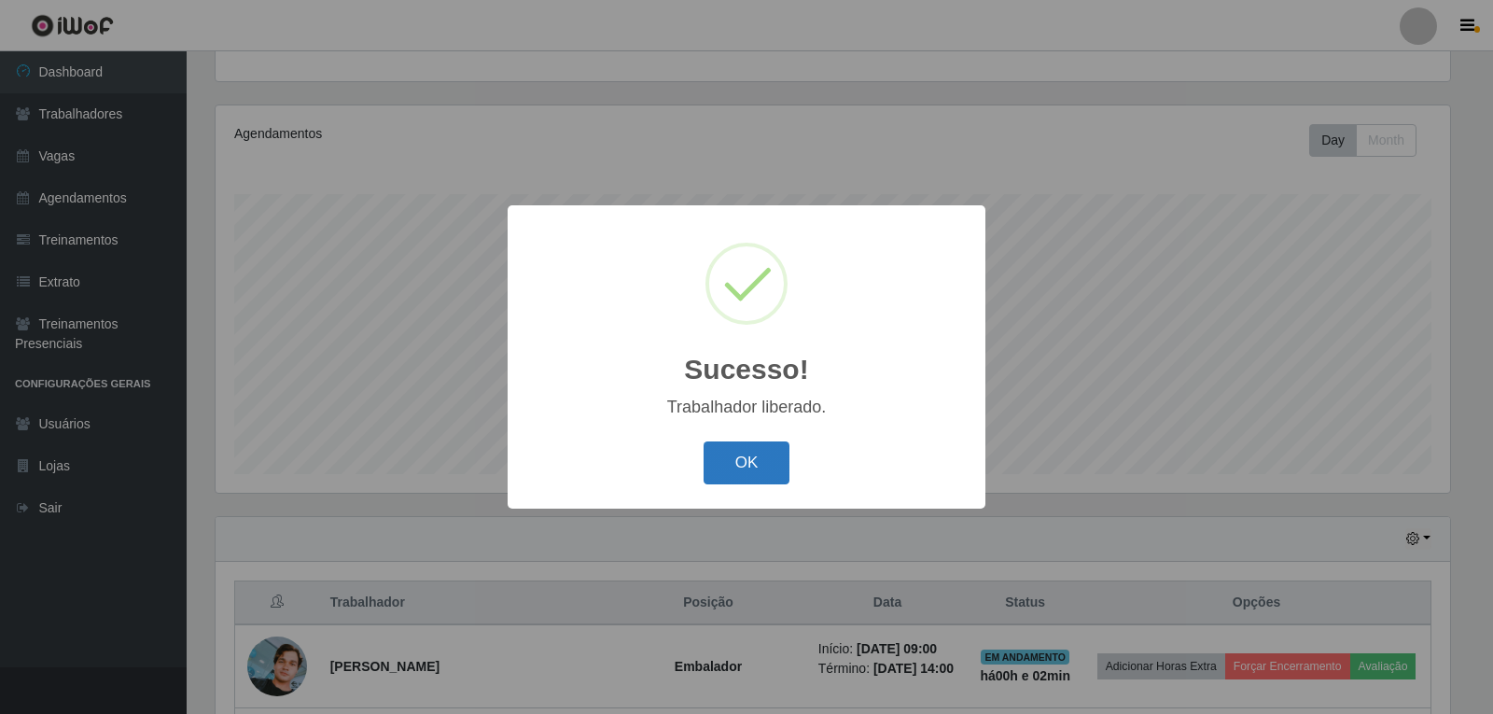
click at [758, 449] on button "OK" at bounding box center [747, 463] width 87 height 44
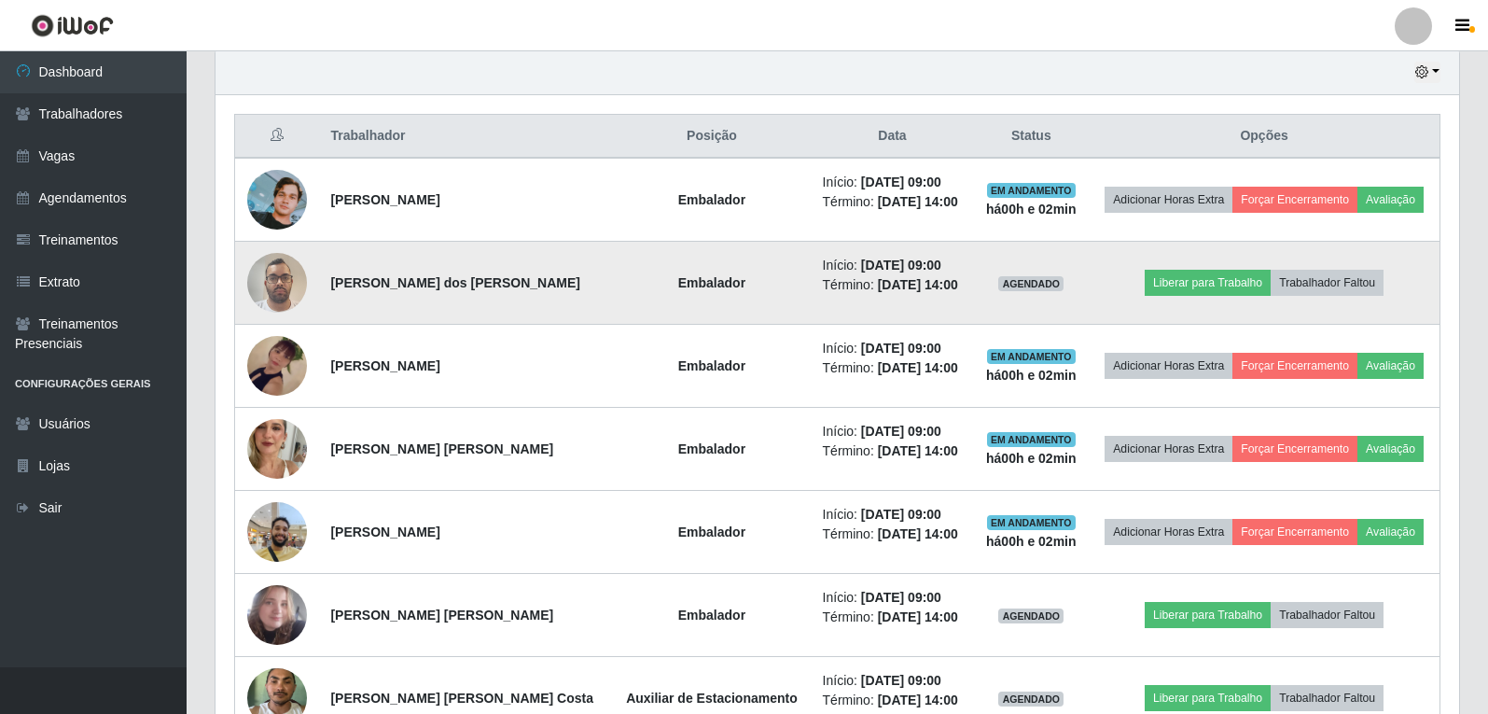
click at [287, 267] on img at bounding box center [277, 282] width 60 height 79
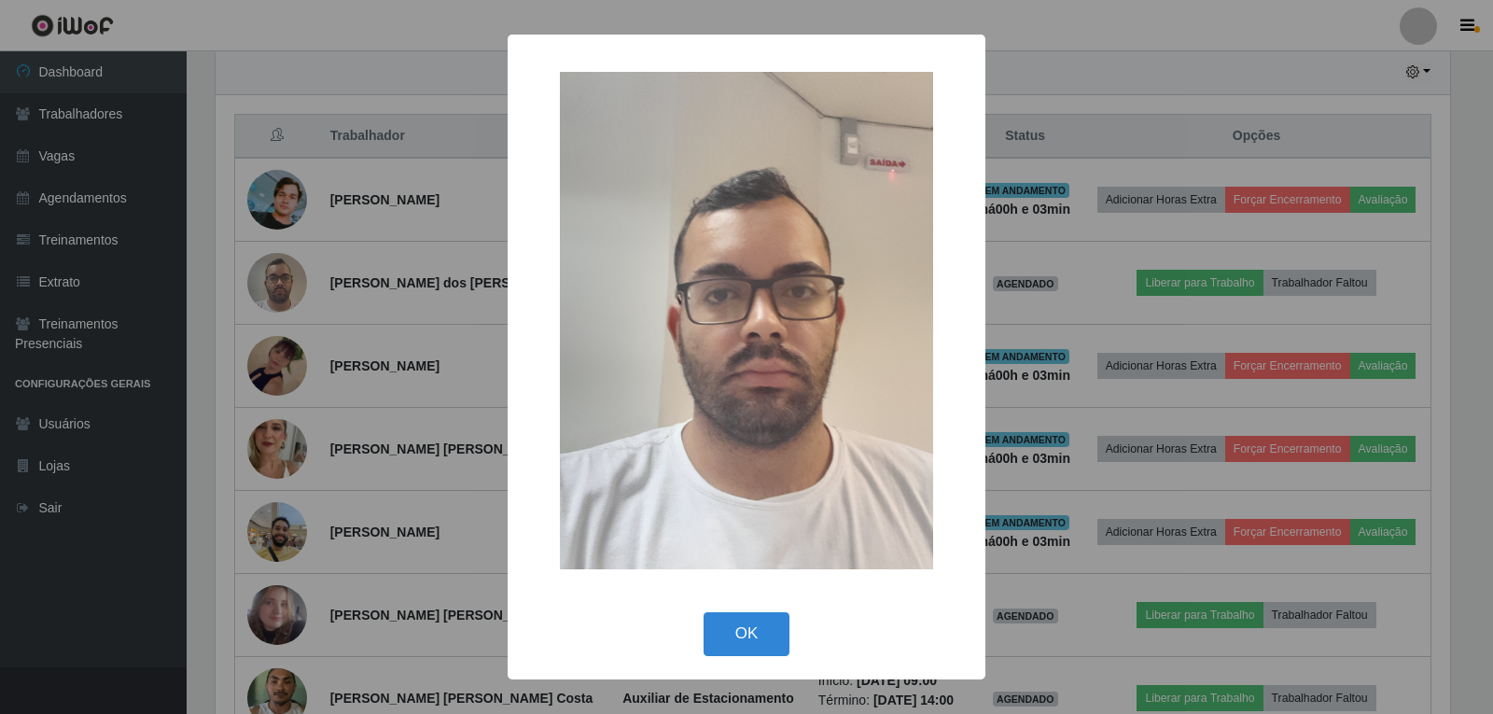
click at [409, 46] on div "× OK Cancel" at bounding box center [746, 357] width 1493 height 714
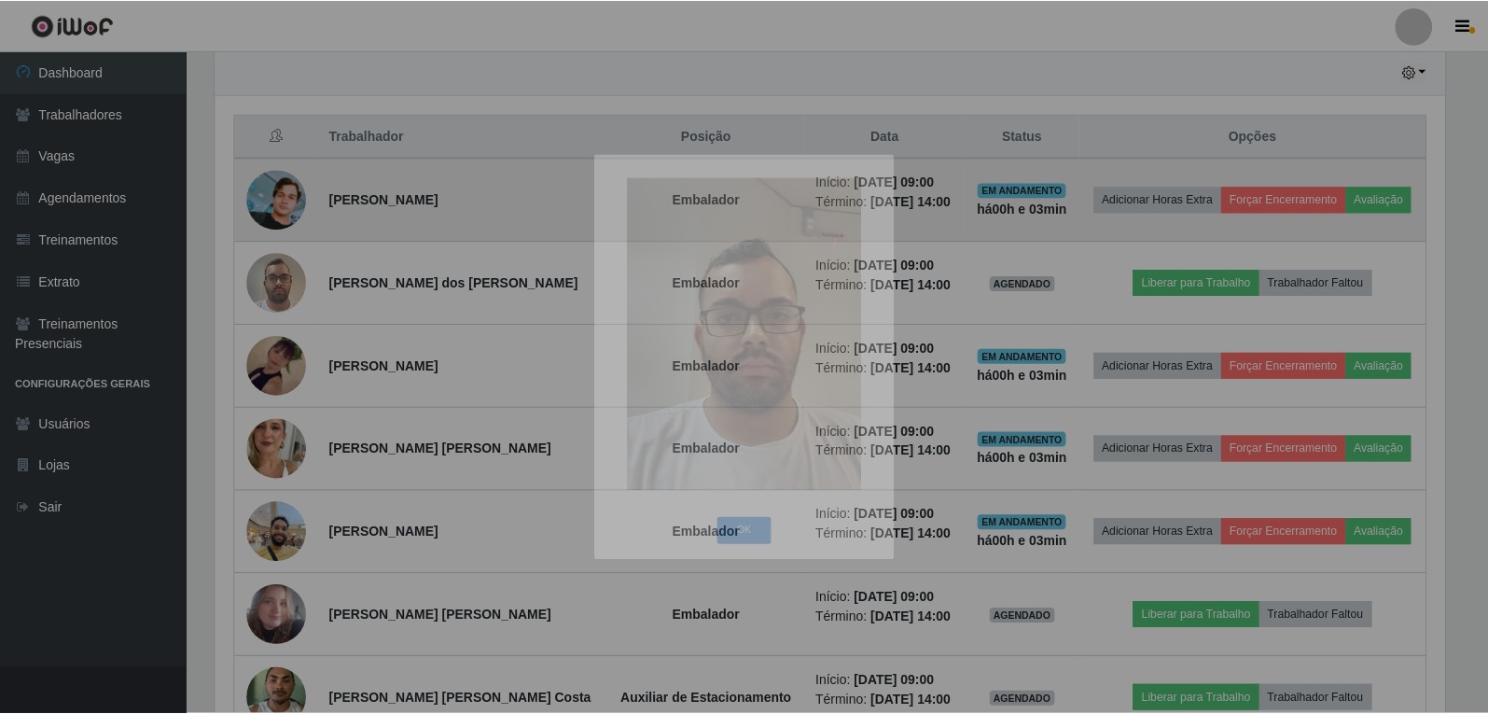
scroll to position [387, 1244]
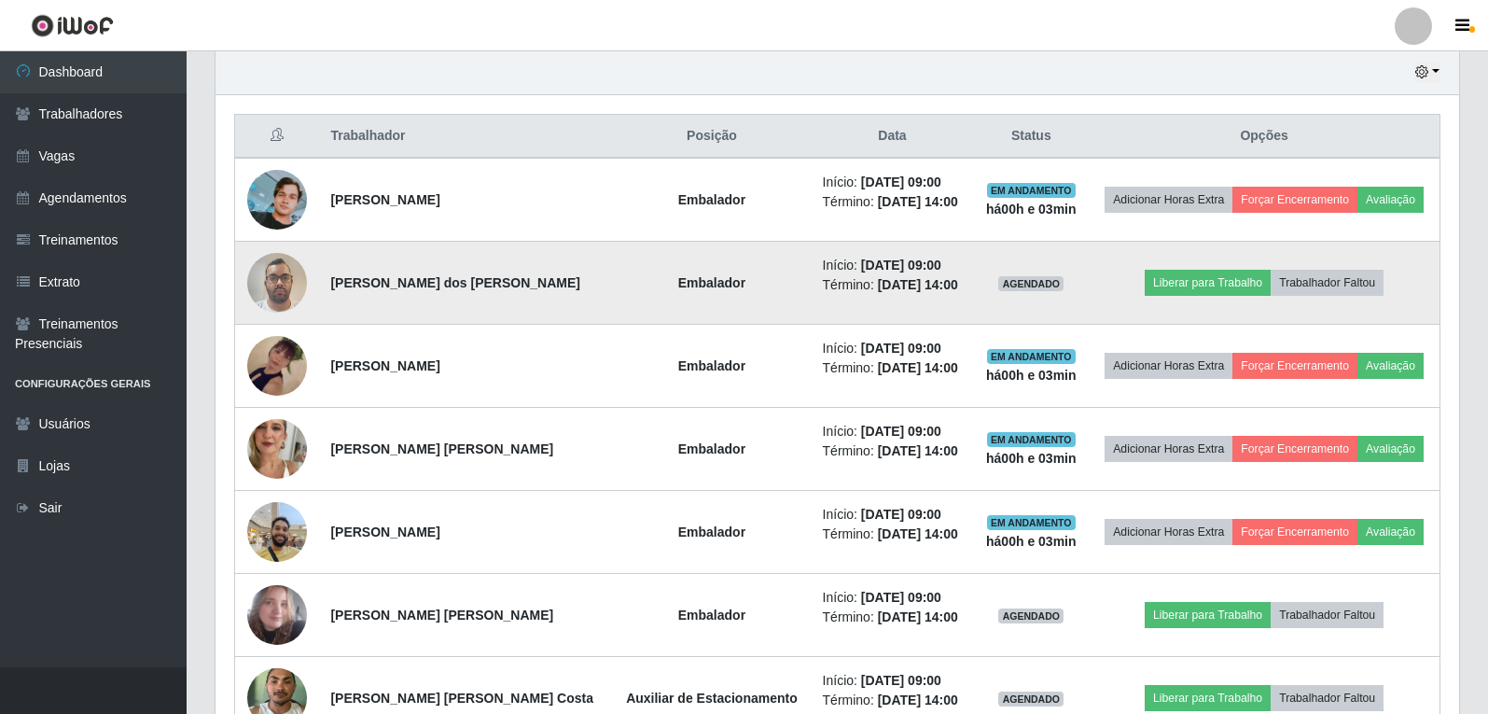
click at [271, 293] on img at bounding box center [277, 282] width 60 height 79
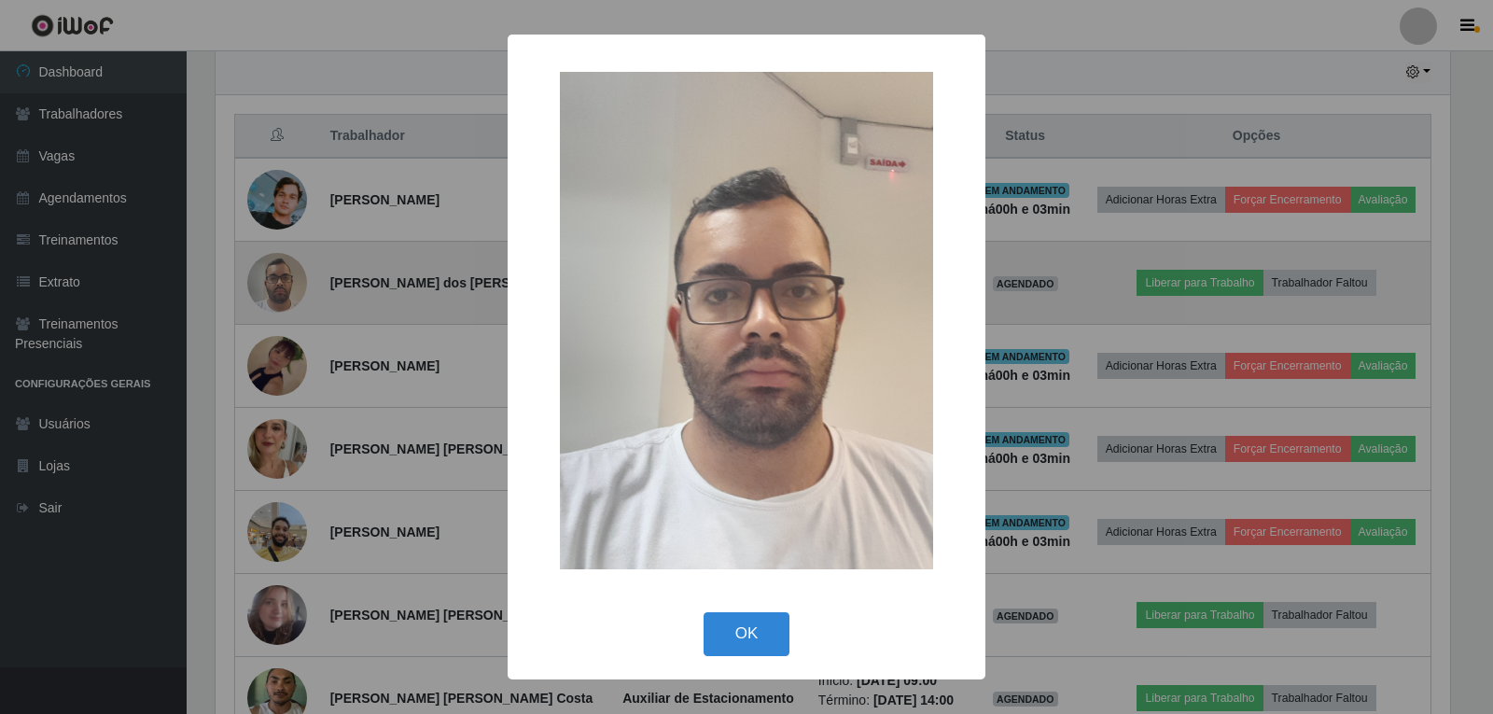
click at [271, 293] on div "× OK Cancel" at bounding box center [746, 357] width 1493 height 714
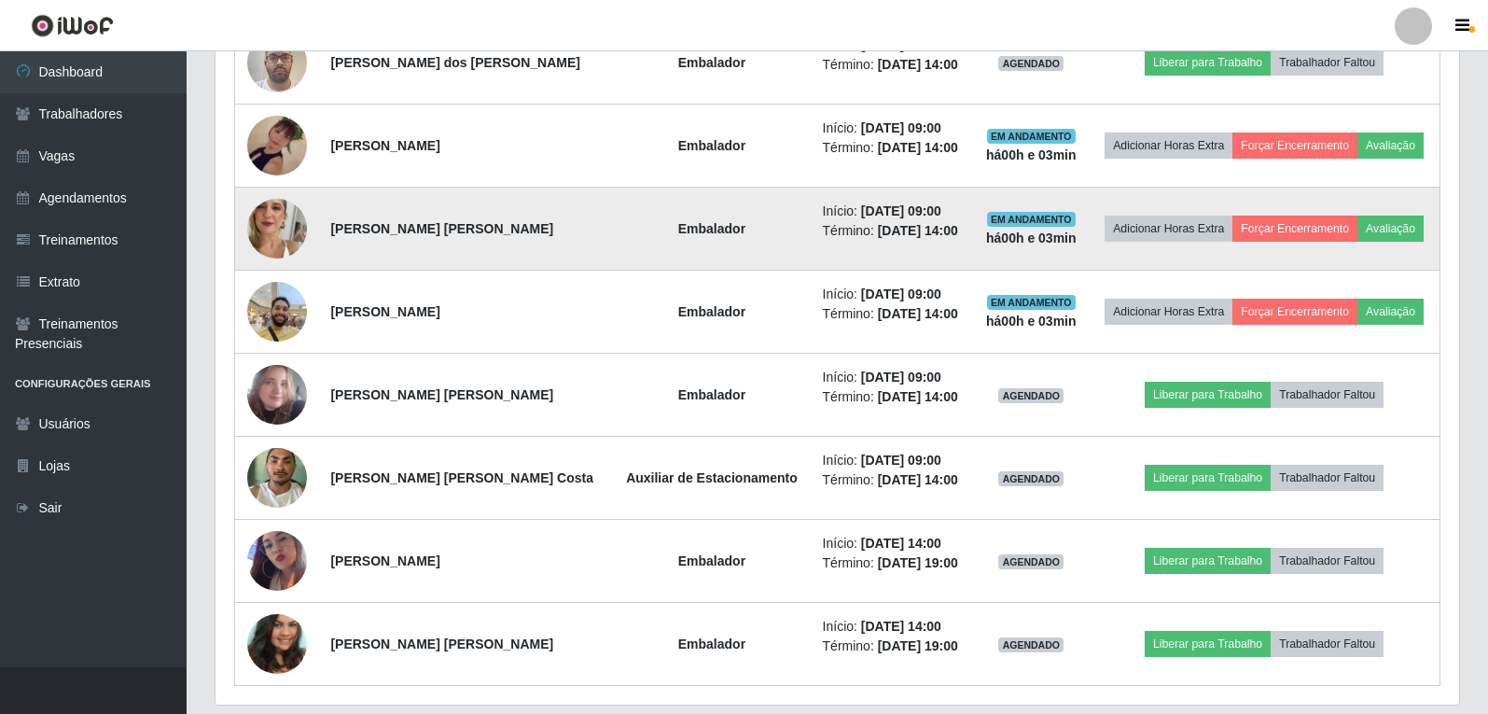
scroll to position [940, 0]
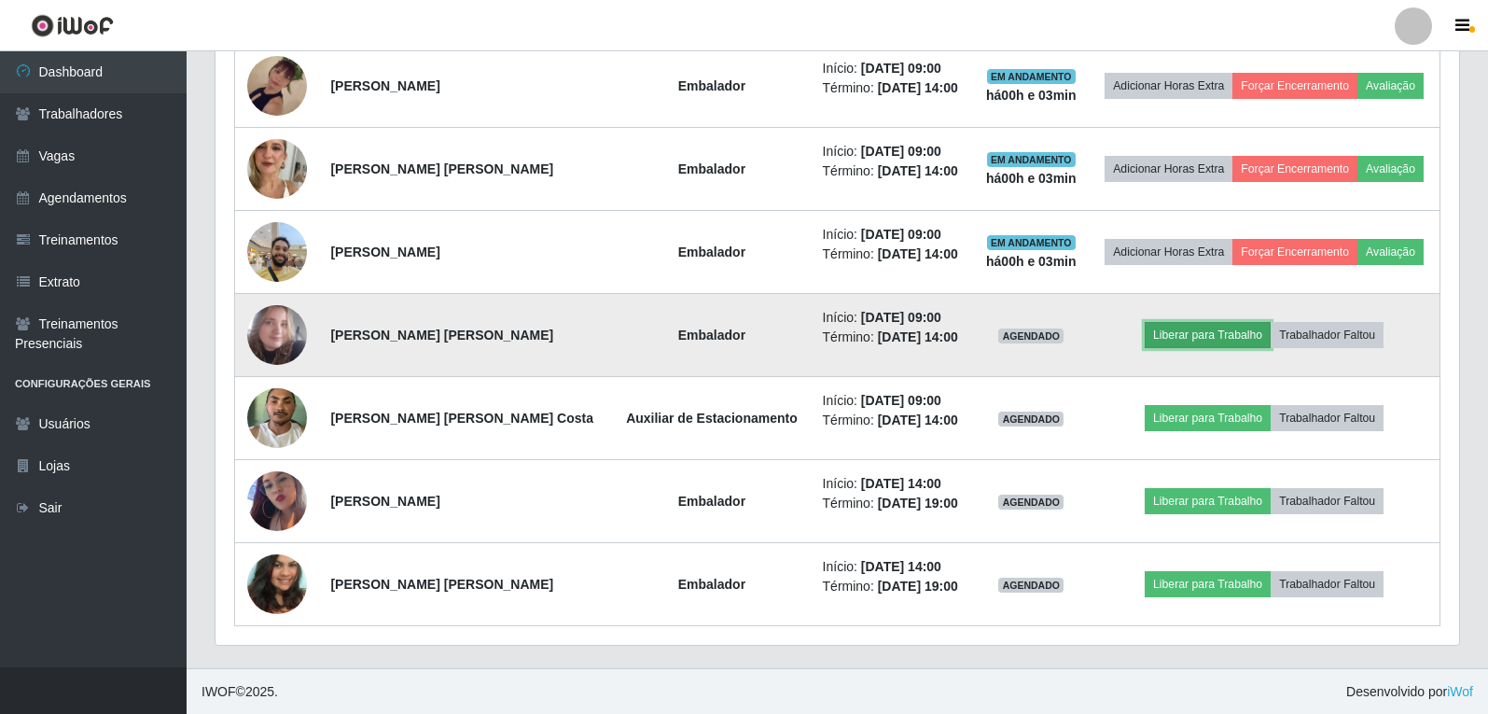
click at [1207, 328] on button "Liberar para Trabalho" at bounding box center [1208, 335] width 126 height 26
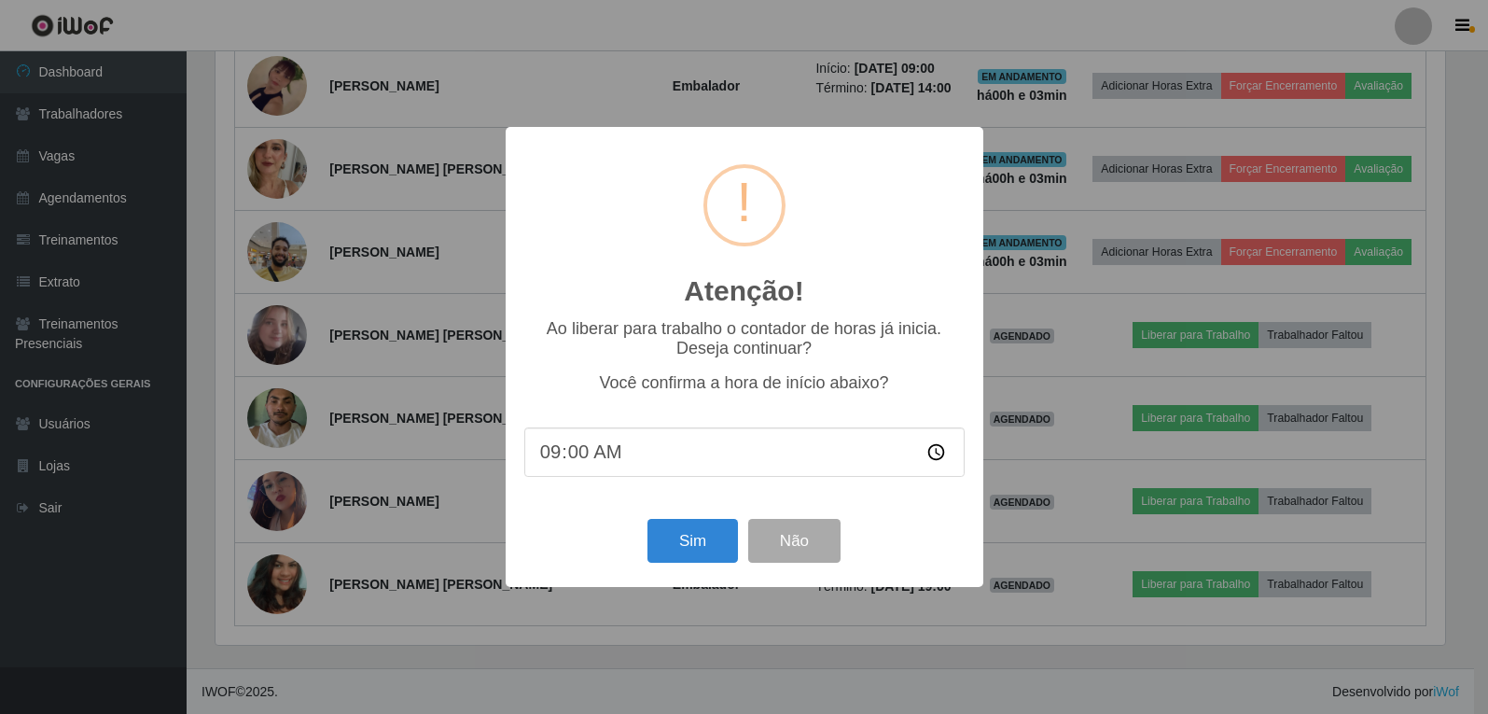
scroll to position [387, 1235]
click at [694, 539] on button "Sim" at bounding box center [694, 541] width 91 height 44
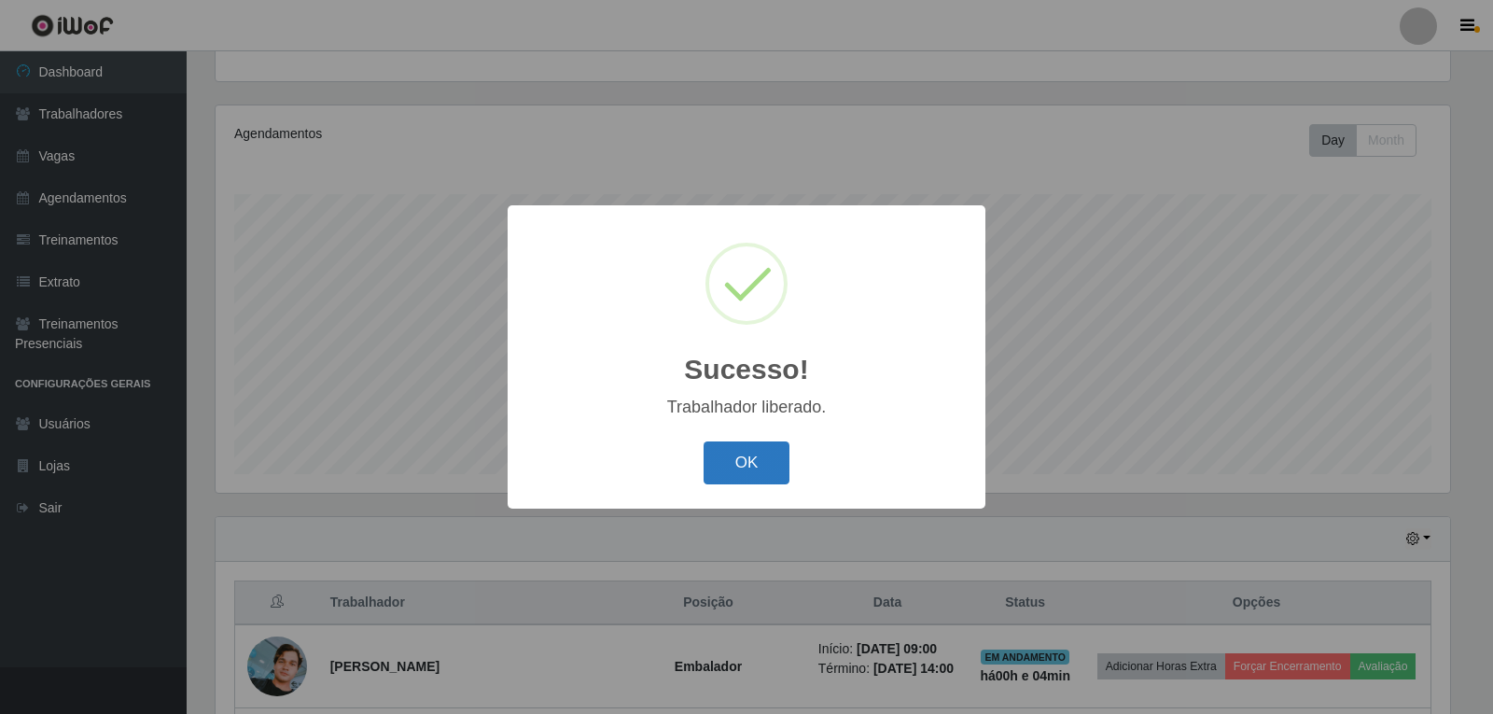
click at [747, 475] on button "OK" at bounding box center [747, 463] width 87 height 44
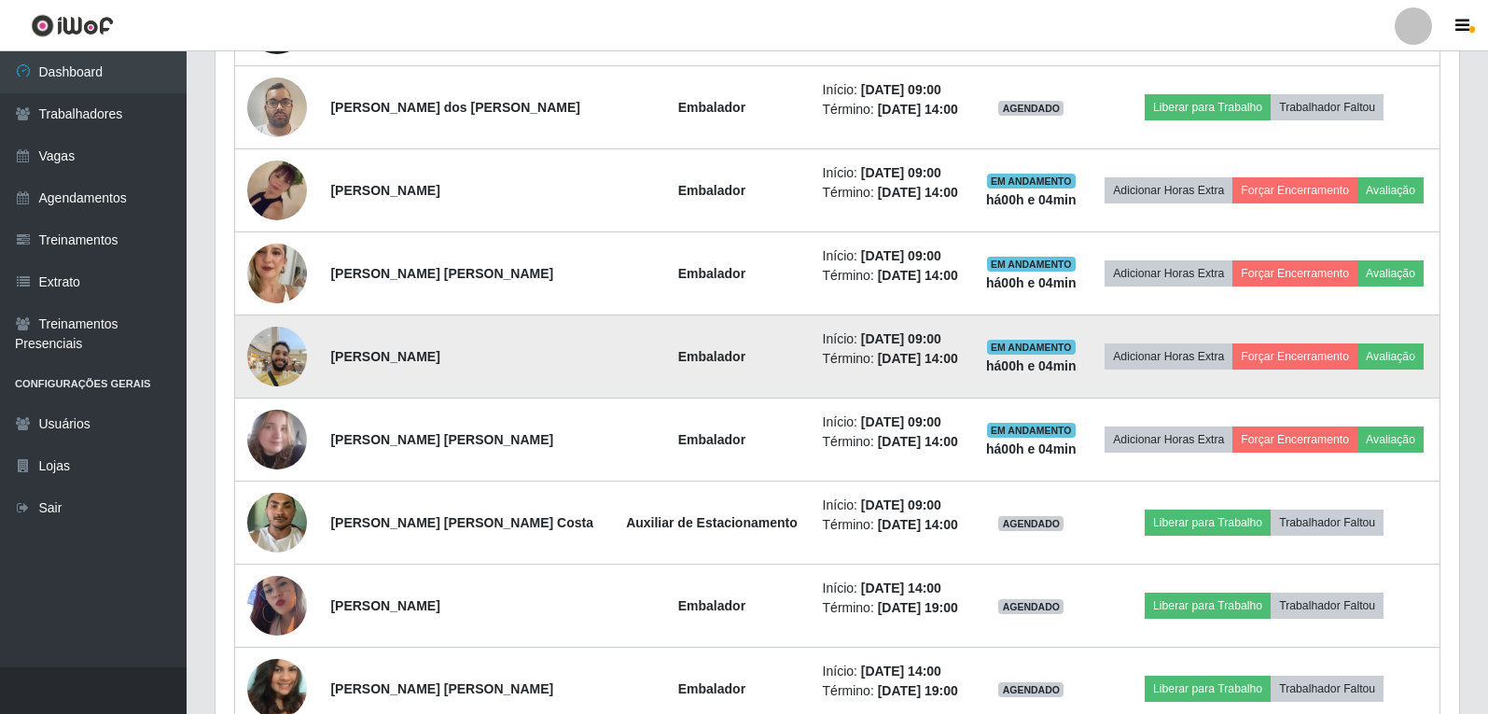
scroll to position [846, 0]
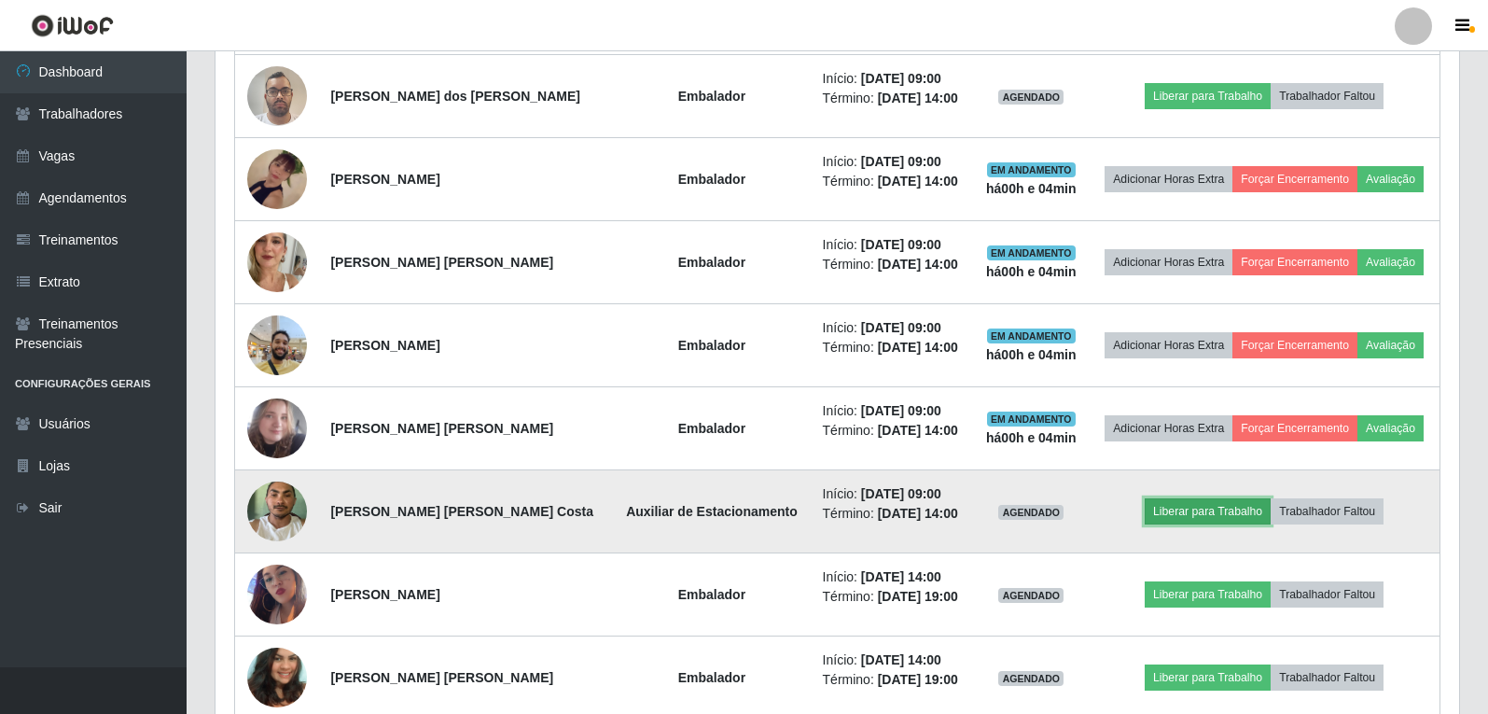
click at [1186, 510] on button "Liberar para Trabalho" at bounding box center [1208, 511] width 126 height 26
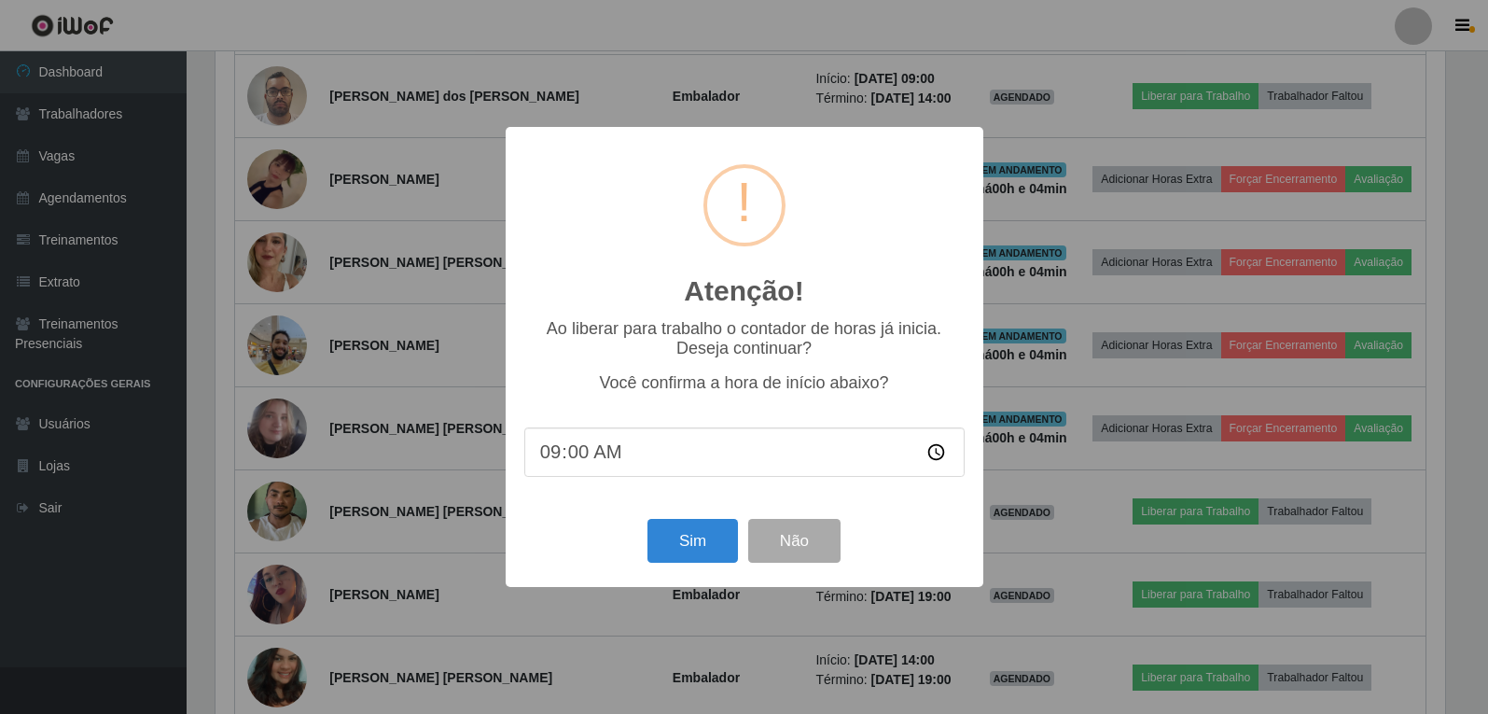
scroll to position [387, 1235]
click at [673, 554] on button "Sim" at bounding box center [694, 541] width 91 height 44
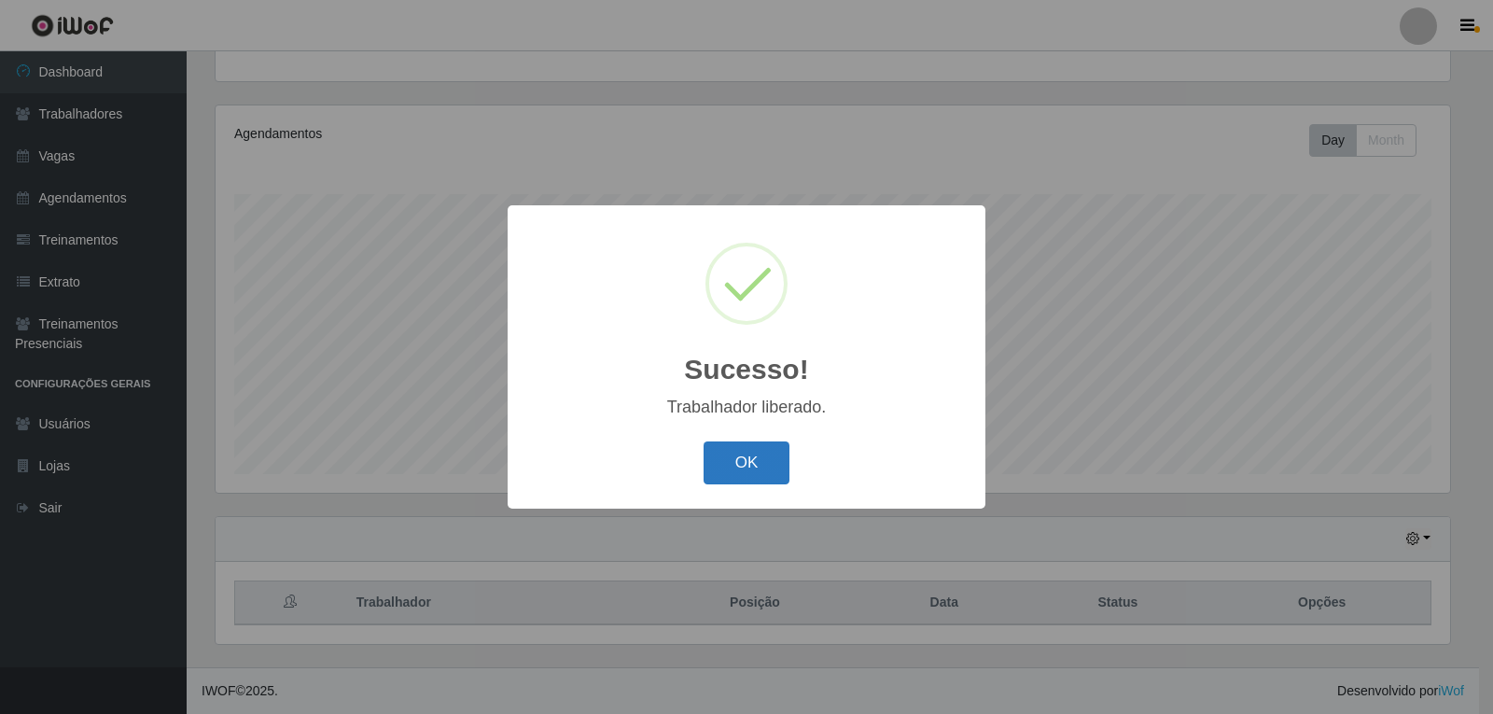
click at [735, 475] on button "OK" at bounding box center [747, 463] width 87 height 44
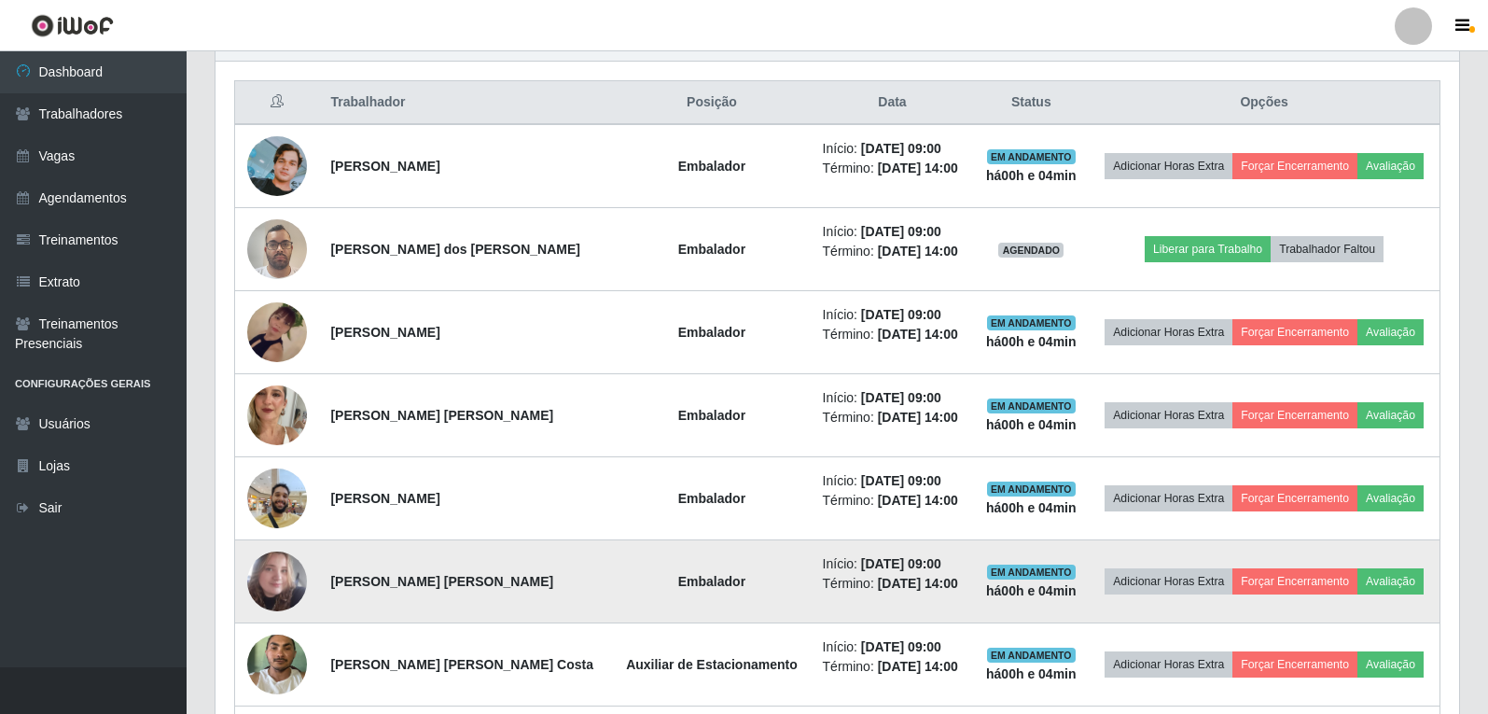
scroll to position [753, 0]
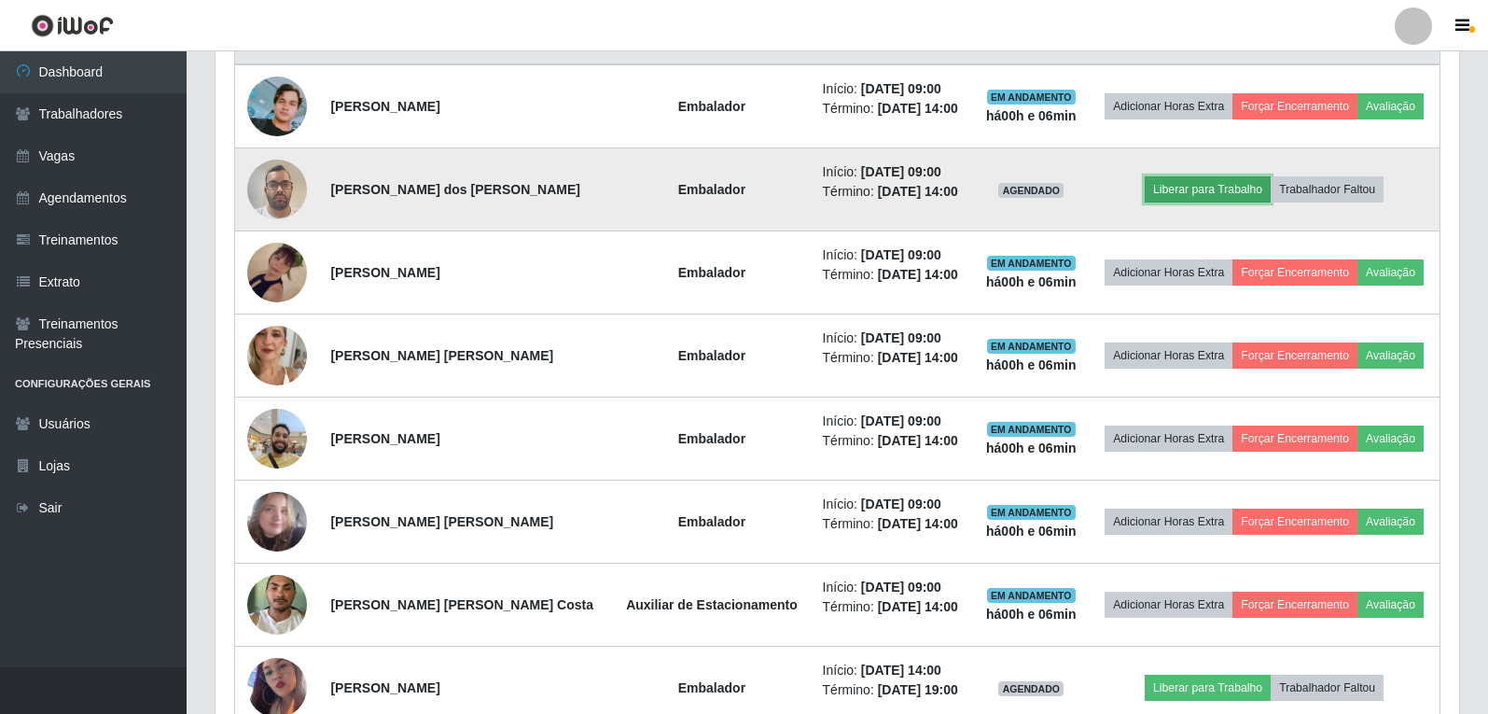
click at [1182, 178] on button "Liberar para Trabalho" at bounding box center [1208, 189] width 126 height 26
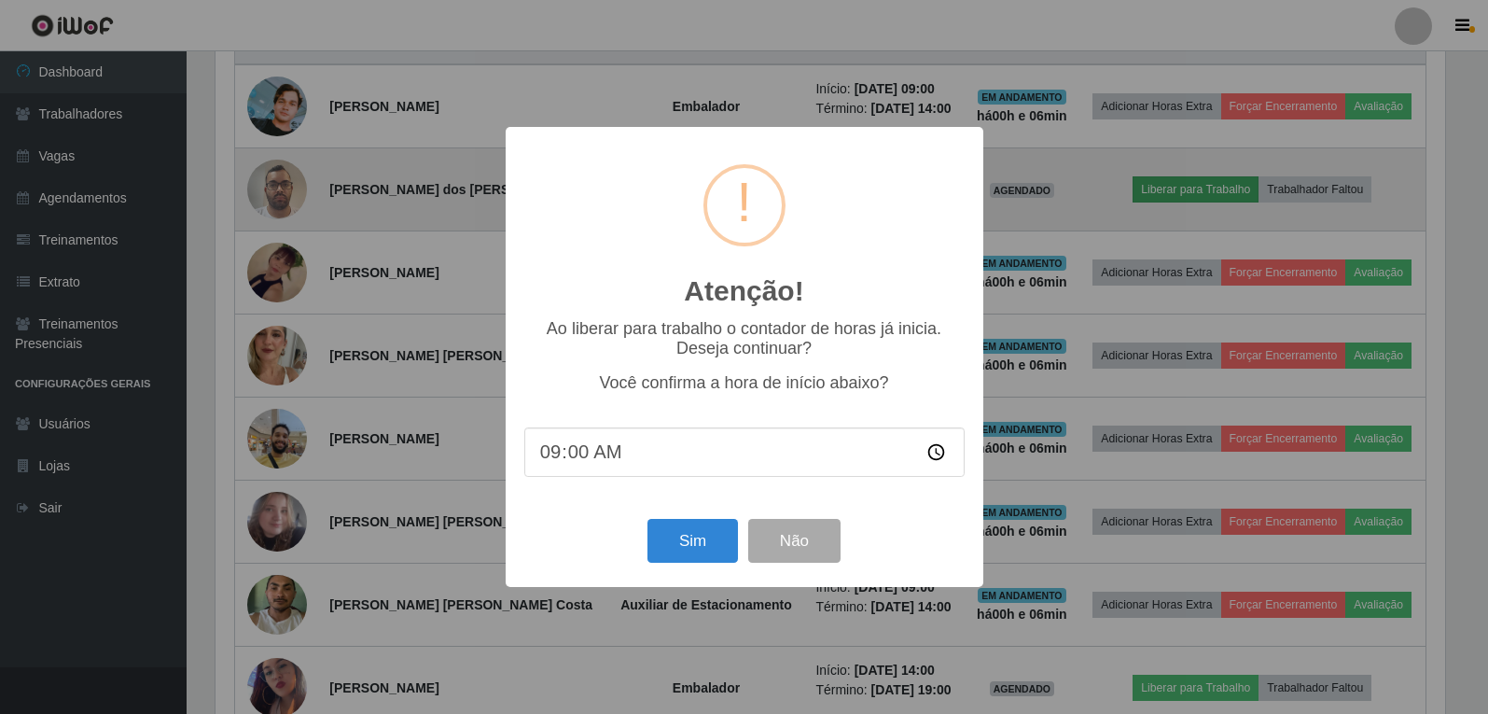
scroll to position [387, 1235]
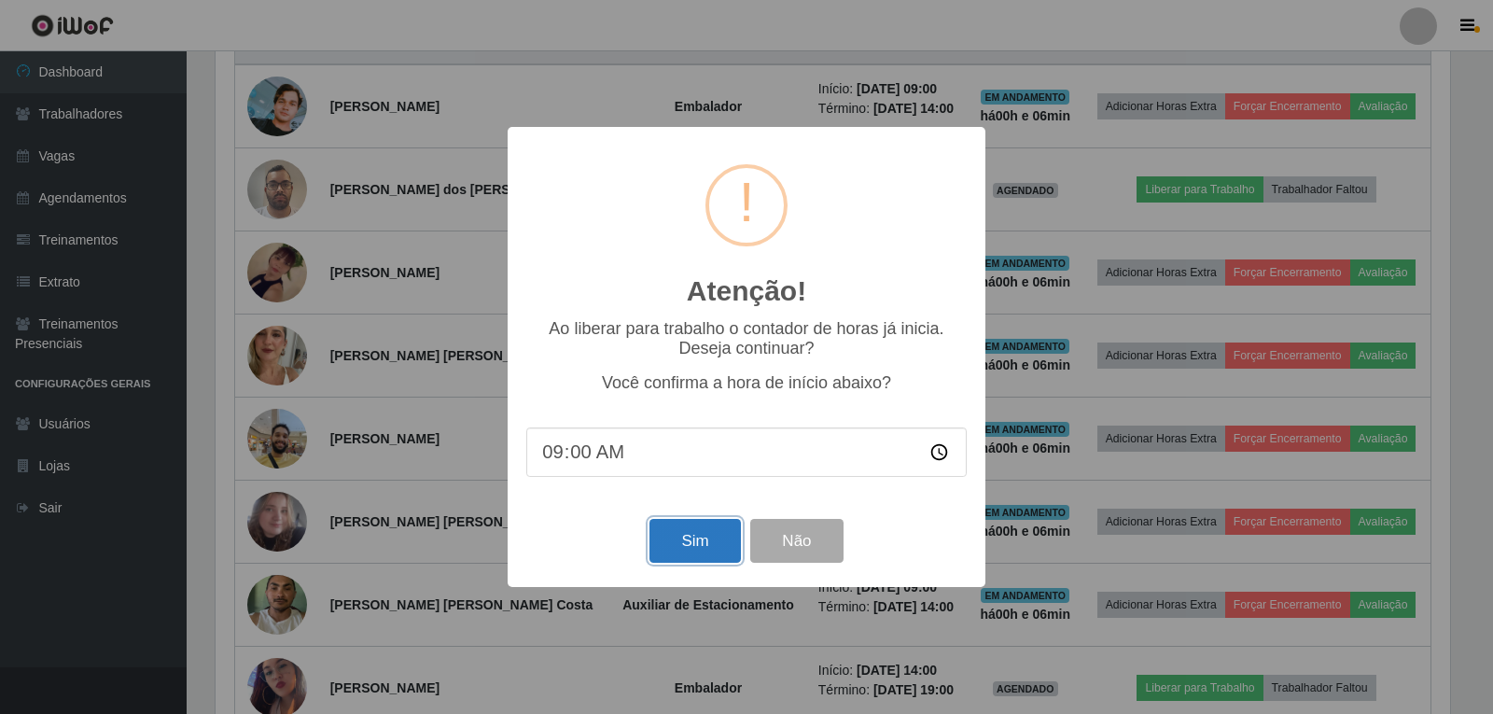
click at [669, 529] on button "Sim" at bounding box center [694, 541] width 91 height 44
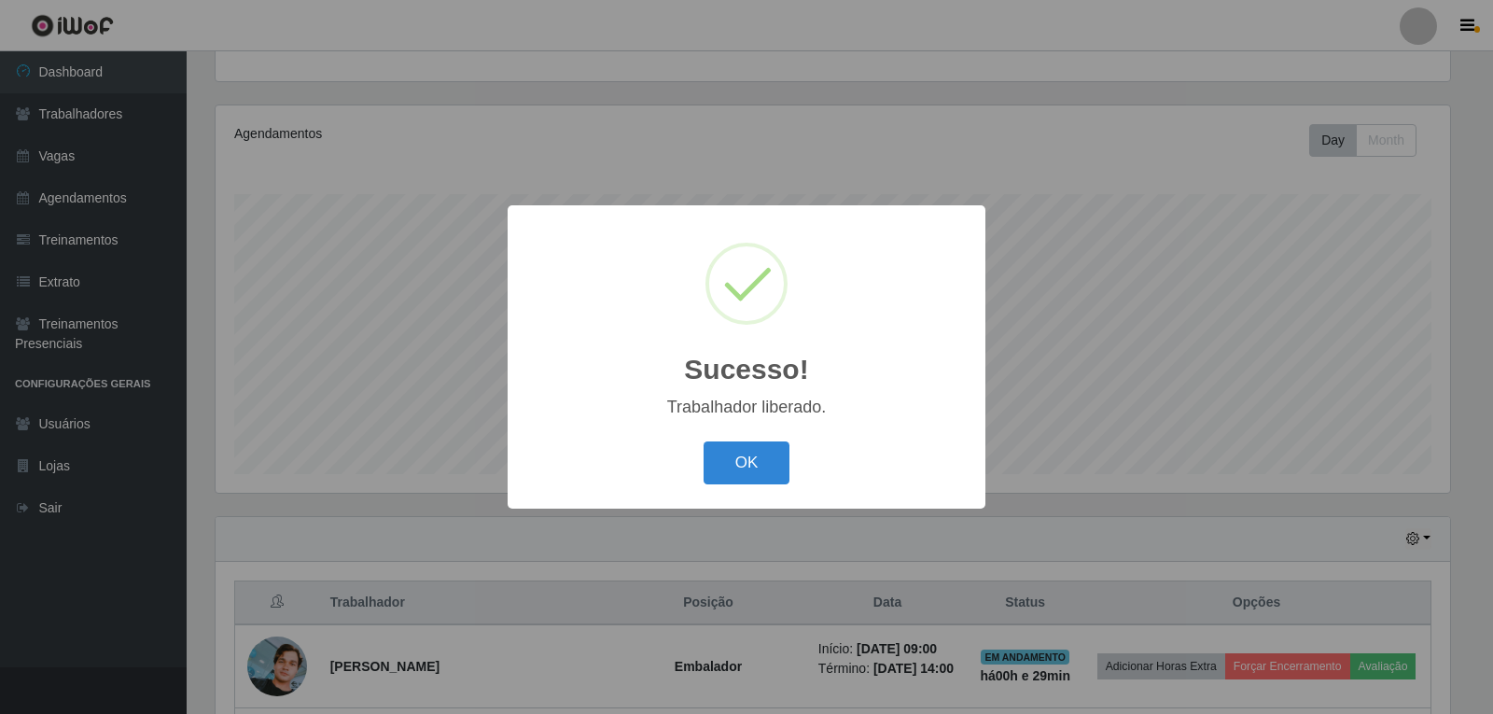
click at [704, 441] on button "OK" at bounding box center [747, 463] width 87 height 44
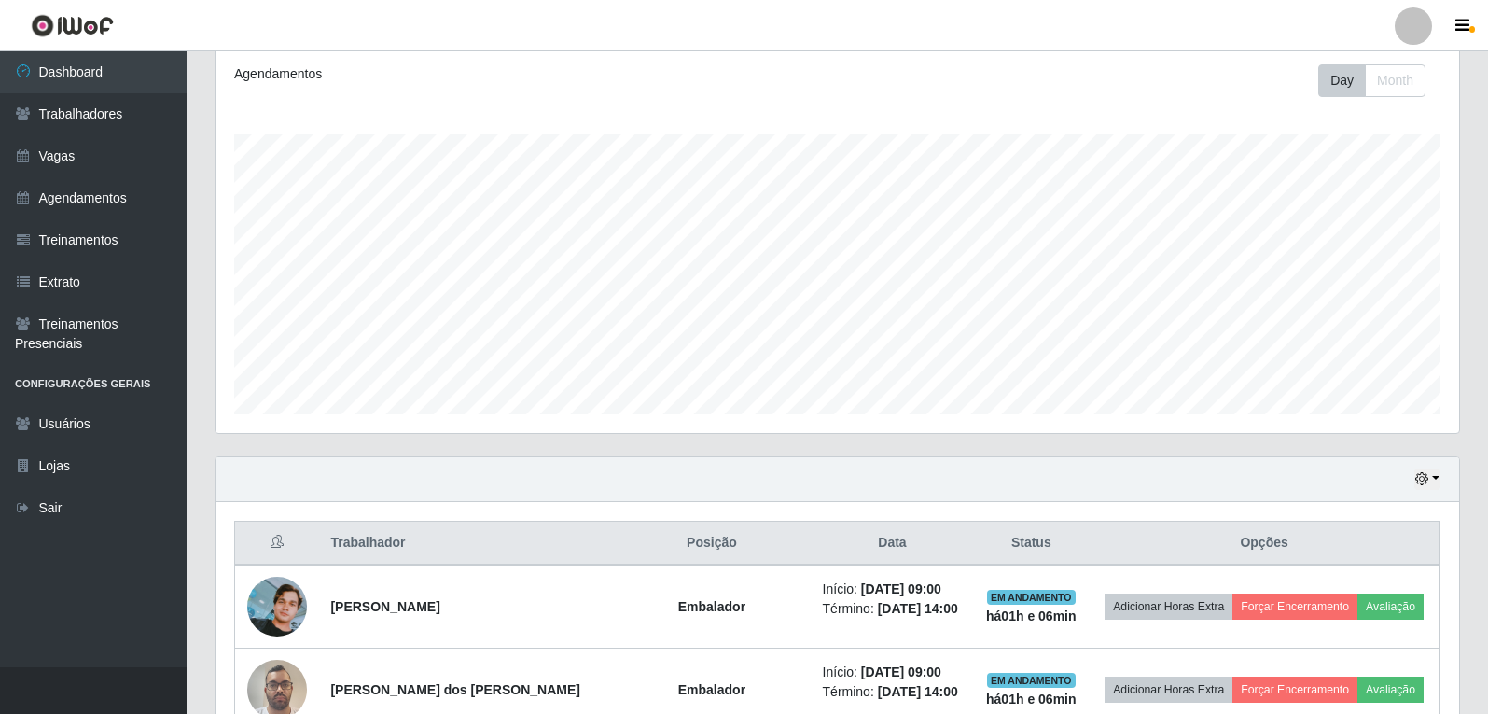
scroll to position [286, 0]
